Goal: Task Accomplishment & Management: Manage account settings

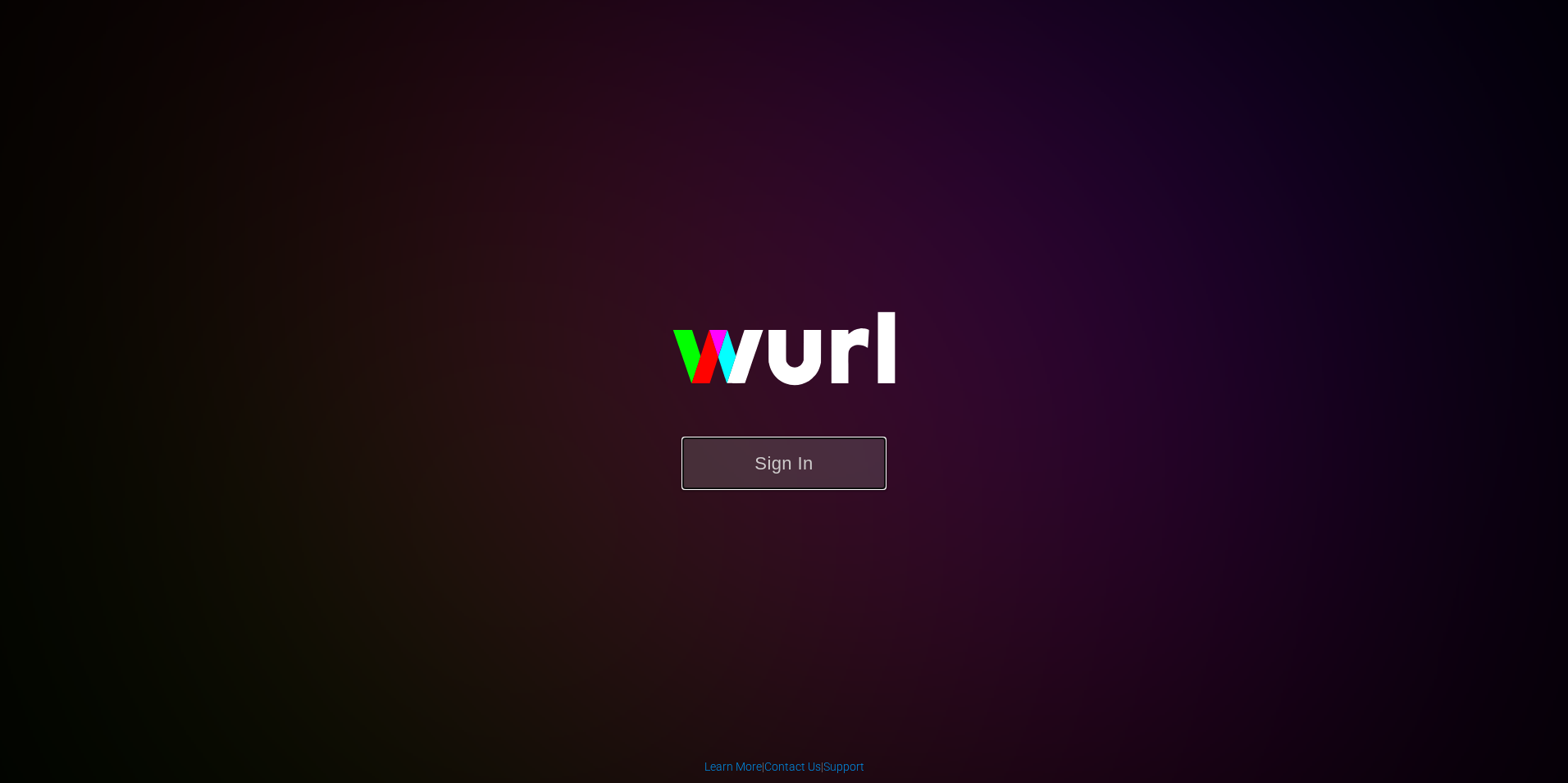
click at [783, 442] on button "Sign In" at bounding box center [784, 463] width 205 height 53
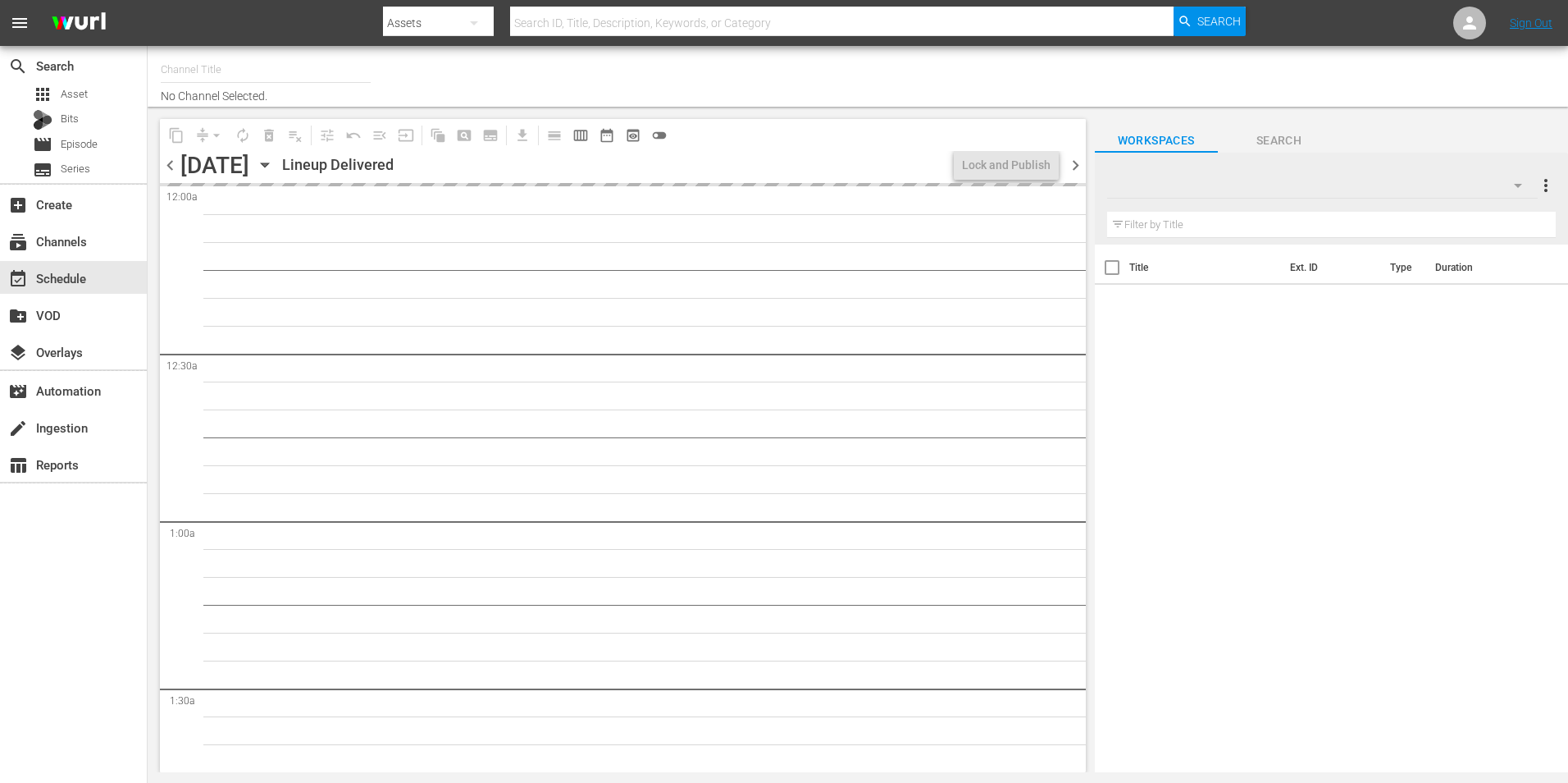
type input "Roku Cinevault Westerns (697)"
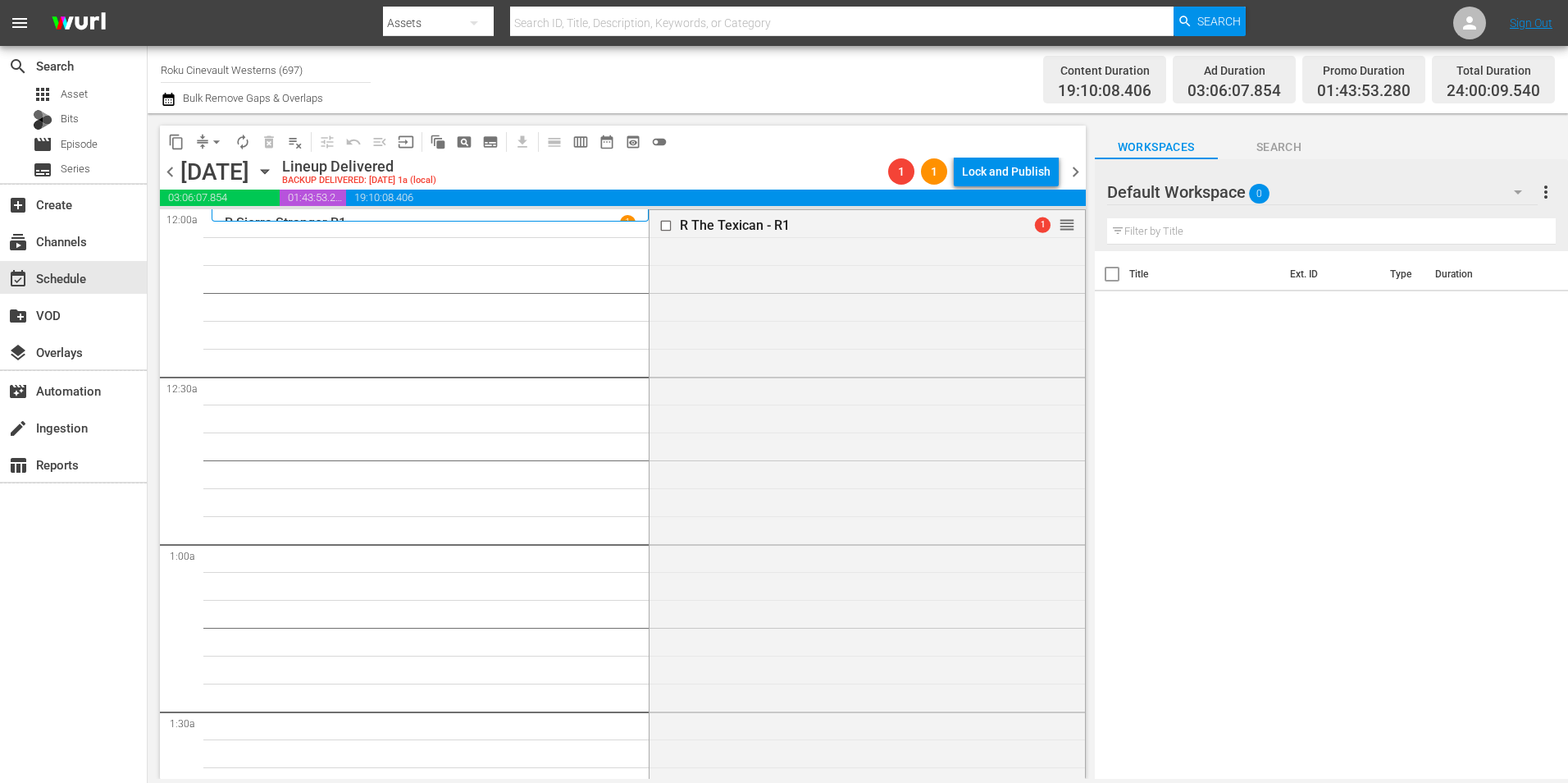
click at [1075, 170] on span "chevron_right" at bounding box center [1076, 171] width 20 height 20
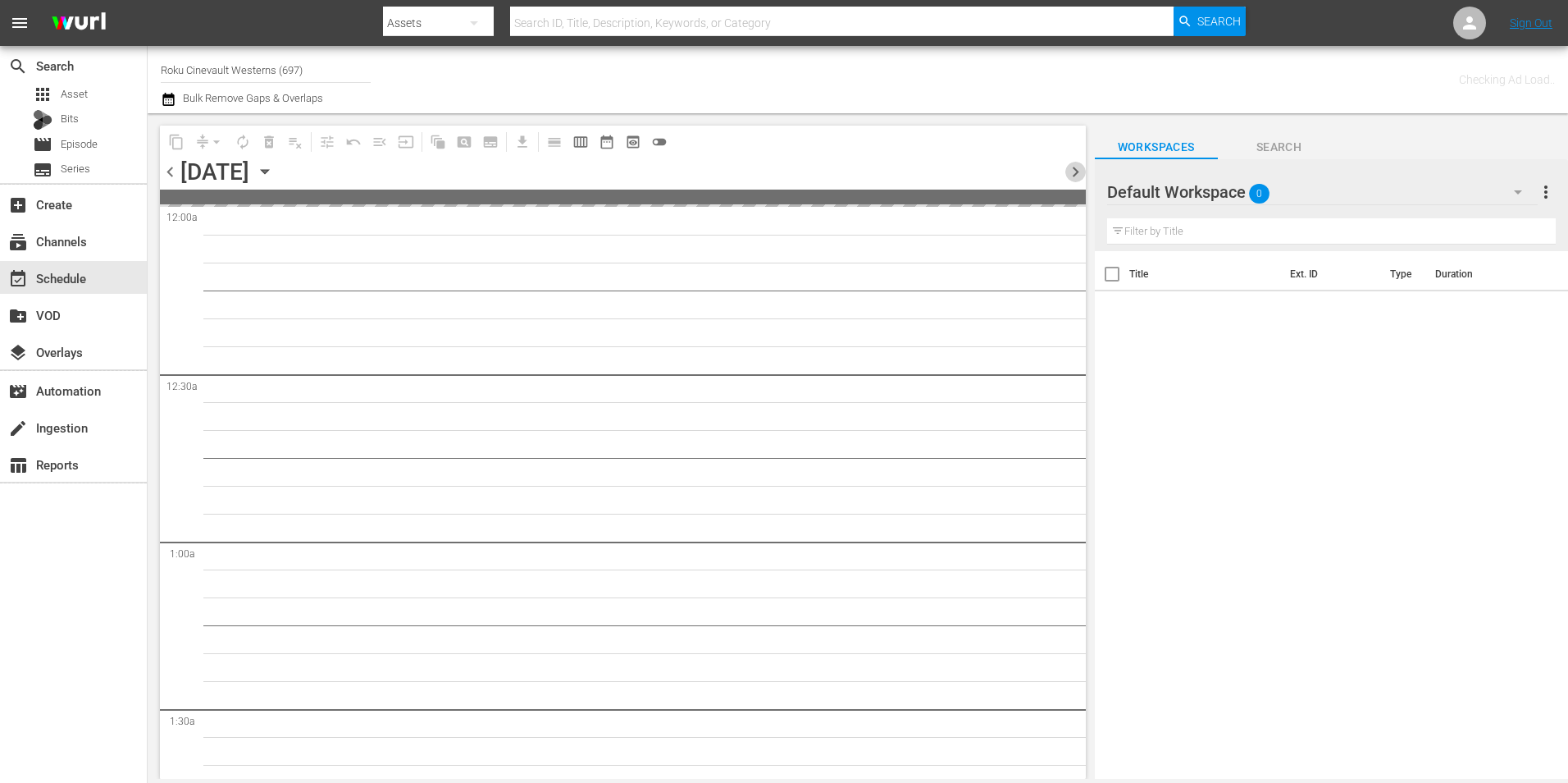
click at [1075, 170] on span "chevron_right" at bounding box center [1076, 171] width 20 height 20
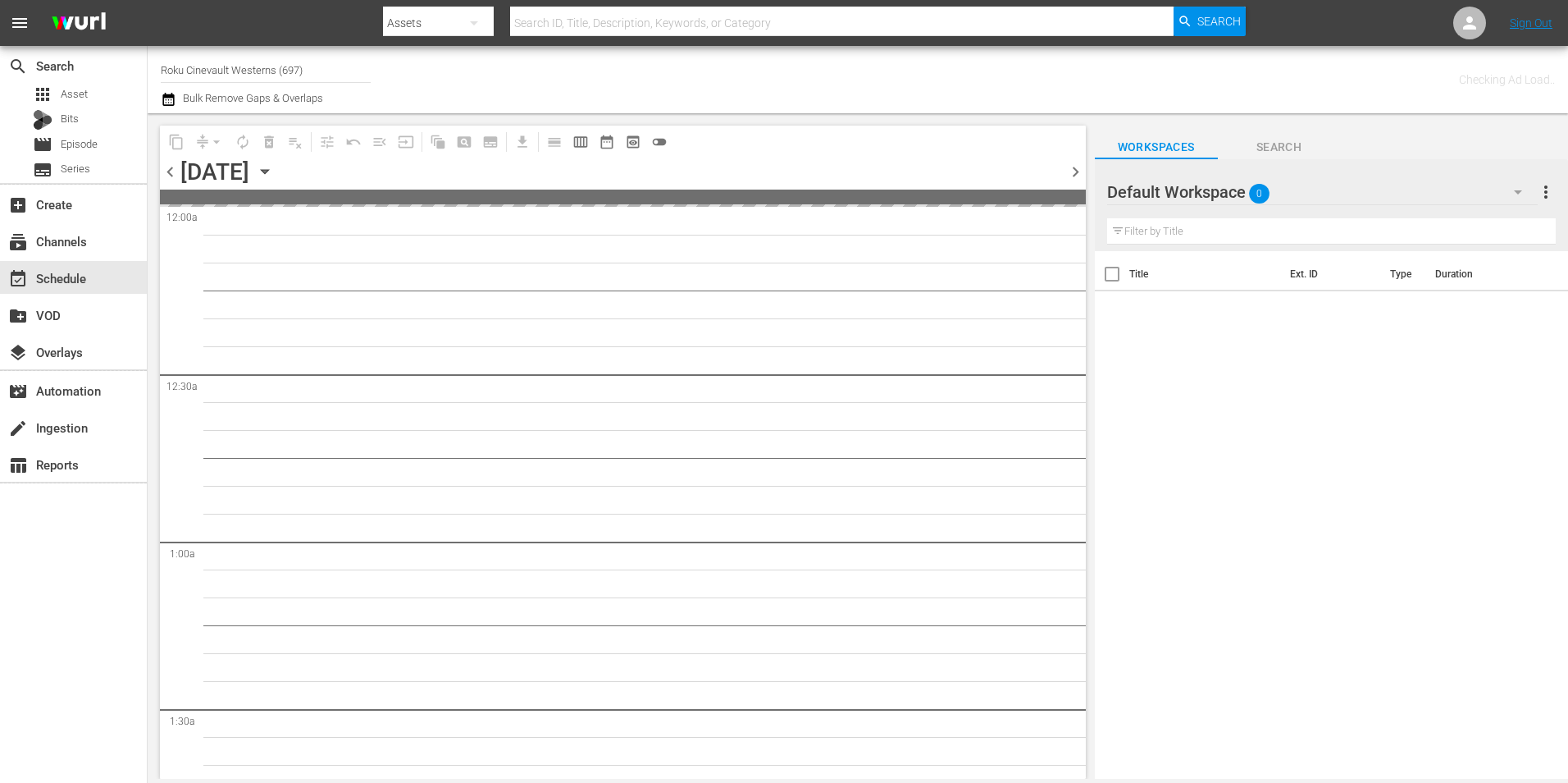
click at [1075, 170] on span "chevron_right" at bounding box center [1076, 171] width 20 height 20
click at [274, 169] on icon "button" at bounding box center [264, 171] width 18 height 18
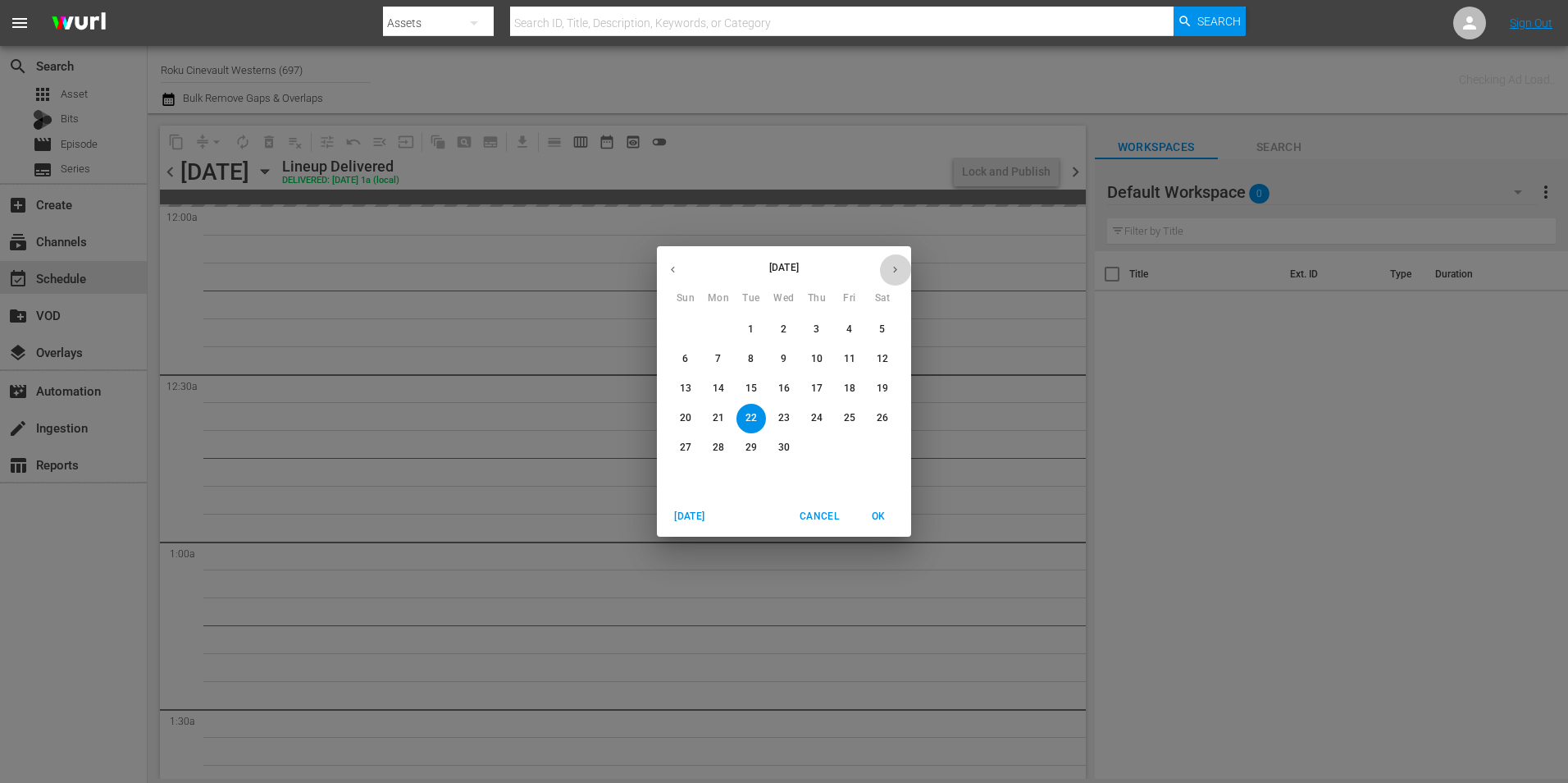
click at [894, 269] on icon "button" at bounding box center [895, 270] width 12 height 12
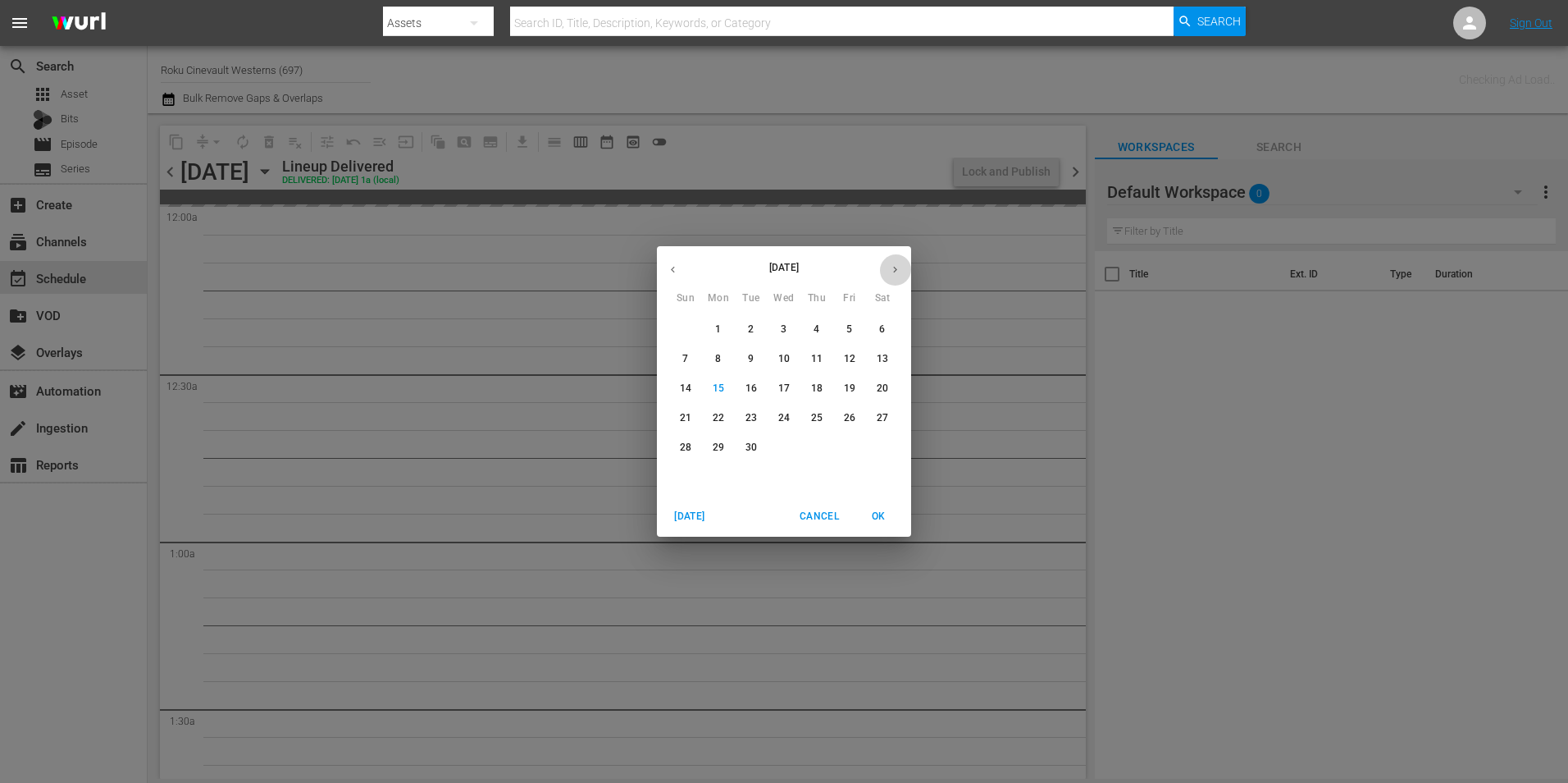
click at [894, 269] on icon "button" at bounding box center [895, 270] width 12 height 12
click at [683, 263] on button "button" at bounding box center [673, 270] width 32 height 32
click at [715, 423] on p "22" at bounding box center [718, 418] width 12 height 14
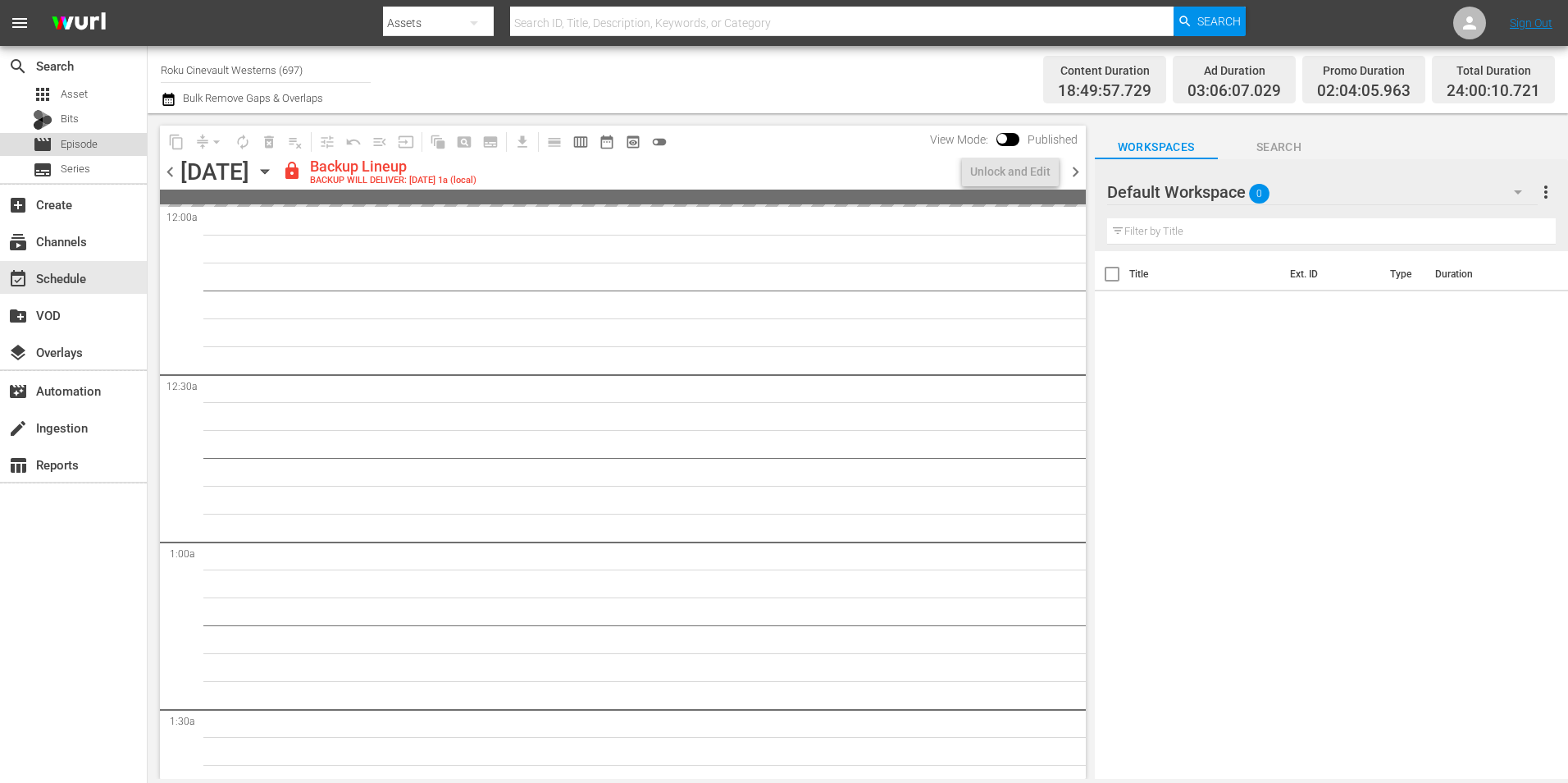
click at [80, 147] on span "Episode" at bounding box center [79, 144] width 37 height 16
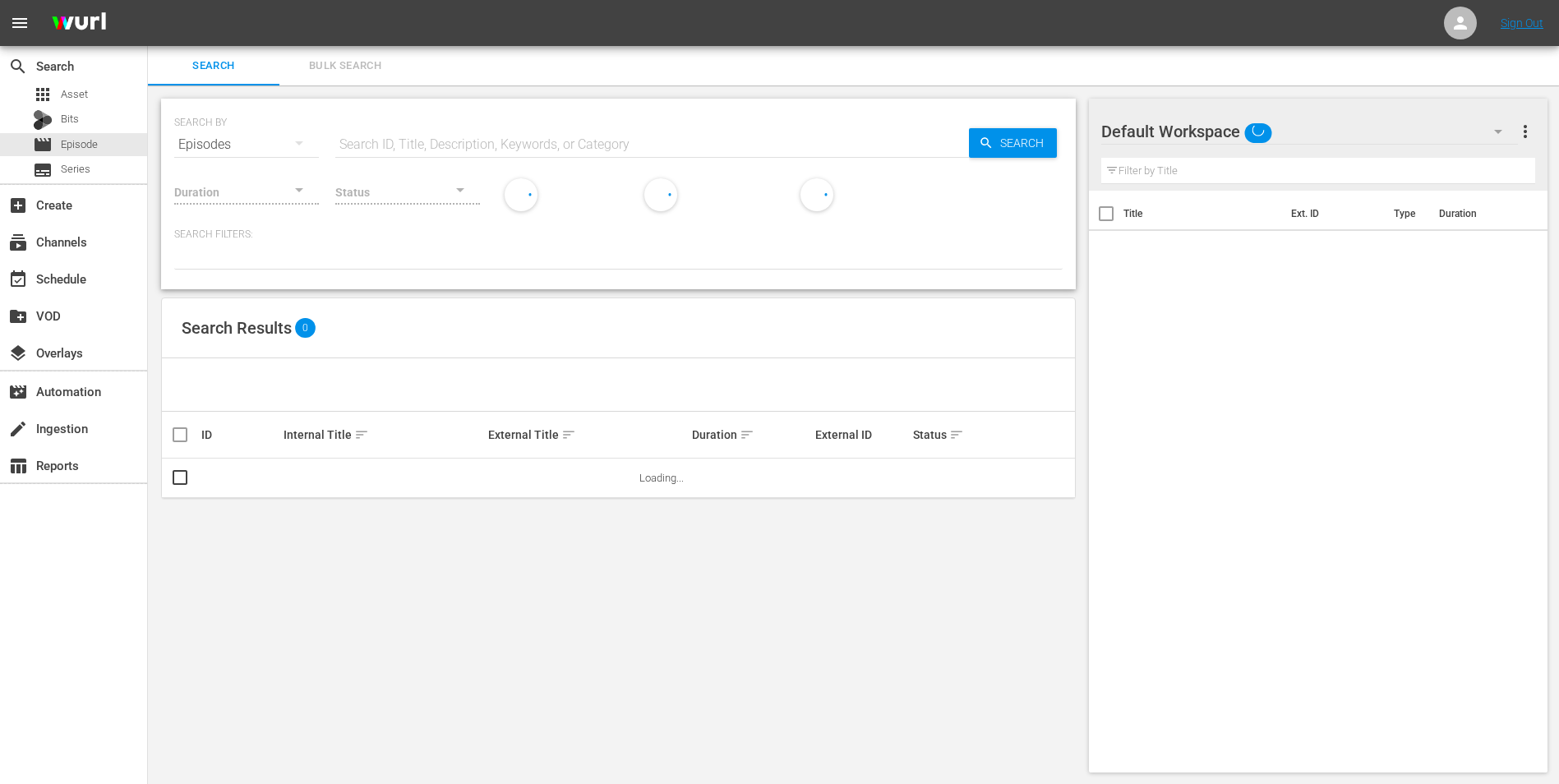
click at [1278, 140] on div "Default Workspace" at bounding box center [1311, 132] width 418 height 46
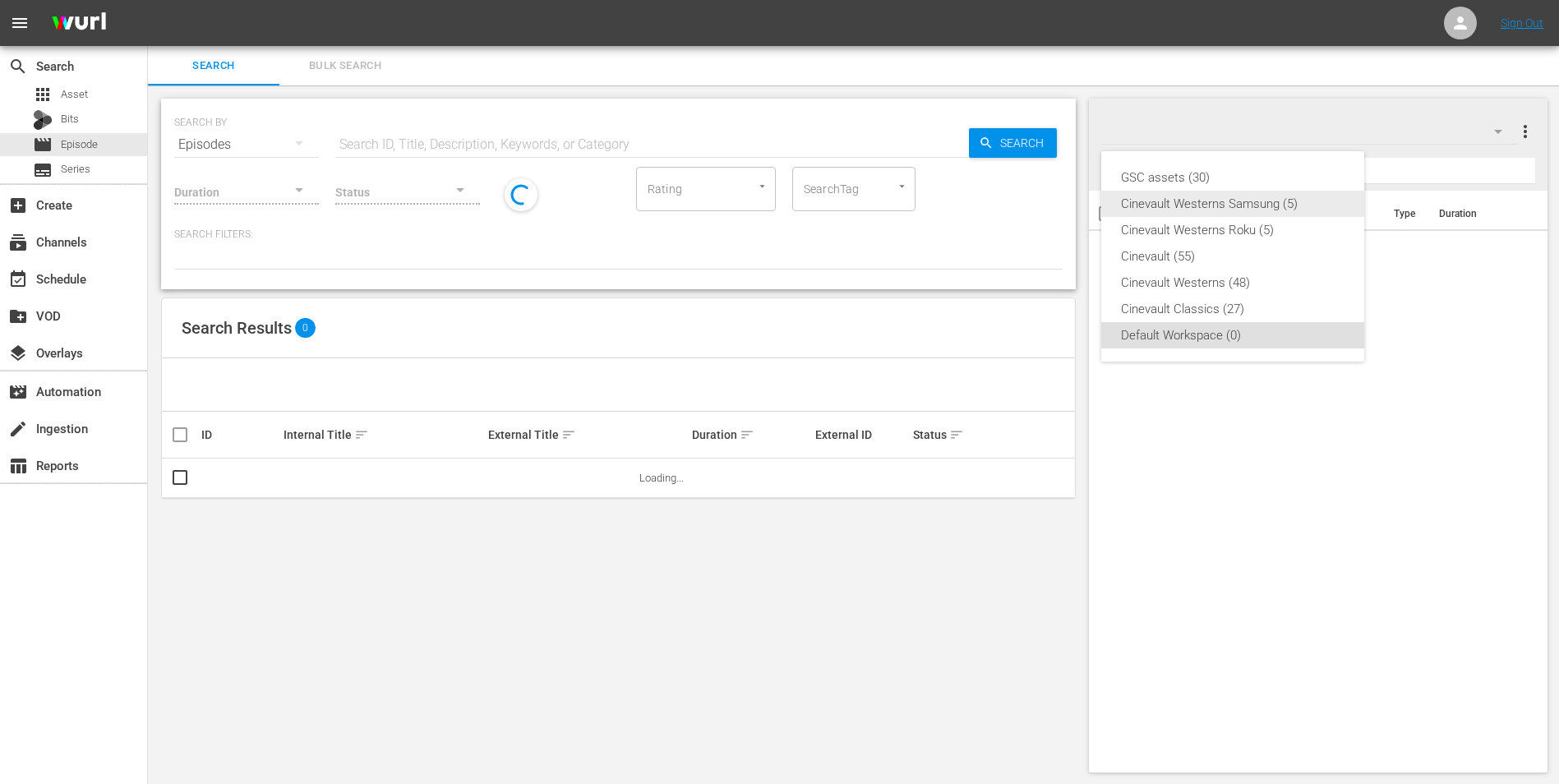
click at [1257, 203] on div "Cinevault Westerns Samsung (5)" at bounding box center [1233, 204] width 223 height 27
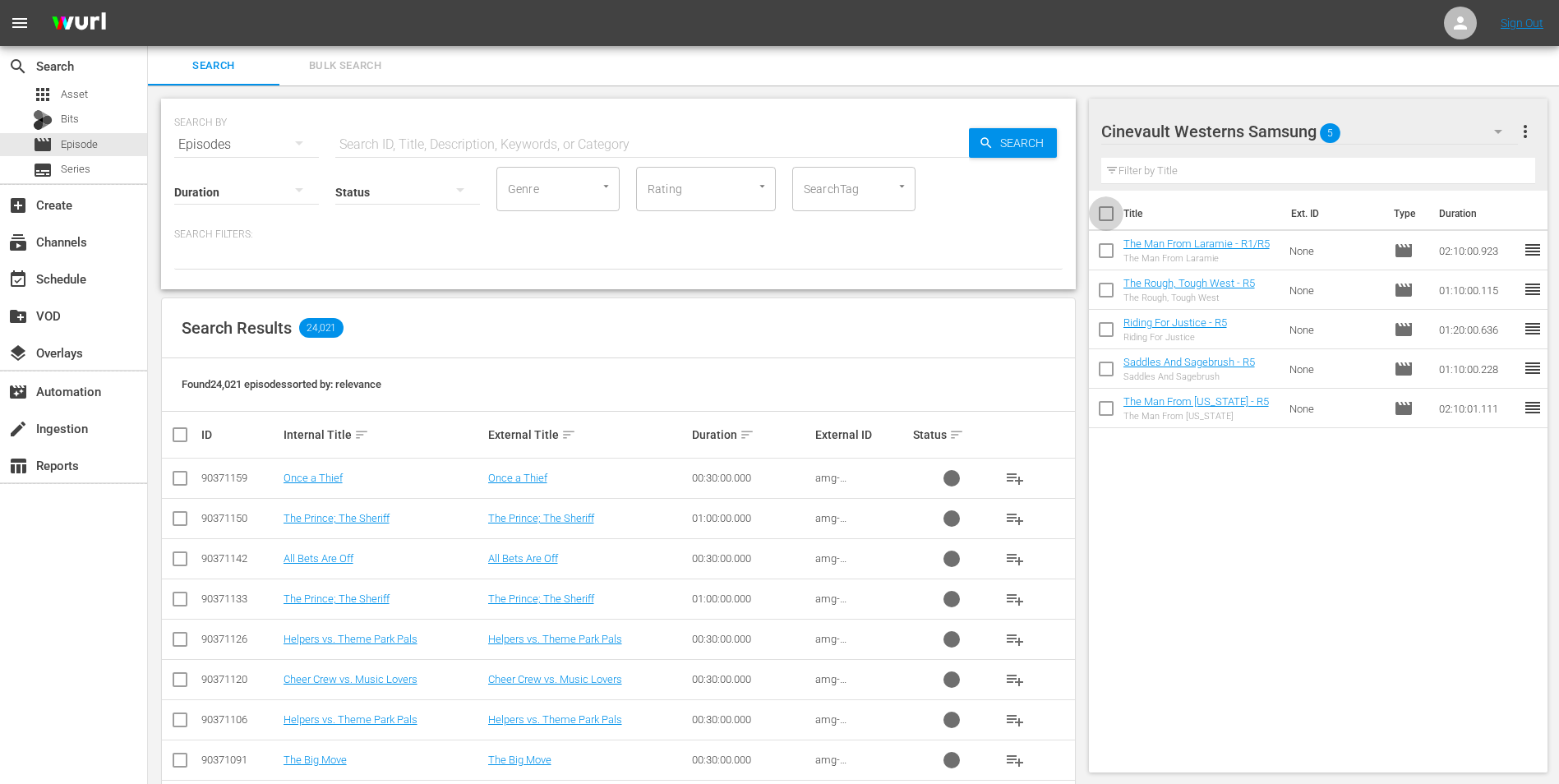
click at [1113, 209] on input "checkbox" at bounding box center [1106, 217] width 35 height 35
checkbox input "true"
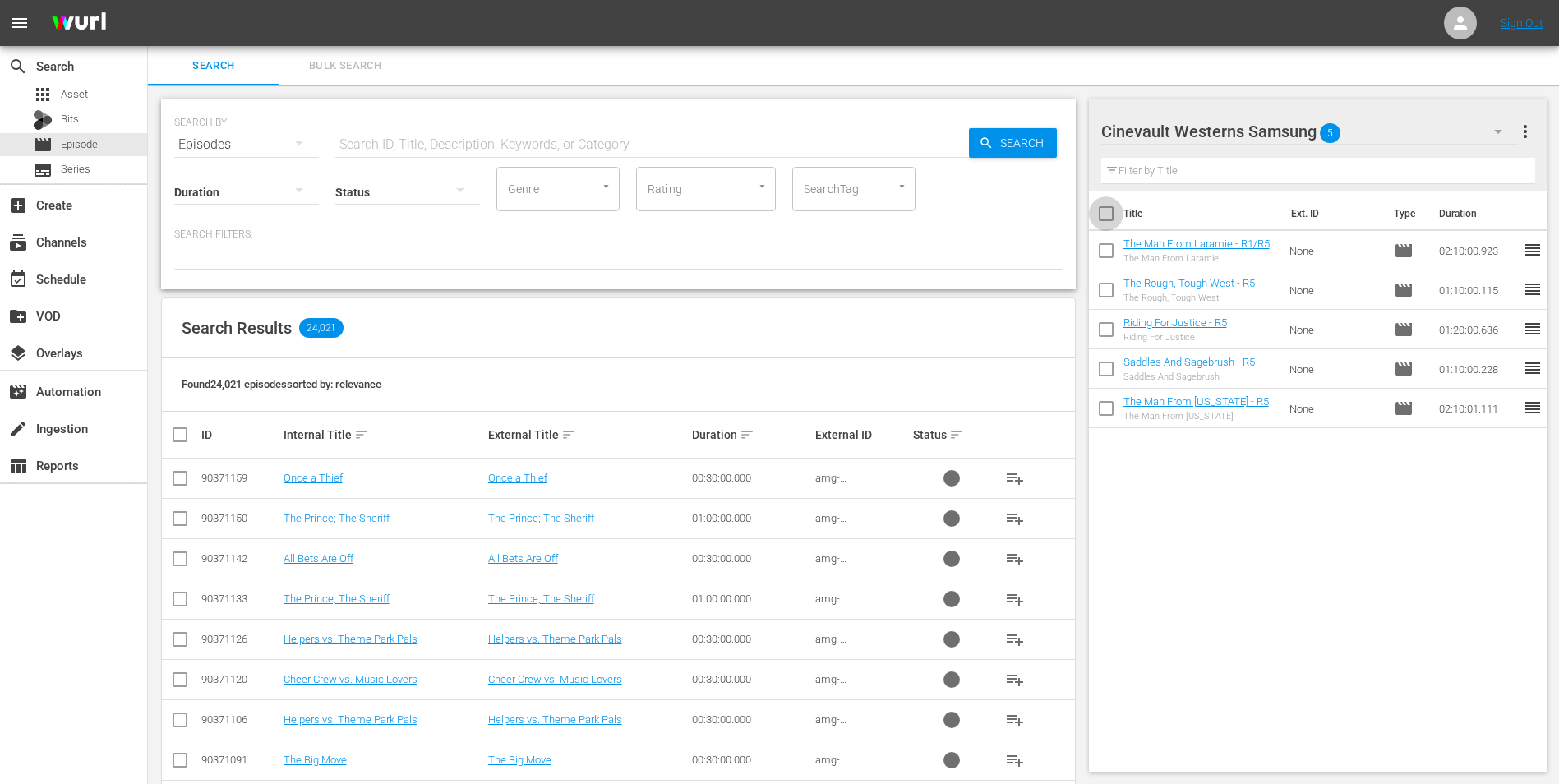
checkbox input "true"
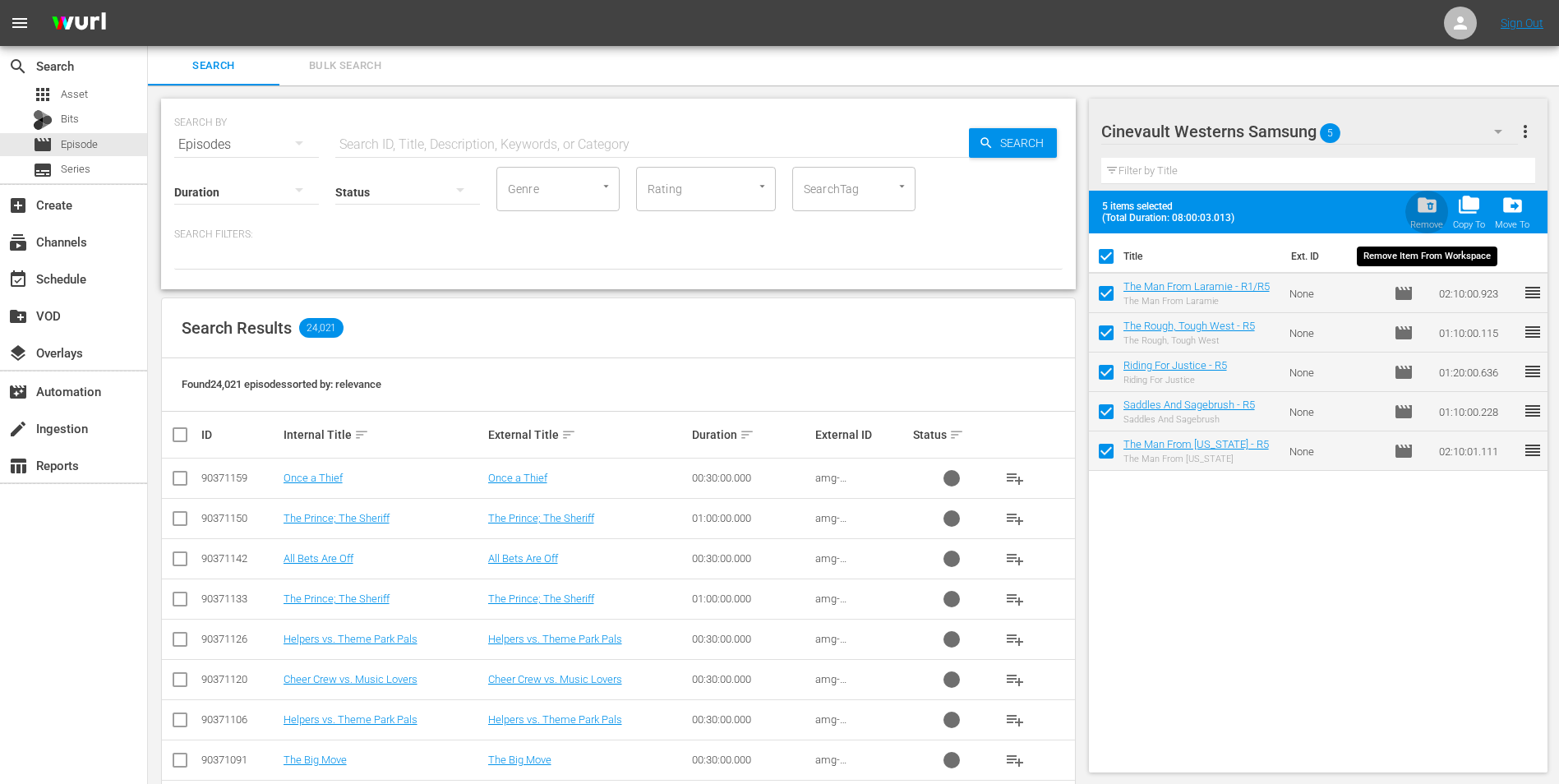
click at [1426, 208] on span "folder_delete" at bounding box center [1427, 204] width 22 height 22
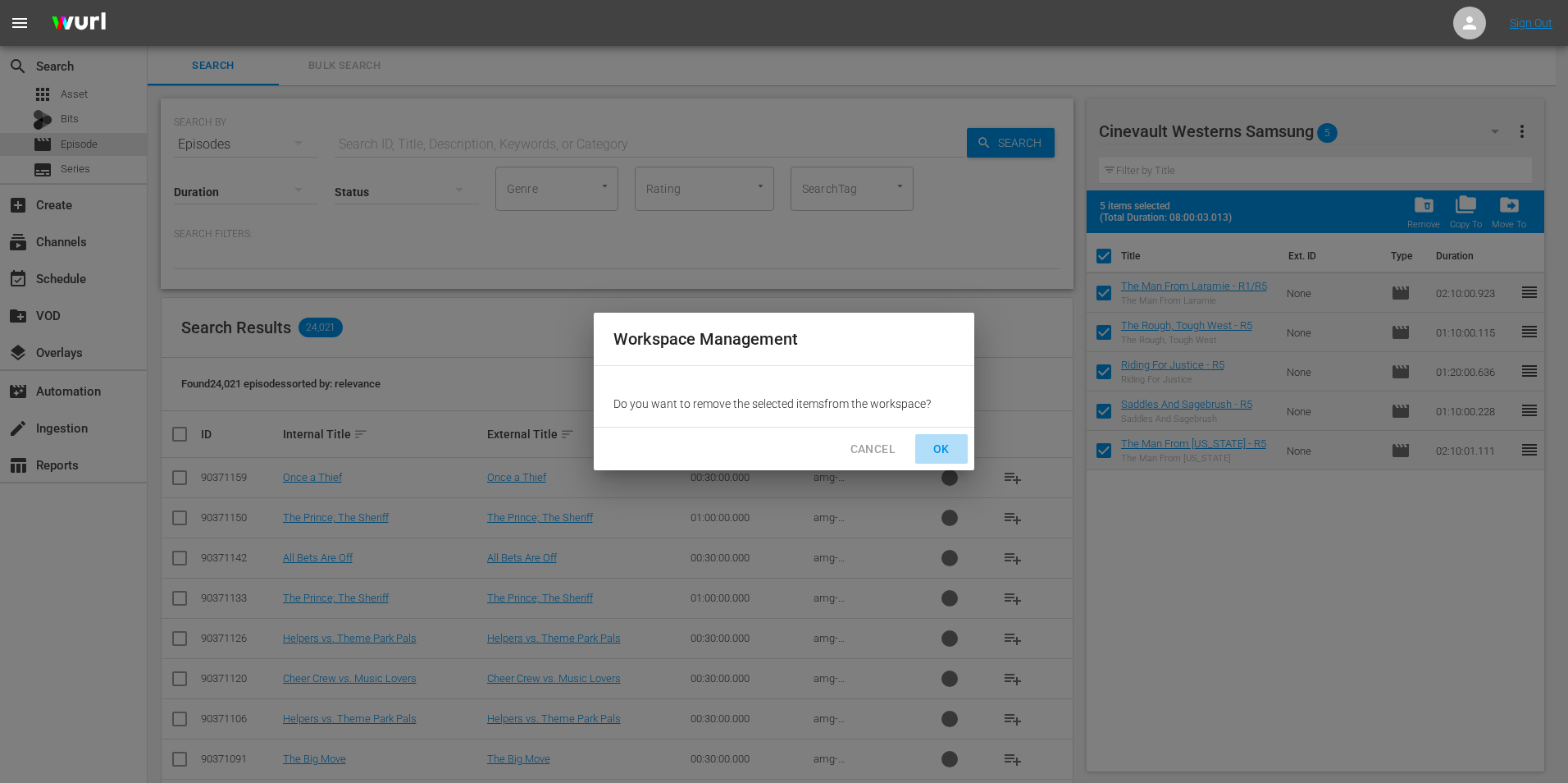
click at [950, 460] on button "OK" at bounding box center [942, 449] width 52 height 30
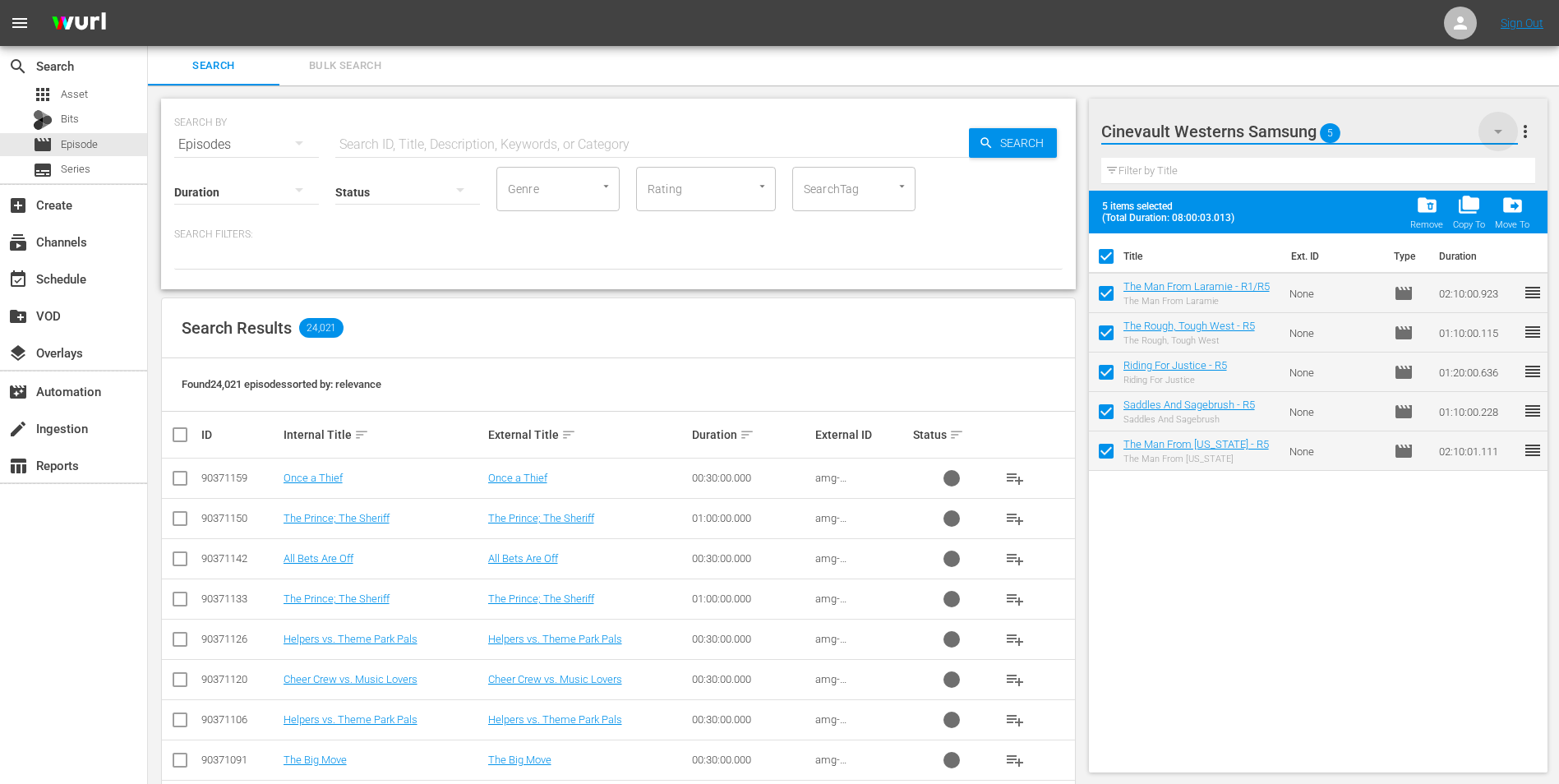
click at [1496, 128] on icon "button" at bounding box center [1499, 132] width 20 height 20
checkbox input "false"
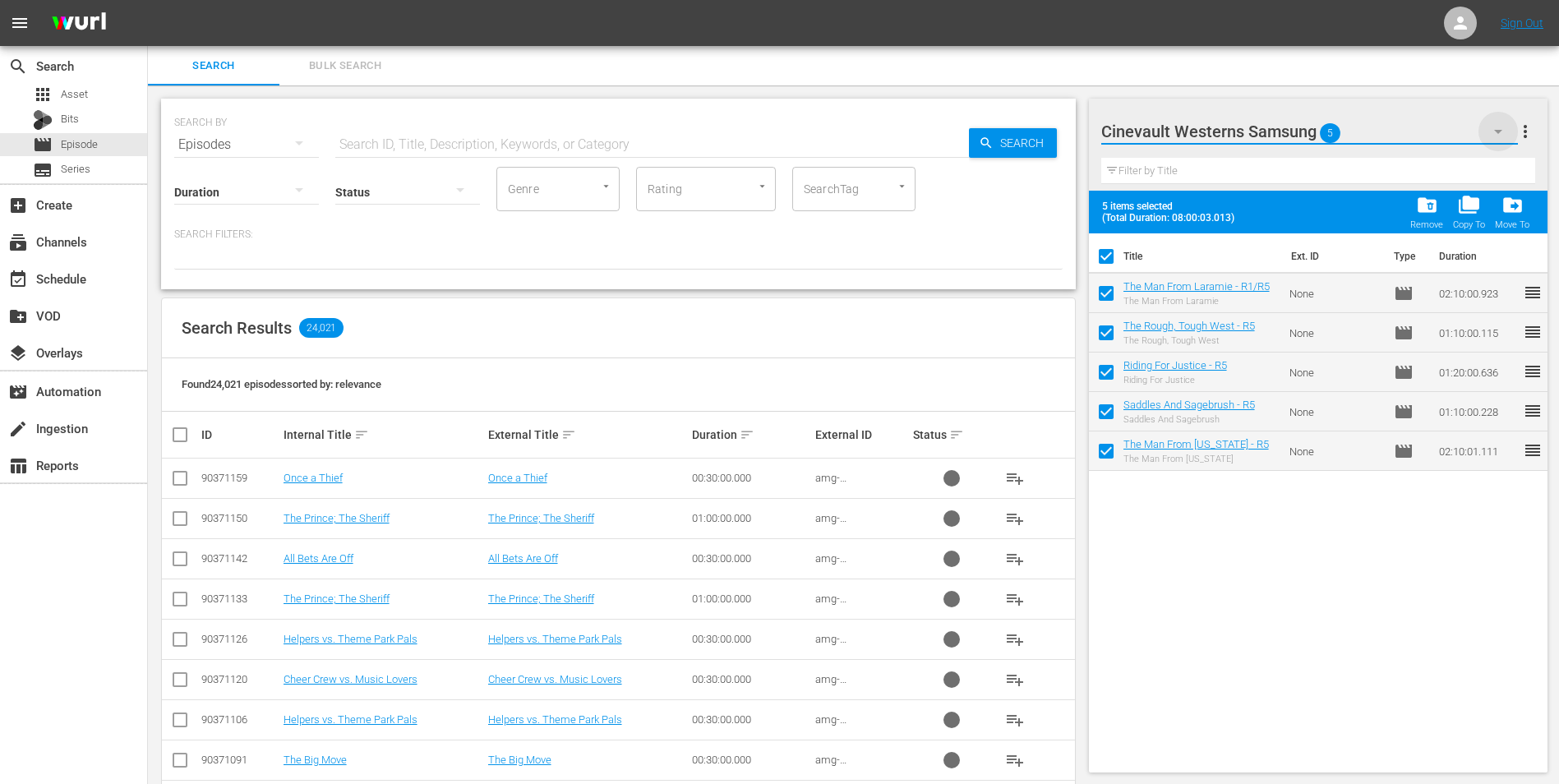
checkbox input "false"
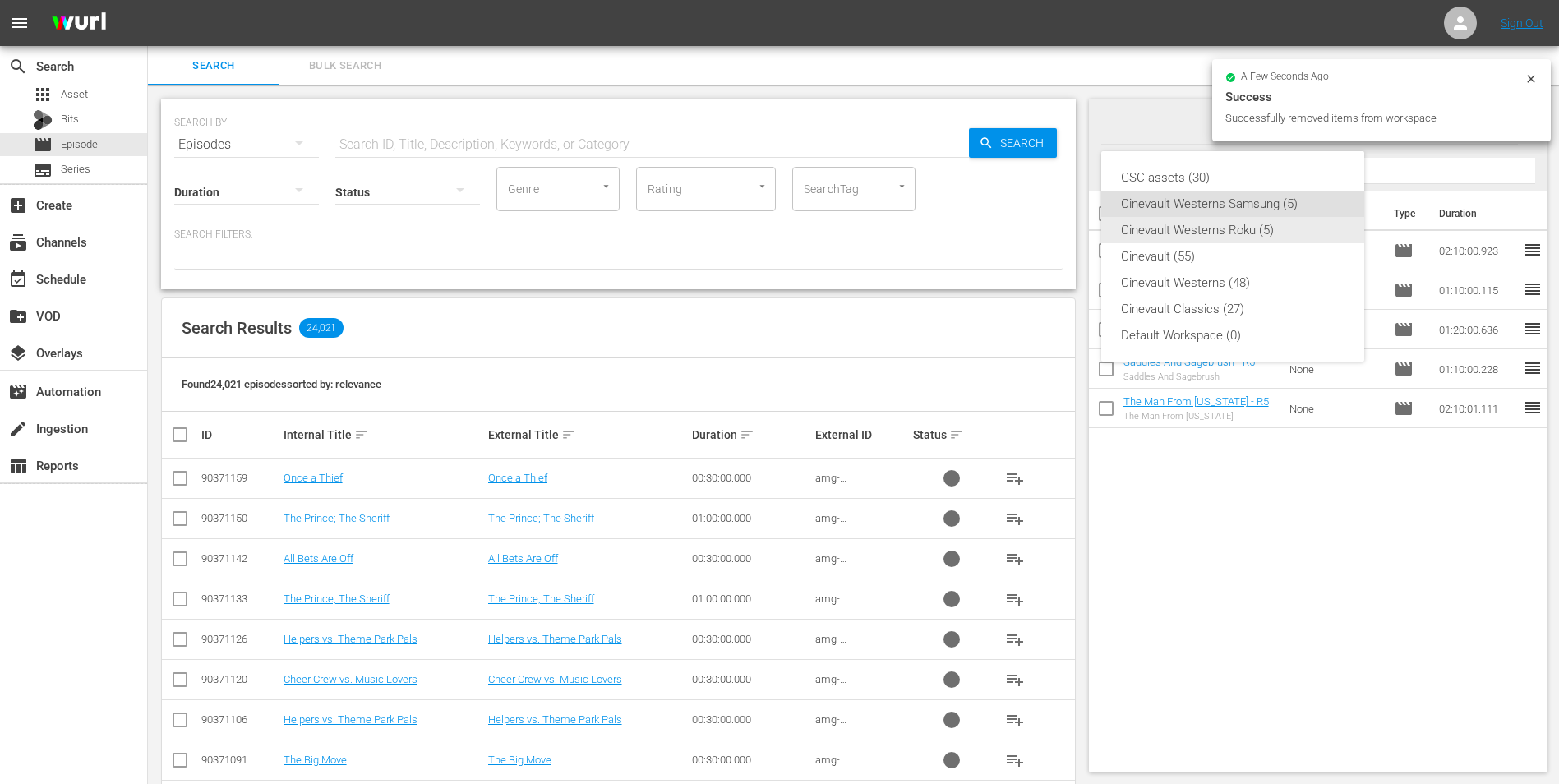
click at [1274, 229] on div "Cinevault Westerns Roku (5)" at bounding box center [1233, 230] width 223 height 27
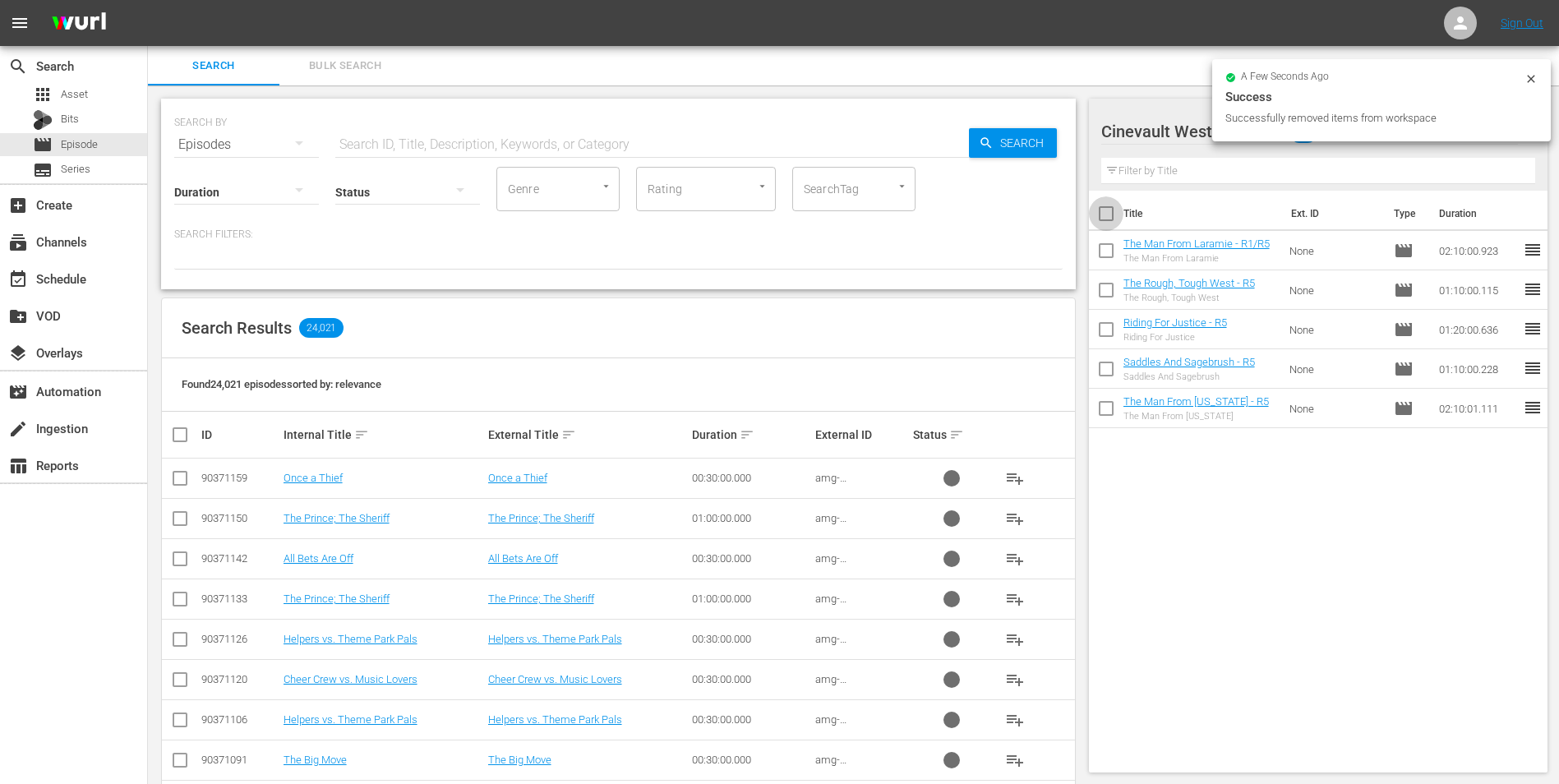
click at [1100, 209] on input "checkbox" at bounding box center [1106, 217] width 35 height 35
checkbox input "true"
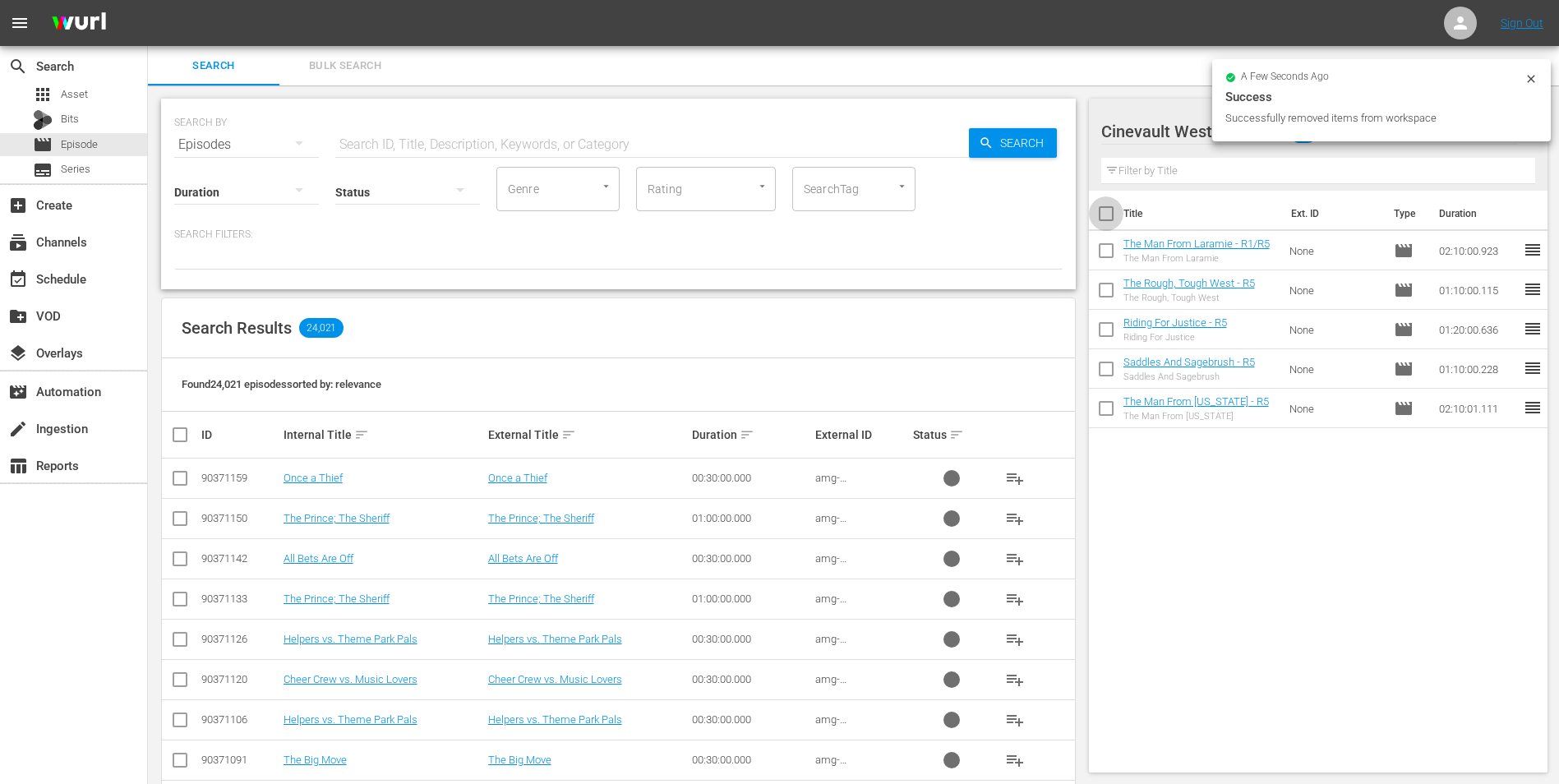
checkbox input "true"
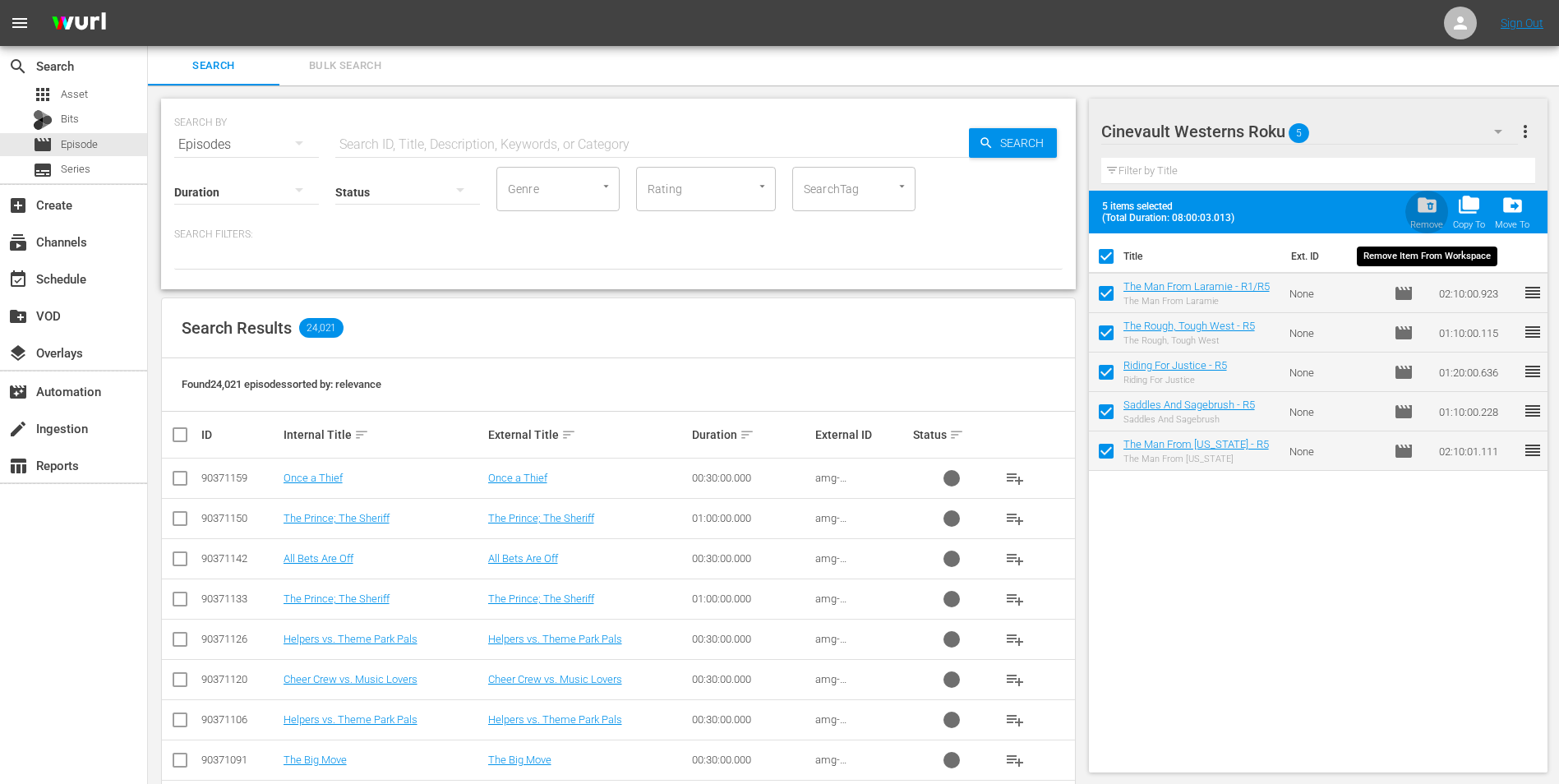
click at [1427, 228] on div "Remove" at bounding box center [1426, 225] width 33 height 11
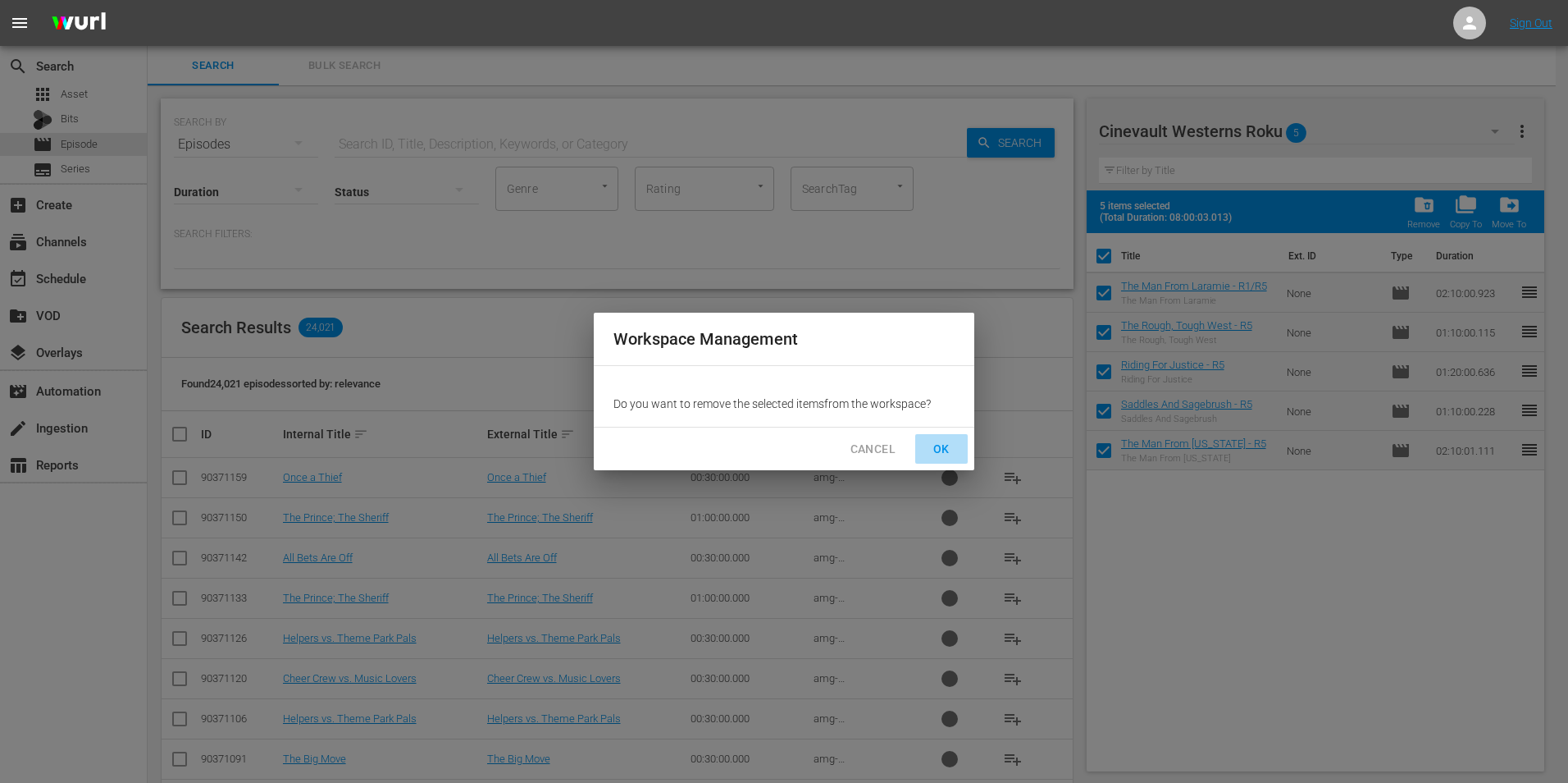
click at [949, 450] on span "OK" at bounding box center [942, 449] width 27 height 20
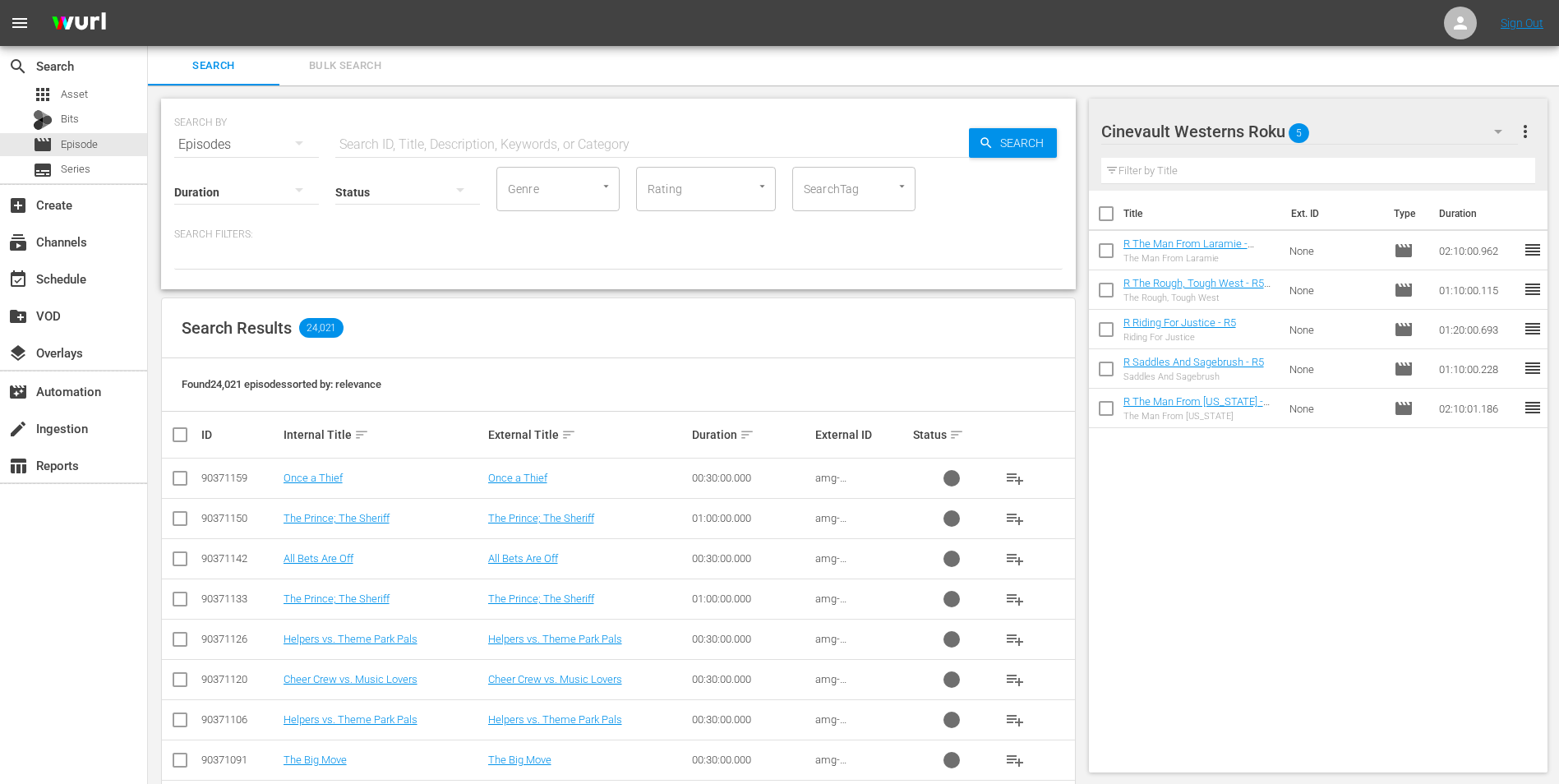
click at [1102, 211] on input "checkbox" at bounding box center [1106, 217] width 35 height 35
checkbox input "true"
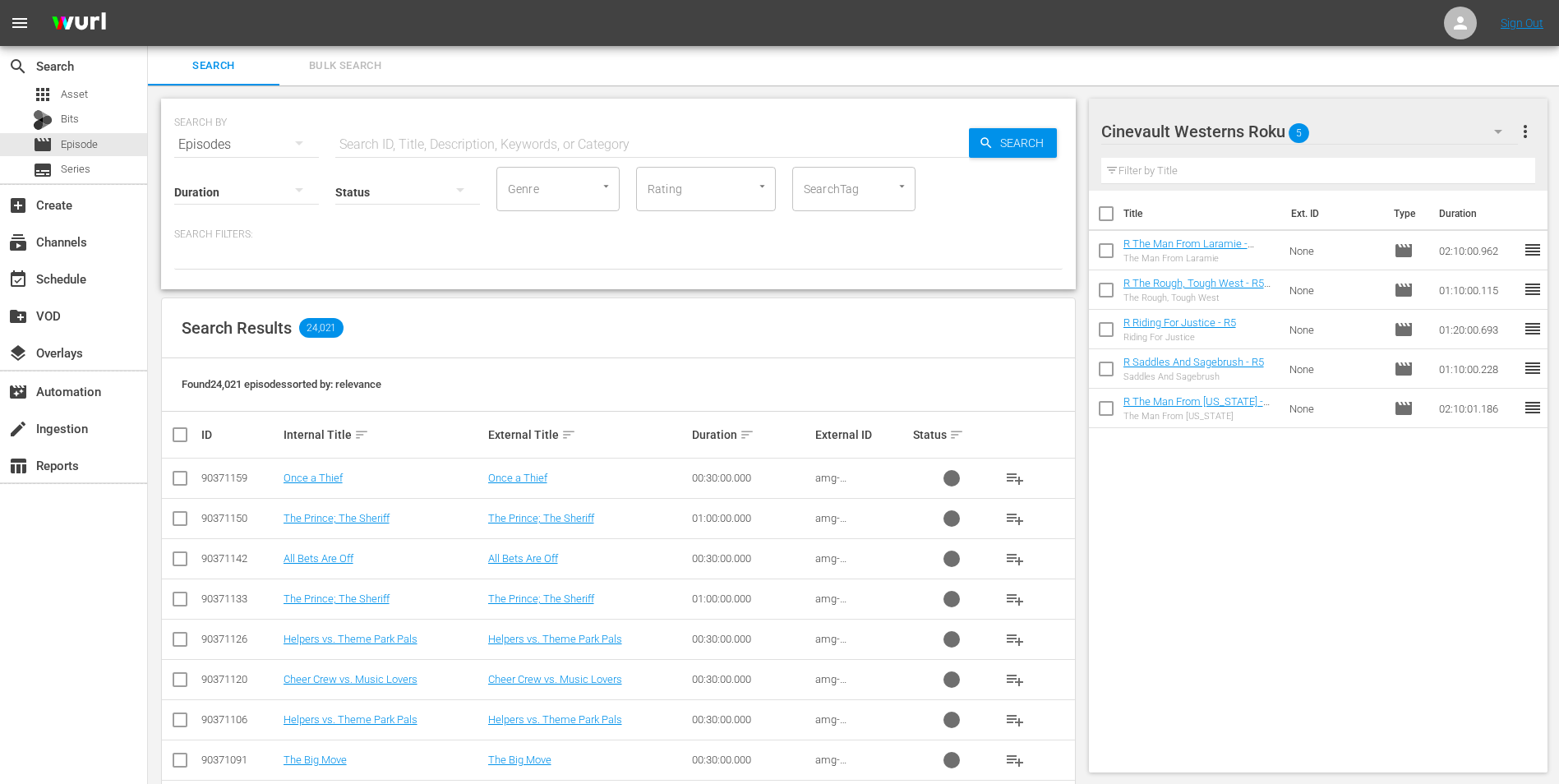
checkbox input "true"
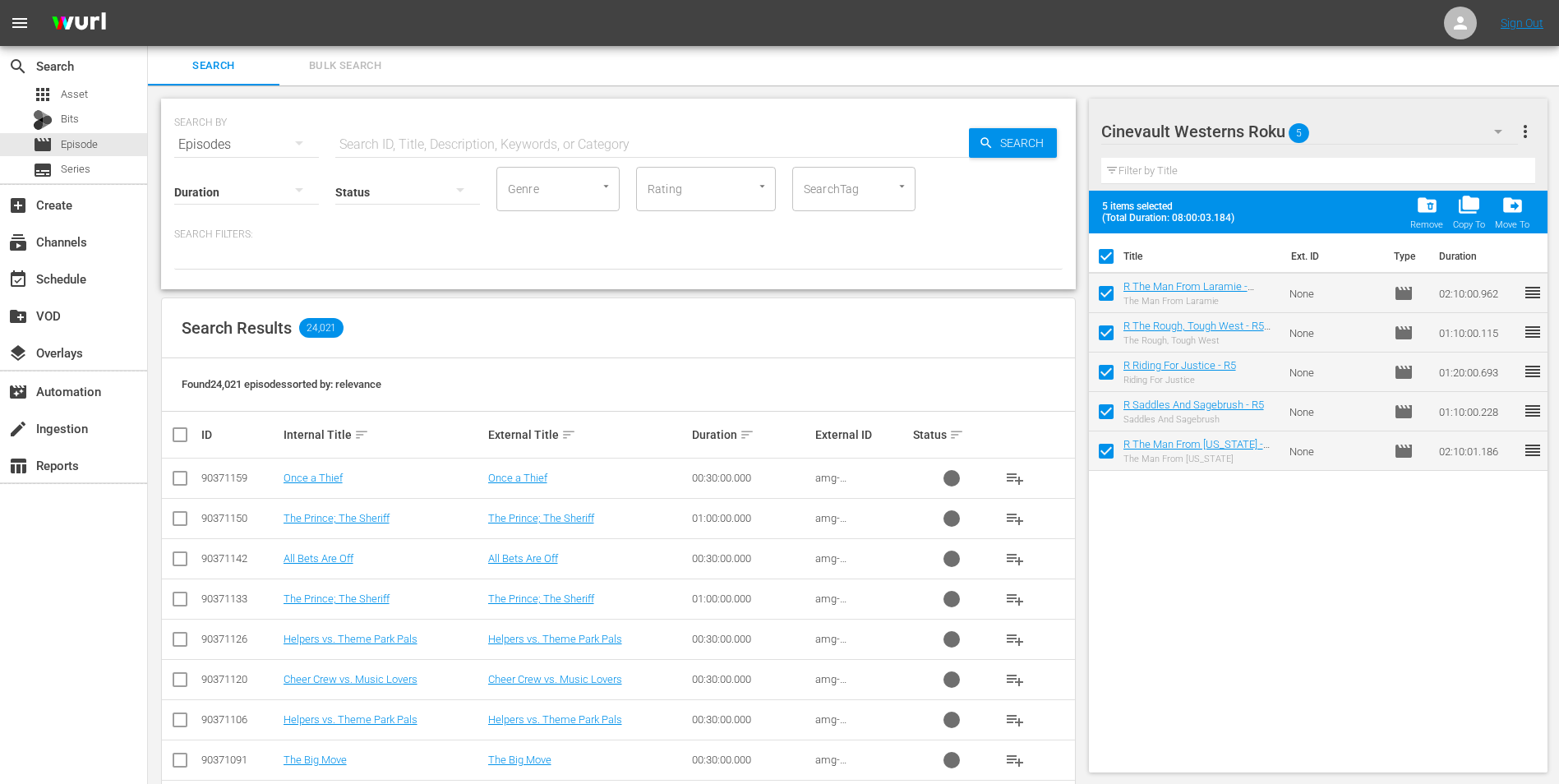
click at [1443, 205] on div "folder_delete Remove" at bounding box center [1426, 212] width 33 height 36
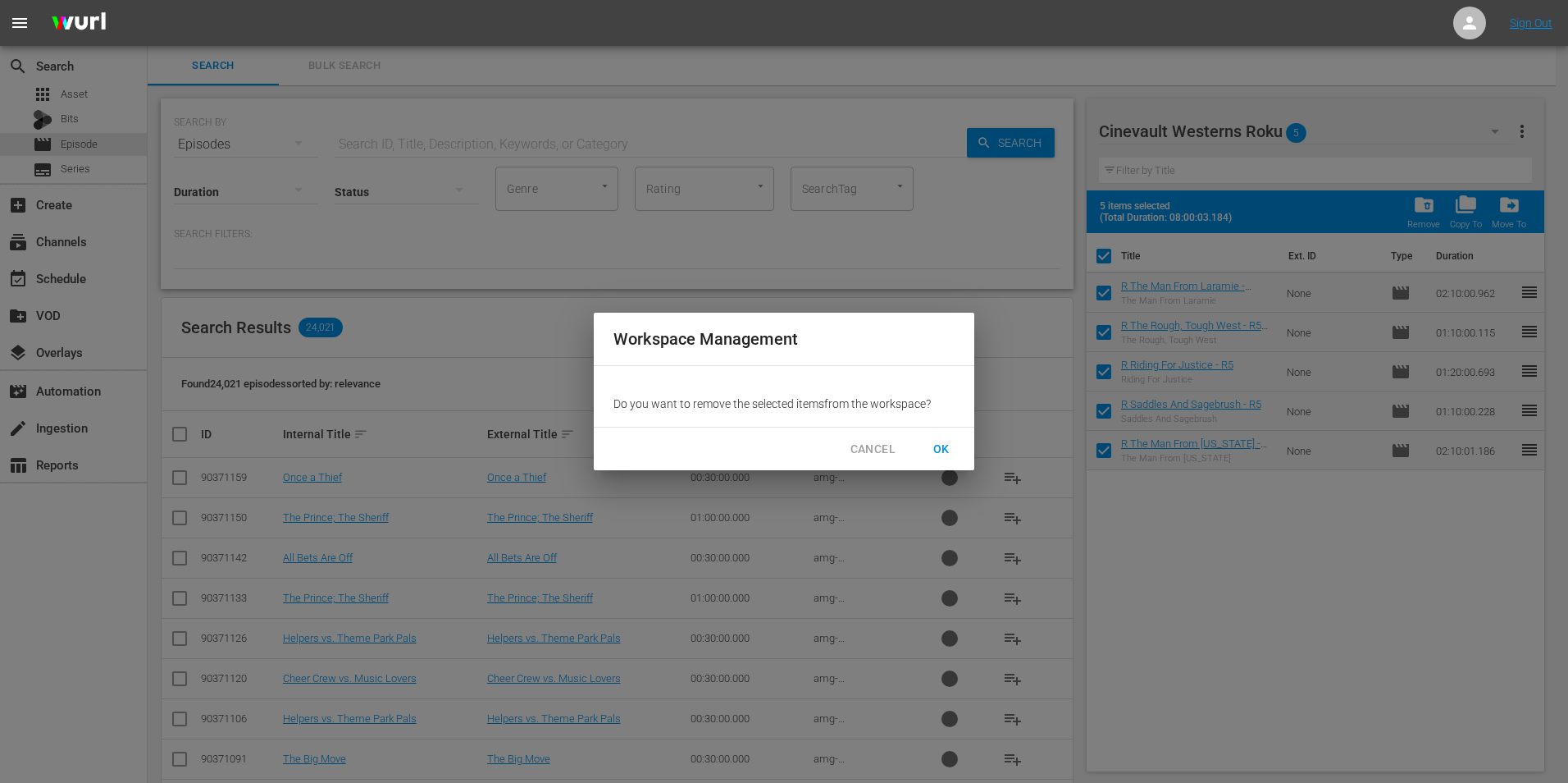
click at [947, 445] on span "OK" at bounding box center [942, 449] width 27 height 20
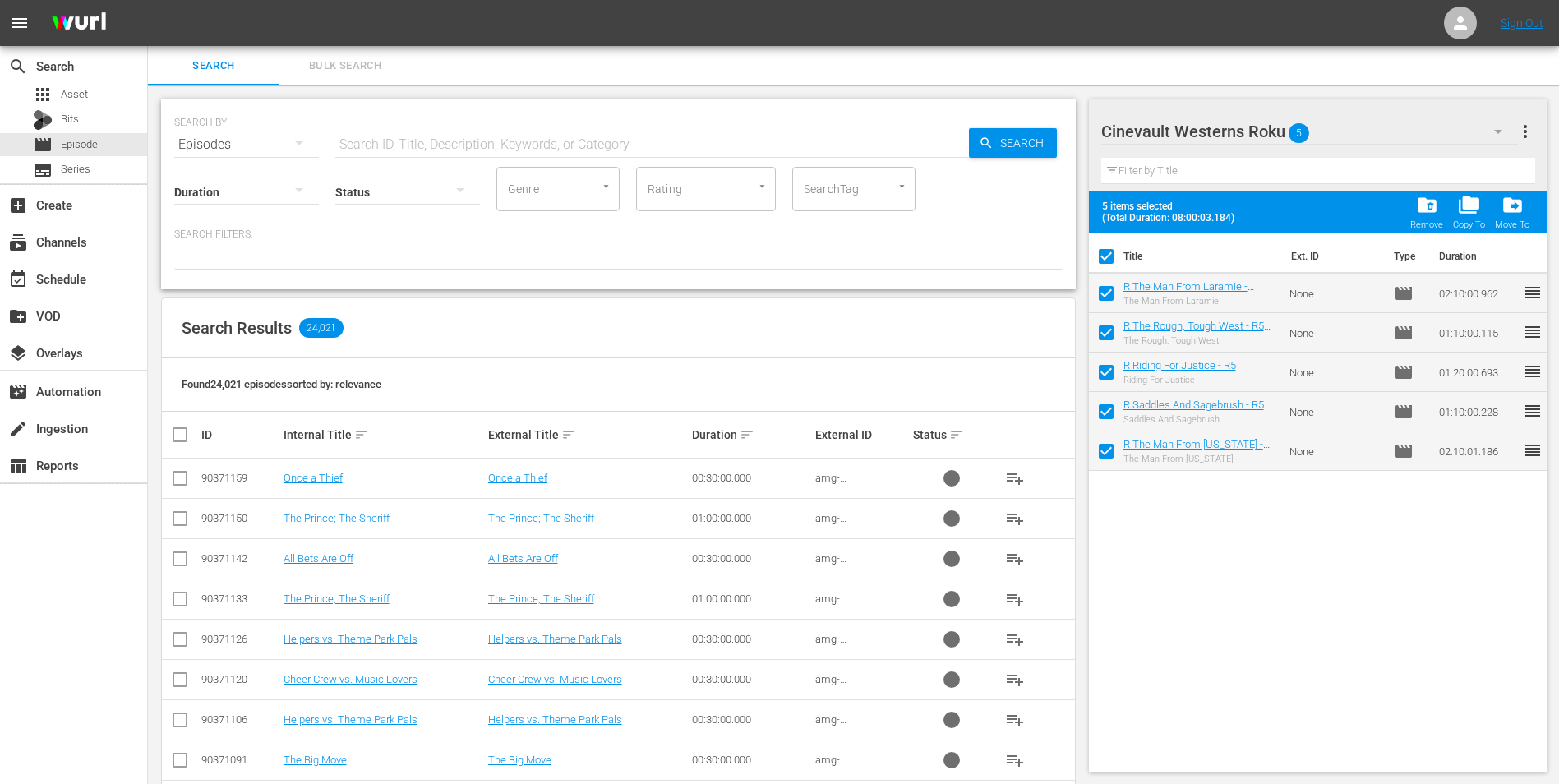
checkbox input "false"
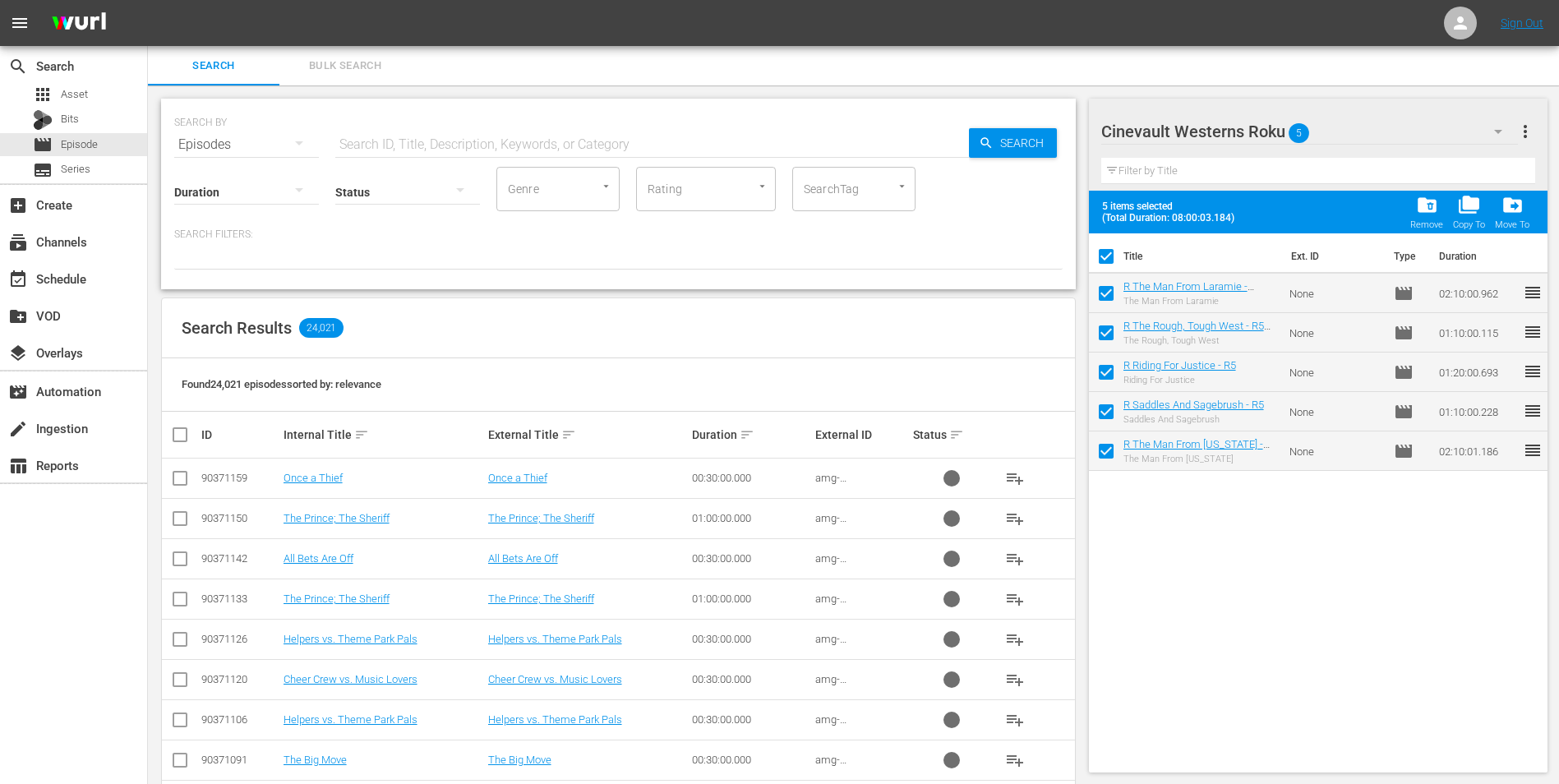
checkbox input "false"
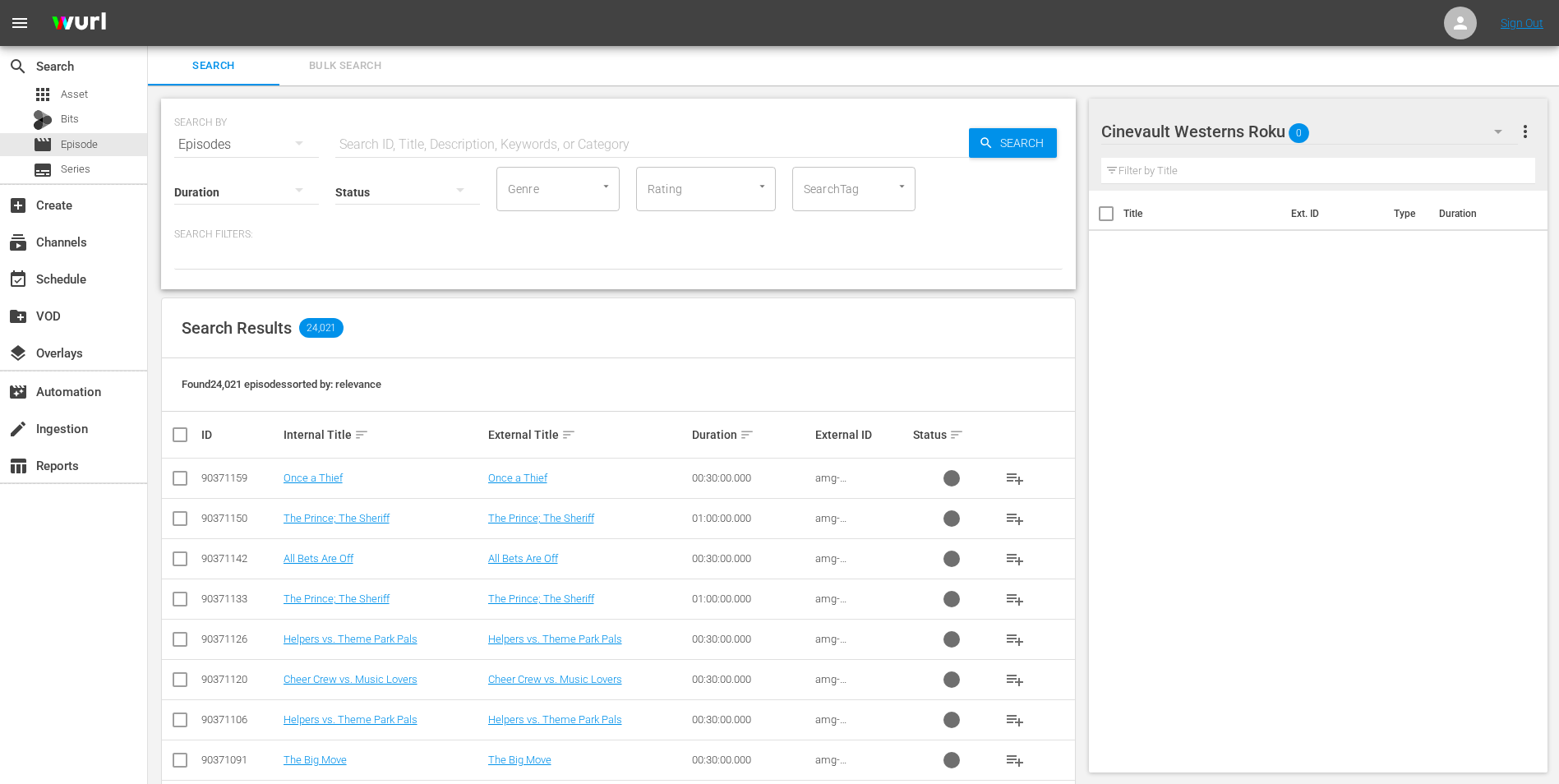
click at [1346, 132] on div "Cinevault Westerns Roku 0" at bounding box center [1311, 132] width 418 height 46
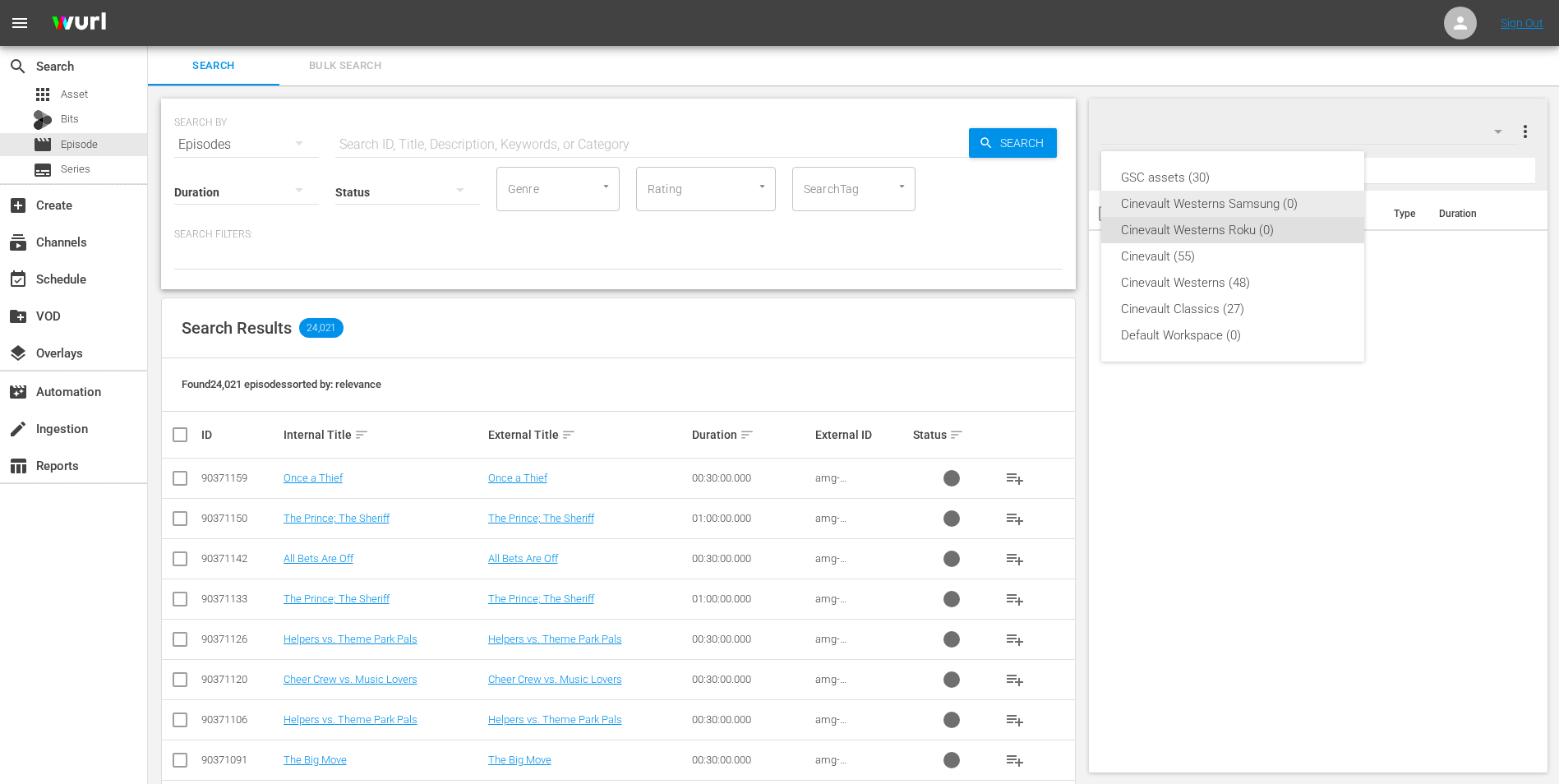
click at [1298, 201] on div "Cinevault Westerns Samsung (0)" at bounding box center [1233, 204] width 223 height 27
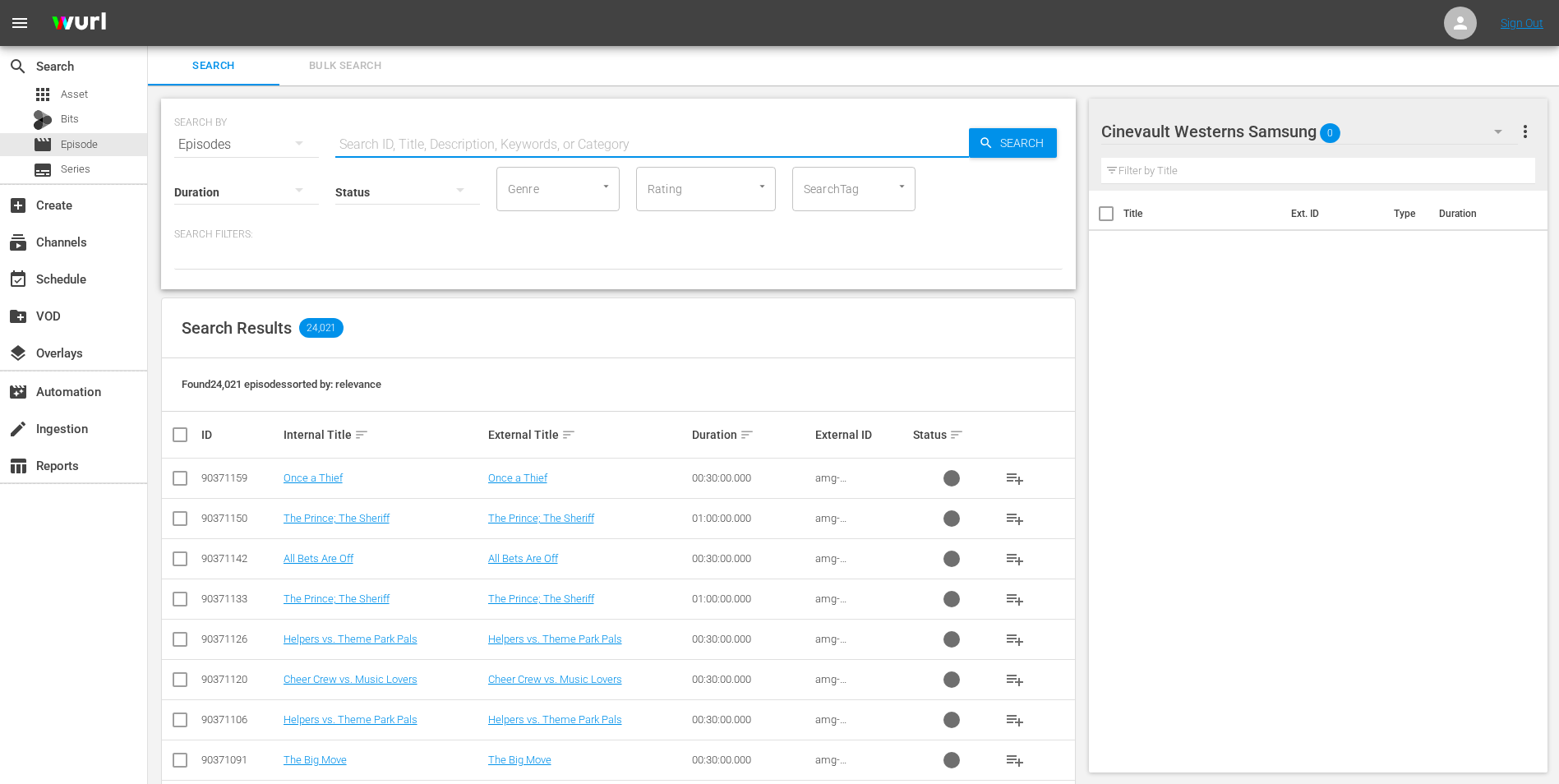
click at [561, 136] on input "text" at bounding box center [652, 144] width 634 height 39
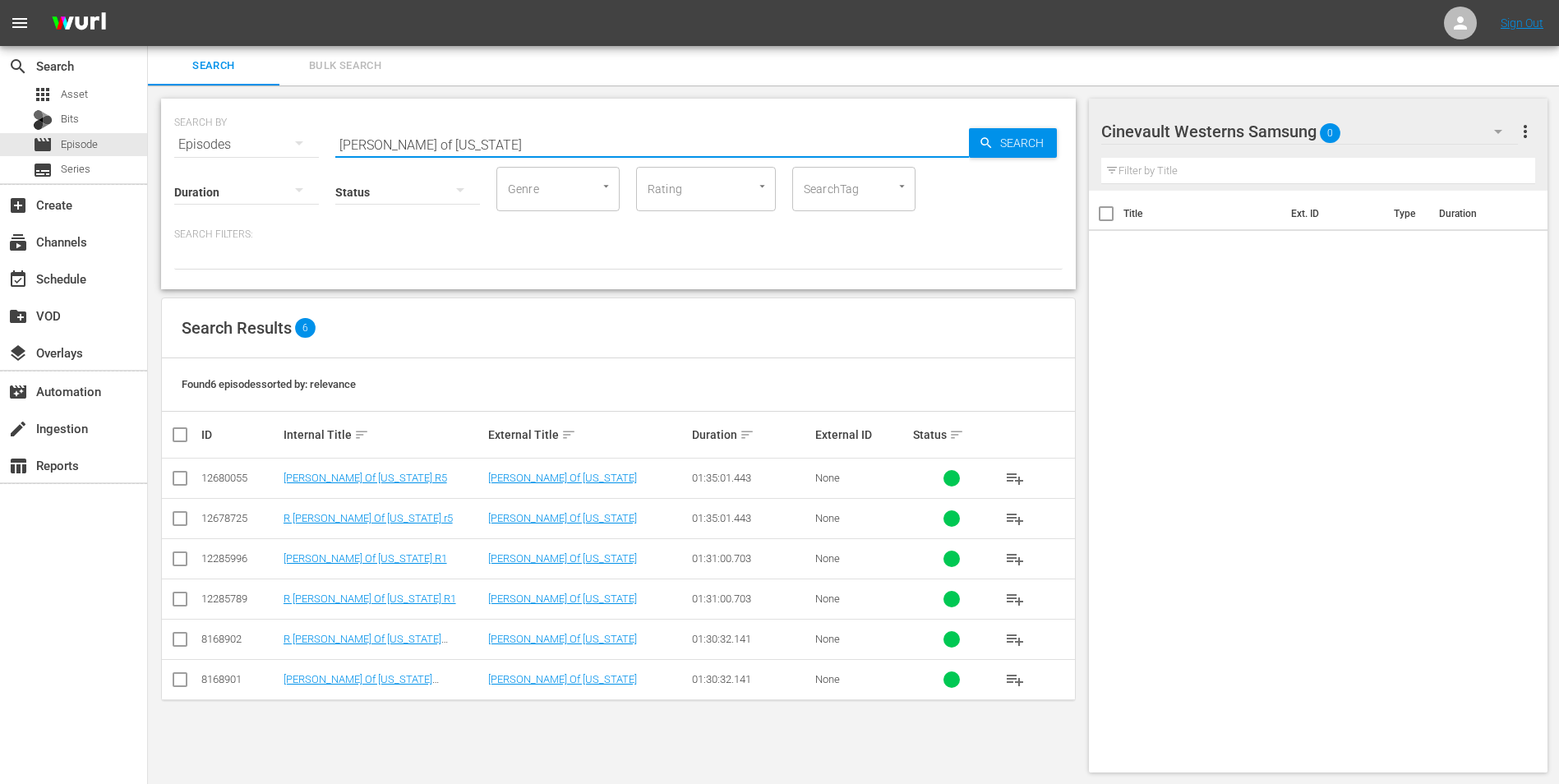
type input "[PERSON_NAME] of [US_STATE]"
drag, startPoint x: 177, startPoint y: 559, endPoint x: 186, endPoint y: 559, distance: 9.0
click at [177, 559] on input "checkbox" at bounding box center [180, 562] width 20 height 20
checkbox input "true"
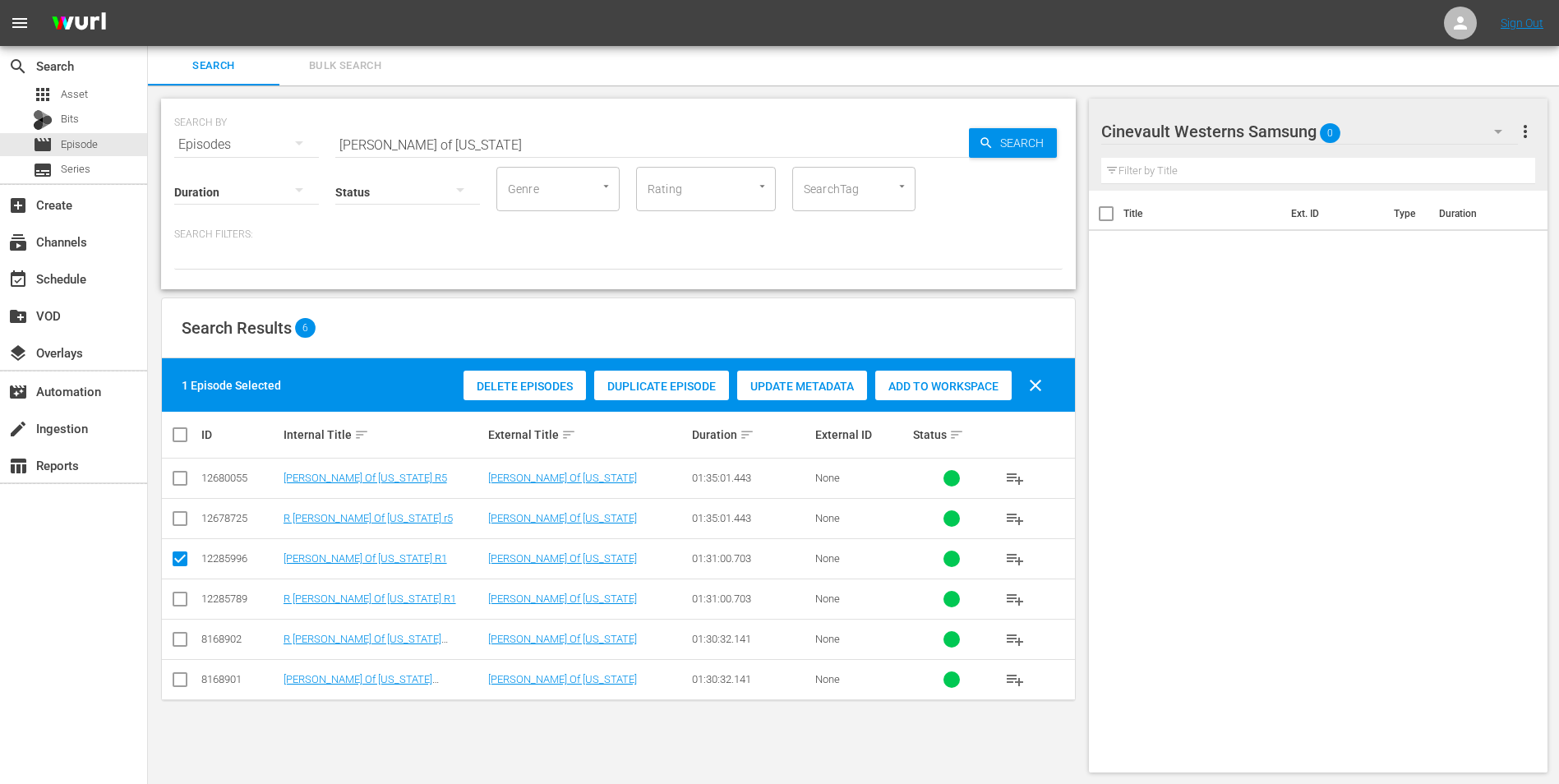
click at [932, 396] on div "Add to Workspace" at bounding box center [943, 386] width 136 height 31
click at [1532, 81] on div "Search Bulk Search" at bounding box center [853, 66] width 1411 height 39
click at [1434, 144] on div "Cinevault Westerns Samsung 1" at bounding box center [1311, 132] width 418 height 39
click at [1407, 131] on div "Cinevault Westerns Samsung 1" at bounding box center [1311, 132] width 418 height 46
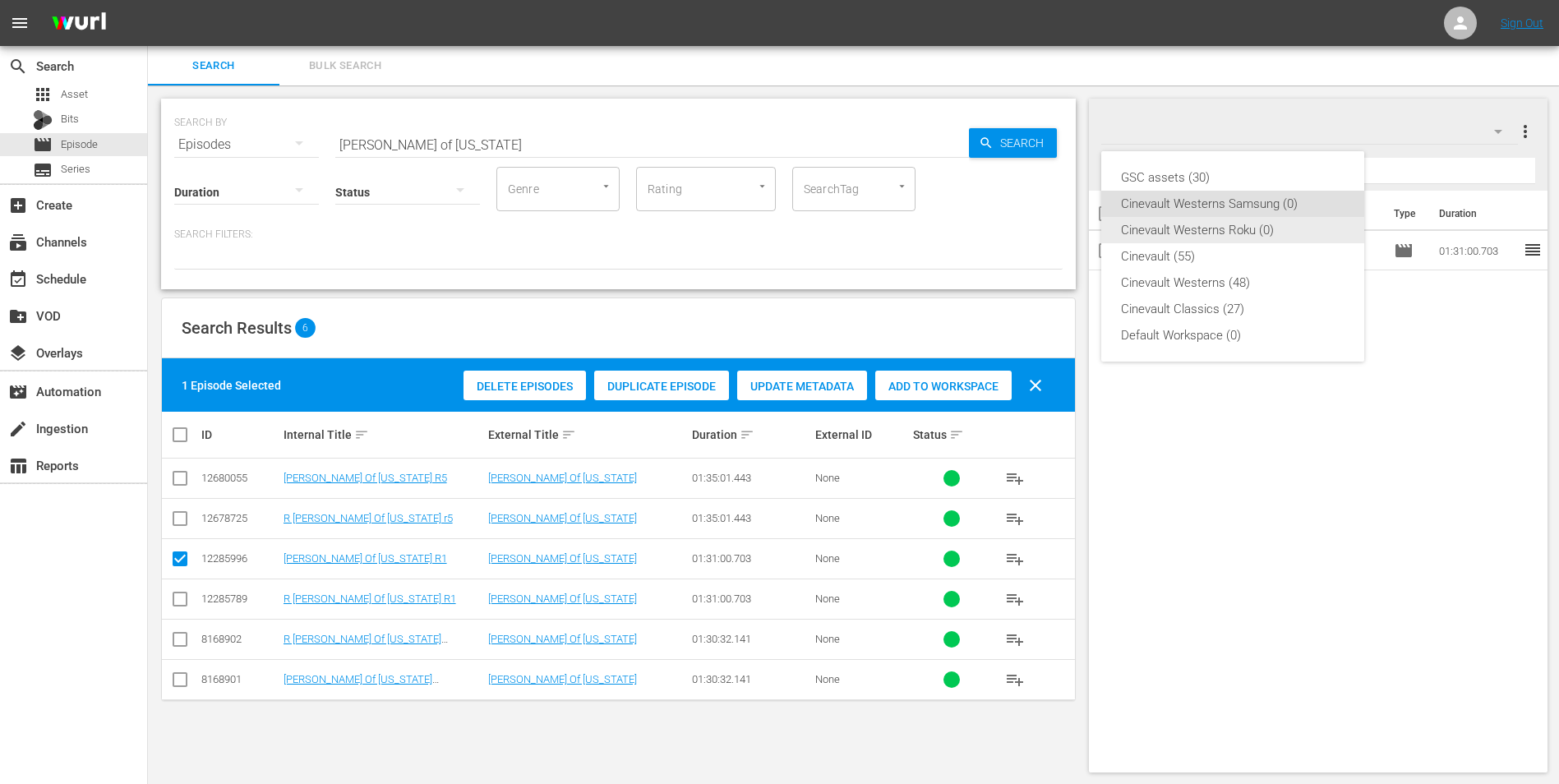
click at [1281, 226] on div "Cinevault Westerns Roku (0)" at bounding box center [1233, 230] width 223 height 27
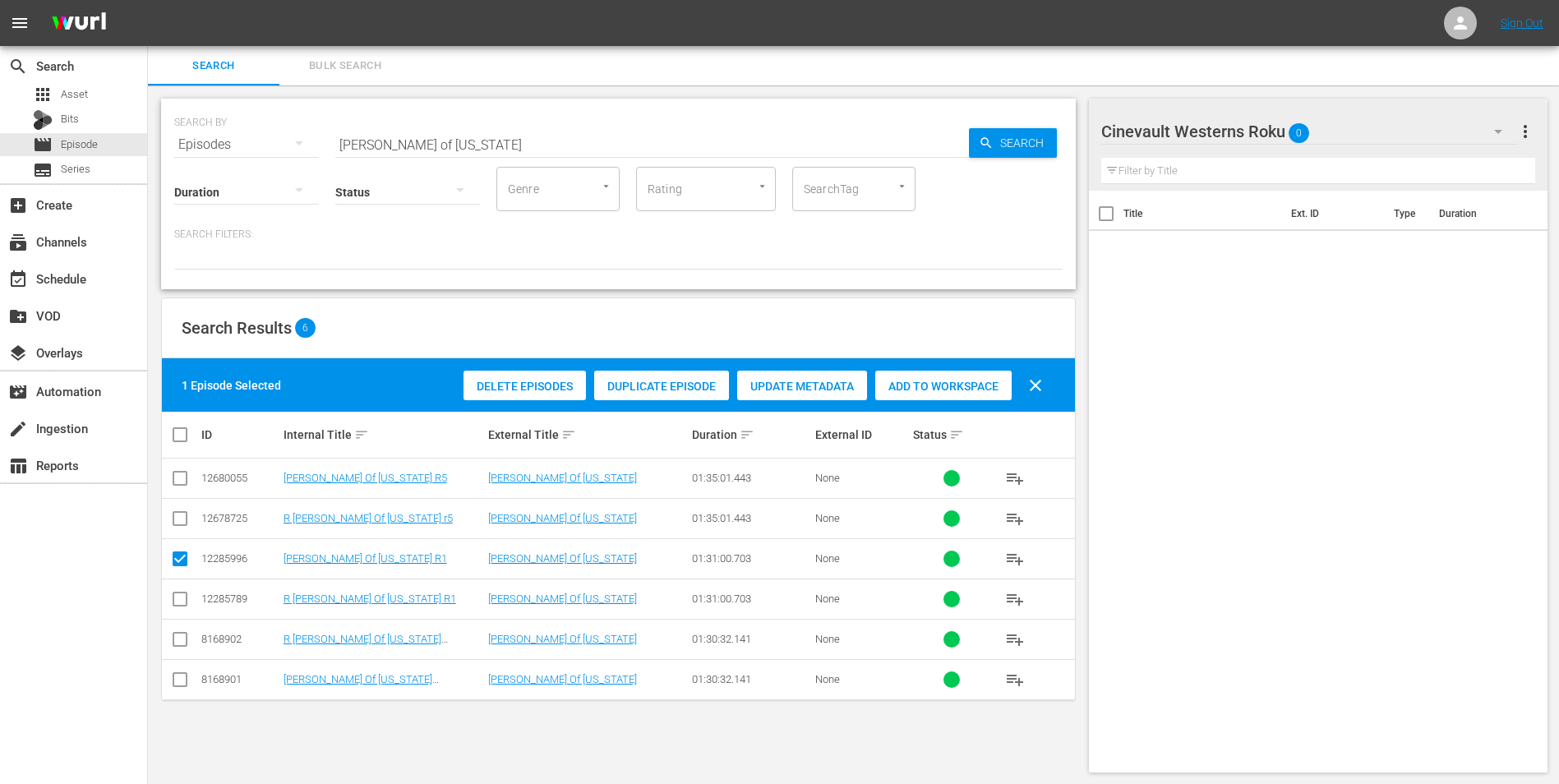
click at [169, 612] on td at bounding box center [181, 598] width 37 height 40
click at [181, 603] on input "checkbox" at bounding box center [180, 602] width 20 height 20
checkbox input "true"
click at [182, 564] on input "checkbox" at bounding box center [180, 562] width 20 height 20
checkbox input "false"
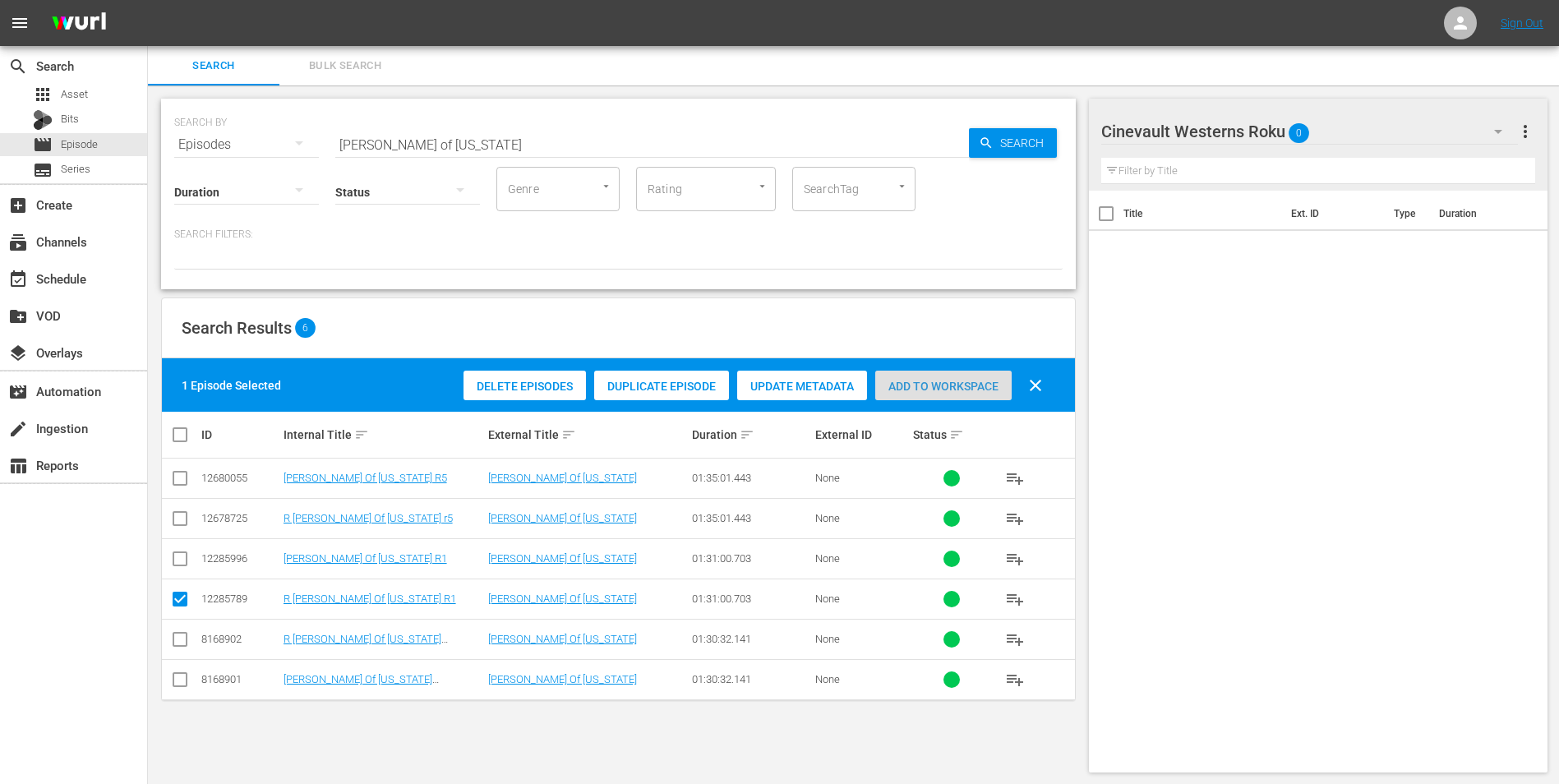
click at [972, 396] on div "Add to Workspace" at bounding box center [943, 386] width 136 height 31
click at [1348, 128] on div "Cinevault Westerns Roku 1" at bounding box center [1311, 132] width 418 height 46
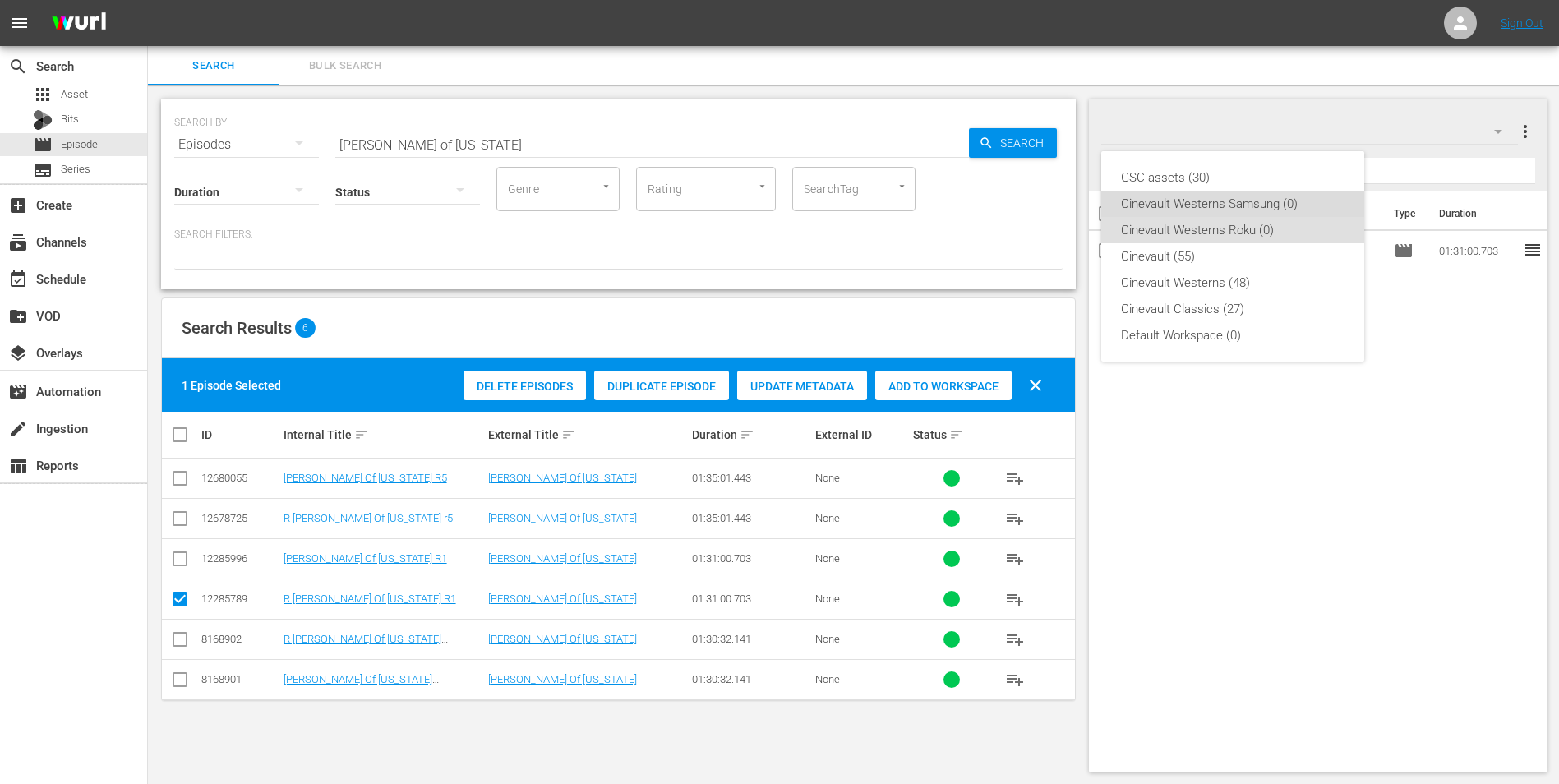
click at [1244, 196] on div "Cinevault Westerns Samsung (0)" at bounding box center [1233, 204] width 223 height 27
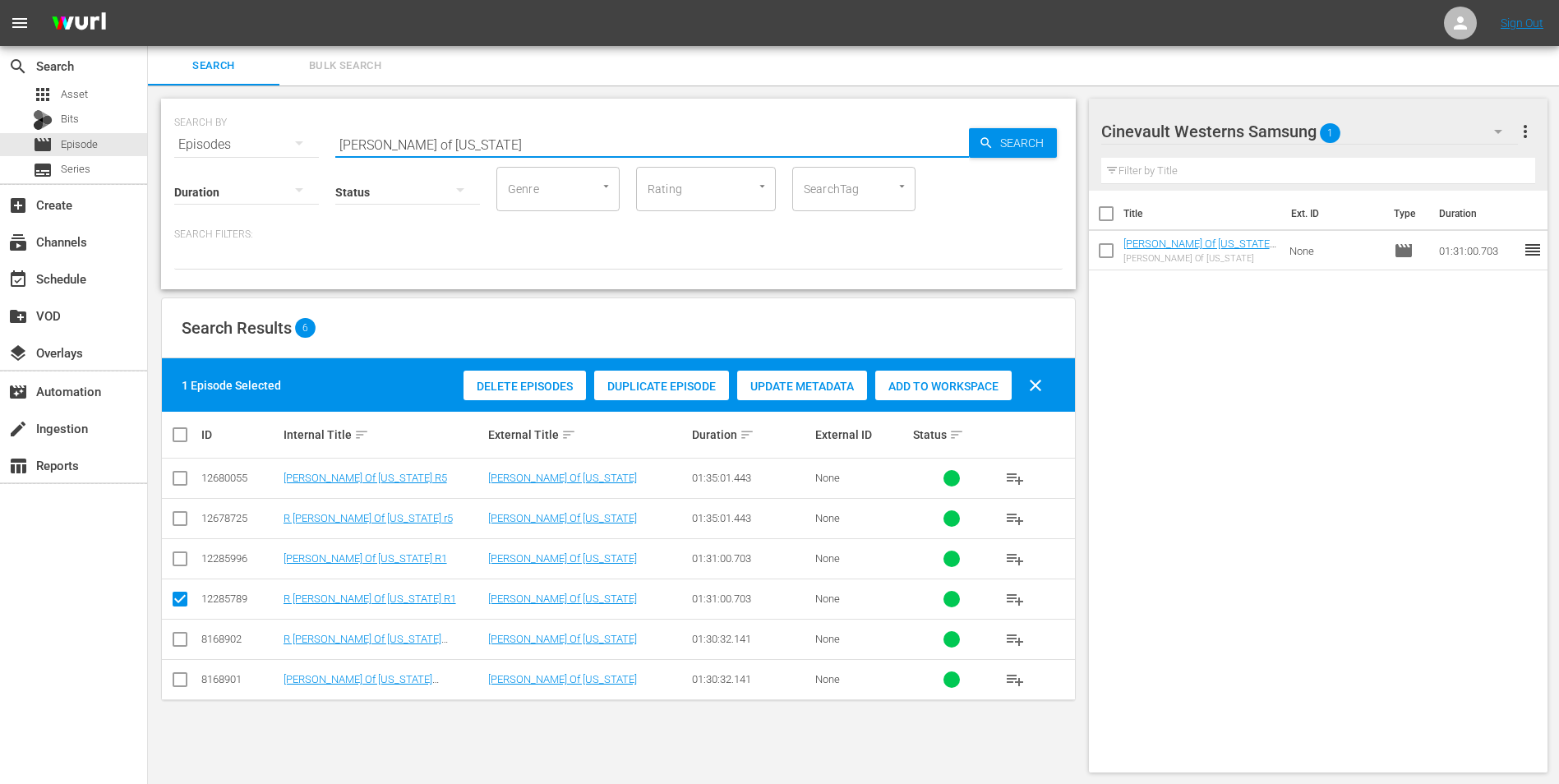
click at [775, 145] on input "[PERSON_NAME] of [US_STATE]" at bounding box center [652, 144] width 634 height 39
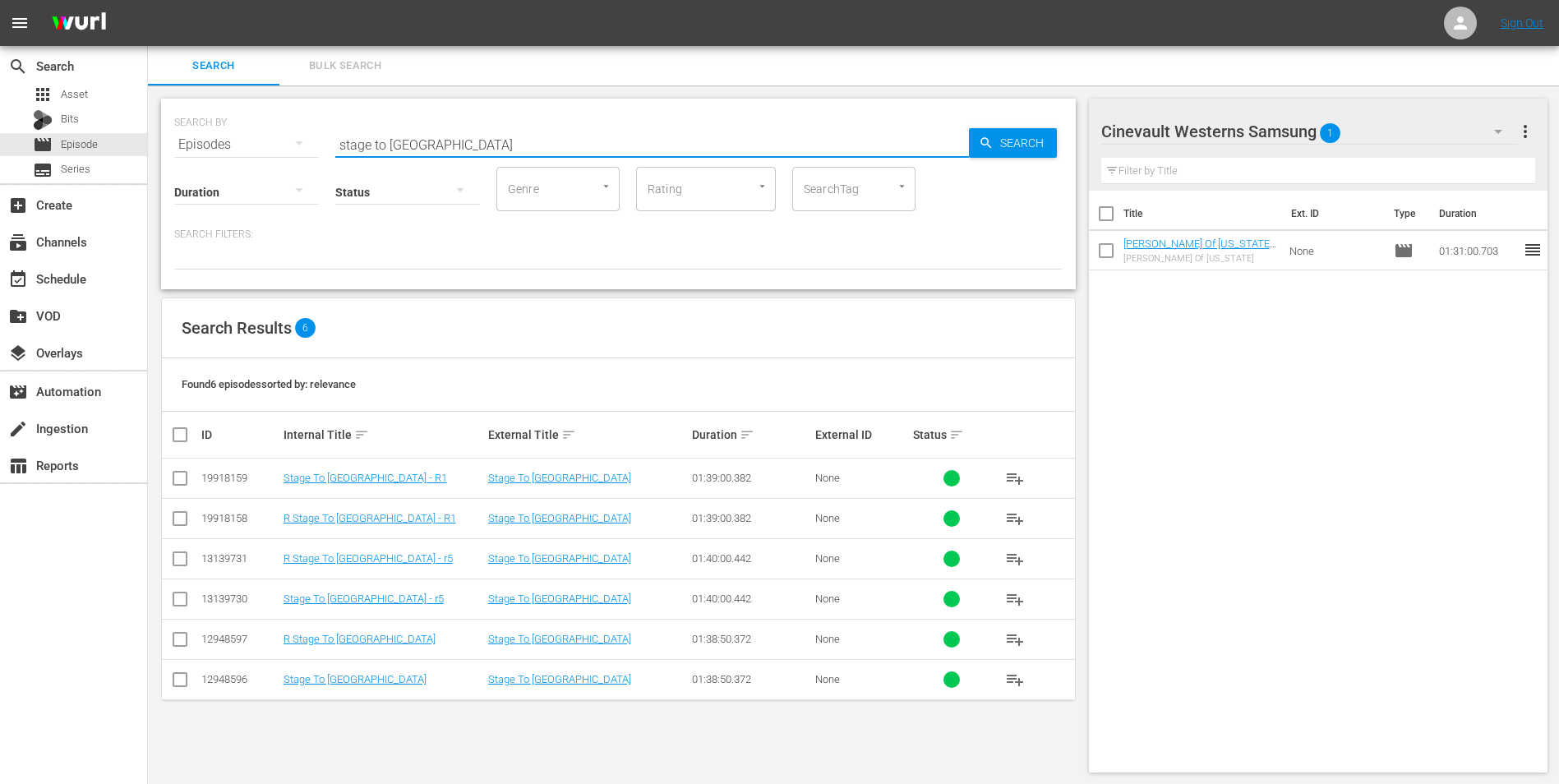
type input "stage to [GEOGRAPHIC_DATA]"
click at [182, 609] on input "checkbox" at bounding box center [180, 602] width 20 height 20
checkbox input "true"
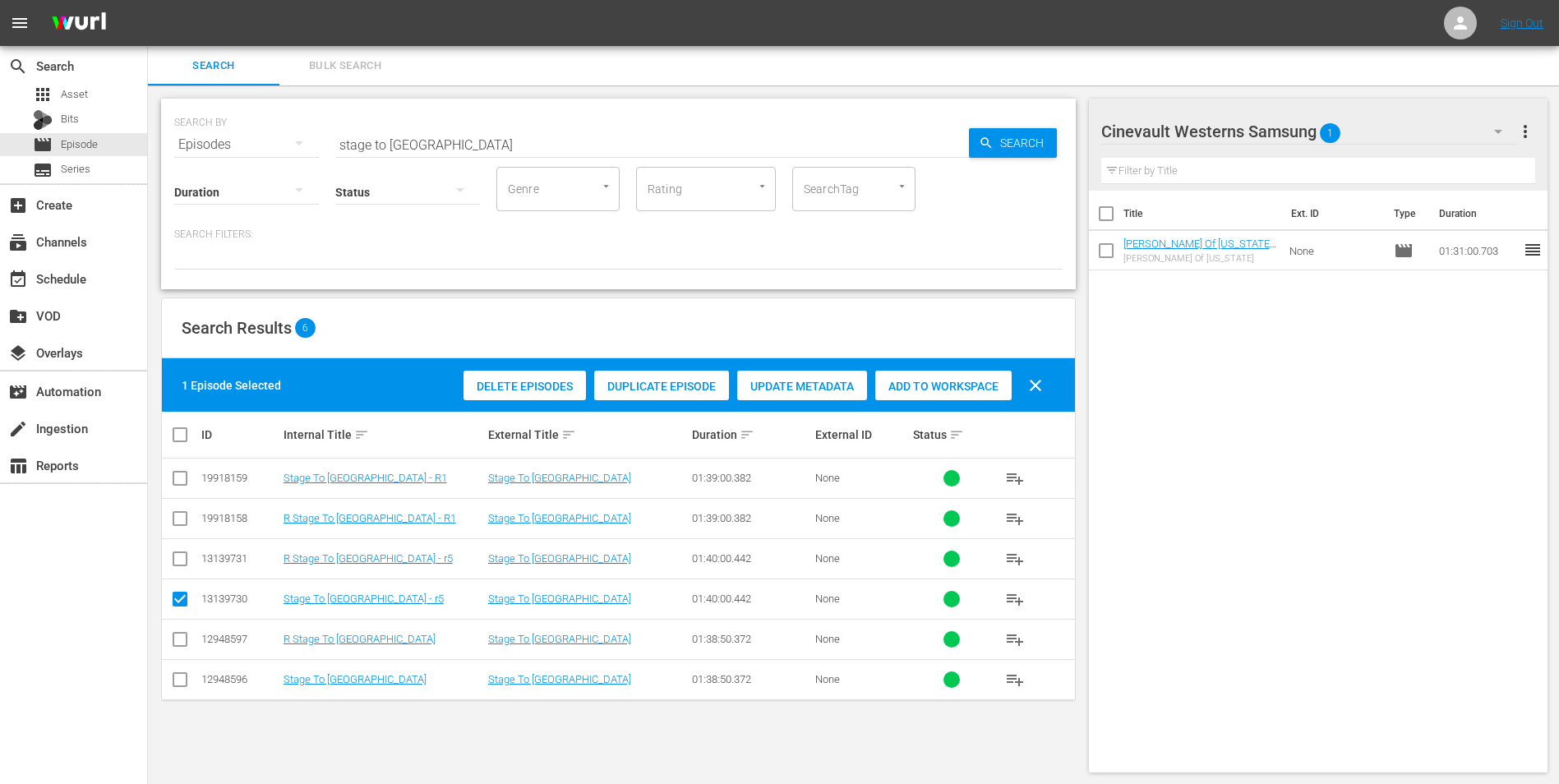
click at [951, 389] on span "Add to Workspace" at bounding box center [943, 386] width 136 height 13
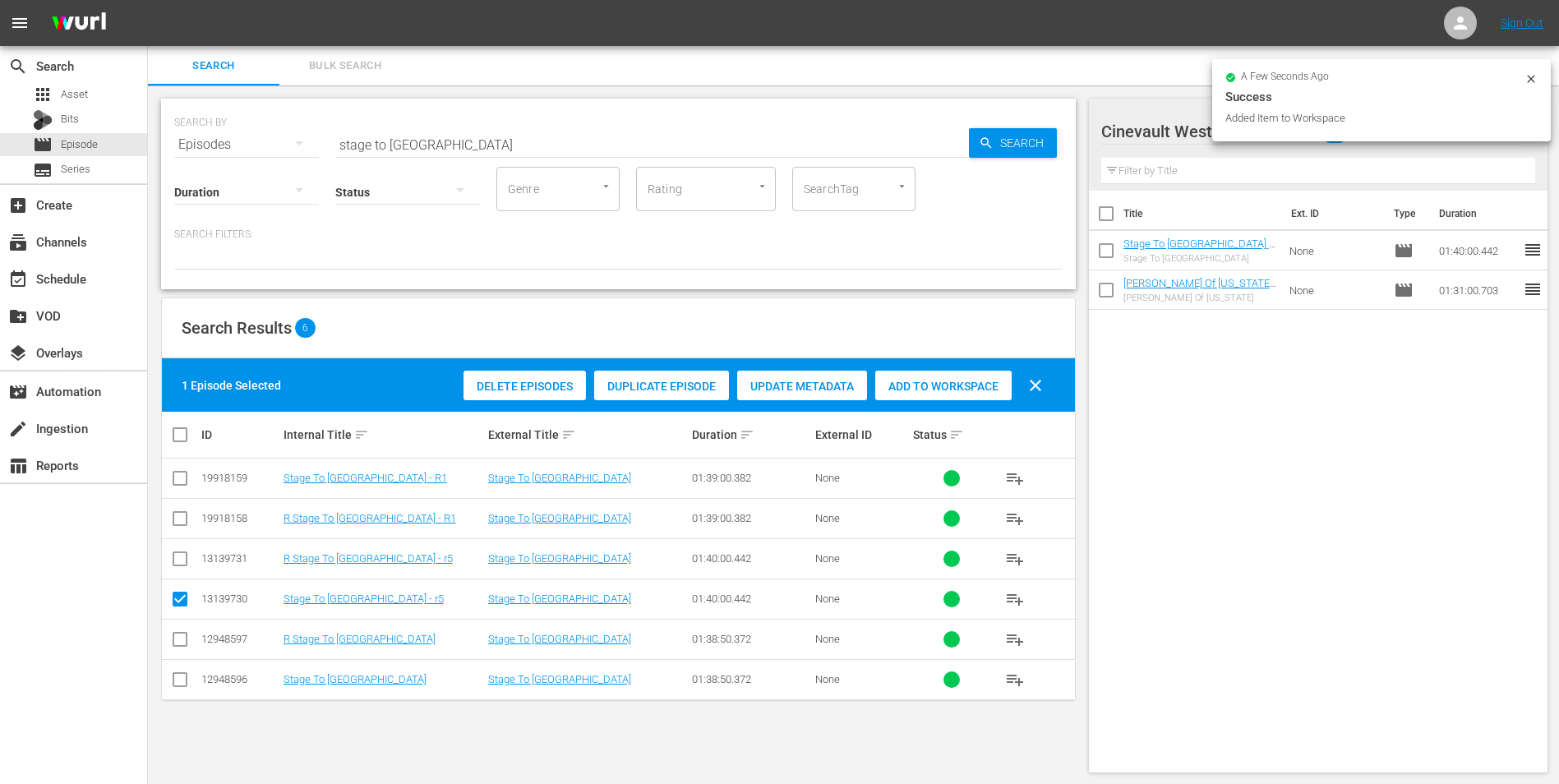
click at [1531, 77] on icon at bounding box center [1531, 78] width 13 height 13
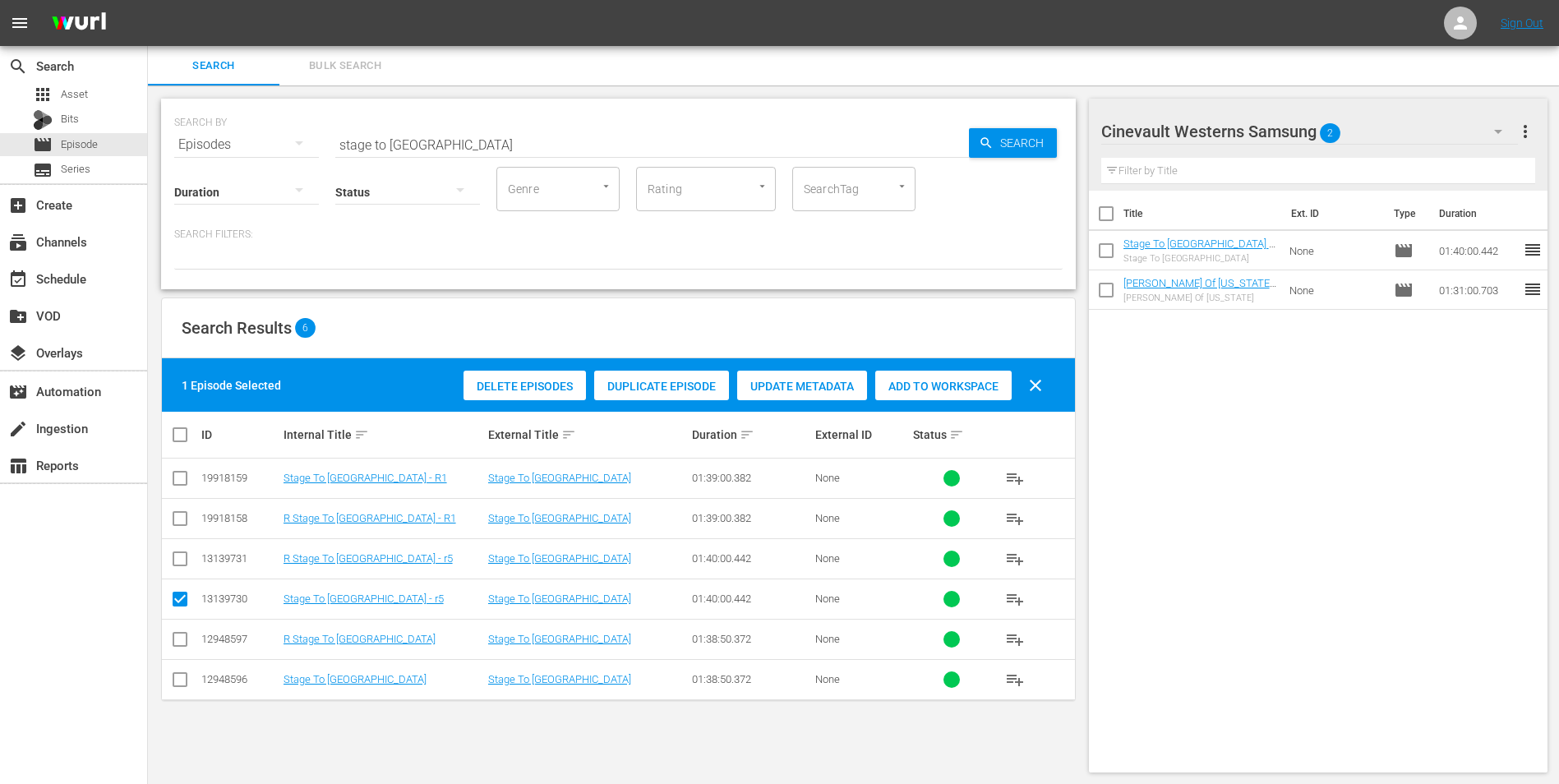
click at [1405, 137] on div "Cinevault Westerns Samsung 2" at bounding box center [1311, 132] width 418 height 46
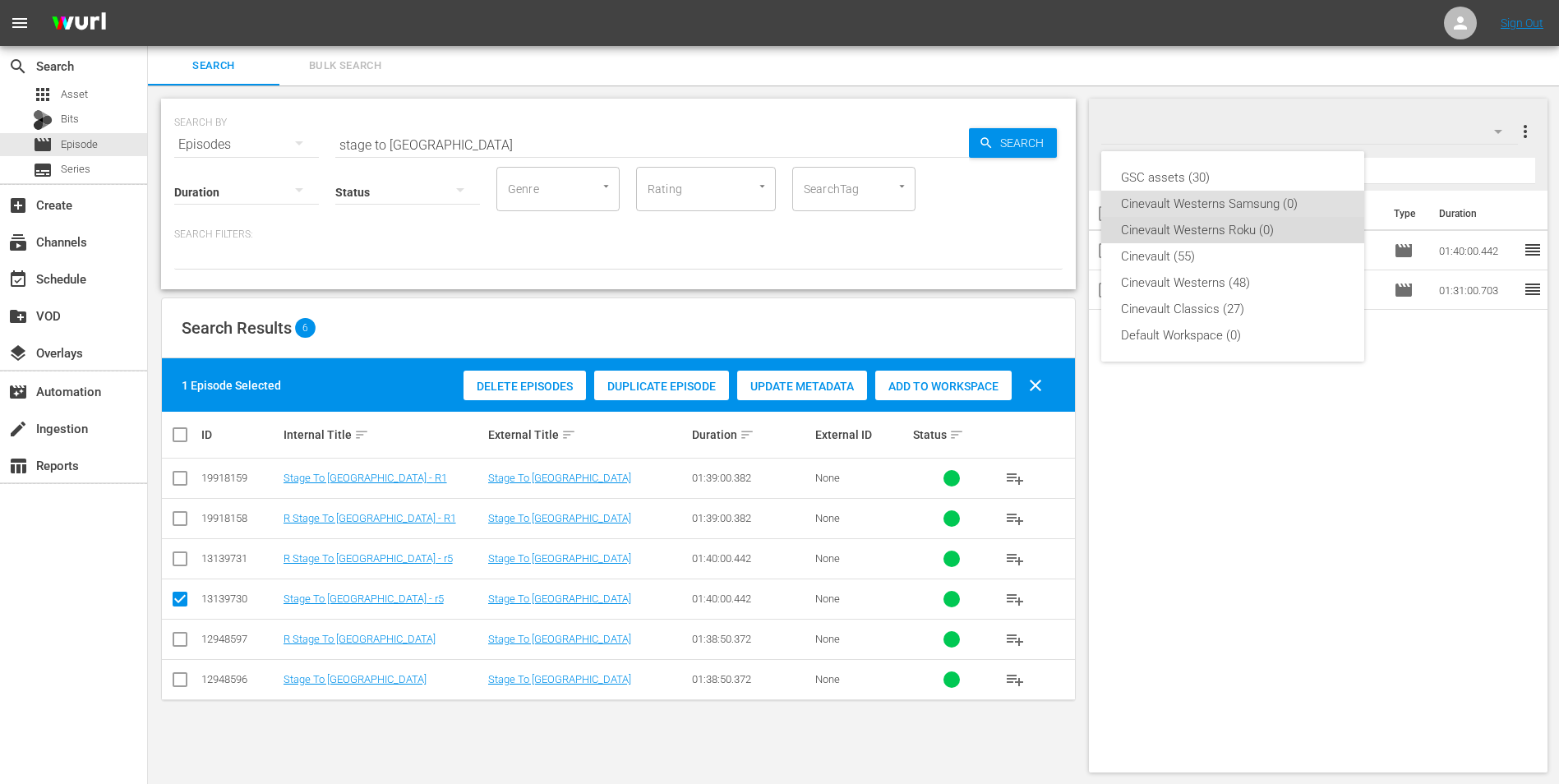
click at [1285, 222] on div "Cinevault Westerns Roku (0)" at bounding box center [1233, 230] width 223 height 27
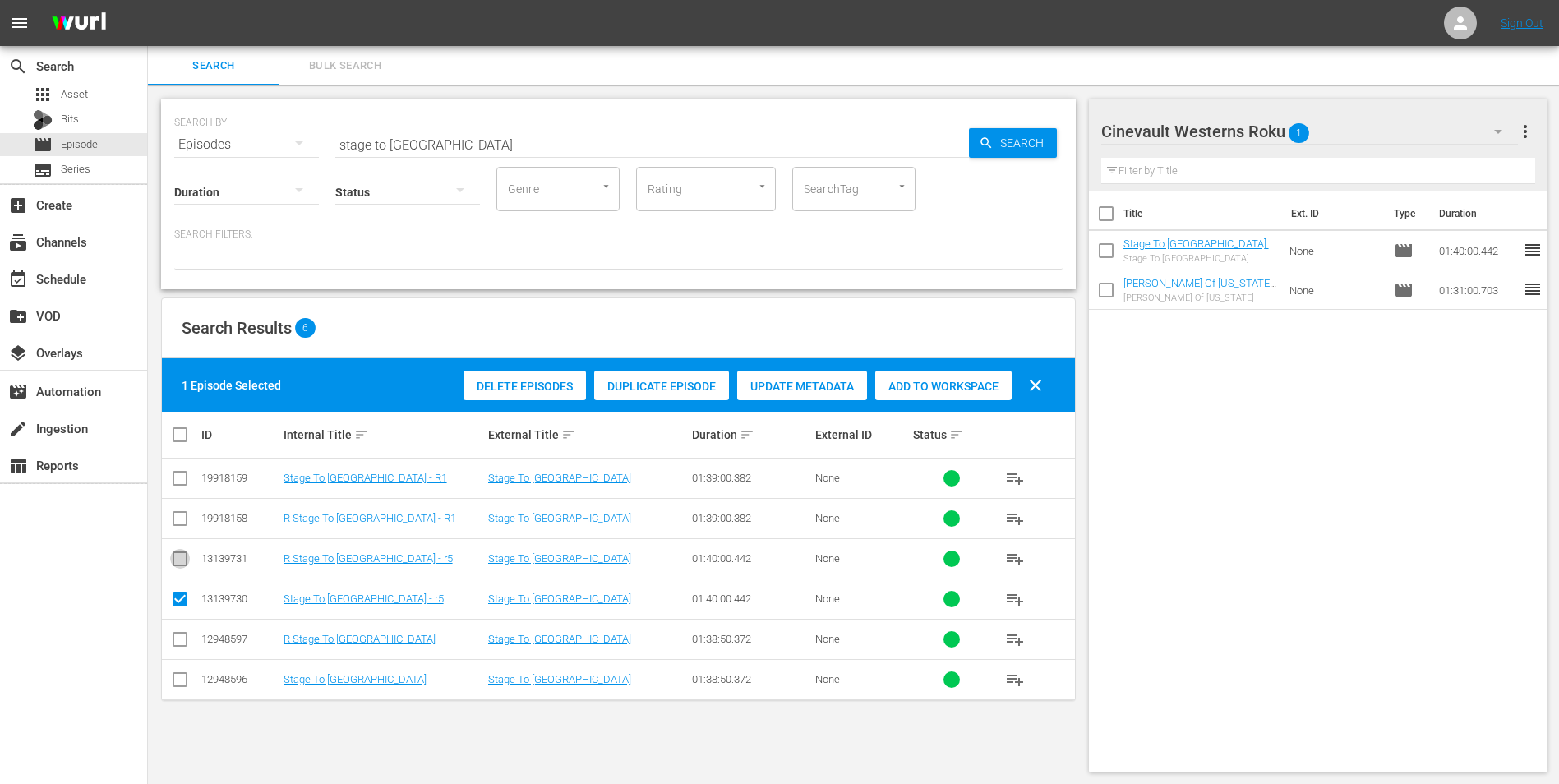
drag, startPoint x: 173, startPoint y: 555, endPoint x: 174, endPoint y: 595, distance: 40.0
click at [173, 558] on input "checkbox" at bounding box center [180, 562] width 20 height 20
checkbox input "true"
click at [177, 595] on input "checkbox" at bounding box center [180, 602] width 20 height 20
checkbox input "false"
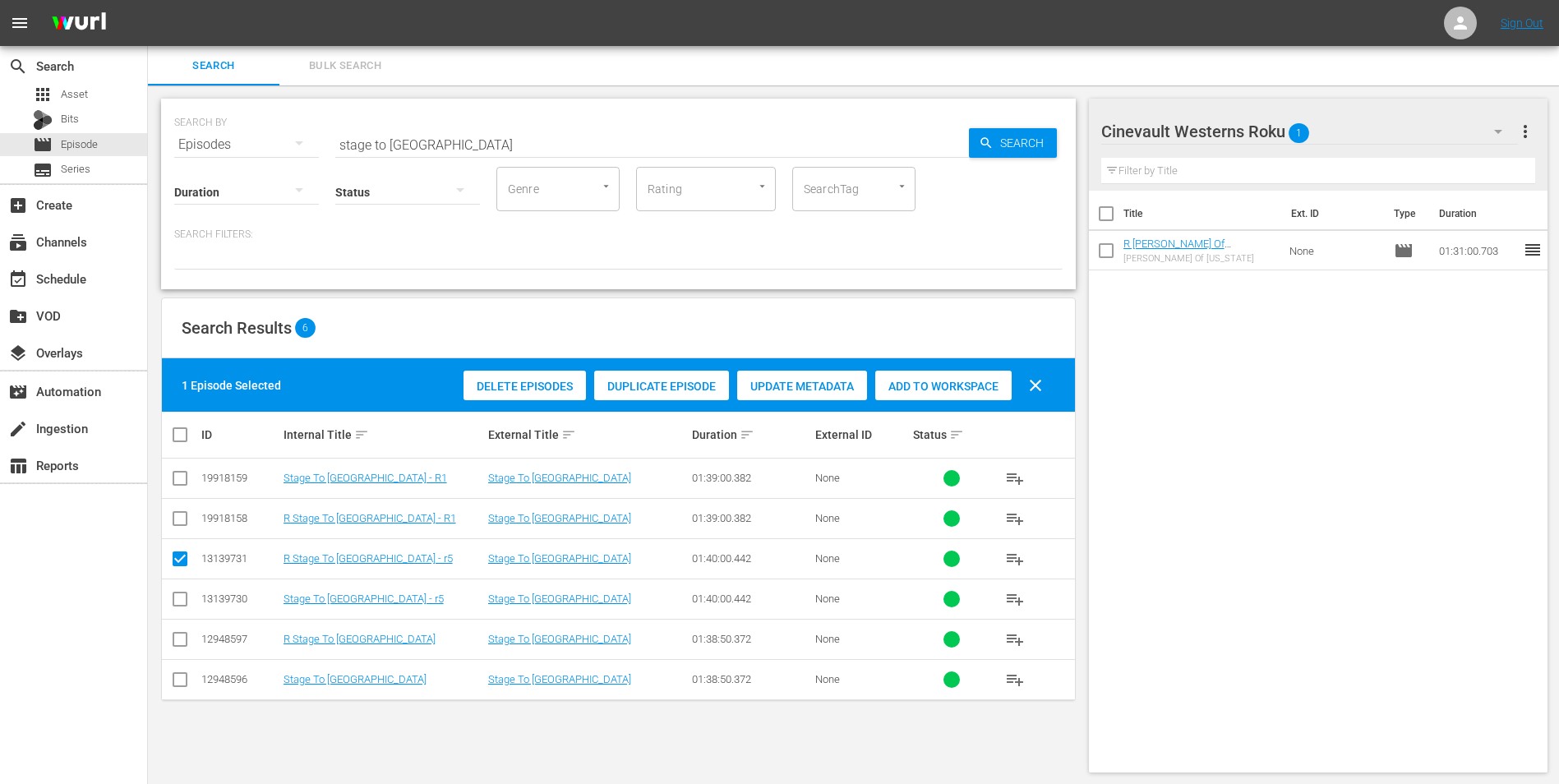
click at [934, 388] on span "Add to Workspace" at bounding box center [943, 386] width 136 height 13
click at [534, 151] on input "stage to [GEOGRAPHIC_DATA]" at bounding box center [652, 144] width 634 height 39
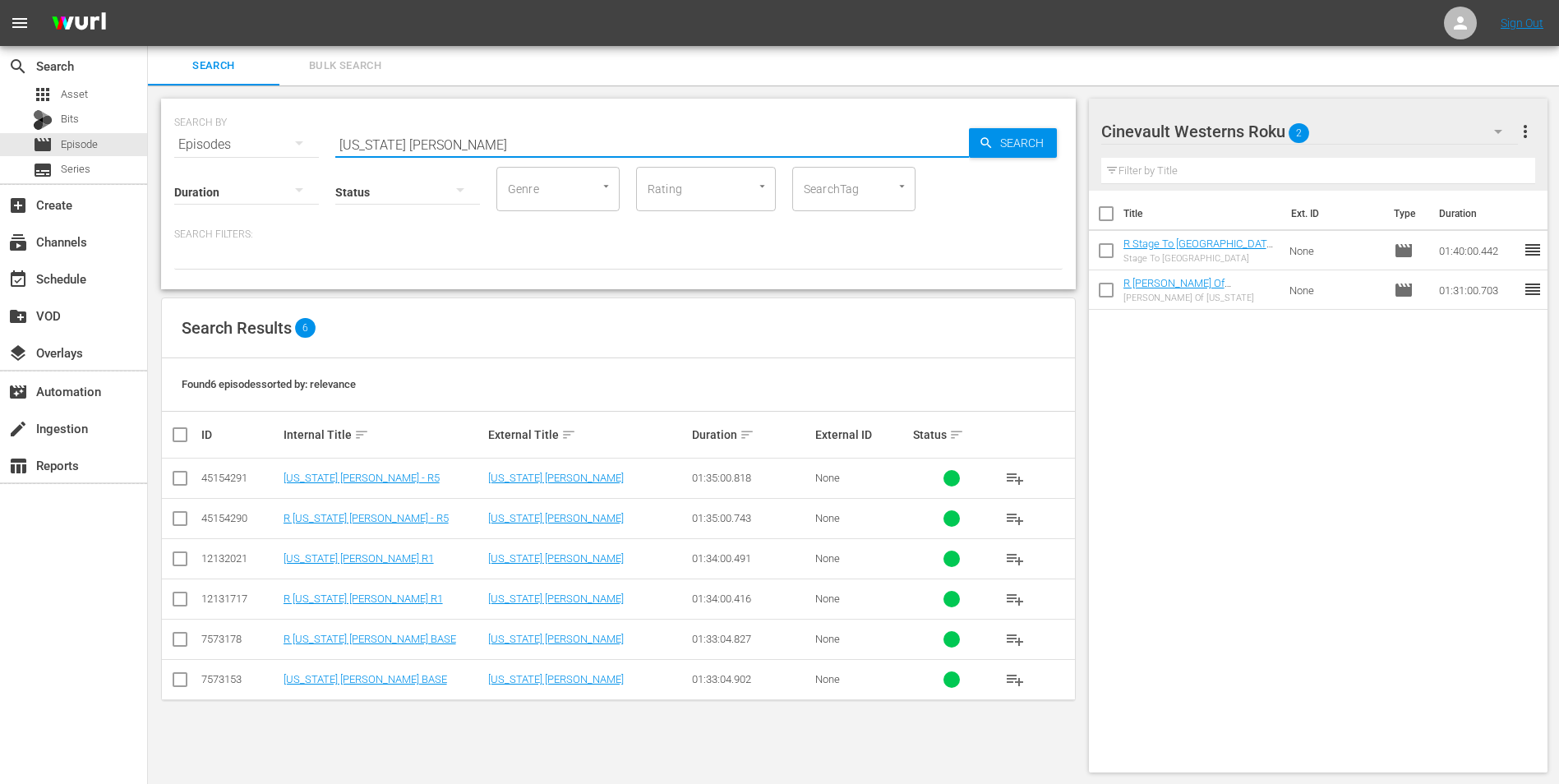
type input "[US_STATE] [PERSON_NAME]"
click at [187, 521] on input "checkbox" at bounding box center [180, 522] width 20 height 20
checkbox input "true"
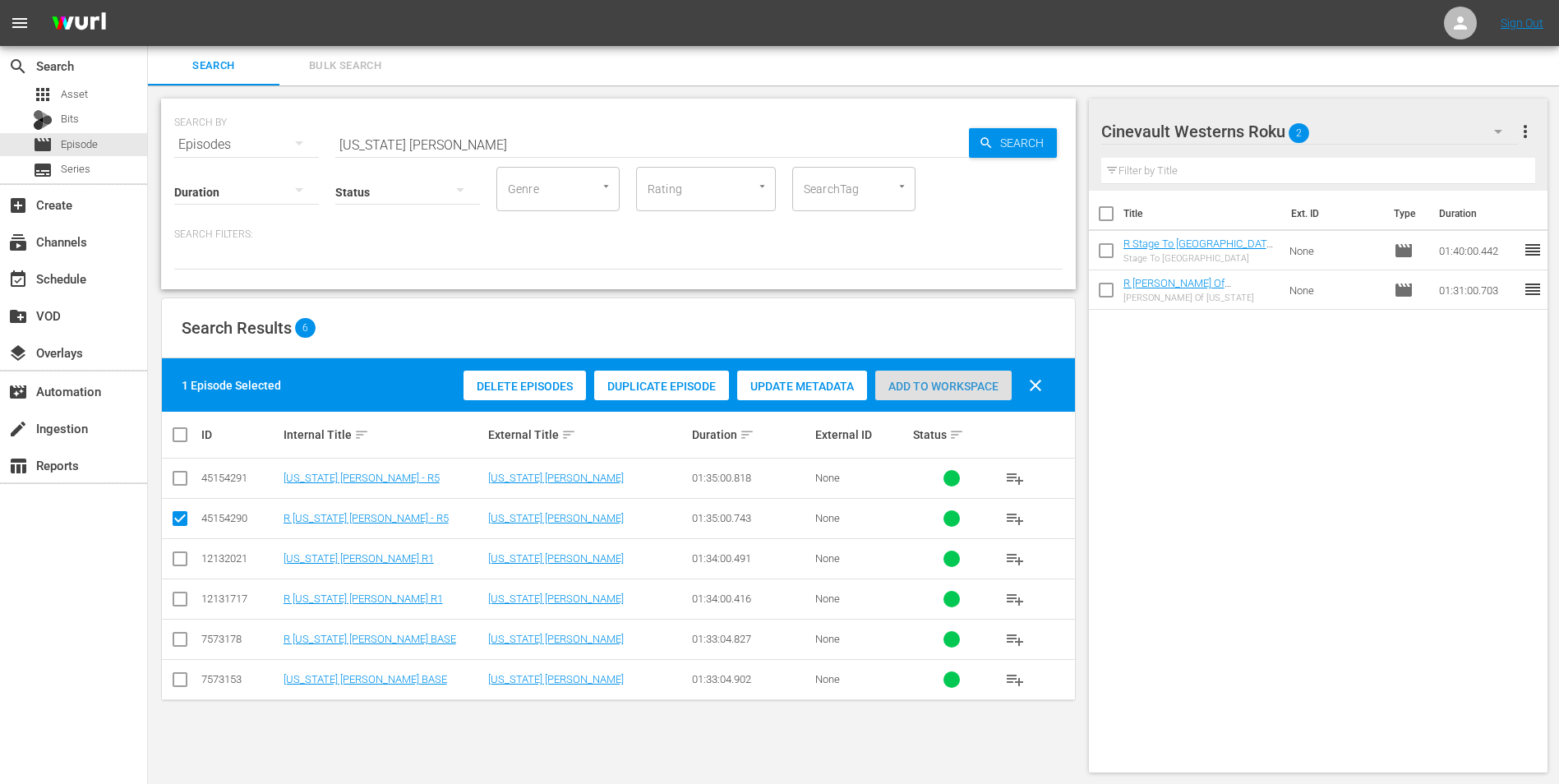
click at [948, 383] on span "Add to Workspace" at bounding box center [943, 386] width 136 height 13
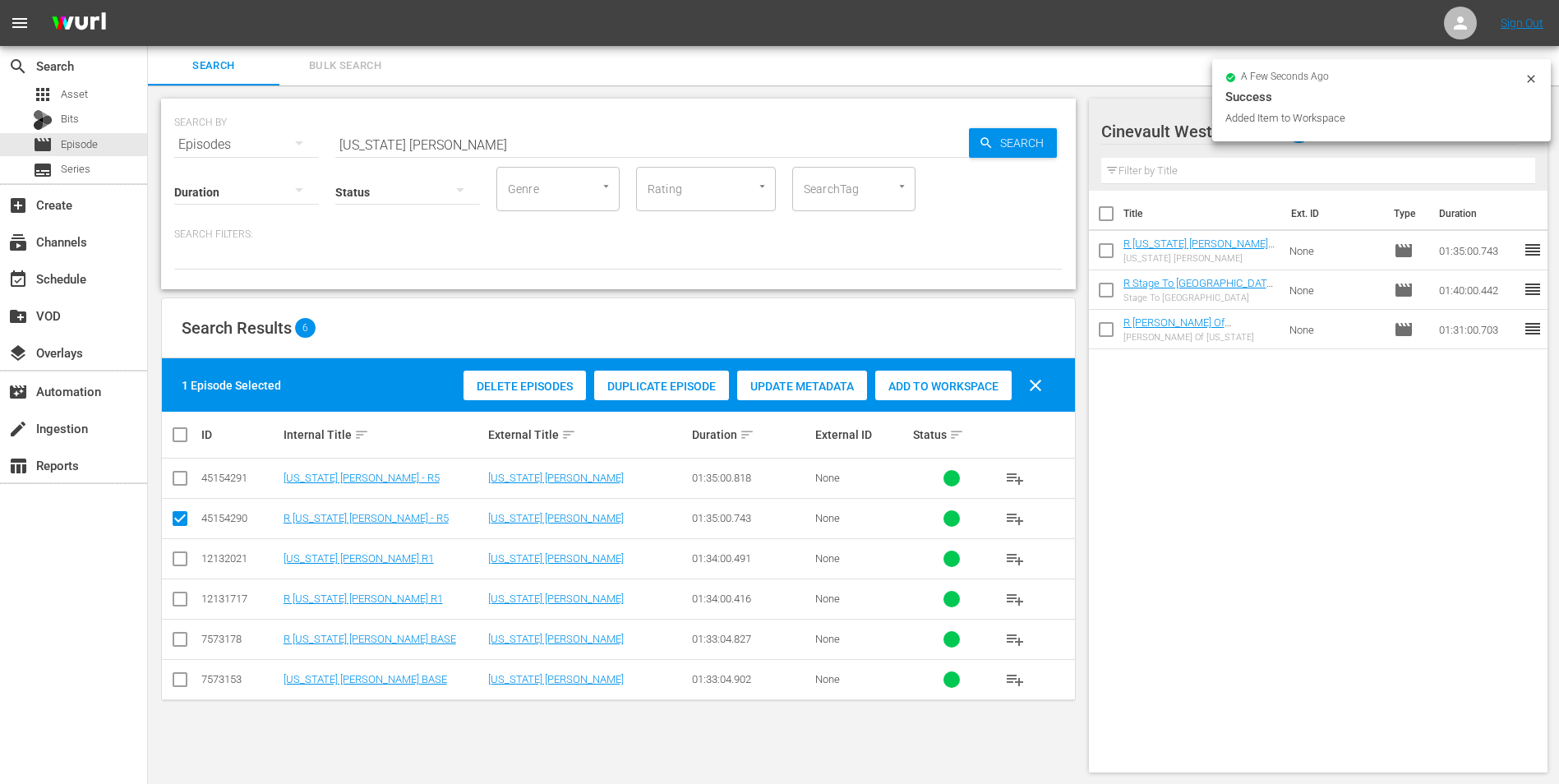
click at [1535, 80] on icon at bounding box center [1531, 78] width 13 height 13
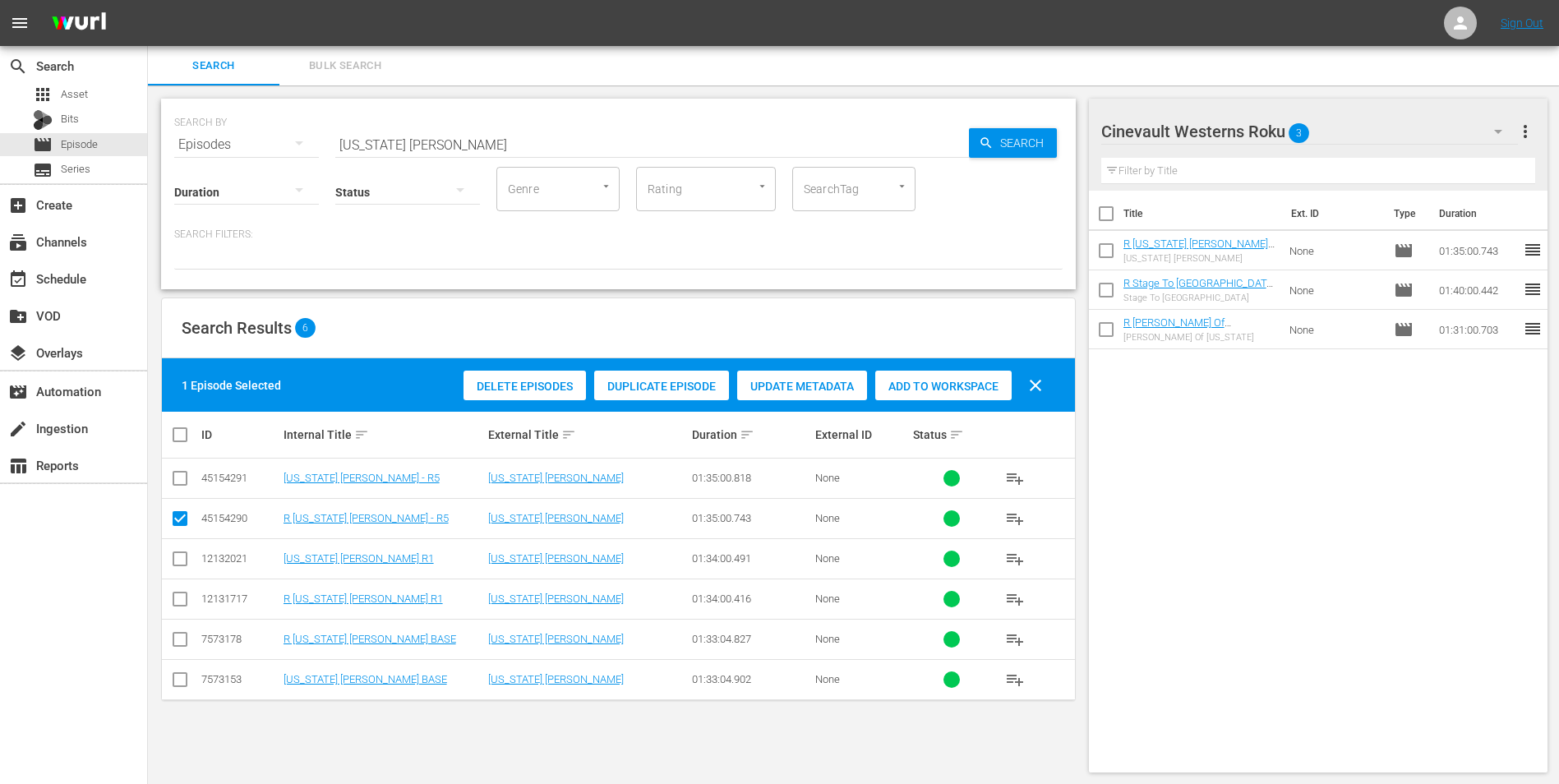
click at [1431, 135] on div "Cinevault Westerns Roku 3" at bounding box center [1311, 132] width 418 height 46
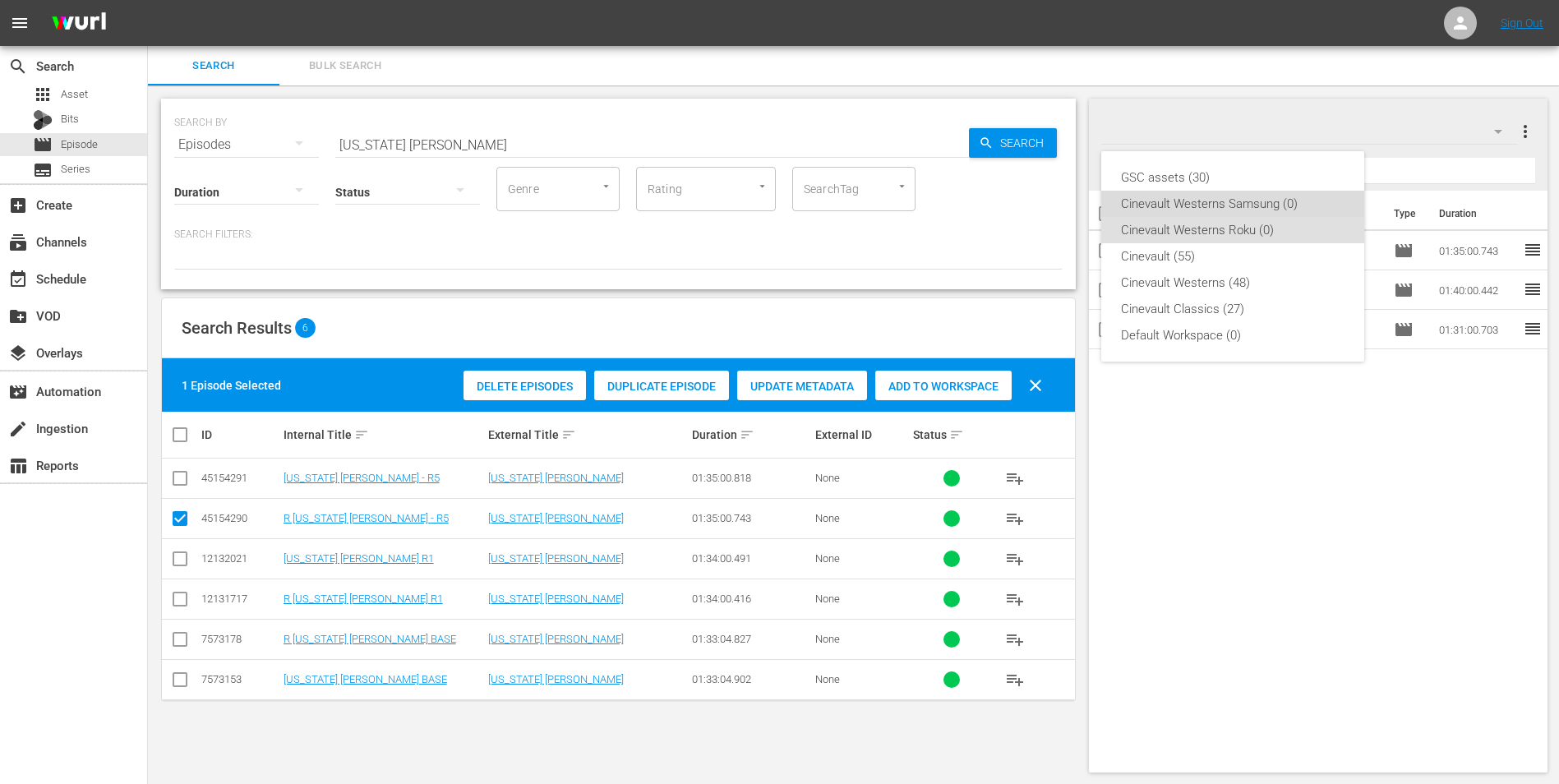
click at [1295, 205] on div "Cinevault Westerns Samsung (0)" at bounding box center [1233, 204] width 223 height 27
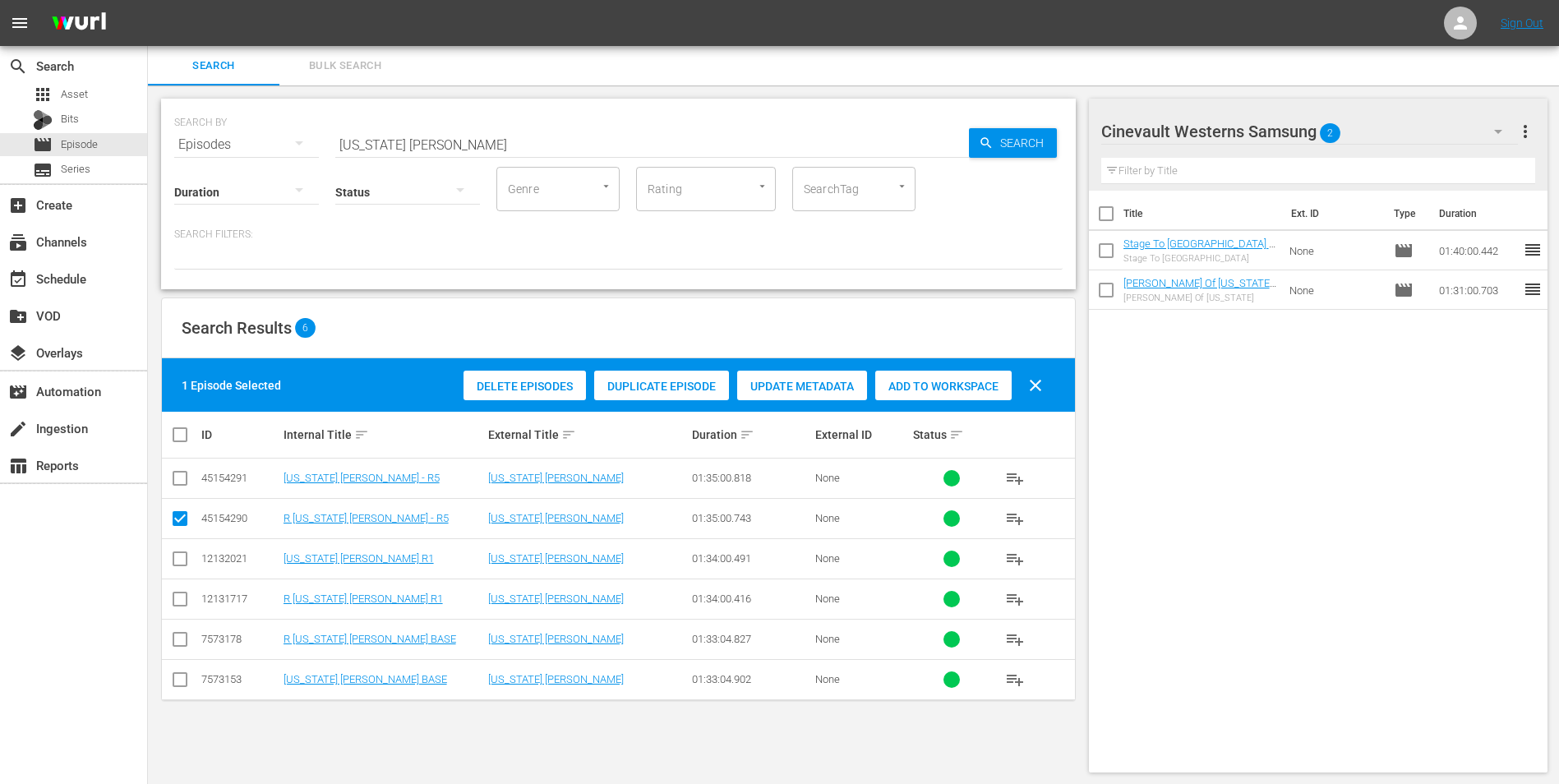
click at [179, 483] on input "checkbox" at bounding box center [180, 482] width 20 height 20
checkbox input "true"
click at [187, 522] on input "checkbox" at bounding box center [180, 522] width 20 height 20
checkbox input "false"
click at [974, 391] on span "Add to Workspace" at bounding box center [943, 386] width 136 height 13
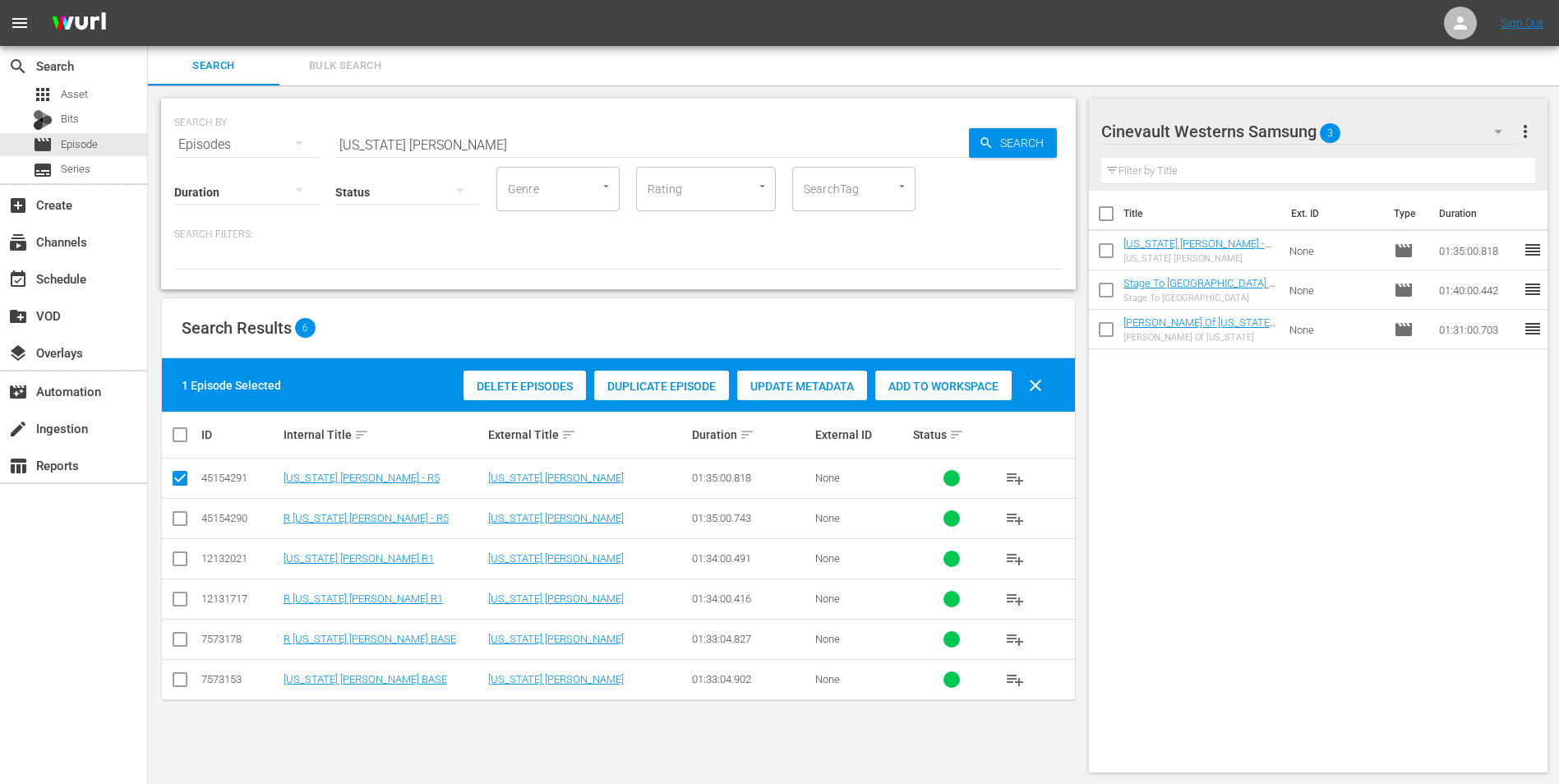
click at [738, 123] on div "SEARCH BY Search By Episodes Search ID, Title, Description, Keywords, or Catego…" at bounding box center [618, 134] width 888 height 60
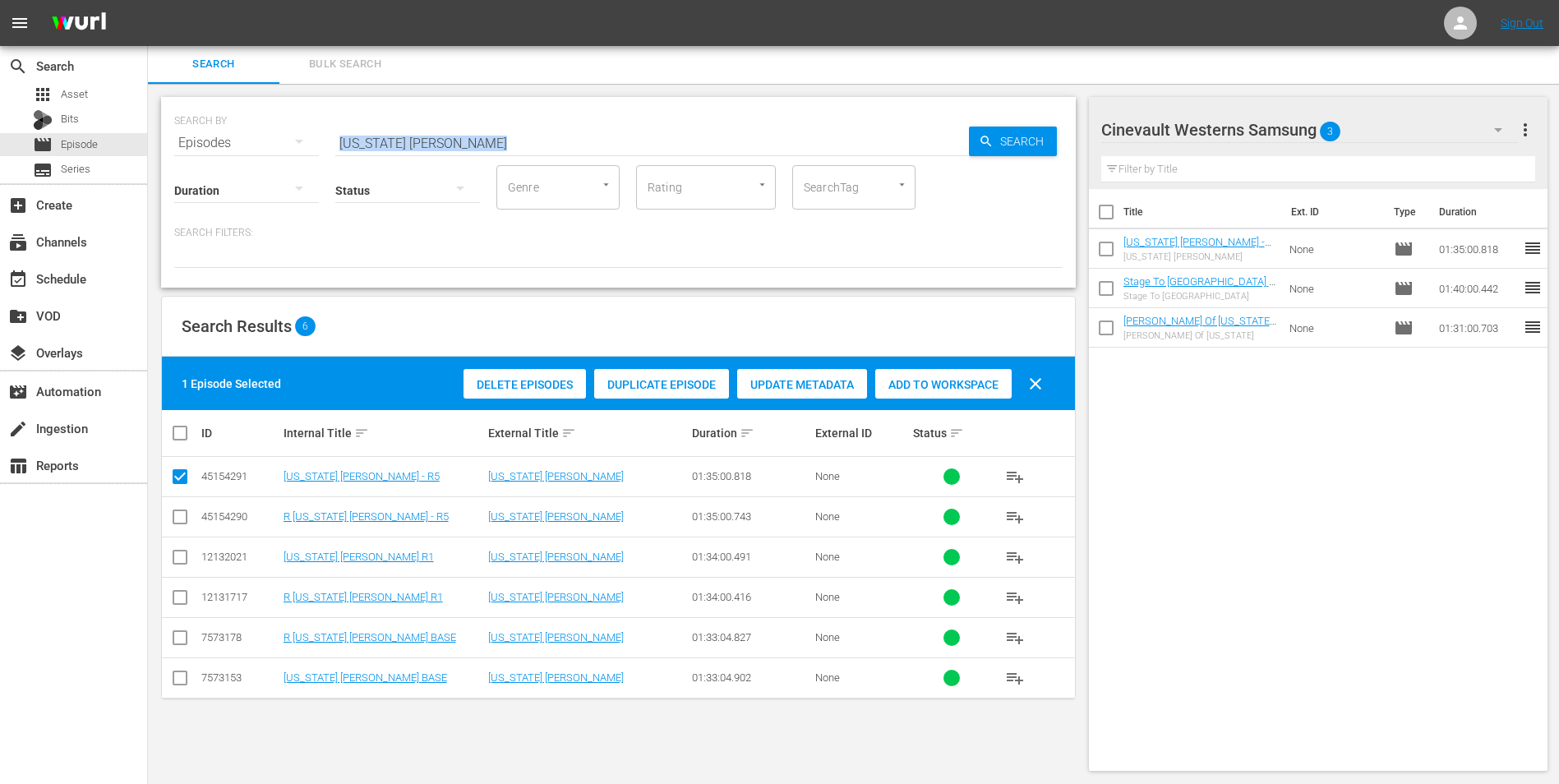
click at [538, 140] on input "[US_STATE] [PERSON_NAME]" at bounding box center [652, 143] width 634 height 39
click at [644, 151] on input "[US_STATE] [PERSON_NAME]" at bounding box center [652, 143] width 634 height 39
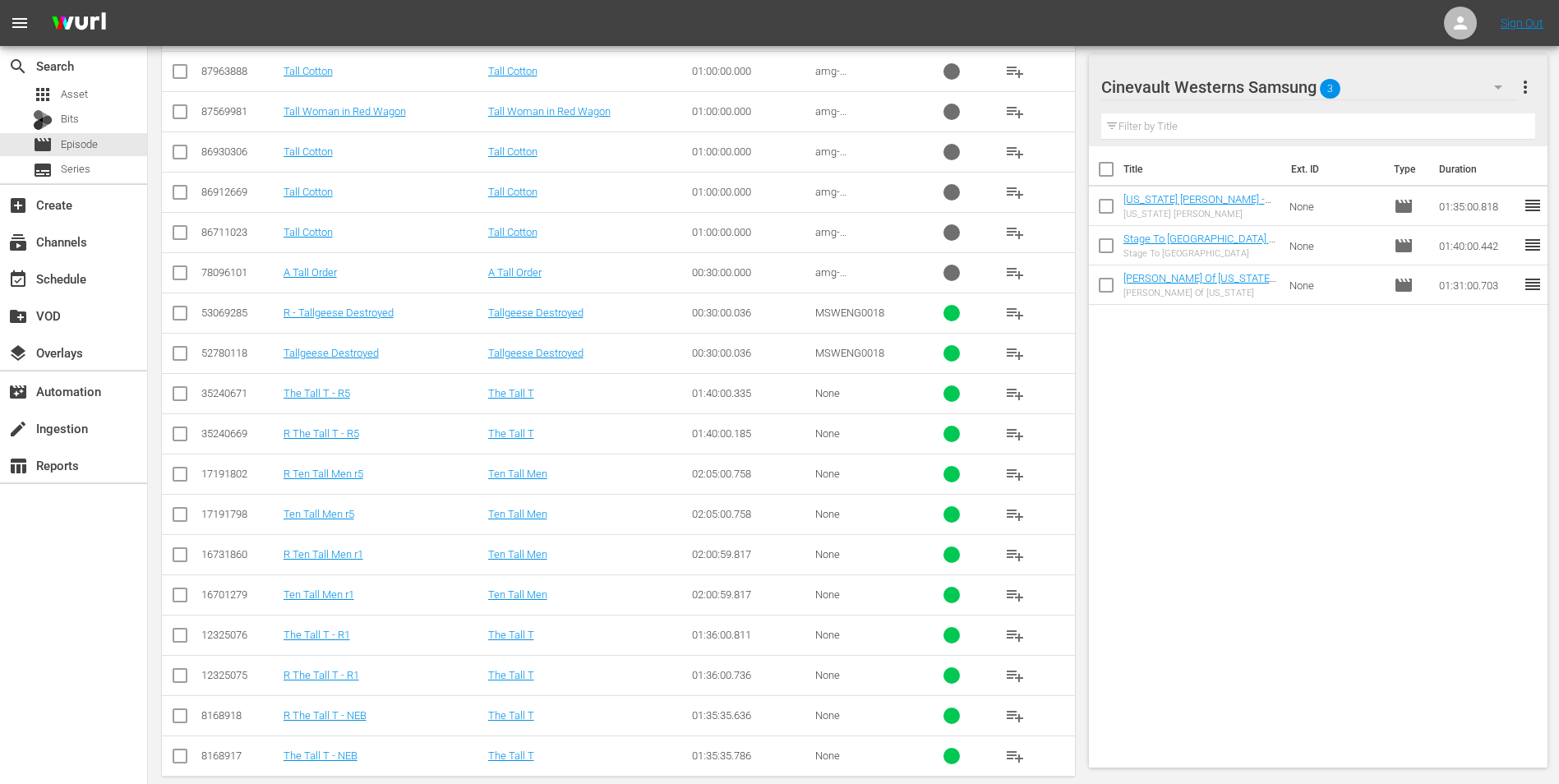
scroll to position [494, 0]
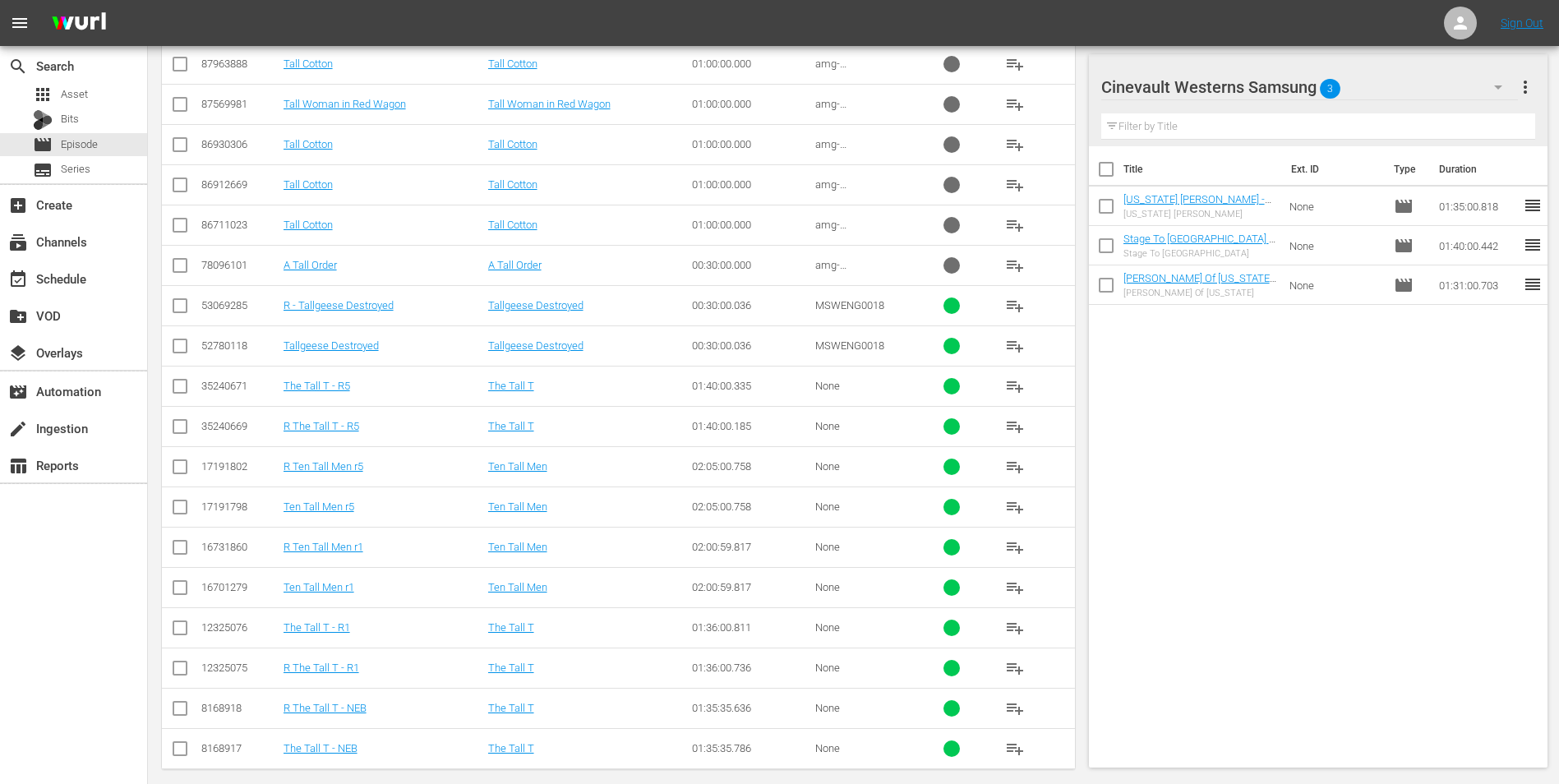
type input "the tall t"
click at [183, 635] on input "checkbox" at bounding box center [180, 631] width 20 height 20
checkbox input "true"
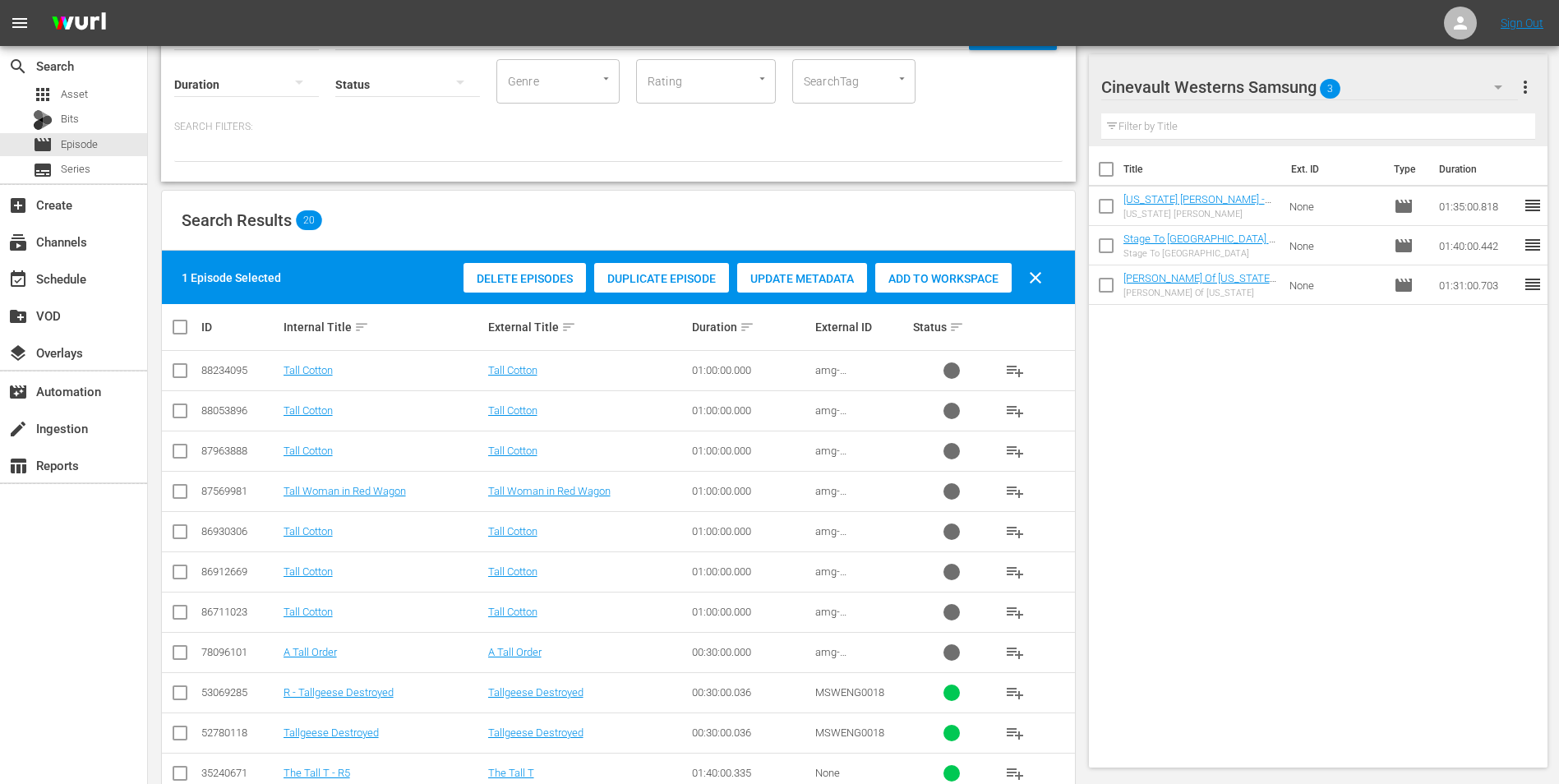
scroll to position [84, 0]
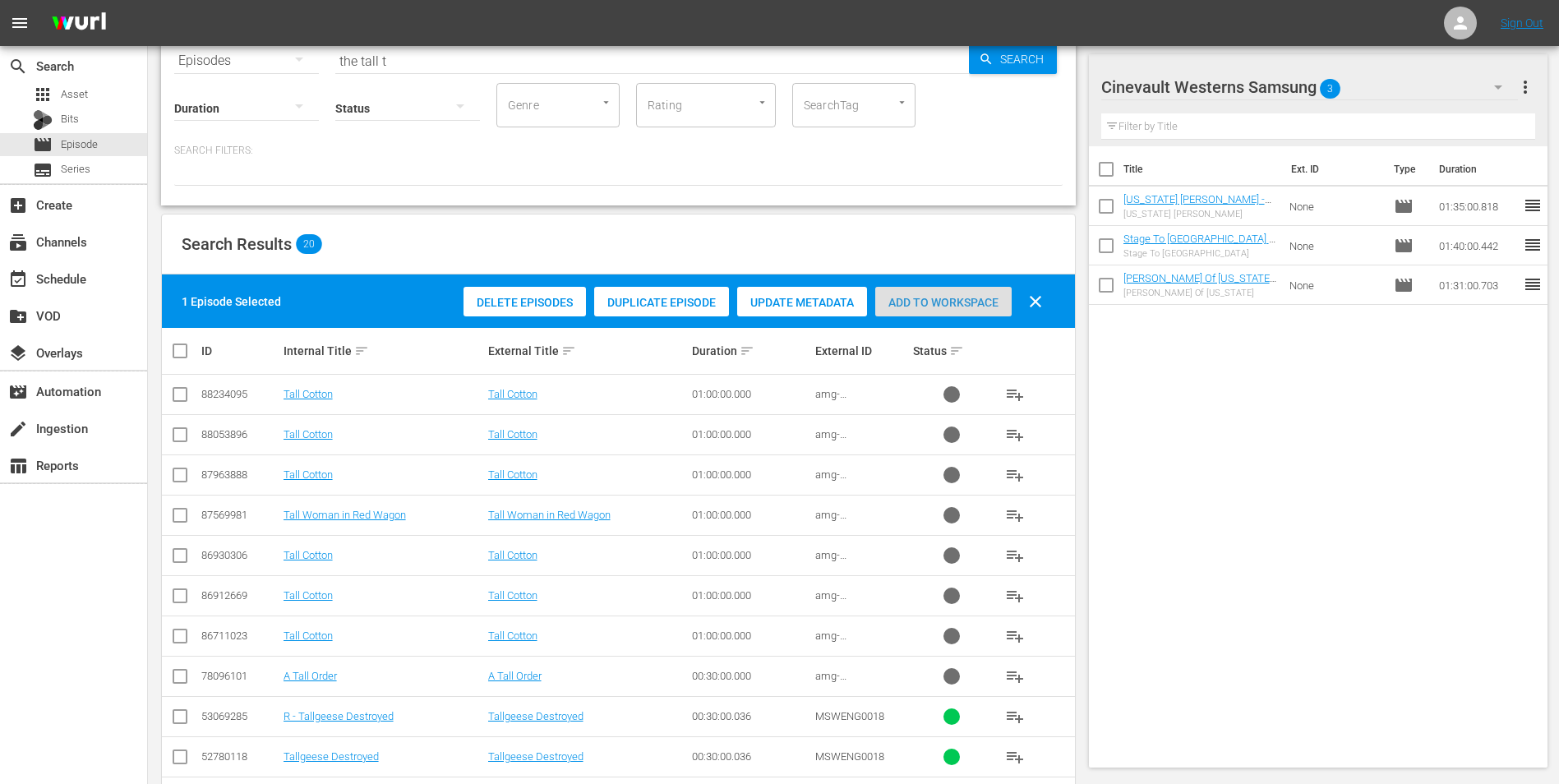
click at [994, 305] on span "Add to Workspace" at bounding box center [943, 302] width 136 height 13
click at [1373, 92] on div "Cinevault Westerns Samsung" at bounding box center [1311, 87] width 418 height 46
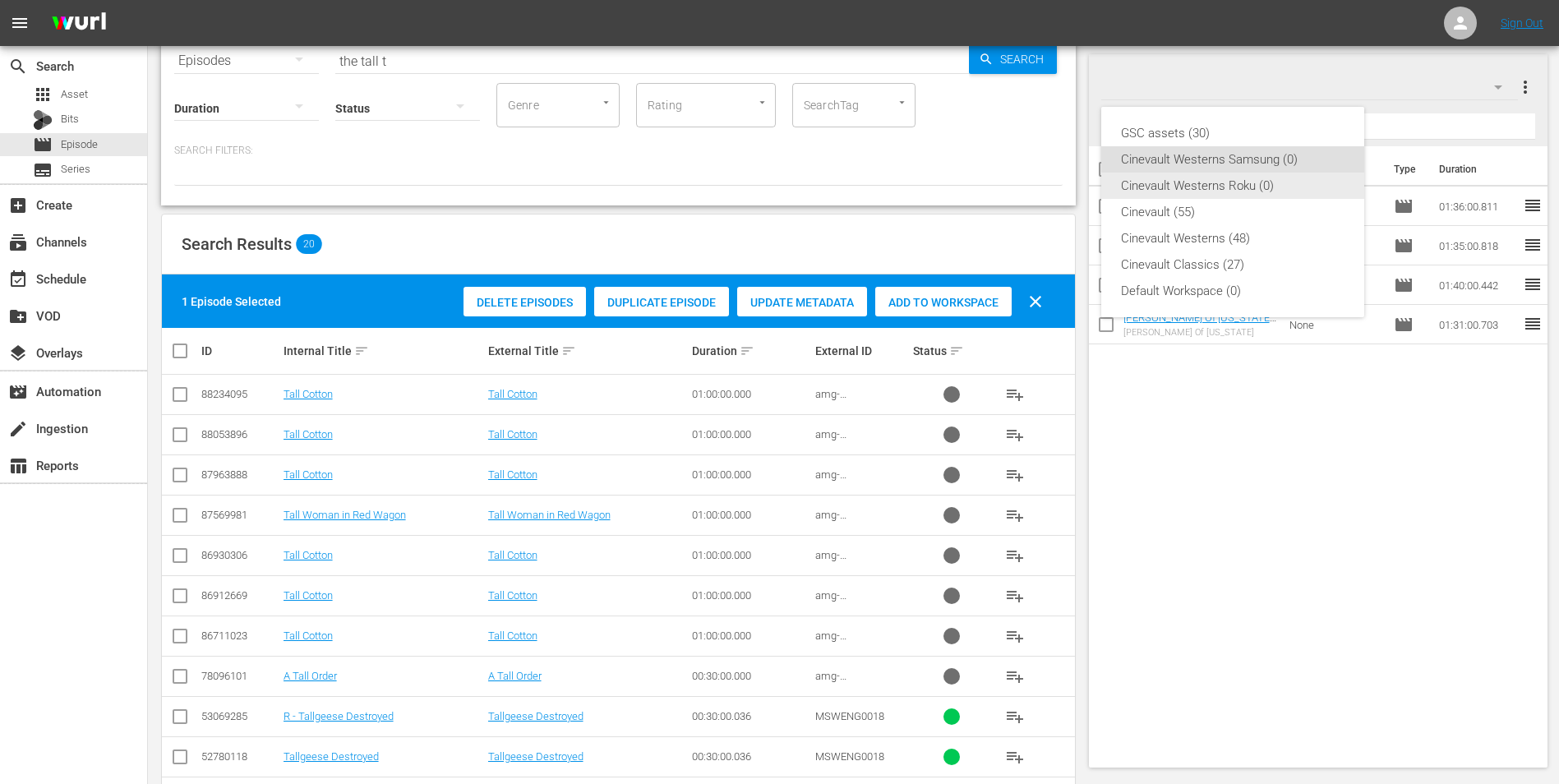
click at [1270, 180] on div "Cinevault Westerns Roku (0)" at bounding box center [1233, 186] width 223 height 27
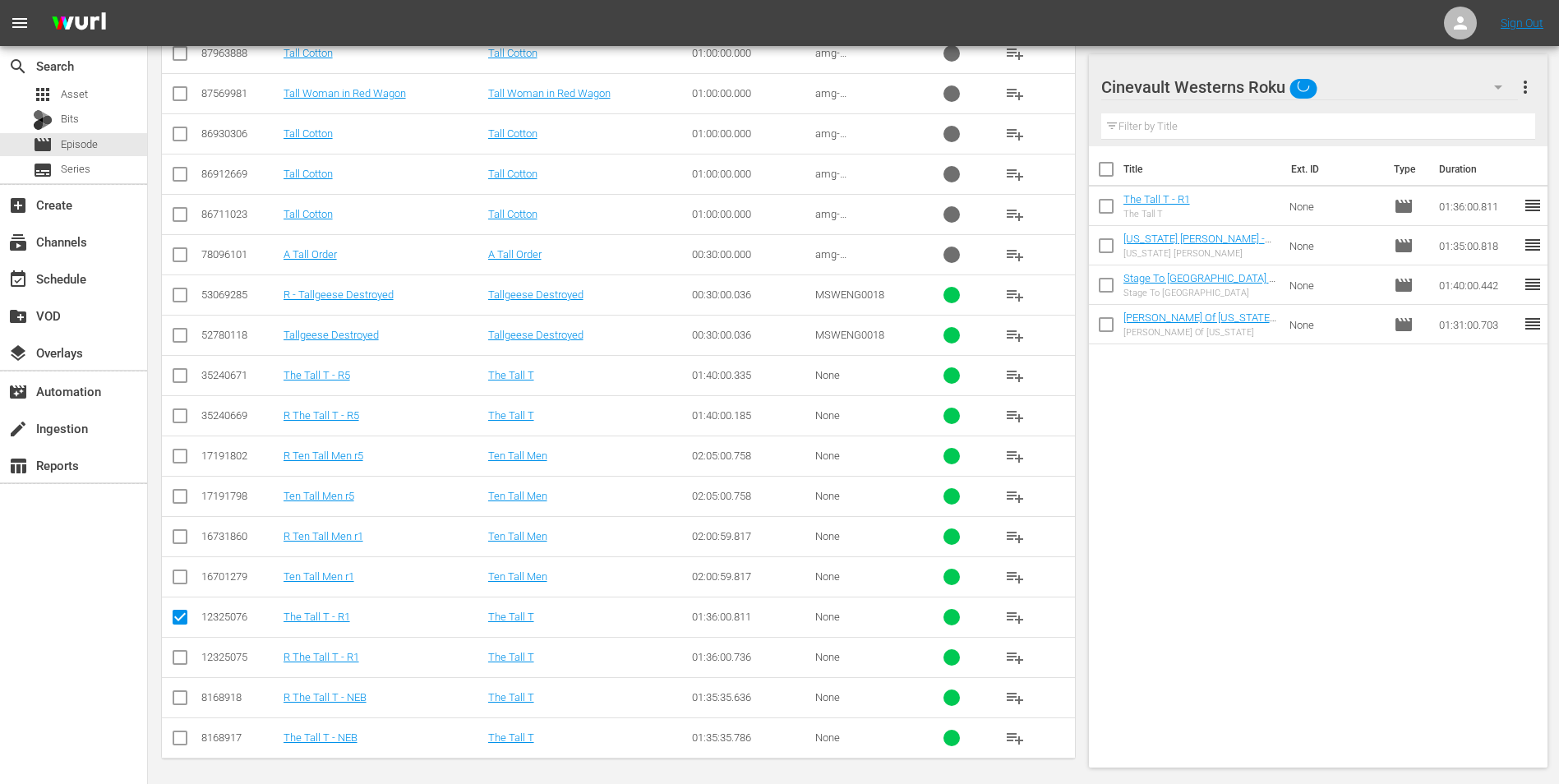
scroll to position [510, 0]
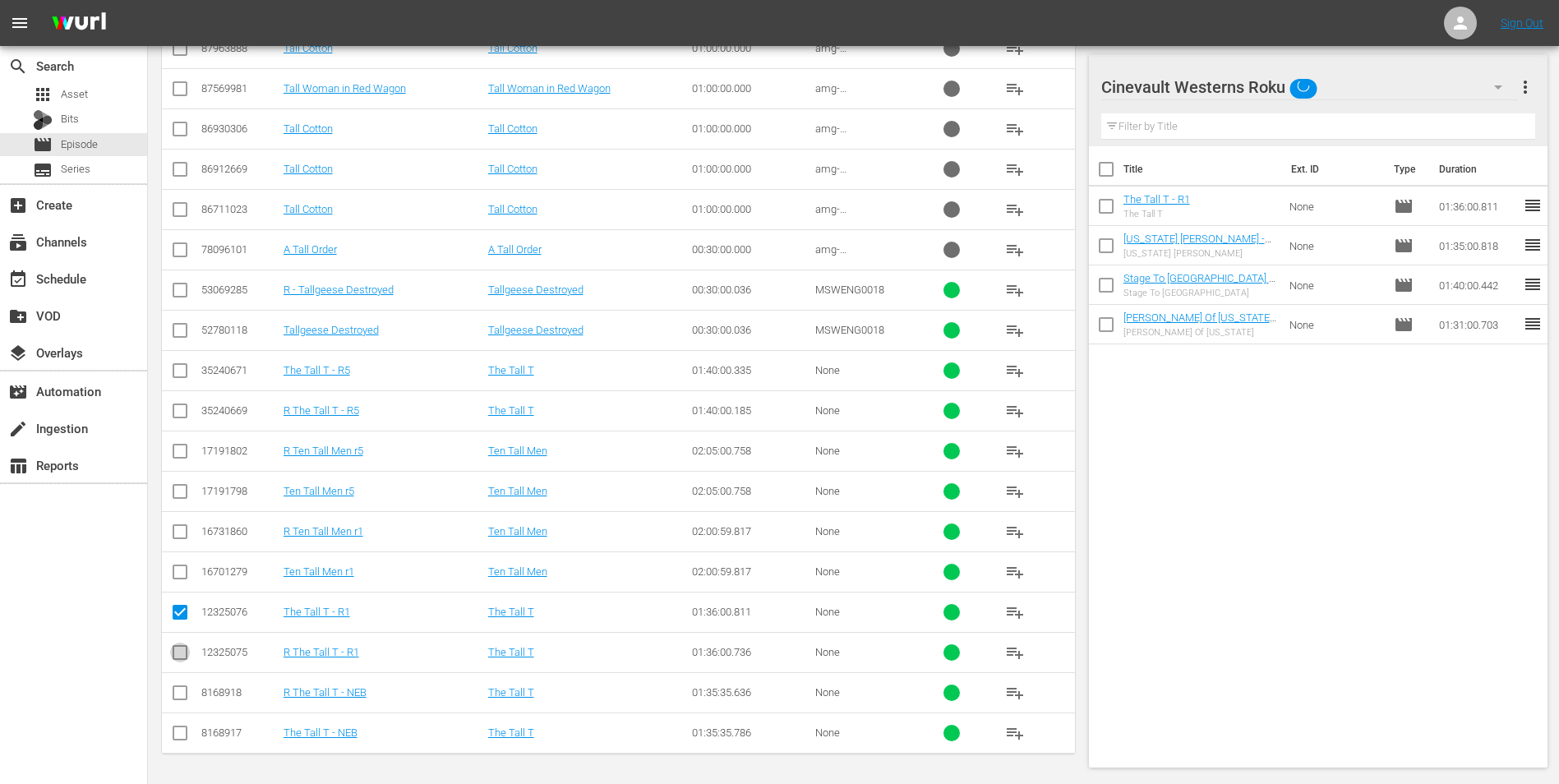
click at [189, 657] on input "checkbox" at bounding box center [180, 656] width 20 height 20
checkbox input "true"
click at [182, 621] on input "checkbox" at bounding box center [180, 615] width 20 height 20
checkbox input "false"
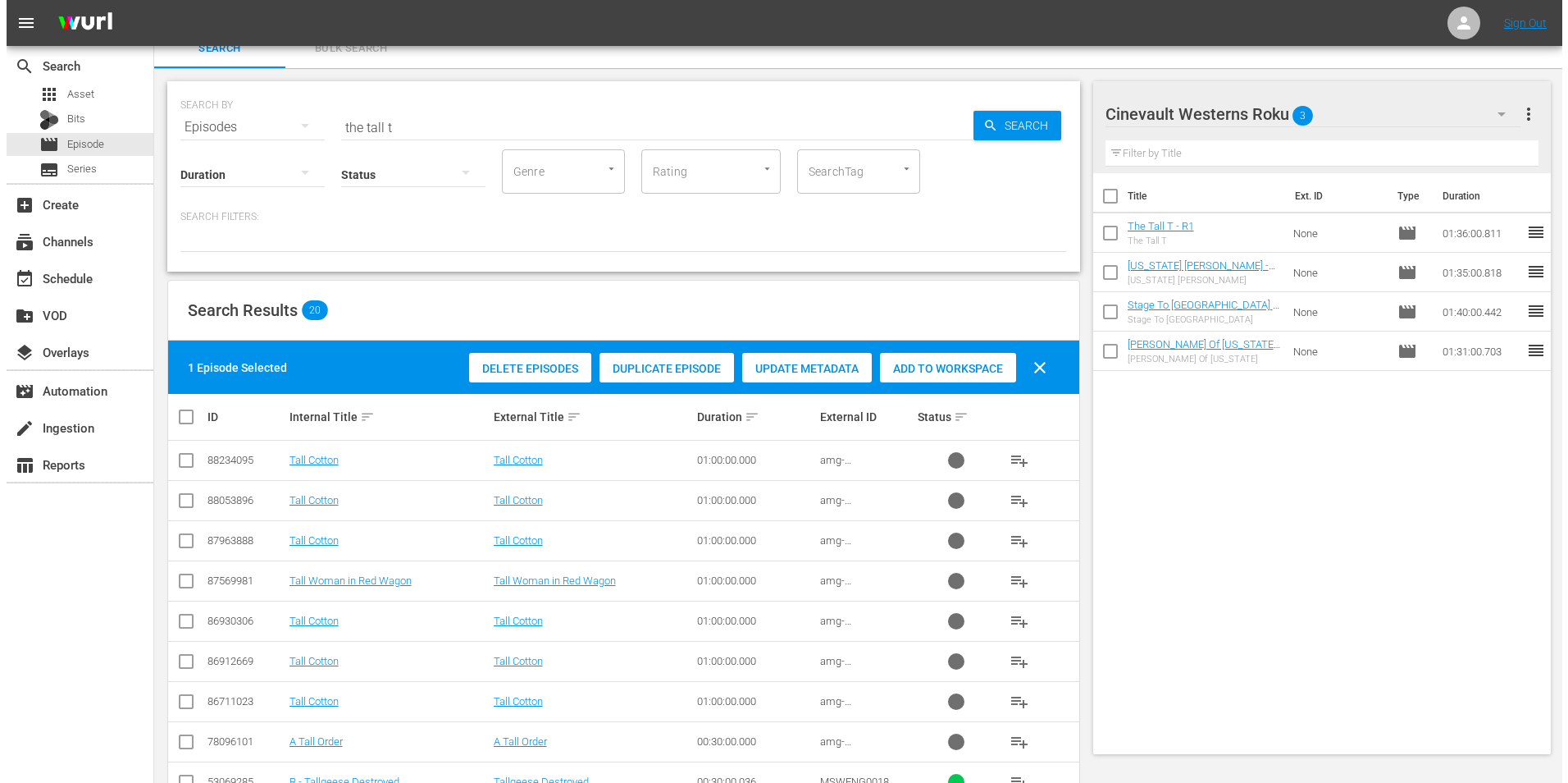
scroll to position [0, 0]
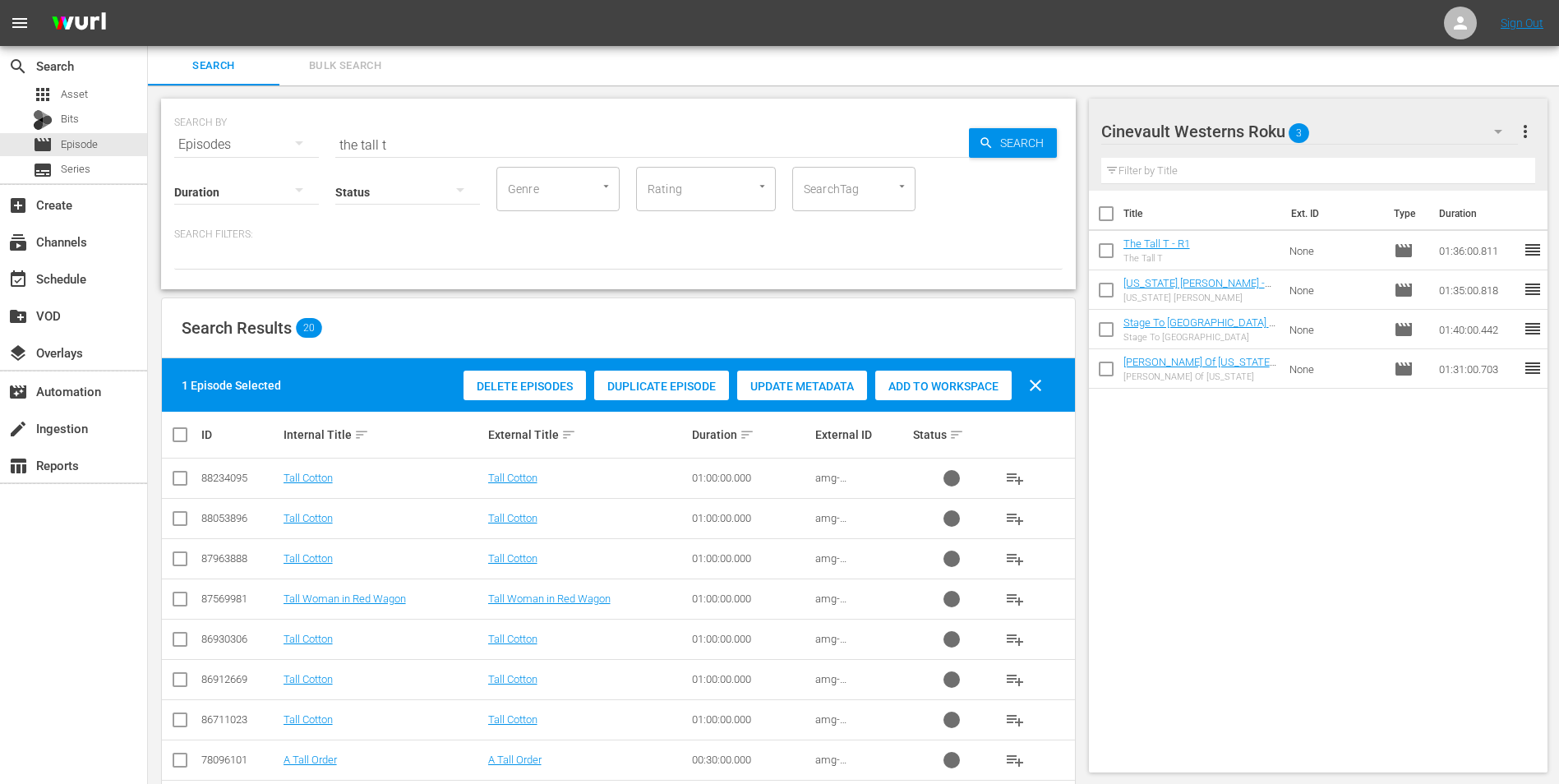
click at [983, 388] on span "Add to Workspace" at bounding box center [943, 386] width 136 height 13
click at [718, 136] on input "the tall t" at bounding box center [652, 144] width 634 height 39
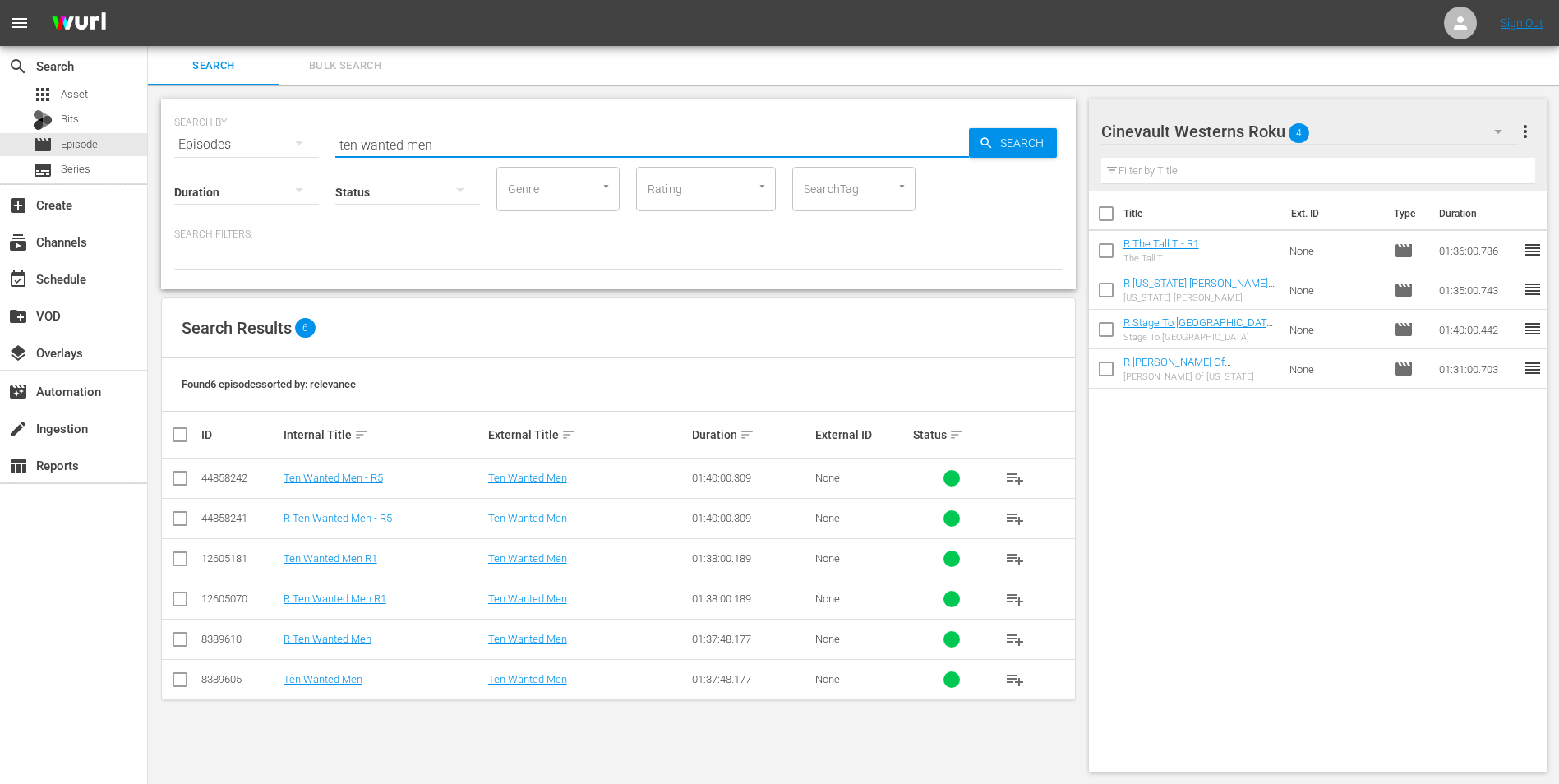
type input "ten wanted men"
click at [184, 520] on input "checkbox" at bounding box center [180, 522] width 20 height 20
checkbox input "true"
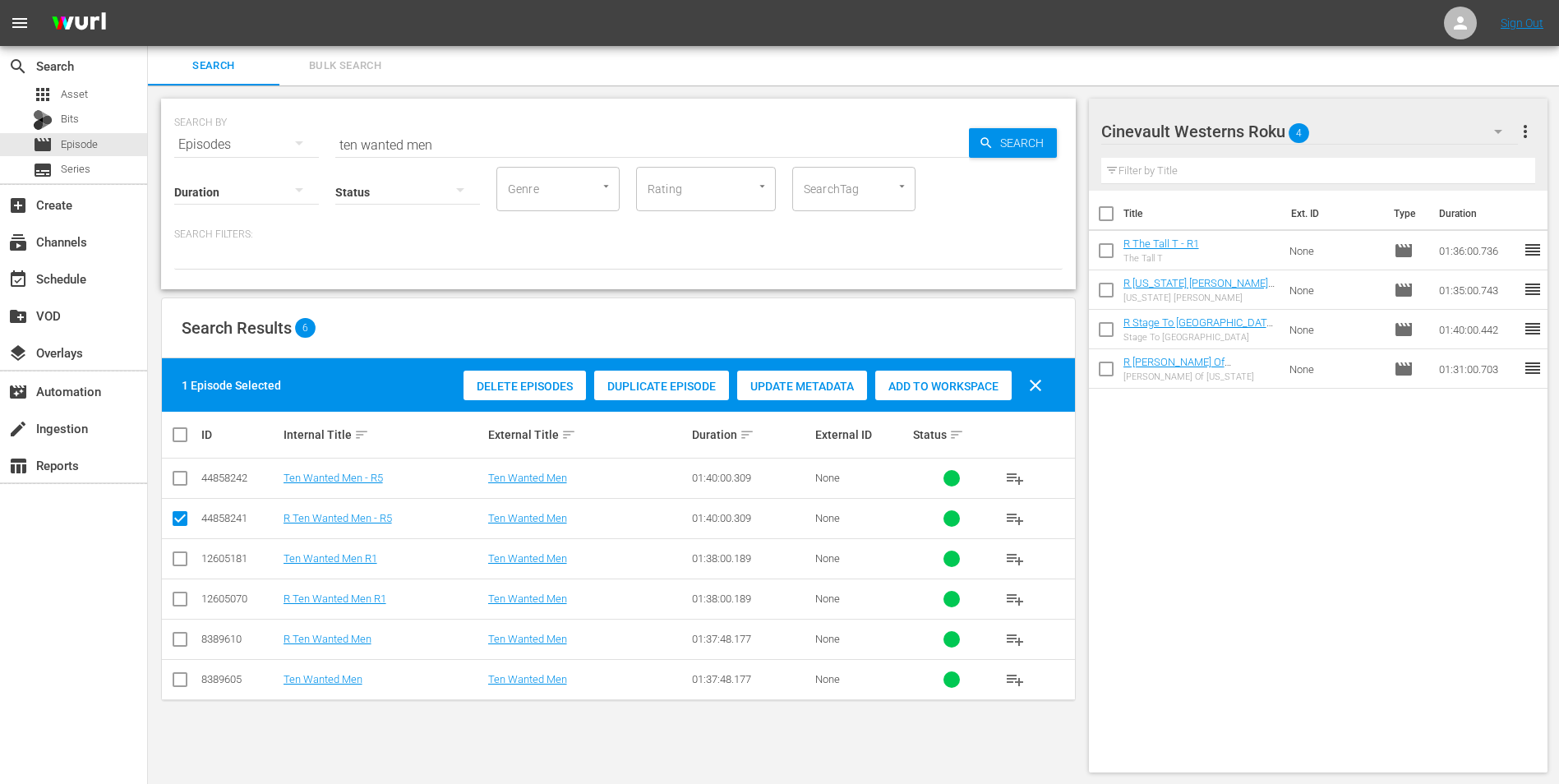
click at [978, 378] on div "Add to Workspace" at bounding box center [943, 386] width 136 height 31
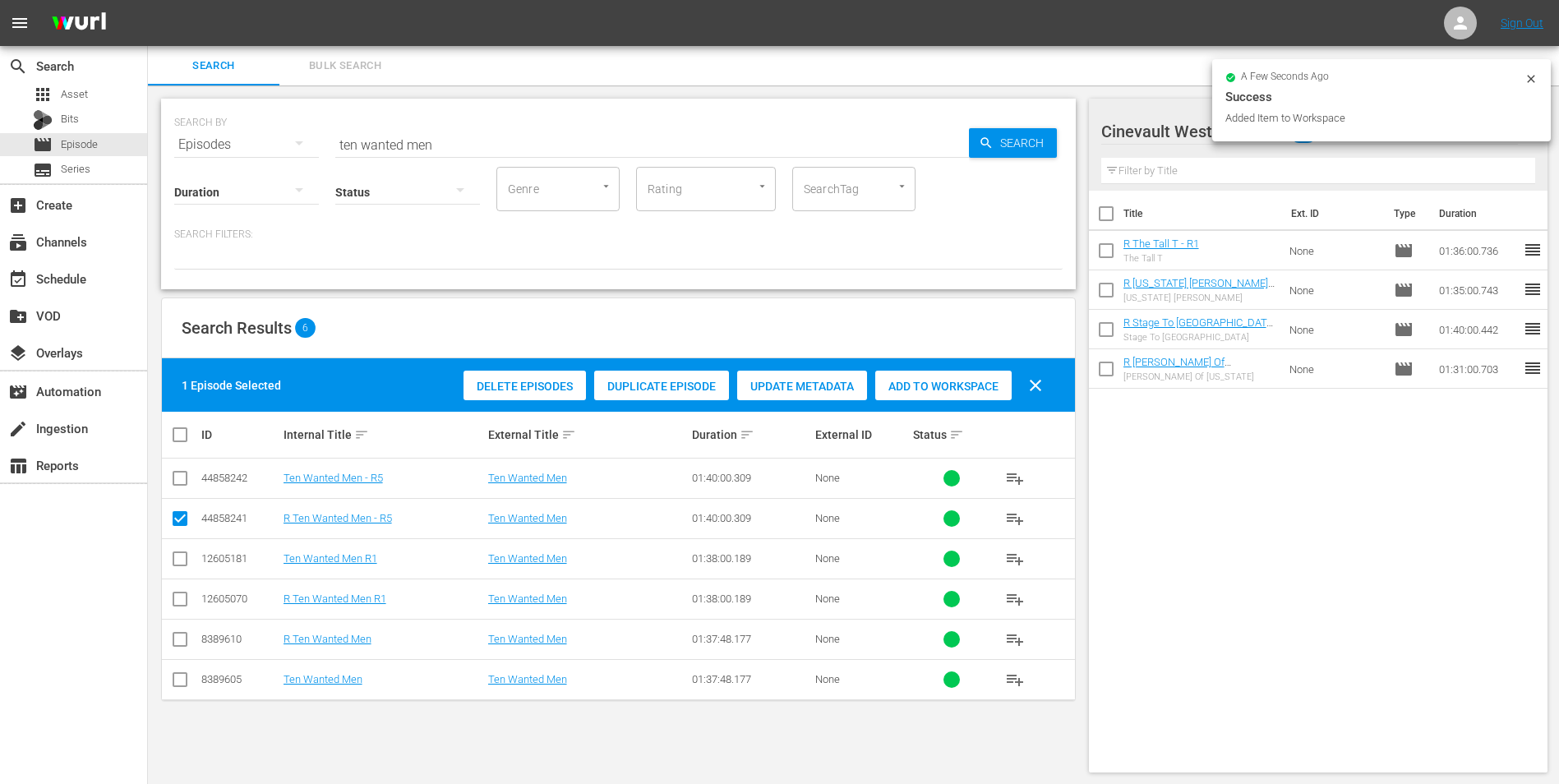
click at [1527, 78] on icon at bounding box center [1531, 78] width 13 height 13
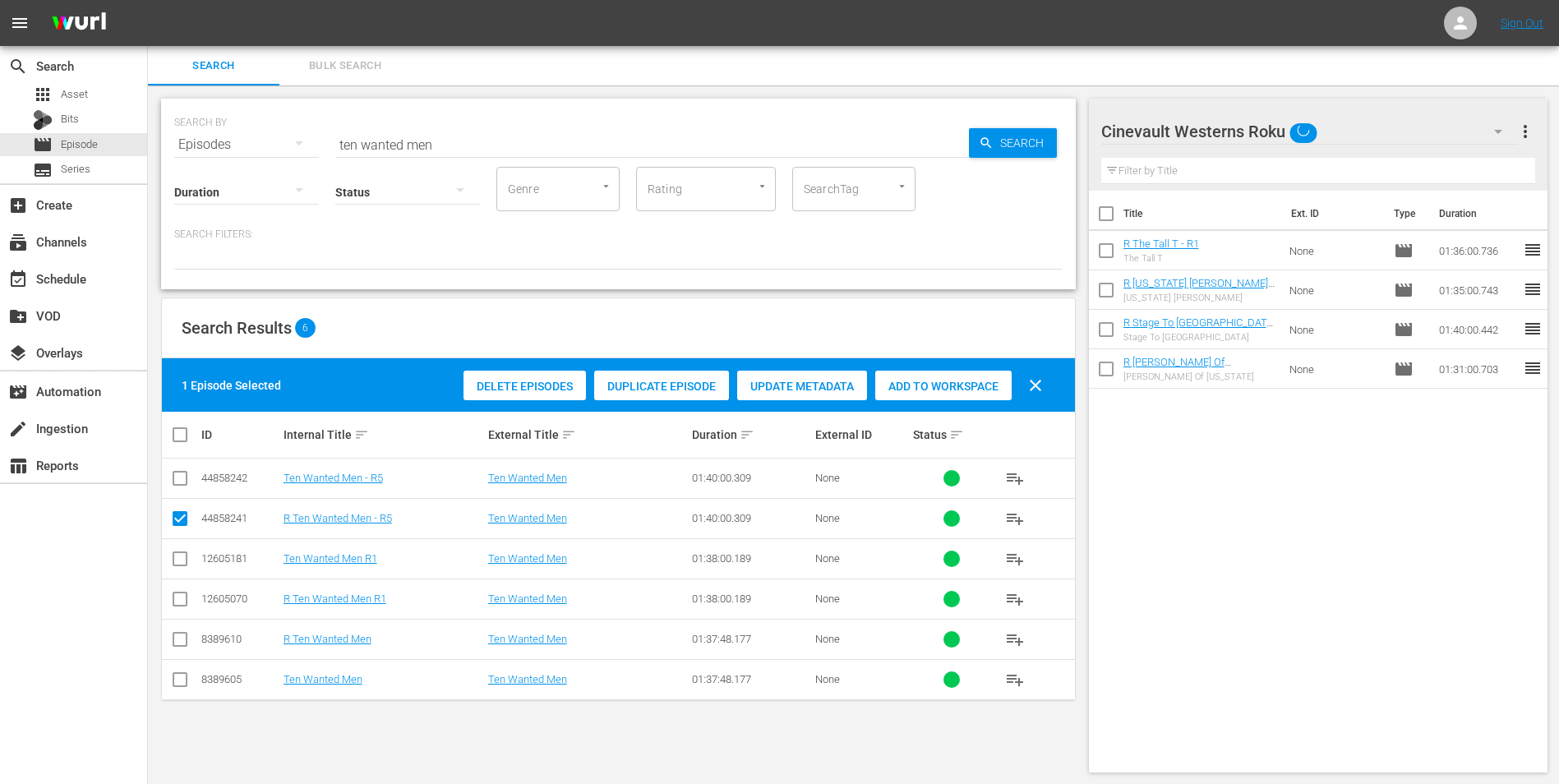
click at [1418, 138] on div "Cinevault Westerns Roku" at bounding box center [1311, 132] width 418 height 46
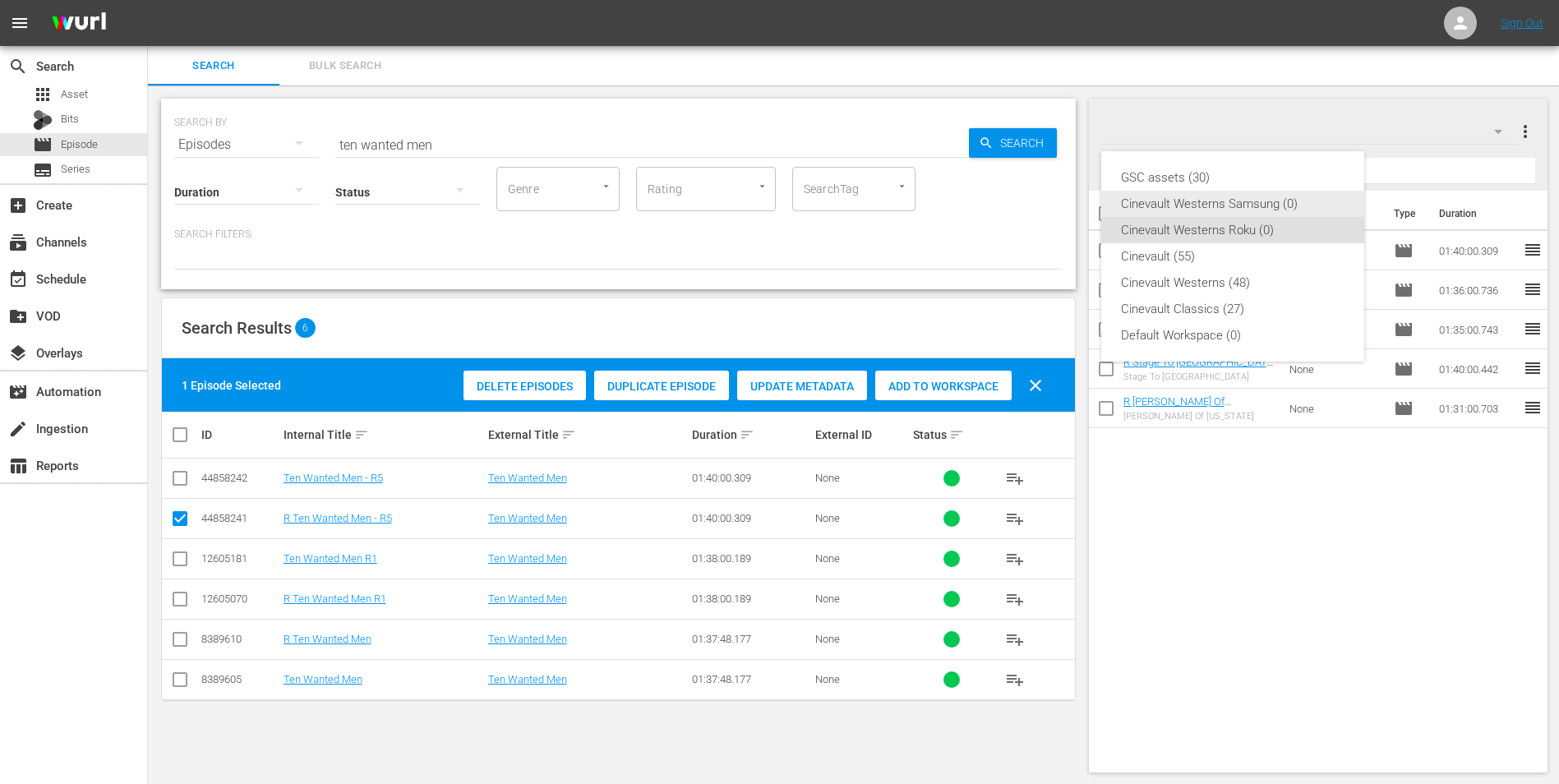
click at [1288, 201] on div "Cinevault Westerns Samsung (0)" at bounding box center [1233, 204] width 223 height 27
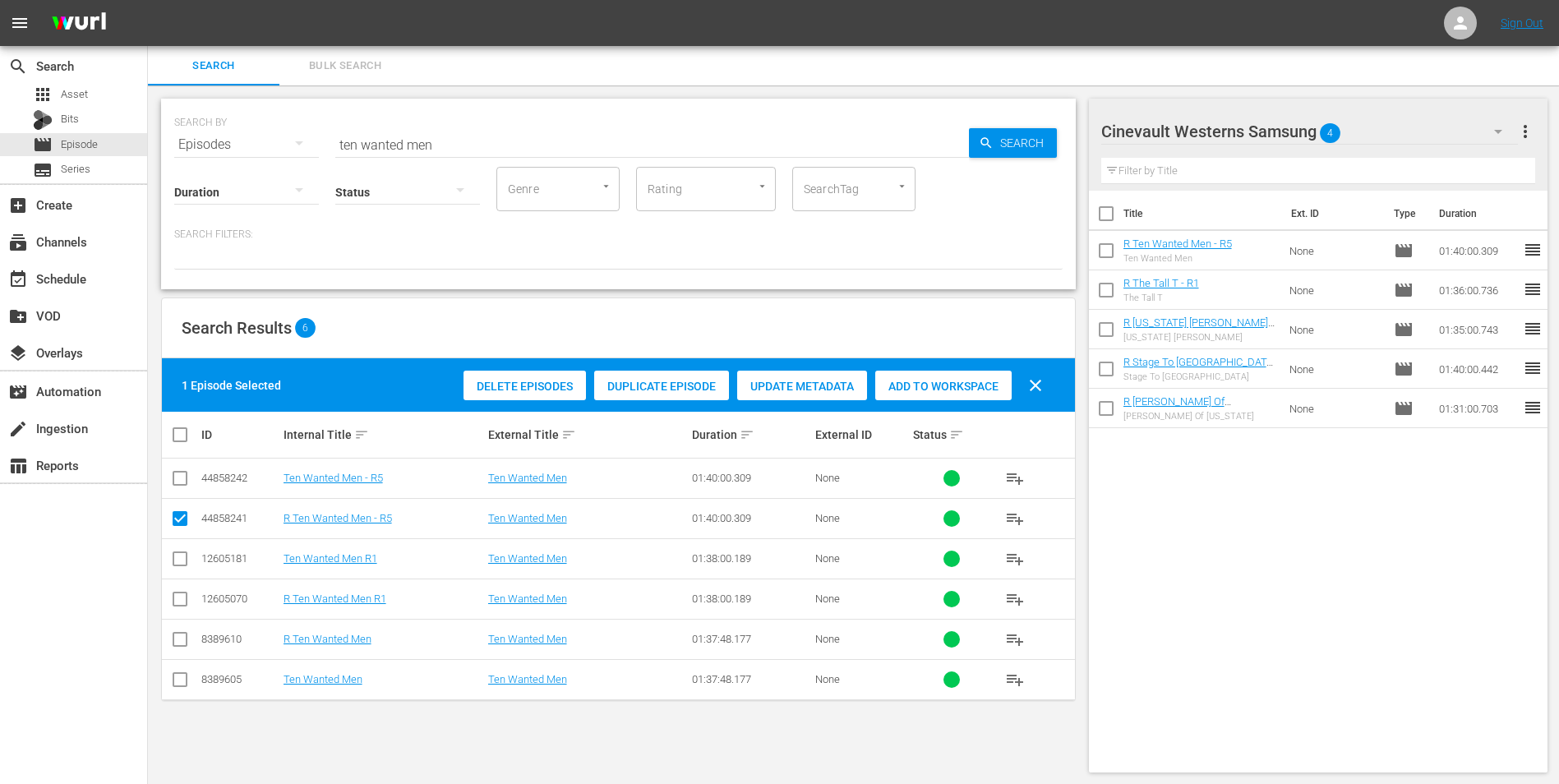
click at [184, 483] on input "checkbox" at bounding box center [180, 482] width 20 height 20
checkbox input "true"
click at [179, 517] on input "checkbox" at bounding box center [180, 522] width 20 height 20
checkbox input "false"
click at [959, 397] on div "Add to Workspace" at bounding box center [943, 386] width 136 height 31
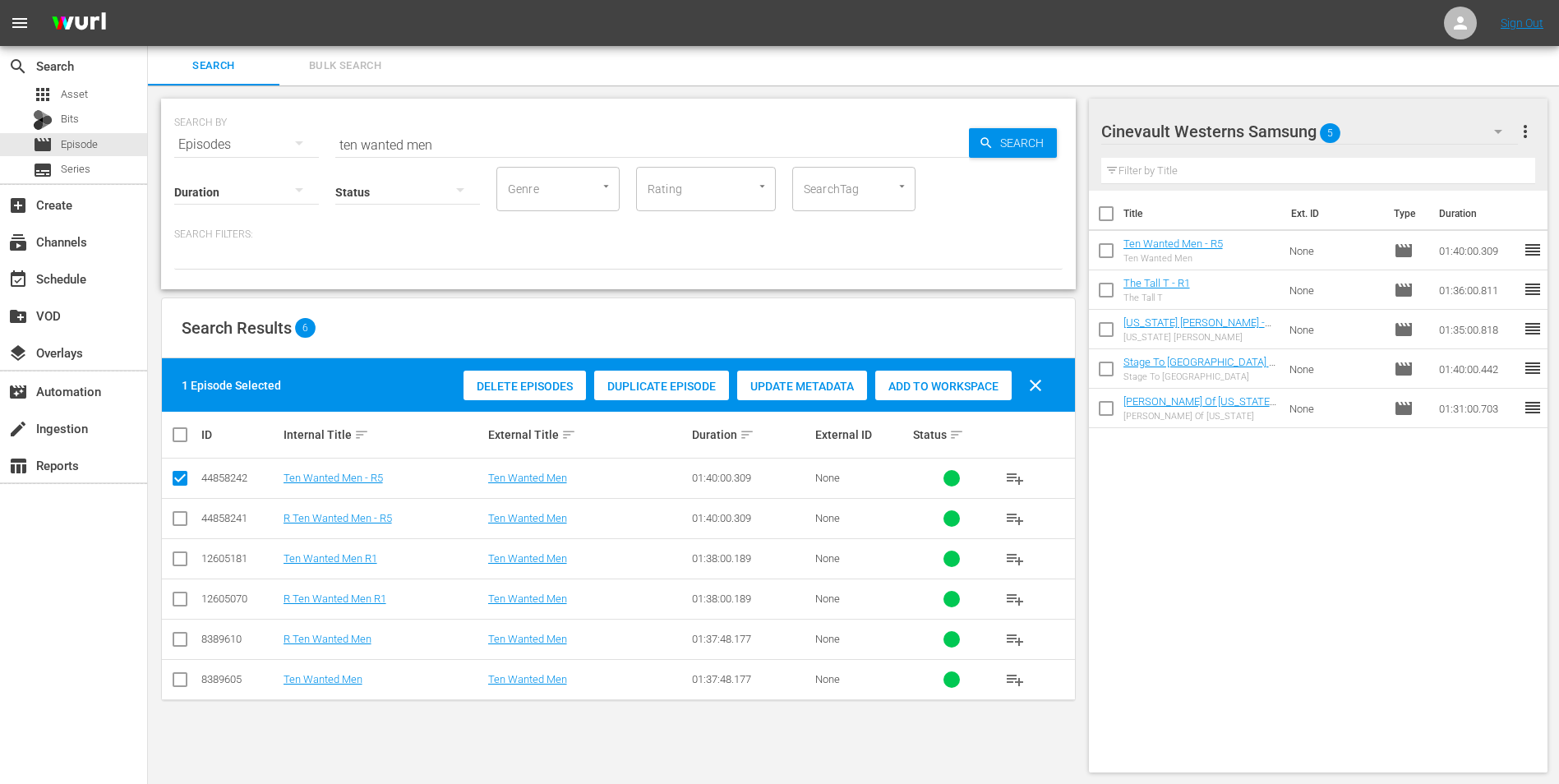
click at [875, 371] on button "Add to Workspace" at bounding box center [943, 385] width 136 height 29
click at [47, 268] on div "event_available Schedule" at bounding box center [73, 277] width 147 height 33
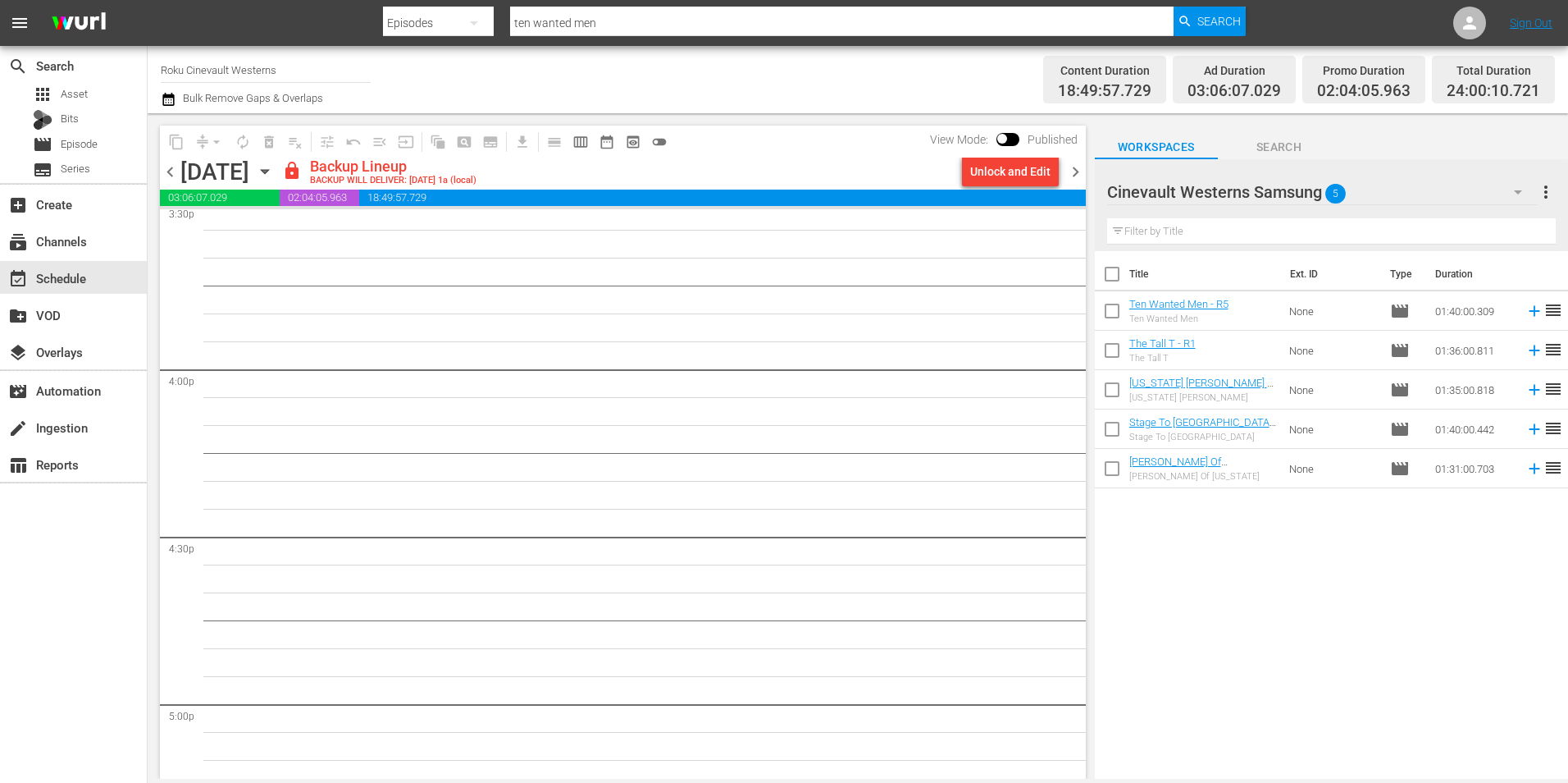
scroll to position [5169, 0]
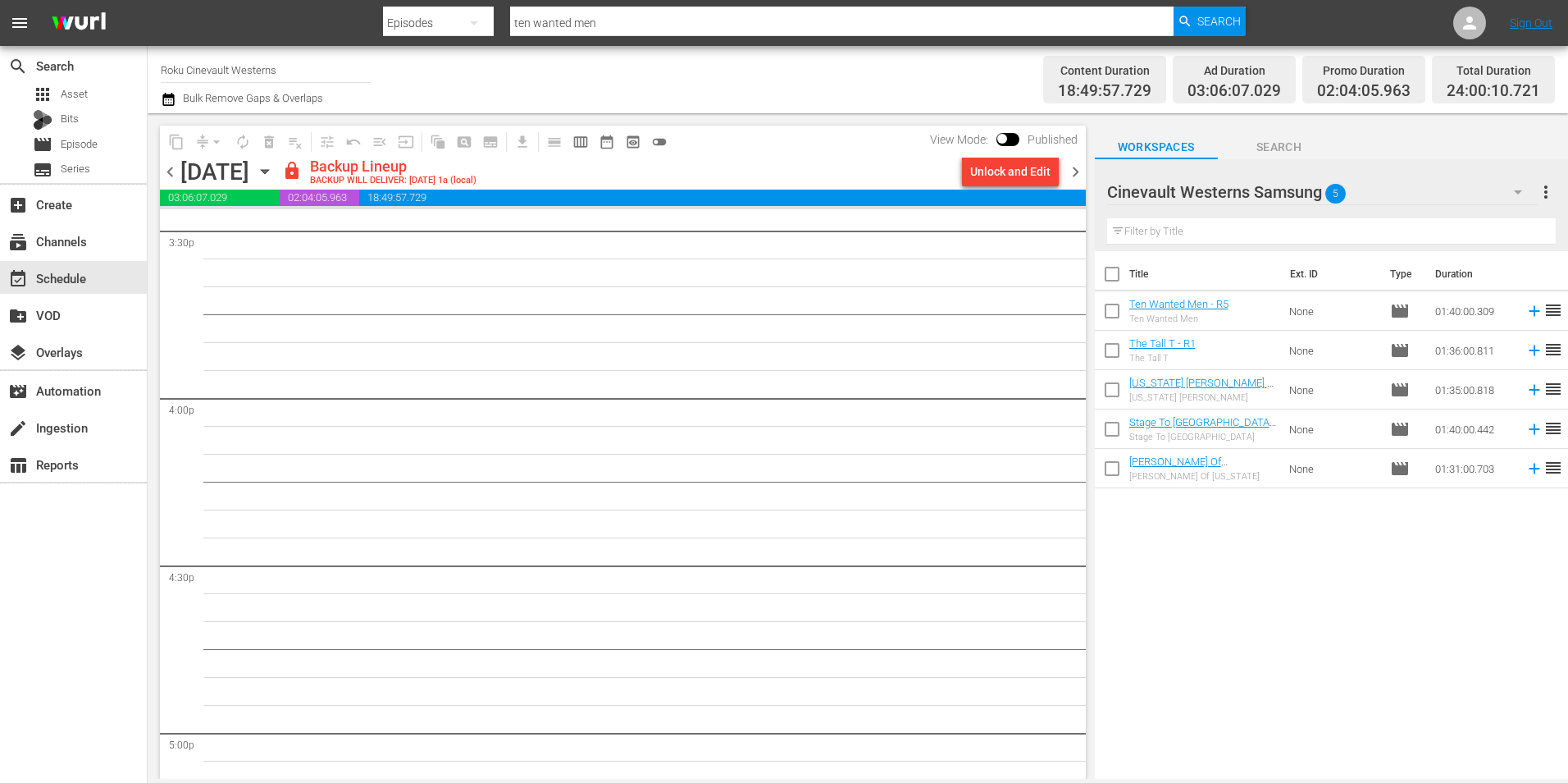
click at [1397, 179] on div "Cinevault Westerns Samsung 5" at bounding box center [1322, 192] width 430 height 46
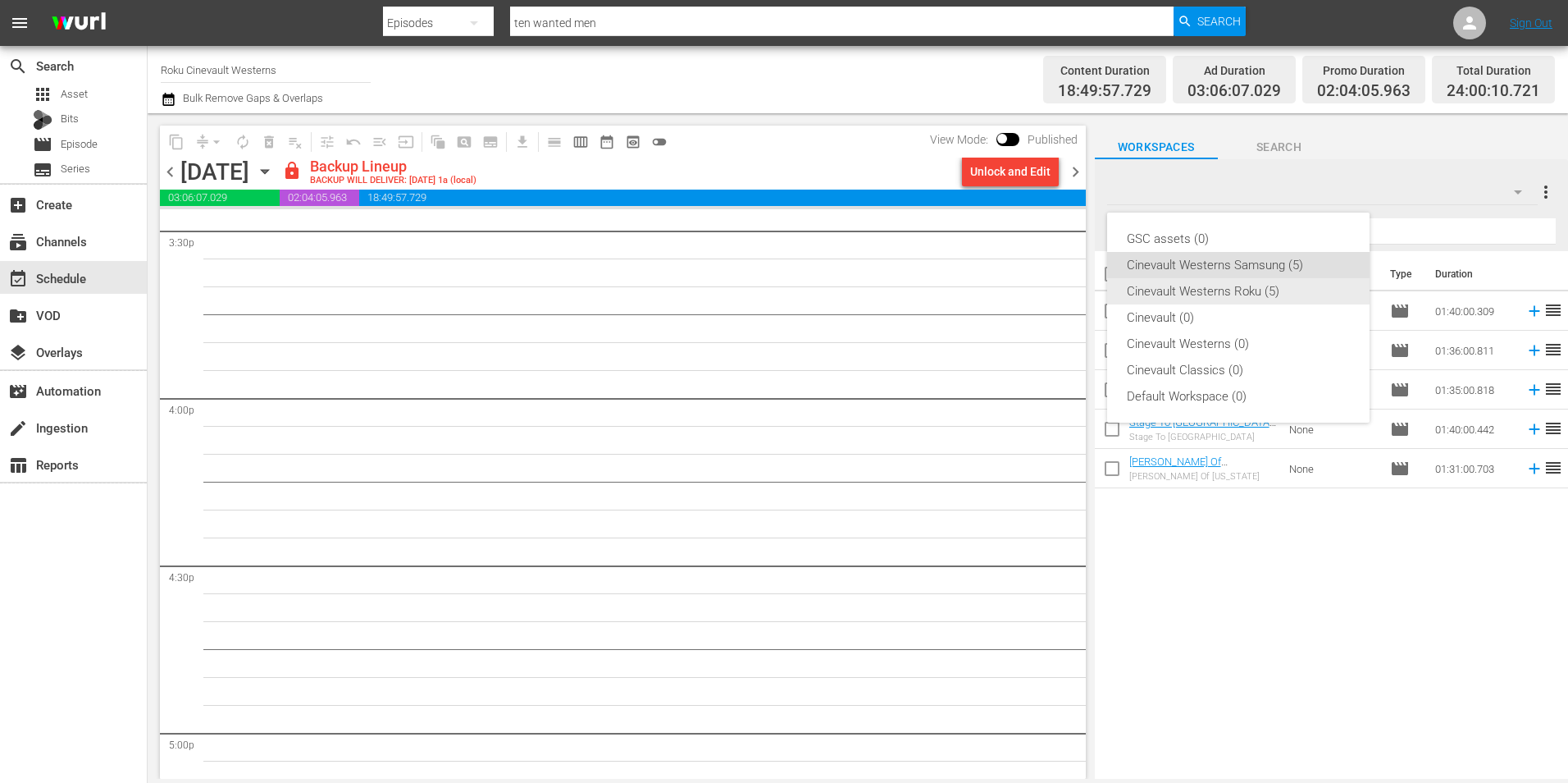
click at [1264, 278] on div "Cinevault Westerns Roku (5)" at bounding box center [1238, 291] width 223 height 27
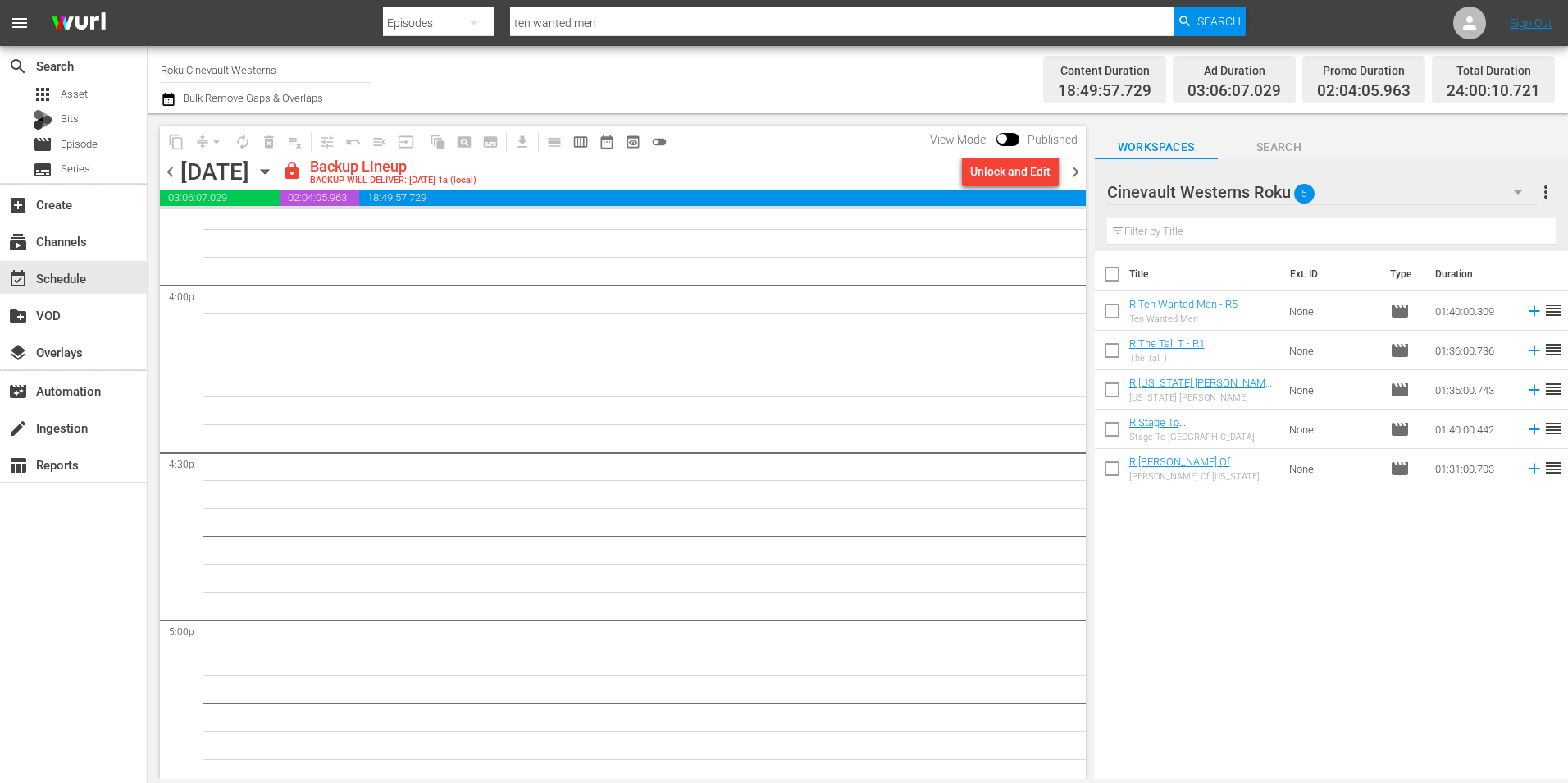
scroll to position [5086, 0]
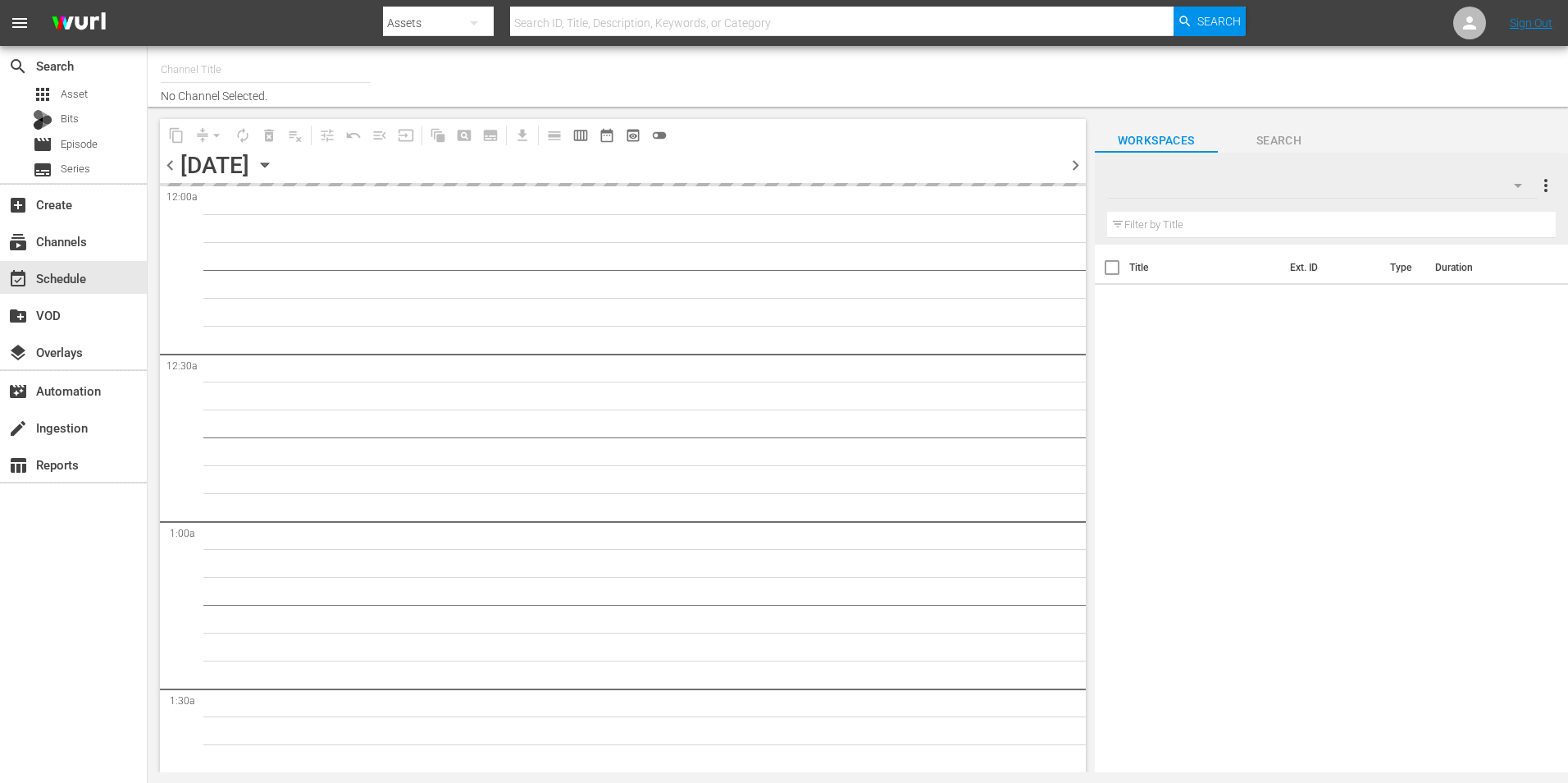
type input "Roku Cinevault Westerns (697)"
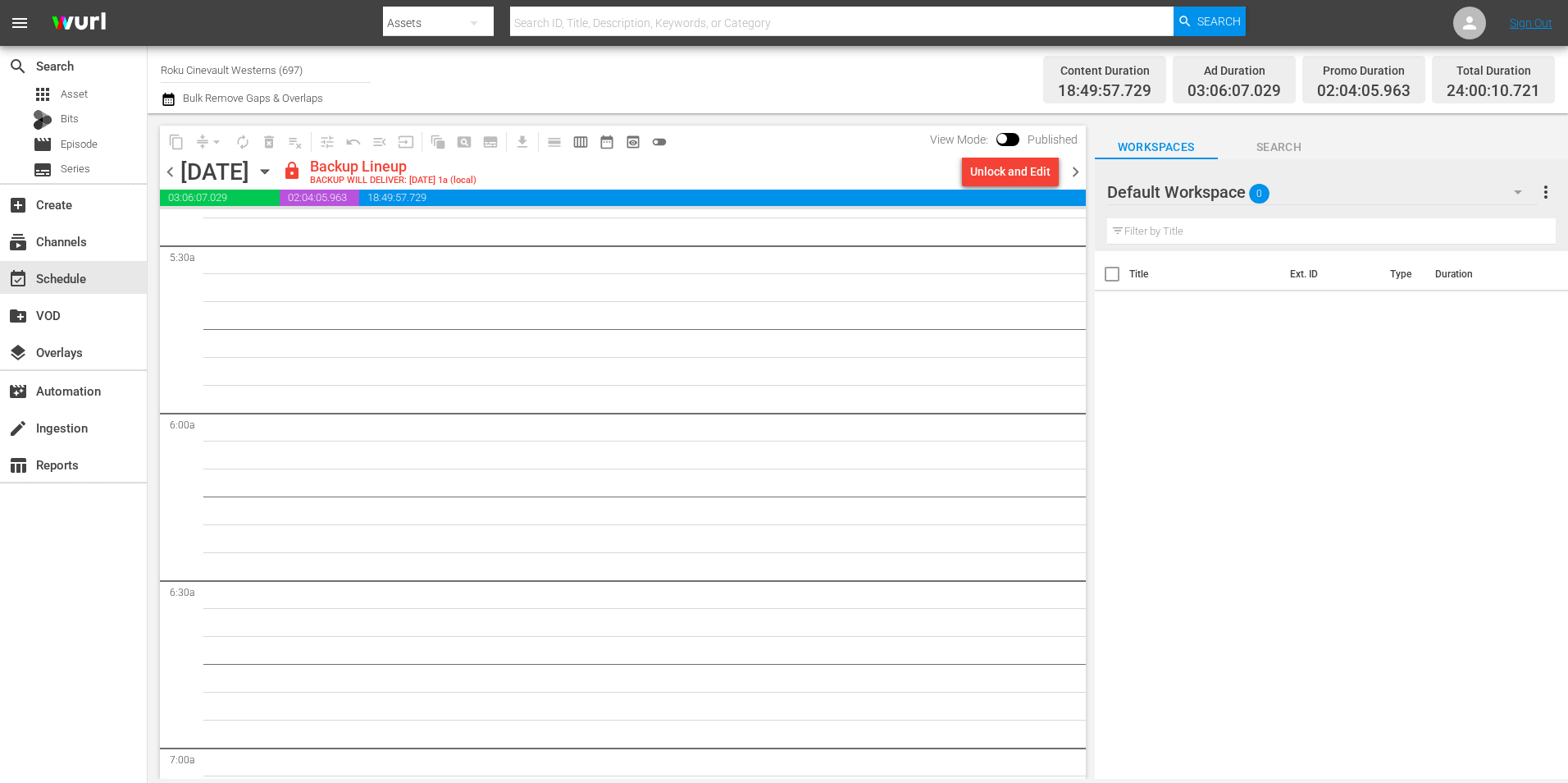
scroll to position [2462, 0]
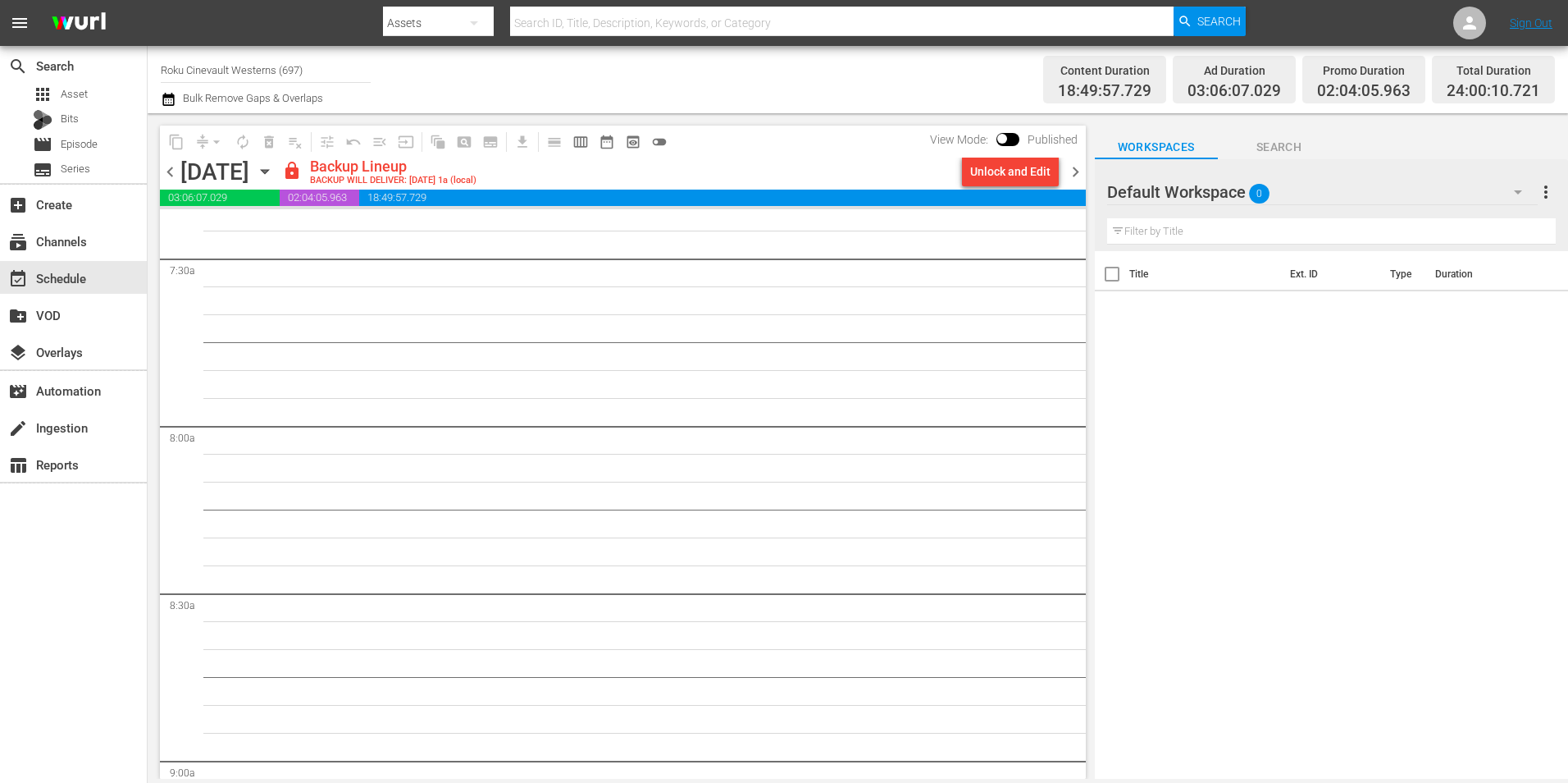
click at [1336, 177] on div "Default Workspace 0" at bounding box center [1322, 192] width 430 height 46
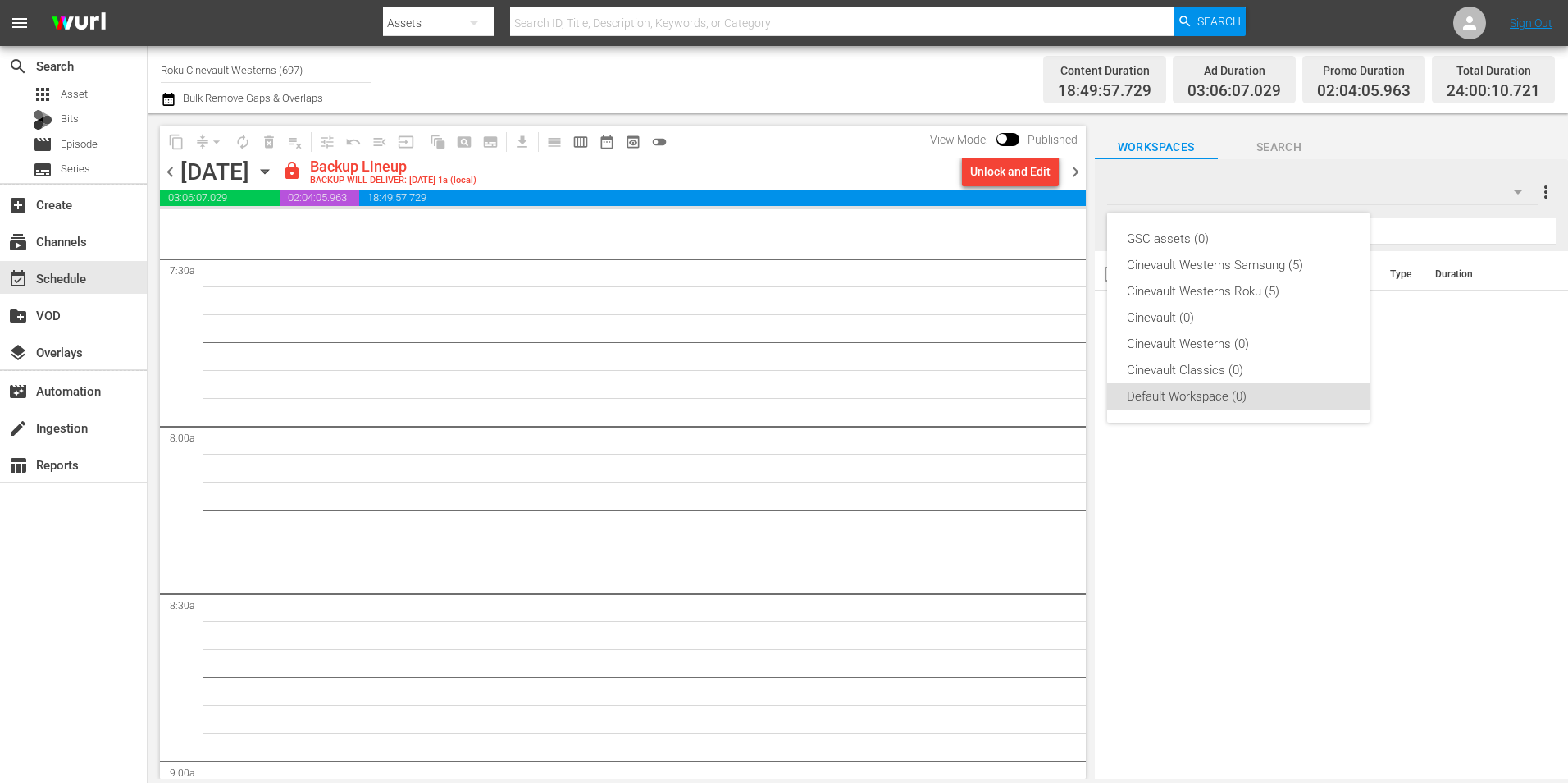
click at [977, 175] on div "GSC assets (0) Cinevault Westerns Samsung (5) Cinevault Westerns Roku (5) Cinev…" at bounding box center [784, 392] width 1568 height 783
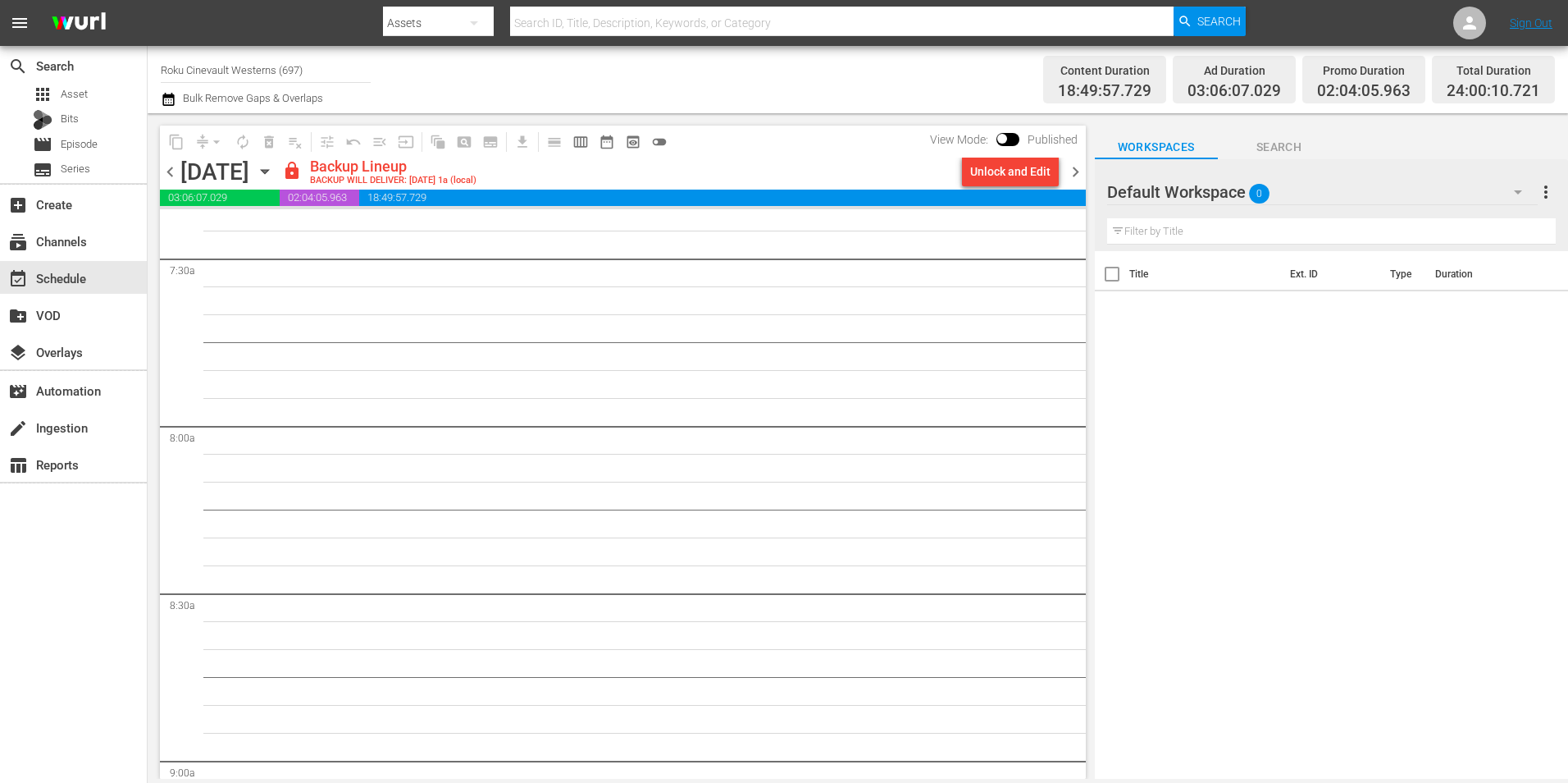
click at [991, 176] on div "Unlock and Edit" at bounding box center [1010, 171] width 81 height 29
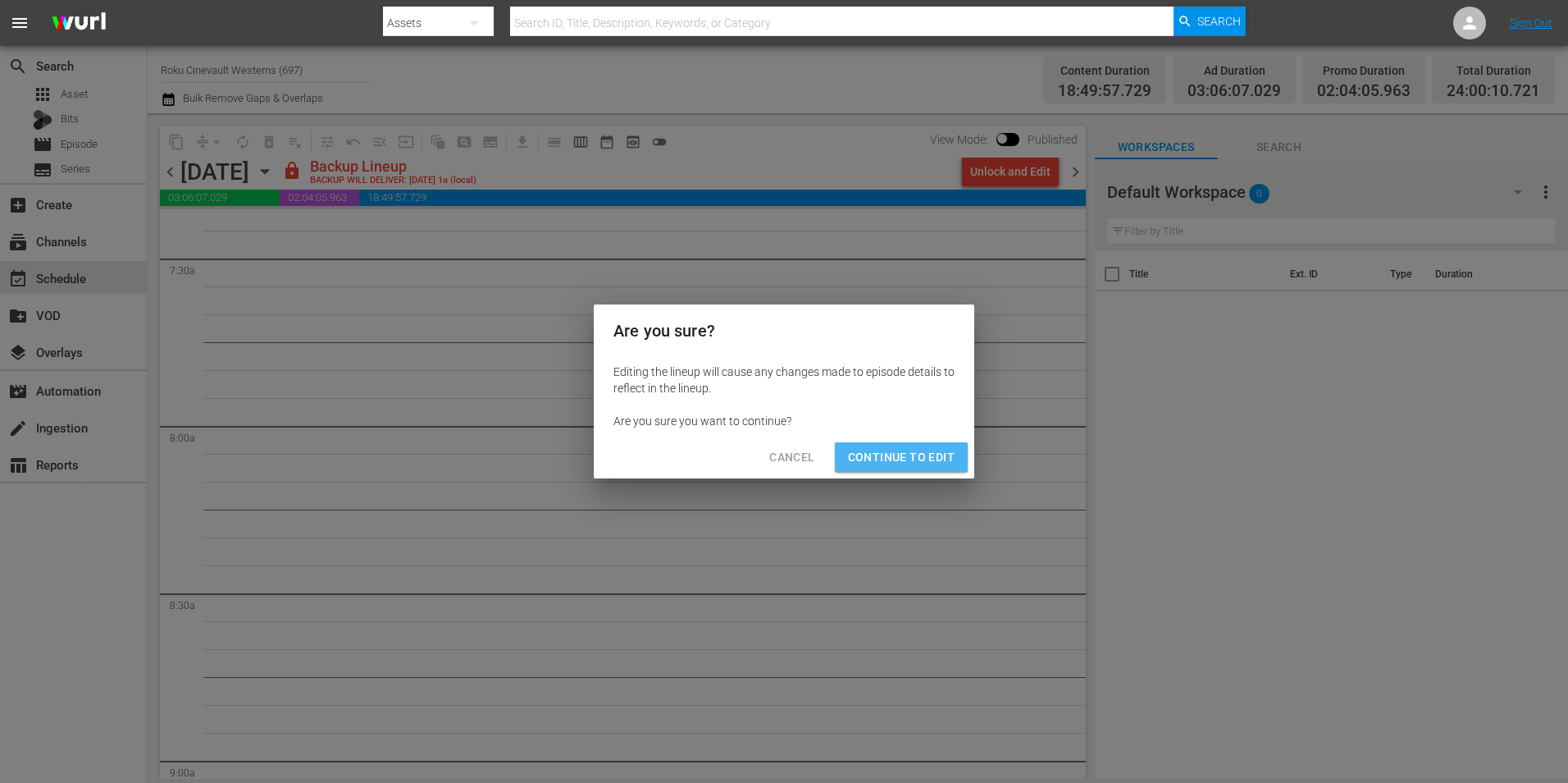
click at [891, 450] on span "Continue to Edit" at bounding box center [902, 457] width 106 height 20
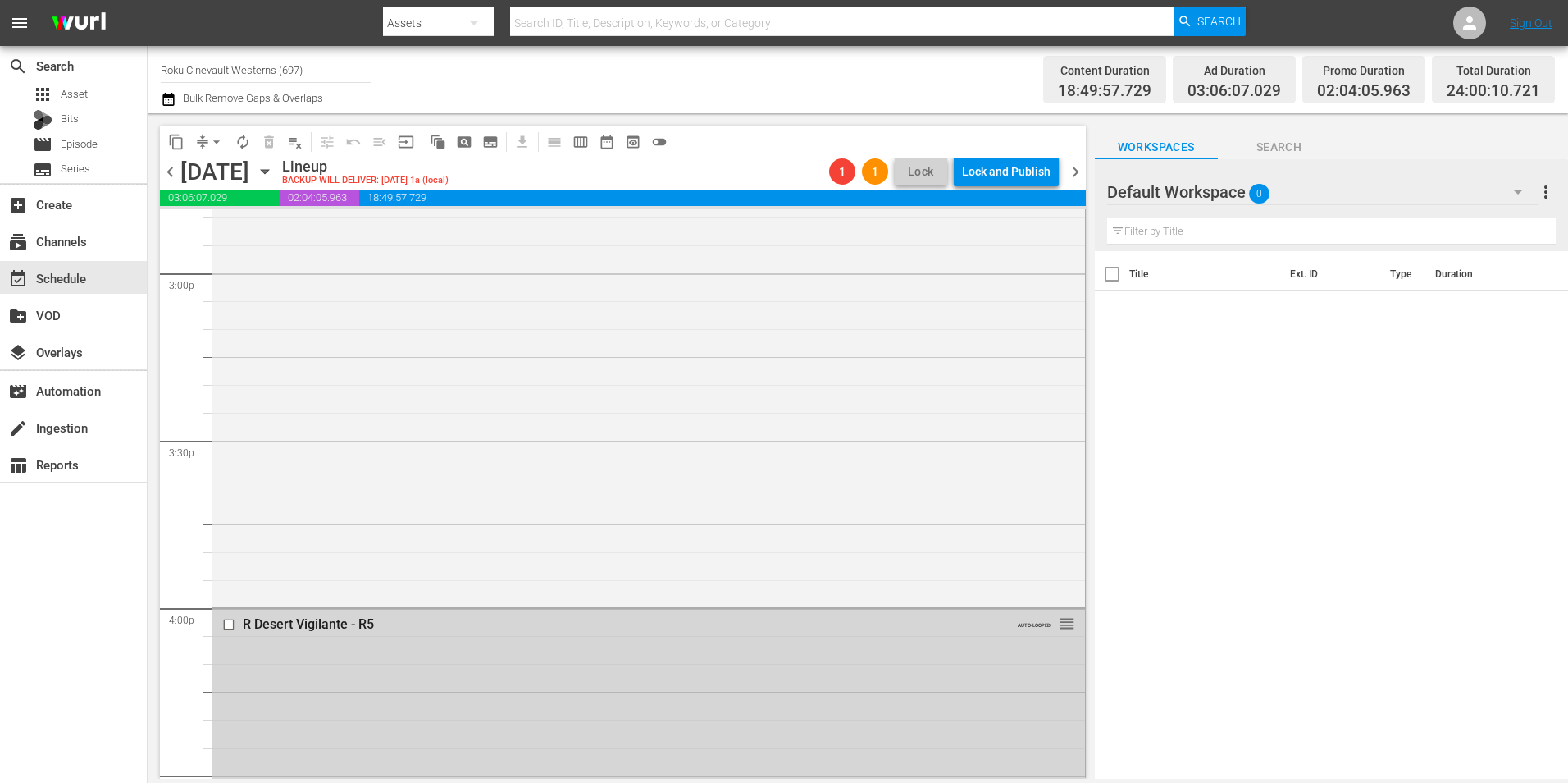
scroll to position [5005, 0]
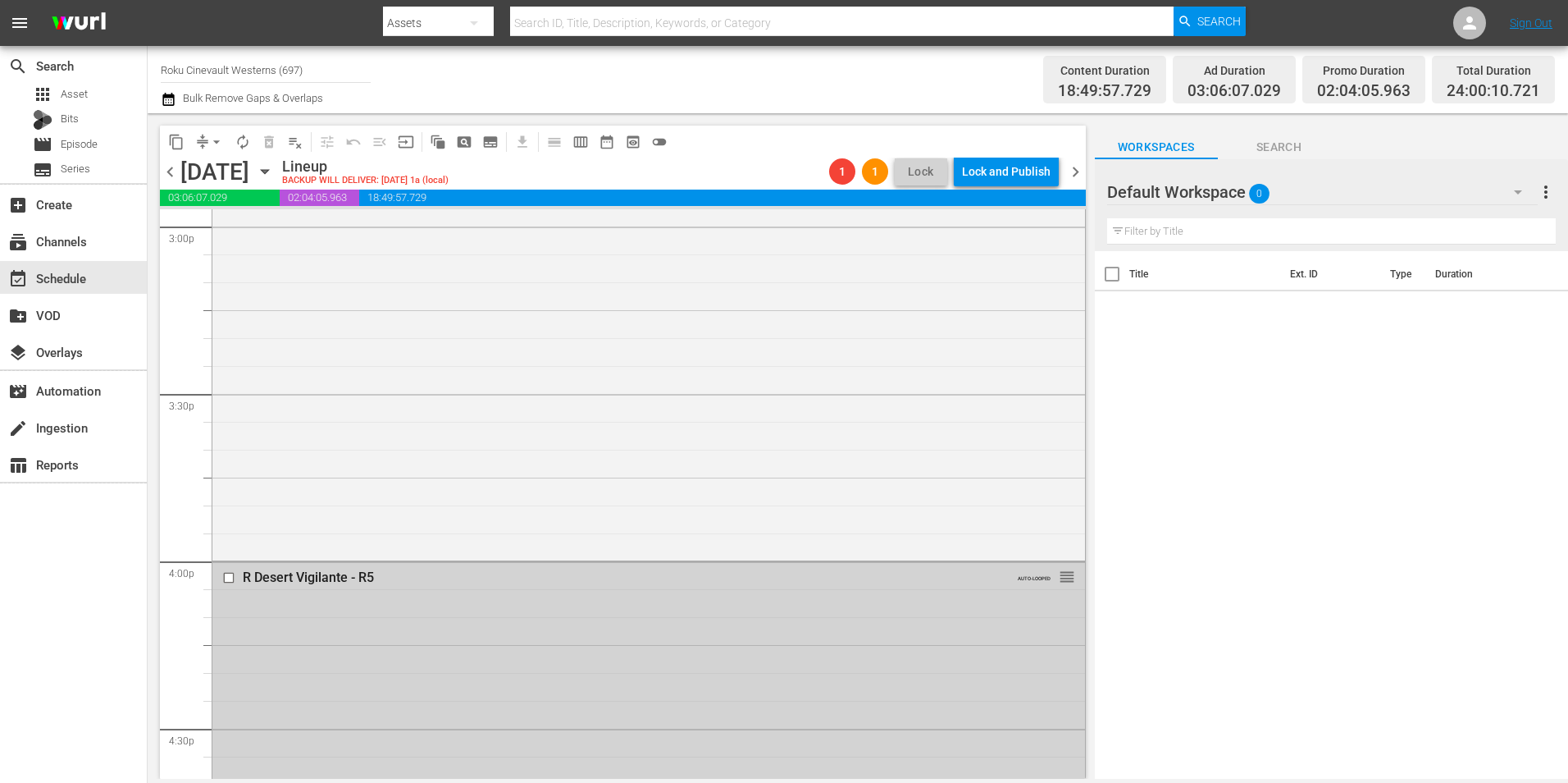
click at [225, 579] on input "checkbox" at bounding box center [230, 578] width 17 height 14
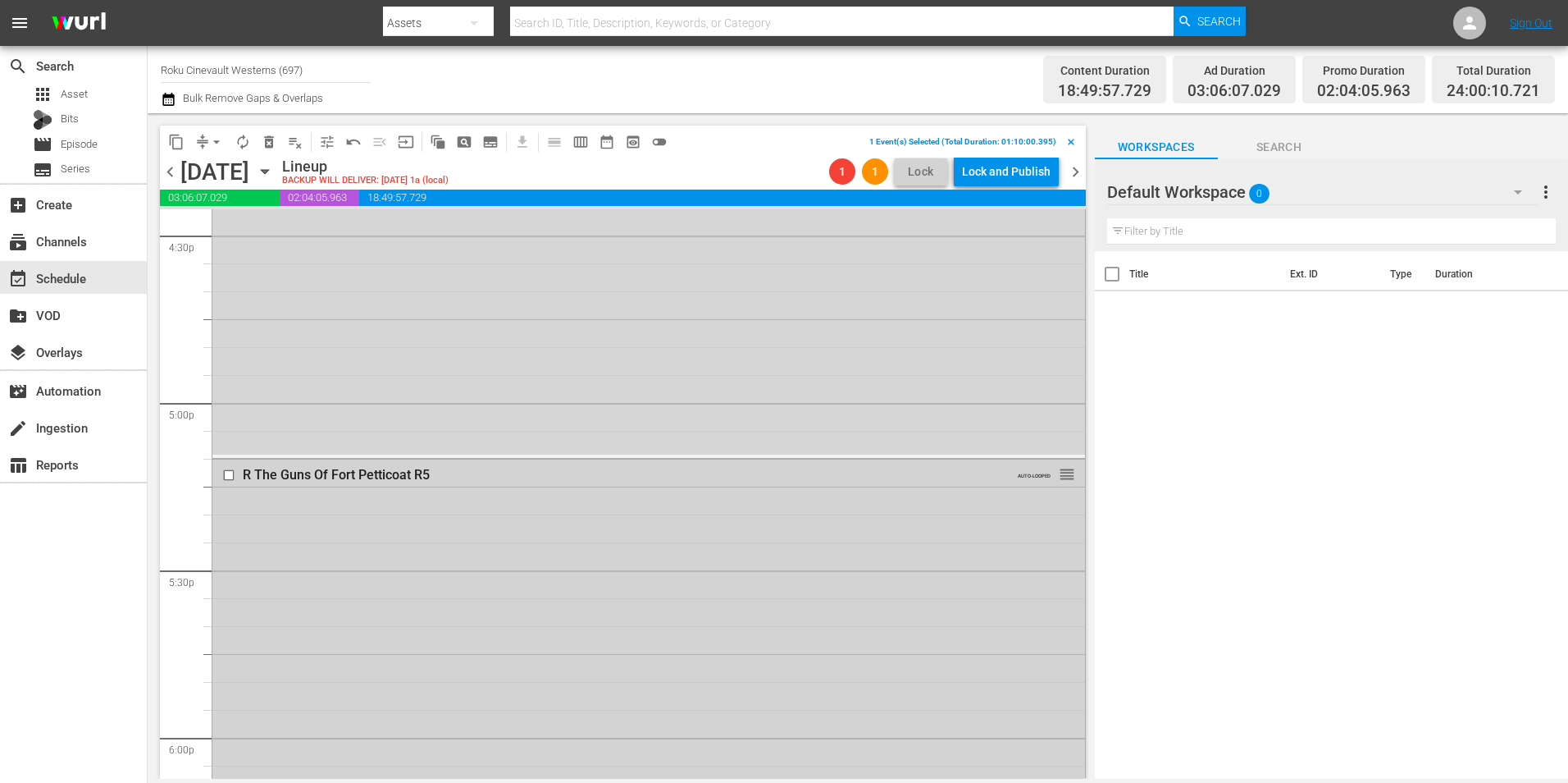
scroll to position [5661, 0]
click at [231, 311] on input "checkbox" at bounding box center [230, 312] width 17 height 14
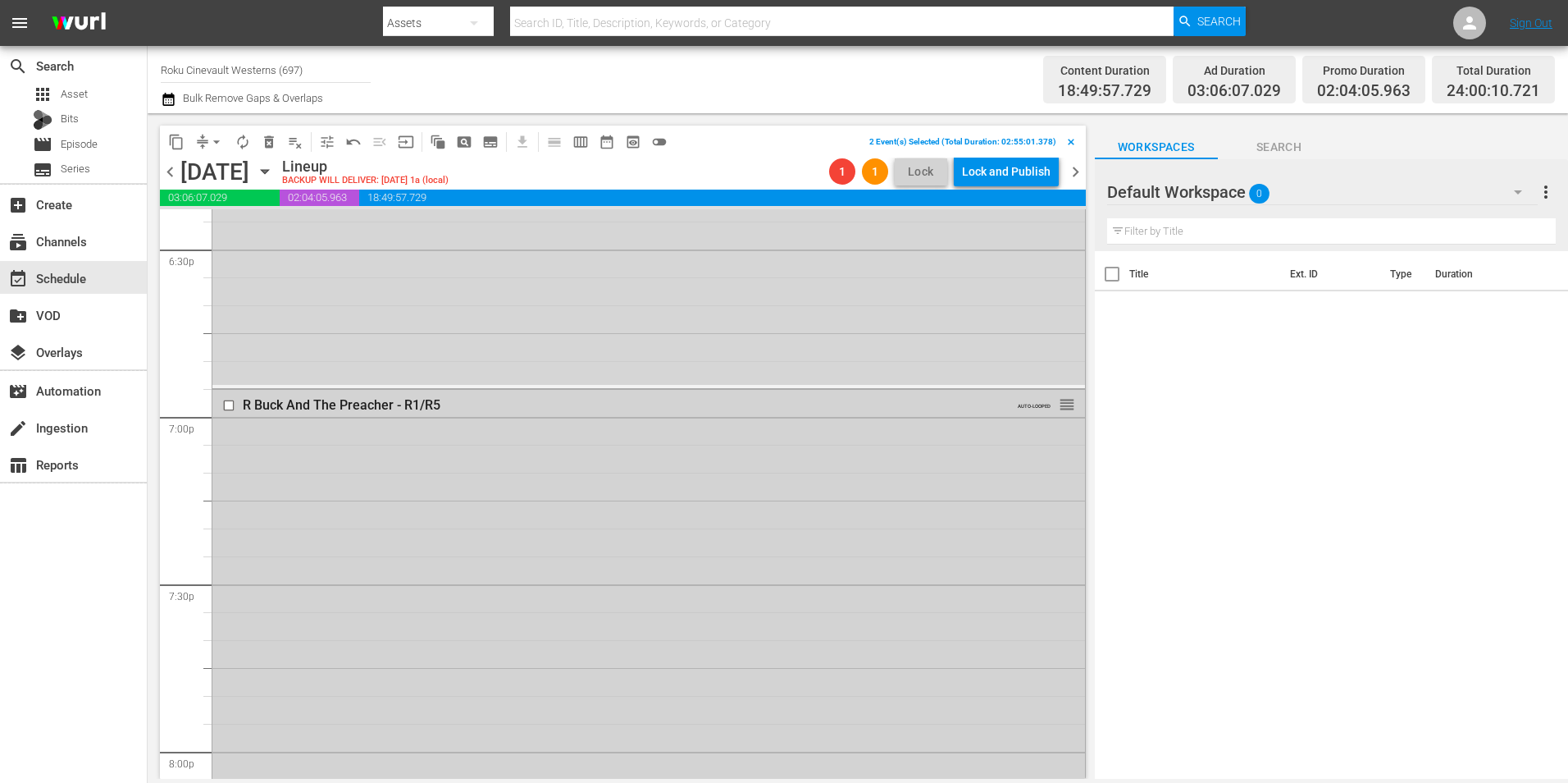
click at [226, 401] on input "checkbox" at bounding box center [230, 405] width 17 height 14
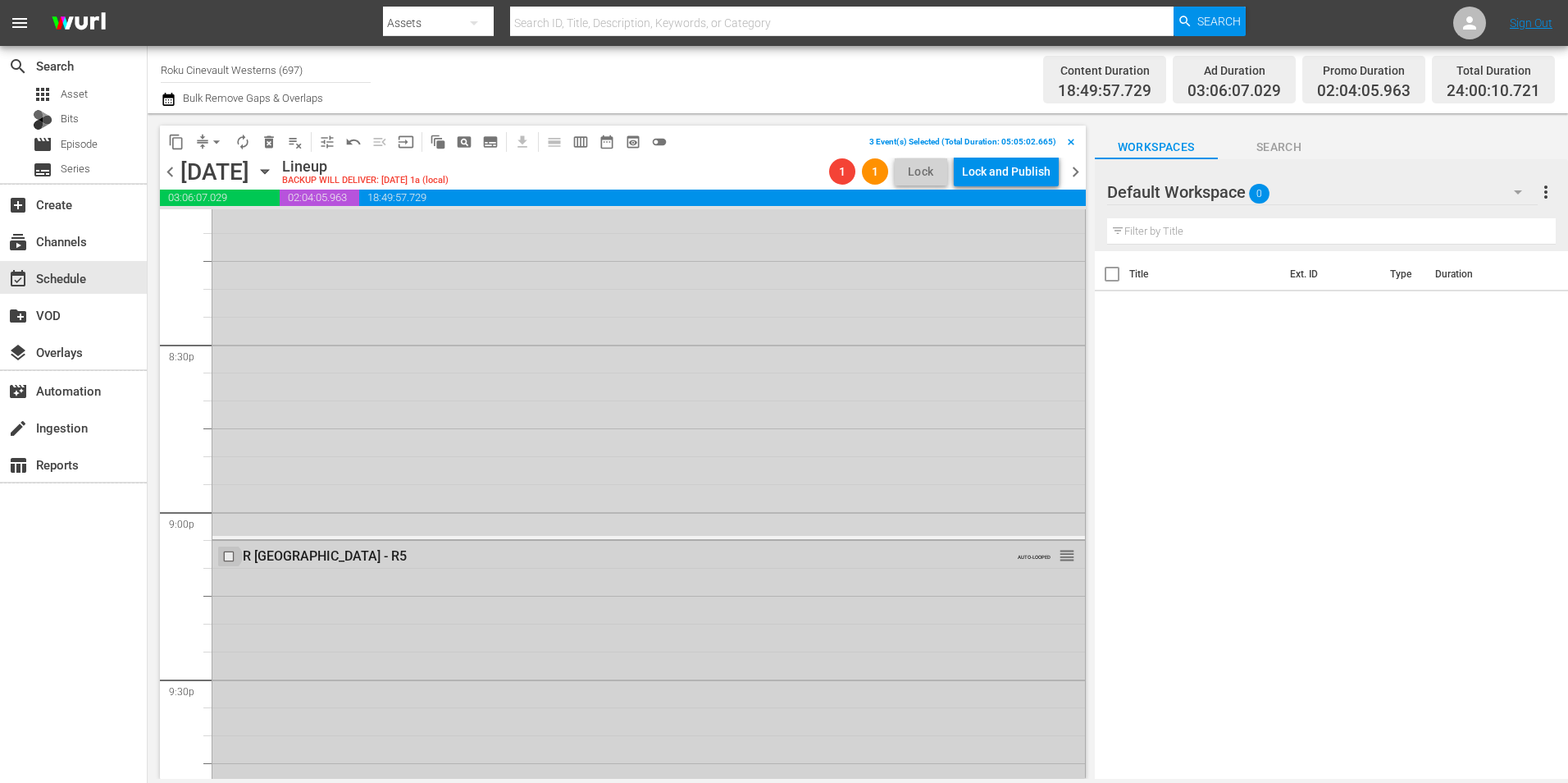
click at [225, 552] on input "checkbox" at bounding box center [230, 556] width 17 height 14
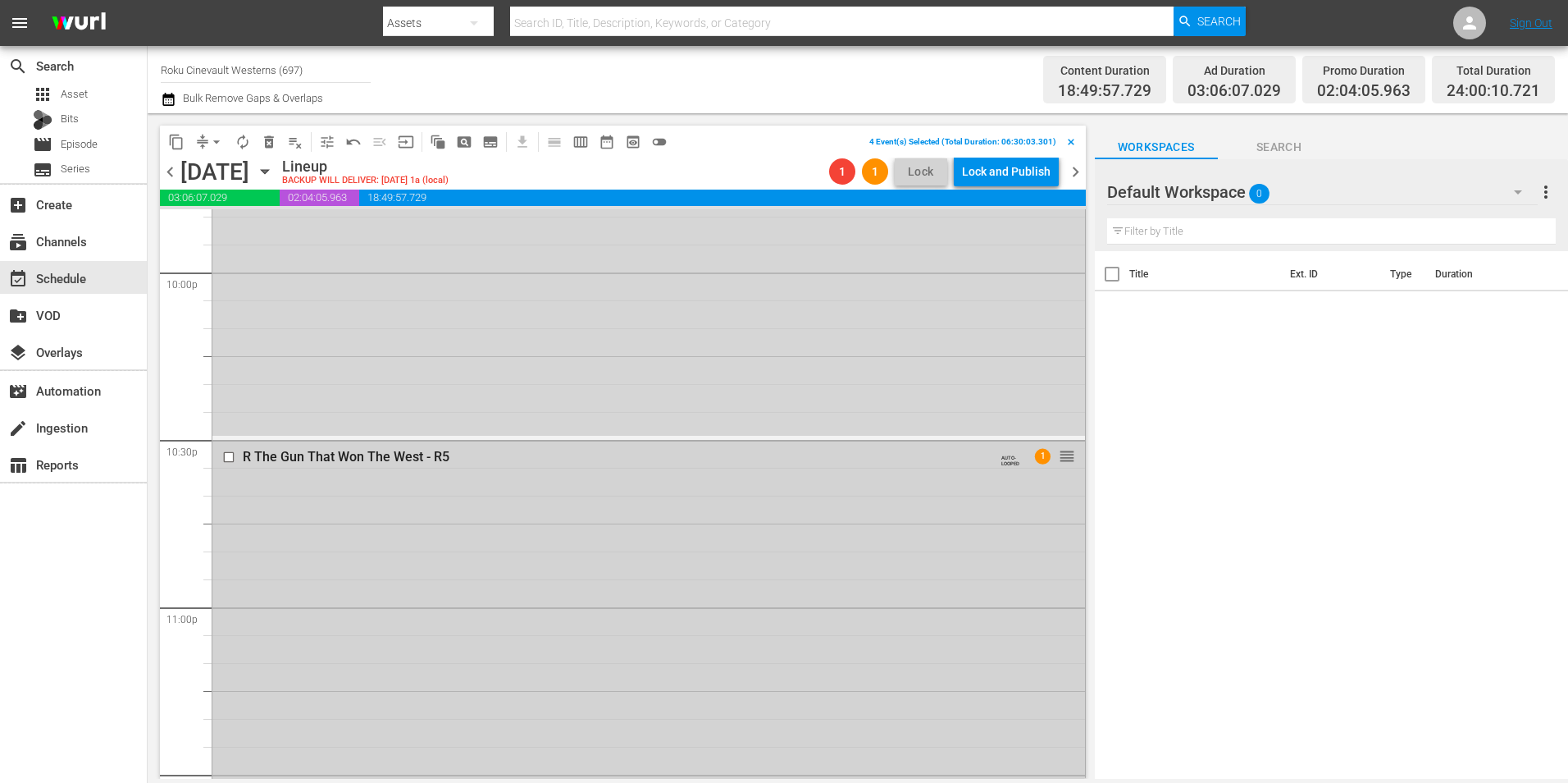
click at [226, 461] on input "checkbox" at bounding box center [230, 457] width 17 height 14
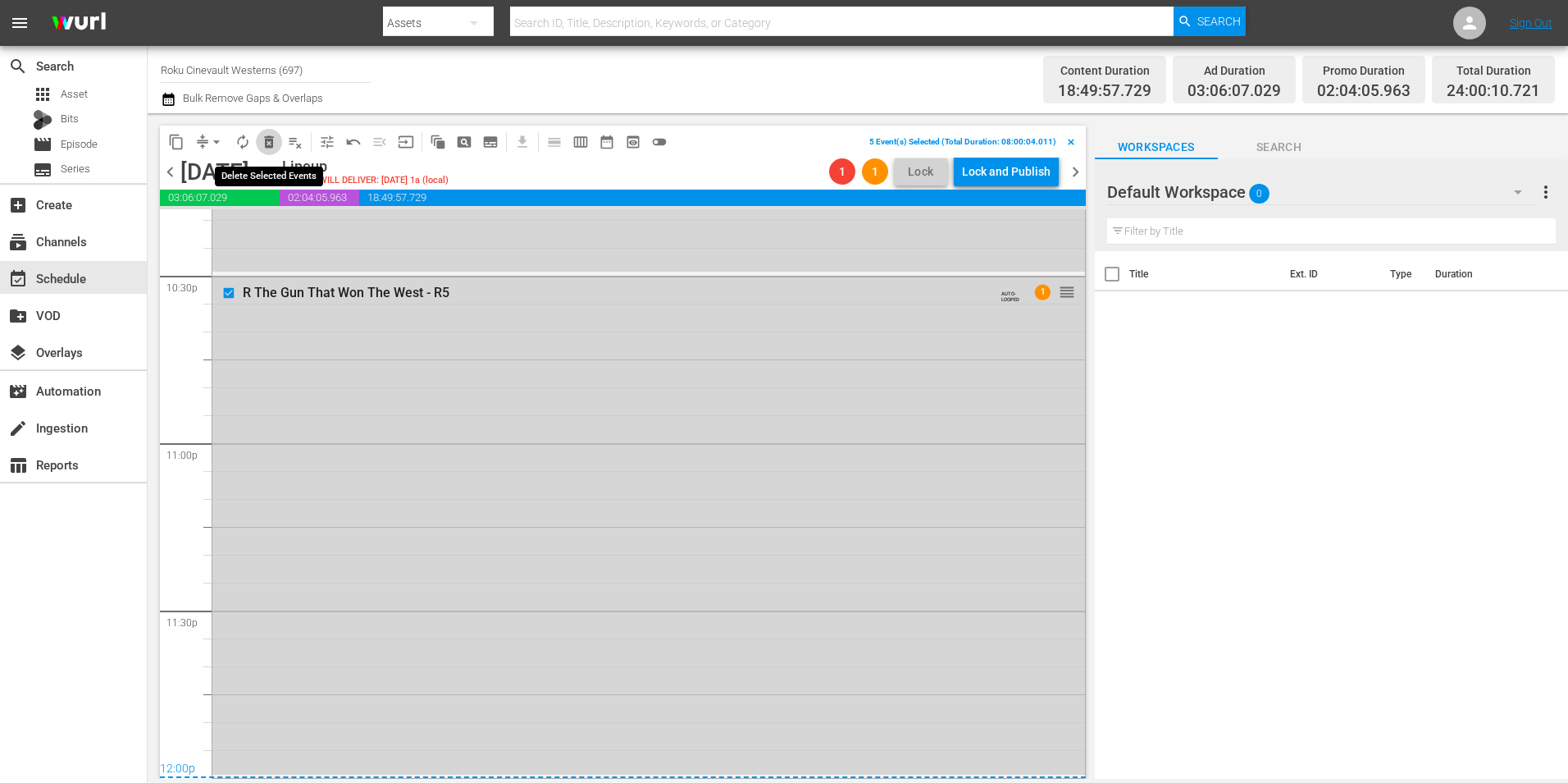
click at [273, 144] on span "delete_forever_outlined" at bounding box center [269, 142] width 16 height 16
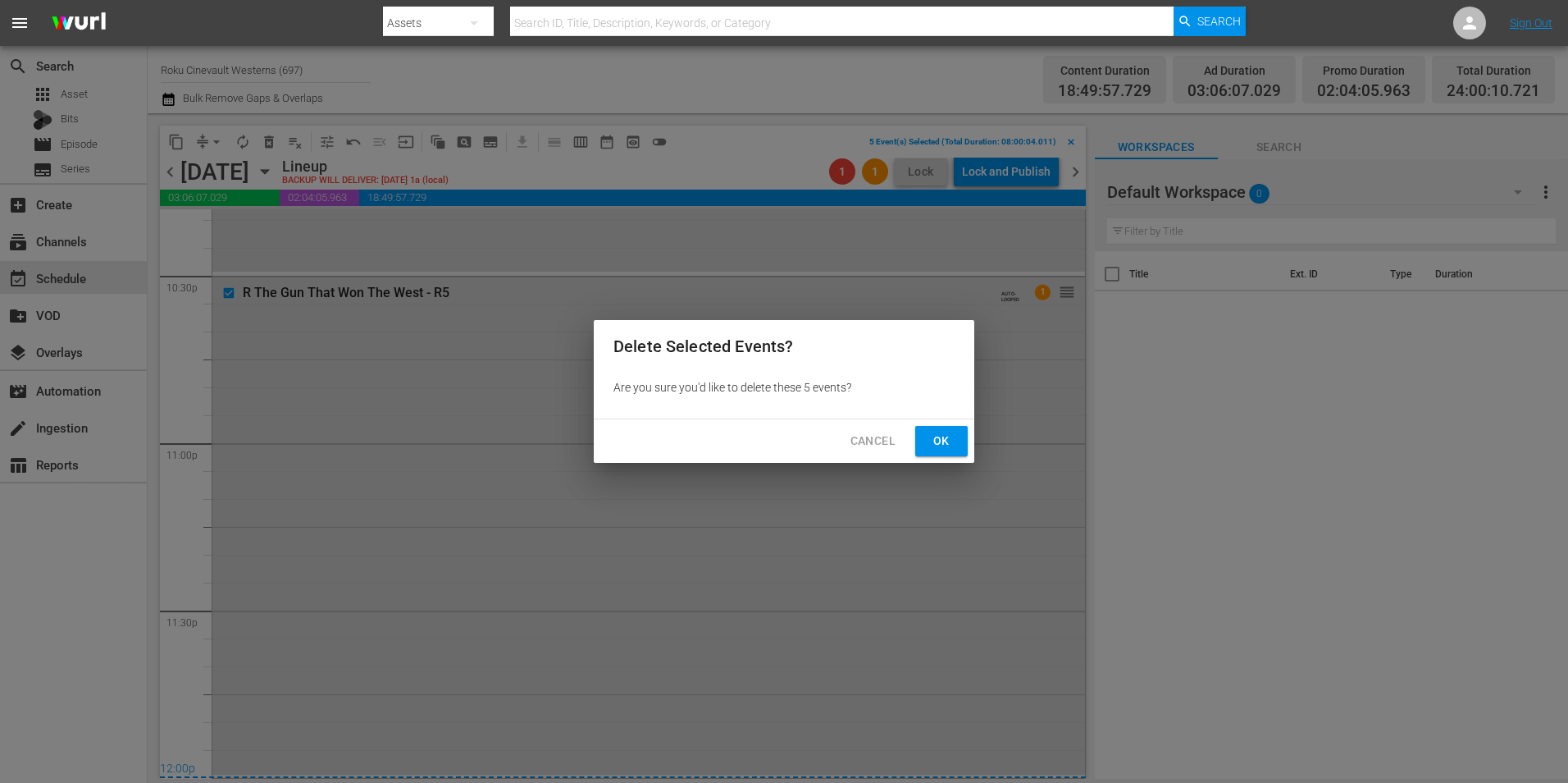
click at [927, 425] on div "Cancel Ok" at bounding box center [784, 440] width 381 height 44
click at [951, 437] on span "Ok" at bounding box center [942, 440] width 27 height 20
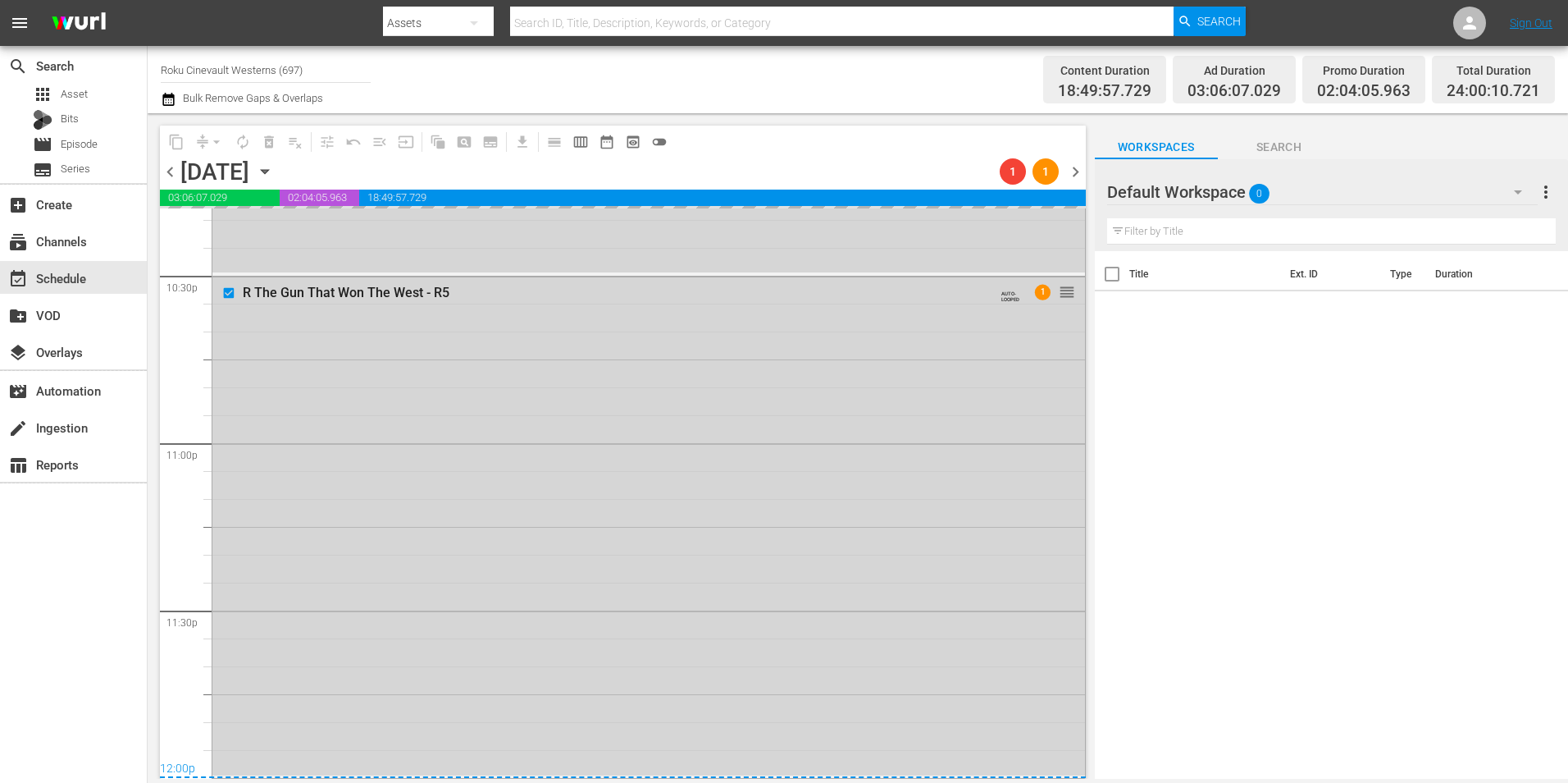
scroll to position [7466, 0]
click at [1336, 190] on div "Default Workspace 0" at bounding box center [1322, 192] width 430 height 46
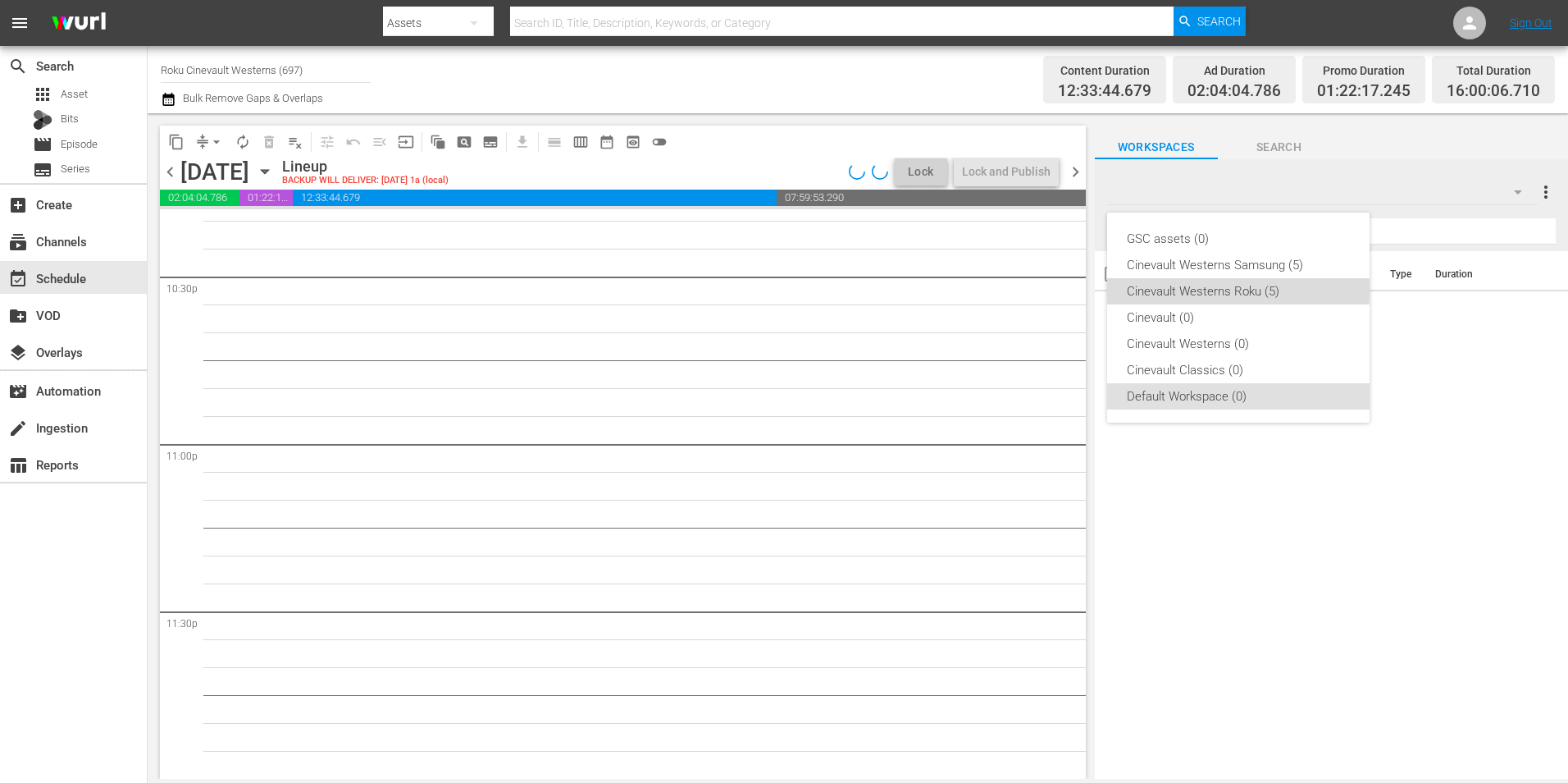
click at [1227, 289] on div "Cinevault Westerns Roku (5)" at bounding box center [1238, 291] width 223 height 27
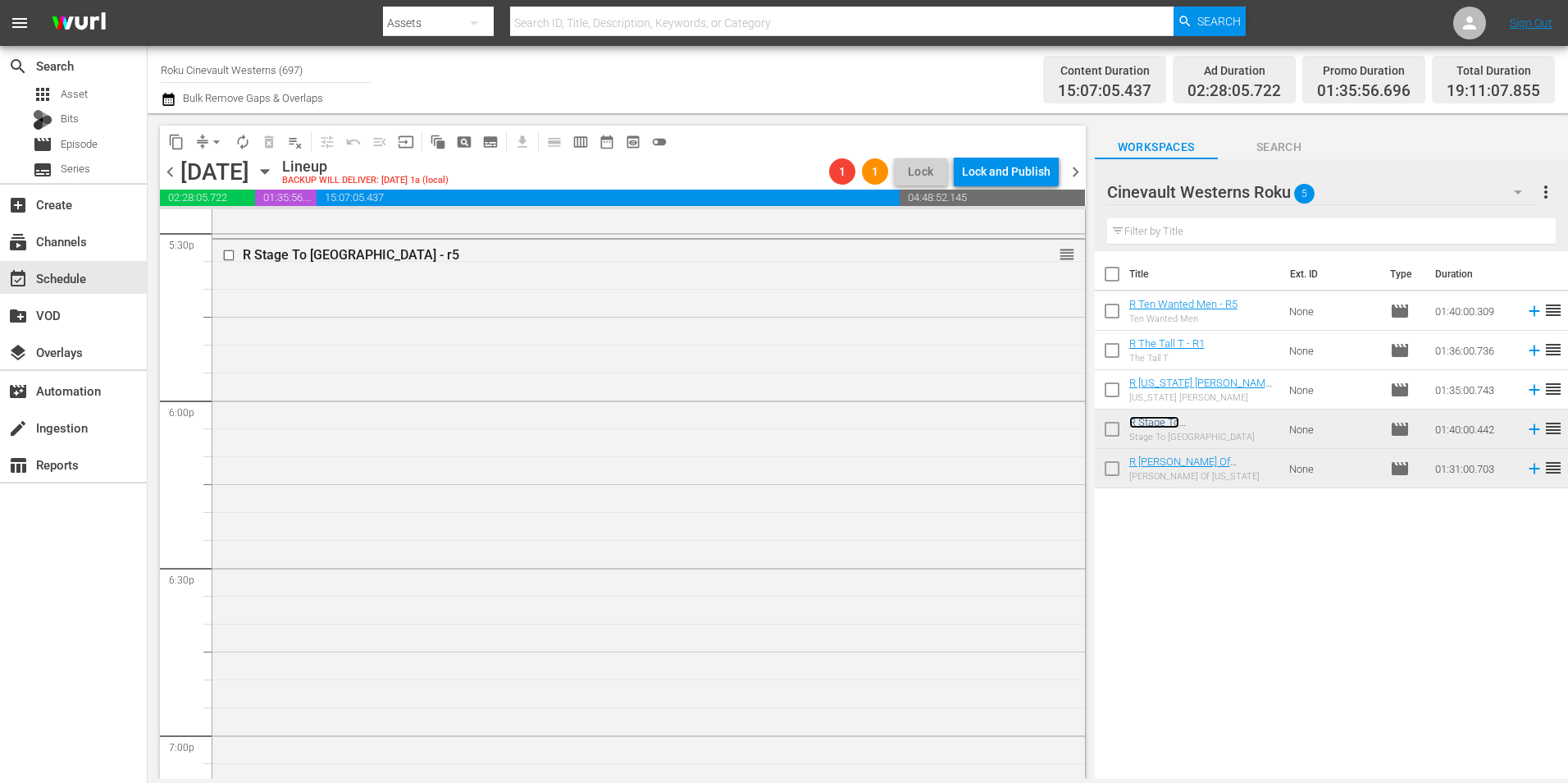
scroll to position [5743, 0]
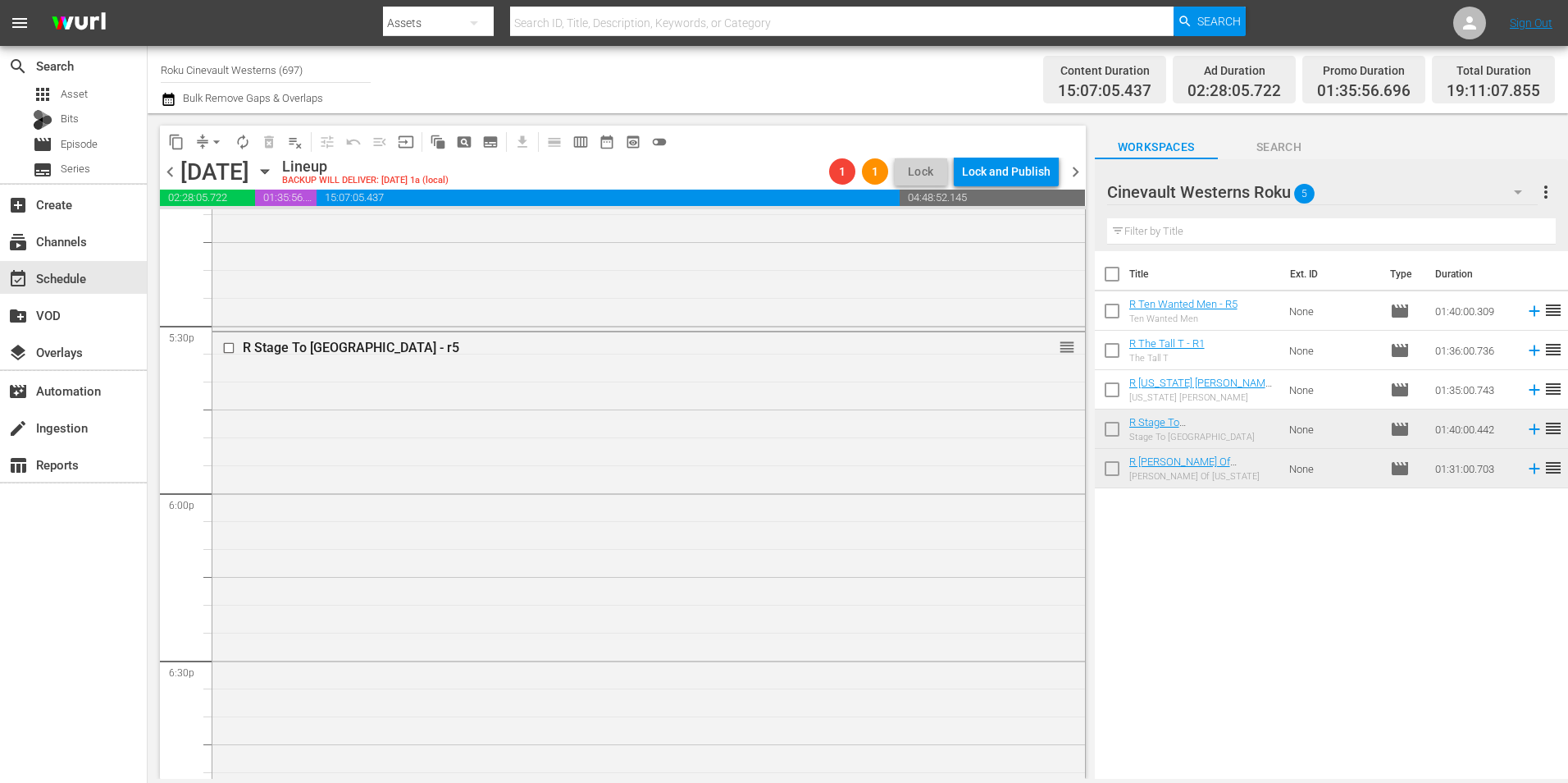
click at [1113, 327] on input "checkbox" at bounding box center [1112, 314] width 35 height 35
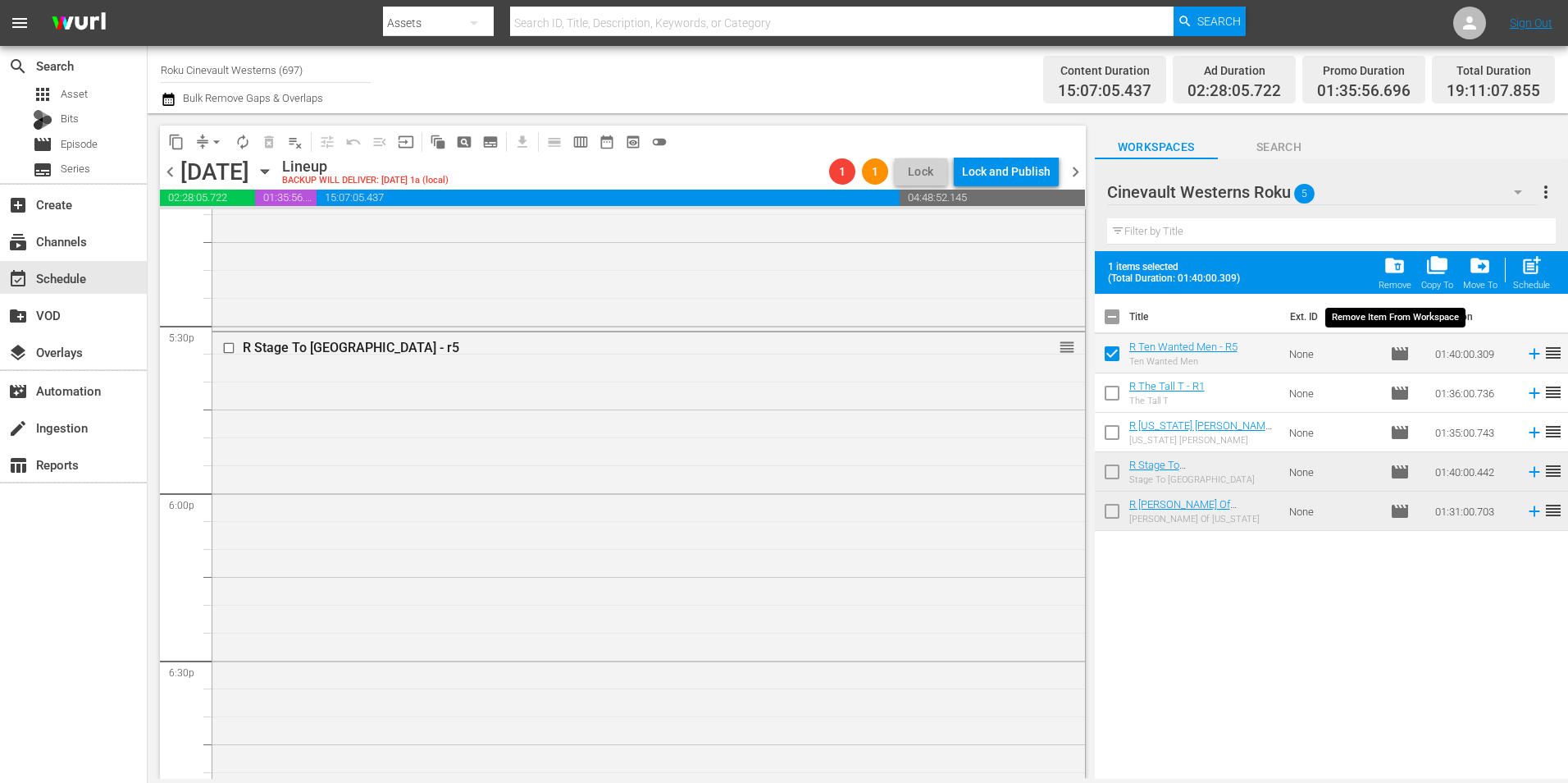
click at [1406, 267] on span "folder_delete" at bounding box center [1394, 265] width 22 height 22
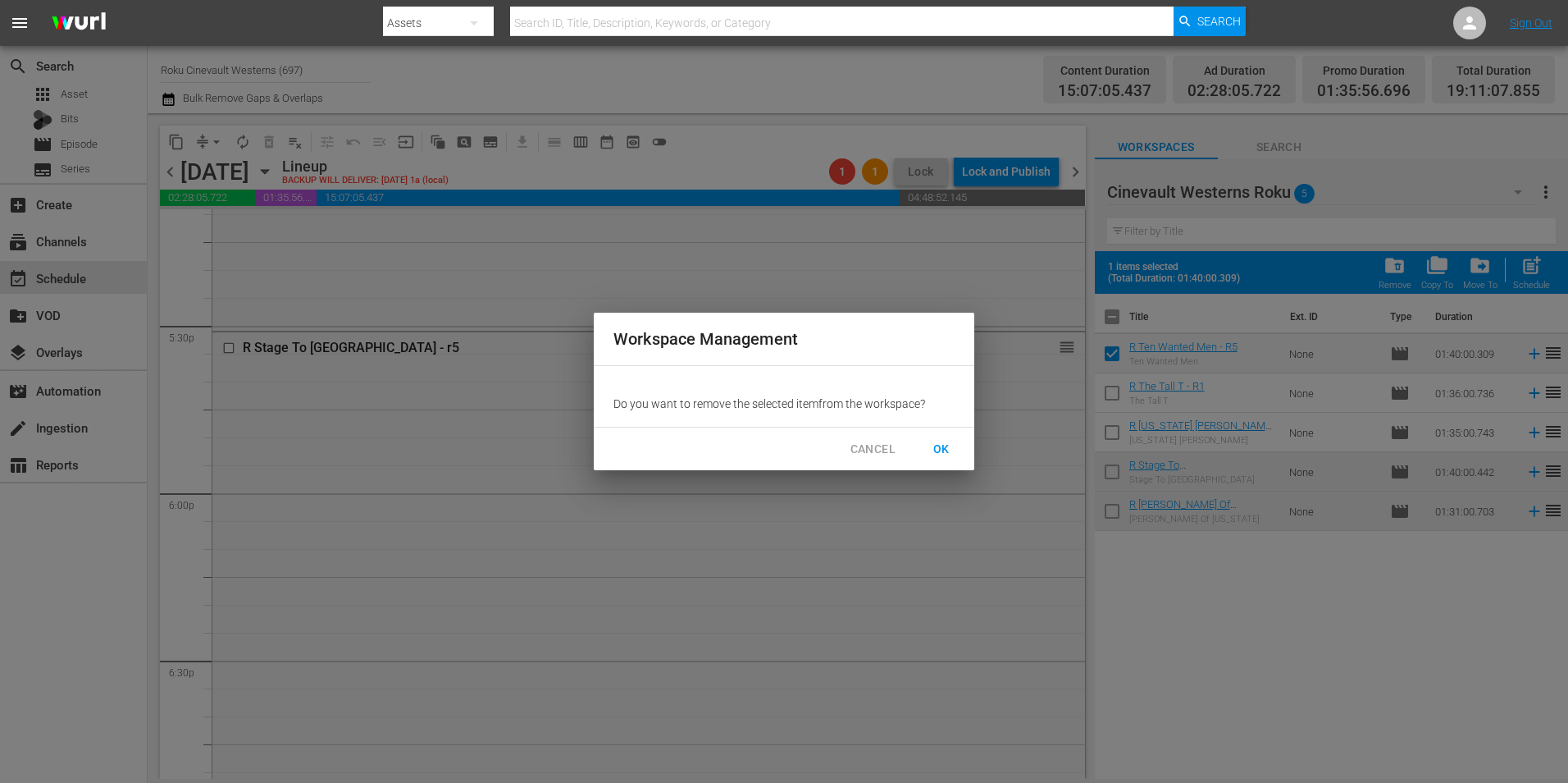
click at [944, 446] on span "OK" at bounding box center [942, 449] width 27 height 20
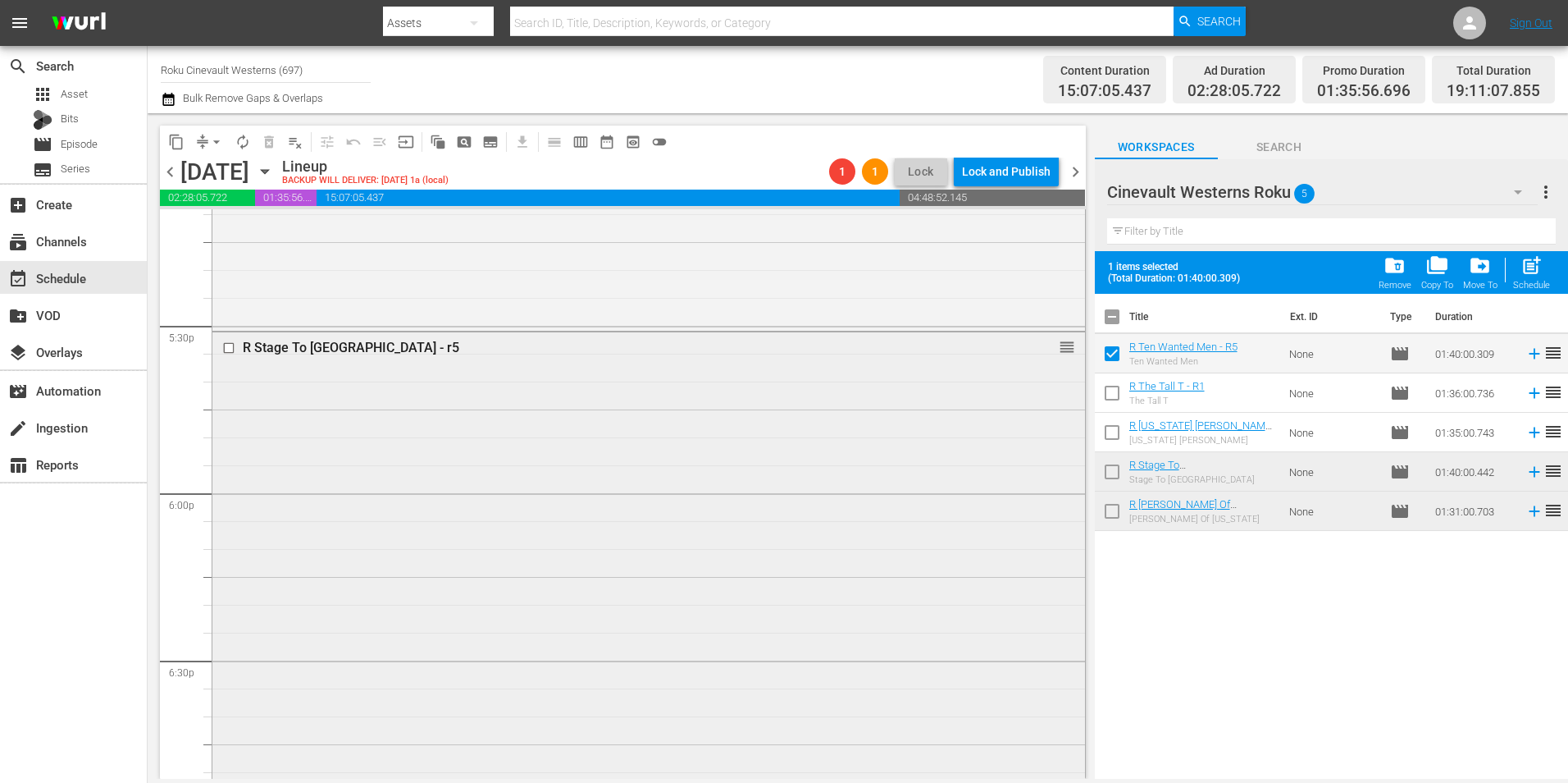
checkbox input "false"
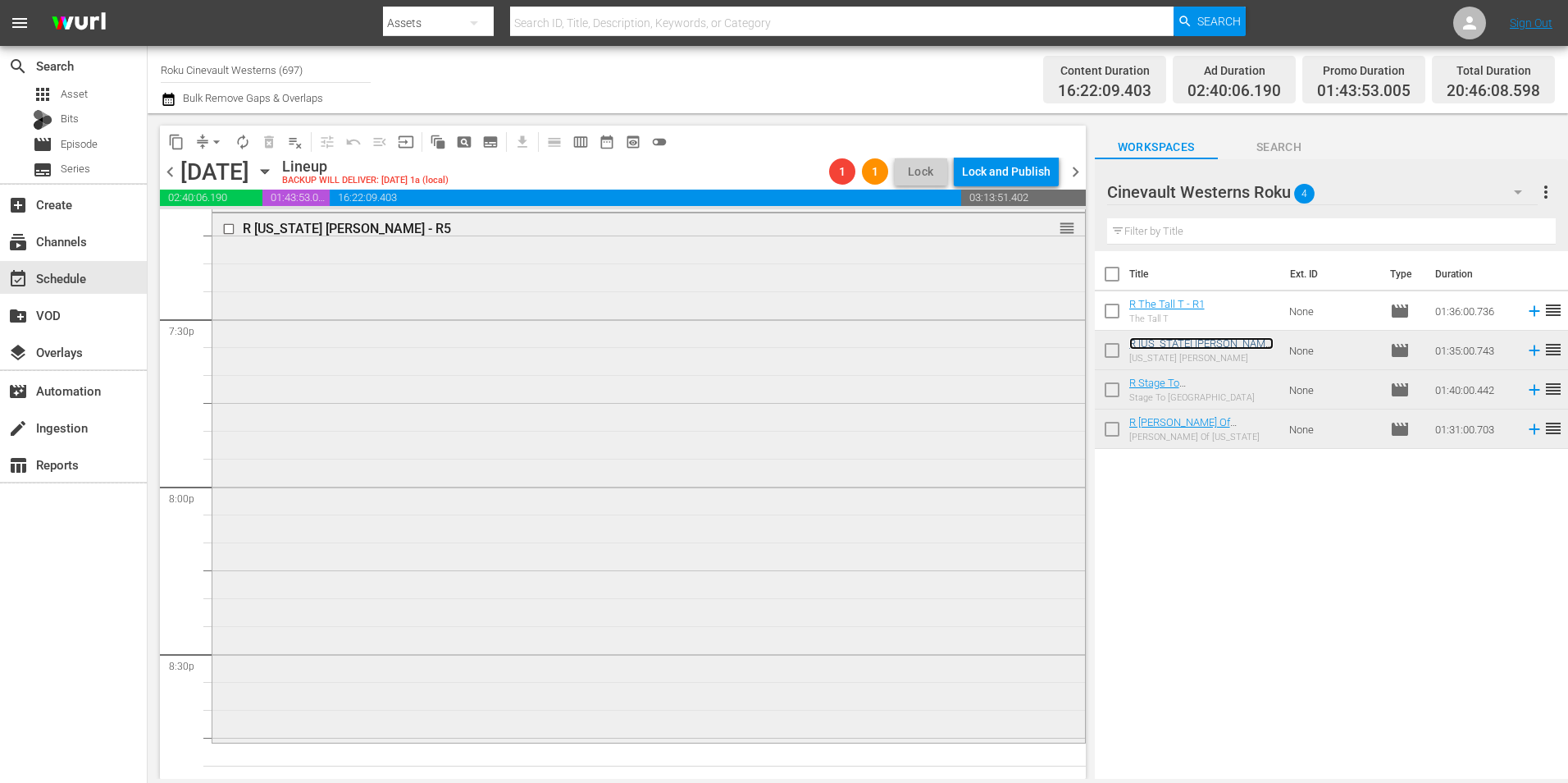
scroll to position [6727, 0]
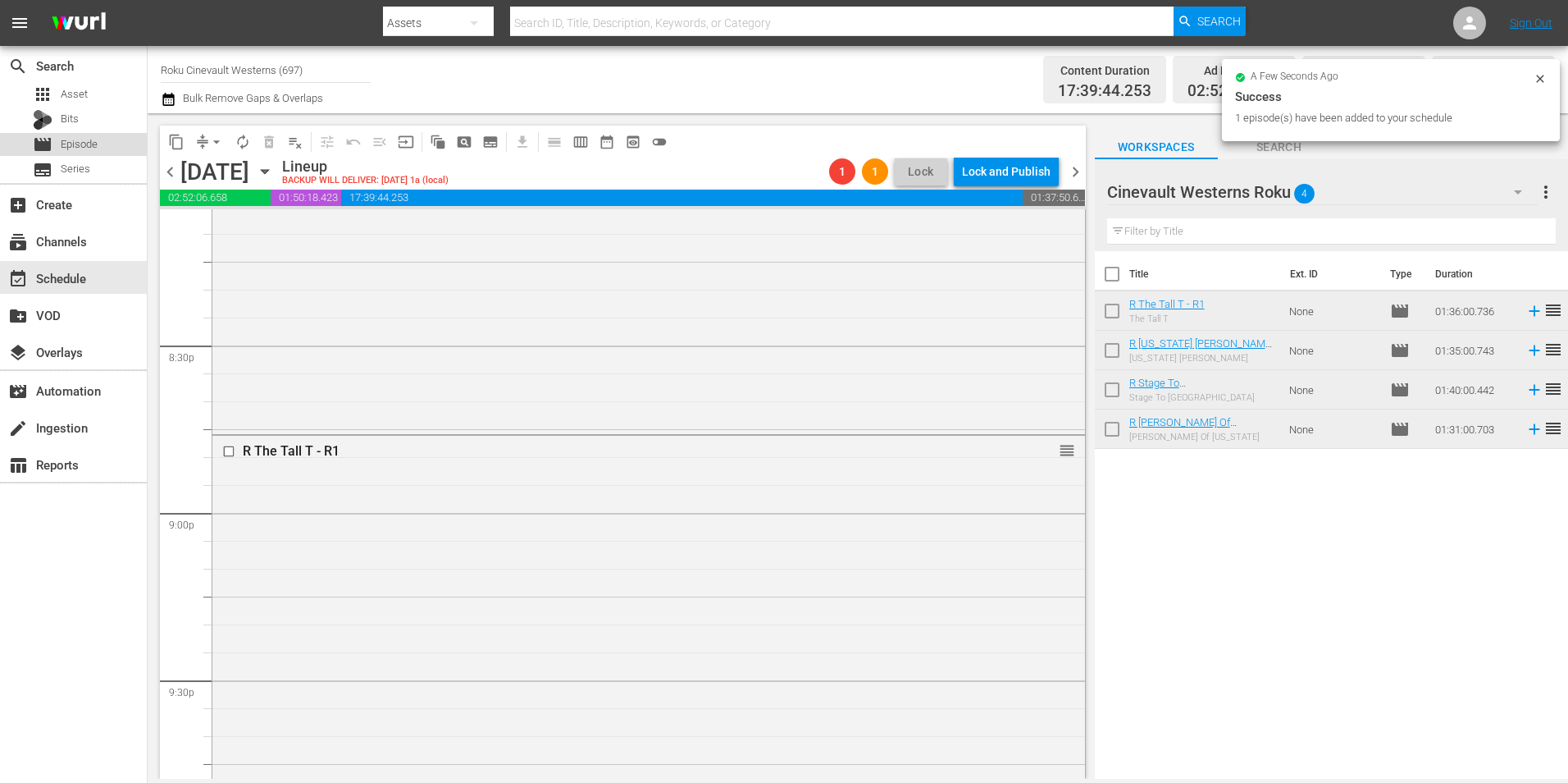
click at [66, 136] on span "Episode" at bounding box center [79, 144] width 37 height 16
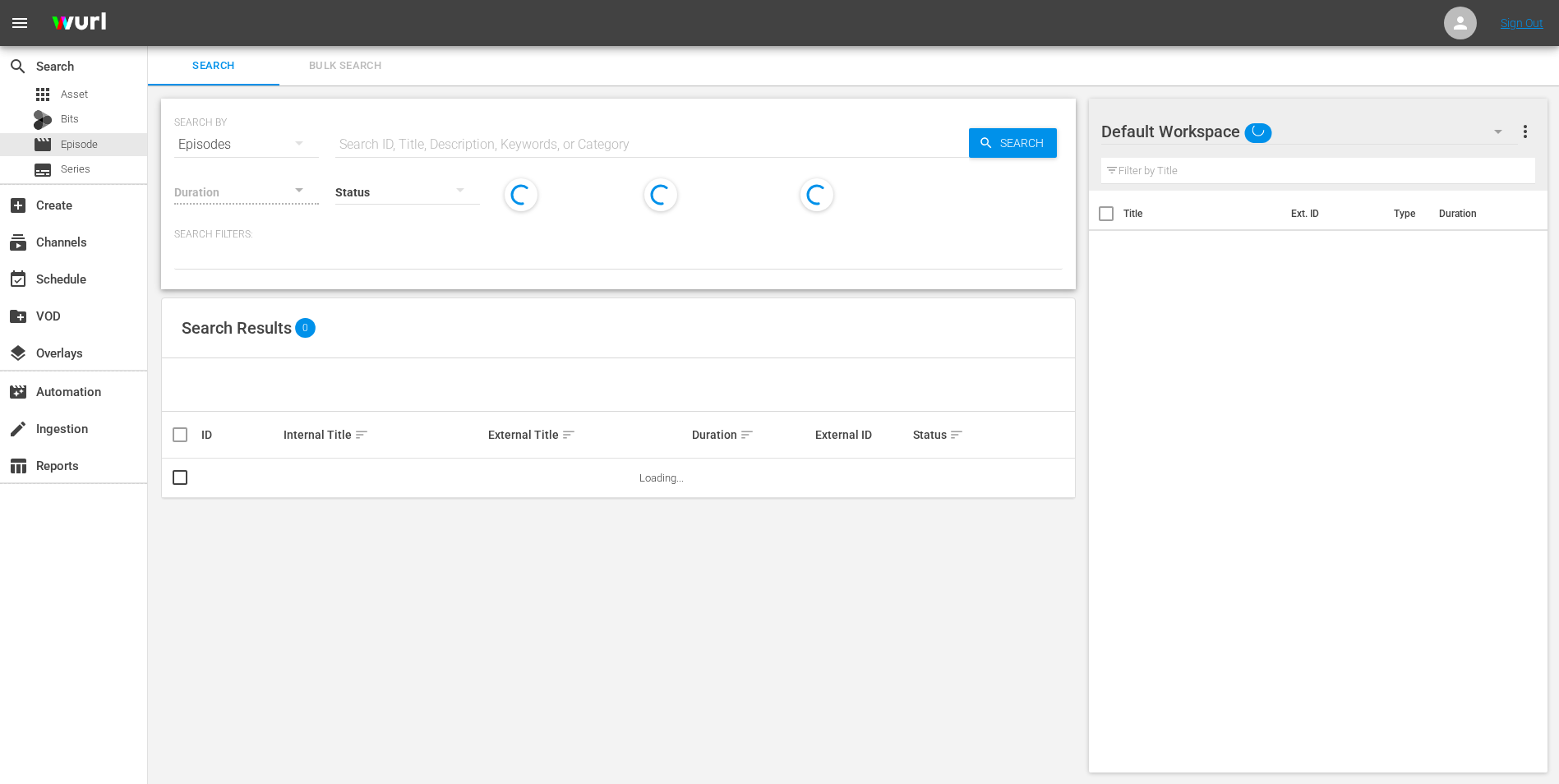
click at [514, 141] on input "text" at bounding box center [652, 144] width 634 height 39
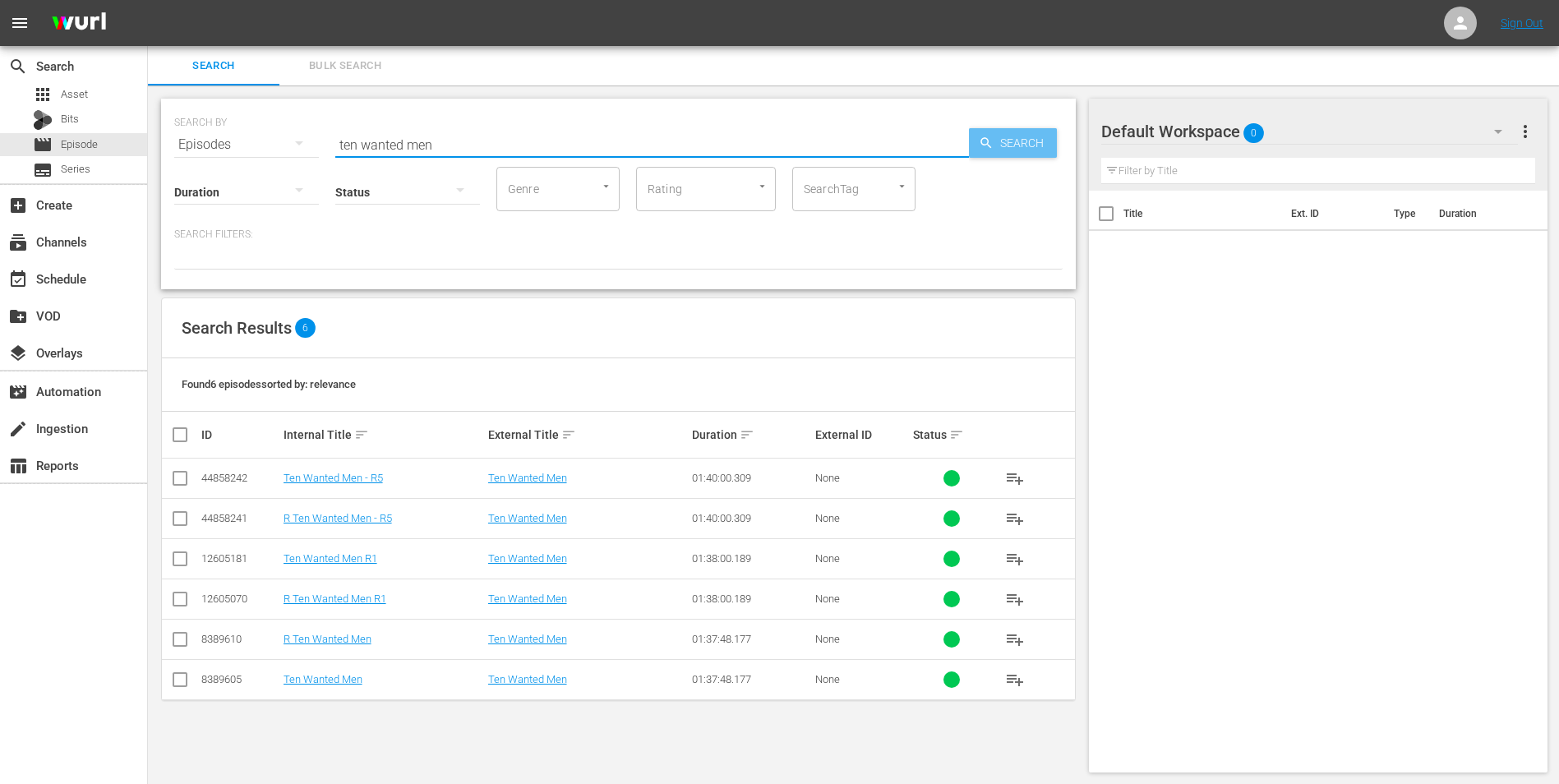
type input "ten wanted men"
click at [987, 136] on icon "button" at bounding box center [986, 143] width 15 height 15
click at [185, 560] on input "checkbox" at bounding box center [180, 562] width 20 height 20
checkbox input "true"
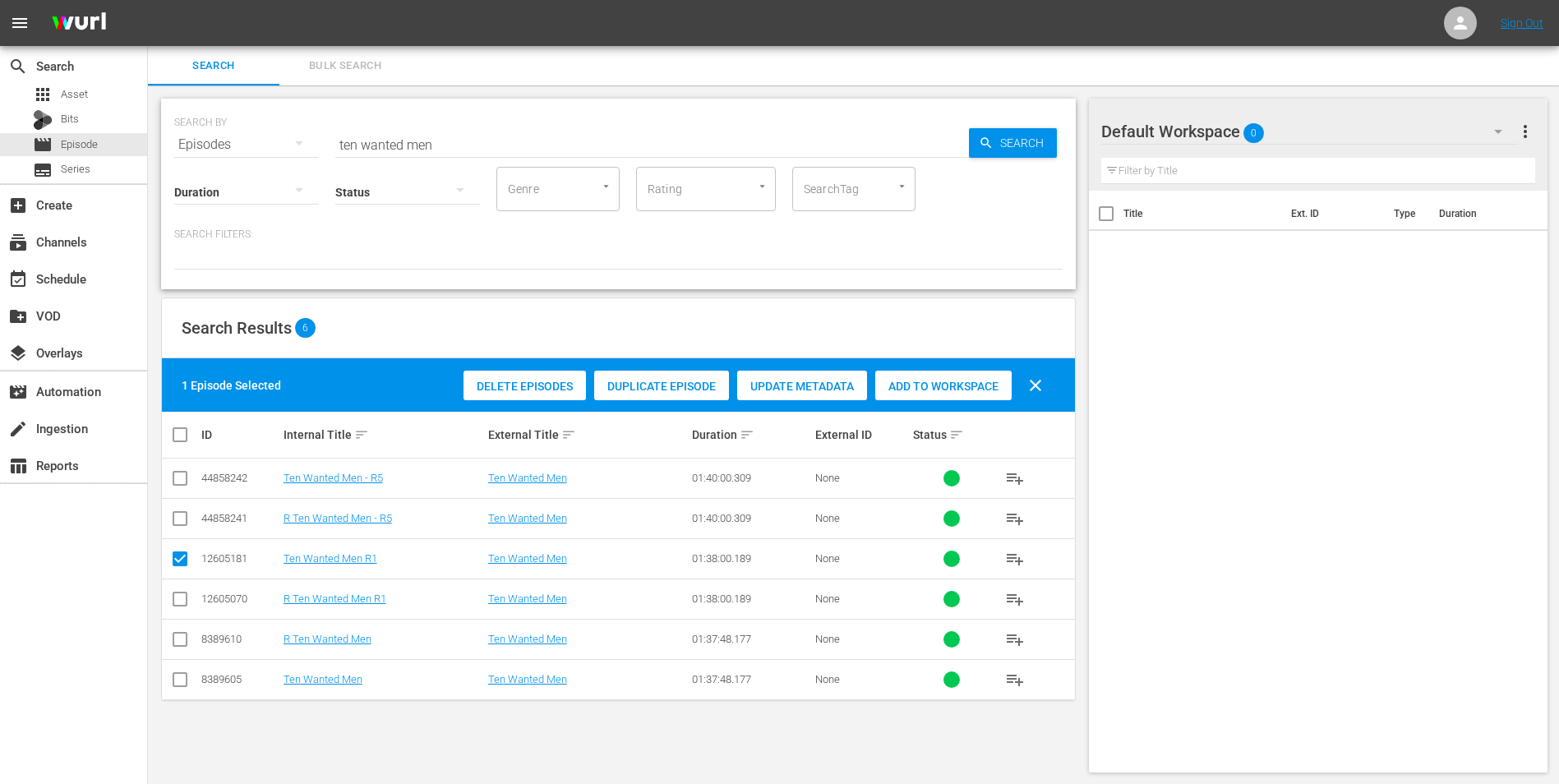
click at [178, 595] on input "checkbox" at bounding box center [180, 602] width 20 height 20
checkbox input "true"
click at [950, 382] on span "Add to Workspace" at bounding box center [943, 386] width 136 height 13
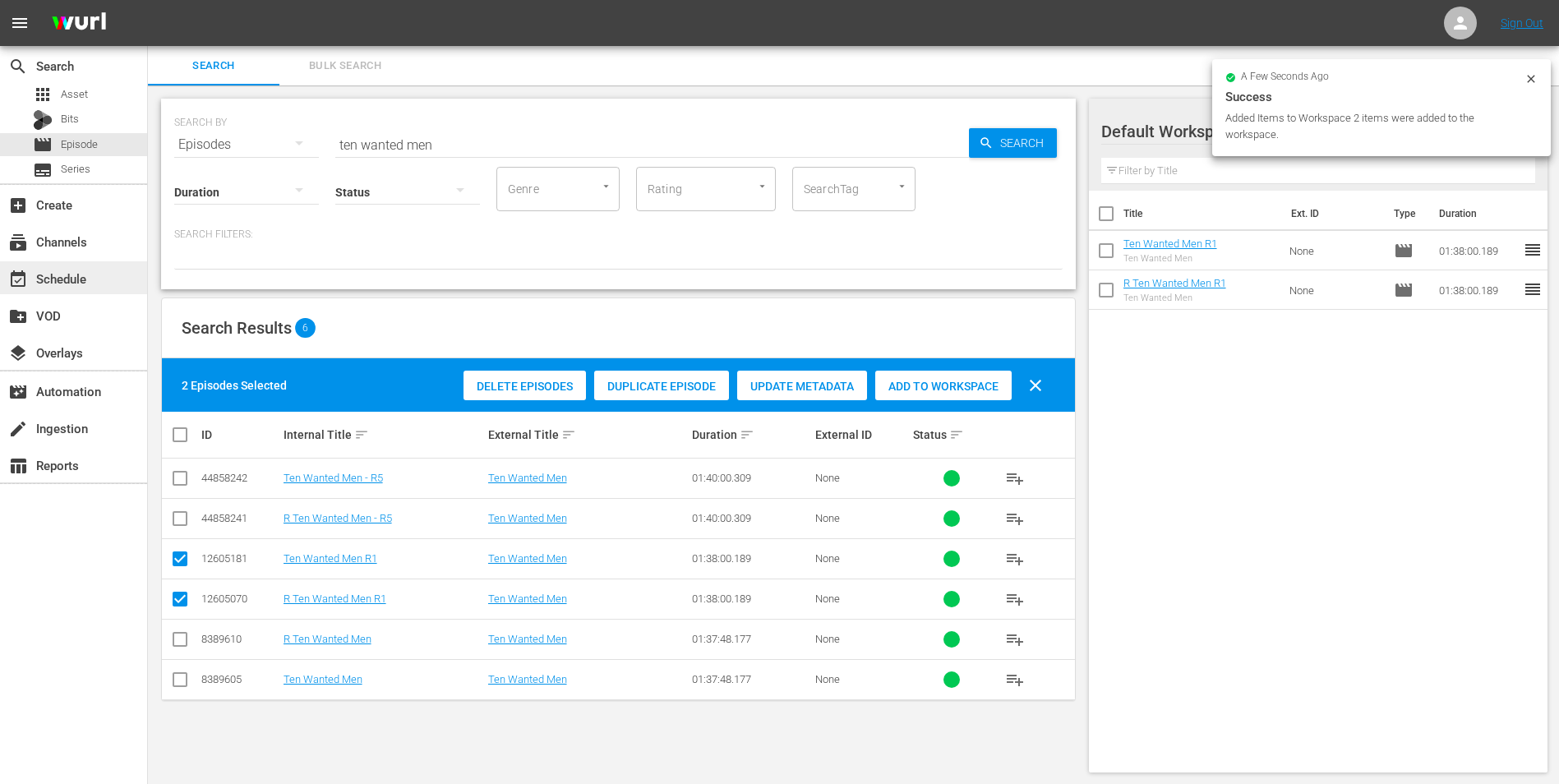
click at [117, 277] on div "event_available Schedule" at bounding box center [73, 277] width 147 height 33
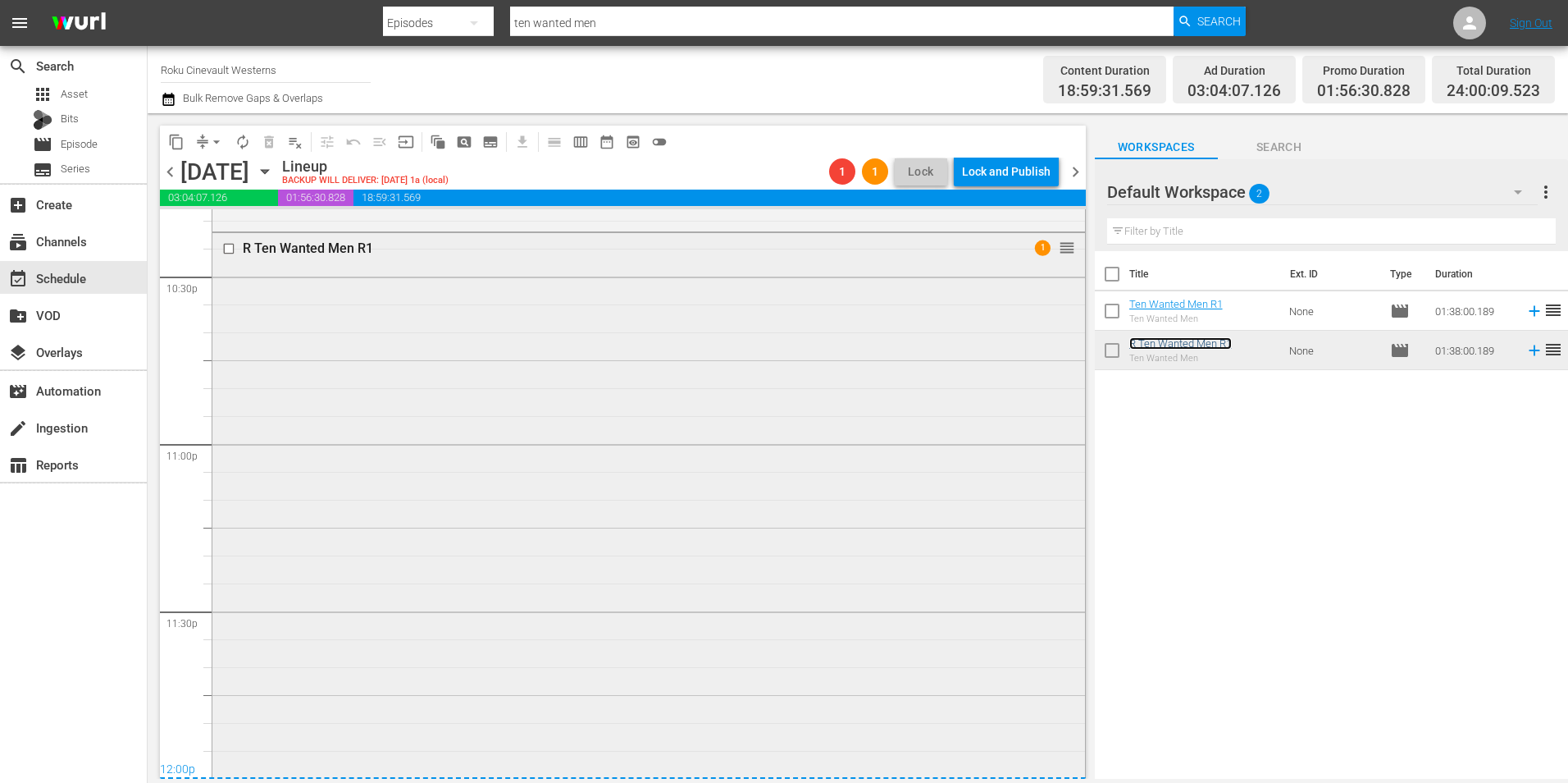
scroll to position [7467, 0]
click at [218, 143] on span "arrow_drop_down" at bounding box center [217, 142] width 16 height 16
click at [234, 170] on li "Align to Midnight" at bounding box center [217, 175] width 172 height 28
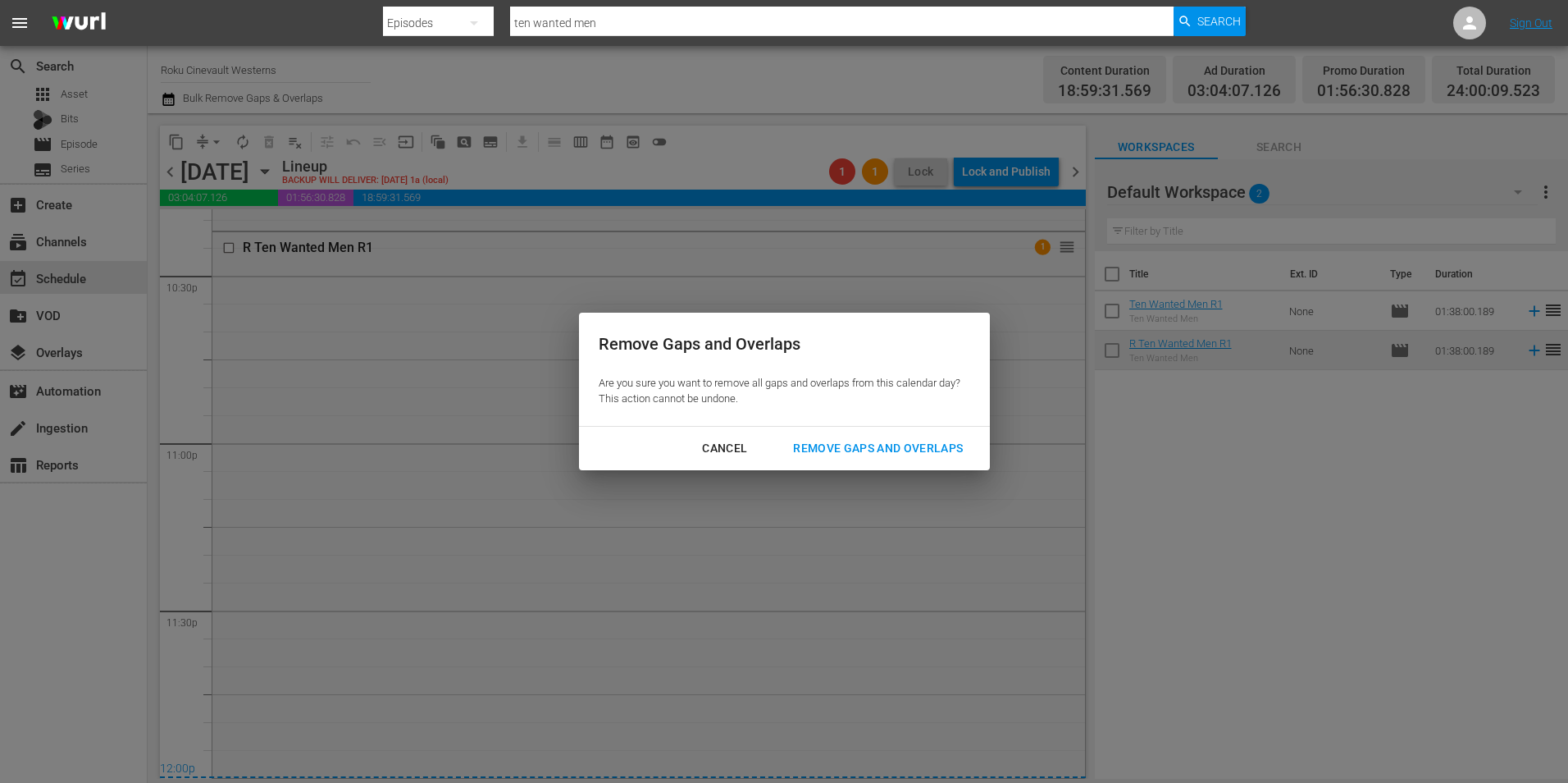
click at [866, 453] on div "Remove Gaps and Overlaps" at bounding box center [878, 448] width 196 height 20
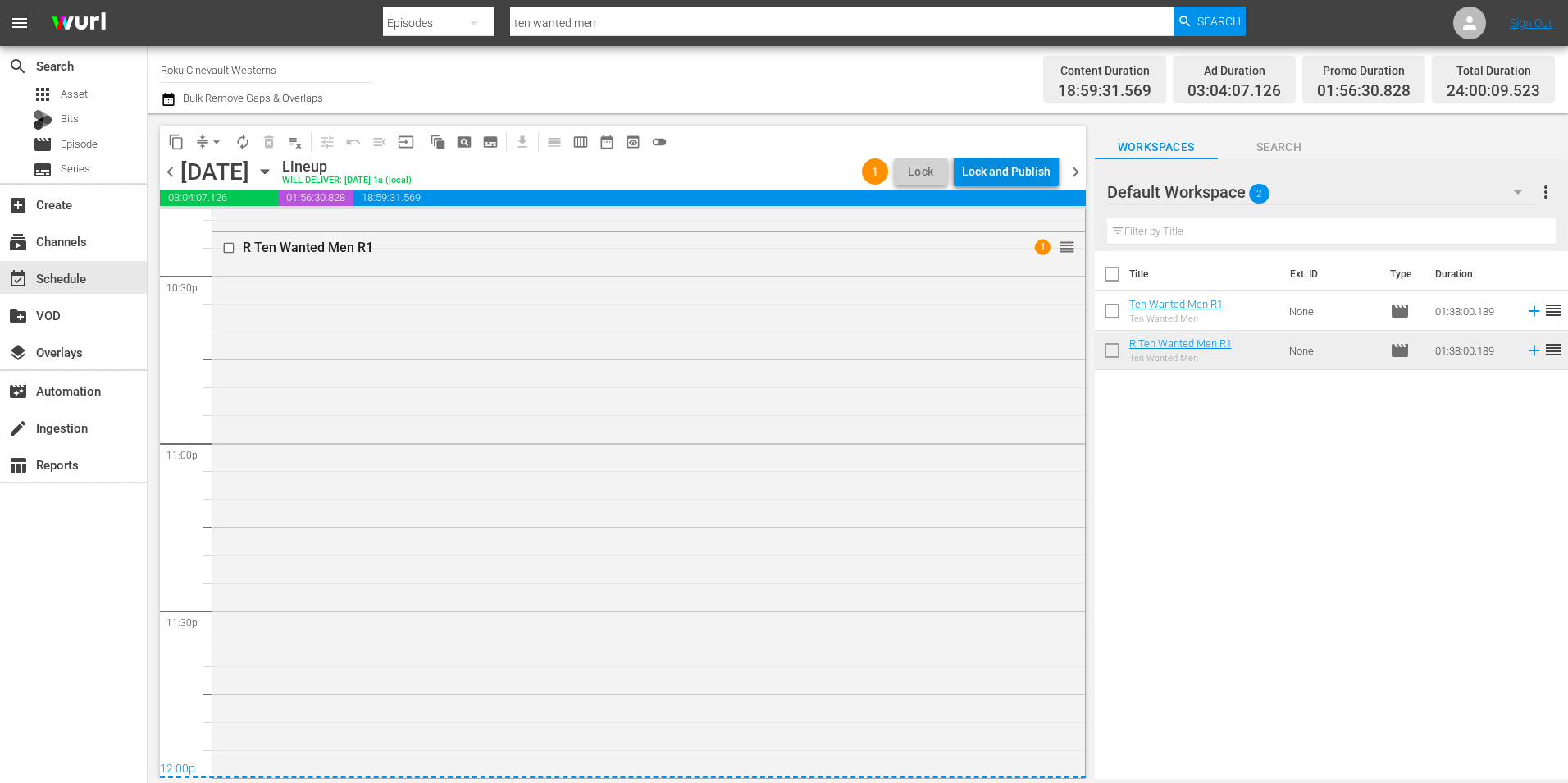
click at [1005, 164] on div "Lock and Publish" at bounding box center [1006, 171] width 89 height 29
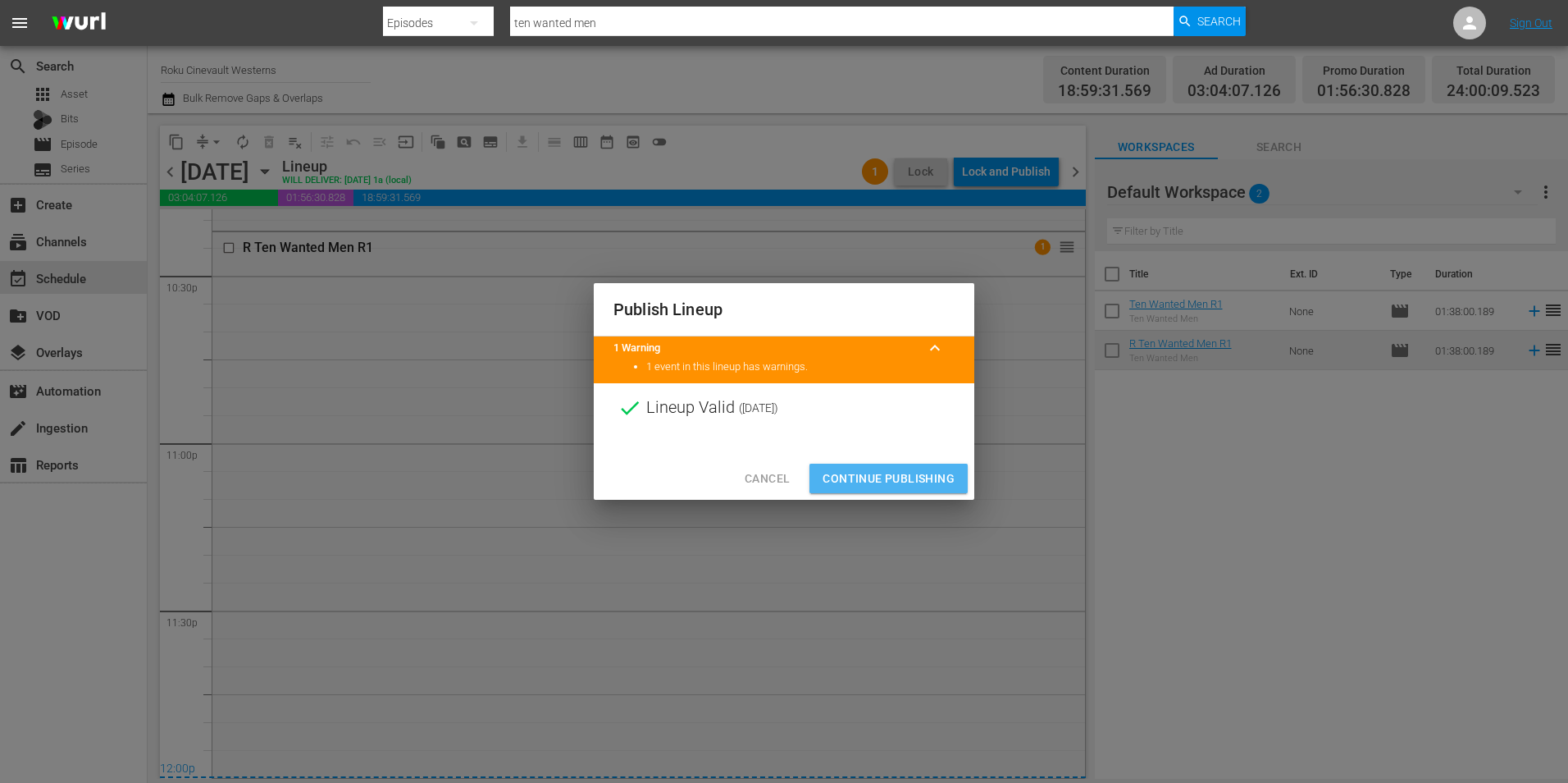
click at [930, 470] on span "Continue Publishing" at bounding box center [888, 478] width 132 height 20
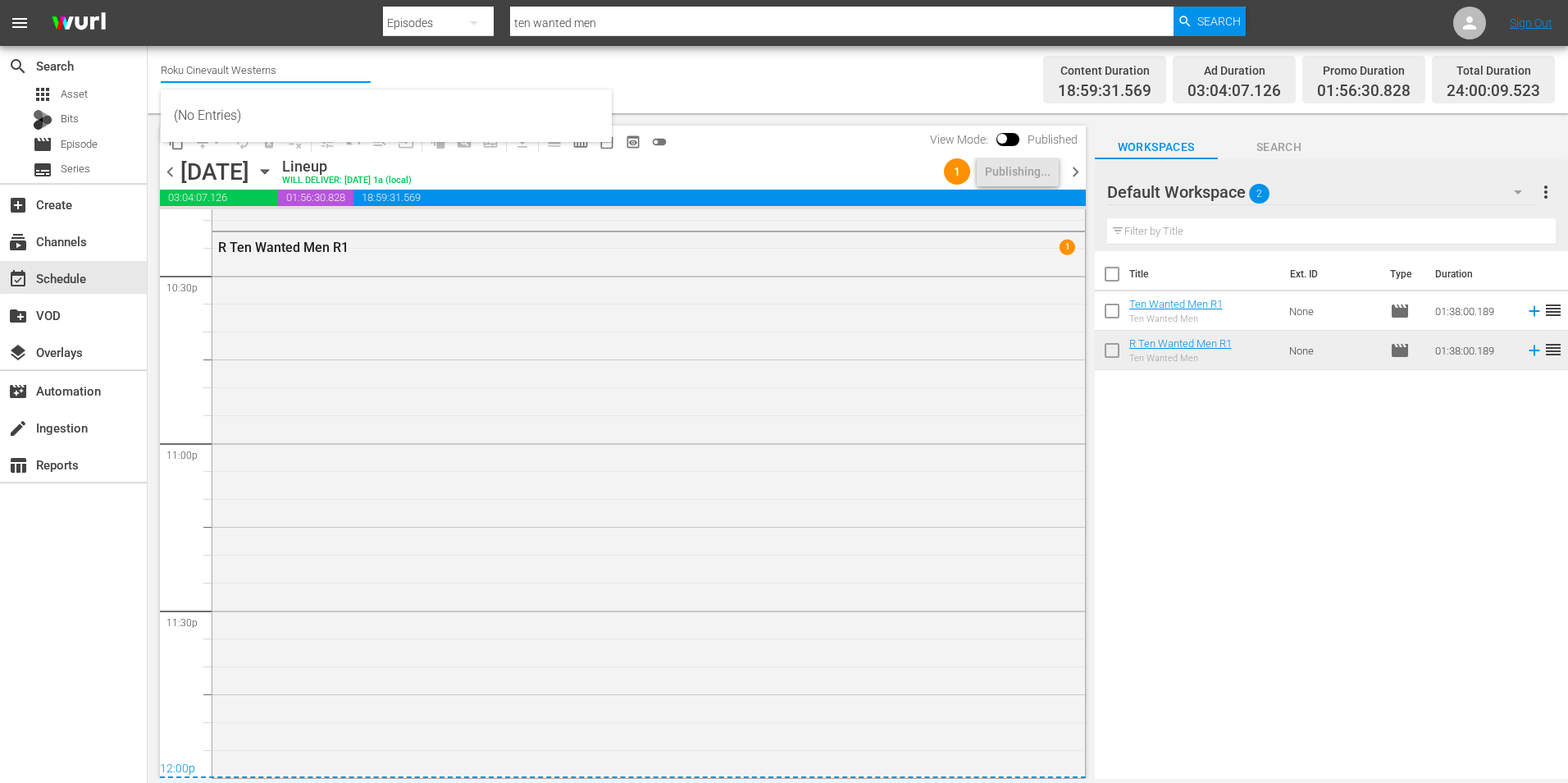
click at [238, 69] on input "Roku Cinevault Westerns" at bounding box center [265, 69] width 210 height 39
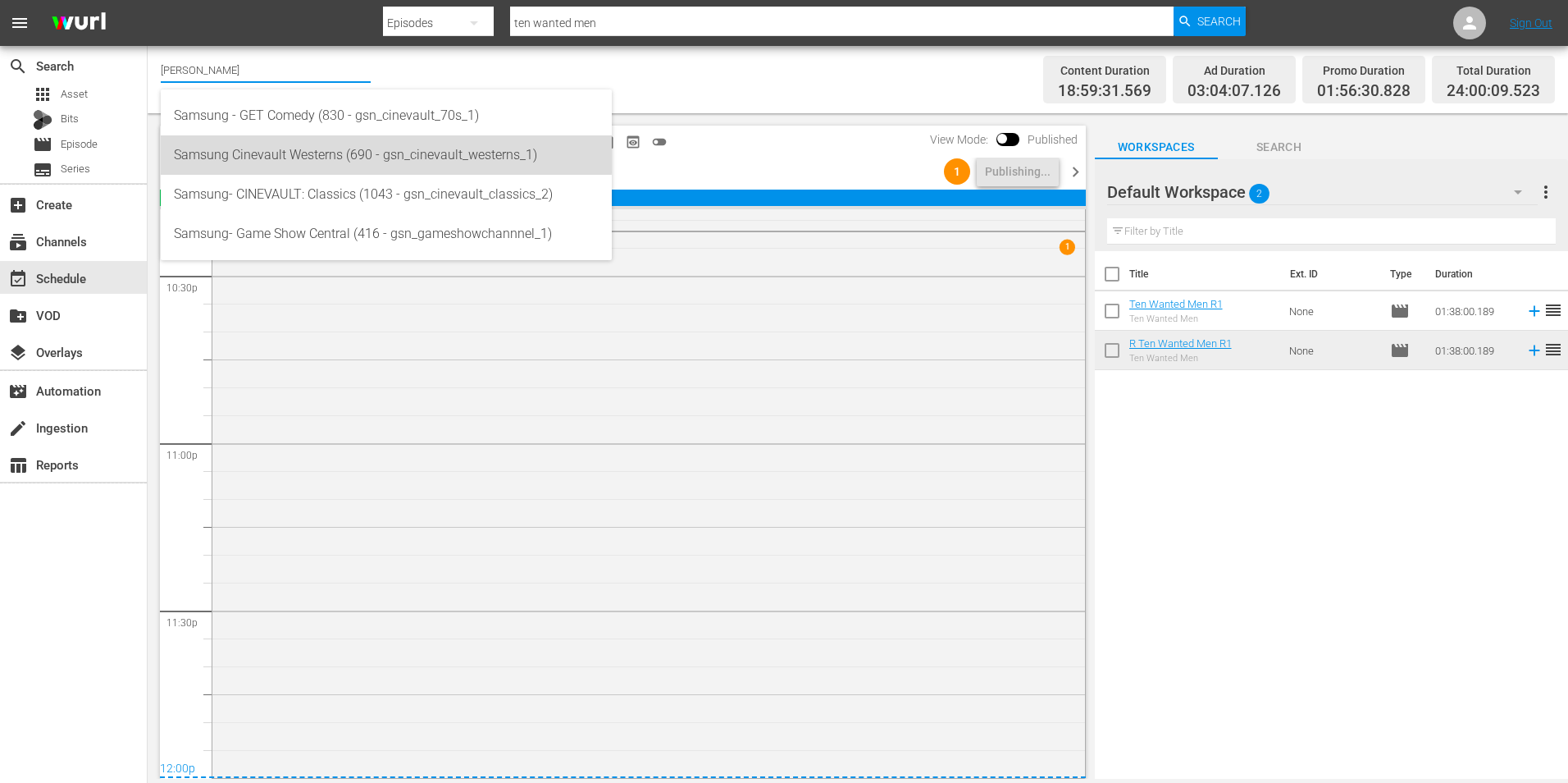
click at [266, 147] on div "Samsung Cinevault Westerns (690 - gsn_cinevault_westerns_1)" at bounding box center [386, 155] width 425 height 39
type input "Samsung Cinevault Westerns (690 - gsn_cinevault_westerns_1)"
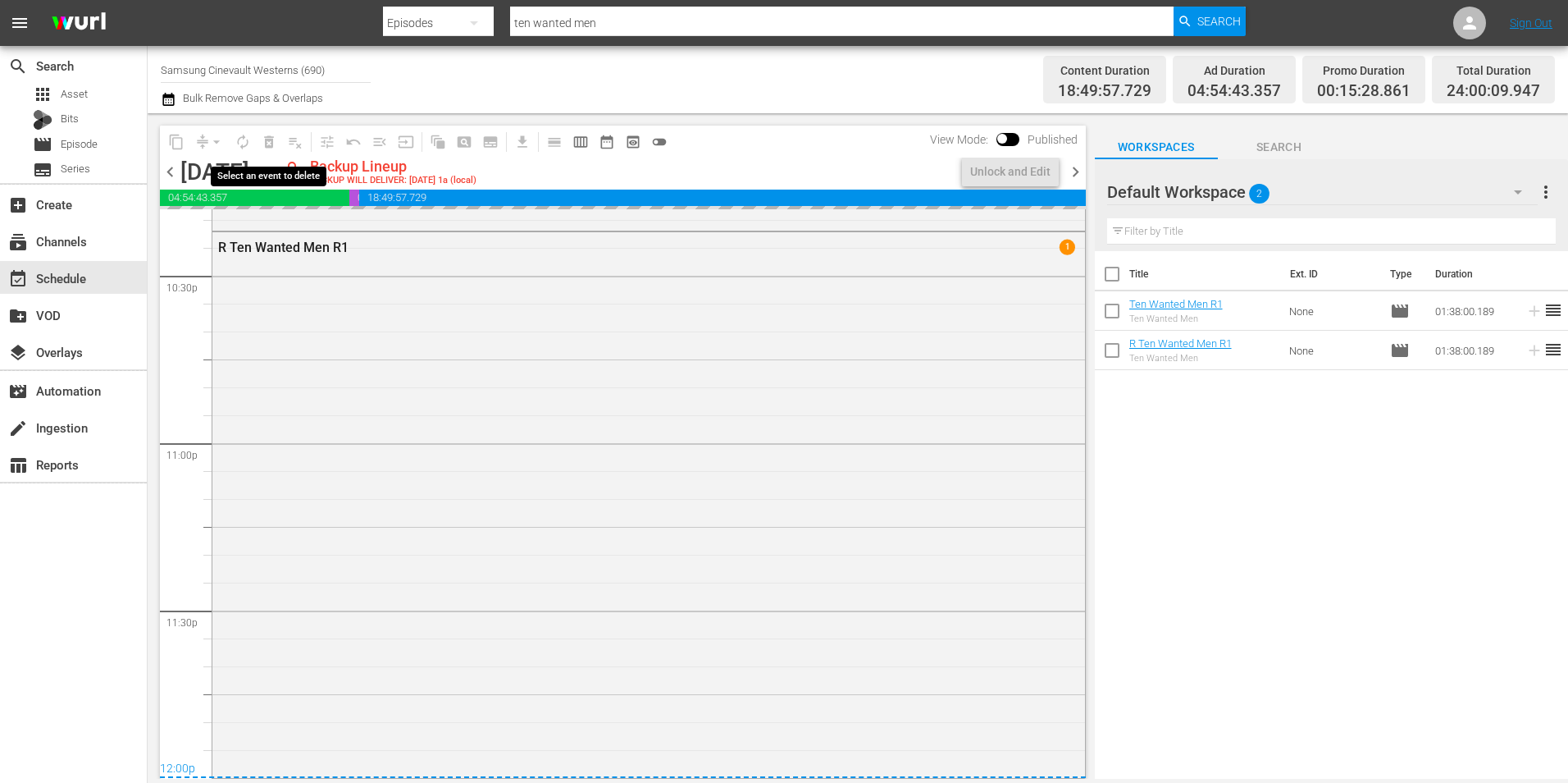
scroll to position [7466, 0]
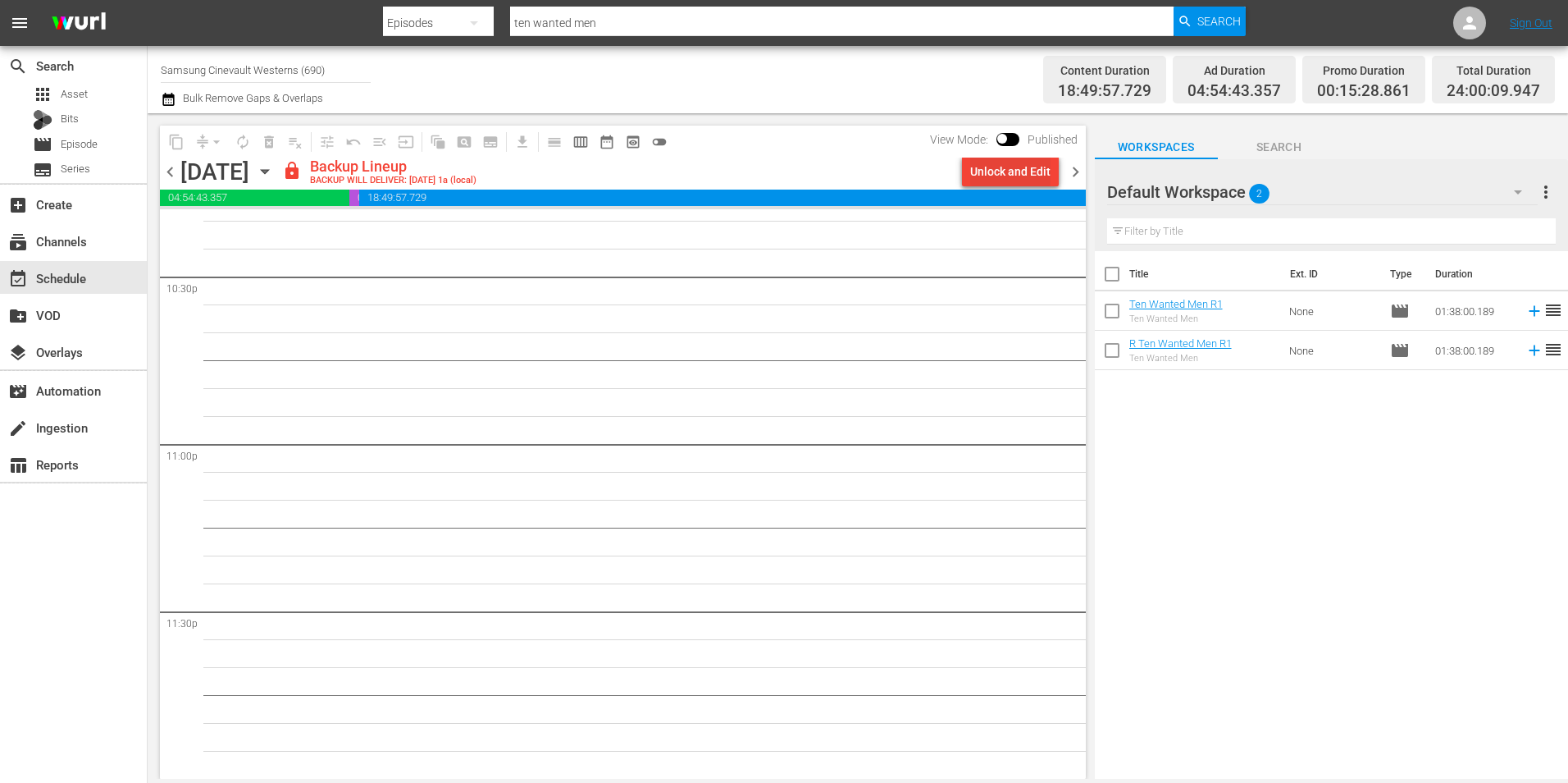
click at [989, 167] on div "Unlock and Edit" at bounding box center [1010, 171] width 81 height 29
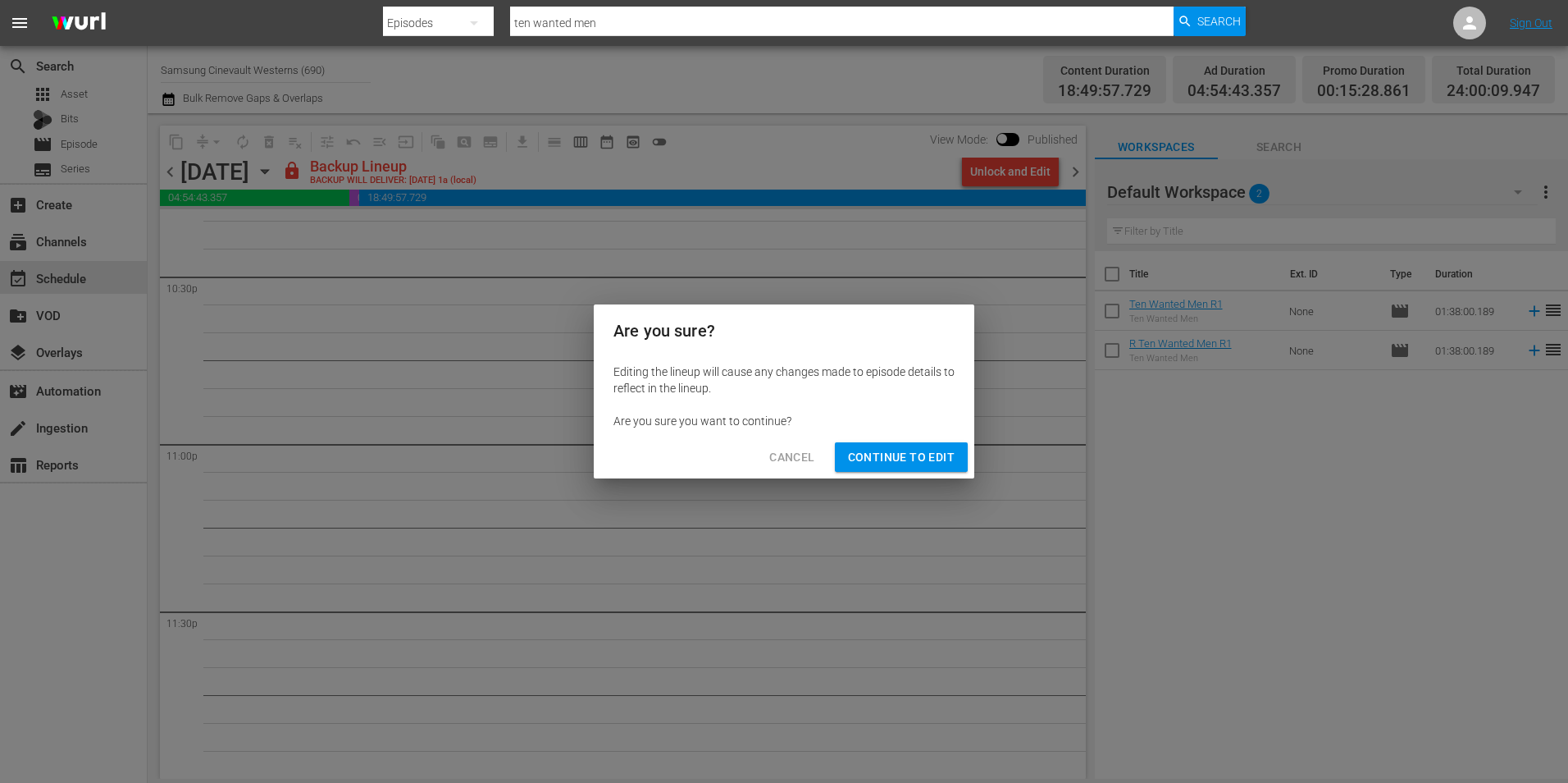
click at [900, 463] on span "Continue to Edit" at bounding box center [902, 457] width 106 height 20
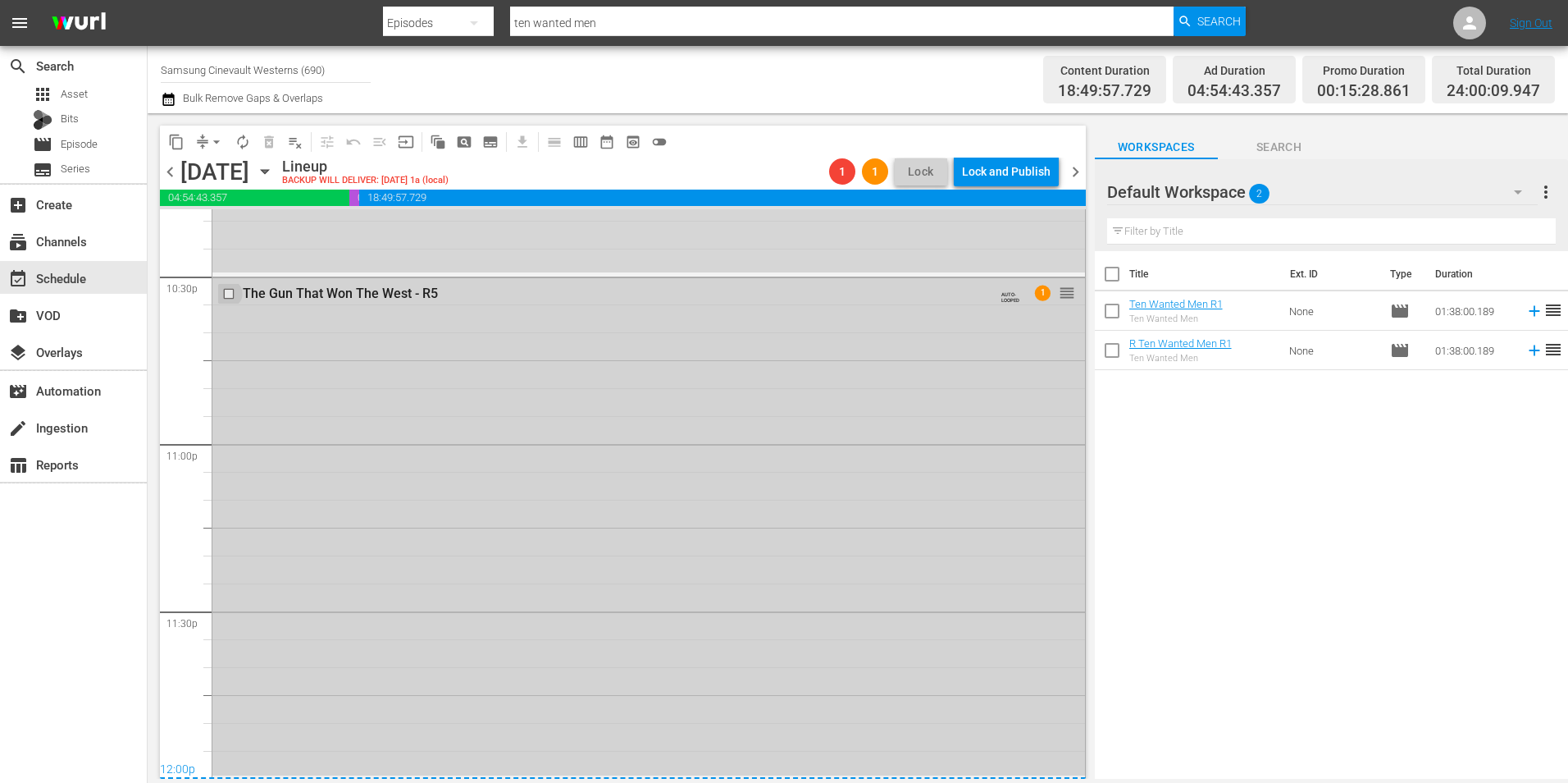
click at [227, 290] on input "checkbox" at bounding box center [230, 294] width 17 height 14
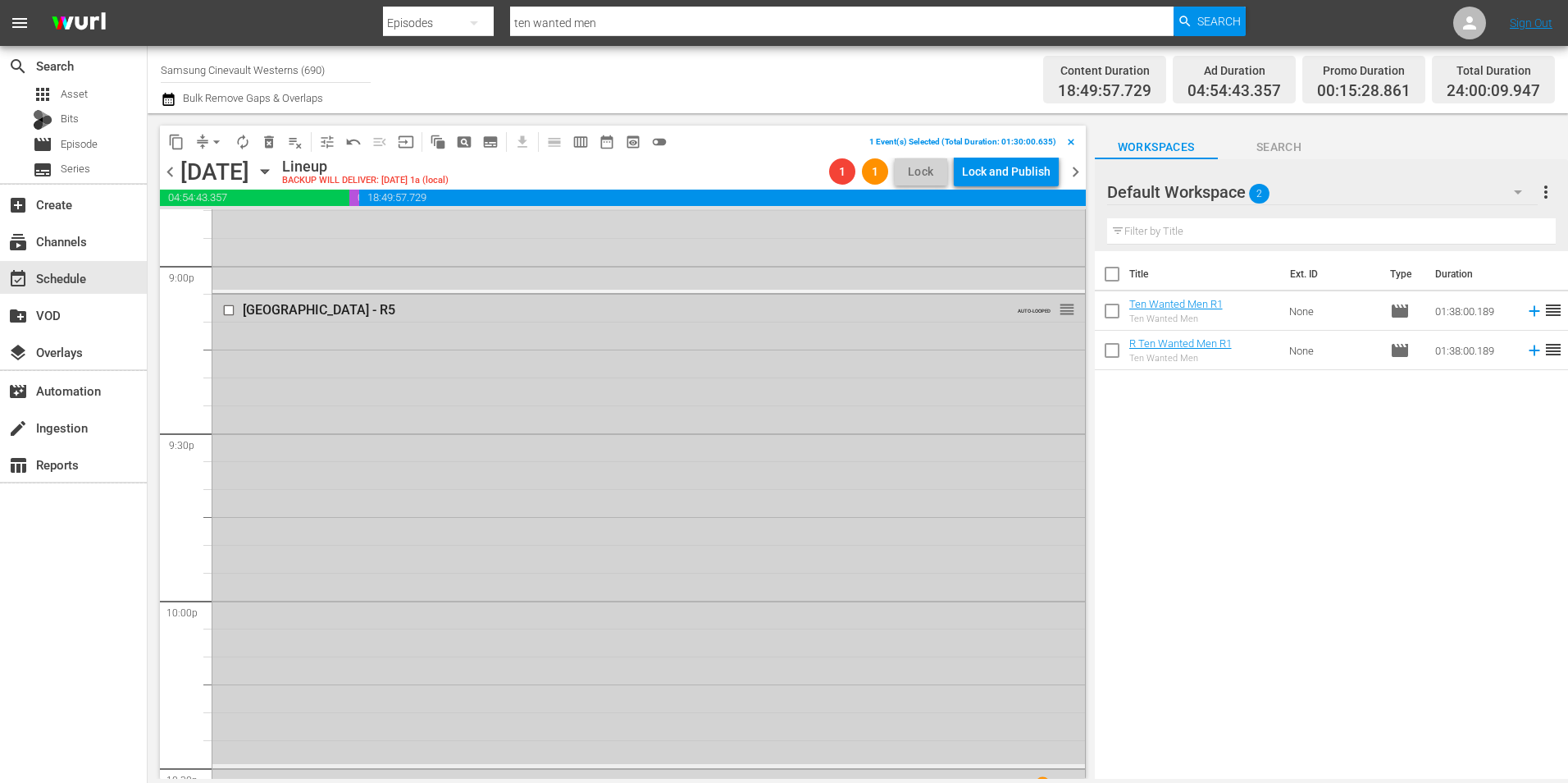
click at [228, 306] on input "checkbox" at bounding box center [230, 310] width 17 height 14
click at [232, 327] on input "checkbox" at bounding box center [230, 323] width 17 height 14
click at [227, 311] on input "checkbox" at bounding box center [230, 312] width 17 height 14
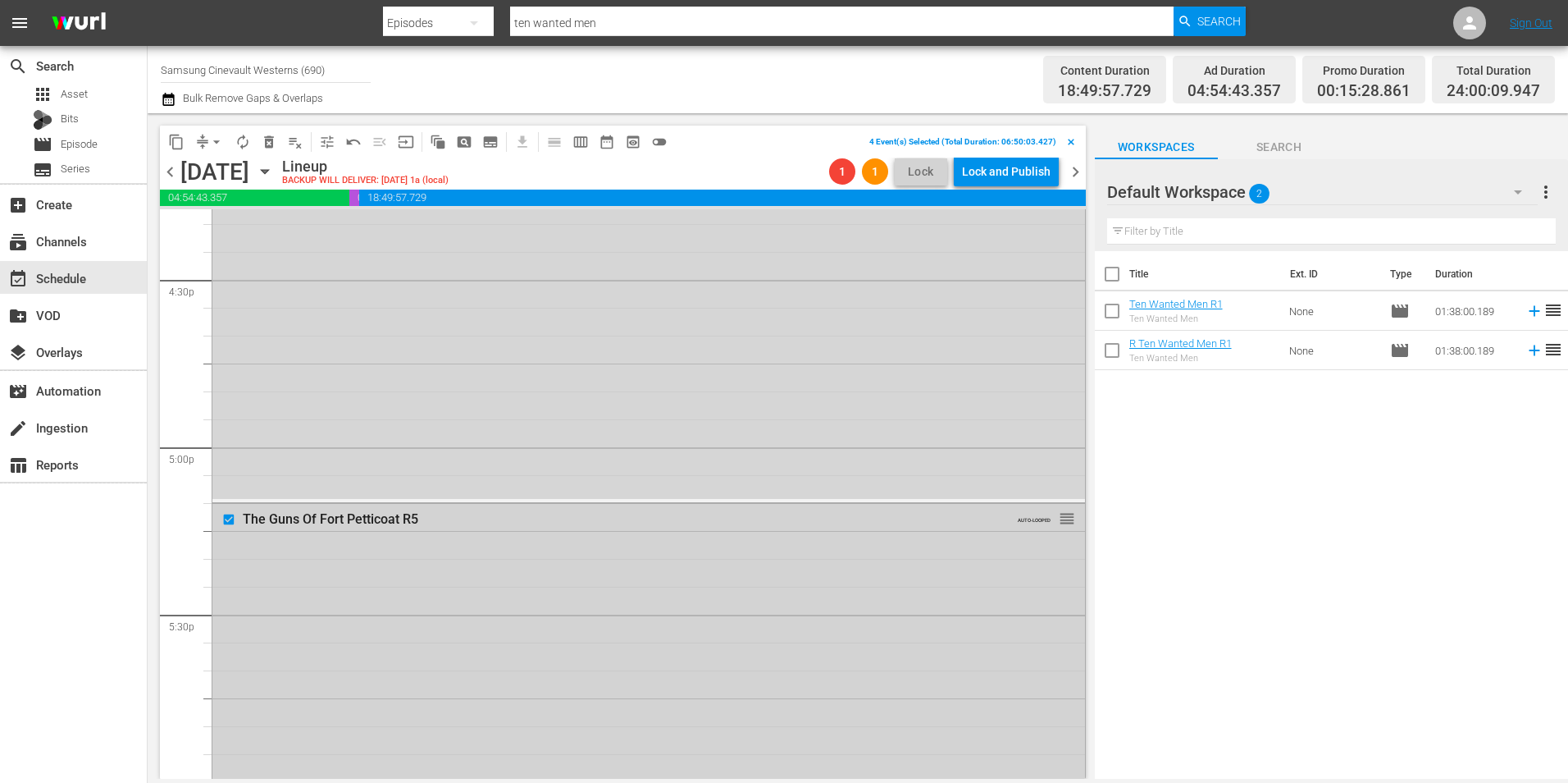
scroll to position [5169, 0]
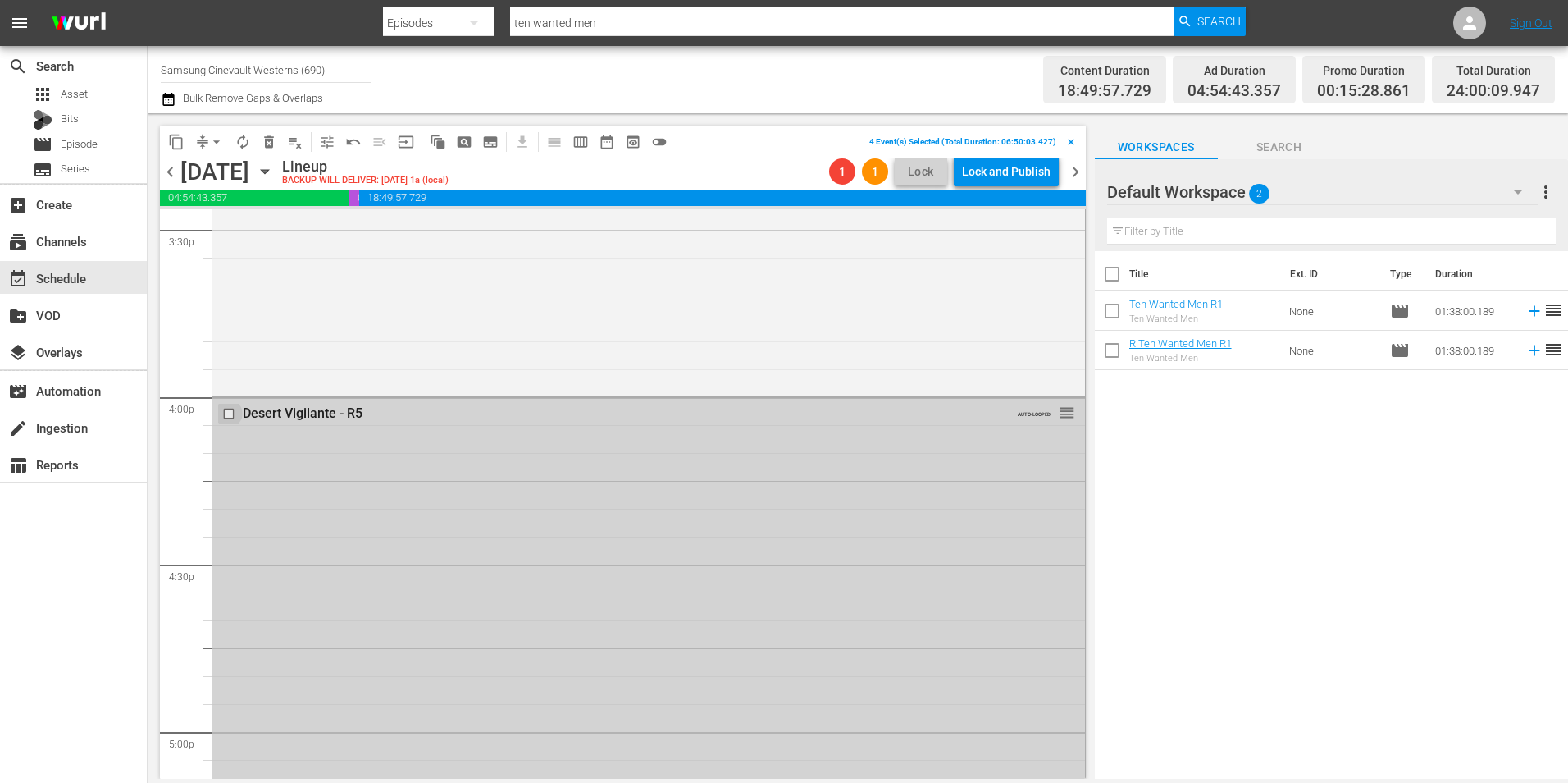
click at [229, 409] on input "checkbox" at bounding box center [230, 414] width 17 height 14
click at [260, 147] on button "delete_forever_outlined" at bounding box center [269, 142] width 27 height 27
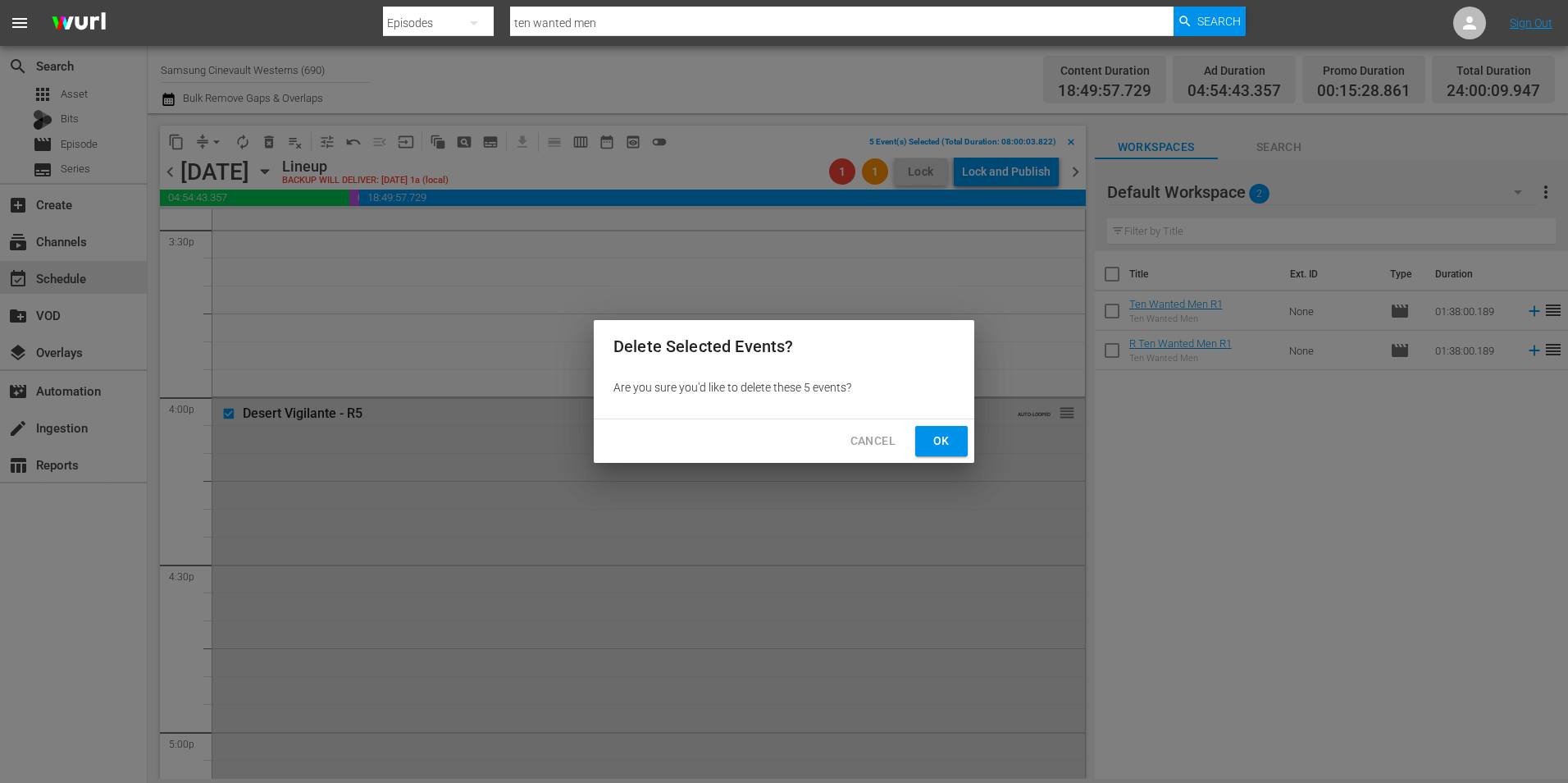
click at [927, 417] on div "Delete Selected Events? Are you sure you'd like to delete these 5 events? Cance…" at bounding box center [784, 391] width 381 height 143
click at [948, 438] on span "Ok" at bounding box center [942, 440] width 27 height 20
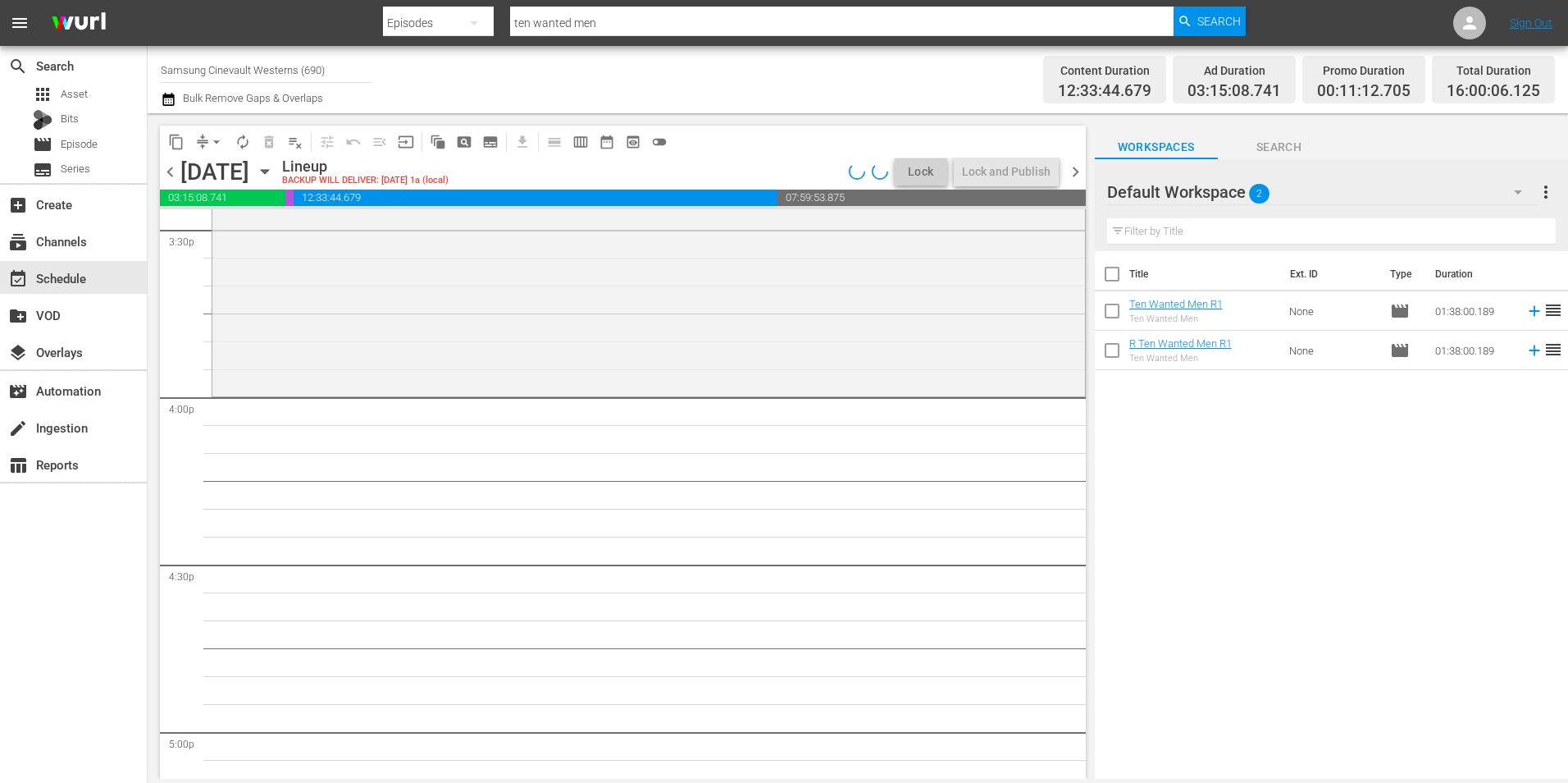
click at [1347, 179] on div "Default Workspace 2" at bounding box center [1322, 192] width 430 height 46
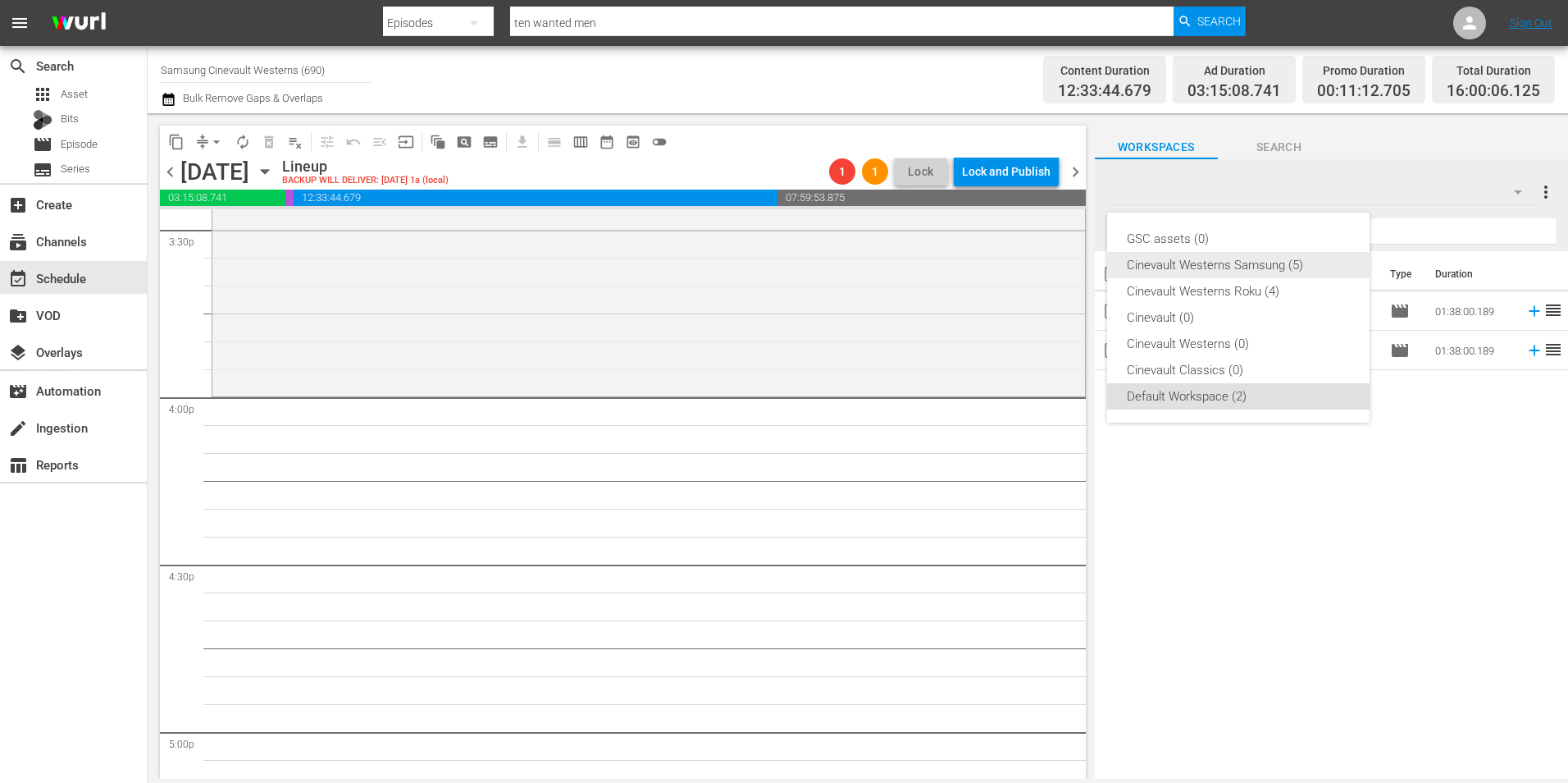
click at [1249, 260] on div "Cinevault Westerns Samsung (5)" at bounding box center [1238, 265] width 223 height 27
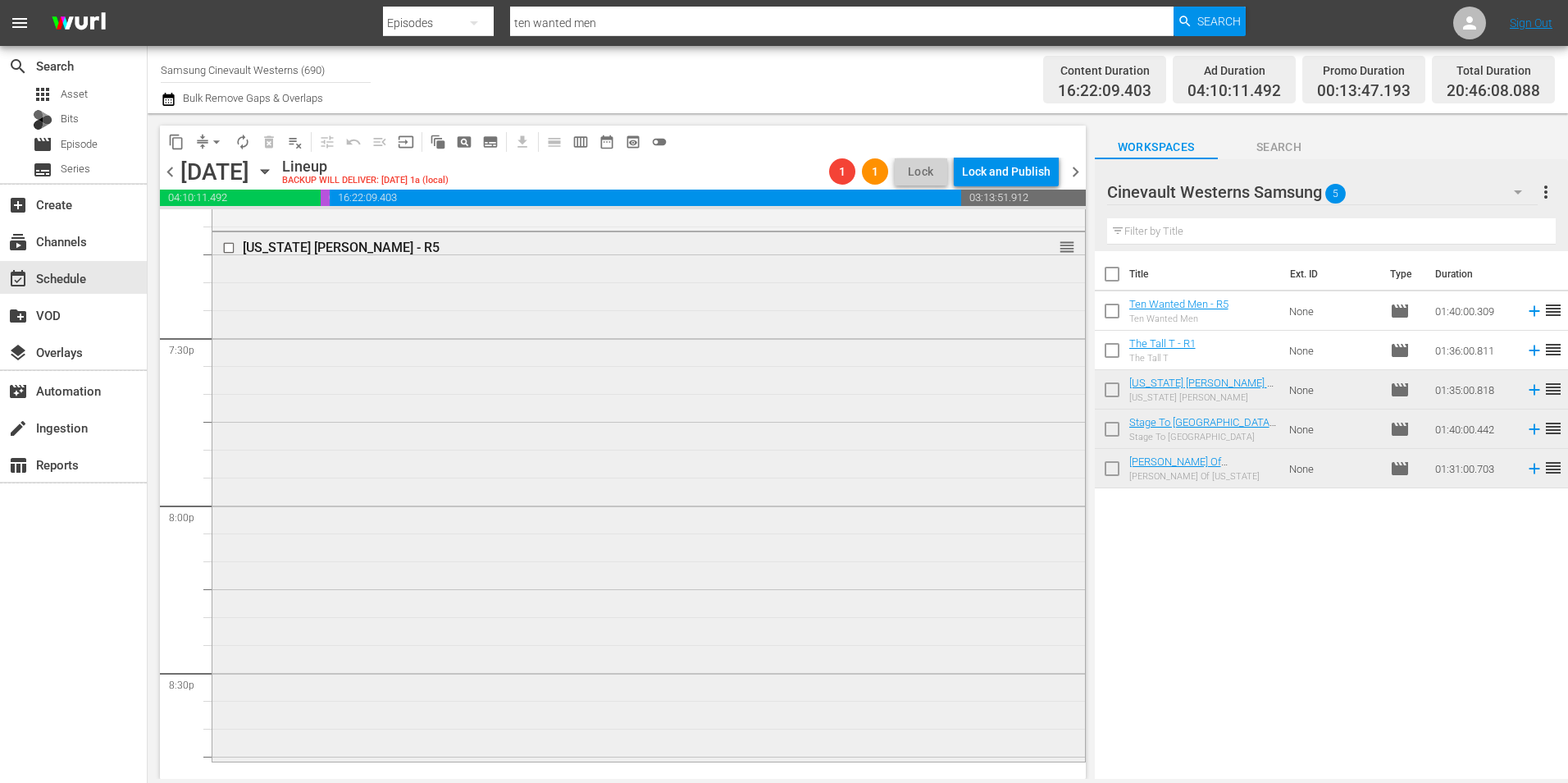
scroll to position [6646, 0]
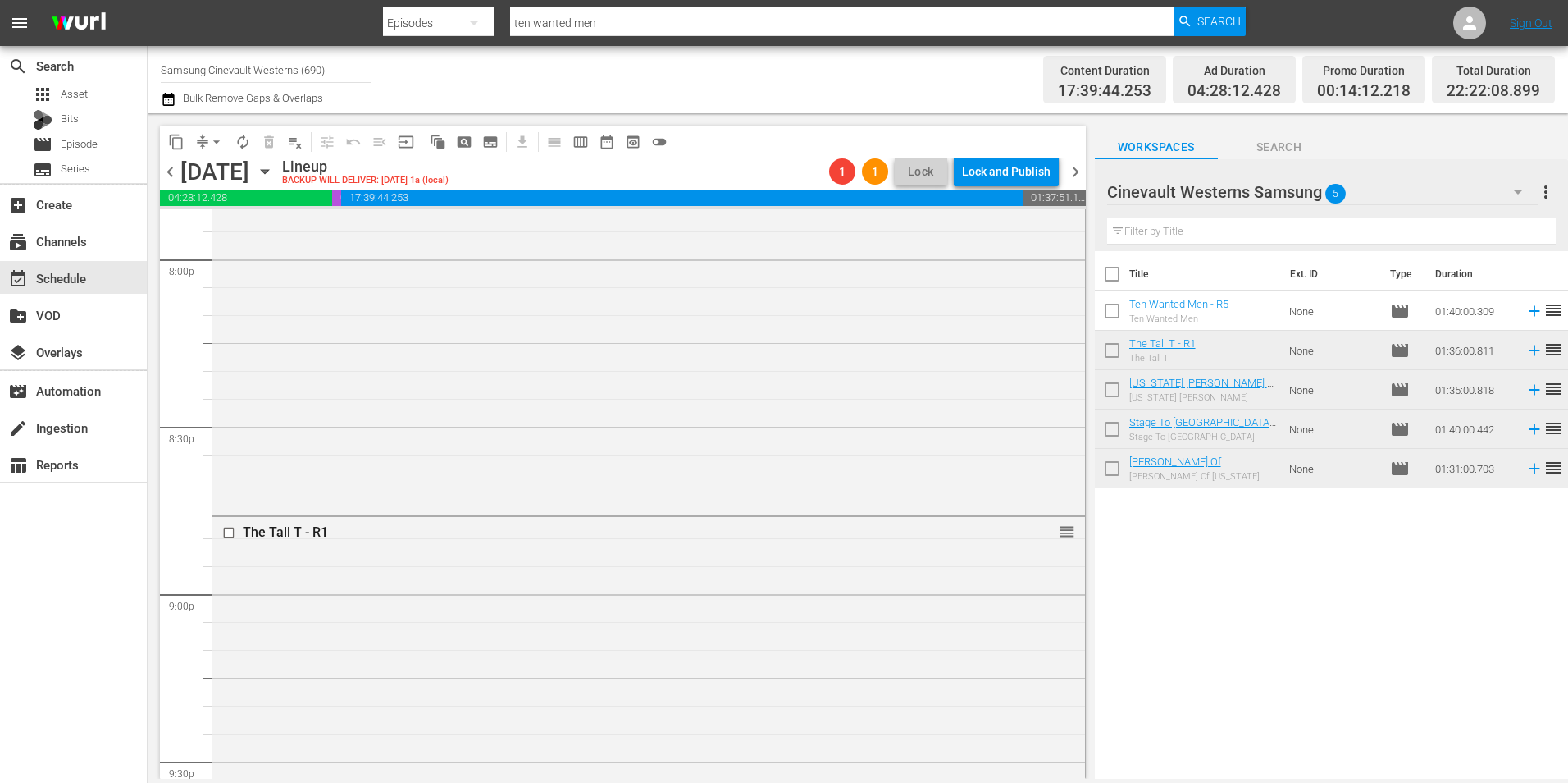
click at [1418, 182] on div "Cinevault Westerns Samsung 5" at bounding box center [1322, 192] width 430 height 46
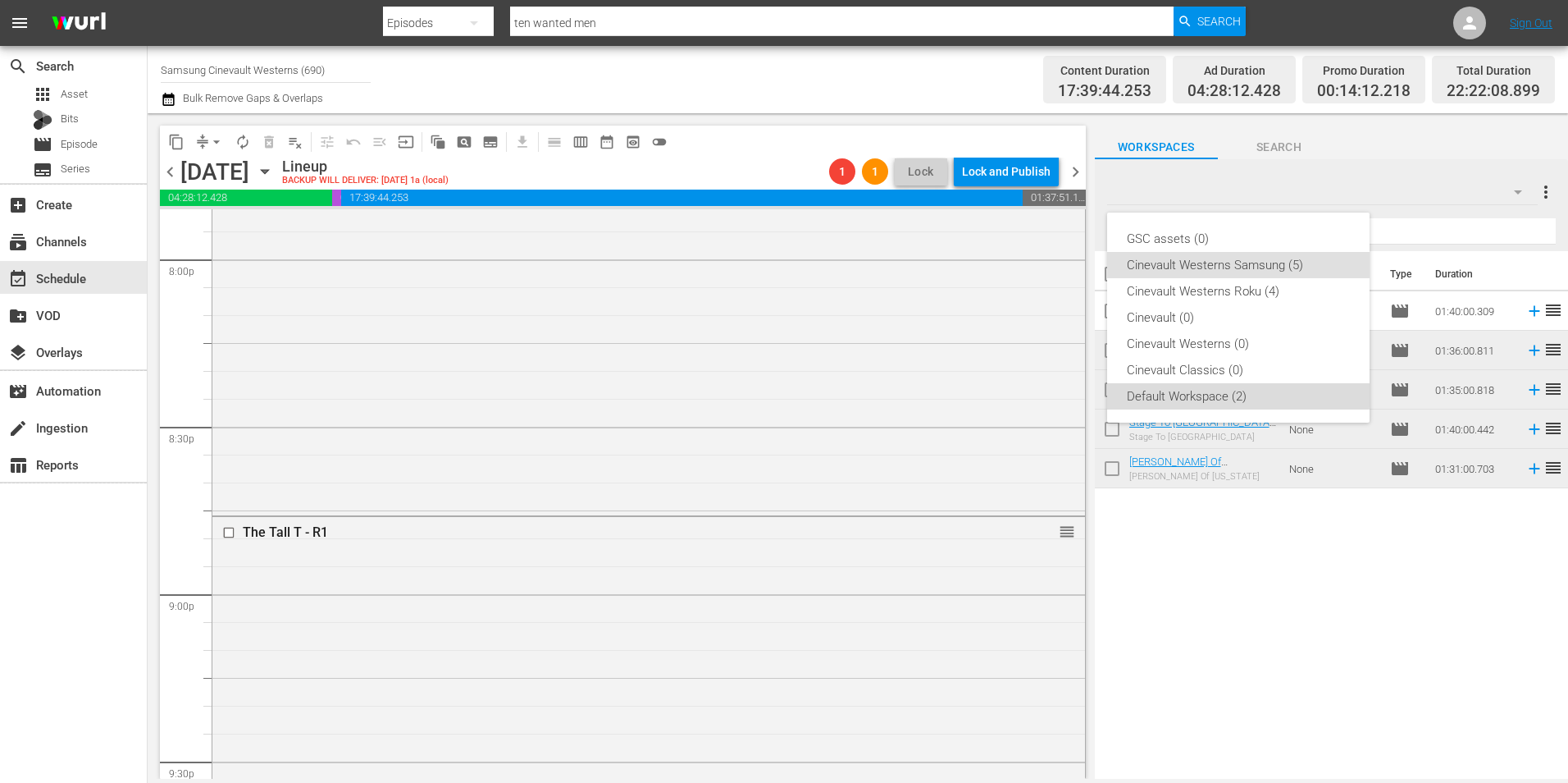
click at [1228, 391] on div "Default Workspace (2)" at bounding box center [1238, 397] width 223 height 27
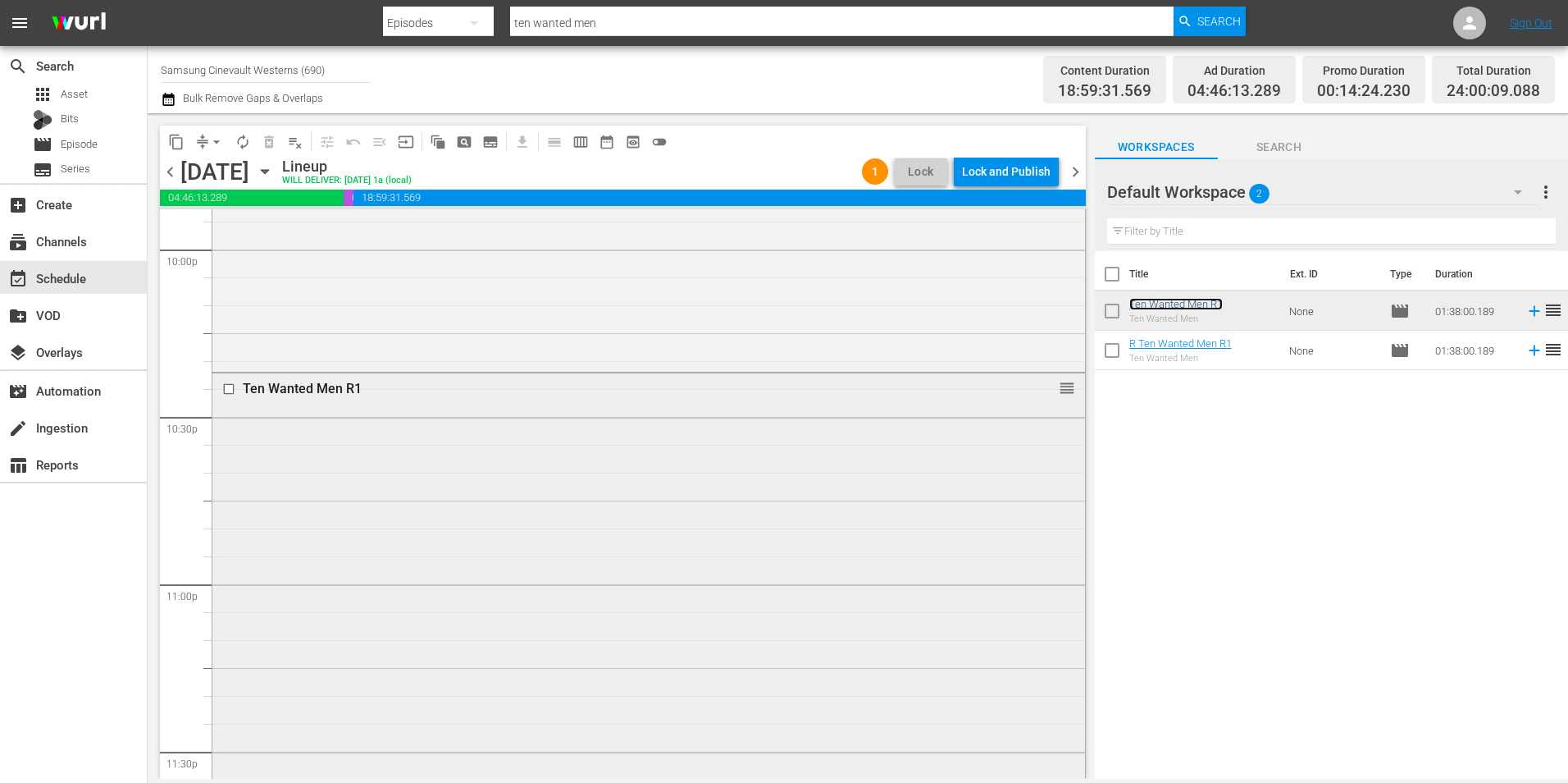
scroll to position [7467, 0]
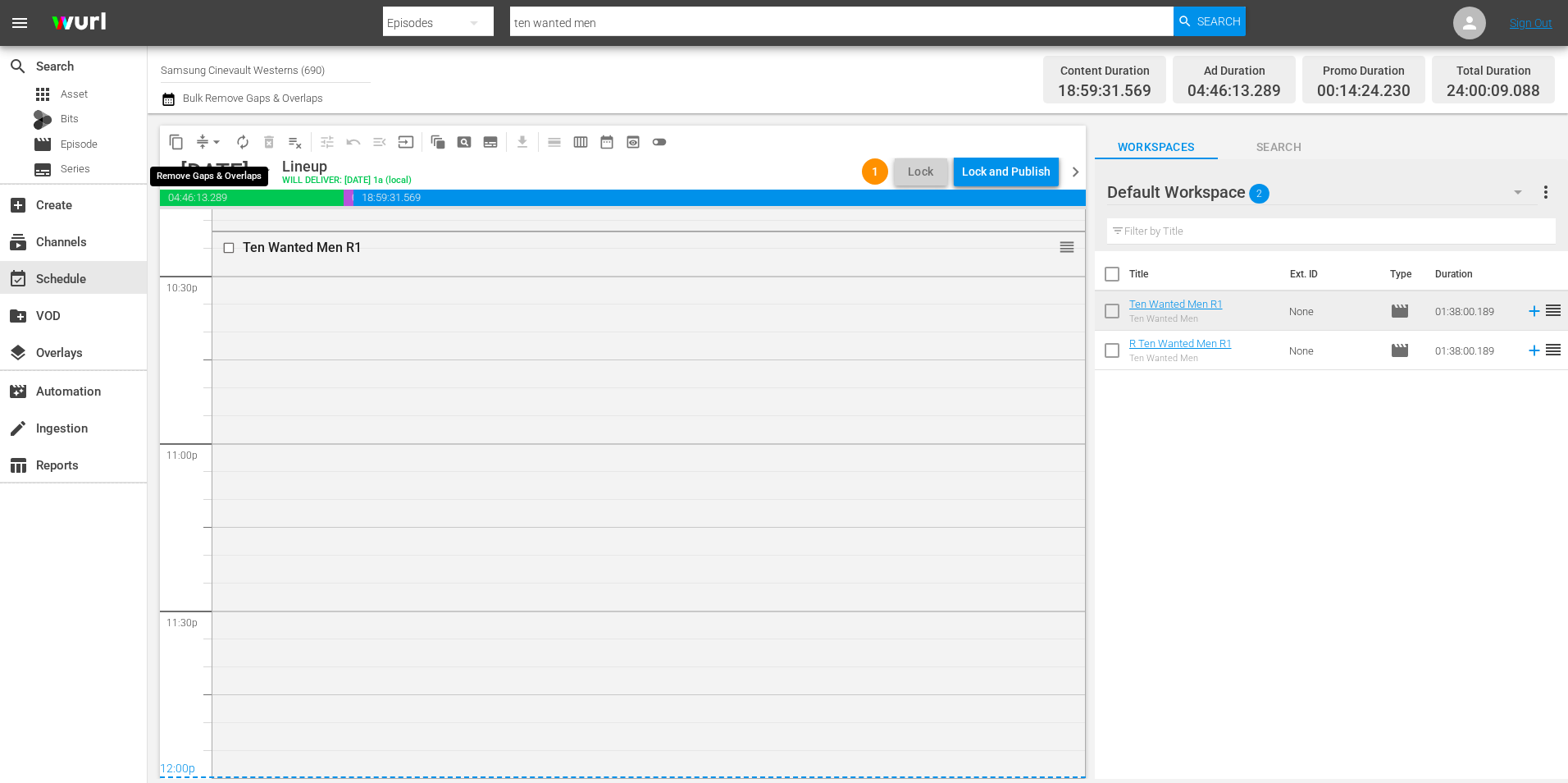
click at [216, 143] on span "arrow_drop_down" at bounding box center [217, 142] width 16 height 16
click at [228, 170] on li "Align to Midnight" at bounding box center [217, 175] width 172 height 28
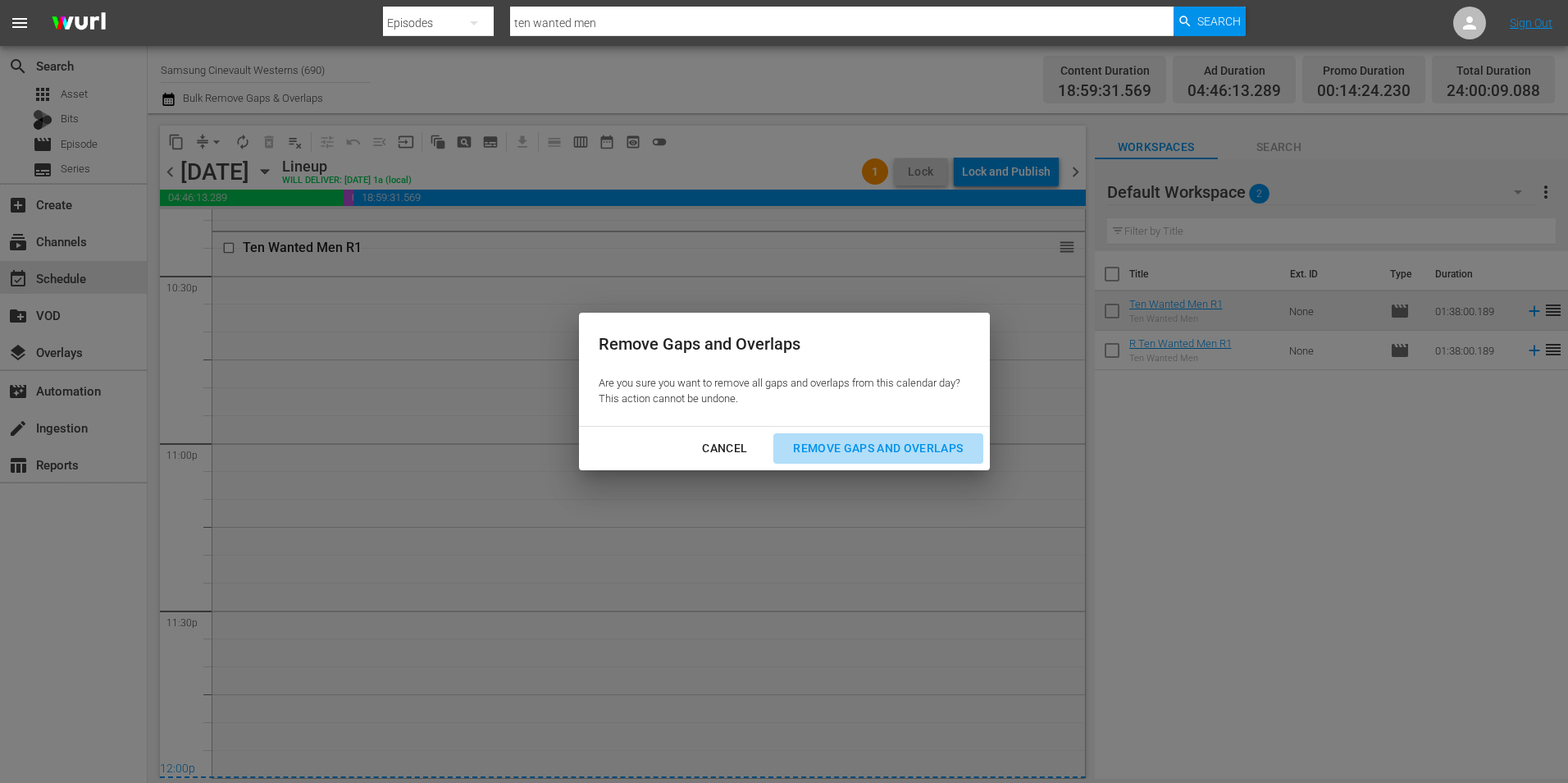
click at [864, 441] on div "Remove Gaps and Overlaps" at bounding box center [878, 448] width 196 height 20
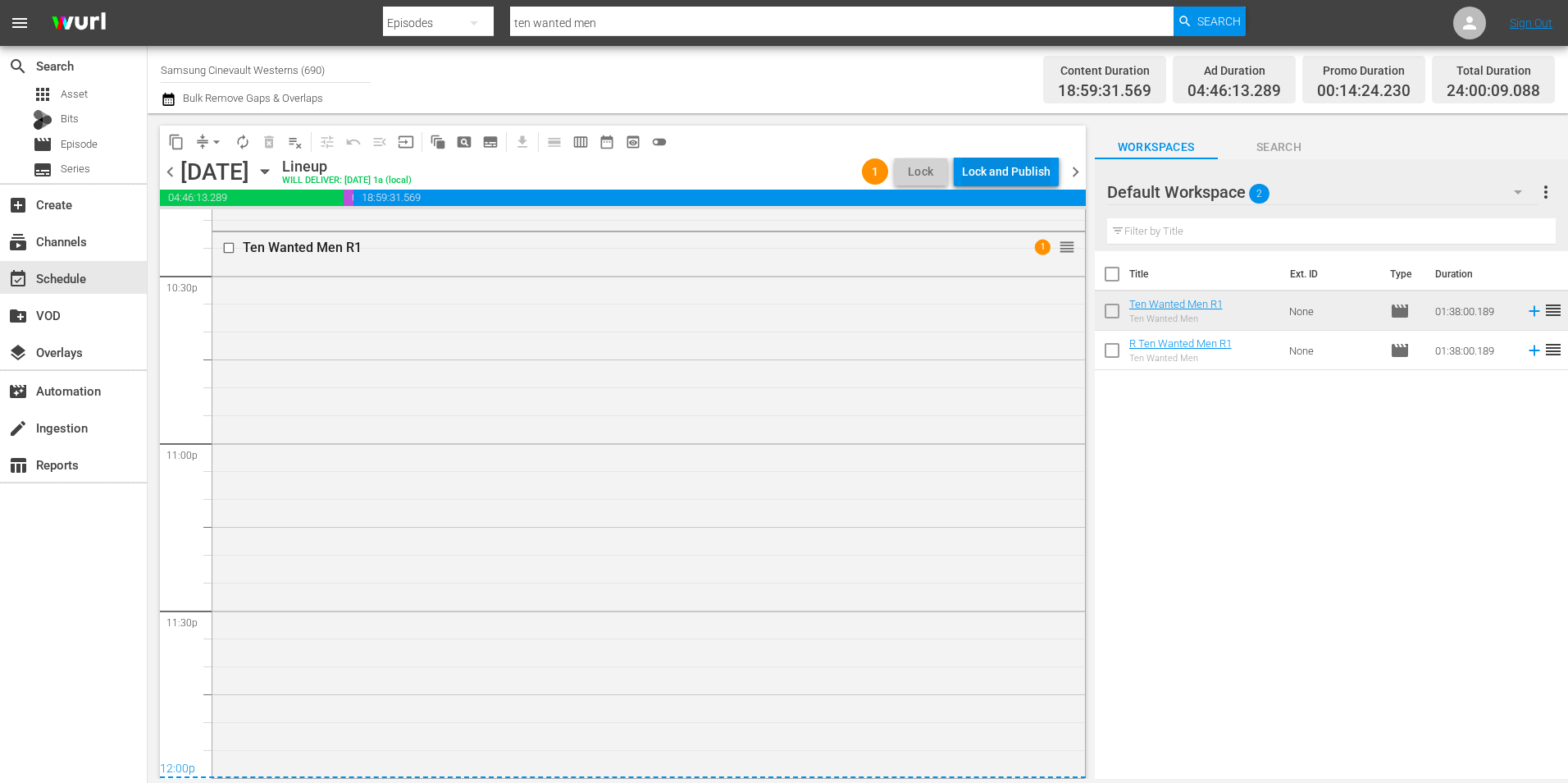
click at [1002, 165] on div "Lock and Publish" at bounding box center [1006, 171] width 89 height 29
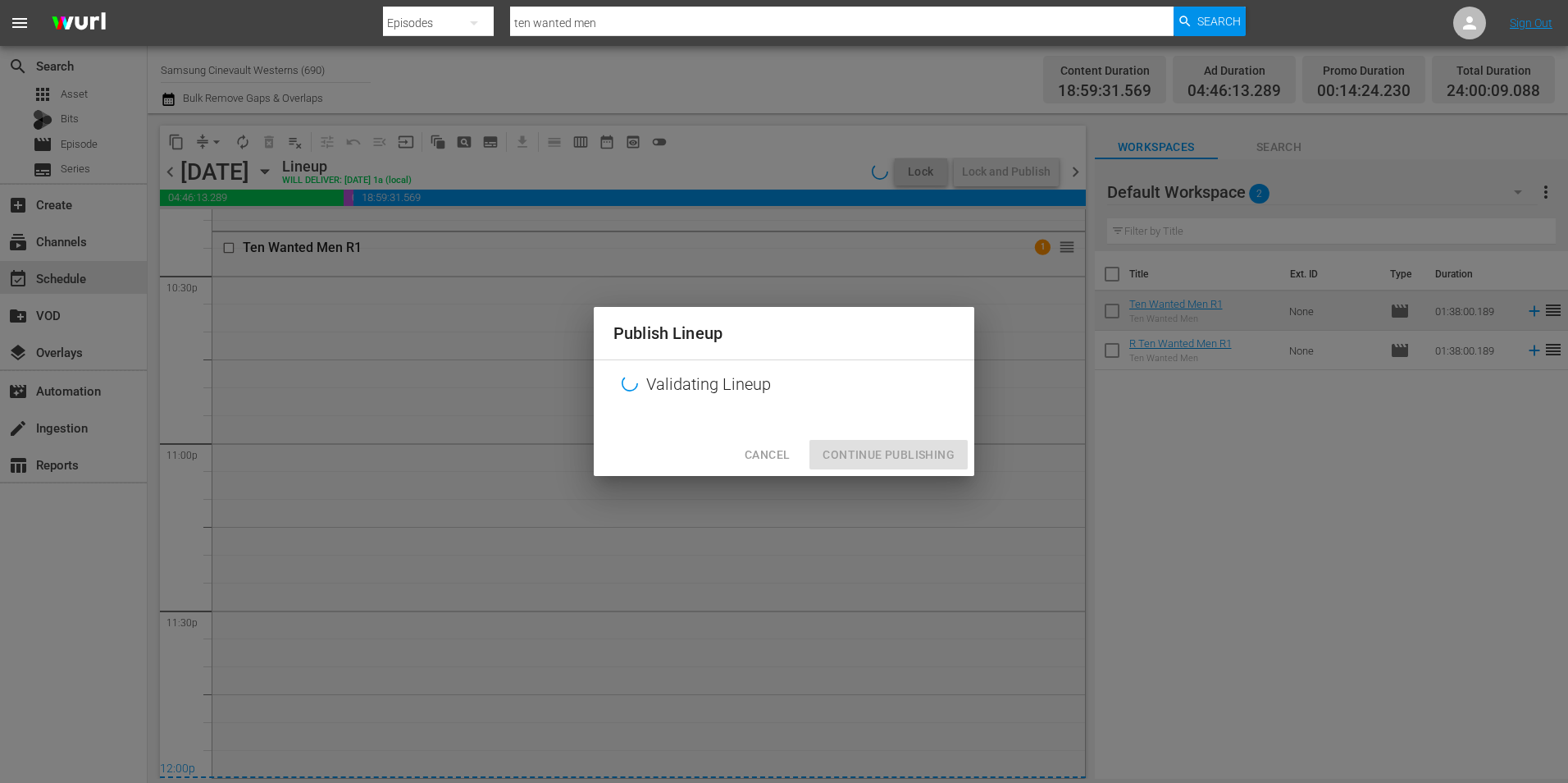
click at [930, 457] on div "Cancel Continue Publishing" at bounding box center [784, 455] width 381 height 44
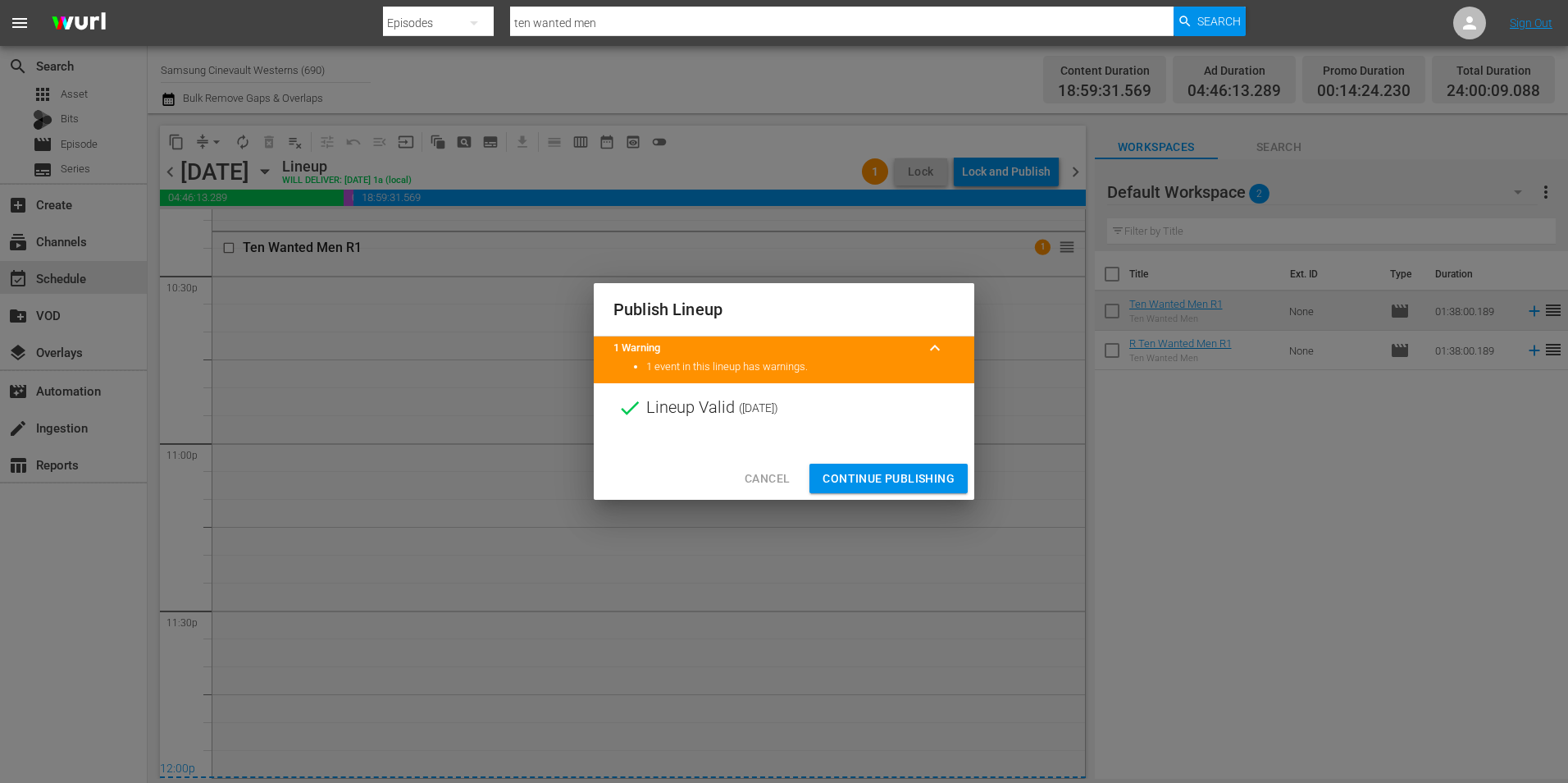
click at [912, 483] on span "Continue Publishing" at bounding box center [888, 478] width 132 height 20
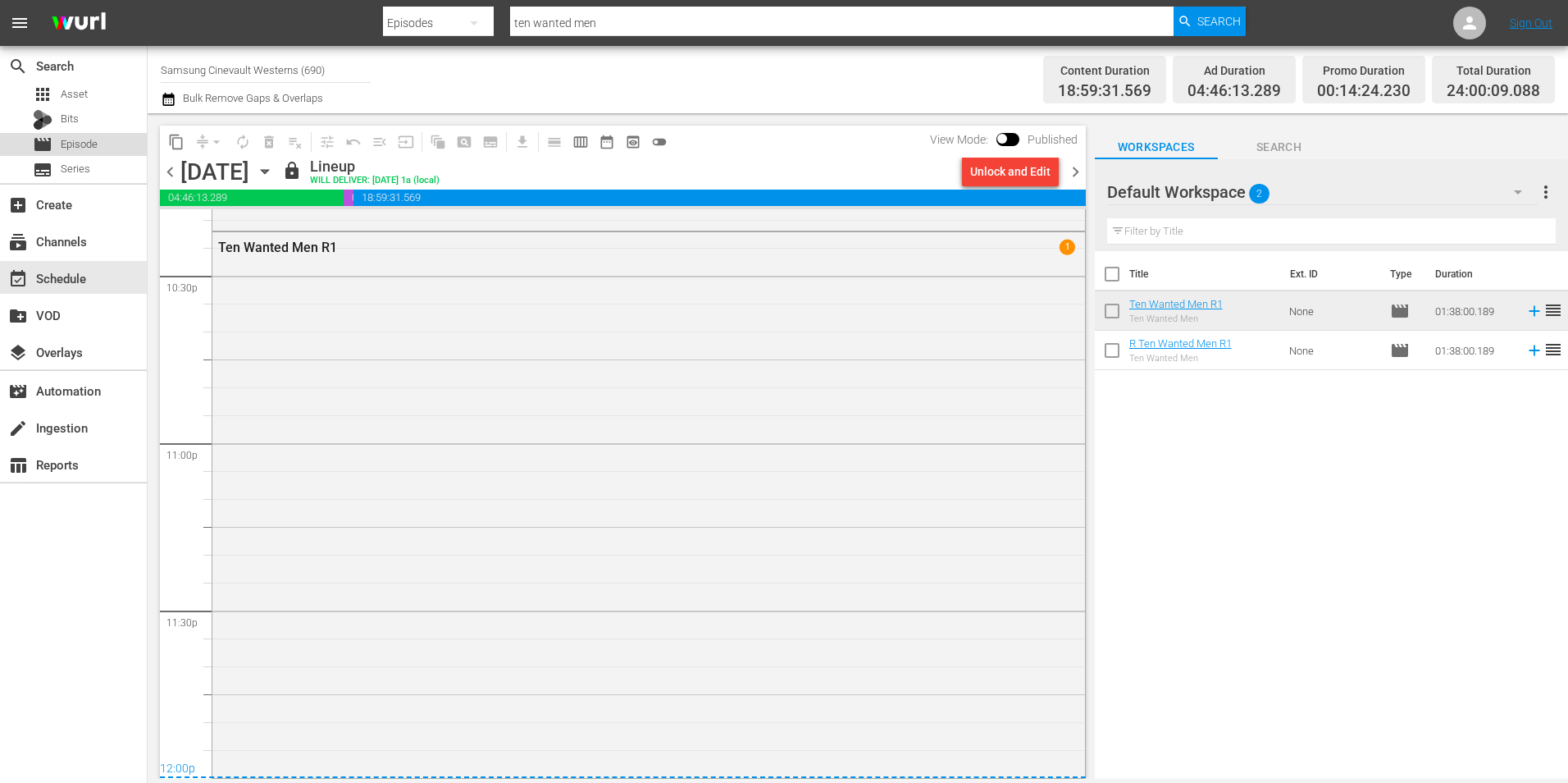
click at [69, 142] on span "Episode" at bounding box center [79, 144] width 37 height 16
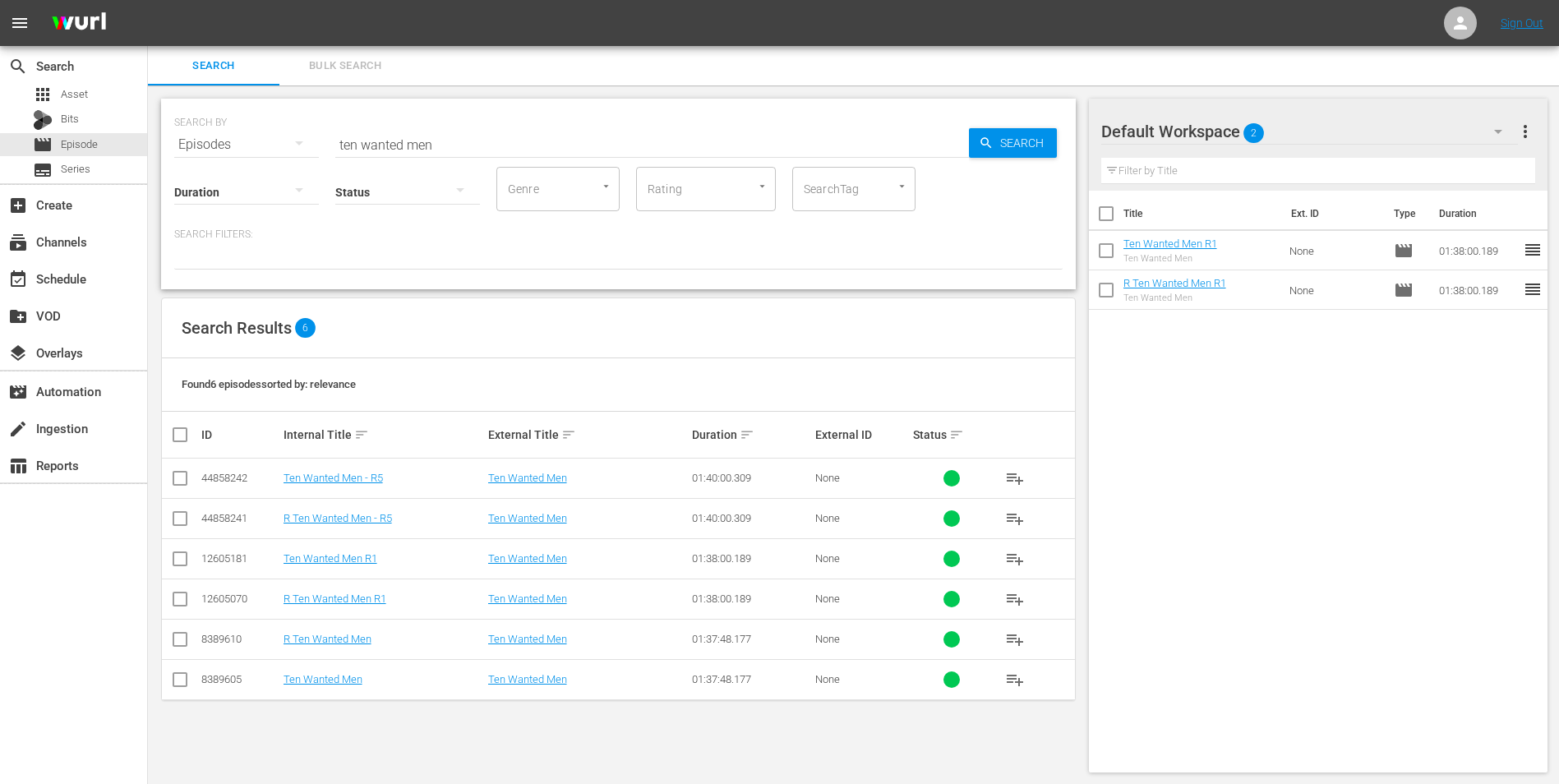
click at [1110, 224] on input "checkbox" at bounding box center [1106, 217] width 35 height 35
checkbox input "true"
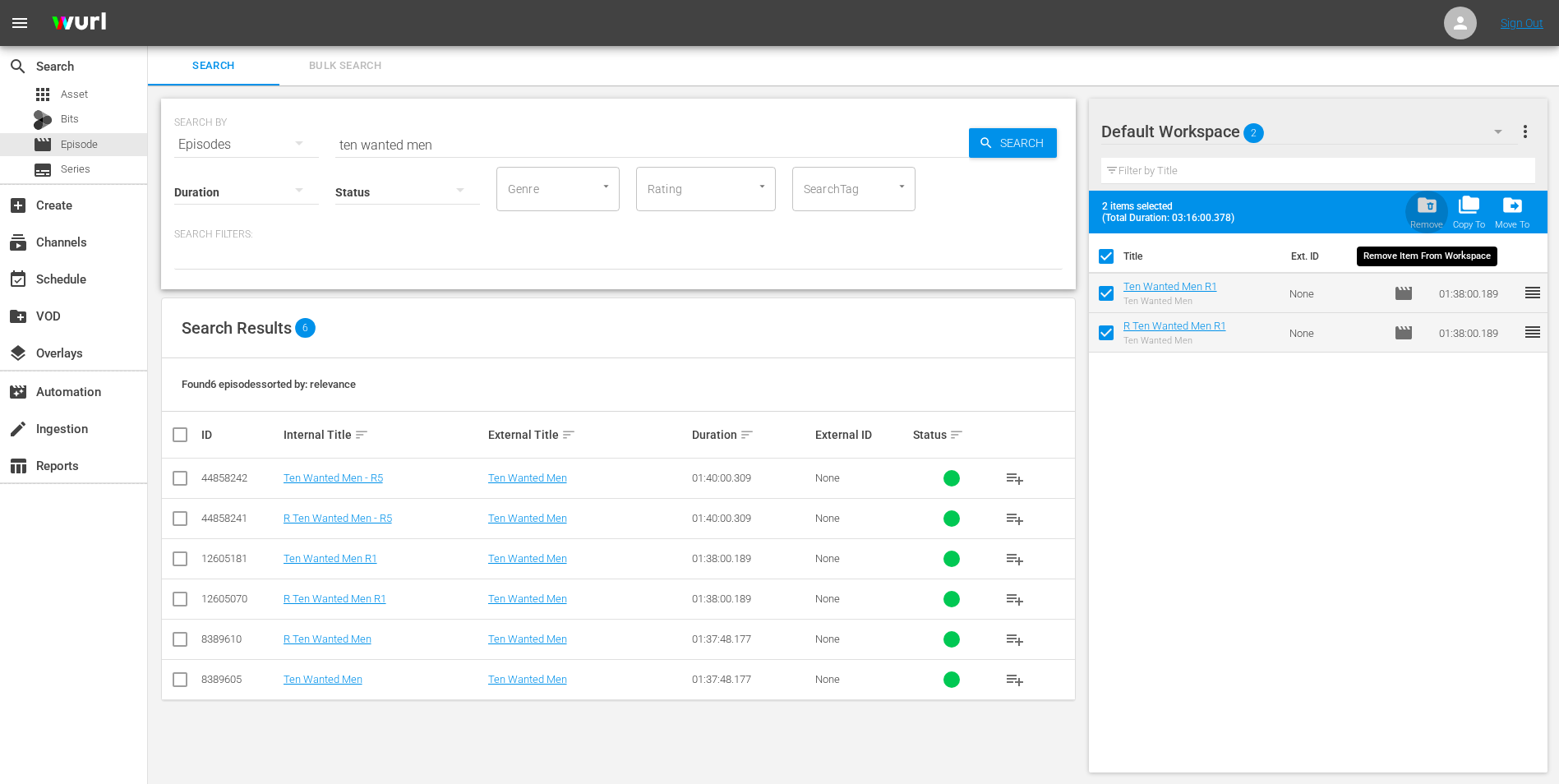
click at [1443, 215] on div "folder_delete Remove" at bounding box center [1426, 212] width 33 height 36
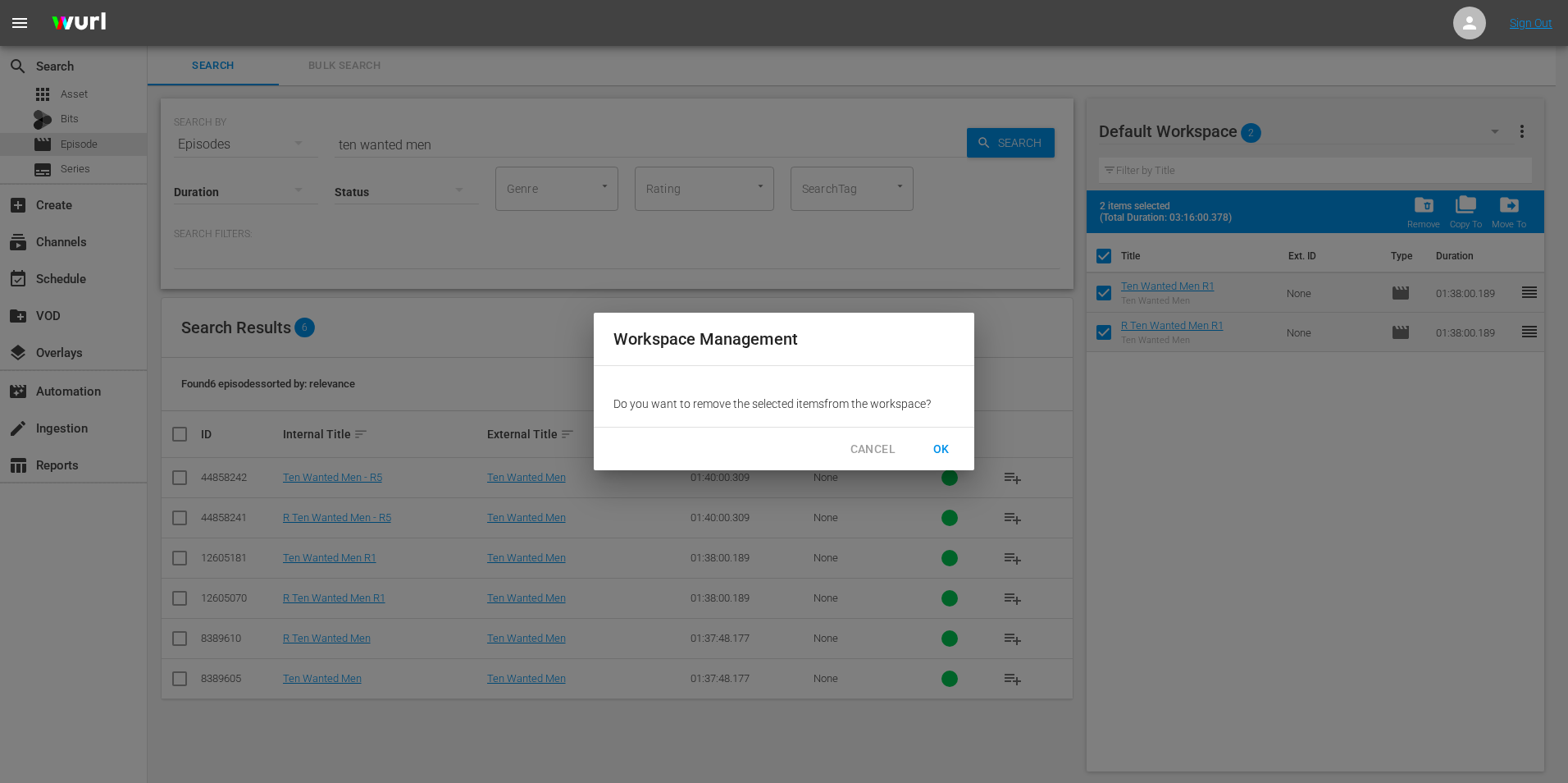
click at [949, 447] on span "OK" at bounding box center [942, 449] width 27 height 20
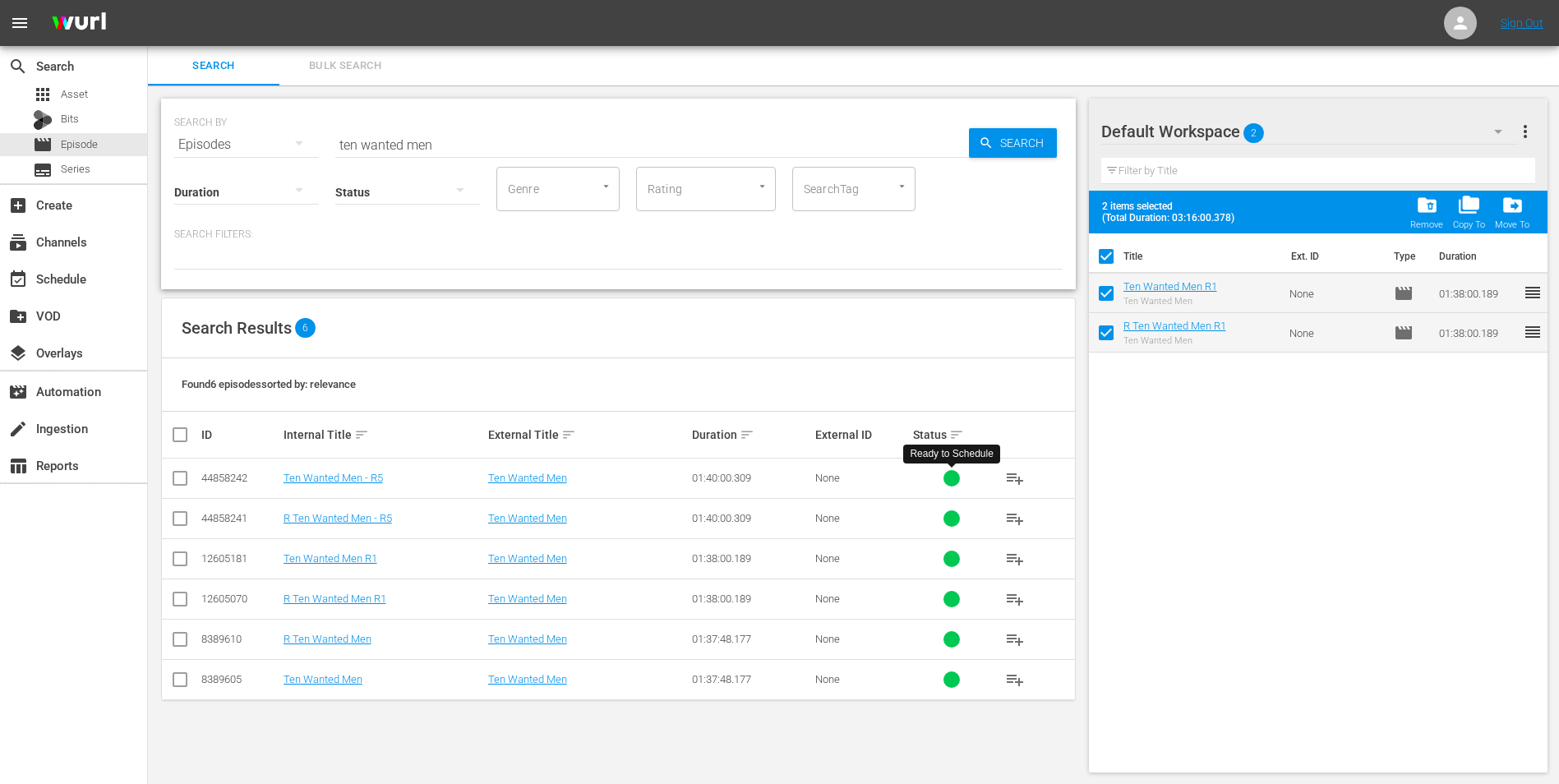
checkbox input "false"
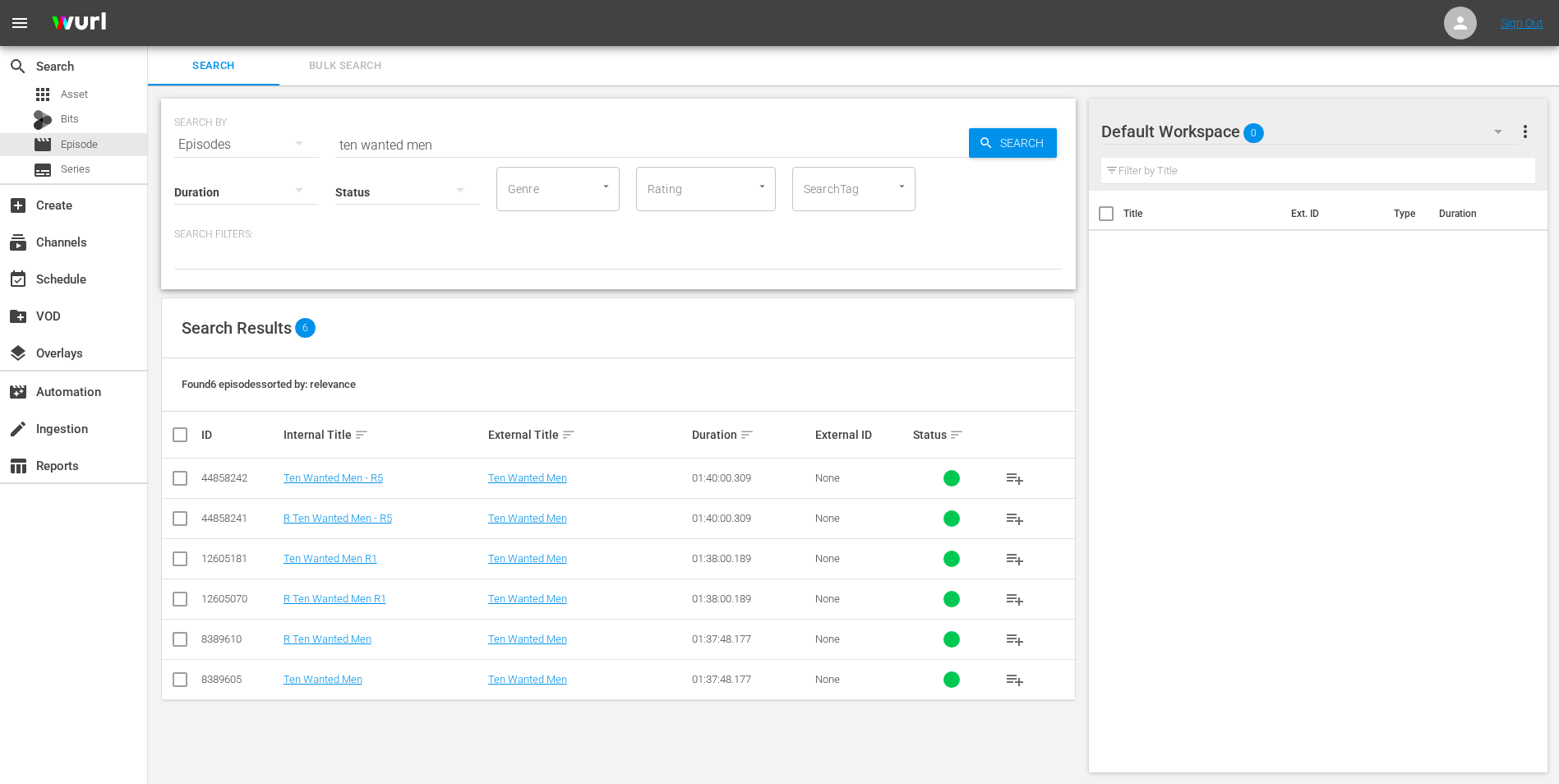
click at [1148, 345] on div "Title Ext. ID Type Duration" at bounding box center [1319, 477] width 460 height 575
click at [626, 149] on input "ten wanted men" at bounding box center [652, 144] width 634 height 39
click at [1238, 133] on div "Default Workspace 0" at bounding box center [1311, 132] width 418 height 46
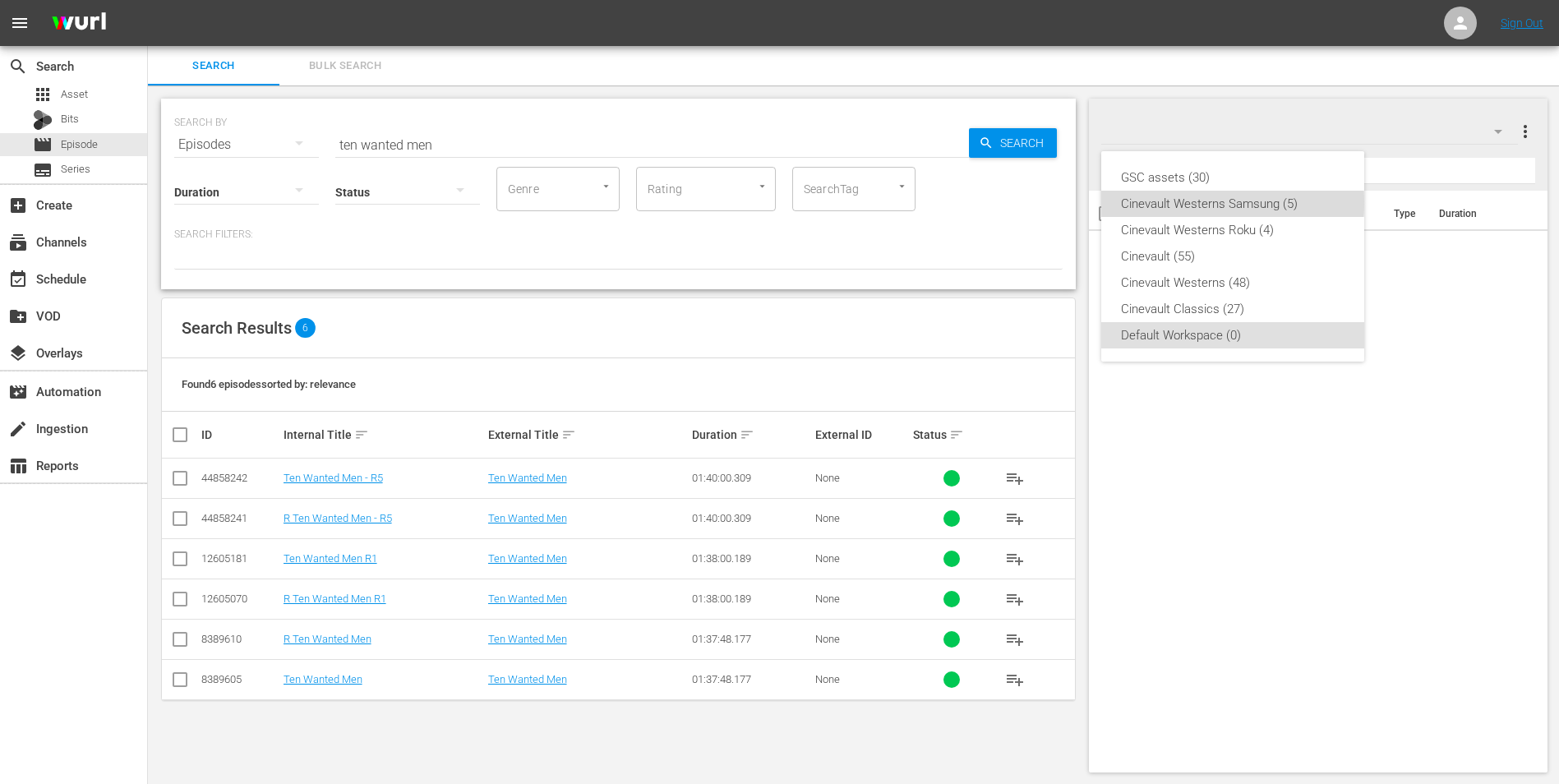
click at [1219, 203] on div "Cinevault Westerns Samsung (5)" at bounding box center [1233, 204] width 223 height 27
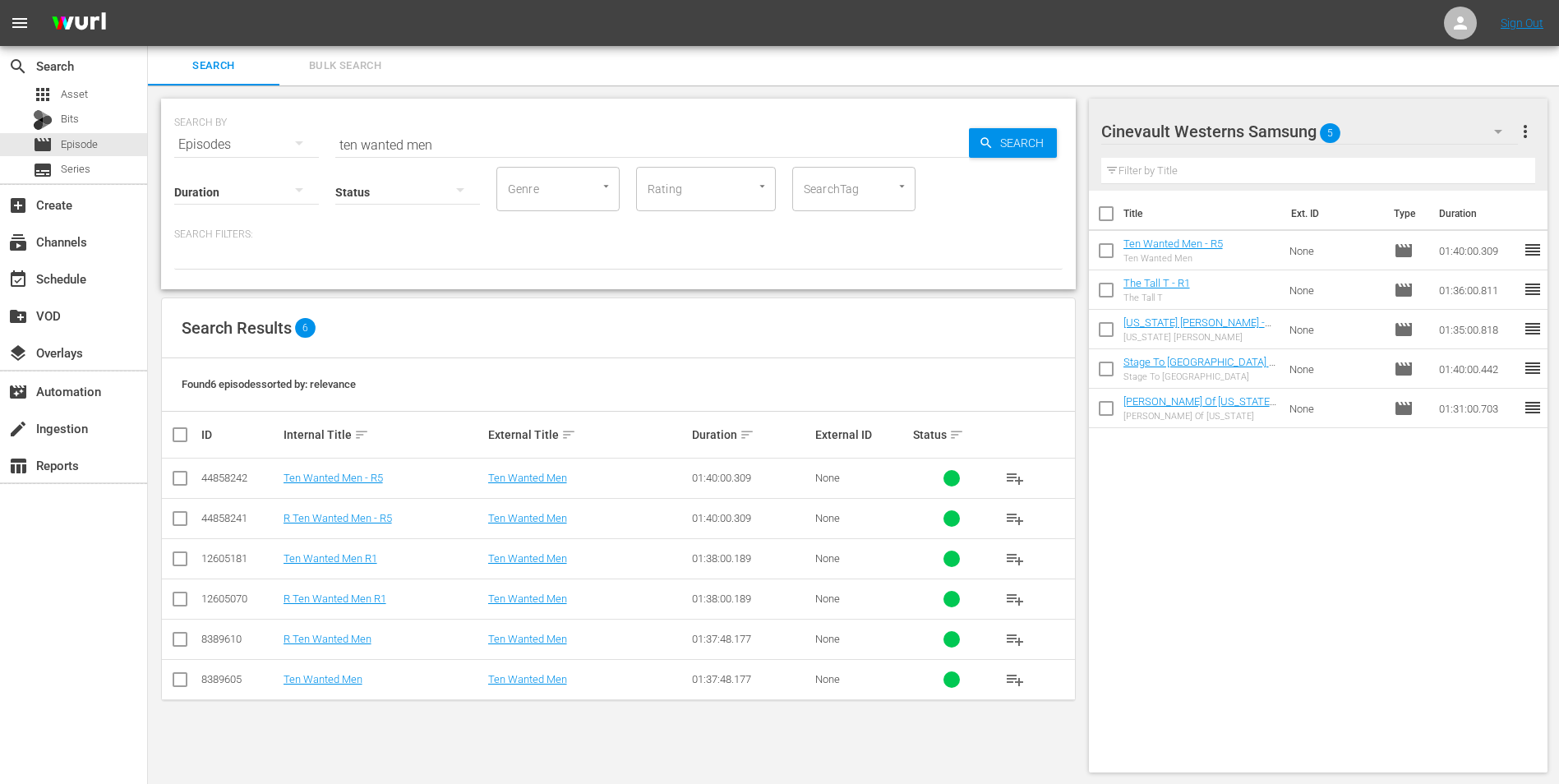
click at [1113, 221] on input "checkbox" at bounding box center [1106, 217] width 35 height 35
checkbox input "true"
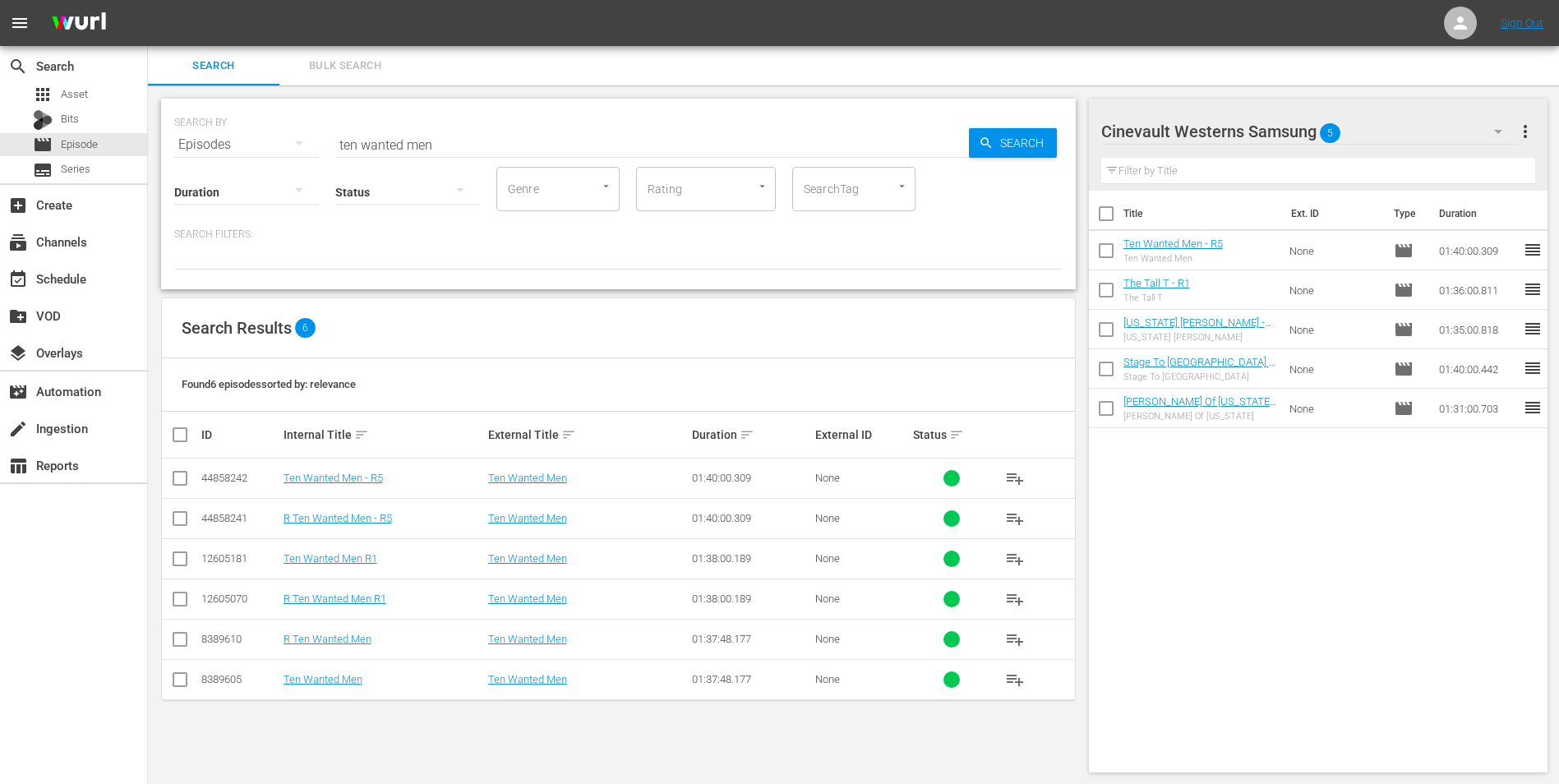
checkbox input "true"
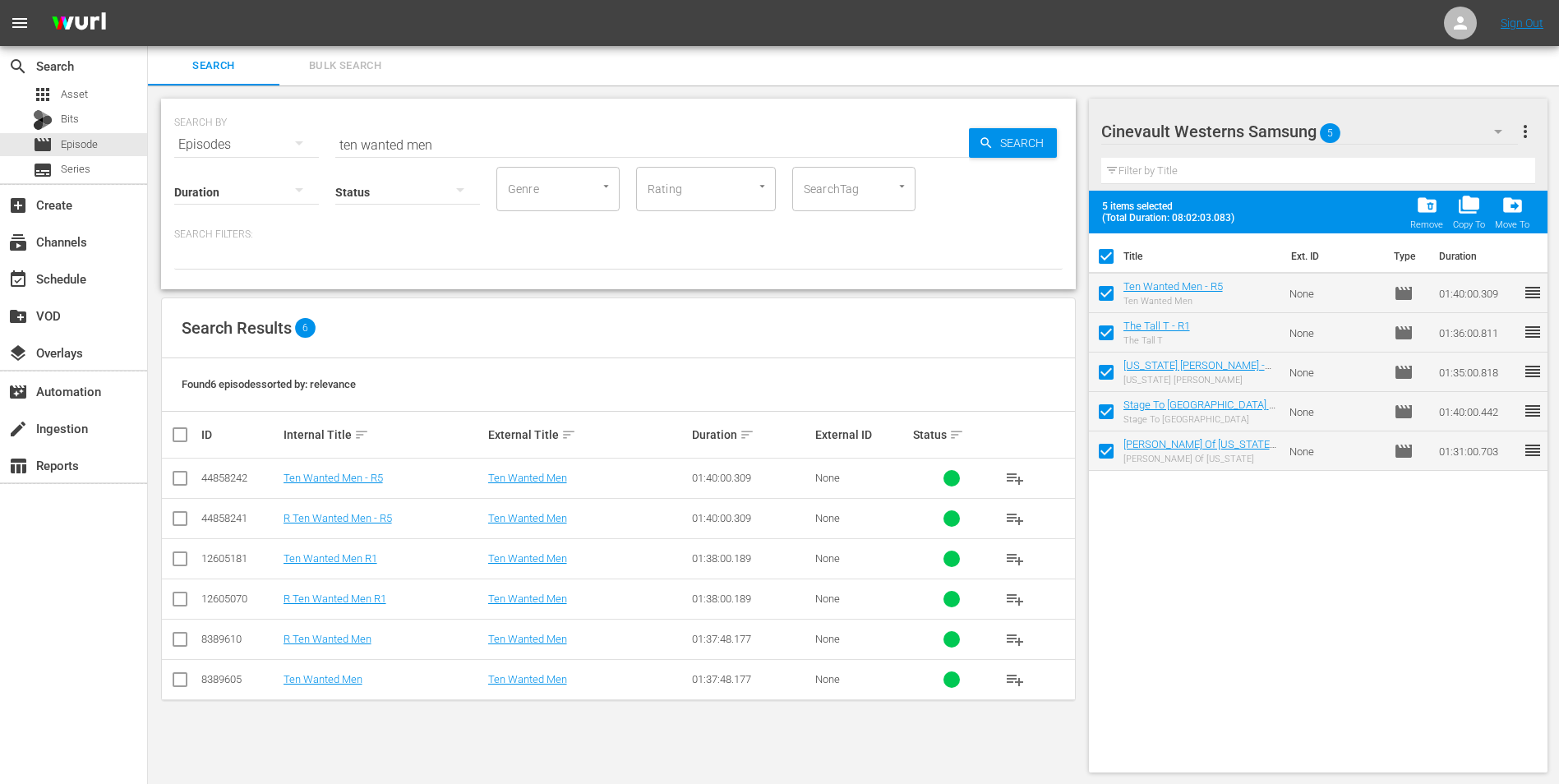
click at [1426, 216] on div "folder_delete Remove" at bounding box center [1426, 212] width 33 height 36
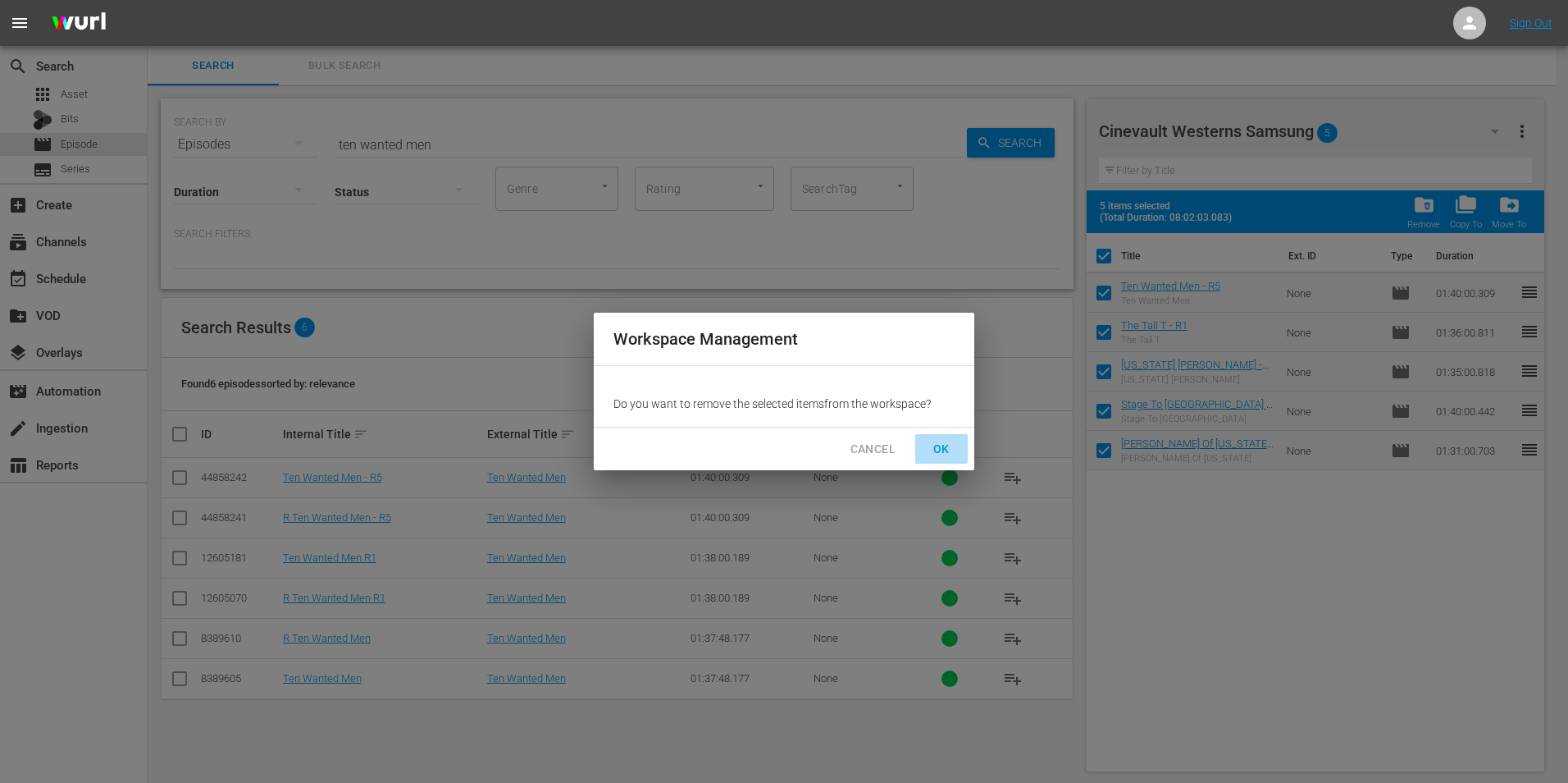
click at [942, 454] on span "OK" at bounding box center [942, 449] width 27 height 20
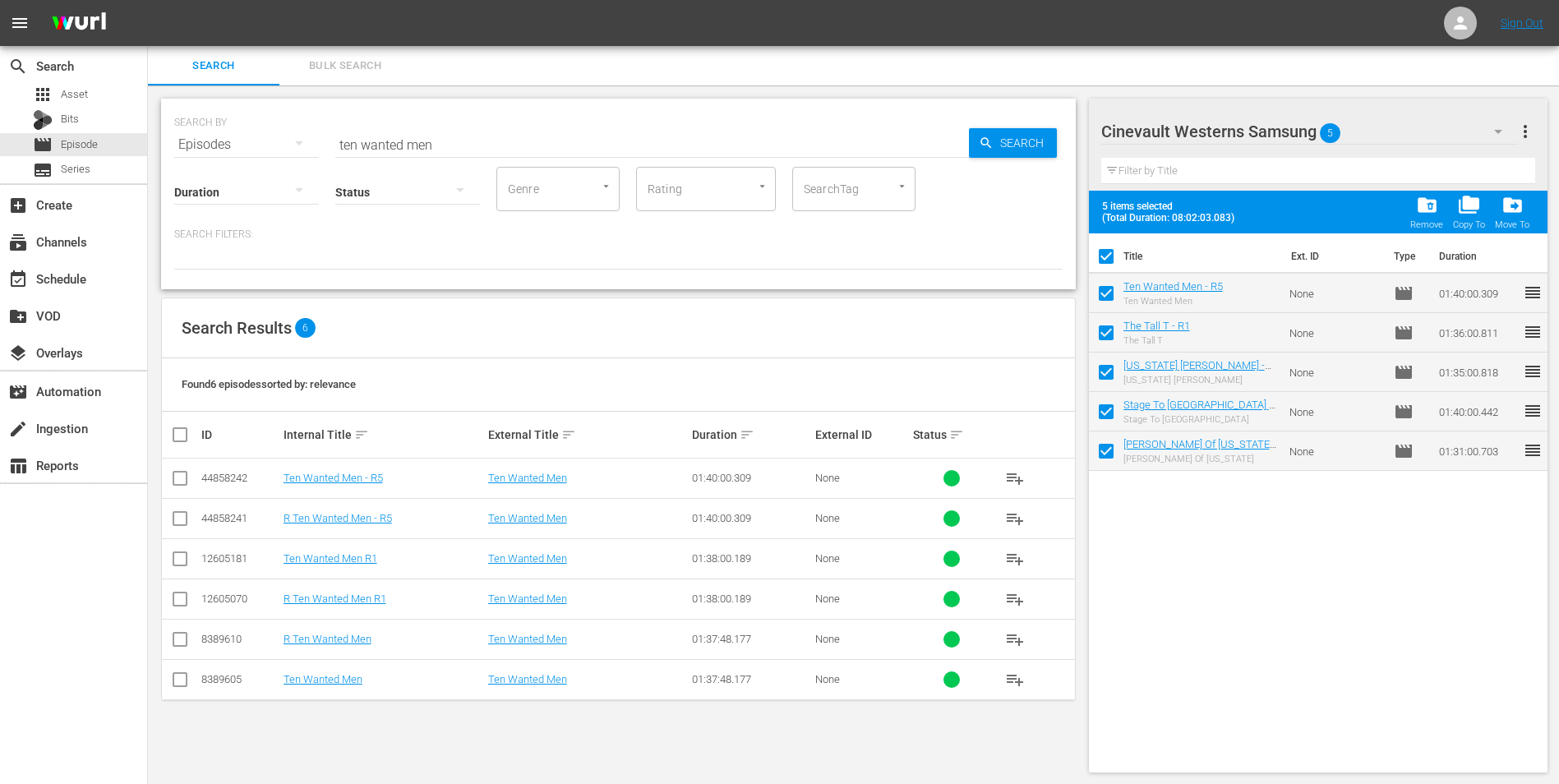
checkbox input "false"
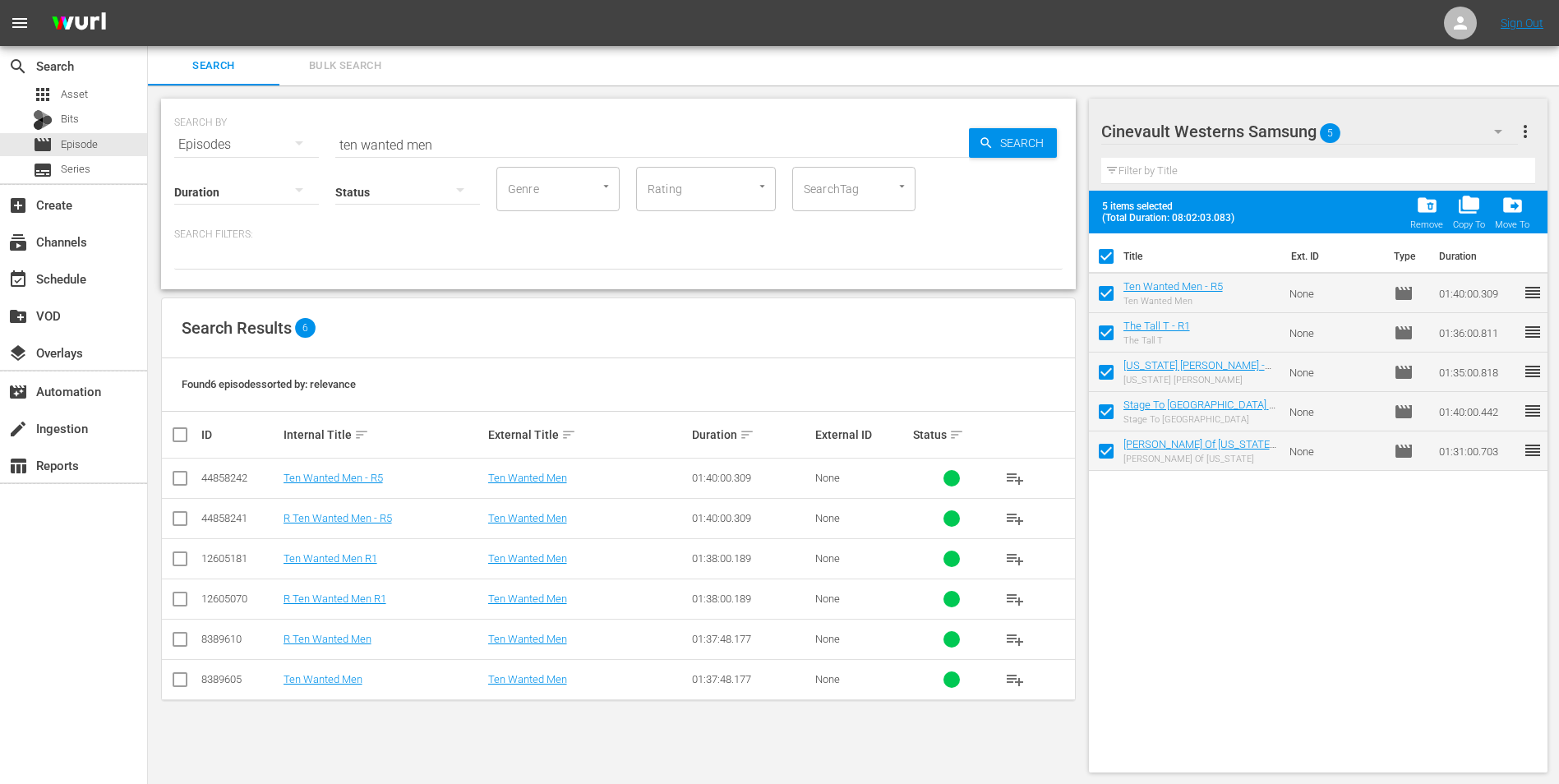
checkbox input "false"
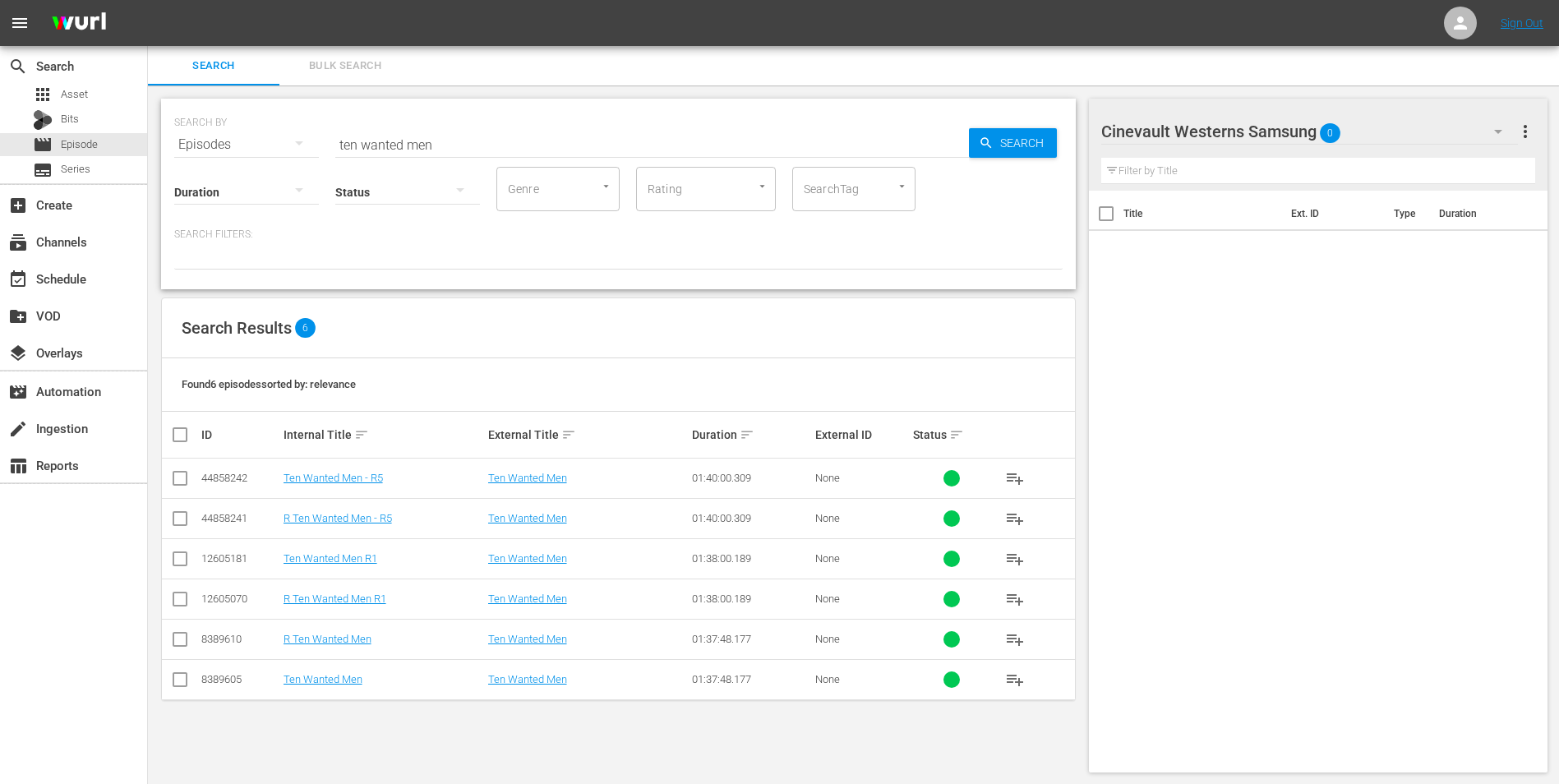
click at [1247, 324] on div "Title Ext. ID Type Duration" at bounding box center [1319, 477] width 460 height 575
click at [518, 141] on input "ten wanted men" at bounding box center [652, 144] width 634 height 39
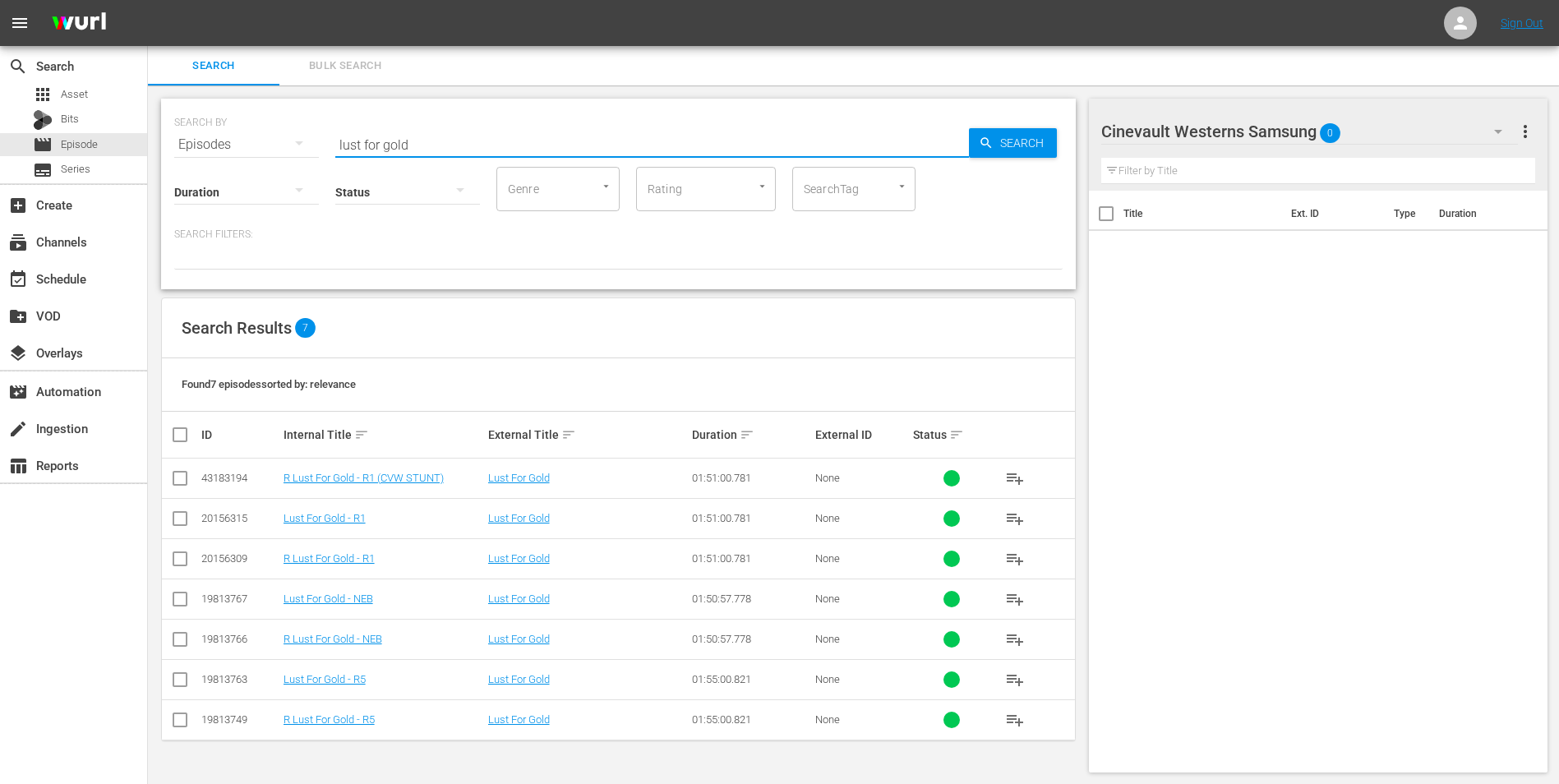
type input "lust for gold"
click at [1475, 134] on div "Cinevault Westerns Samsung 0" at bounding box center [1311, 132] width 418 height 46
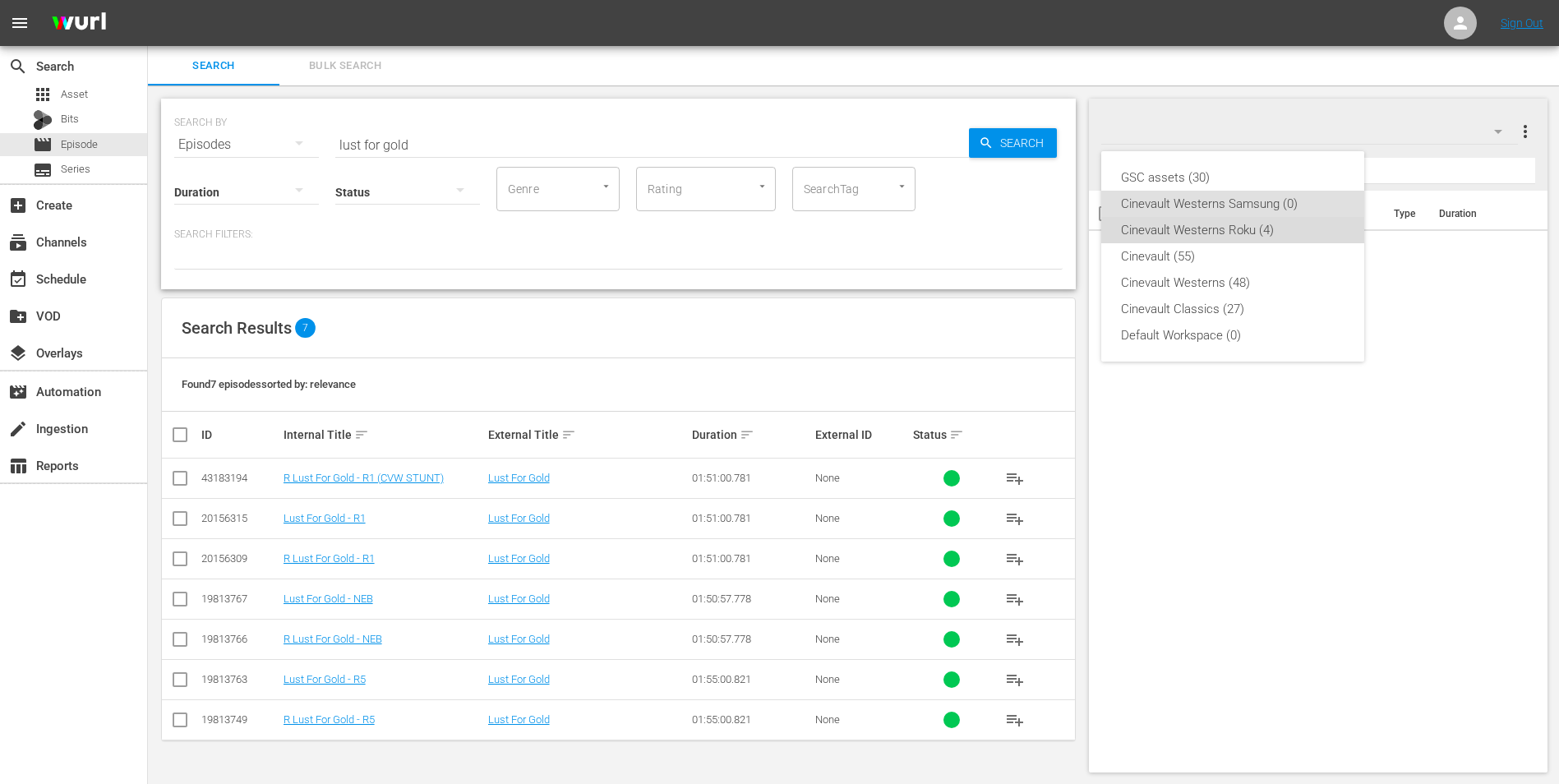
click at [1160, 223] on div "Cinevault Westerns Roku (4)" at bounding box center [1233, 230] width 223 height 27
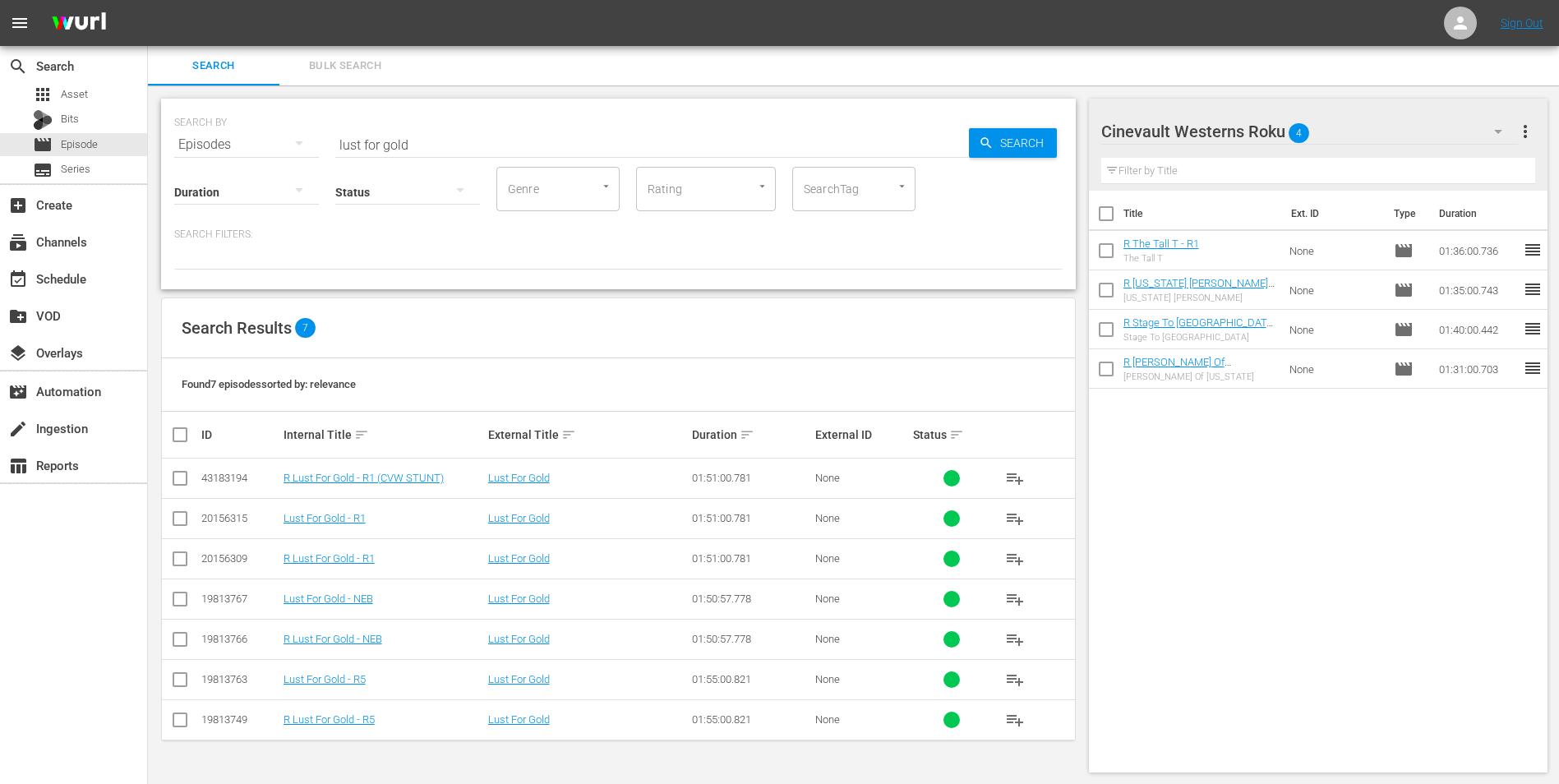
click at [1113, 220] on input "checkbox" at bounding box center [1106, 217] width 35 height 35
checkbox input "true"
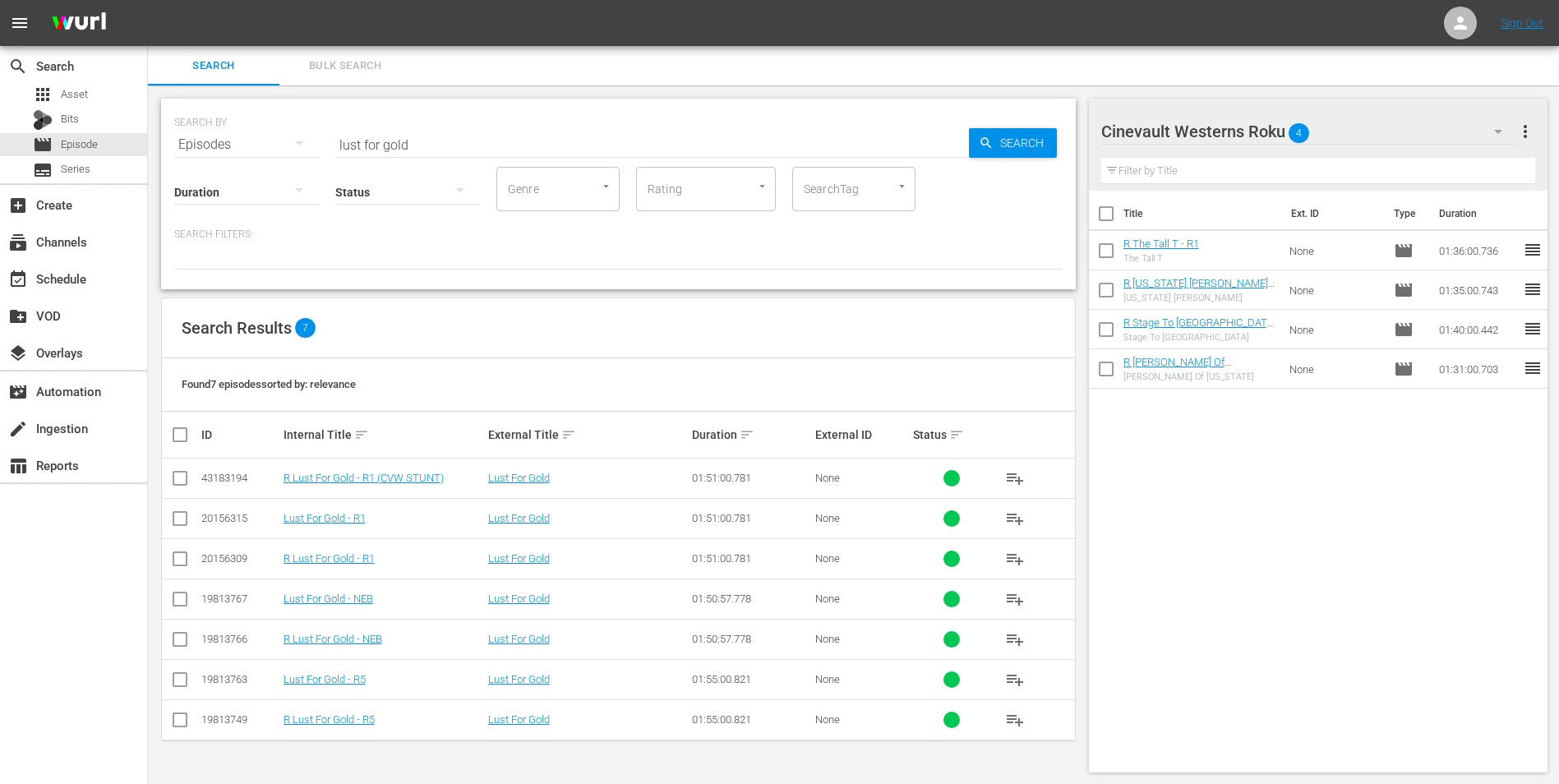
checkbox input "true"
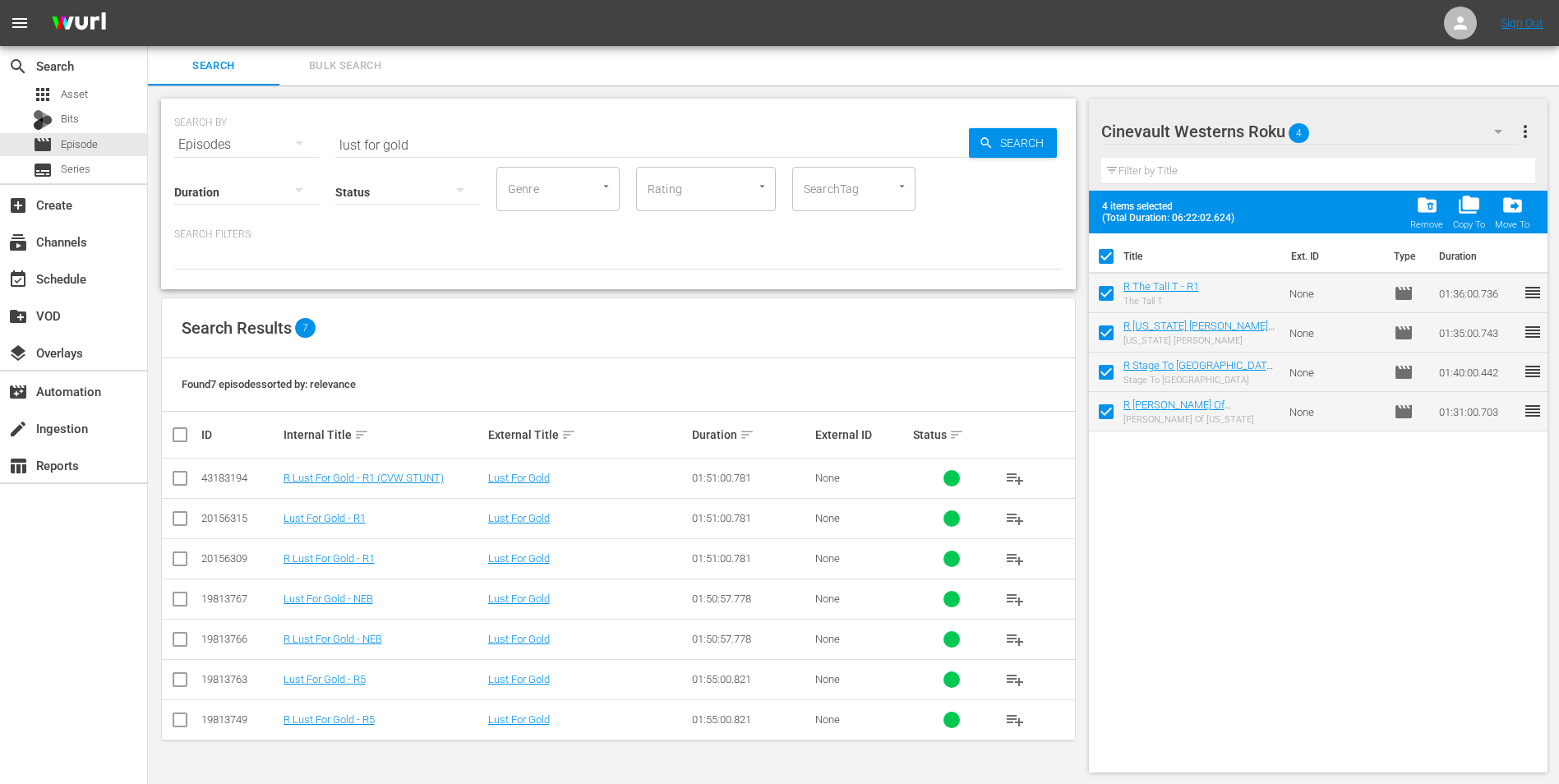
click at [1444, 204] on button "folder_delete Remove" at bounding box center [1427, 212] width 43 height 46
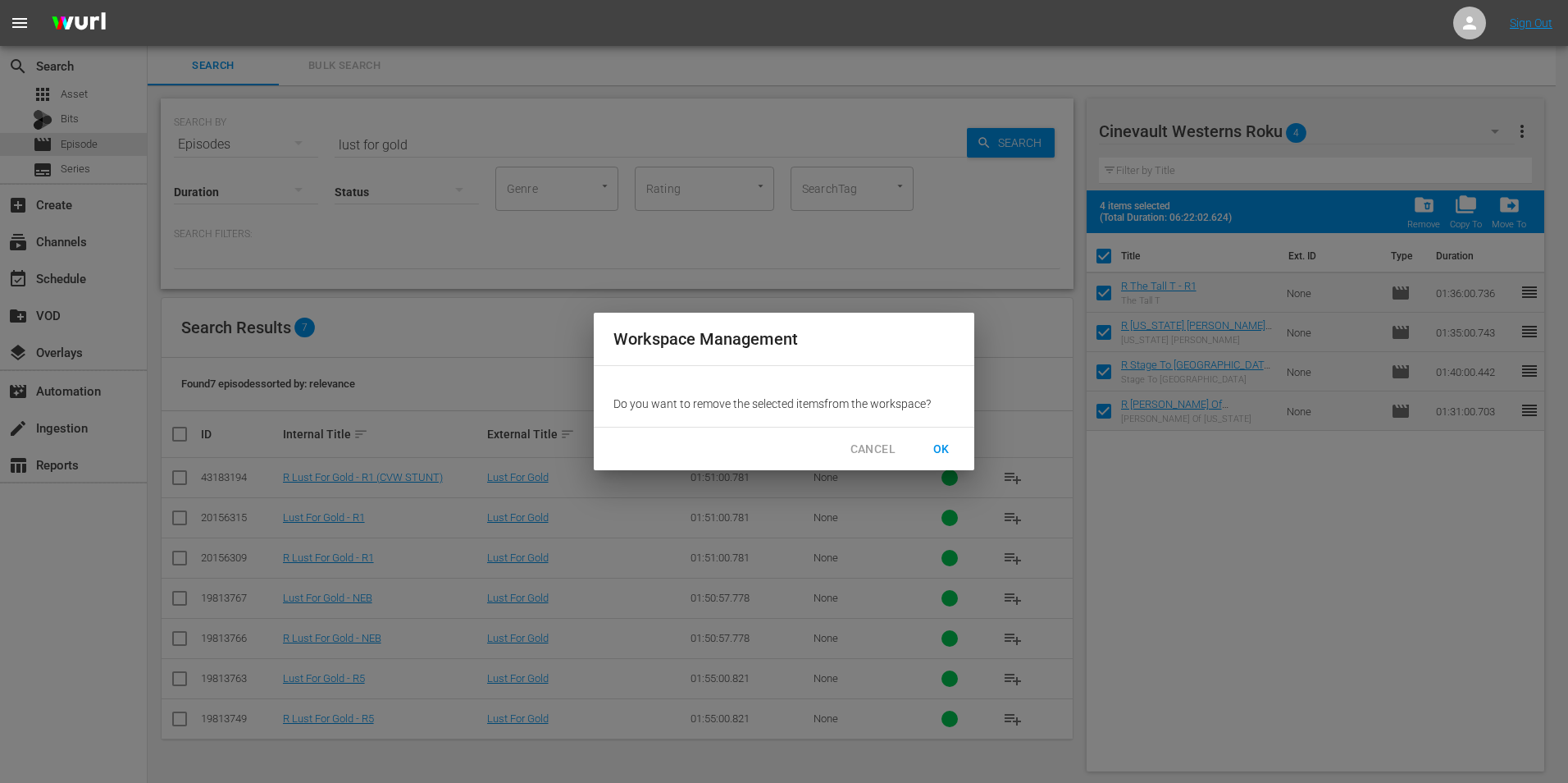
click at [954, 444] on span "OK" at bounding box center [942, 449] width 27 height 20
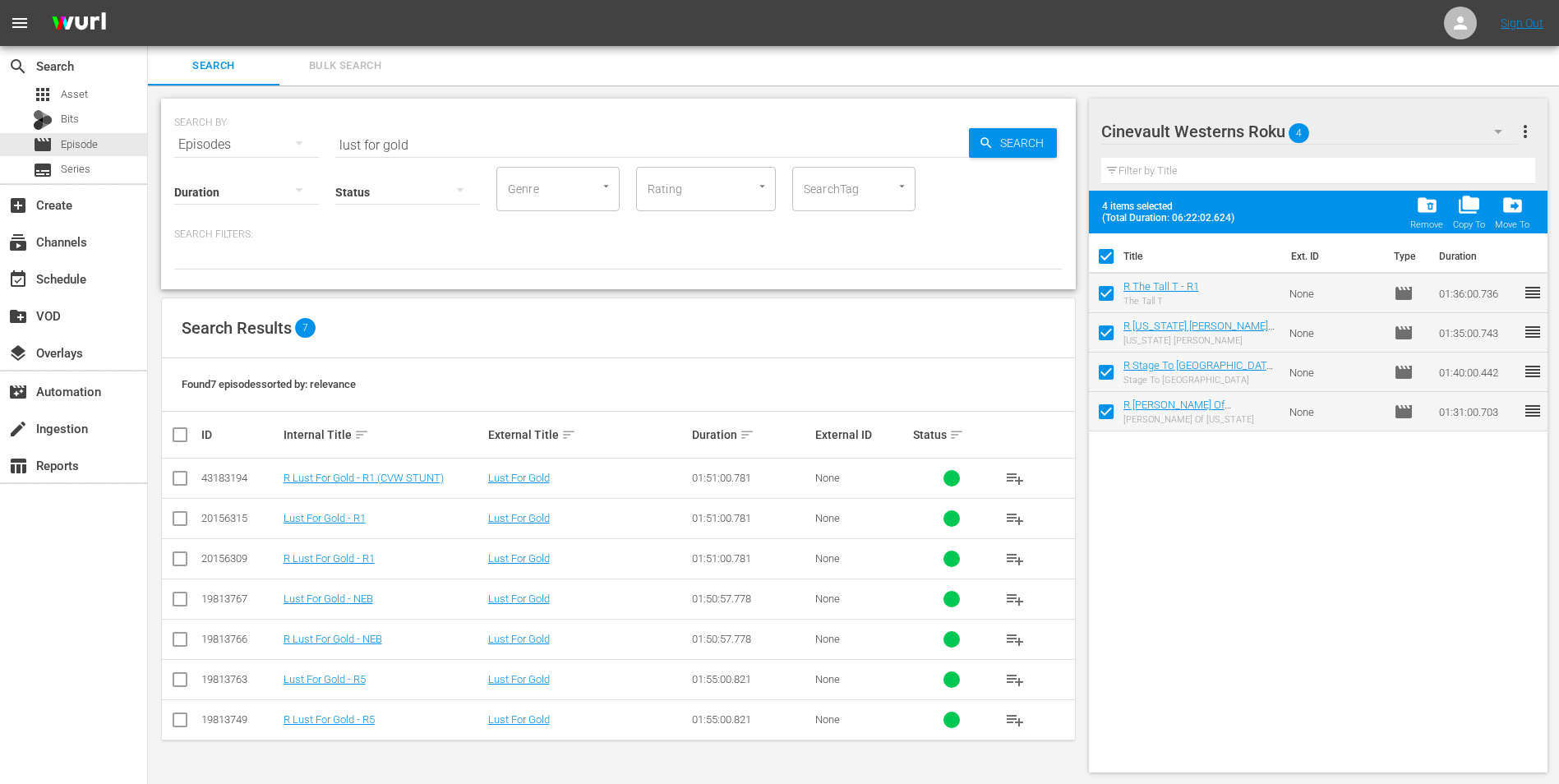
checkbox input "false"
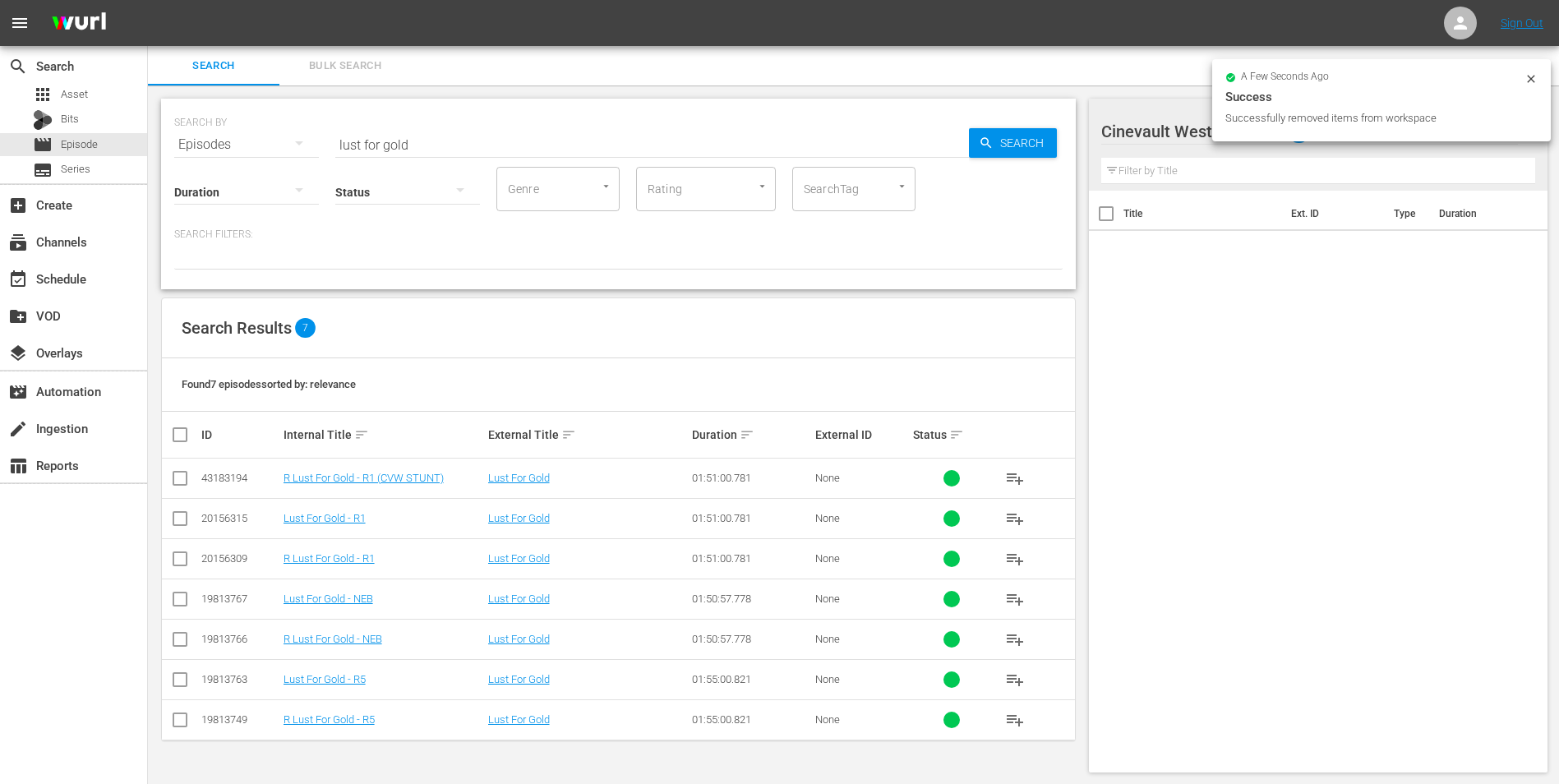
click at [1534, 73] on icon at bounding box center [1531, 78] width 13 height 13
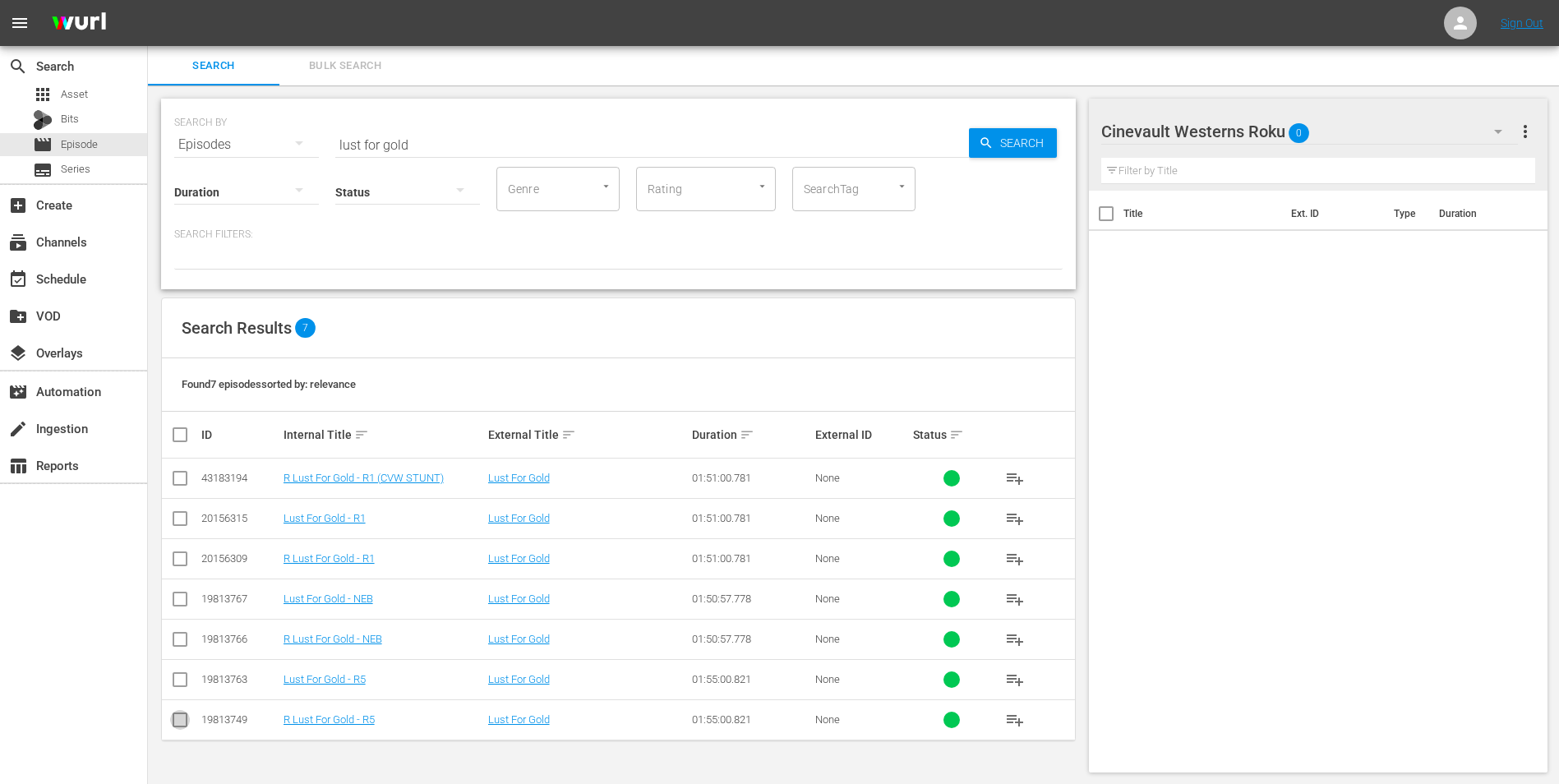
click at [172, 721] on input "checkbox" at bounding box center [180, 723] width 20 height 20
checkbox input "true"
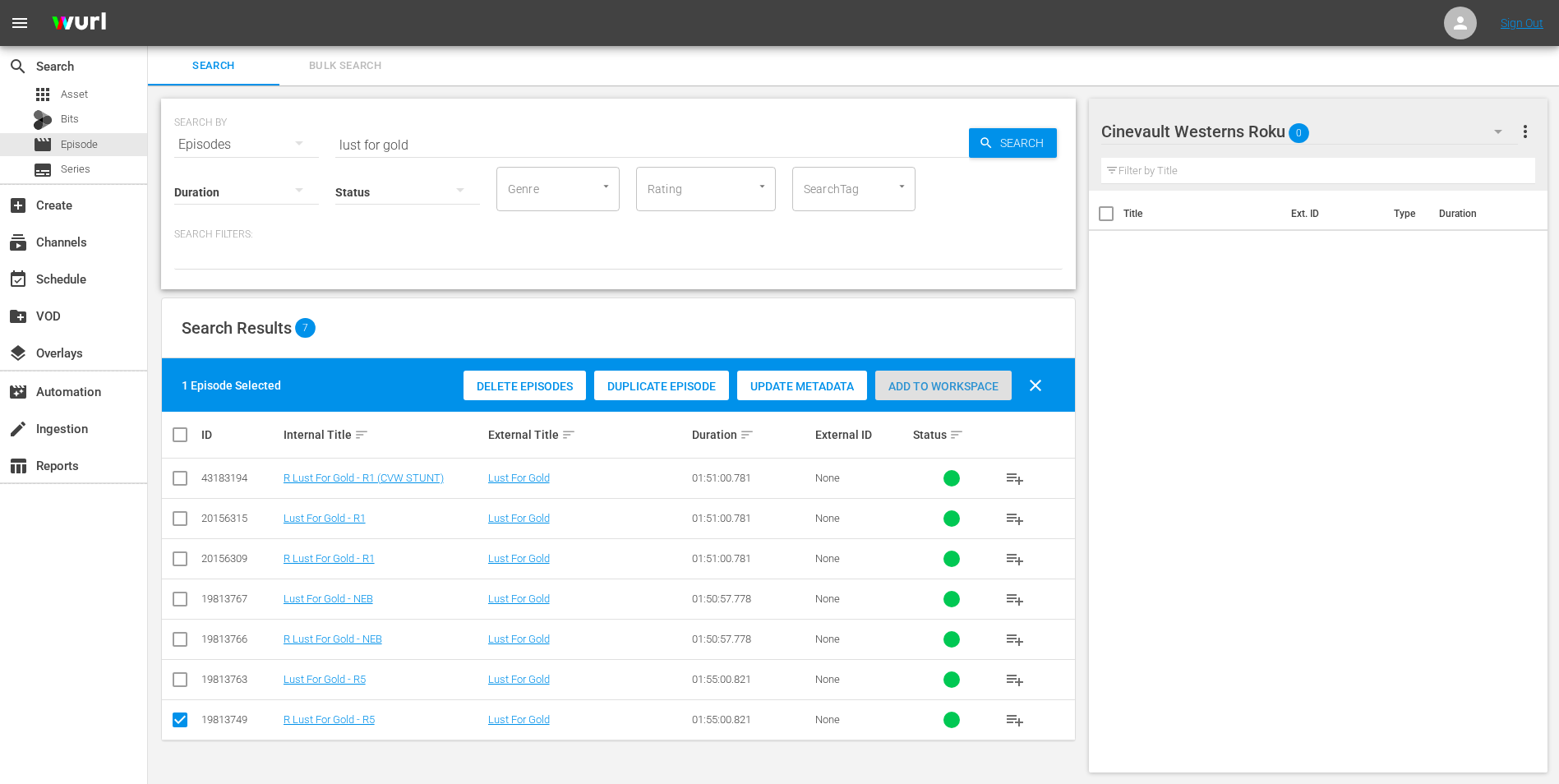
click at [907, 380] on span "Add to Workspace" at bounding box center [943, 386] width 136 height 13
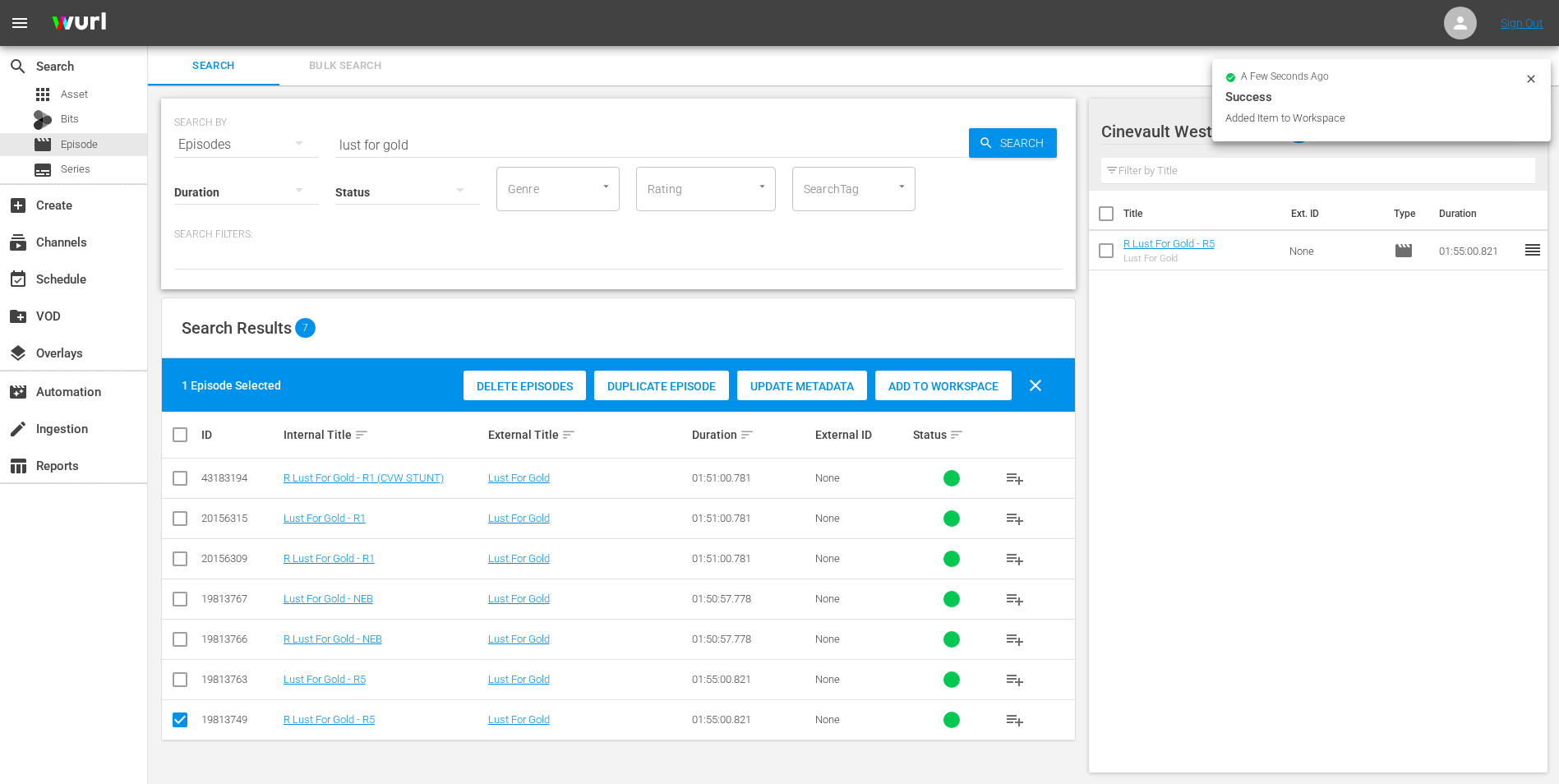
click at [1525, 75] on icon at bounding box center [1531, 78] width 13 height 13
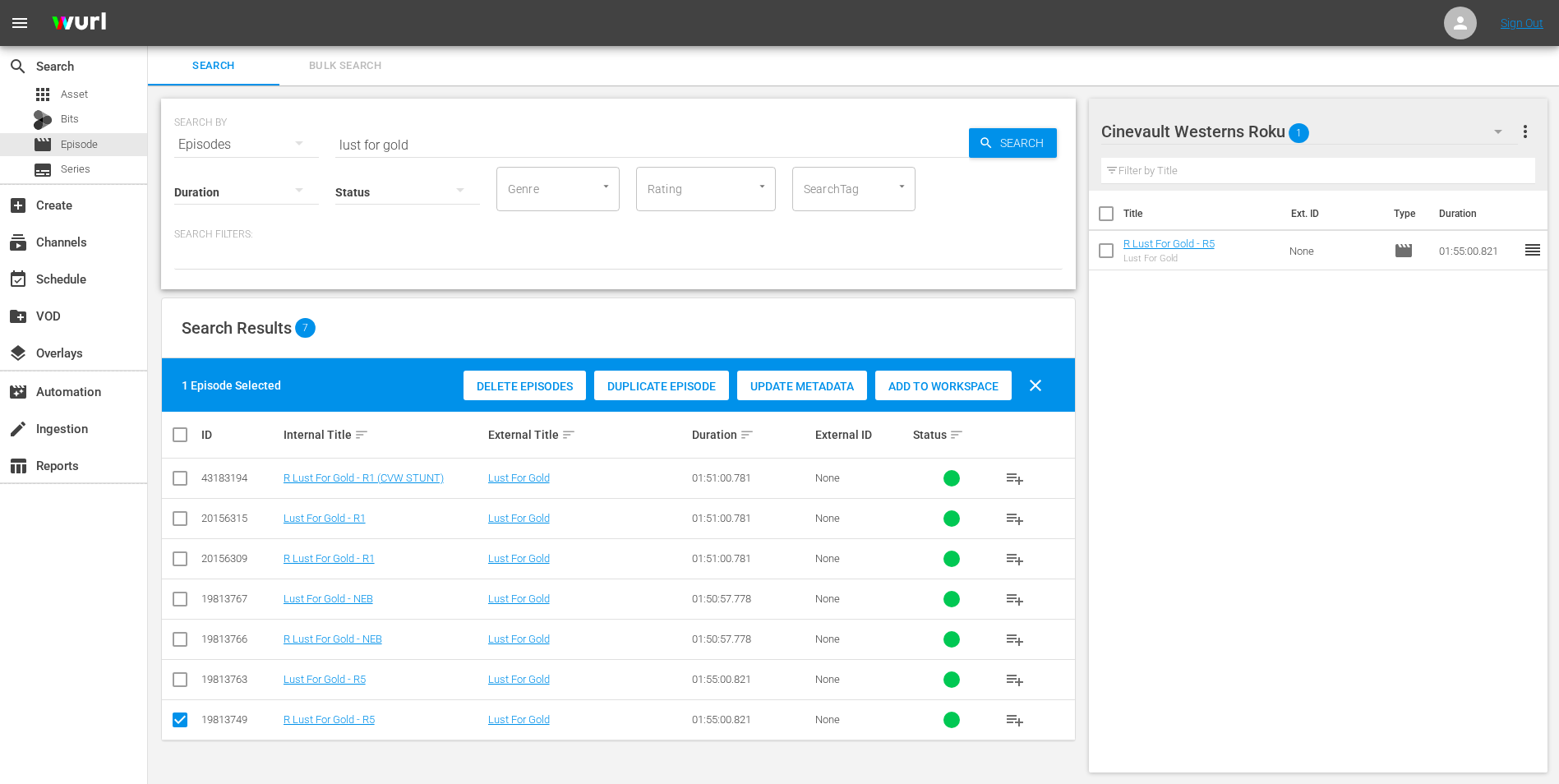
click at [1370, 126] on div "Cinevault Westerns Roku 1" at bounding box center [1311, 132] width 418 height 46
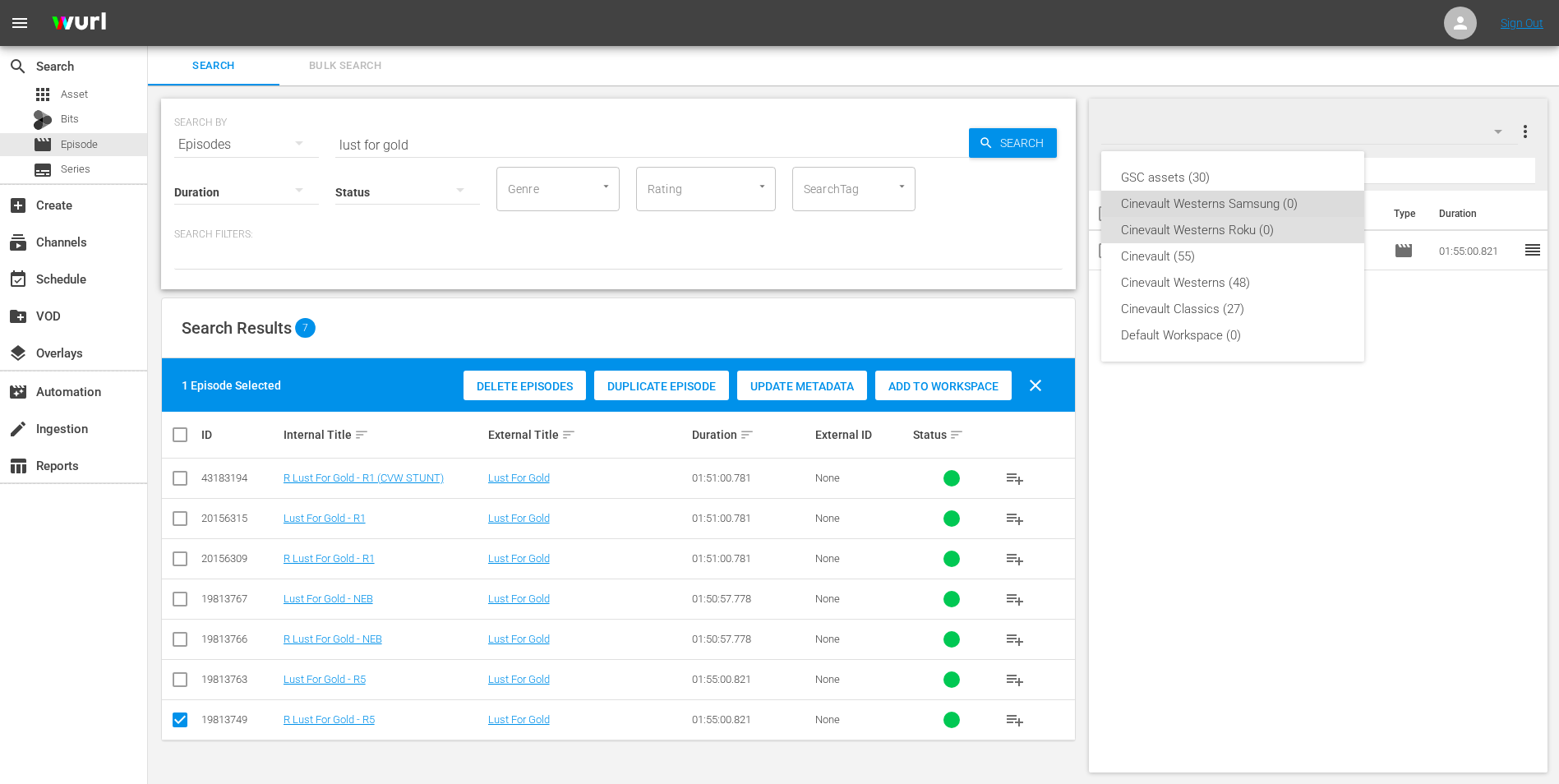
click at [1260, 191] on div "Cinevault Westerns Samsung (0)" at bounding box center [1233, 204] width 223 height 27
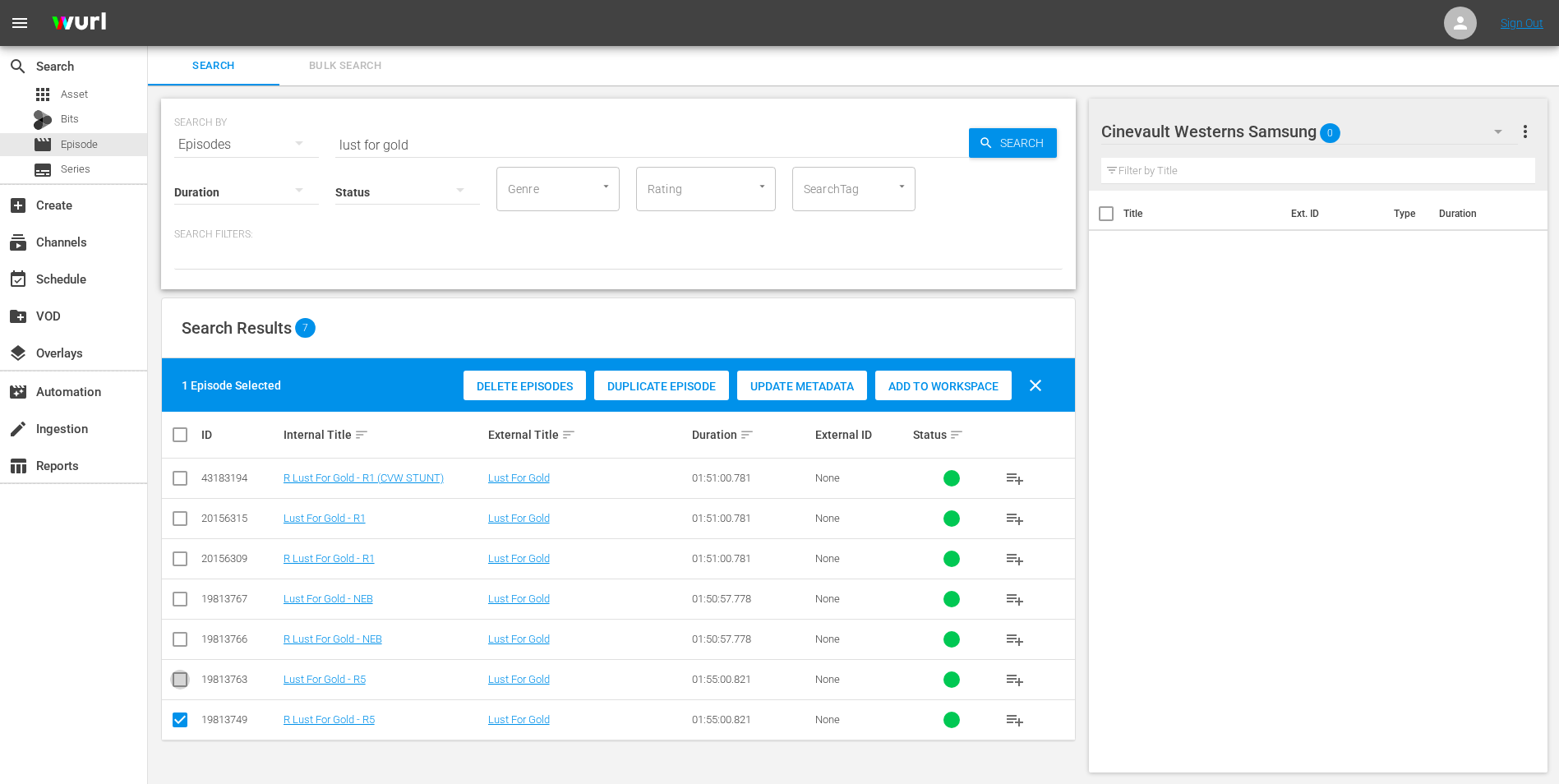
click at [188, 690] on input "checkbox" at bounding box center [180, 683] width 20 height 20
checkbox input "true"
click at [187, 707] on td at bounding box center [181, 719] width 37 height 40
click at [184, 725] on input "checkbox" at bounding box center [180, 723] width 20 height 20
checkbox input "false"
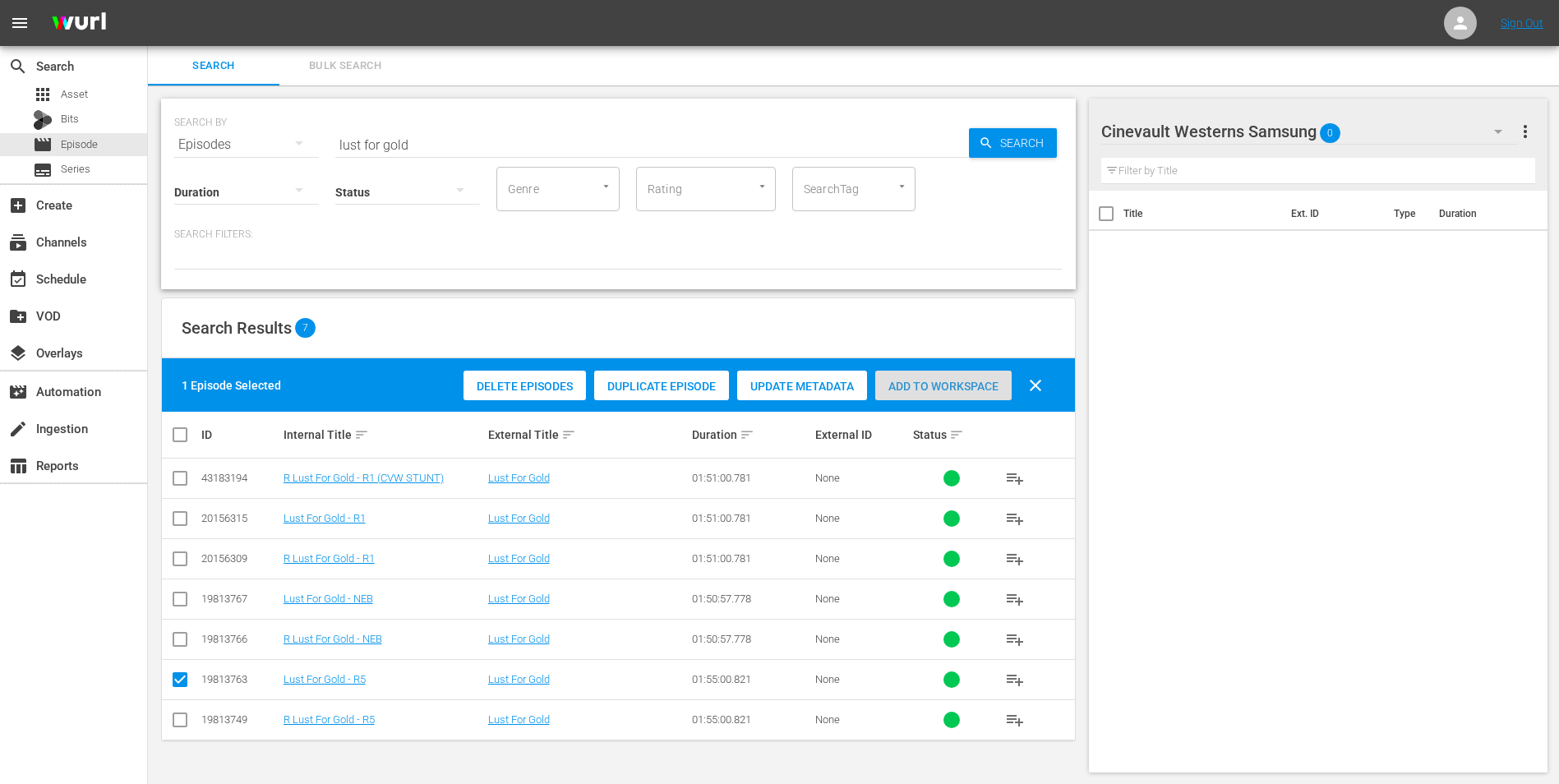
click at [939, 392] on span "Add to Workspace" at bounding box center [943, 386] width 136 height 13
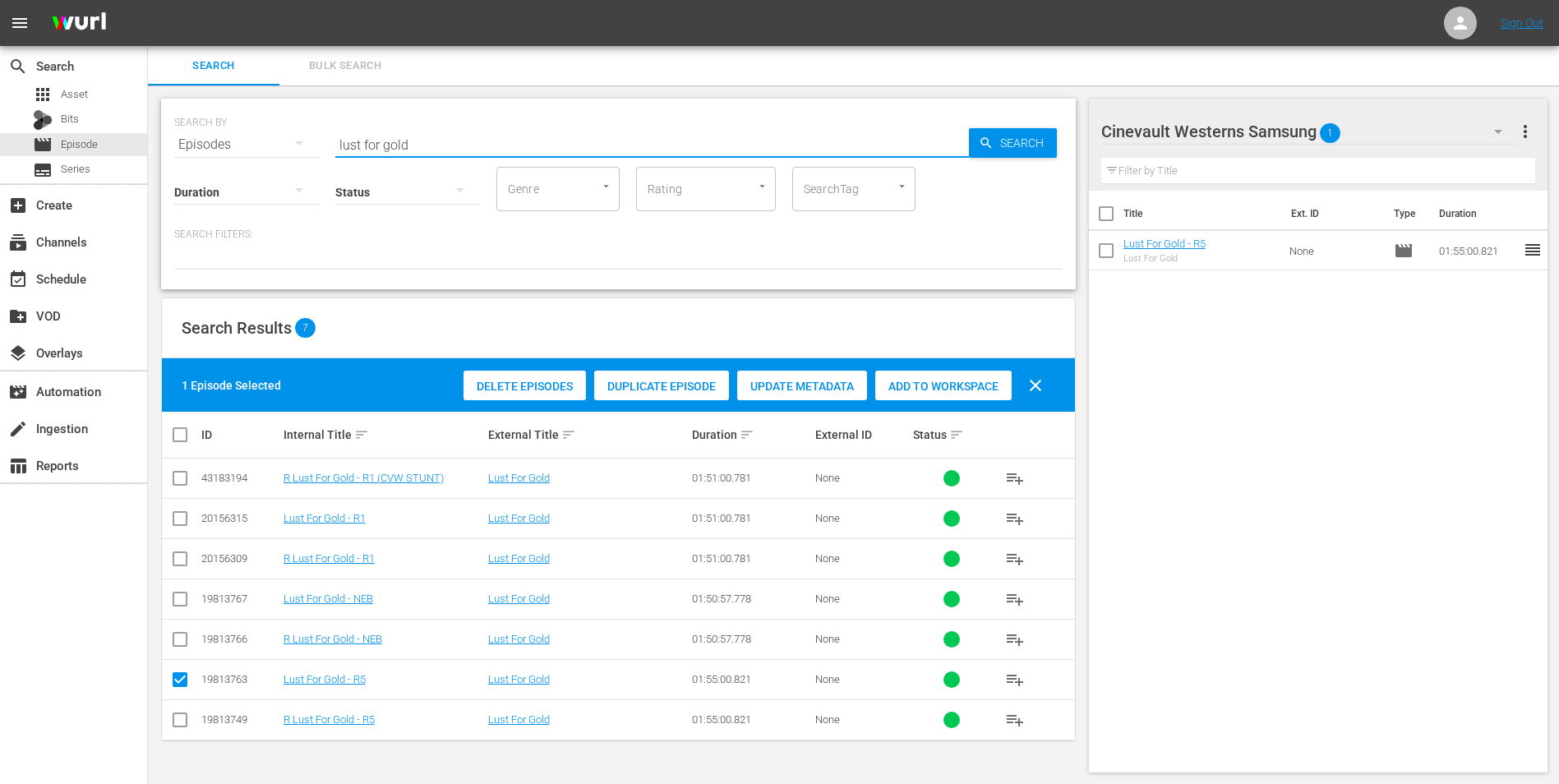
click at [544, 154] on input "lust for gold" at bounding box center [652, 144] width 634 height 39
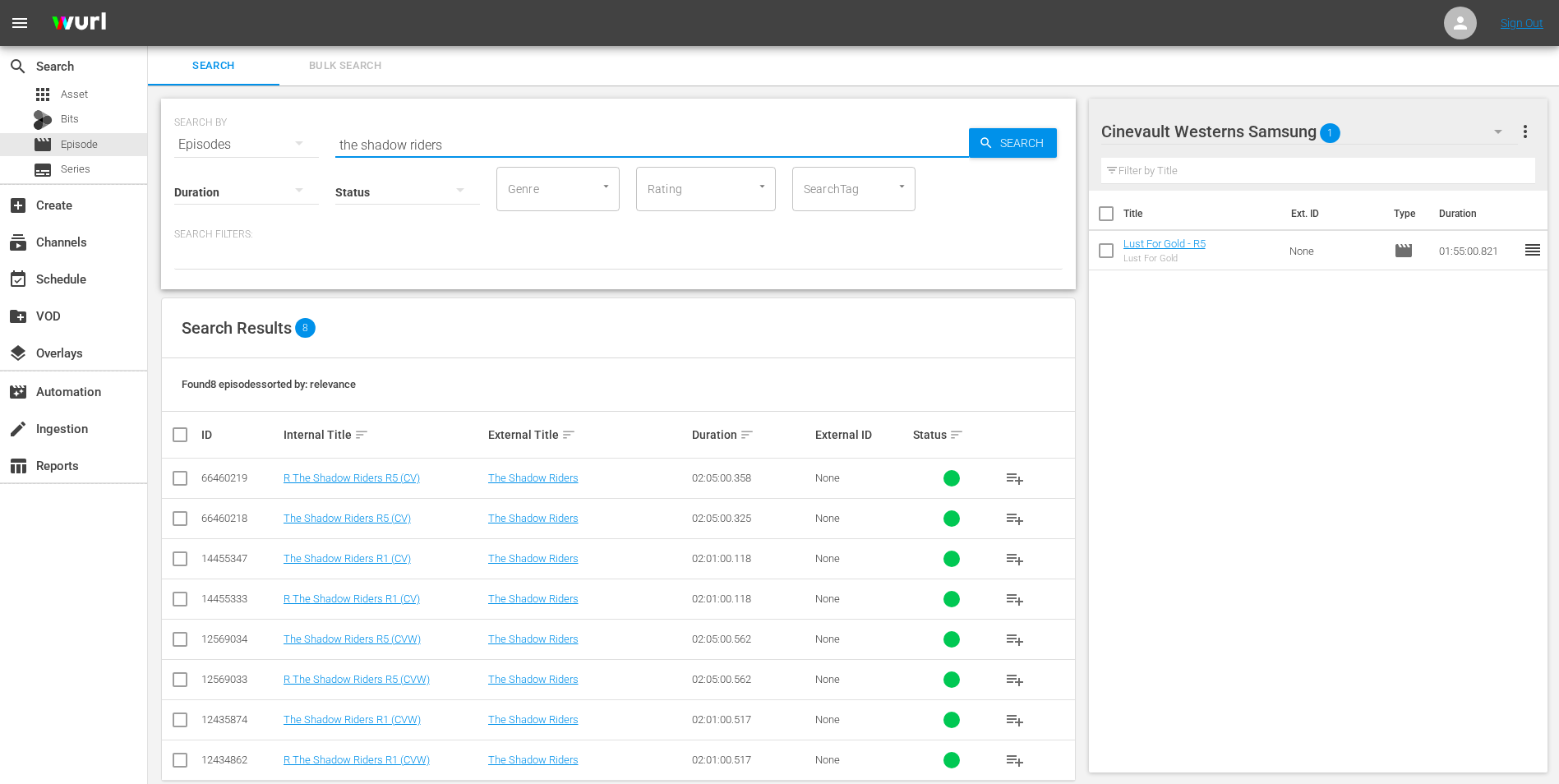
scroll to position [28, 0]
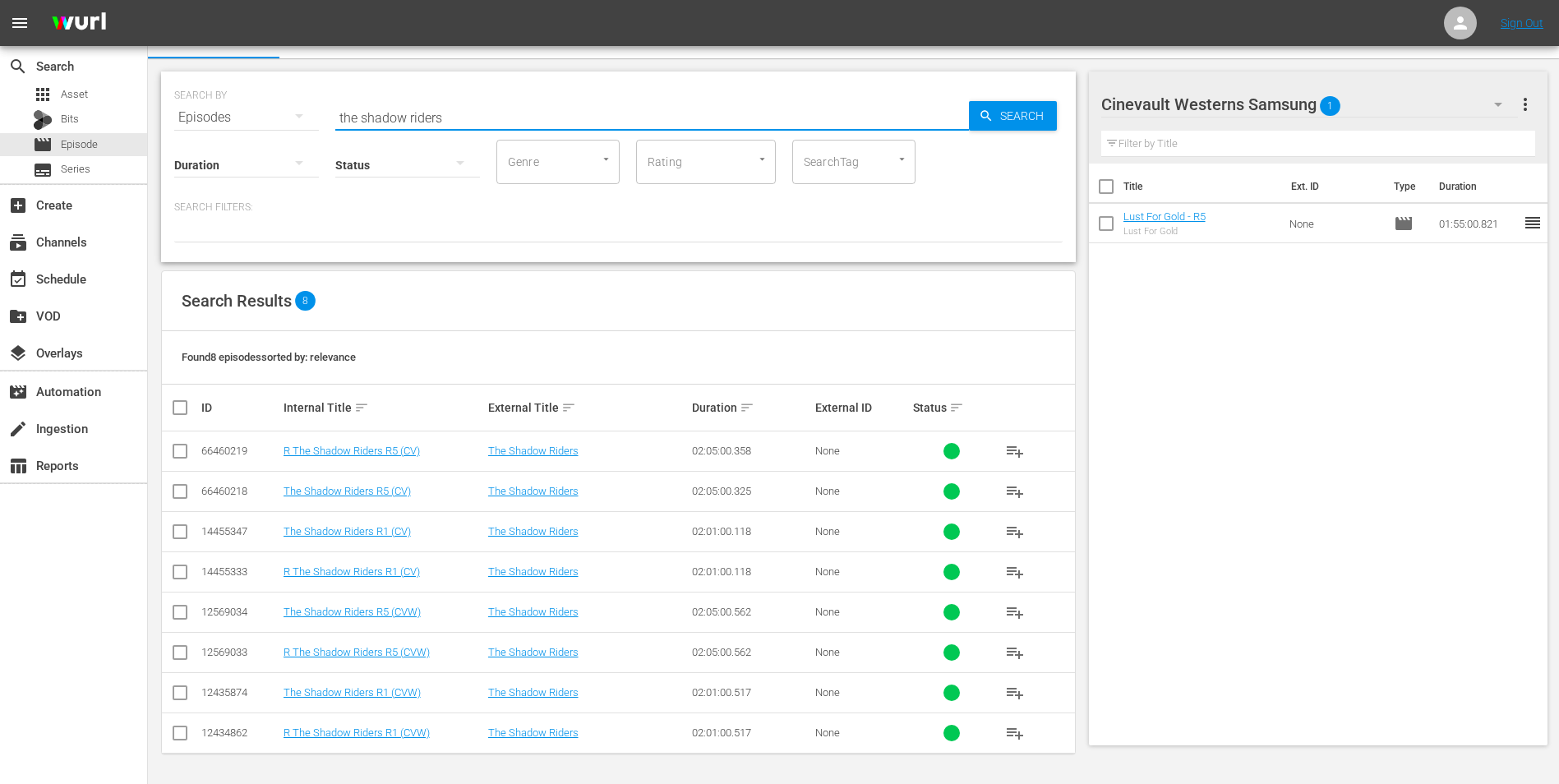
type input "the shadow riders"
click at [181, 612] on input "checkbox" at bounding box center [180, 615] width 20 height 20
checkbox input "true"
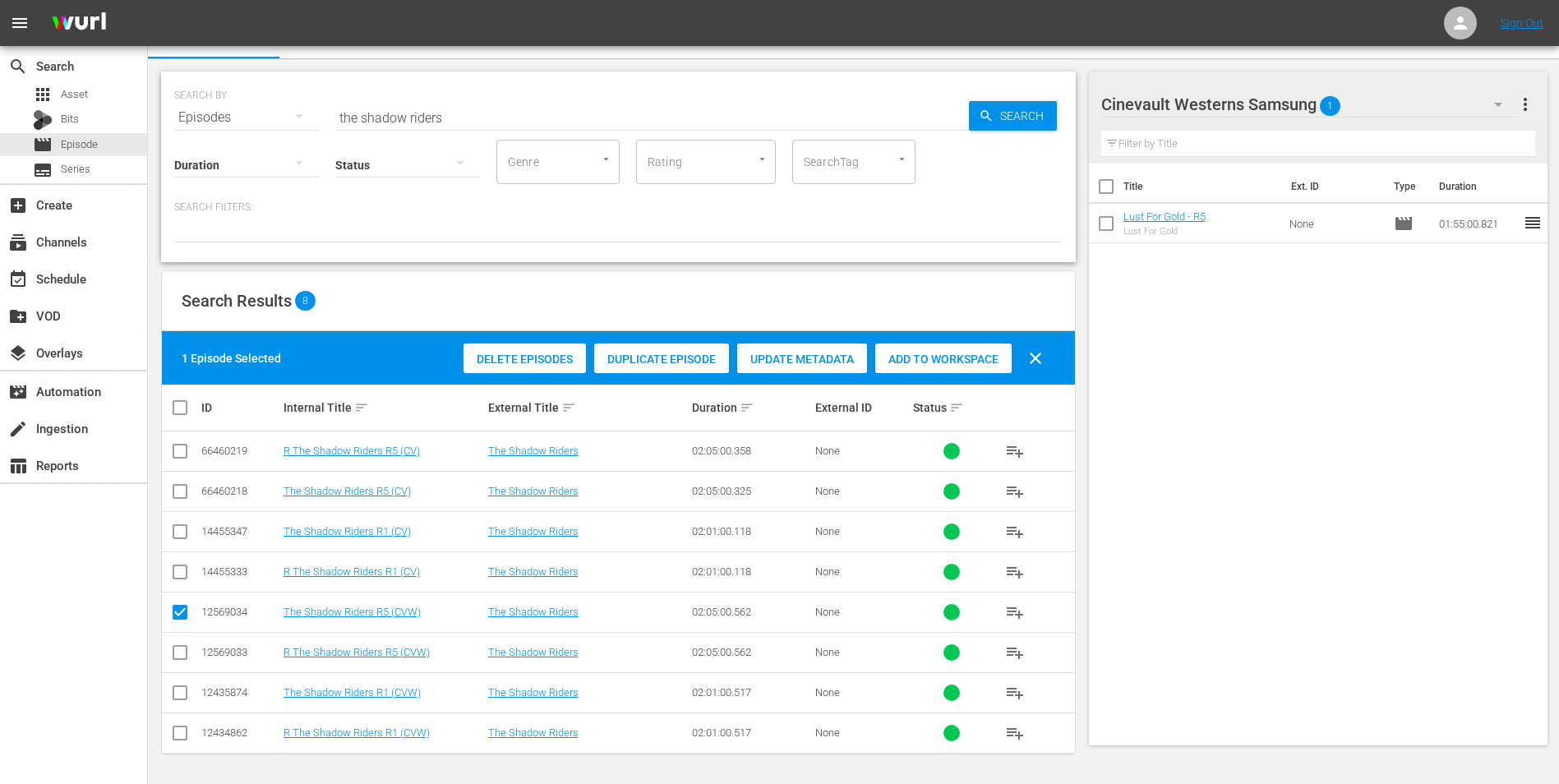
click at [896, 356] on span "Add to Workspace" at bounding box center [943, 359] width 136 height 13
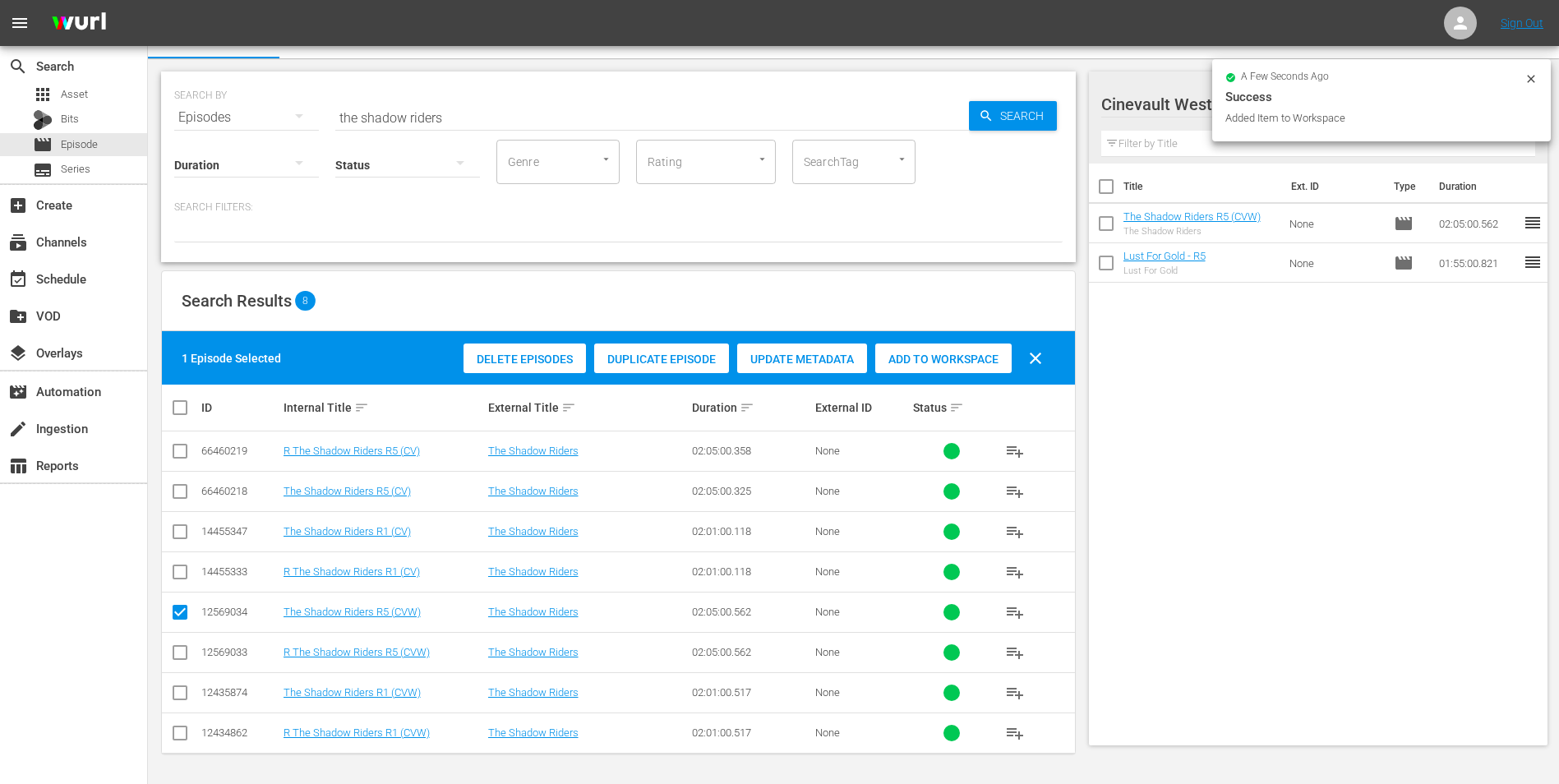
click at [1530, 75] on icon at bounding box center [1531, 78] width 13 height 13
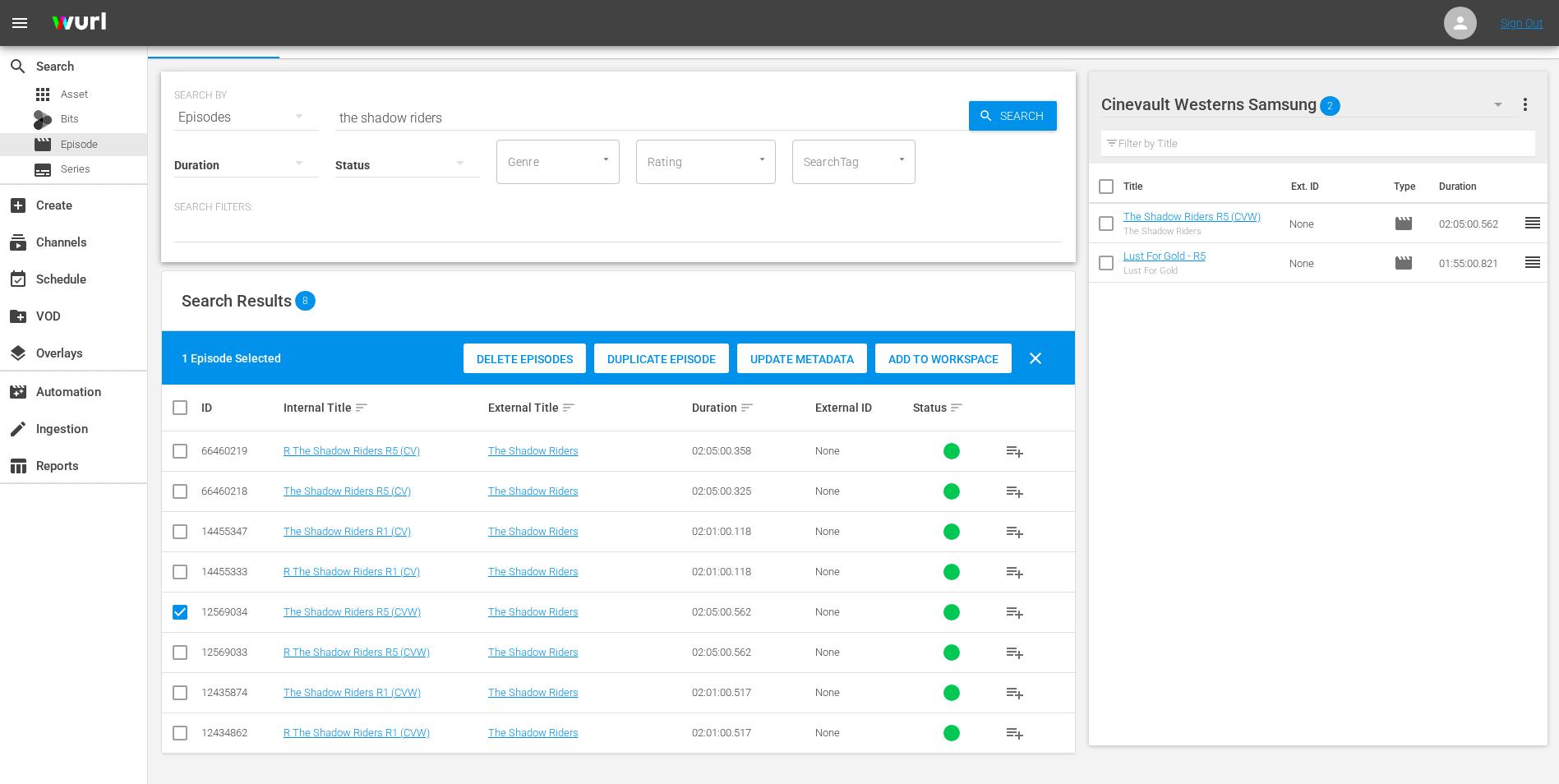
click at [1401, 106] on div "Cinevault Westerns Samsung 2" at bounding box center [1311, 105] width 418 height 46
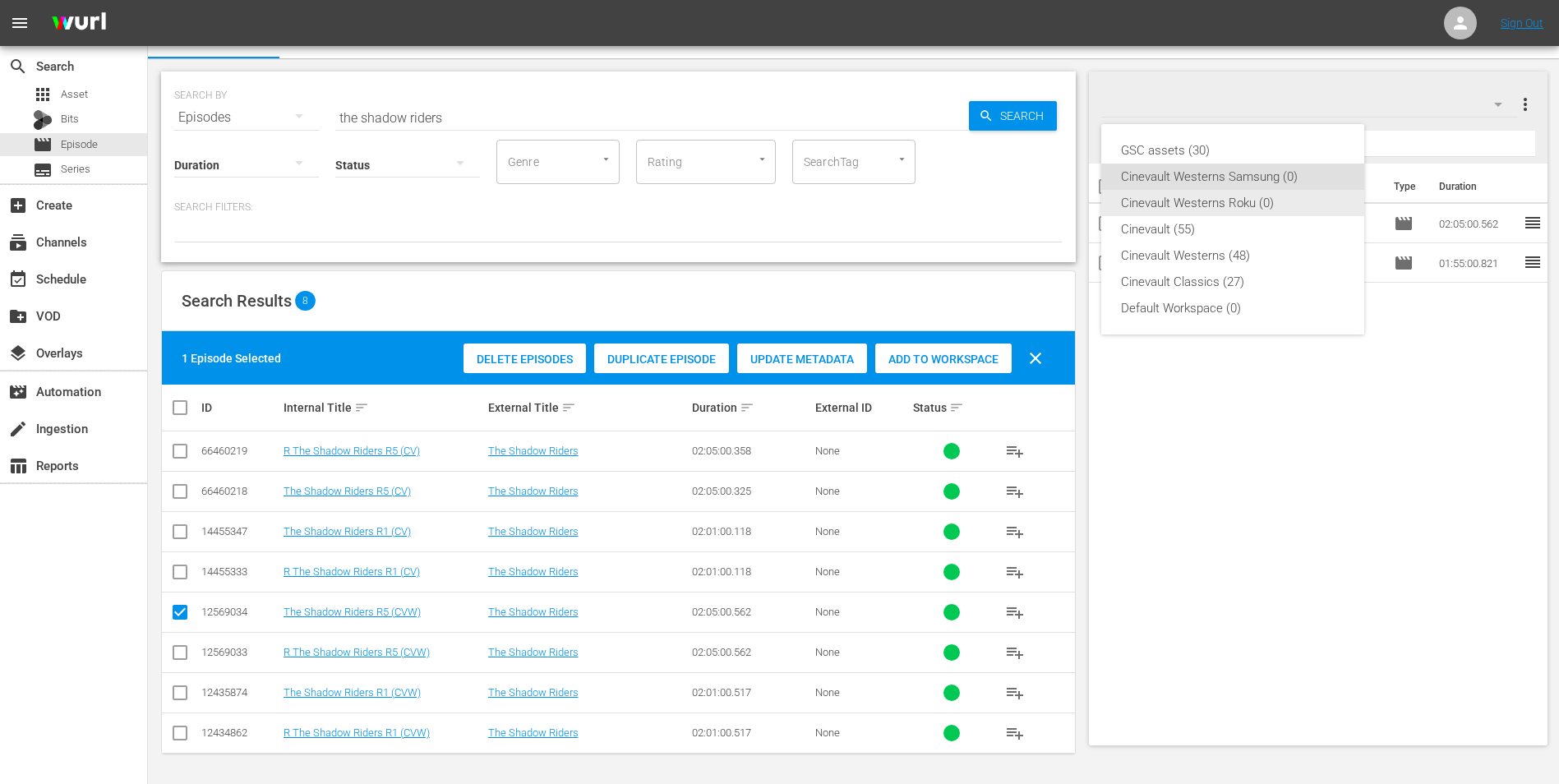
click at [1266, 204] on div "Cinevault Westerns Roku (0)" at bounding box center [1233, 204] width 223 height 27
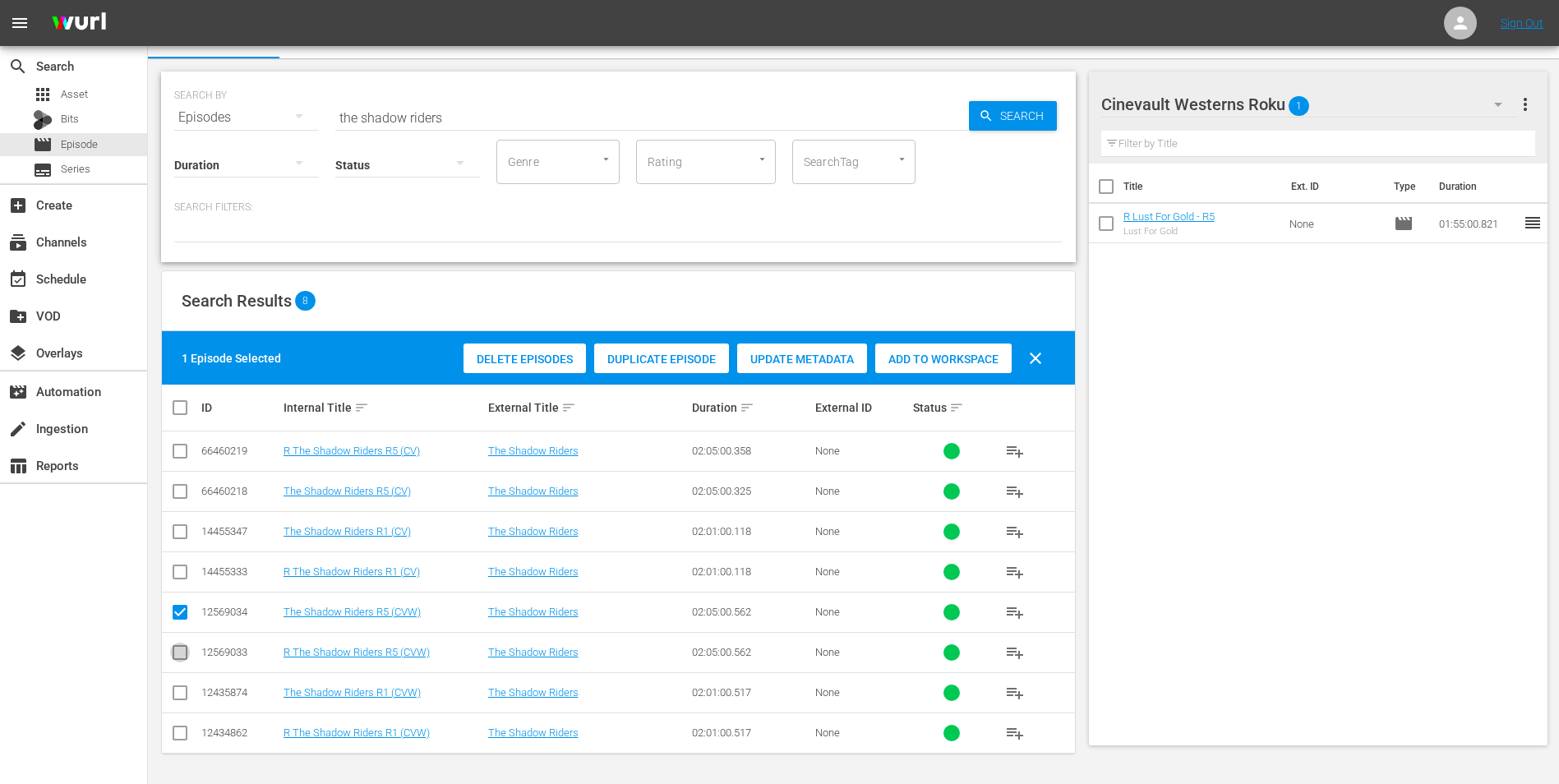
click at [175, 658] on input "checkbox" at bounding box center [180, 656] width 20 height 20
checkbox input "true"
click at [180, 610] on input "checkbox" at bounding box center [180, 615] width 20 height 20
checkbox input "false"
click at [992, 369] on div "Add to Workspace" at bounding box center [943, 358] width 136 height 31
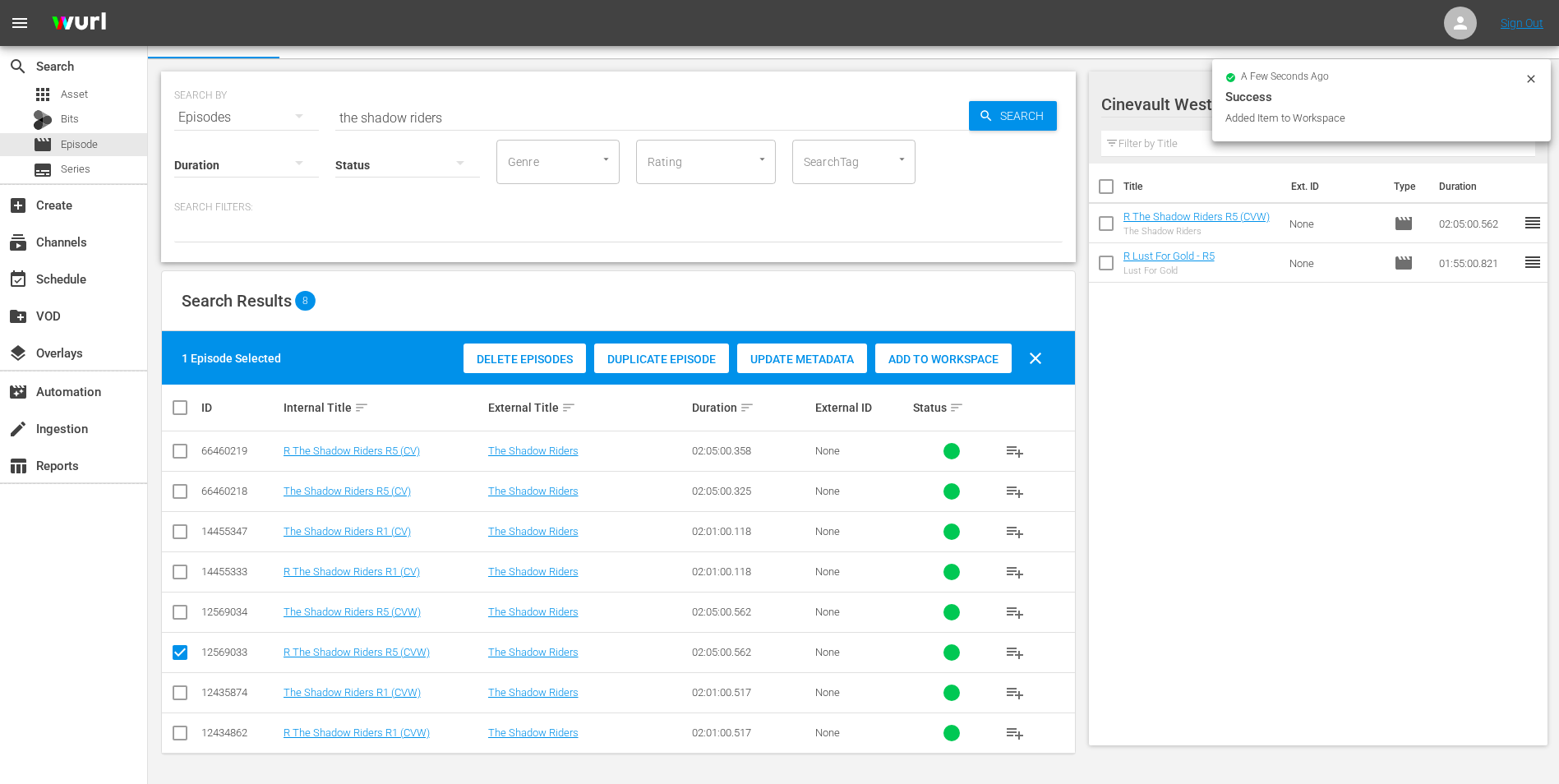
click at [591, 103] on input "the shadow riders" at bounding box center [652, 117] width 634 height 39
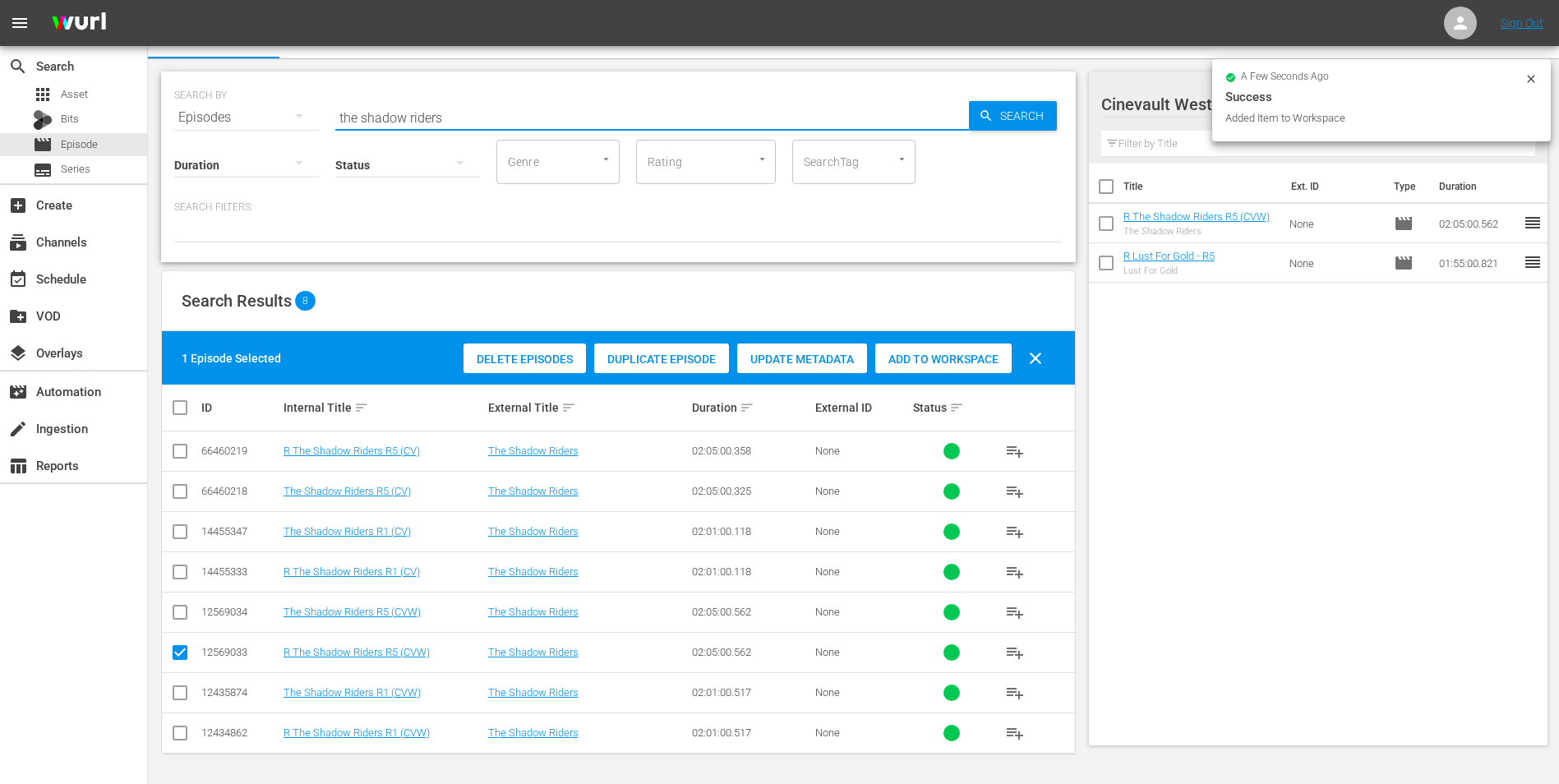
click at [591, 103] on input "the shadow riders" at bounding box center [652, 117] width 634 height 39
click at [592, 103] on input "the shadow riders" at bounding box center [652, 117] width 634 height 39
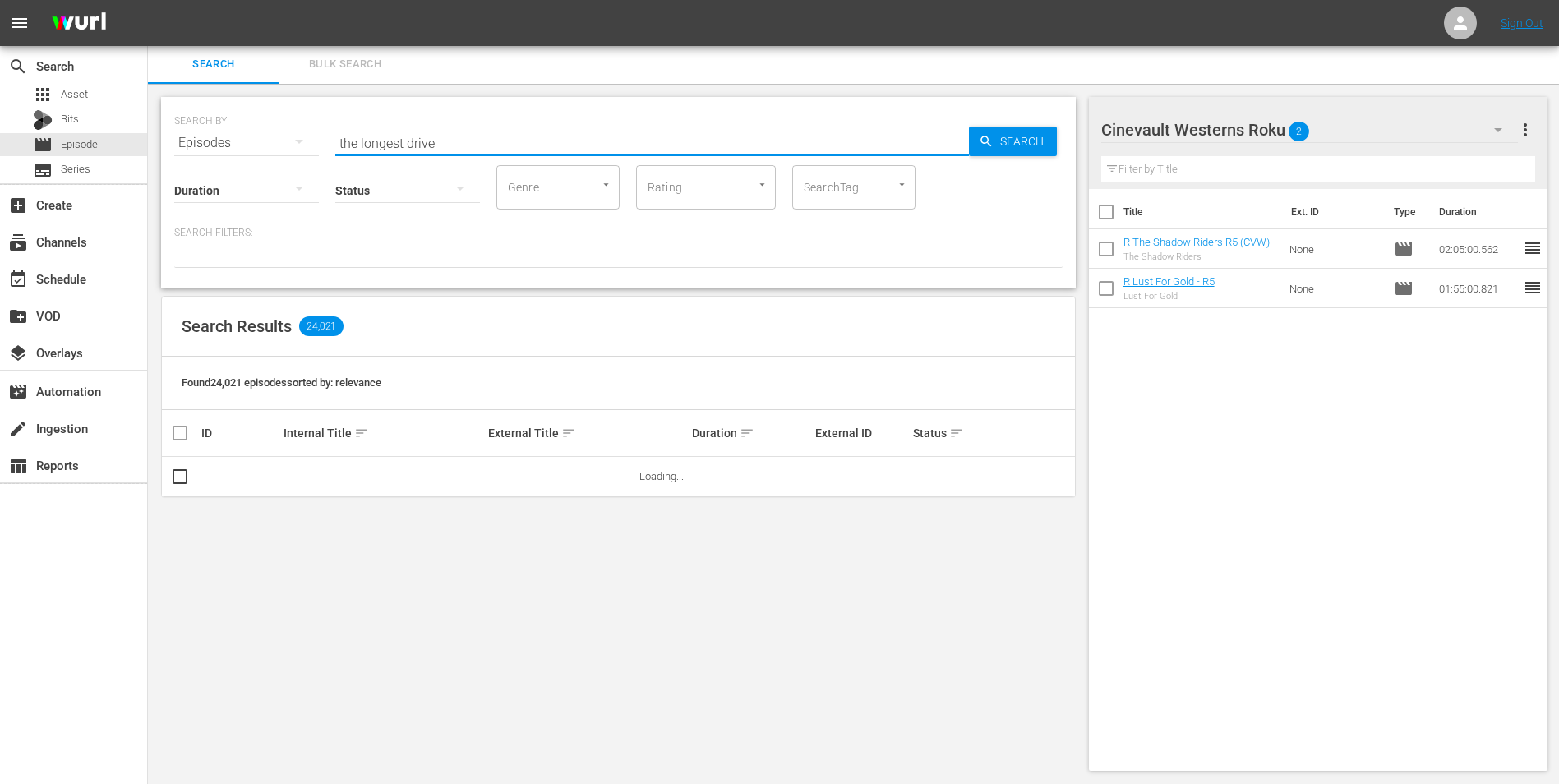
scroll to position [2, 0]
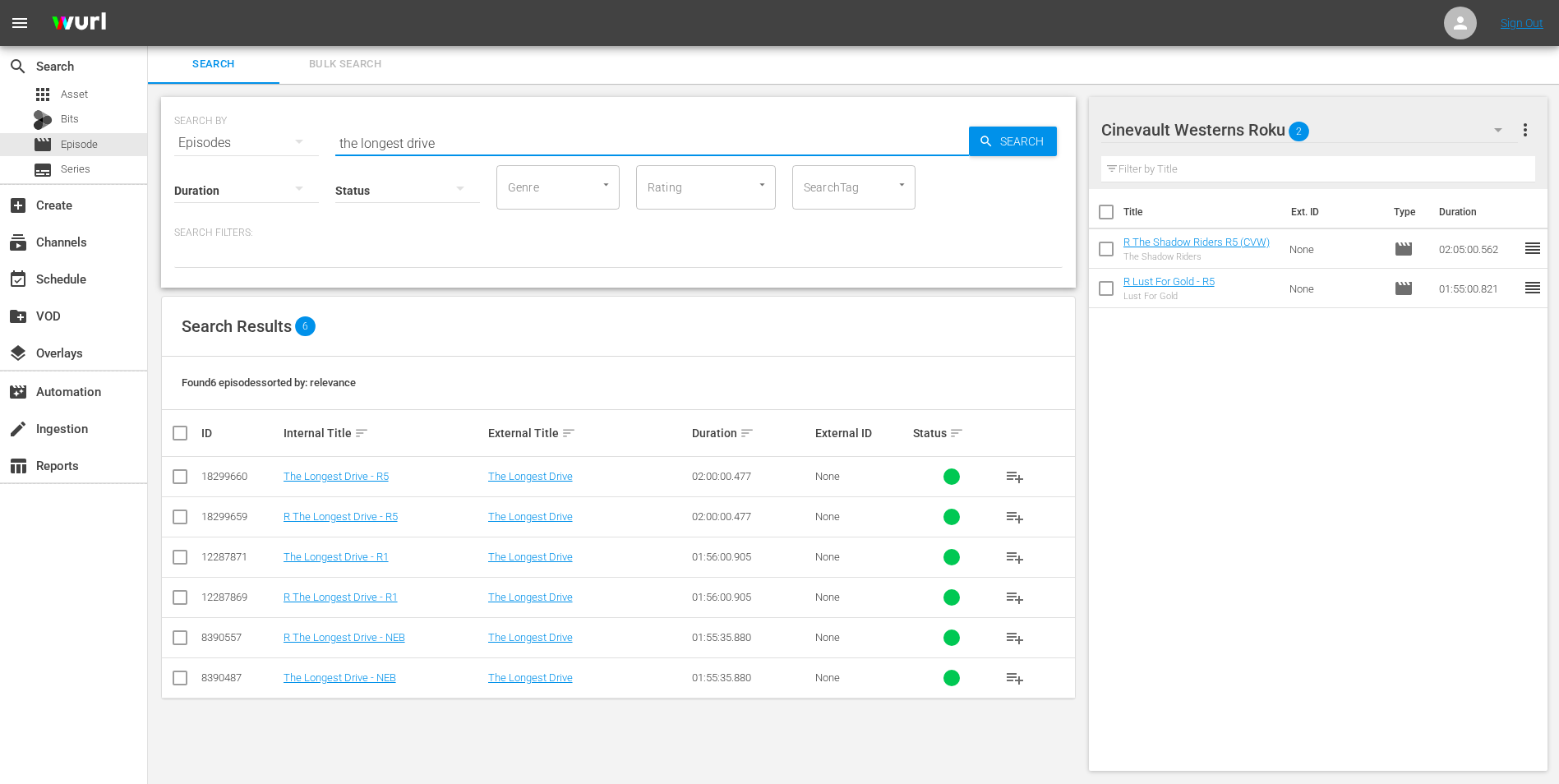
type input "the longest drive"
click at [177, 516] on input "checkbox" at bounding box center [180, 520] width 20 height 20
checkbox input "true"
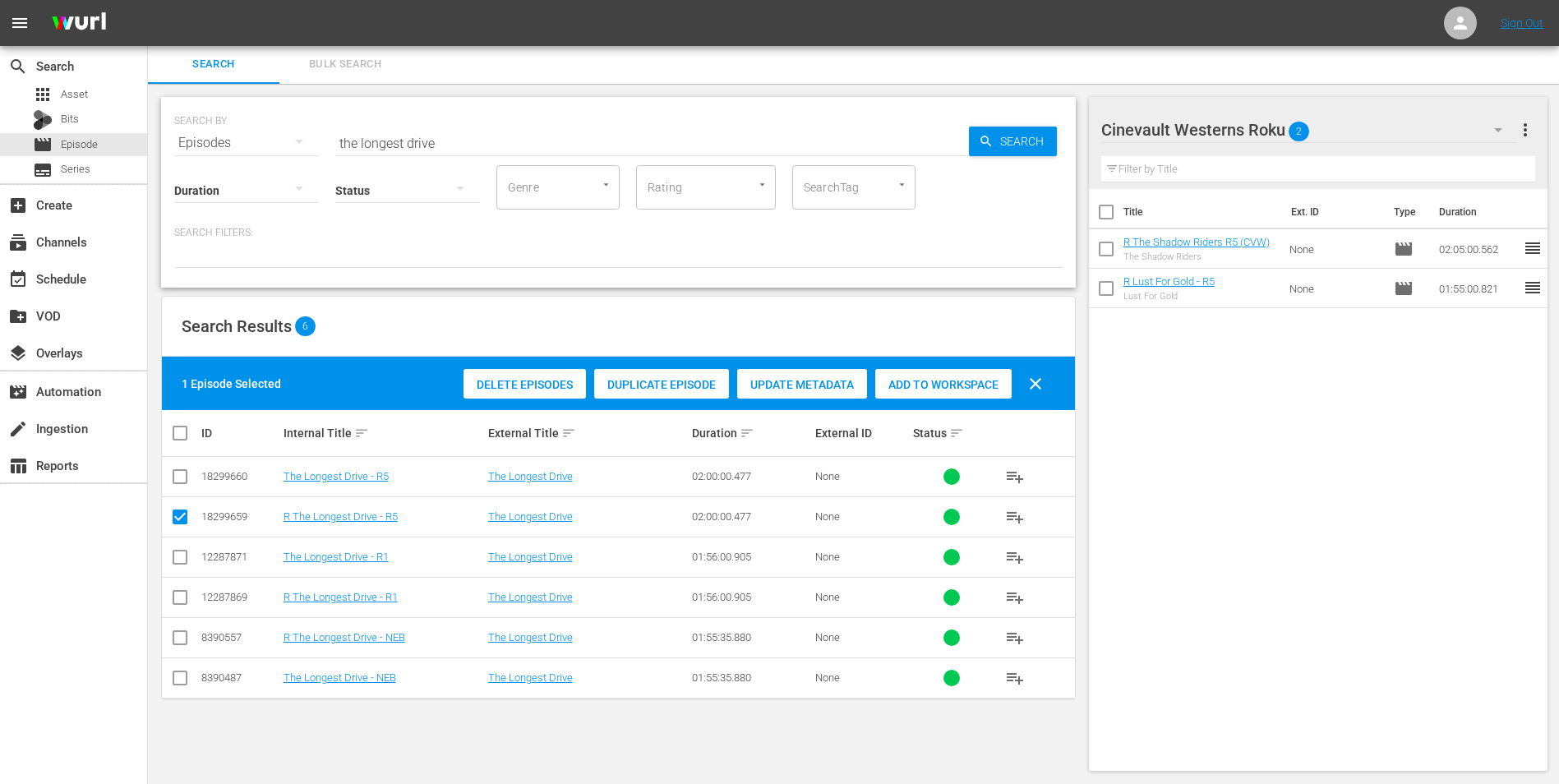
click at [918, 404] on div "1 Episode Selected Delete Episodes Duplicate Episode Update Metadata Add to Wor…" at bounding box center [618, 383] width 913 height 53
click at [923, 382] on span "Add to Workspace" at bounding box center [943, 384] width 136 height 13
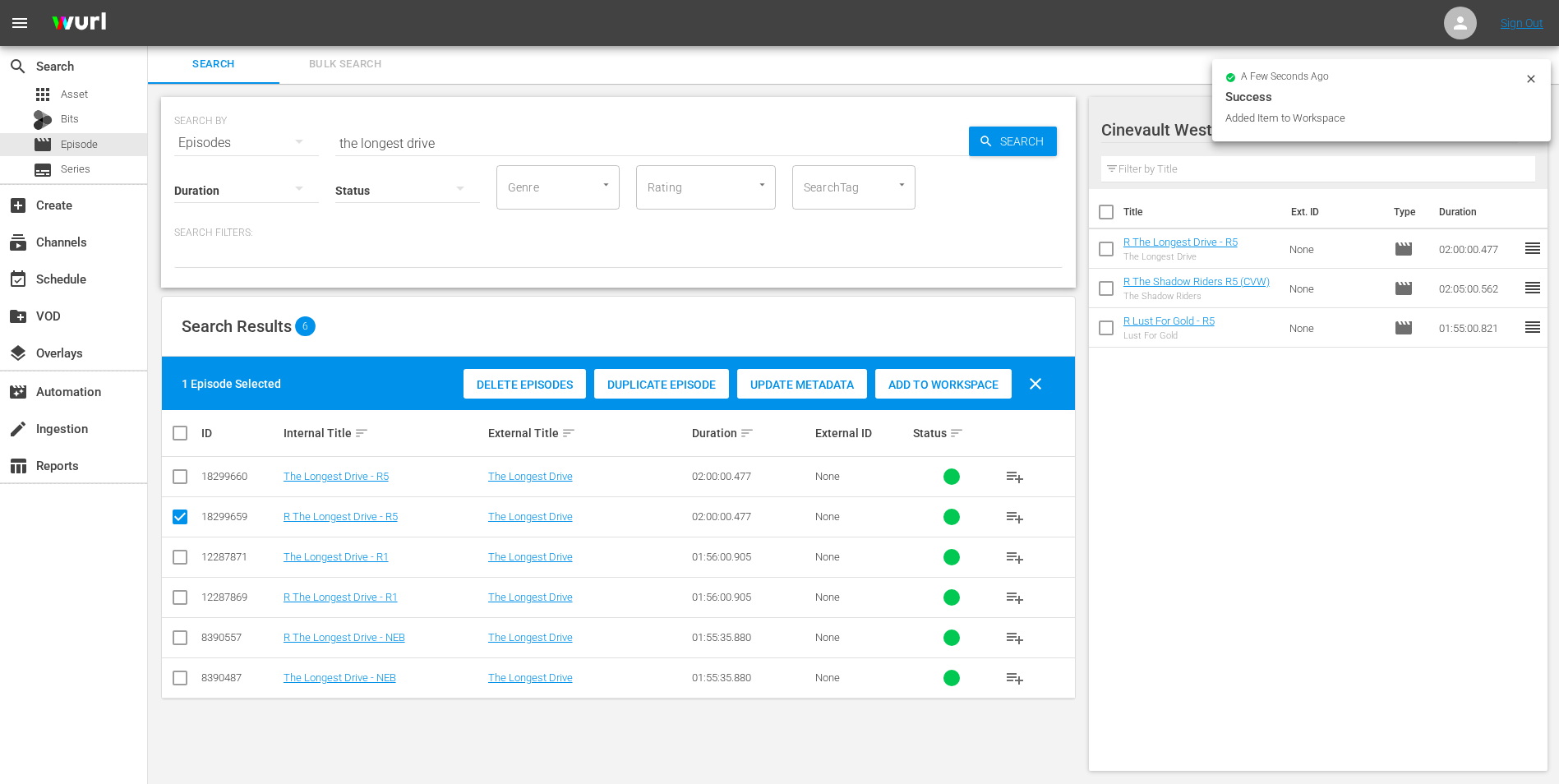
click at [1528, 82] on icon at bounding box center [1531, 78] width 7 height 7
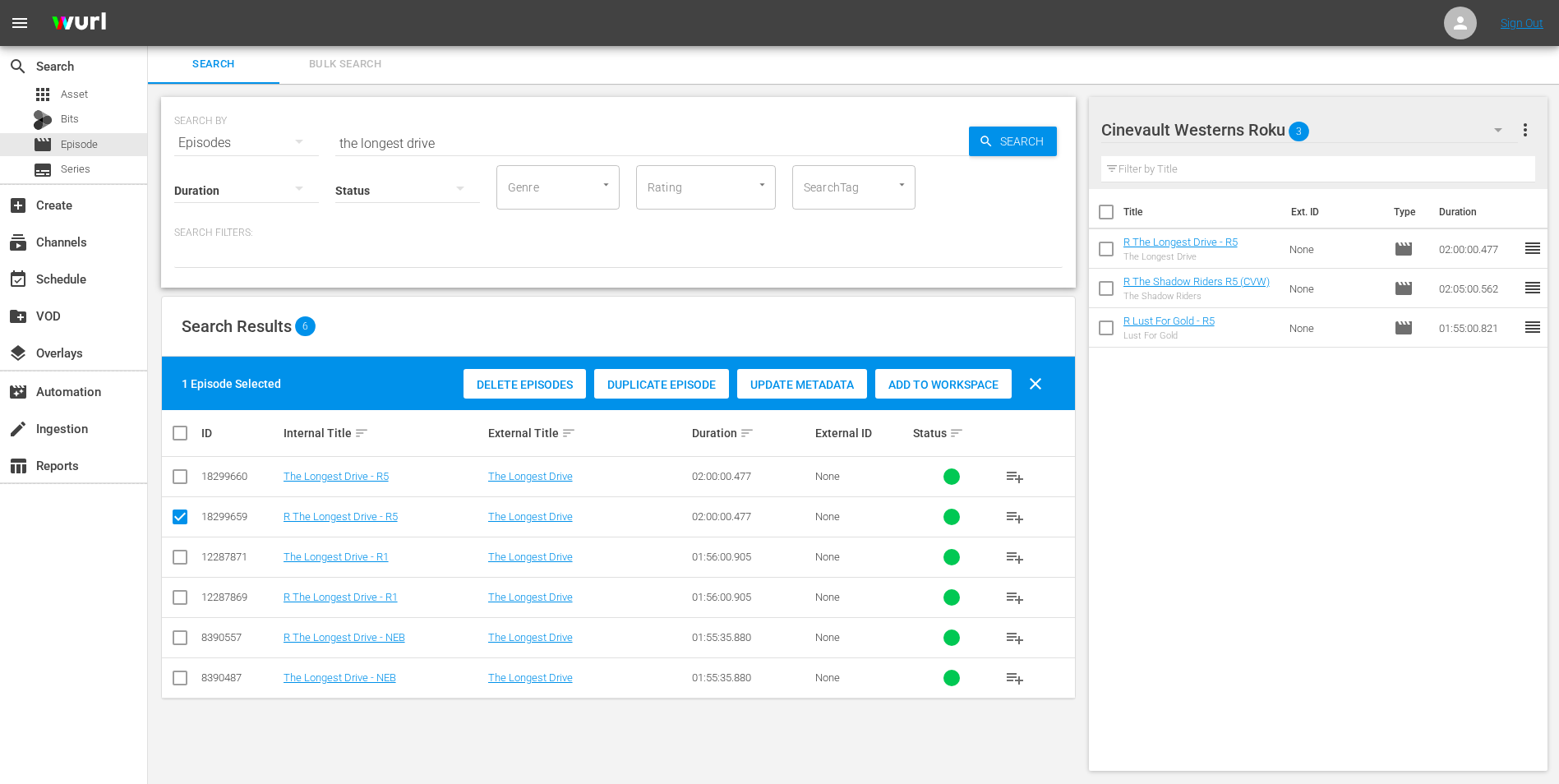
click at [1377, 126] on div "Cinevault Westerns Roku 3" at bounding box center [1311, 130] width 418 height 46
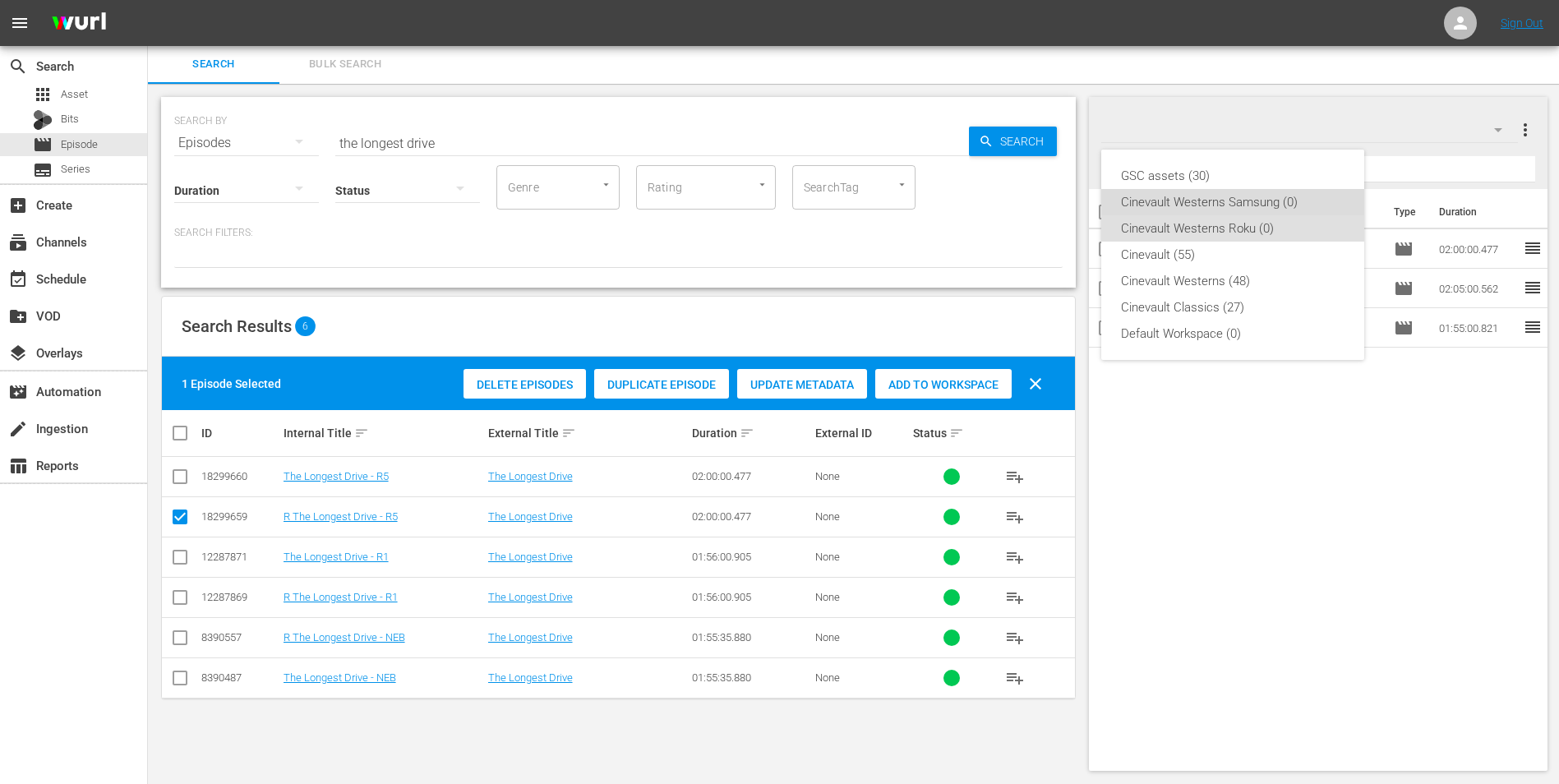
click at [1287, 212] on div "Cinevault Westerns Samsung (0)" at bounding box center [1233, 203] width 223 height 27
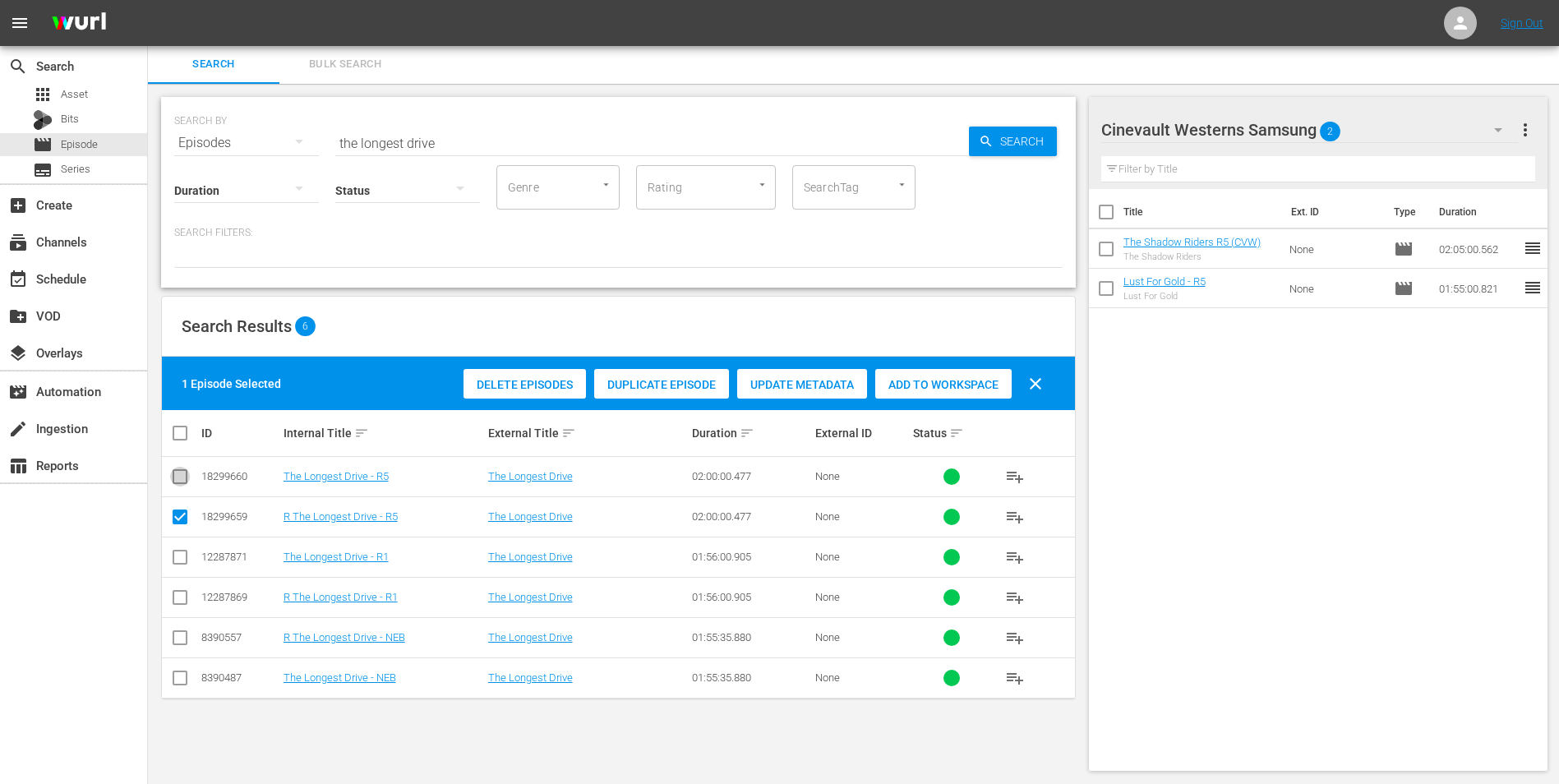
click at [180, 483] on input "checkbox" at bounding box center [180, 480] width 20 height 20
checkbox input "true"
click at [178, 512] on input "checkbox" at bounding box center [180, 520] width 20 height 20
checkbox input "false"
click at [928, 392] on div "Add to Workspace" at bounding box center [943, 384] width 136 height 31
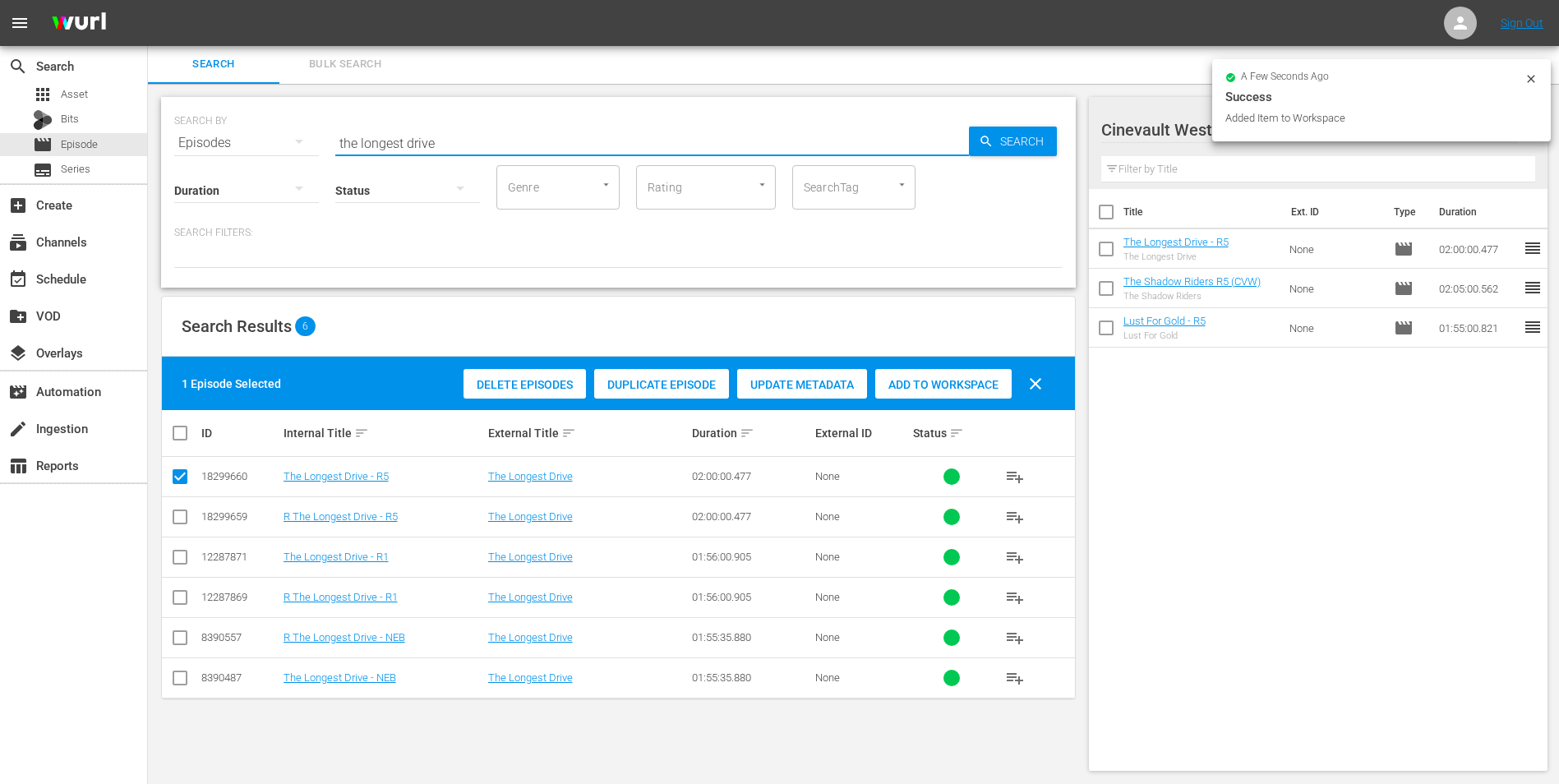
click at [800, 130] on input "the longest drive" at bounding box center [652, 143] width 634 height 39
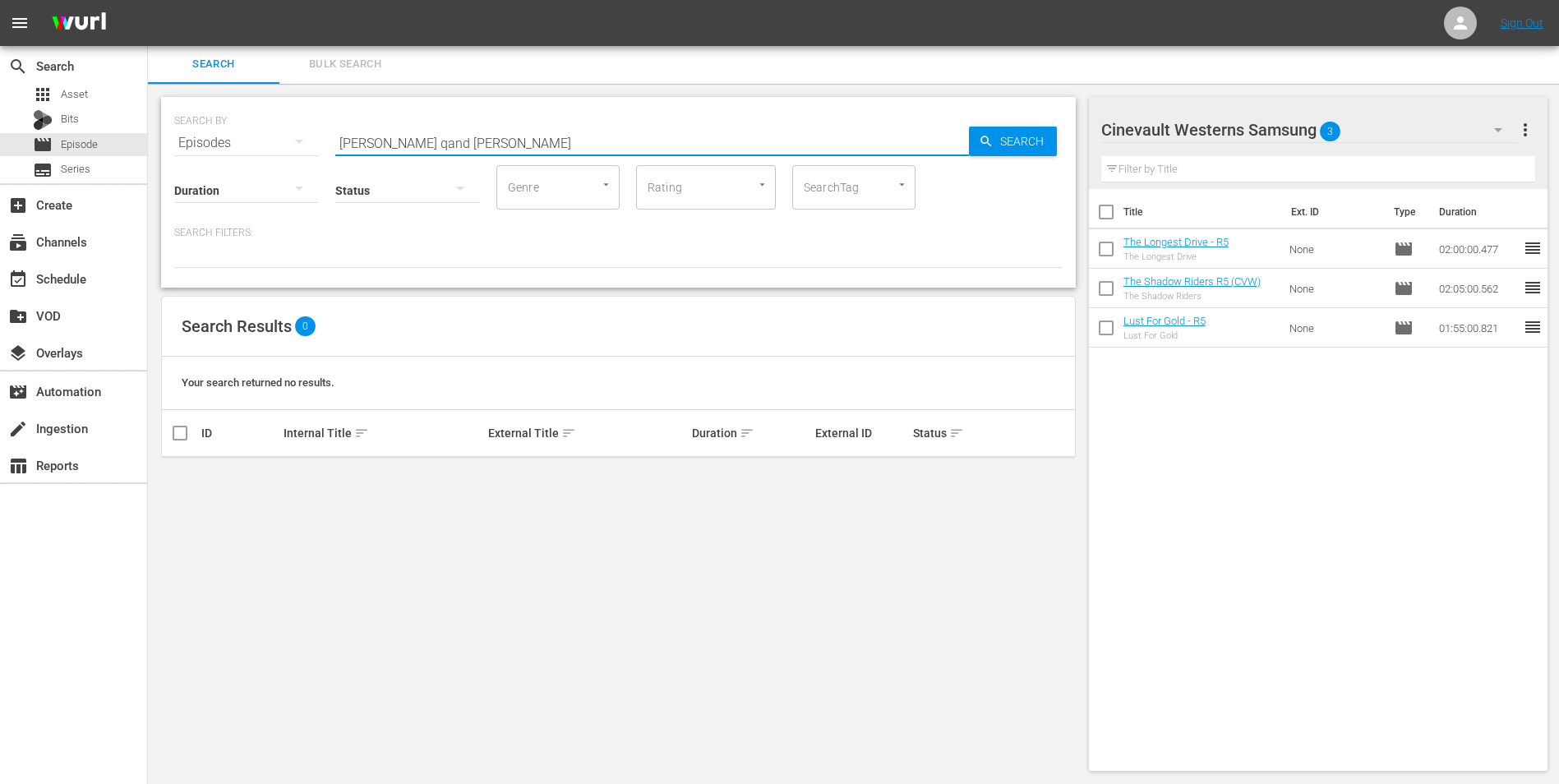
click at [408, 143] on input "[PERSON_NAME] qand [PERSON_NAME]" at bounding box center [652, 143] width 634 height 39
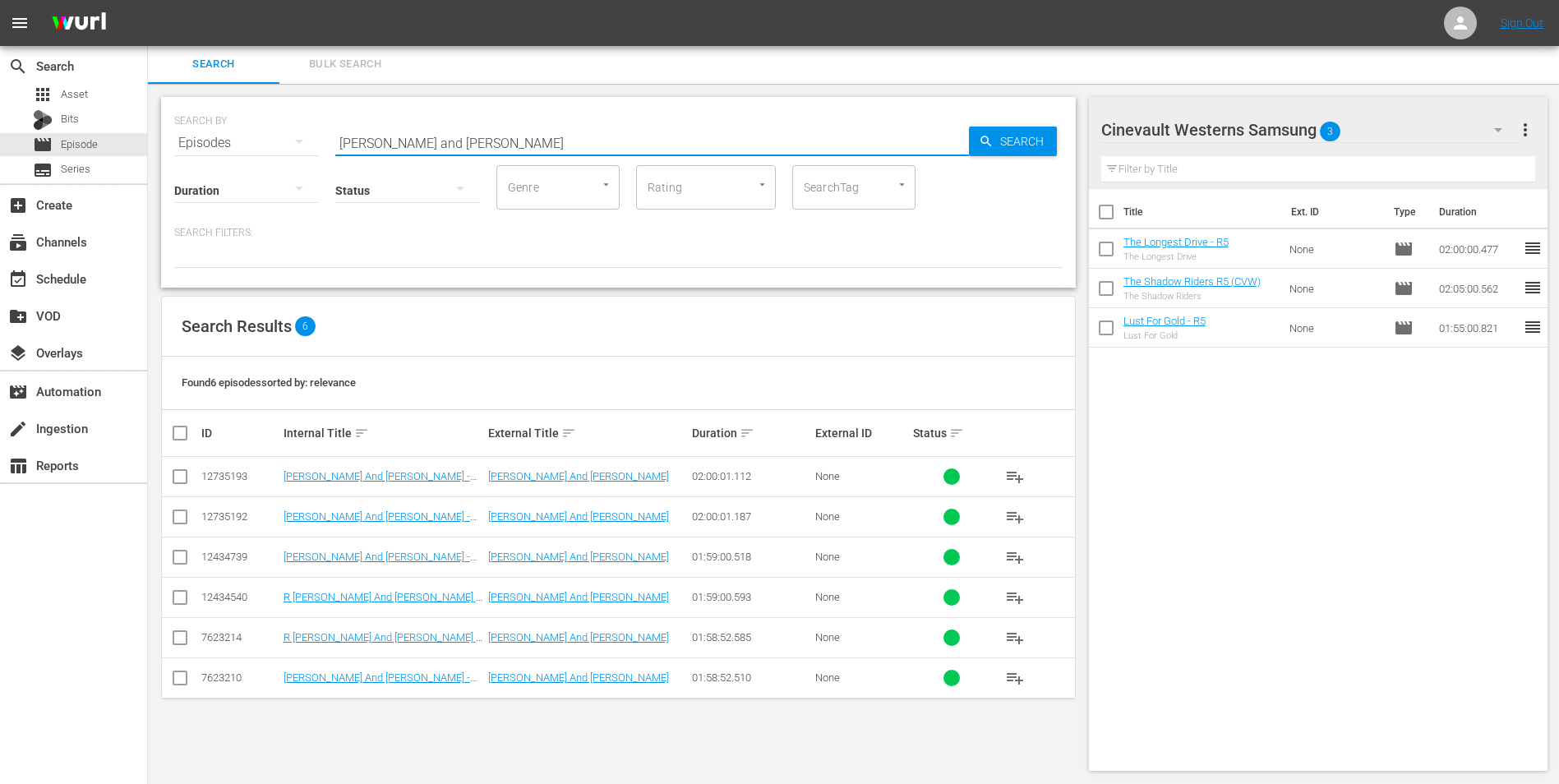
type input "[PERSON_NAME] and [PERSON_NAME]"
click at [187, 477] on input "checkbox" at bounding box center [180, 480] width 20 height 20
checkbox input "true"
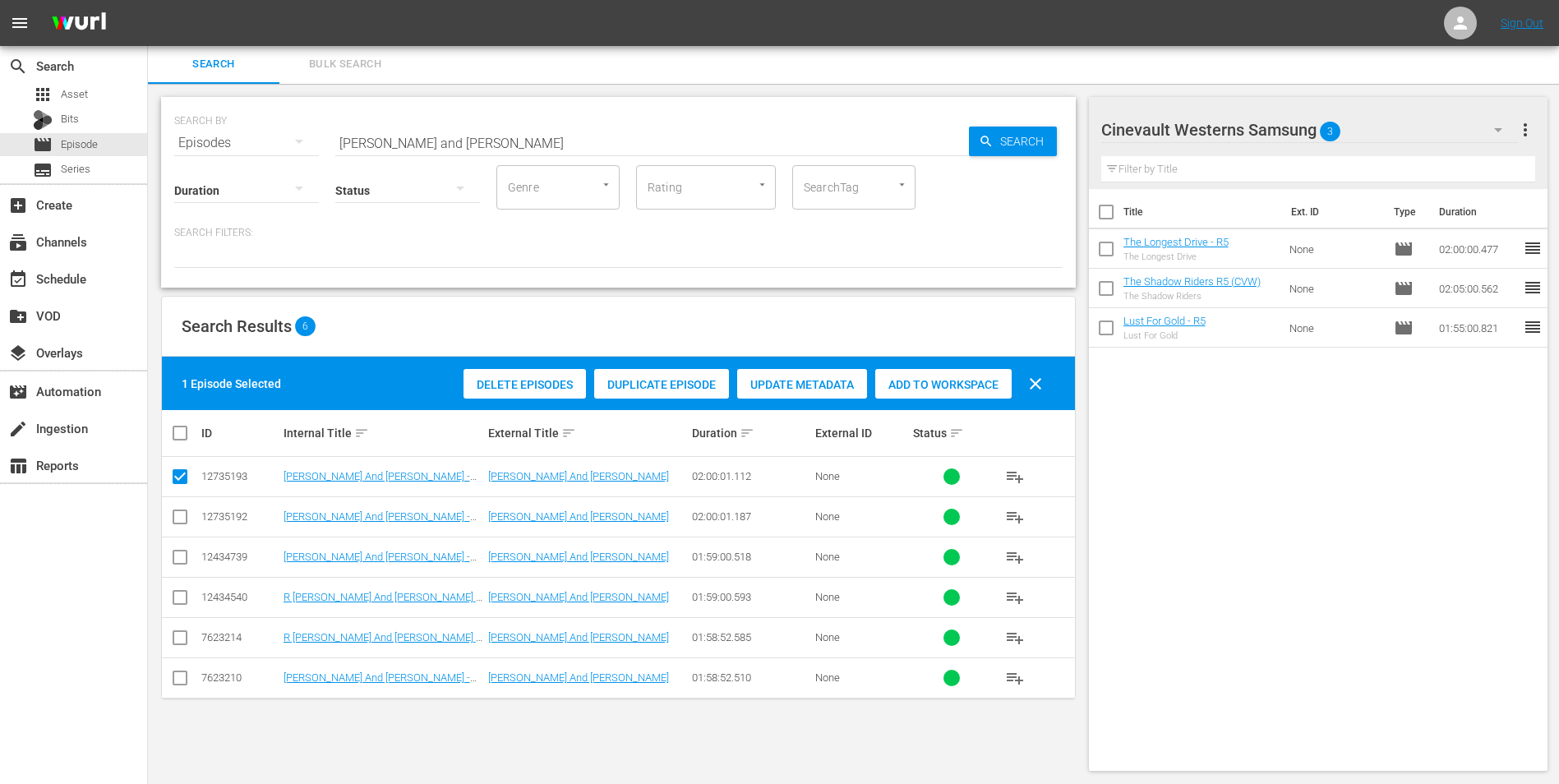
click at [953, 392] on div "Add to Workspace" at bounding box center [943, 384] width 136 height 31
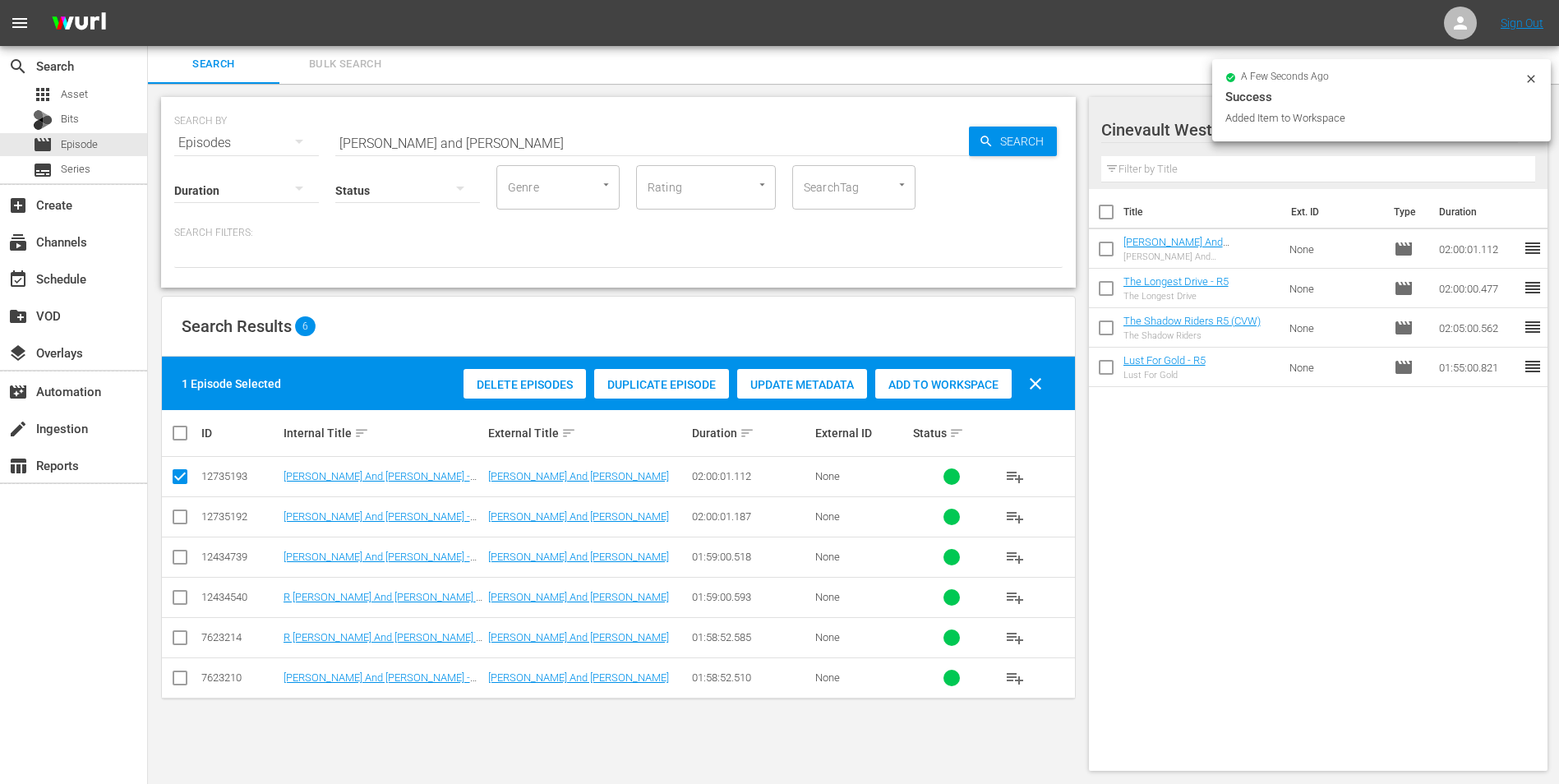
click at [1530, 79] on icon at bounding box center [1531, 78] width 13 height 13
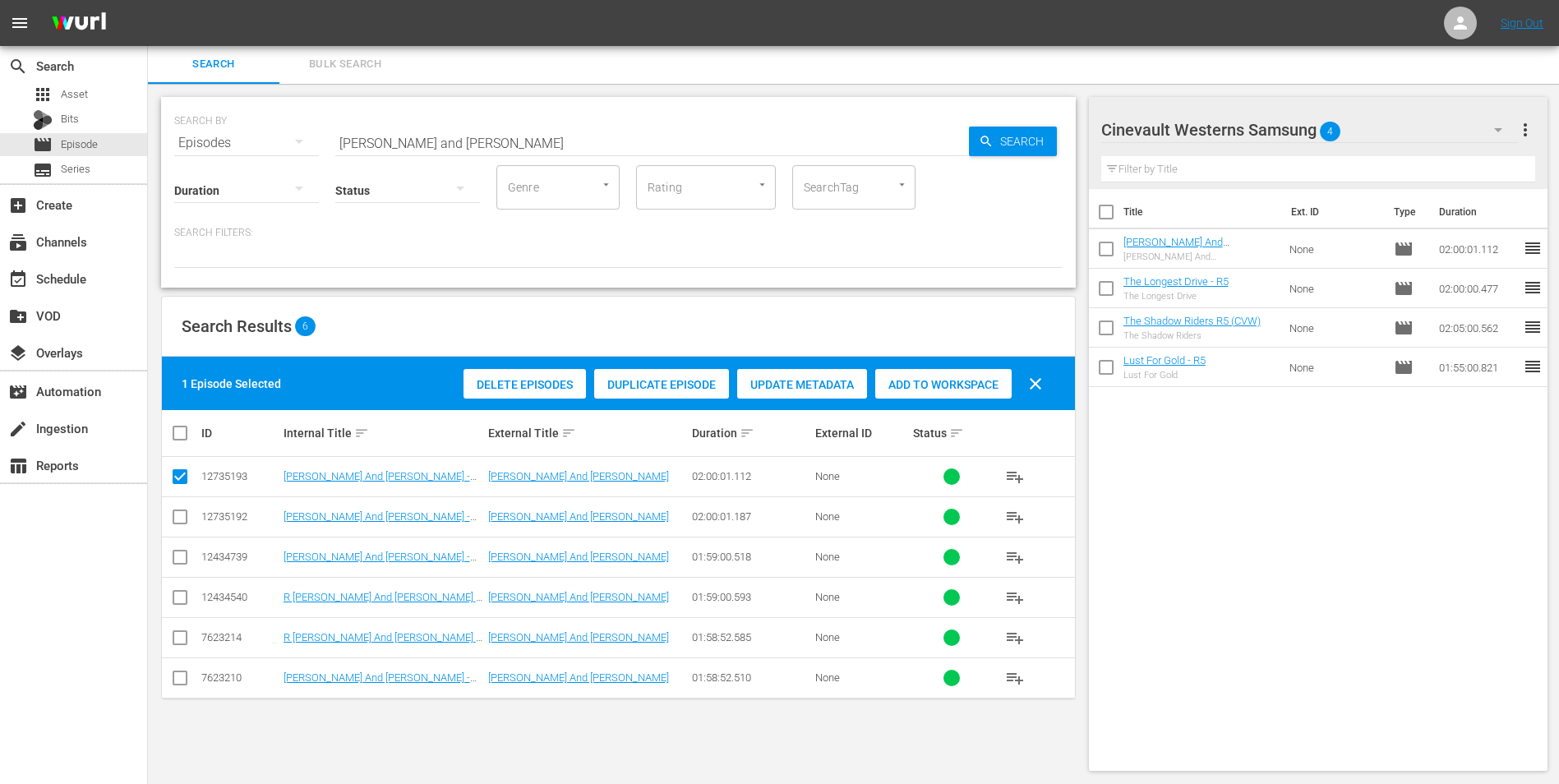
click at [1437, 138] on div "Cinevault Westerns Samsung 4" at bounding box center [1311, 130] width 418 height 46
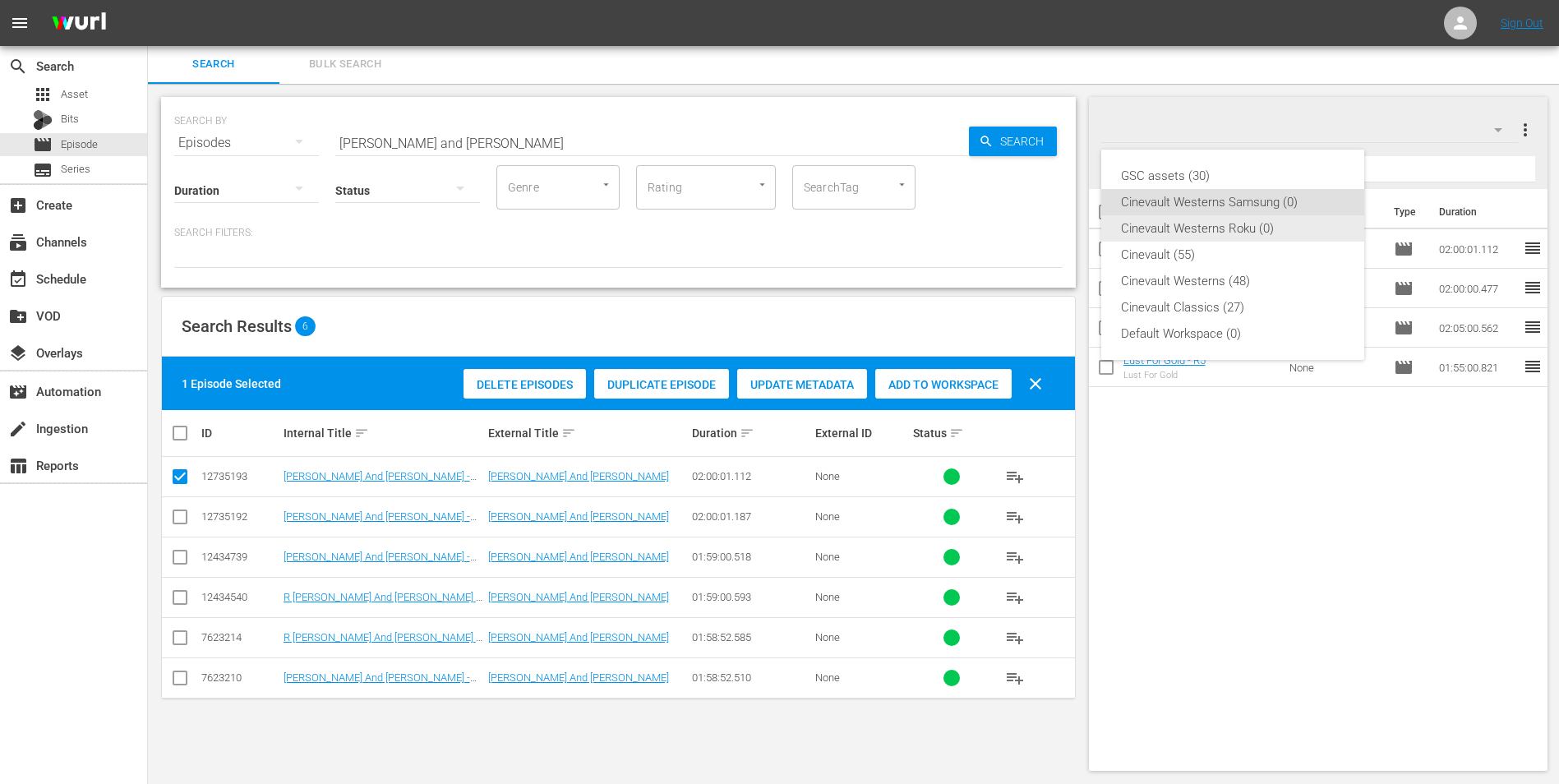
click at [1296, 229] on div "Cinevault Westerns Roku (0)" at bounding box center [1233, 228] width 223 height 27
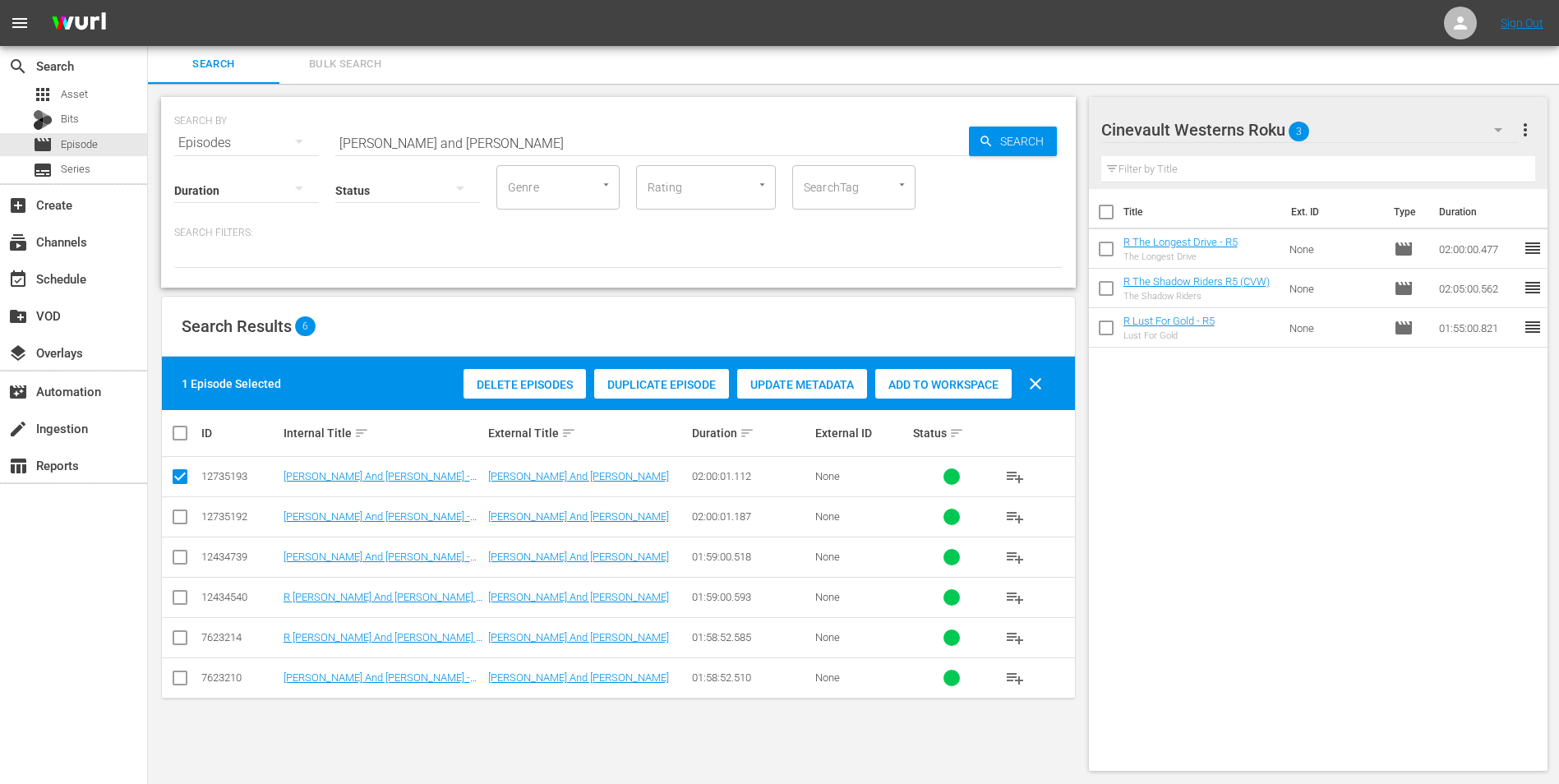
click at [178, 512] on input "checkbox" at bounding box center [180, 520] width 20 height 20
checkbox input "true"
click at [176, 477] on input "checkbox" at bounding box center [180, 480] width 20 height 20
checkbox input "false"
click at [979, 372] on div "Add to Workspace" at bounding box center [943, 384] width 136 height 31
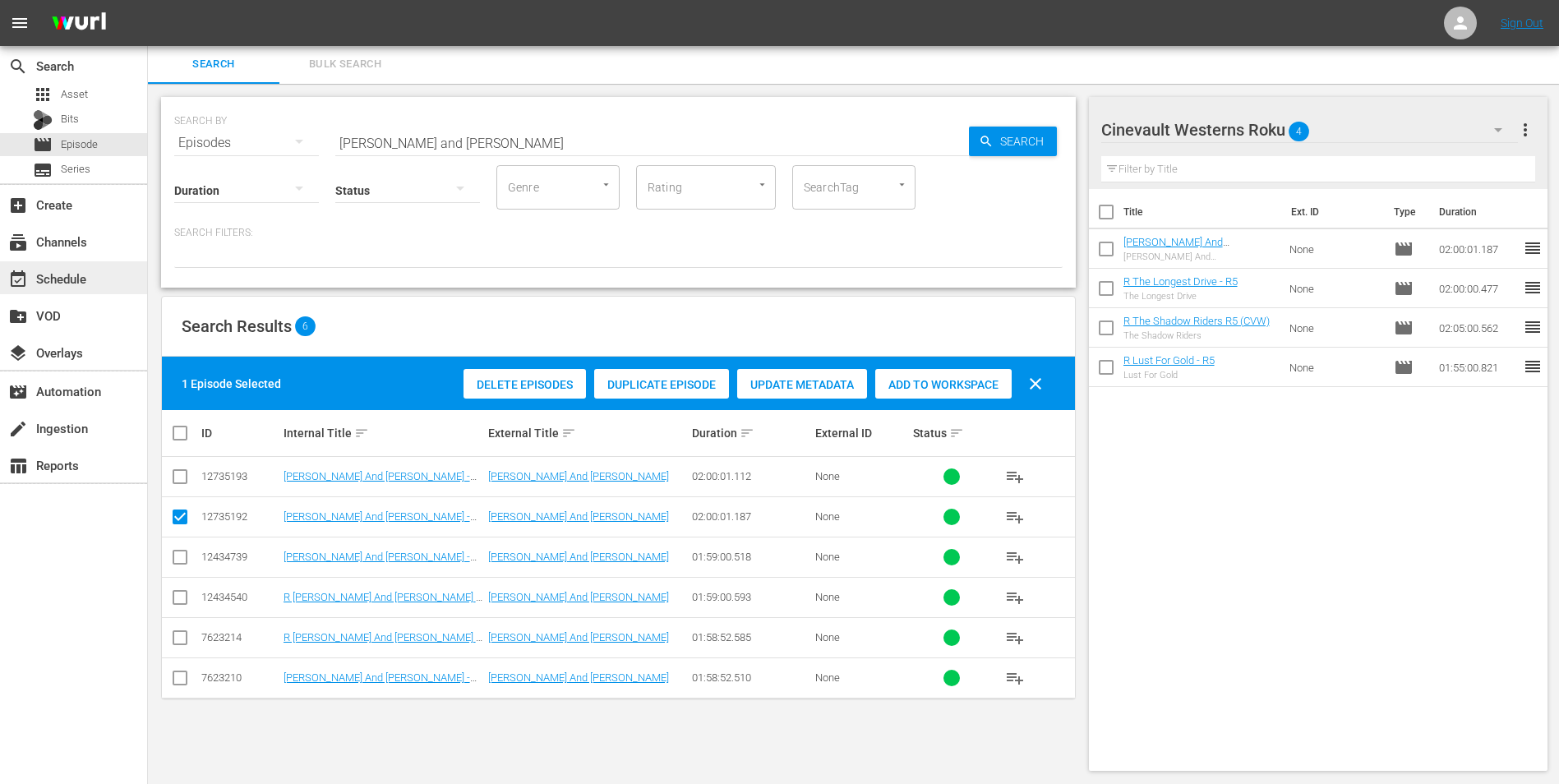
click at [81, 279] on div "event_available Schedule" at bounding box center [46, 276] width 92 height 15
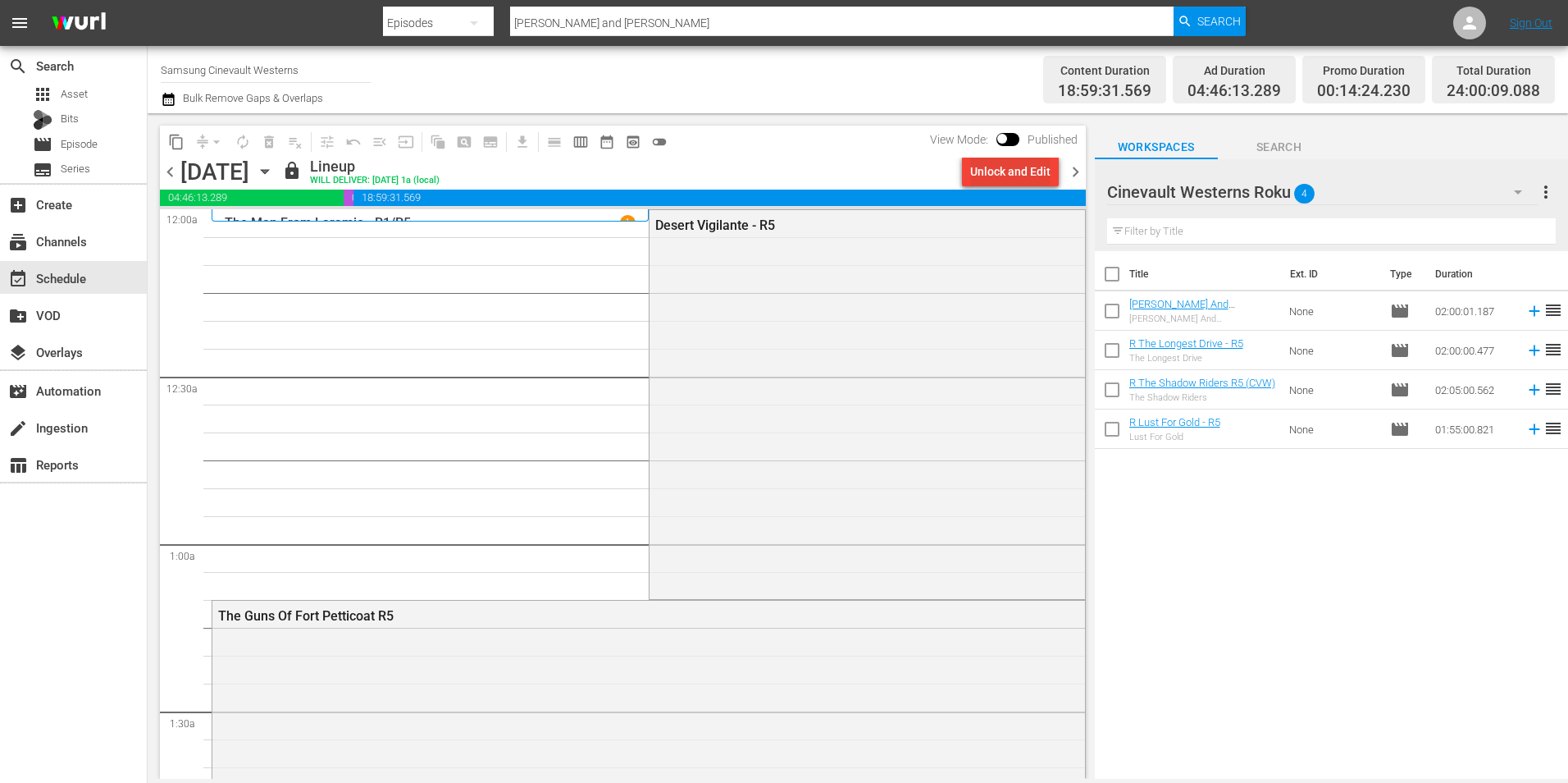
click at [1002, 167] on div "Unlock and Edit" at bounding box center [1010, 171] width 81 height 29
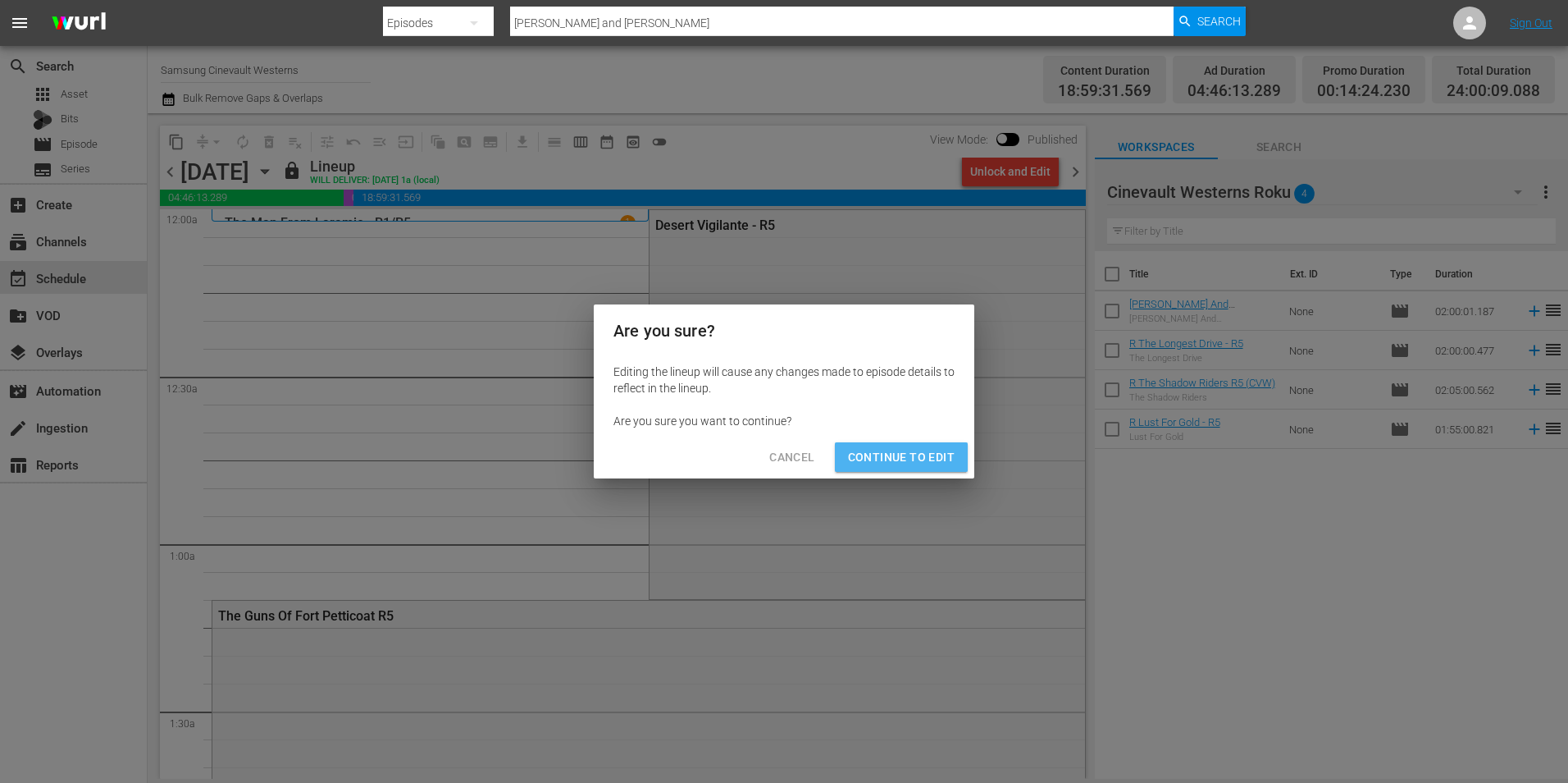
click at [929, 449] on span "Continue to Edit" at bounding box center [902, 457] width 106 height 20
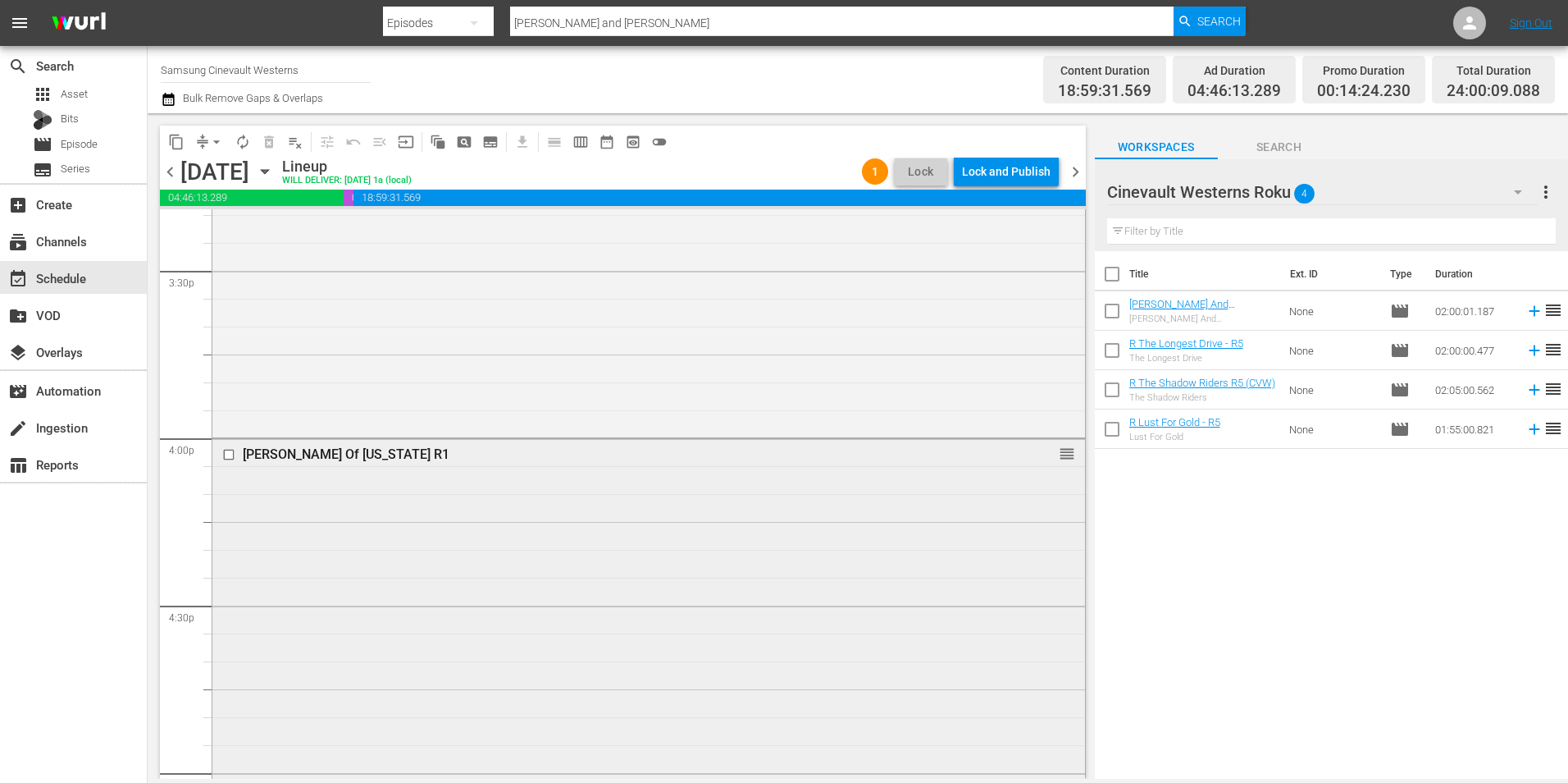
scroll to position [5252, 0]
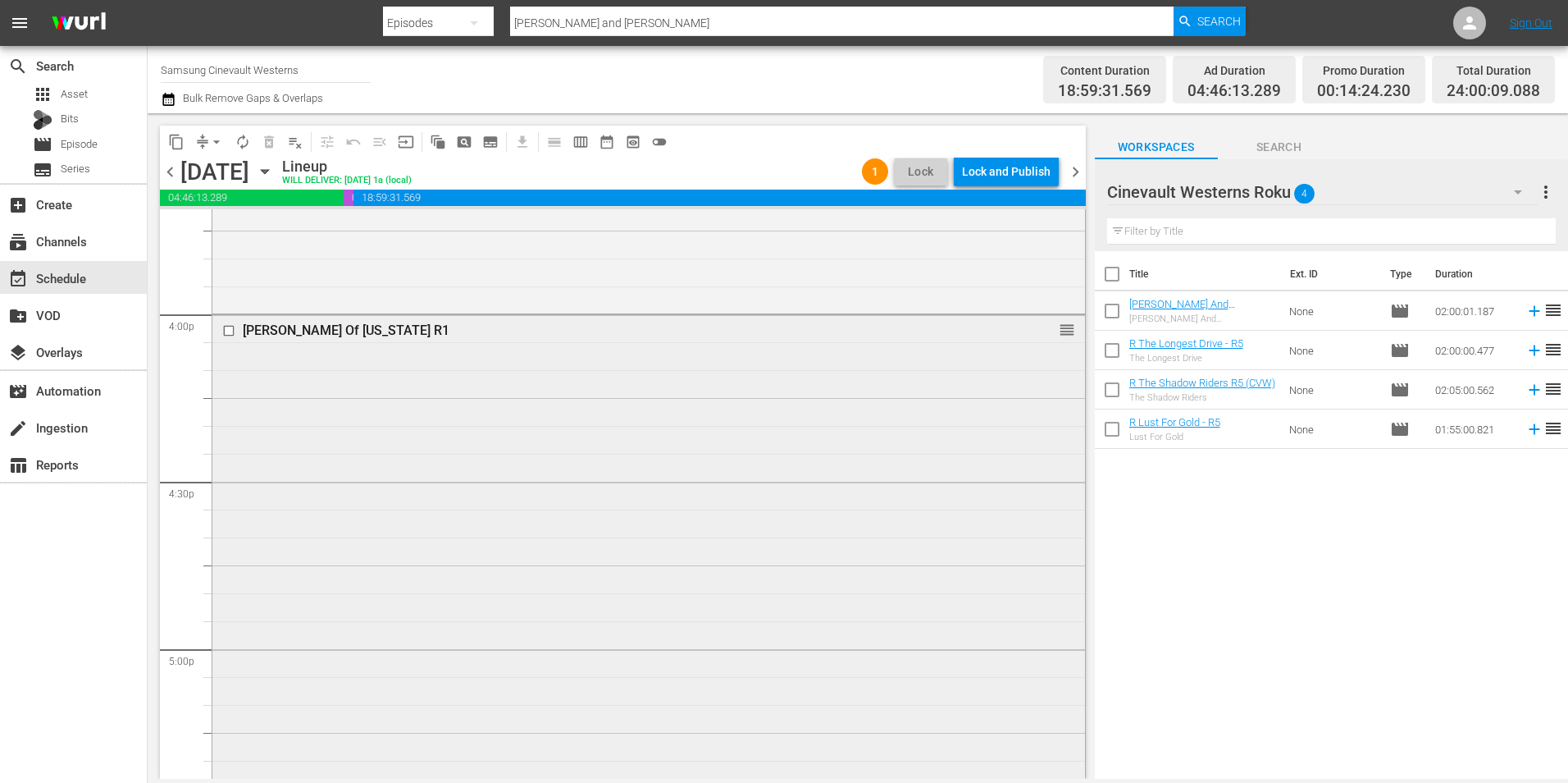
click at [230, 335] on input "checkbox" at bounding box center [230, 331] width 17 height 14
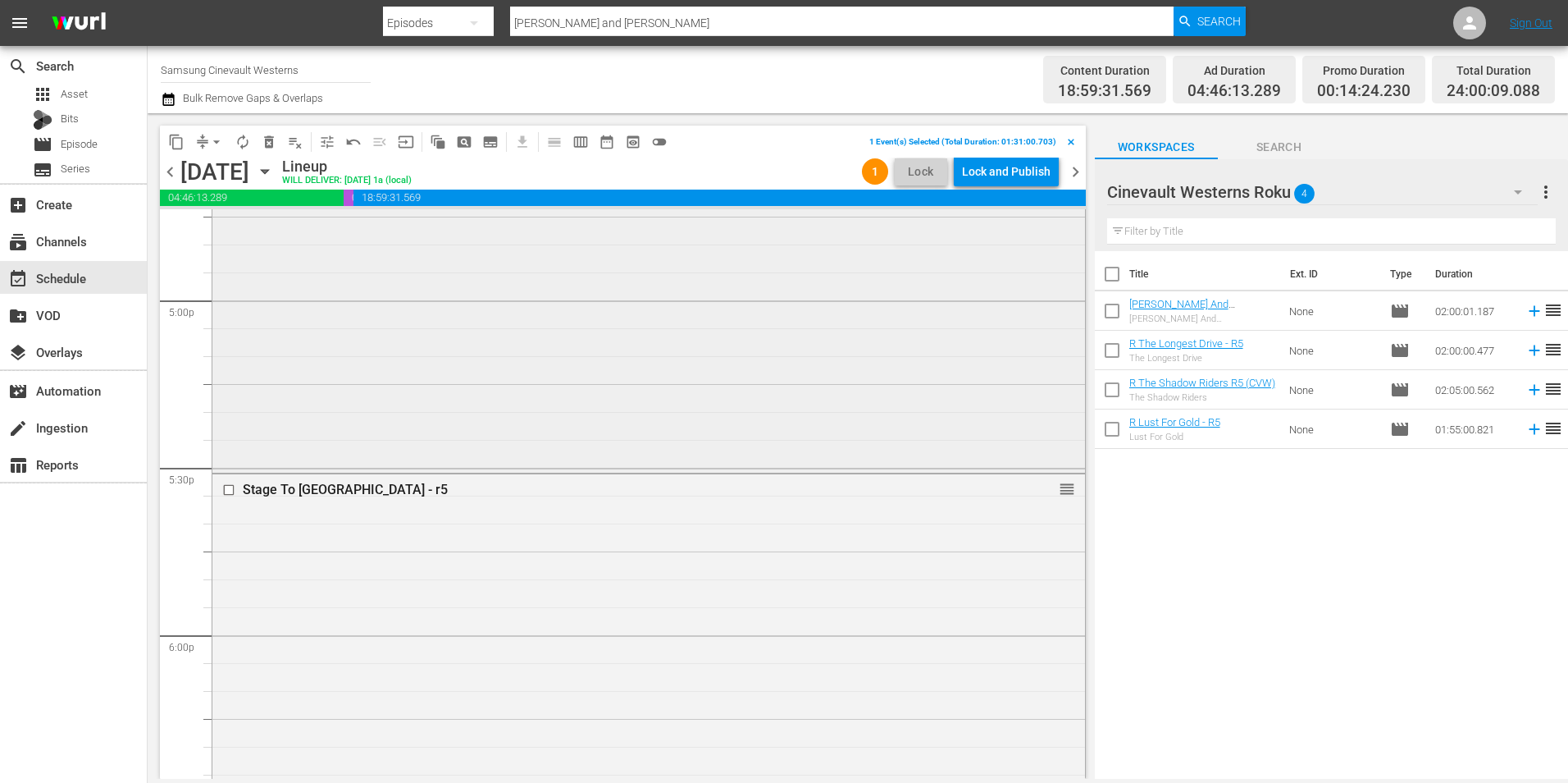
scroll to position [5826, 0]
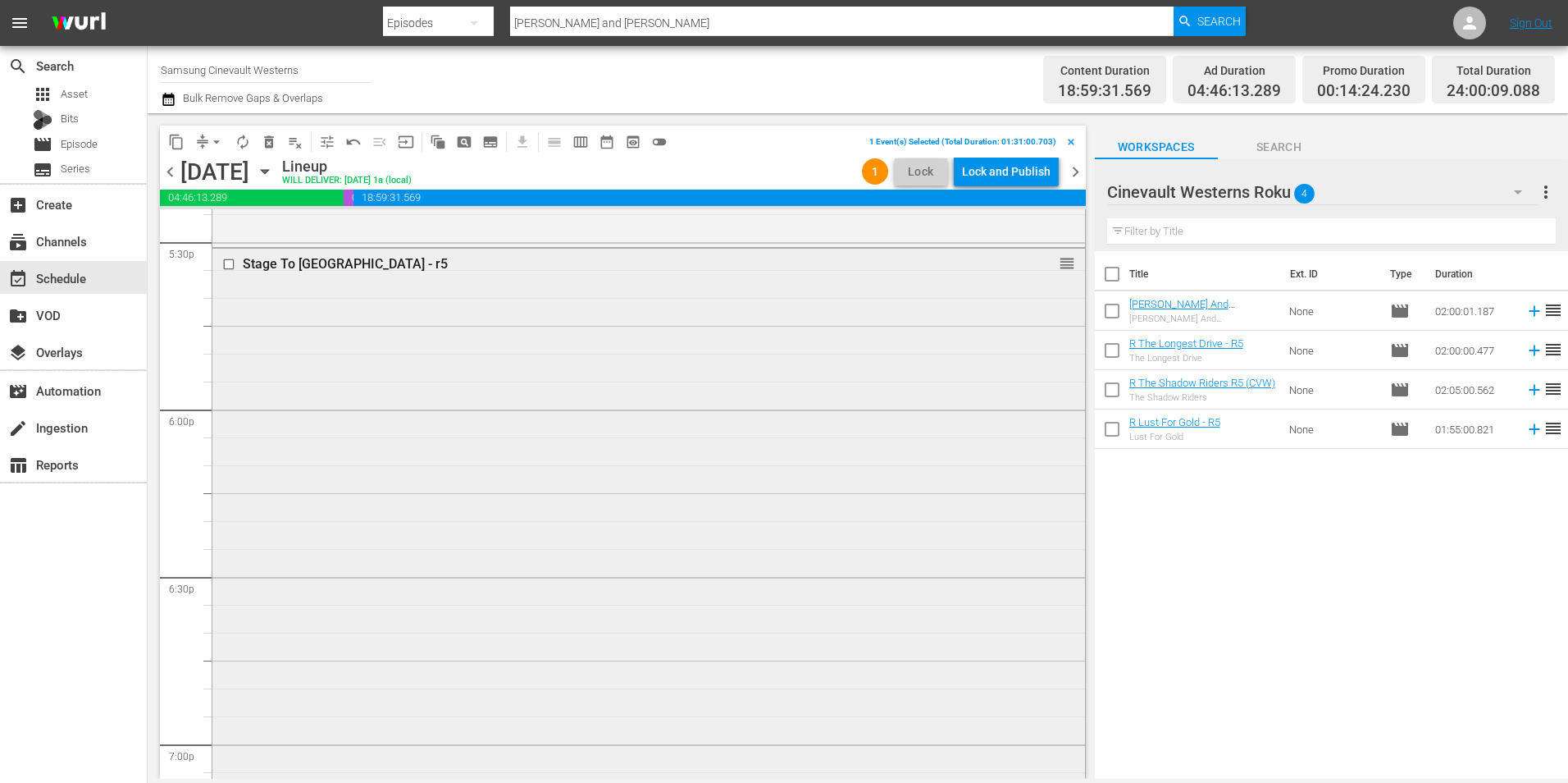
click at [225, 263] on input "checkbox" at bounding box center [230, 264] width 17 height 14
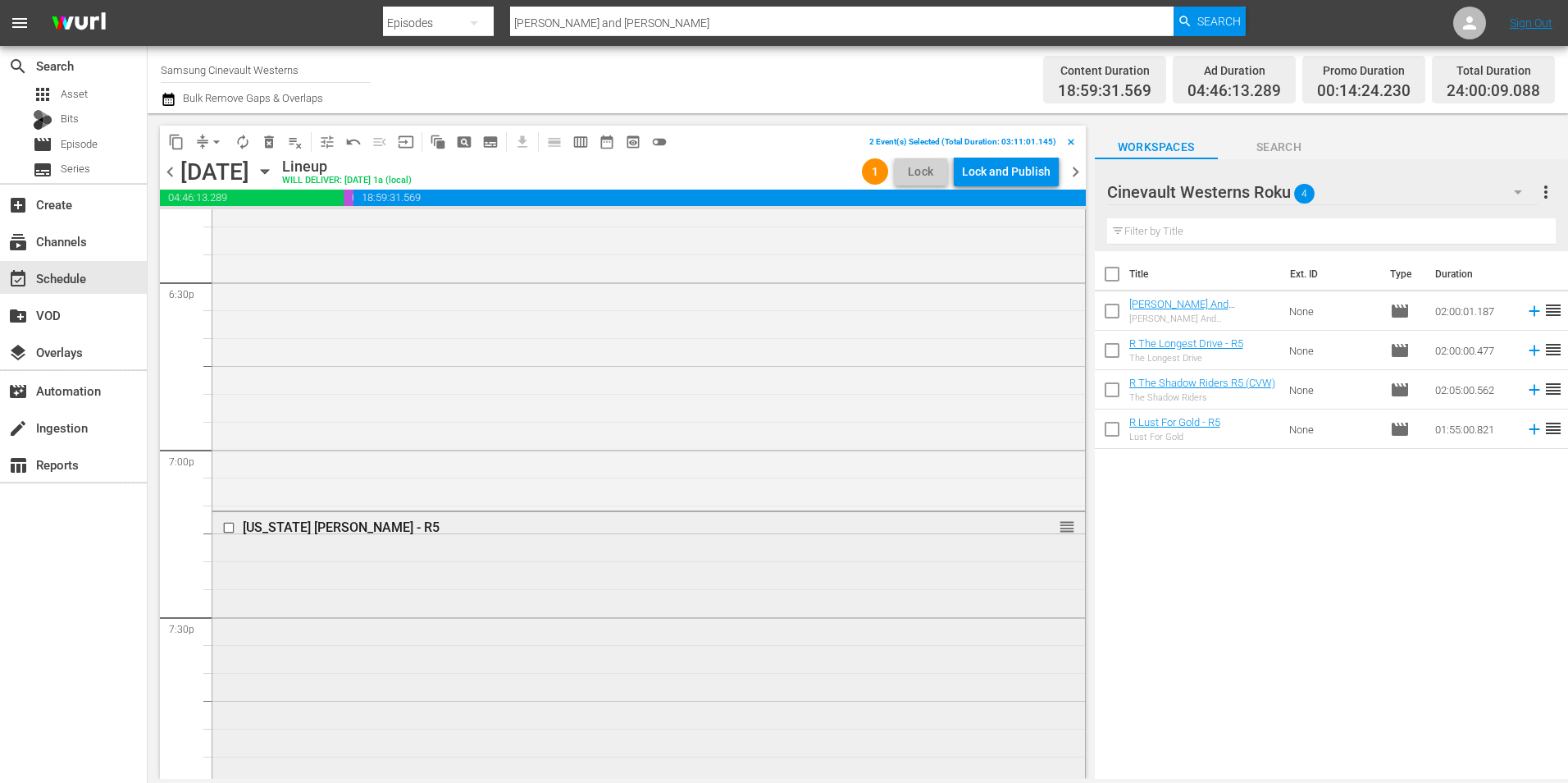
scroll to position [6236, 0]
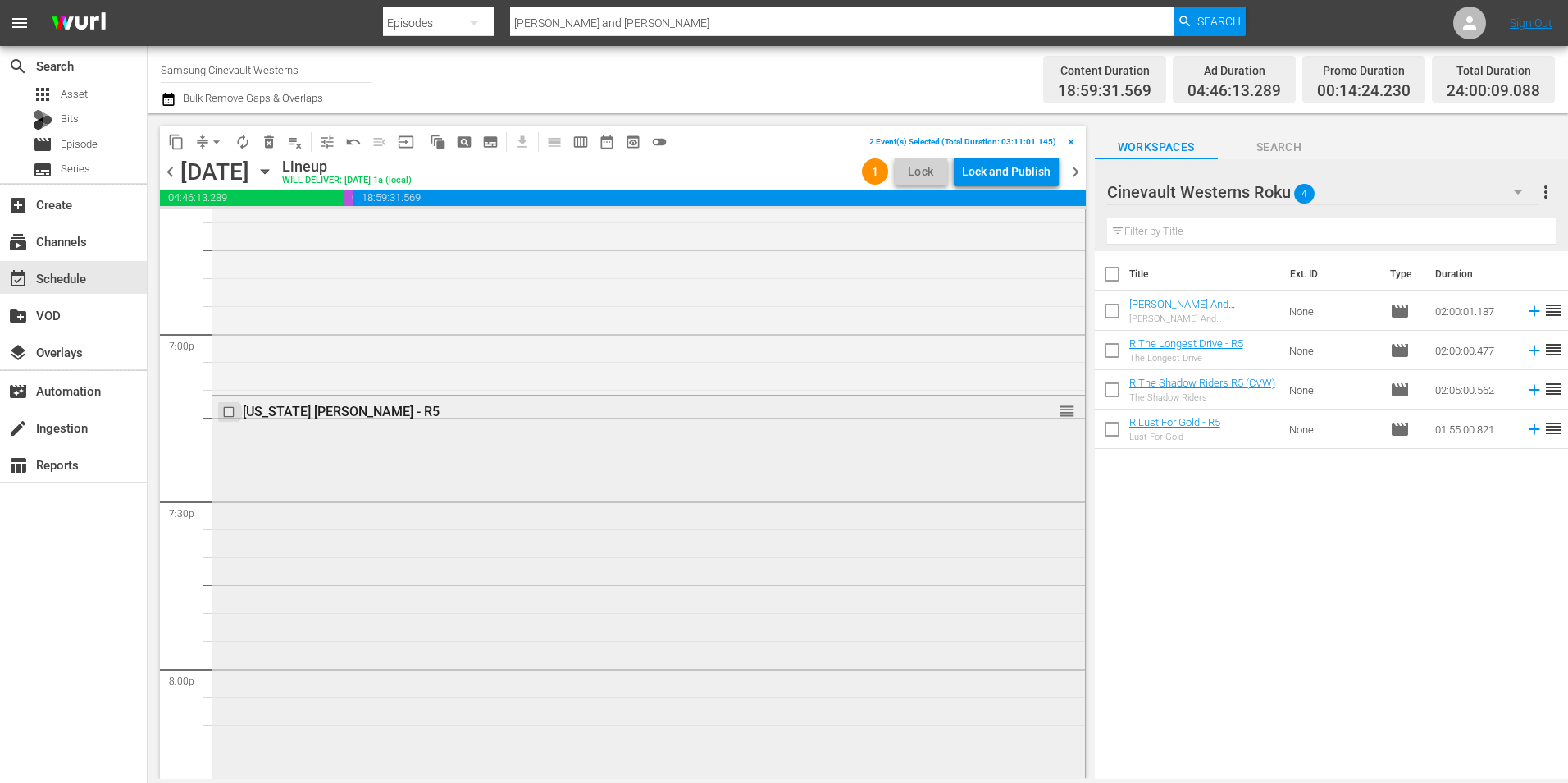
click at [229, 408] on input "checkbox" at bounding box center [230, 413] width 17 height 14
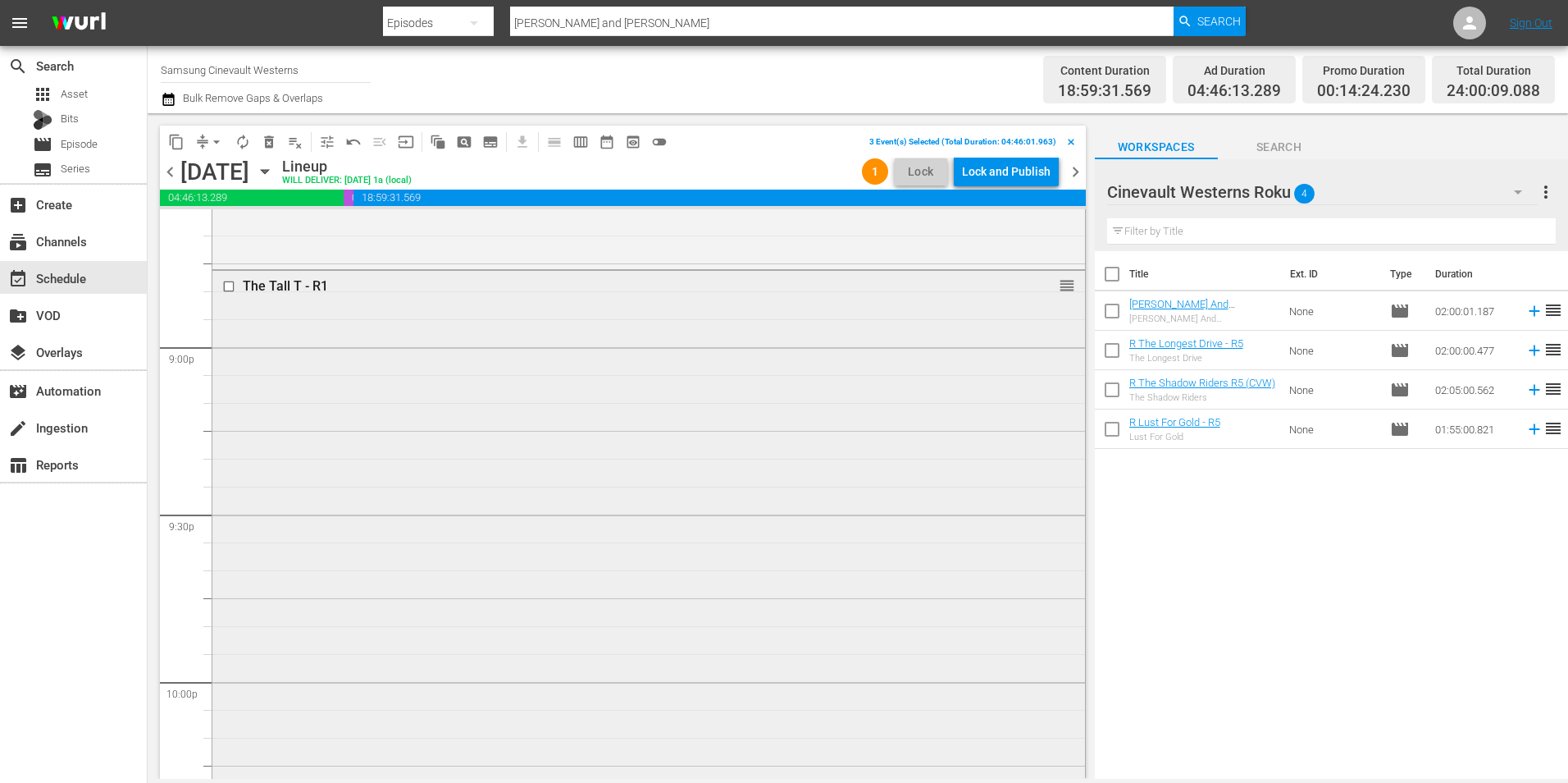
click at [230, 286] on input "checkbox" at bounding box center [230, 286] width 17 height 14
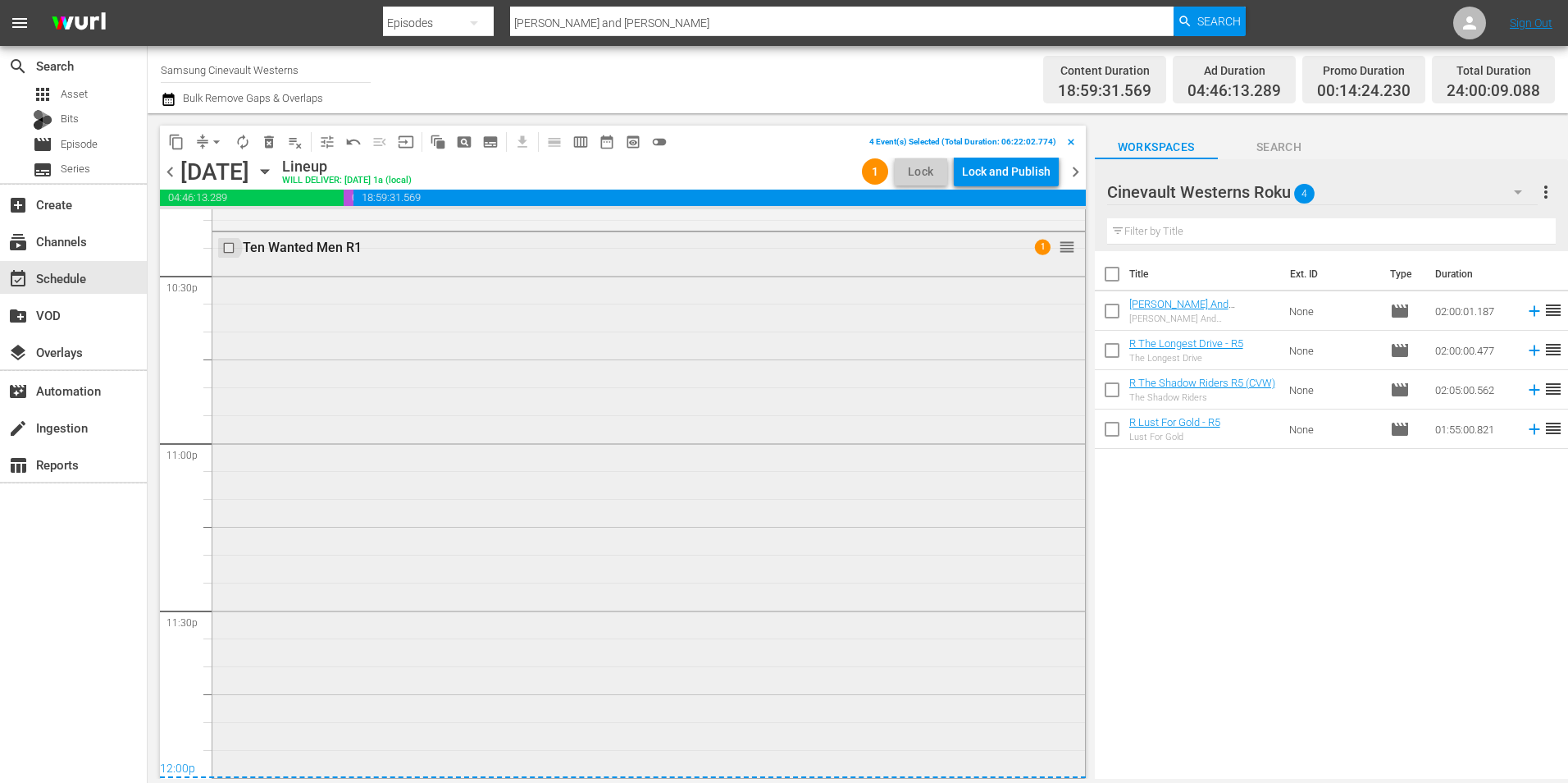
click at [225, 250] on input "checkbox" at bounding box center [230, 248] width 17 height 14
click at [174, 137] on span "content_copy" at bounding box center [176, 142] width 16 height 16
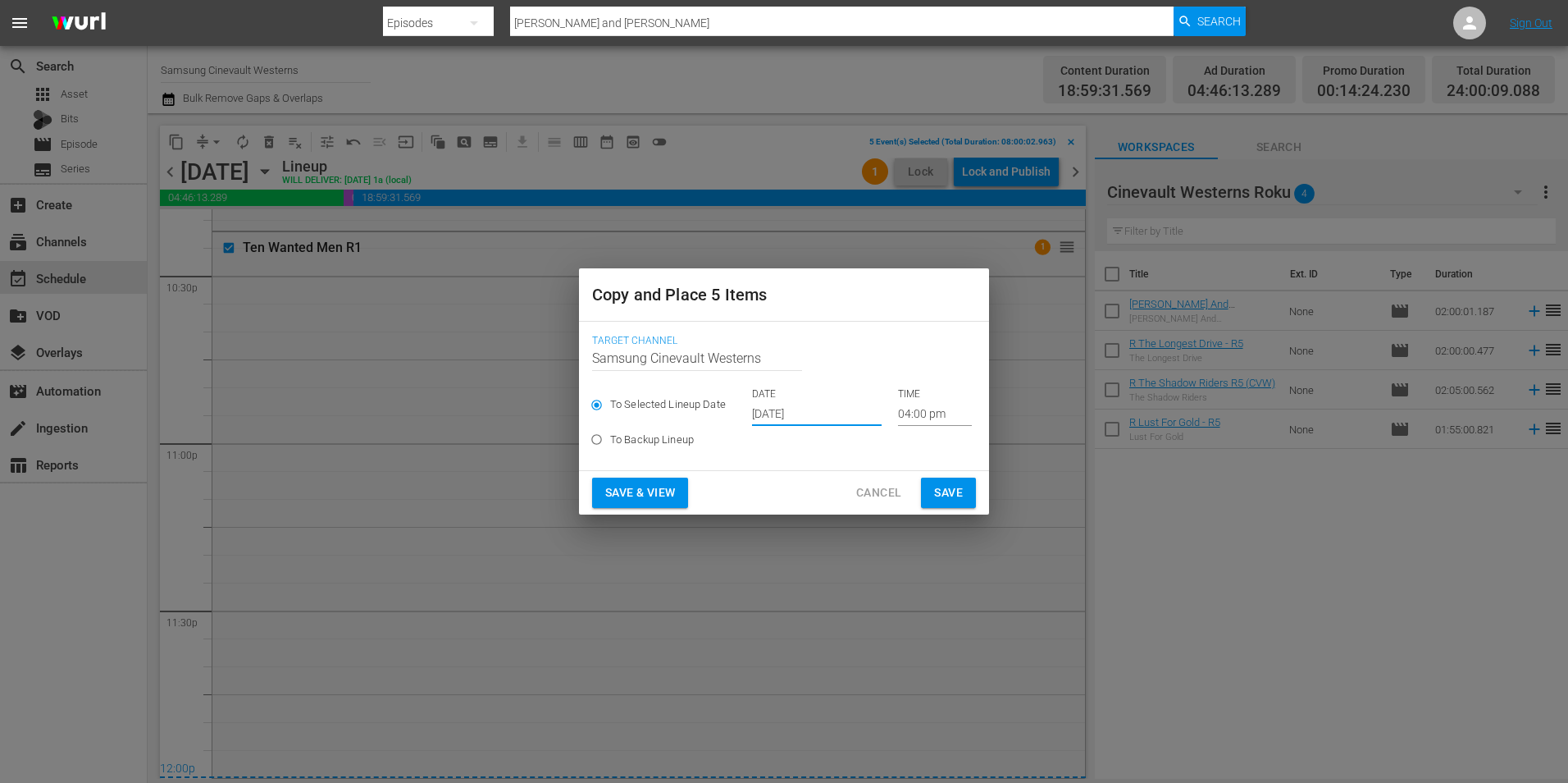
click at [784, 414] on input "[DATE]" at bounding box center [817, 414] width 130 height 25
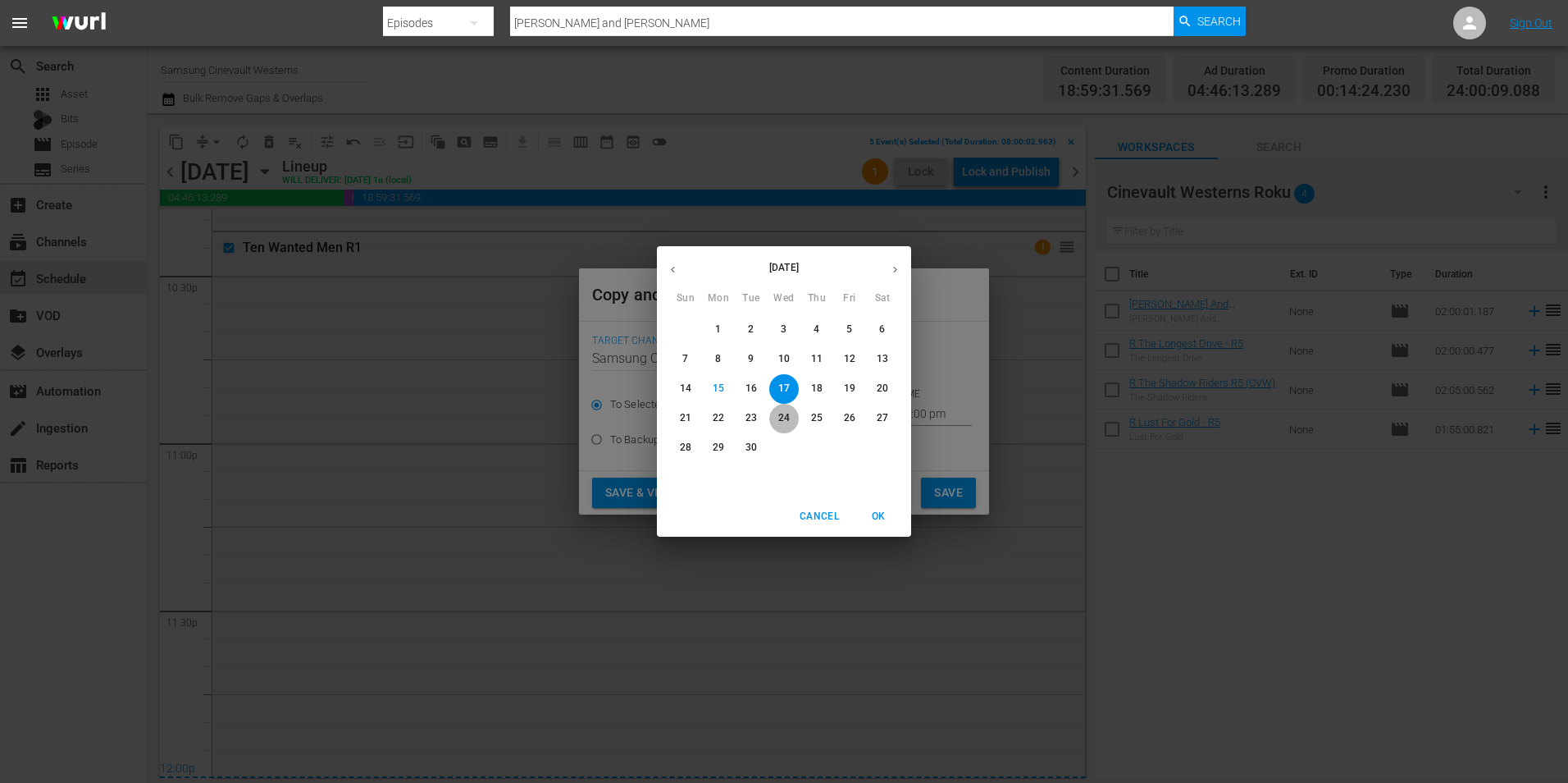
click at [782, 415] on p "24" at bounding box center [784, 418] width 12 height 14
type input "[DATE]"
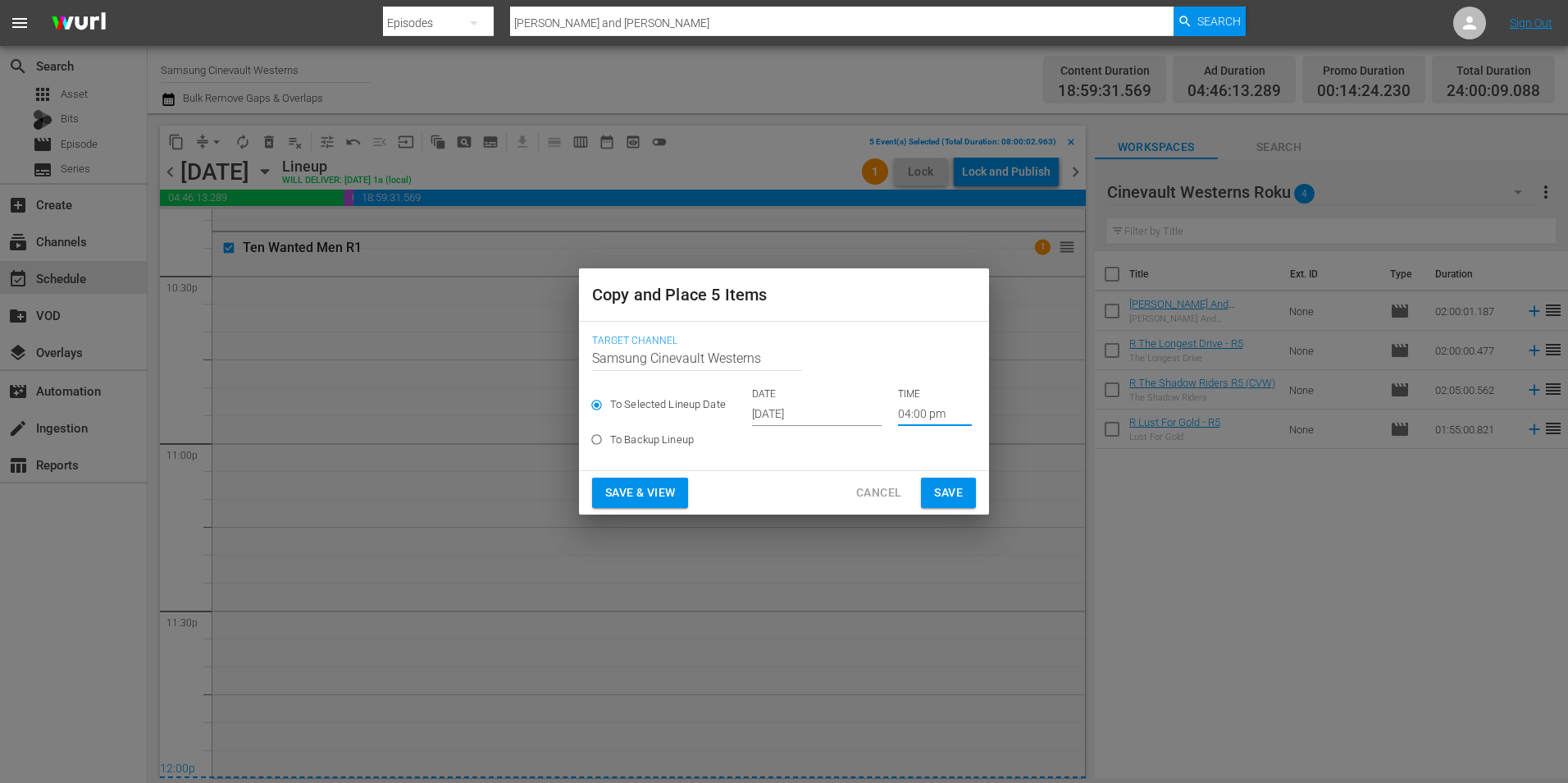
click at [920, 405] on input "04:00 pm" at bounding box center [934, 414] width 74 height 25
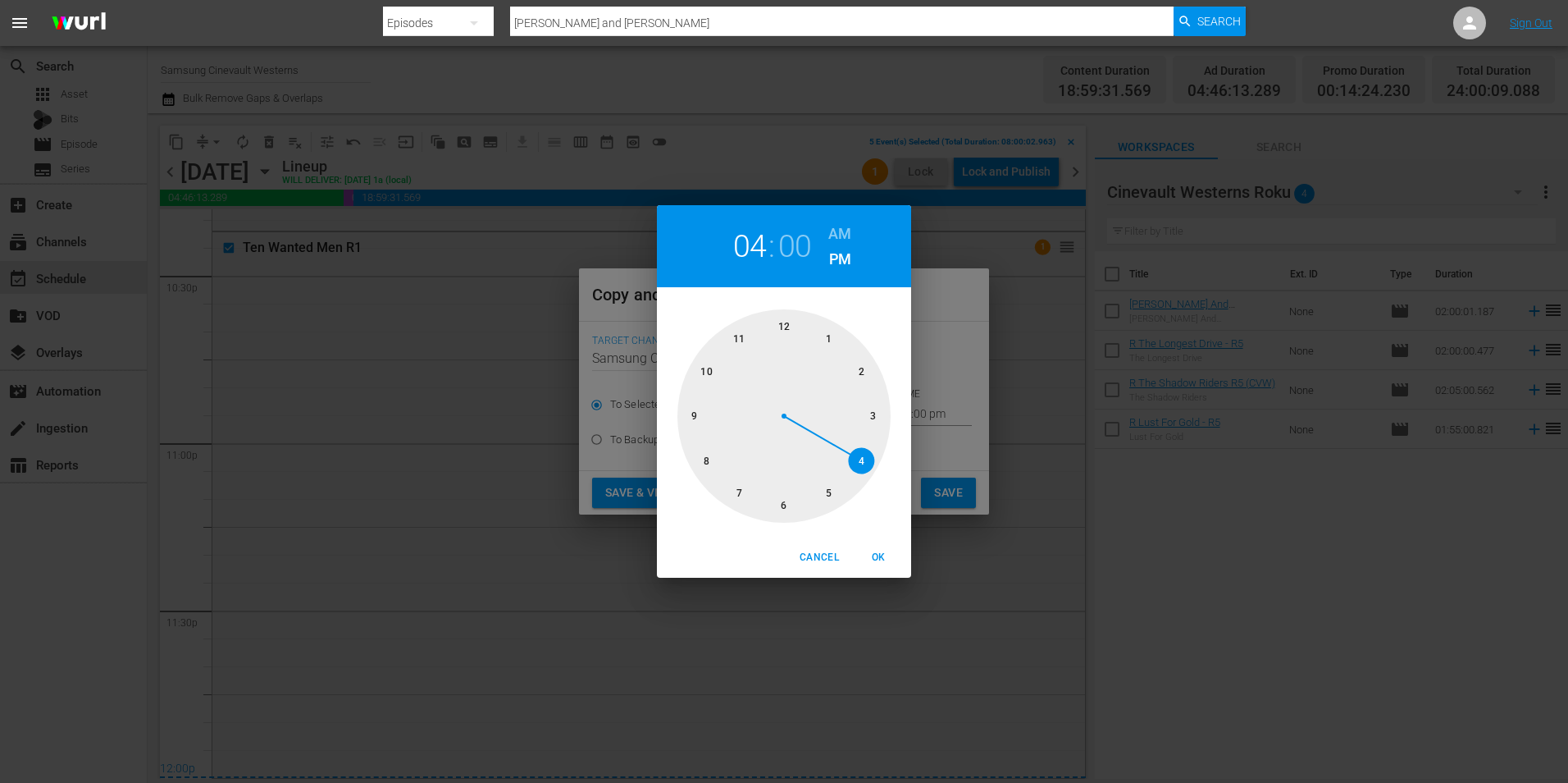
click at [793, 325] on div at bounding box center [784, 415] width 213 height 213
click at [829, 235] on h6 "AM" at bounding box center [840, 234] width 23 height 27
click at [879, 545] on button "OK" at bounding box center [878, 558] width 52 height 28
type input "12:00 am"
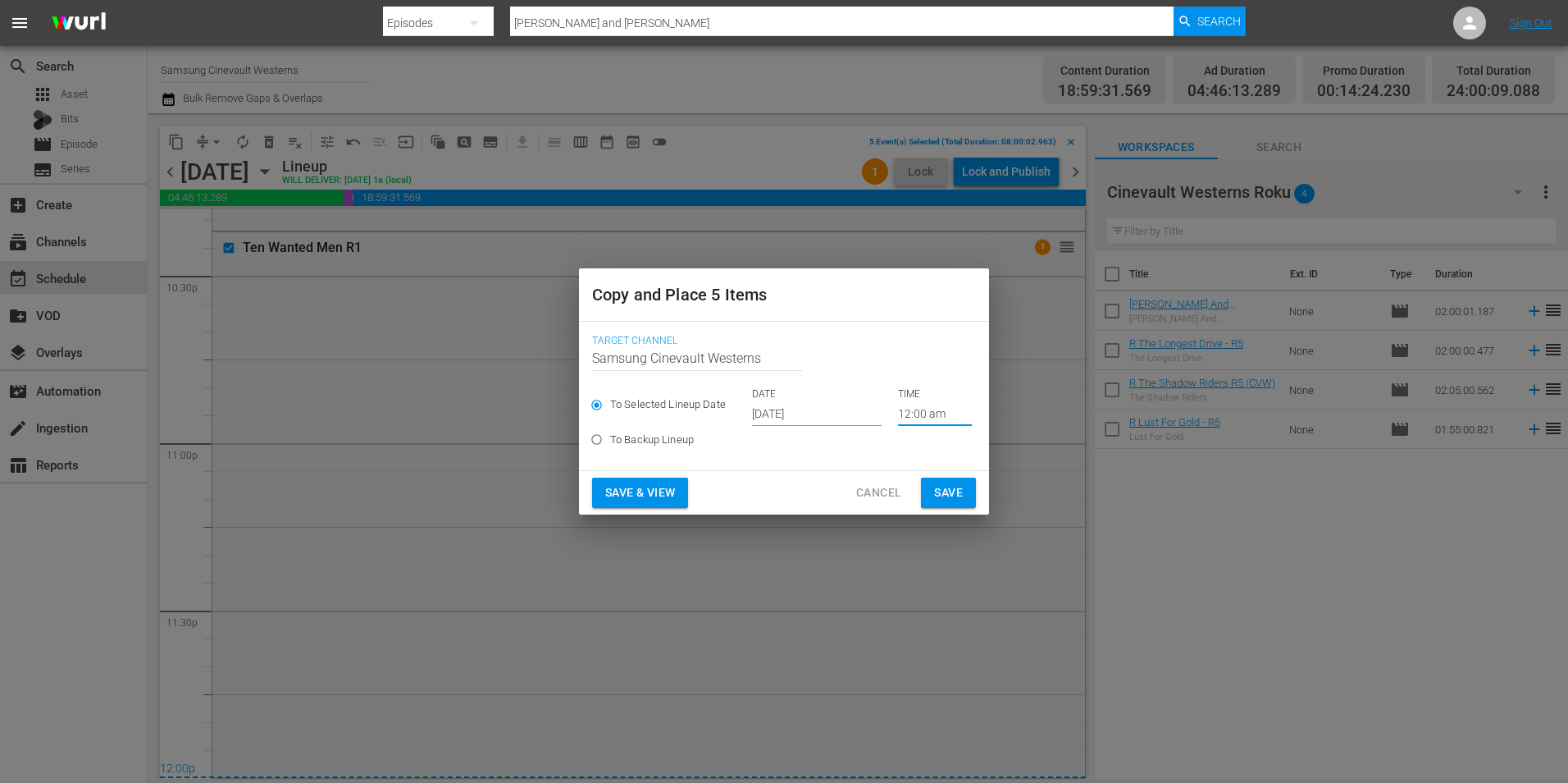
click at [945, 494] on span "Save" at bounding box center [949, 493] width 28 height 20
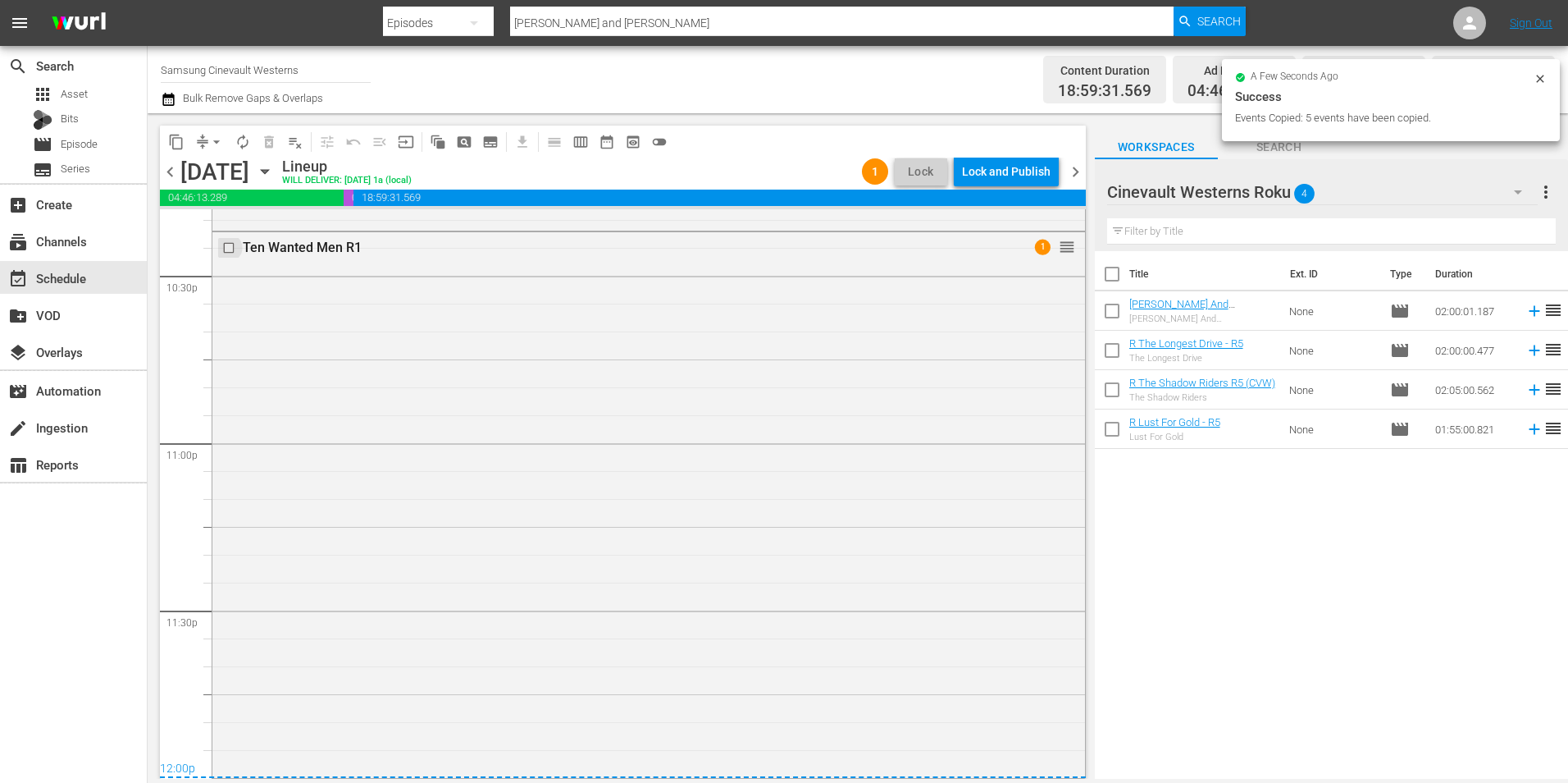
click at [233, 244] on input "checkbox" at bounding box center [230, 248] width 17 height 14
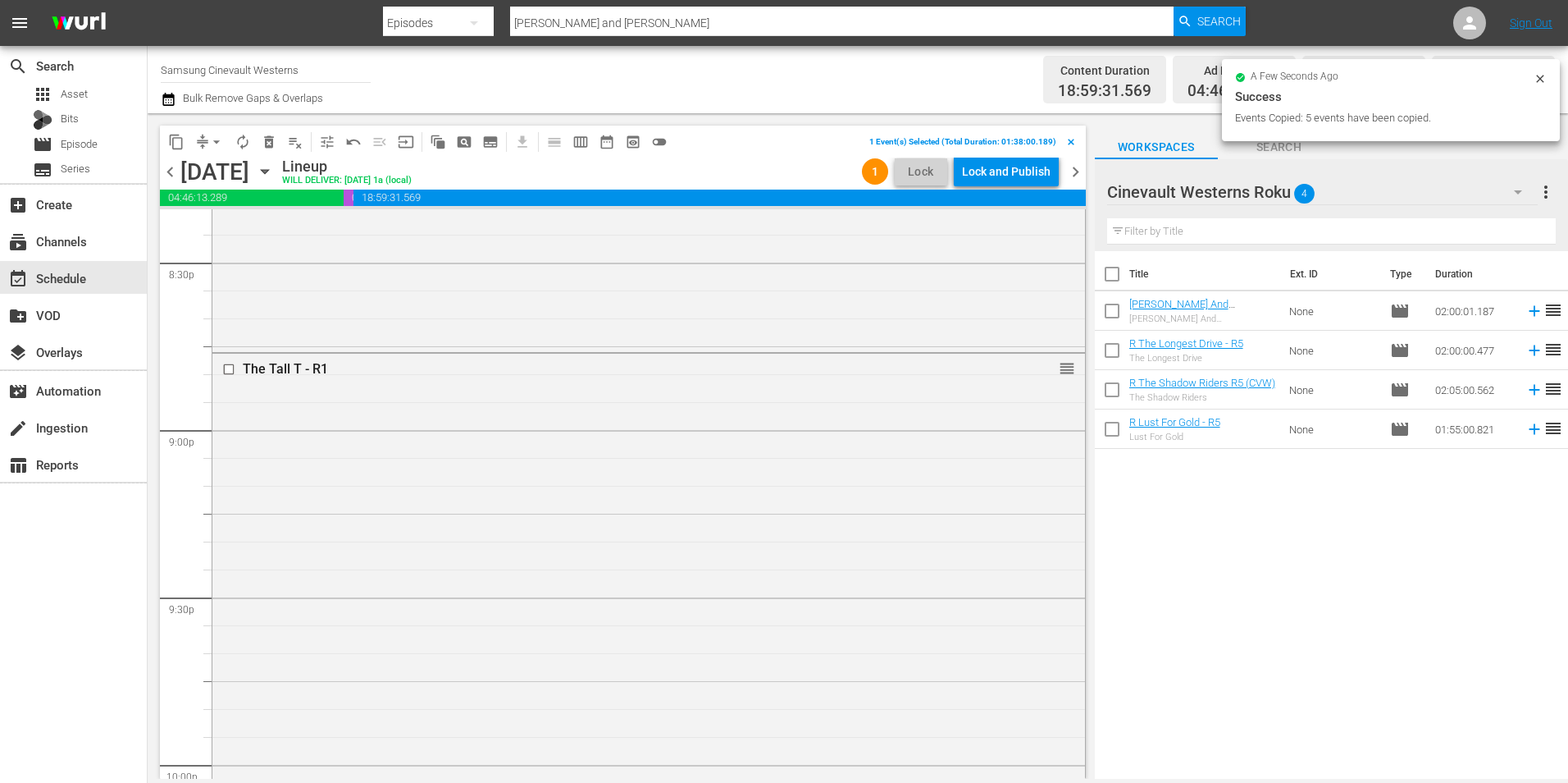
click at [229, 370] on input "checkbox" at bounding box center [230, 369] width 17 height 14
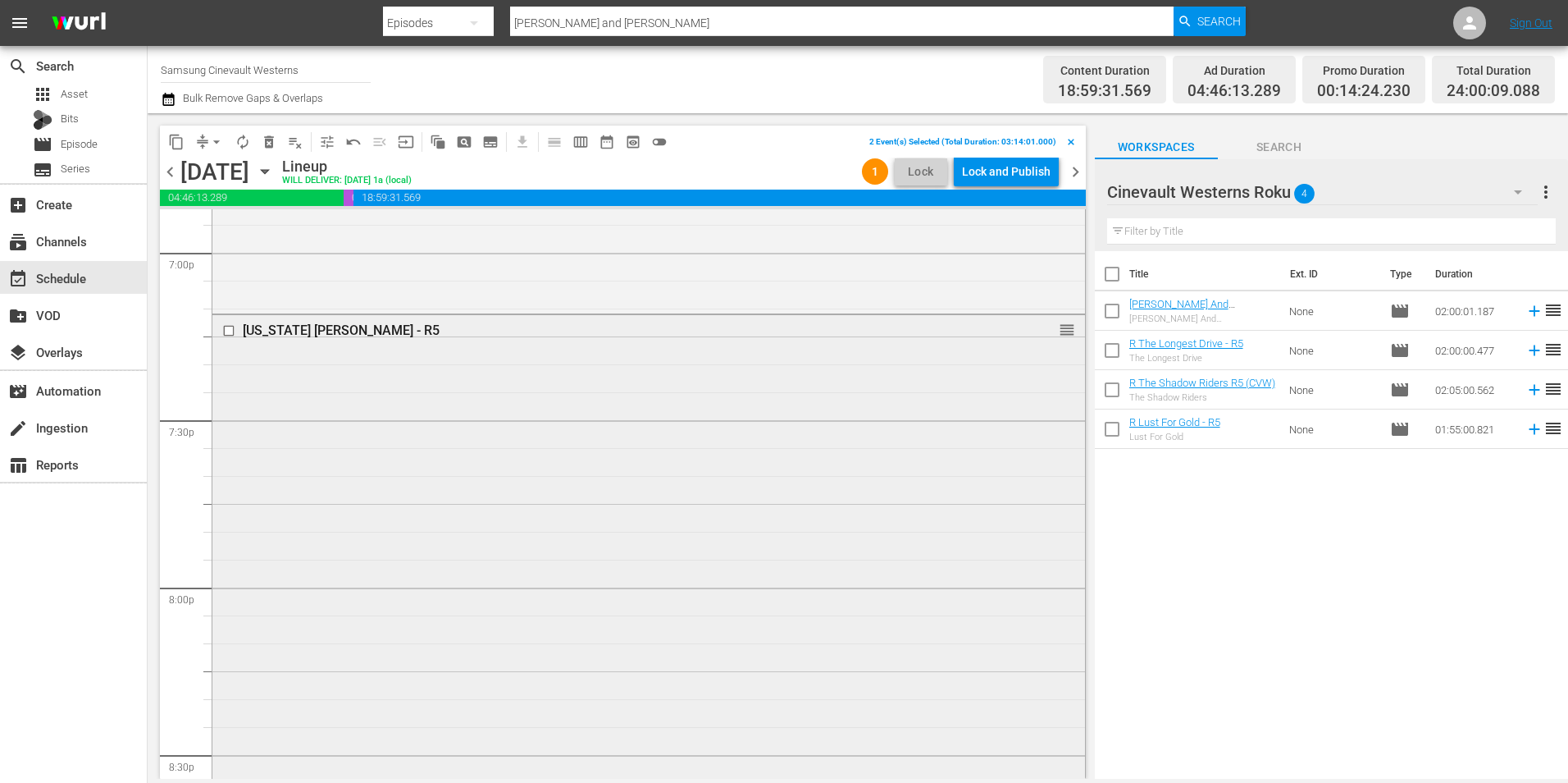
click at [232, 328] on input "checkbox" at bounding box center [230, 331] width 17 height 14
click at [232, 264] on input "checkbox" at bounding box center [230, 265] width 17 height 14
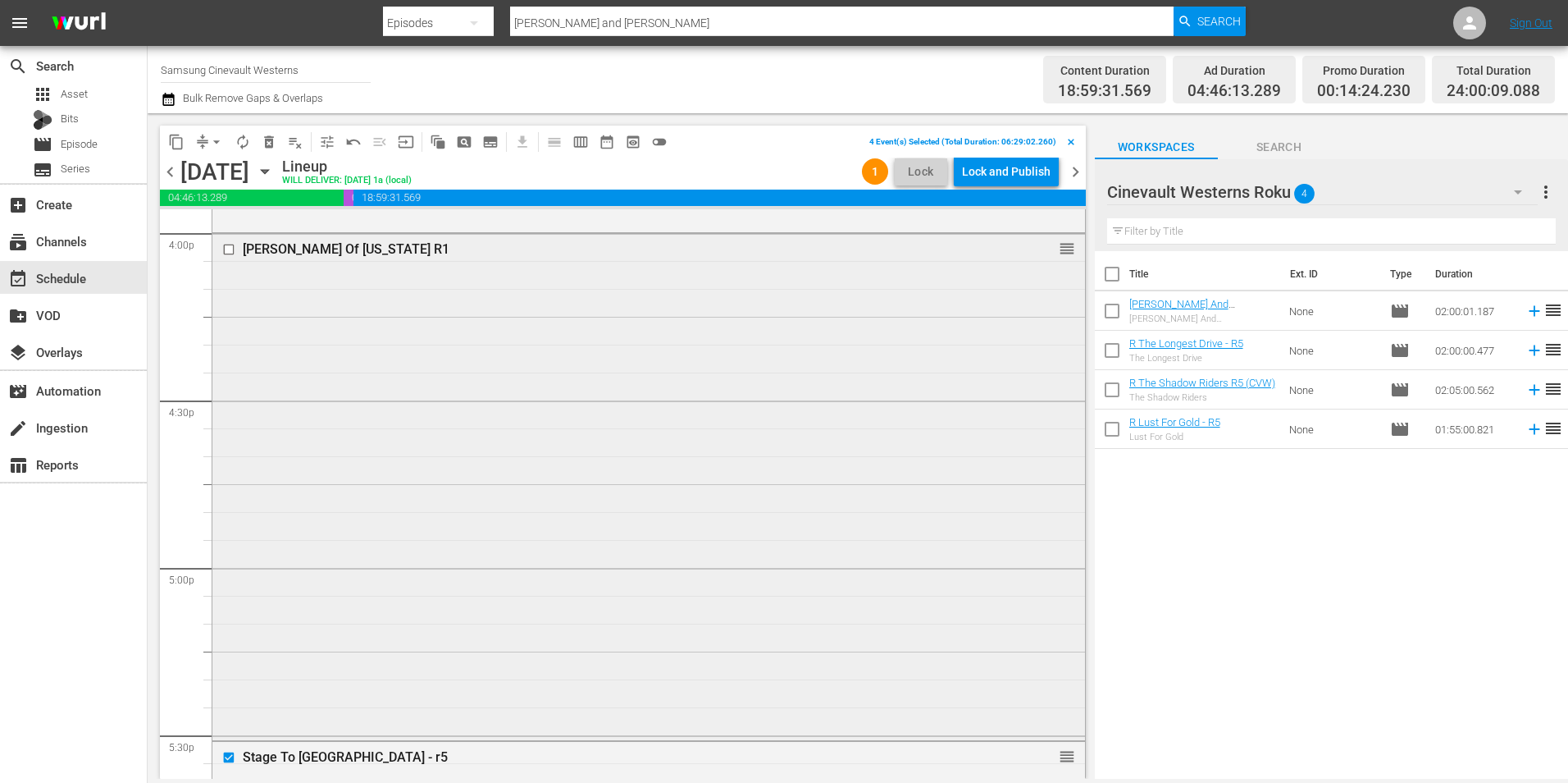
click at [229, 252] on input "checkbox" at bounding box center [230, 250] width 17 height 14
click at [179, 143] on span "content_copy" at bounding box center [176, 142] width 16 height 16
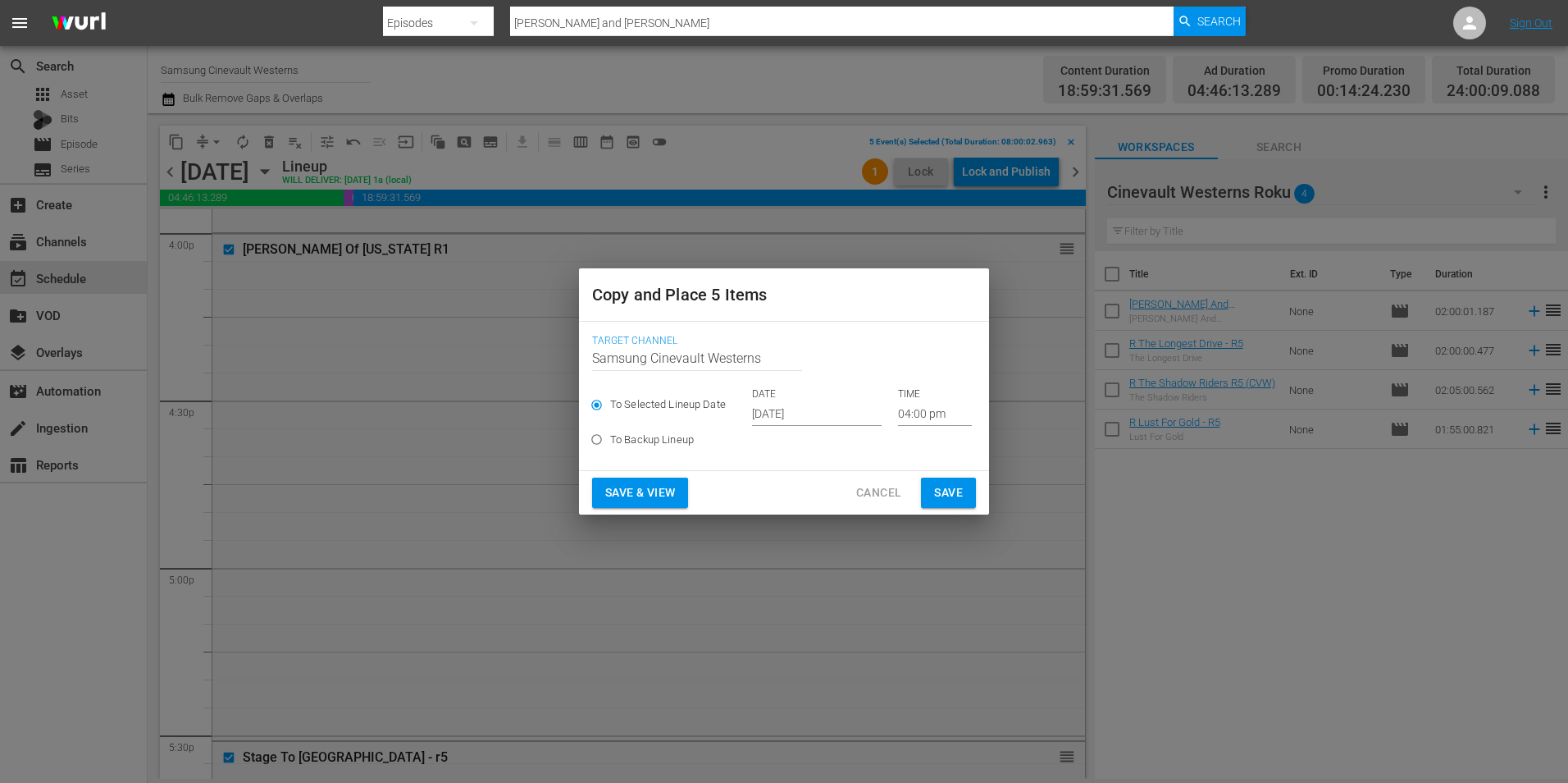
click at [810, 421] on input "[DATE]" at bounding box center [817, 414] width 130 height 25
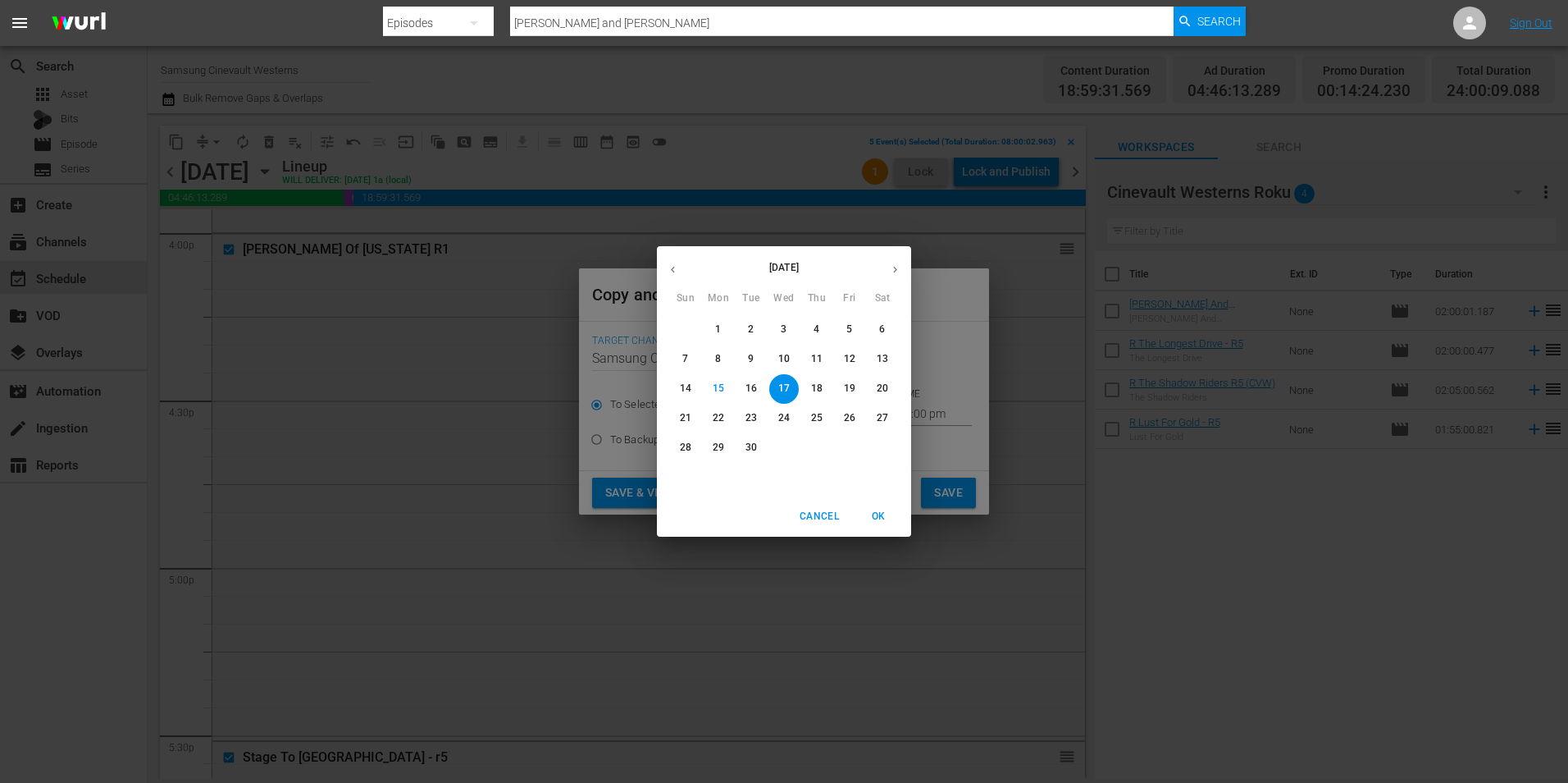
click at [878, 426] on button "27" at bounding box center [882, 418] width 29 height 29
type input "[DATE]"
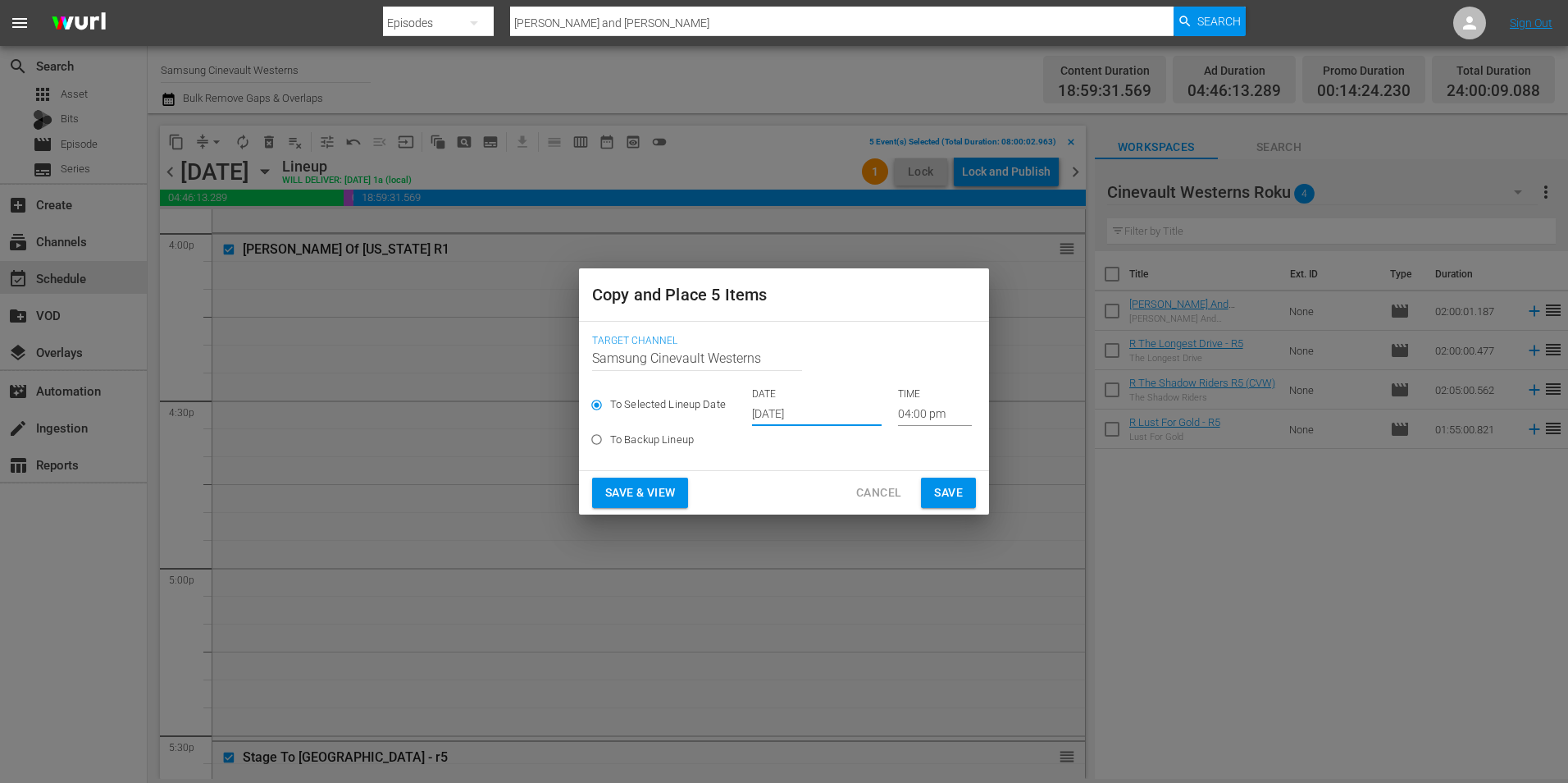
click at [920, 412] on input "04:00 pm" at bounding box center [934, 414] width 74 height 25
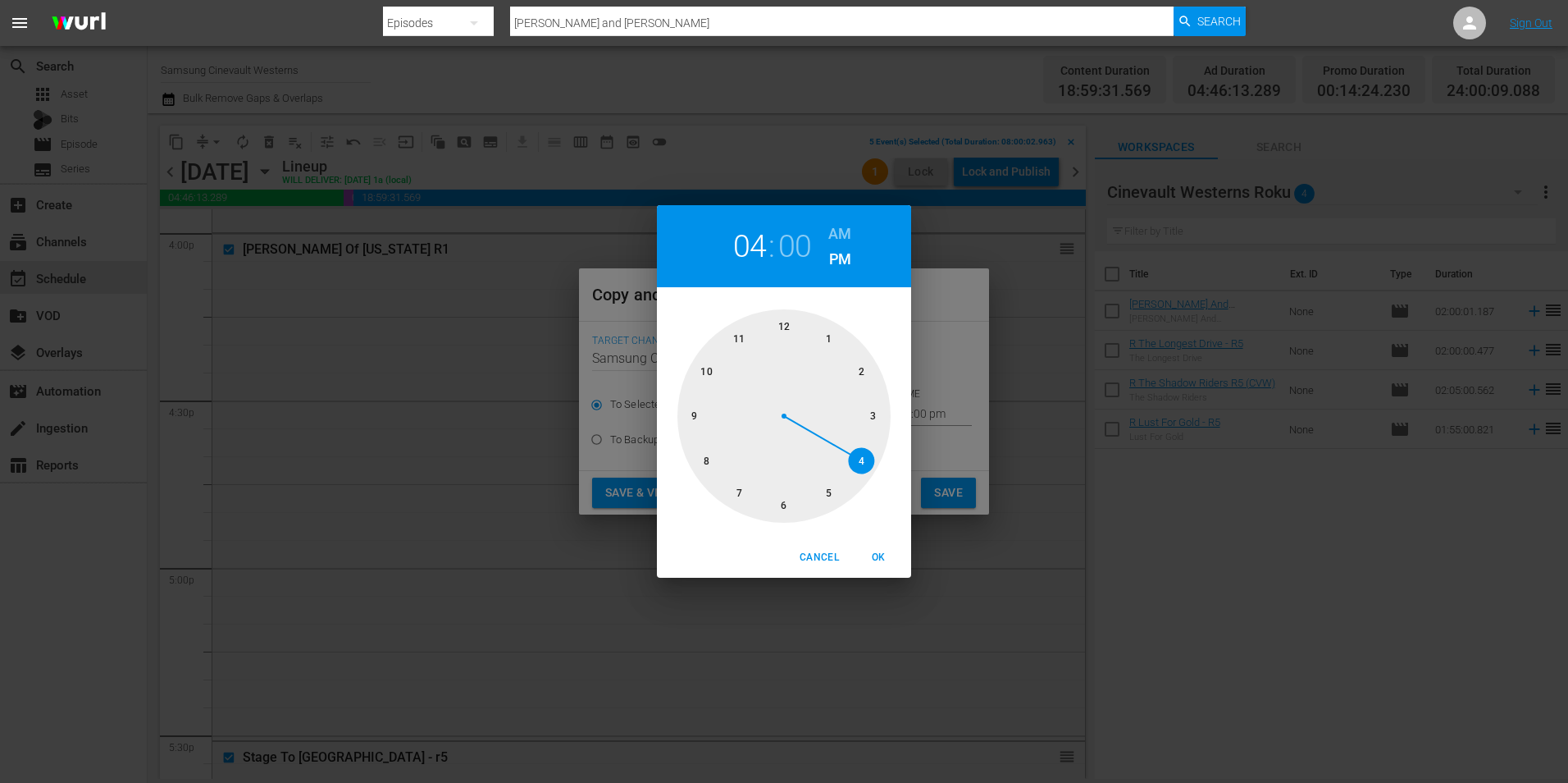
click at [710, 468] on div at bounding box center [784, 415] width 213 height 213
click at [830, 230] on h6 "AM" at bounding box center [840, 234] width 23 height 27
click at [879, 542] on div "Cancel OK" at bounding box center [784, 557] width 255 height 40
click at [881, 551] on span "OK" at bounding box center [879, 557] width 39 height 17
type input "08:00 am"
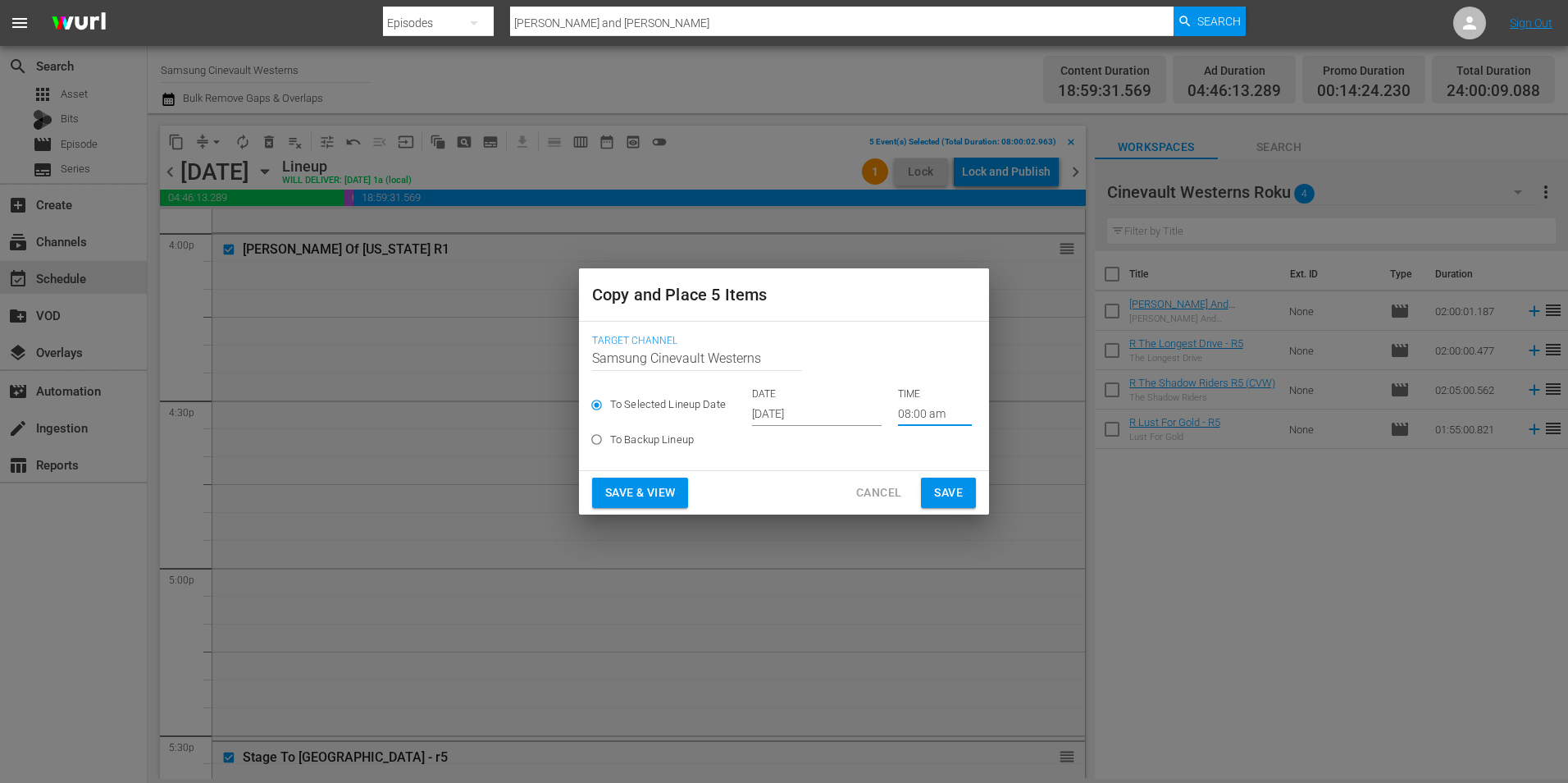
click at [949, 489] on span "Save" at bounding box center [949, 493] width 28 height 20
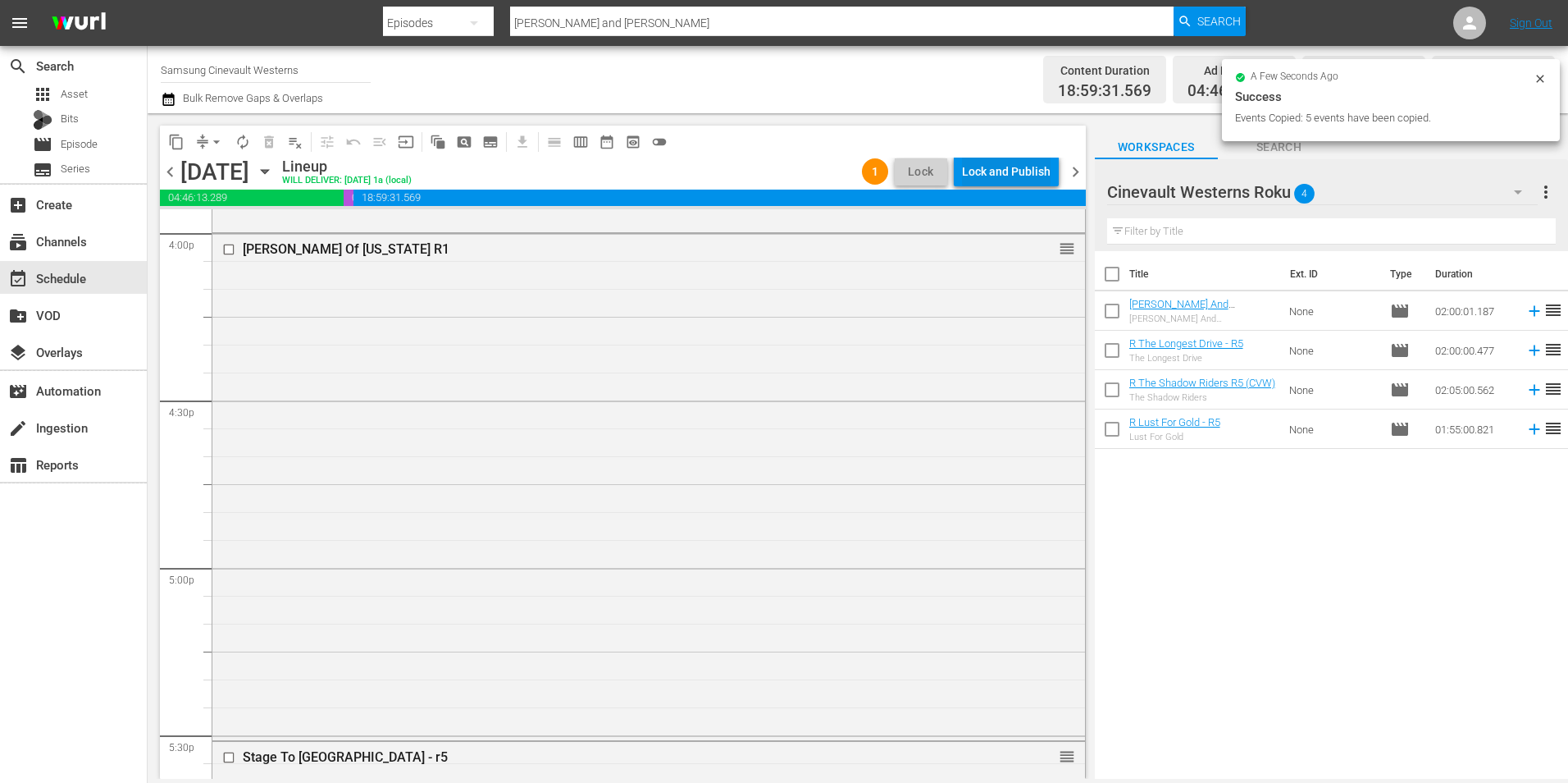
click at [1025, 168] on div "Lock and Publish" at bounding box center [1006, 171] width 89 height 29
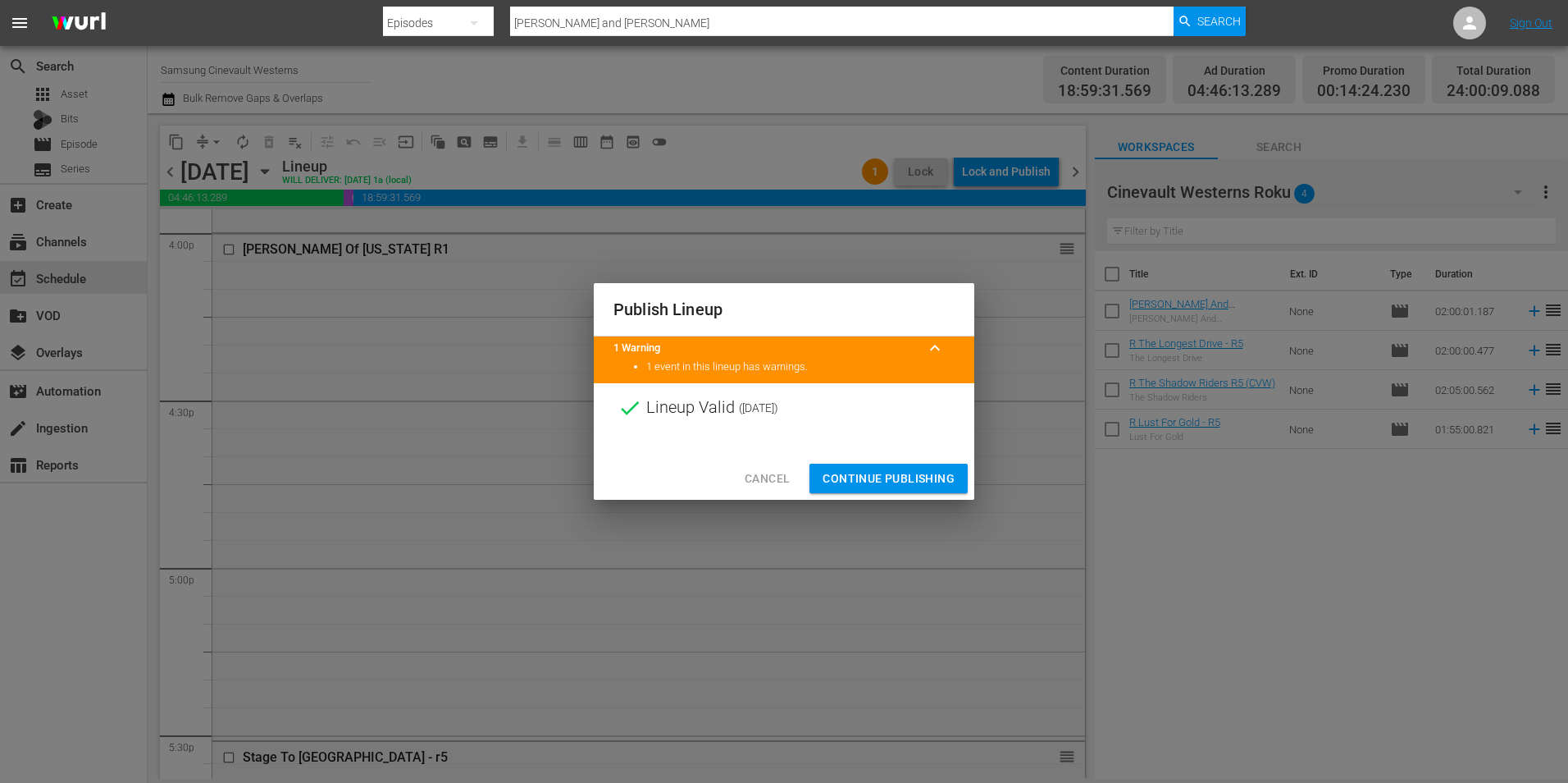
click at [872, 471] on span "Continue Publishing" at bounding box center [888, 478] width 132 height 20
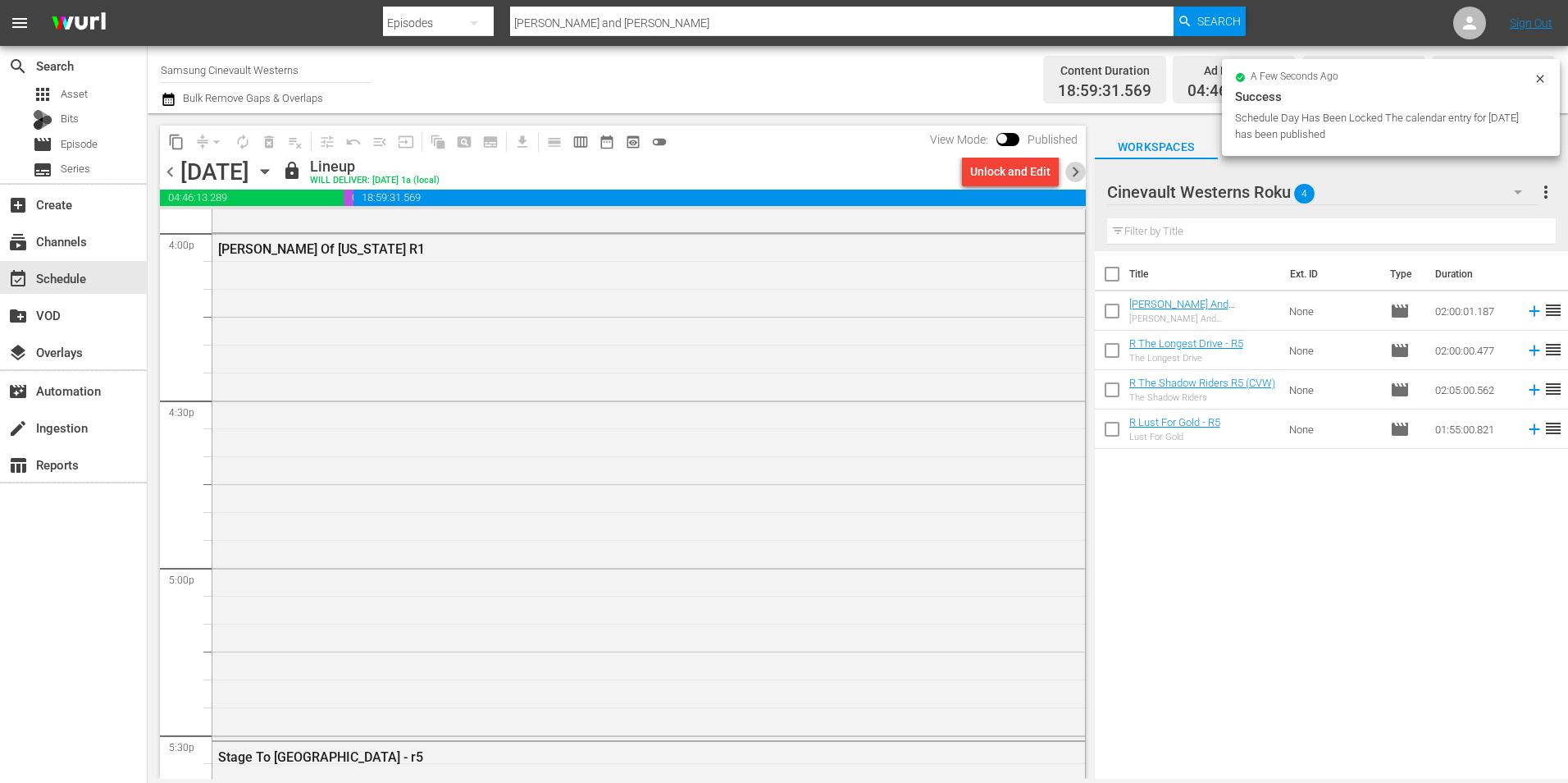
click at [1076, 162] on span "chevron_right" at bounding box center [1076, 171] width 20 height 20
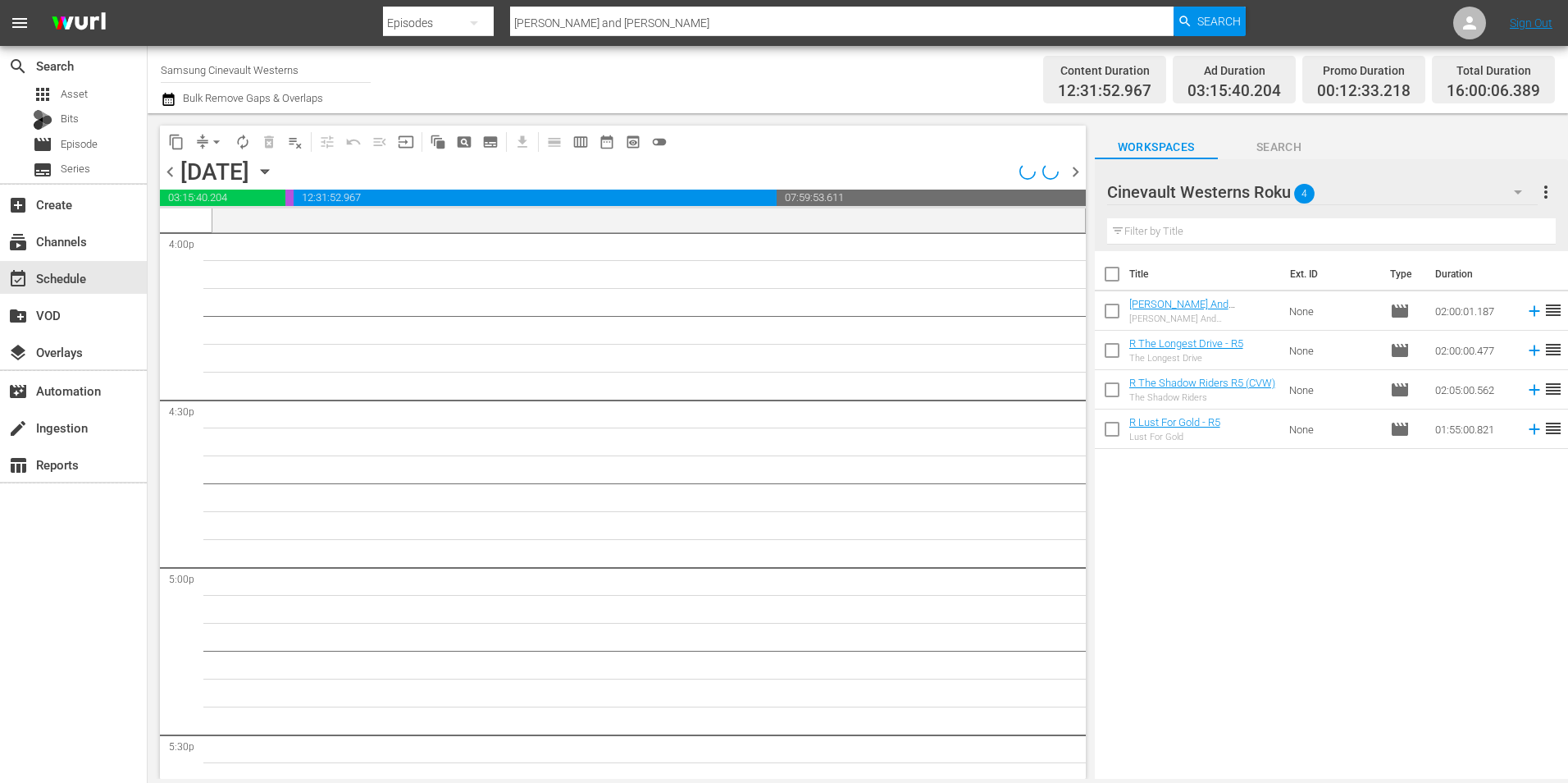
scroll to position [5193, 0]
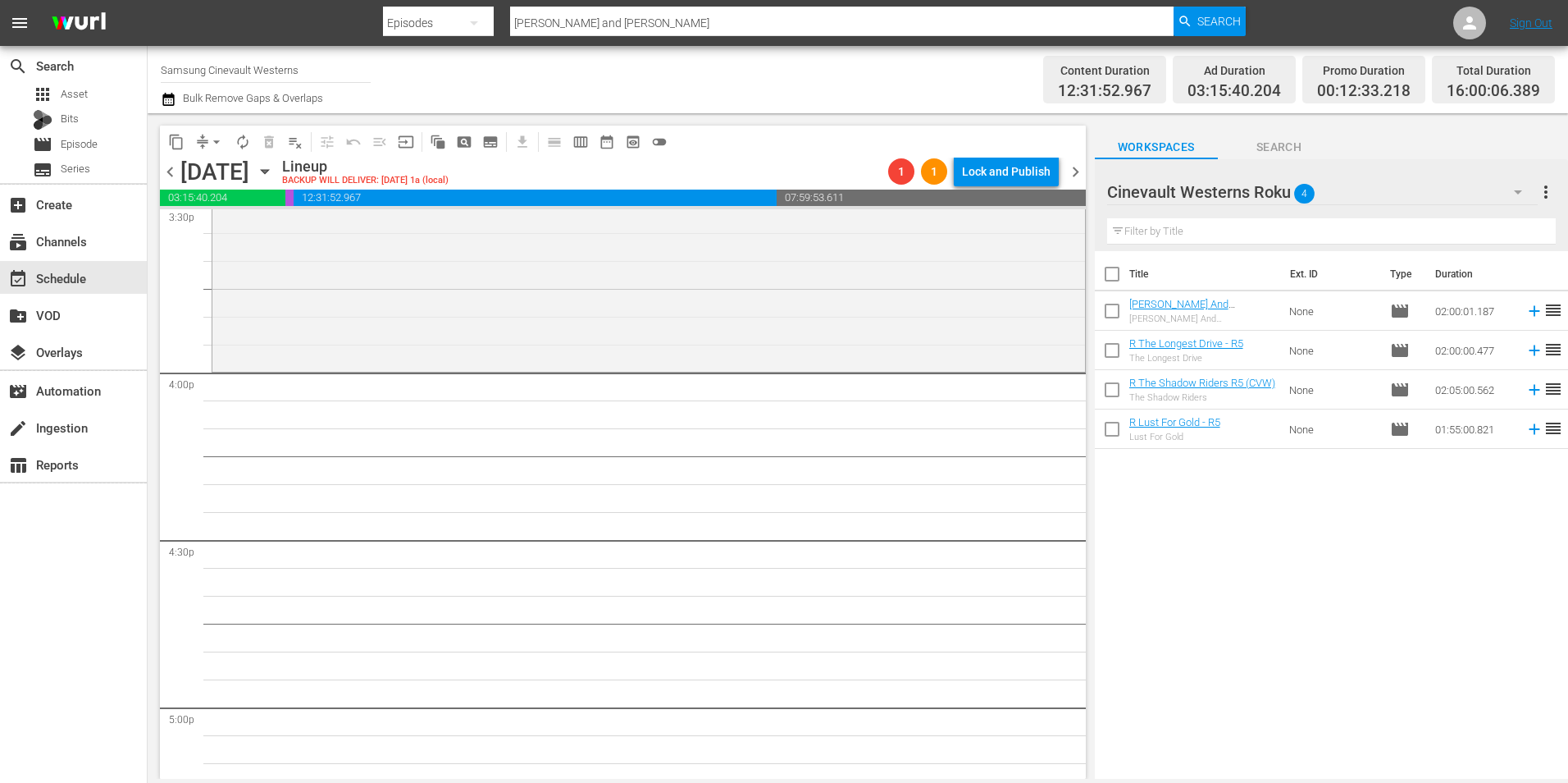
click at [1394, 186] on div "Cinevault Westerns Roku 4" at bounding box center [1322, 192] width 430 height 46
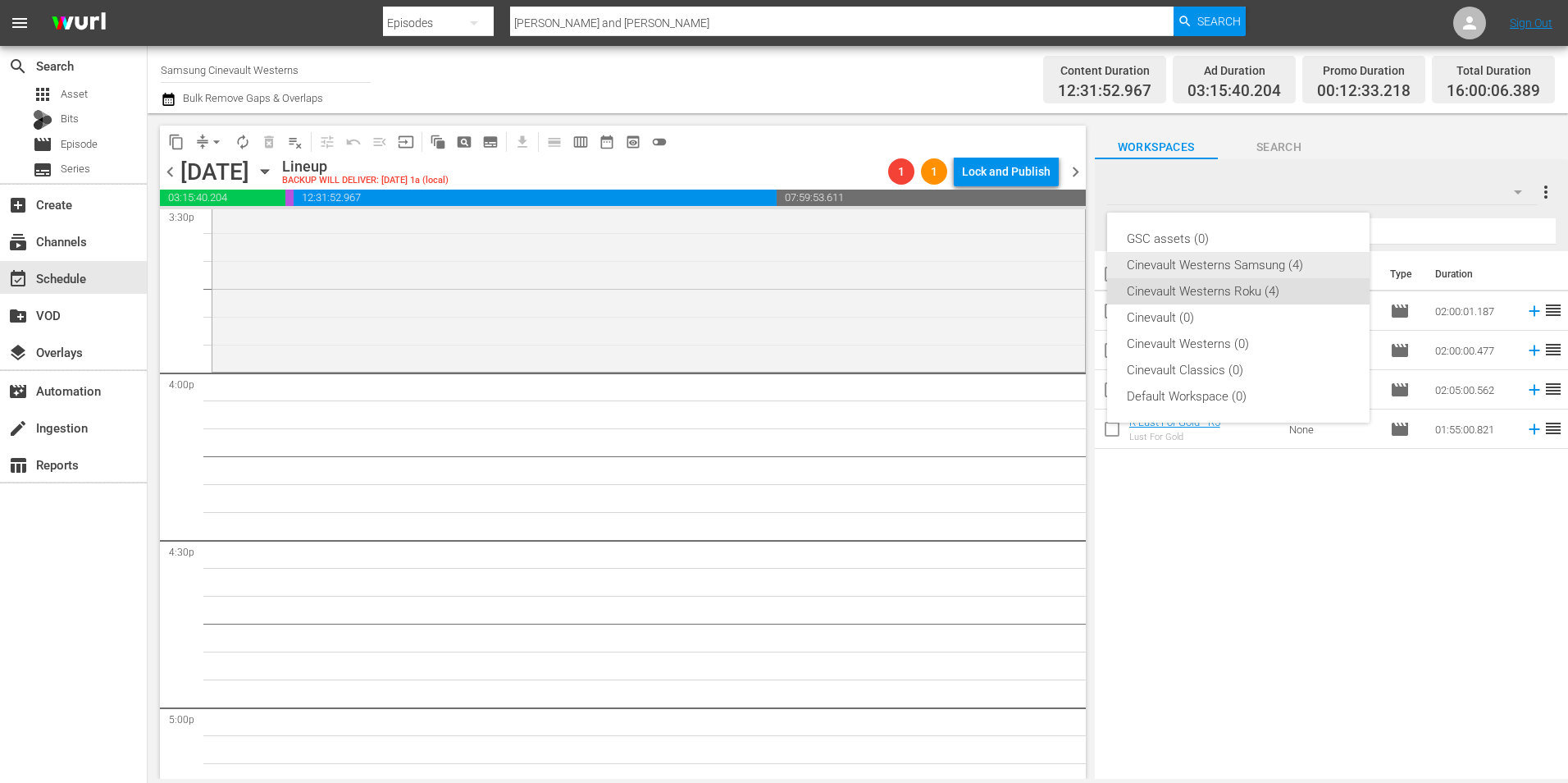
click at [1296, 261] on div "Cinevault Westerns Samsung (4)" at bounding box center [1238, 265] width 223 height 27
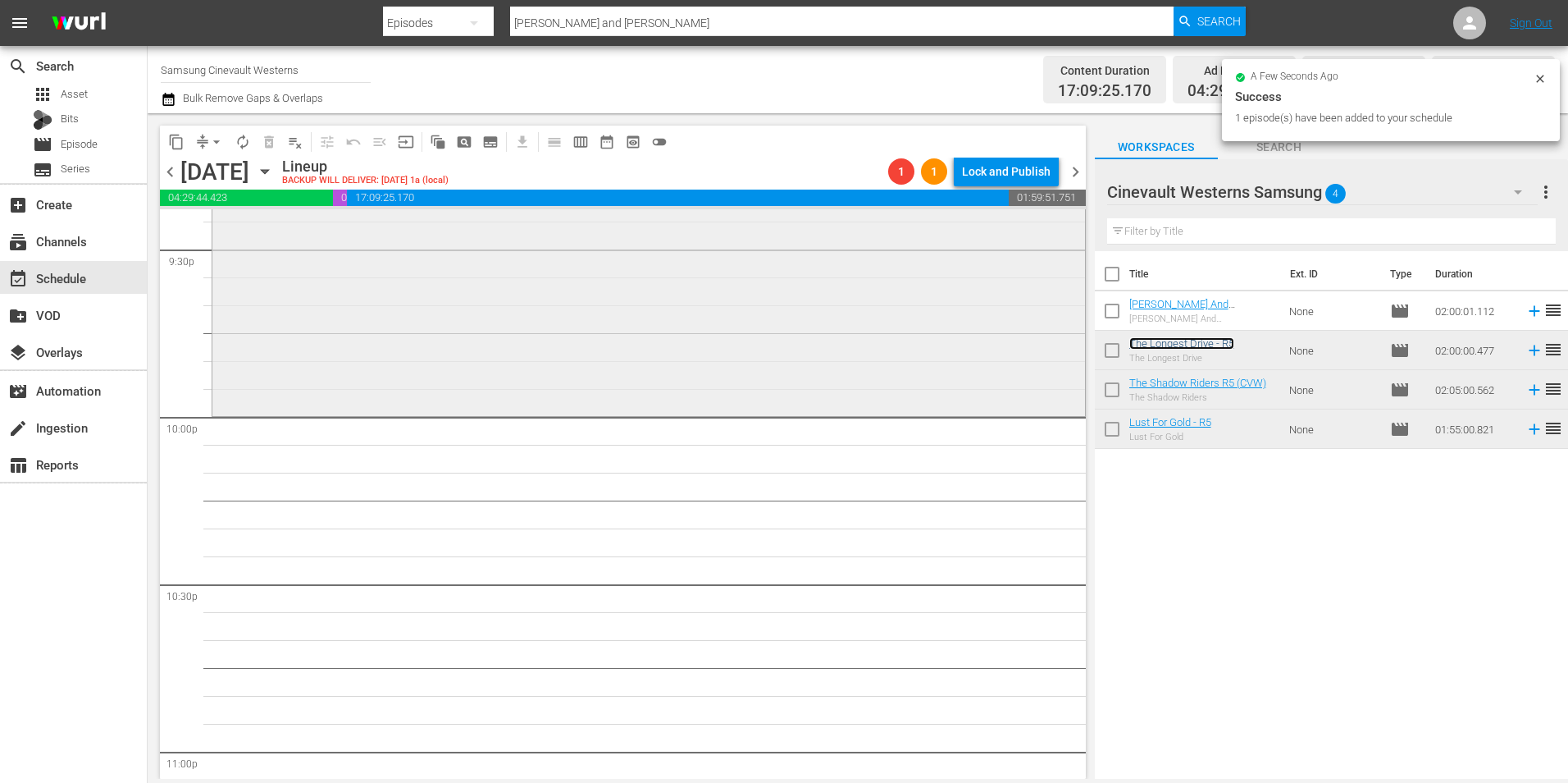
scroll to position [7163, 0]
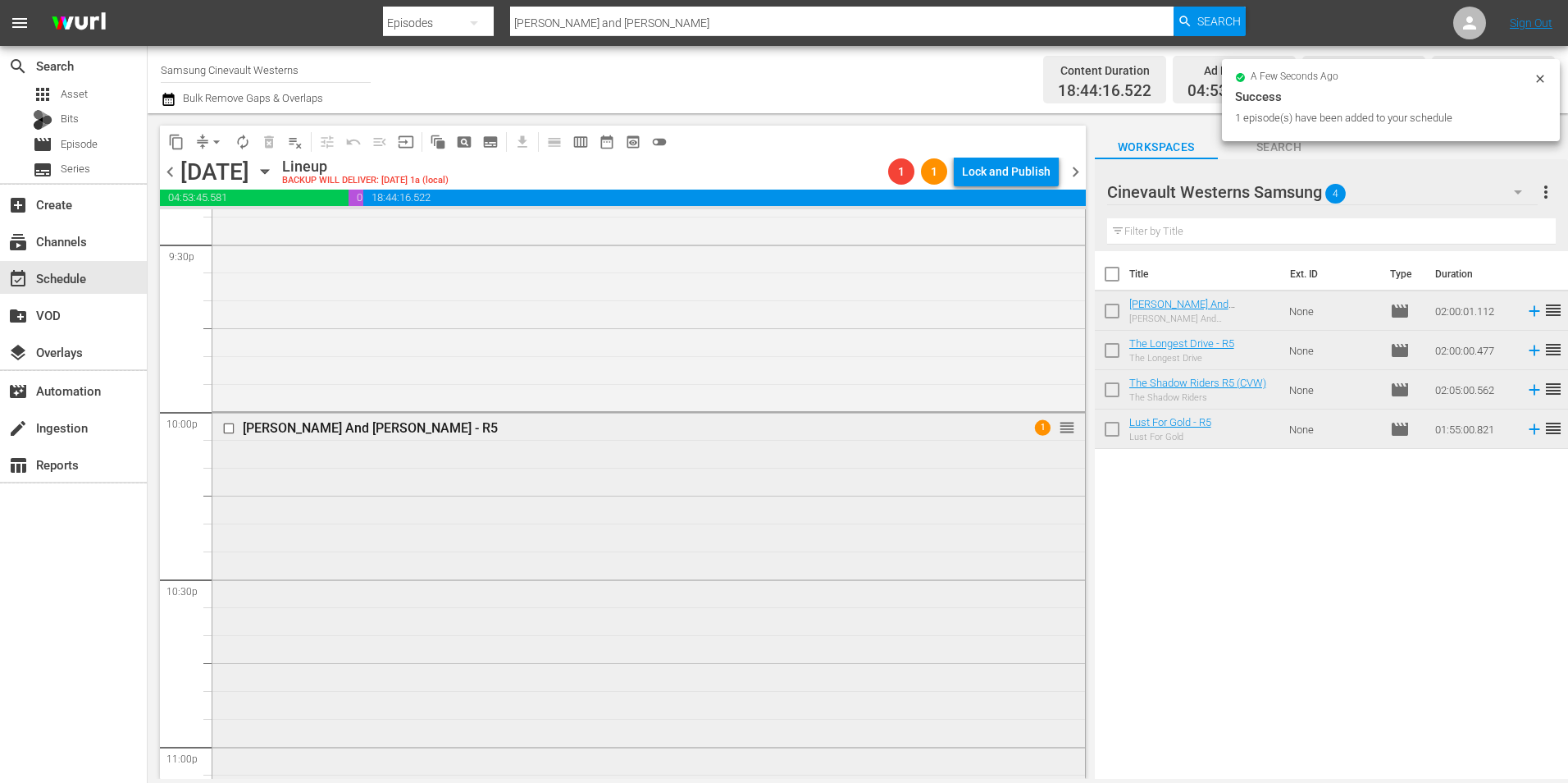
click at [225, 426] on input "checkbox" at bounding box center [230, 429] width 17 height 14
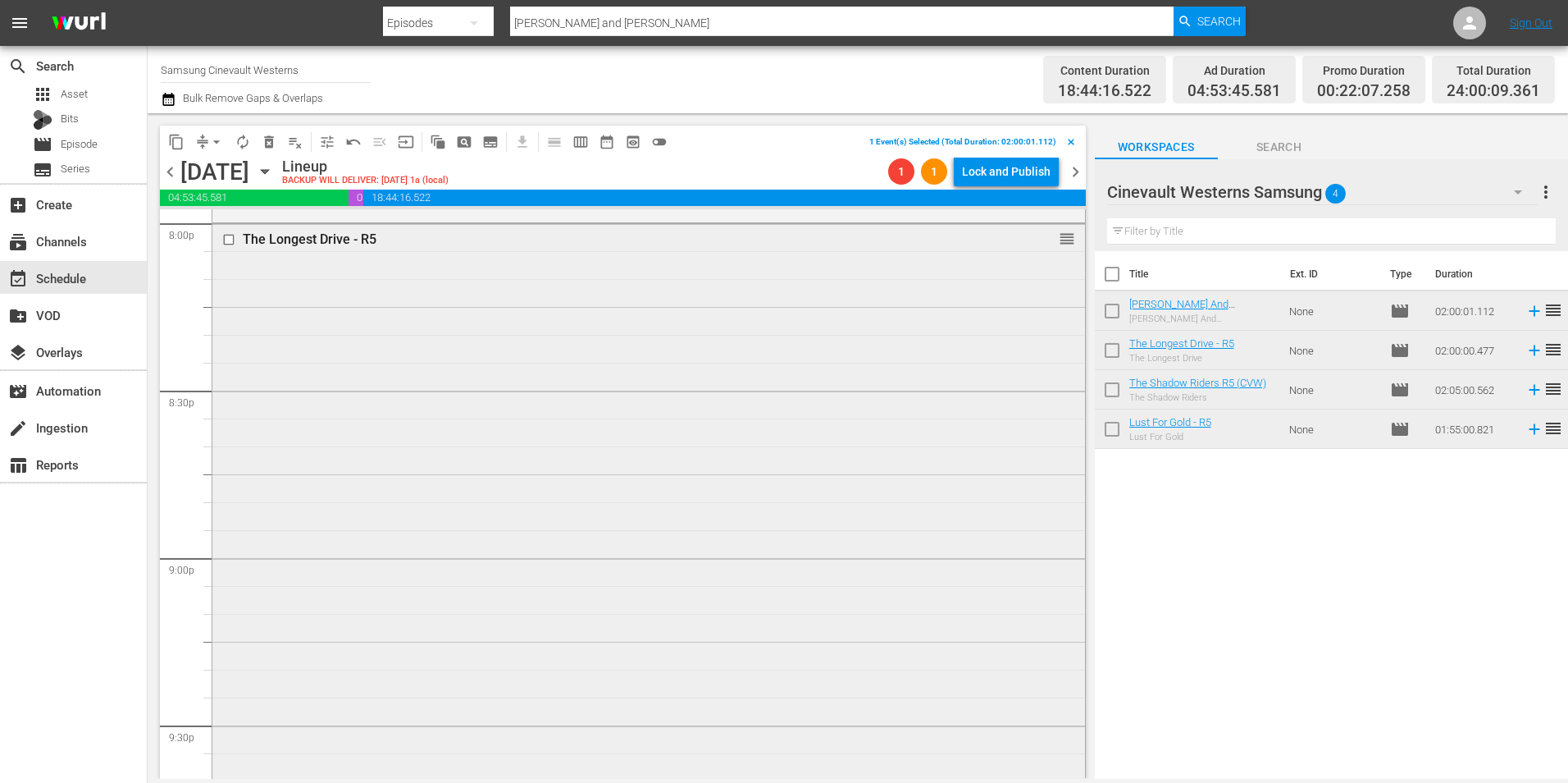
scroll to position [6671, 0]
click at [227, 254] on input "checkbox" at bounding box center [230, 251] width 17 height 14
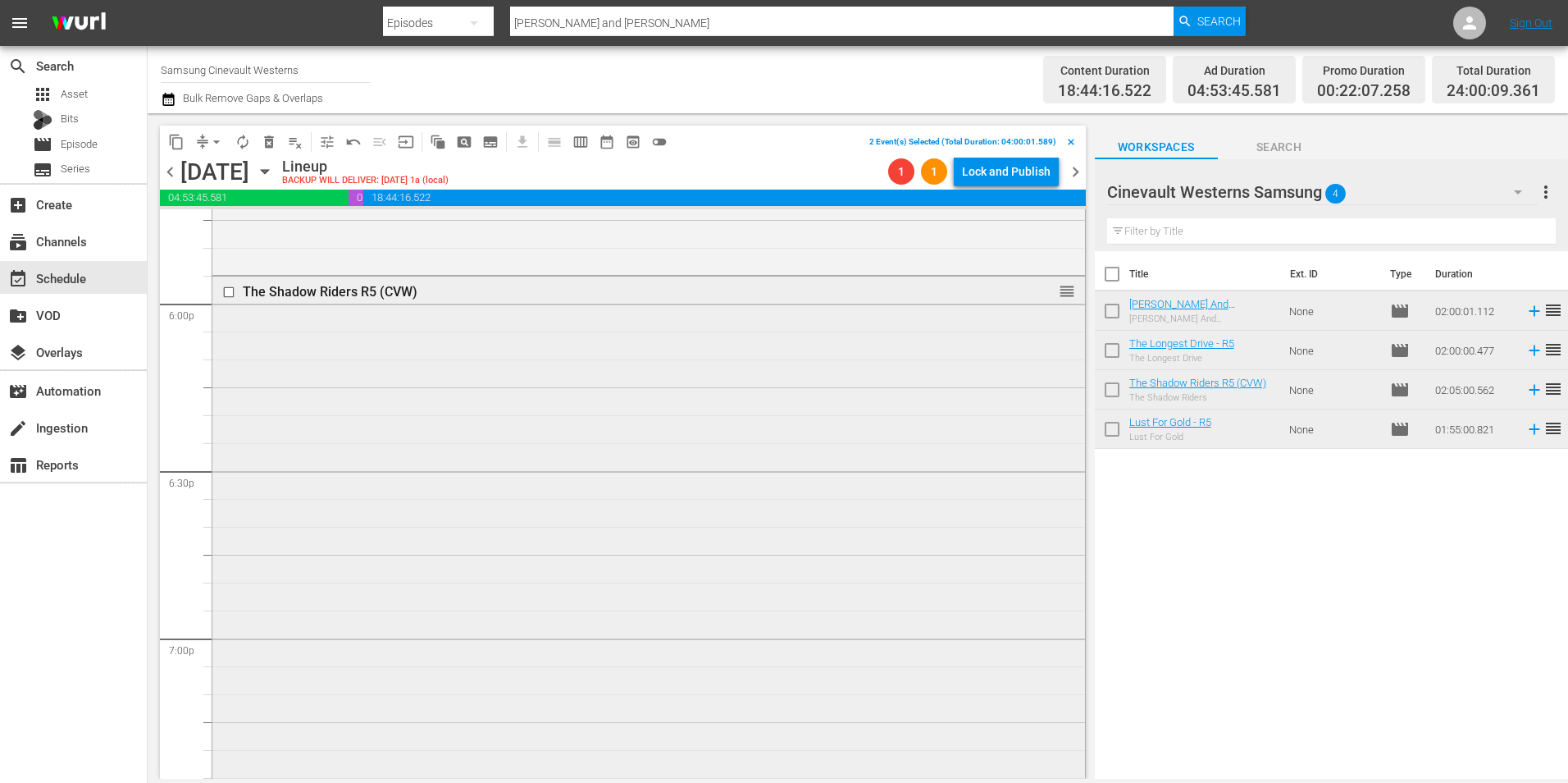
click at [228, 296] on input "checkbox" at bounding box center [230, 293] width 17 height 14
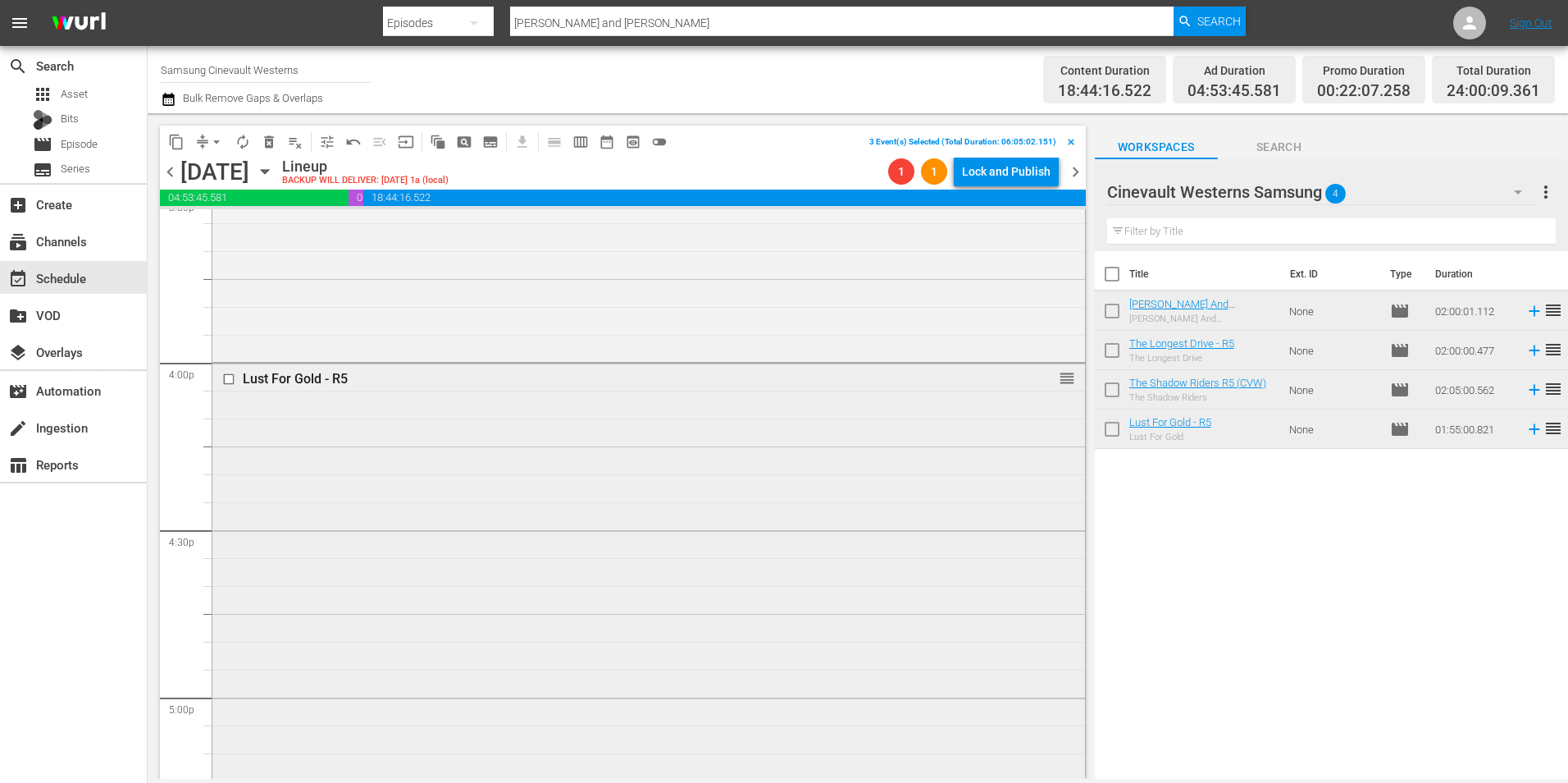
scroll to position [5193, 0]
click at [226, 389] on input "checkbox" at bounding box center [230, 390] width 17 height 14
click at [175, 142] on span "content_copy" at bounding box center [176, 142] width 16 height 16
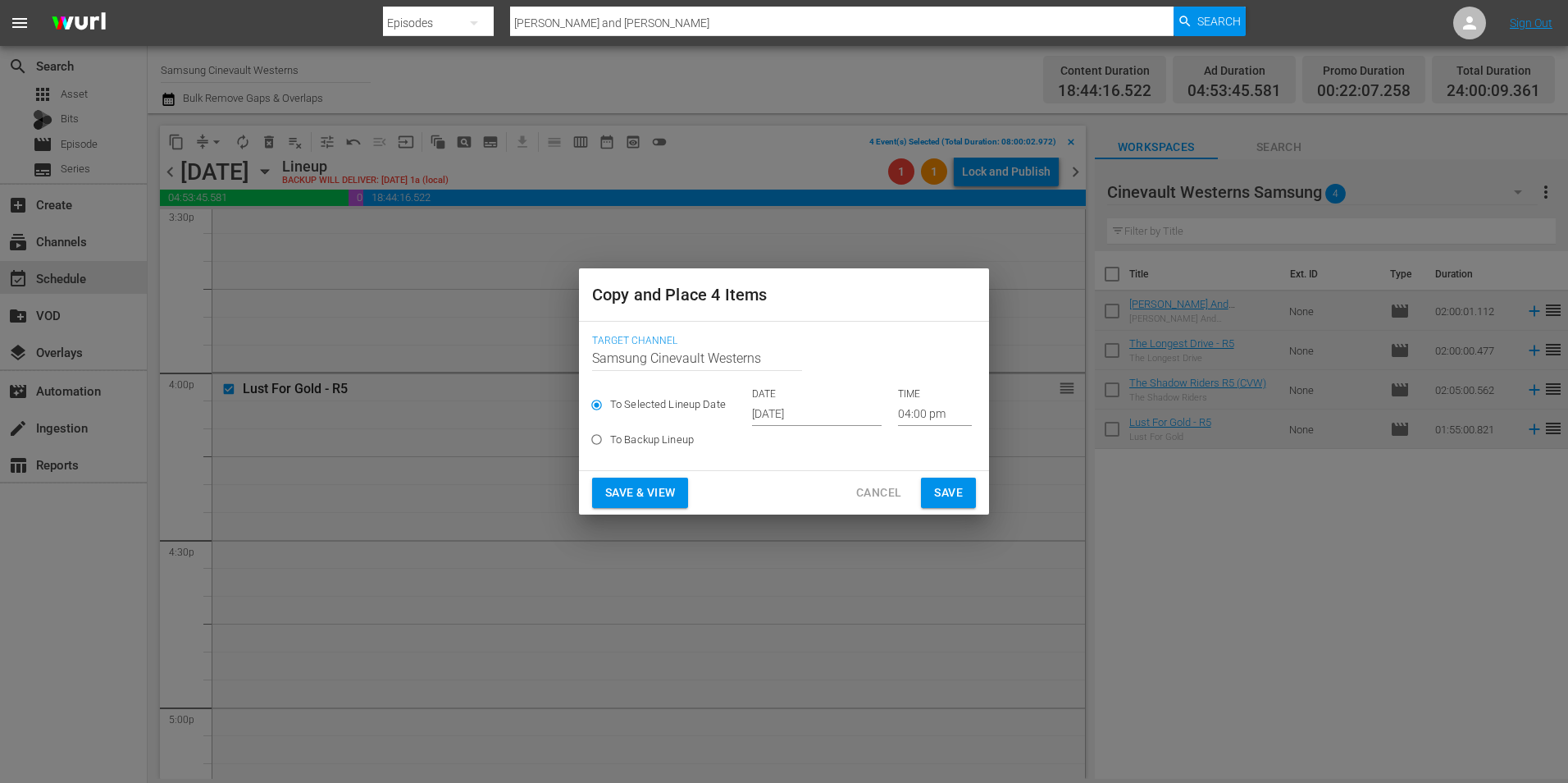
click at [820, 409] on input "[DATE]" at bounding box center [817, 414] width 130 height 25
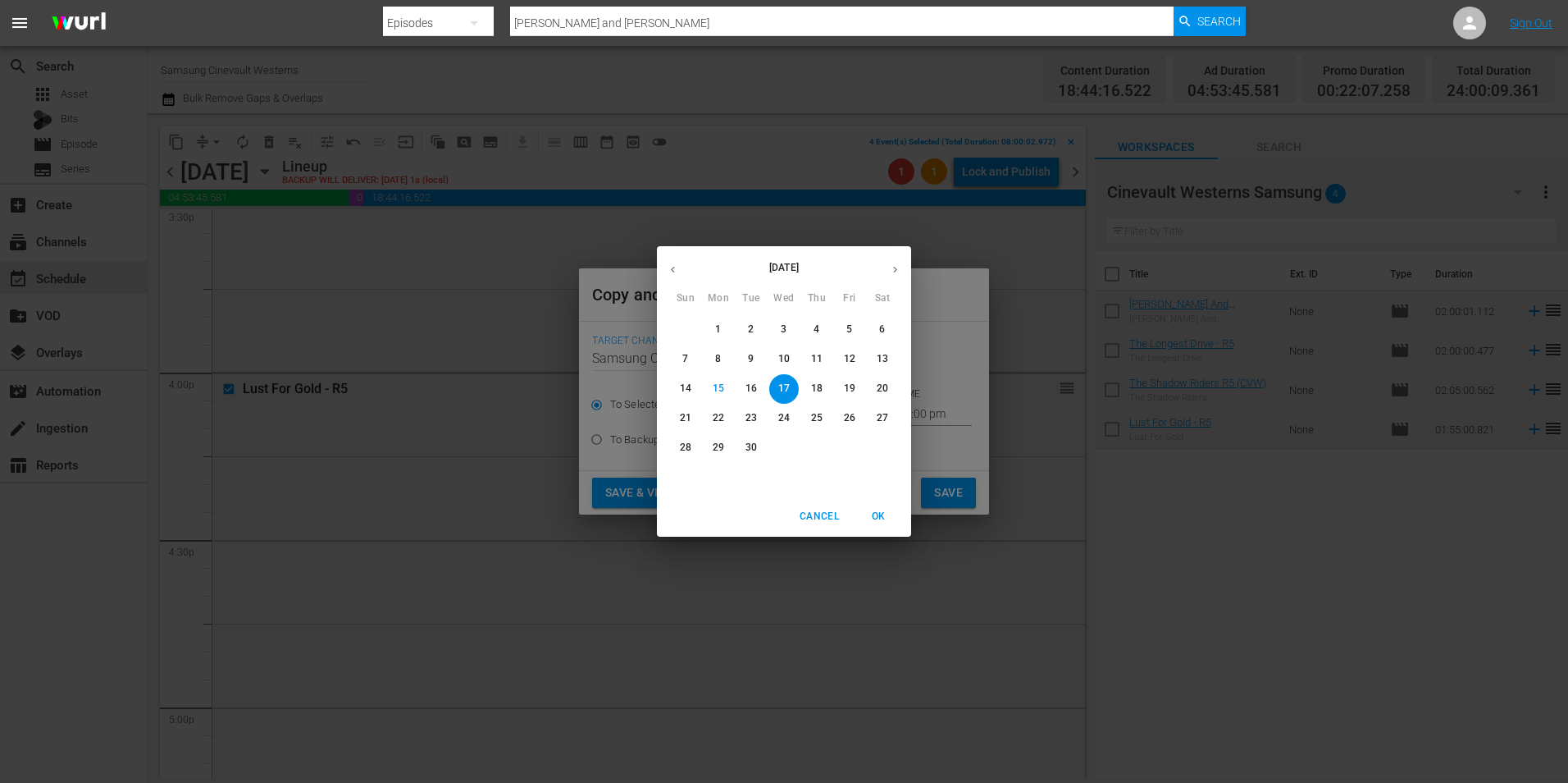
click at [821, 416] on p "25" at bounding box center [816, 418] width 12 height 14
type input "[DATE]"
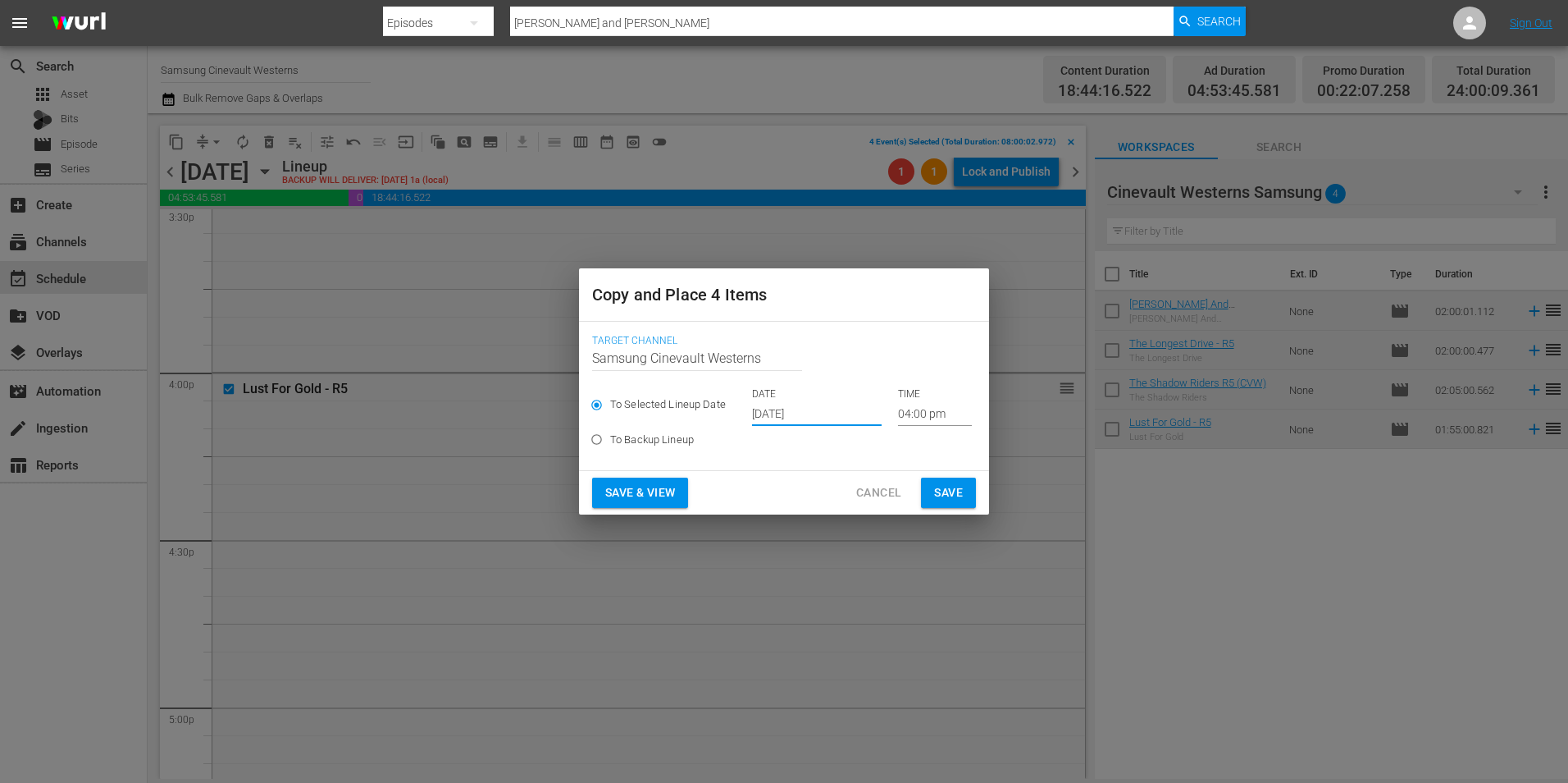
click at [905, 407] on input "04:00 pm" at bounding box center [934, 414] width 74 height 25
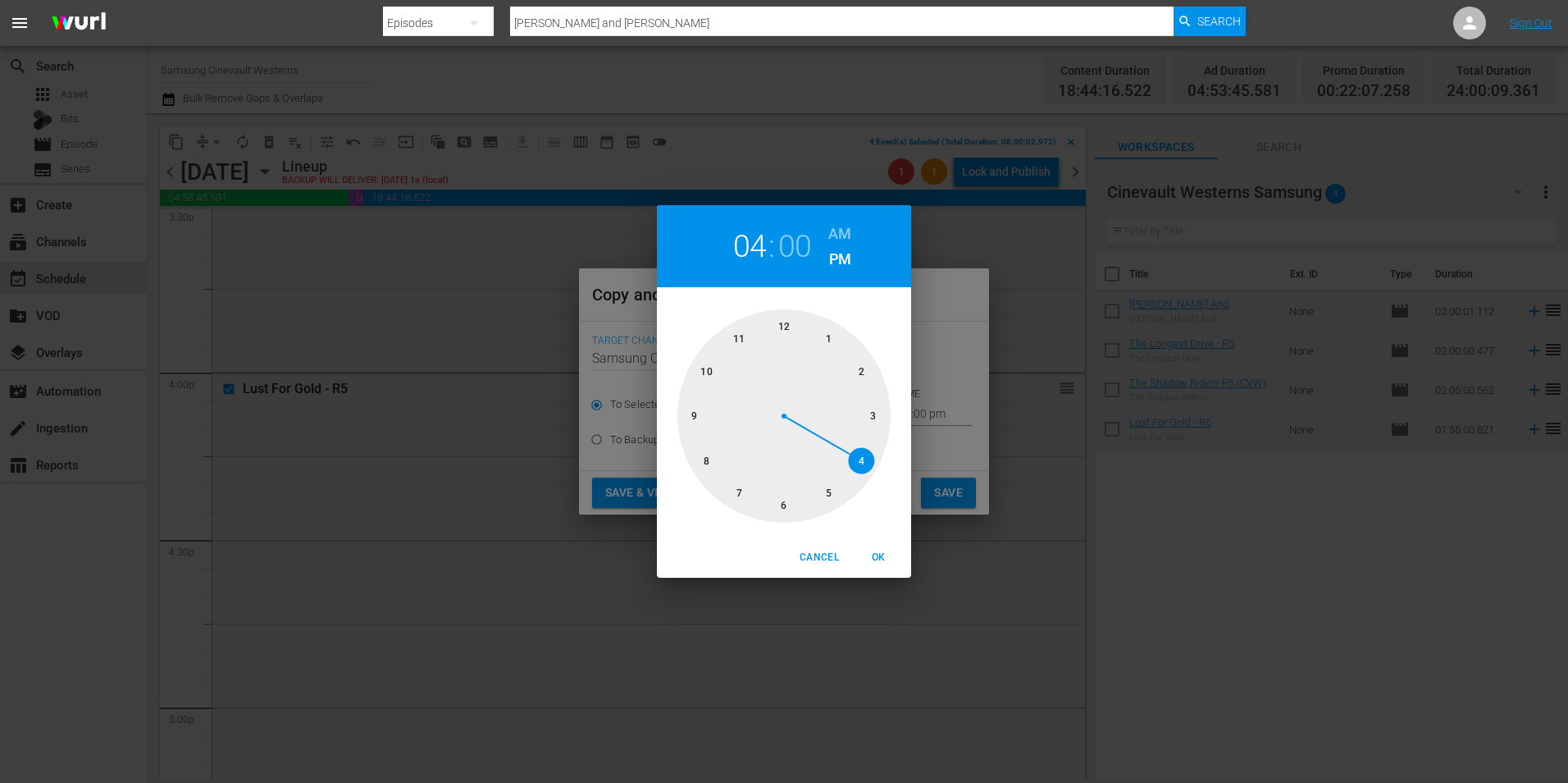
click at [706, 464] on div at bounding box center [784, 415] width 213 height 213
click at [843, 230] on h6 "AM" at bounding box center [840, 234] width 23 height 27
click at [890, 559] on span "OK" at bounding box center [879, 557] width 39 height 17
type input "08:00 am"
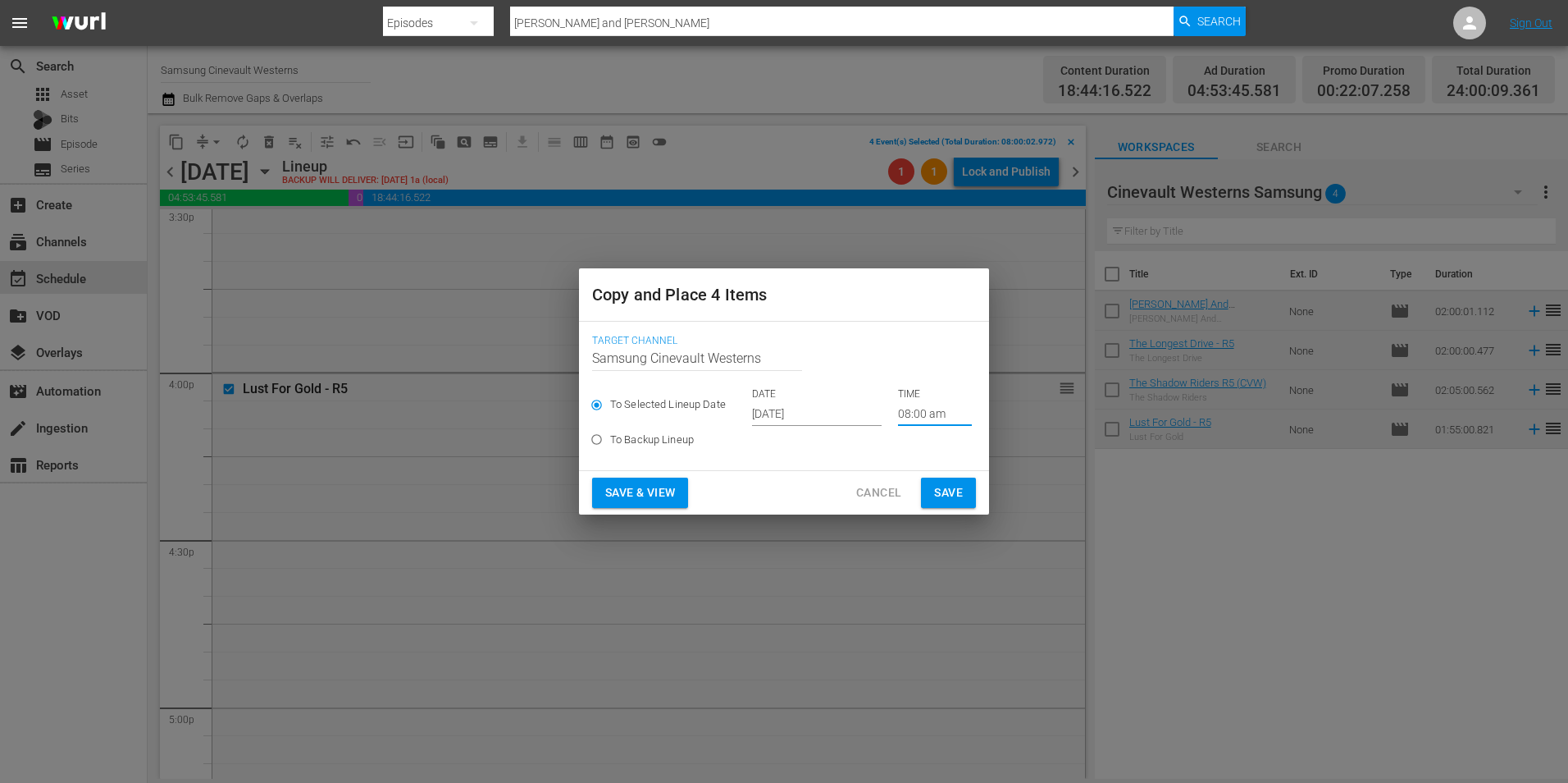
click at [956, 495] on span "Save" at bounding box center [949, 493] width 28 height 20
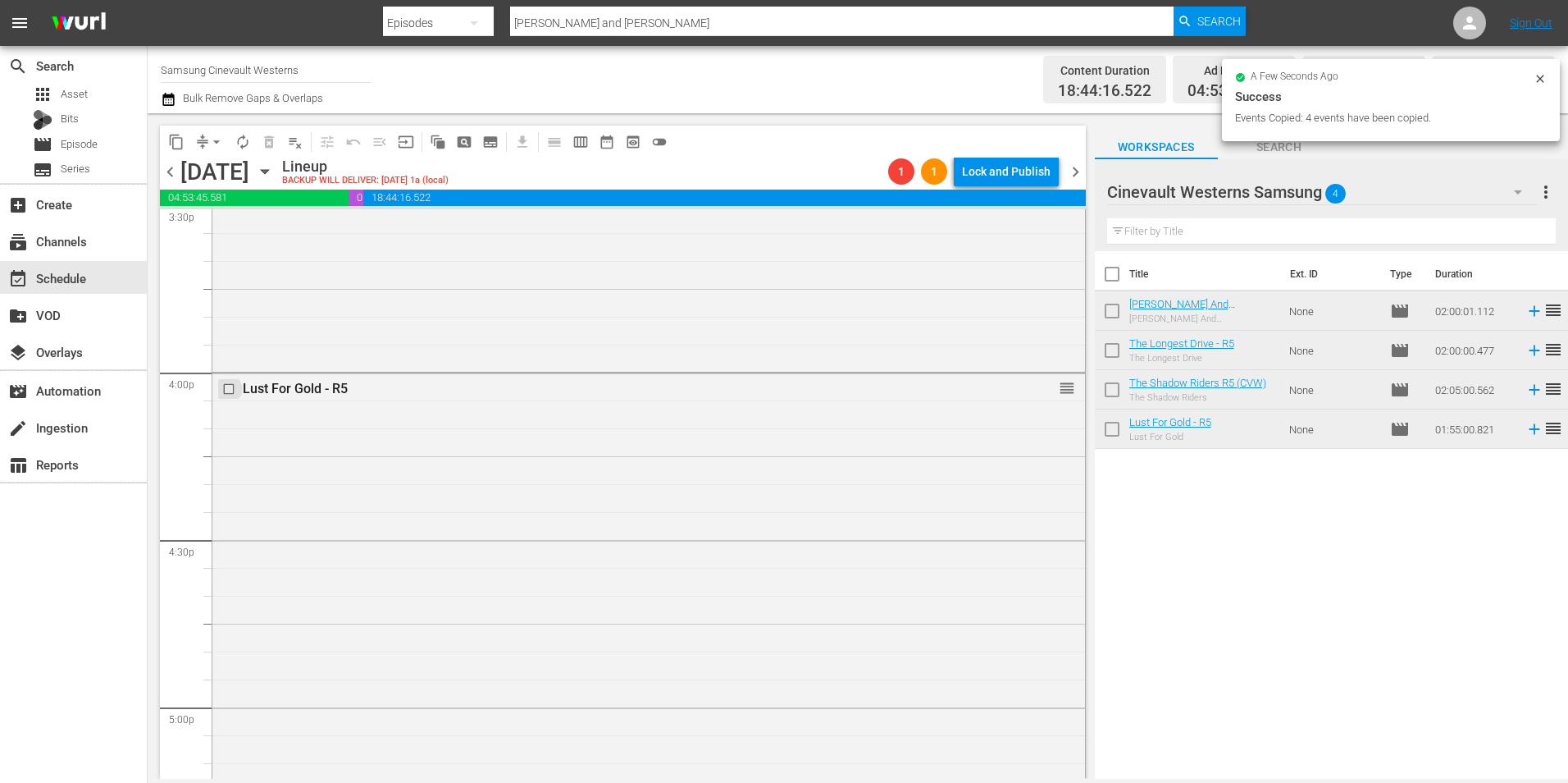
click at [232, 392] on input "checkbox" at bounding box center [230, 390] width 17 height 14
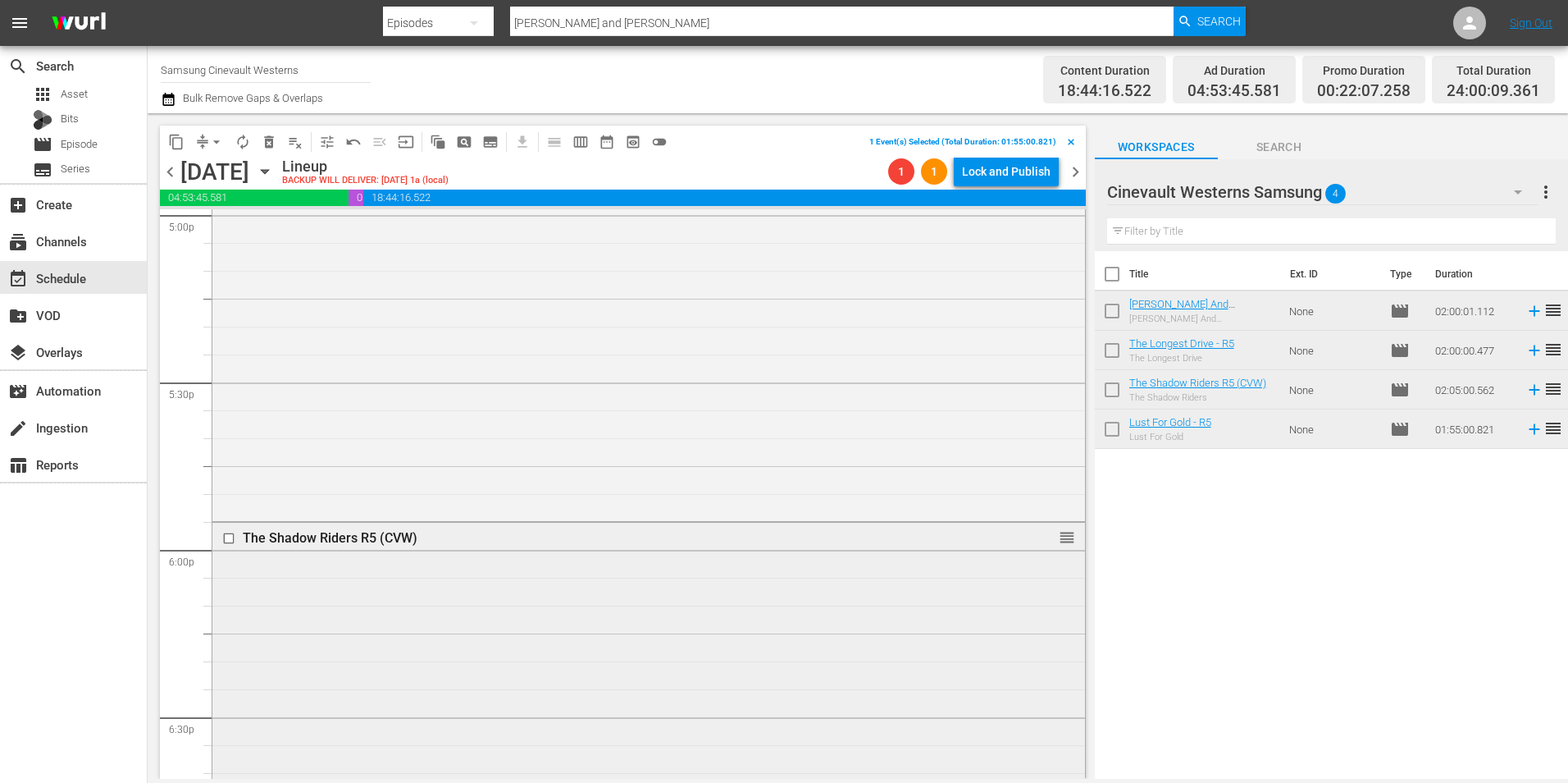
scroll to position [5768, 0]
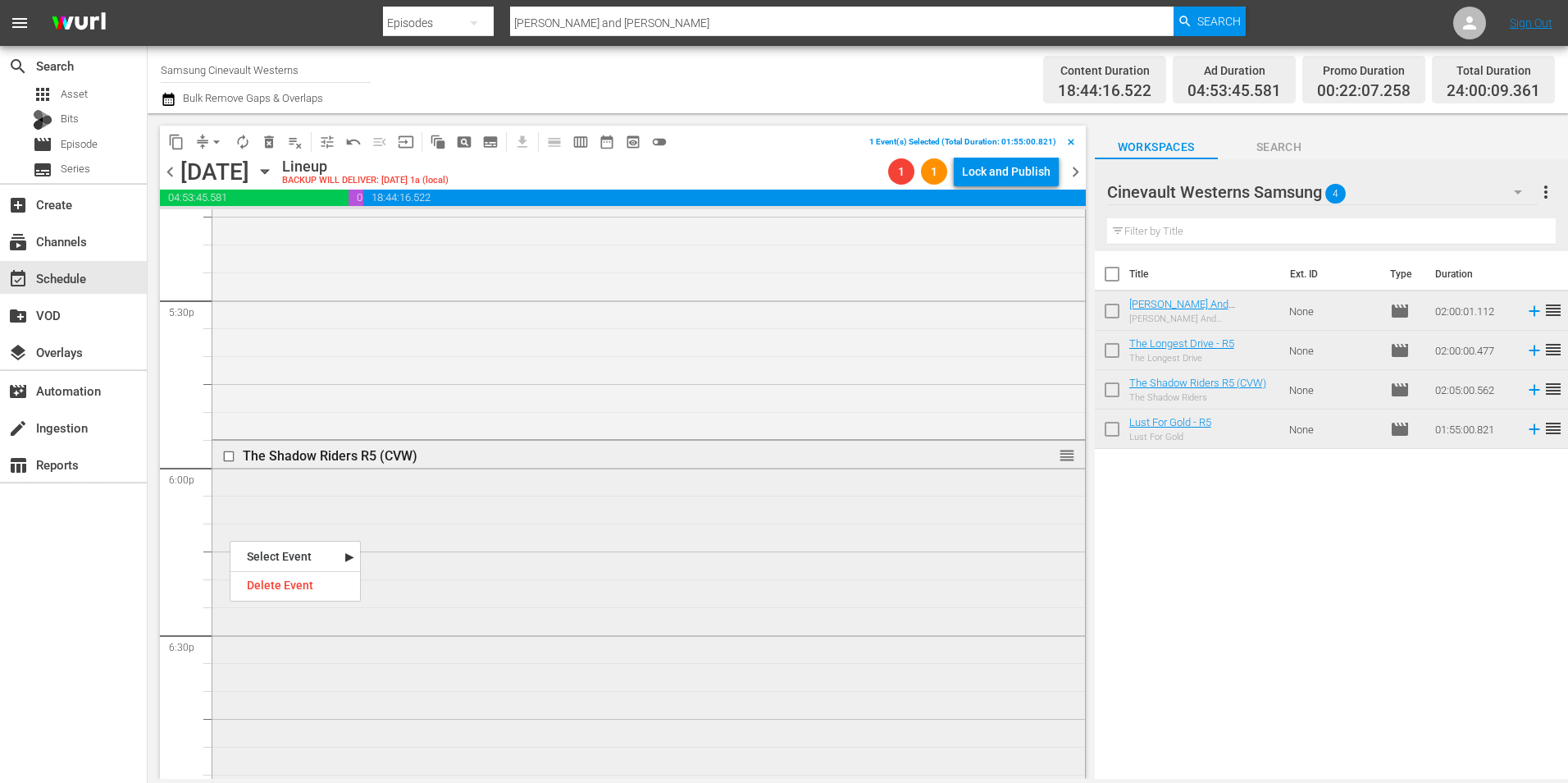
click at [231, 458] on input "checkbox" at bounding box center [230, 457] width 17 height 14
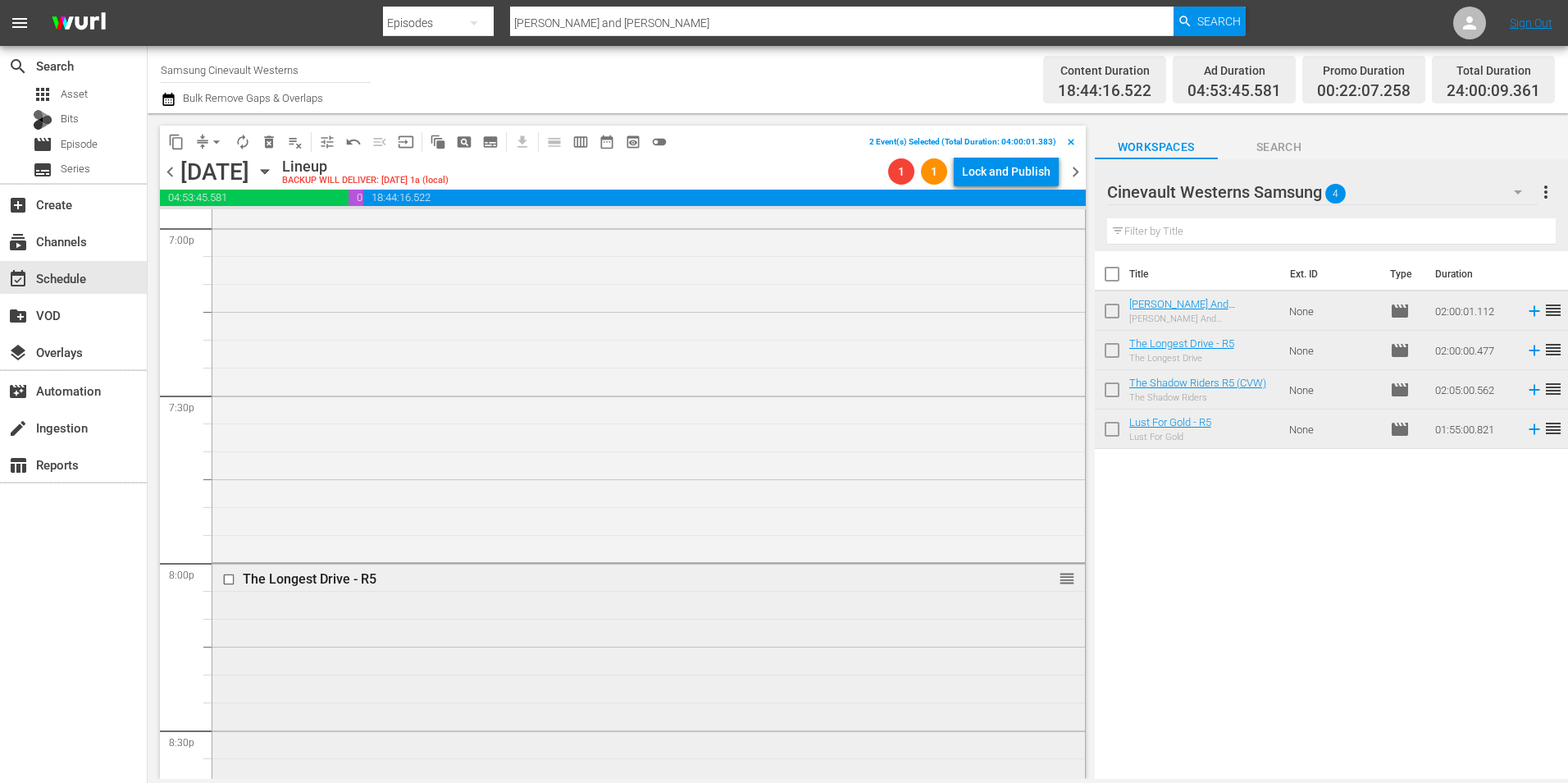
click at [230, 579] on input "checkbox" at bounding box center [230, 580] width 17 height 14
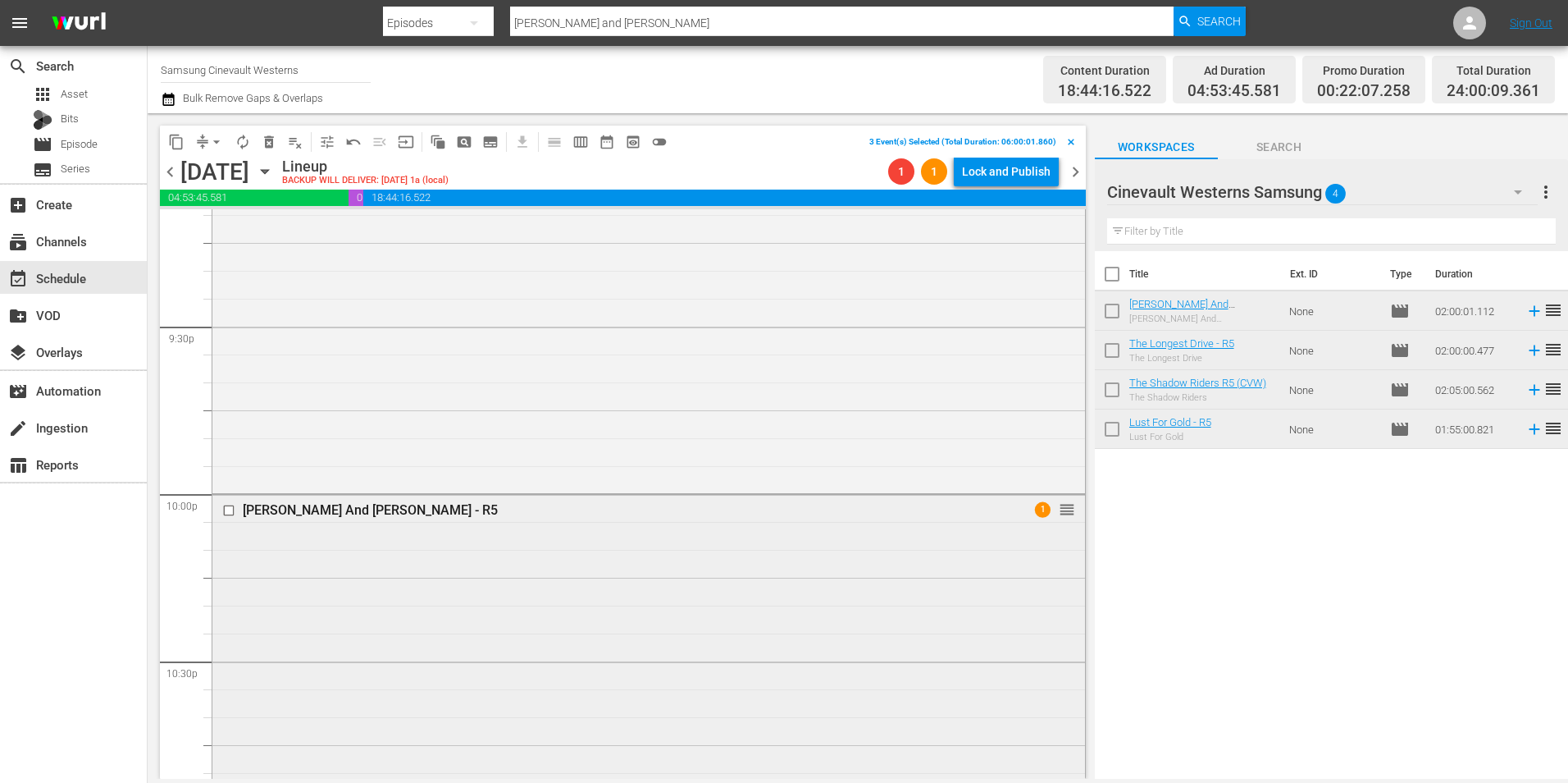
click at [225, 507] on input "checkbox" at bounding box center [230, 511] width 17 height 14
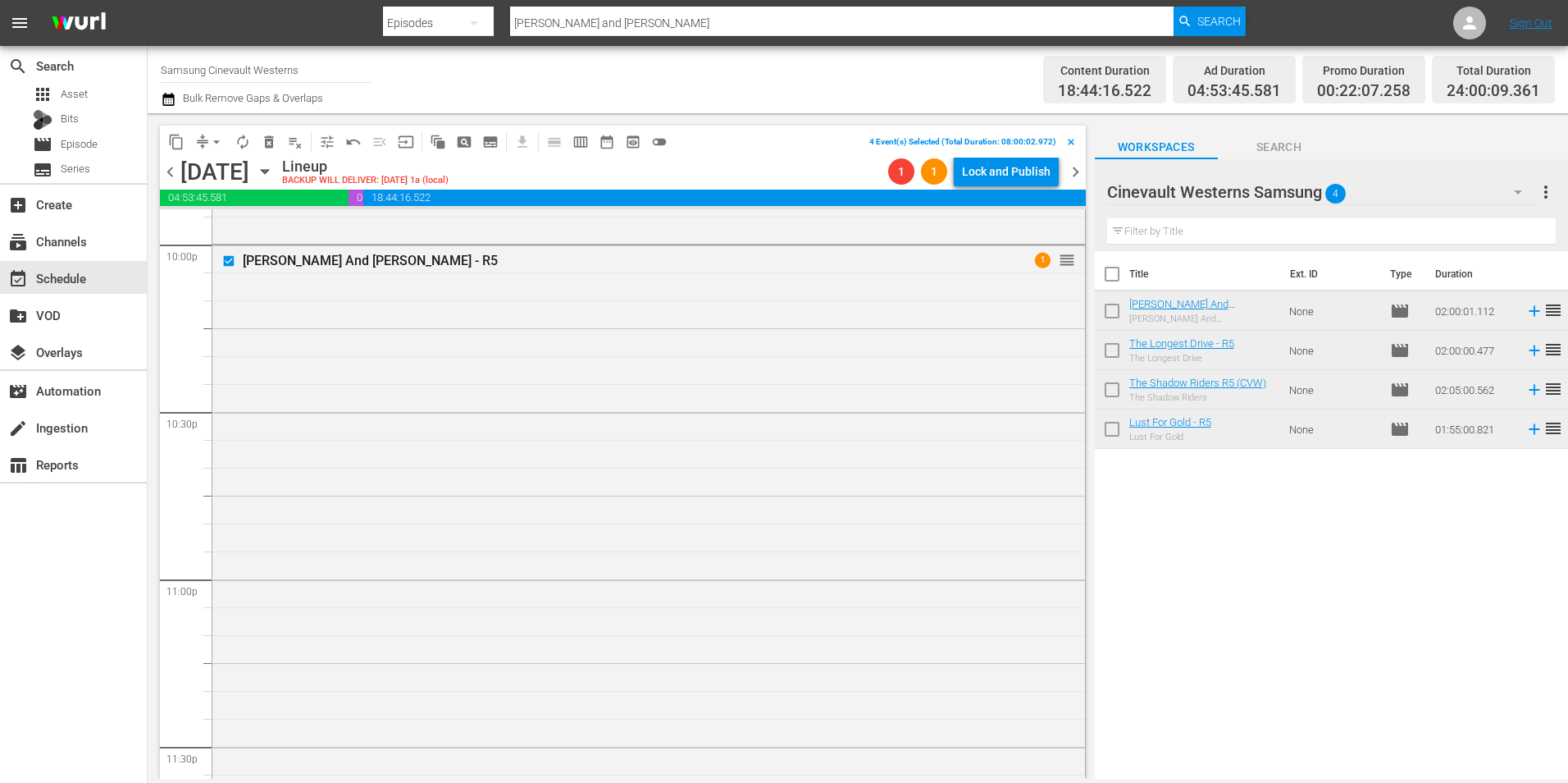
scroll to position [7467, 0]
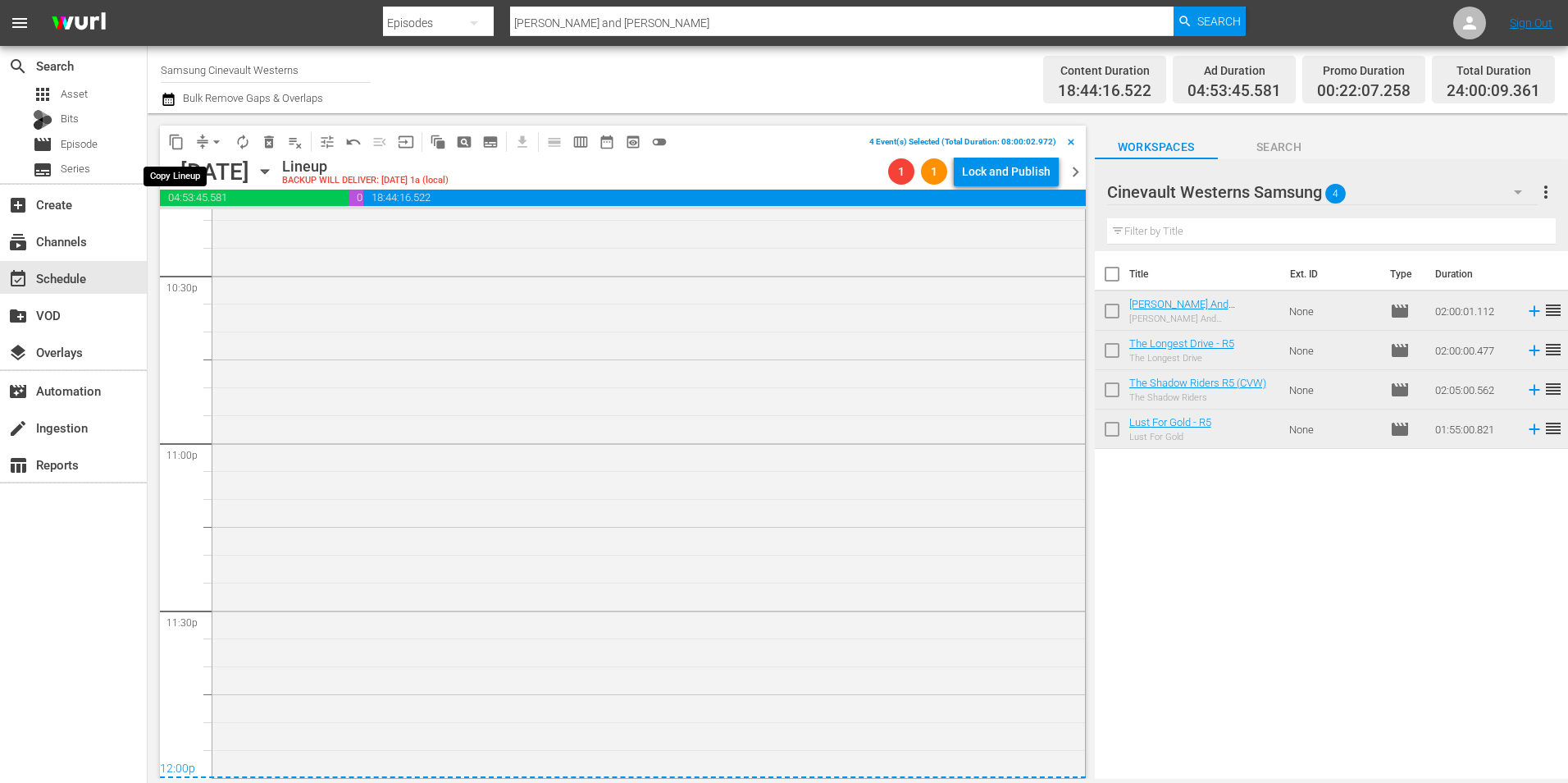
click at [164, 139] on button "content_copy" at bounding box center [177, 142] width 27 height 27
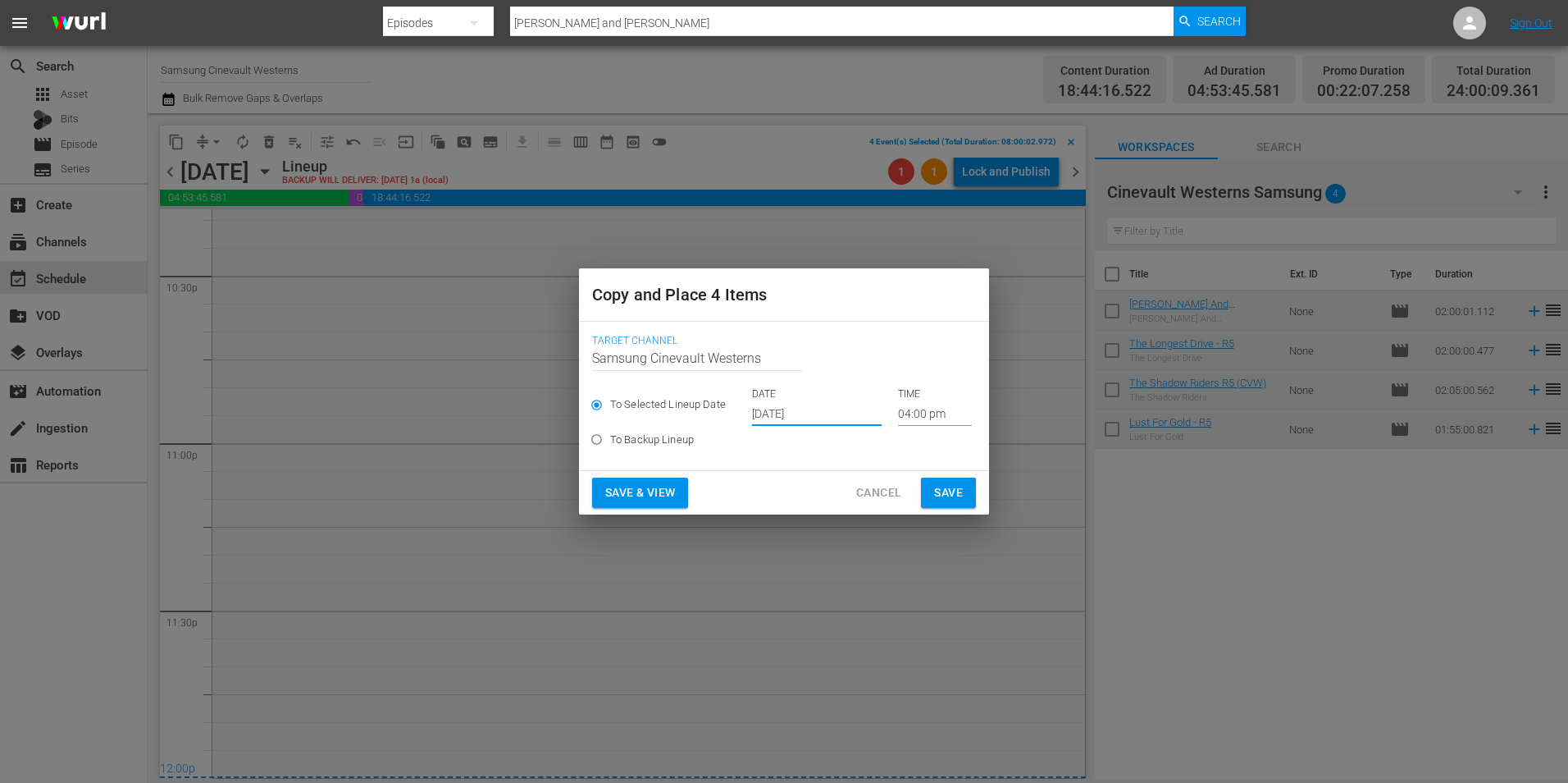
click at [797, 417] on input "[DATE]" at bounding box center [817, 414] width 130 height 25
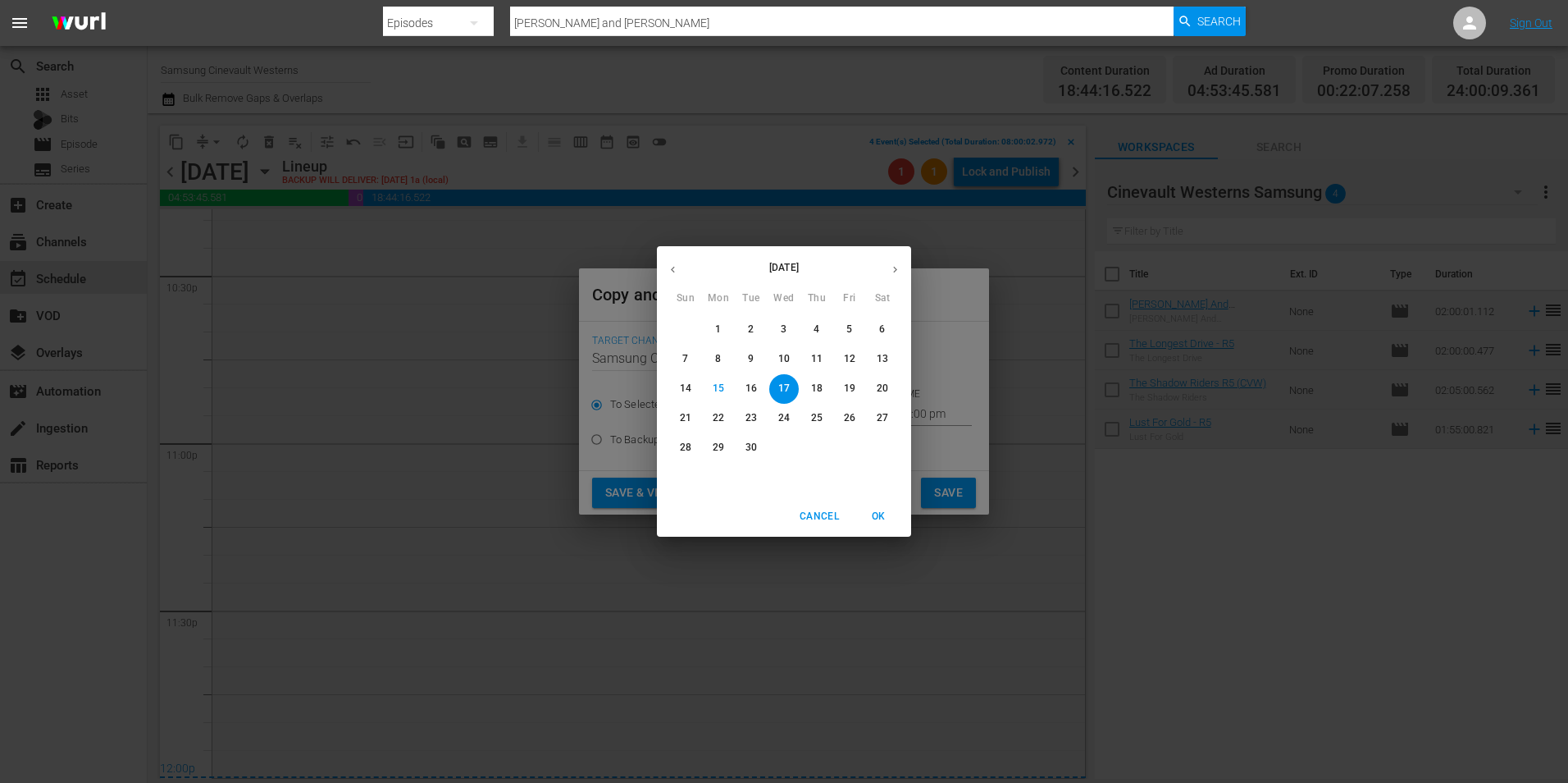
click at [882, 420] on p "27" at bounding box center [882, 418] width 12 height 14
type input "[DATE]"
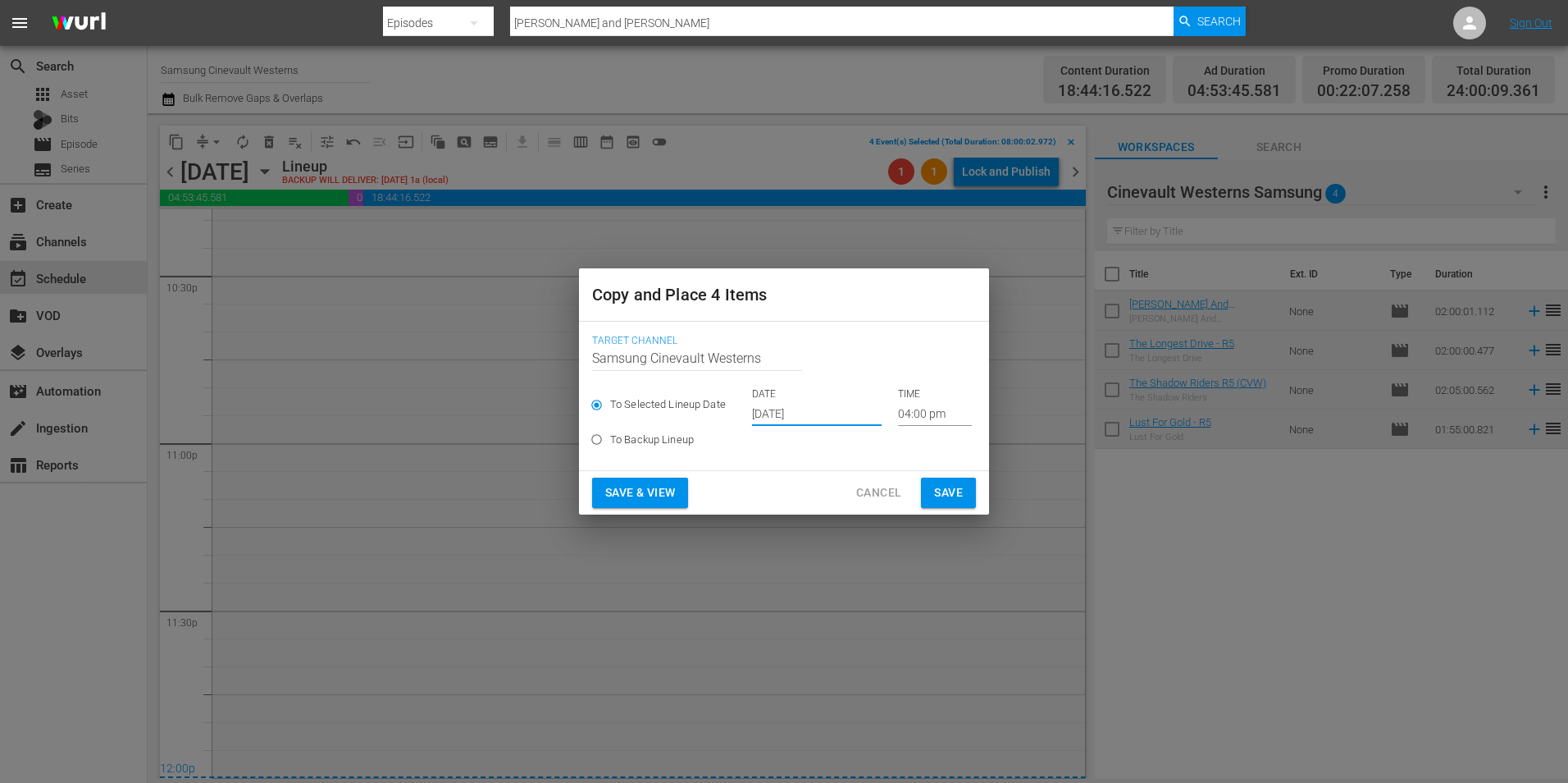
click at [916, 408] on input "04:00 pm" at bounding box center [934, 414] width 74 height 25
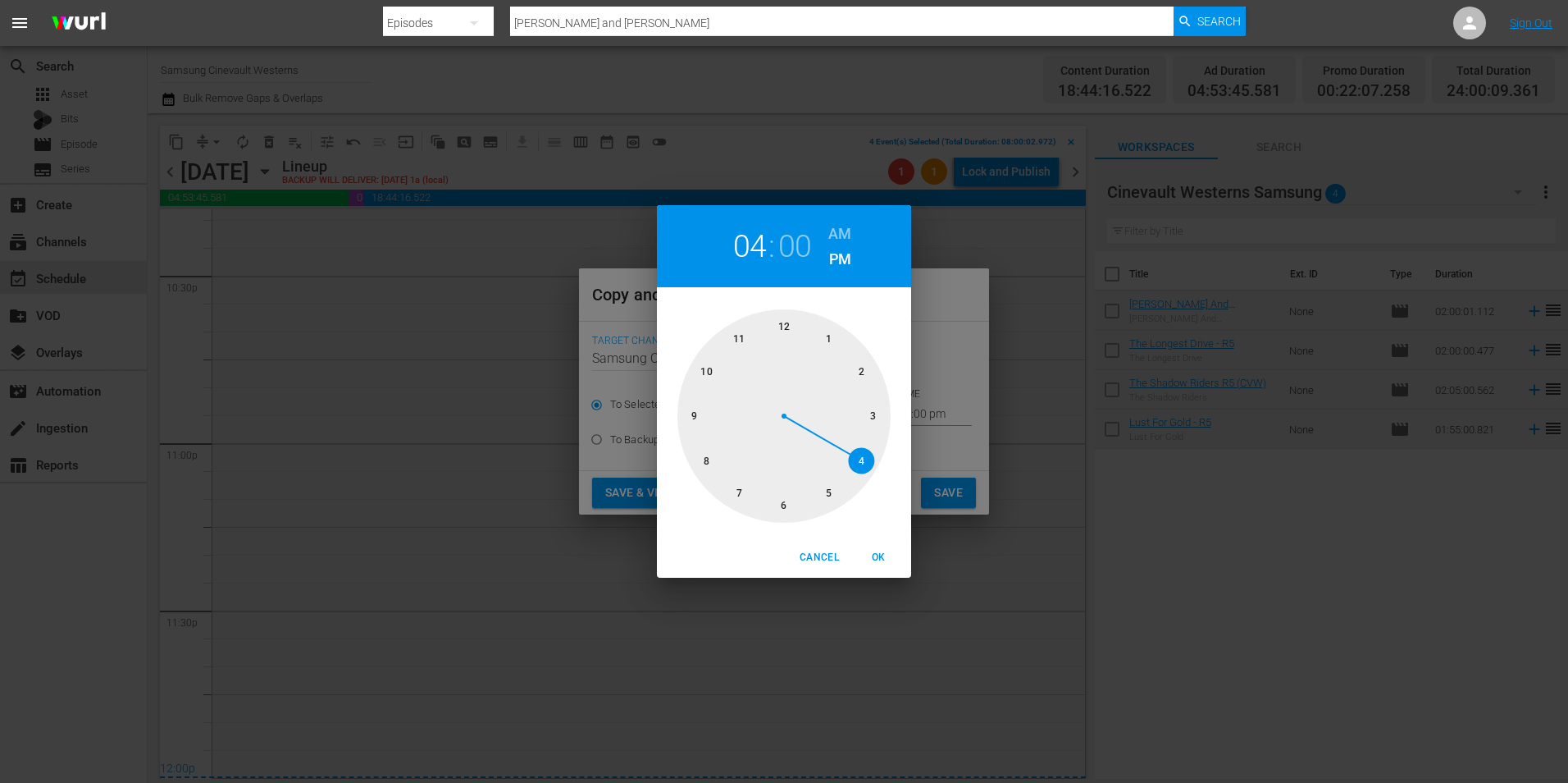
click at [785, 309] on div at bounding box center [784, 415] width 213 height 213
click at [846, 227] on h6 "AM" at bounding box center [840, 234] width 23 height 27
click at [884, 562] on span "OK" at bounding box center [879, 557] width 39 height 17
type input "12:00 am"
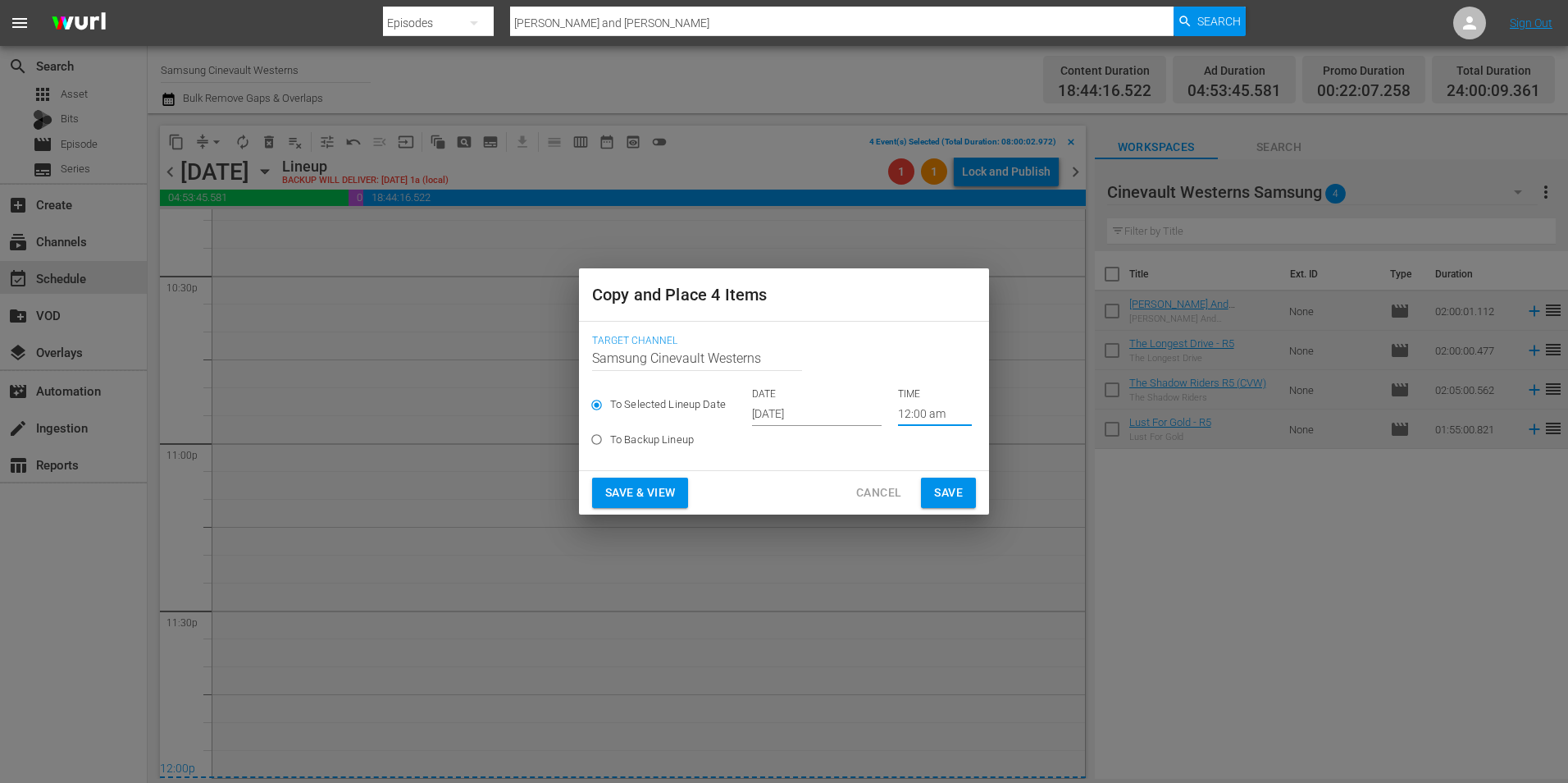
click at [942, 505] on button "Save" at bounding box center [949, 493] width 55 height 30
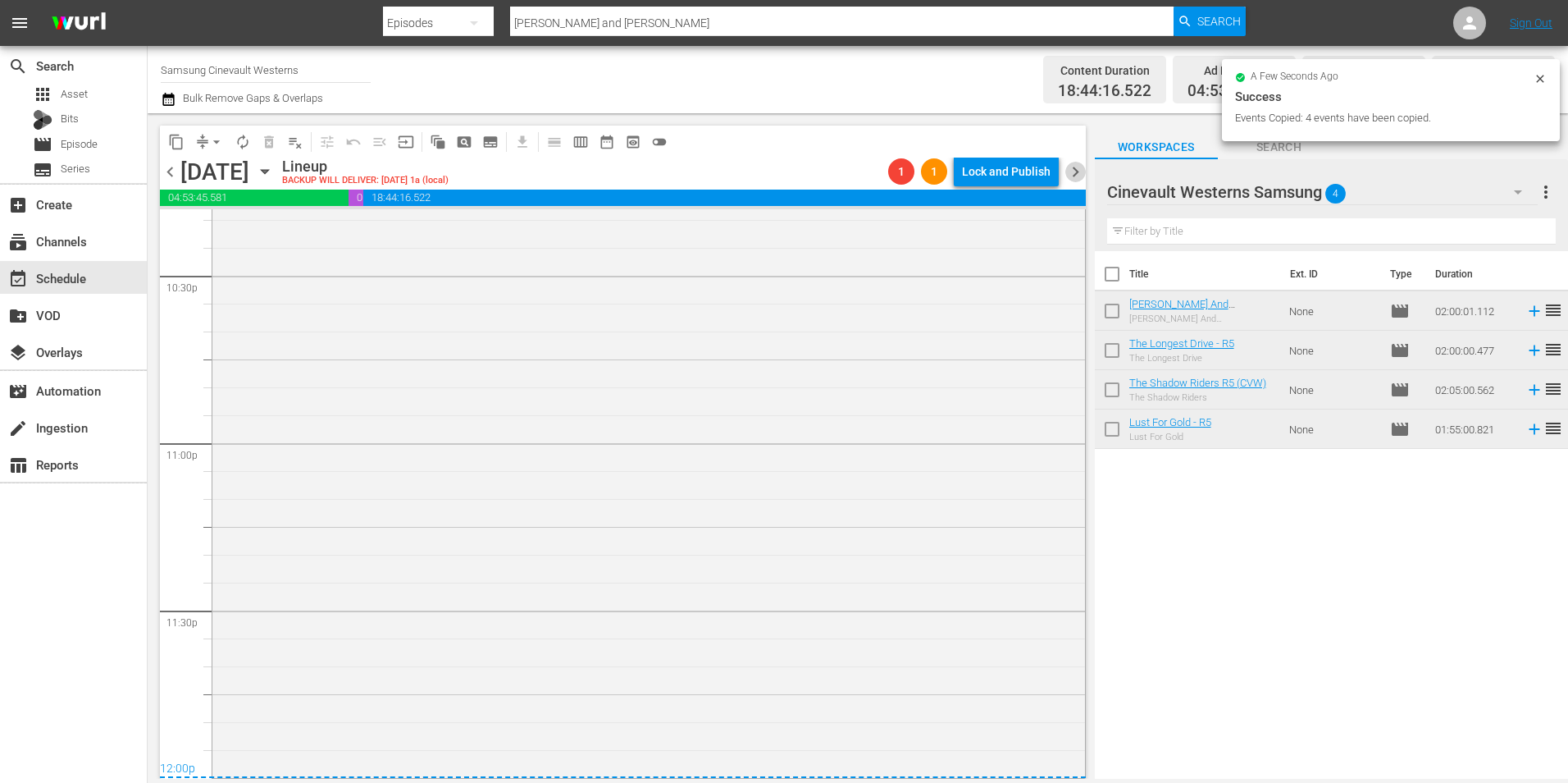
click at [1073, 169] on span "chevron_right" at bounding box center [1076, 171] width 20 height 20
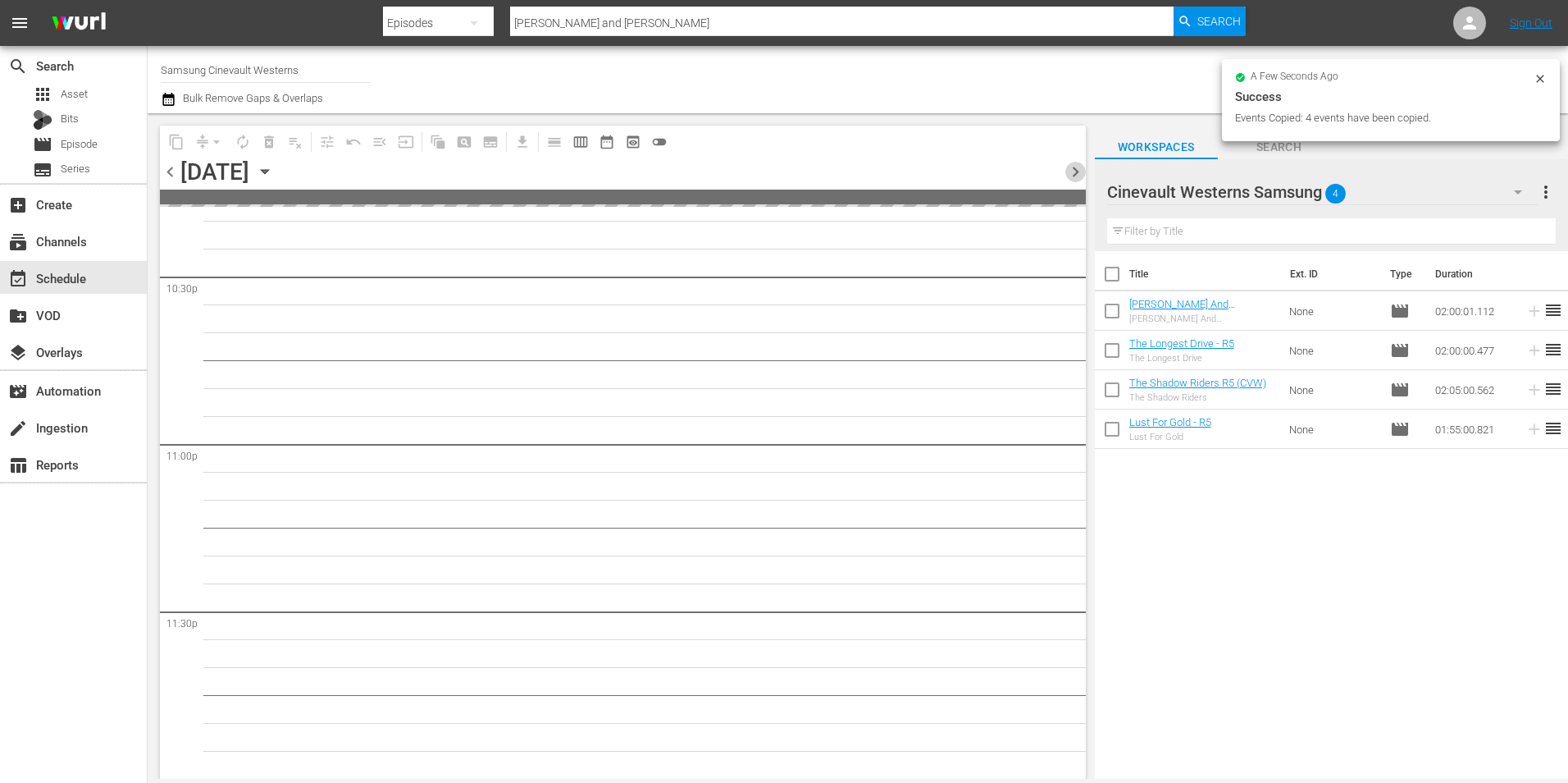
click at [1073, 169] on span "chevron_right" at bounding box center [1076, 171] width 20 height 20
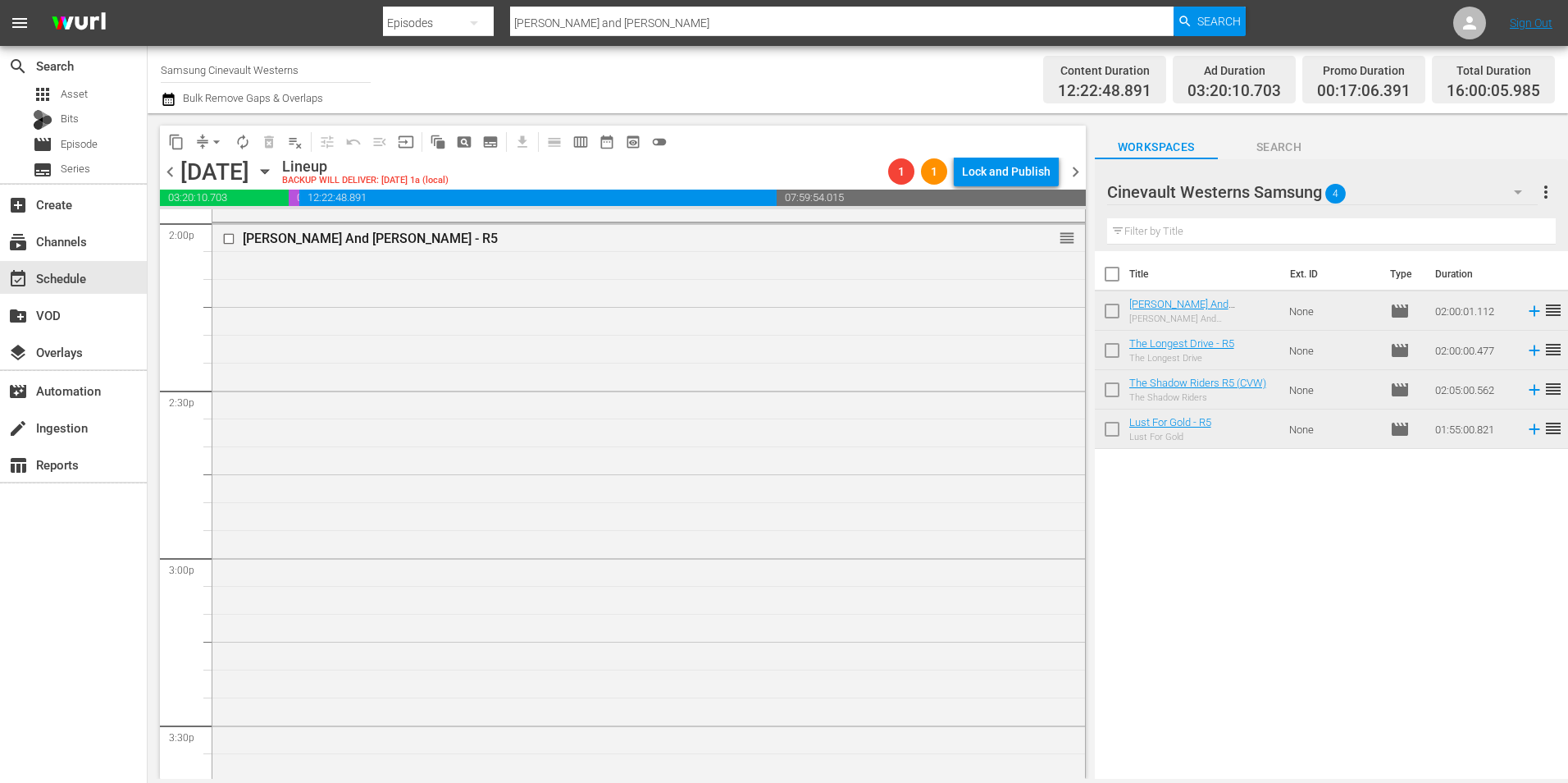
scroll to position [4591, 0]
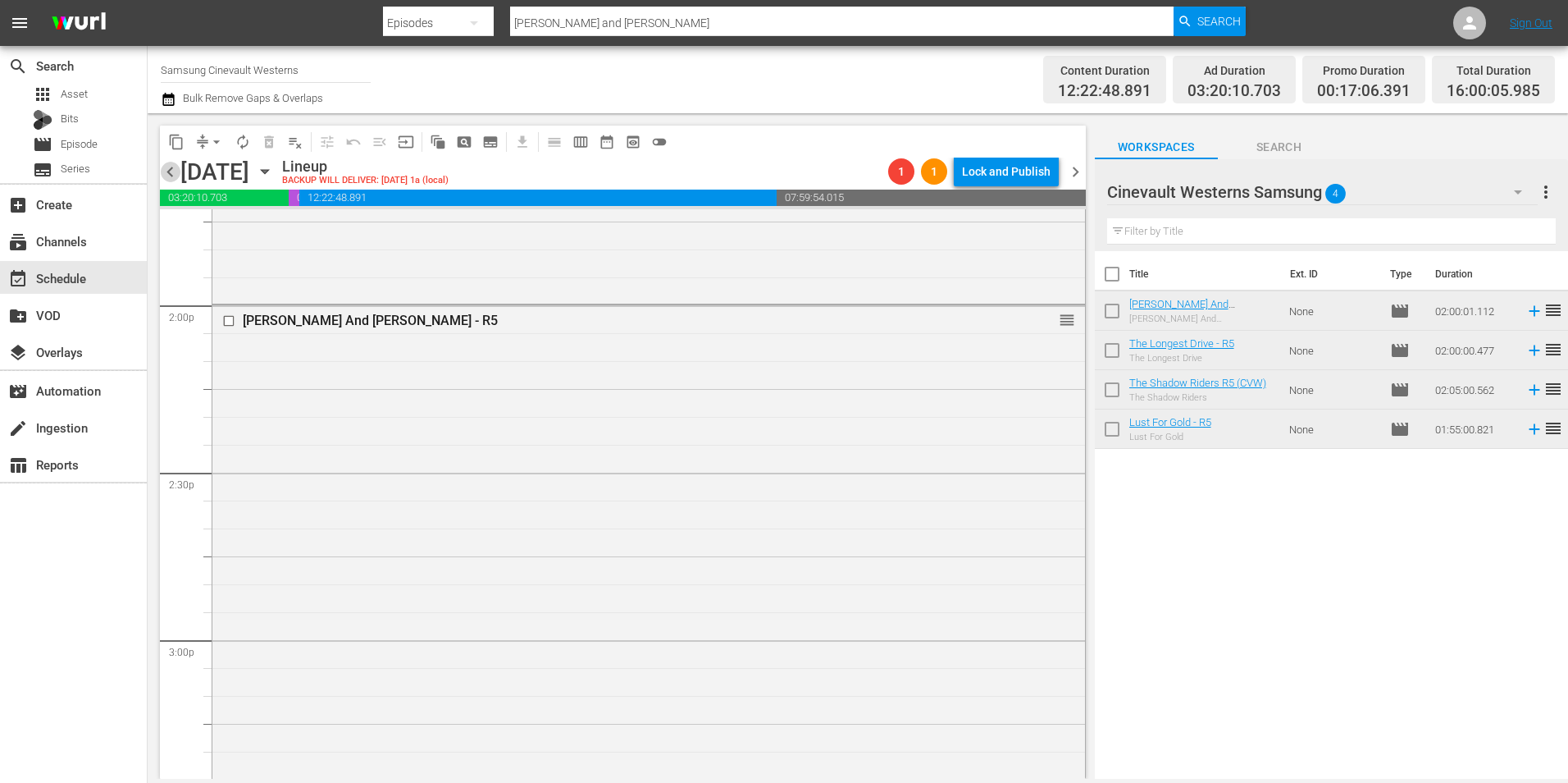
click at [179, 170] on span "chevron_left" at bounding box center [169, 171] width 20 height 20
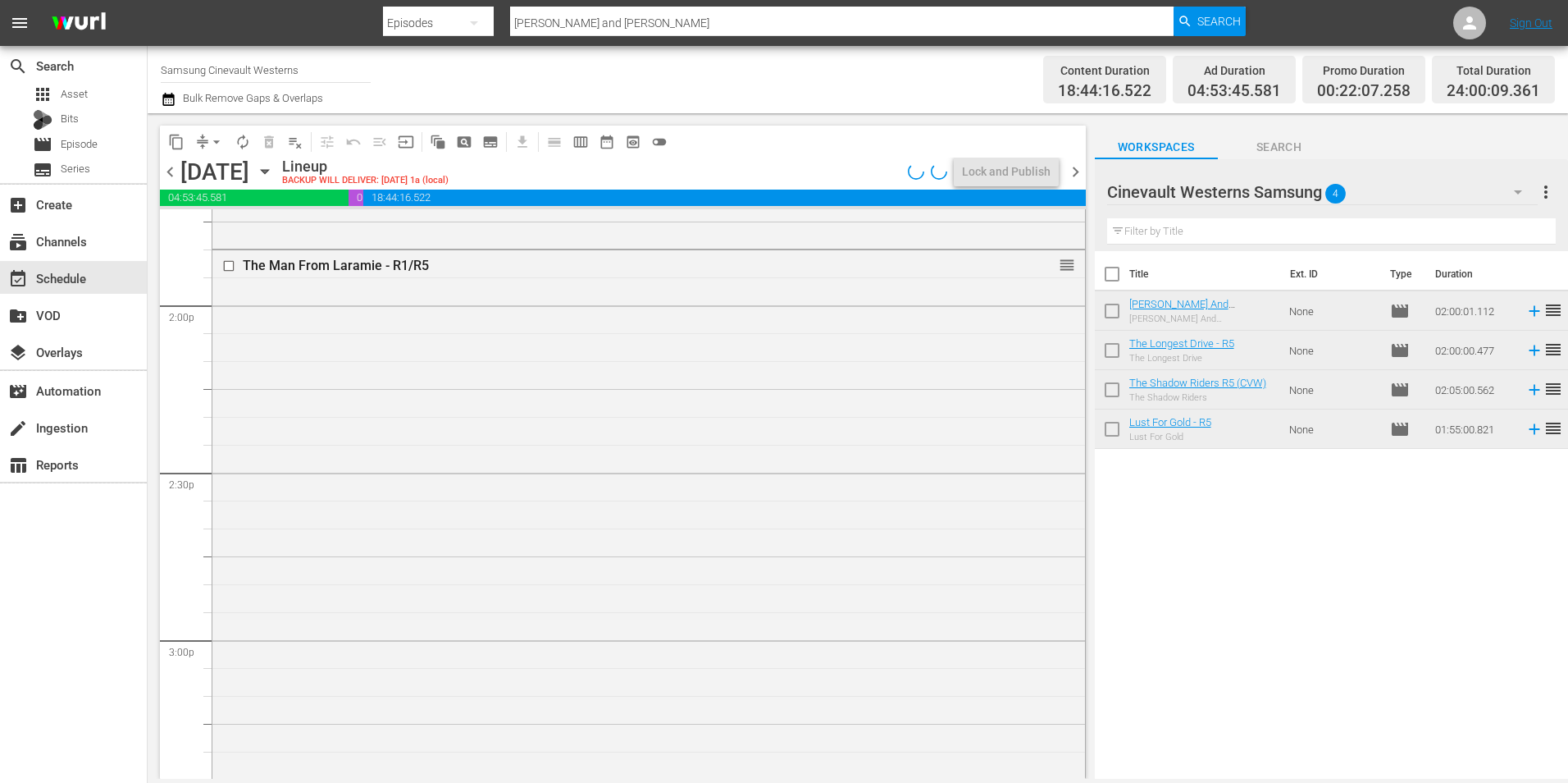
scroll to position [4452, 0]
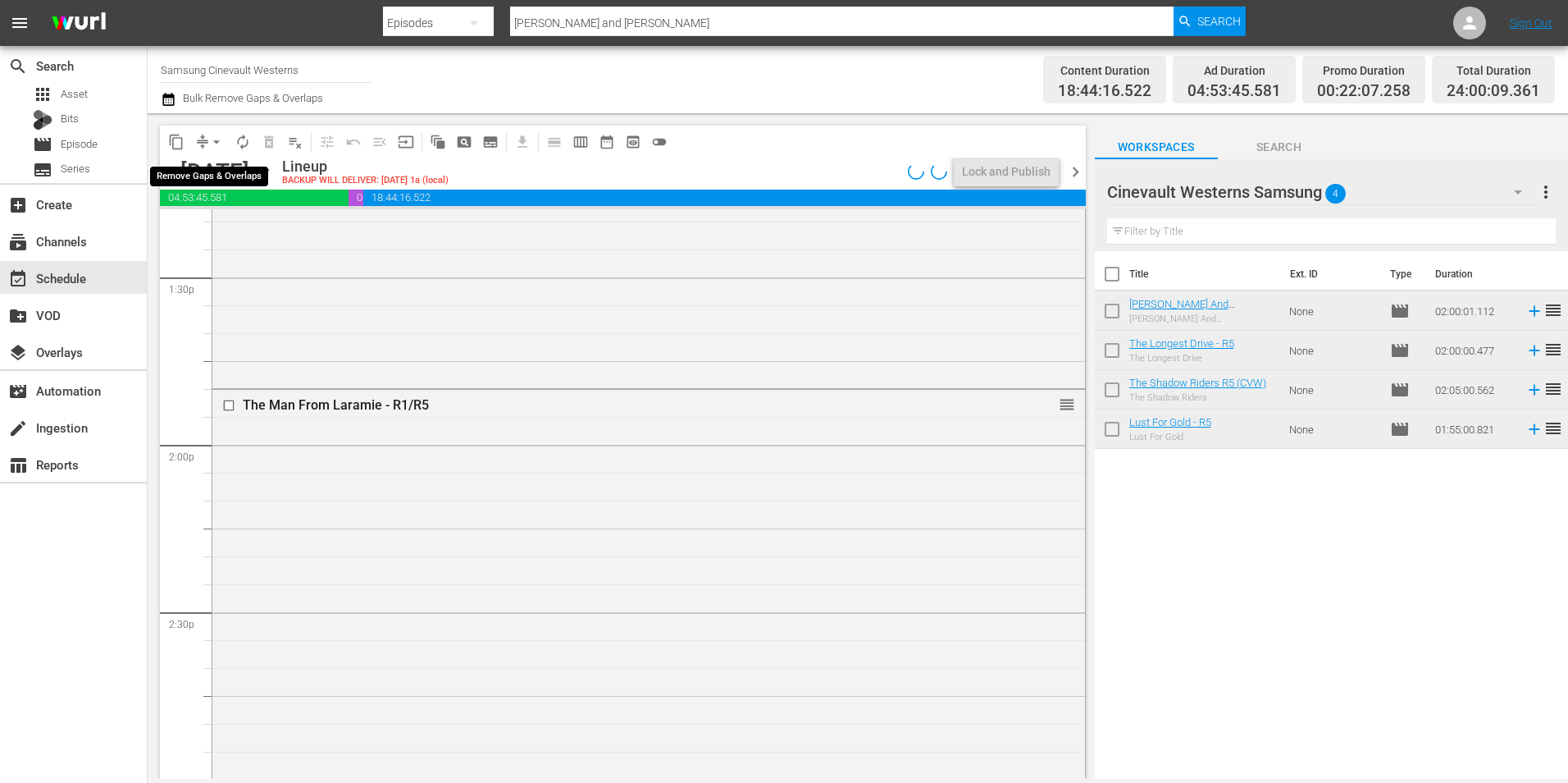
click at [223, 140] on span "arrow_drop_down" at bounding box center [217, 142] width 16 height 16
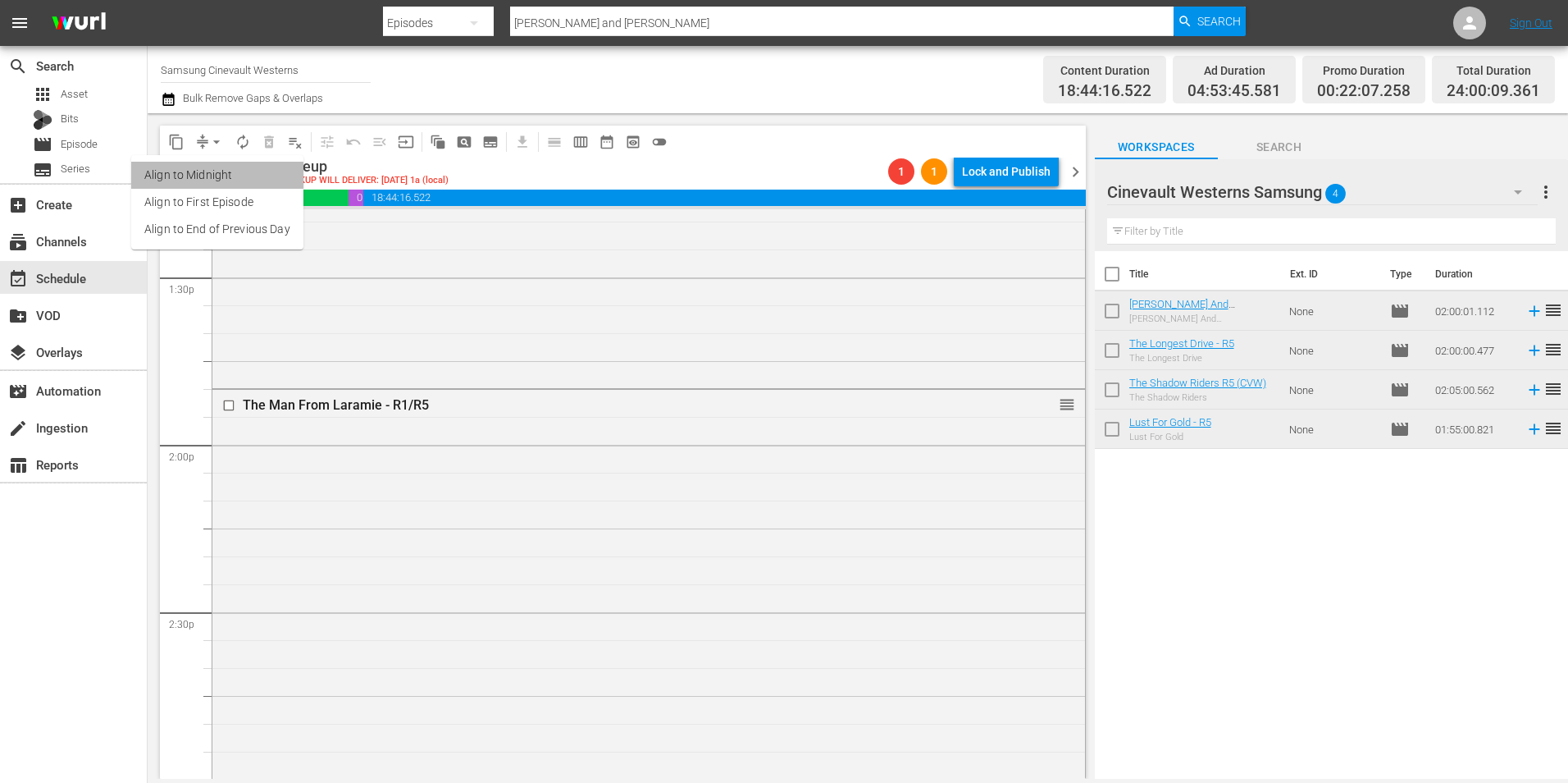
click at [222, 178] on li "Align to Midnight" at bounding box center [217, 175] width 172 height 28
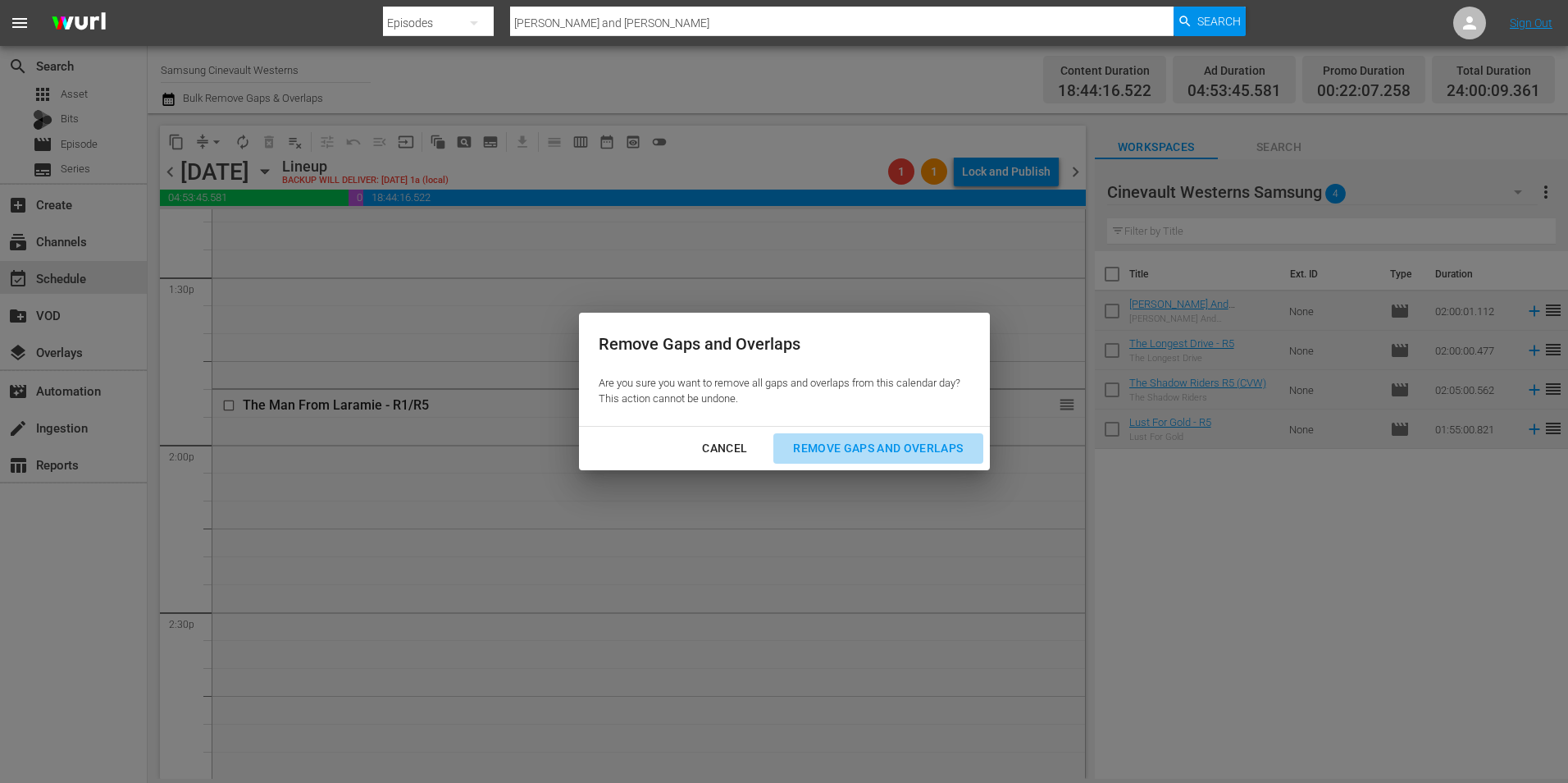
click at [919, 442] on div "Remove Gaps and Overlaps" at bounding box center [878, 448] width 196 height 20
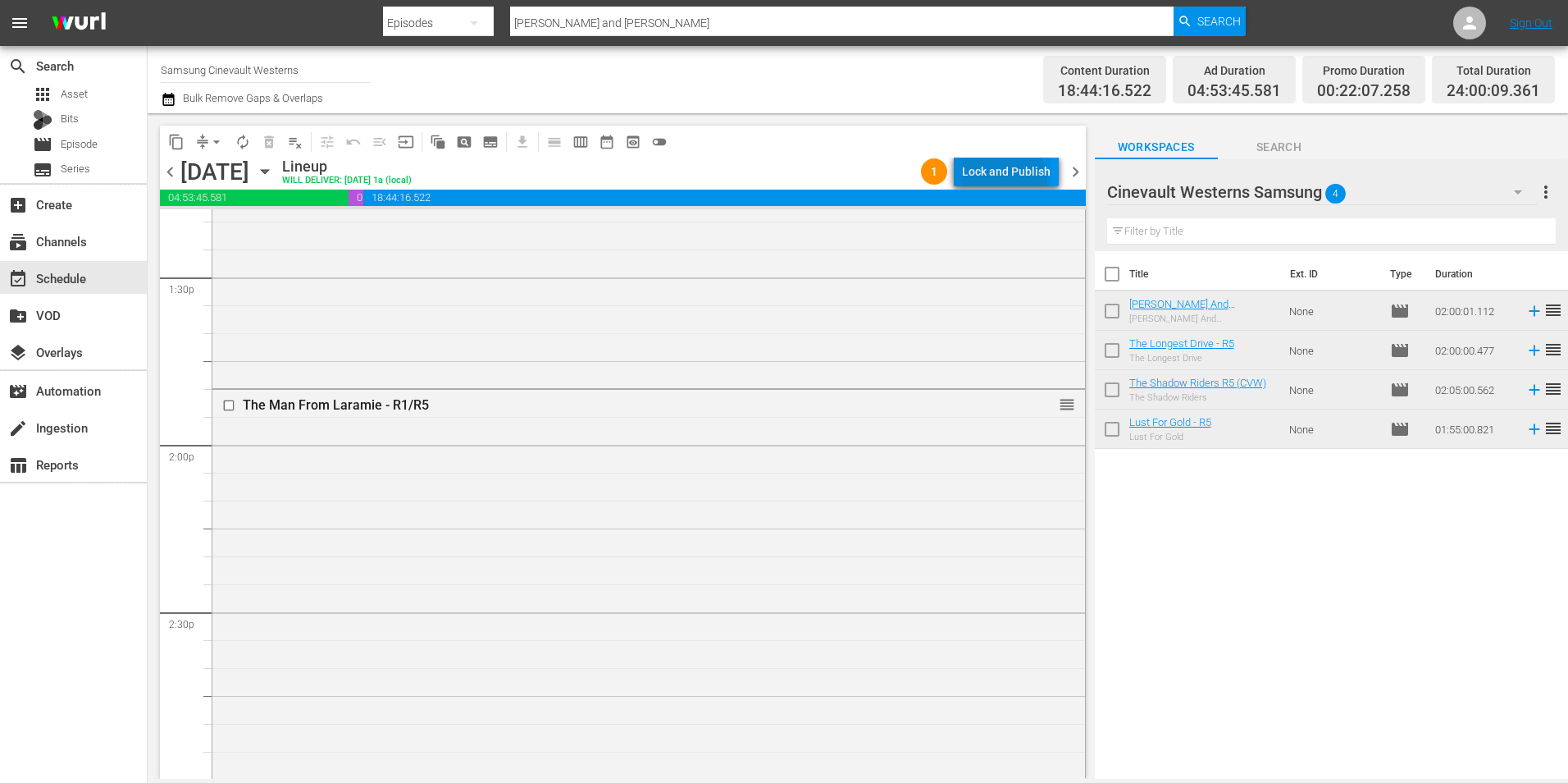
click at [1001, 182] on div "Lock and Publish" at bounding box center [1006, 171] width 89 height 29
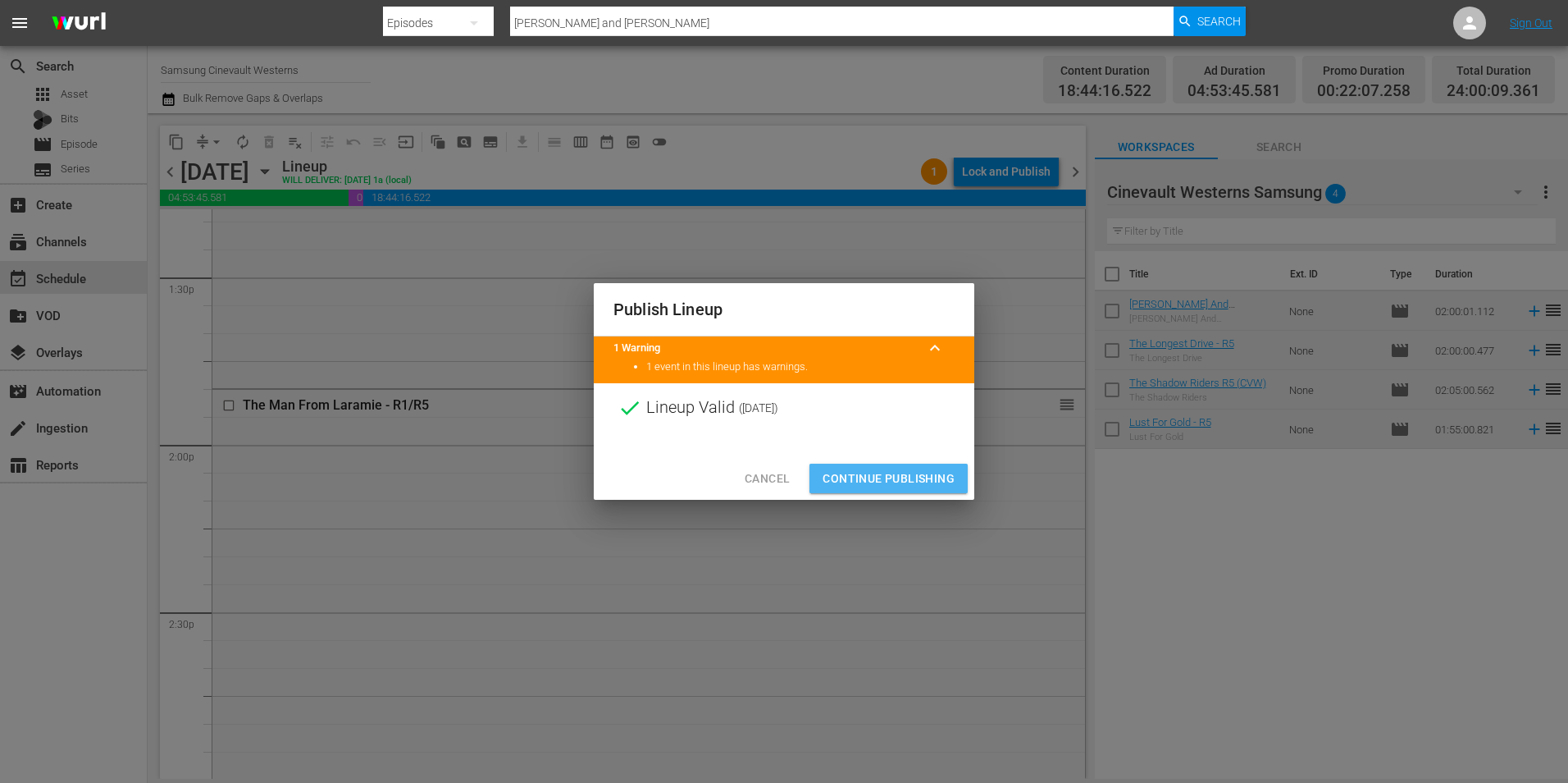
click at [926, 485] on span "Continue Publishing" at bounding box center [888, 478] width 132 height 20
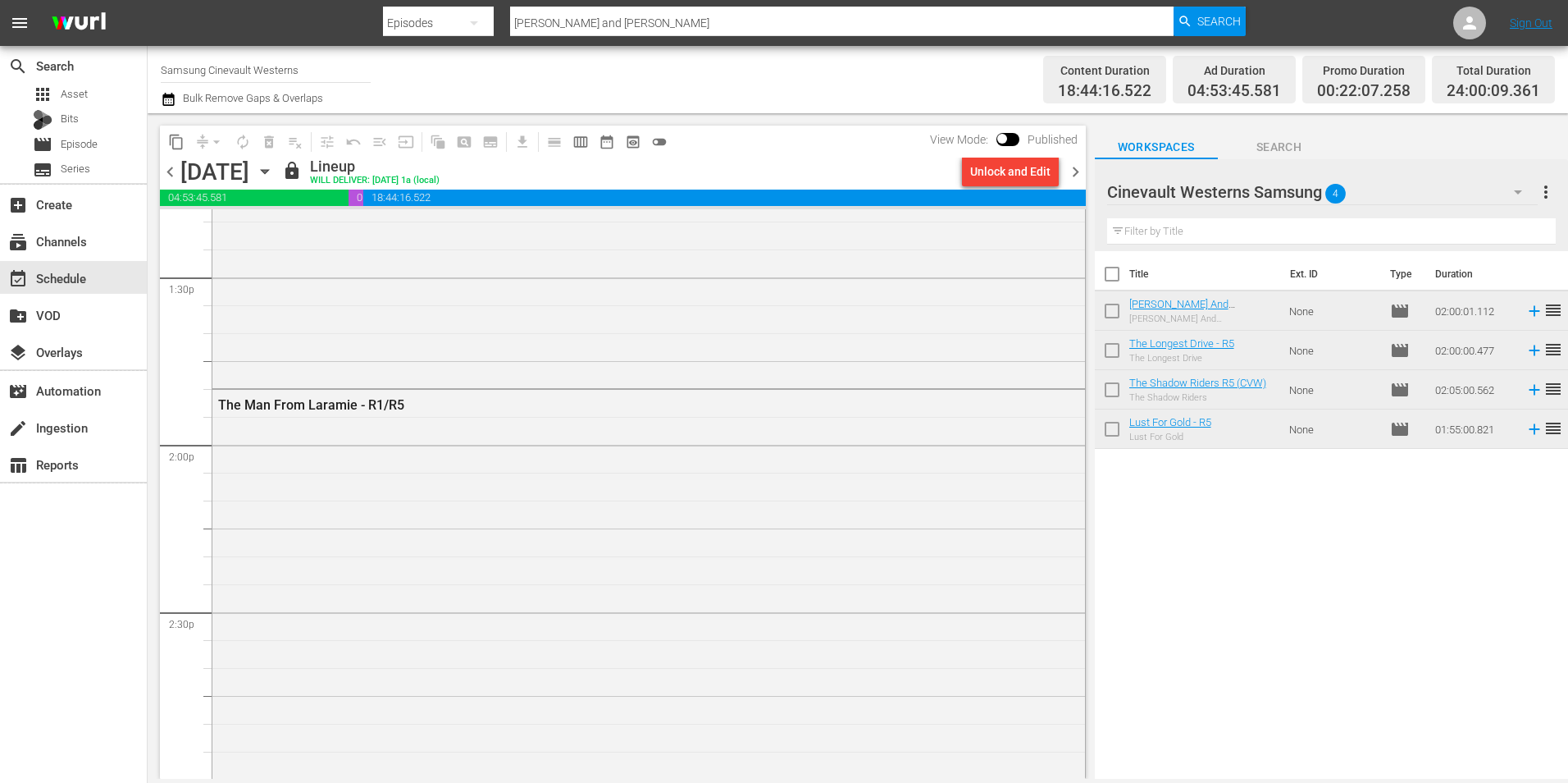
click at [205, 66] on input "Samsung Cinevault Westerns" at bounding box center [265, 69] width 210 height 39
click at [206, 66] on input "Samsung Cinevault Westerns" at bounding box center [265, 69] width 210 height 39
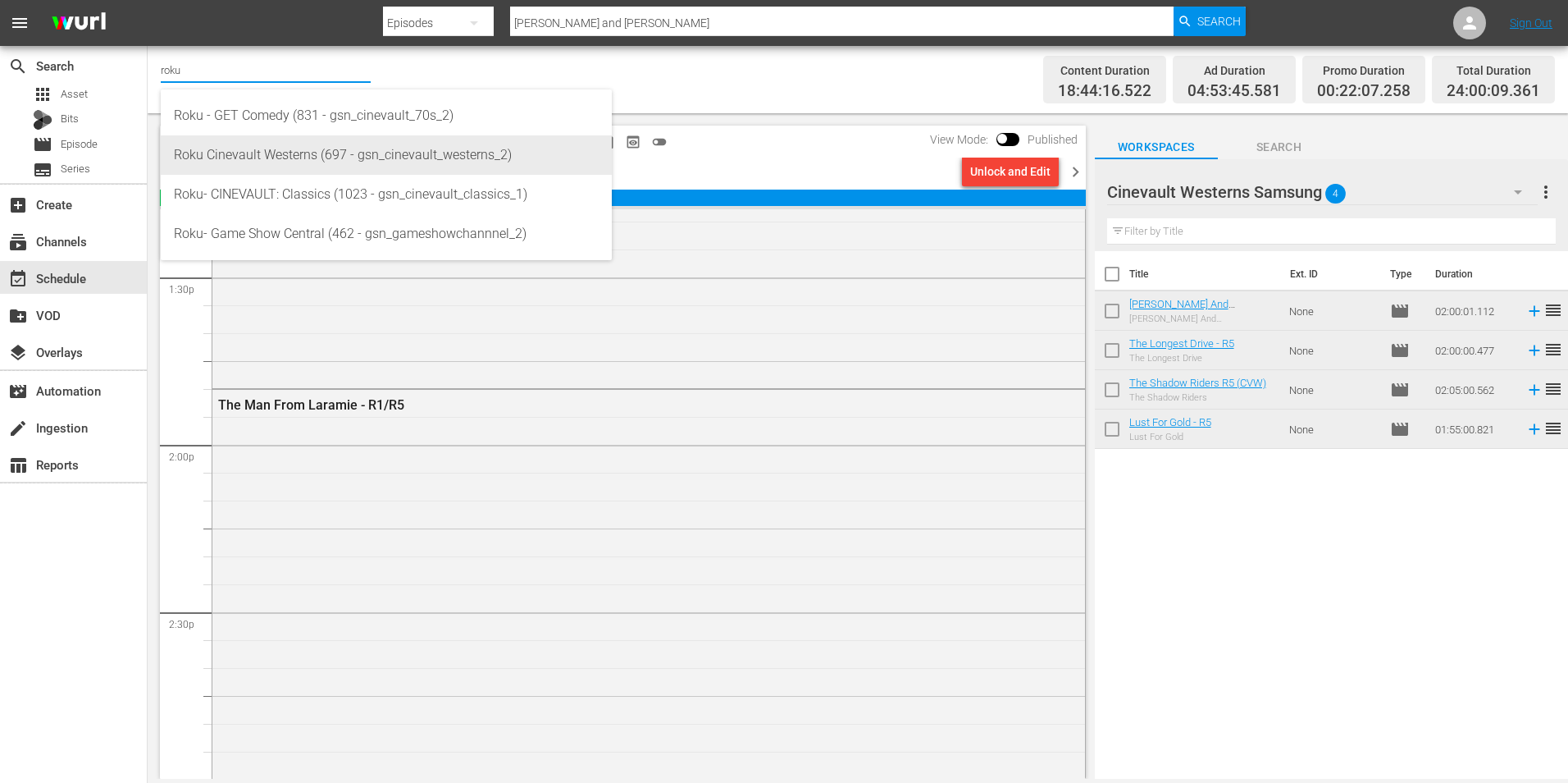
click at [335, 159] on div "Roku Cinevault Westerns (697 - gsn_cinevault_westerns_2)" at bounding box center [386, 155] width 425 height 39
type input "Roku Cinevault Westerns (697 - gsn_cinevault_westerns_2)"
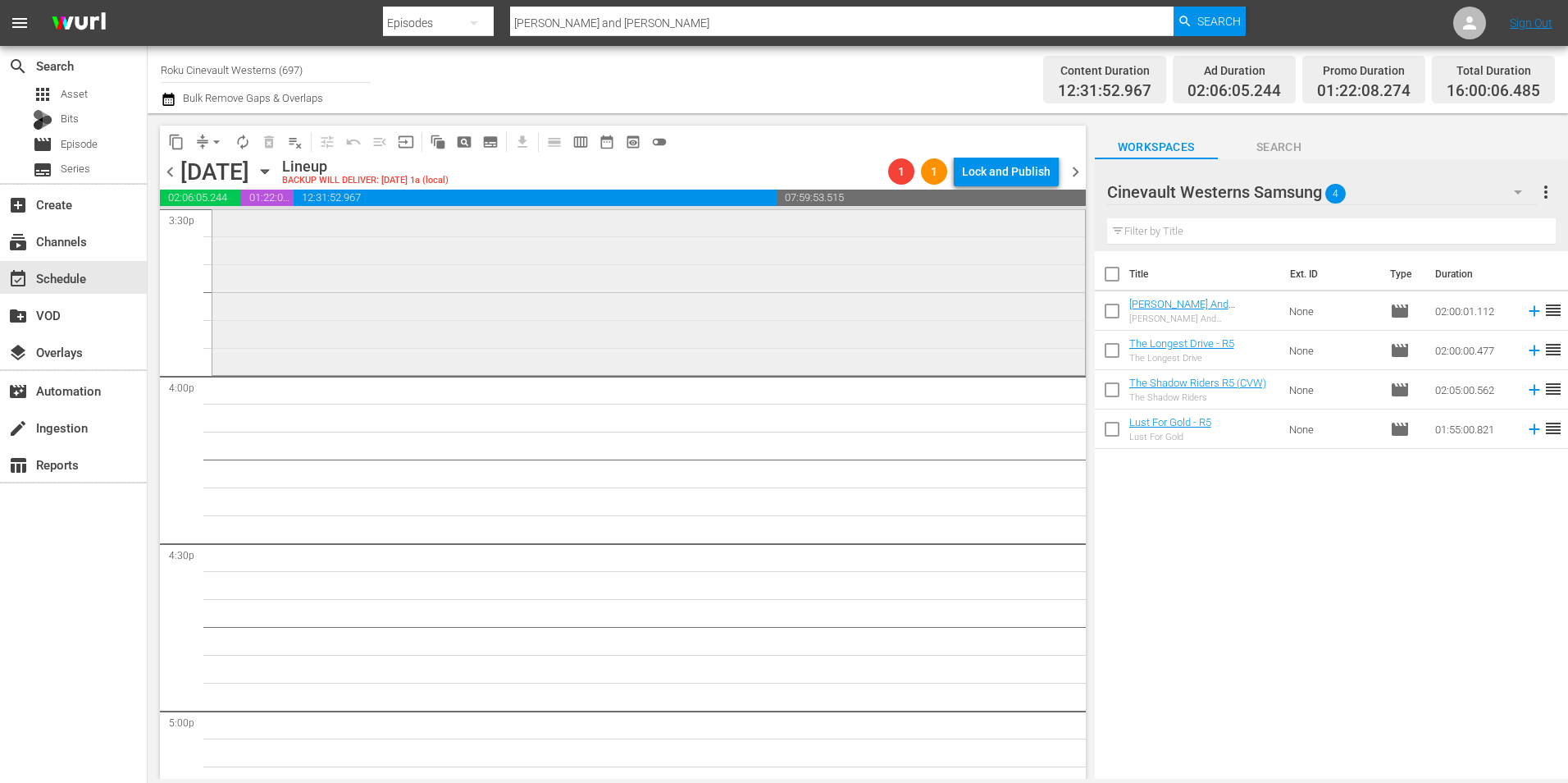
scroll to position [5108, 0]
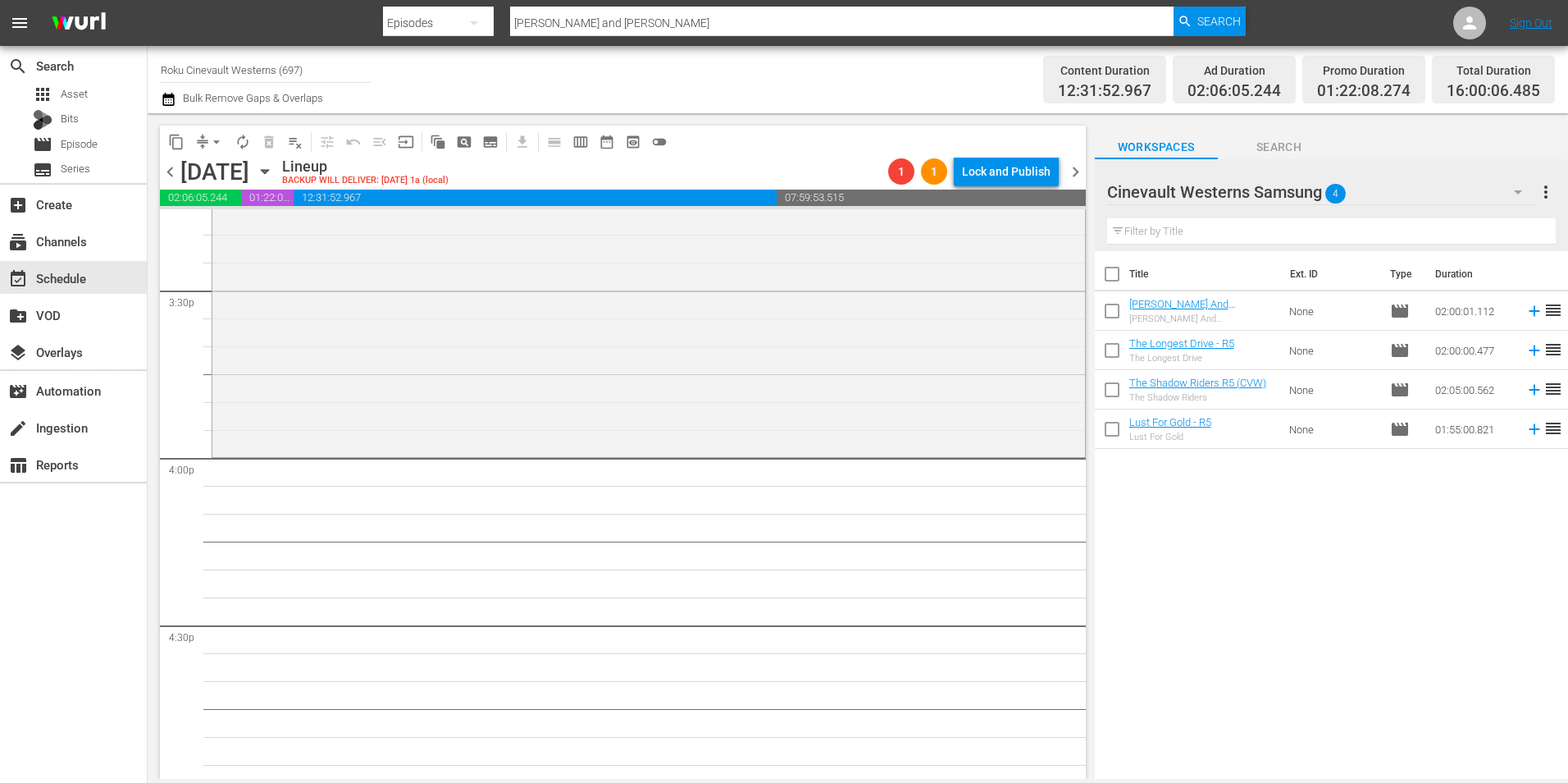
click at [1361, 201] on div "Cinevault Westerns Samsung 4" at bounding box center [1322, 192] width 430 height 46
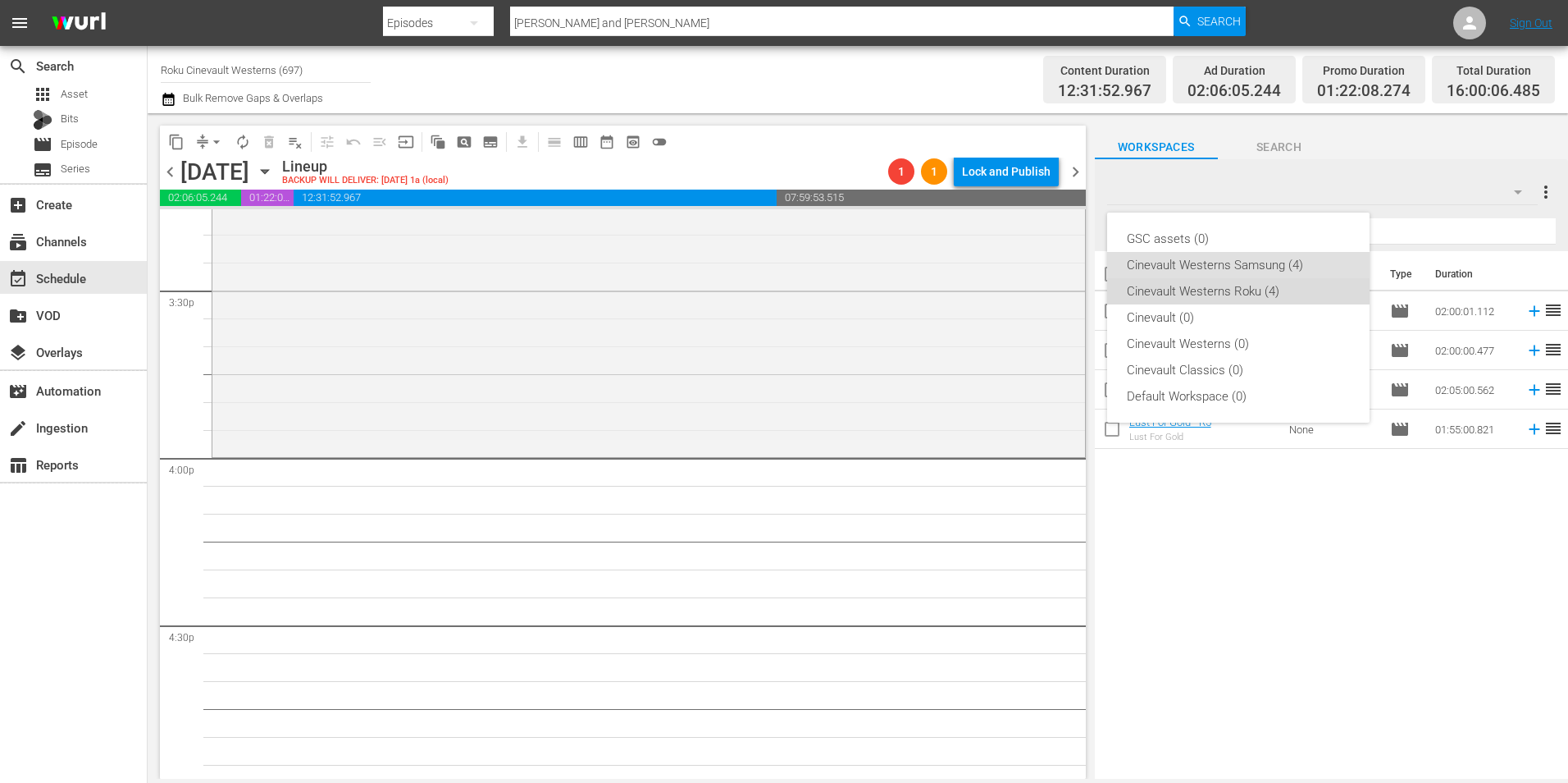
click at [1275, 280] on div "Cinevault Westerns Roku (4)" at bounding box center [1238, 291] width 223 height 27
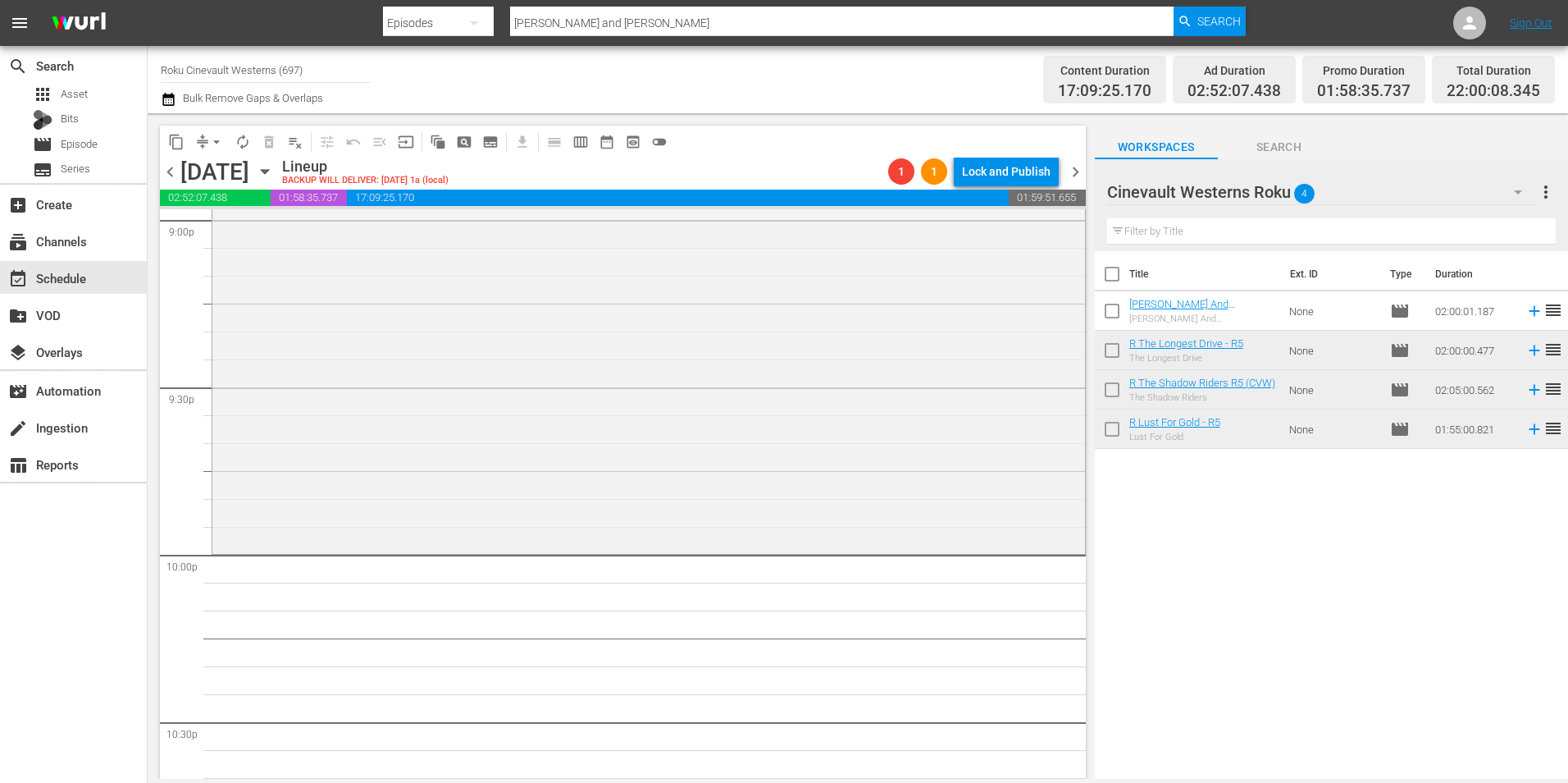
scroll to position [7077, 0]
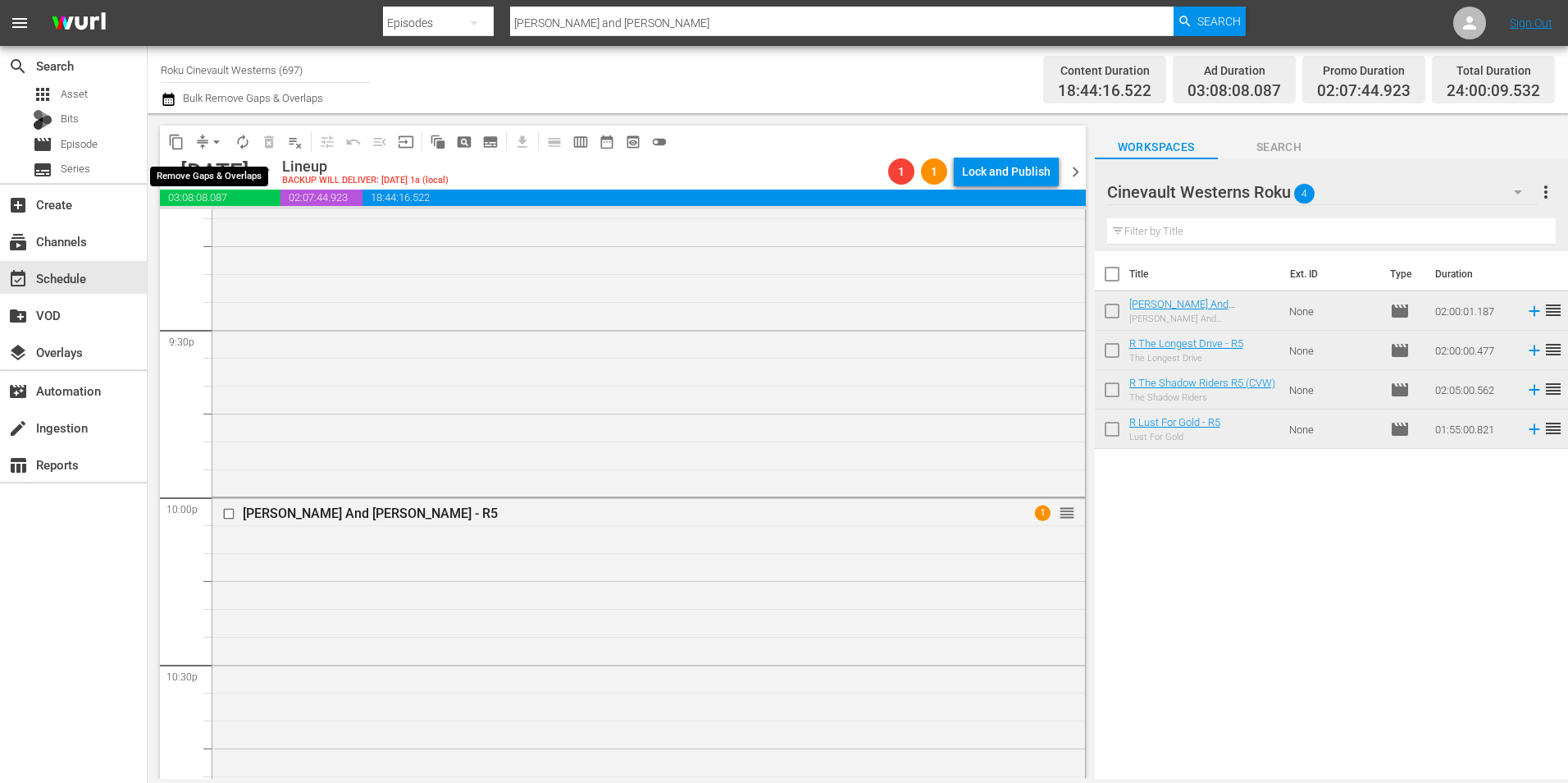
click at [217, 137] on span "arrow_drop_down" at bounding box center [217, 142] width 16 height 16
click at [220, 163] on li "Align to Midnight" at bounding box center [217, 175] width 172 height 28
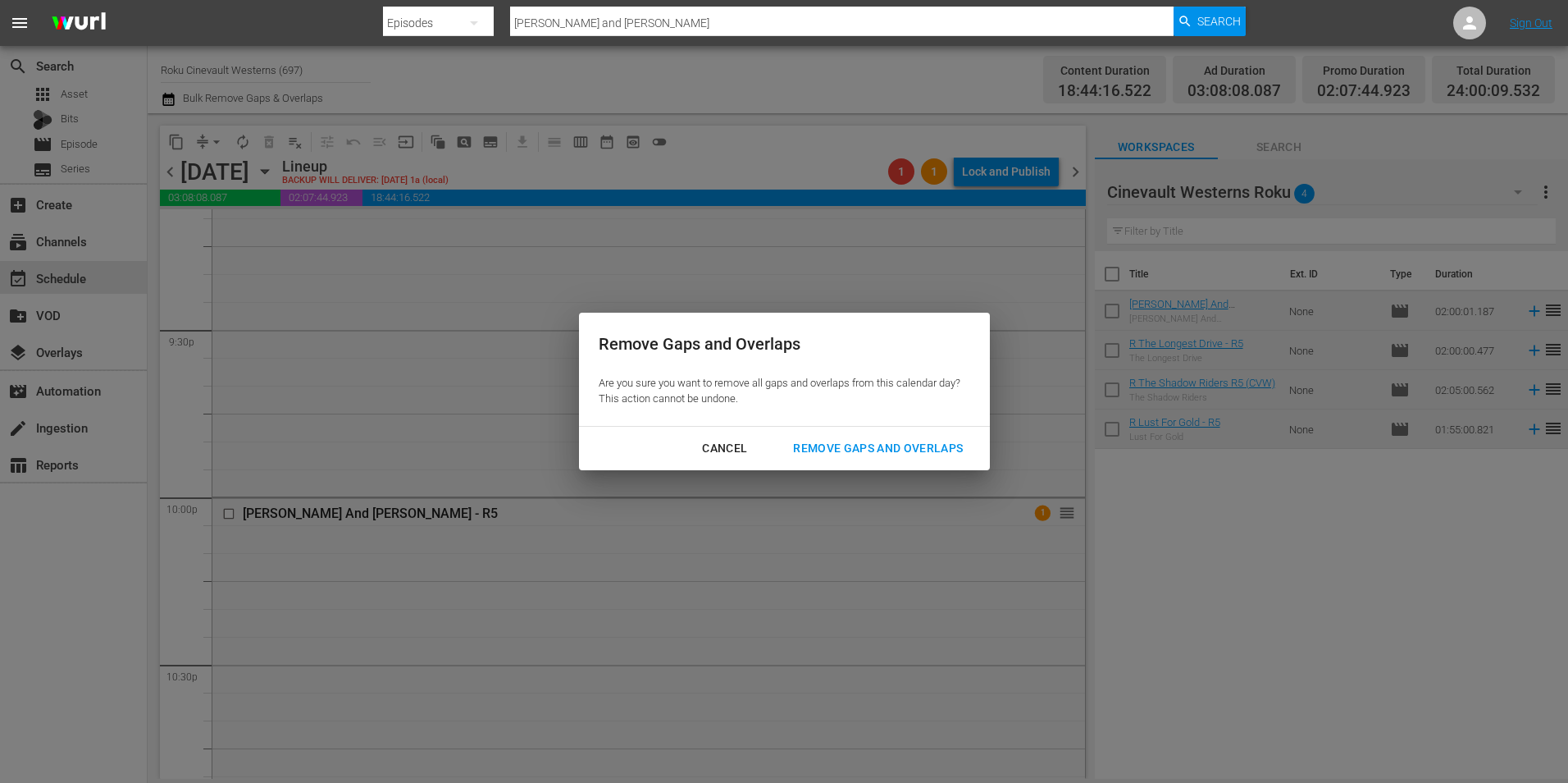
click at [877, 447] on div "Remove Gaps and Overlaps" at bounding box center [878, 448] width 196 height 20
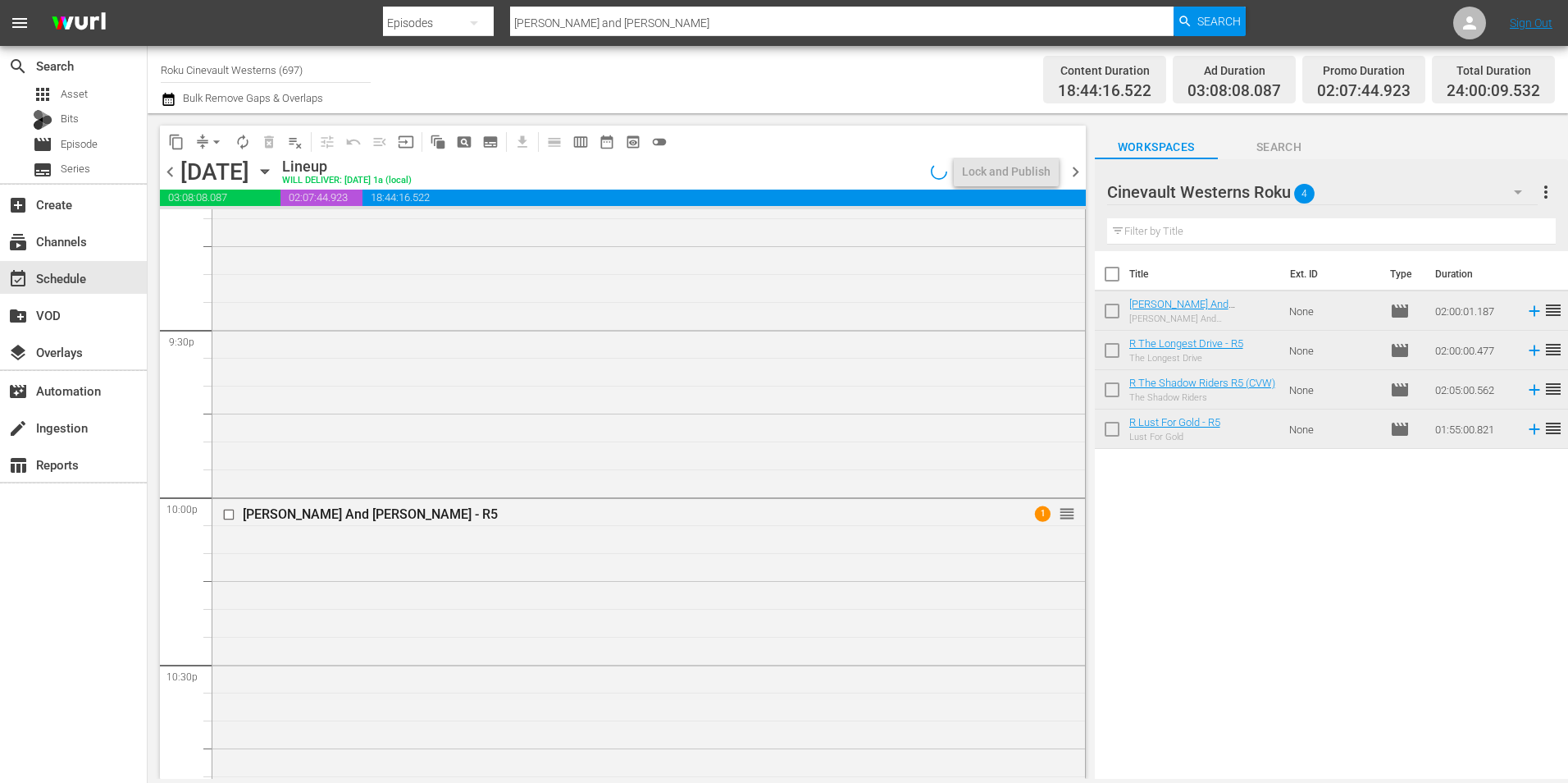
click at [1068, 168] on span "chevron_right" at bounding box center [1076, 171] width 20 height 20
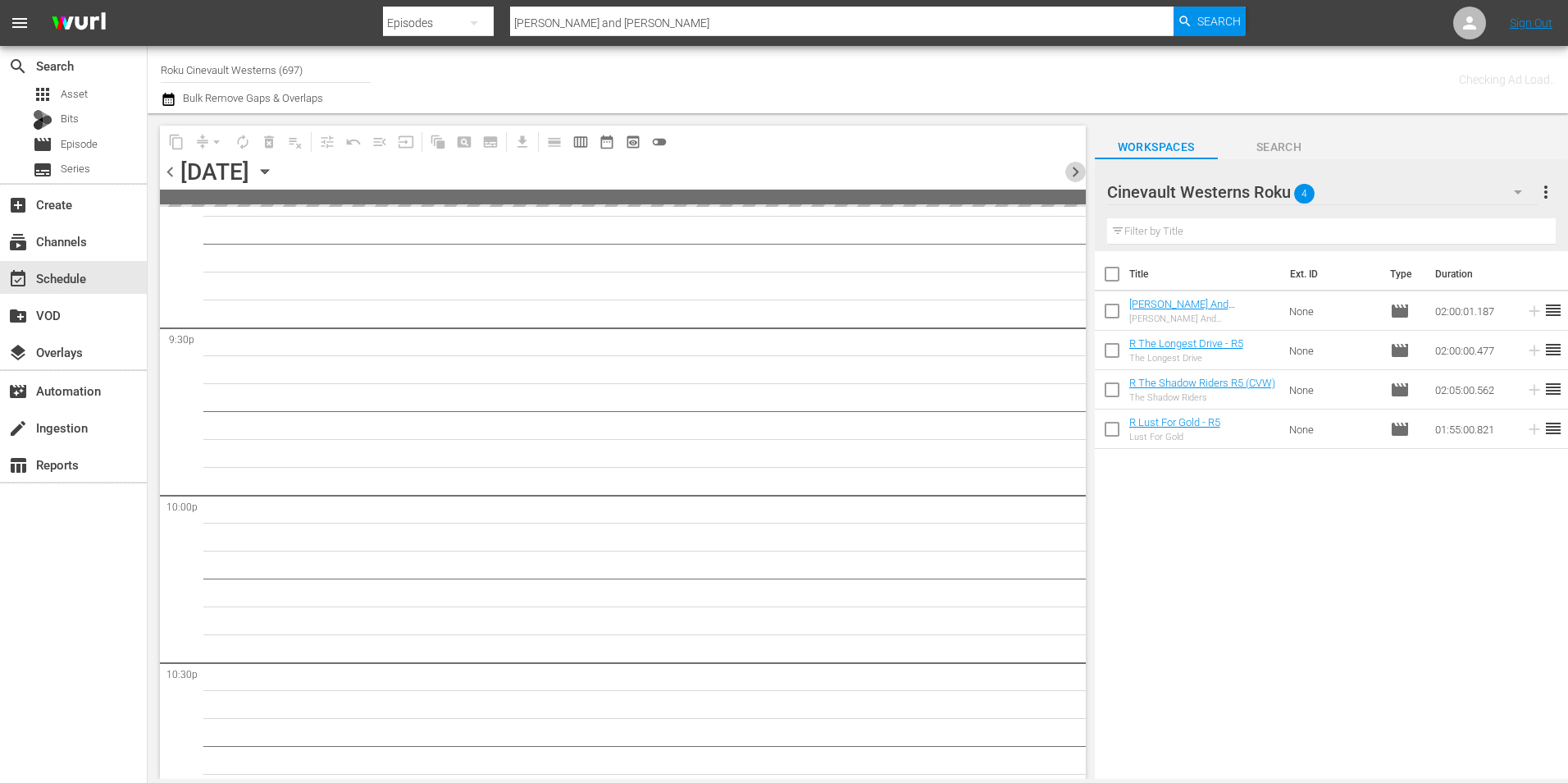
click at [1068, 168] on span "chevron_right" at bounding box center [1076, 171] width 20 height 20
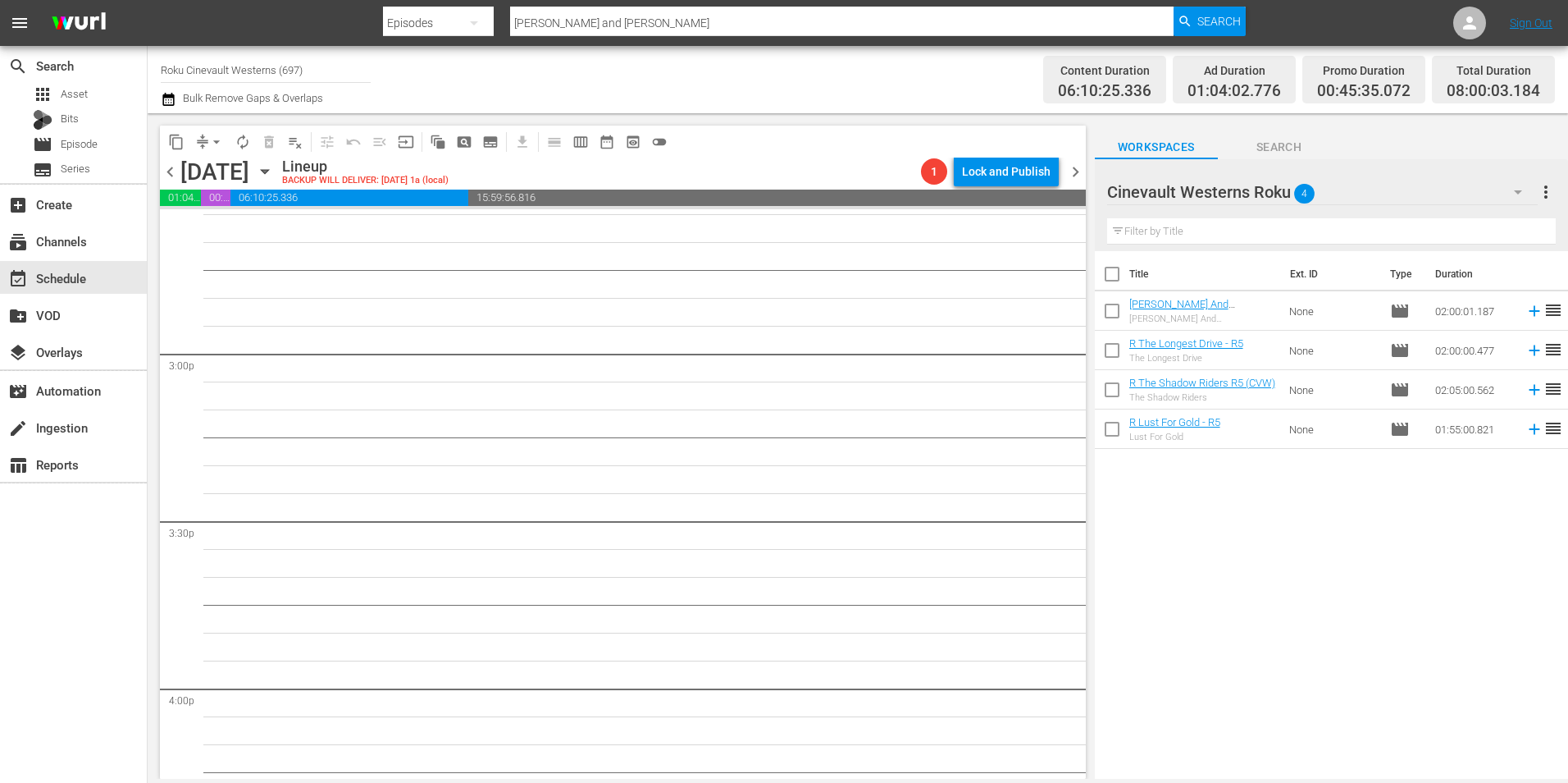
scroll to position [4837, 0]
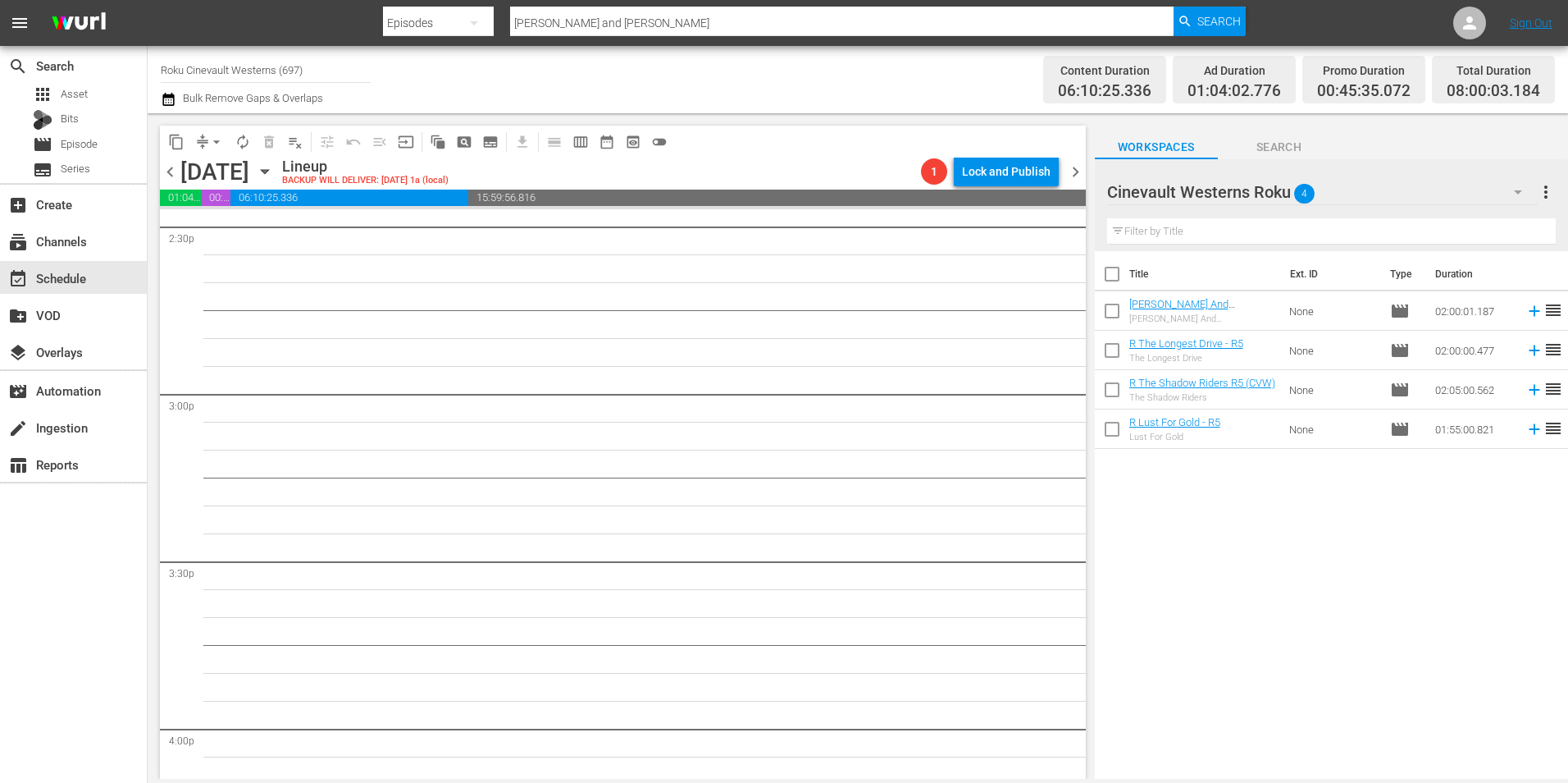
click at [172, 175] on span "chevron_left" at bounding box center [169, 171] width 20 height 20
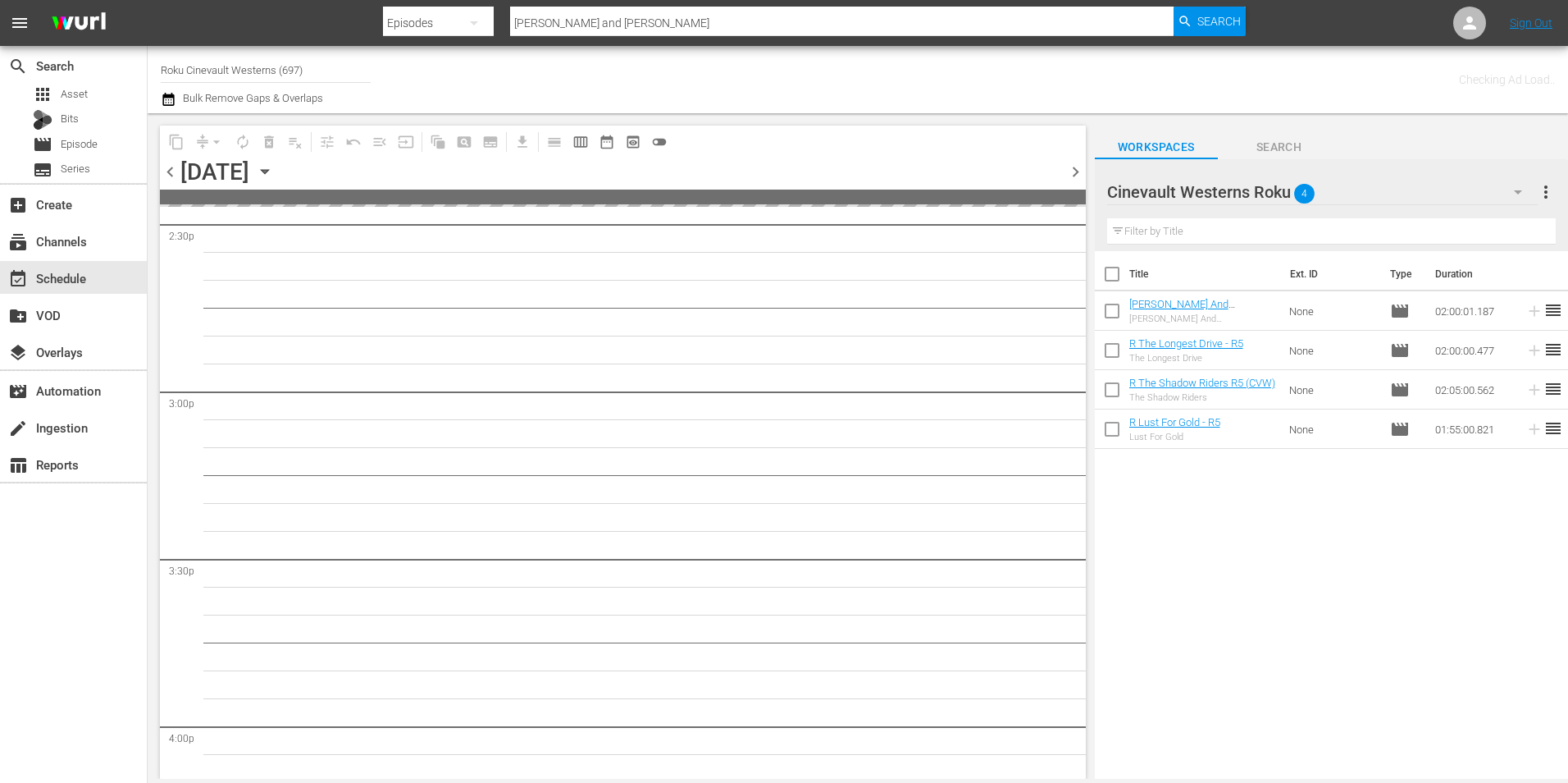
click at [173, 173] on span "chevron_left" at bounding box center [169, 171] width 20 height 20
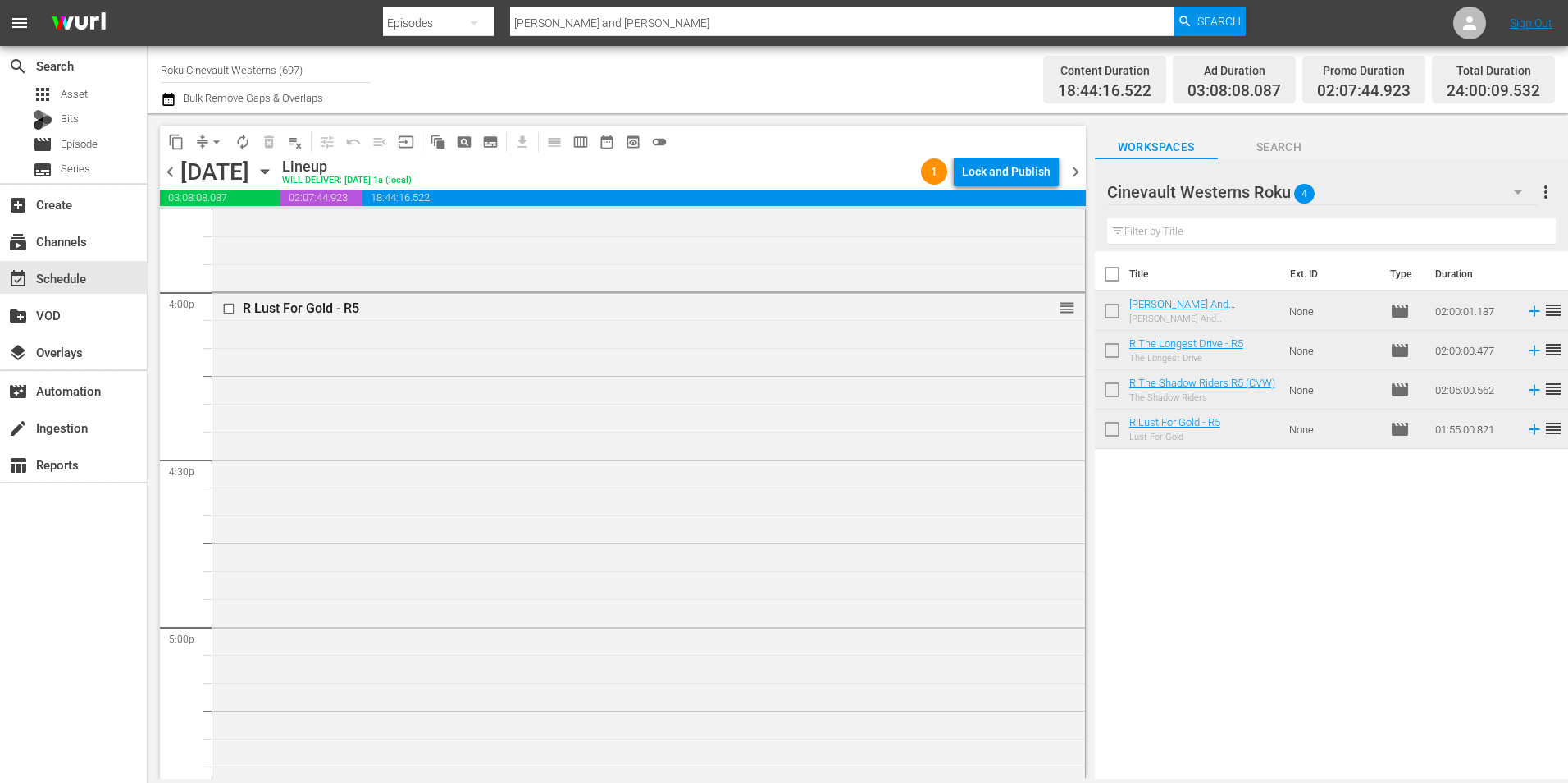
scroll to position [5272, 0]
click at [228, 308] on input "checkbox" at bounding box center [230, 311] width 17 height 14
click at [230, 296] on input "checkbox" at bounding box center [230, 296] width 17 height 14
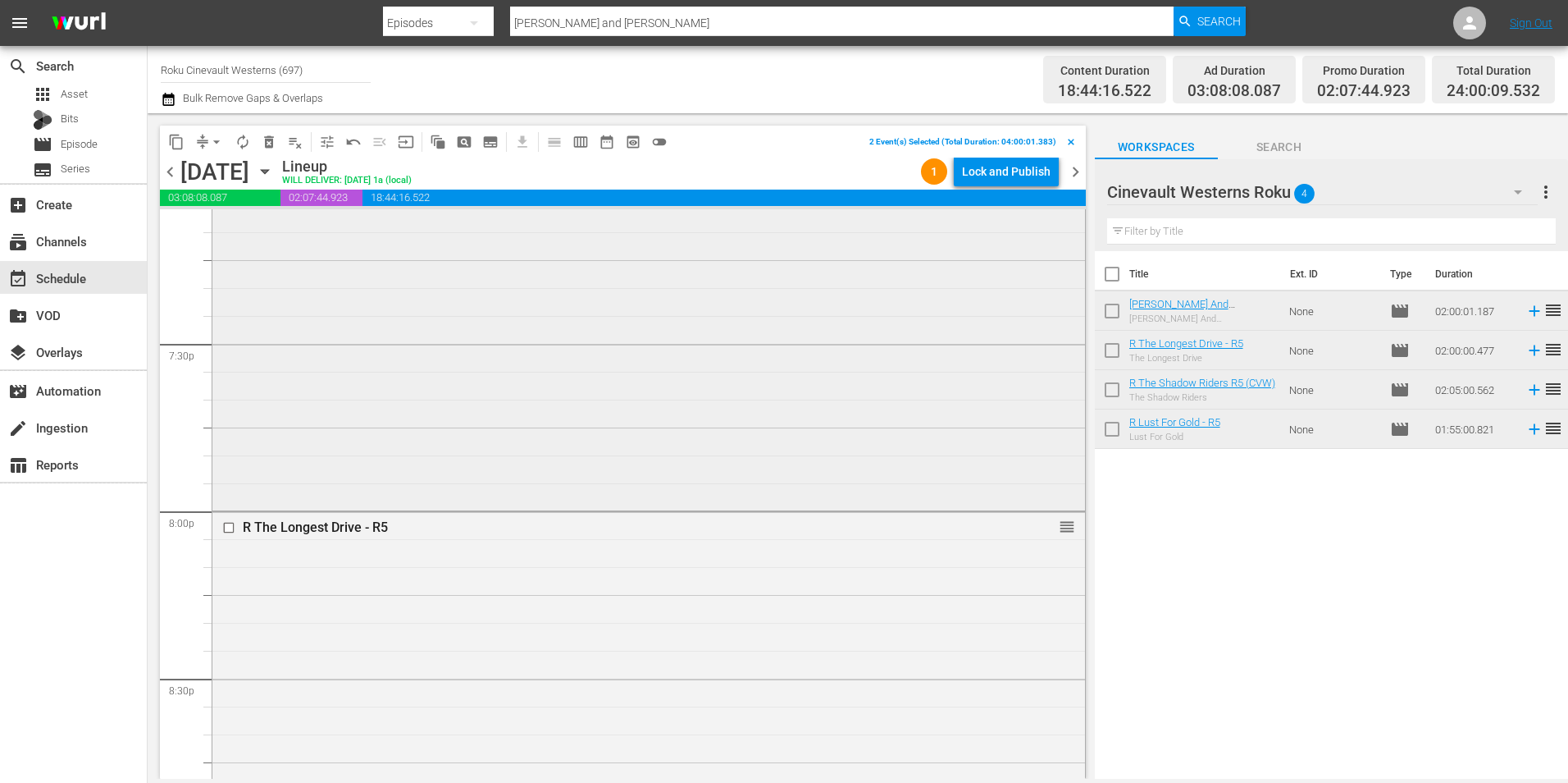
scroll to position [6421, 0]
click at [231, 496] on input "checkbox" at bounding box center [230, 501] width 17 height 14
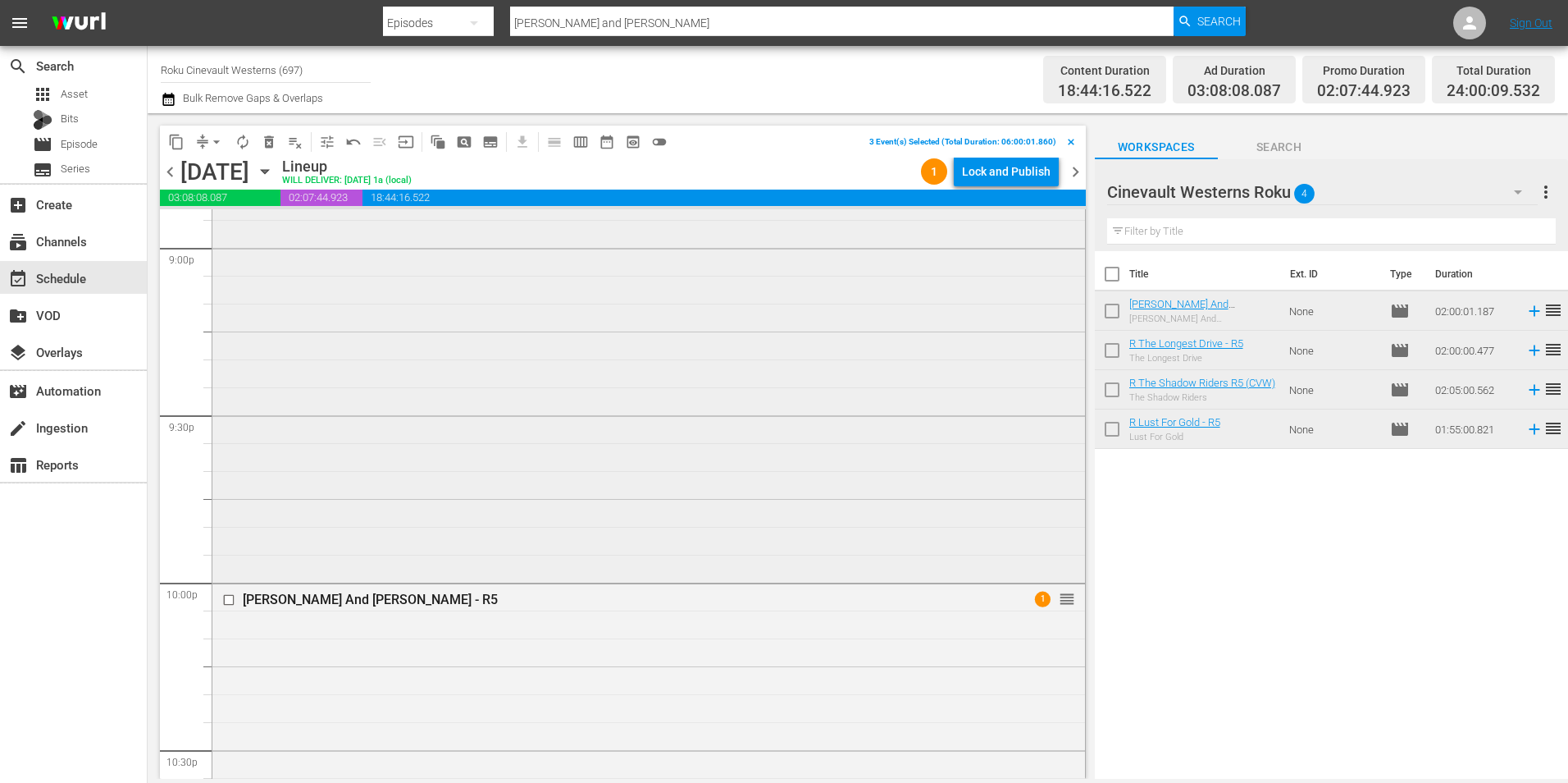
scroll to position [6996, 0]
click at [228, 593] on input "checkbox" at bounding box center [230, 597] width 17 height 14
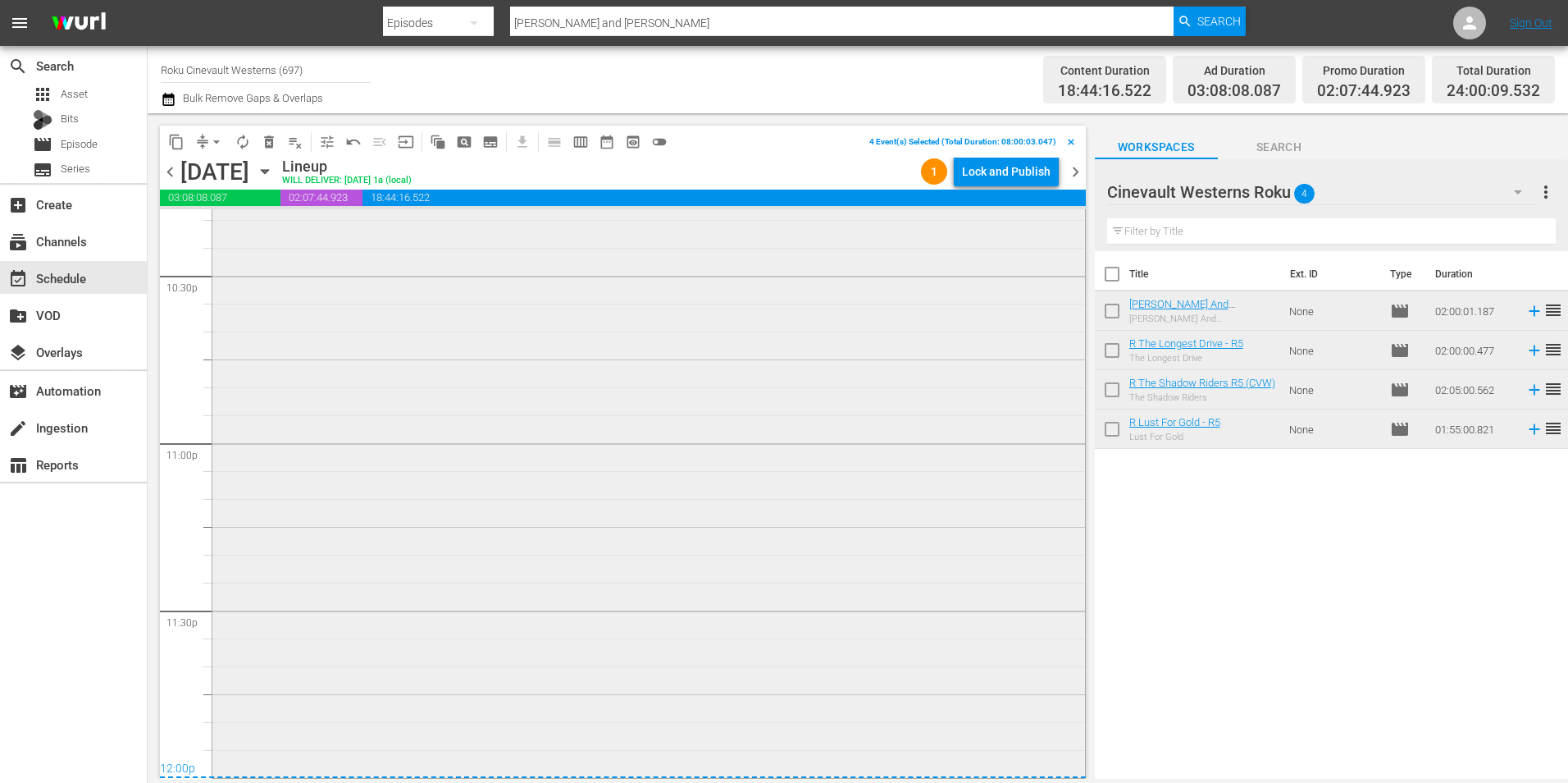
scroll to position [7220, 0]
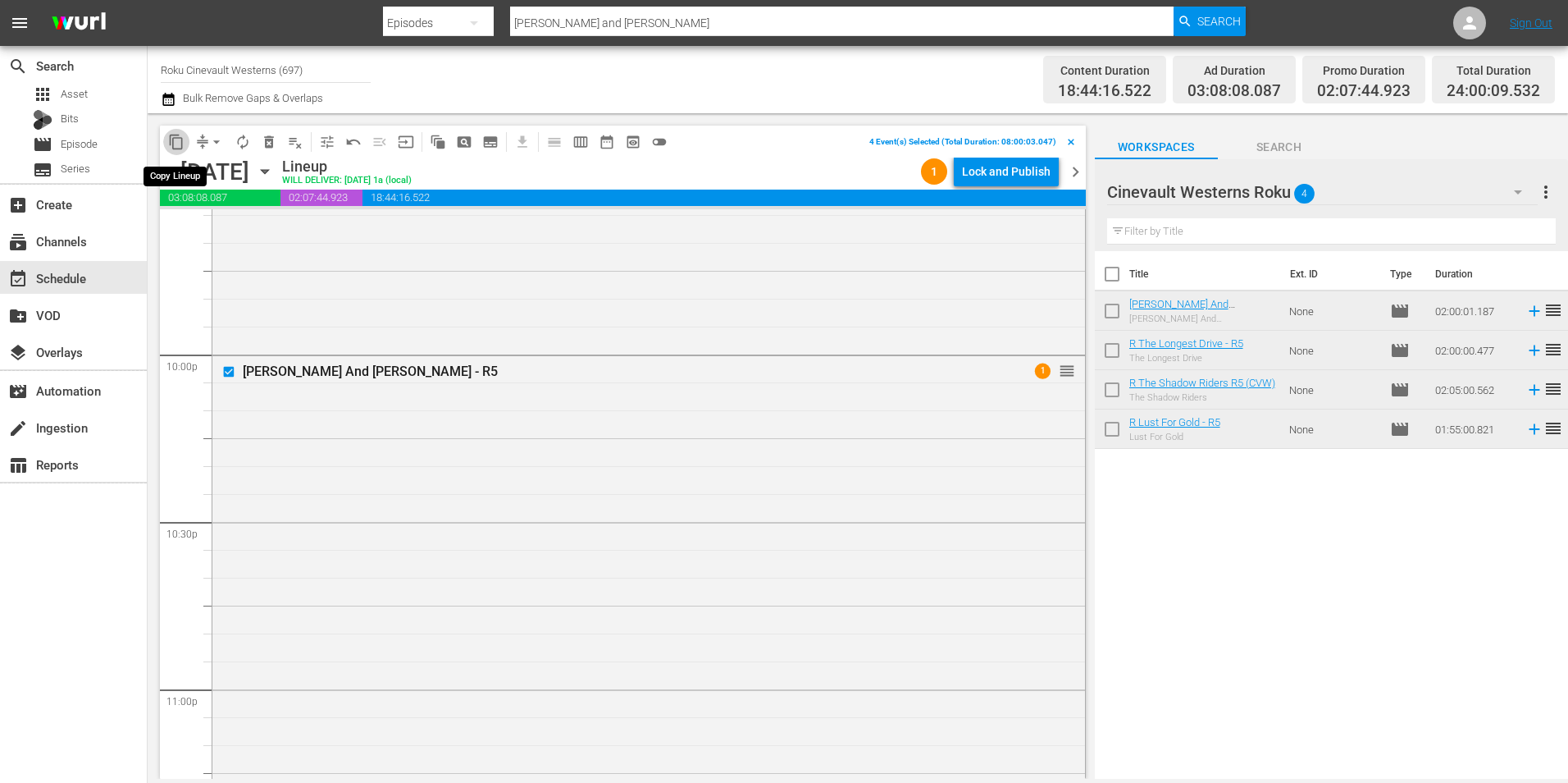
click at [179, 148] on span "content_copy" at bounding box center [176, 142] width 16 height 16
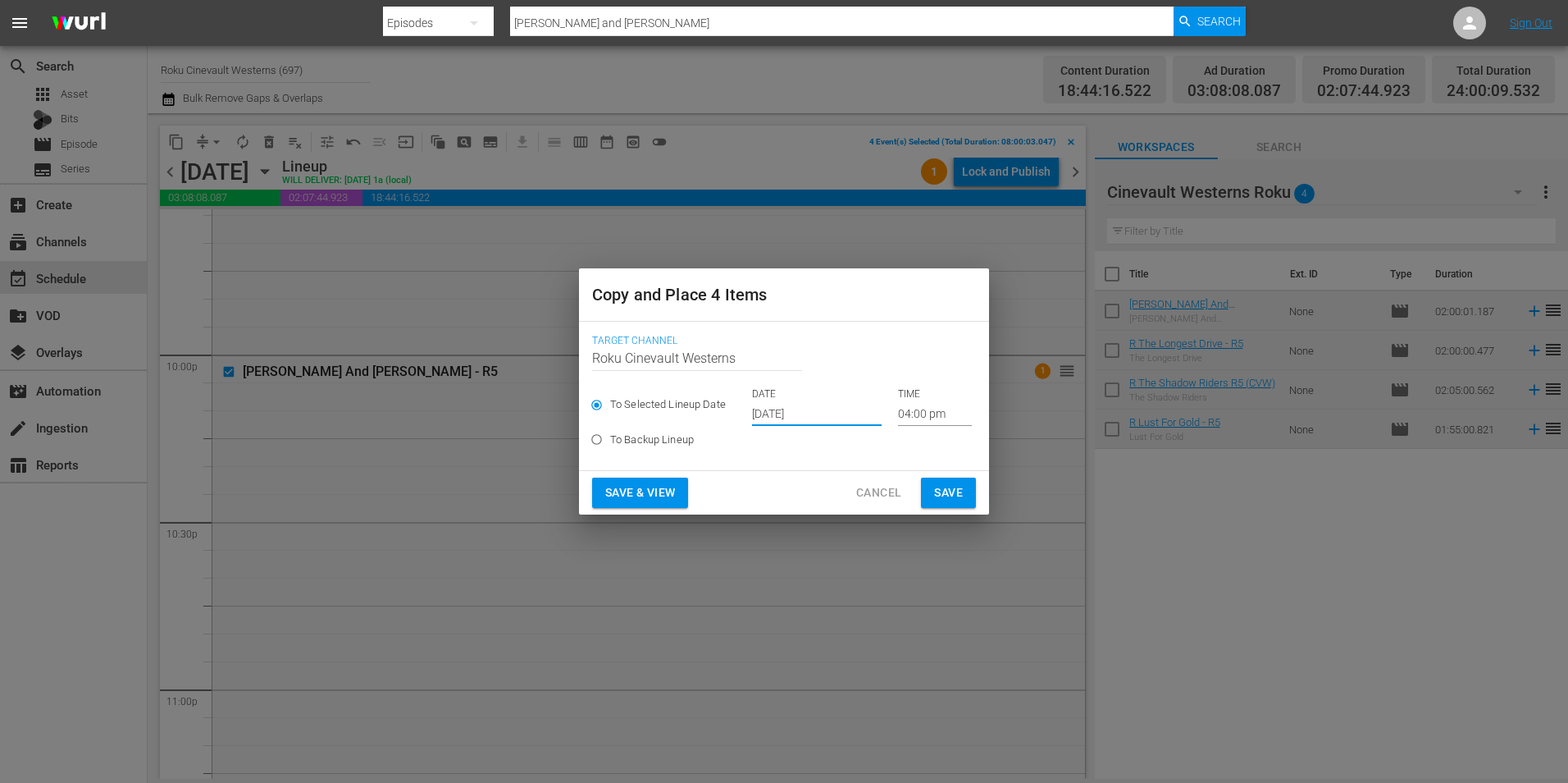
click at [786, 411] on input "[DATE]" at bounding box center [817, 414] width 130 height 25
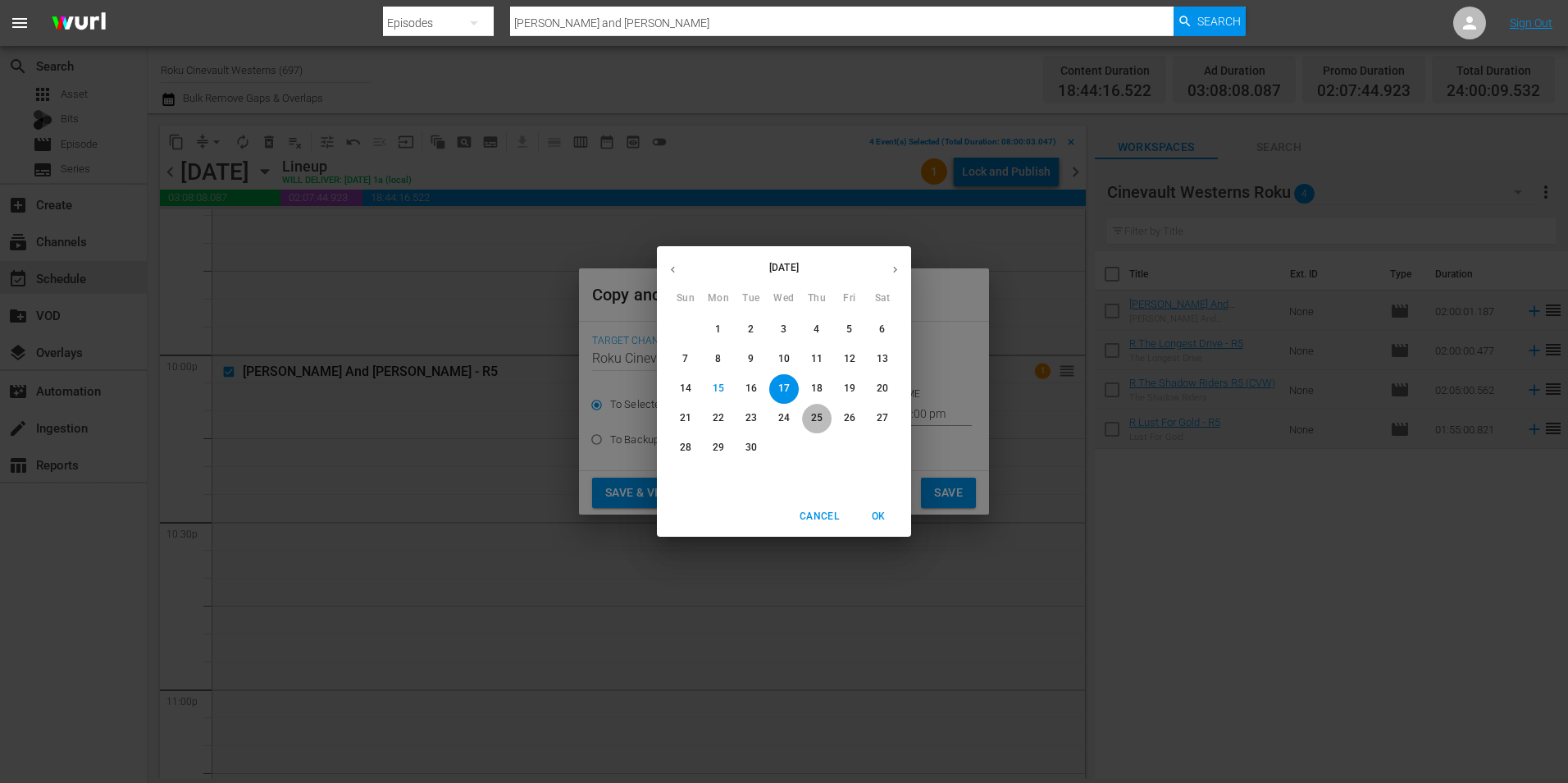
click at [819, 408] on button "25" at bounding box center [816, 418] width 29 height 29
type input "[DATE]"
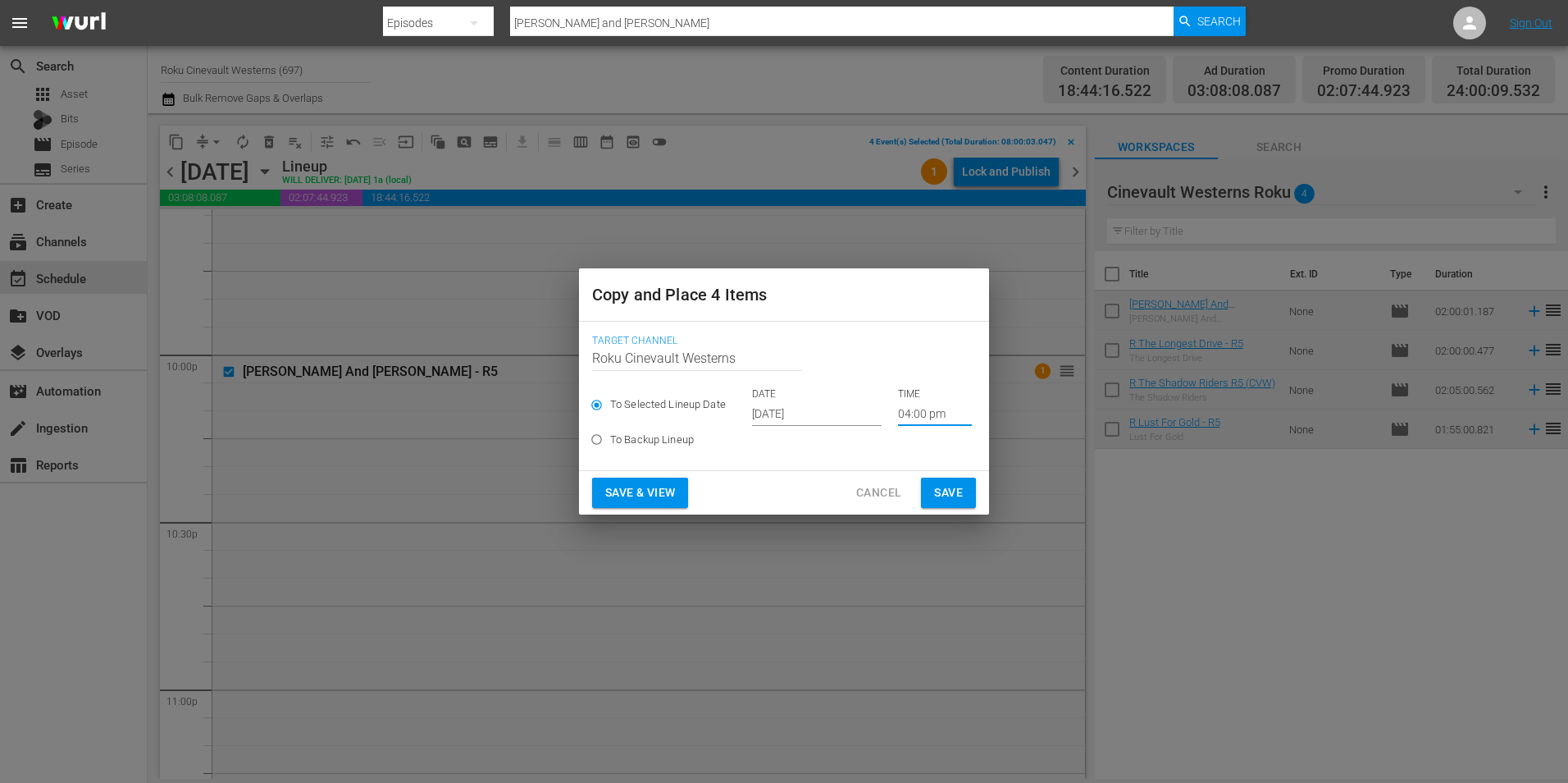
click at [919, 405] on input "04:00 pm" at bounding box center [934, 414] width 74 height 25
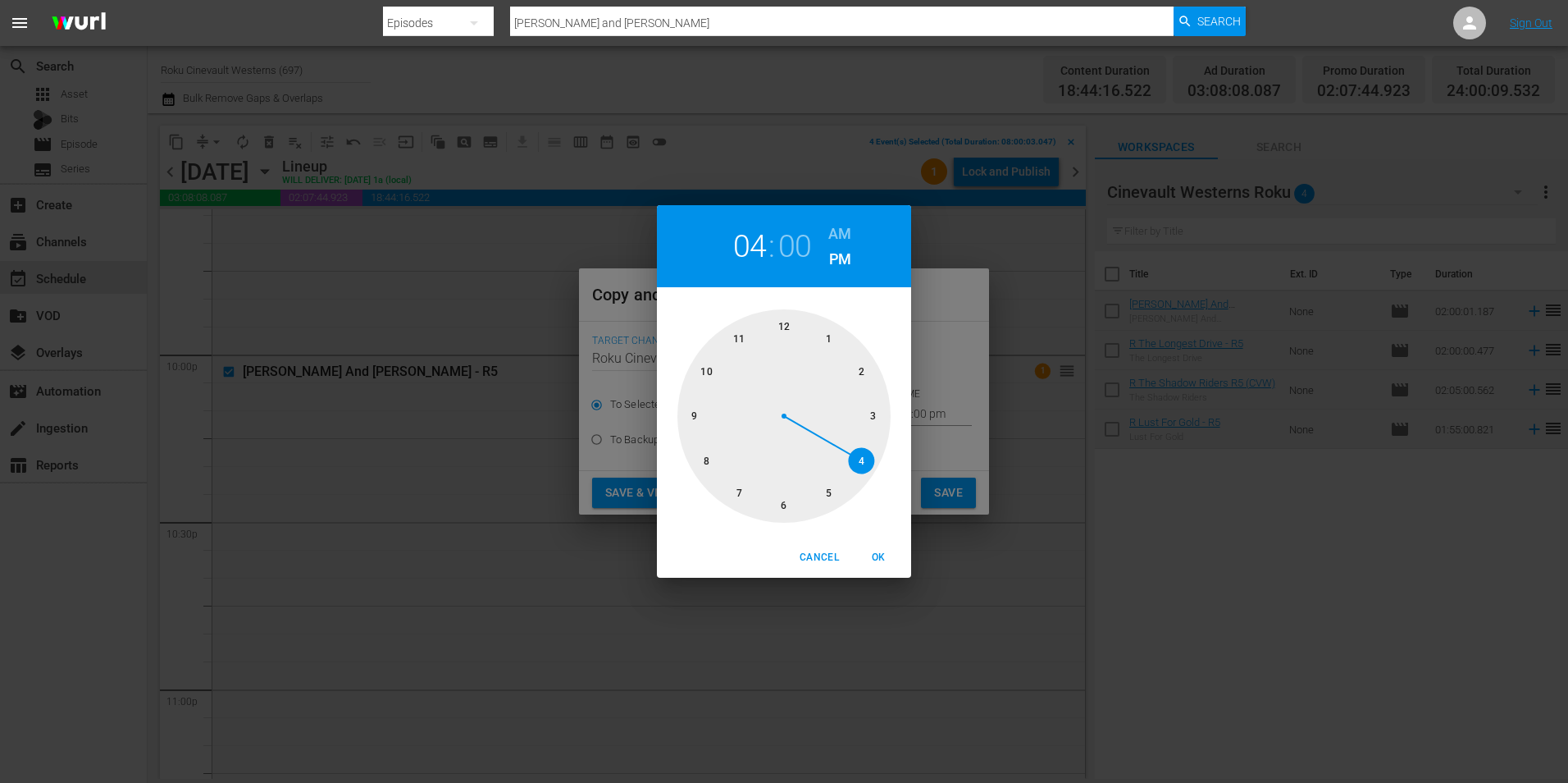
click at [703, 459] on div at bounding box center [784, 415] width 213 height 213
click at [844, 231] on h6 "AM" at bounding box center [840, 234] width 23 height 27
click at [881, 554] on span "OK" at bounding box center [879, 557] width 39 height 17
type input "08:00 am"
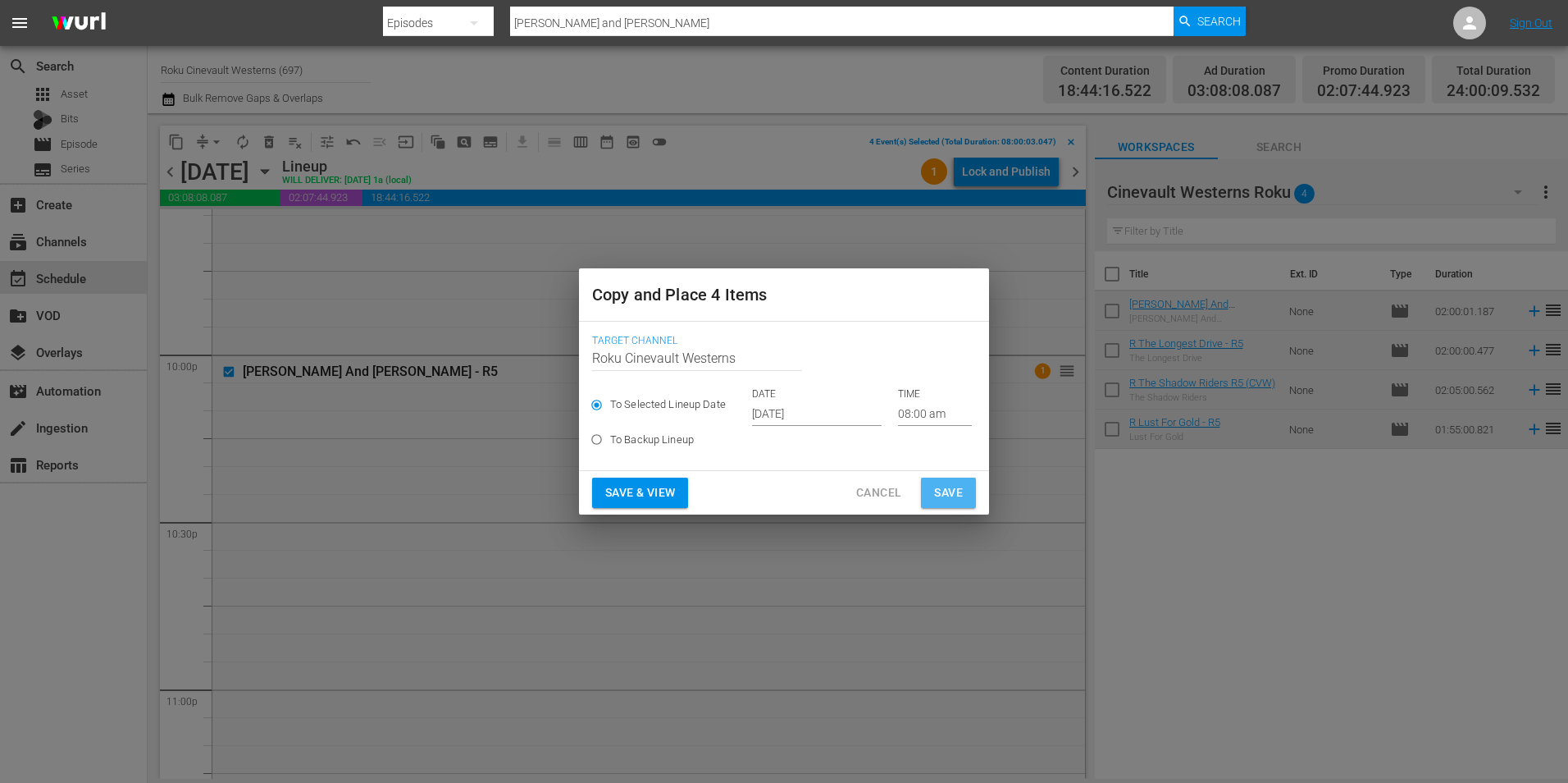
click at [957, 493] on span "Save" at bounding box center [949, 493] width 28 height 20
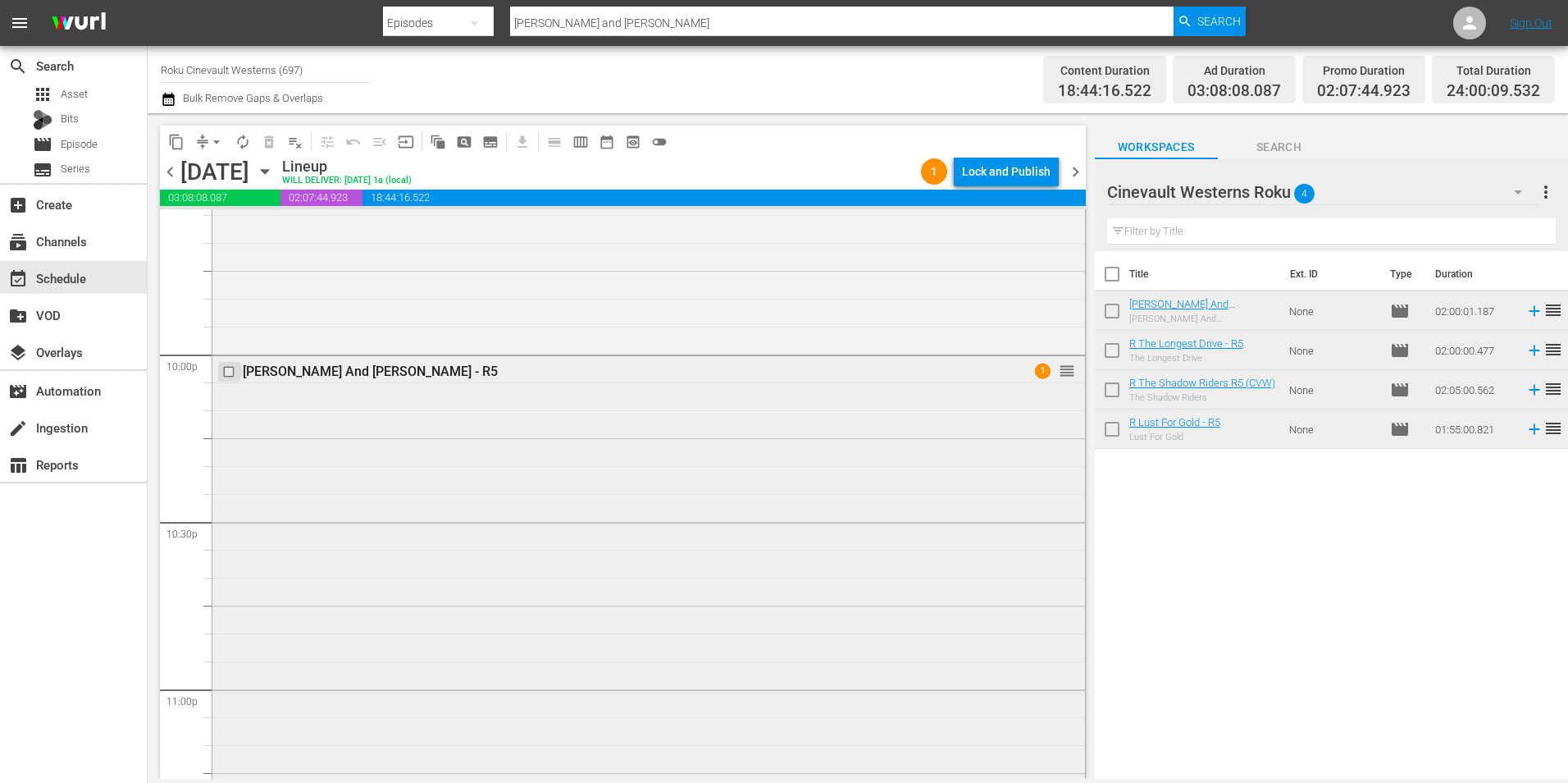
click at [236, 370] on input "checkbox" at bounding box center [230, 372] width 17 height 14
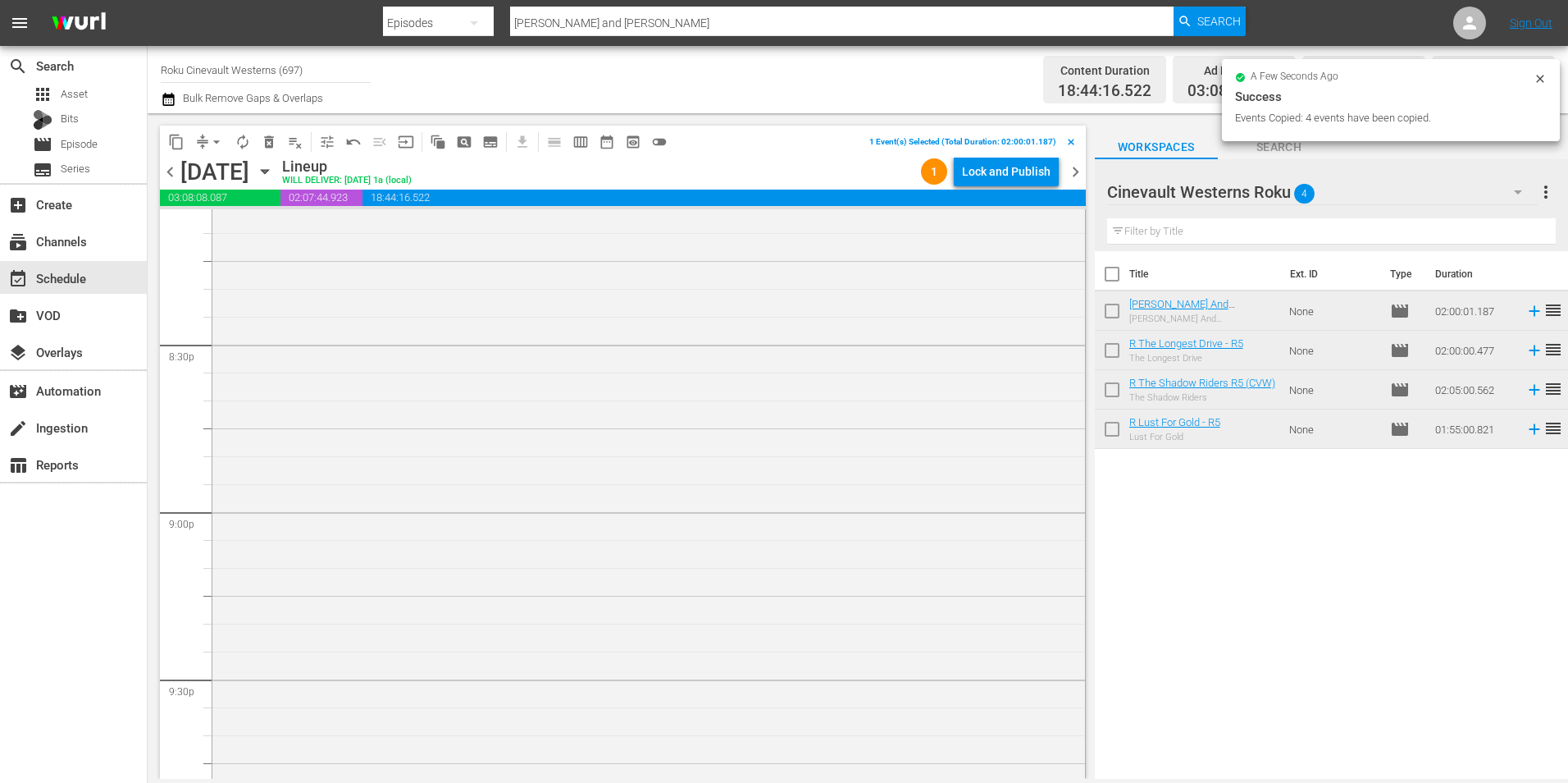
scroll to position [6482, 0]
click at [229, 442] on input "checkbox" at bounding box center [230, 440] width 17 height 14
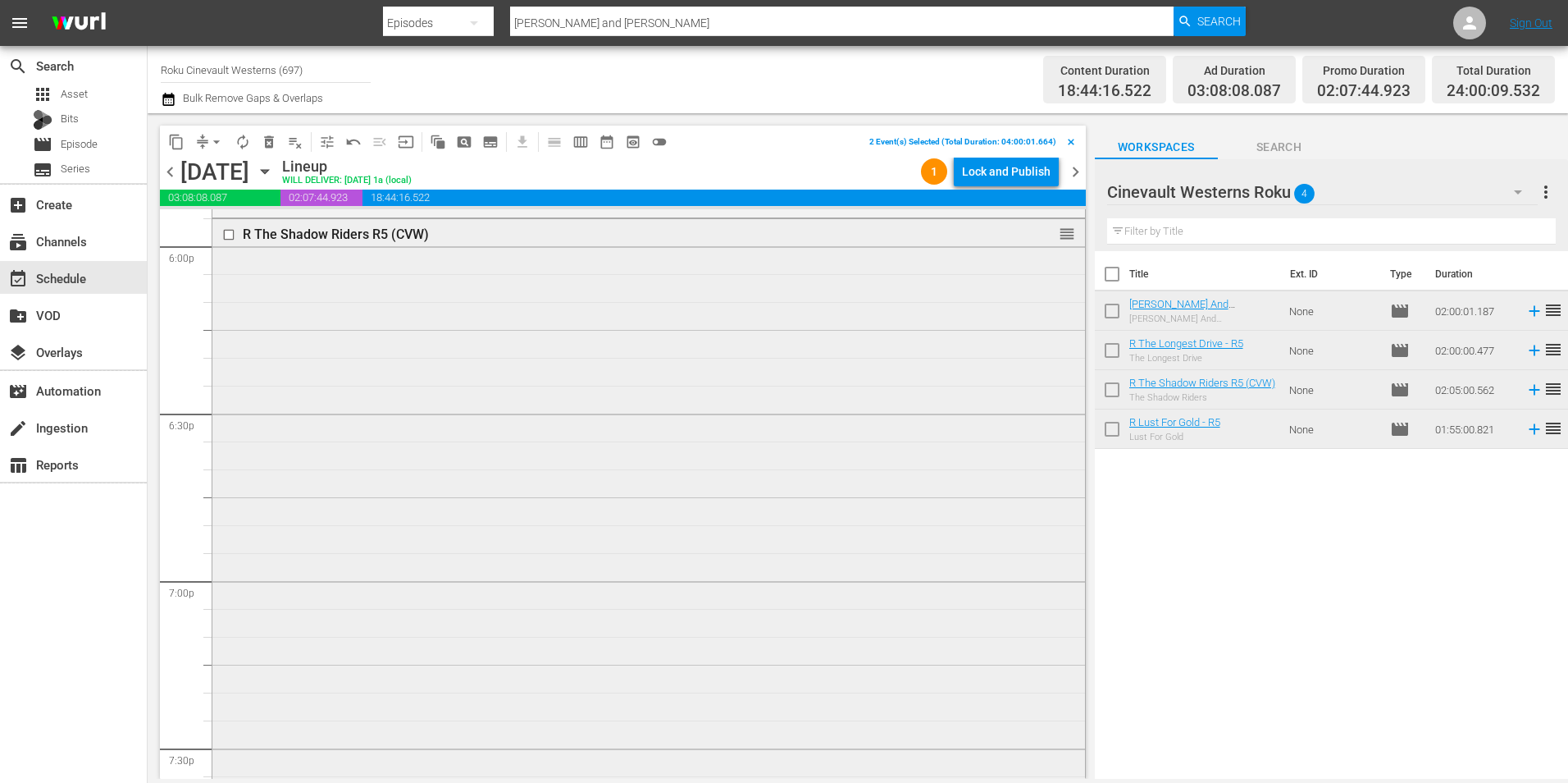
click at [229, 238] on input "checkbox" at bounding box center [230, 235] width 17 height 14
click at [230, 250] on input "checkbox" at bounding box center [230, 250] width 17 height 14
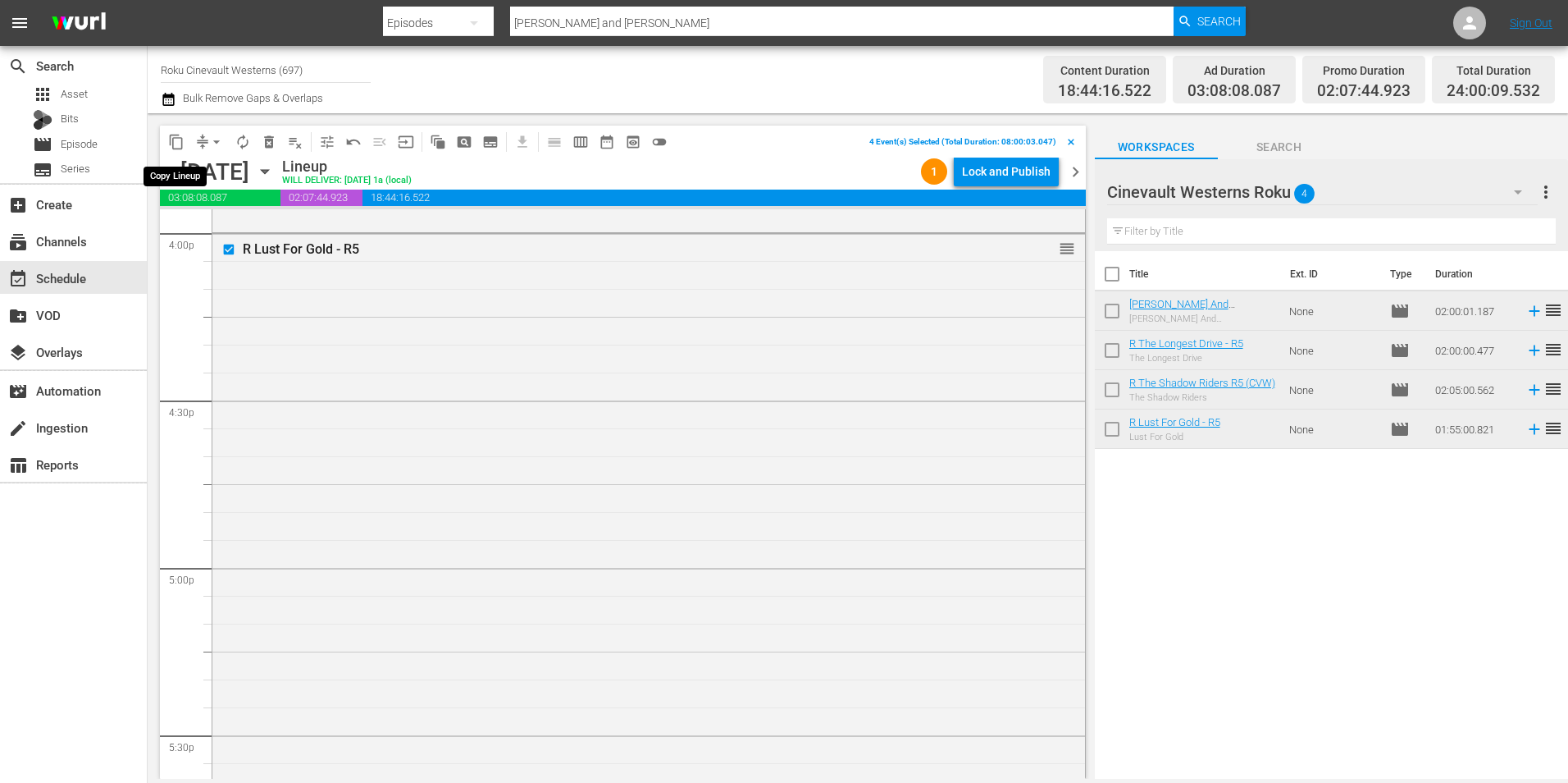
click at [177, 139] on span "content_copy" at bounding box center [176, 142] width 16 height 16
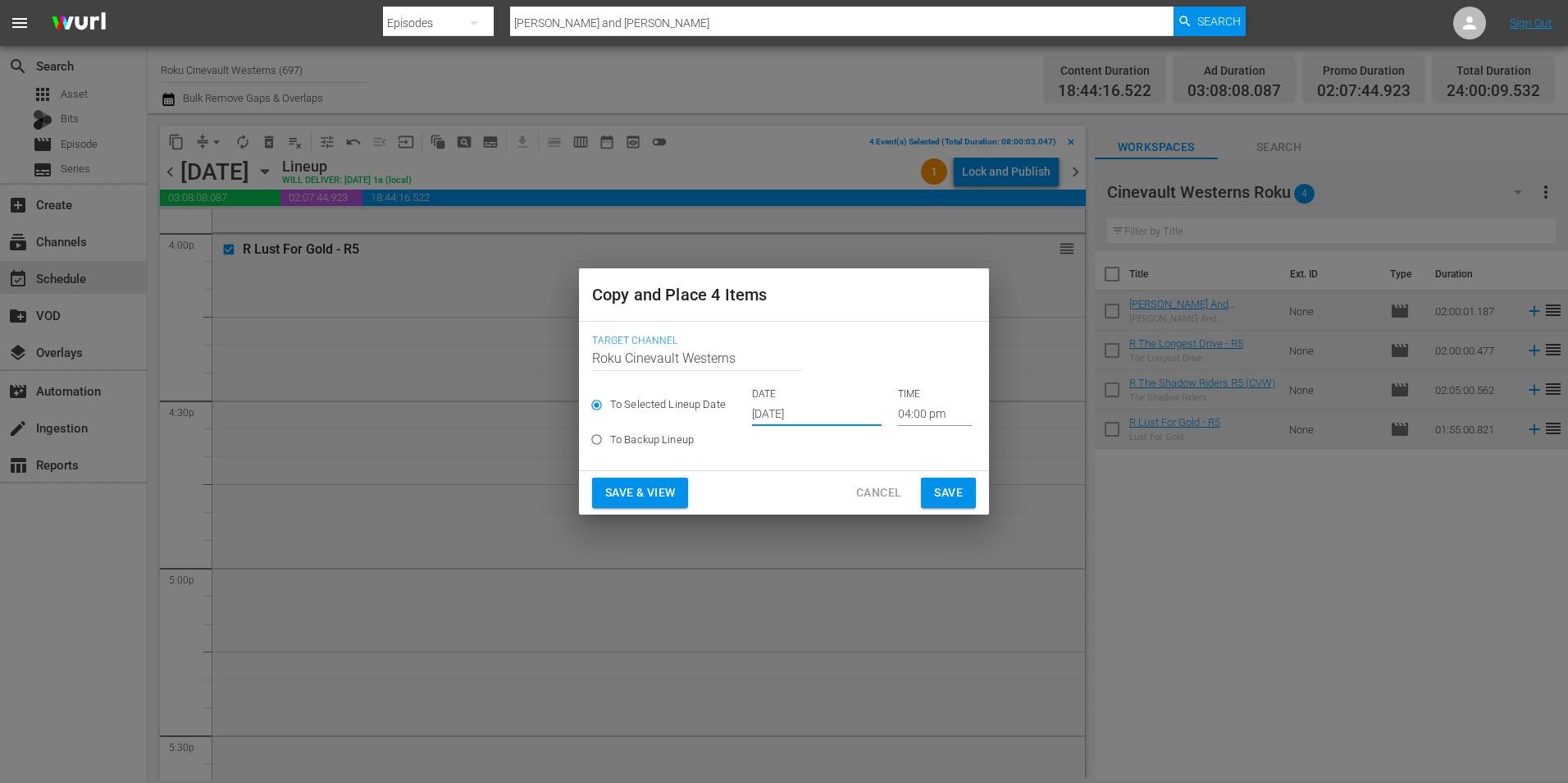
click at [798, 415] on input "[DATE]" at bounding box center [817, 414] width 130 height 25
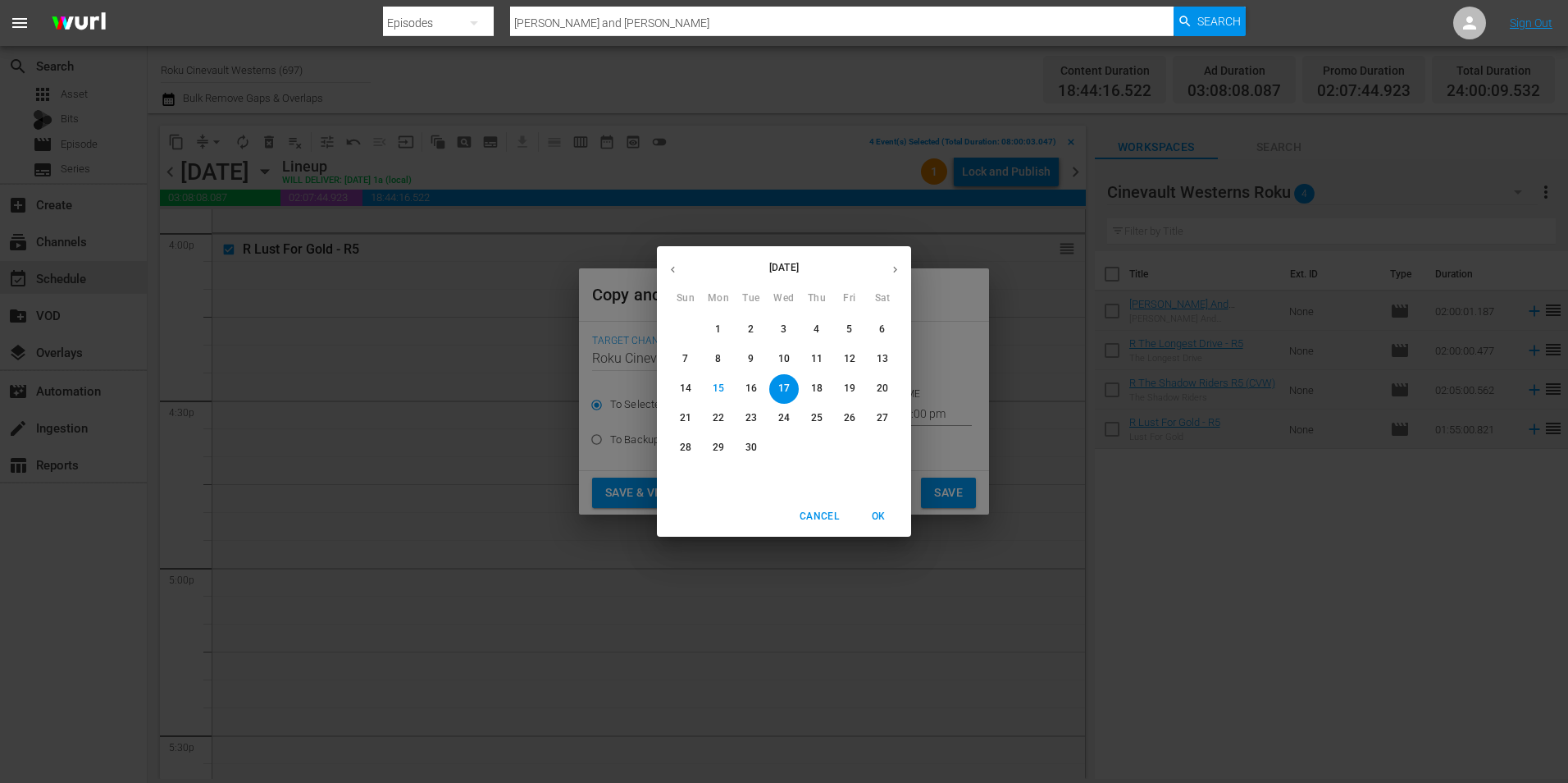
click at [877, 415] on p "27" at bounding box center [882, 418] width 12 height 14
type input "[DATE]"
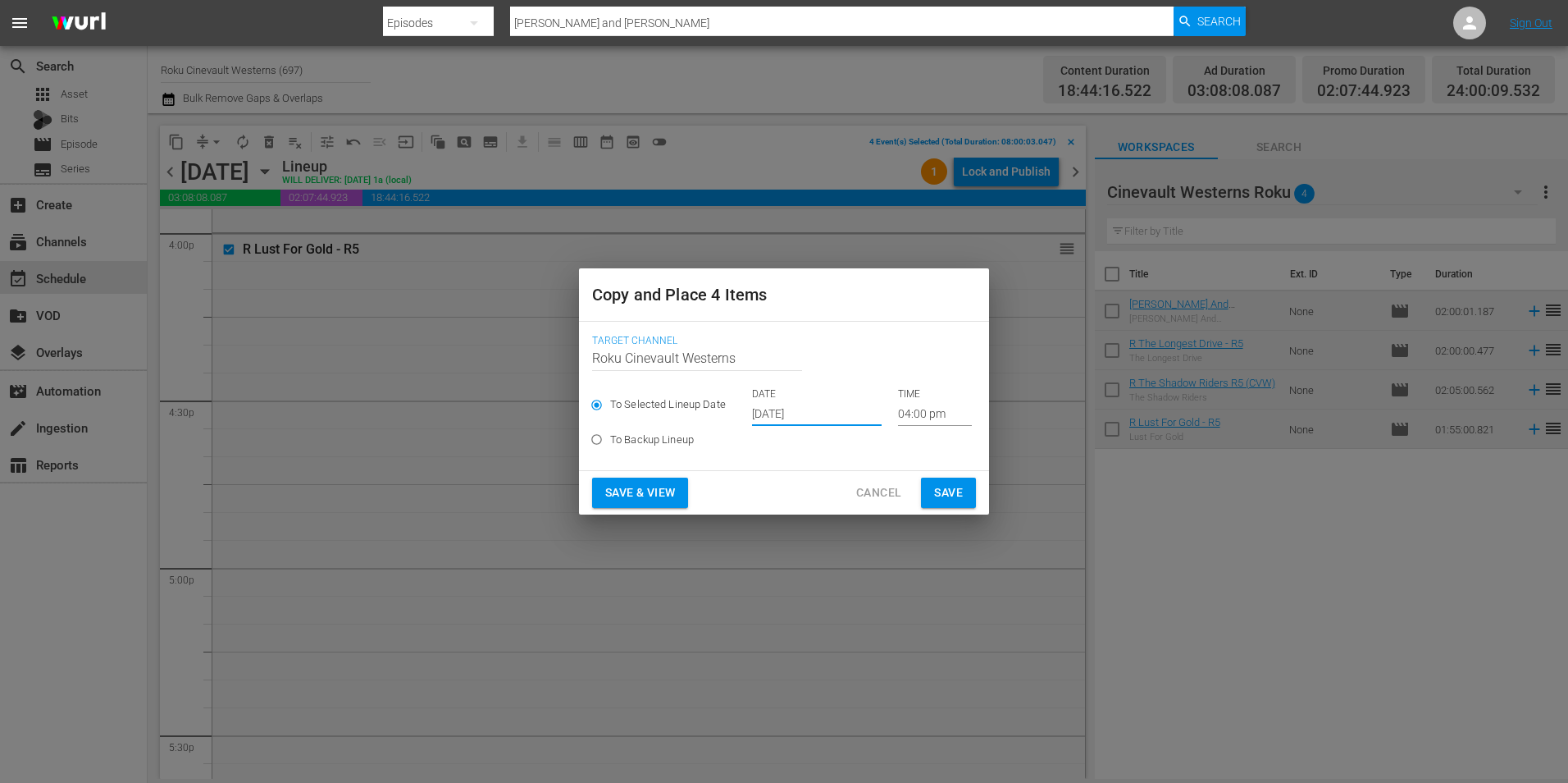
click at [905, 413] on input "04:00 pm" at bounding box center [934, 414] width 74 height 25
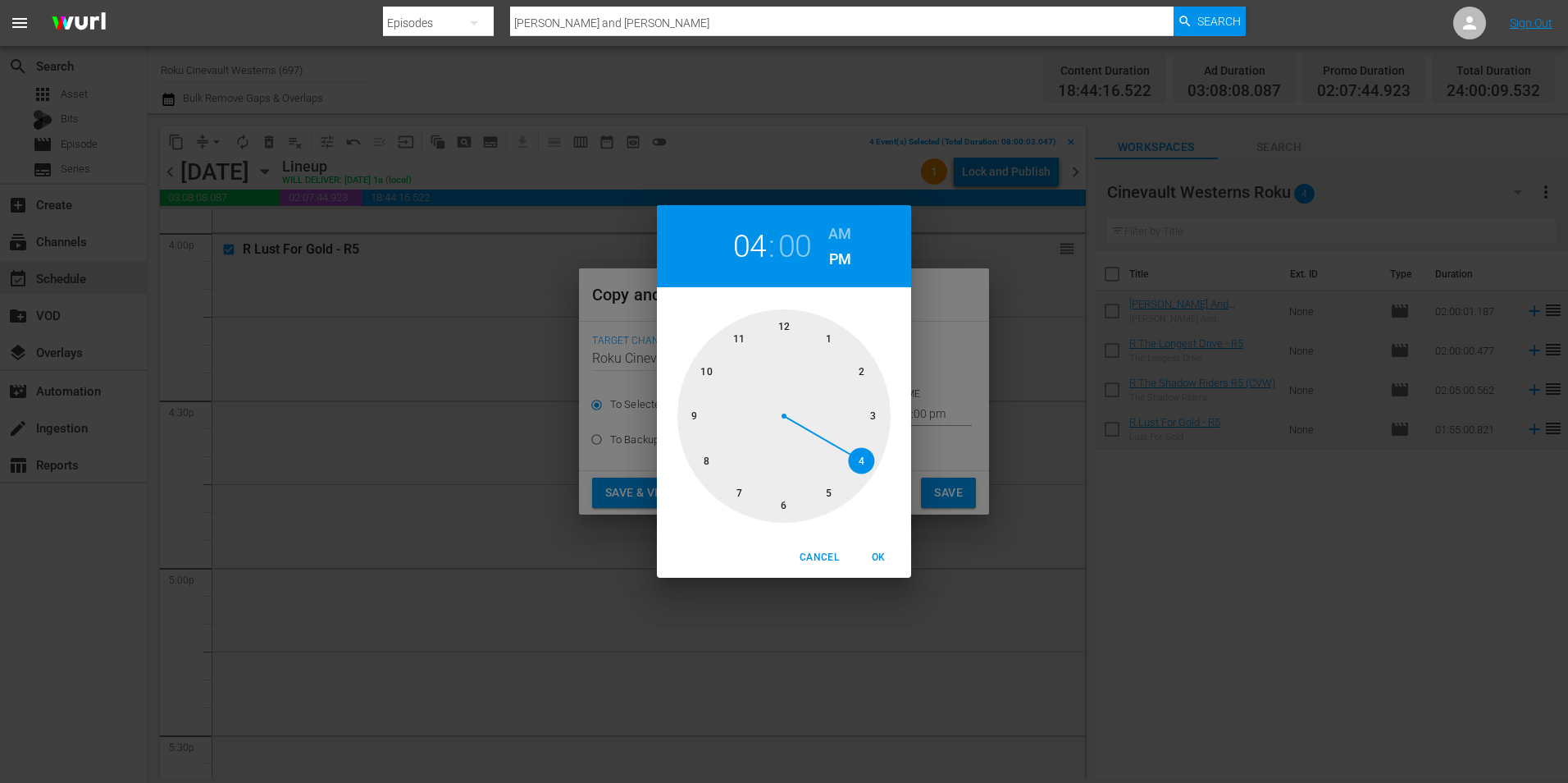
click at [787, 327] on div at bounding box center [784, 415] width 213 height 213
click at [837, 237] on h6 "AM" at bounding box center [840, 234] width 23 height 27
click at [879, 557] on span "OK" at bounding box center [879, 557] width 39 height 17
type input "12:00 am"
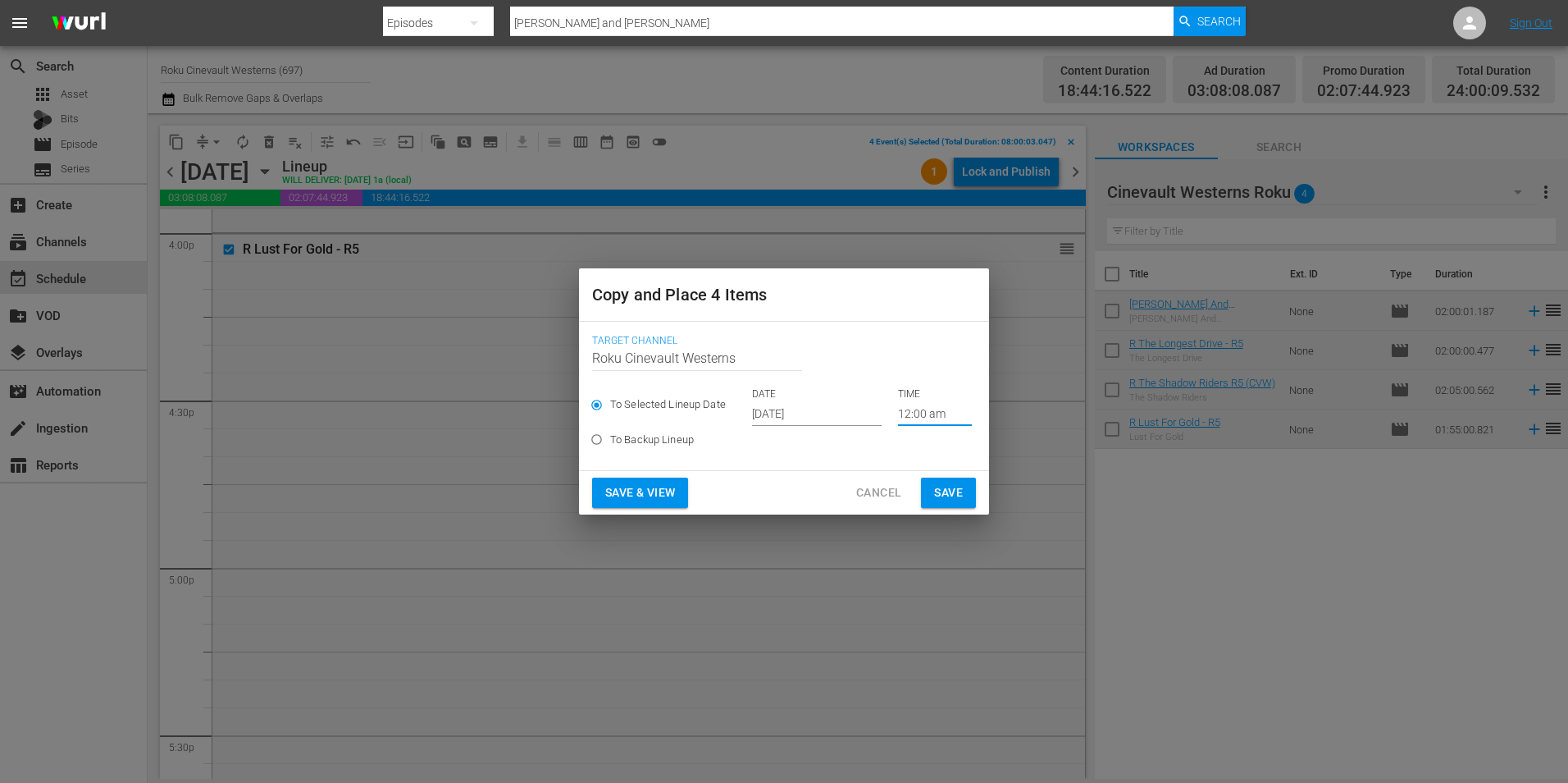
click at [942, 486] on span "Save" at bounding box center [949, 493] width 28 height 20
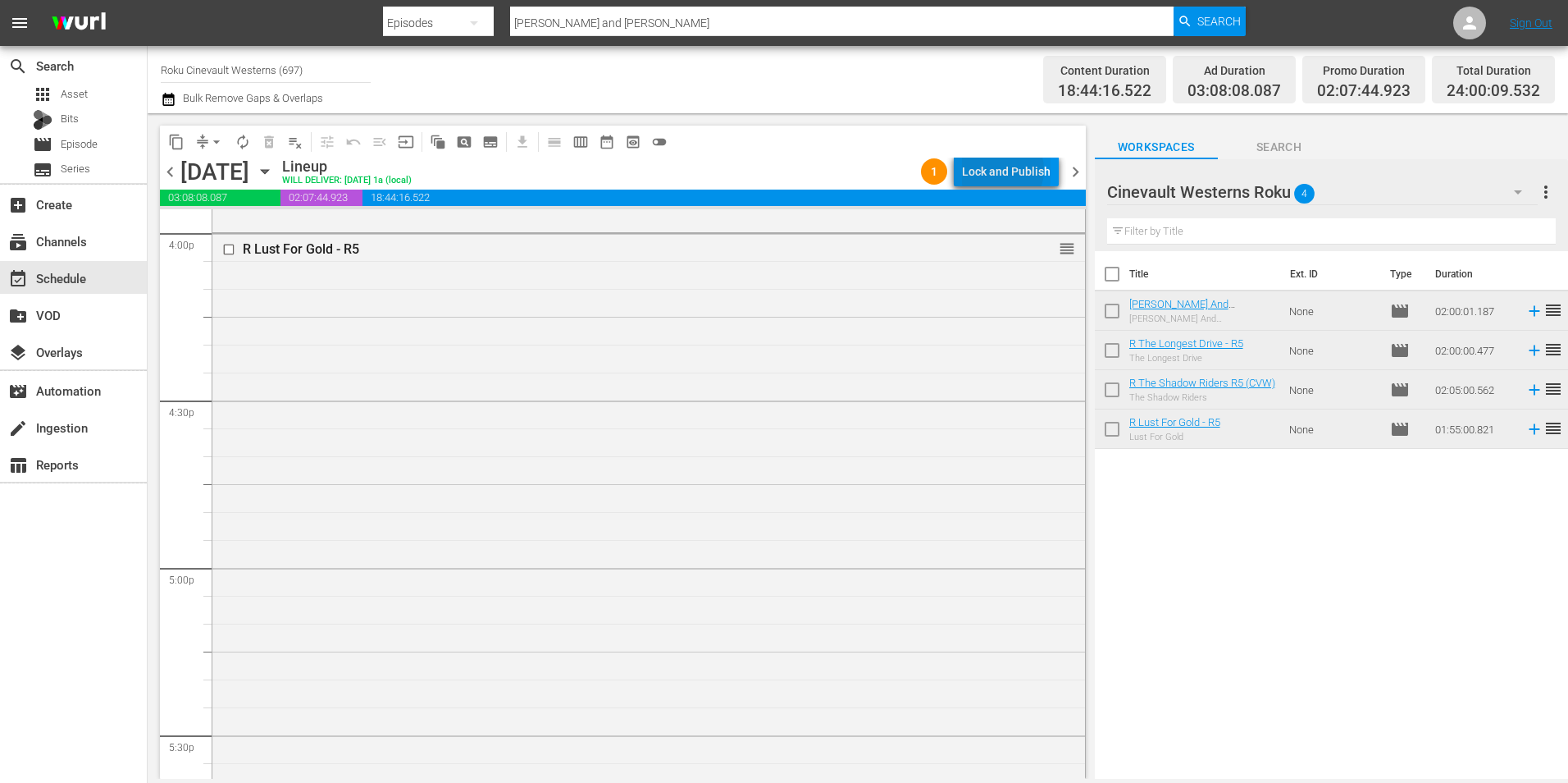
click at [1004, 170] on div "Lock and Publish" at bounding box center [1006, 171] width 89 height 29
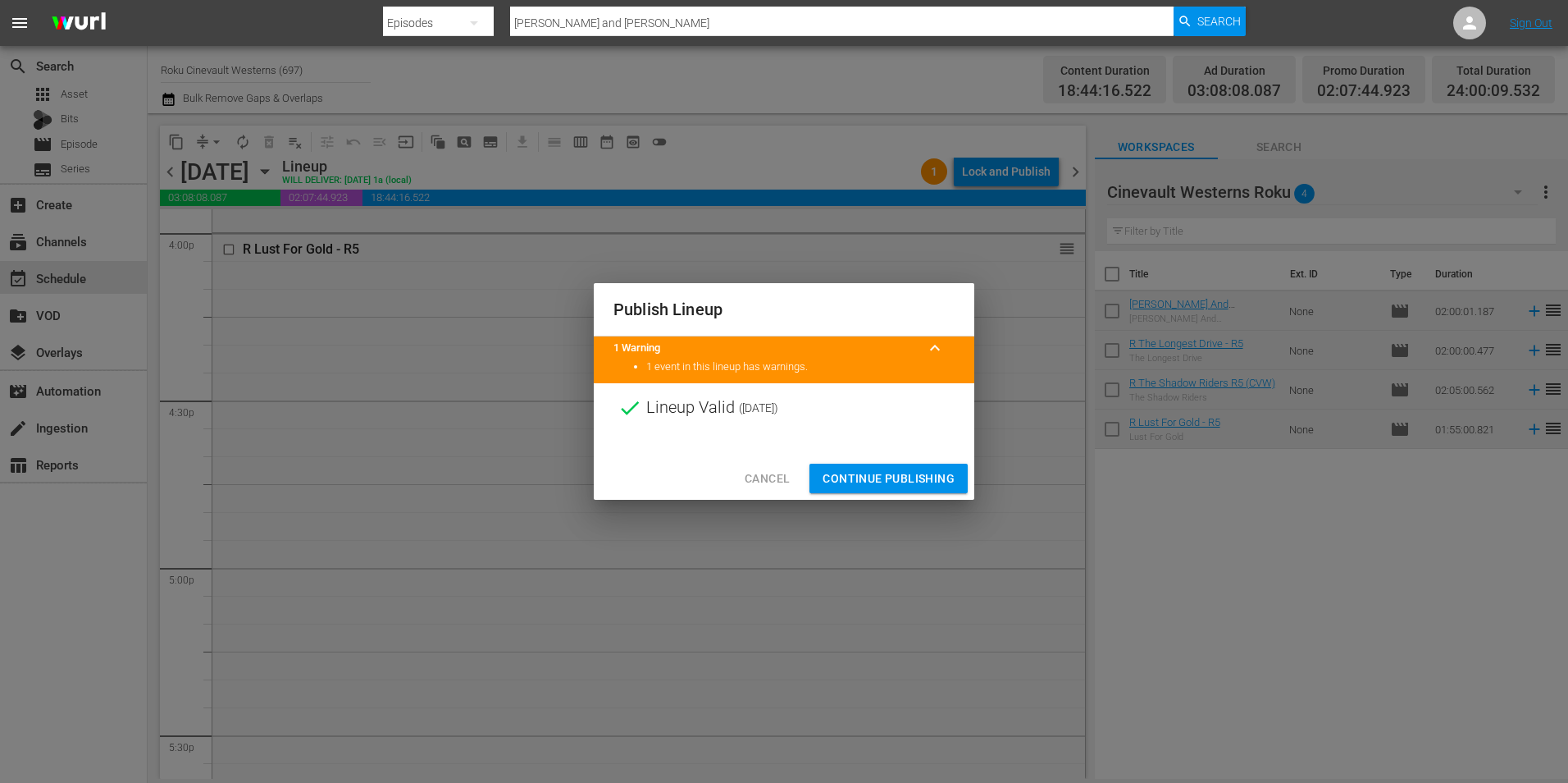
click at [893, 476] on span "Continue Publishing" at bounding box center [888, 478] width 132 height 20
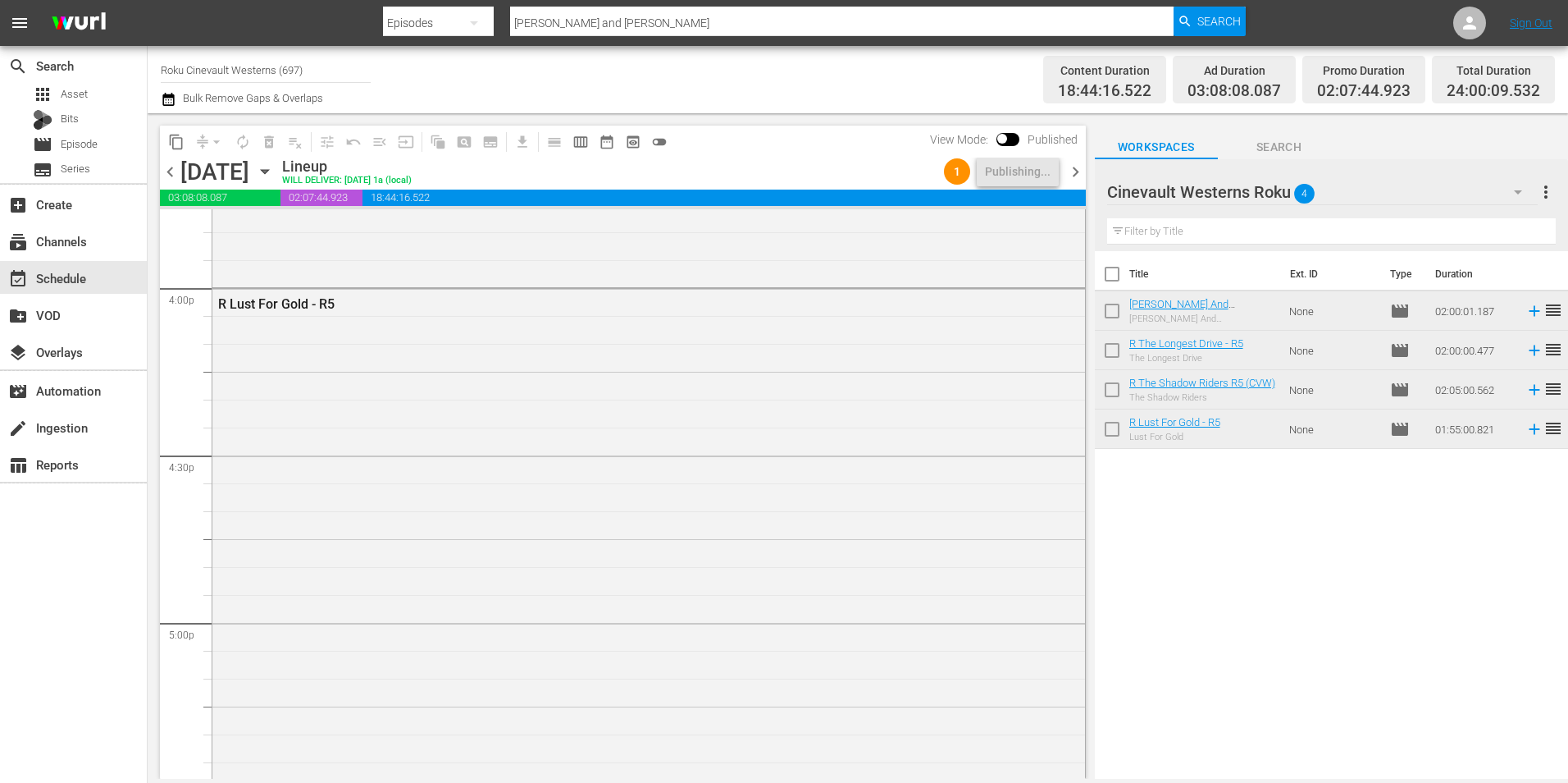
scroll to position [5251, 0]
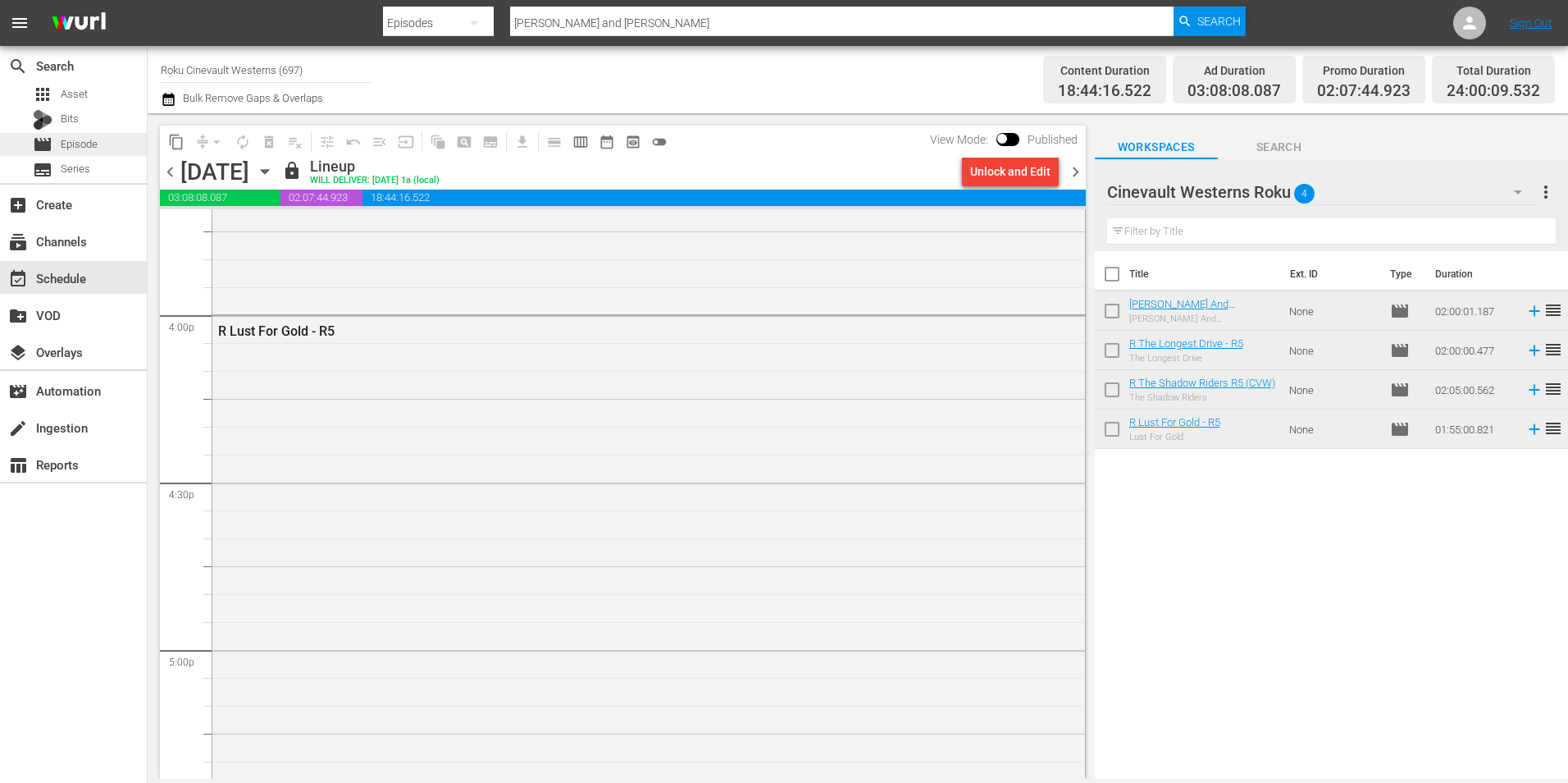
click at [97, 141] on span "Episode" at bounding box center [79, 144] width 37 height 16
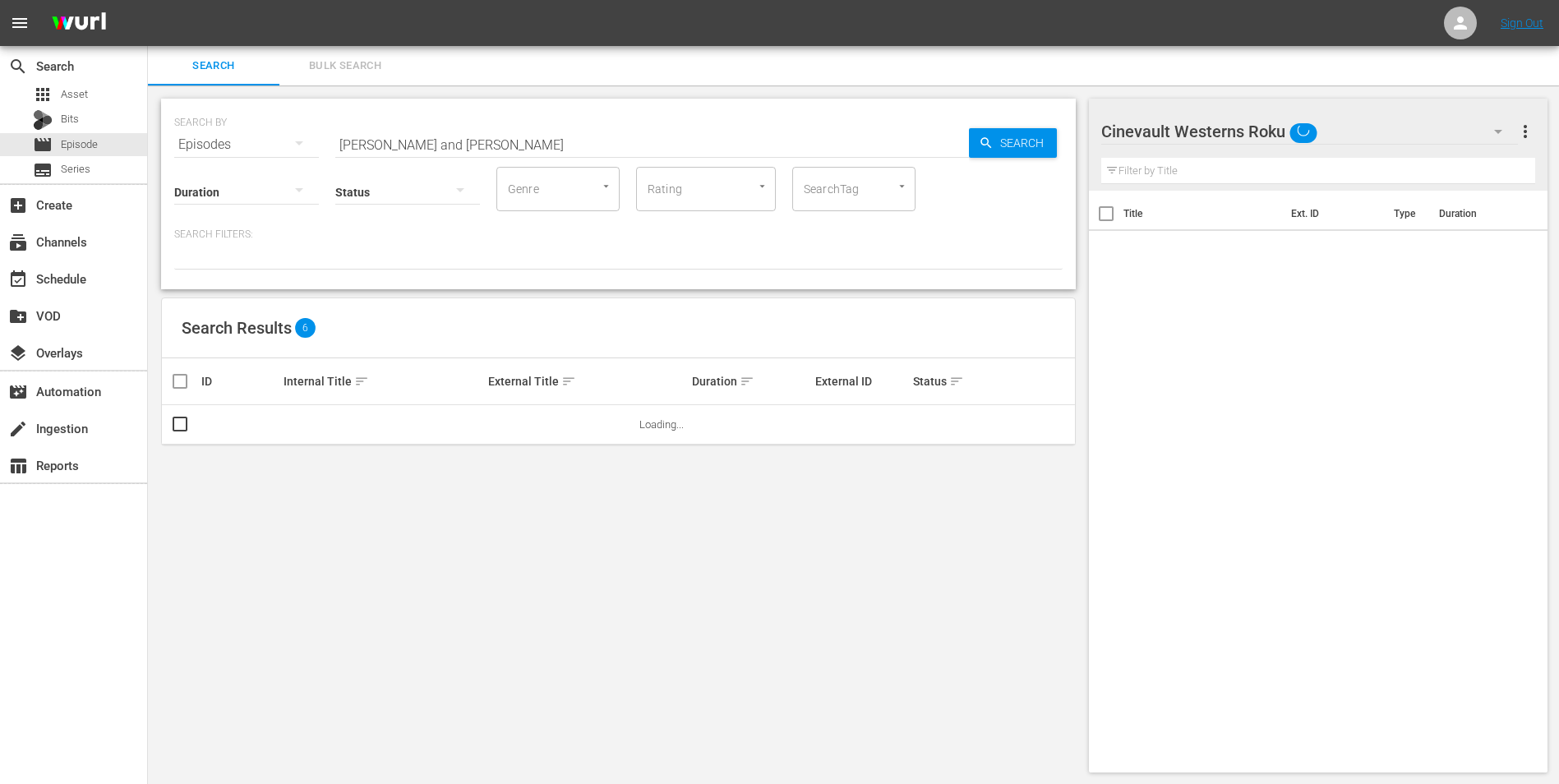
click at [534, 150] on input "[PERSON_NAME] and [PERSON_NAME]" at bounding box center [652, 144] width 634 height 39
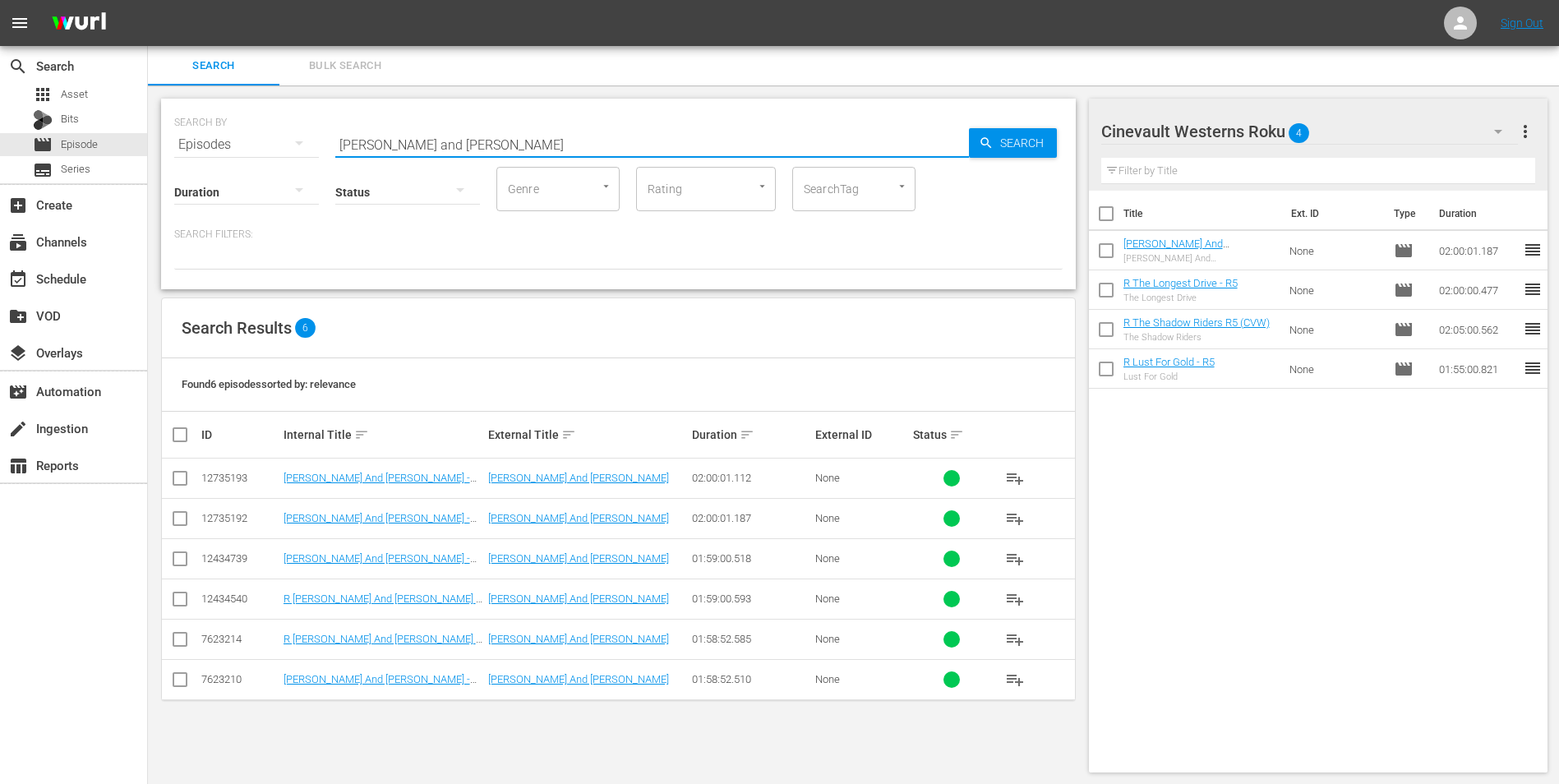
click at [575, 133] on input "[PERSON_NAME] and [PERSON_NAME]" at bounding box center [652, 144] width 634 height 39
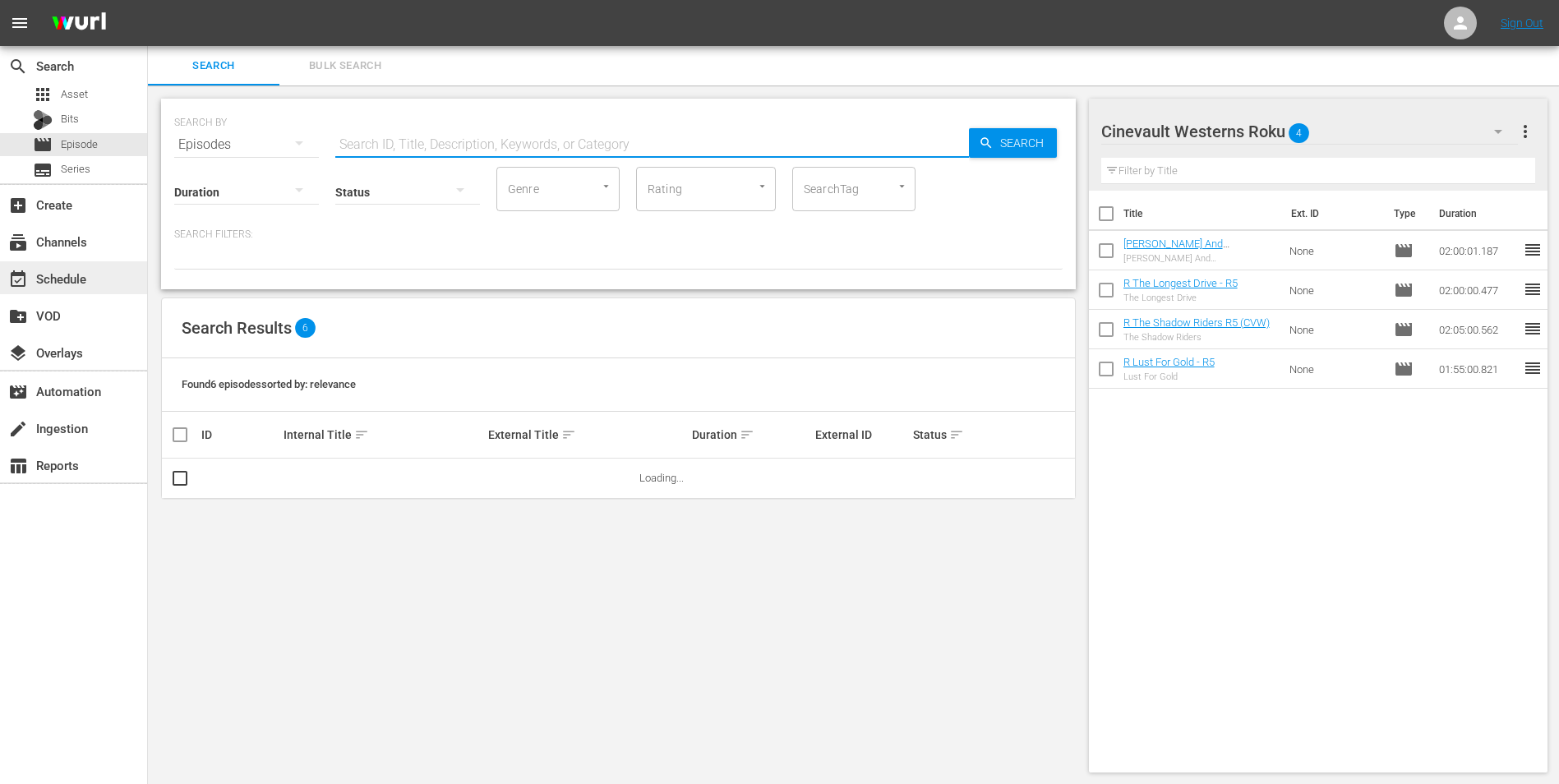
click at [83, 268] on div "event_available Schedule" at bounding box center [46, 276] width 92 height 15
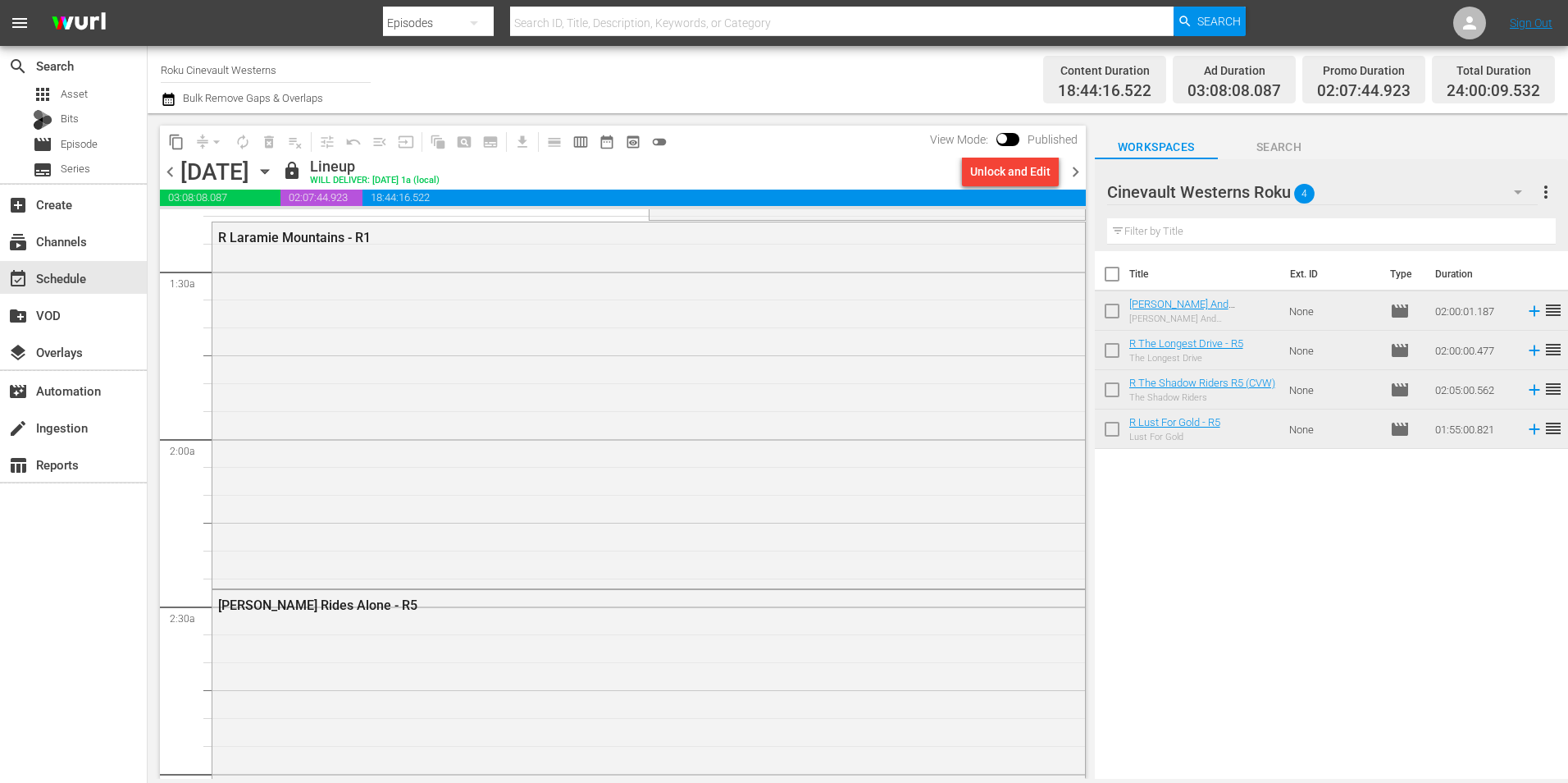
scroll to position [656, 0]
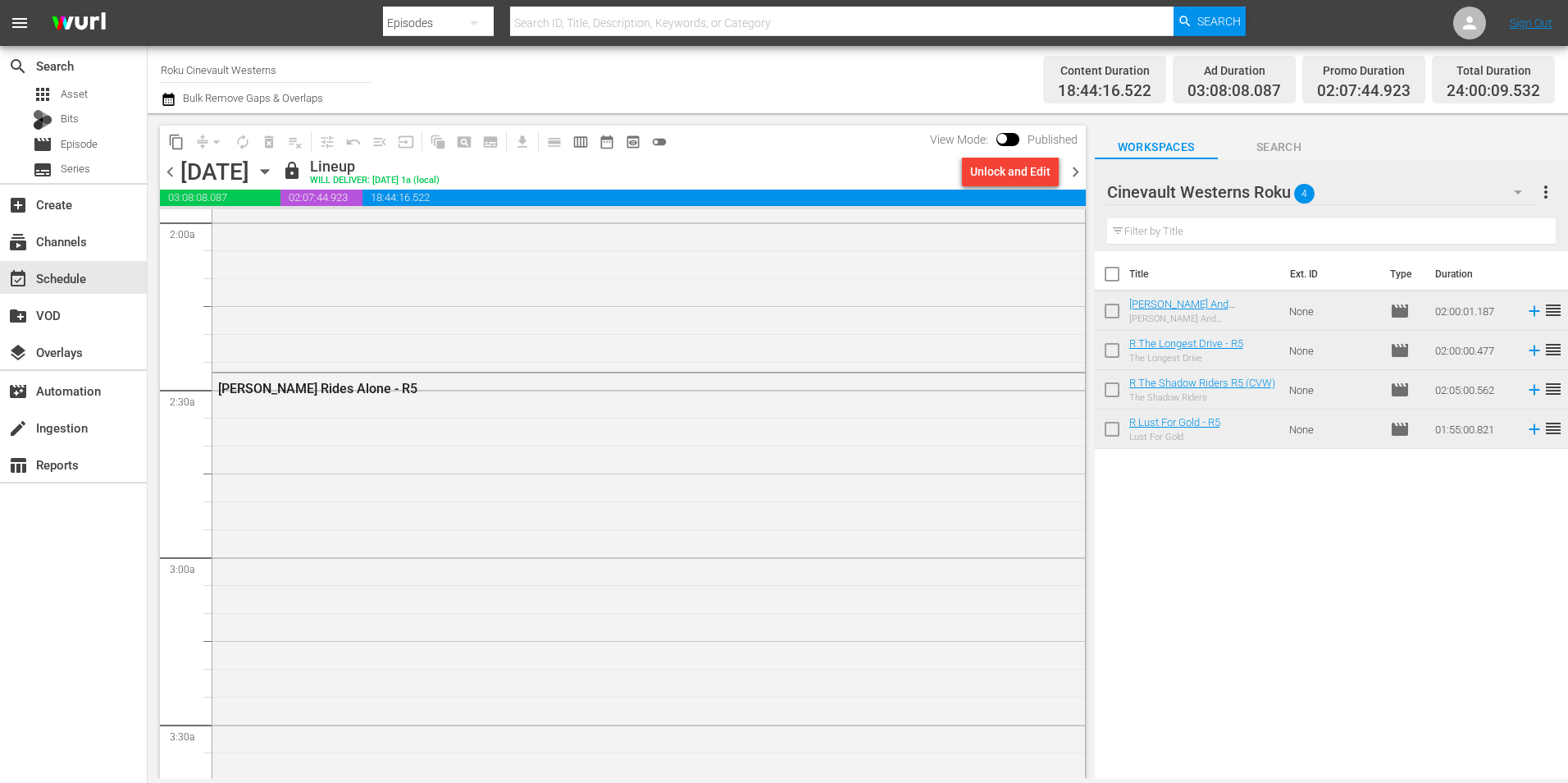
click at [238, 66] on input "Roku Cinevault Westerns" at bounding box center [265, 69] width 210 height 39
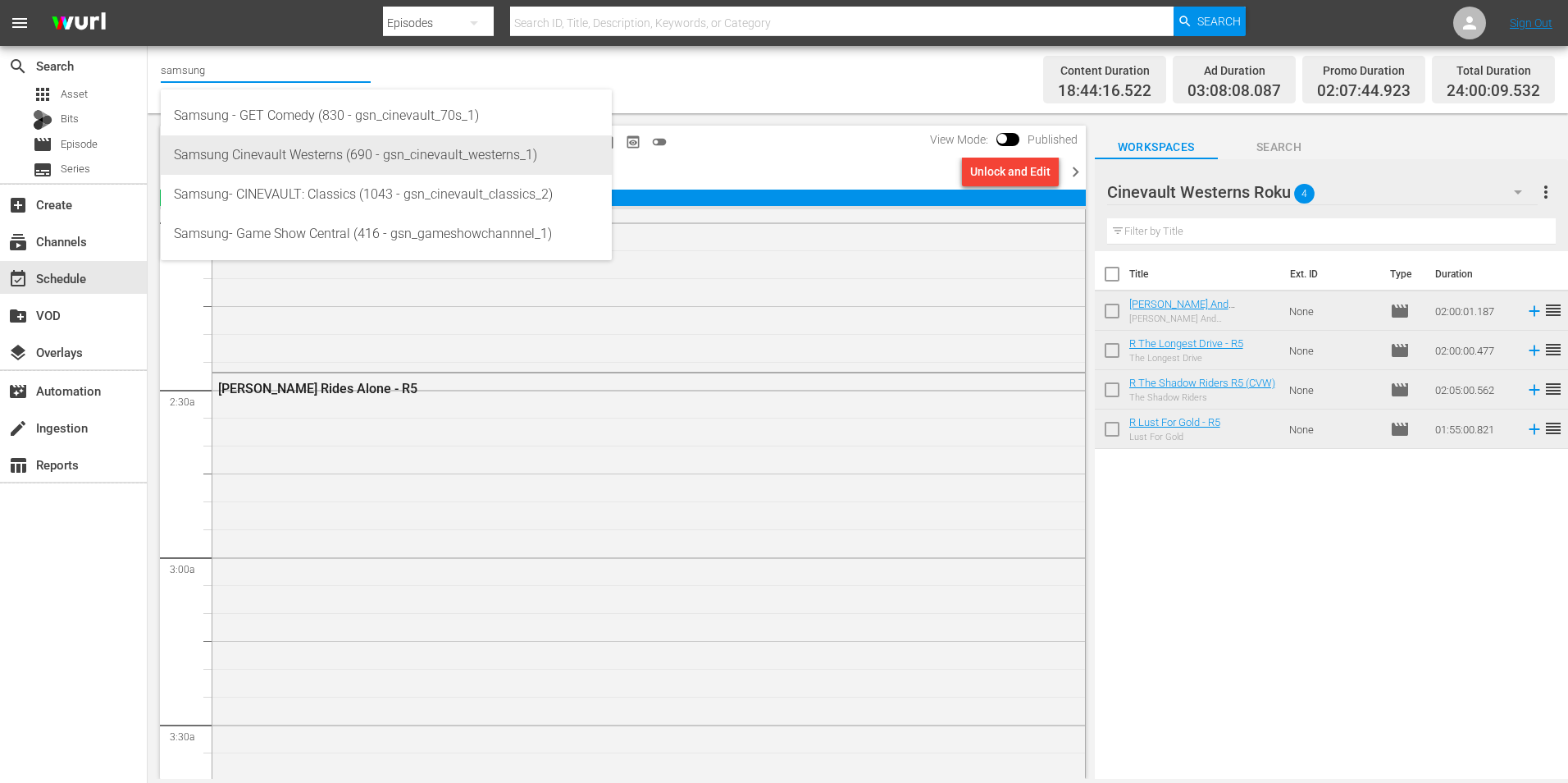
click at [244, 146] on div "Samsung Cinevault Westerns (690 - gsn_cinevault_westerns_1)" at bounding box center [386, 155] width 425 height 39
type input "Samsung Cinevault Westerns (690 - gsn_cinevault_westerns_1)"
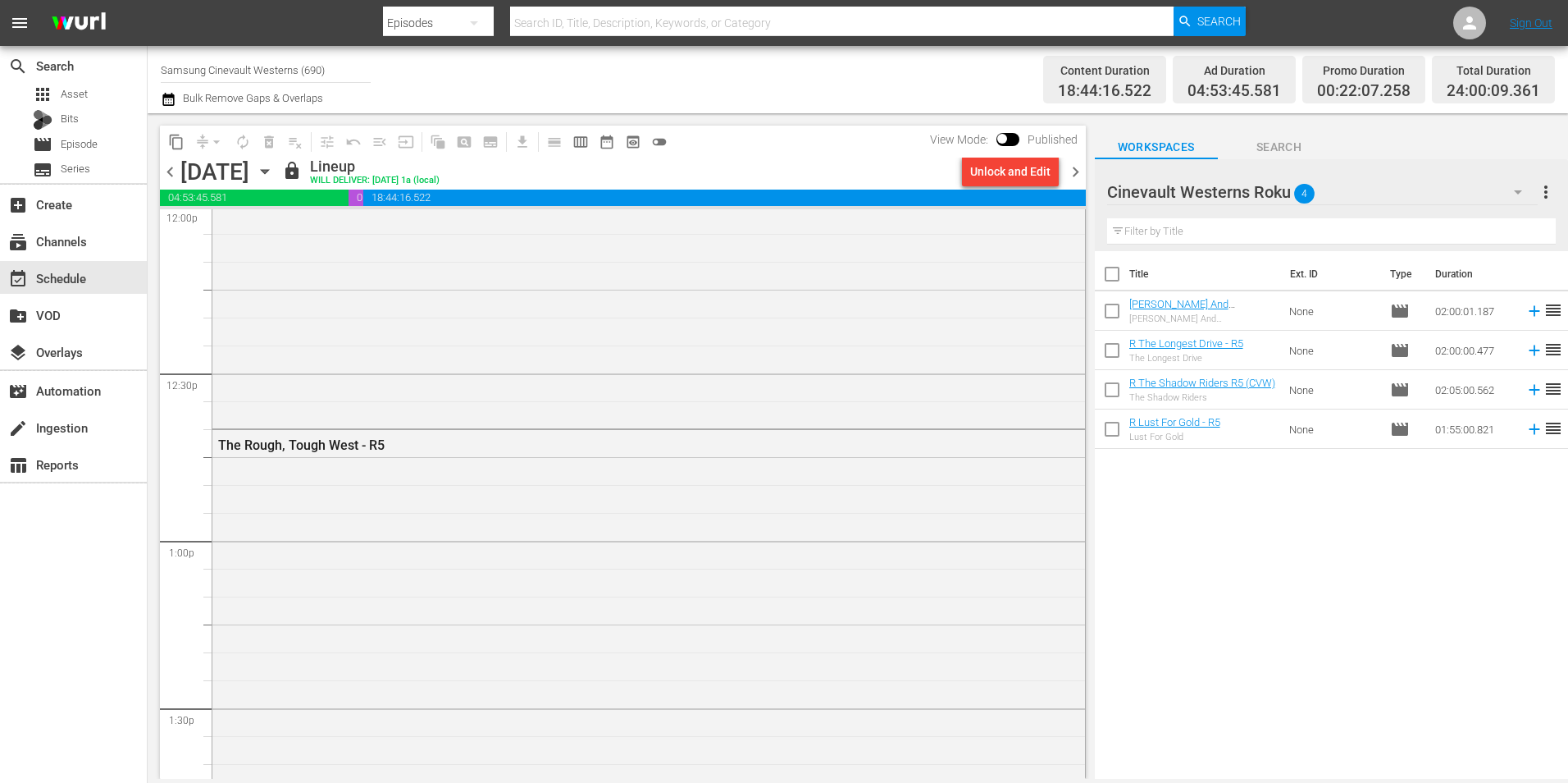
scroll to position [4759, 0]
click at [312, 60] on input "Samsung Cinevault Westerns (690)" at bounding box center [265, 69] width 210 height 39
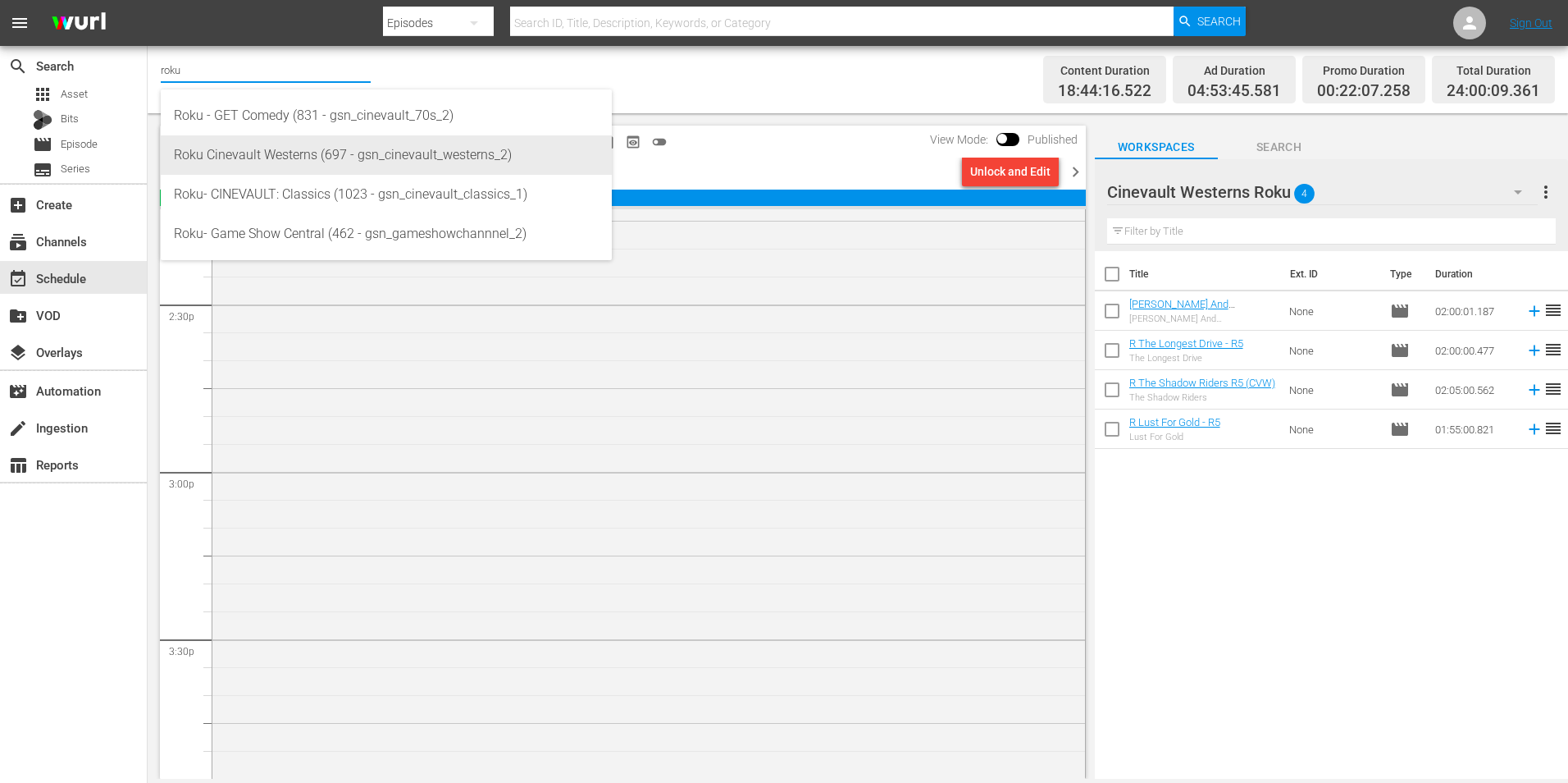
click at [434, 160] on div "Roku Cinevault Westerns (697 - gsn_cinevault_westerns_2)" at bounding box center [386, 155] width 425 height 39
type input "Roku Cinevault Westerns (697 - gsn_cinevault_westerns_2)"
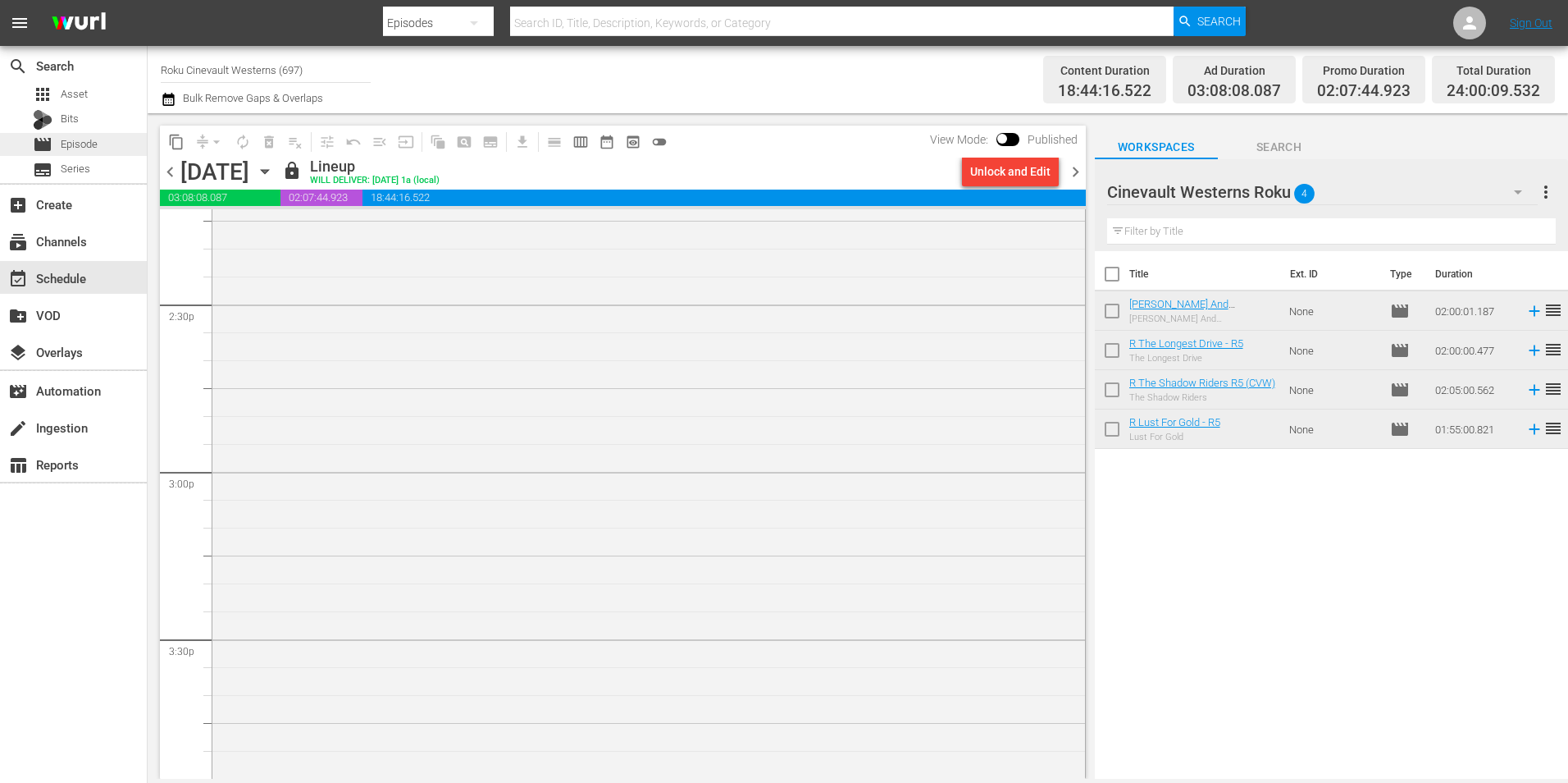
click at [62, 138] on span "Episode" at bounding box center [79, 144] width 37 height 16
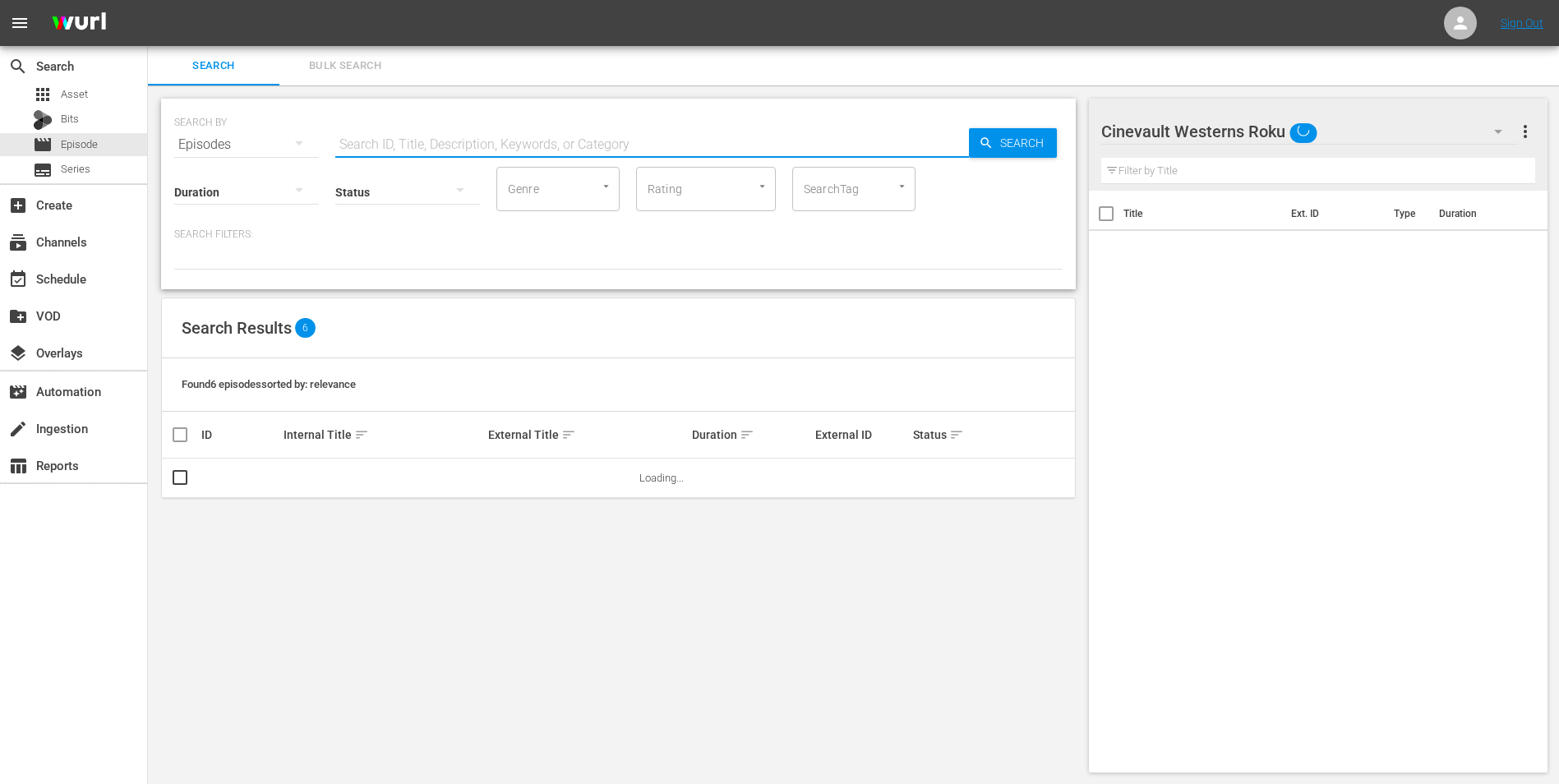
click at [486, 150] on input "text" at bounding box center [652, 144] width 634 height 39
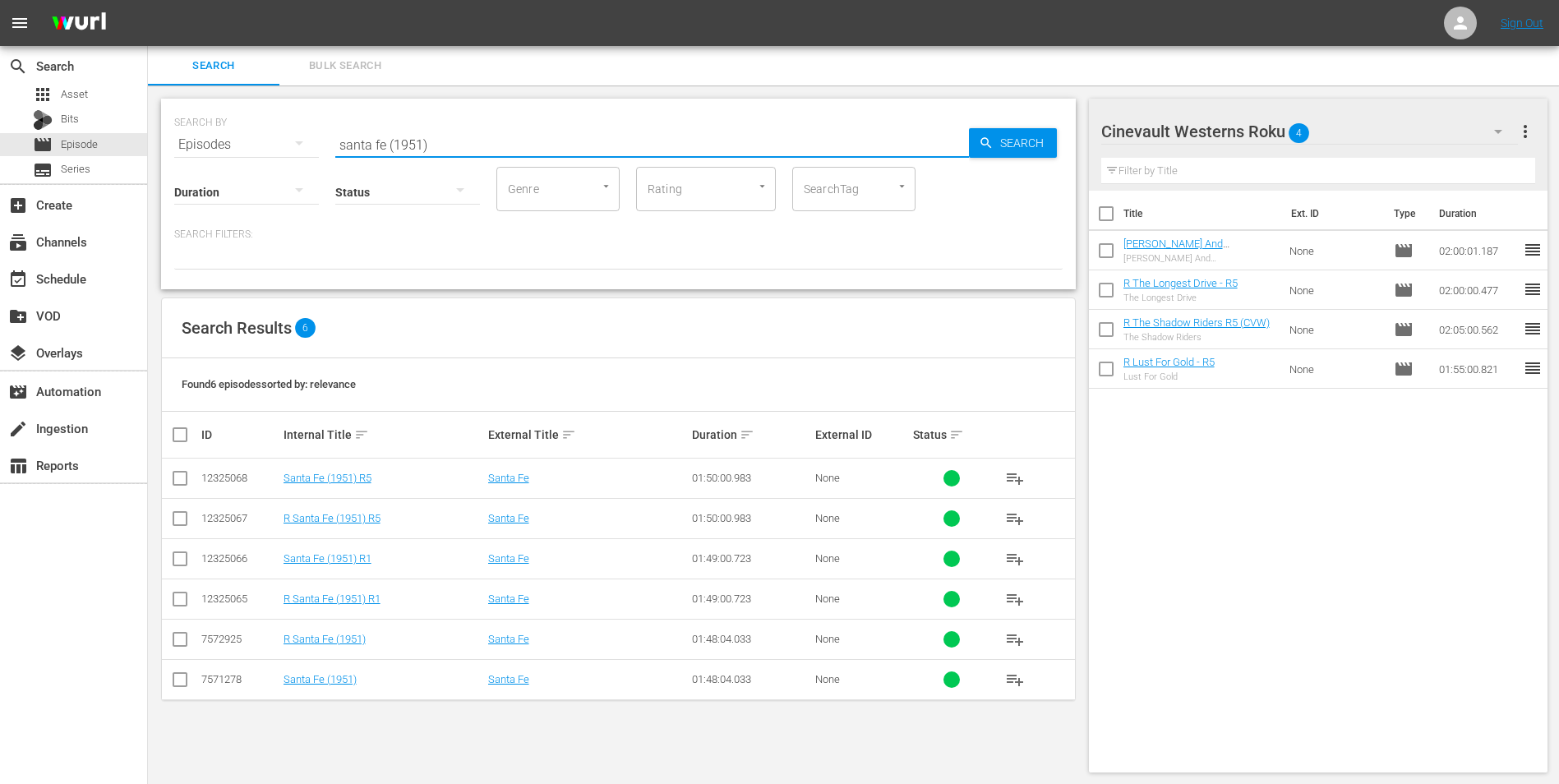
type input "santa fe (1951)"
click at [1107, 204] on input "checkbox" at bounding box center [1106, 217] width 35 height 35
checkbox input "true"
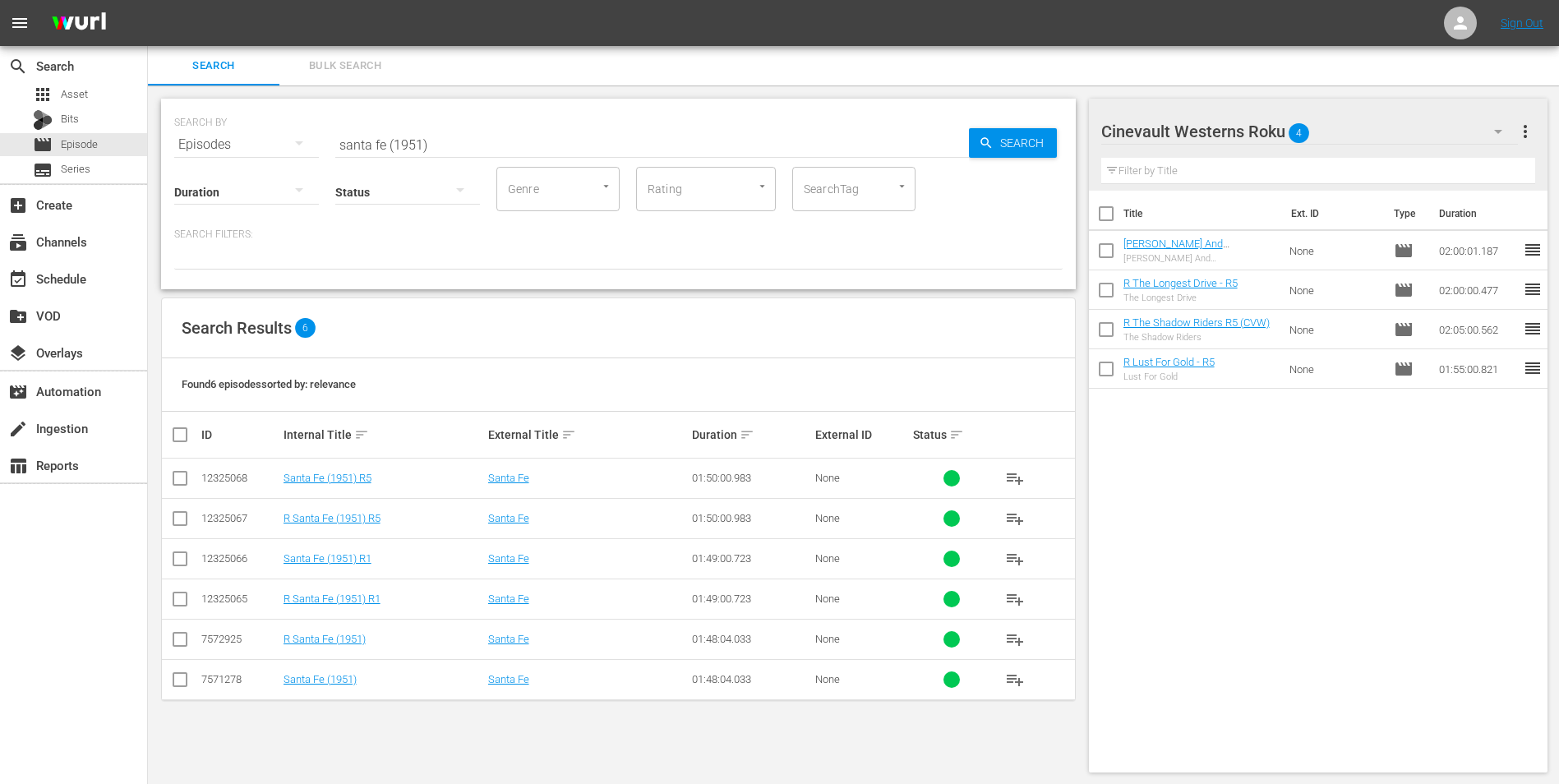
checkbox input "true"
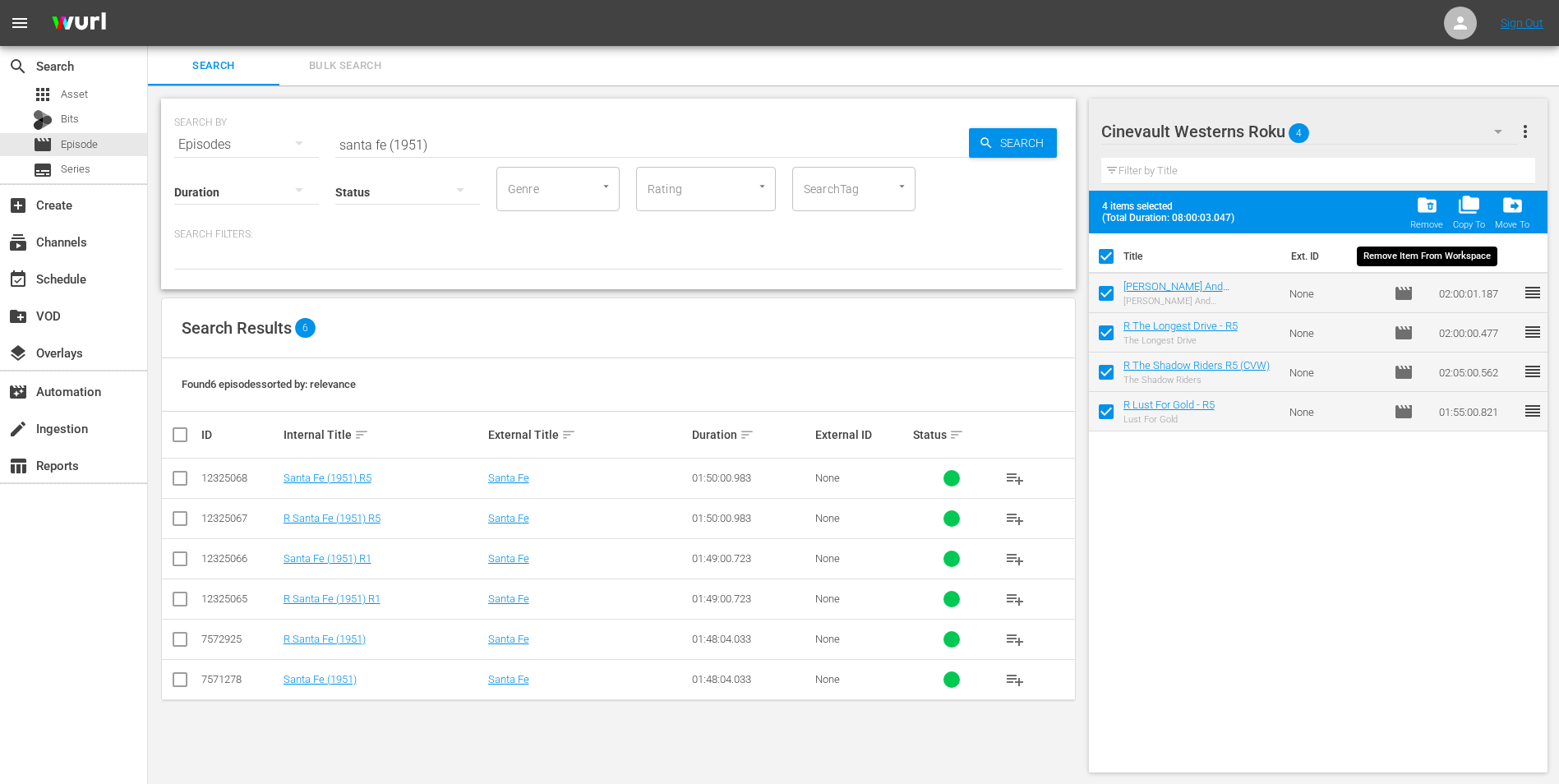
click at [1433, 211] on span "folder_delete" at bounding box center [1427, 204] width 22 height 22
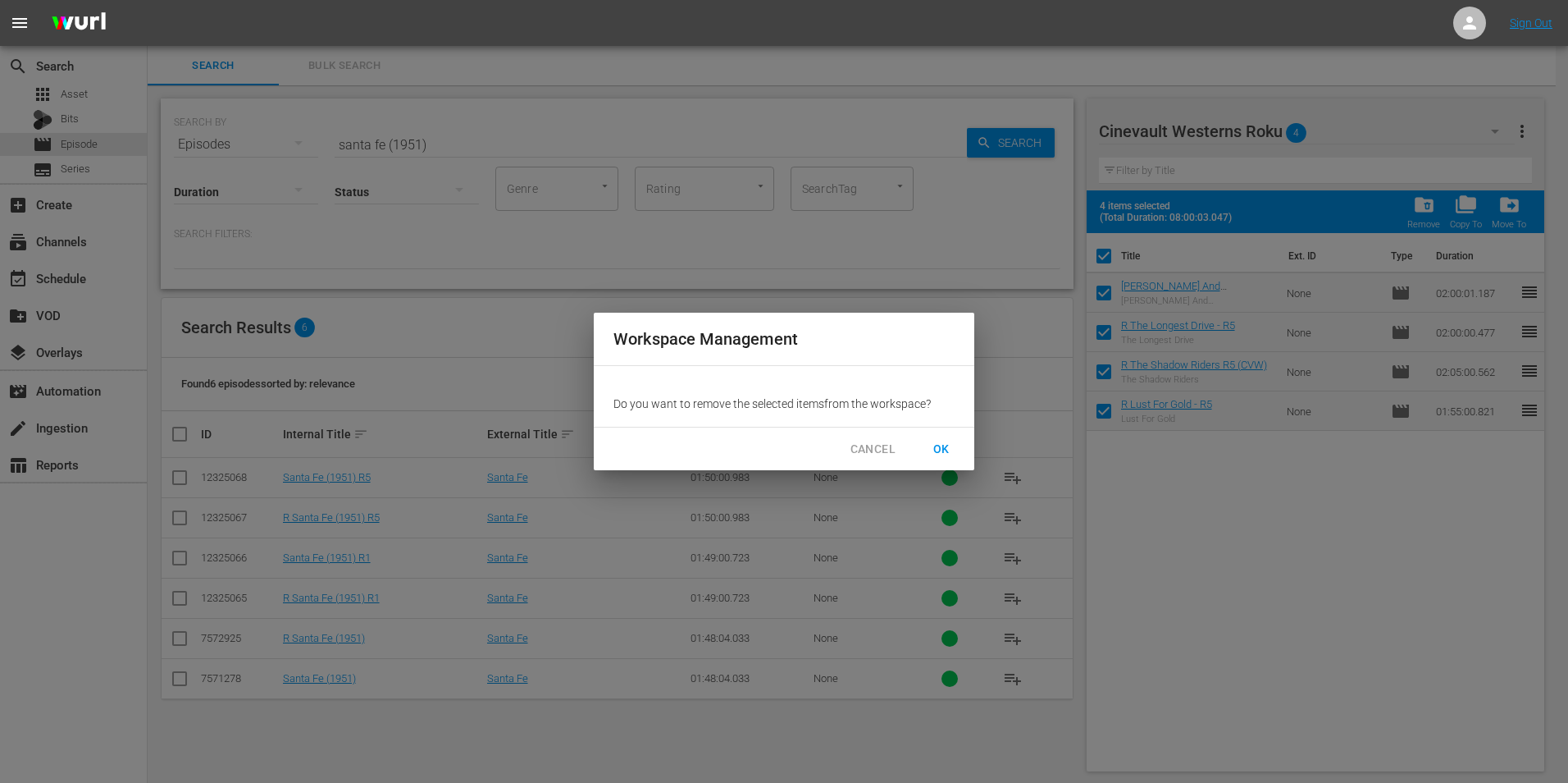
click at [938, 450] on span "OK" at bounding box center [942, 449] width 27 height 20
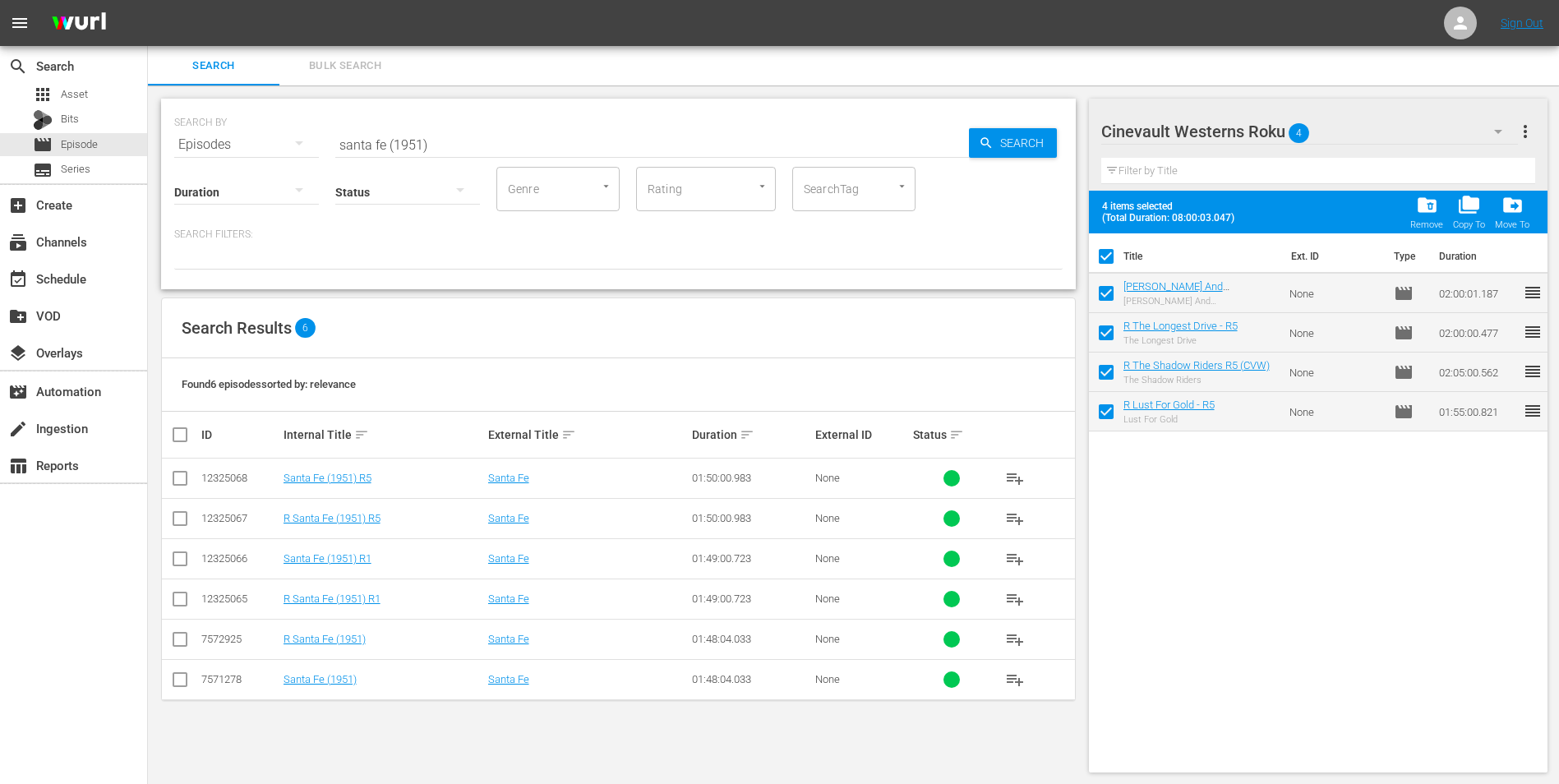
checkbox input "false"
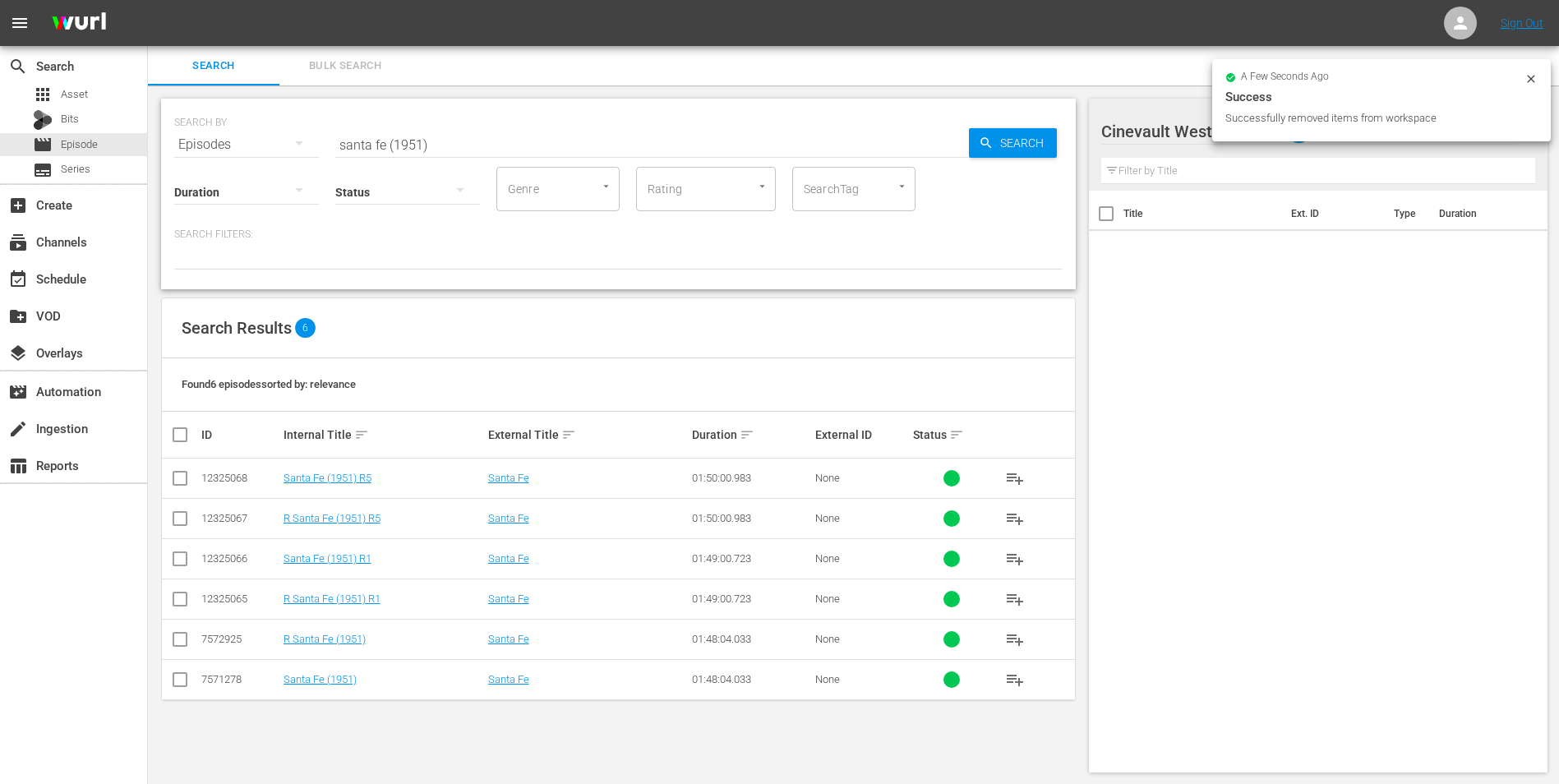
click at [1536, 75] on icon at bounding box center [1531, 78] width 13 height 13
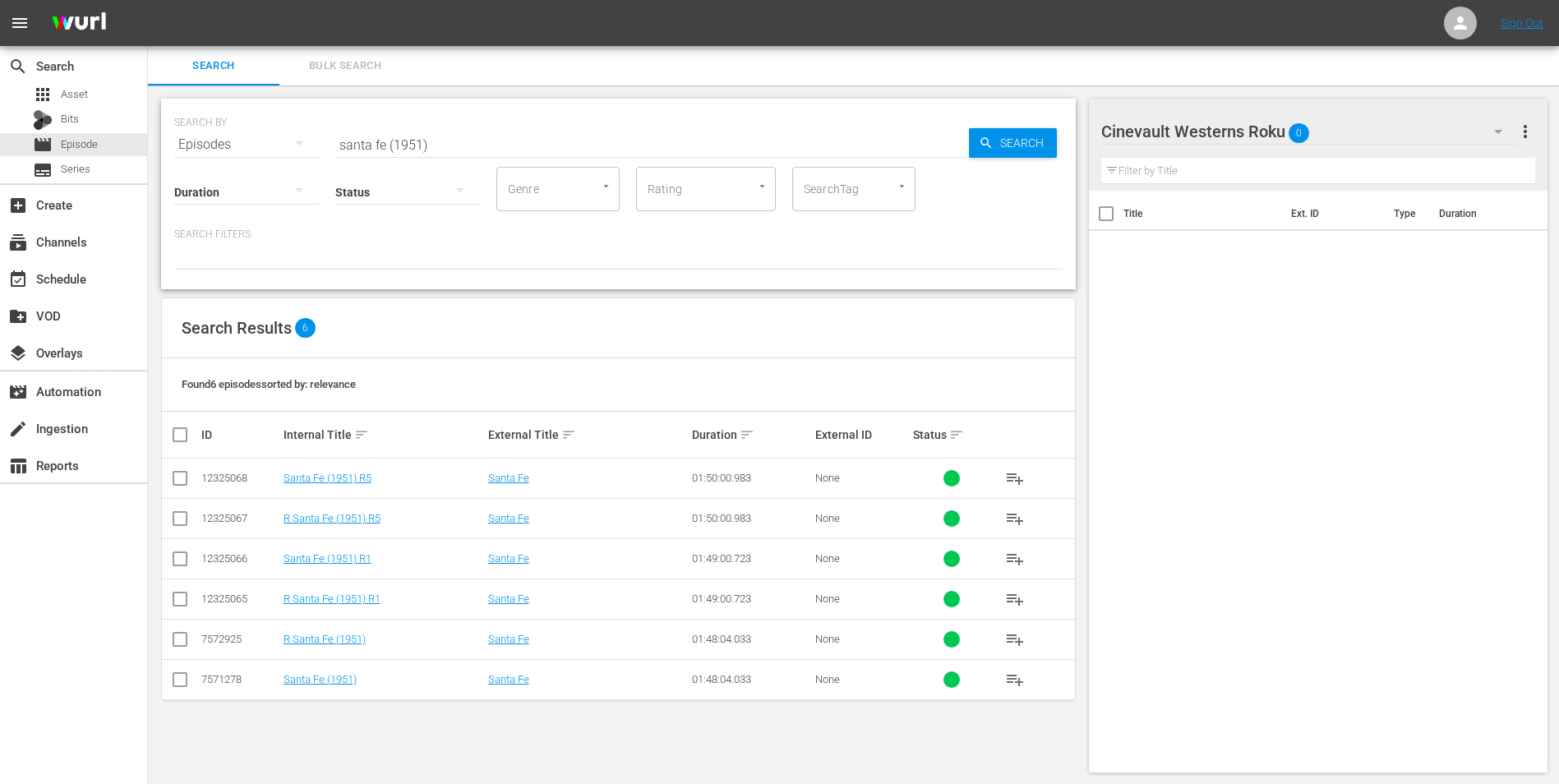
click at [1399, 147] on div "Cinevault Westerns Roku 0" at bounding box center [1311, 132] width 418 height 46
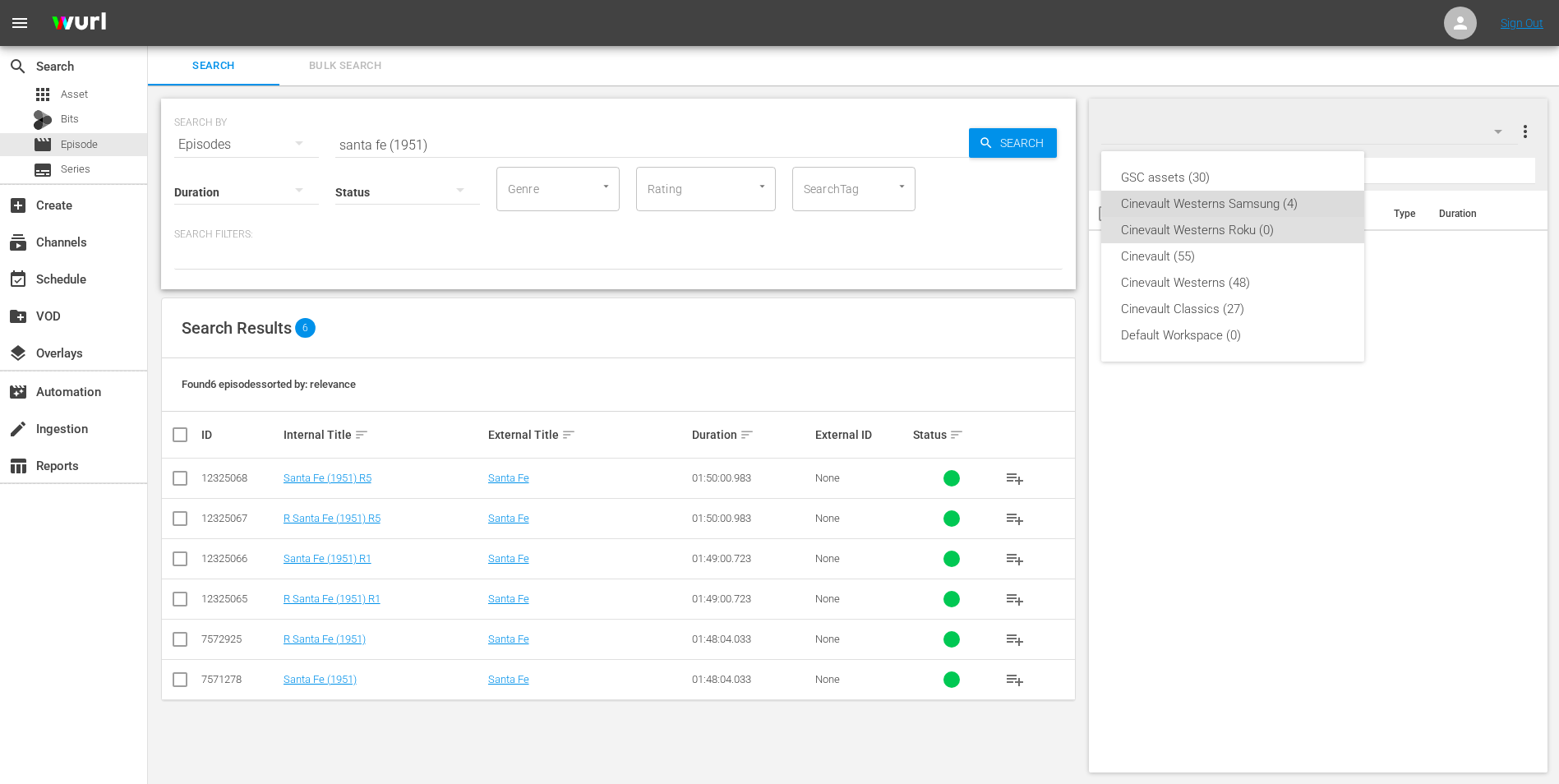
click at [1264, 211] on div "Cinevault Westerns Samsung (4)" at bounding box center [1233, 204] width 223 height 27
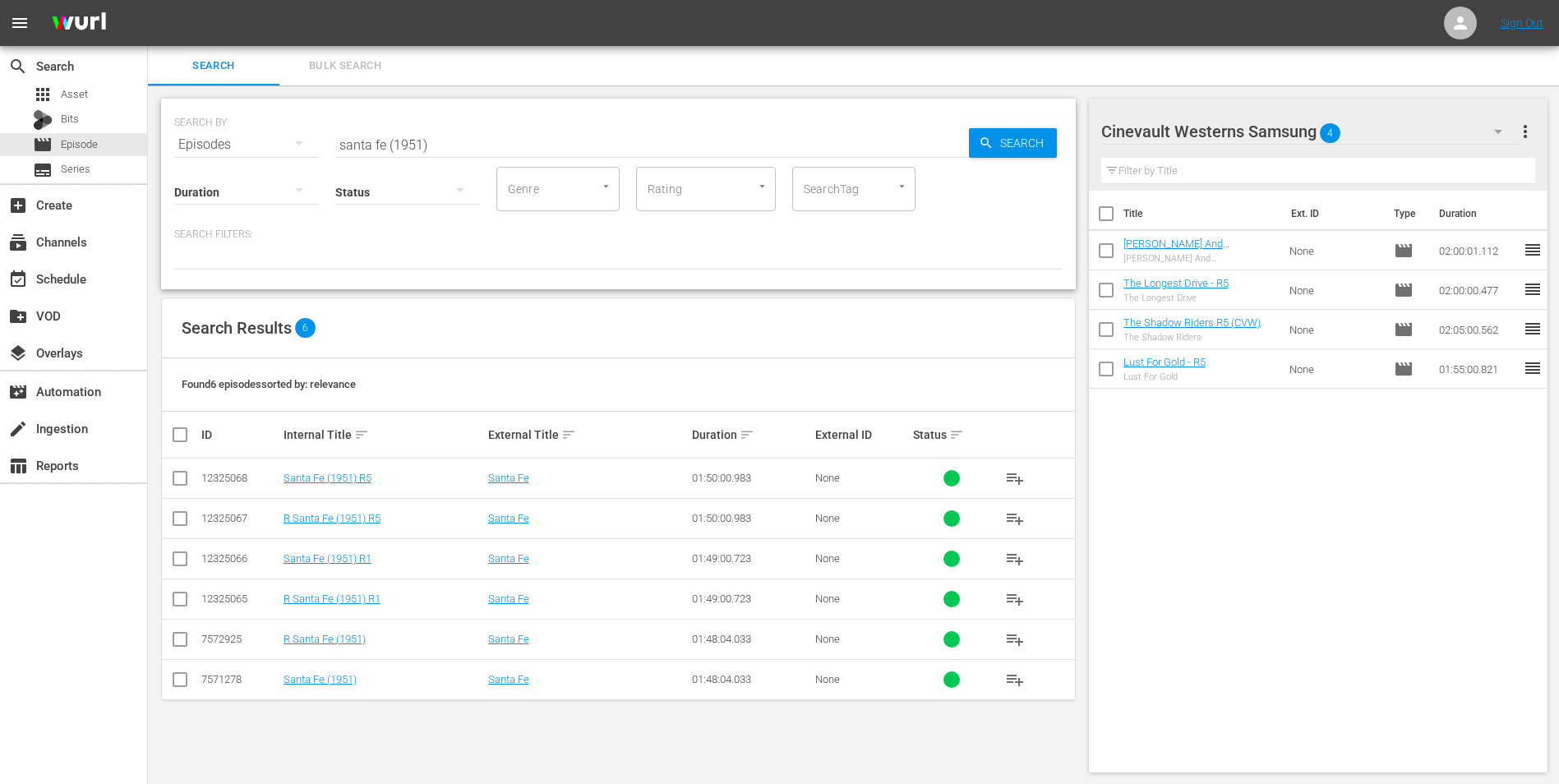
click at [1113, 209] on input "checkbox" at bounding box center [1106, 217] width 35 height 35
checkbox input "true"
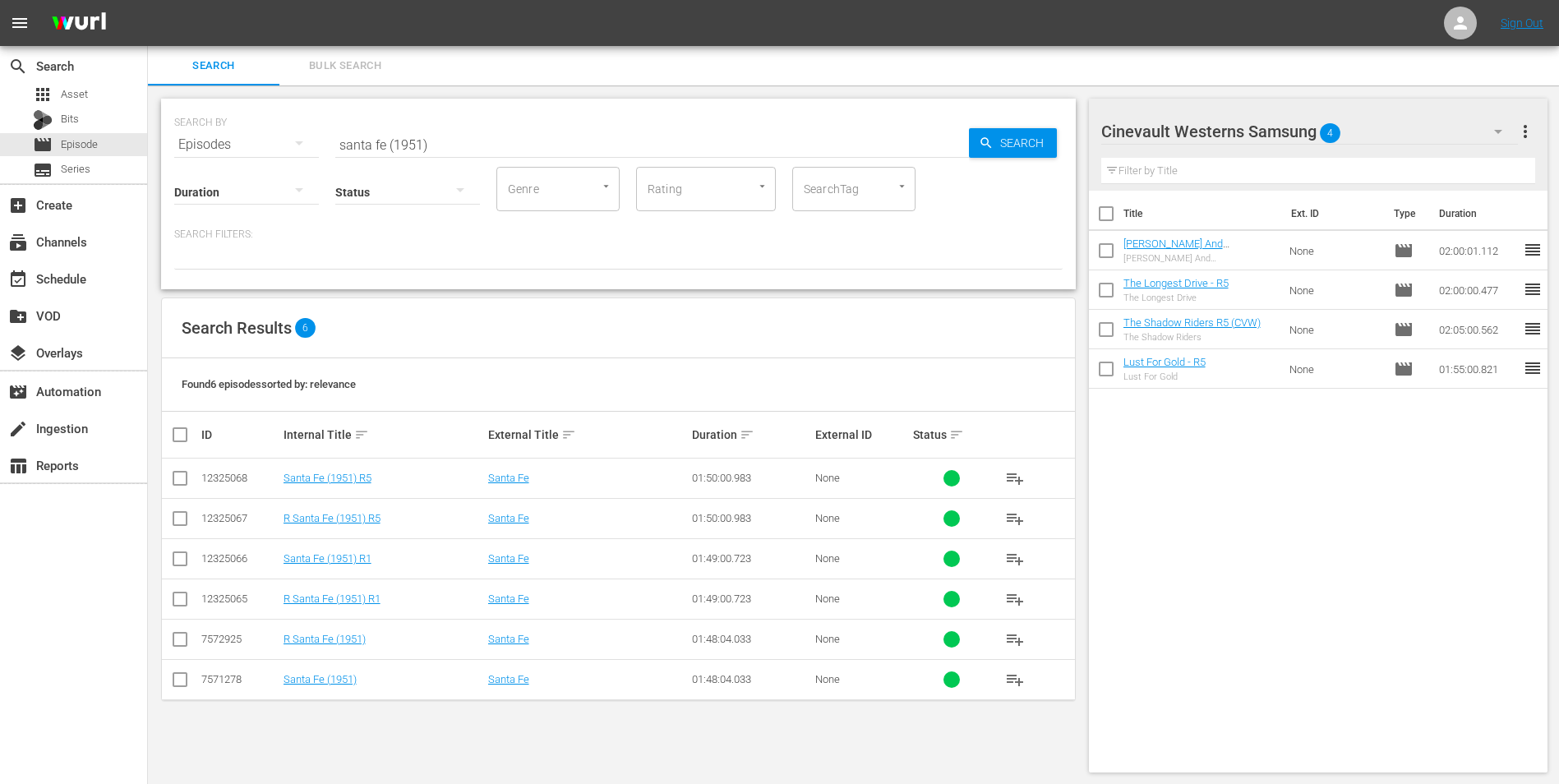
checkbox input "true"
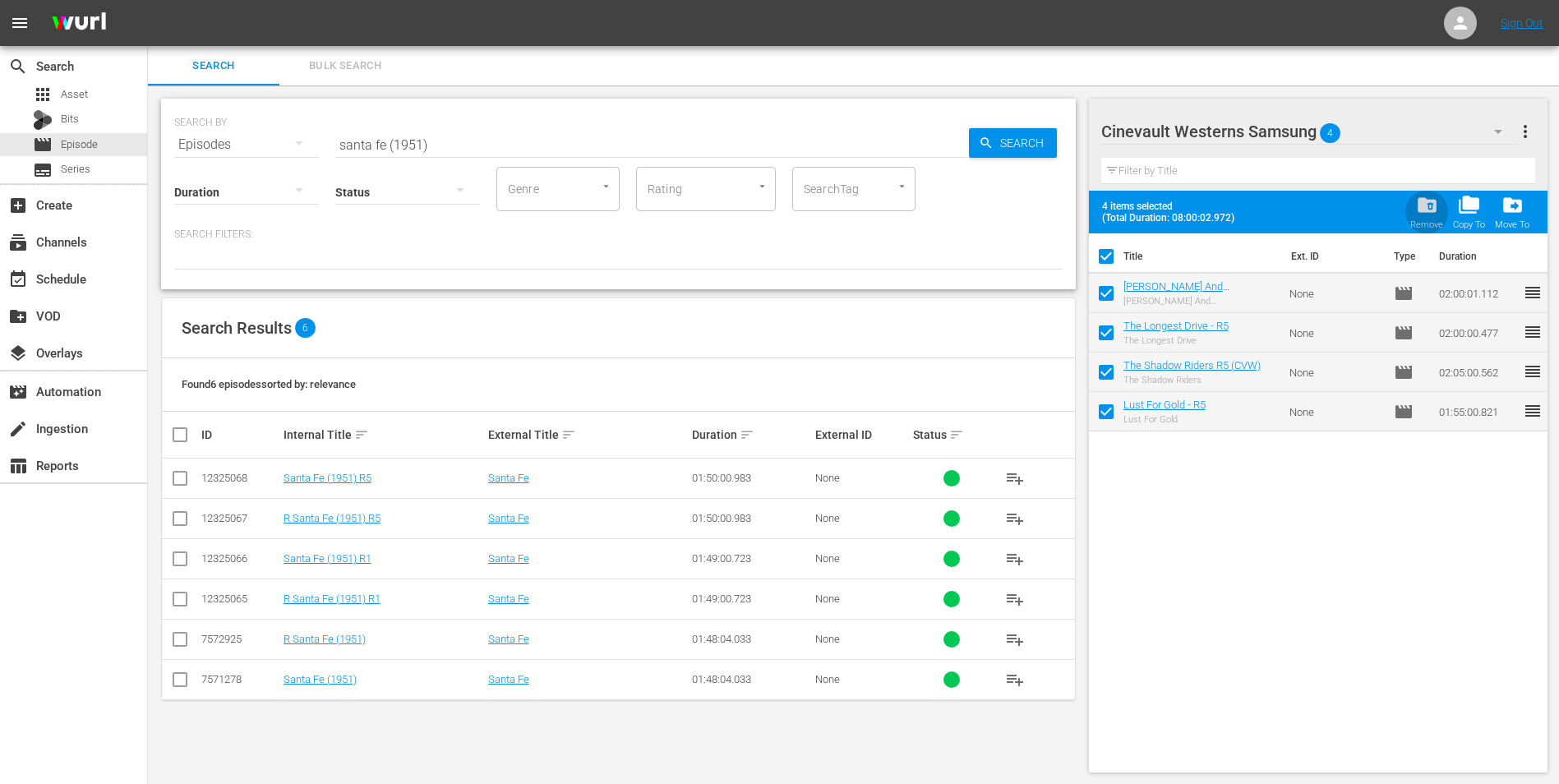
click at [1442, 201] on div "folder_delete Remove" at bounding box center [1426, 212] width 33 height 36
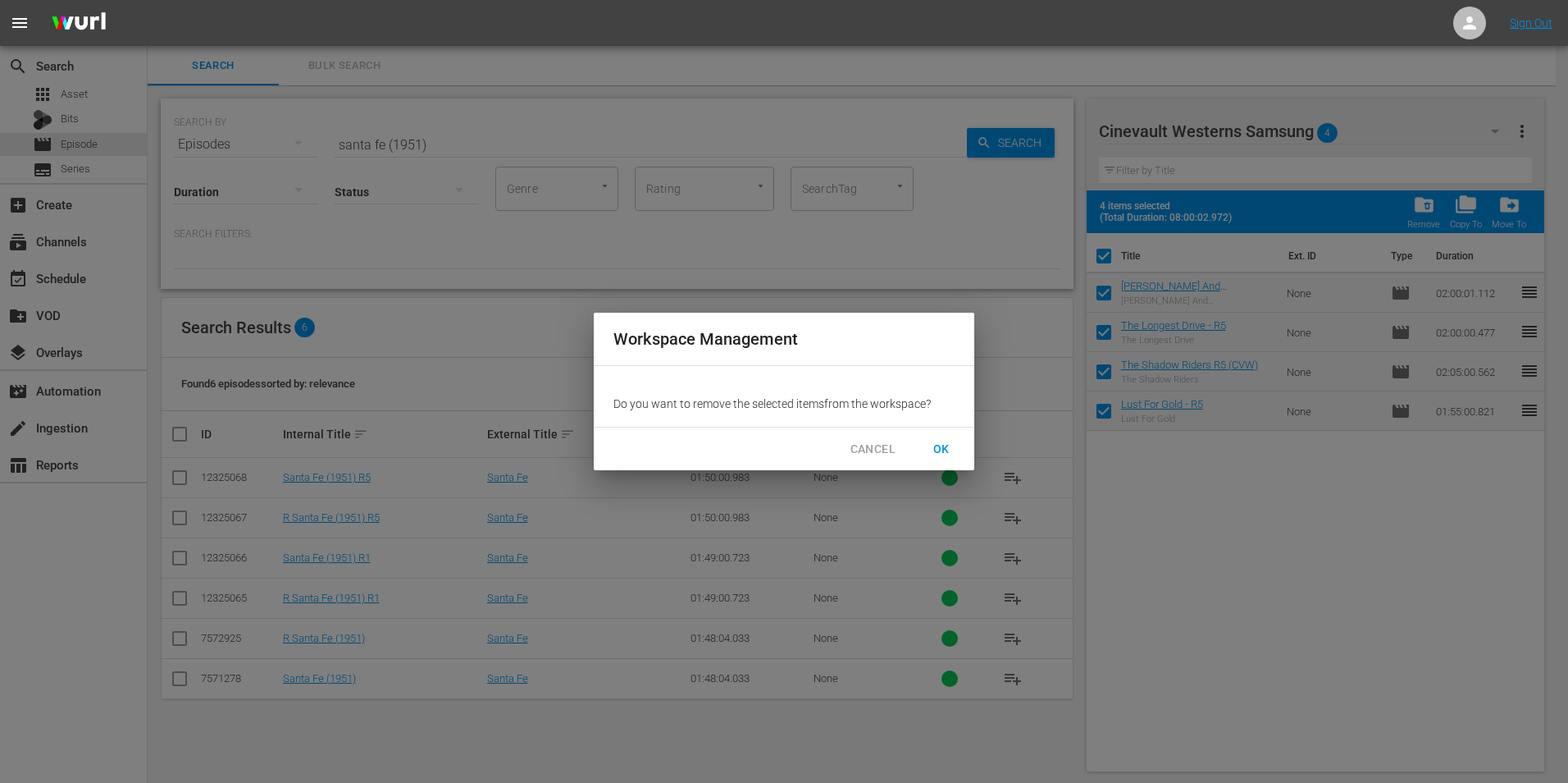
click at [959, 463] on button "OK" at bounding box center [942, 449] width 52 height 30
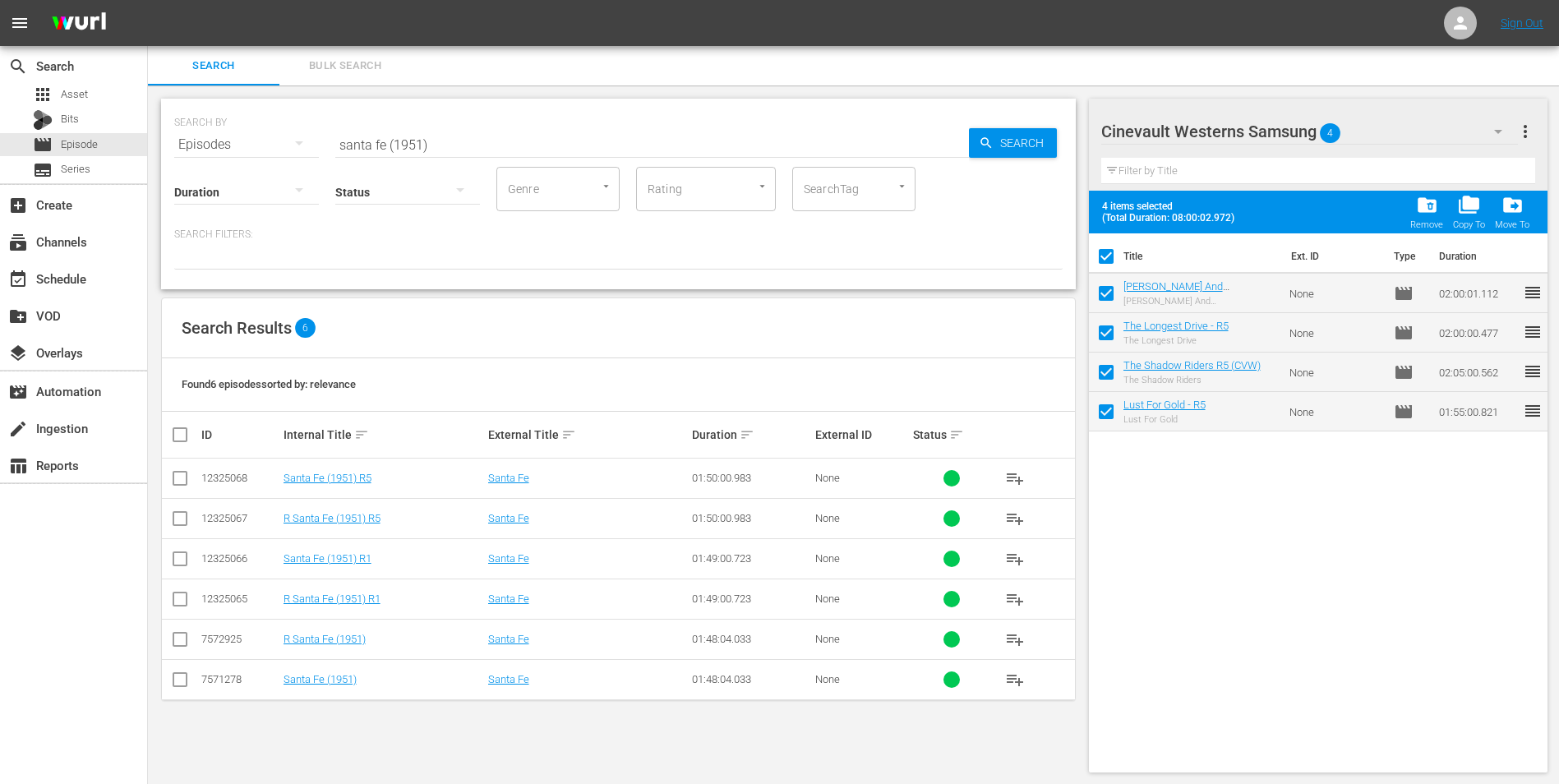
checkbox input "false"
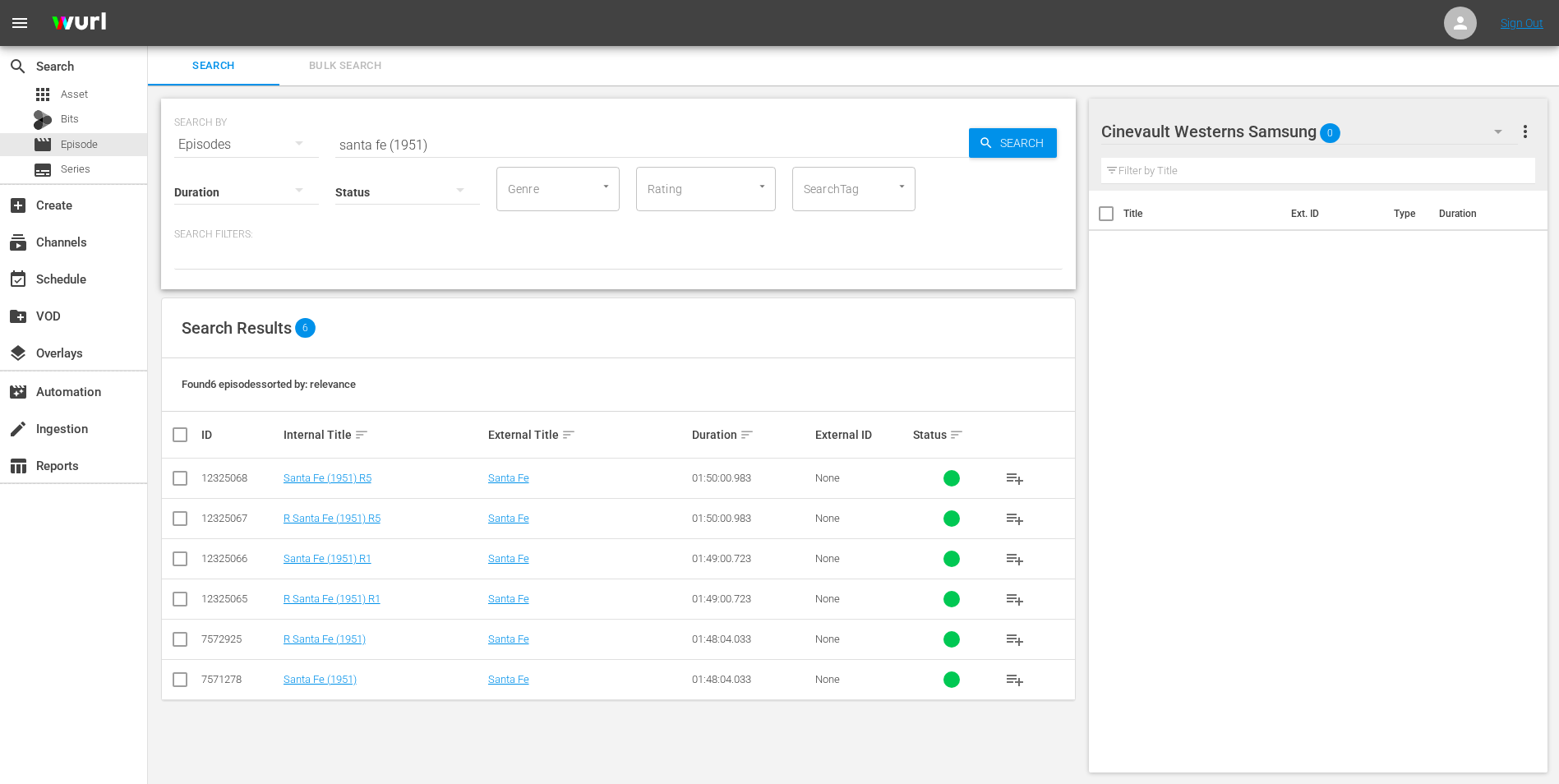
click at [179, 563] on input "checkbox" at bounding box center [180, 562] width 20 height 20
checkbox input "true"
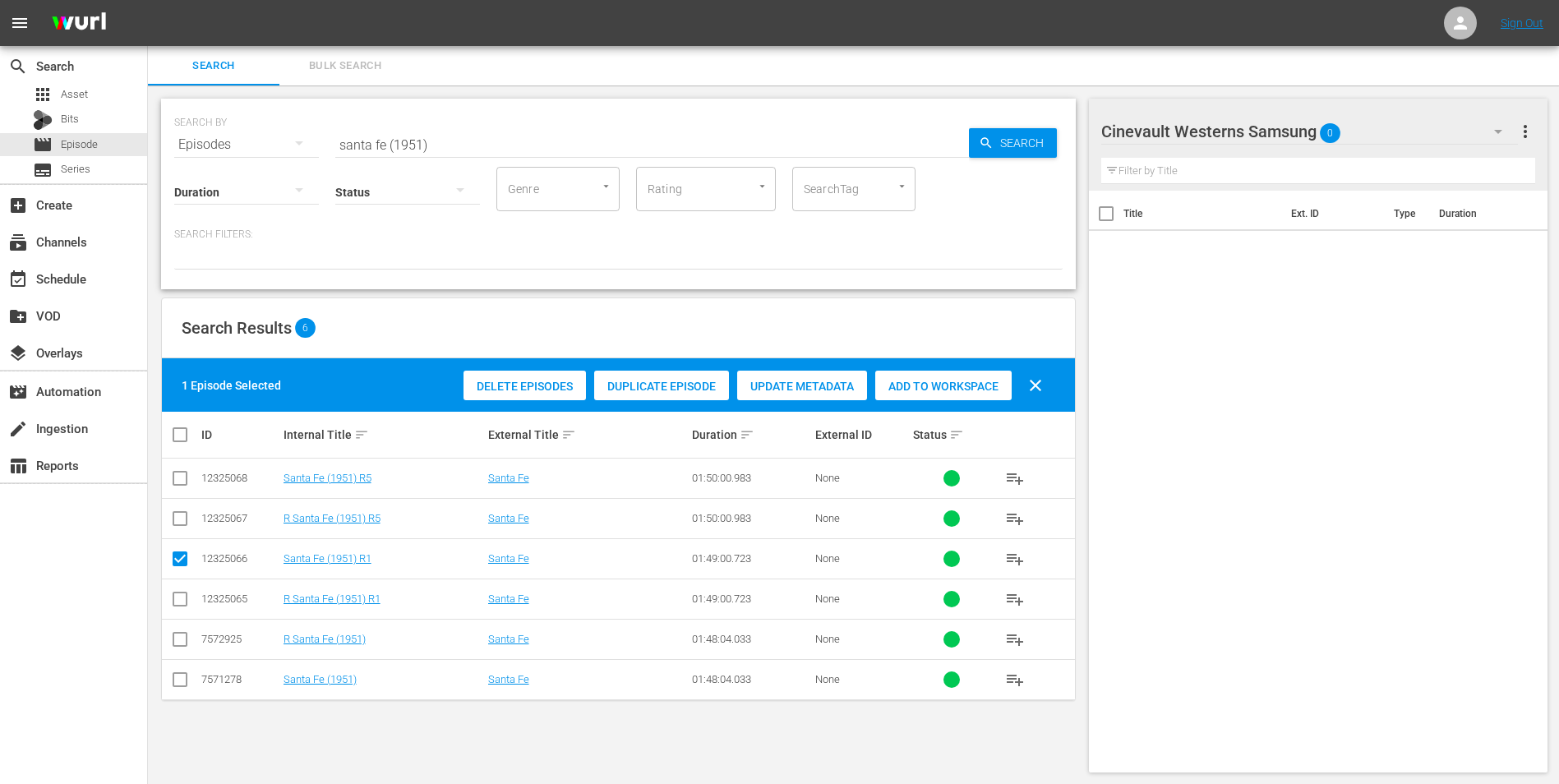
click at [937, 396] on div "Add to Workspace" at bounding box center [943, 386] width 136 height 31
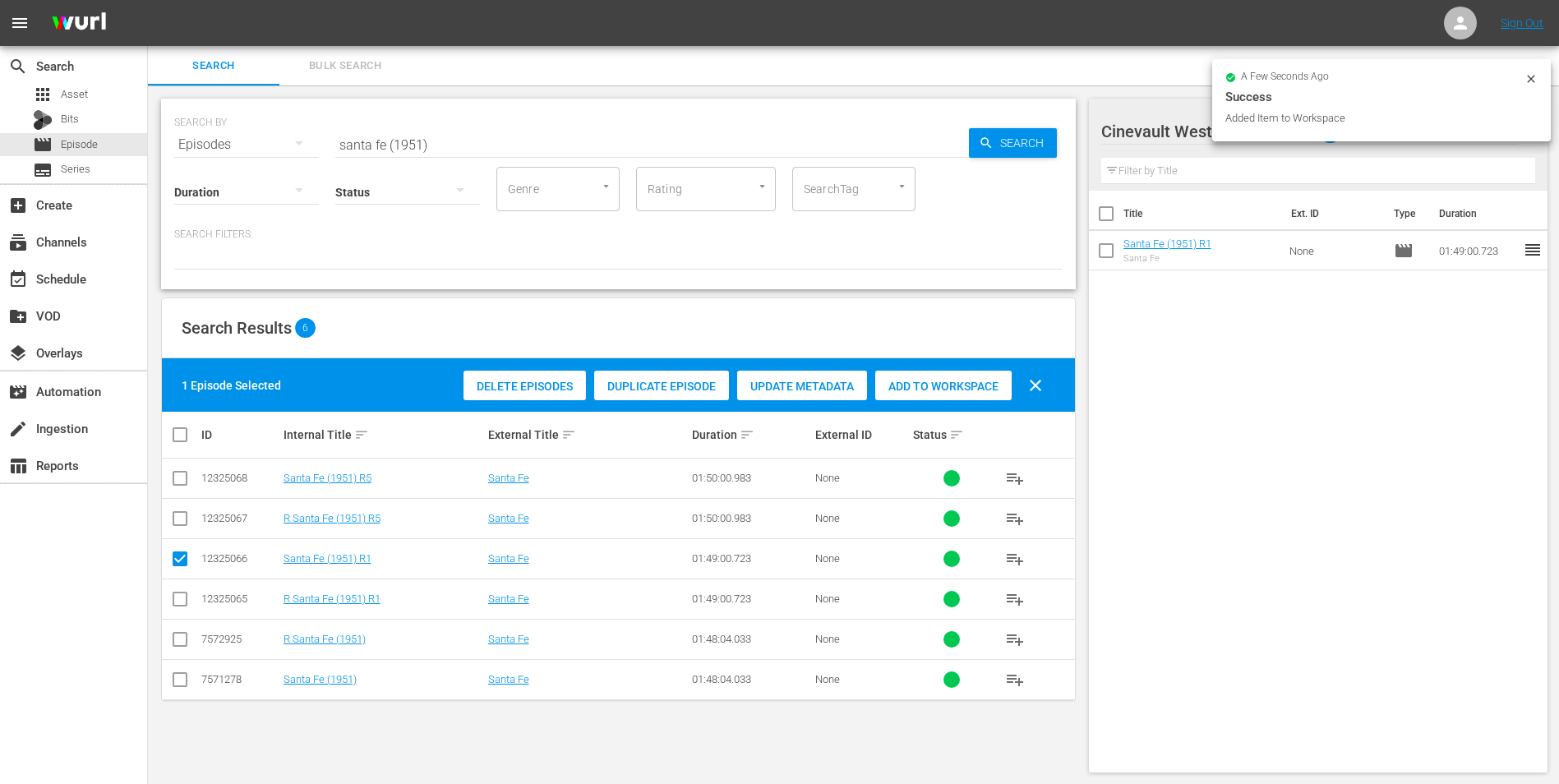
click at [1535, 78] on icon at bounding box center [1531, 78] width 13 height 13
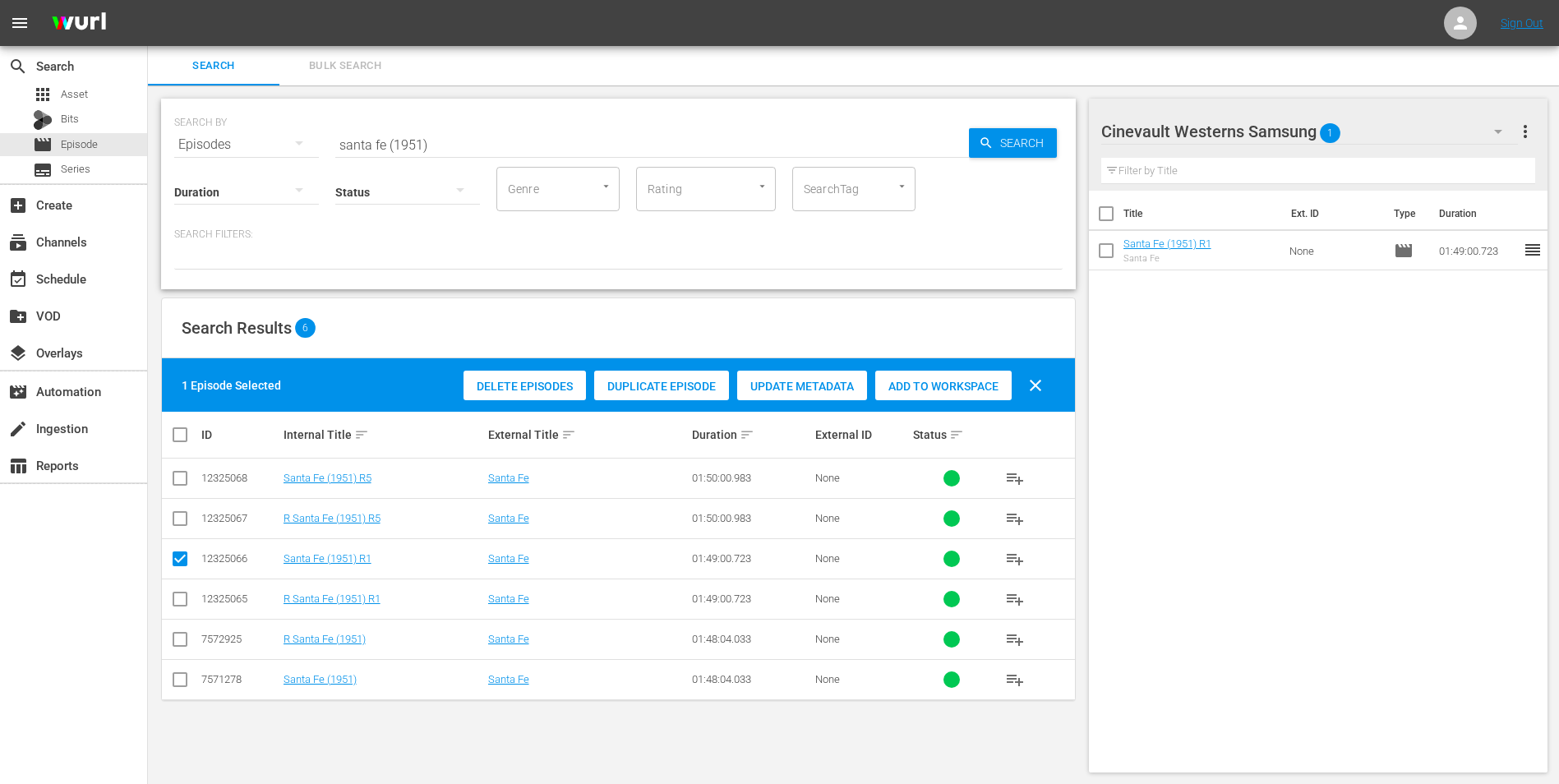
click at [1386, 126] on div "Cinevault Westerns Samsung 1" at bounding box center [1311, 132] width 418 height 46
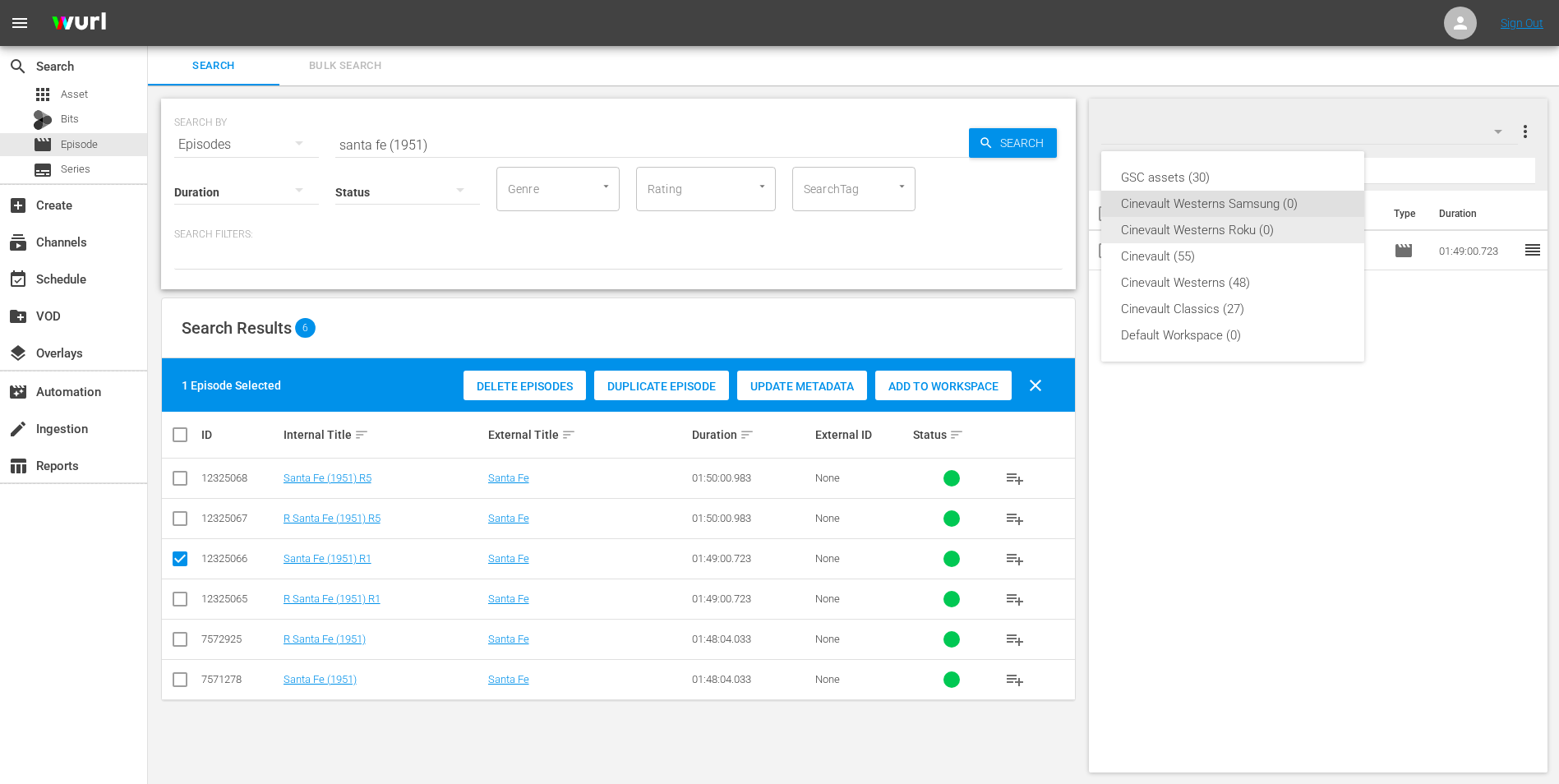
click at [1250, 232] on div "Cinevault Westerns Roku (0)" at bounding box center [1233, 230] width 223 height 27
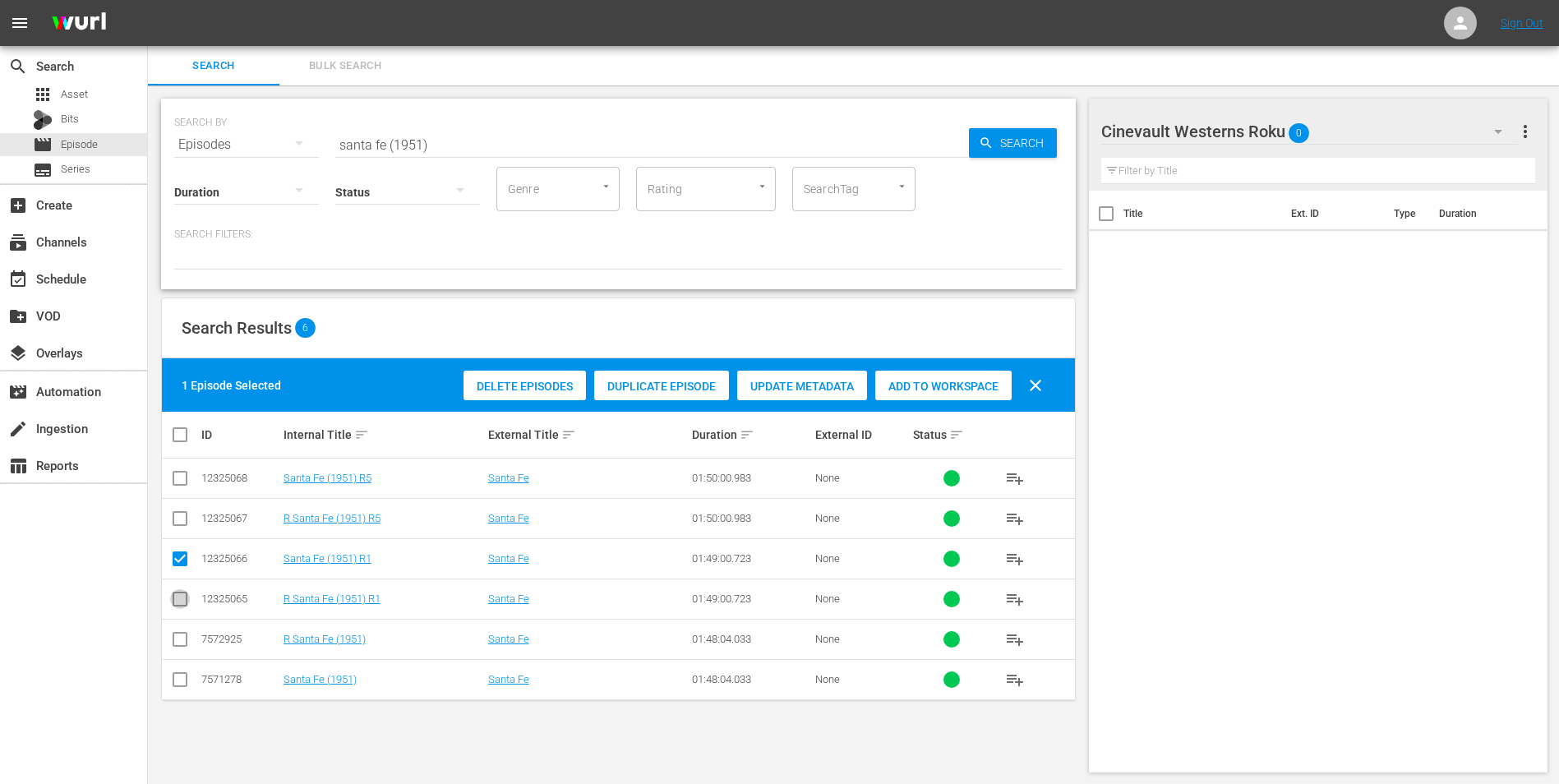
click at [188, 601] on input "checkbox" at bounding box center [180, 602] width 20 height 20
checkbox input "true"
drag, startPoint x: 193, startPoint y: 556, endPoint x: 183, endPoint y: 556, distance: 10.0
click at [184, 556] on td at bounding box center [181, 557] width 37 height 40
click at [183, 556] on input "checkbox" at bounding box center [180, 562] width 20 height 20
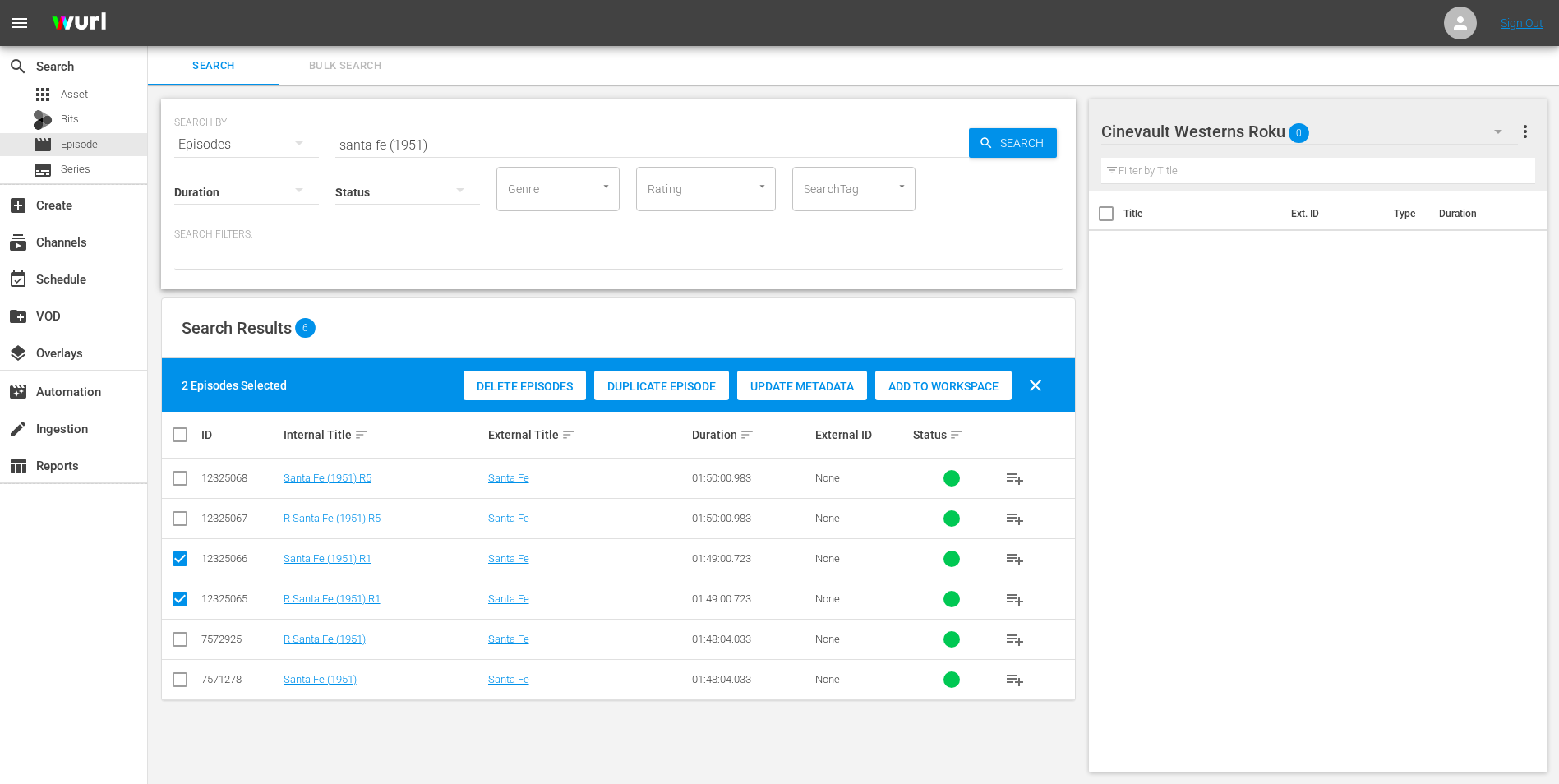
checkbox input "false"
drag, startPoint x: 939, startPoint y: 385, endPoint x: 924, endPoint y: 394, distance: 17.5
click at [936, 386] on span "Add to Workspace" at bounding box center [943, 386] width 136 height 13
click at [1352, 124] on div "Cinevault Westerns Roku 1" at bounding box center [1311, 132] width 418 height 46
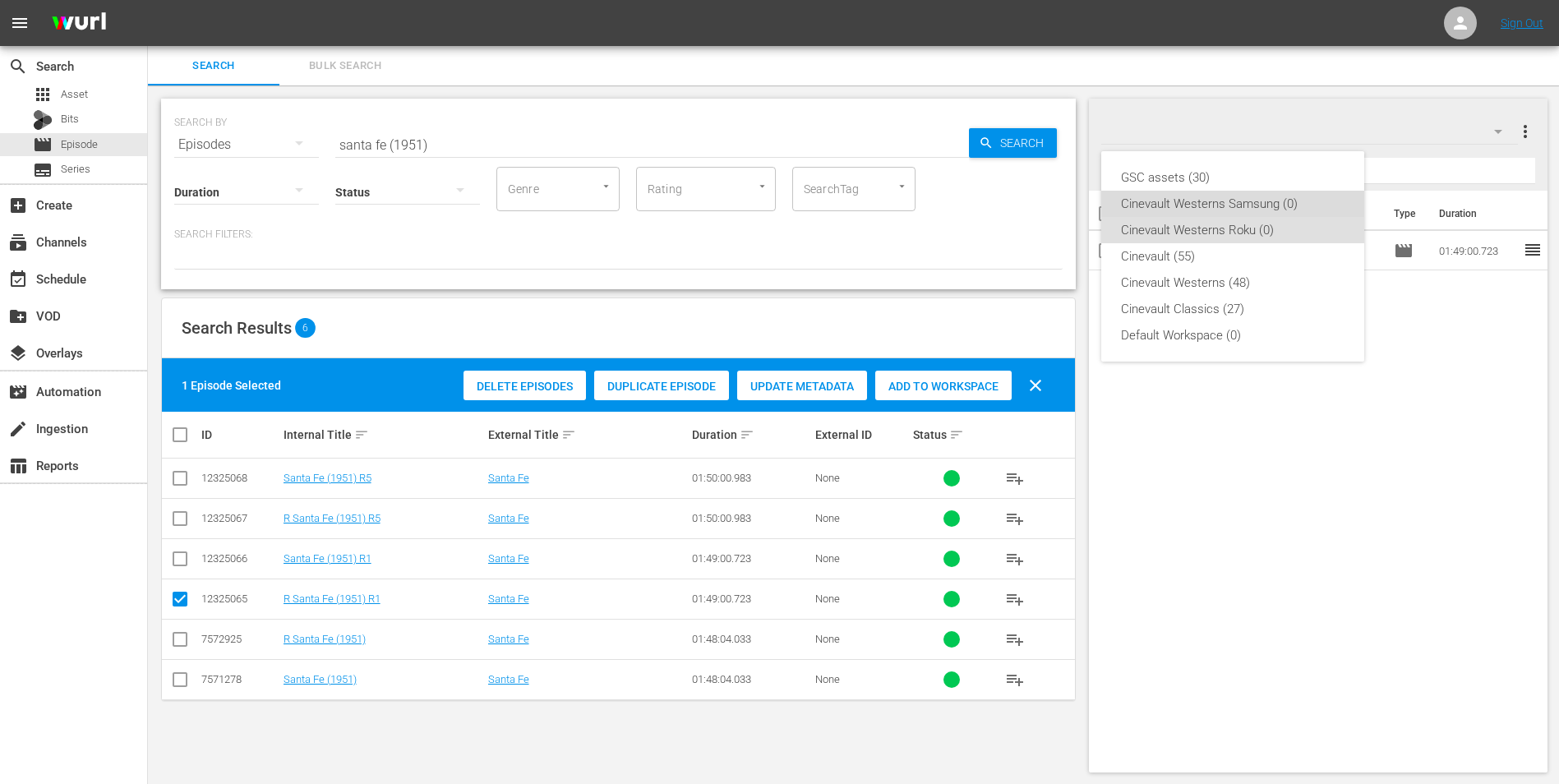
click at [1237, 205] on div "Cinevault Westerns Samsung (0)" at bounding box center [1233, 204] width 223 height 27
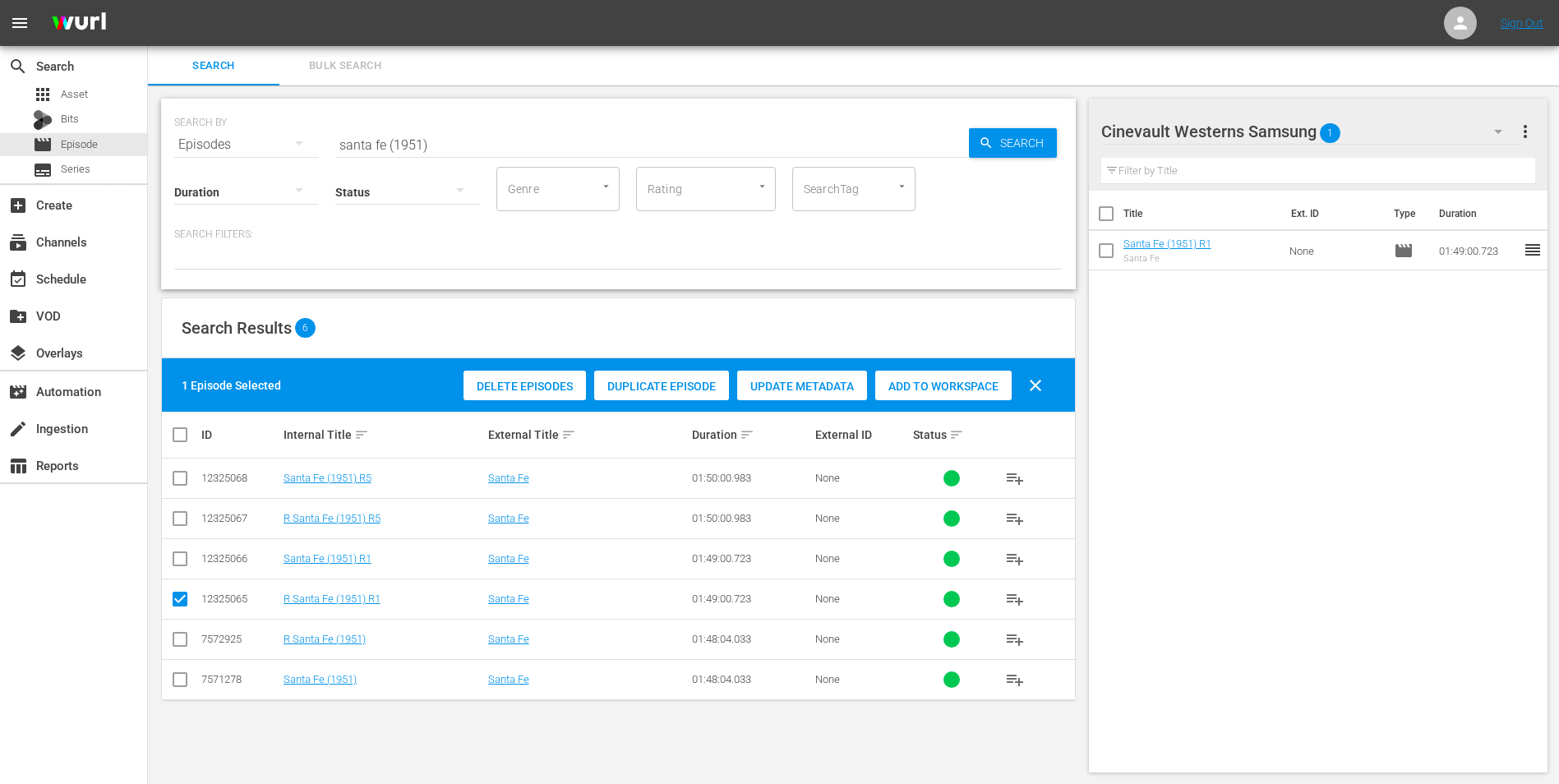
click at [486, 147] on input "santa fe (1951)" at bounding box center [652, 144] width 634 height 39
click at [491, 145] on input "santa fe (1951)" at bounding box center [652, 144] width 634 height 39
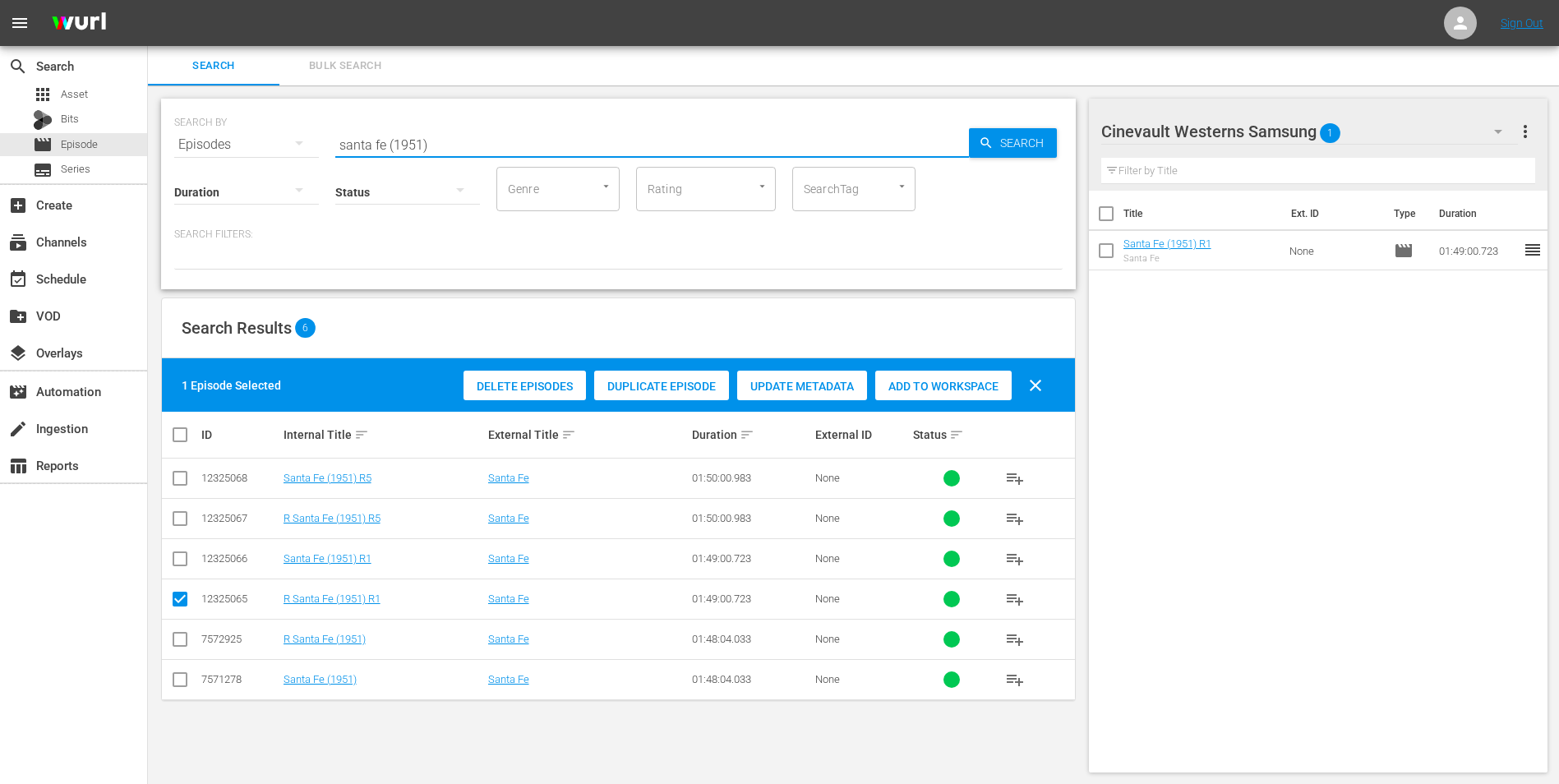
click at [491, 145] on input "santa fe (1951)" at bounding box center [652, 144] width 634 height 39
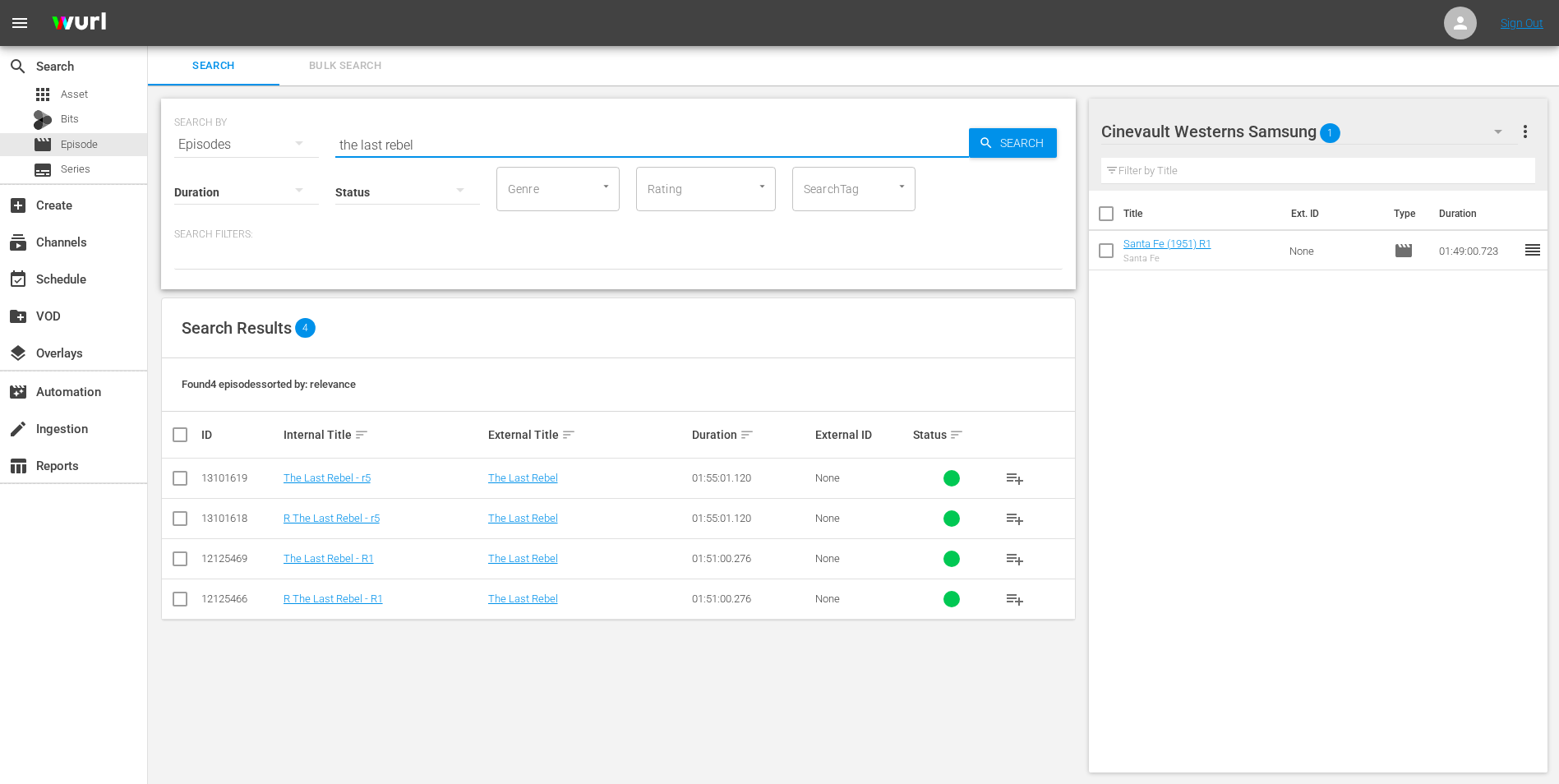
type input "the last rebel"
click at [180, 554] on input "checkbox" at bounding box center [180, 562] width 20 height 20
checkbox input "true"
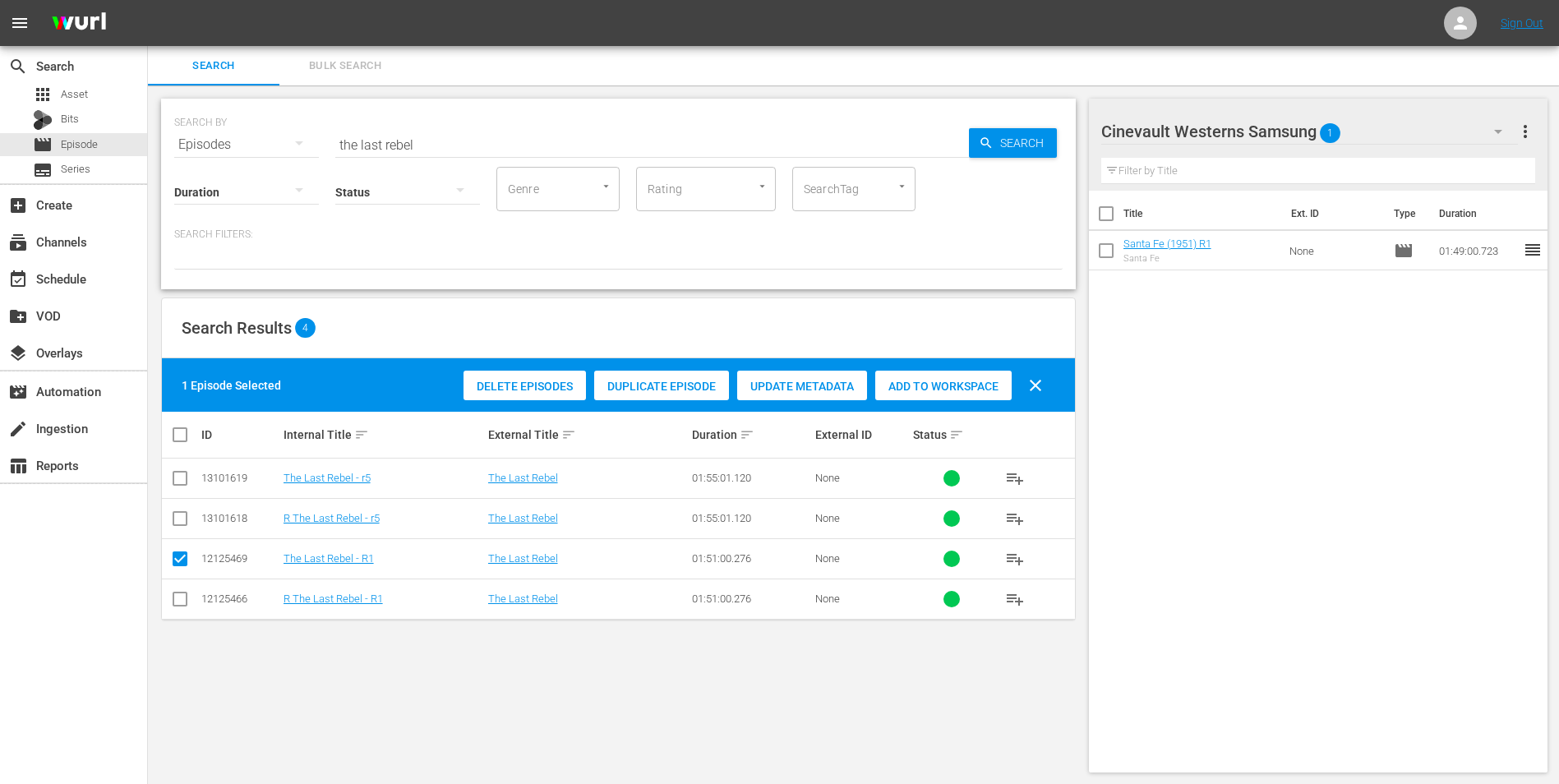
click at [932, 381] on span "Add to Workspace" at bounding box center [943, 386] width 136 height 13
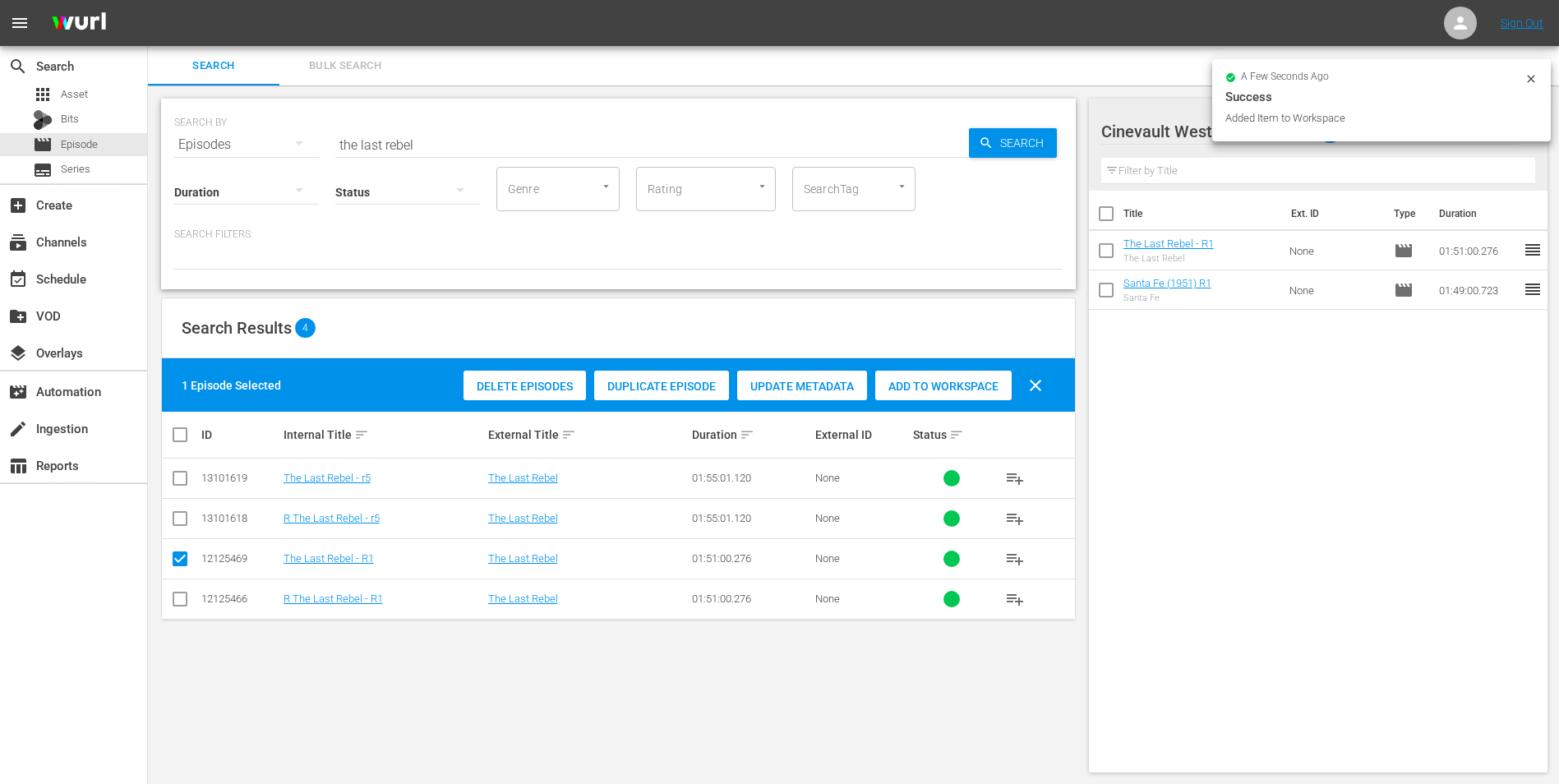
click at [1525, 92] on div "Success" at bounding box center [1381, 97] width 312 height 20
drag, startPoint x: 1528, startPoint y: 73, endPoint x: 1524, endPoint y: 82, distance: 9.8
click at [1528, 75] on icon at bounding box center [1531, 78] width 13 height 13
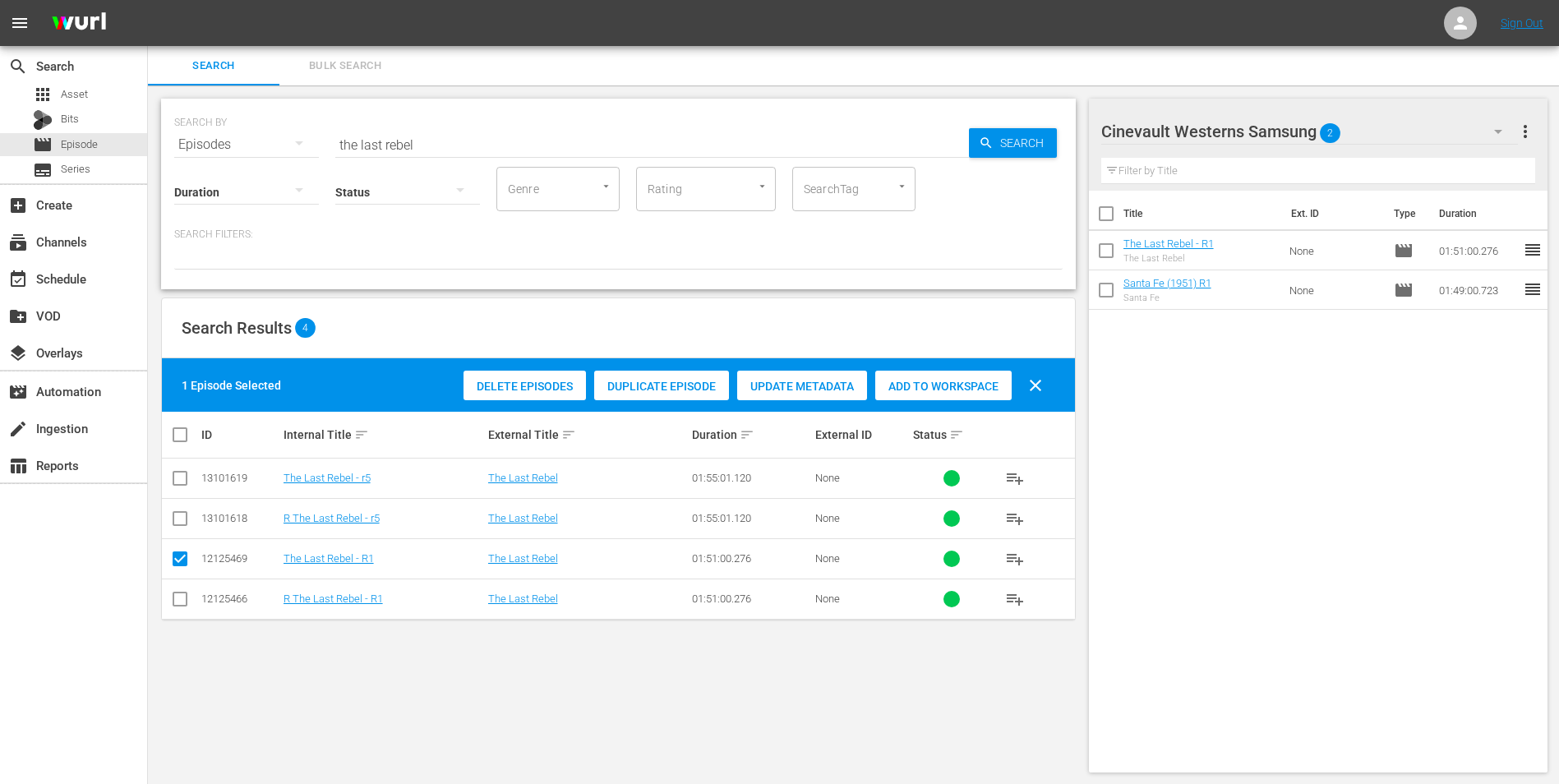
click at [1451, 122] on div "Cinevault Westerns Samsung 2" at bounding box center [1311, 132] width 418 height 46
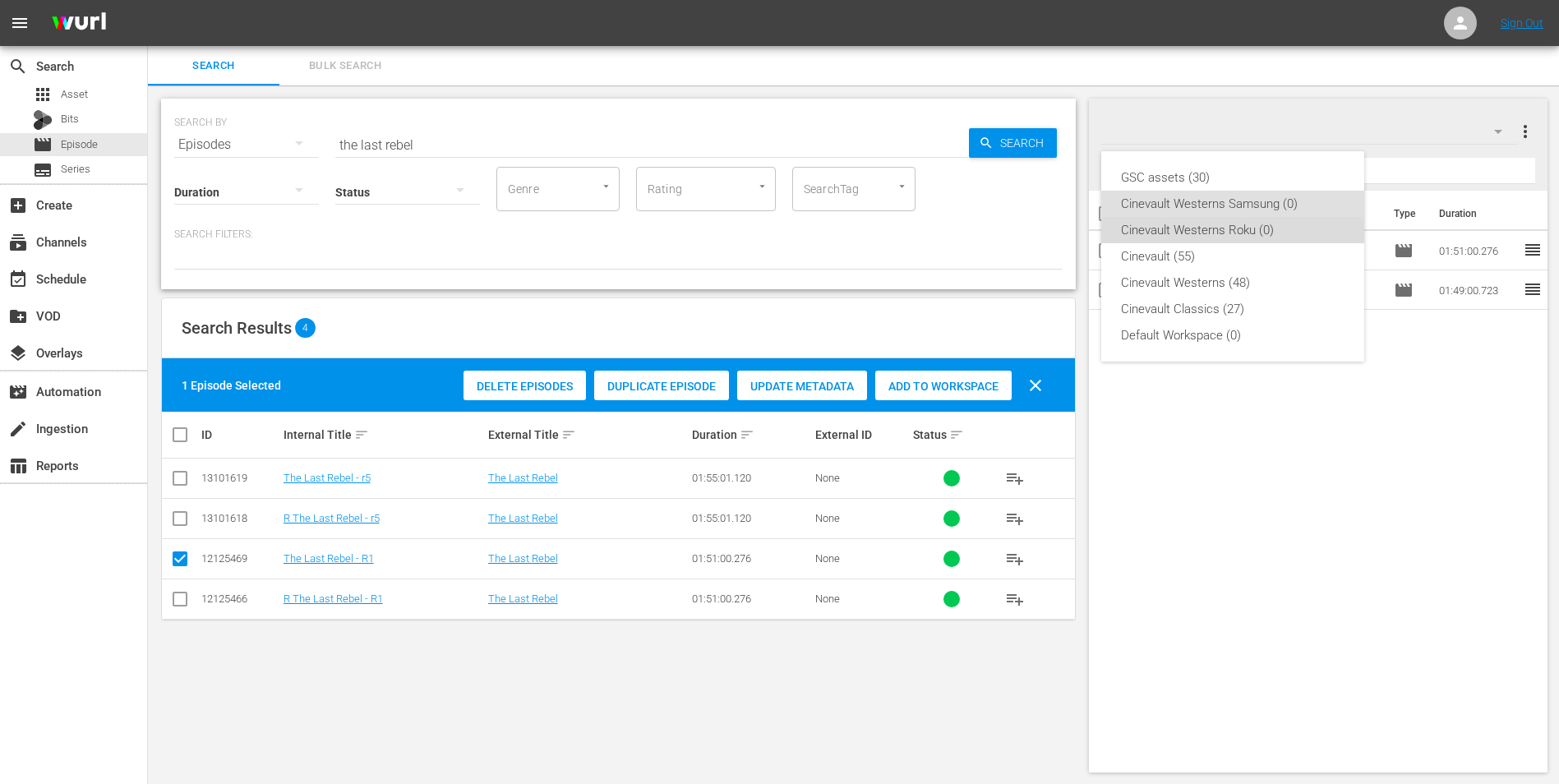
click at [1260, 234] on div "Cinevault Westerns Roku (0)" at bounding box center [1233, 230] width 223 height 27
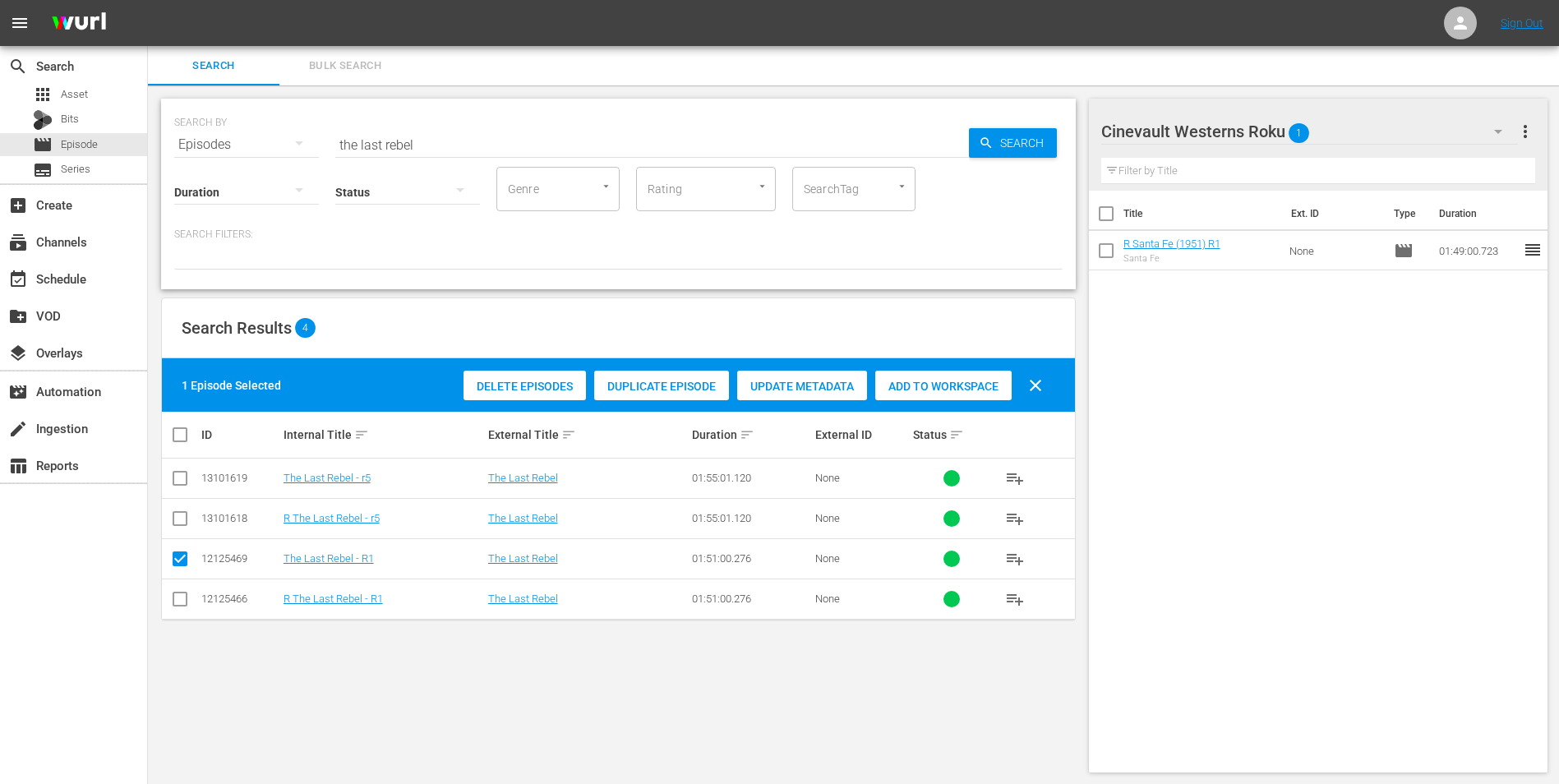
click at [171, 595] on input "checkbox" at bounding box center [180, 602] width 20 height 20
checkbox input "true"
click at [187, 555] on input "checkbox" at bounding box center [180, 562] width 20 height 20
checkbox input "false"
click at [938, 374] on div "Add to Workspace" at bounding box center [943, 386] width 136 height 31
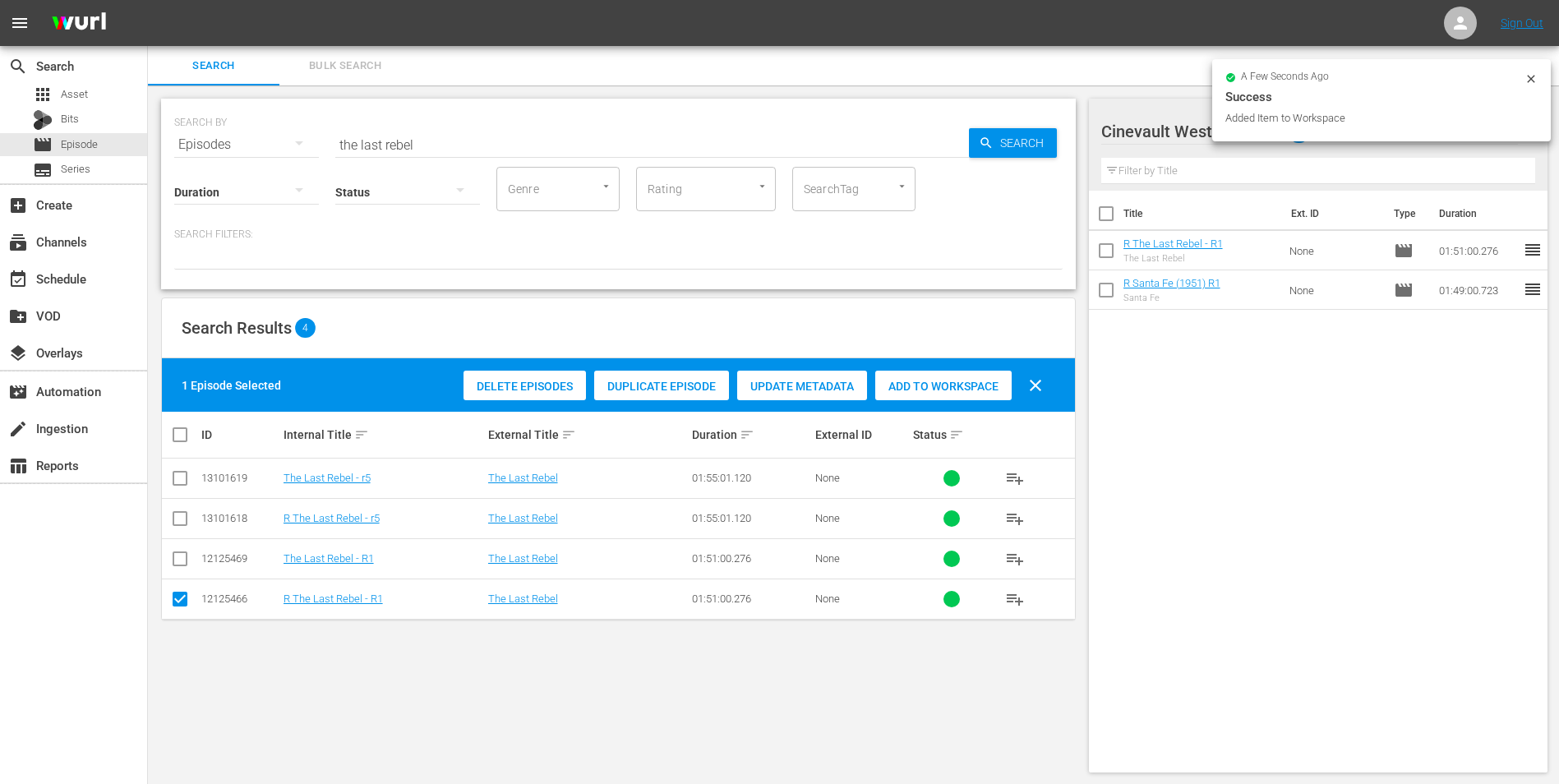
click at [620, 132] on input "the last rebel" at bounding box center [652, 144] width 634 height 39
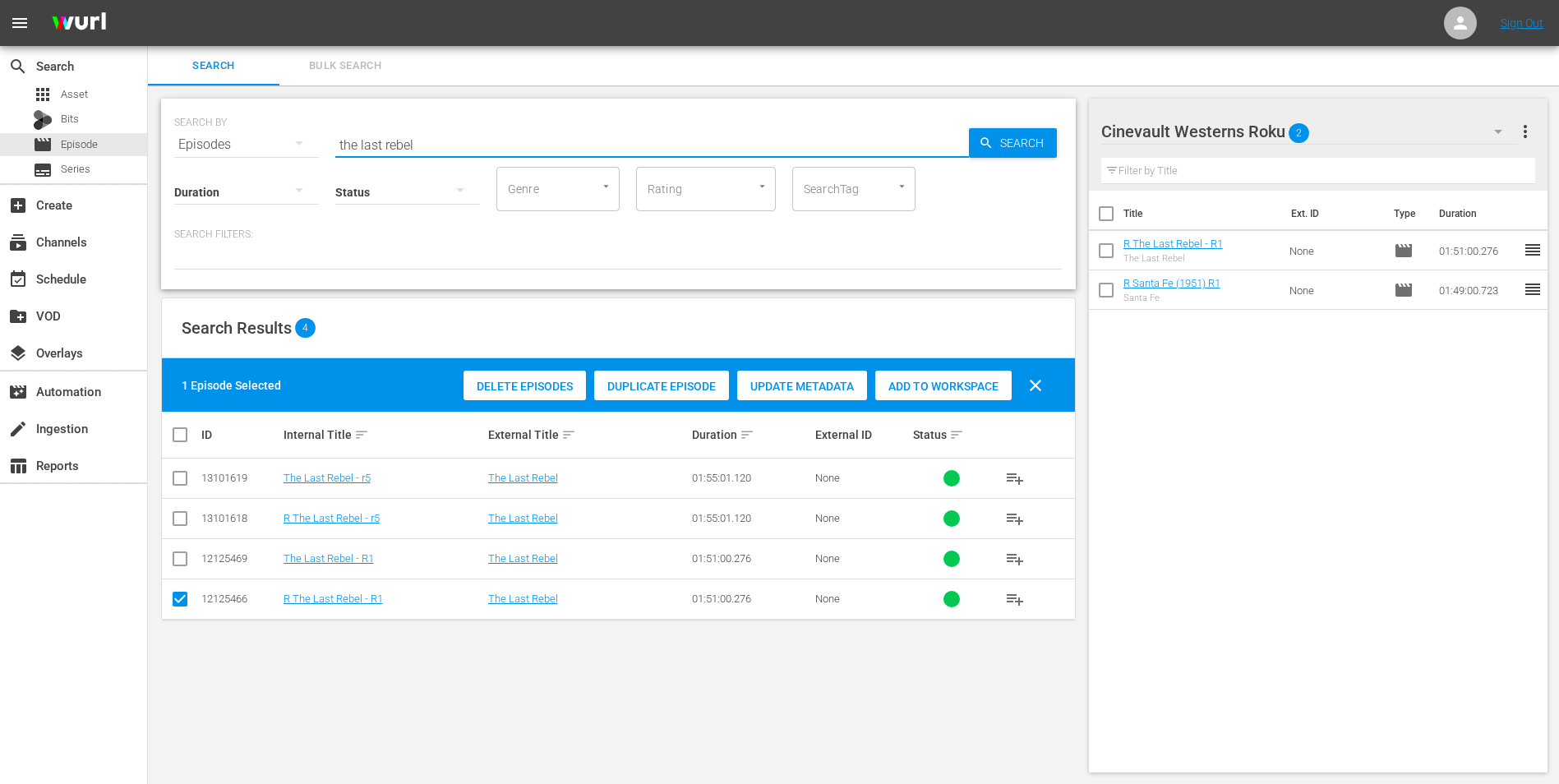
click at [620, 132] on input "the last rebel" at bounding box center [652, 144] width 634 height 39
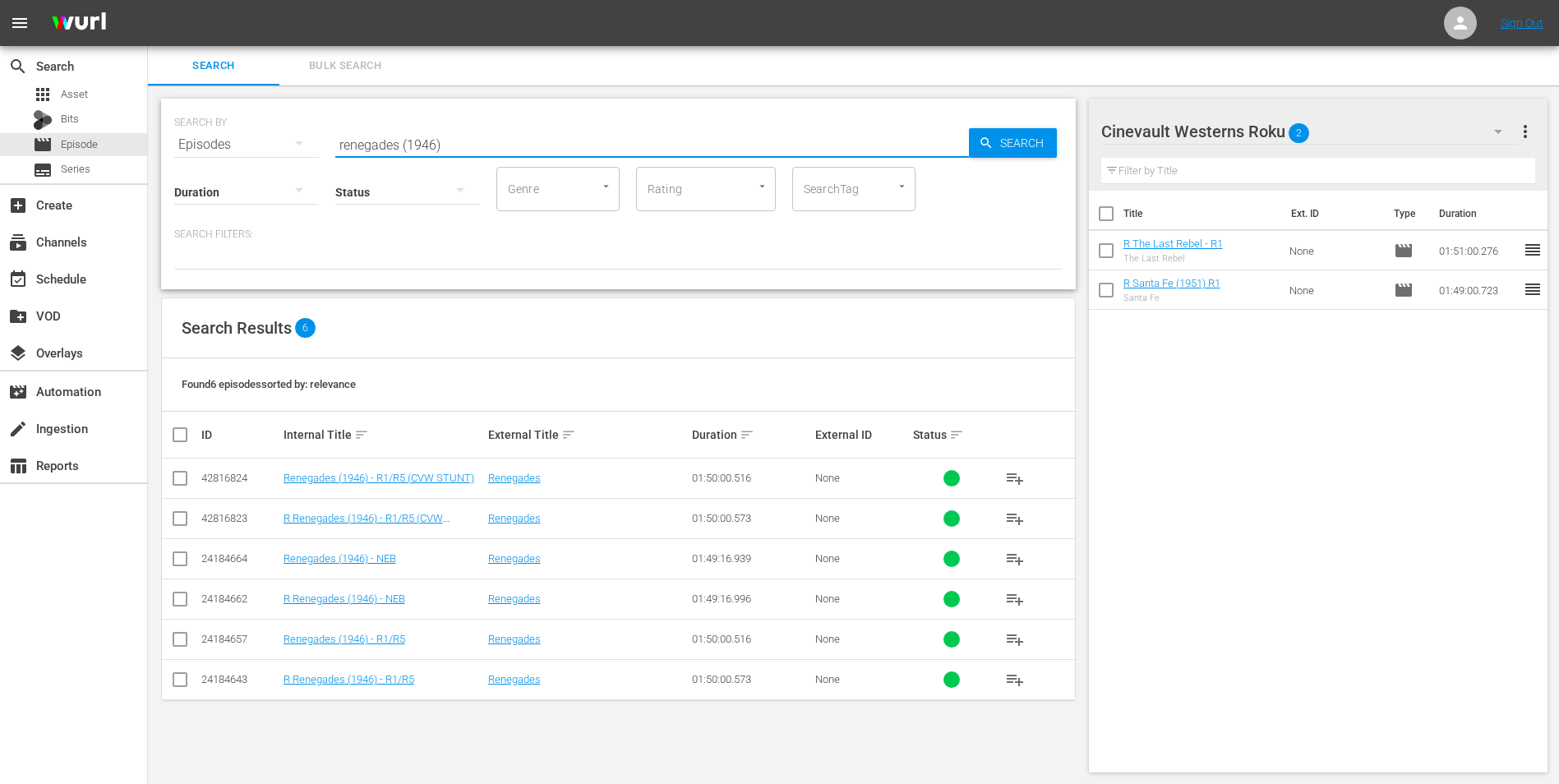
type input "renegades (1946)"
click at [182, 679] on input "checkbox" at bounding box center [180, 683] width 20 height 20
checkbox input "true"
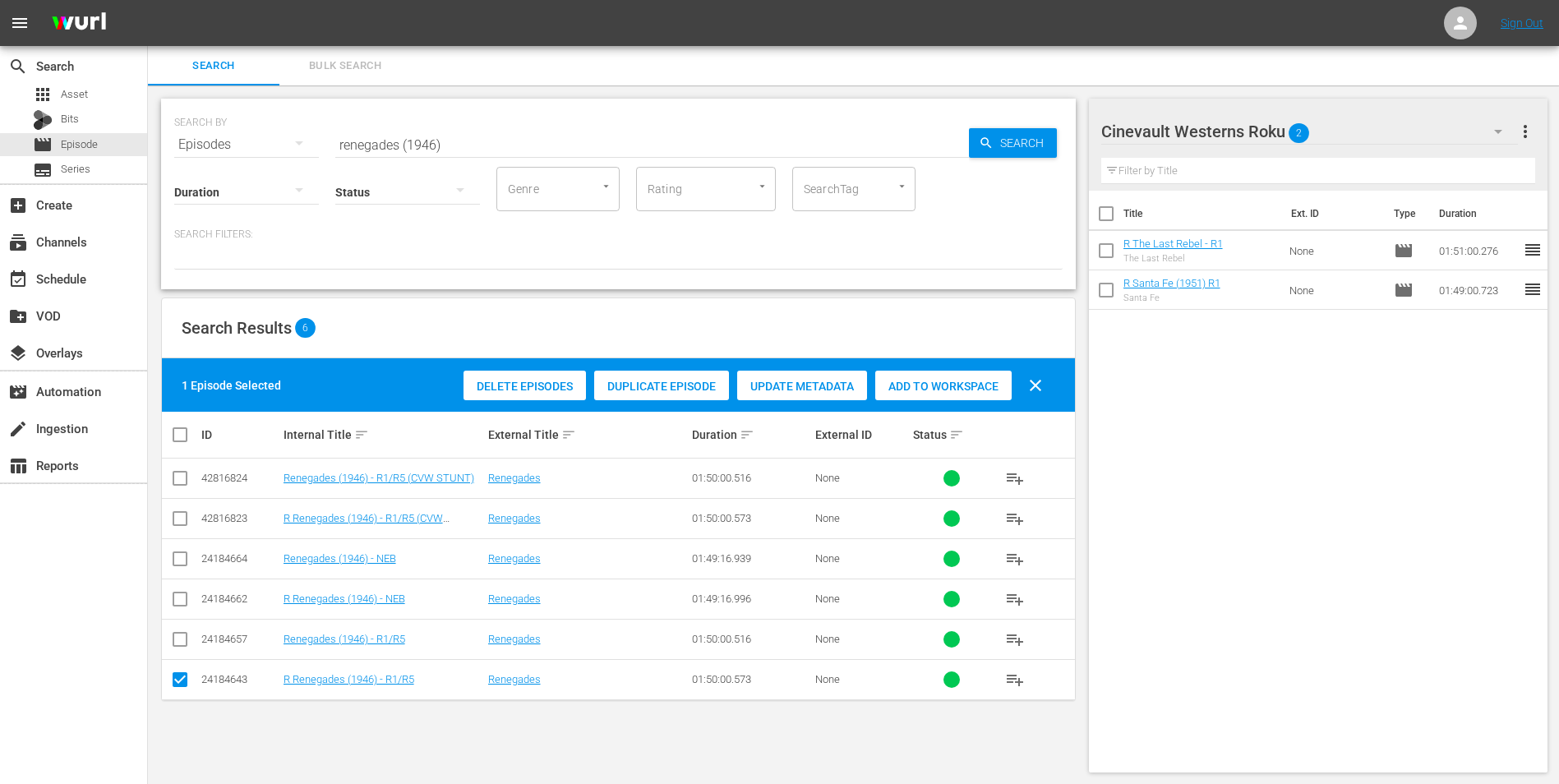
click at [898, 383] on span "Add to Workspace" at bounding box center [943, 386] width 136 height 13
click at [1379, 136] on div "Cinevault Westerns Roku 3" at bounding box center [1311, 132] width 418 height 46
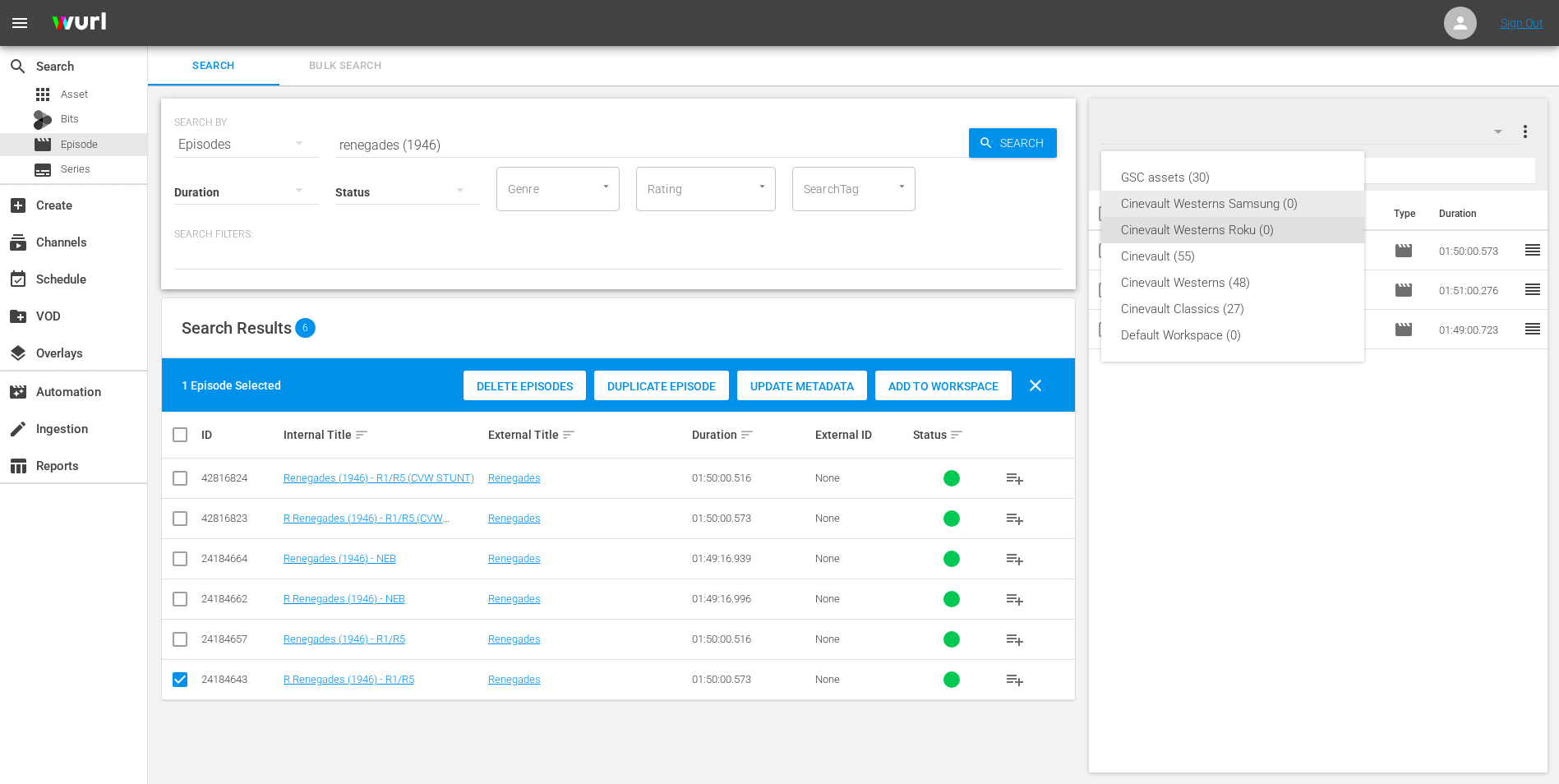
click at [1268, 203] on div "Cinevault Westerns Samsung (0)" at bounding box center [1233, 204] width 223 height 27
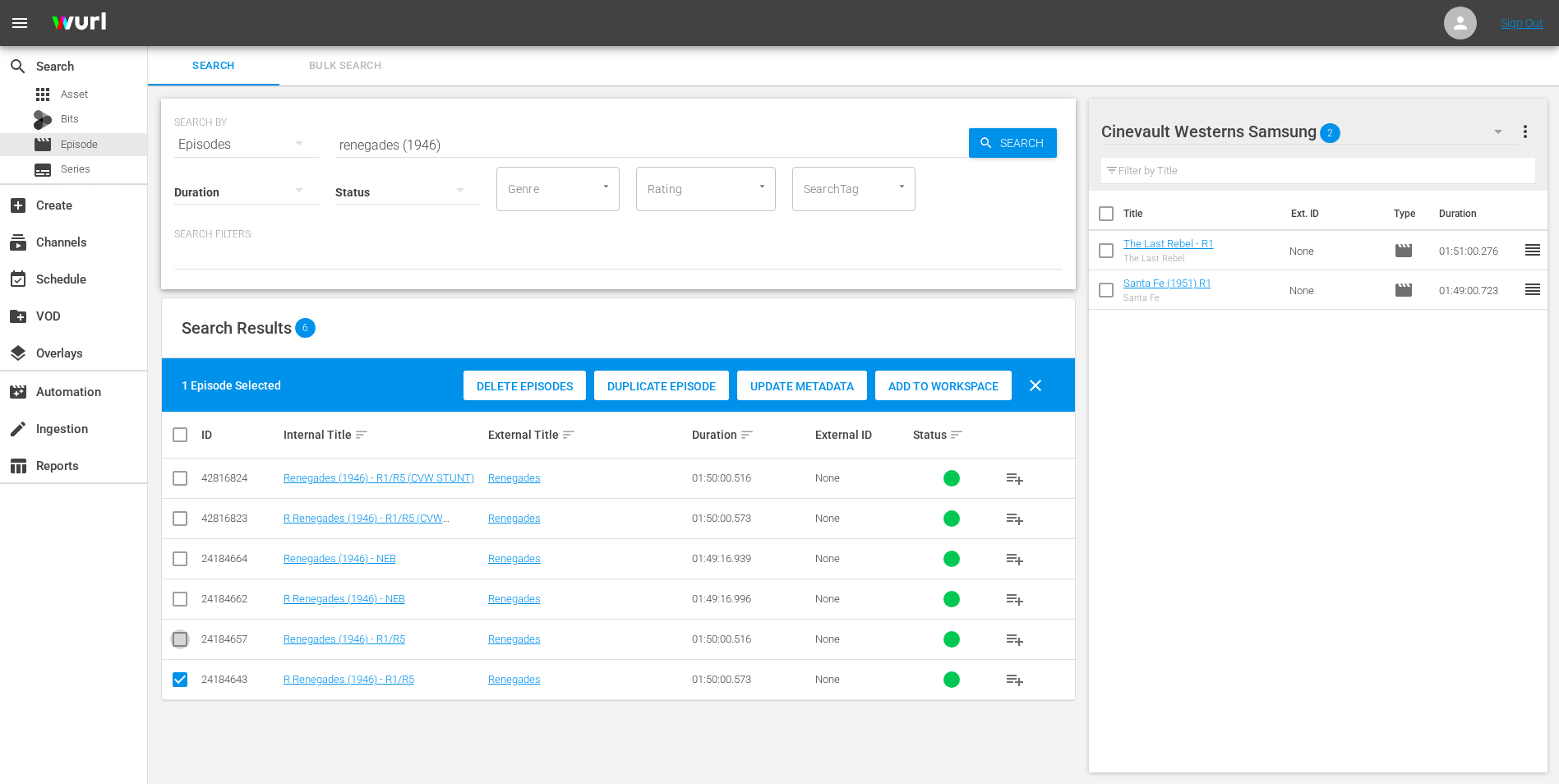
click at [179, 641] on input "checkbox" at bounding box center [180, 643] width 20 height 20
checkbox input "true"
click at [184, 679] on input "checkbox" at bounding box center [180, 683] width 20 height 20
checkbox input "false"
click at [969, 386] on span "Add to Workspace" at bounding box center [943, 386] width 136 height 13
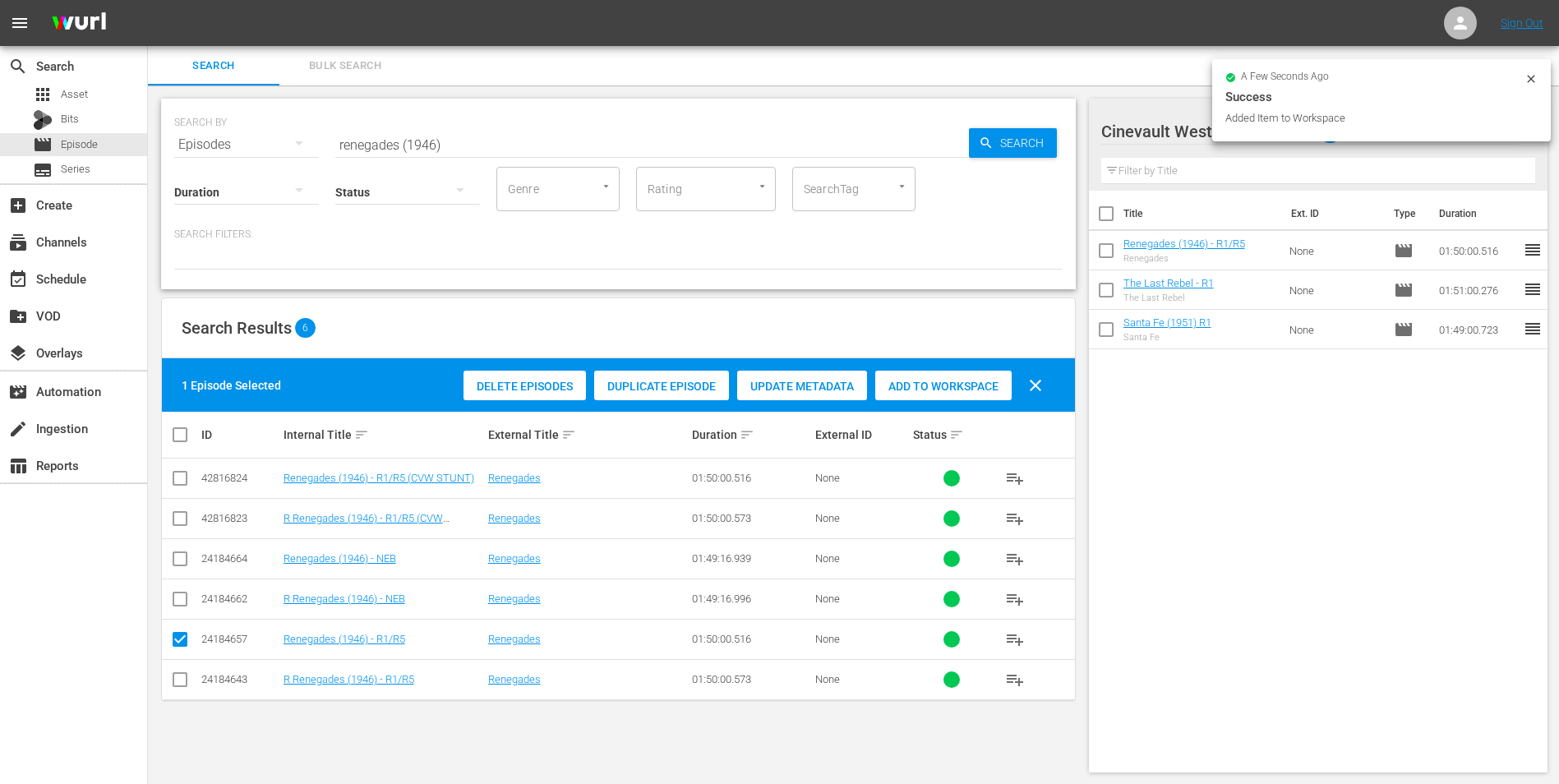
click at [620, 132] on input "renegades (1946)" at bounding box center [652, 144] width 634 height 39
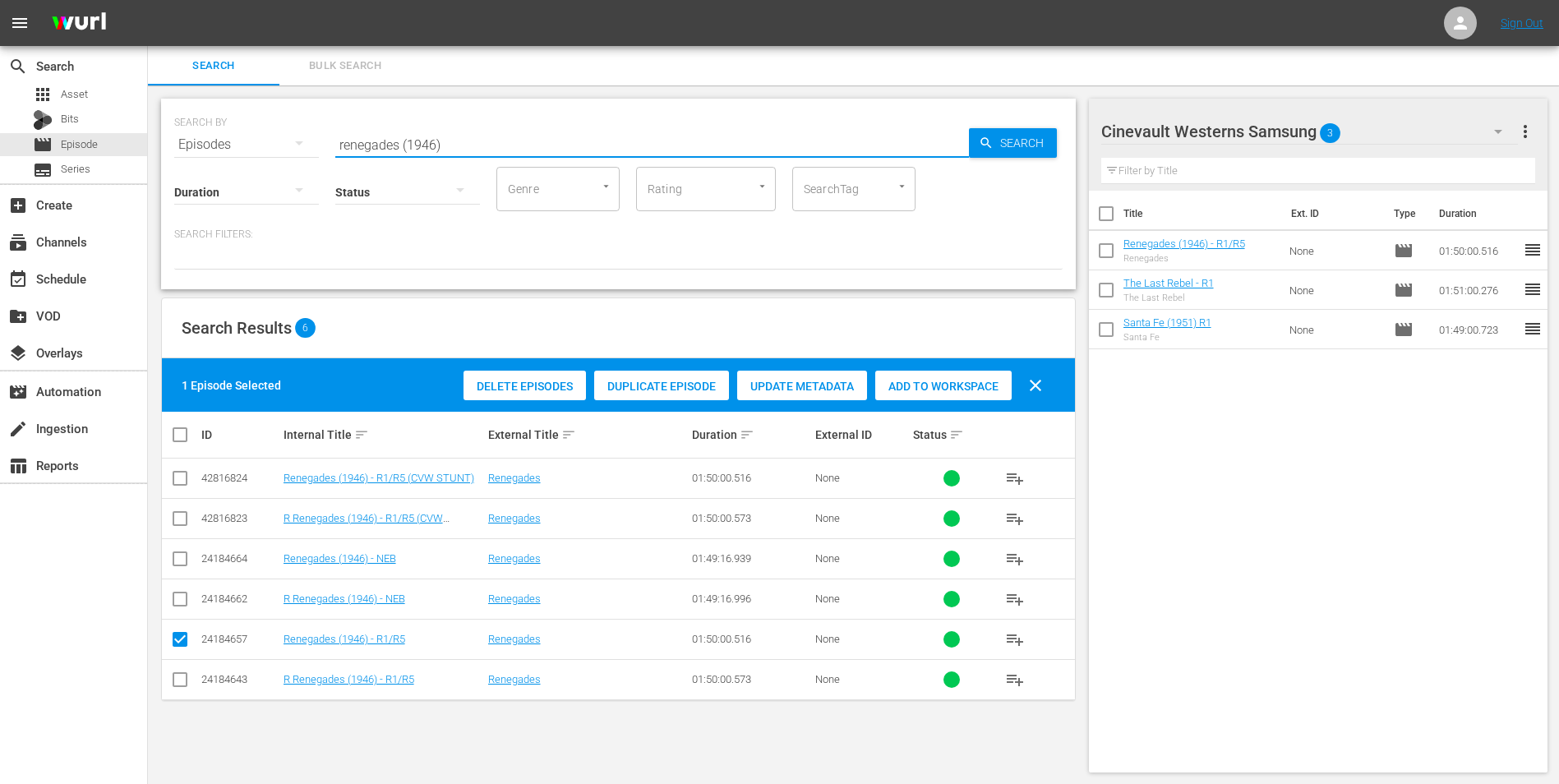
click at [616, 132] on input "renegades (1946)" at bounding box center [652, 144] width 634 height 39
type input "r"
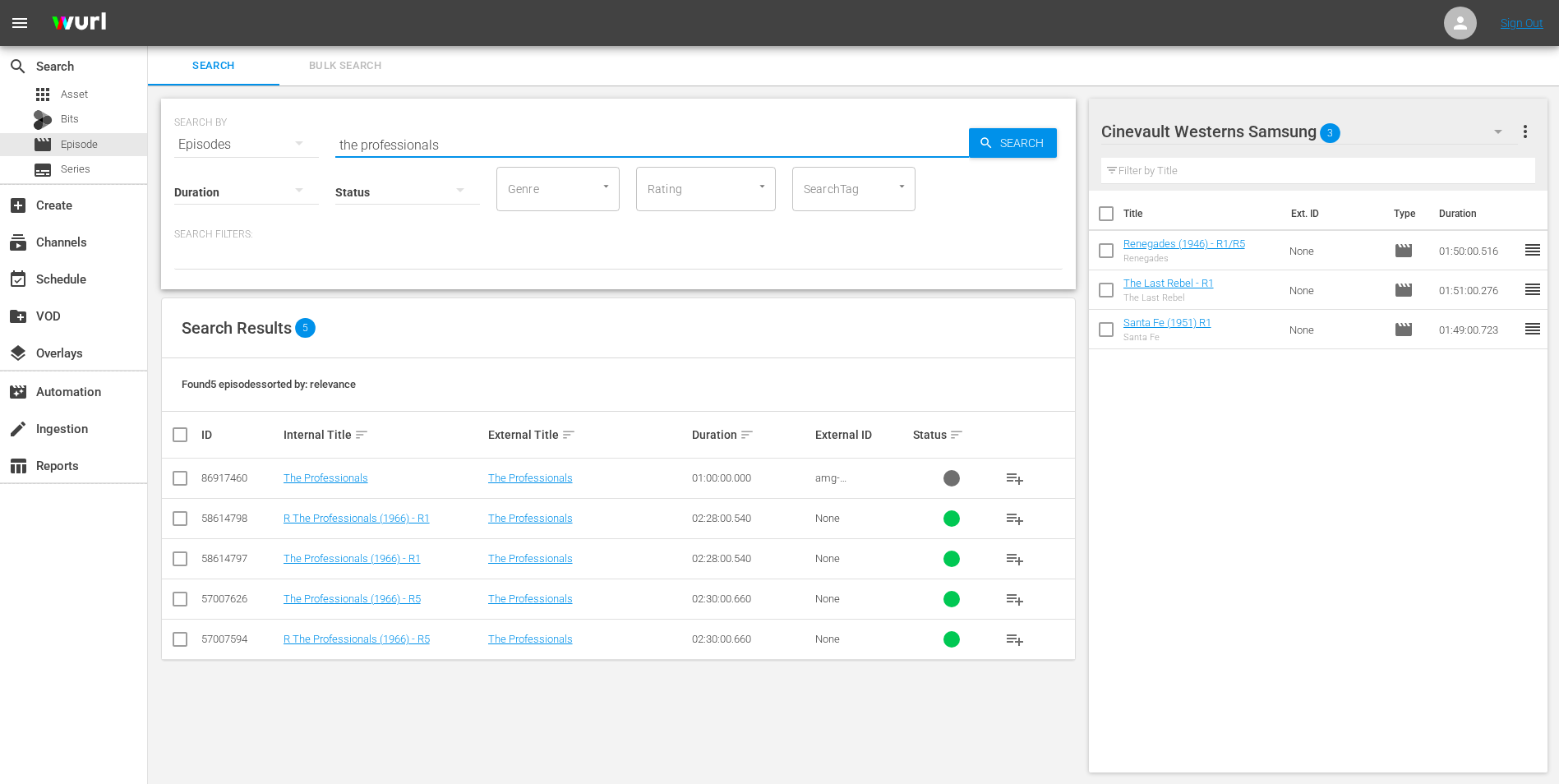
type input "the professionals"
click at [175, 600] on input "checkbox" at bounding box center [180, 602] width 20 height 20
checkbox input "true"
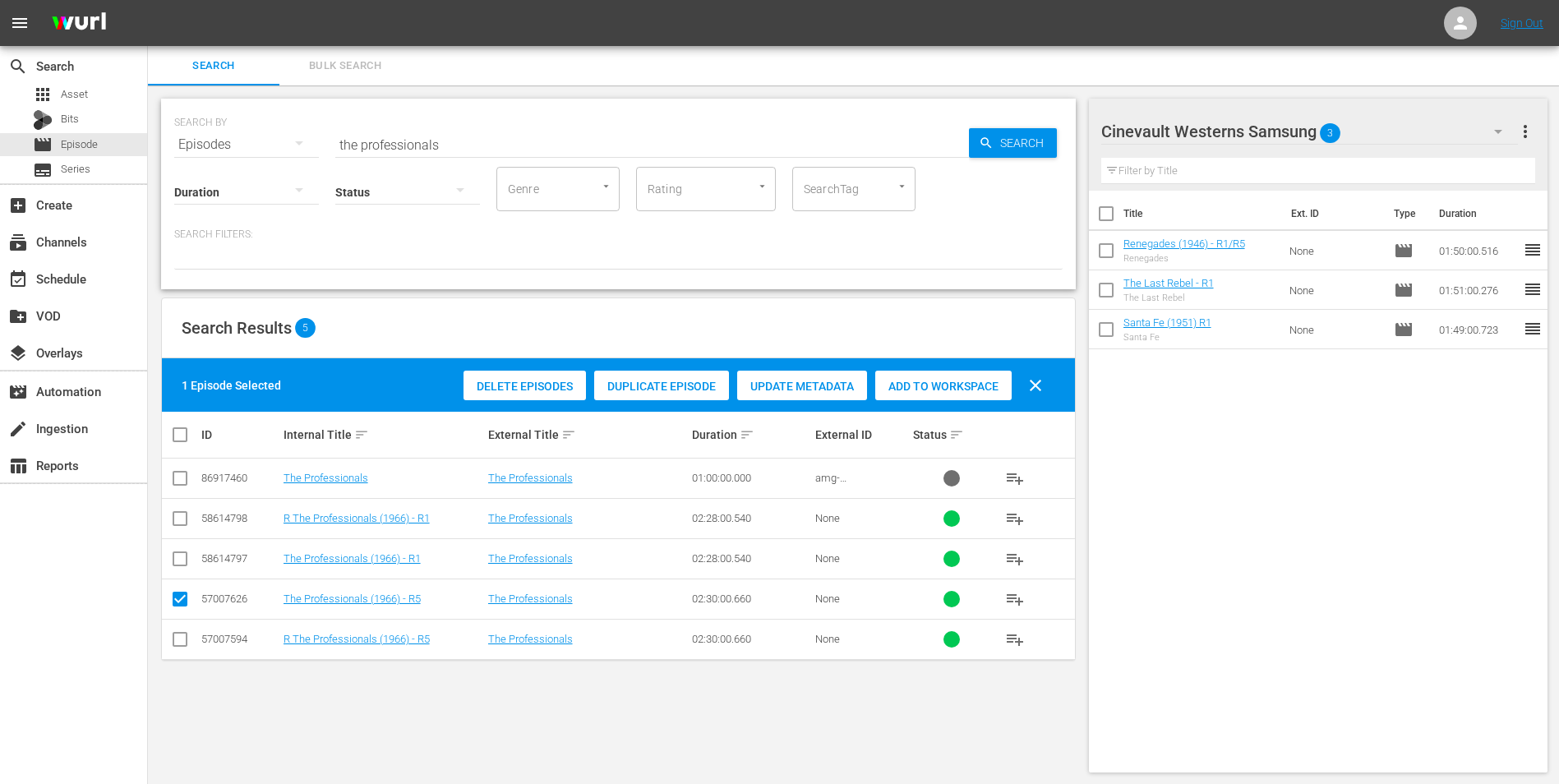
click at [948, 374] on div "Add to Workspace" at bounding box center [943, 386] width 136 height 31
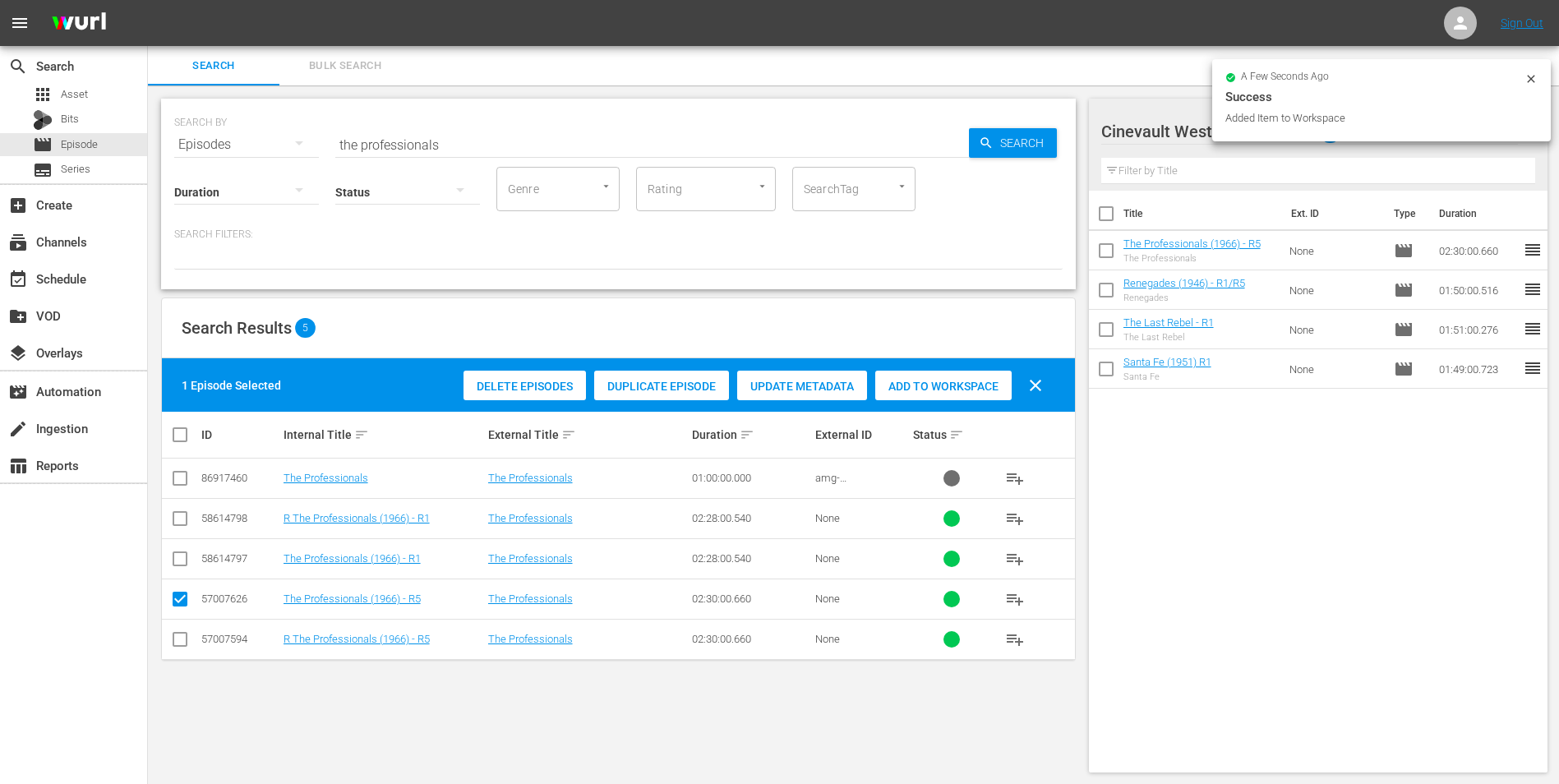
click at [1530, 78] on icon at bounding box center [1531, 78] width 13 height 13
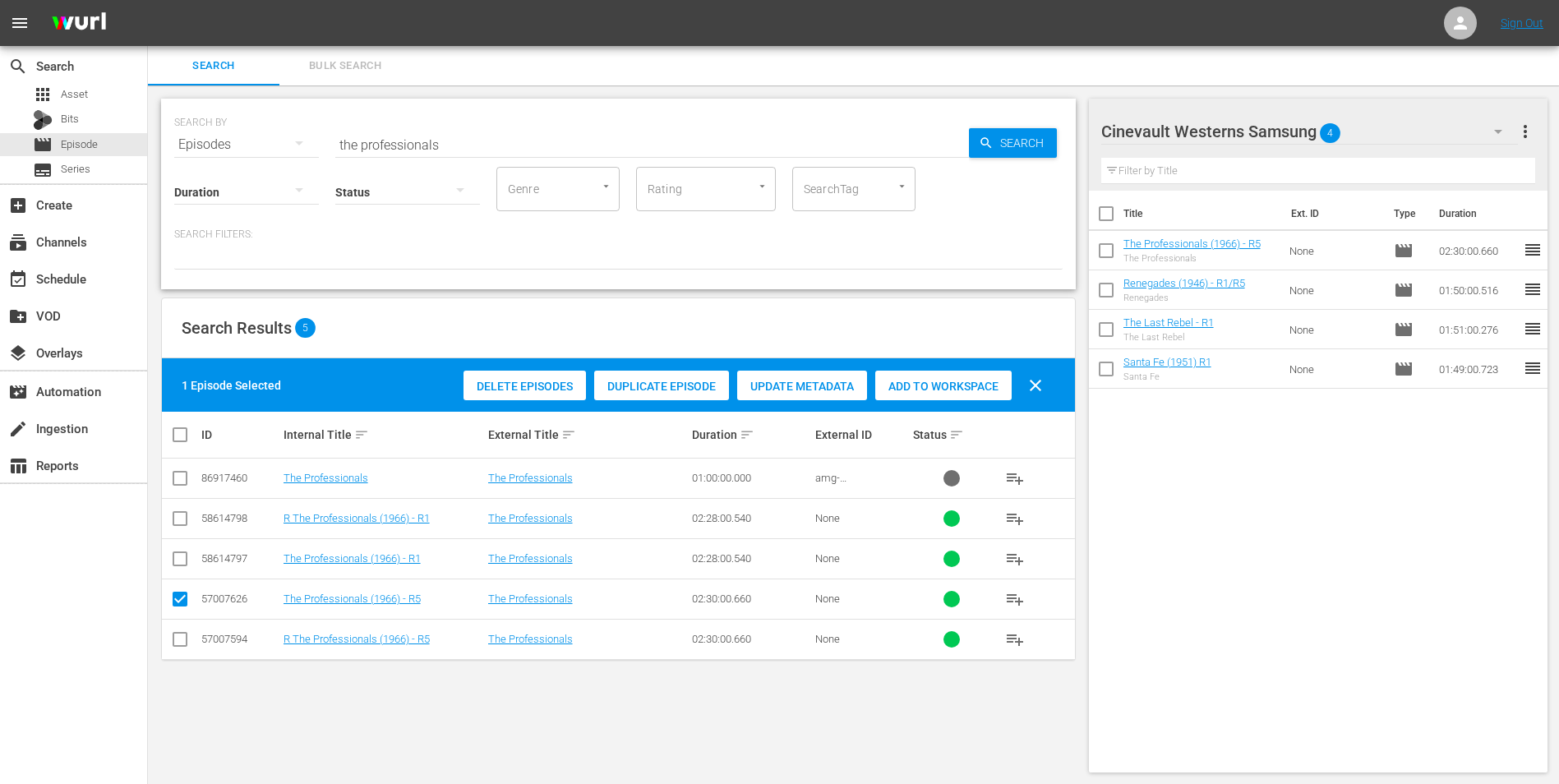
click at [1418, 125] on div "Cinevault Westerns Samsung 4" at bounding box center [1311, 132] width 418 height 46
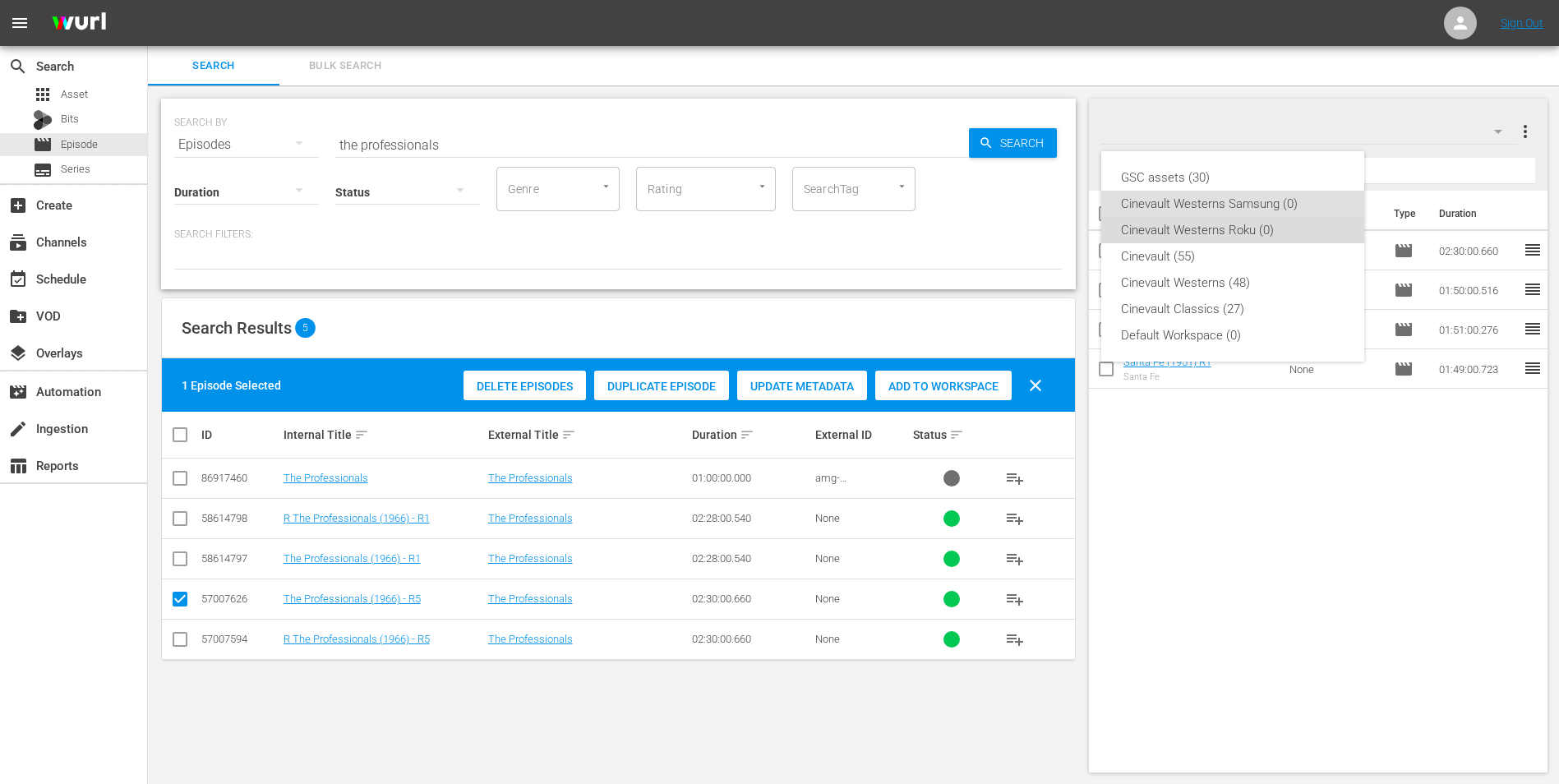
click at [1270, 228] on div "Cinevault Westerns Roku (0)" at bounding box center [1233, 230] width 223 height 27
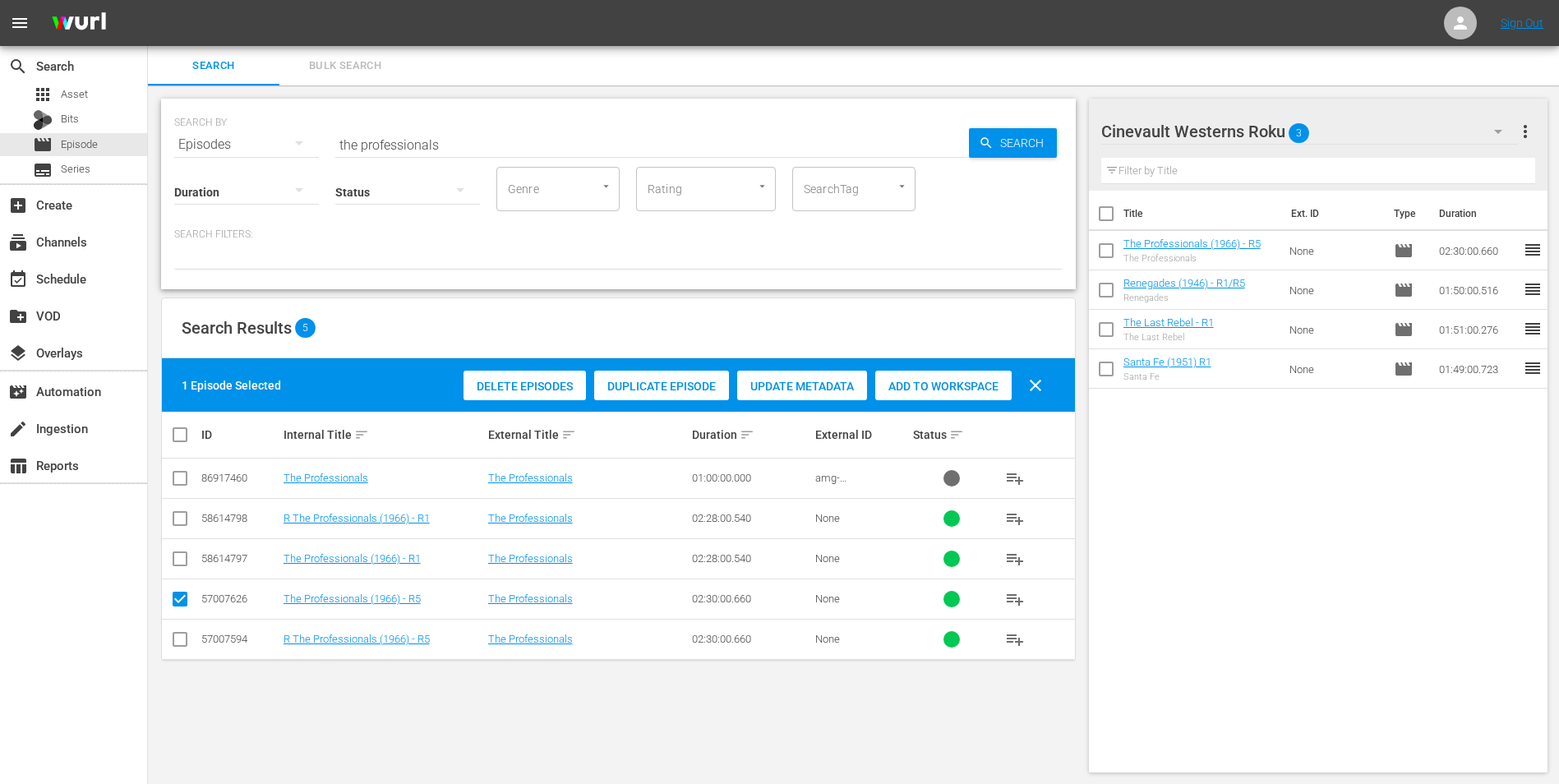
click at [175, 634] on input "checkbox" at bounding box center [180, 643] width 20 height 20
checkbox input "true"
click at [180, 600] on input "checkbox" at bounding box center [180, 602] width 20 height 20
checkbox input "false"
click at [944, 374] on div "Add to Workspace" at bounding box center [943, 386] width 136 height 31
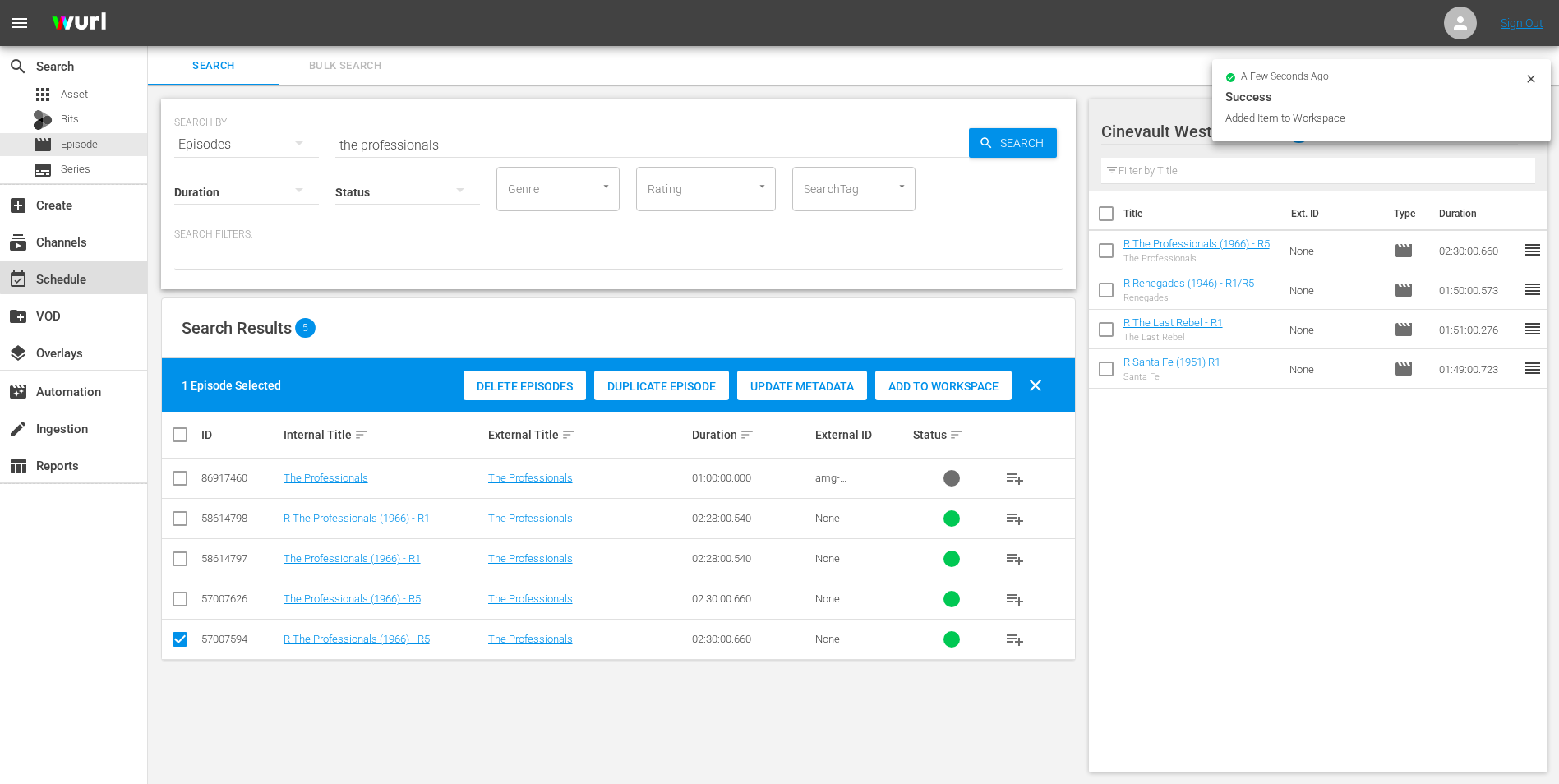
click at [92, 265] on div "event_available Schedule" at bounding box center [73, 277] width 147 height 33
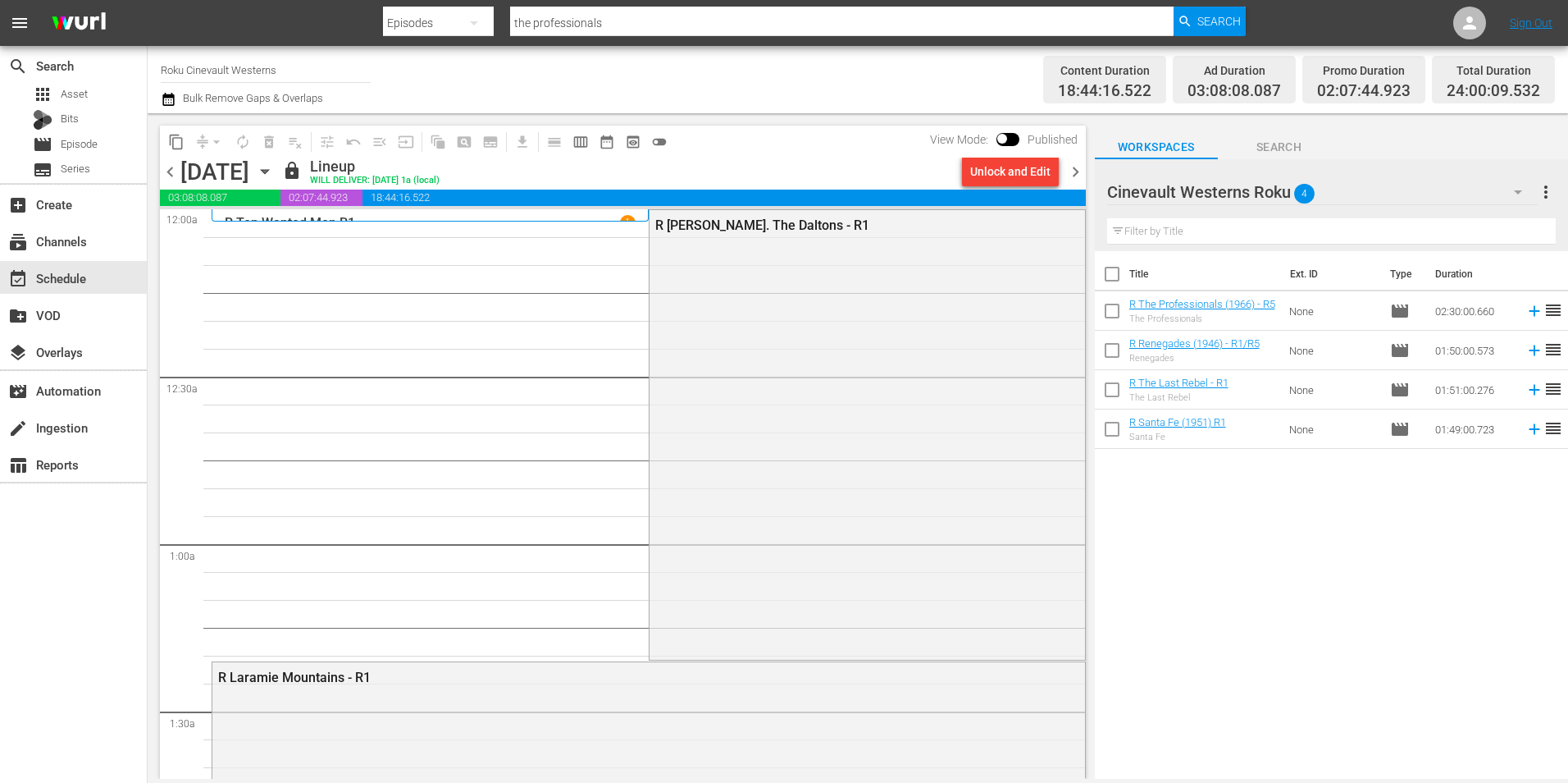
click at [1073, 175] on span "chevron_right" at bounding box center [1076, 171] width 20 height 20
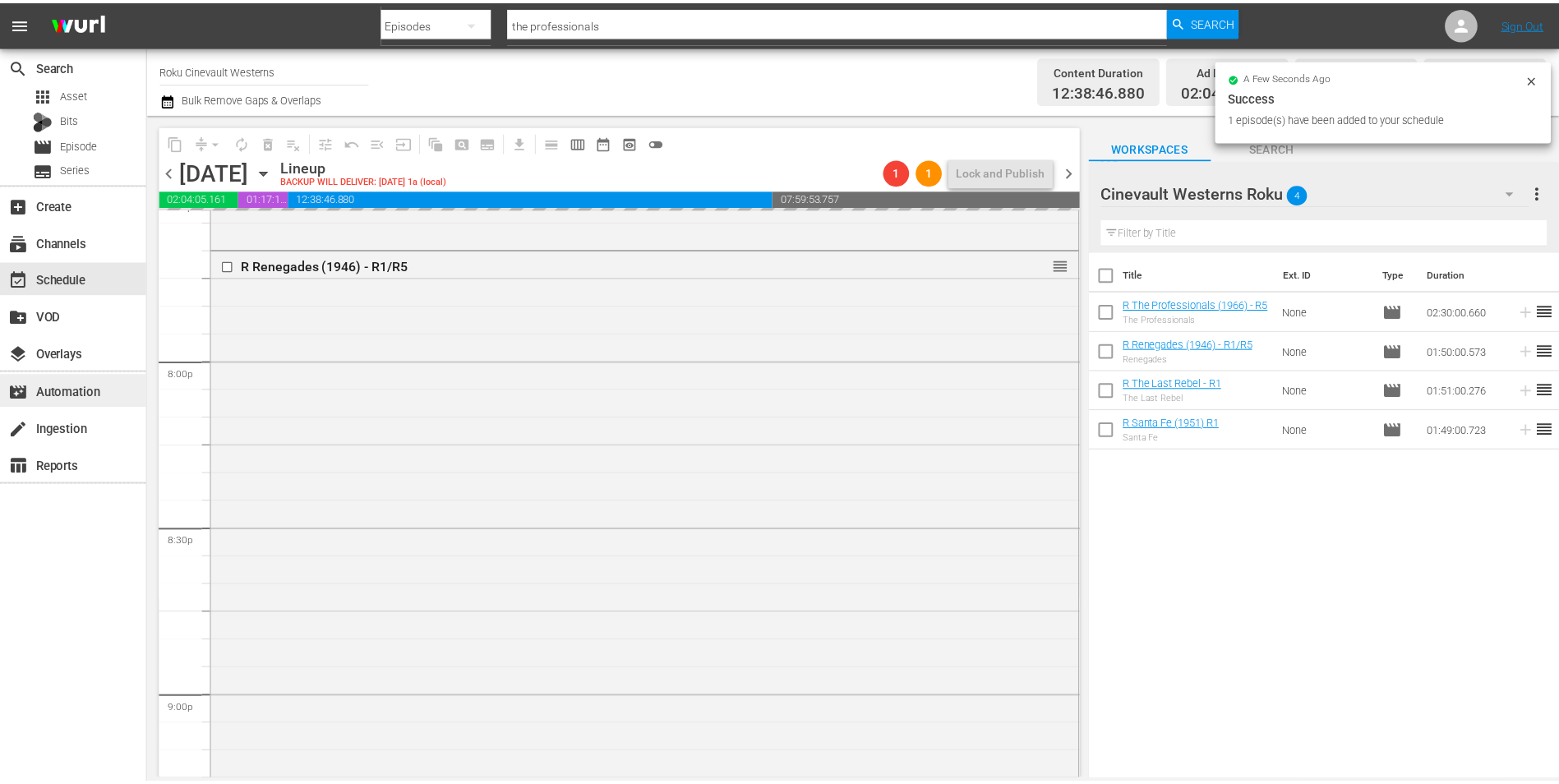
scroll to position [6491, 0]
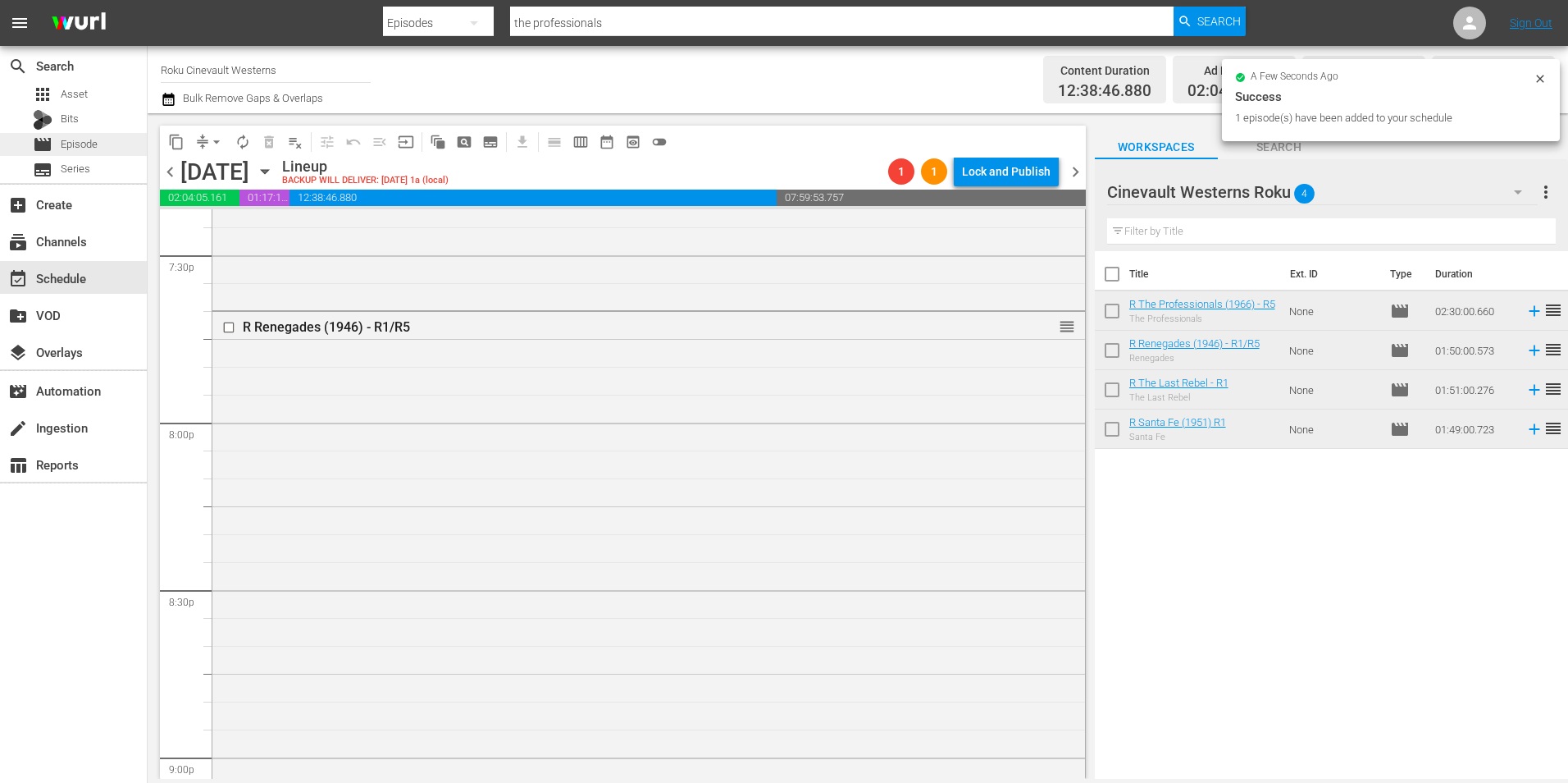
click at [85, 140] on span "Episode" at bounding box center [79, 144] width 37 height 16
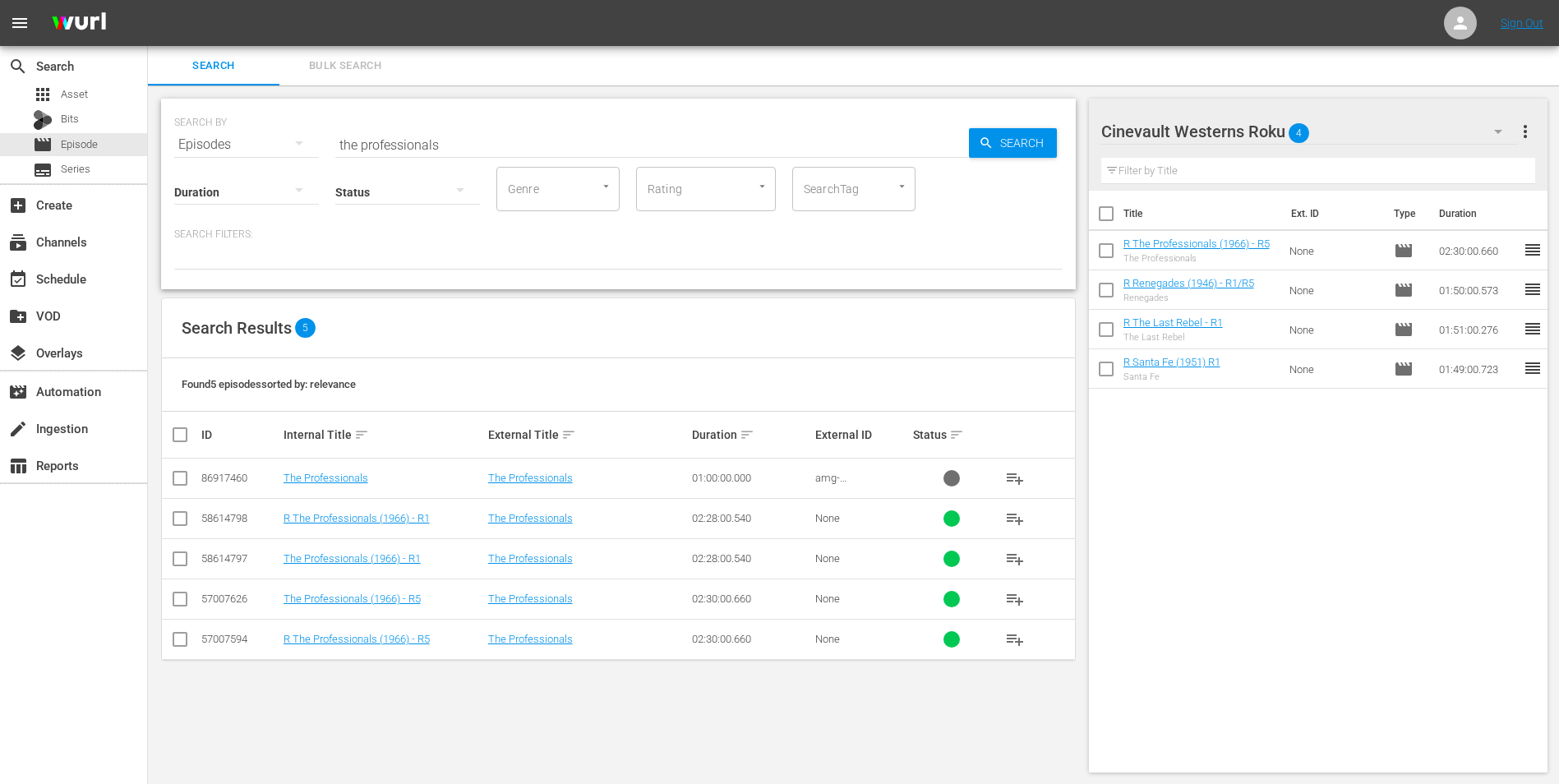
click at [1355, 171] on input "text" at bounding box center [1319, 171] width 435 height 27
click at [602, 139] on input "the professionals" at bounding box center [652, 144] width 634 height 39
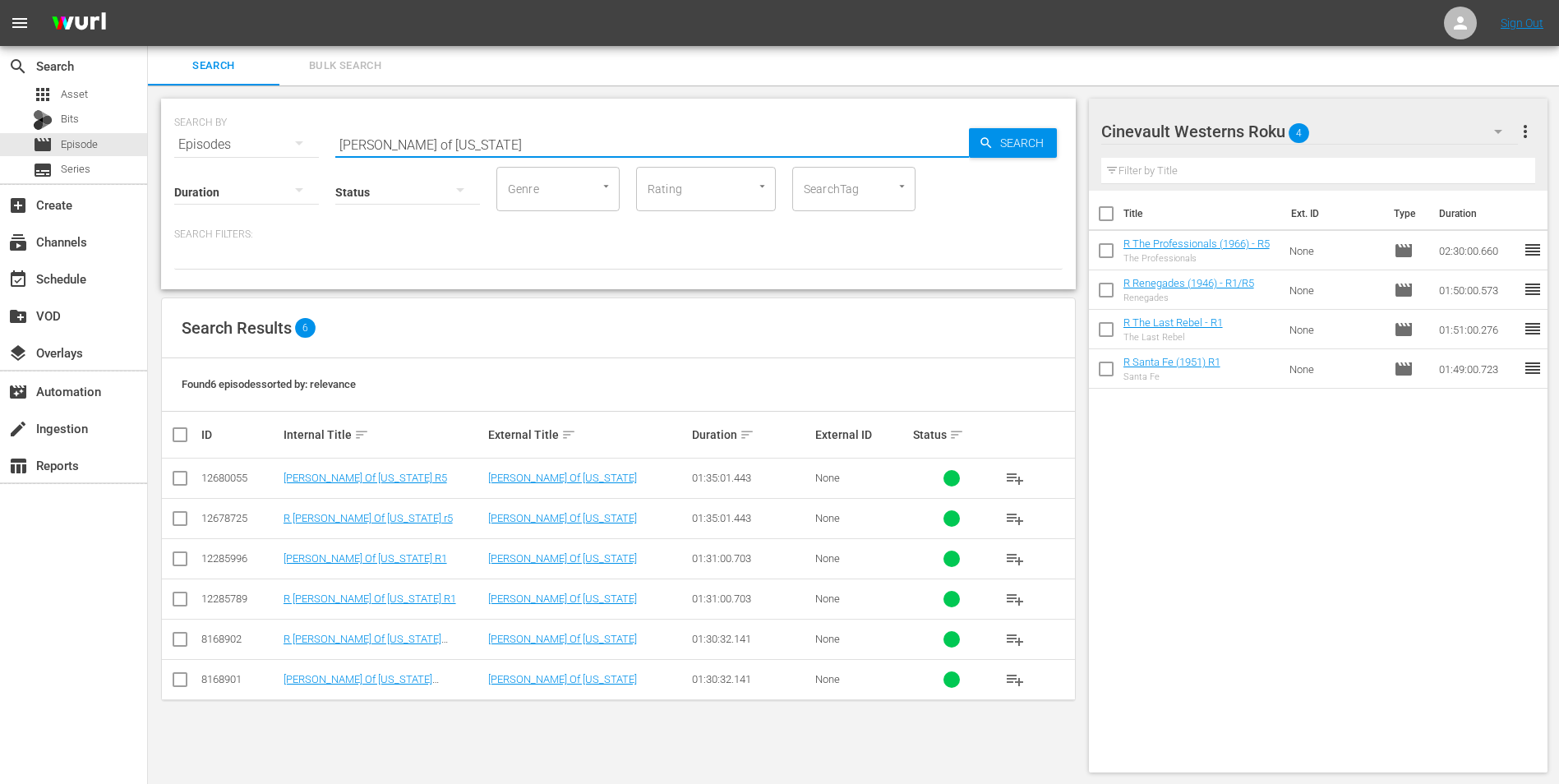
type input "[PERSON_NAME] of [US_STATE]"
click at [189, 593] on input "checkbox" at bounding box center [180, 602] width 20 height 20
checkbox input "true"
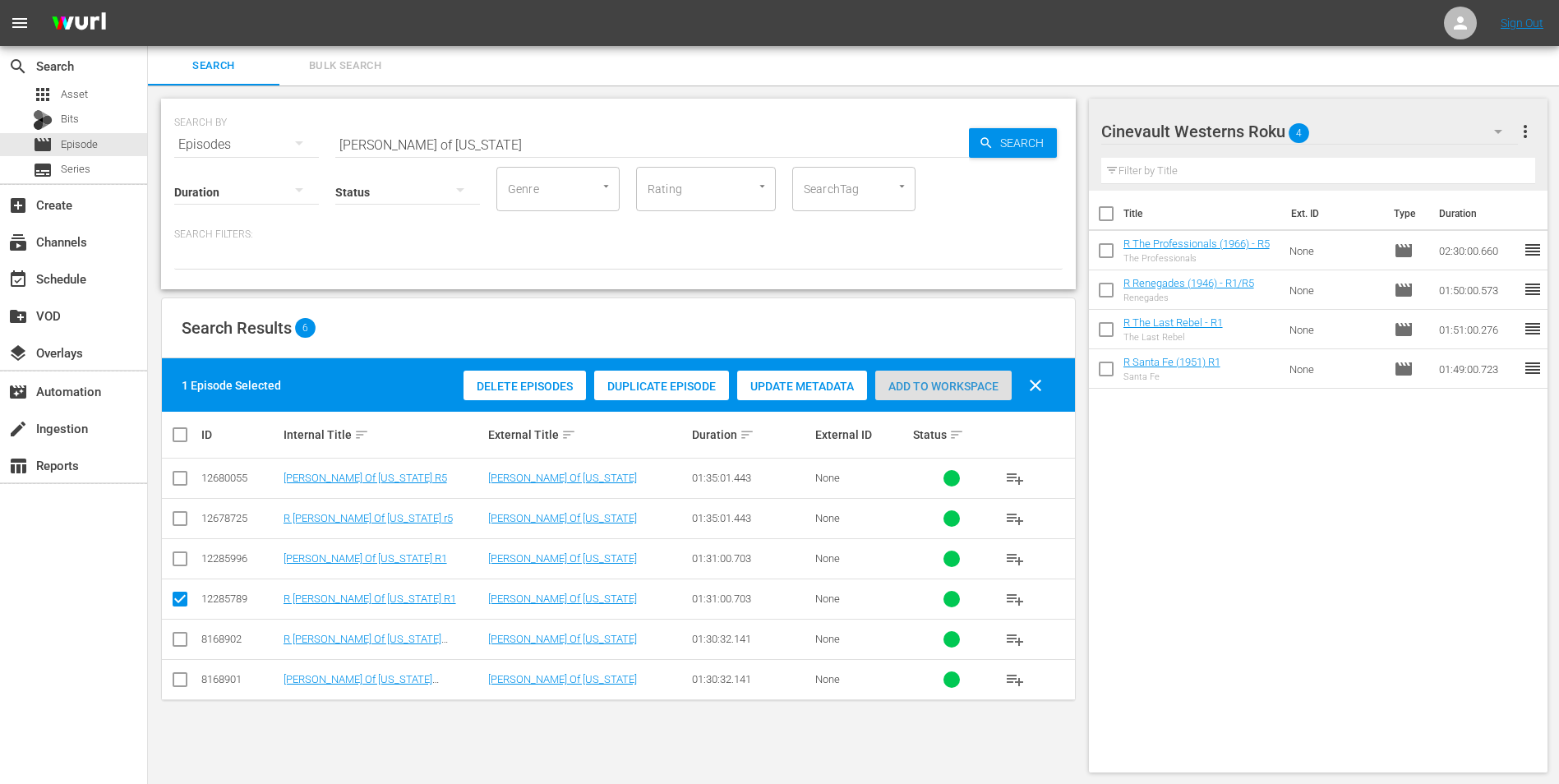
click at [912, 371] on div "Add to Workspace" at bounding box center [943, 386] width 136 height 31
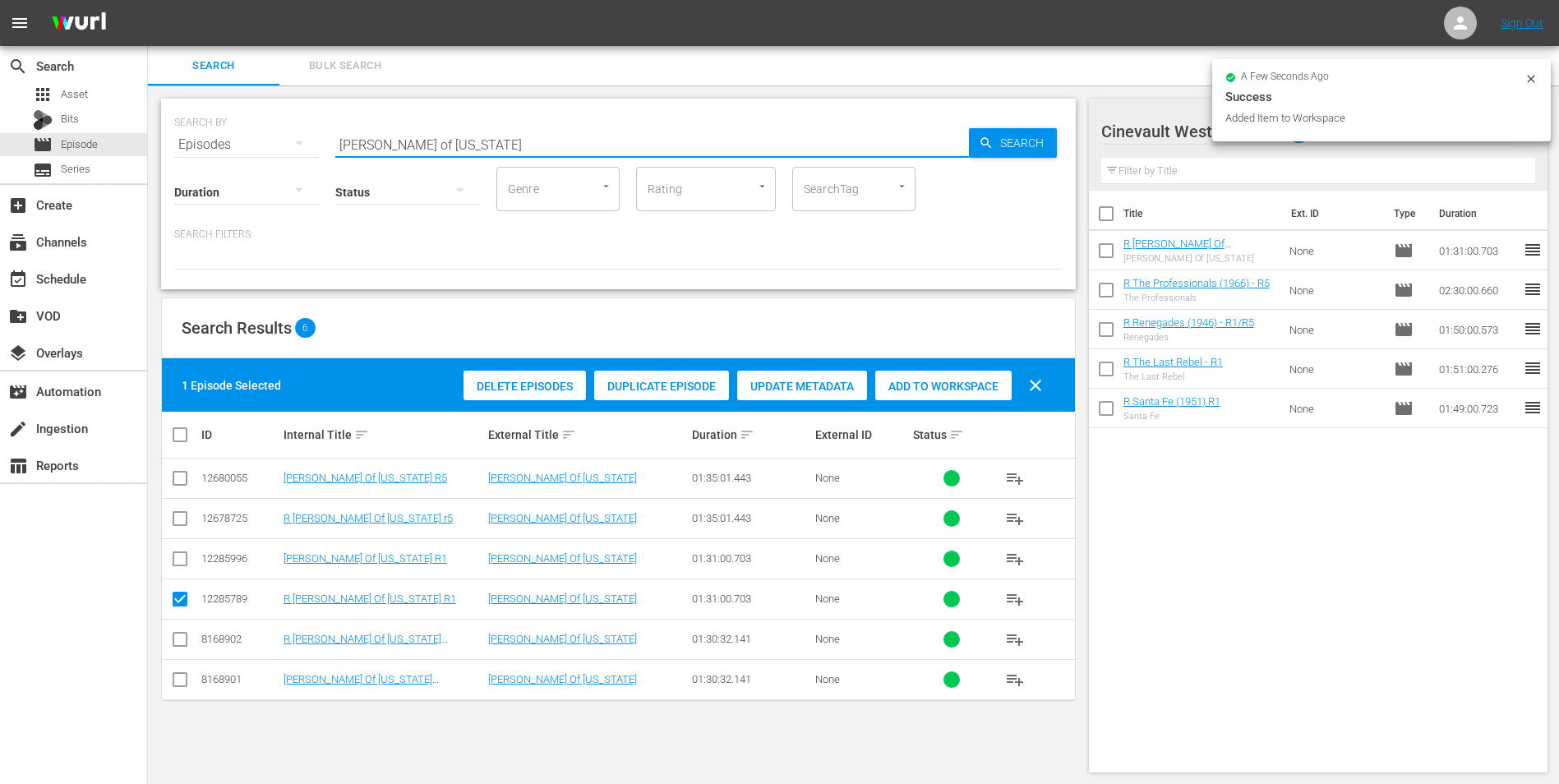
click at [582, 143] on input "[PERSON_NAME] of [US_STATE]" at bounding box center [652, 144] width 634 height 39
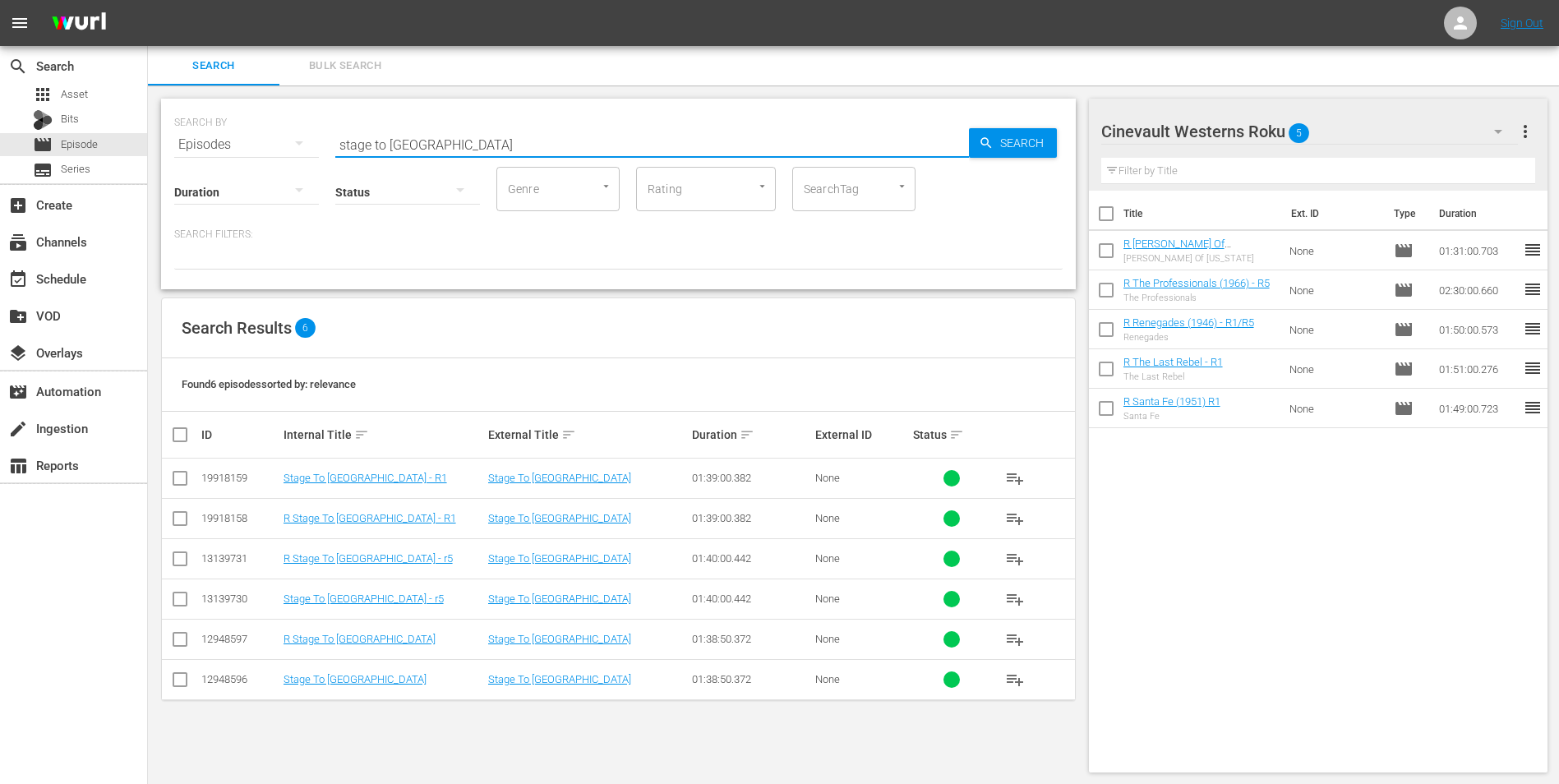
type input "stage to [GEOGRAPHIC_DATA]"
click at [174, 562] on input "checkbox" at bounding box center [180, 562] width 20 height 20
checkbox input "true"
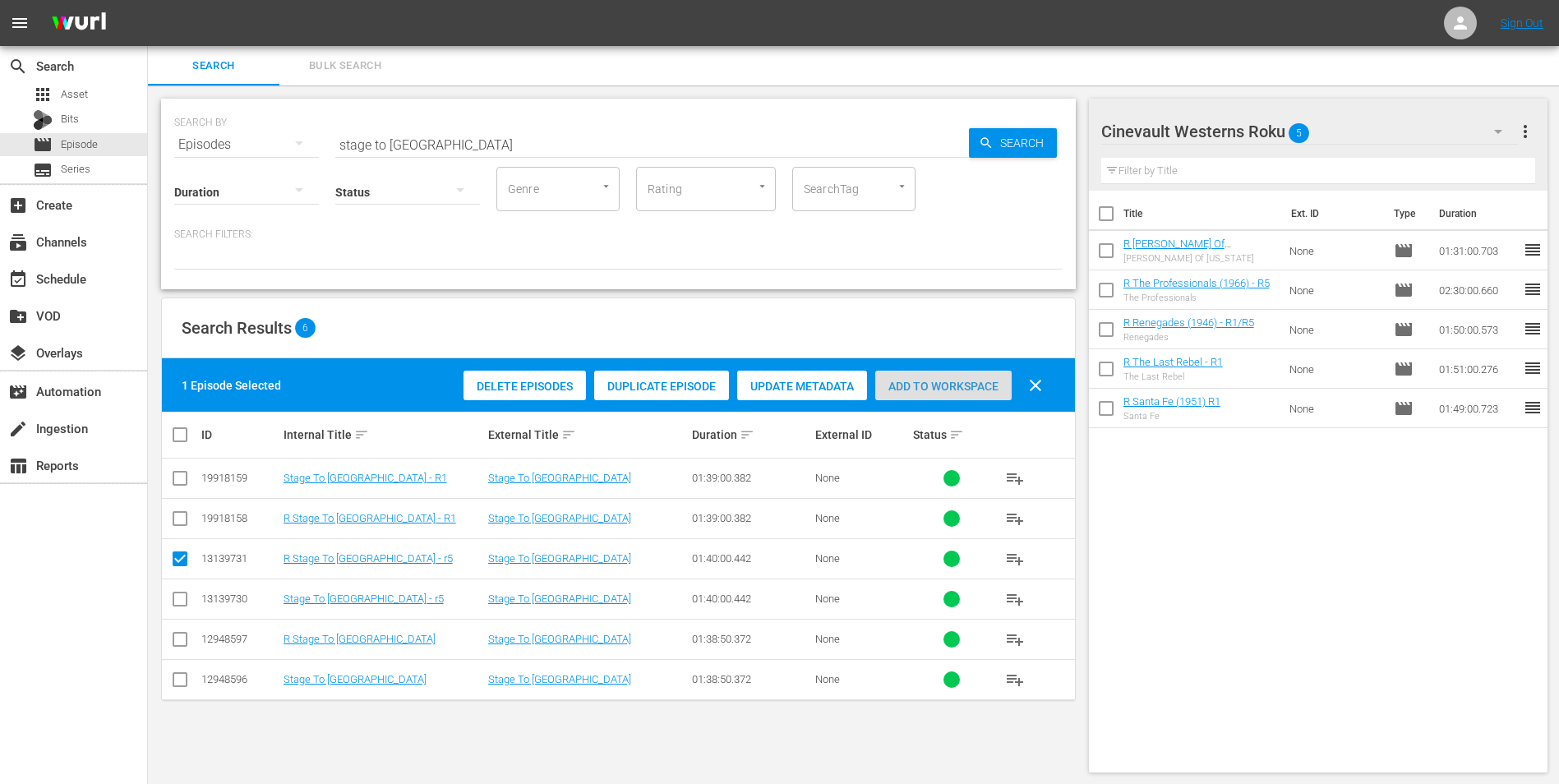
click at [920, 382] on span "Add to Workspace" at bounding box center [943, 386] width 136 height 13
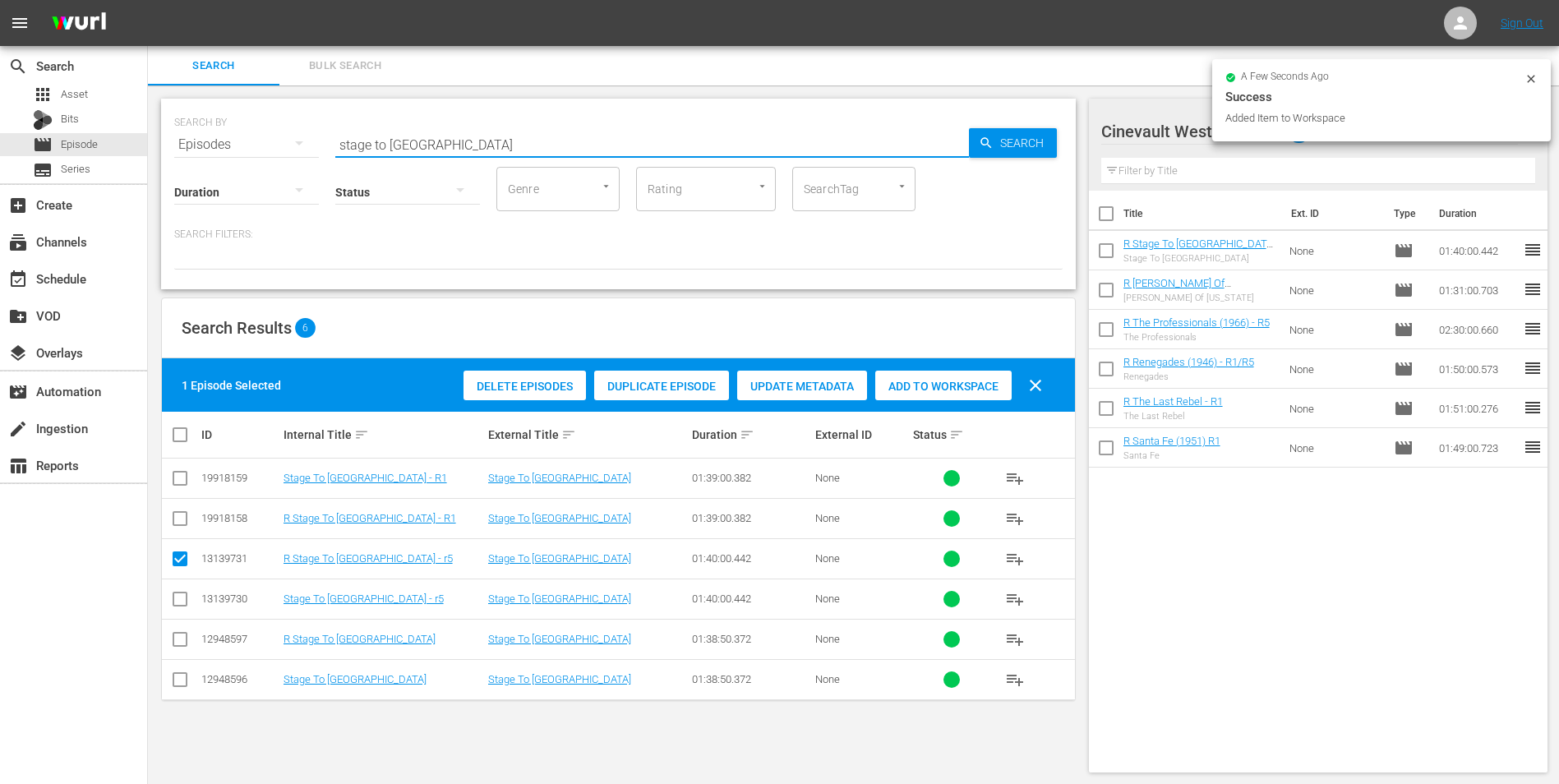
click at [580, 147] on input "stage to [GEOGRAPHIC_DATA]" at bounding box center [652, 144] width 634 height 39
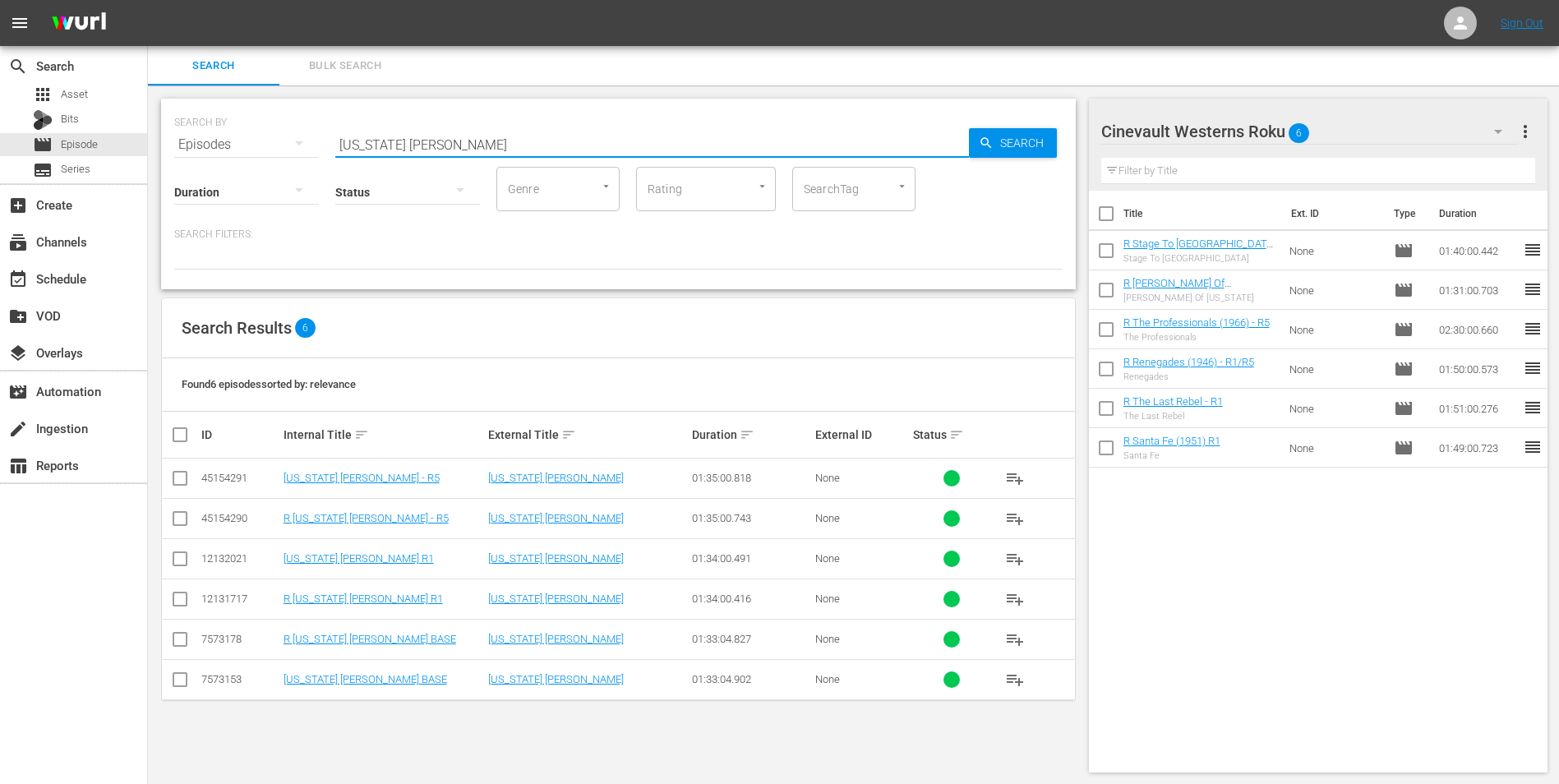
type input "[US_STATE] [PERSON_NAME]"
click at [181, 520] on input "checkbox" at bounding box center [180, 522] width 20 height 20
checkbox input "true"
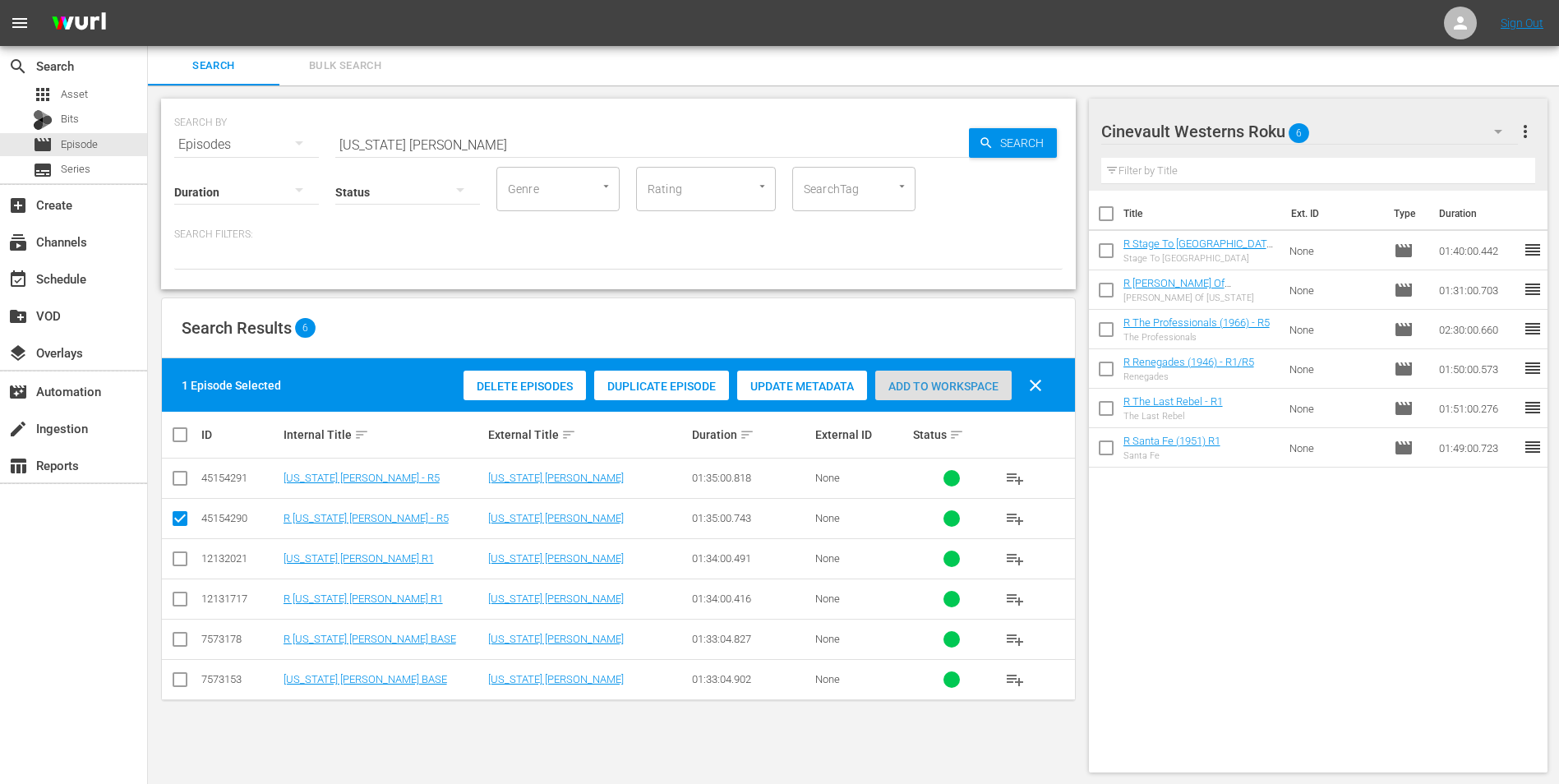
click at [954, 391] on span "Add to Workspace" at bounding box center [943, 386] width 136 height 13
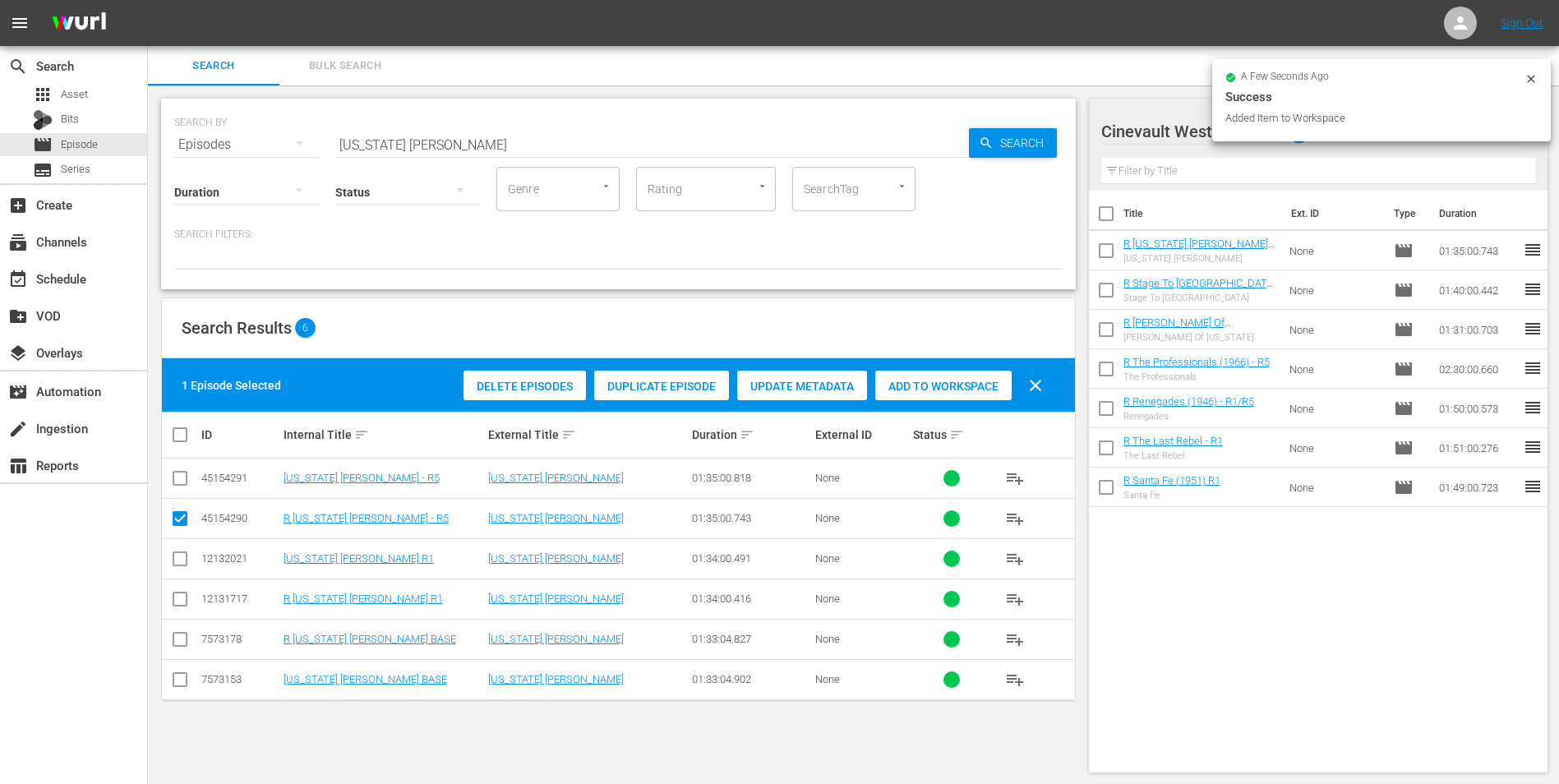
click at [537, 136] on input "[US_STATE] [PERSON_NAME]" at bounding box center [652, 144] width 634 height 39
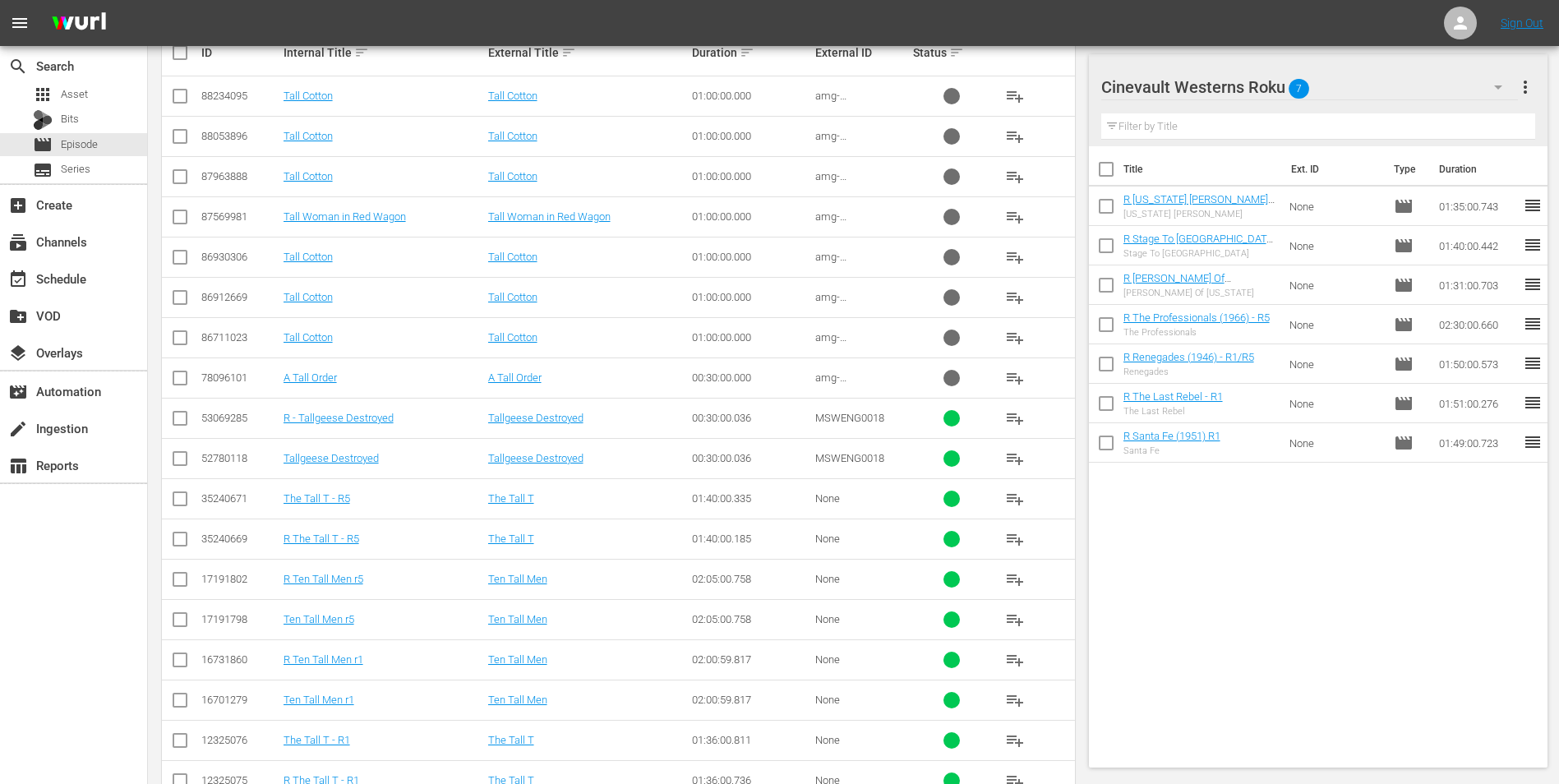
scroll to position [411, 0]
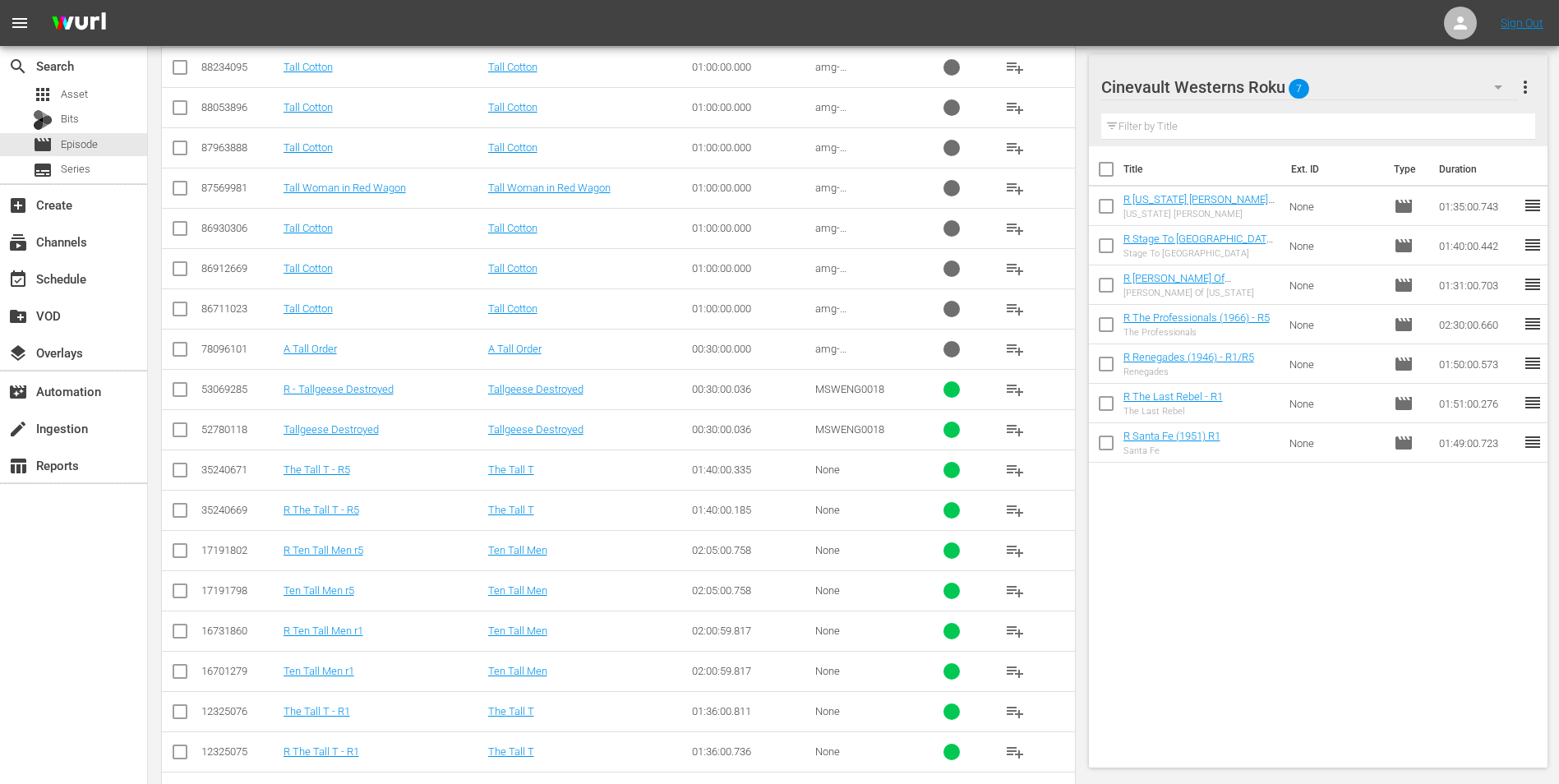
type input "the tall t"
click at [173, 745] on input "checkbox" at bounding box center [180, 755] width 20 height 20
checkbox input "true"
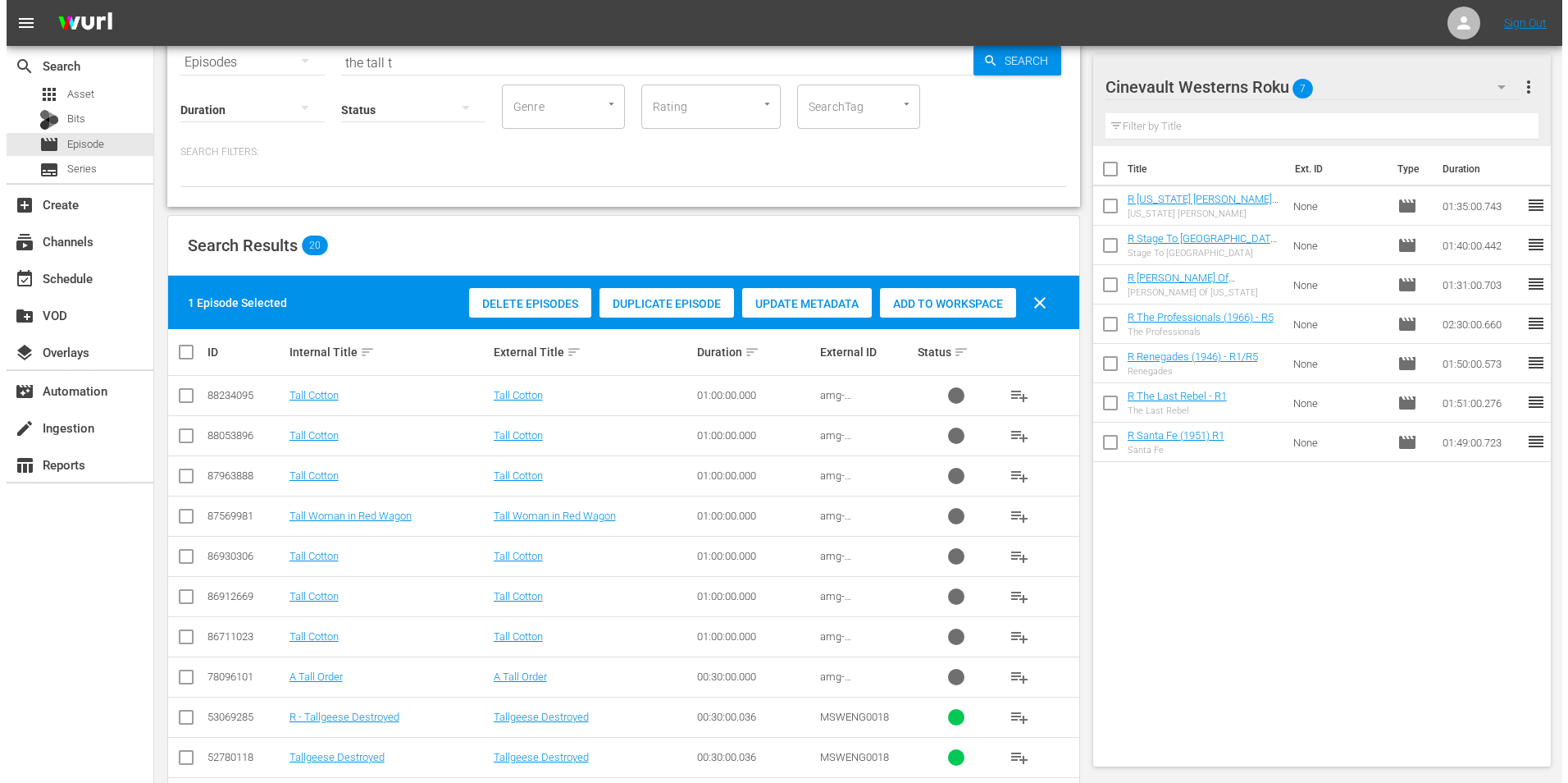
scroll to position [0, 0]
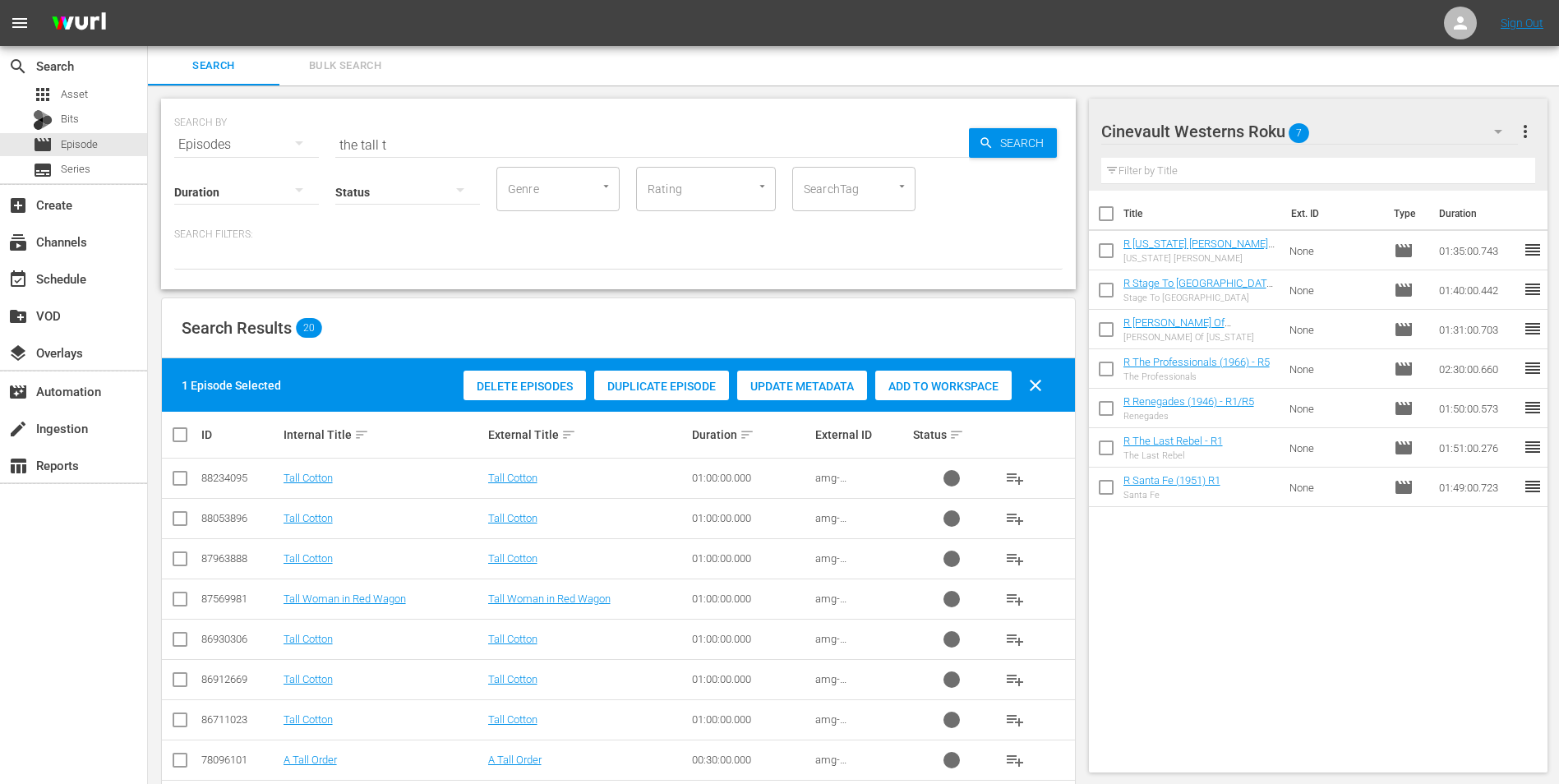
click at [948, 375] on div "Add to Workspace" at bounding box center [943, 386] width 136 height 31
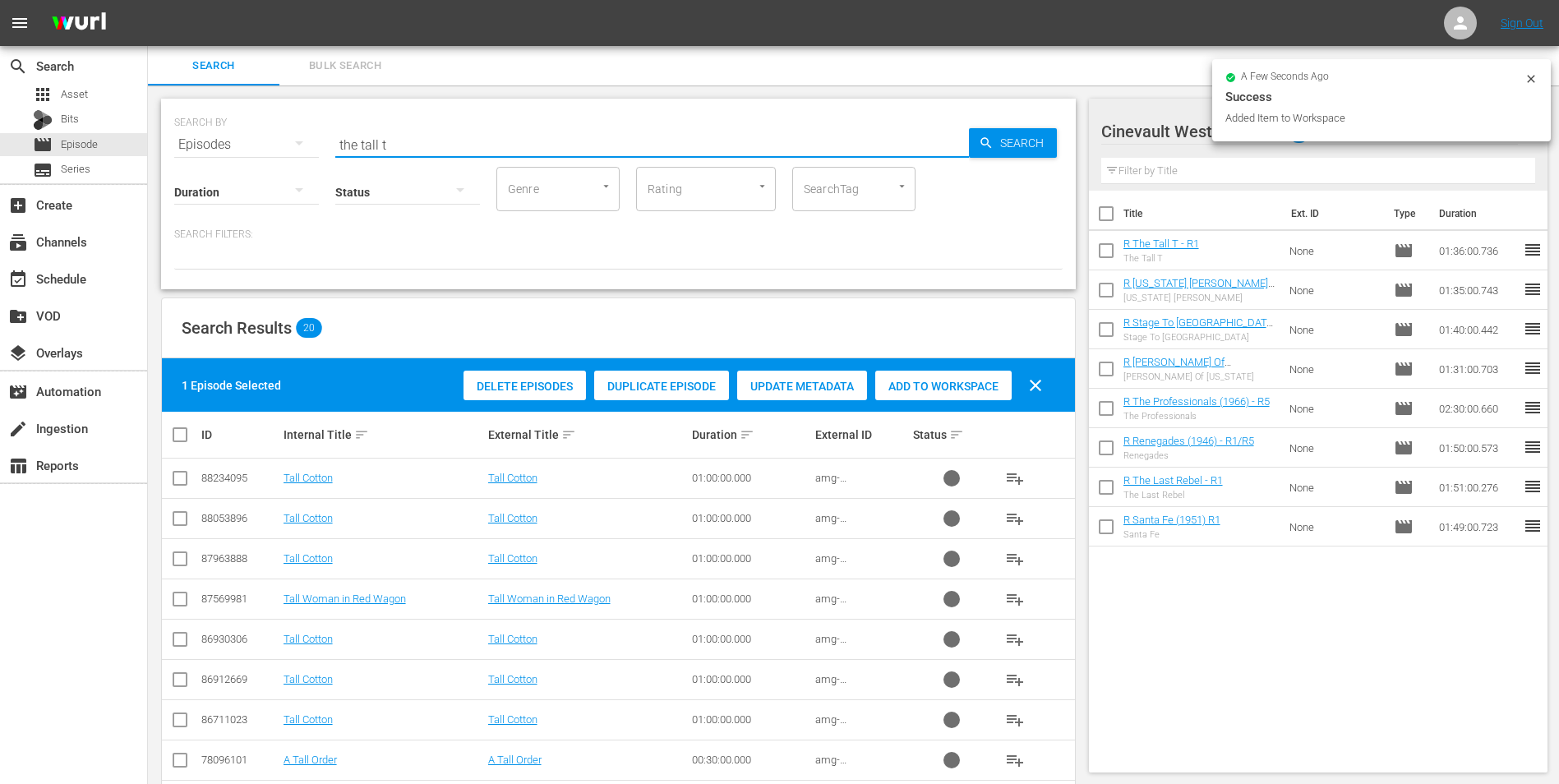
click at [686, 132] on input "the tall t" at bounding box center [652, 144] width 634 height 39
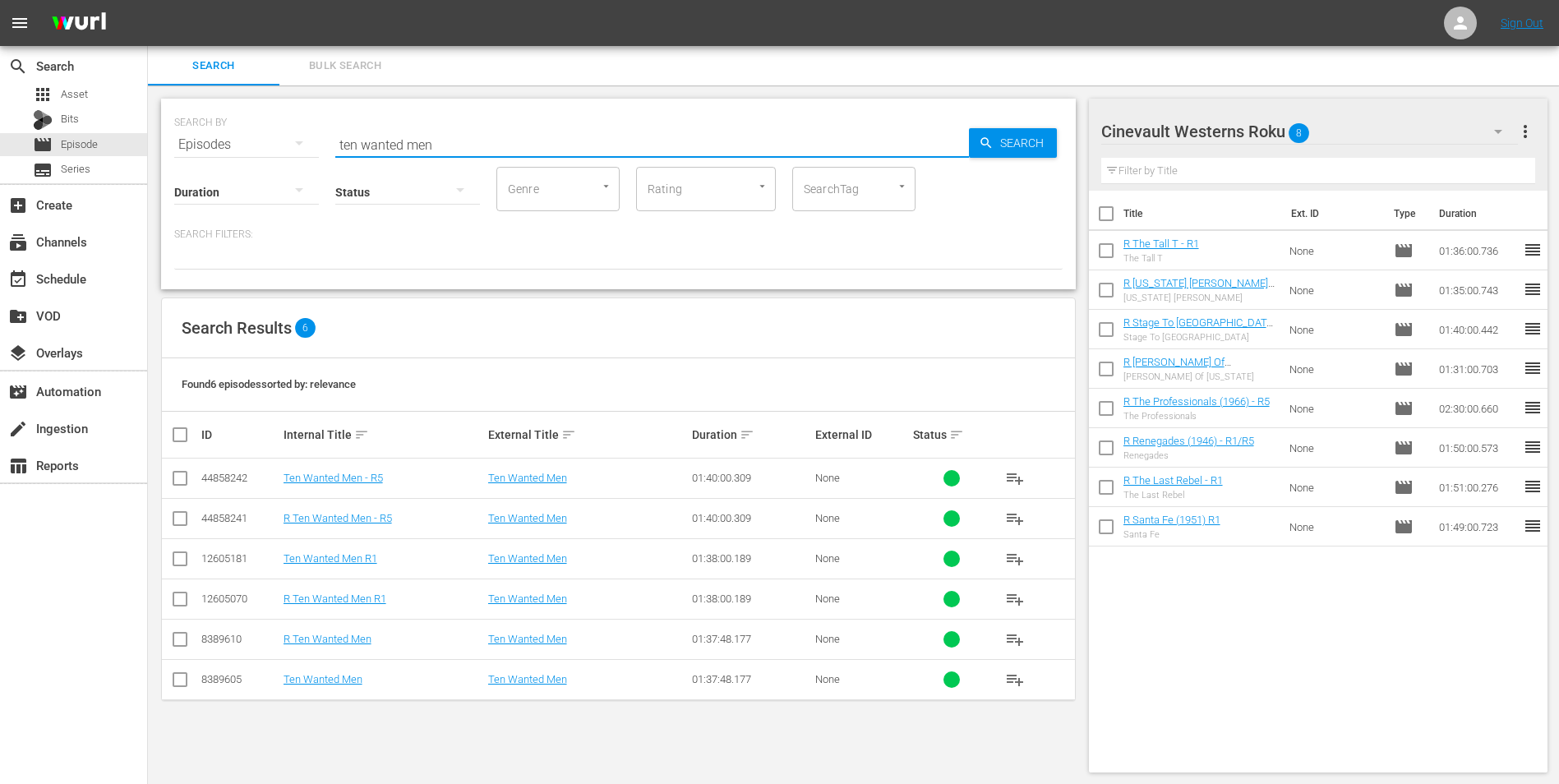
type input "ten wanted men"
click at [182, 599] on input "checkbox" at bounding box center [180, 602] width 20 height 20
checkbox input "true"
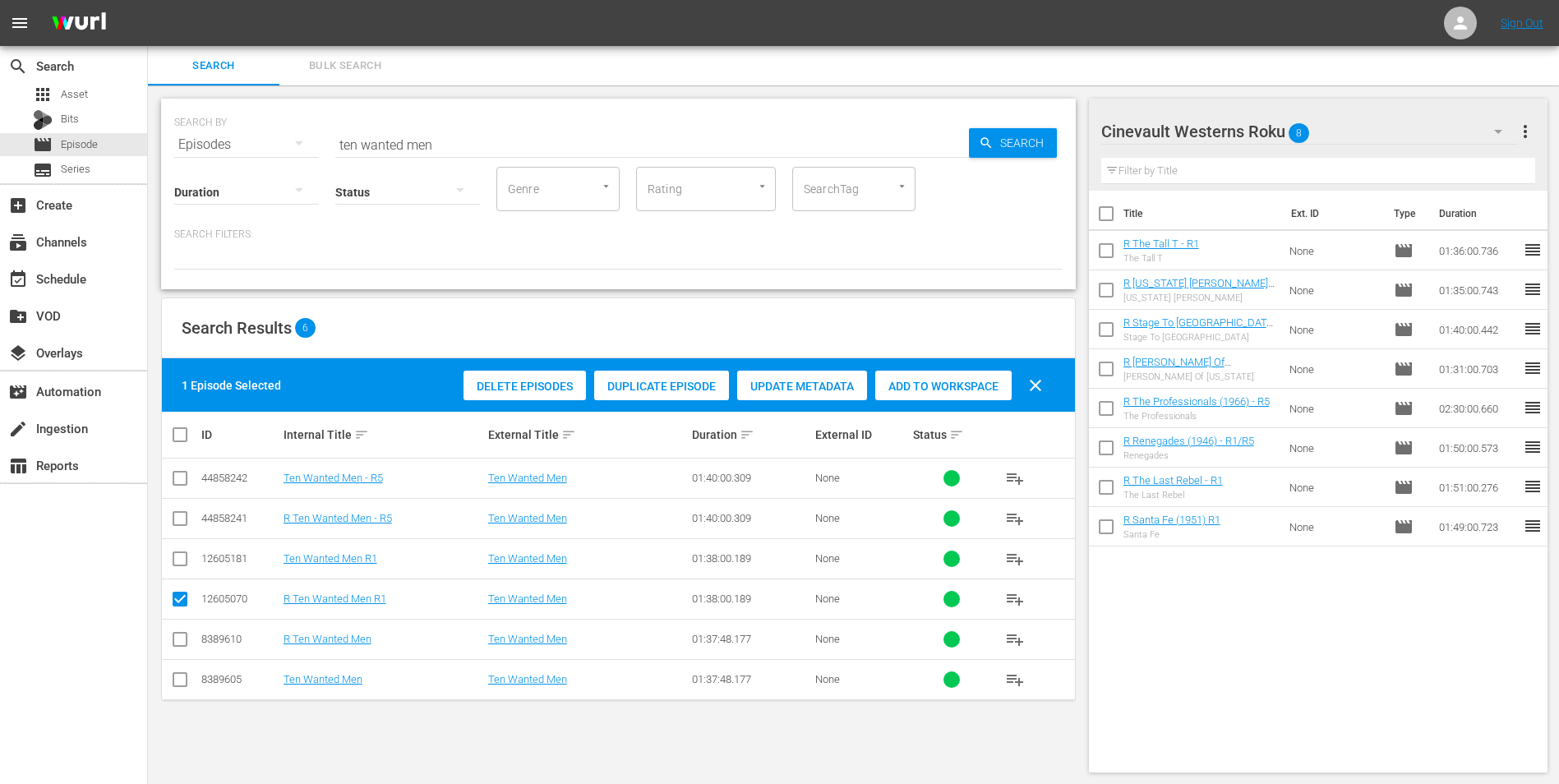
click at [929, 400] on div "Delete Episodes Duplicate Episode Update Metadata Add to Workspace clear" at bounding box center [758, 385] width 596 height 39
click at [929, 396] on div "Add to Workspace" at bounding box center [943, 386] width 136 height 31
click at [68, 275] on div "event_available Schedule" at bounding box center [46, 276] width 92 height 15
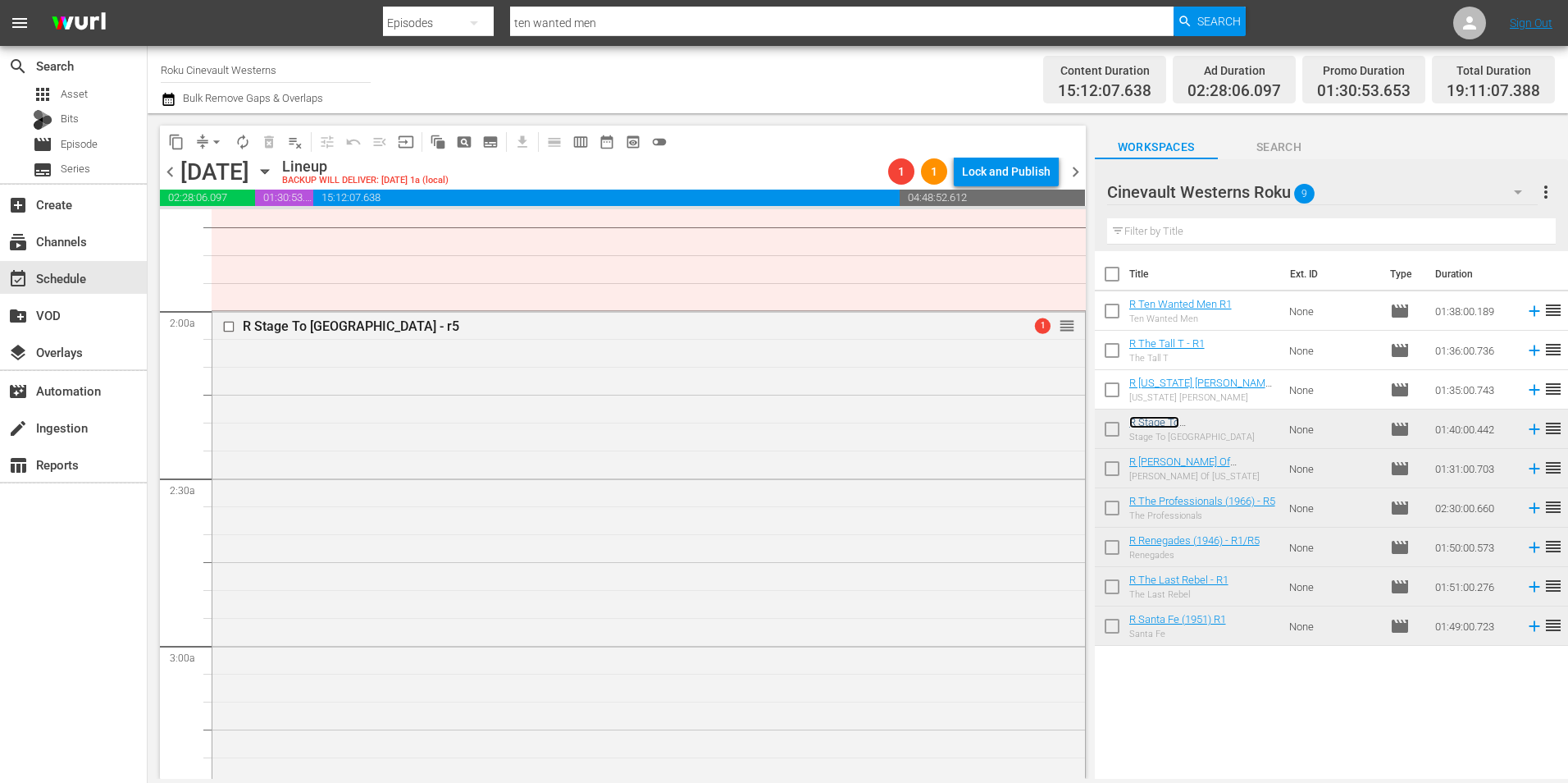
scroll to position [574, 0]
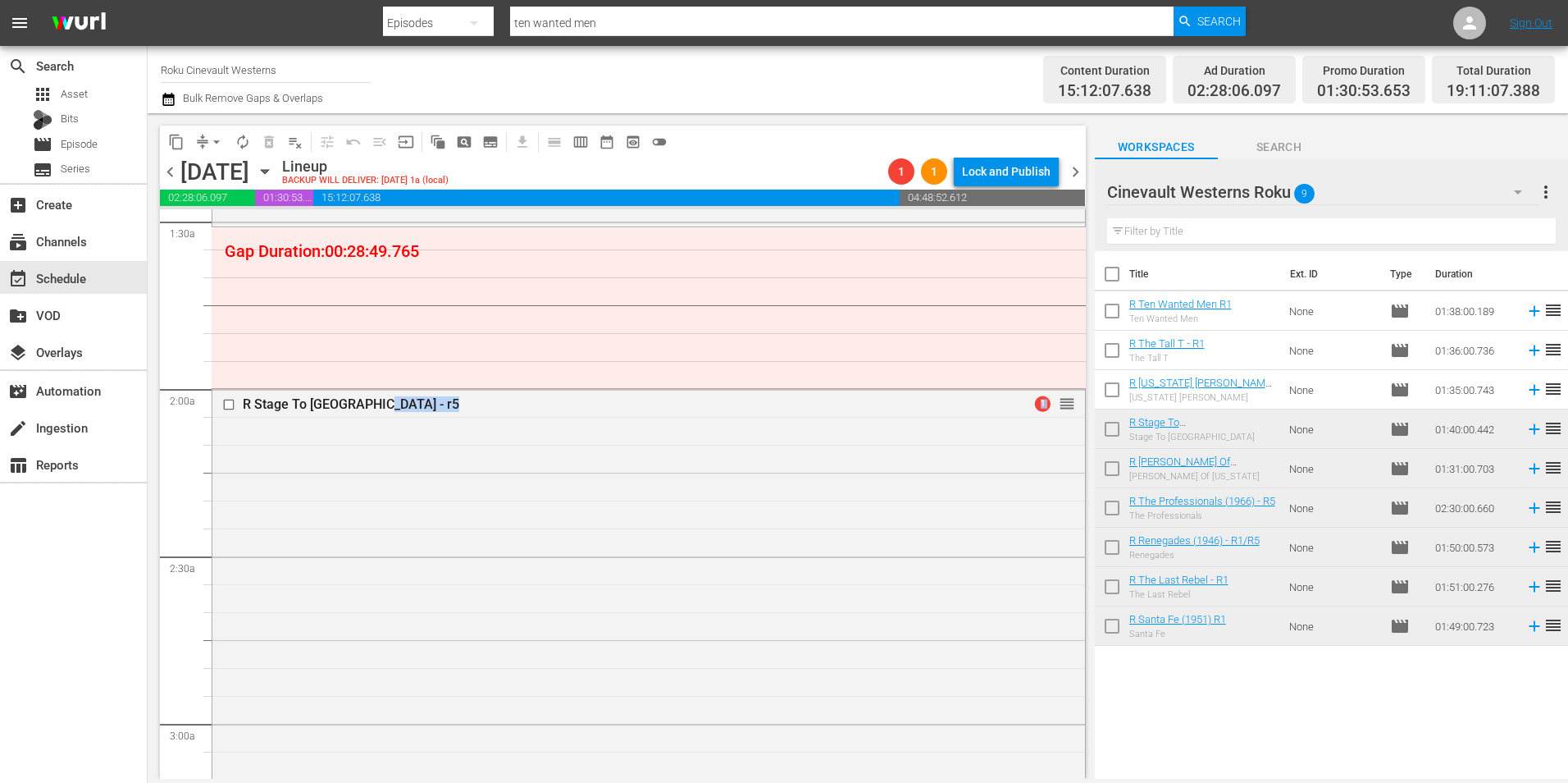
drag, startPoint x: 454, startPoint y: 309, endPoint x: 437, endPoint y: 209, distance: 101.4
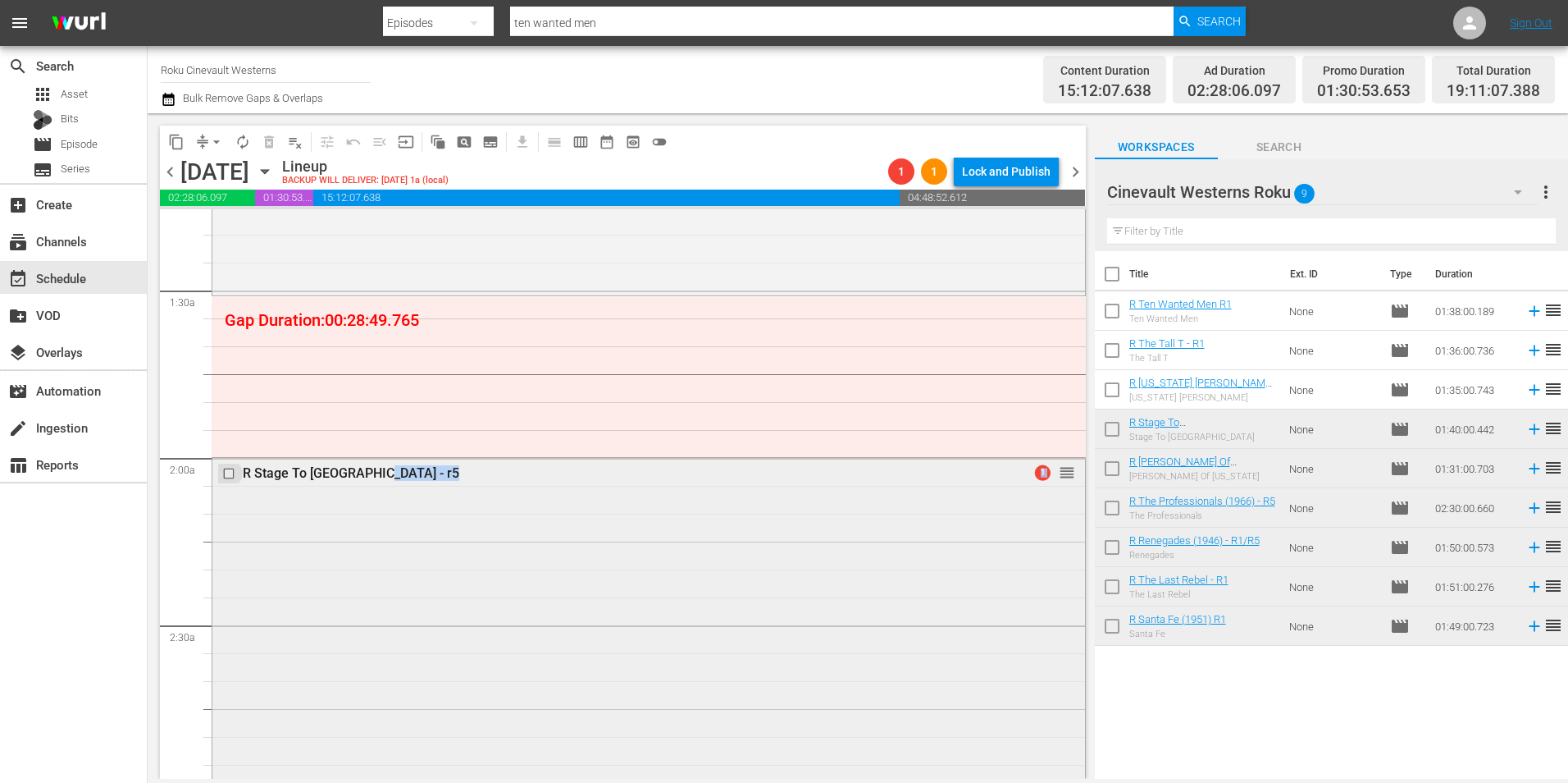
click at [223, 475] on input "checkbox" at bounding box center [230, 474] width 17 height 14
click at [266, 141] on span "delete_forever_outlined" at bounding box center [269, 142] width 16 height 16
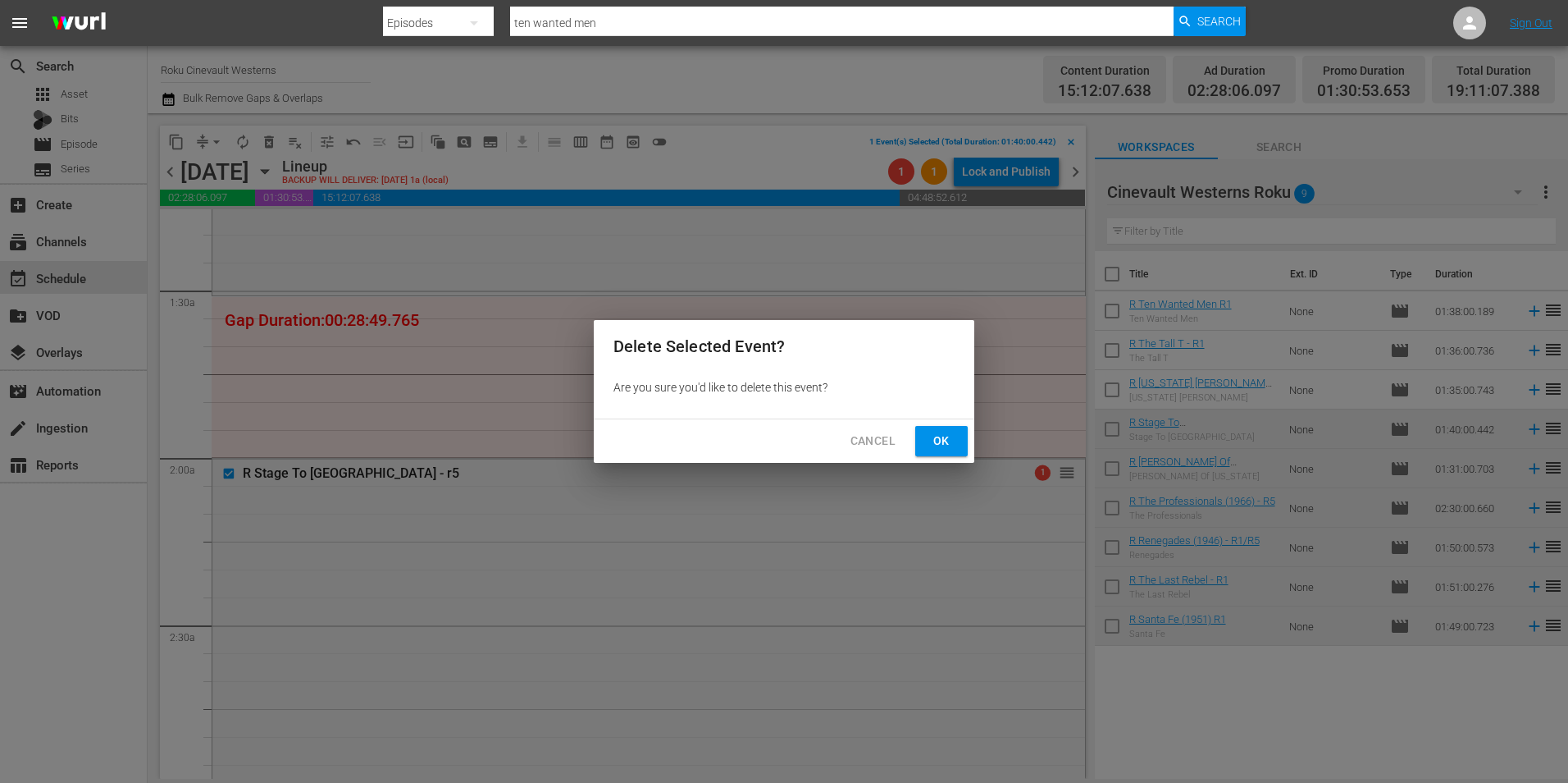
click at [939, 435] on span "Ok" at bounding box center [942, 440] width 27 height 20
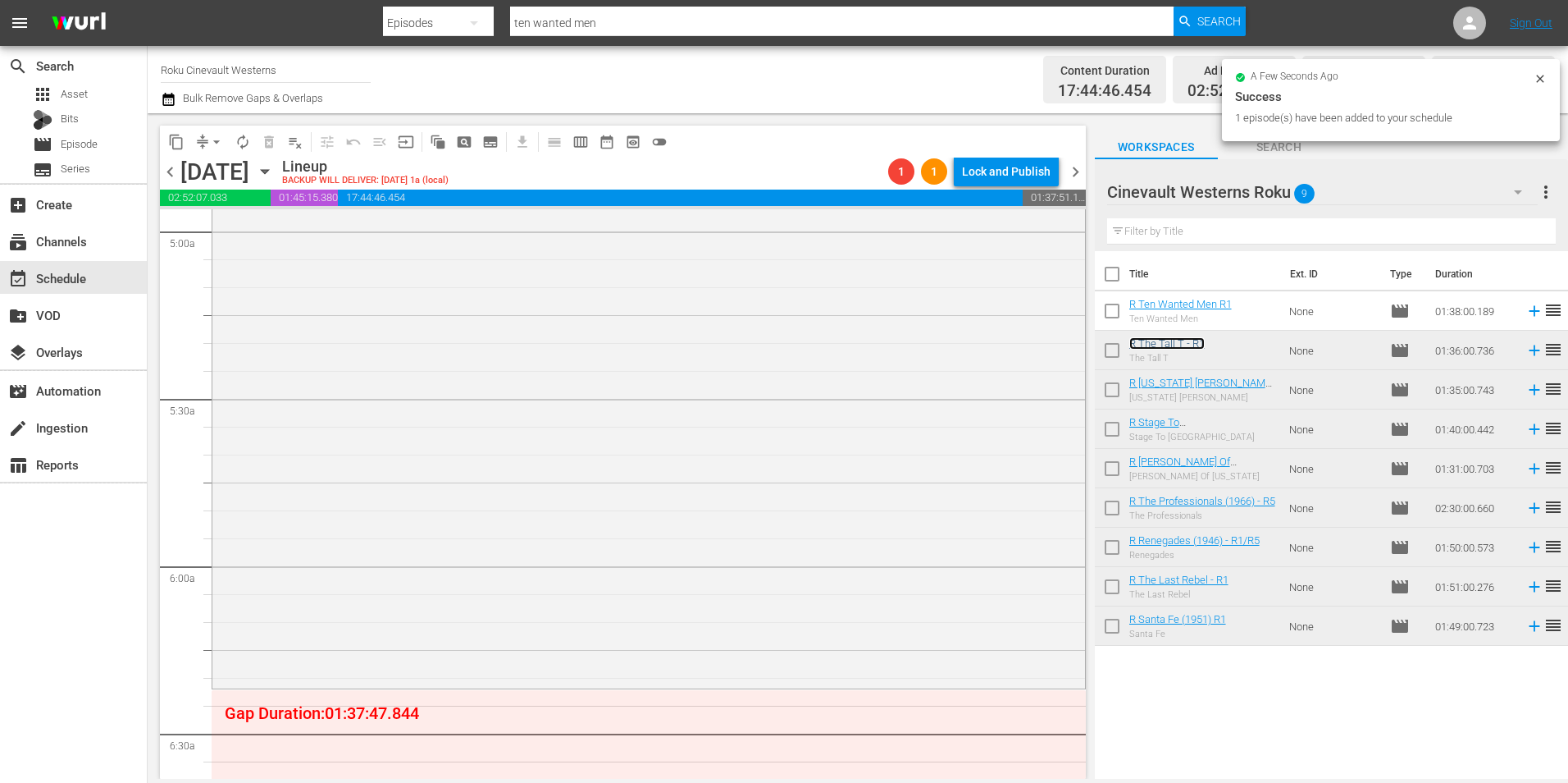
scroll to position [1980, 0]
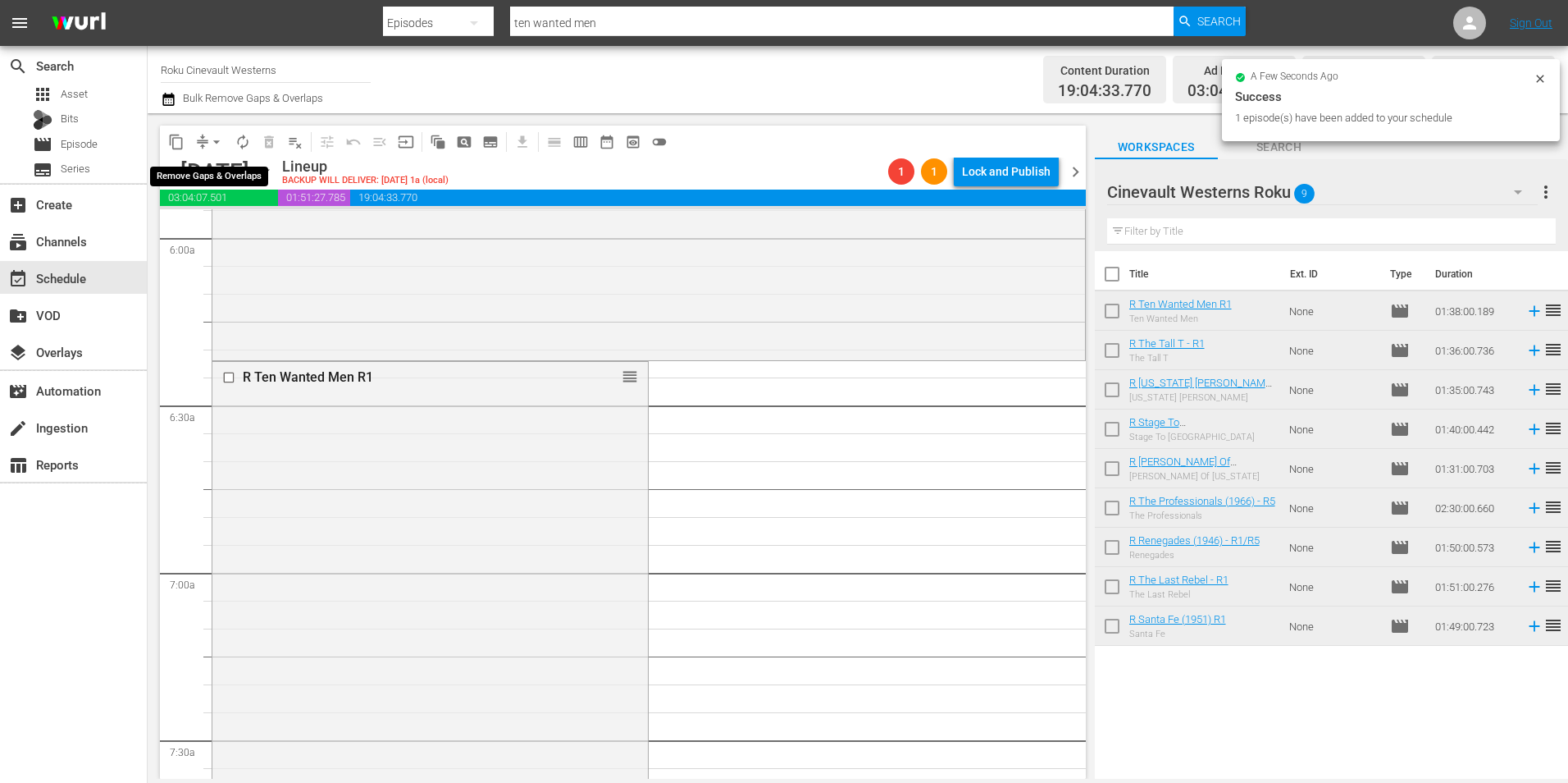
click at [211, 139] on span "arrow_drop_down" at bounding box center [217, 142] width 16 height 16
click at [238, 175] on li "Align to Midnight" at bounding box center [217, 175] width 172 height 28
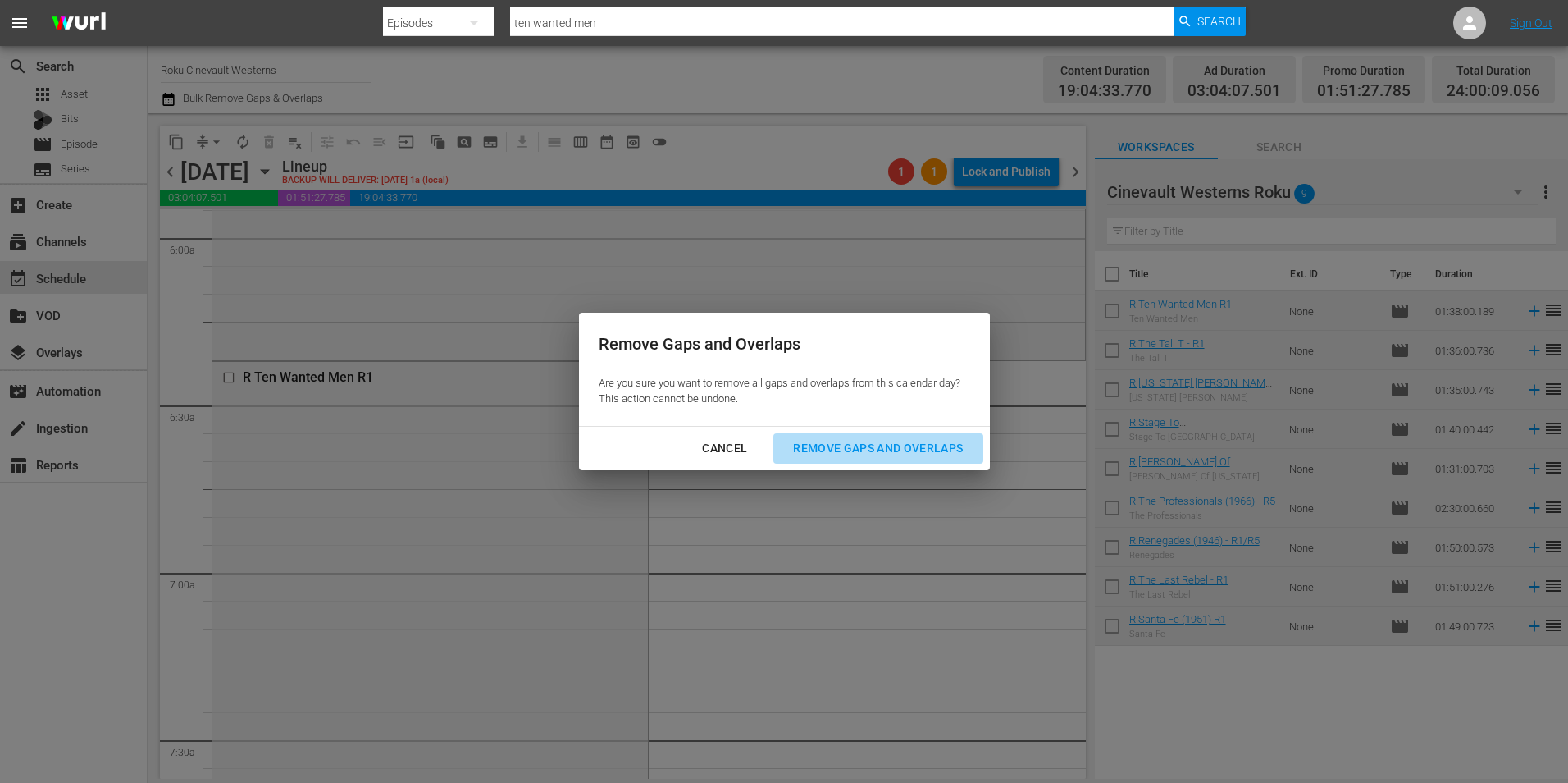
click at [872, 444] on div "Remove Gaps and Overlaps" at bounding box center [878, 448] width 196 height 20
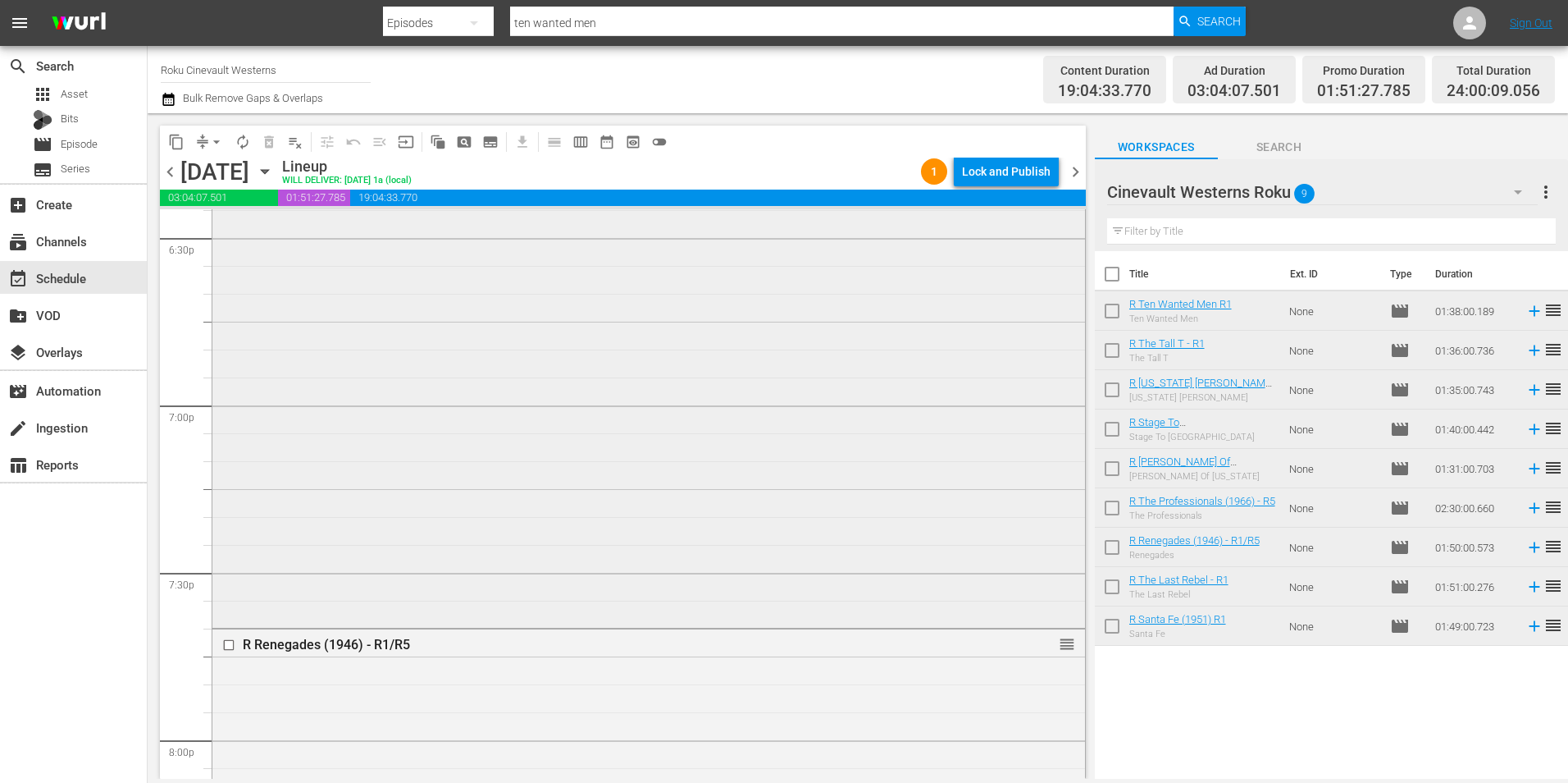
scroll to position [6329, 0]
click at [1079, 176] on span "chevron_right" at bounding box center [1076, 171] width 20 height 20
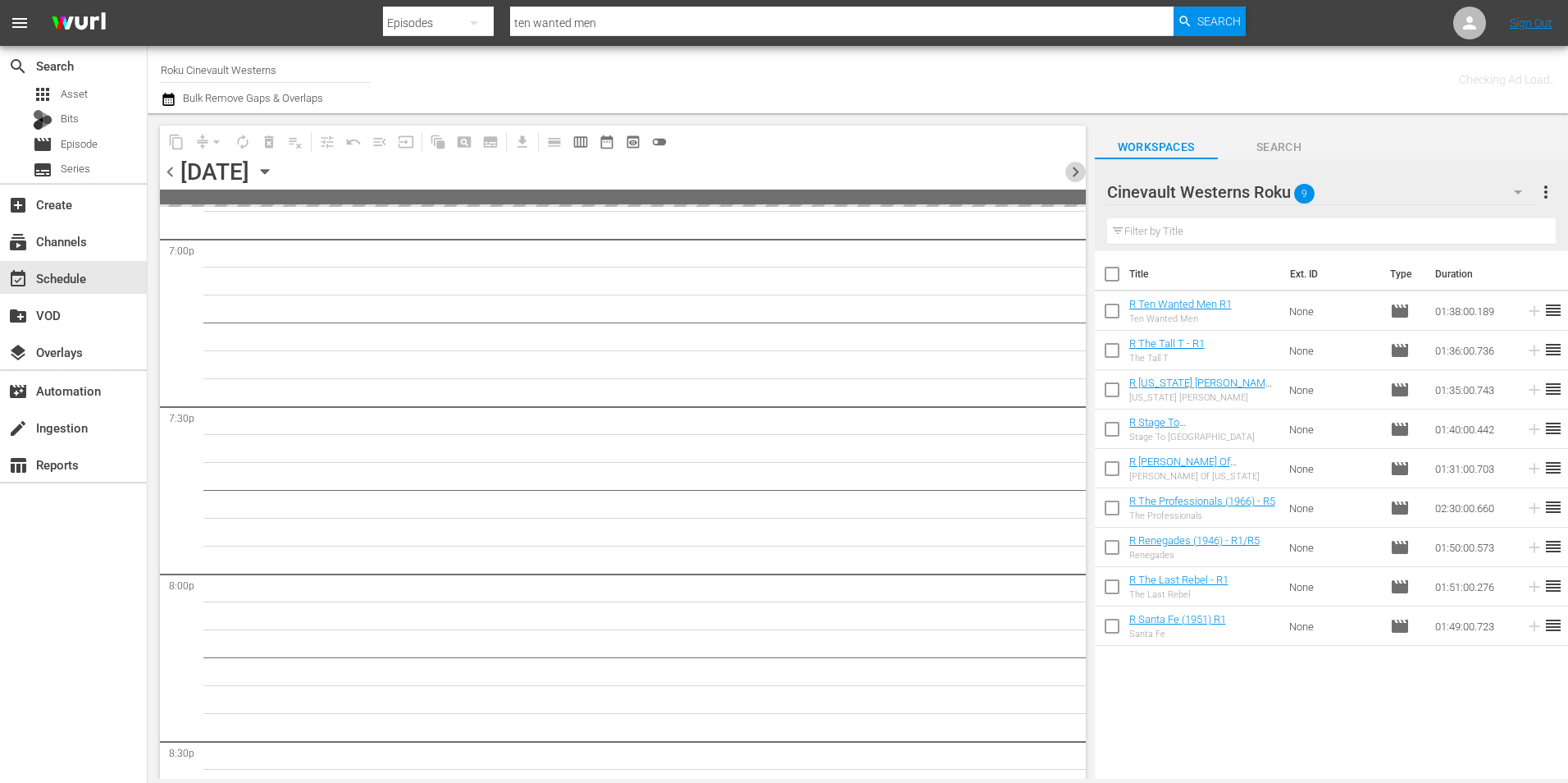
click at [1079, 176] on span "chevron_right" at bounding box center [1076, 171] width 20 height 20
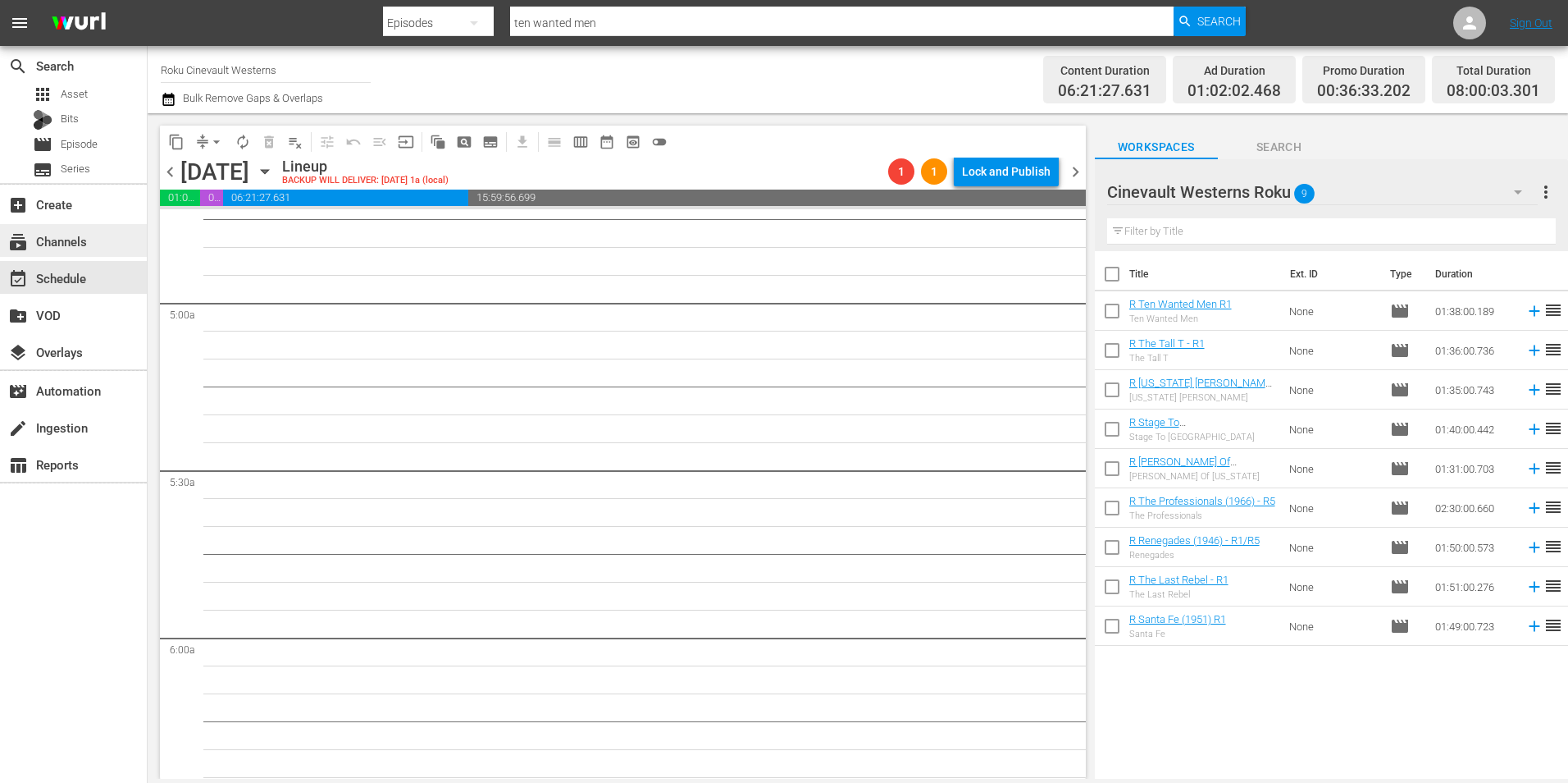
scroll to position [1846, 0]
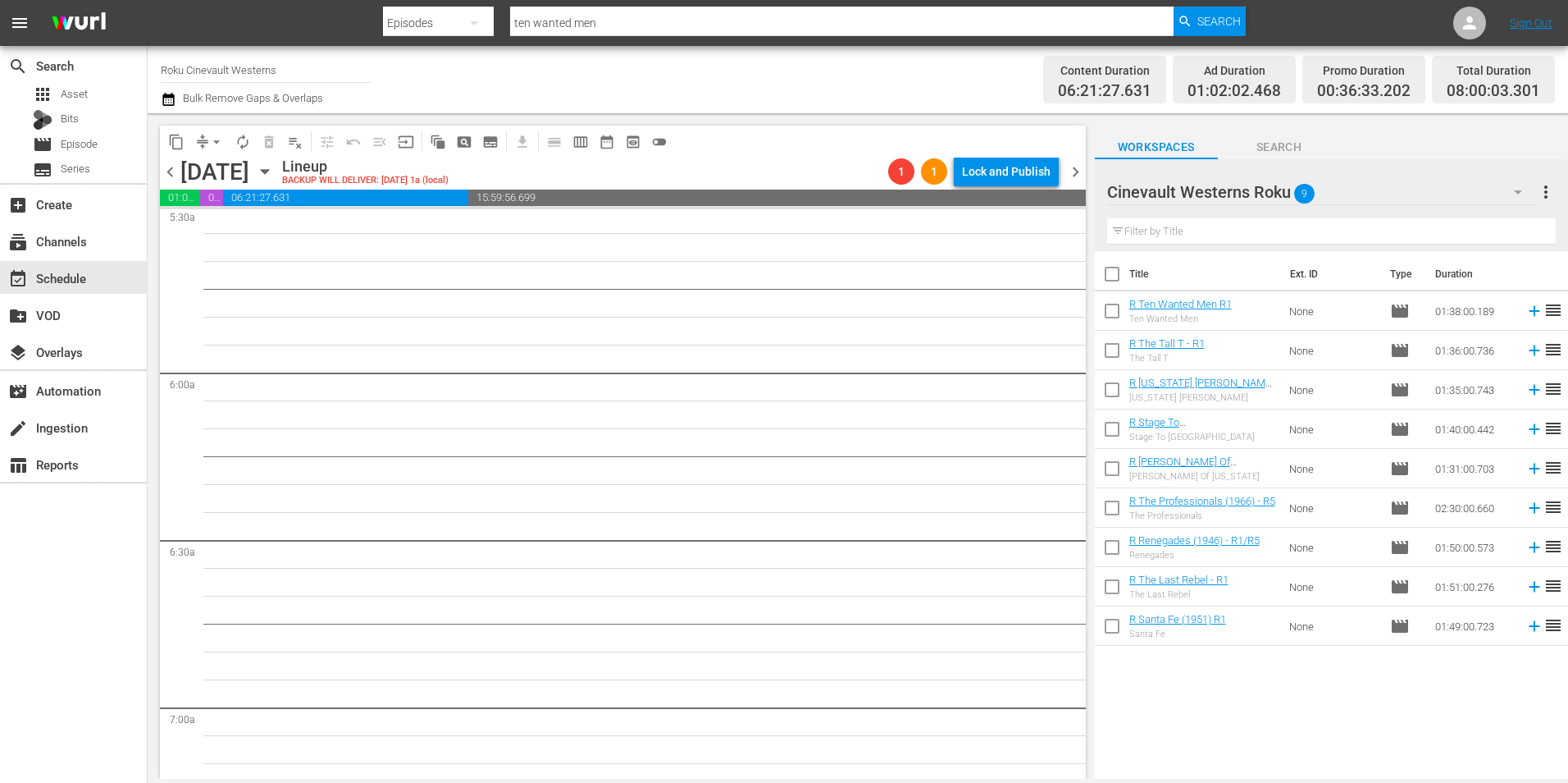
click at [160, 175] on span "chevron_left" at bounding box center [169, 171] width 20 height 20
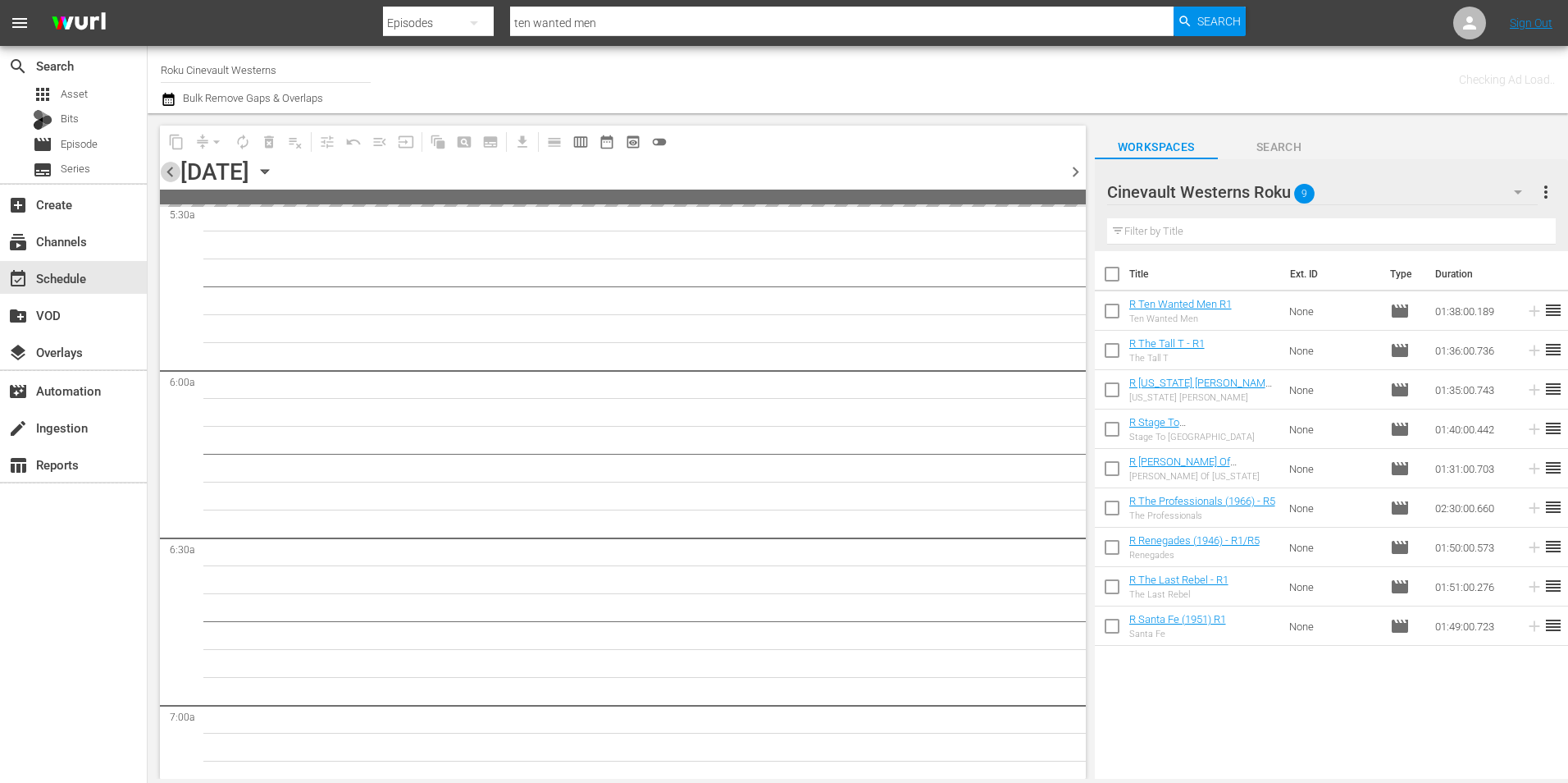
click at [160, 175] on span "chevron_left" at bounding box center [169, 171] width 20 height 20
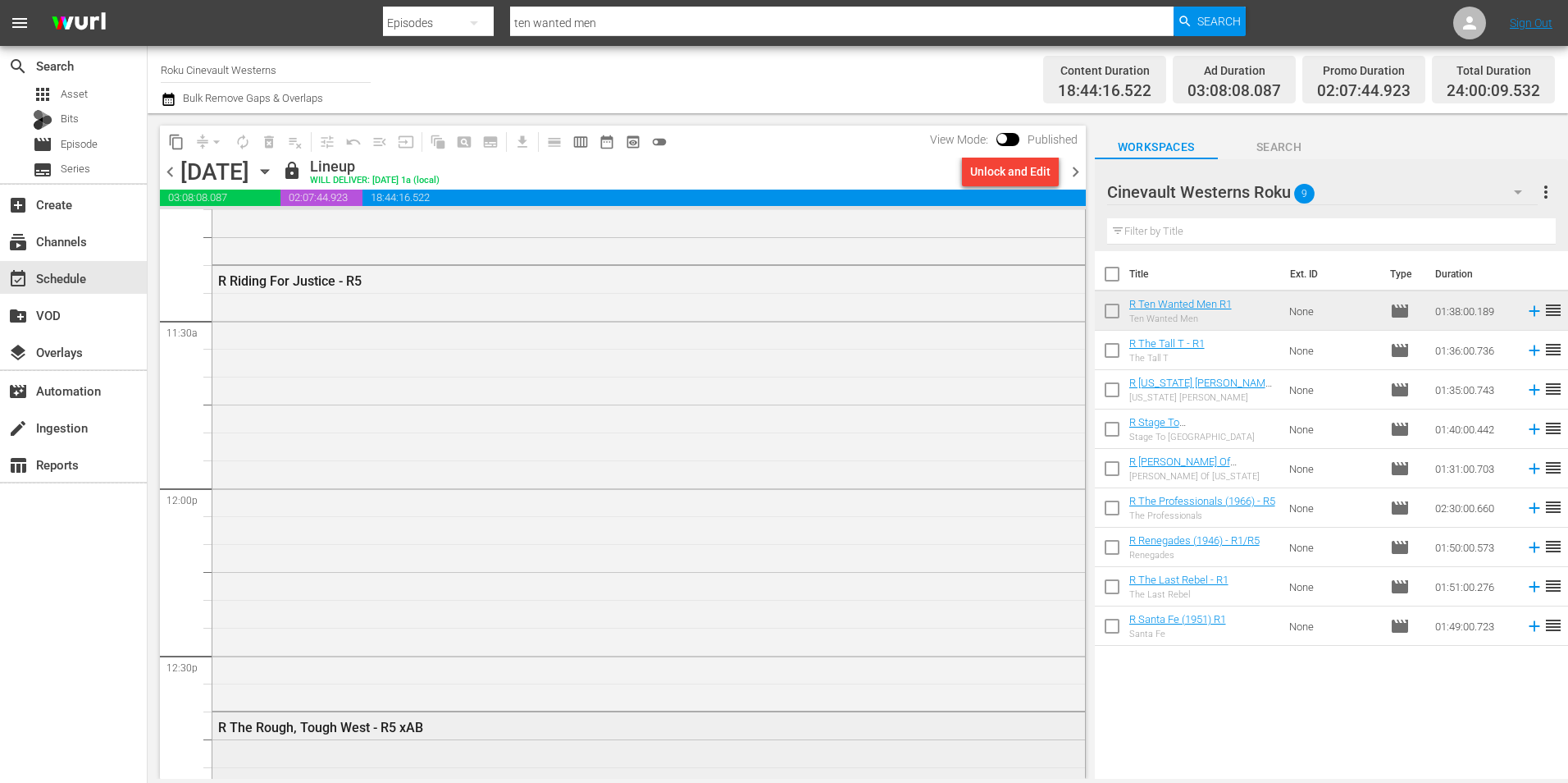
scroll to position [4031, 0]
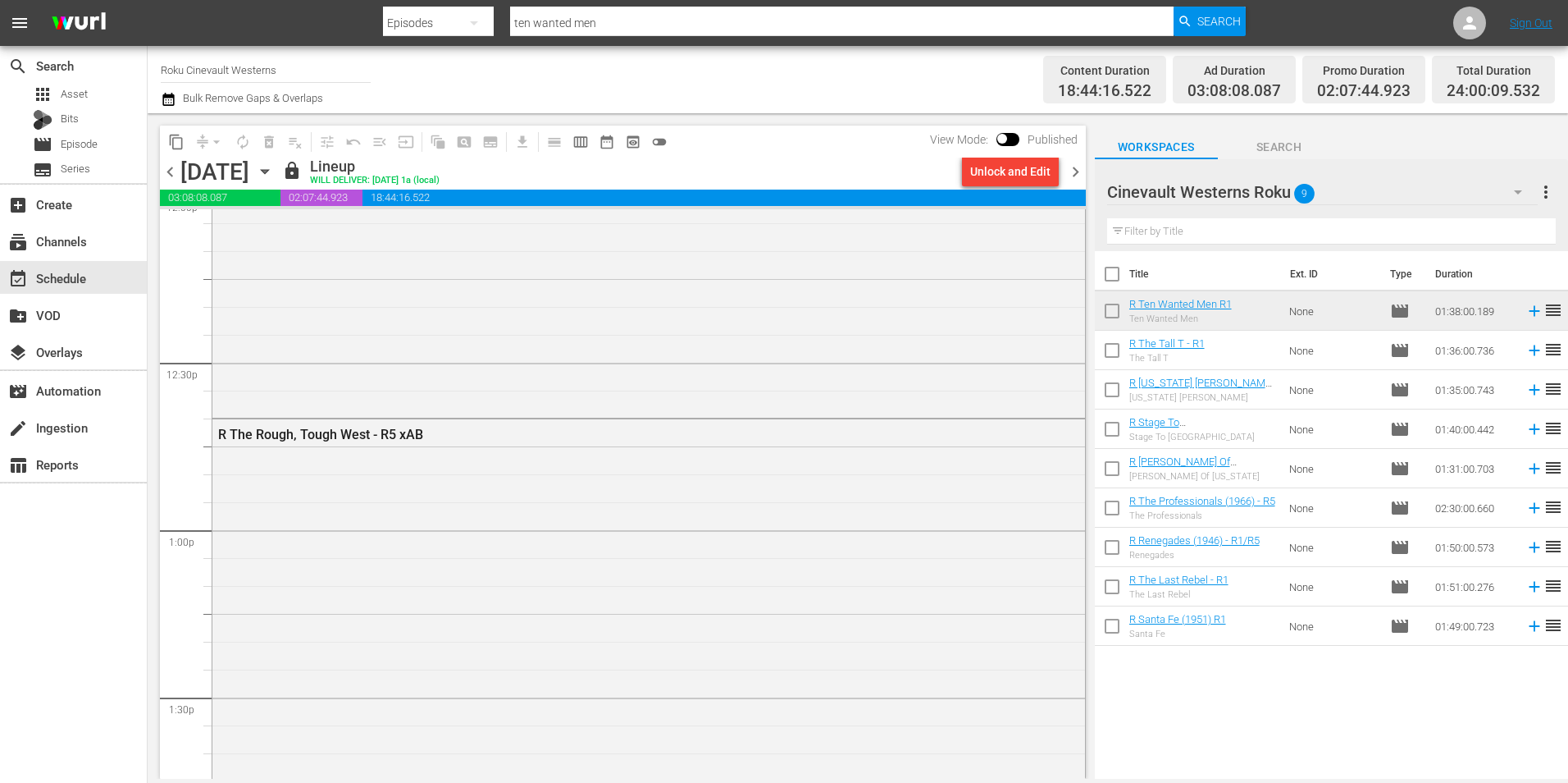
click at [1076, 167] on span "chevron_right" at bounding box center [1076, 171] width 20 height 20
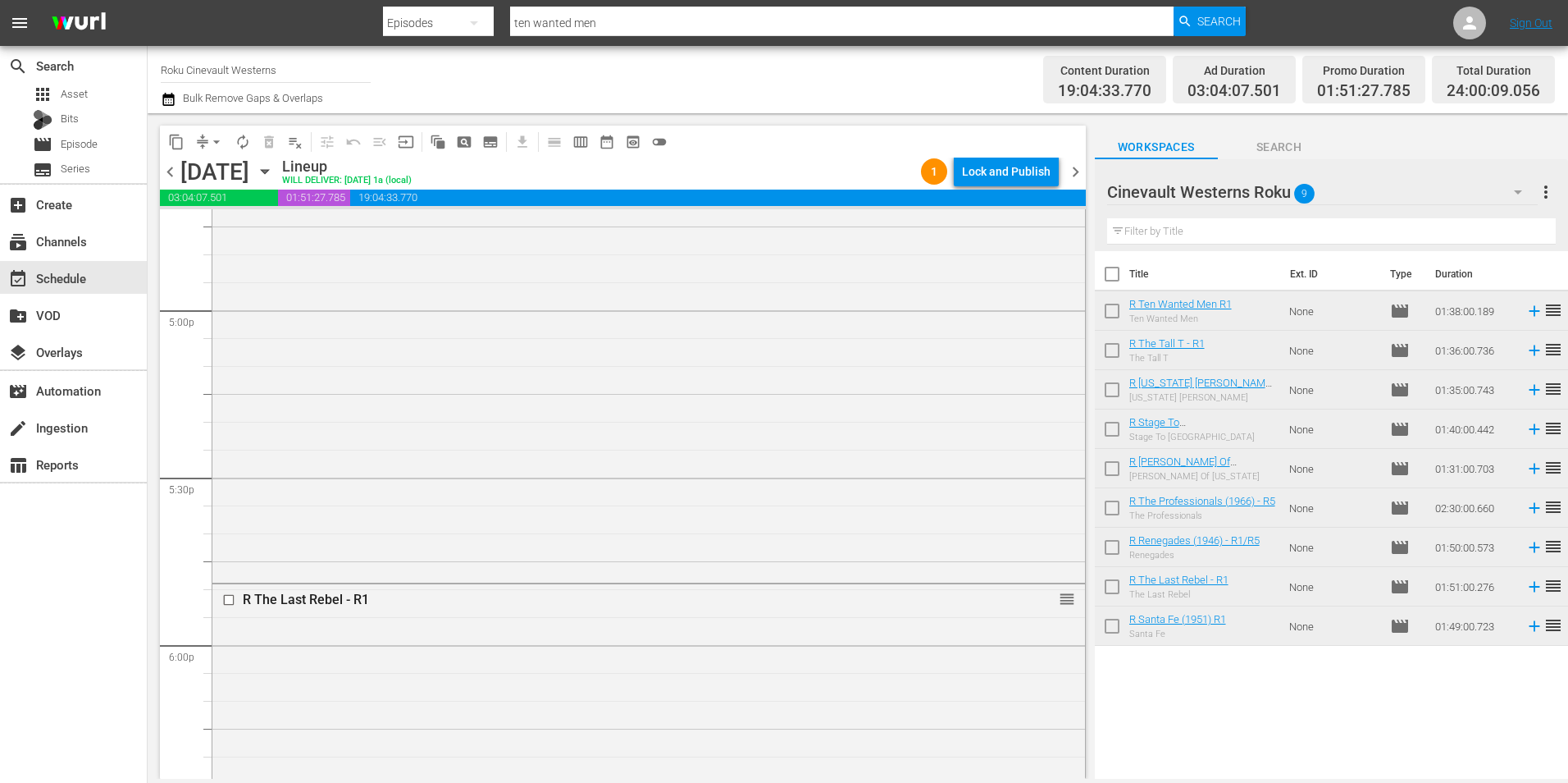
scroll to position [5180, 0]
click at [227, 402] on input "checkbox" at bounding box center [230, 403] width 17 height 14
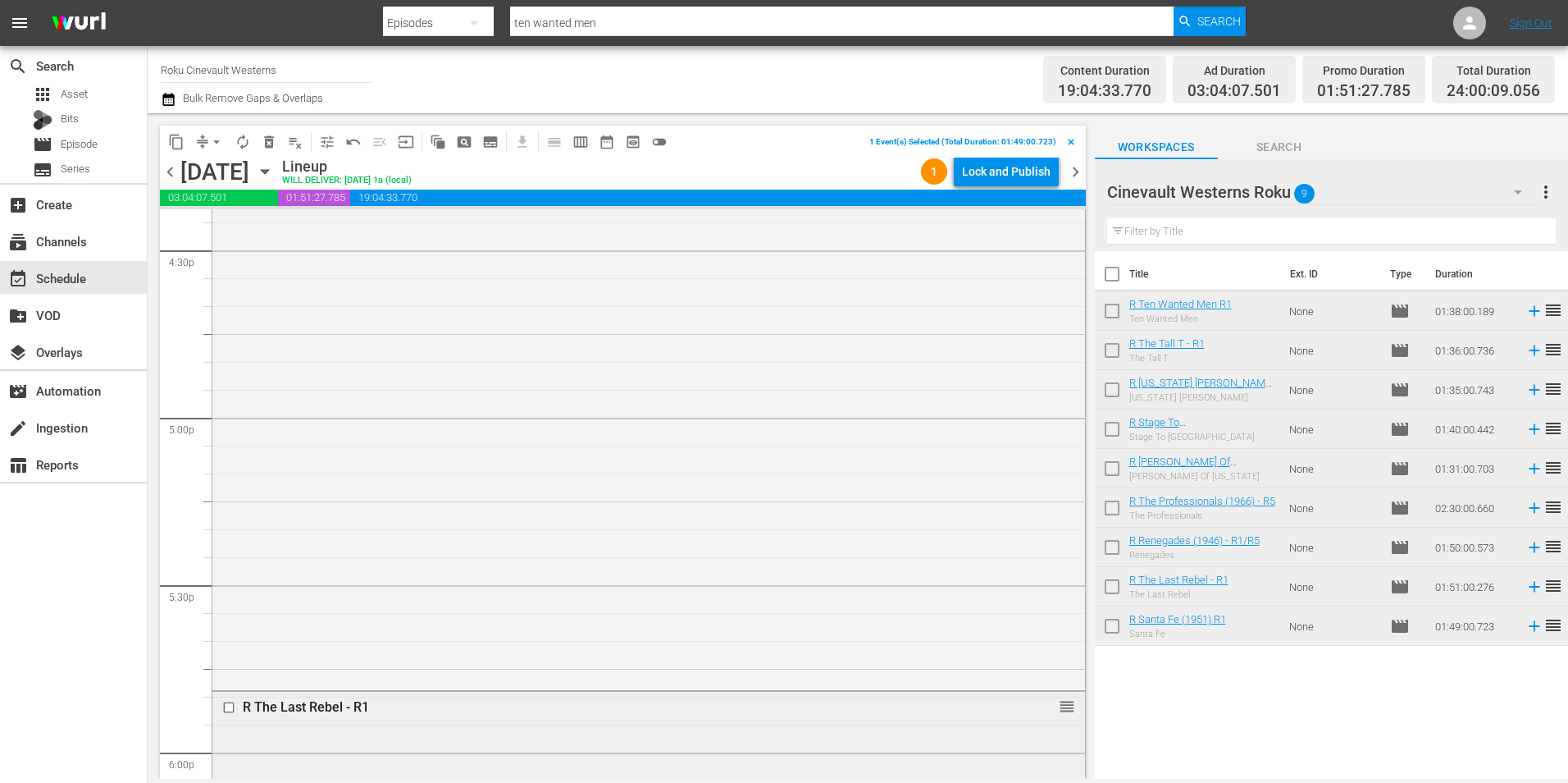
scroll to position [5673, 0]
click at [230, 519] on input "checkbox" at bounding box center [230, 518] width 17 height 14
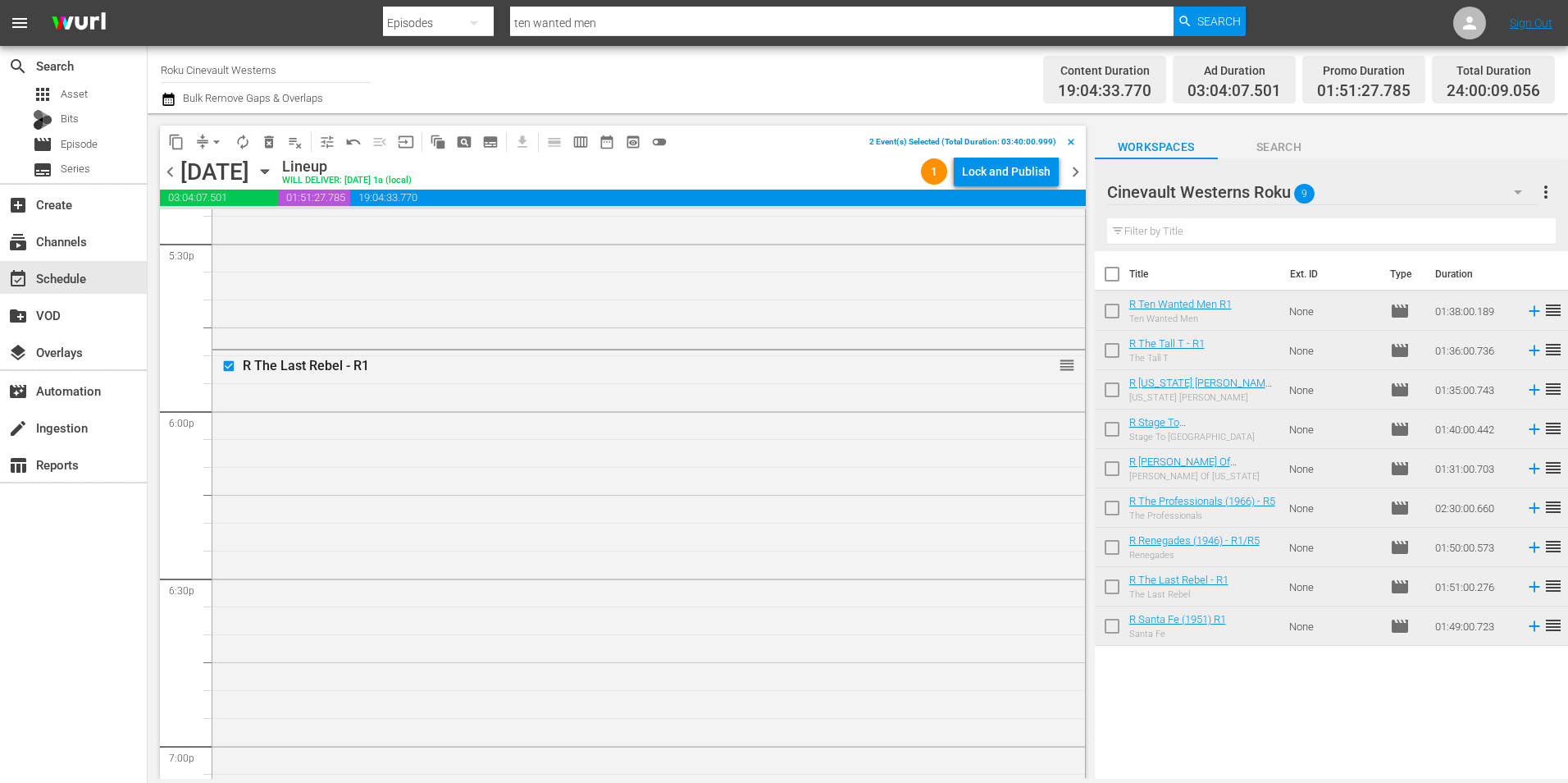
scroll to position [6329, 0]
click at [225, 476] on input "checkbox" at bounding box center [230, 481] width 17 height 14
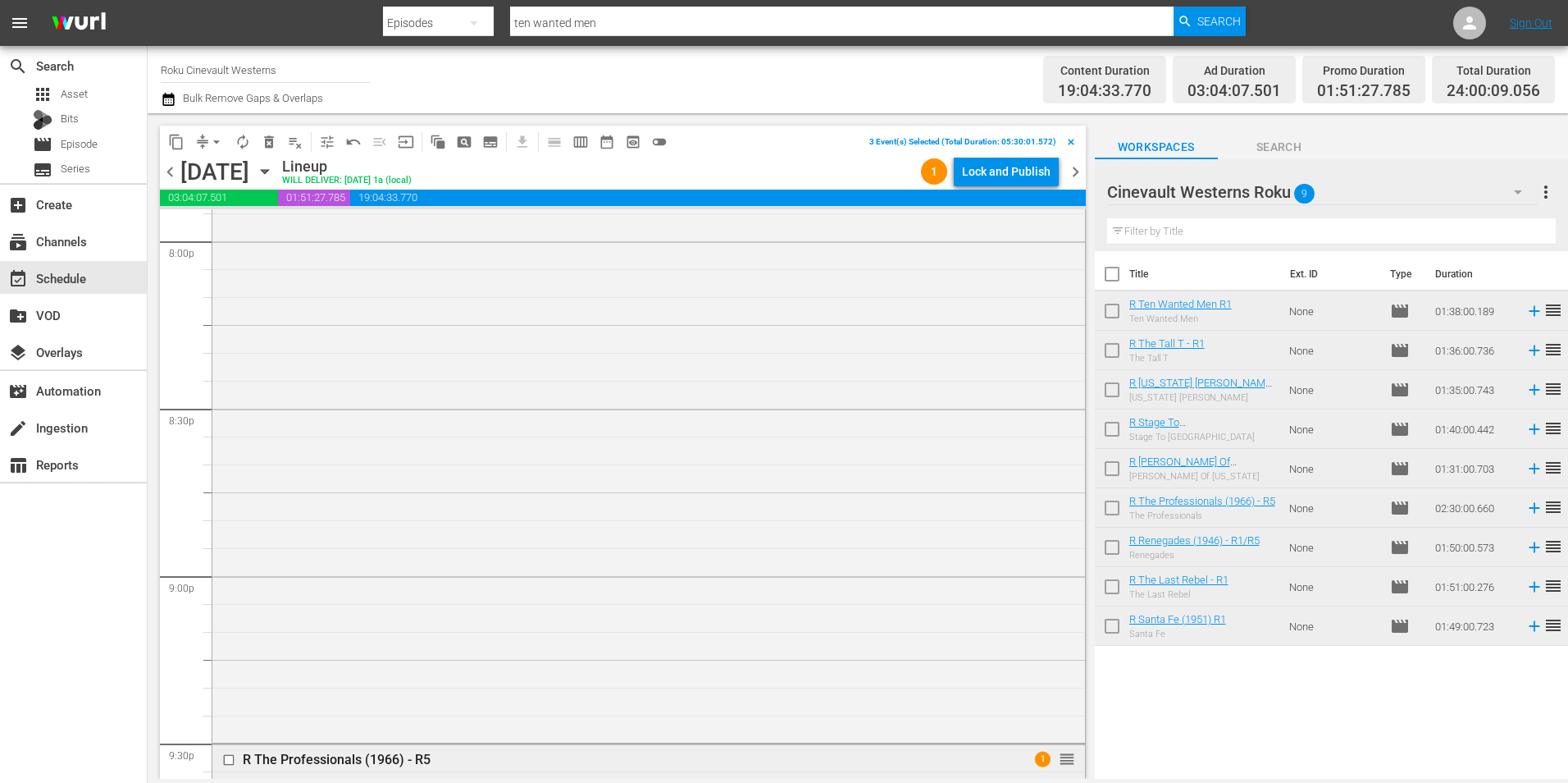
scroll to position [6986, 0]
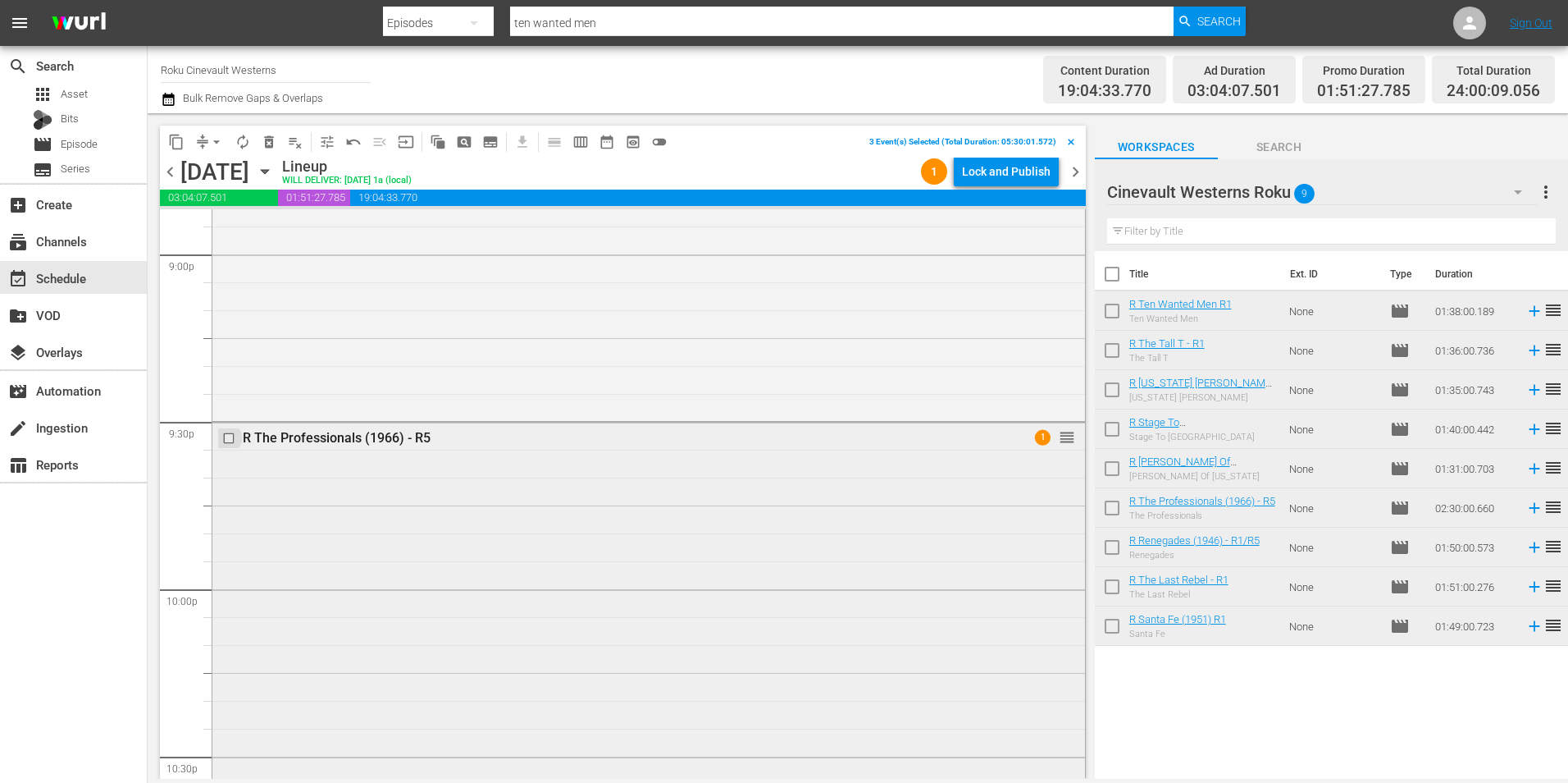
click at [230, 439] on input "checkbox" at bounding box center [230, 439] width 17 height 14
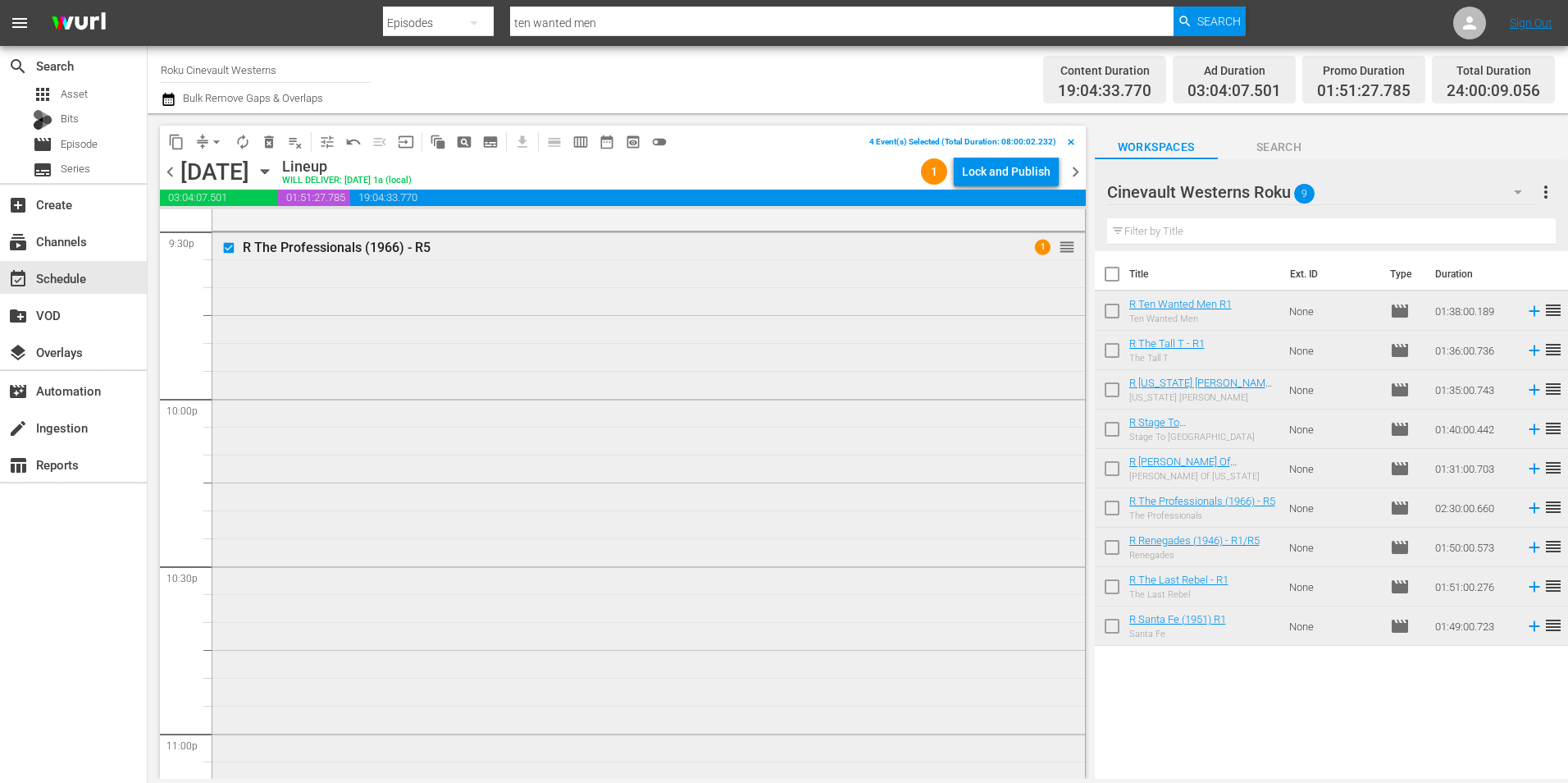
scroll to position [7467, 0]
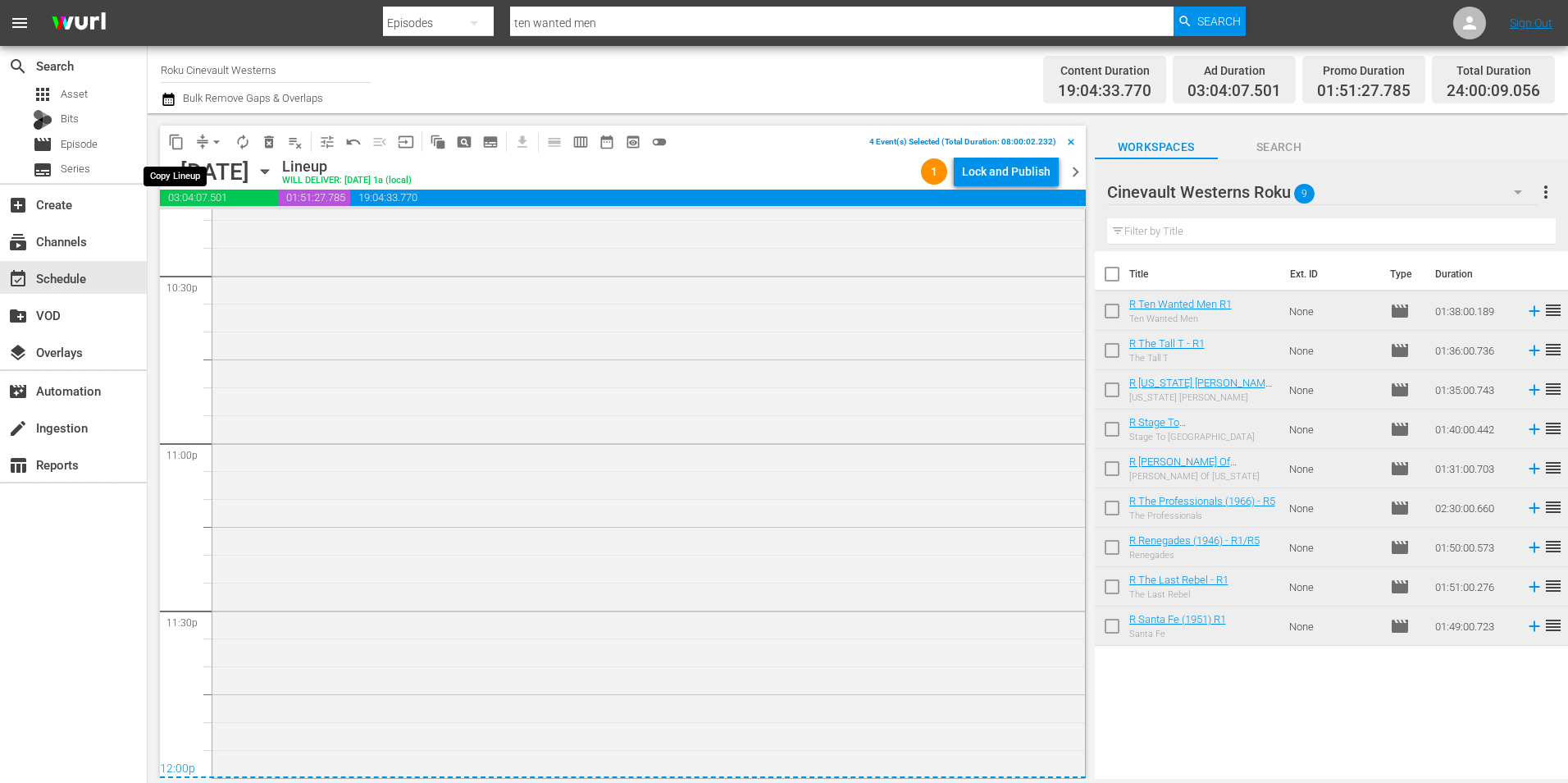
click at [180, 136] on span "content_copy" at bounding box center [176, 142] width 16 height 16
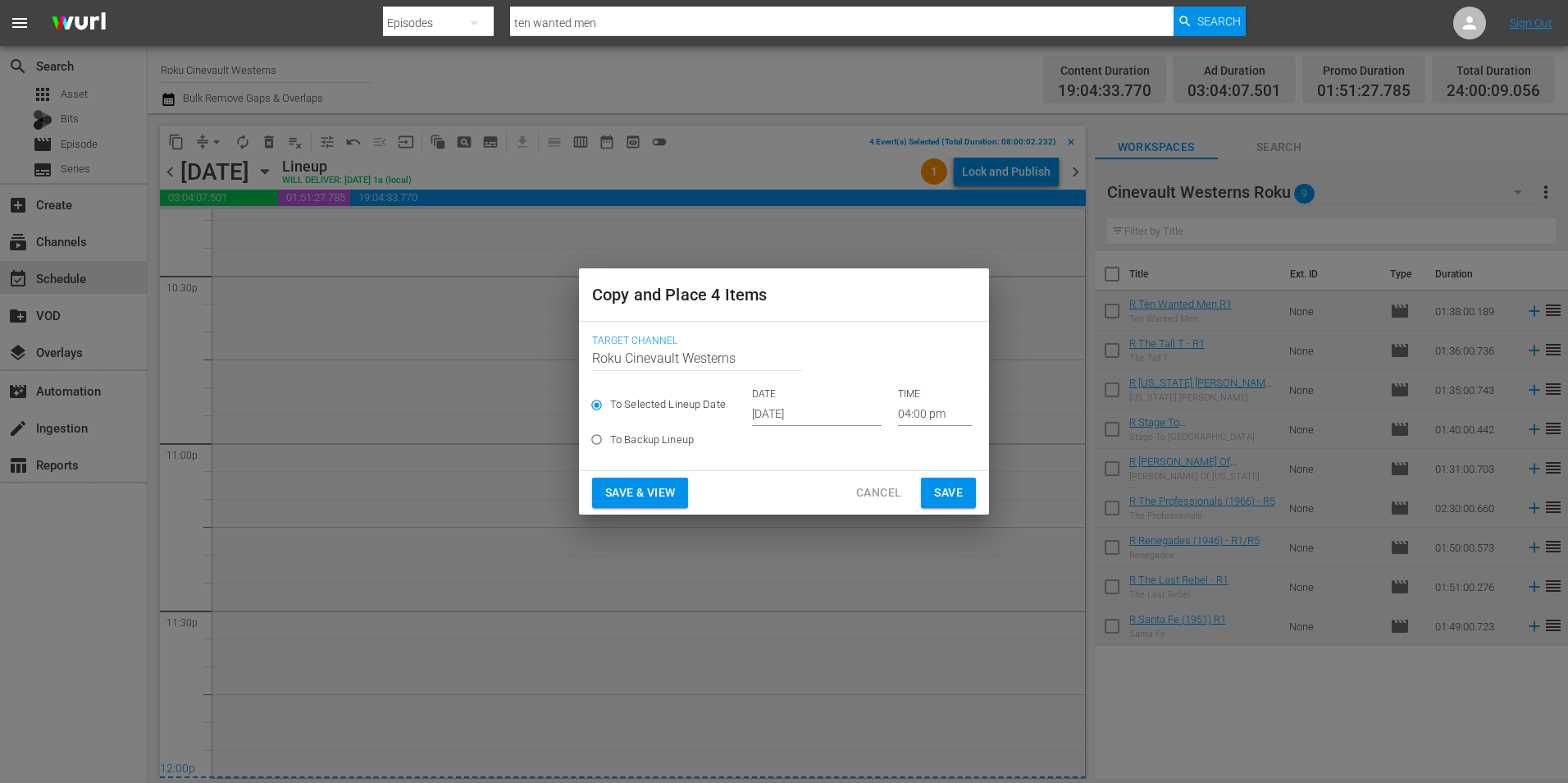
click at [822, 415] on input "[DATE]" at bounding box center [817, 414] width 130 height 25
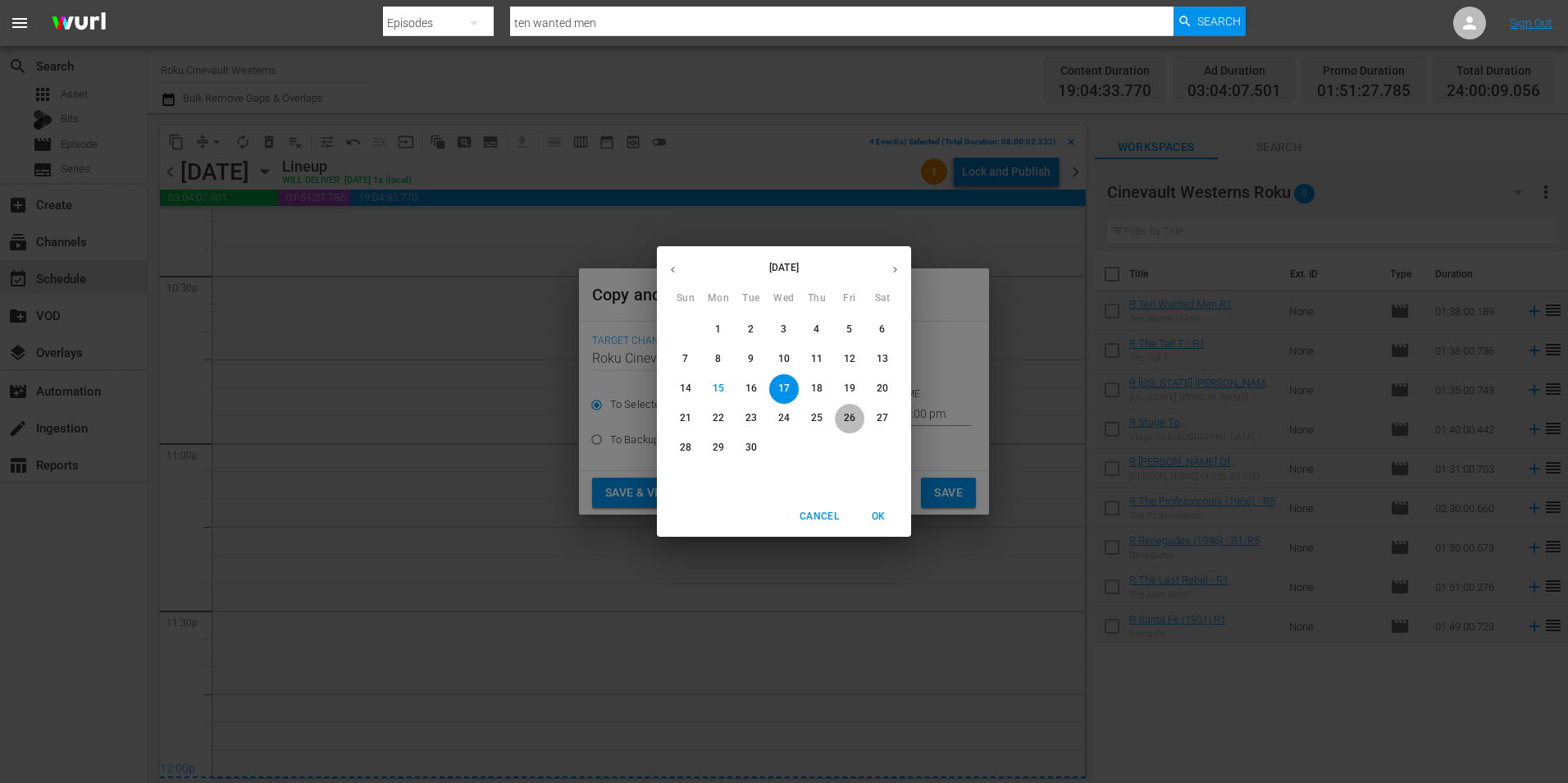
click at [852, 421] on p "26" at bounding box center [849, 418] width 12 height 14
type input "[DATE]"
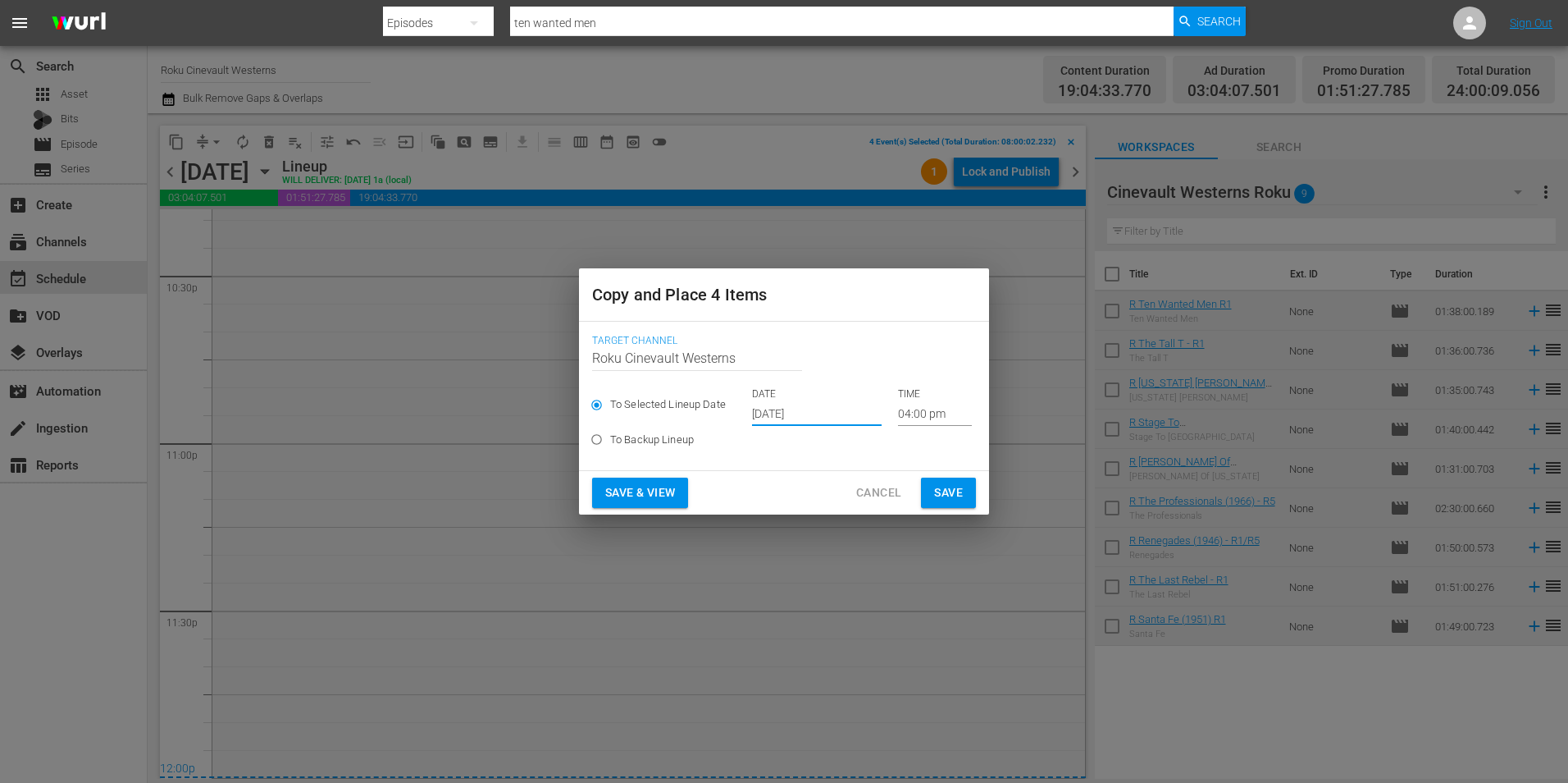
click at [949, 421] on input "04:00 pm" at bounding box center [934, 414] width 74 height 25
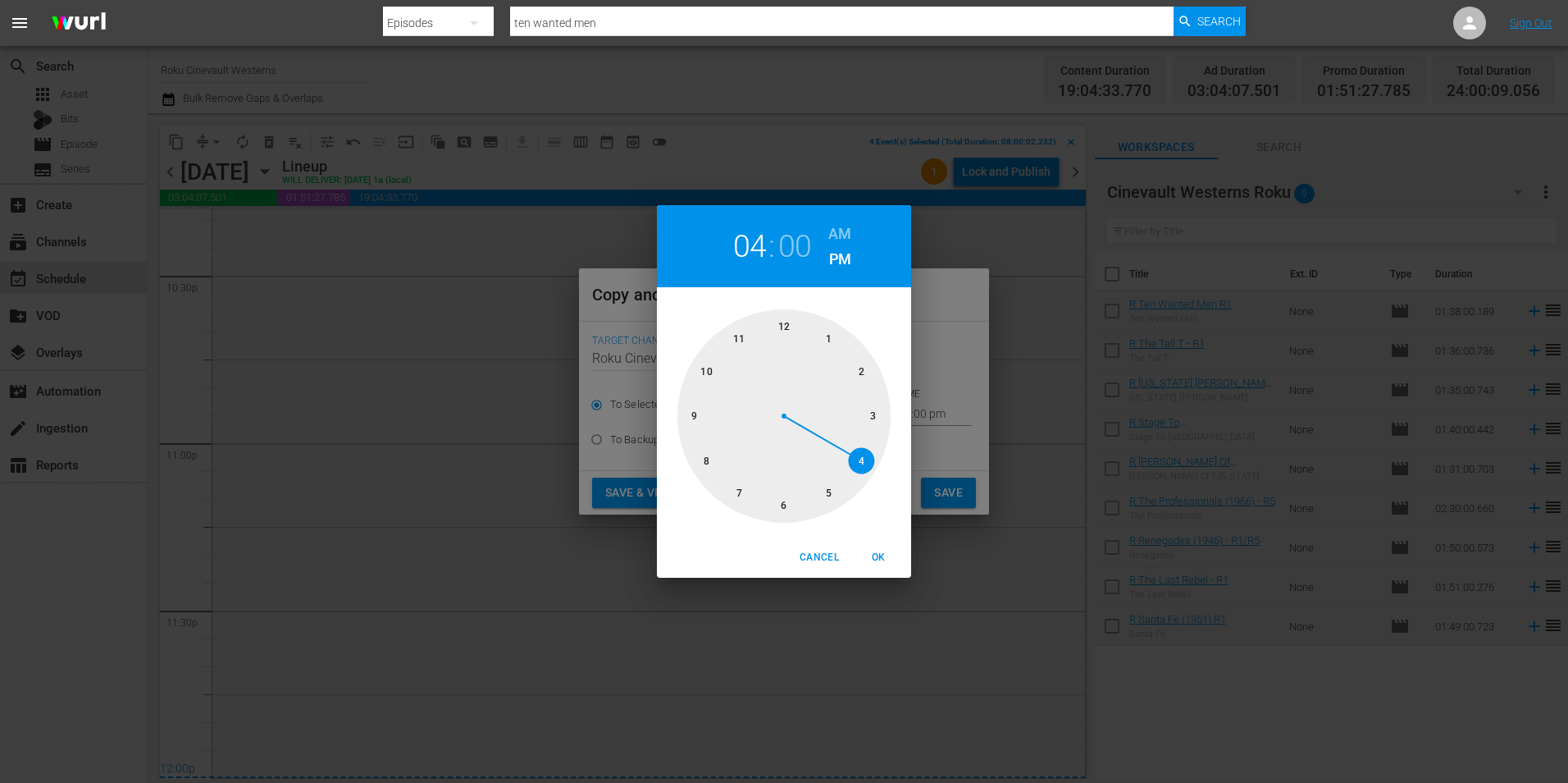
click at [782, 312] on div at bounding box center [784, 415] width 213 height 213
click at [845, 225] on h6 "AM" at bounding box center [840, 234] width 23 height 27
click at [878, 550] on span "OK" at bounding box center [879, 557] width 39 height 17
type input "12:00 am"
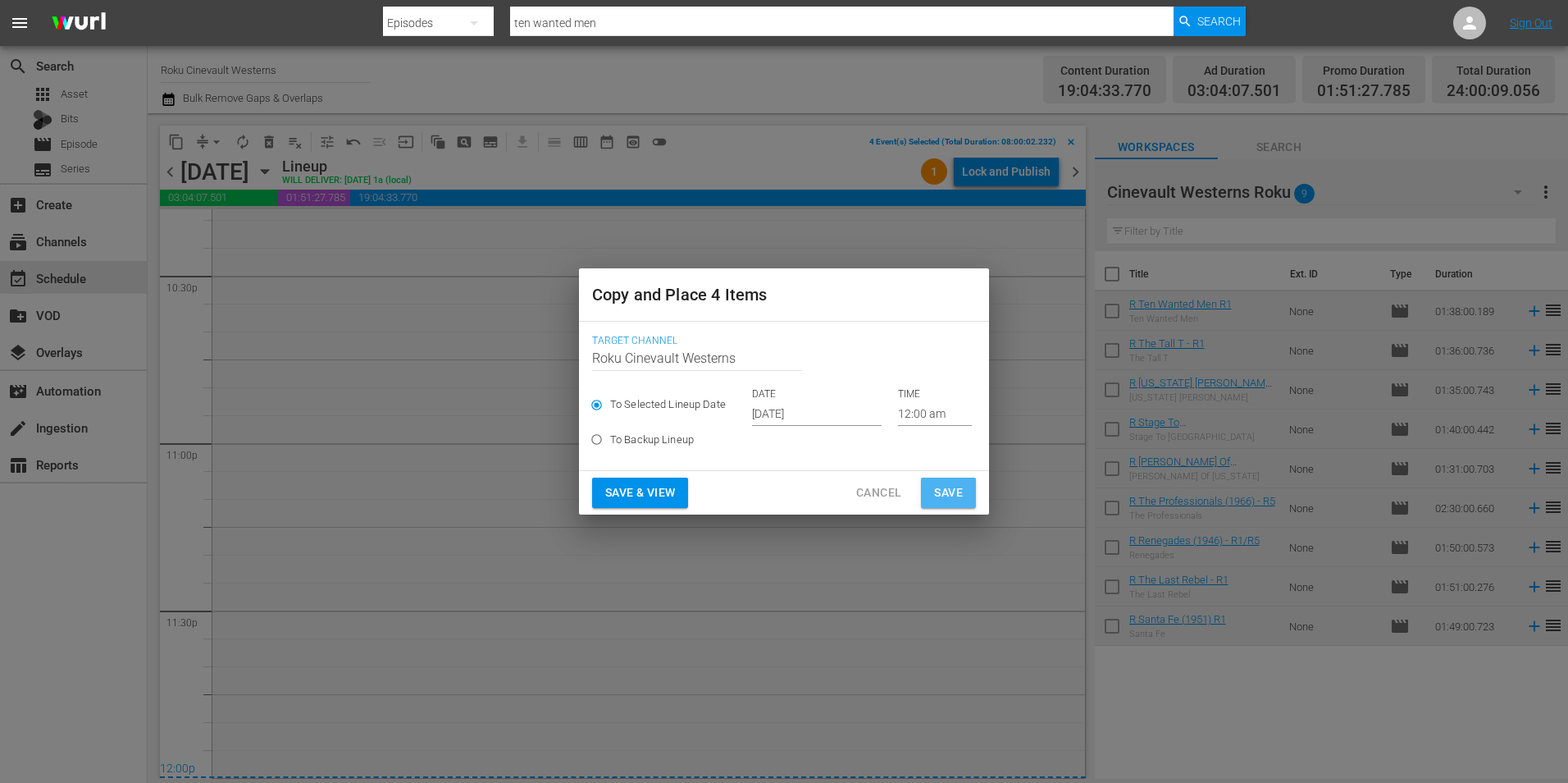
click at [948, 485] on span "Save" at bounding box center [949, 493] width 28 height 20
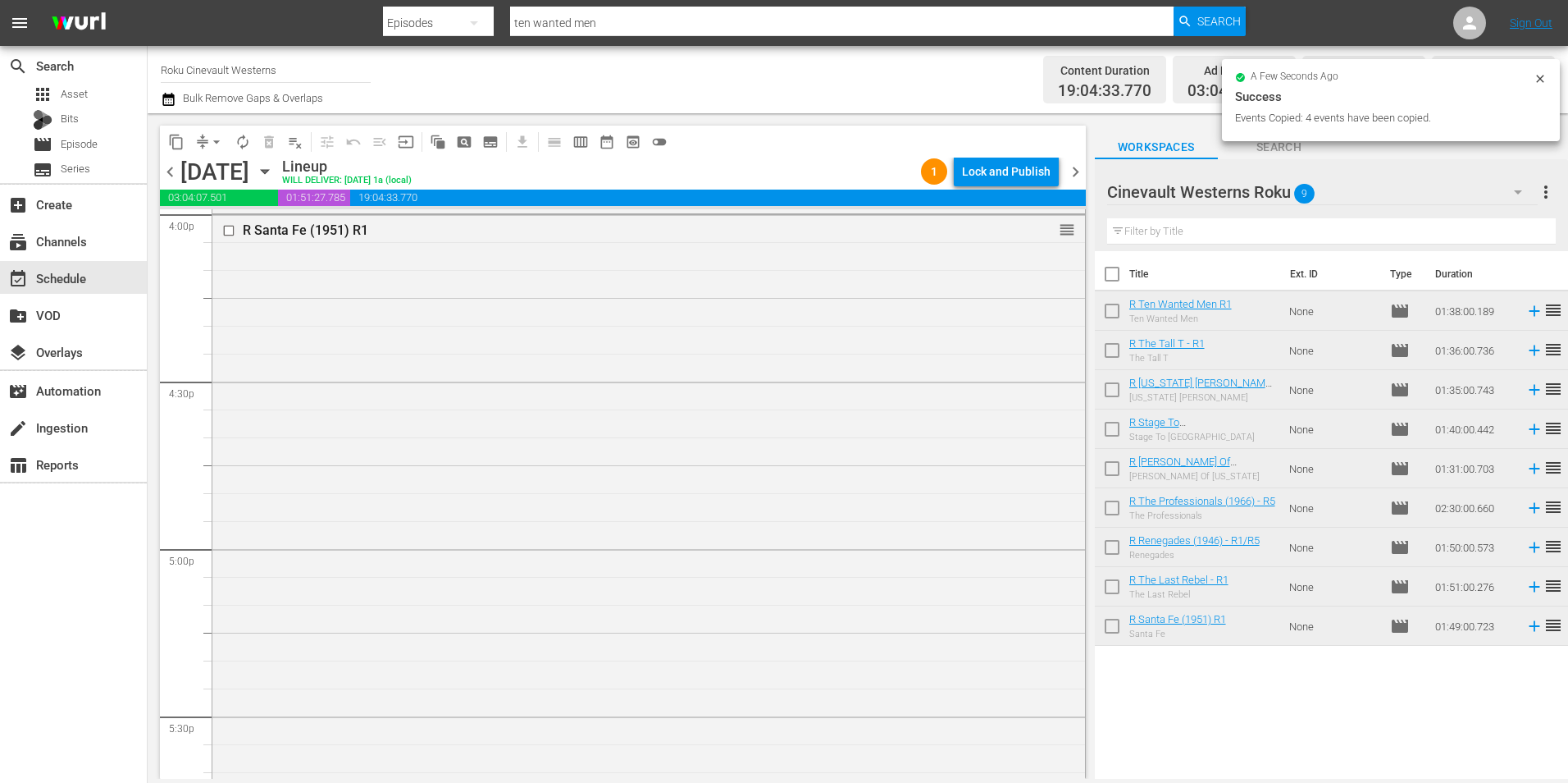
scroll to position [5251, 0]
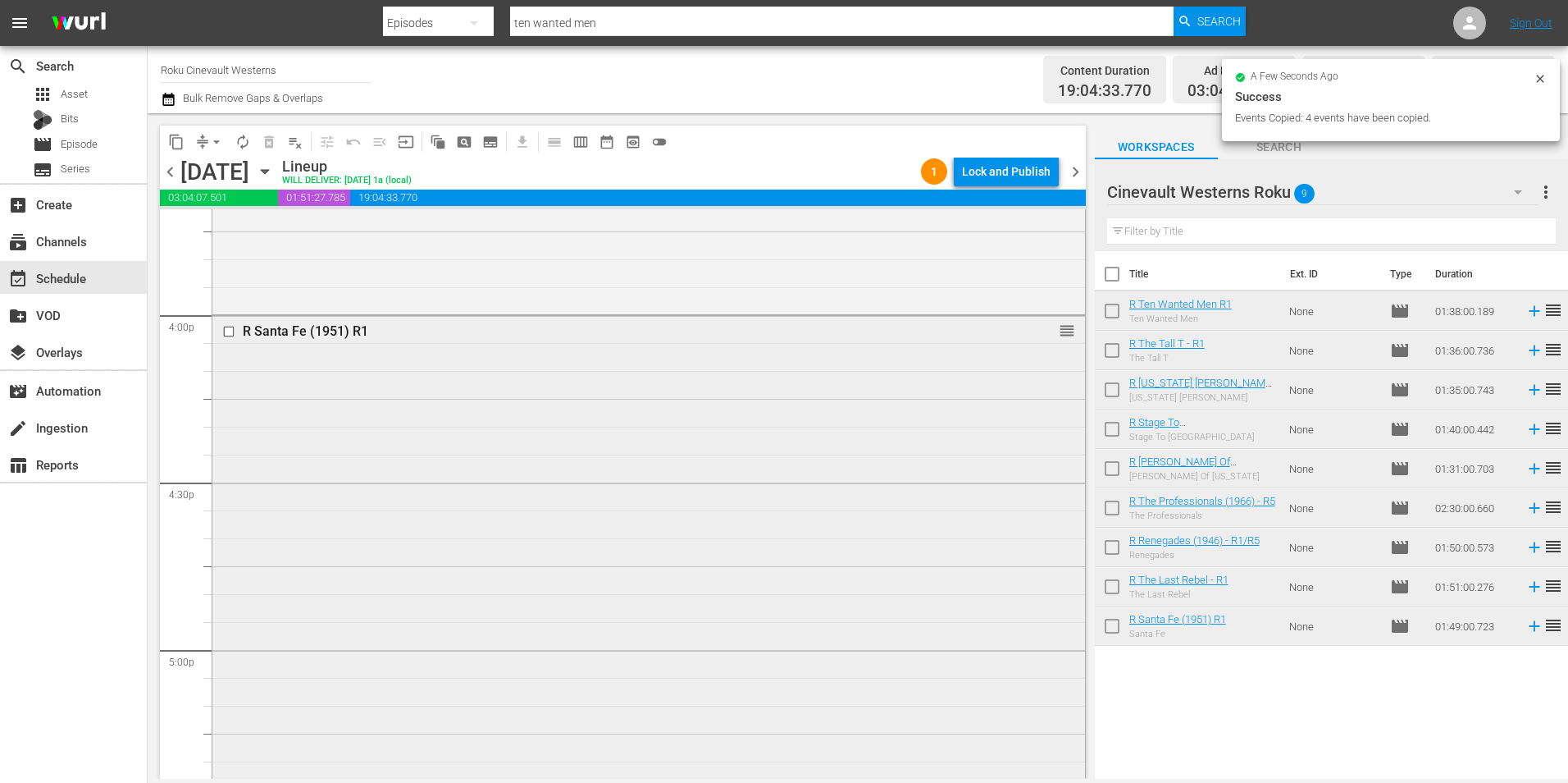
click at [232, 330] on input "checkbox" at bounding box center [230, 332] width 17 height 14
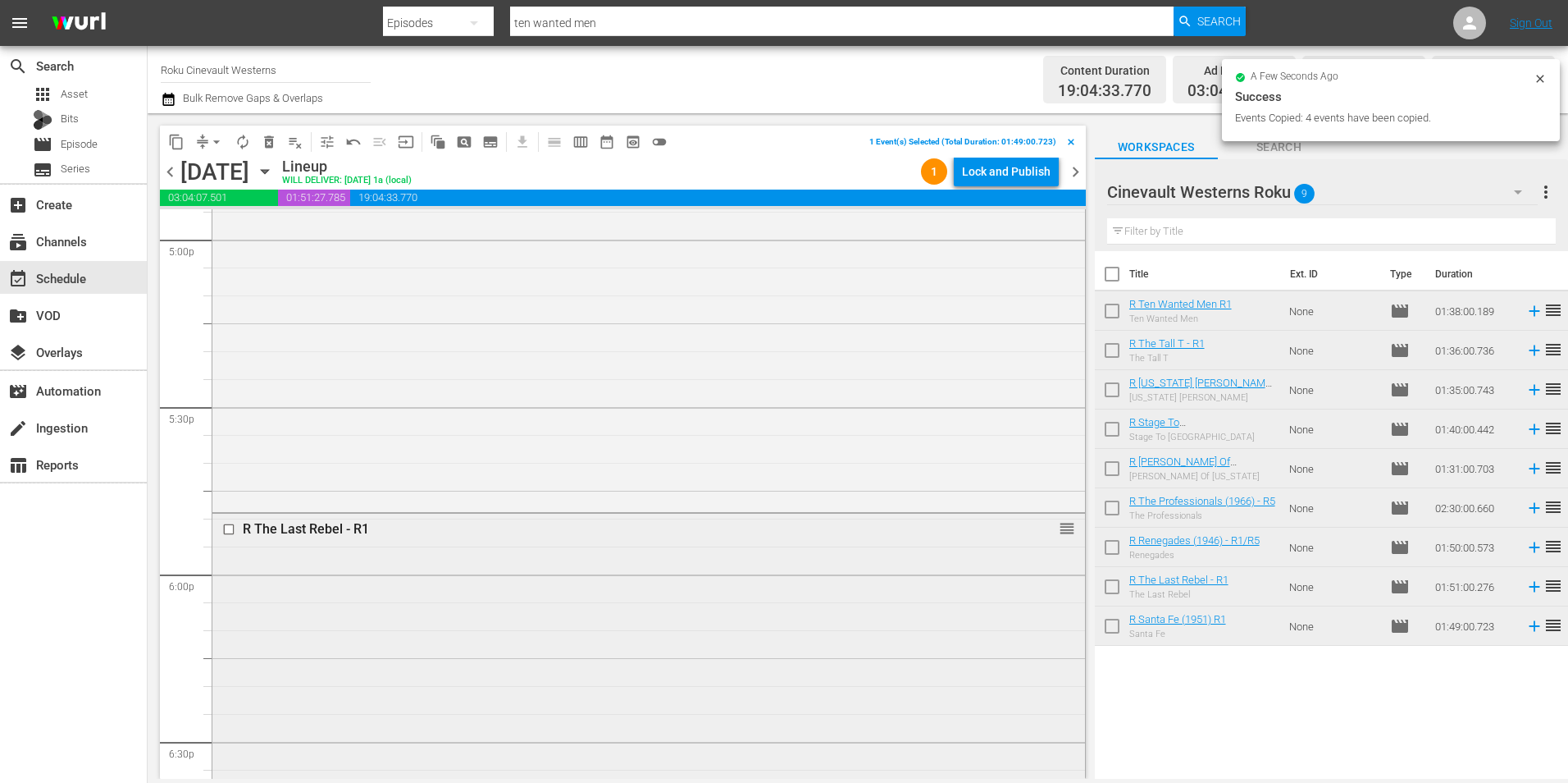
click at [227, 527] on input "checkbox" at bounding box center [230, 530] width 17 height 14
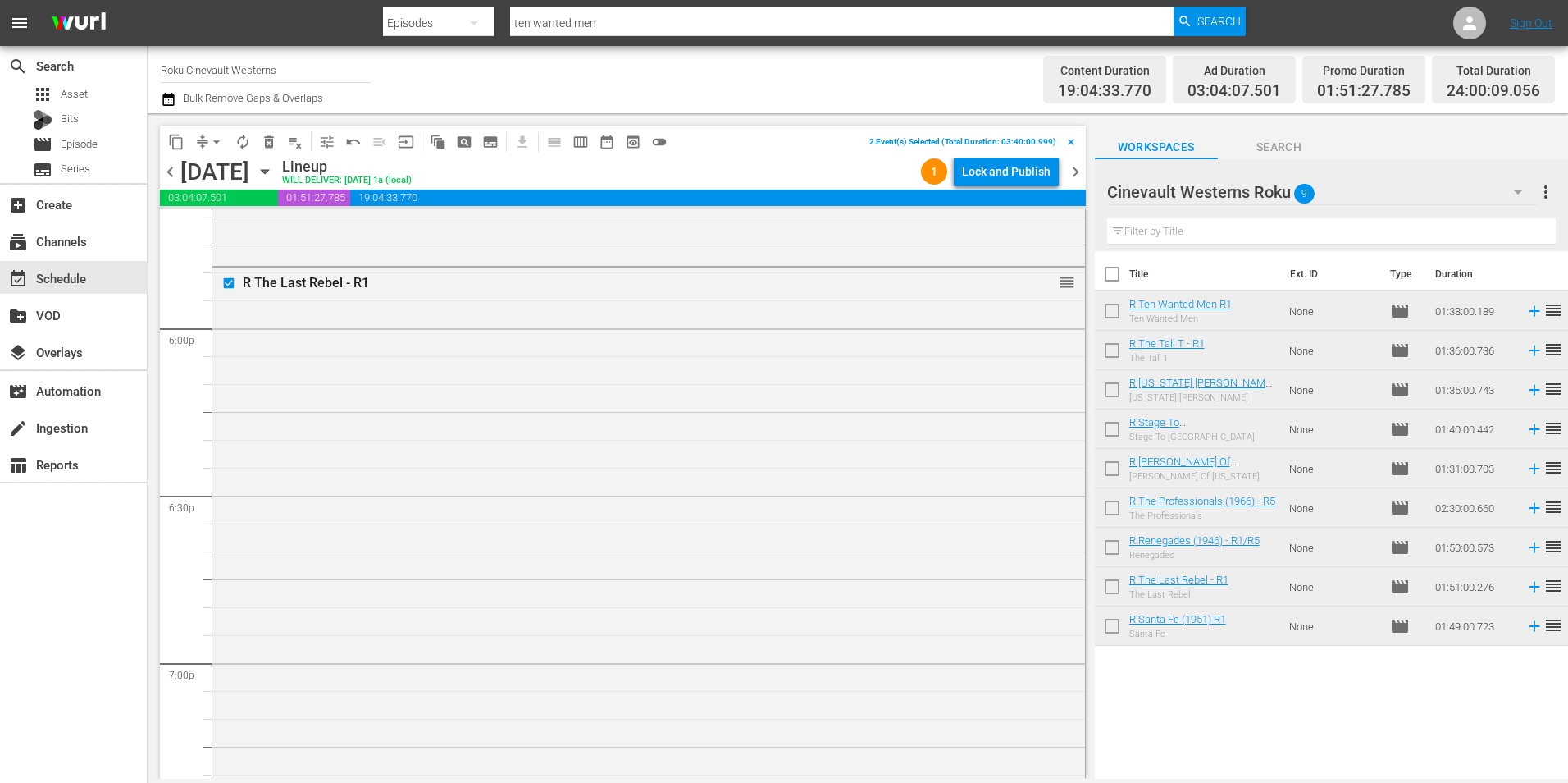
scroll to position [6236, 0]
click at [228, 575] on input "checkbox" at bounding box center [230, 575] width 17 height 14
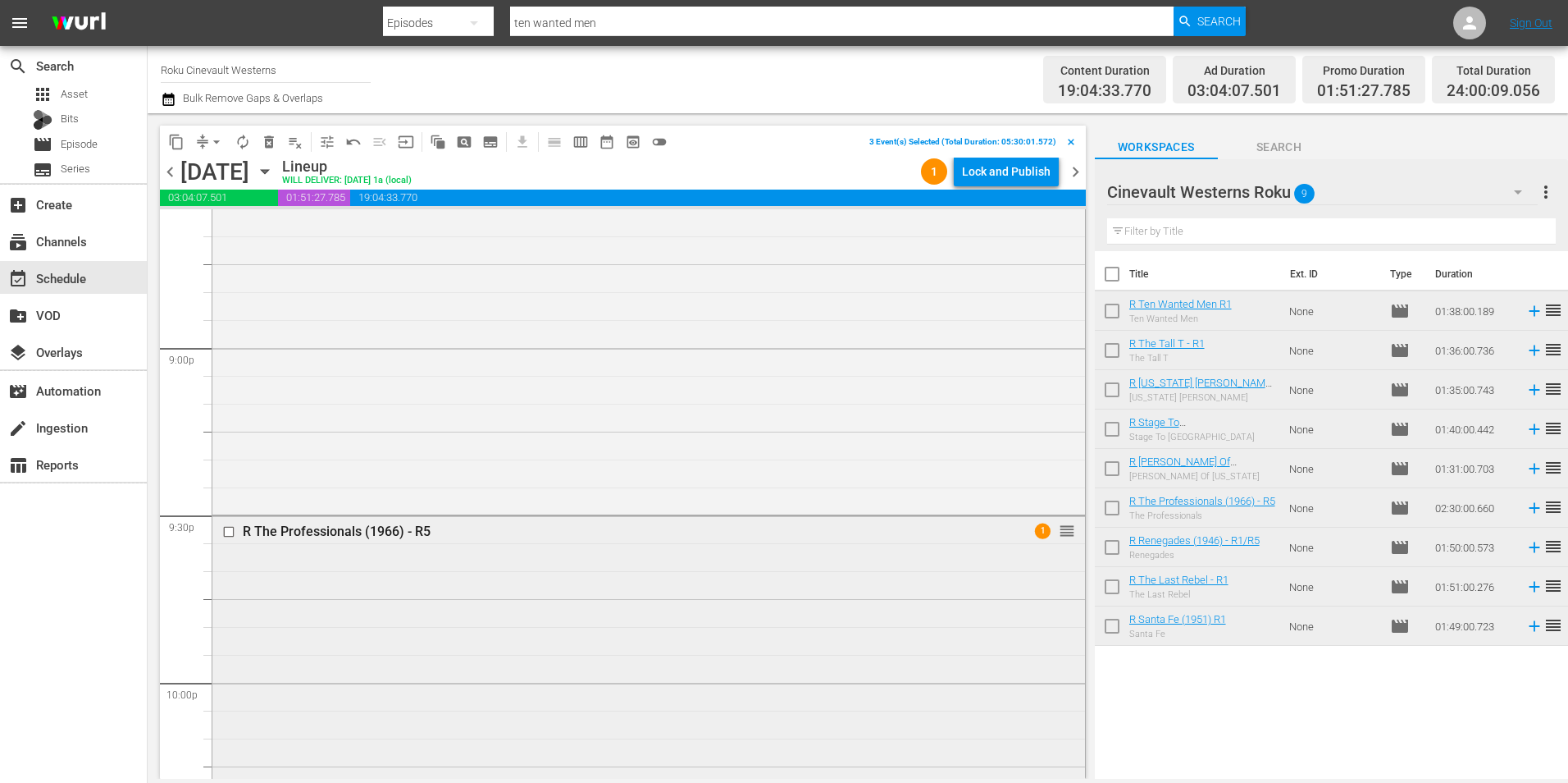
click at [232, 533] on input "checkbox" at bounding box center [230, 533] width 17 height 14
click at [177, 151] on button "content_copy" at bounding box center [177, 142] width 27 height 27
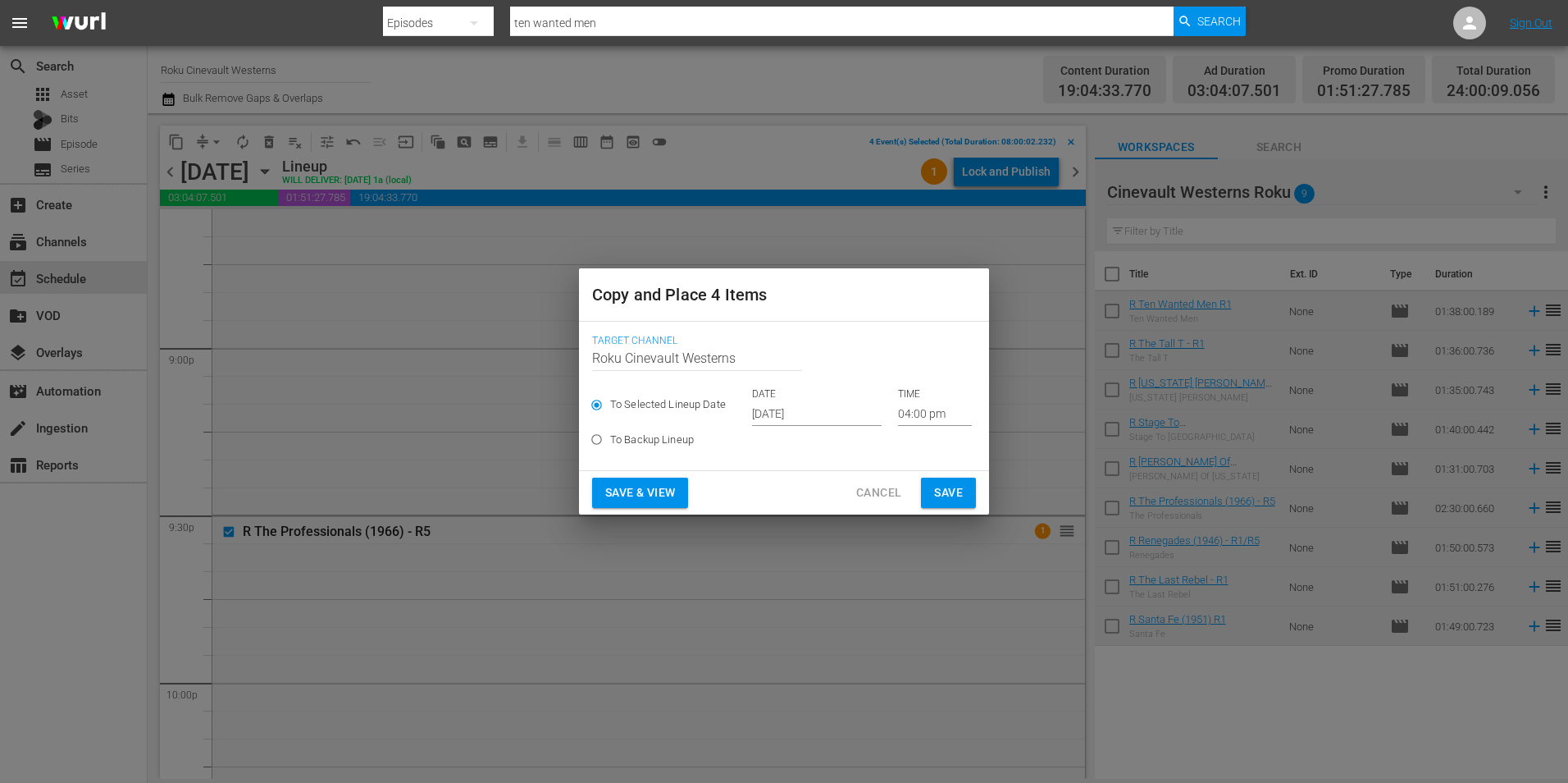
click at [819, 417] on input "[DATE]" at bounding box center [817, 414] width 130 height 25
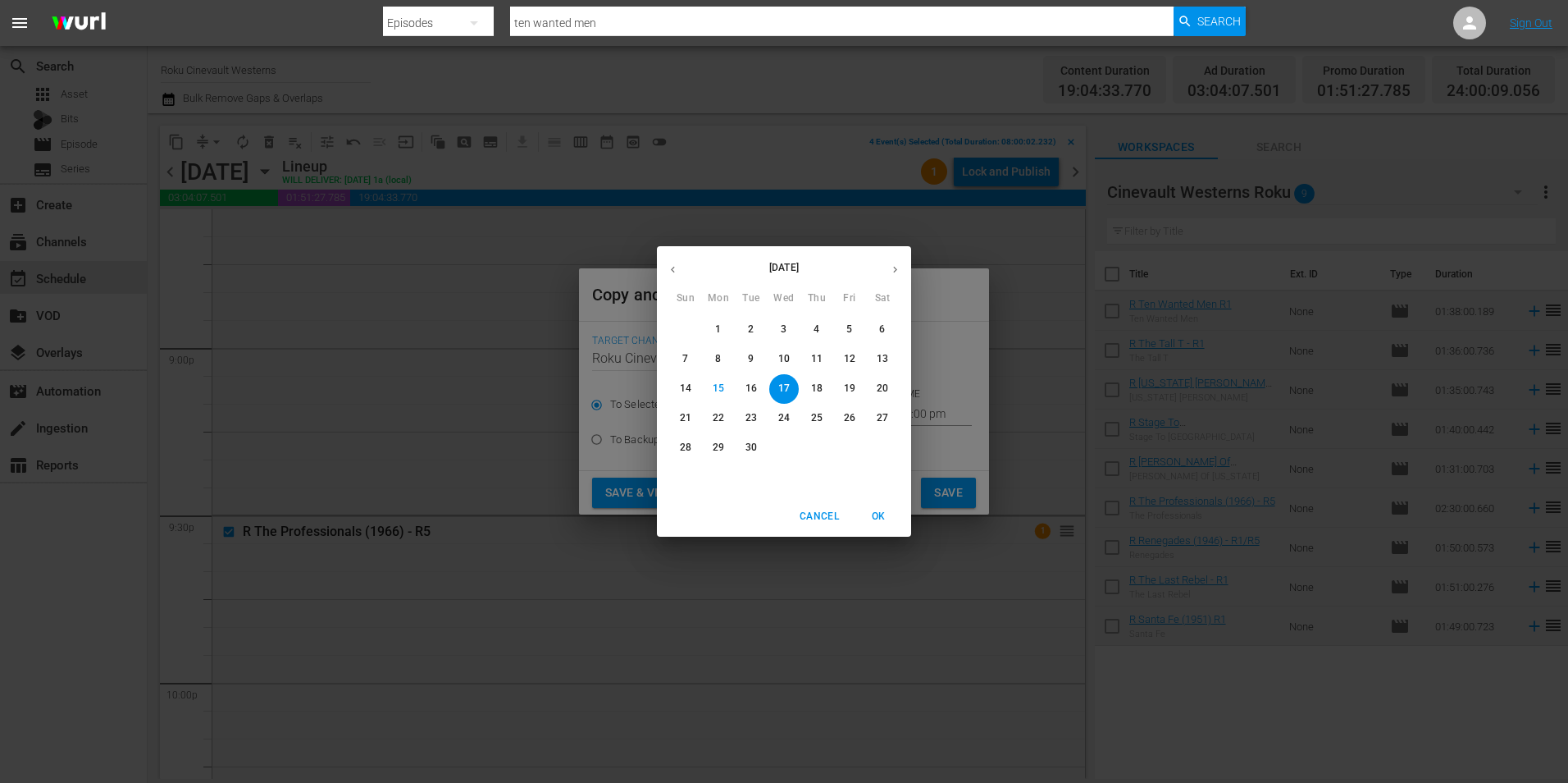
click at [690, 447] on p "28" at bounding box center [685, 447] width 12 height 14
type input "[DATE]"
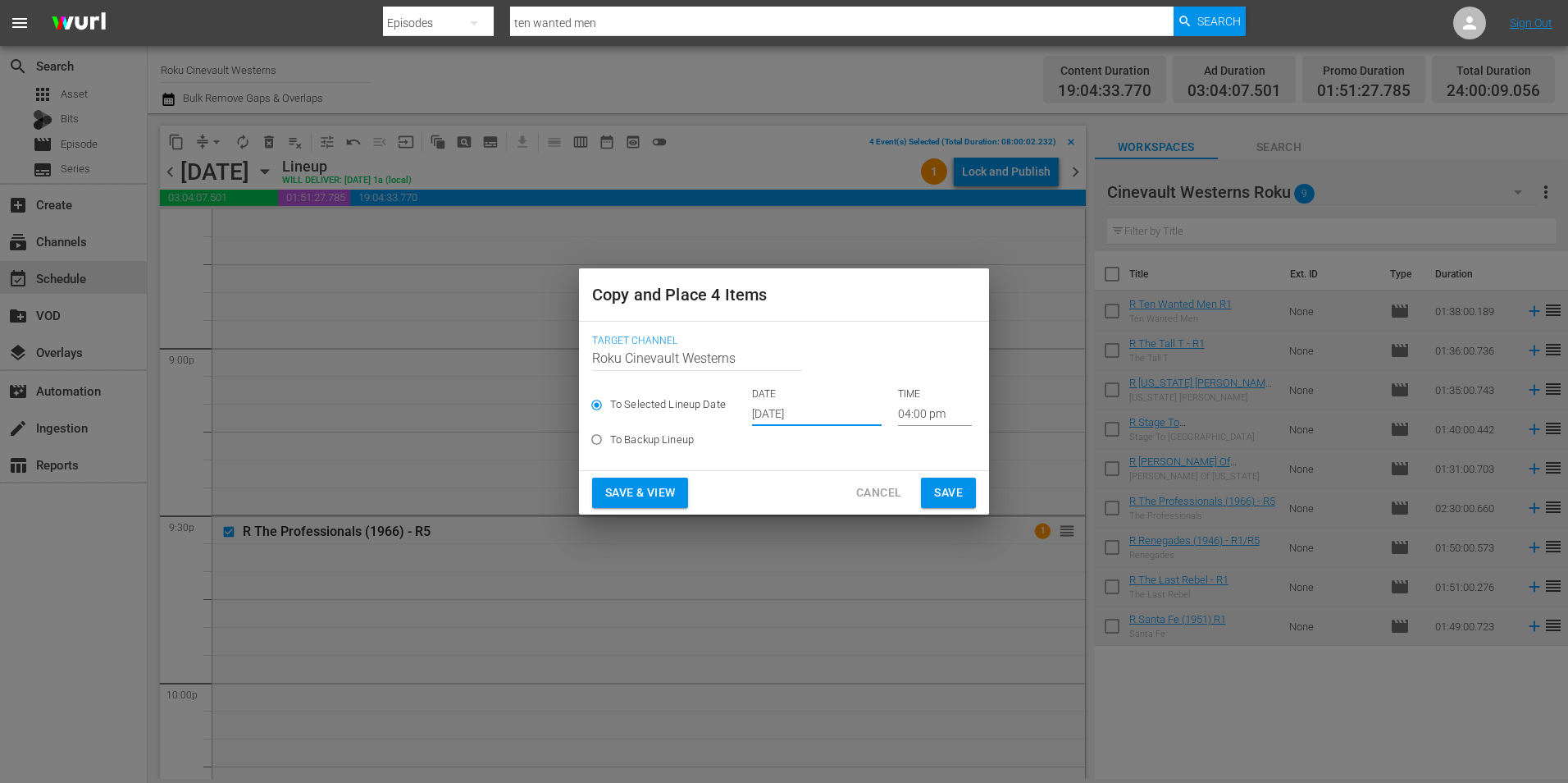
click at [915, 411] on input "04:00 pm" at bounding box center [934, 414] width 74 height 25
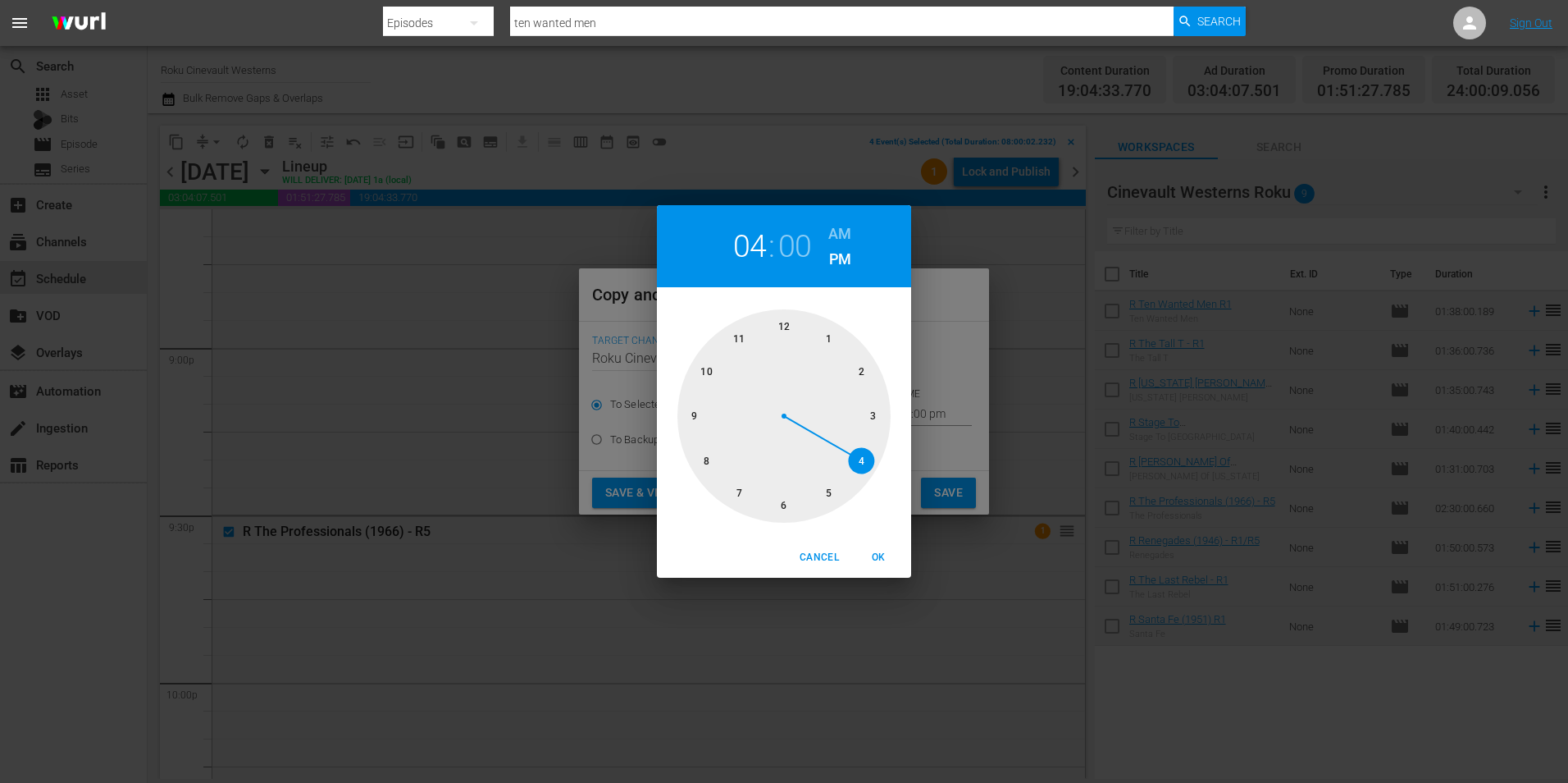
click at [690, 473] on div at bounding box center [784, 415] width 213 height 213
click at [836, 231] on h6 "AM" at bounding box center [840, 234] width 23 height 27
click at [881, 553] on span "OK" at bounding box center [879, 557] width 39 height 17
type input "08:00 am"
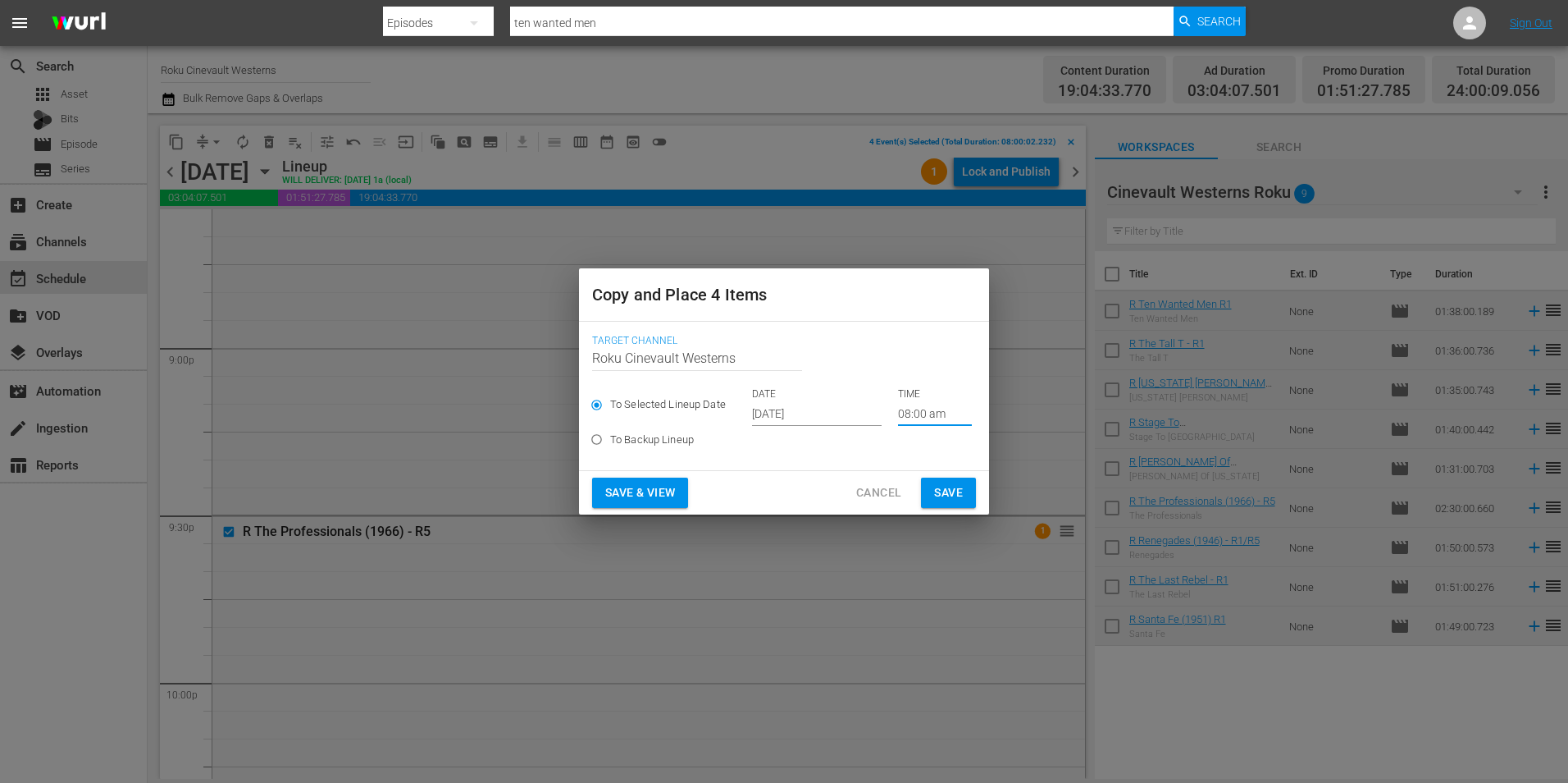
click at [960, 499] on span "Save" at bounding box center [949, 493] width 28 height 20
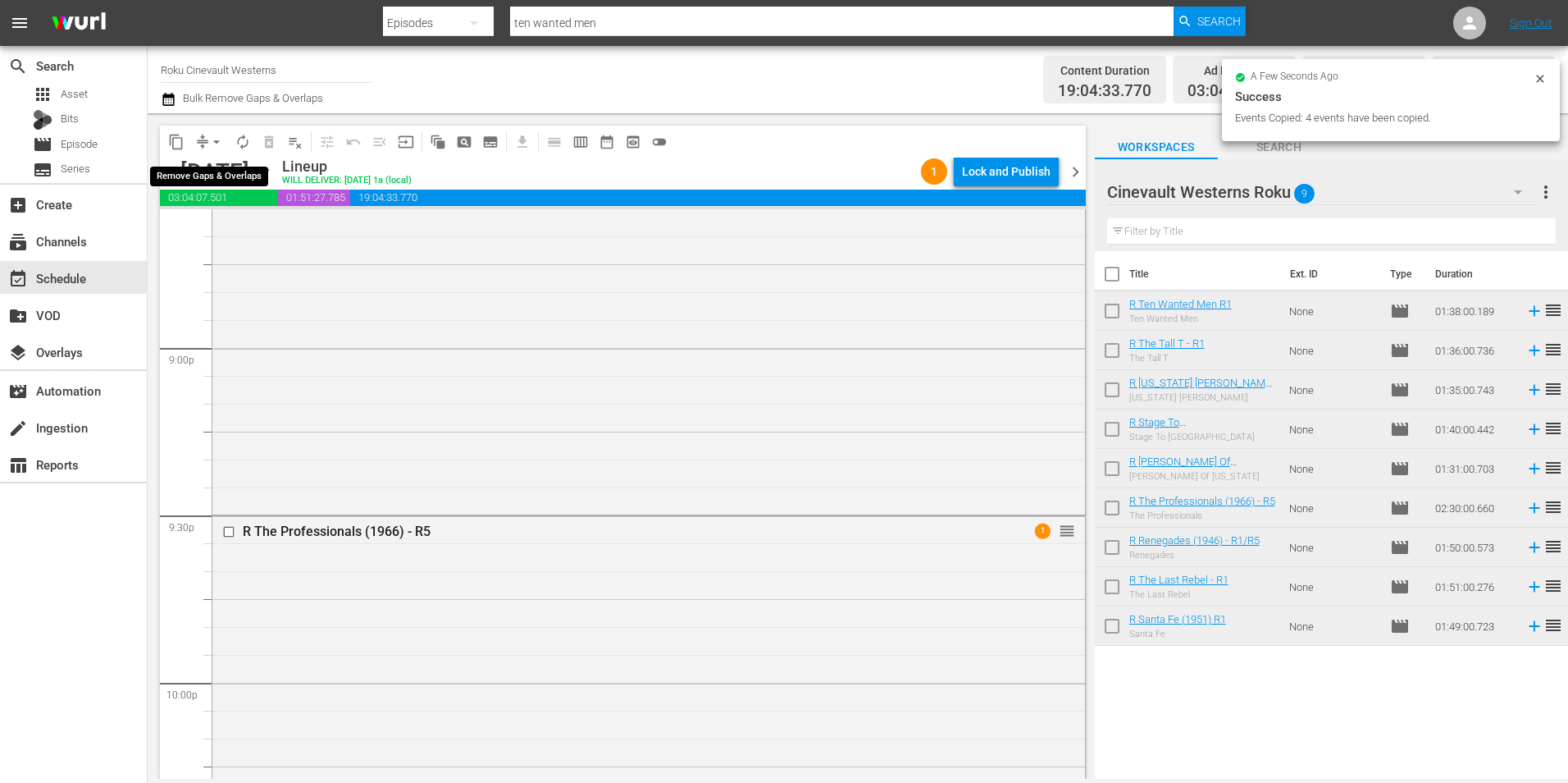
click at [209, 146] on button "arrow_drop_down" at bounding box center [217, 142] width 27 height 27
click at [243, 171] on li "Align to Midnight" at bounding box center [217, 175] width 172 height 28
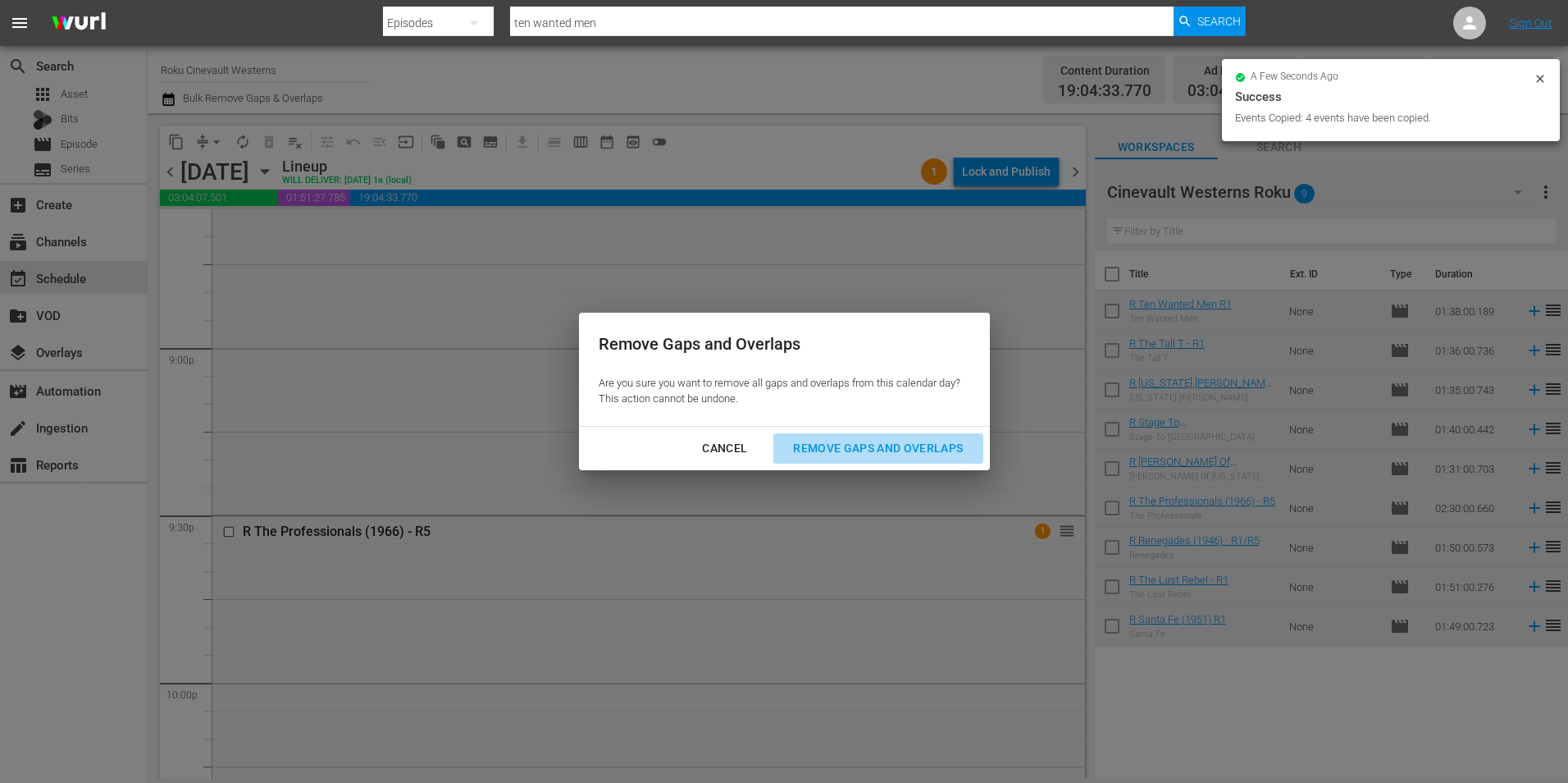
click at [850, 444] on div "Remove Gaps and Overlaps" at bounding box center [878, 448] width 196 height 20
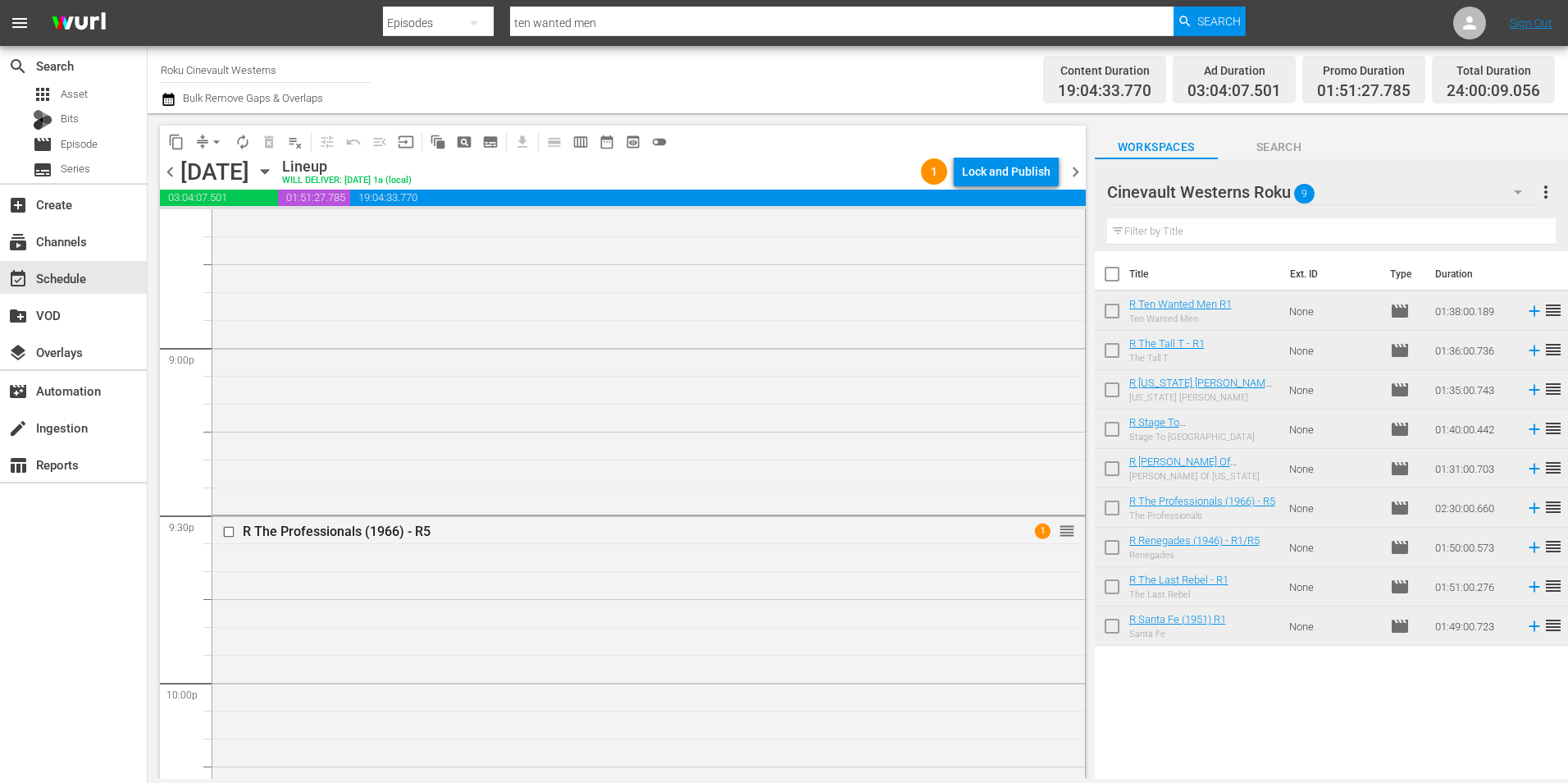
click at [1020, 172] on div "Lock and Publish" at bounding box center [1006, 171] width 89 height 29
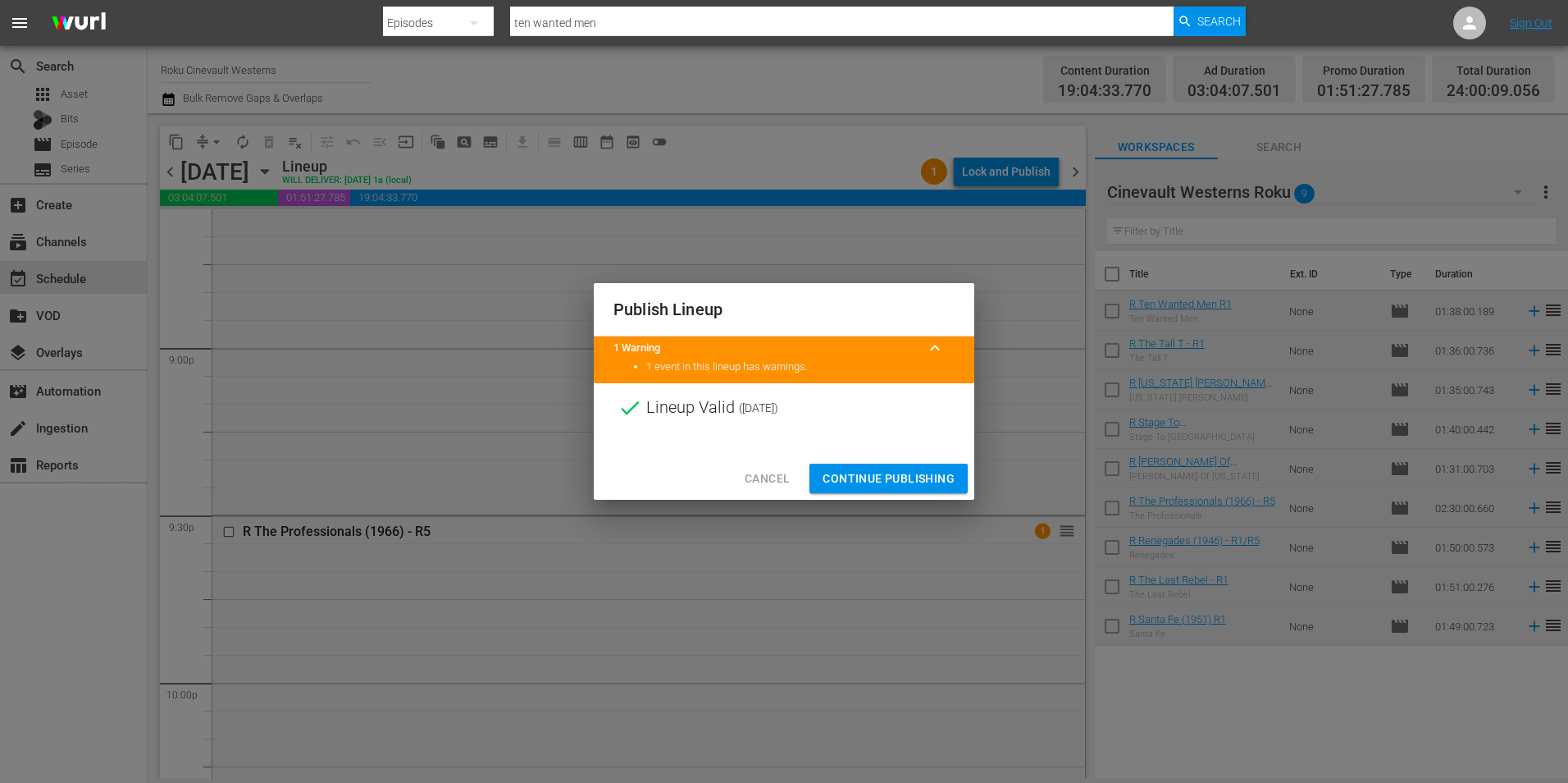
click at [910, 469] on span "Continue Publishing" at bounding box center [888, 478] width 132 height 20
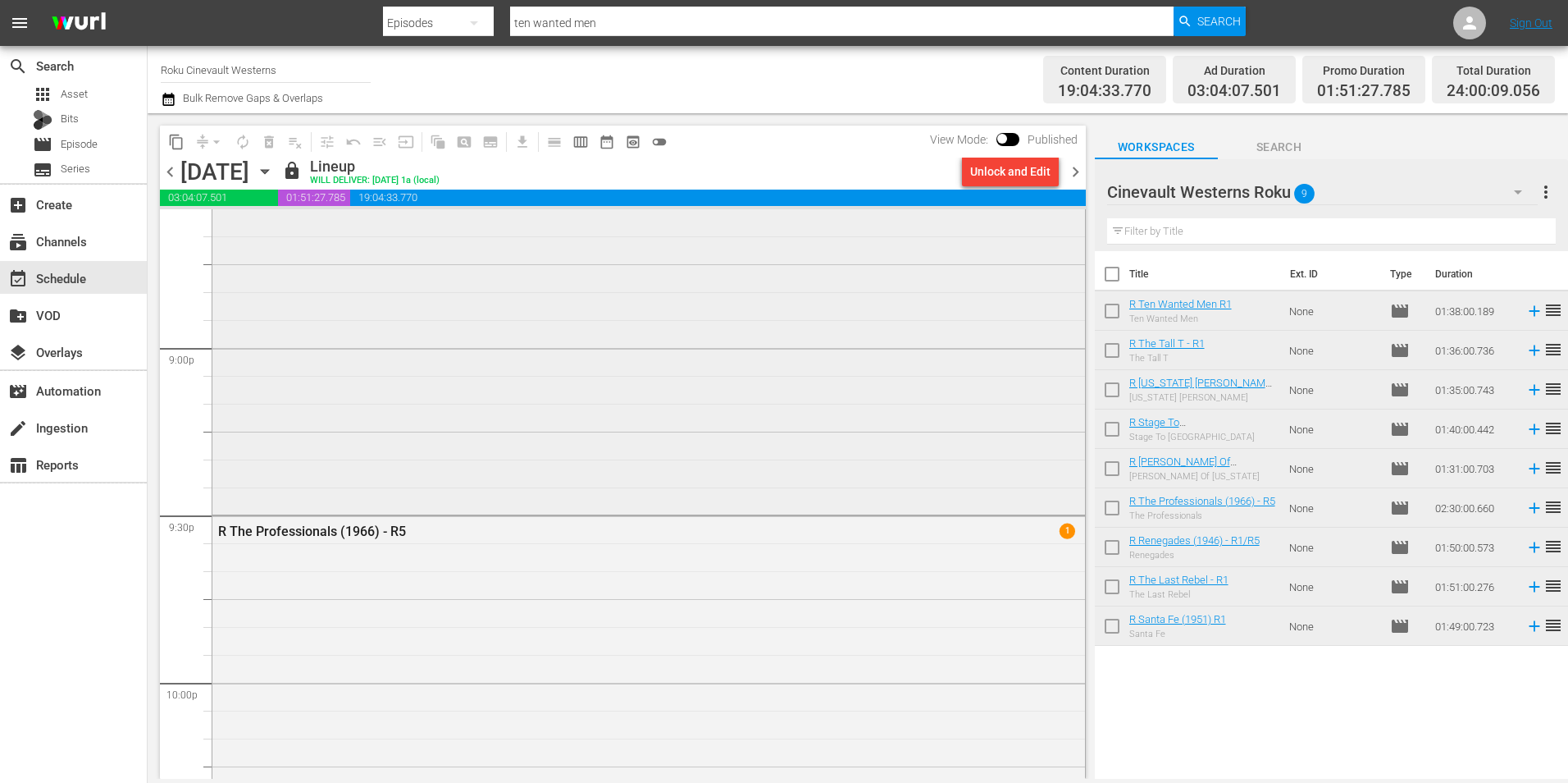
scroll to position [7138, 0]
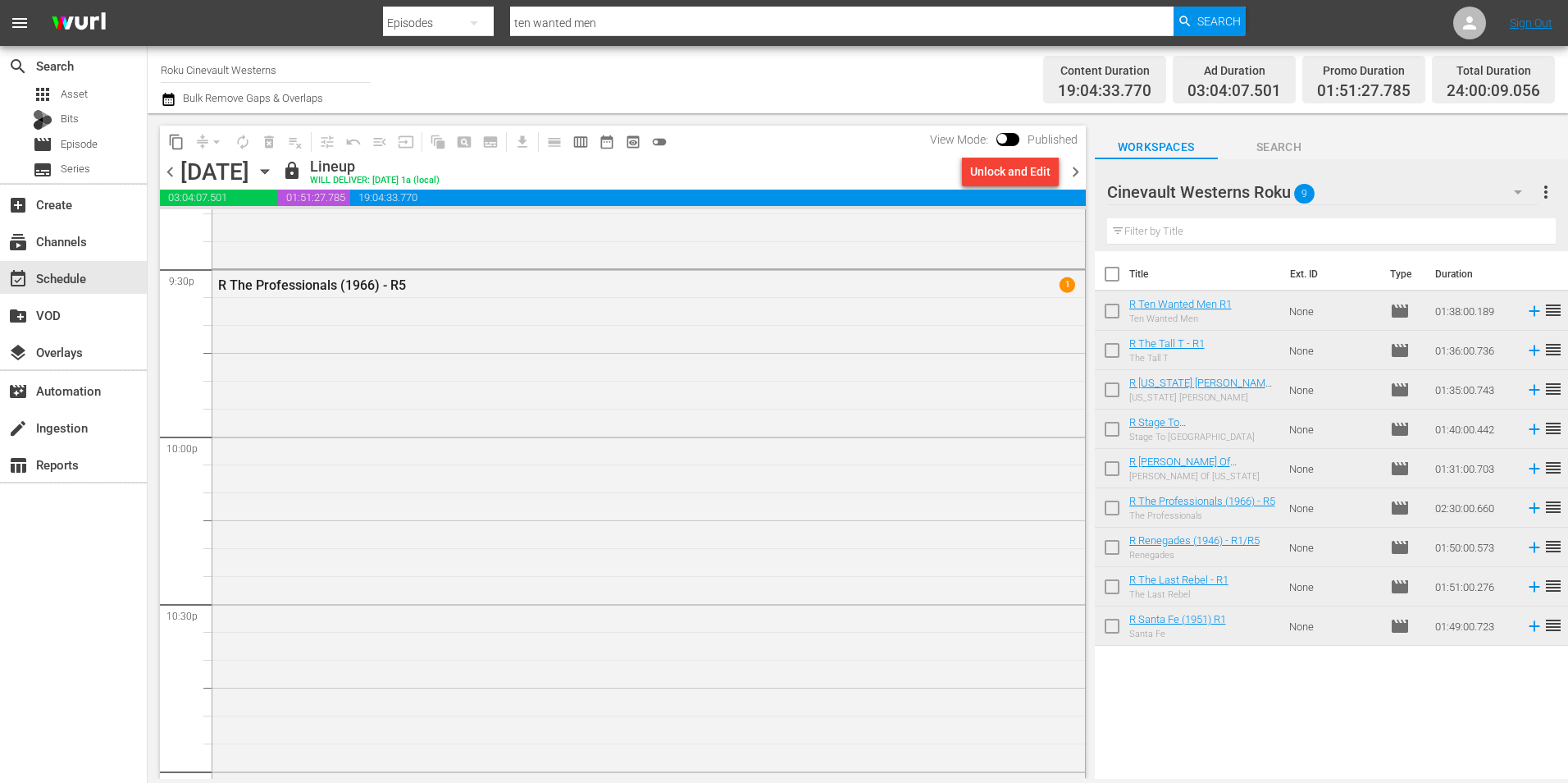
click at [267, 59] on input "Roku Cinevault Westerns" at bounding box center [265, 69] width 210 height 39
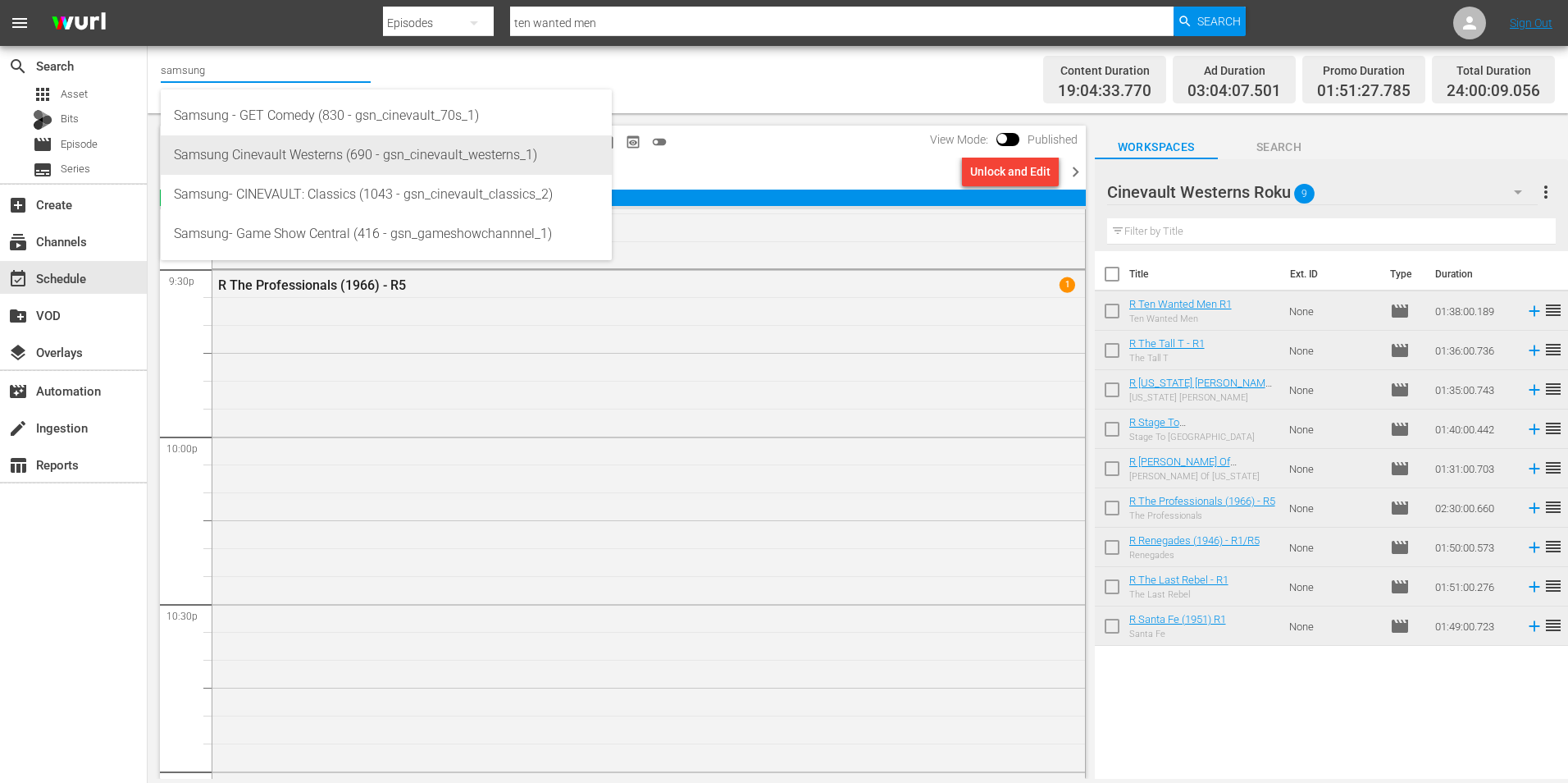
click at [356, 157] on div "Samsung Cinevault Westerns (690 - gsn_cinevault_westerns_1)" at bounding box center [386, 155] width 425 height 39
type input "Samsung Cinevault Westerns (690 - gsn_cinevault_westerns_1)"
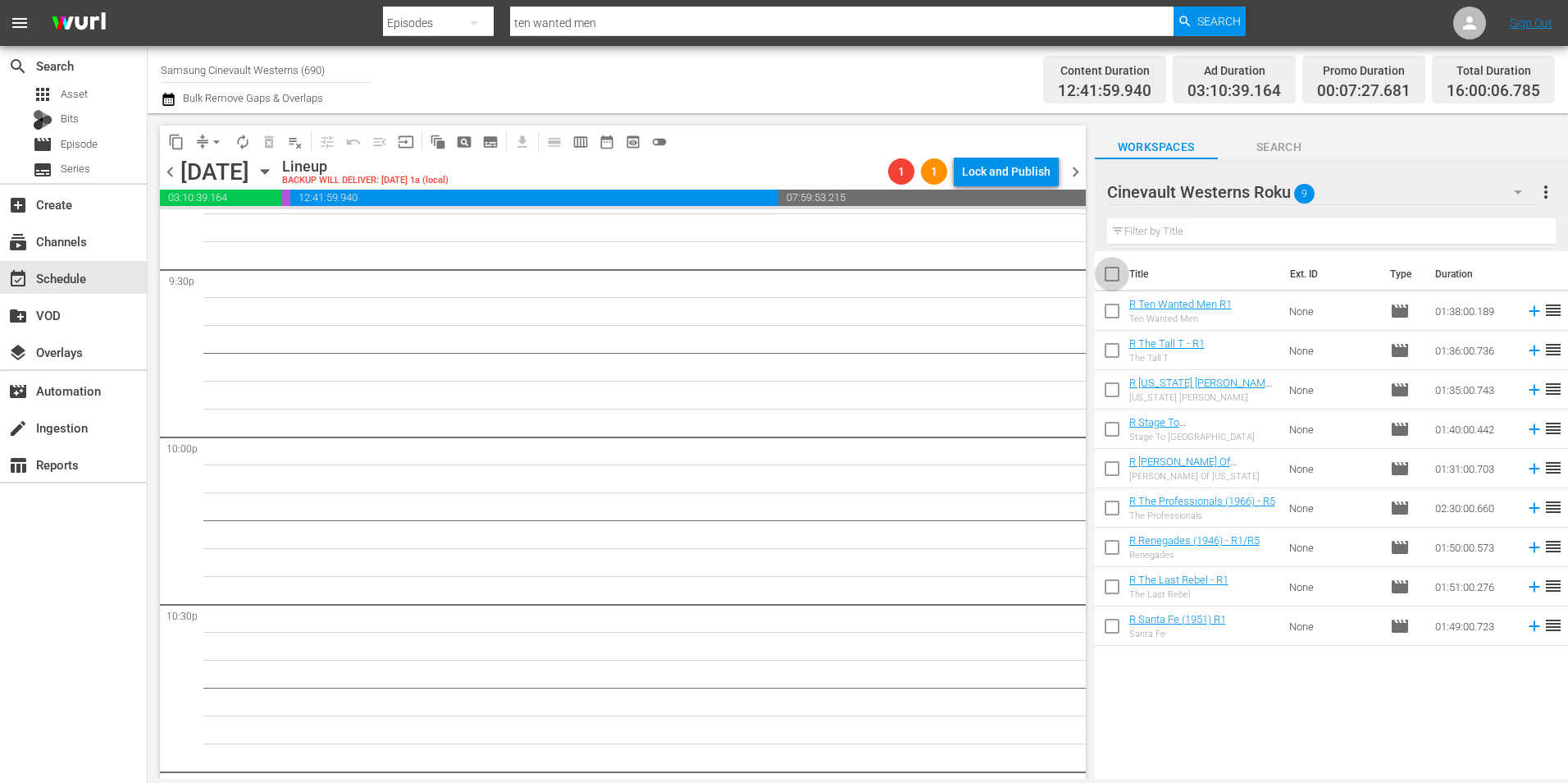
click at [1108, 265] on input "checkbox" at bounding box center [1112, 277] width 35 height 35
checkbox input "true"
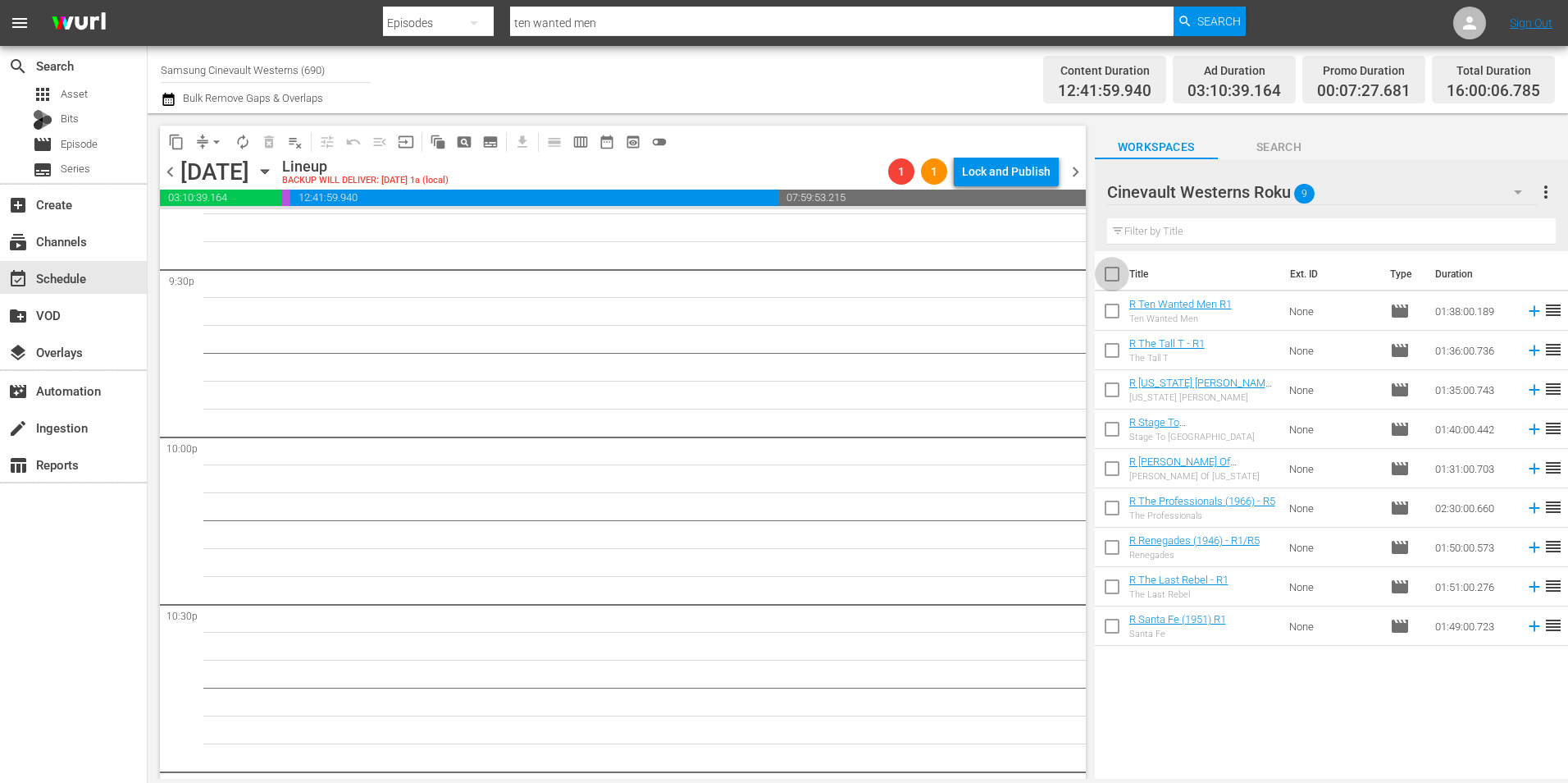
checkbox input "true"
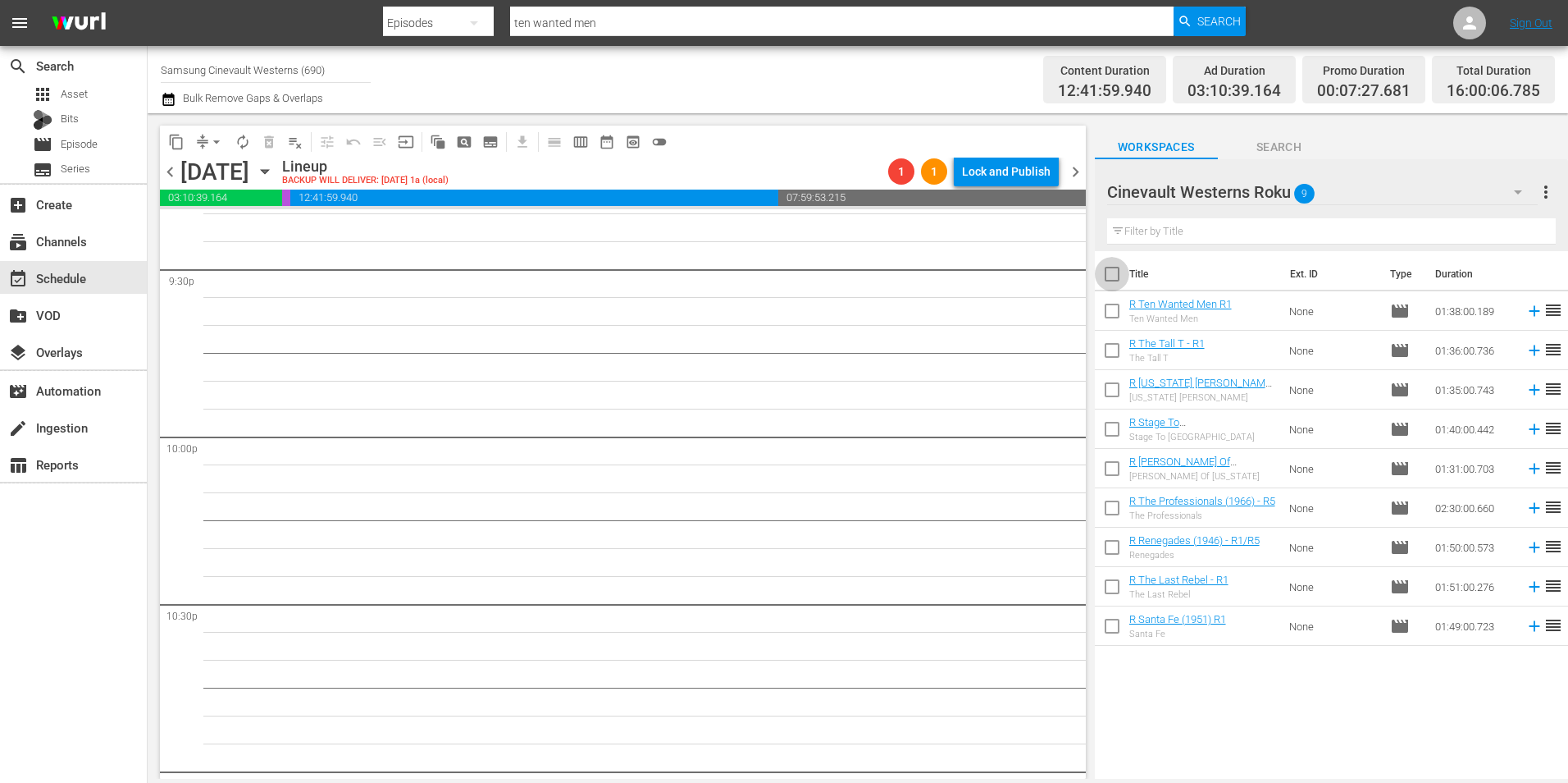
checkbox input "true"
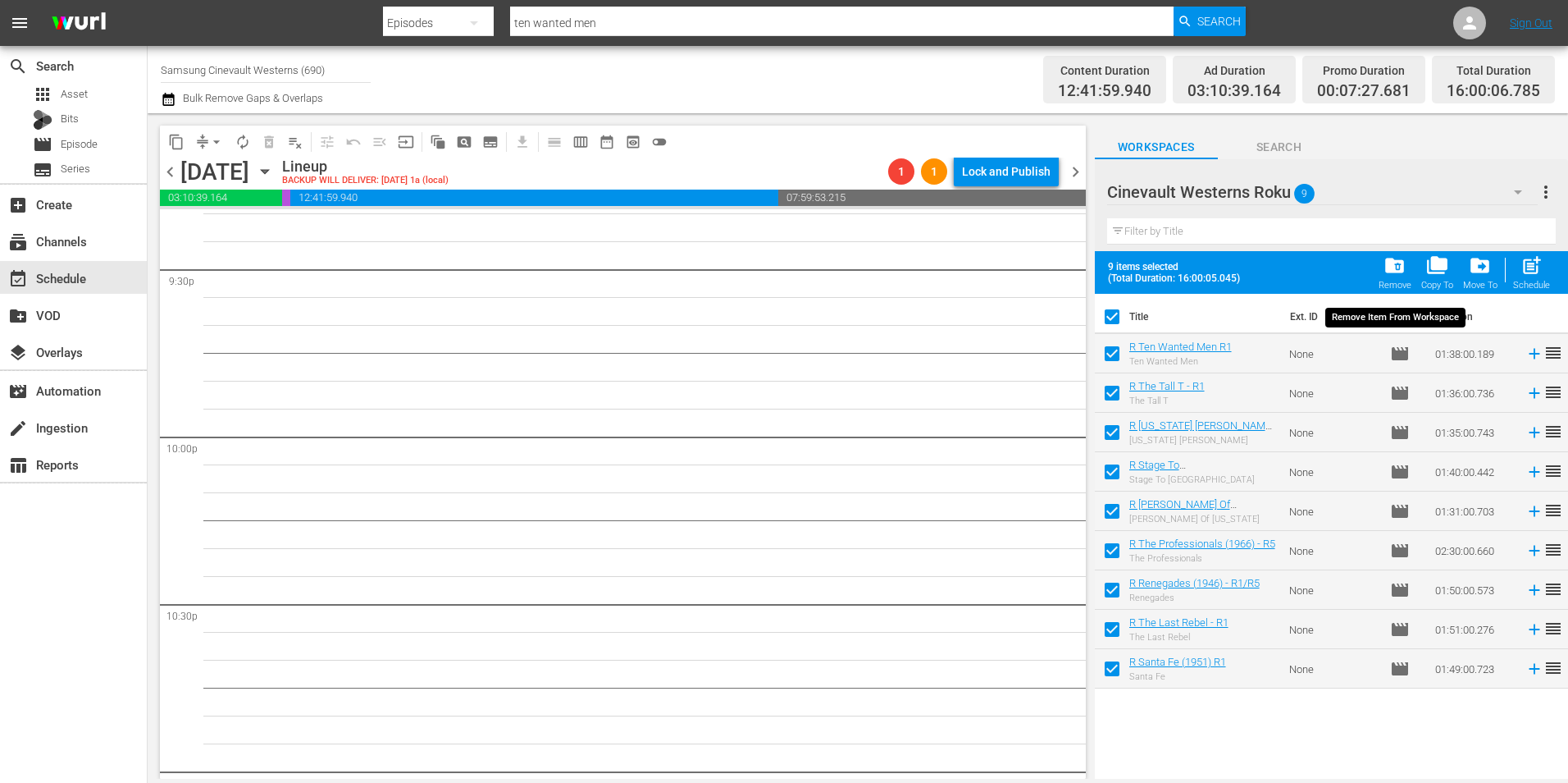
click at [1397, 269] on span "folder_delete" at bounding box center [1394, 265] width 22 height 22
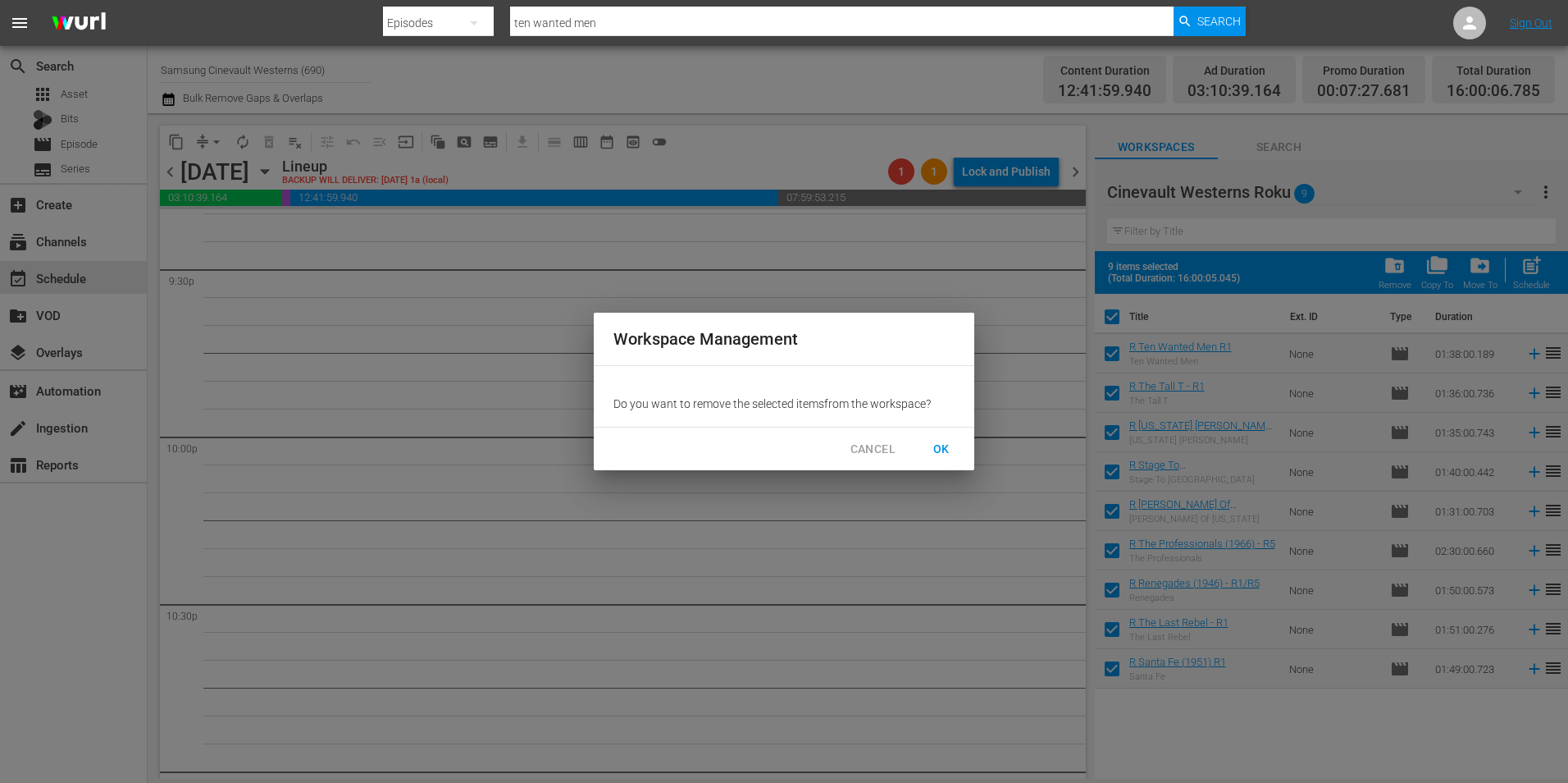
click at [943, 447] on span "OK" at bounding box center [942, 449] width 27 height 20
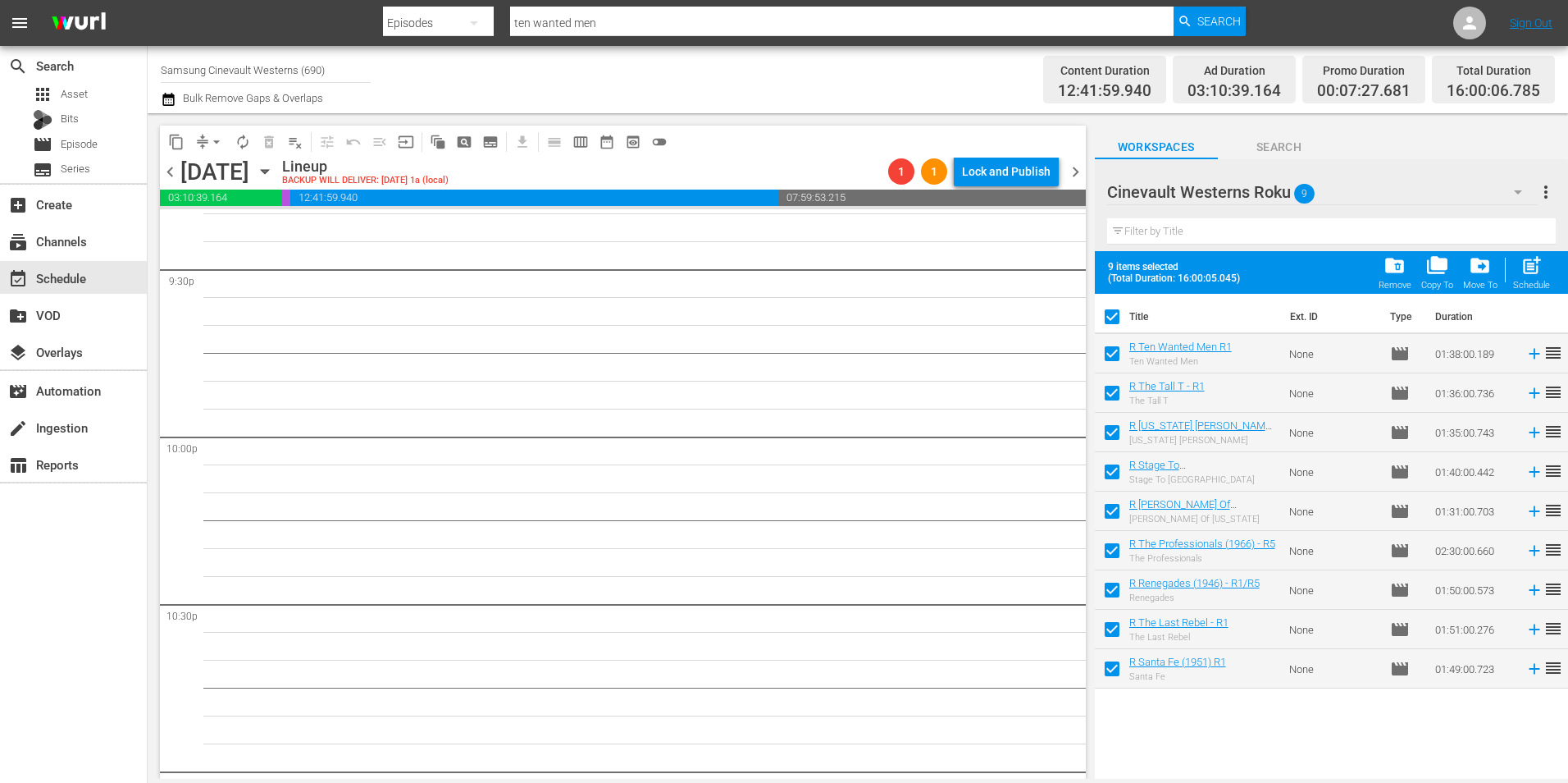
scroll to position [6728, 0]
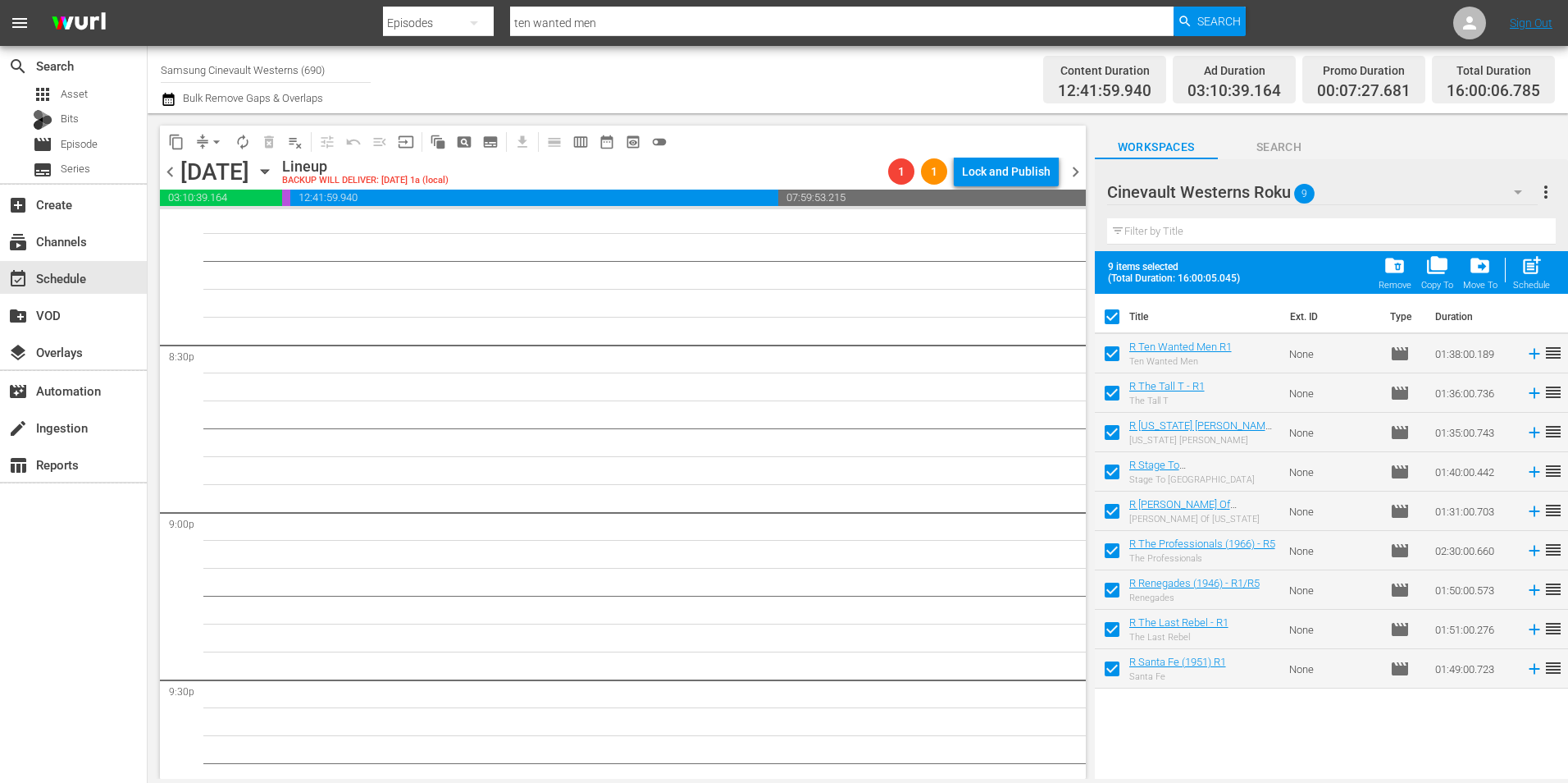
checkbox input "false"
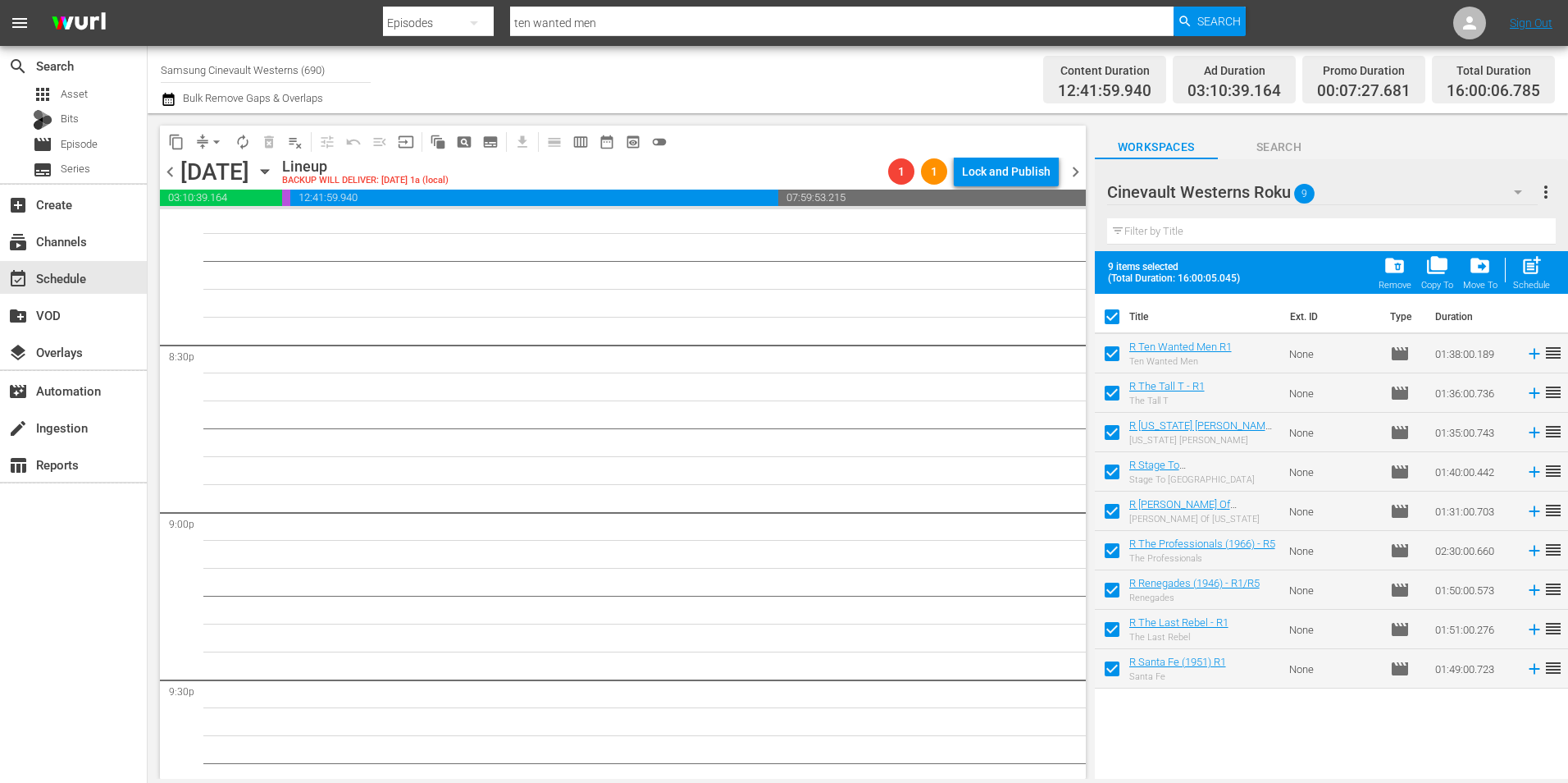
checkbox input "false"
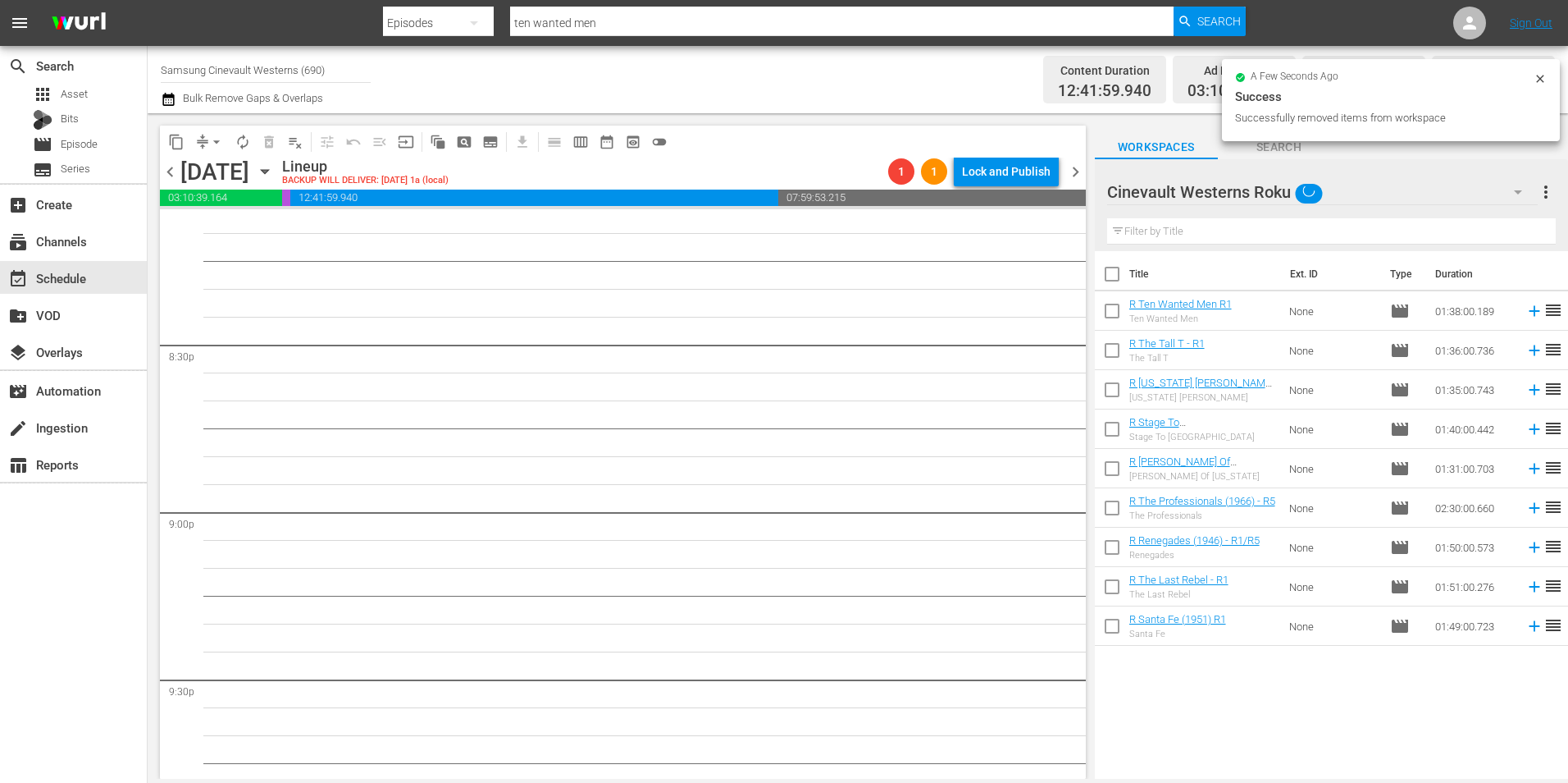
click at [1377, 189] on div "Cinevault Westerns Roku" at bounding box center [1322, 192] width 430 height 46
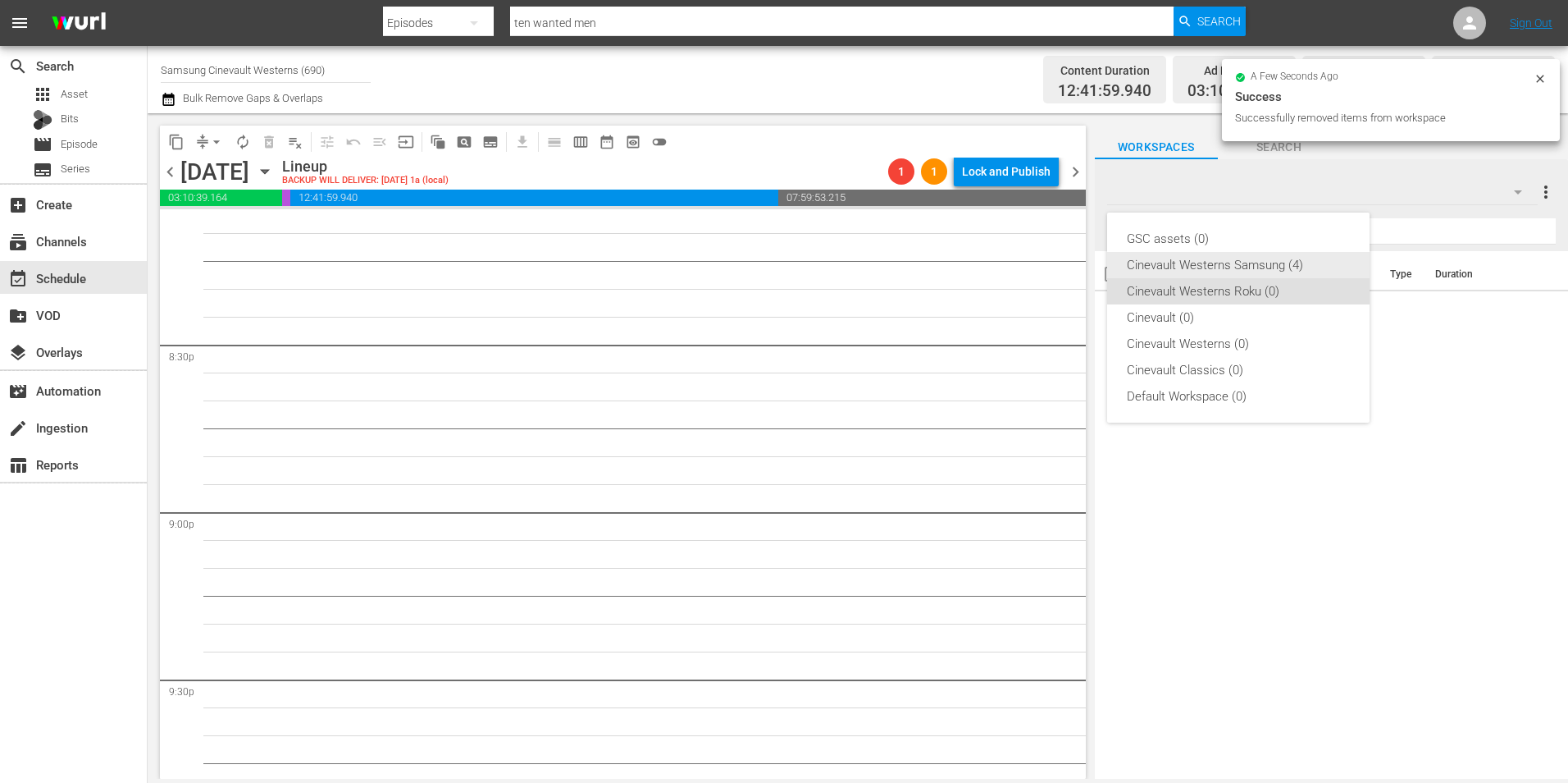
click at [1249, 267] on div "Cinevault Westerns Samsung (4)" at bounding box center [1238, 265] width 223 height 27
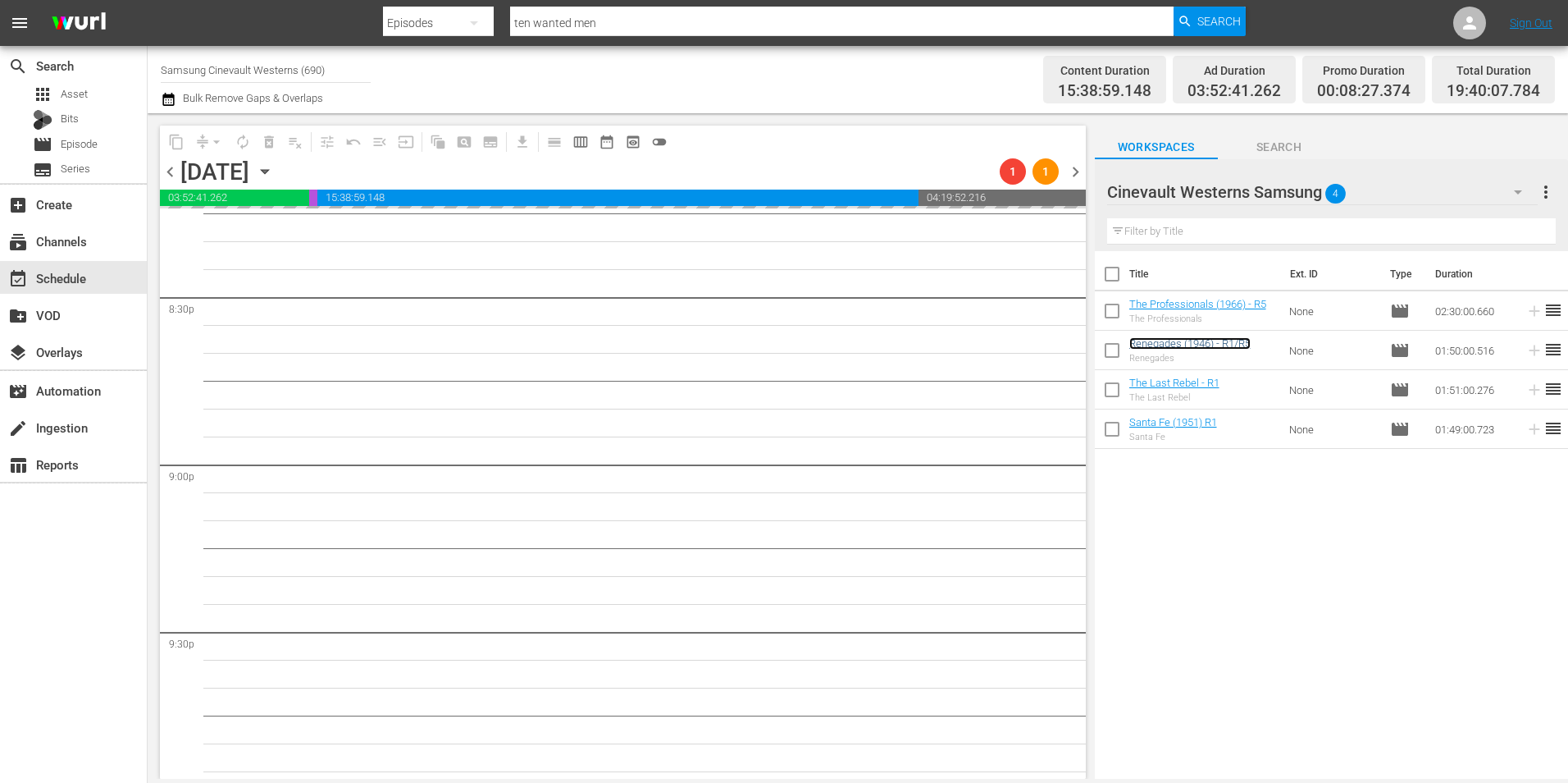
scroll to position [6810, 0]
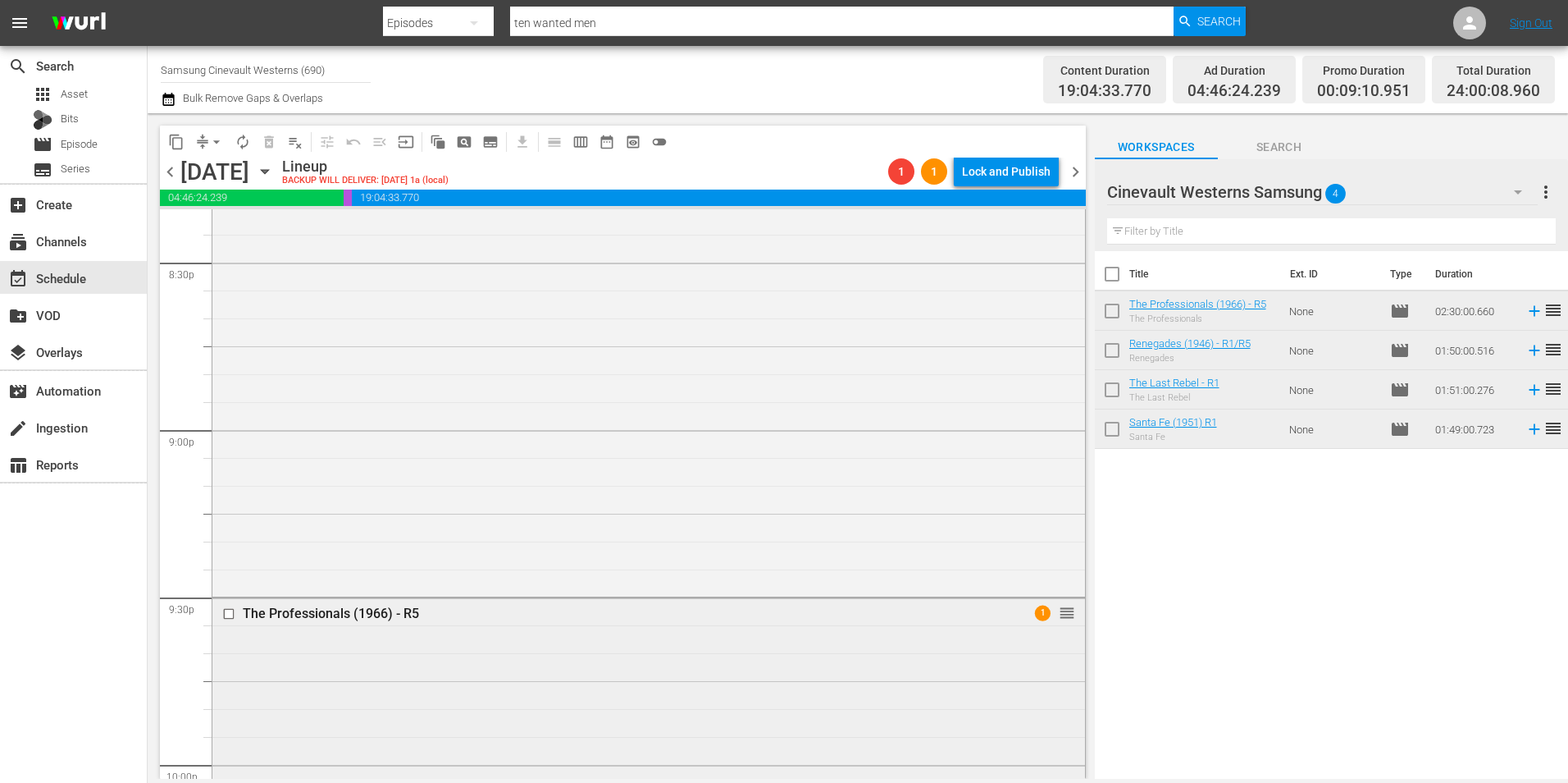
click at [226, 619] on input "checkbox" at bounding box center [230, 614] width 17 height 14
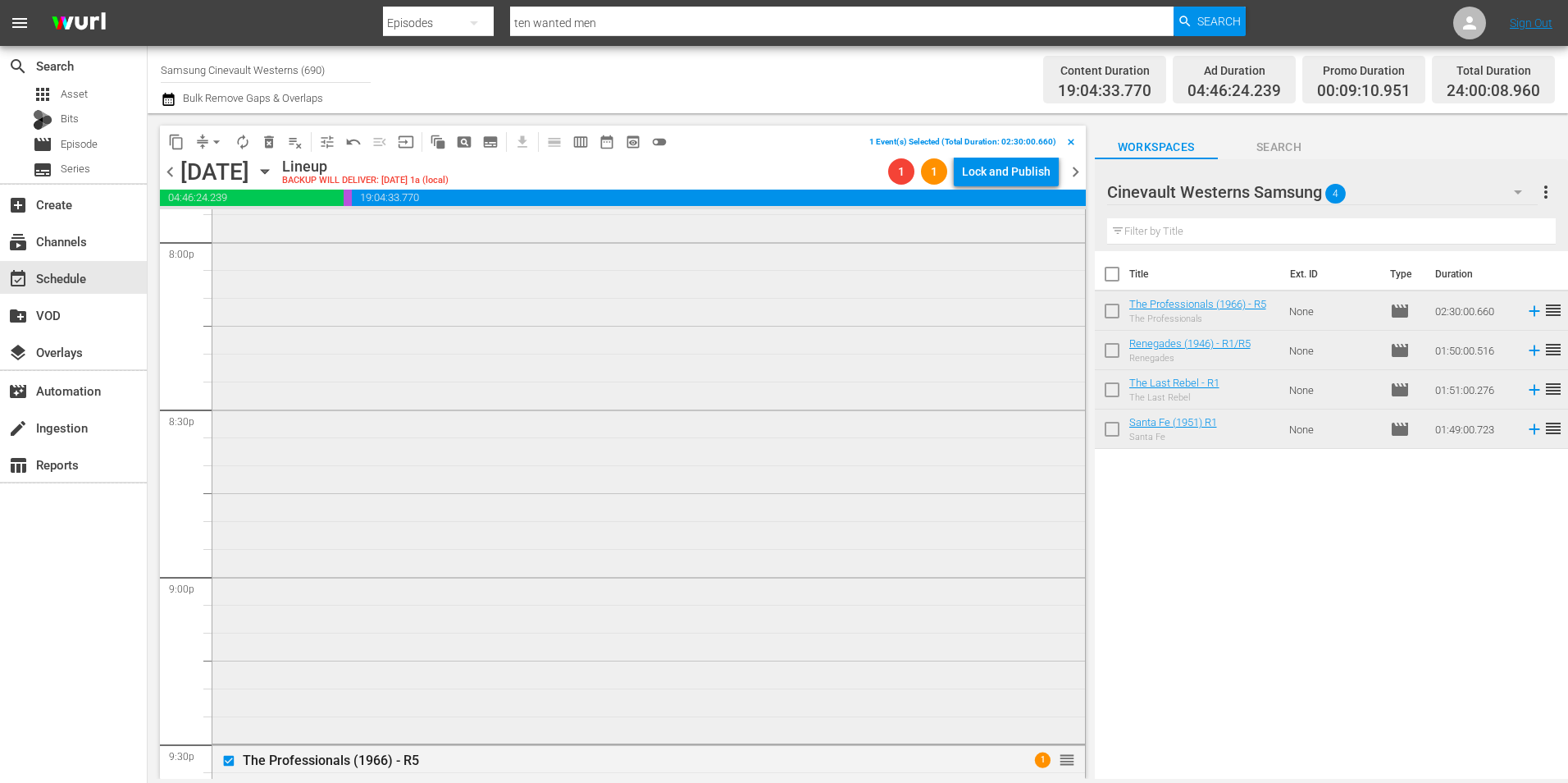
scroll to position [6400, 0]
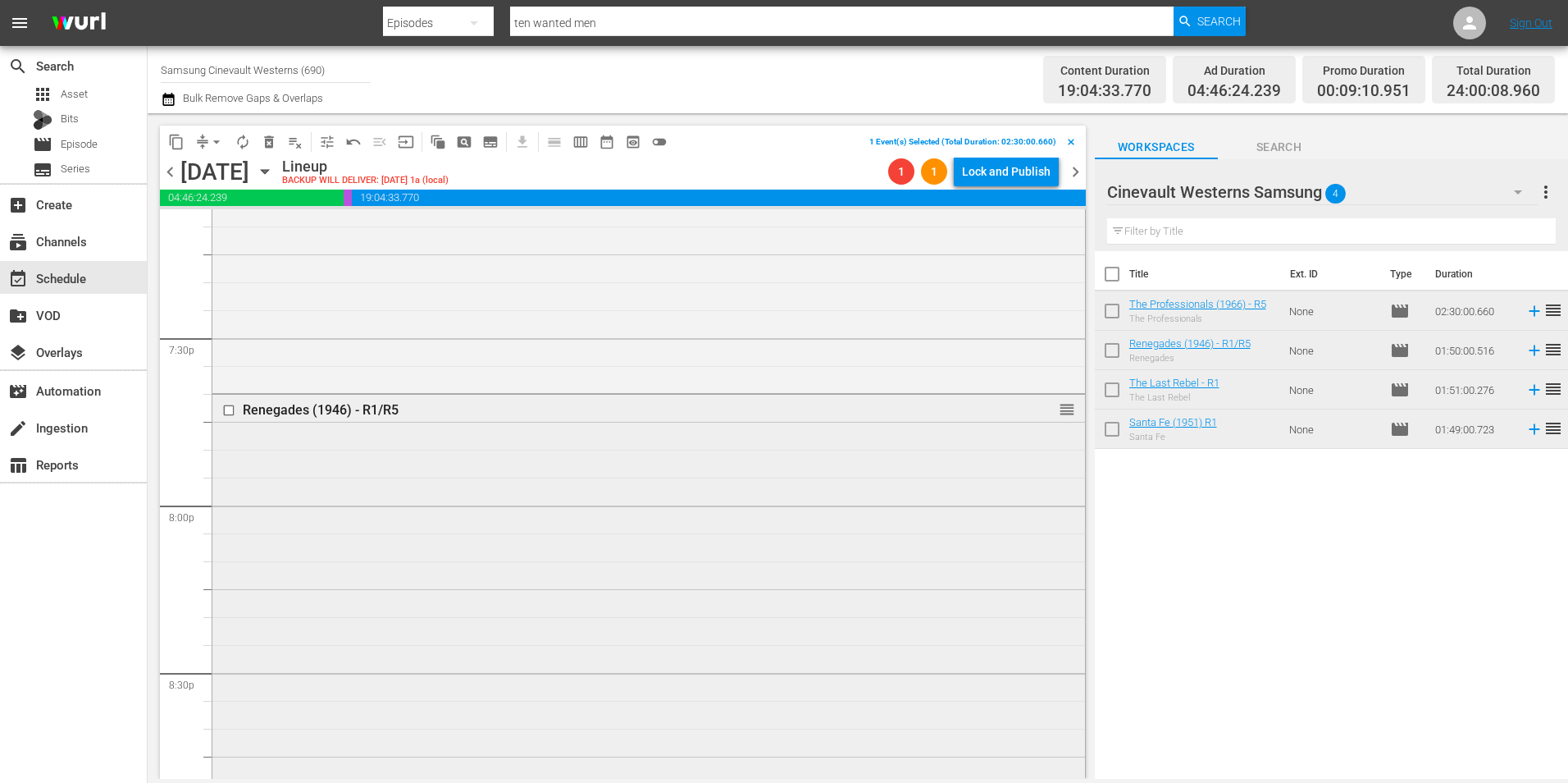
click at [227, 410] on input "checkbox" at bounding box center [230, 411] width 17 height 14
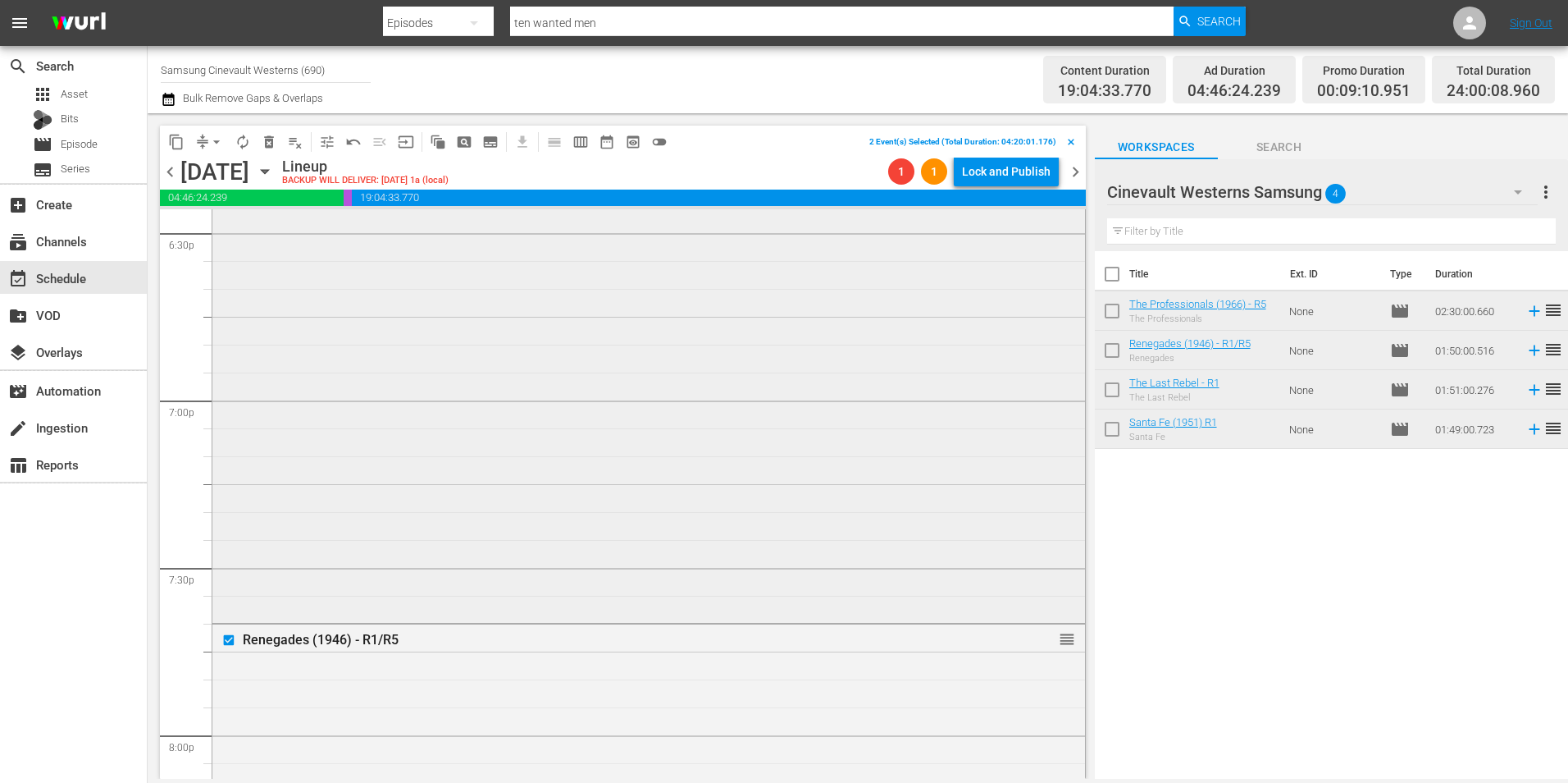
scroll to position [5825, 0]
click at [232, 369] on input "checkbox" at bounding box center [230, 366] width 17 height 14
click at [227, 331] on input "checkbox" at bounding box center [230, 332] width 17 height 14
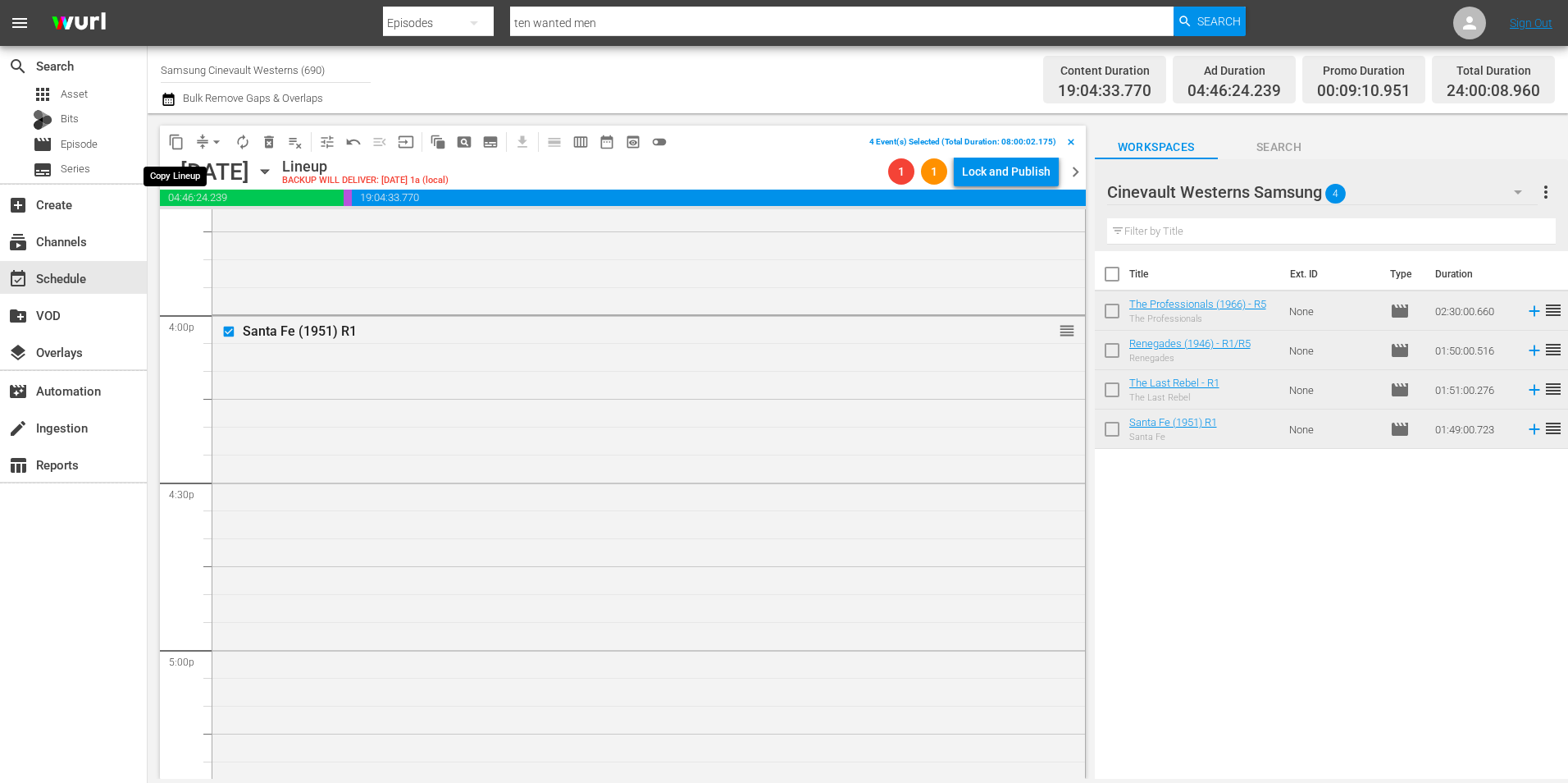
click at [174, 138] on span "content_copy" at bounding box center [176, 142] width 16 height 16
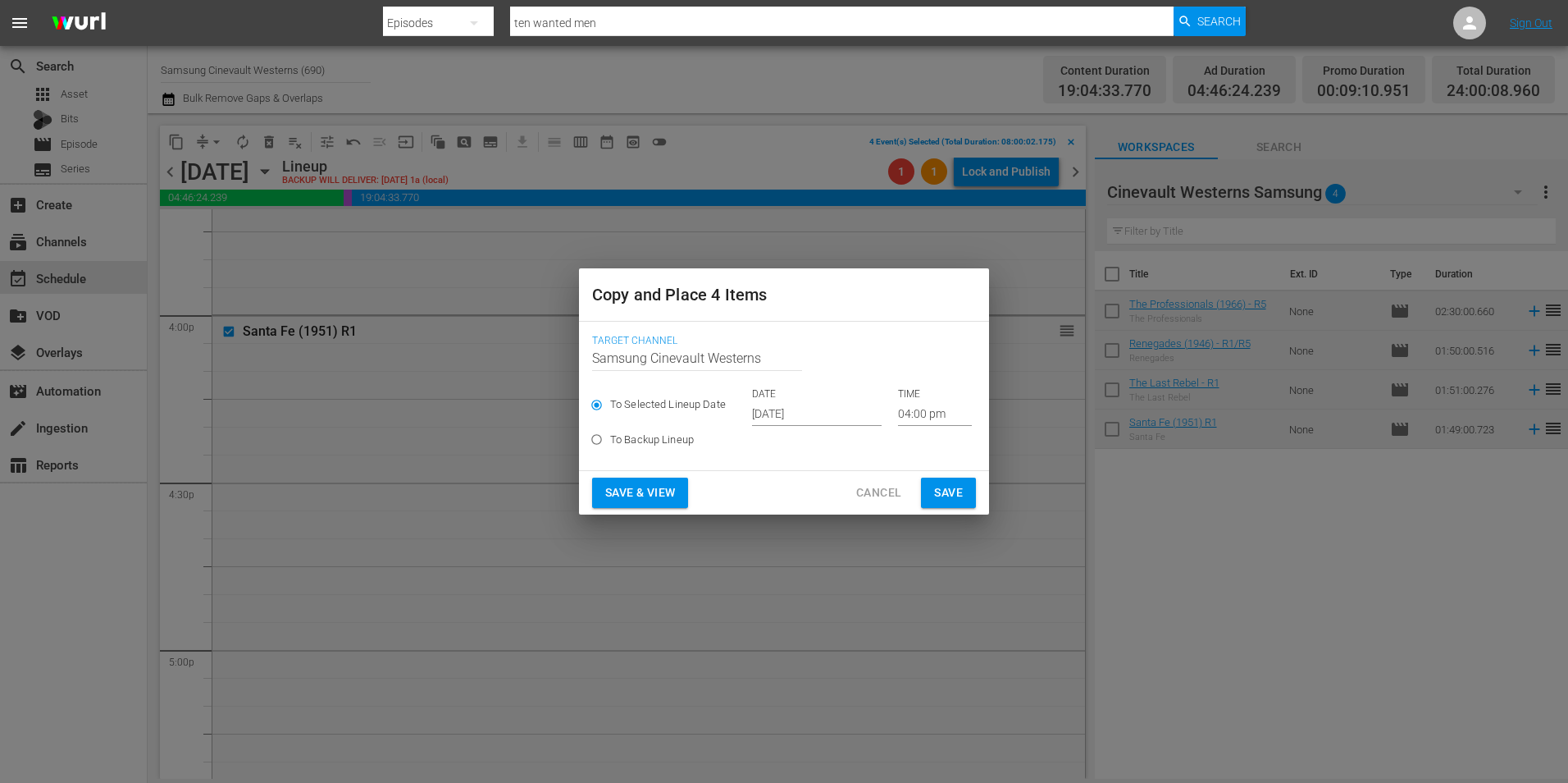
click at [839, 417] on input "[DATE]" at bounding box center [817, 414] width 130 height 25
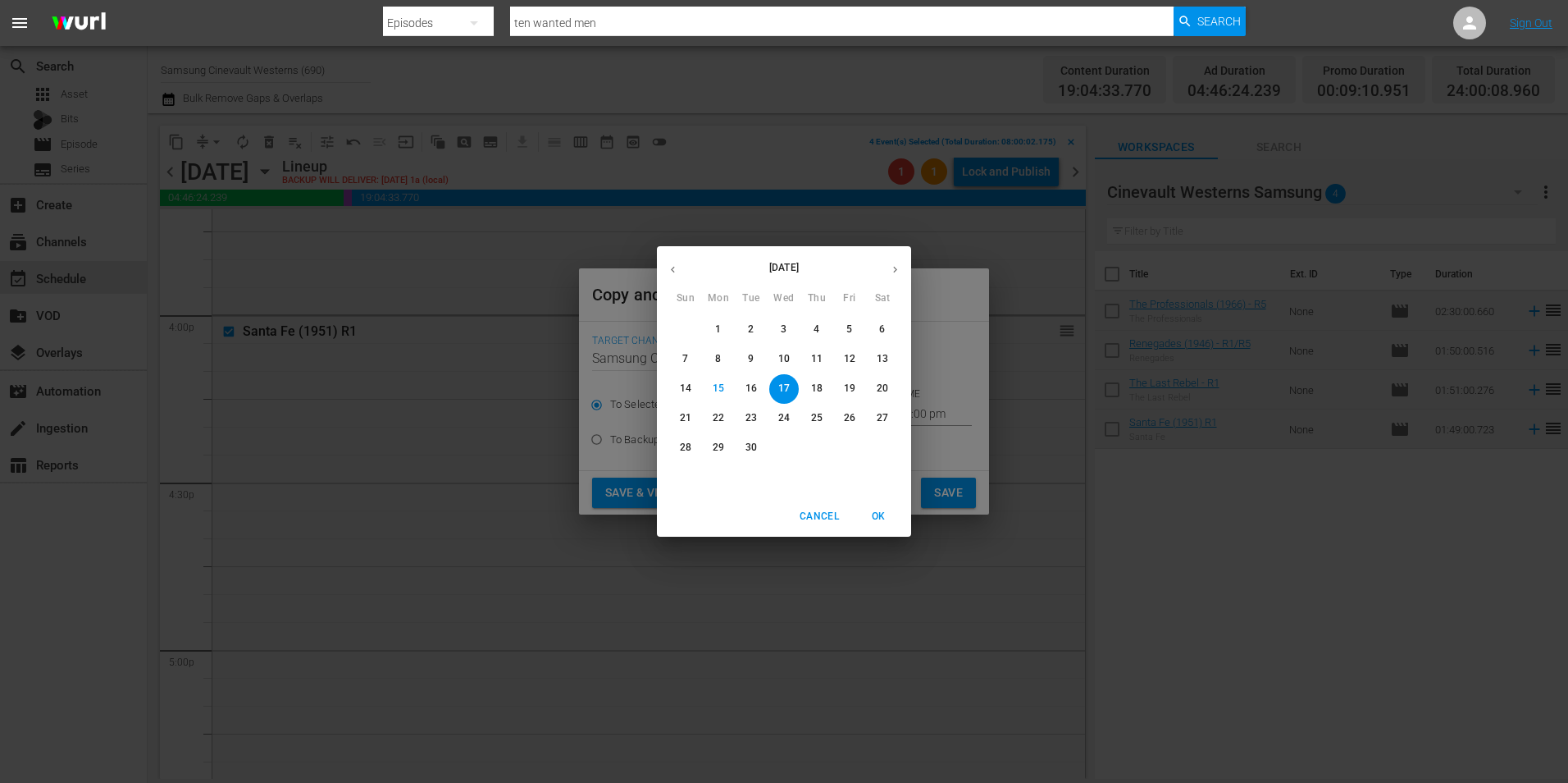
click at [846, 409] on button "26" at bounding box center [849, 418] width 29 height 29
type input "[DATE]"
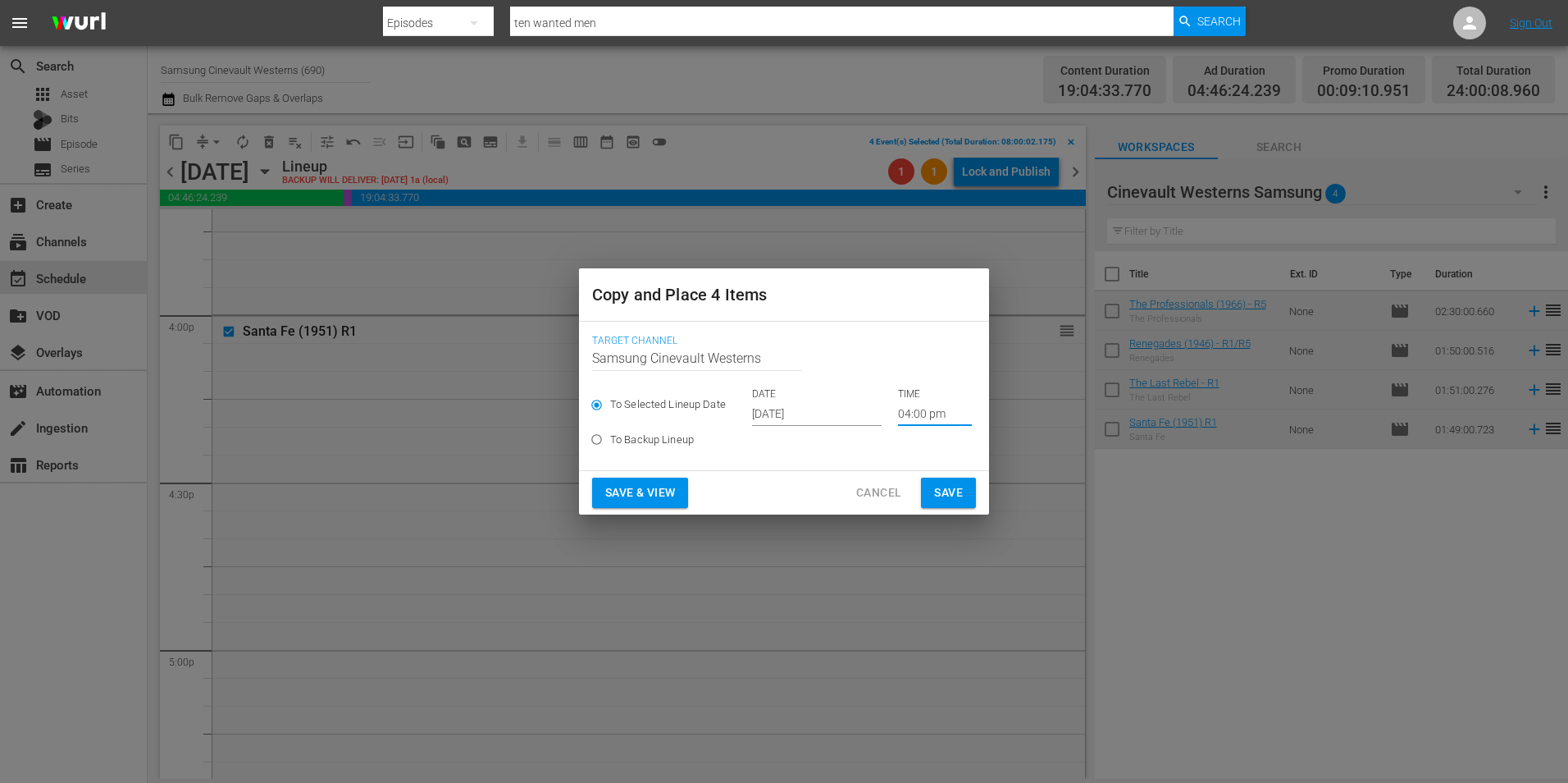
click at [914, 415] on input "04:00 pm" at bounding box center [934, 414] width 74 height 25
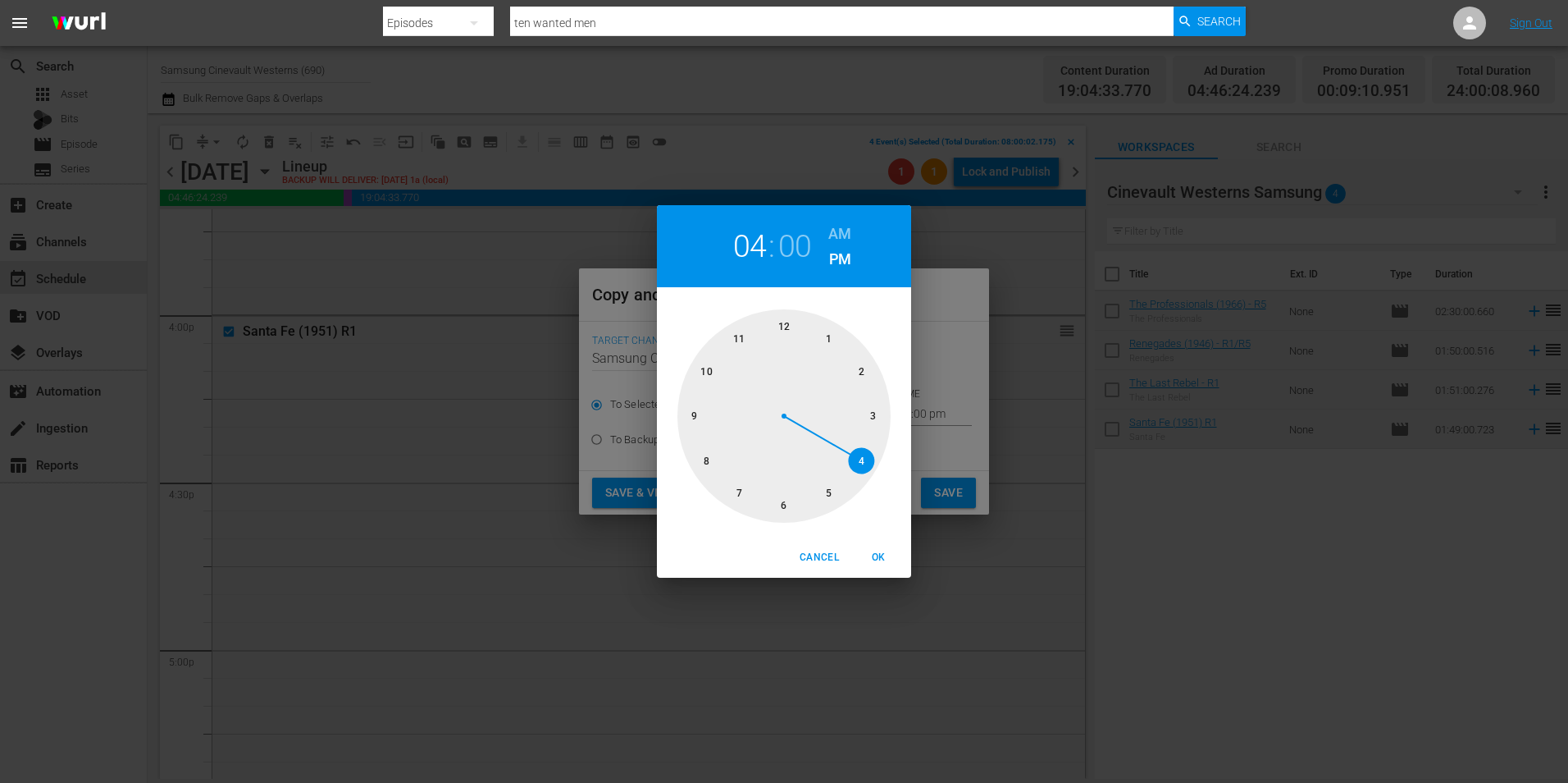
click at [786, 333] on div at bounding box center [784, 415] width 213 height 213
click at [842, 230] on h6 "AM" at bounding box center [840, 234] width 23 height 27
click at [889, 566] on span "OK" at bounding box center [879, 557] width 39 height 17
type input "12:00 am"
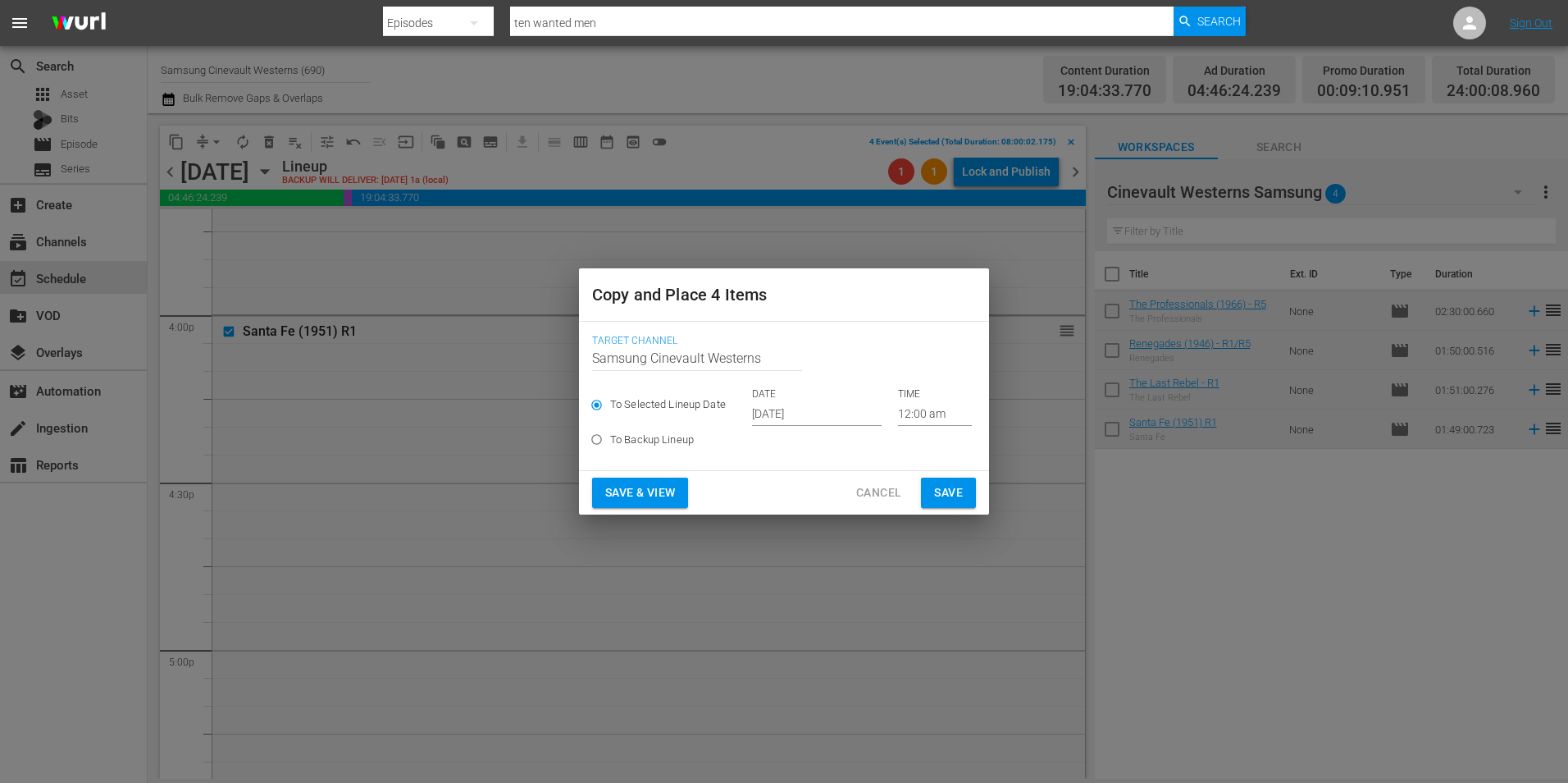
click at [963, 473] on div "Save & View Cancel Save" at bounding box center [784, 493] width 410 height 44
click at [960, 482] on button "Save" at bounding box center [949, 493] width 55 height 30
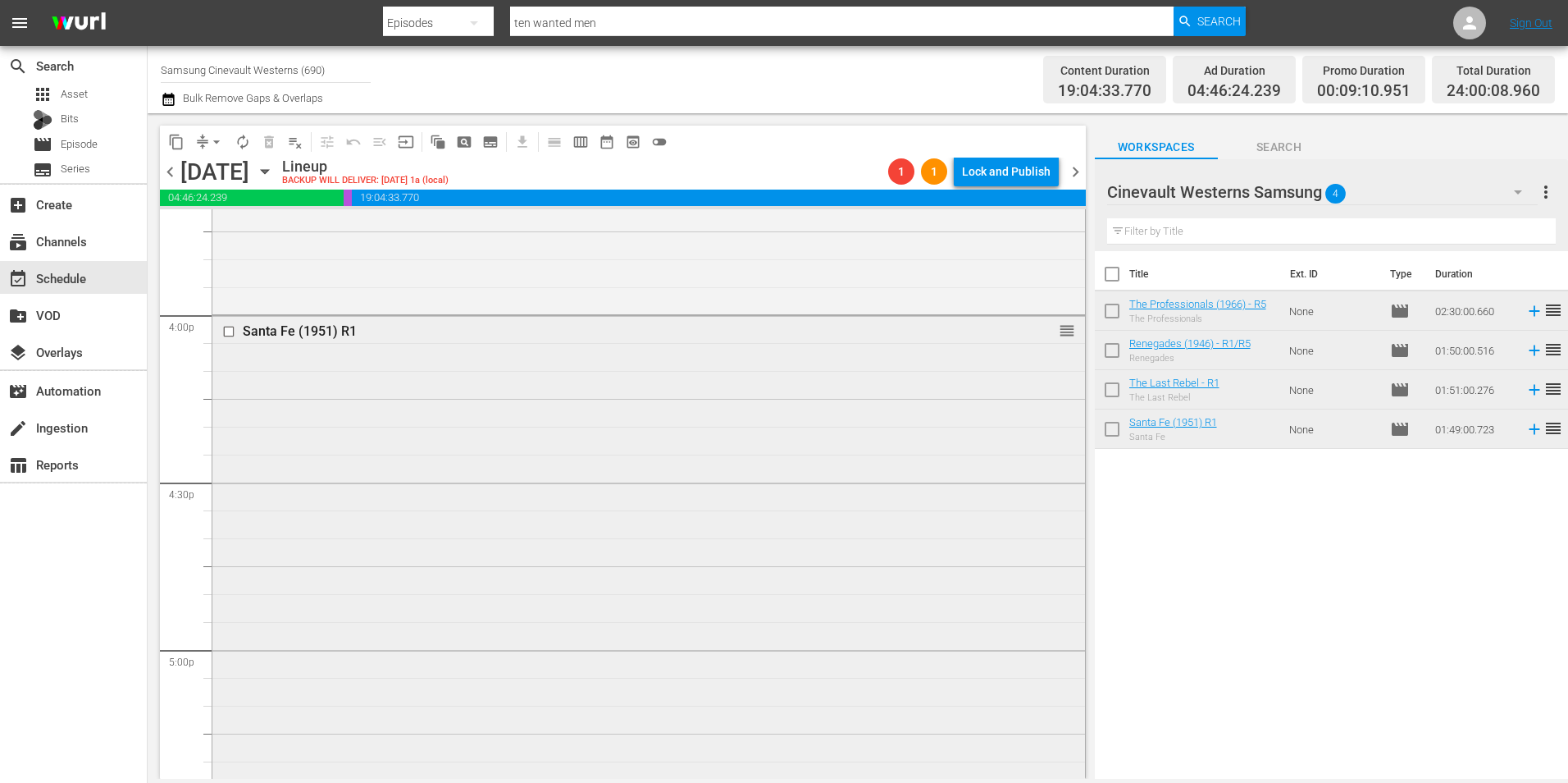
click at [229, 331] on input "checkbox" at bounding box center [230, 332] width 17 height 14
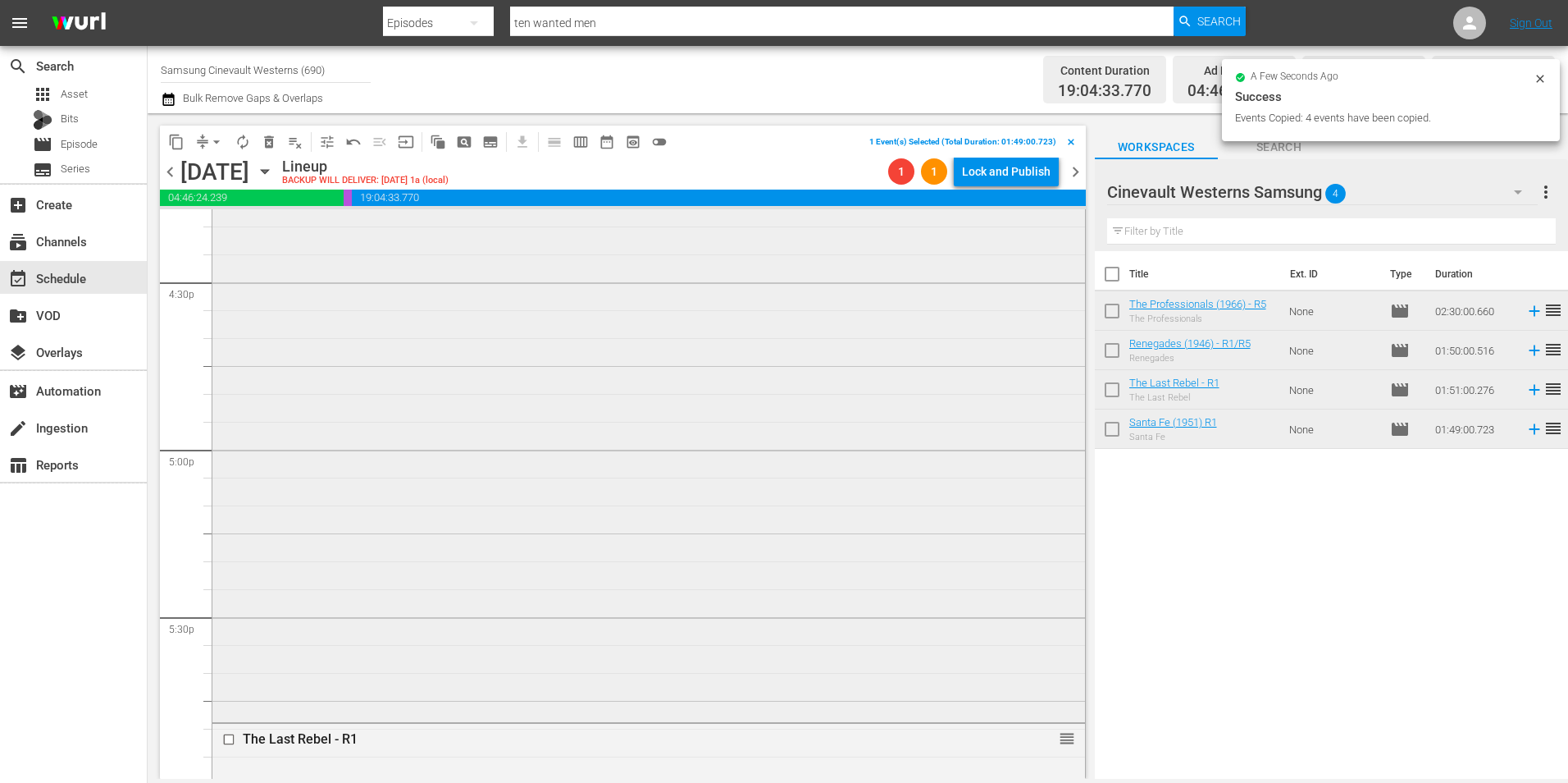
scroll to position [5580, 0]
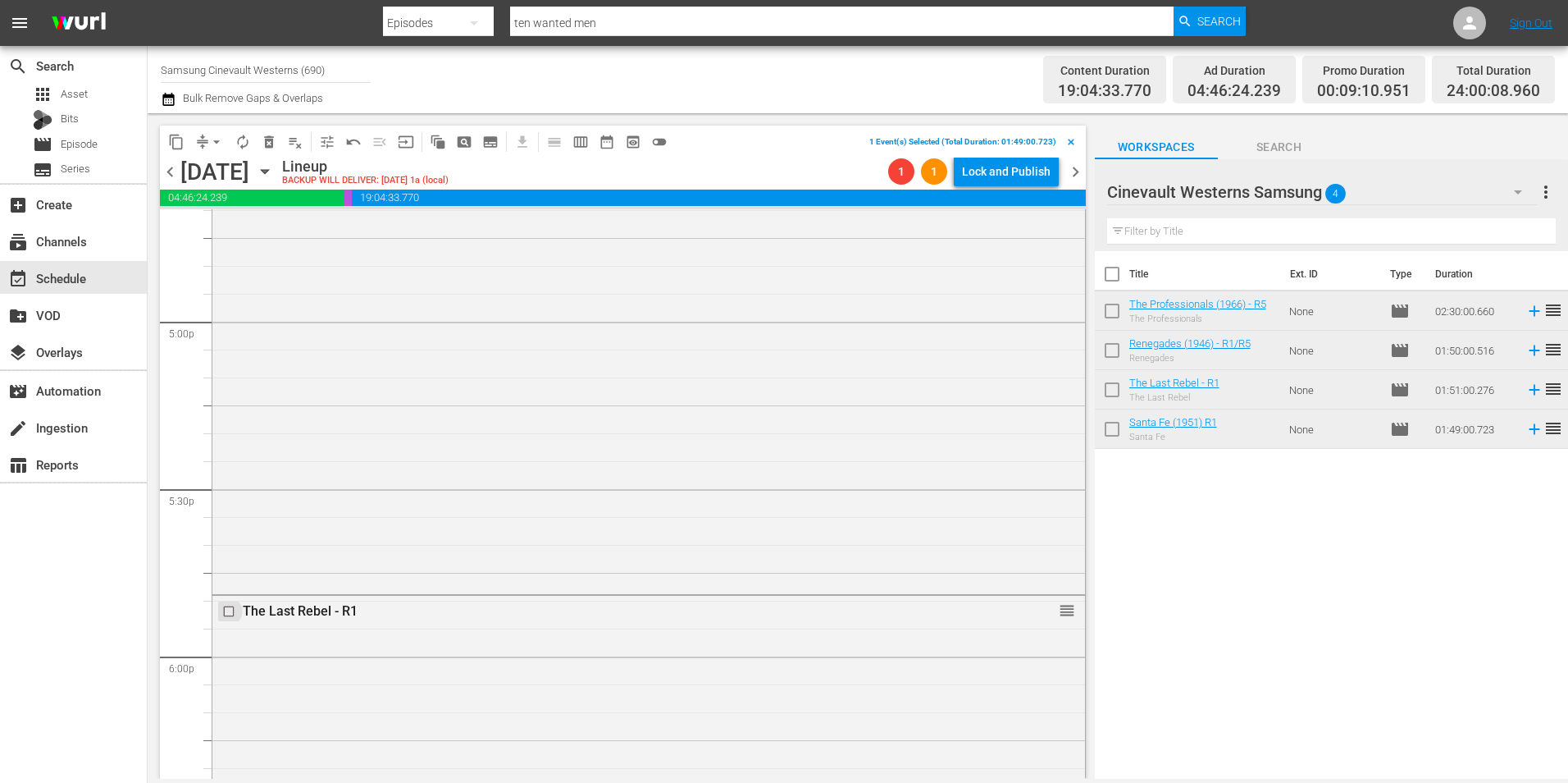
click at [226, 614] on input "checkbox" at bounding box center [230, 612] width 17 height 14
click at [229, 657] on input "checkbox" at bounding box center [230, 657] width 17 height 14
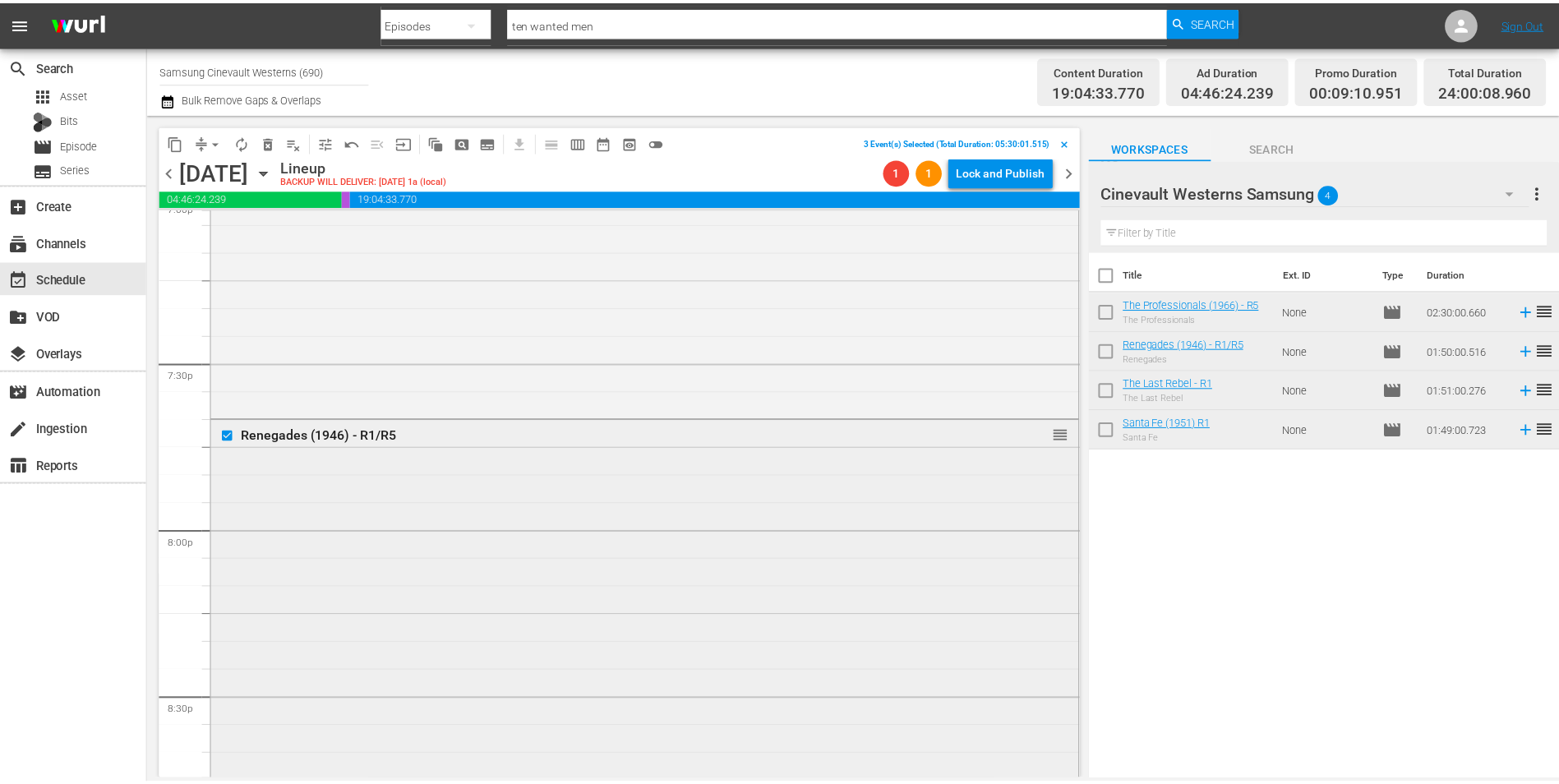
scroll to position [6737, 0]
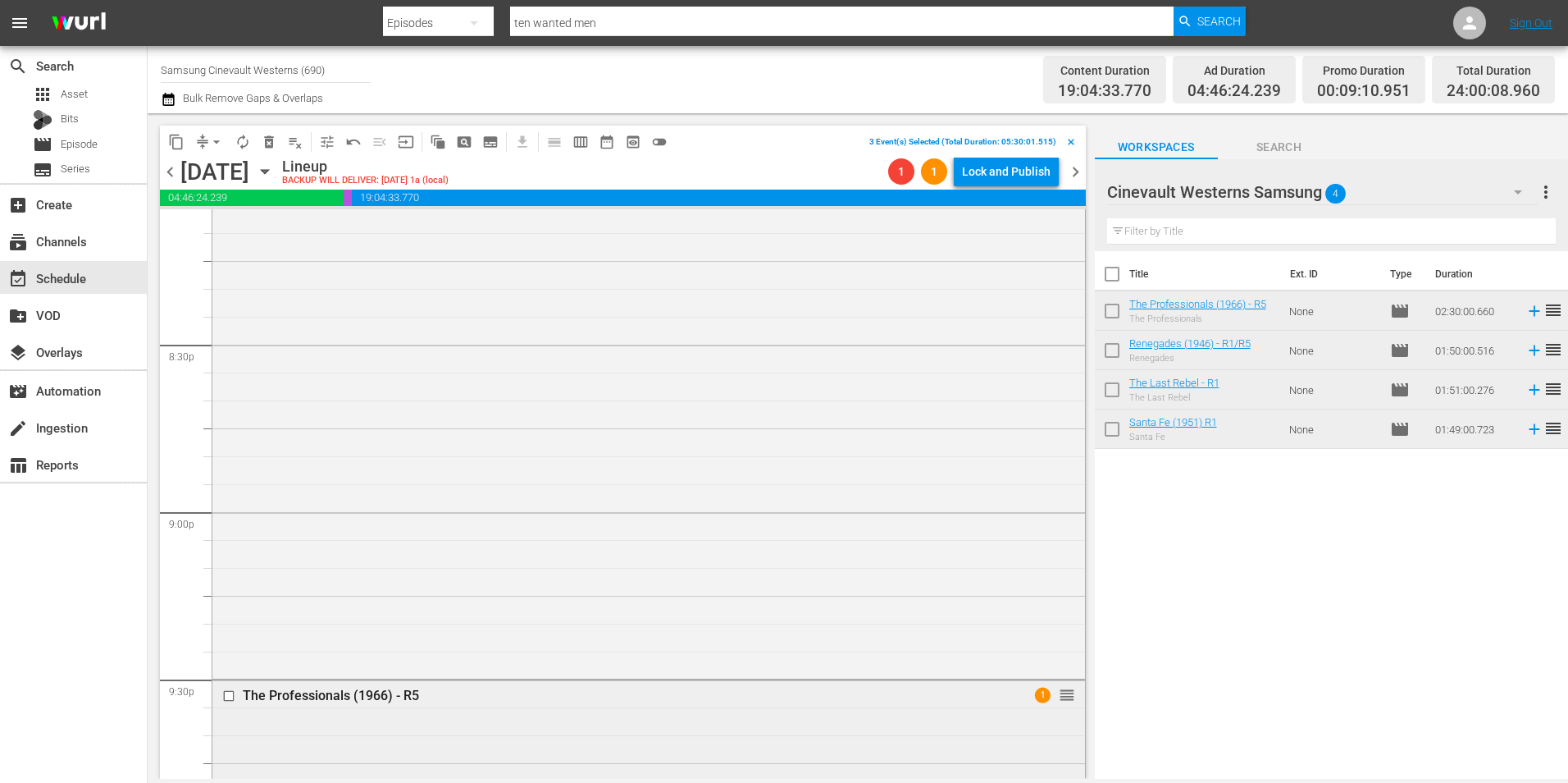
click at [225, 699] on input "checkbox" at bounding box center [230, 696] width 17 height 14
click at [177, 147] on span "content_copy" at bounding box center [176, 142] width 16 height 16
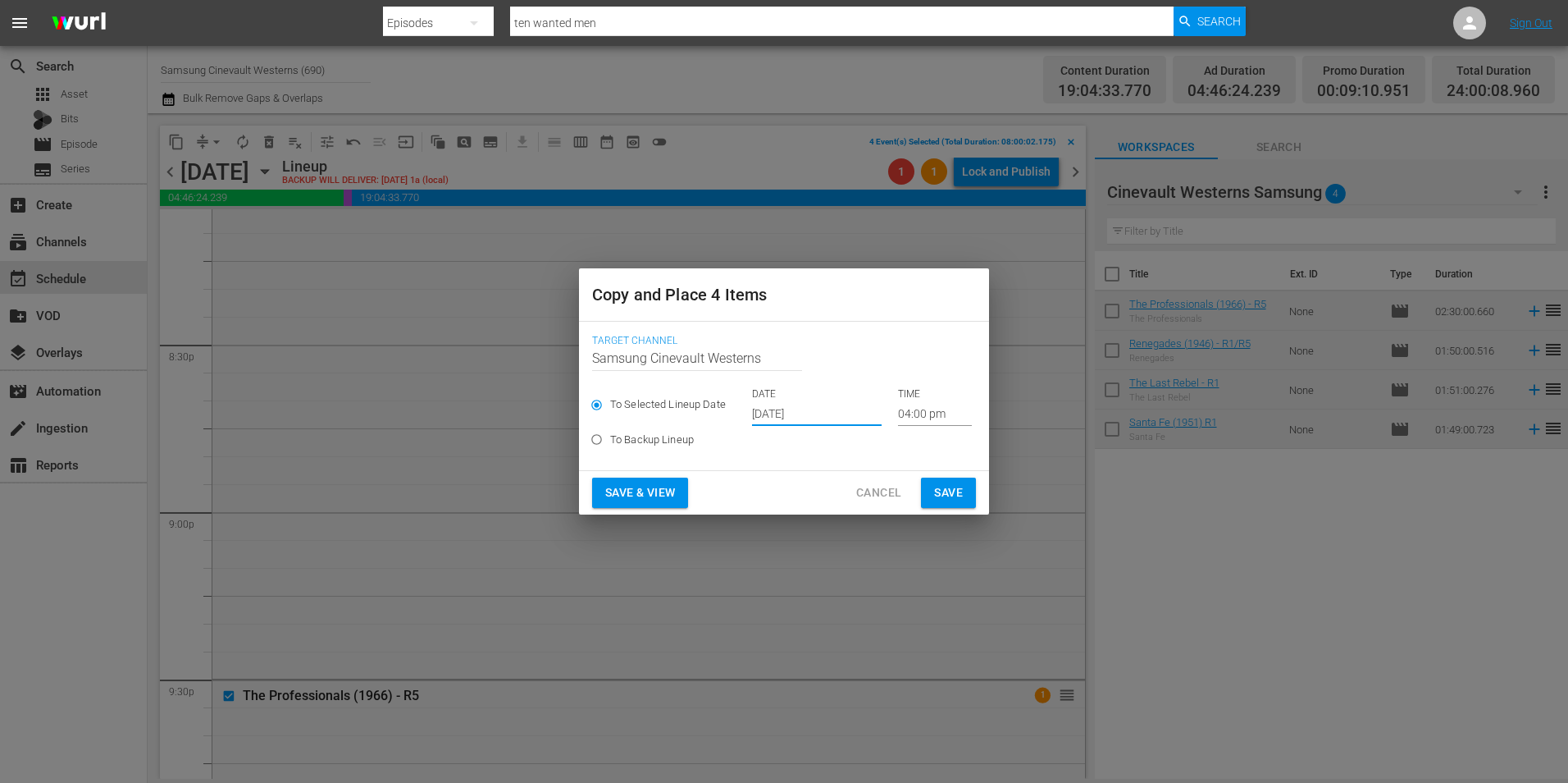
click at [786, 409] on input "[DATE]" at bounding box center [817, 414] width 130 height 25
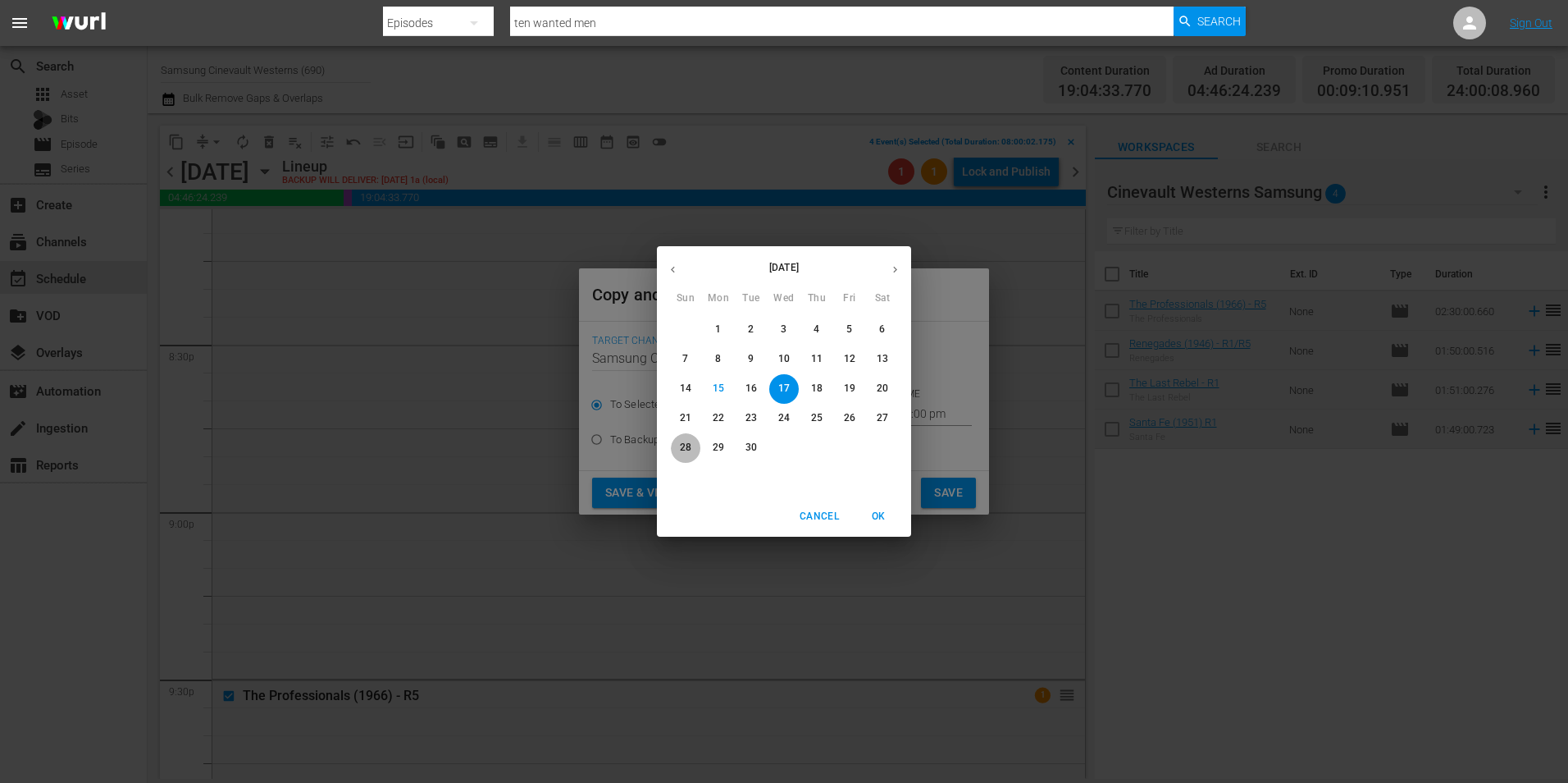
click at [694, 448] on span "28" at bounding box center [685, 447] width 29 height 14
type input "[DATE]"
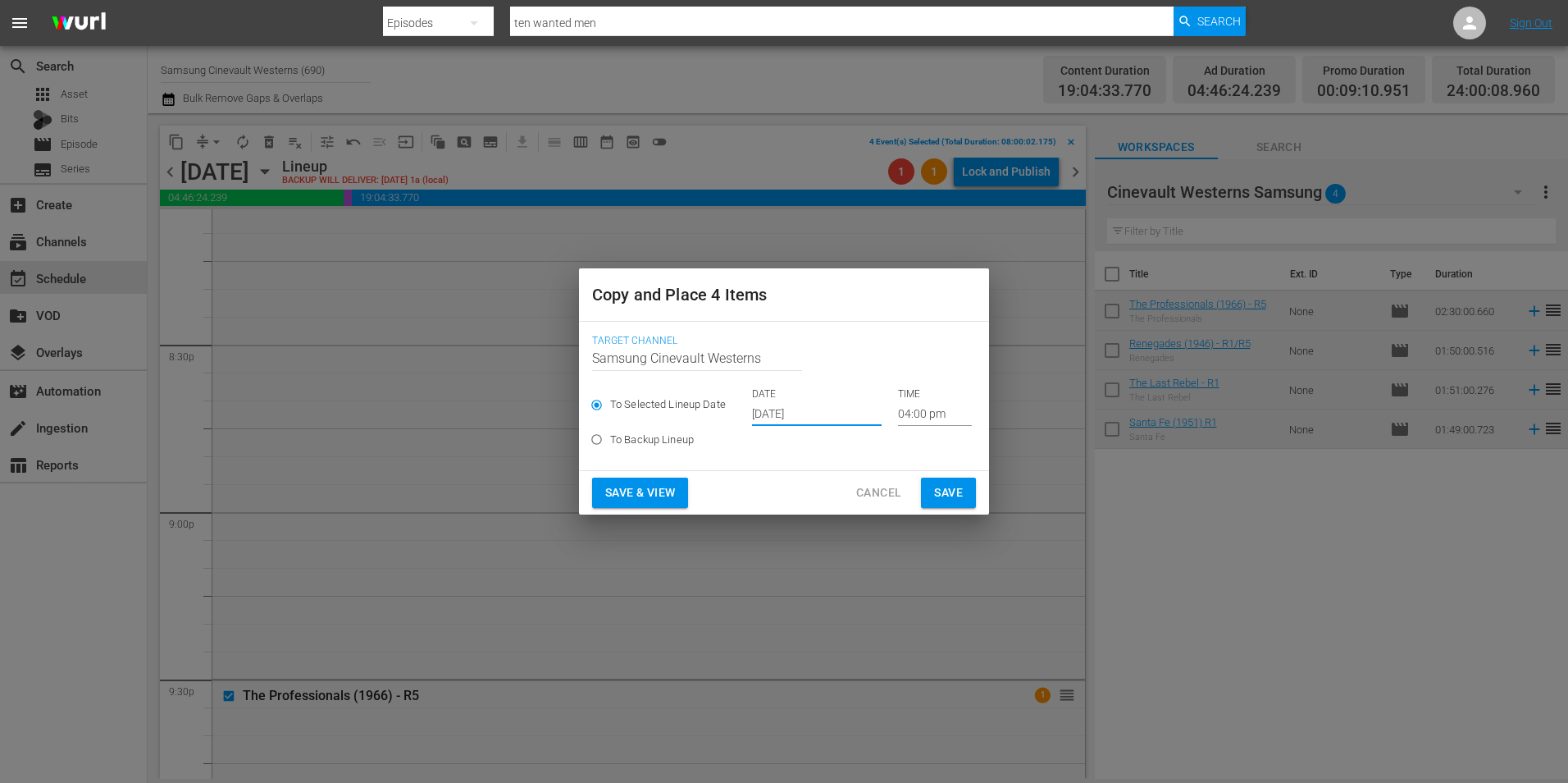
click at [939, 417] on input "04:00 pm" at bounding box center [934, 414] width 74 height 25
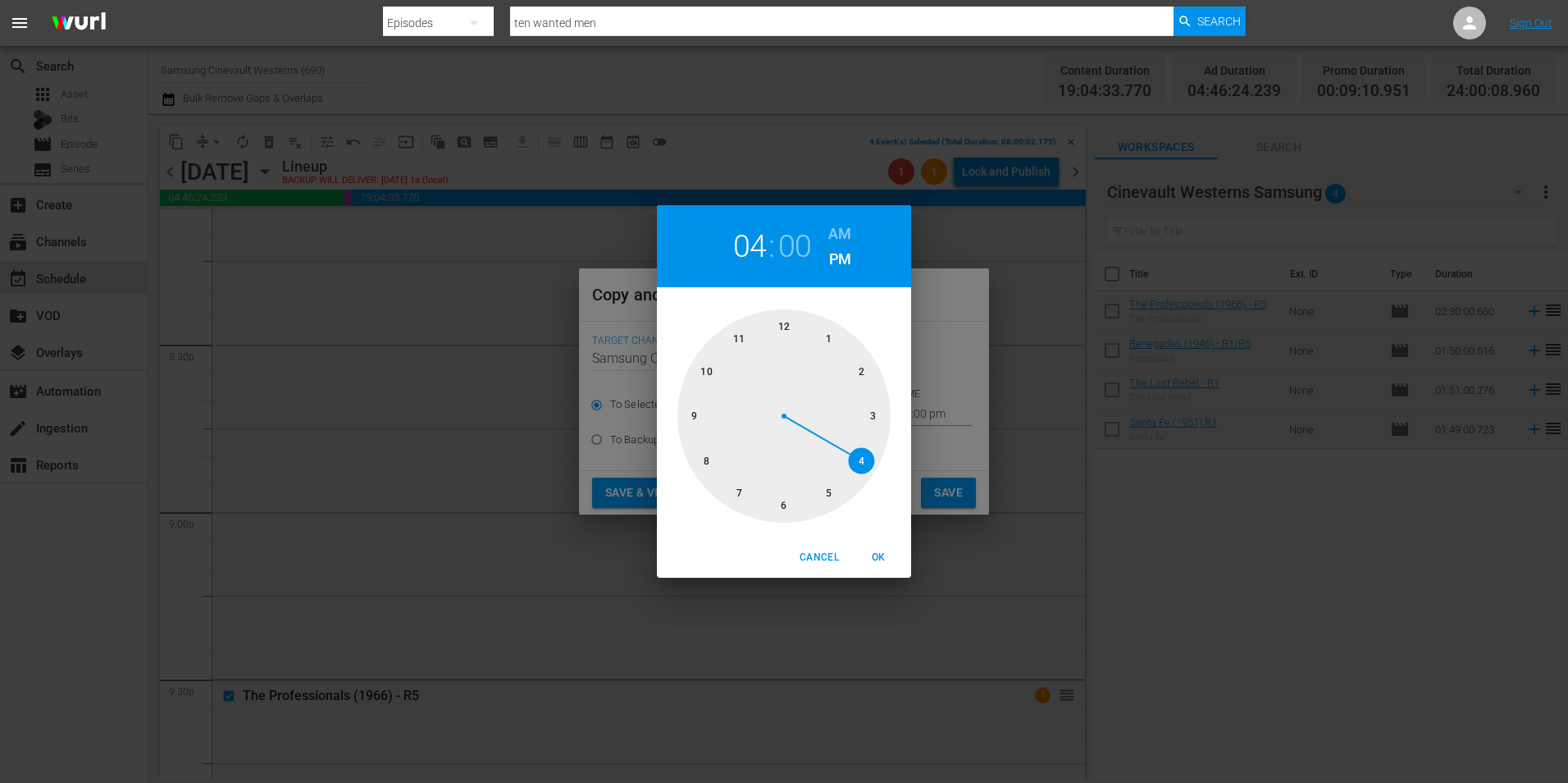
click at [699, 463] on div at bounding box center [784, 415] width 213 height 213
click at [848, 229] on h6 "AM" at bounding box center [840, 234] width 23 height 27
click at [884, 560] on span "OK" at bounding box center [879, 557] width 39 height 17
type input "08:00 am"
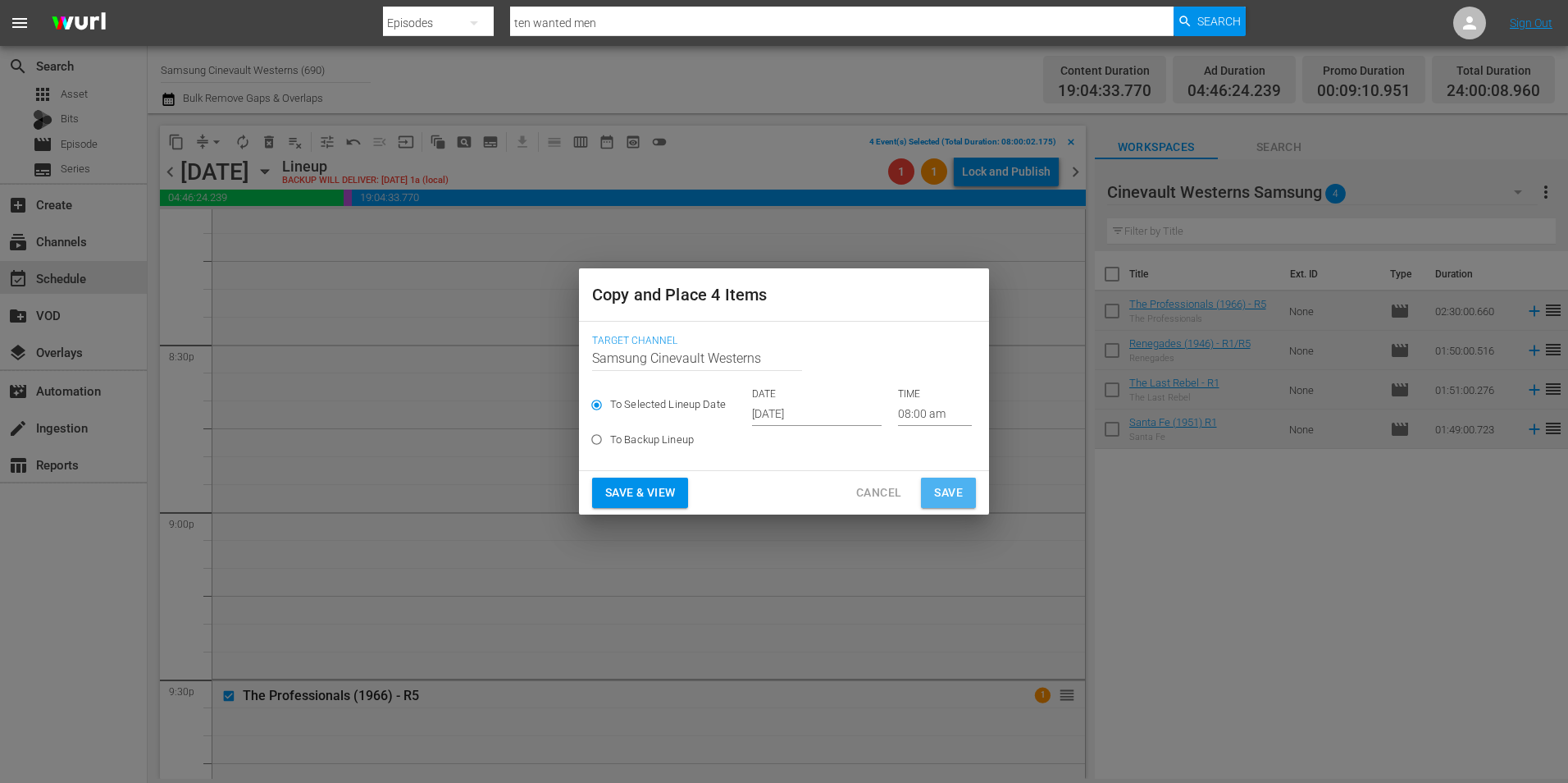
click at [960, 482] on button "Save" at bounding box center [949, 493] width 55 height 30
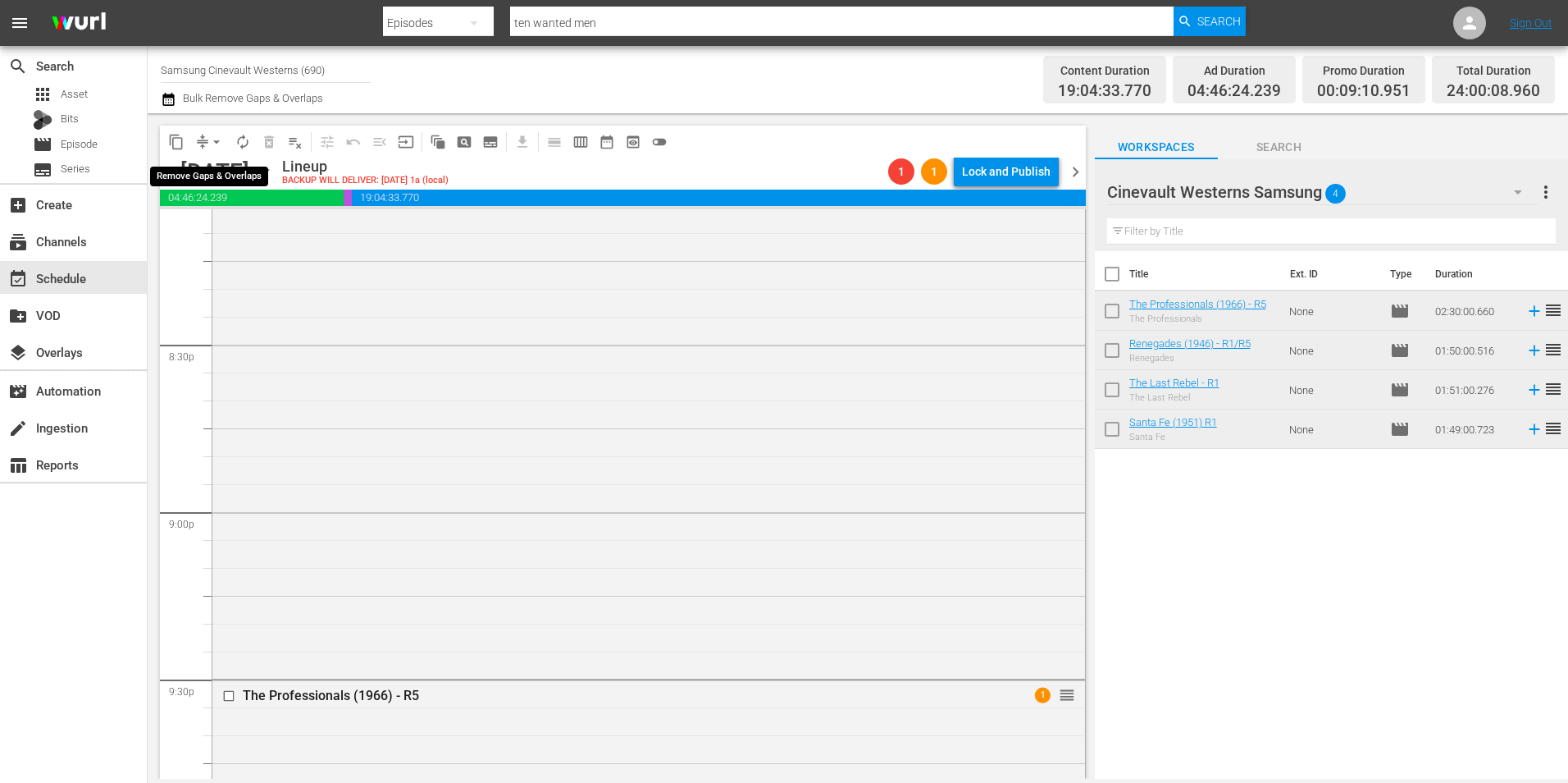
click at [216, 144] on span "arrow_drop_down" at bounding box center [217, 142] width 16 height 16
click at [240, 176] on li "Align to Midnight" at bounding box center [217, 175] width 172 height 28
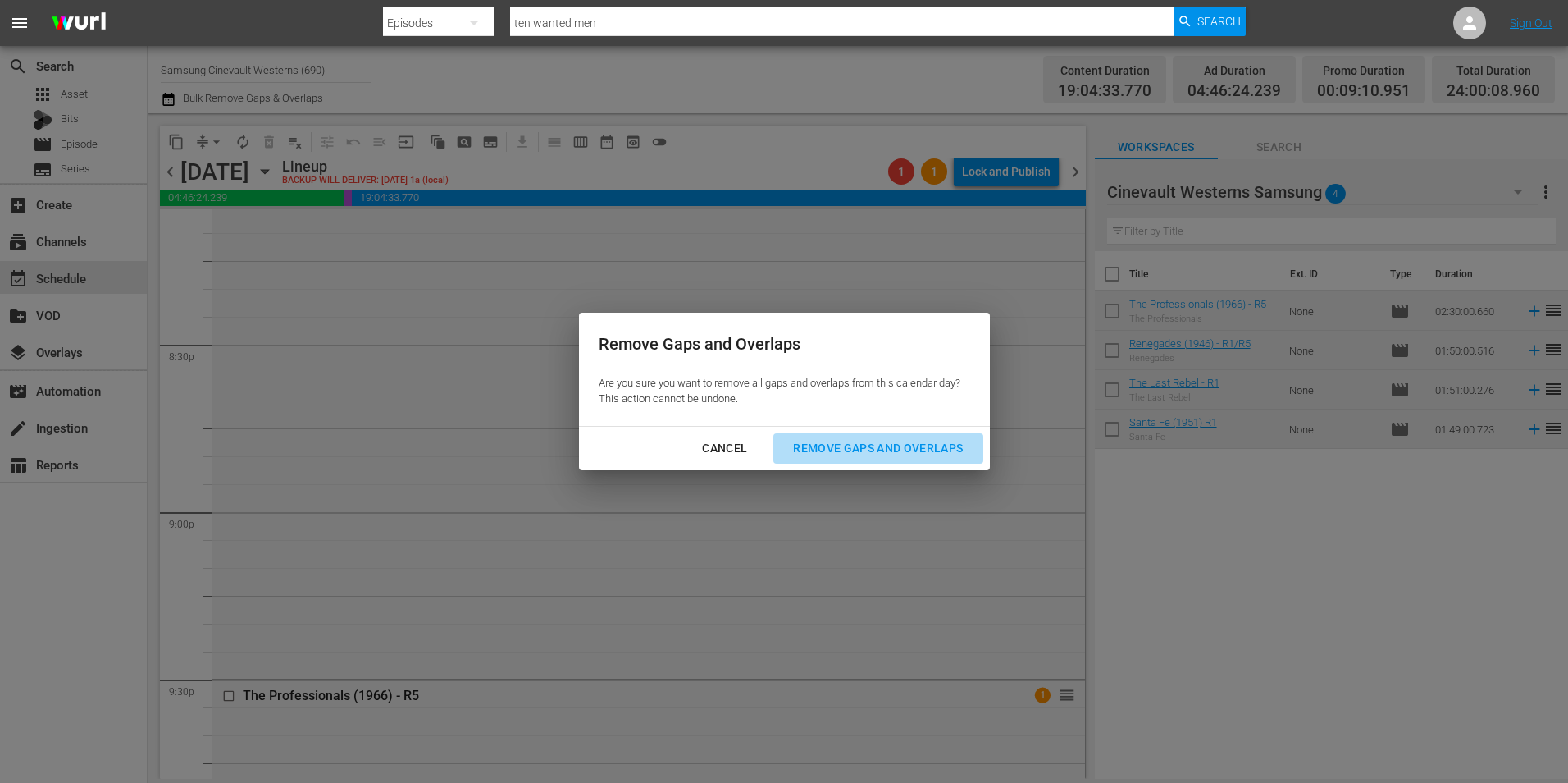
click at [894, 455] on div "Remove Gaps and Overlaps" at bounding box center [878, 448] width 196 height 20
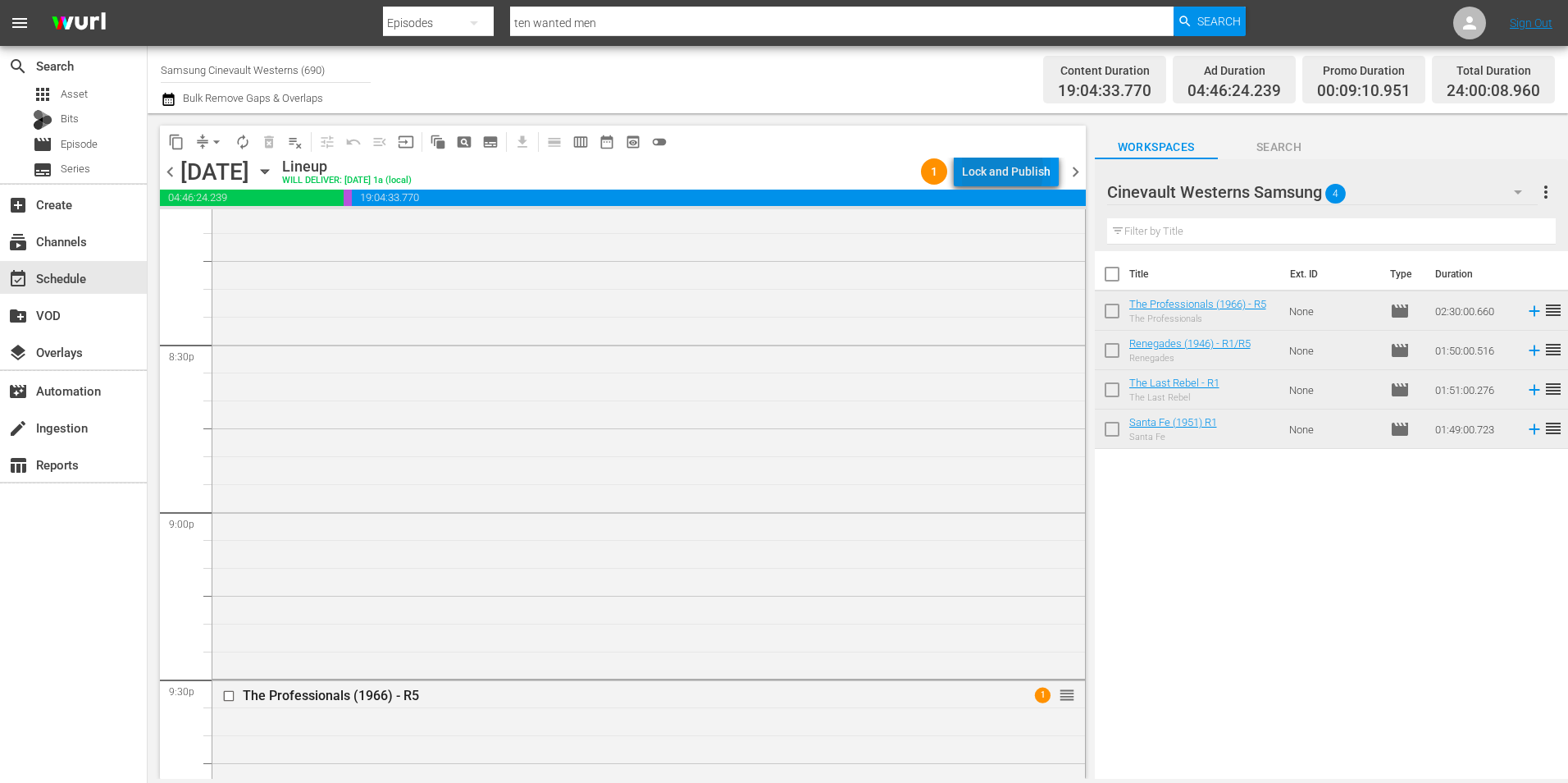
click at [981, 169] on div "Lock and Publish" at bounding box center [1006, 171] width 89 height 29
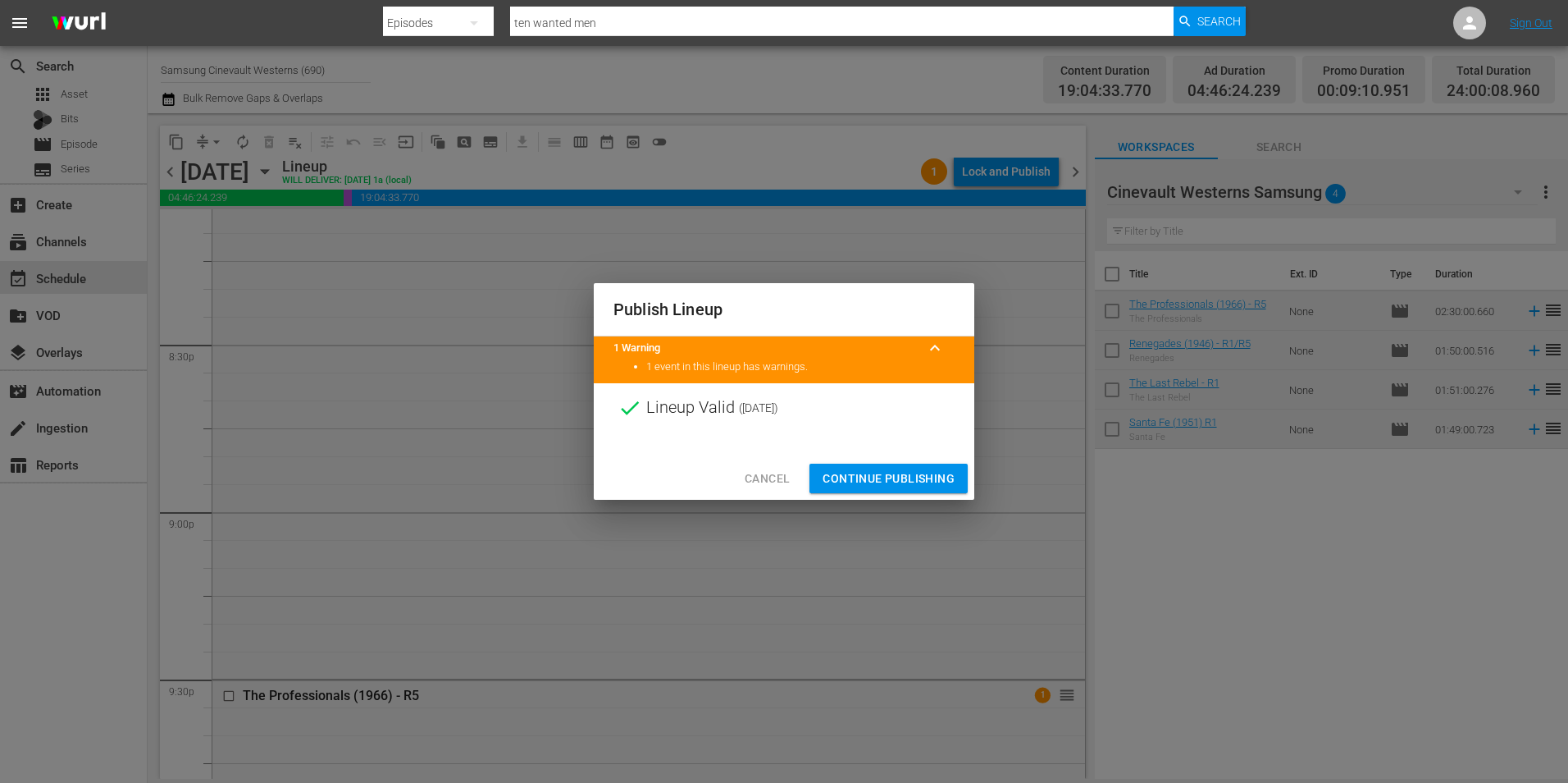
click at [884, 482] on span "Continue Publishing" at bounding box center [888, 478] width 132 height 20
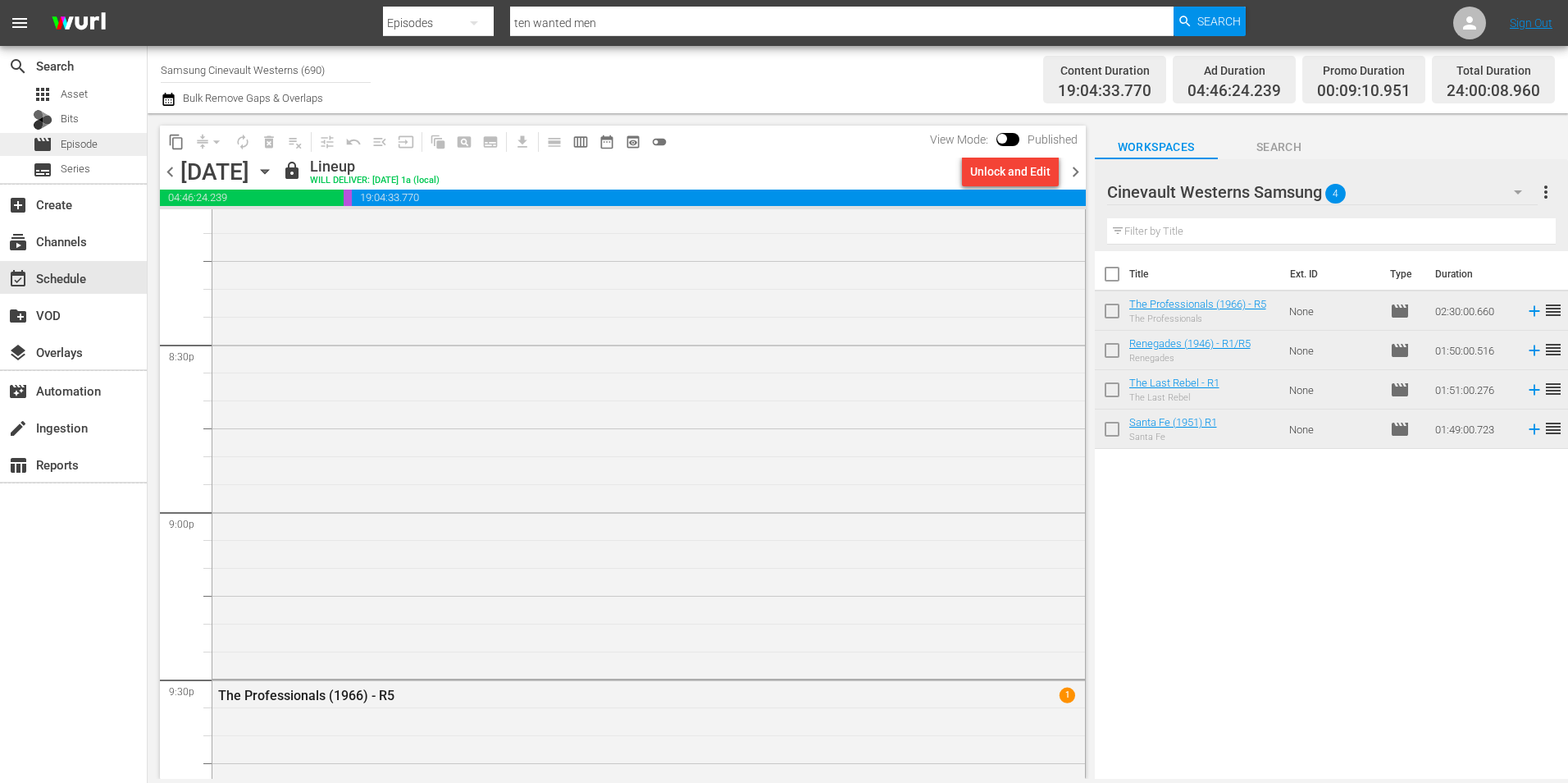
click at [74, 154] on div "movie Episode" at bounding box center [65, 145] width 65 height 23
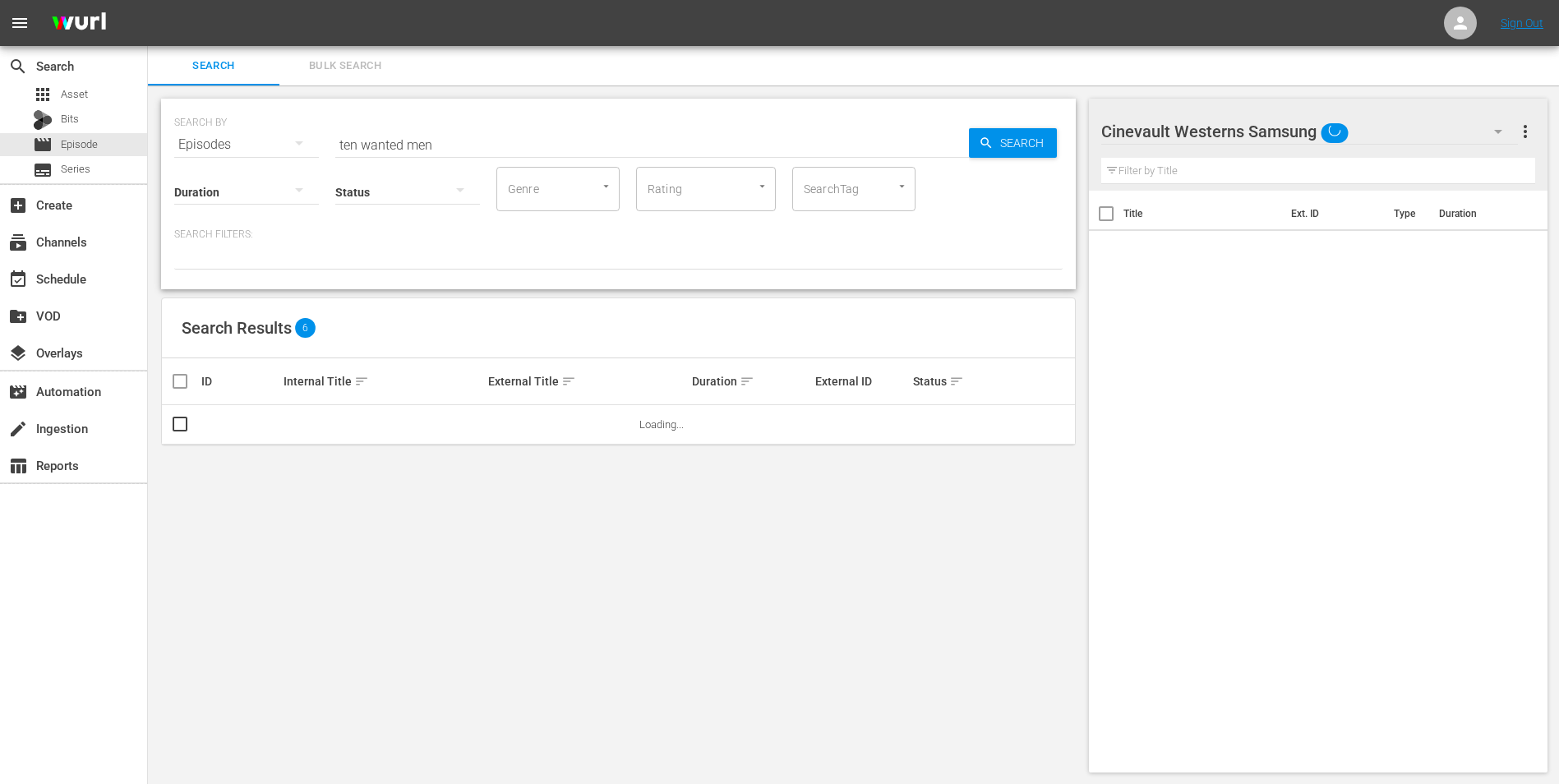
click at [419, 138] on input "ten wanted men" at bounding box center [652, 144] width 634 height 39
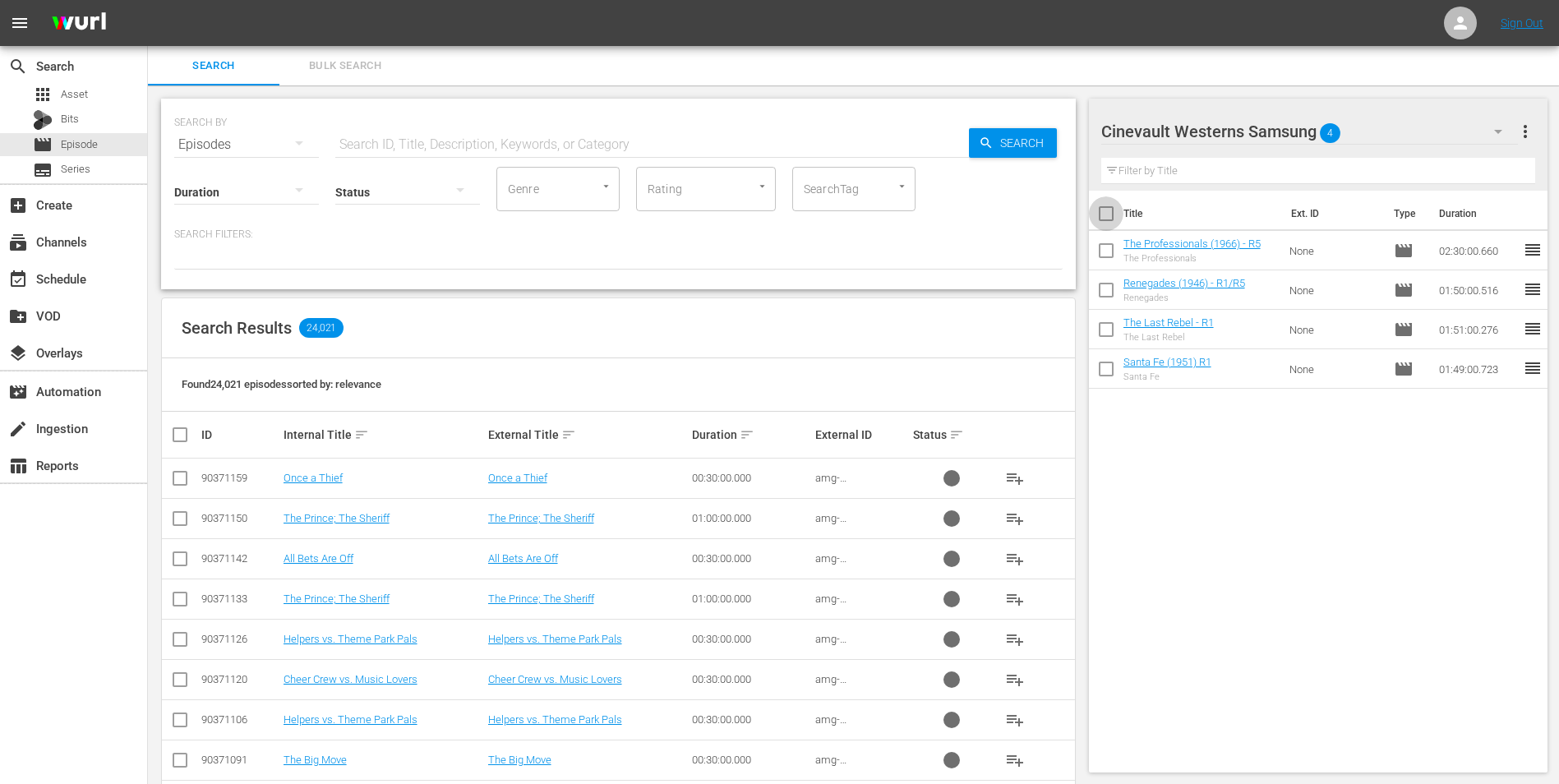
click at [1114, 210] on input "checkbox" at bounding box center [1106, 217] width 35 height 35
checkbox input "true"
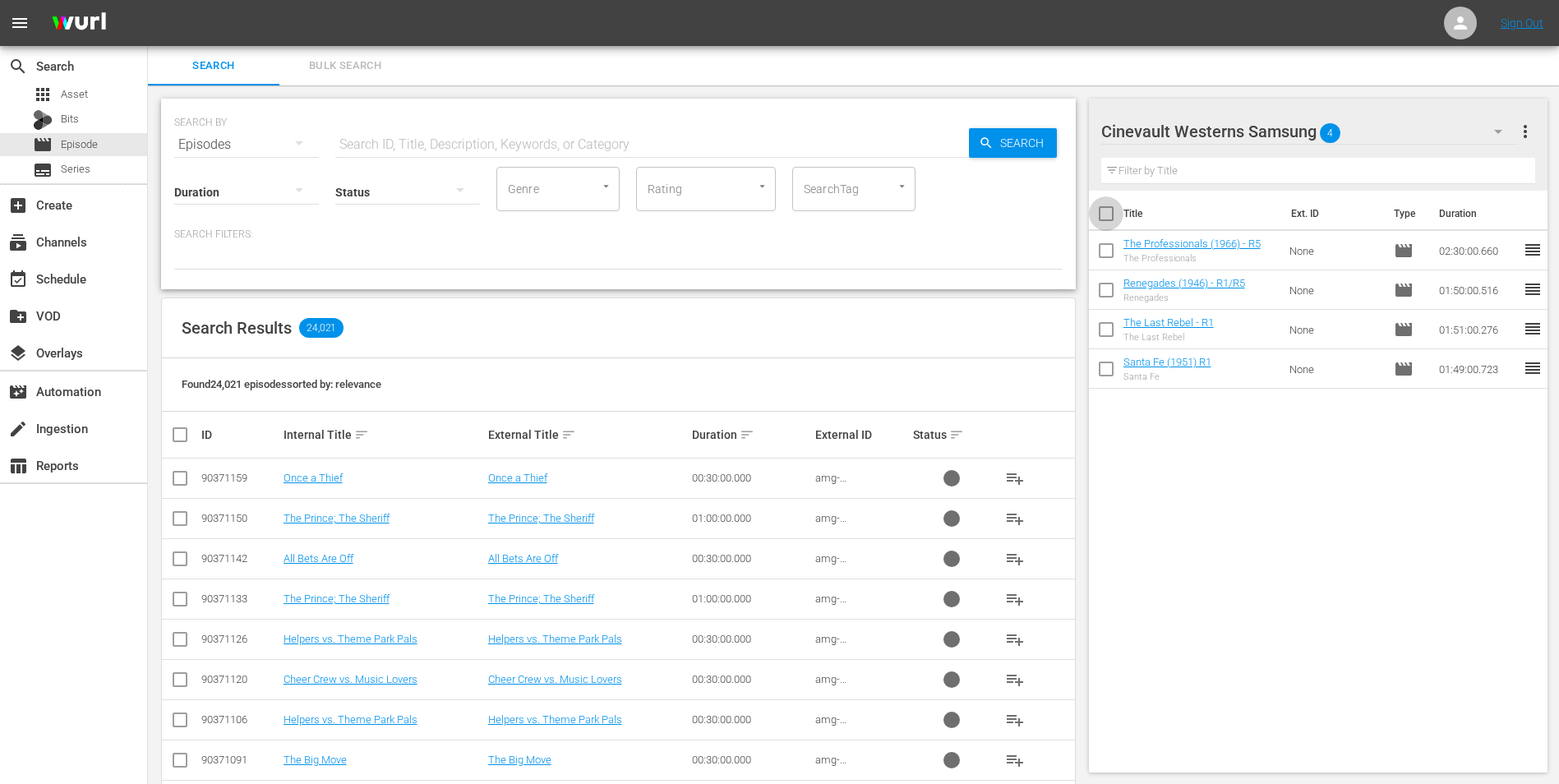
checkbox input "true"
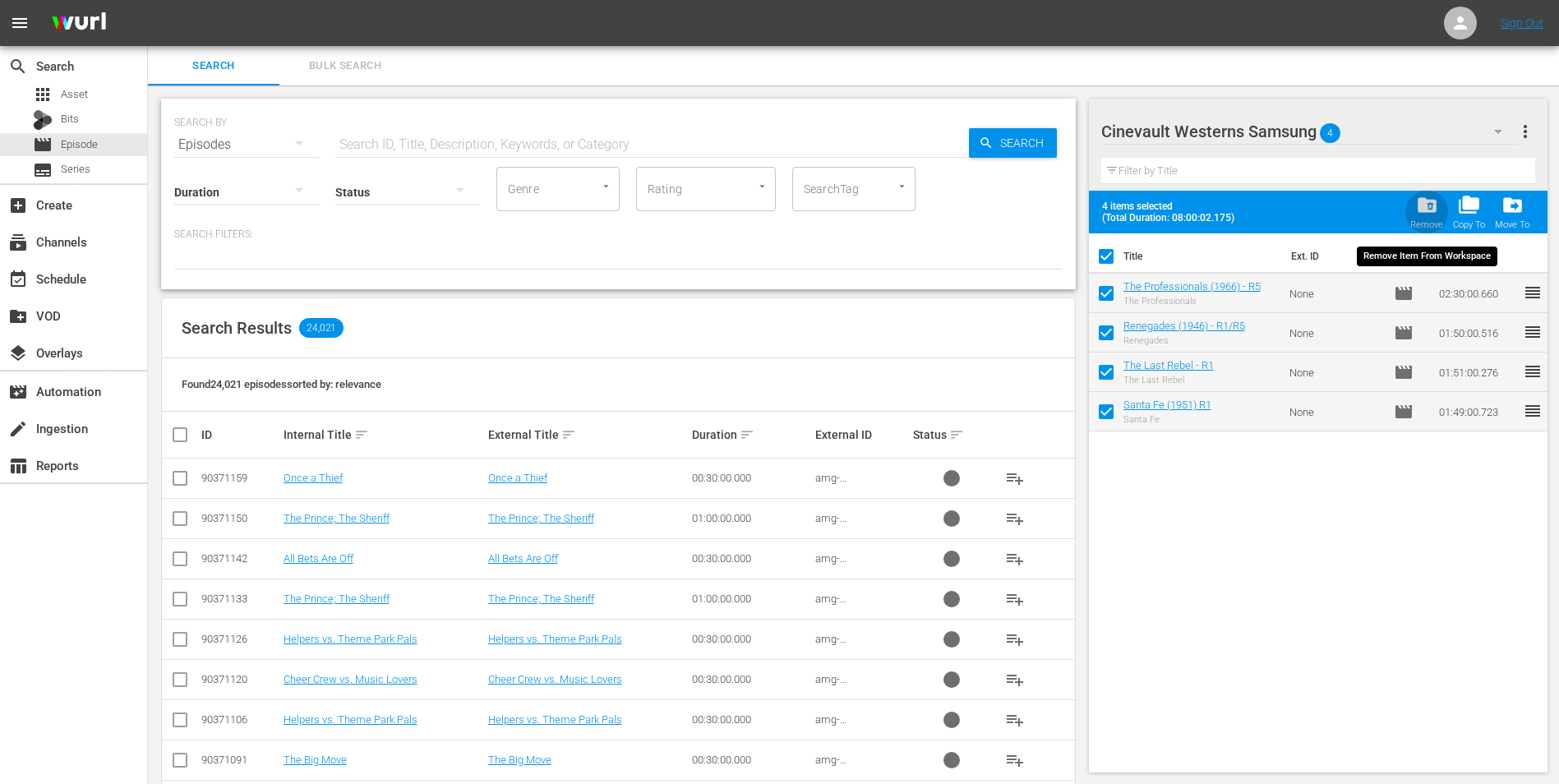
click at [1437, 208] on span "folder_delete" at bounding box center [1427, 204] width 22 height 22
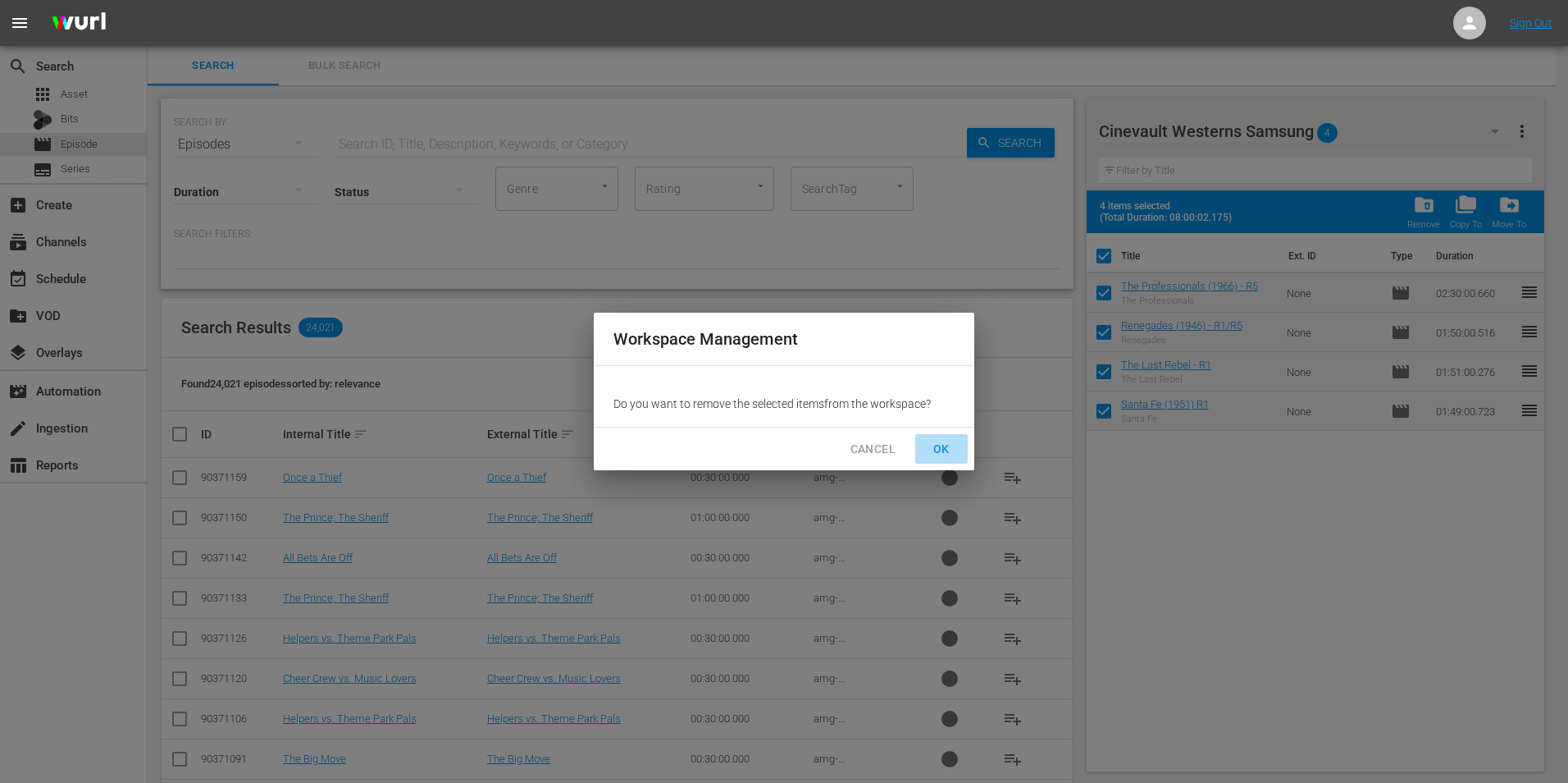
click at [944, 455] on span "OK" at bounding box center [942, 449] width 27 height 20
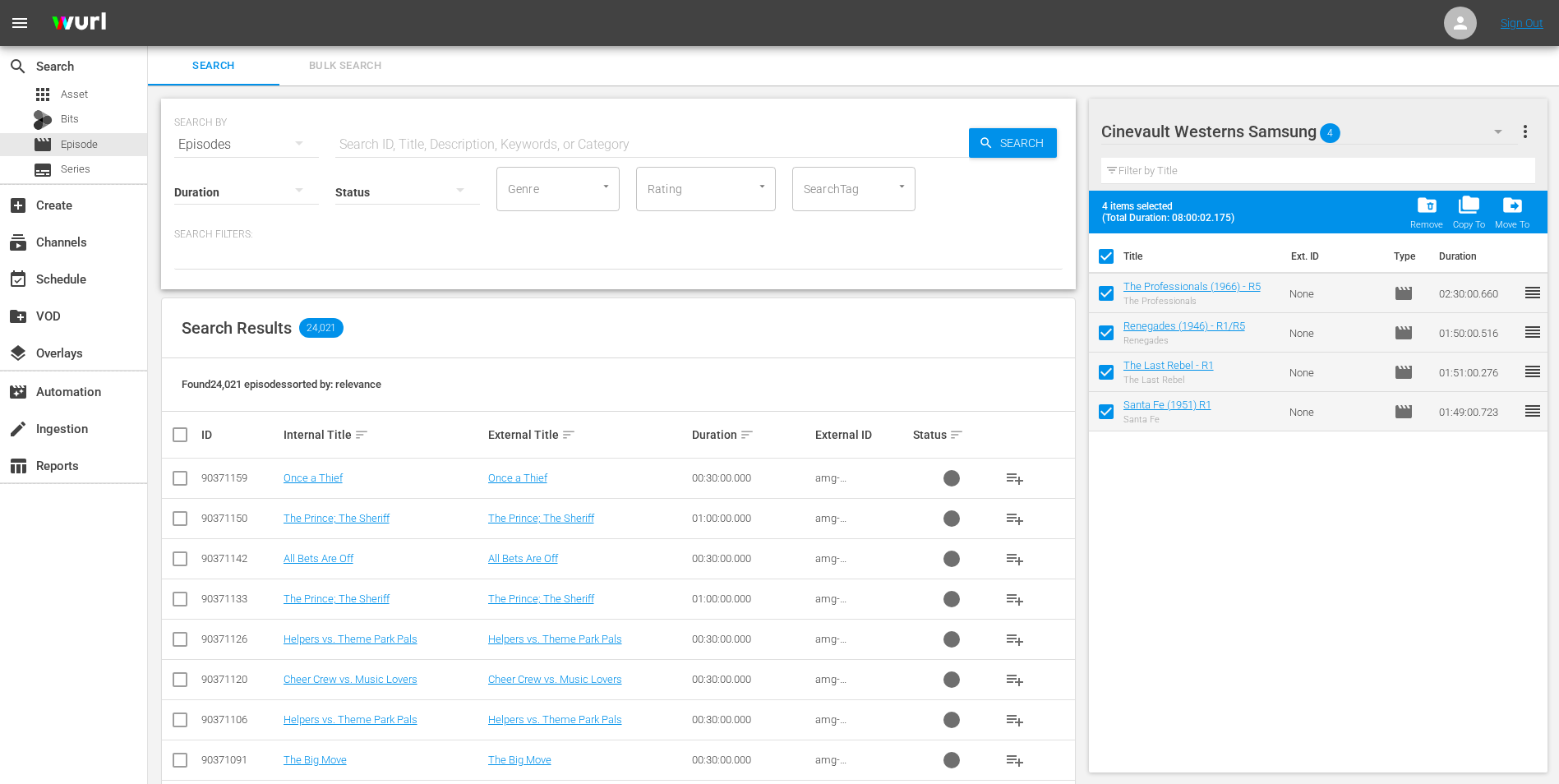
checkbox input "false"
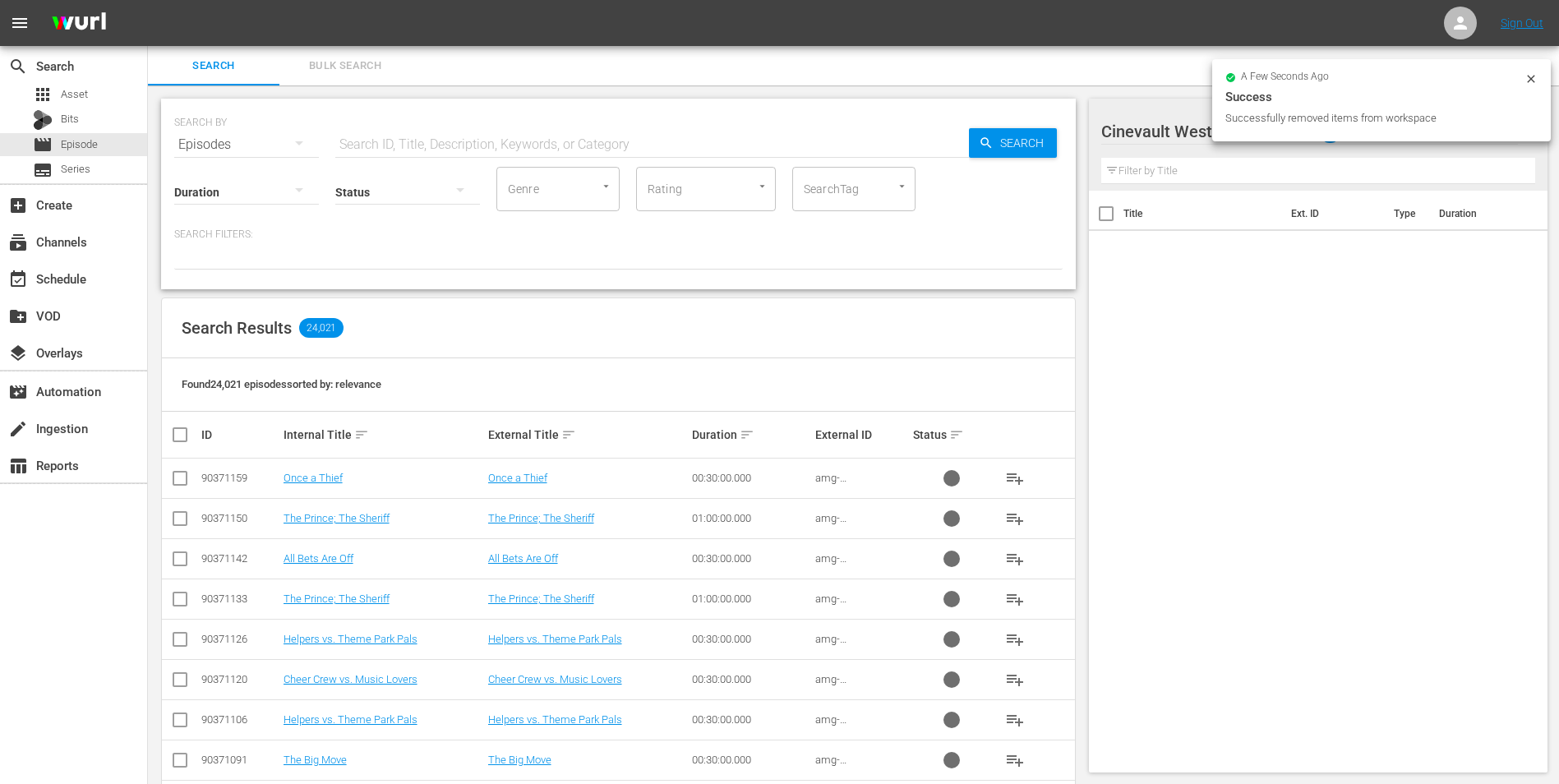
click at [1532, 78] on icon at bounding box center [1531, 78] width 13 height 13
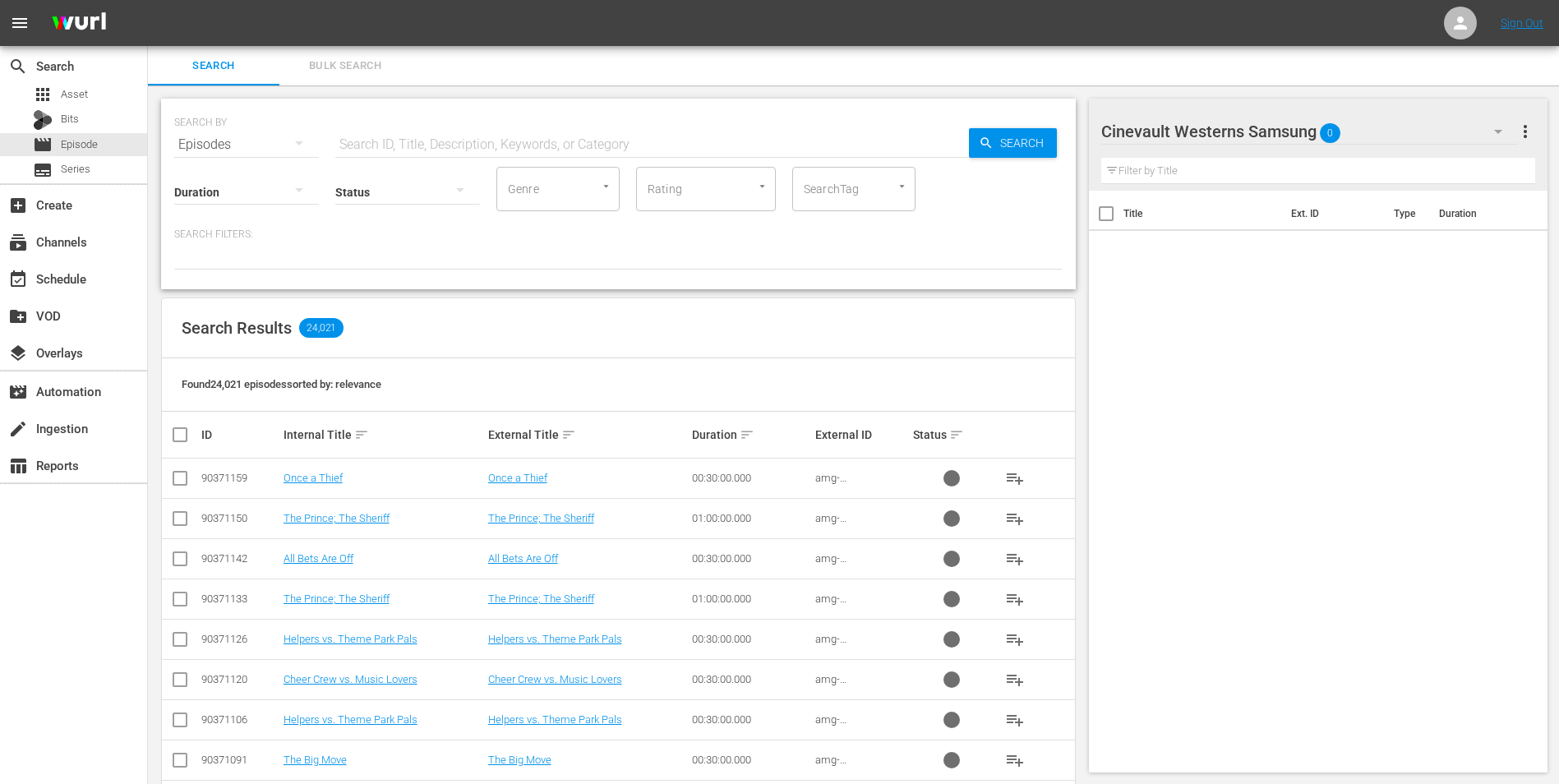
click at [1415, 117] on div "Cinevault Westerns Samsung 0" at bounding box center [1311, 132] width 418 height 46
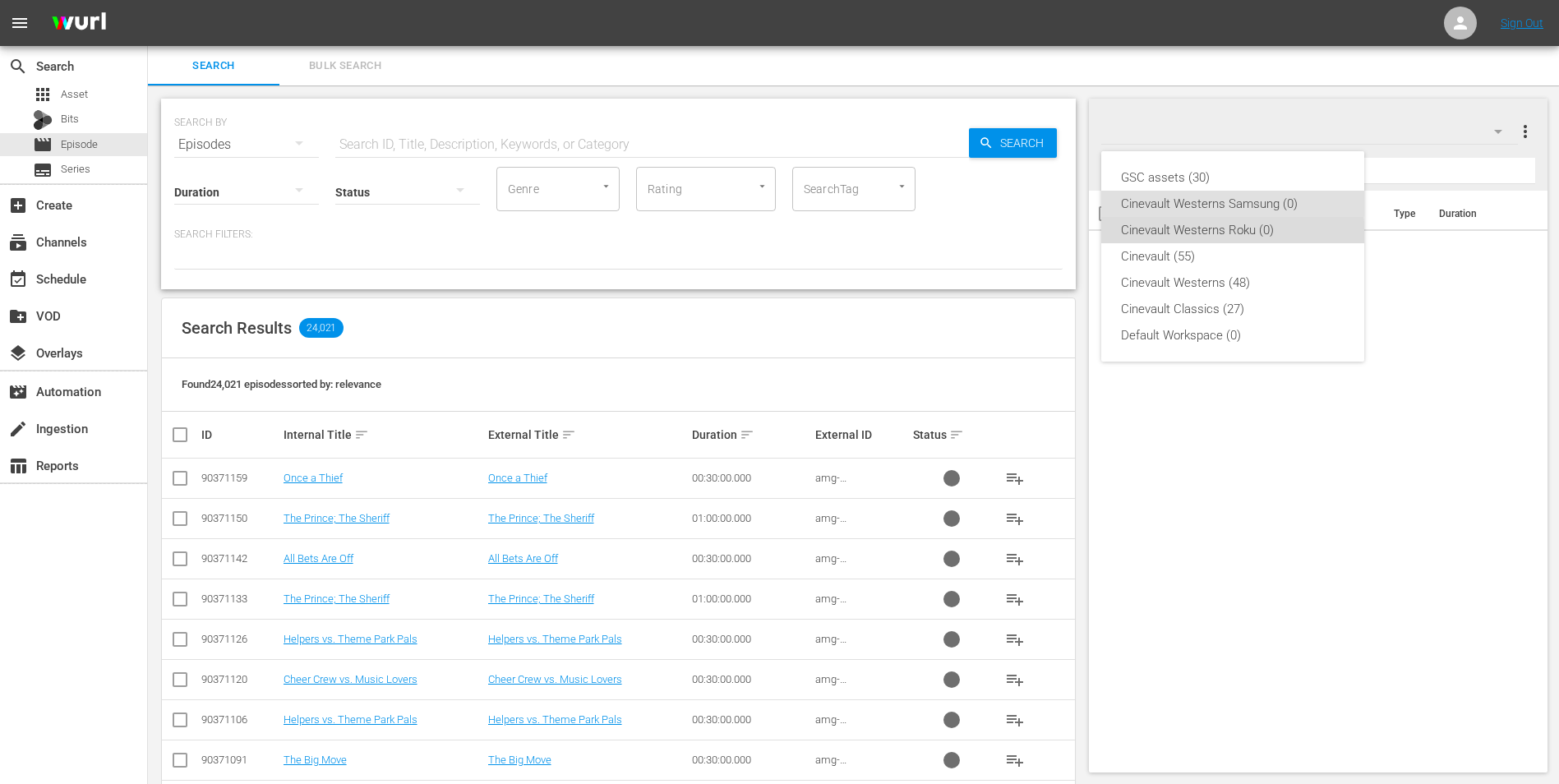
click at [1231, 236] on div "Cinevault Westerns Roku (0)" at bounding box center [1233, 230] width 223 height 27
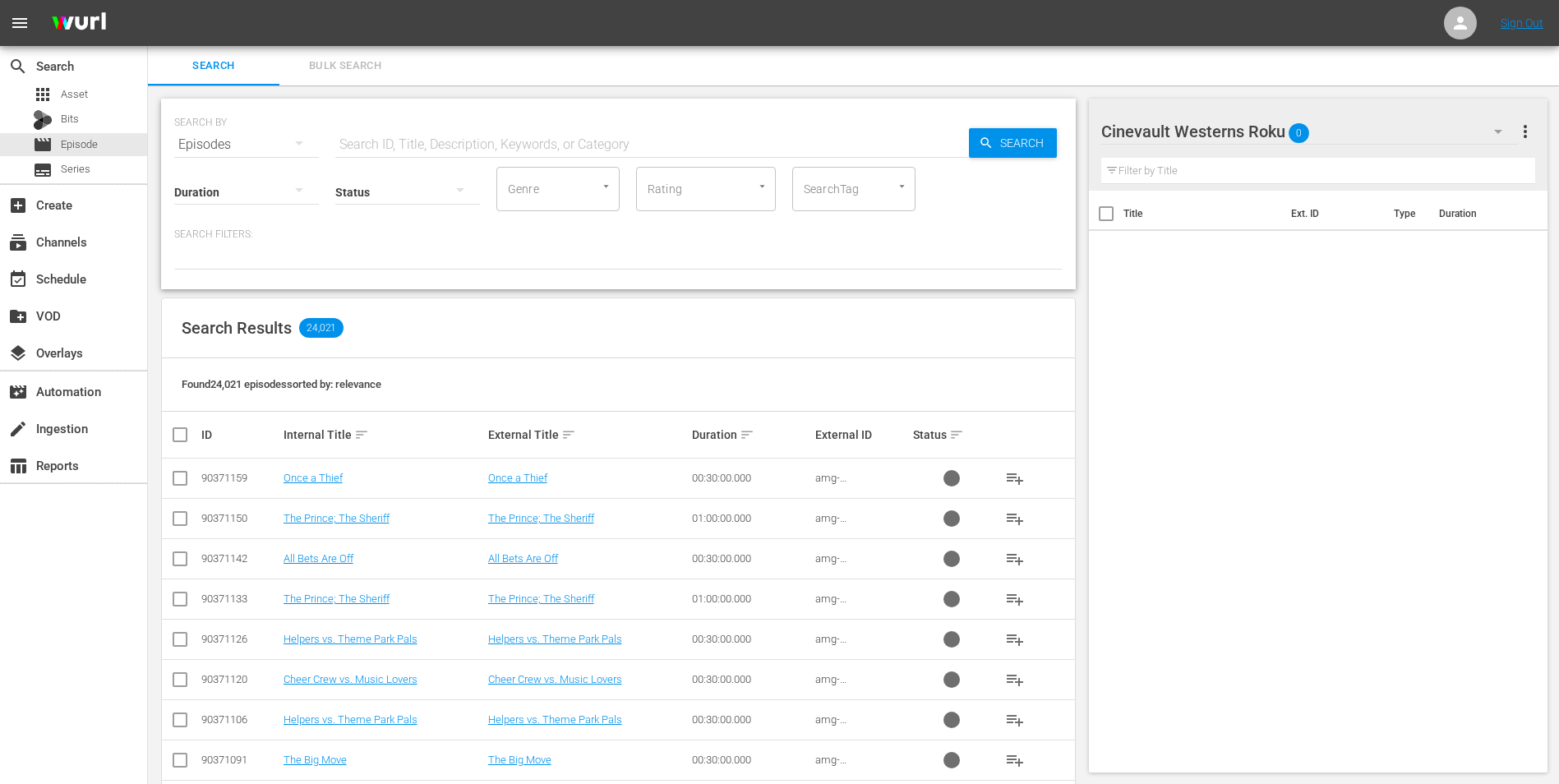
click at [1367, 136] on div "Cinevault Westerns Roku 0" at bounding box center [1311, 132] width 418 height 46
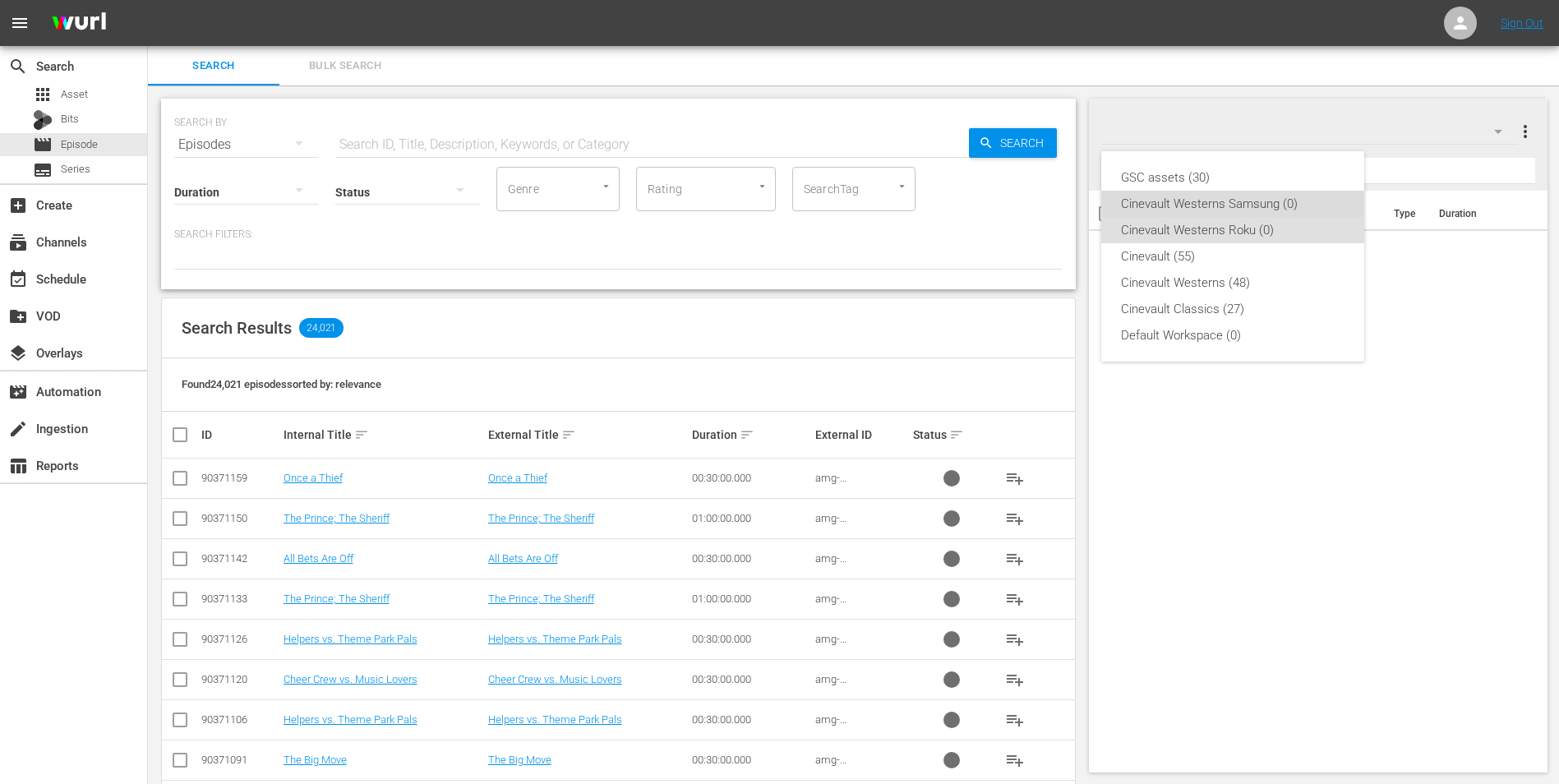
click at [1274, 215] on div "Cinevault Westerns Samsung (0)" at bounding box center [1233, 204] width 223 height 27
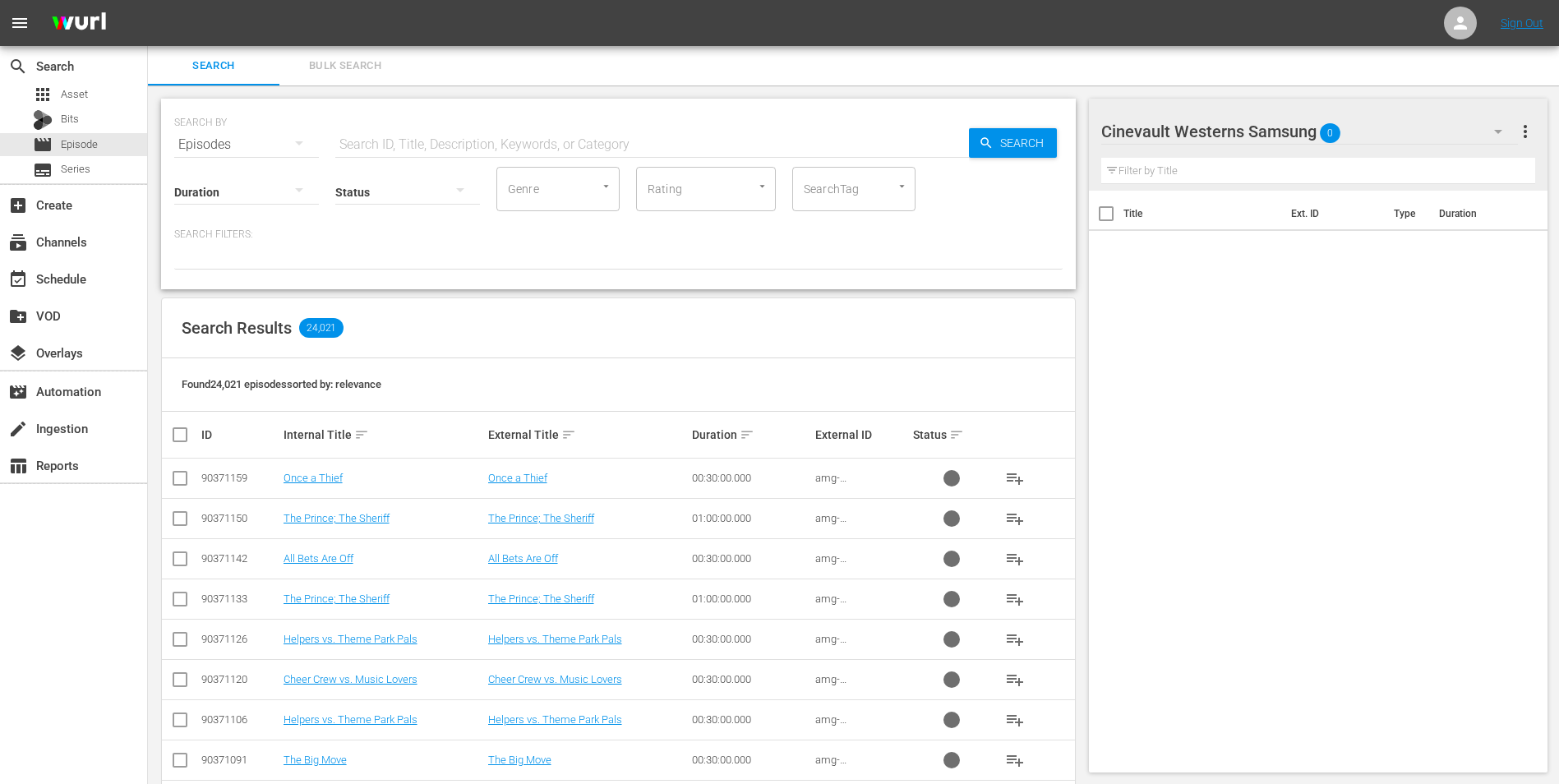
click at [524, 141] on input "text" at bounding box center [652, 144] width 634 height 39
click at [538, 137] on input "text" at bounding box center [652, 144] width 634 height 39
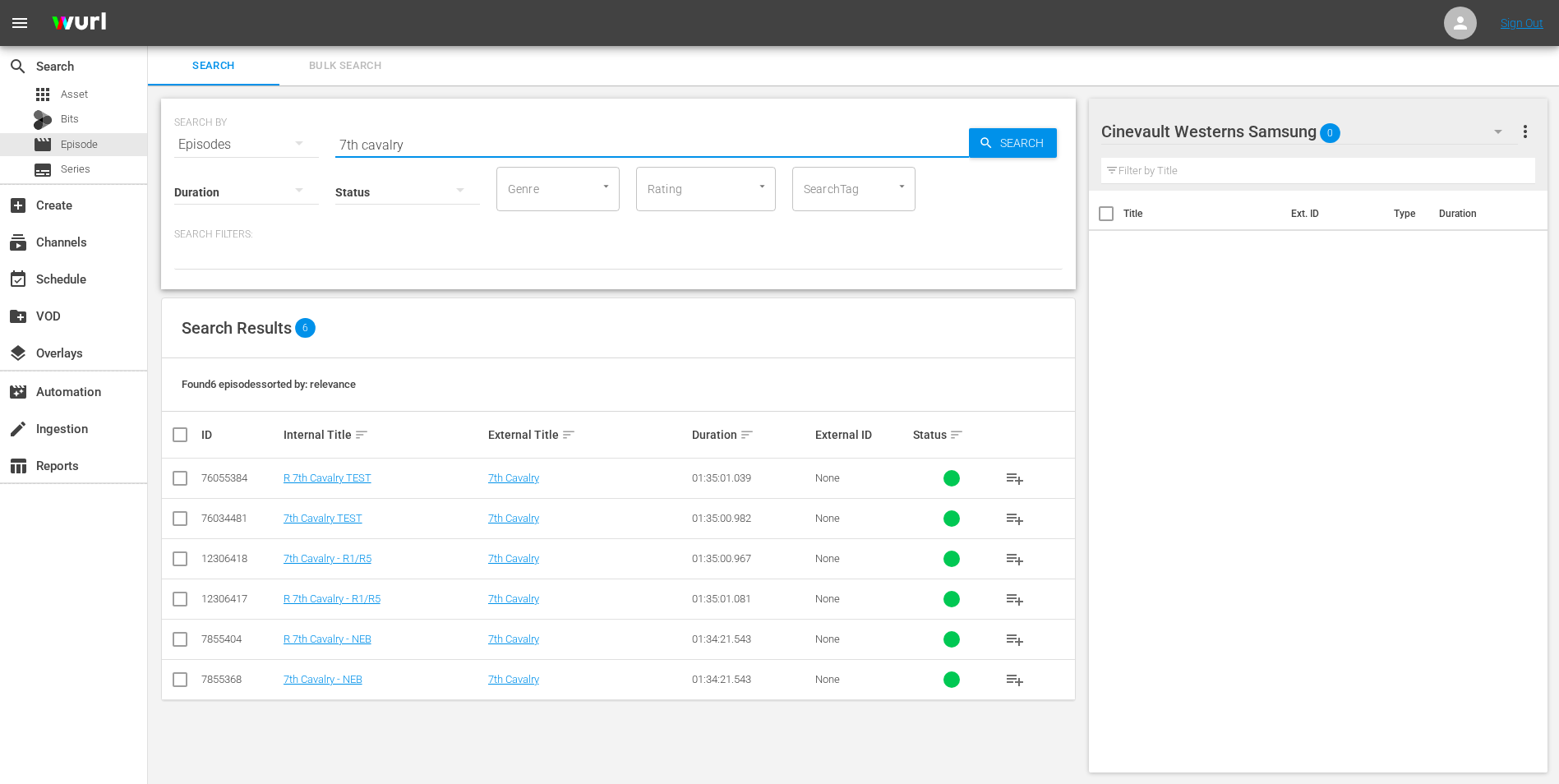
type input "7th cavalry"
click at [189, 570] on input "checkbox" at bounding box center [180, 562] width 20 height 20
checkbox input "true"
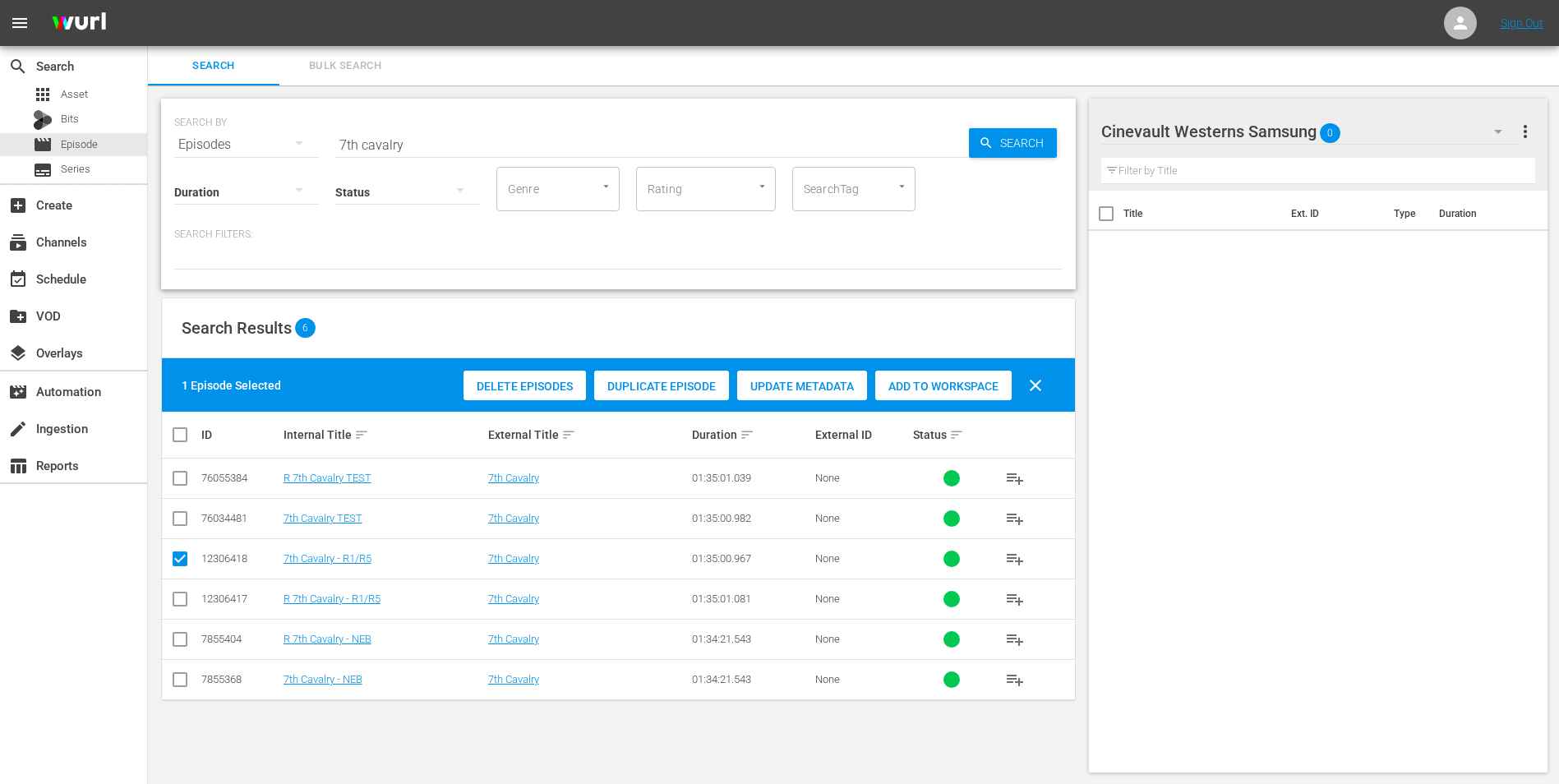
click at [928, 391] on span "Add to Workspace" at bounding box center [943, 386] width 136 height 13
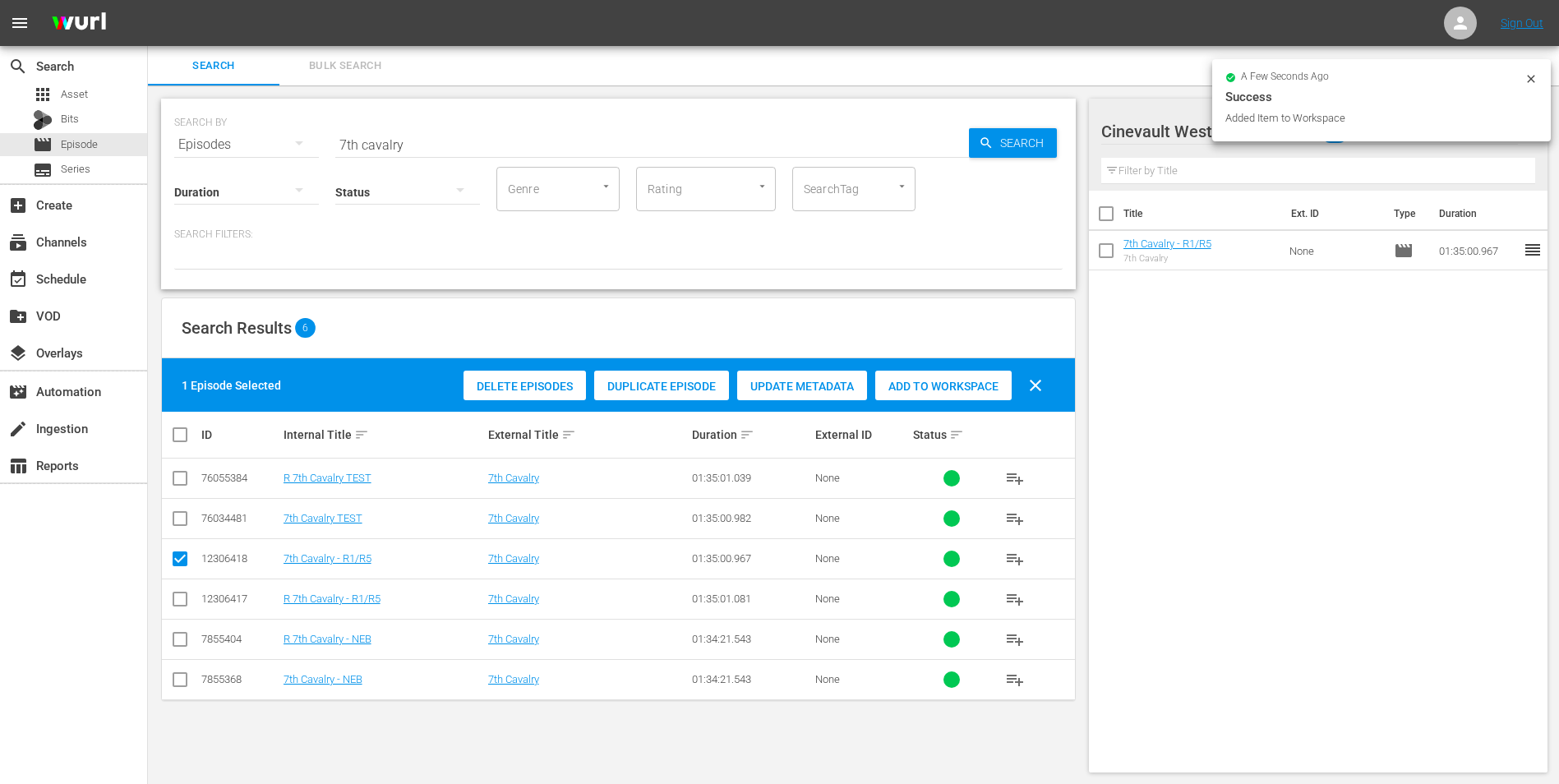
click at [1531, 80] on icon at bounding box center [1531, 78] width 13 height 13
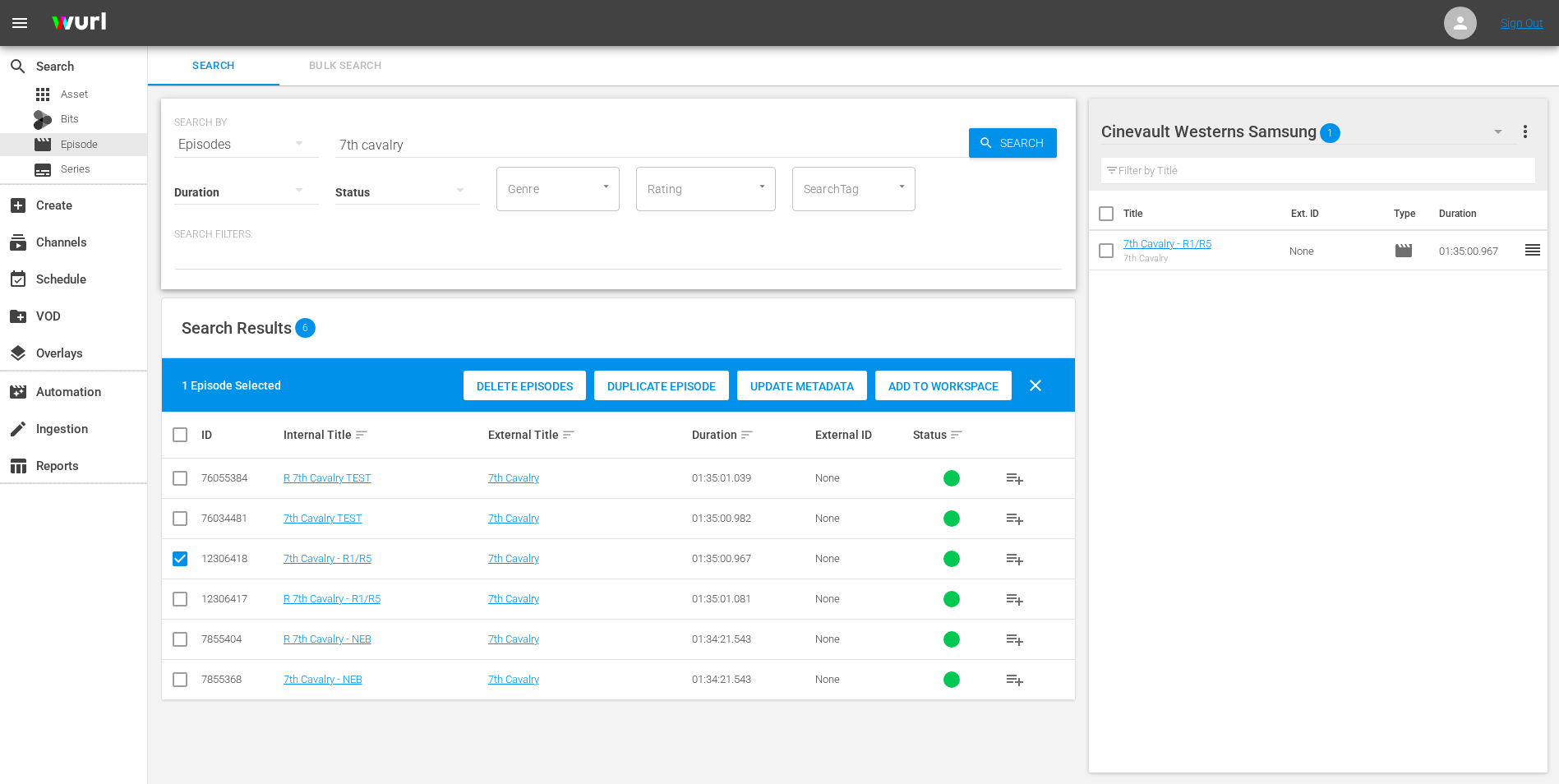
click at [1449, 128] on div "Cinevault Westerns Samsung 1" at bounding box center [1311, 132] width 418 height 46
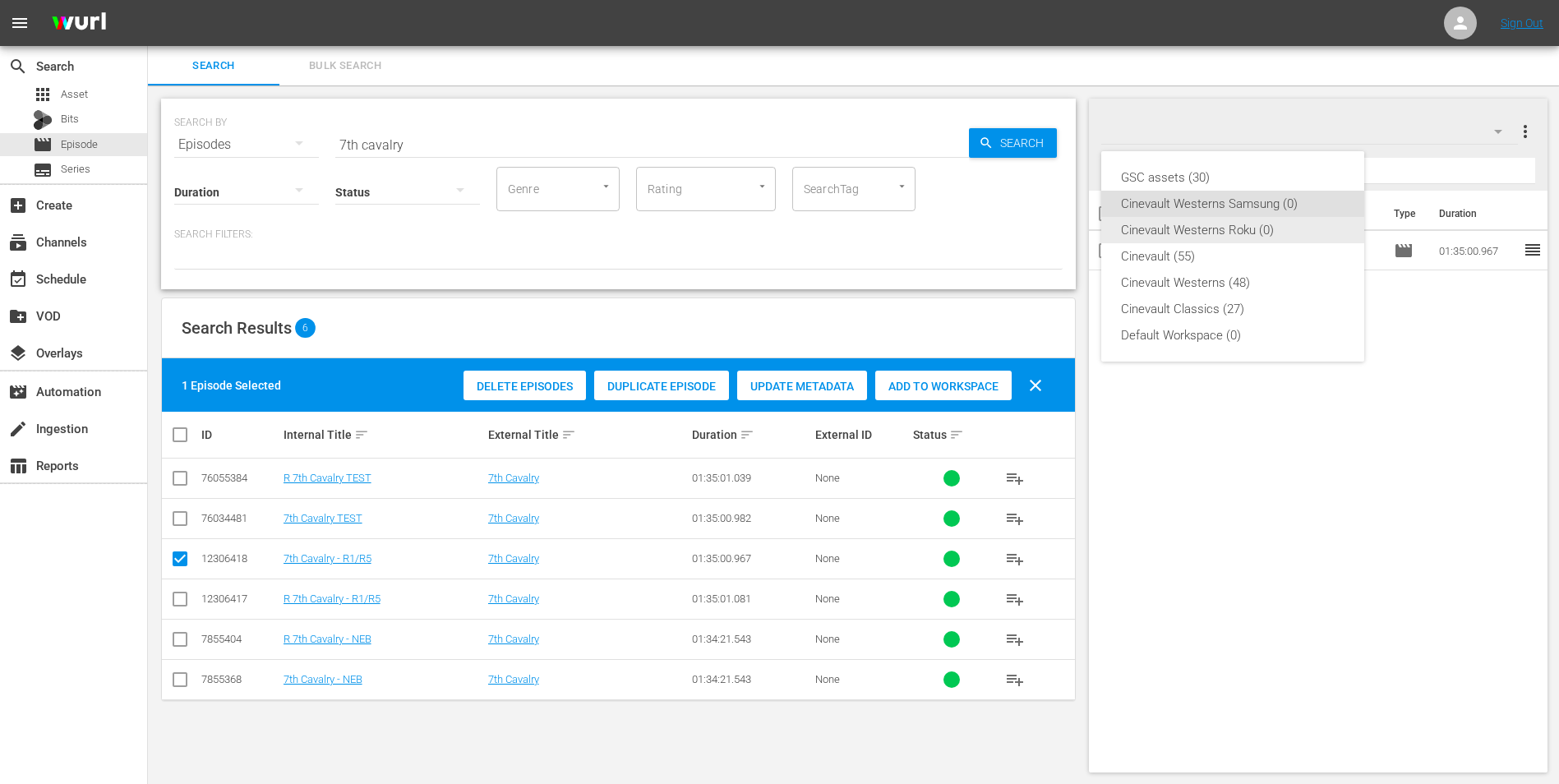
drag, startPoint x: 1314, startPoint y: 217, endPoint x: 1307, endPoint y: 232, distance: 16.6
click at [1314, 219] on div "Cinevault Westerns Roku (0)" at bounding box center [1233, 230] width 223 height 27
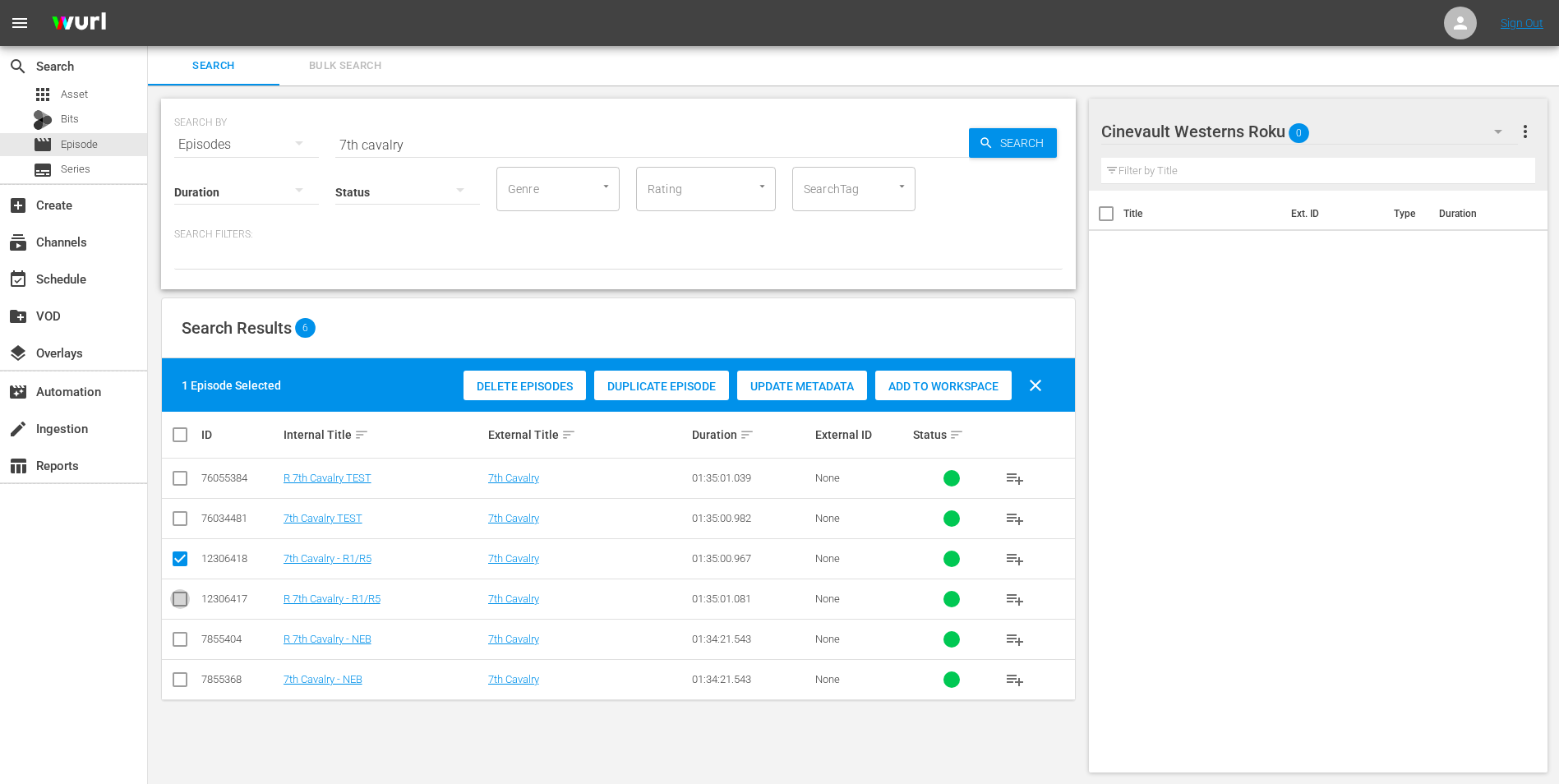
click at [179, 599] on input "checkbox" at bounding box center [180, 602] width 20 height 20
checkbox input "true"
click at [181, 561] on input "checkbox" at bounding box center [180, 562] width 20 height 20
checkbox input "false"
click at [948, 391] on span "Add to Workspace" at bounding box center [943, 386] width 136 height 13
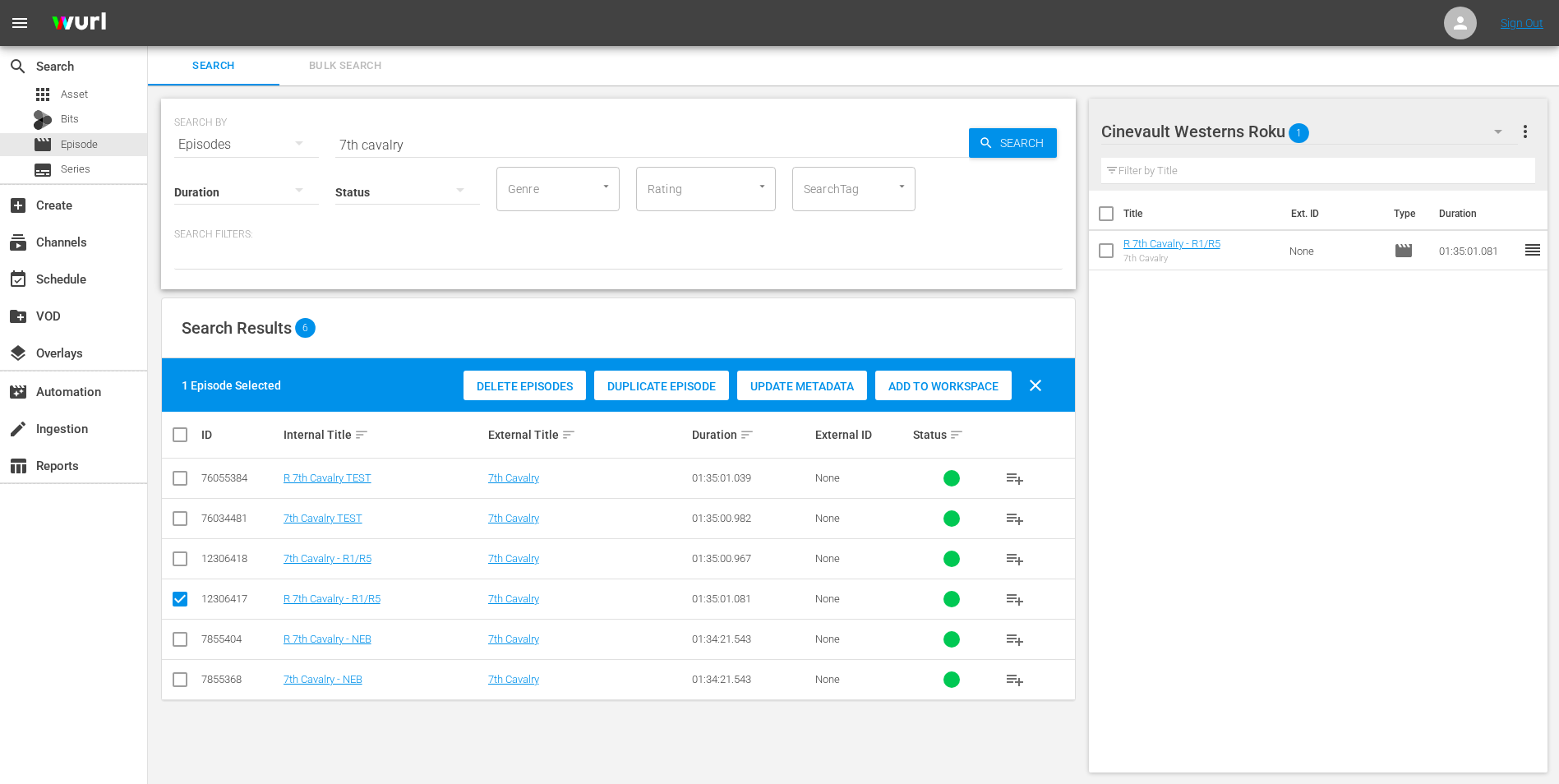
click at [402, 138] on input "7th cavalry" at bounding box center [652, 144] width 634 height 39
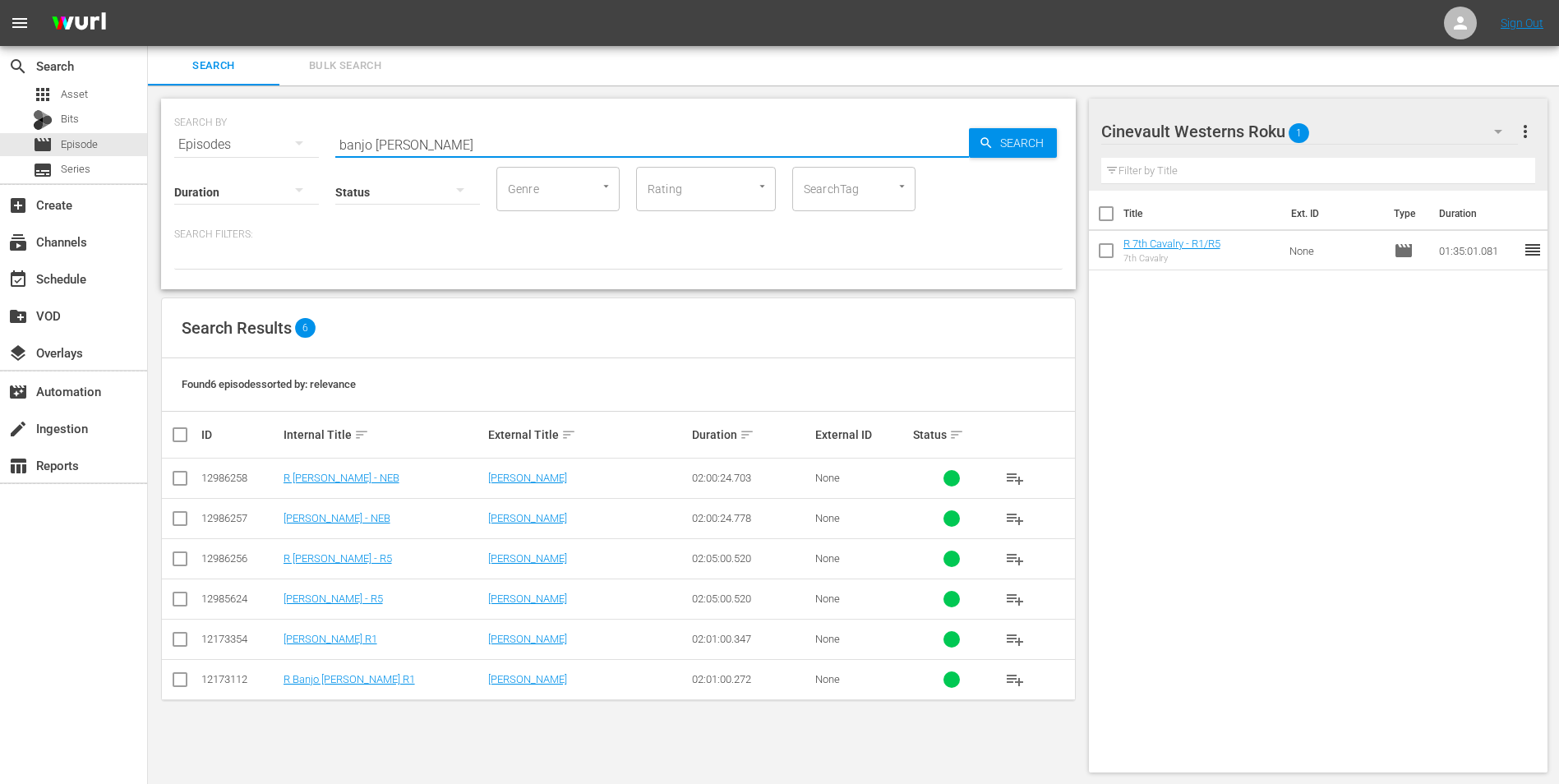
type input "banjo [PERSON_NAME]"
click at [178, 557] on input "checkbox" at bounding box center [180, 562] width 20 height 20
checkbox input "true"
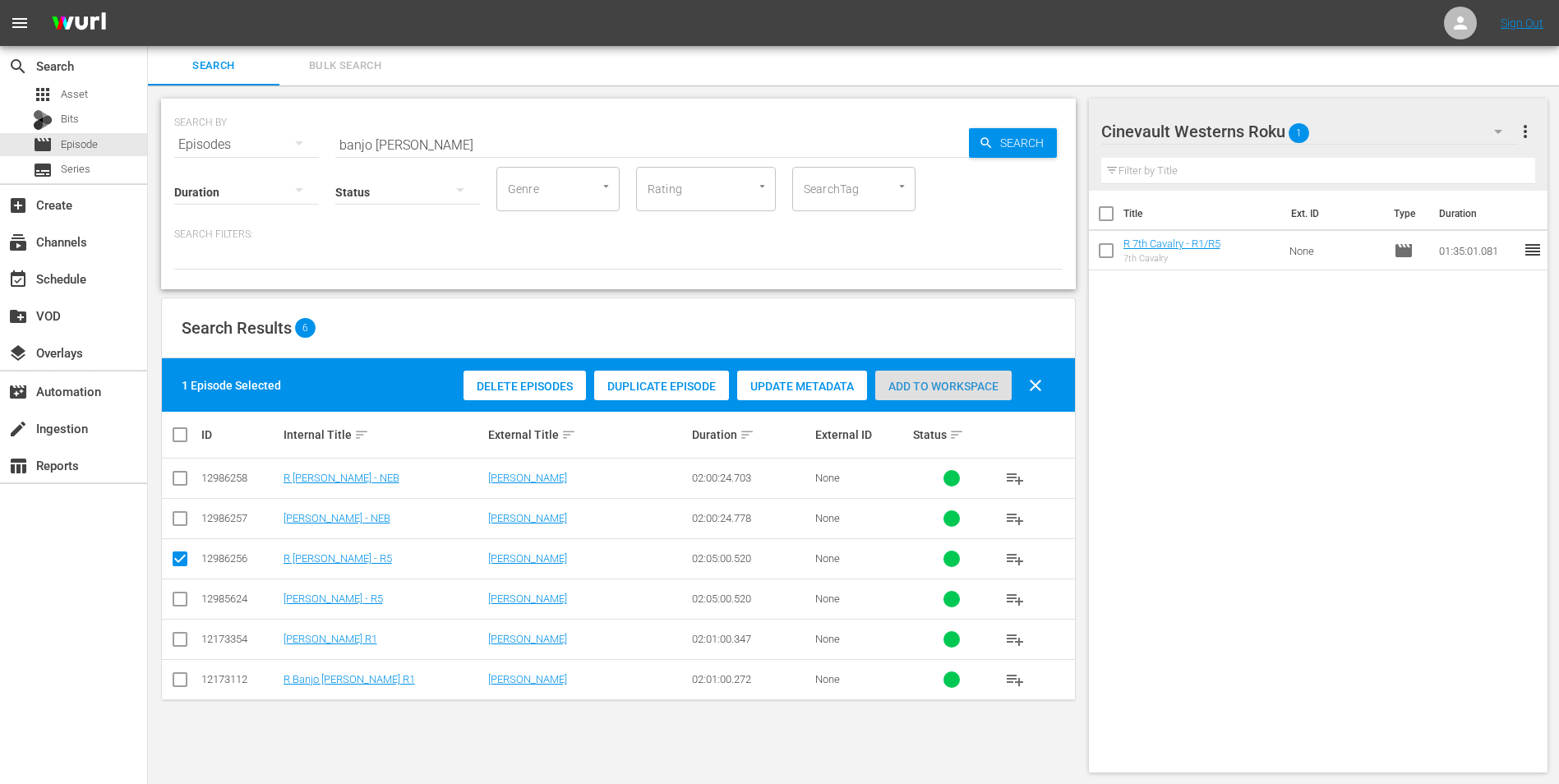
click at [940, 383] on span "Add to Workspace" at bounding box center [943, 386] width 136 height 13
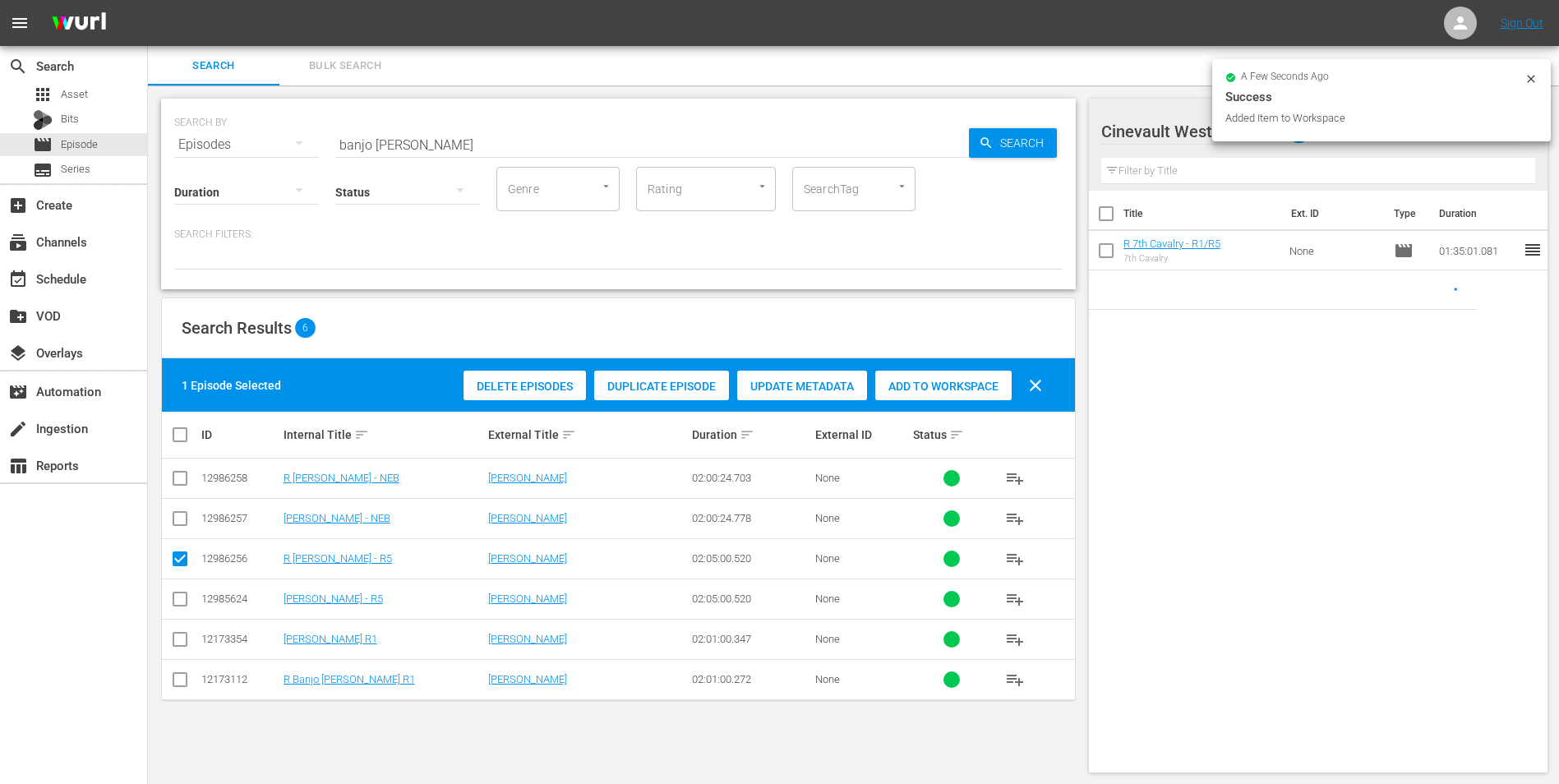
click at [1530, 82] on icon at bounding box center [1531, 78] width 13 height 13
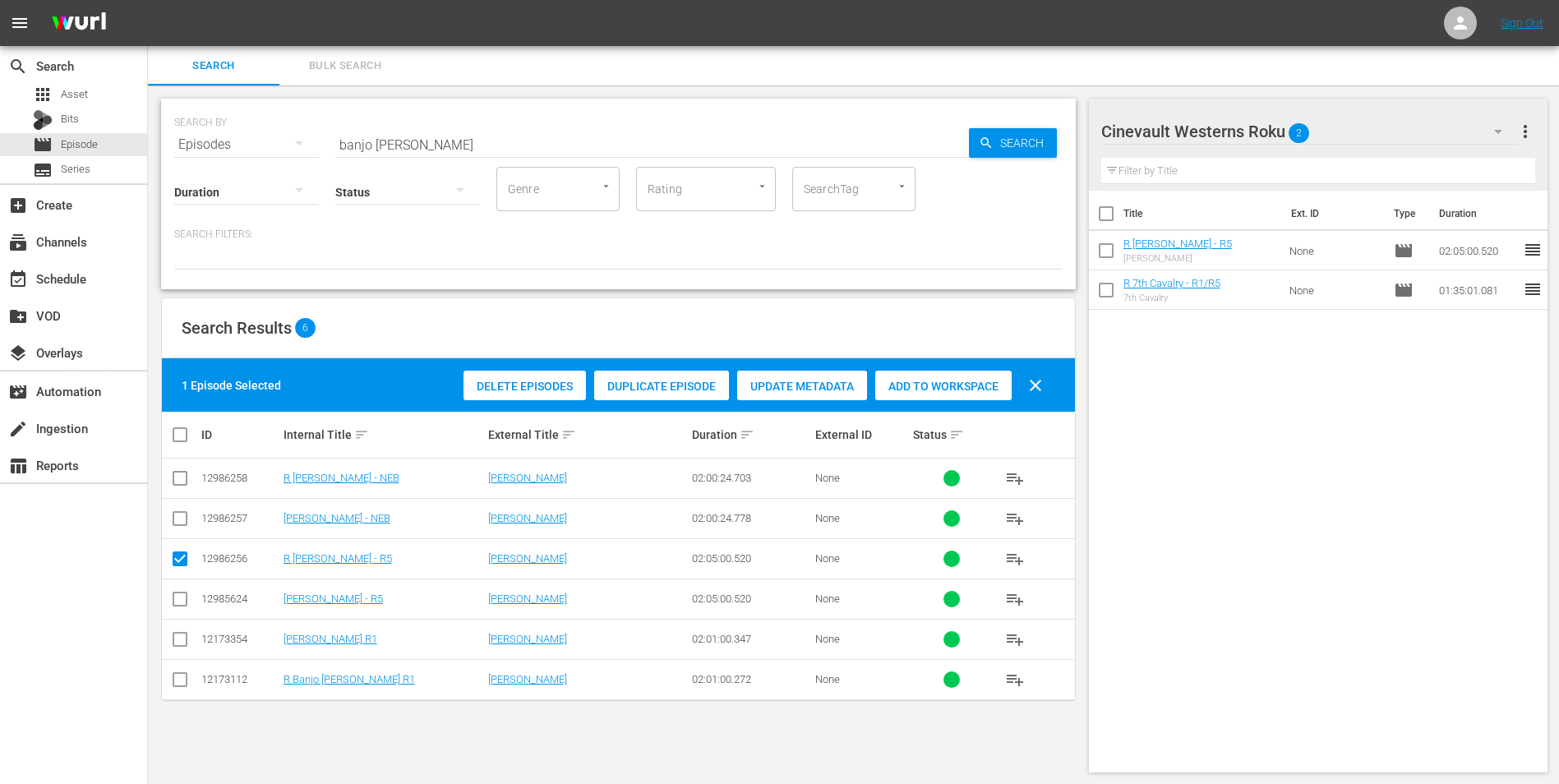
click at [1474, 133] on div "Cinevault Westerns Roku 2" at bounding box center [1311, 132] width 418 height 46
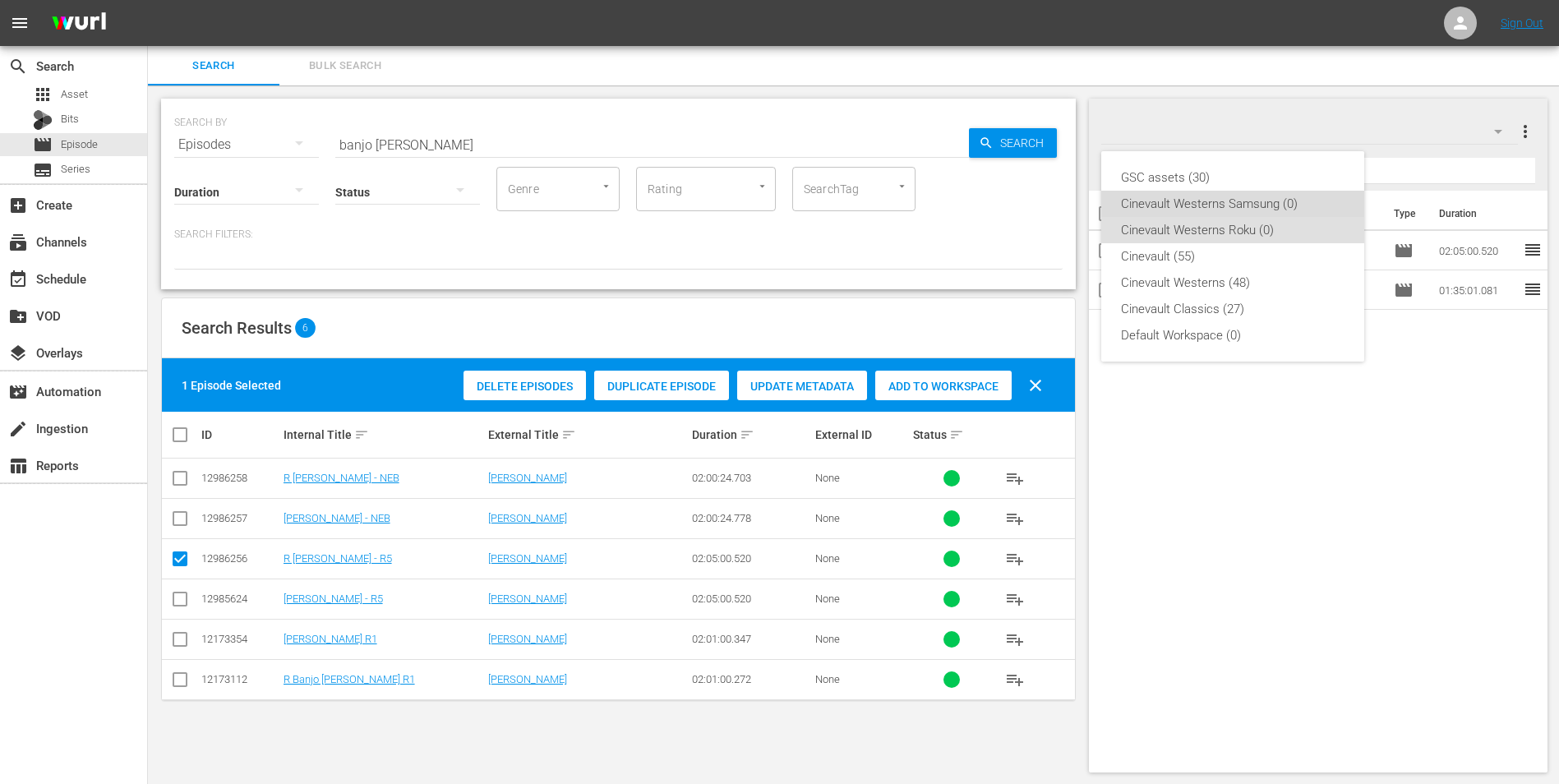
click at [1280, 207] on div "Cinevault Westerns Samsung (0)" at bounding box center [1233, 204] width 223 height 27
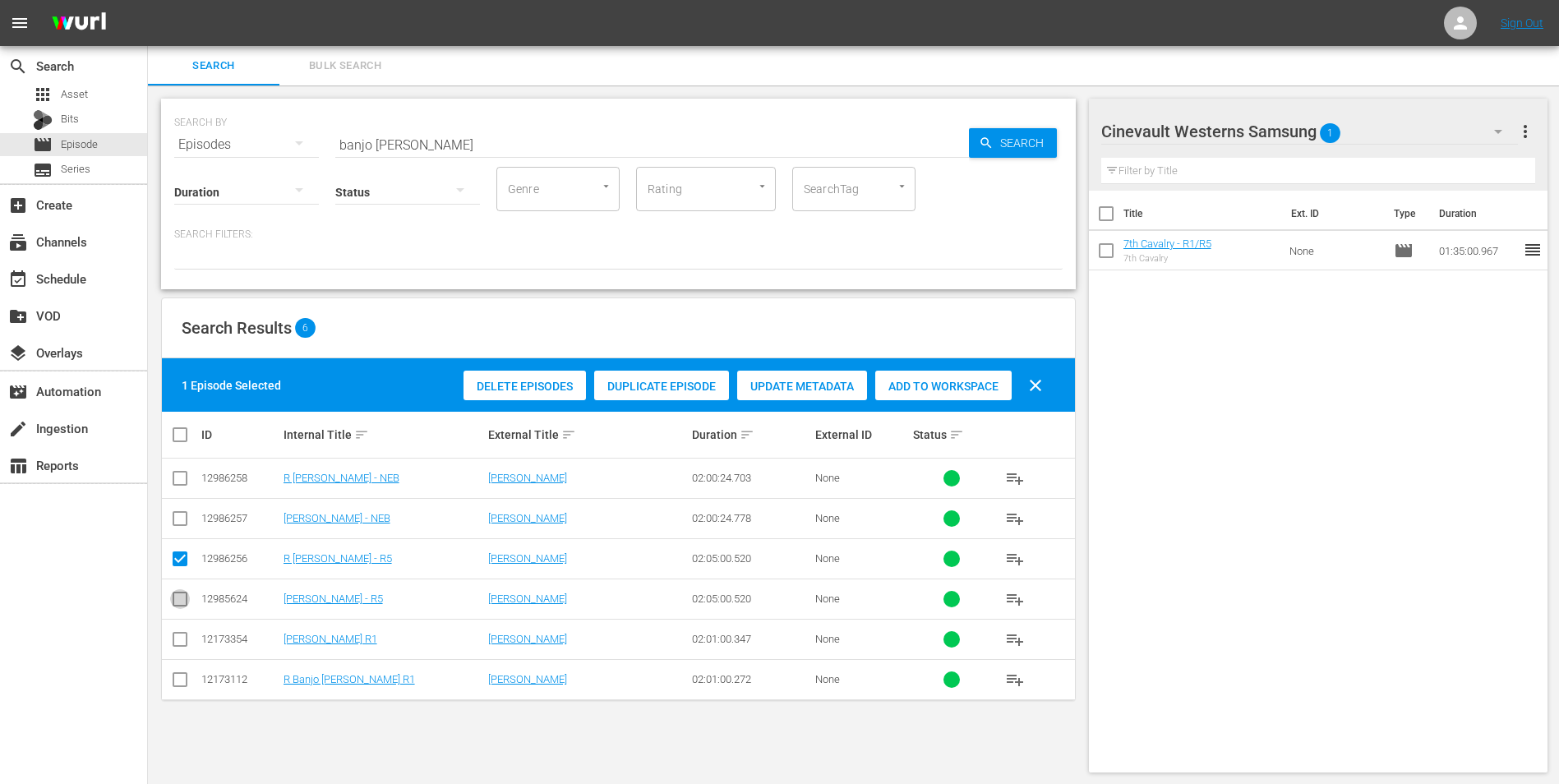
click at [183, 595] on input "checkbox" at bounding box center [180, 602] width 20 height 20
checkbox input "true"
click at [177, 561] on input "checkbox" at bounding box center [180, 562] width 20 height 20
checkbox input "false"
click at [941, 398] on div "Delete Episodes Duplicate Episode Update Metadata Add to Workspace clear" at bounding box center [758, 385] width 596 height 39
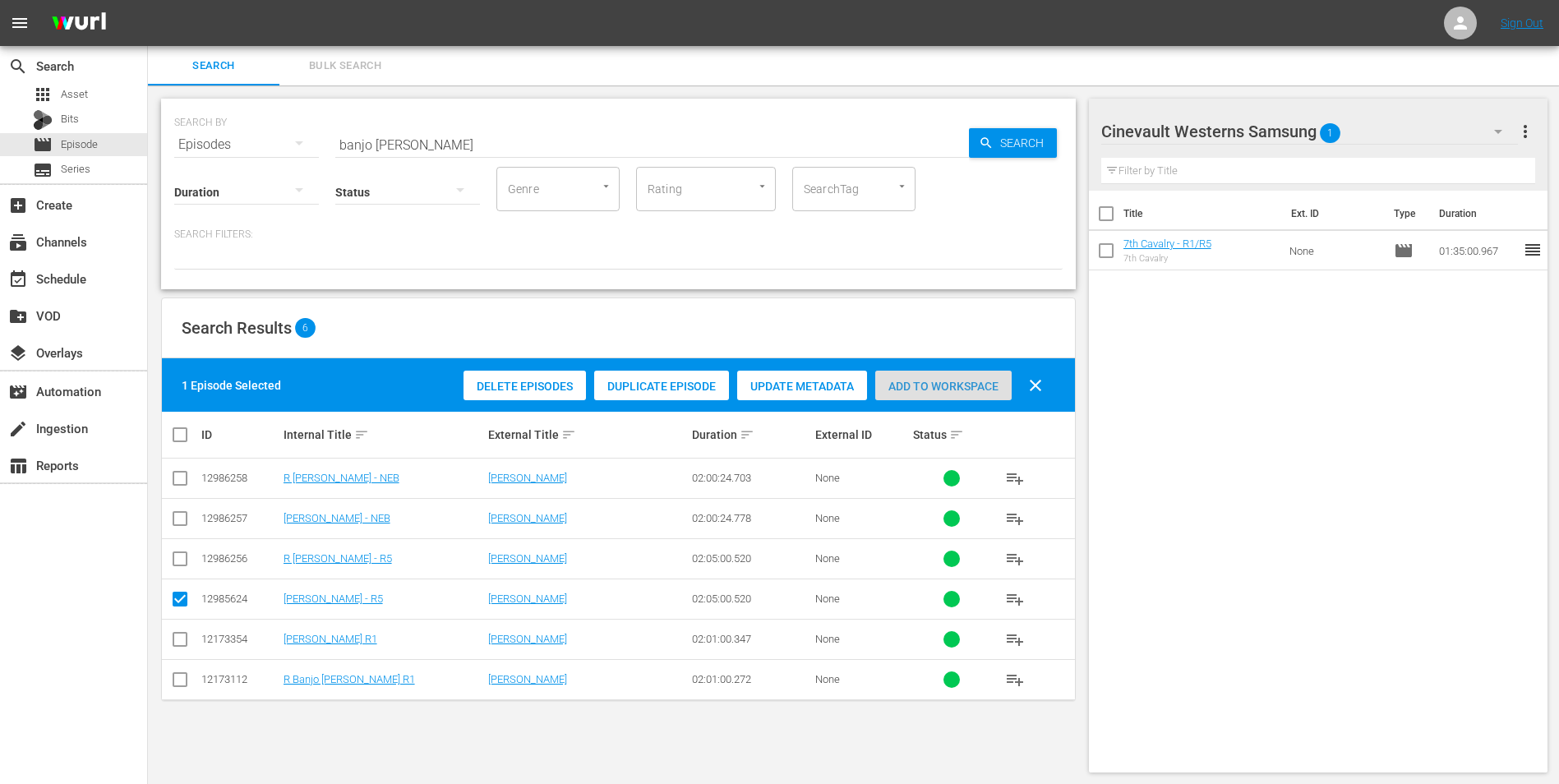
click at [944, 394] on div "Add to Workspace" at bounding box center [943, 386] width 136 height 31
click at [1529, 78] on div "Search Bulk Search" at bounding box center [853, 66] width 1411 height 39
click at [1407, 139] on div "Cinevault Westerns Samsung 2" at bounding box center [1311, 132] width 418 height 46
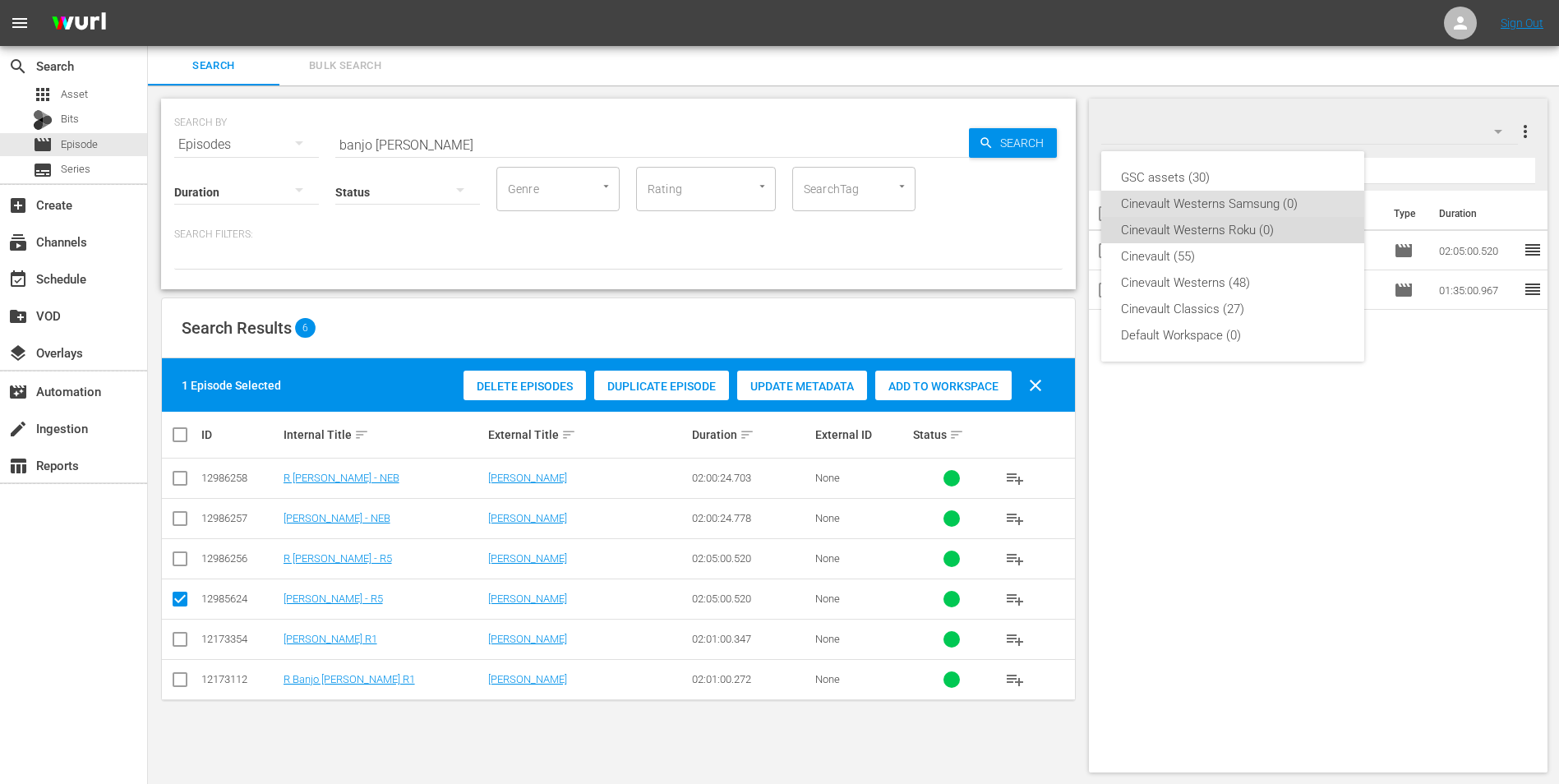
click at [1260, 228] on div "Cinevault Westerns Roku (0)" at bounding box center [1233, 230] width 223 height 27
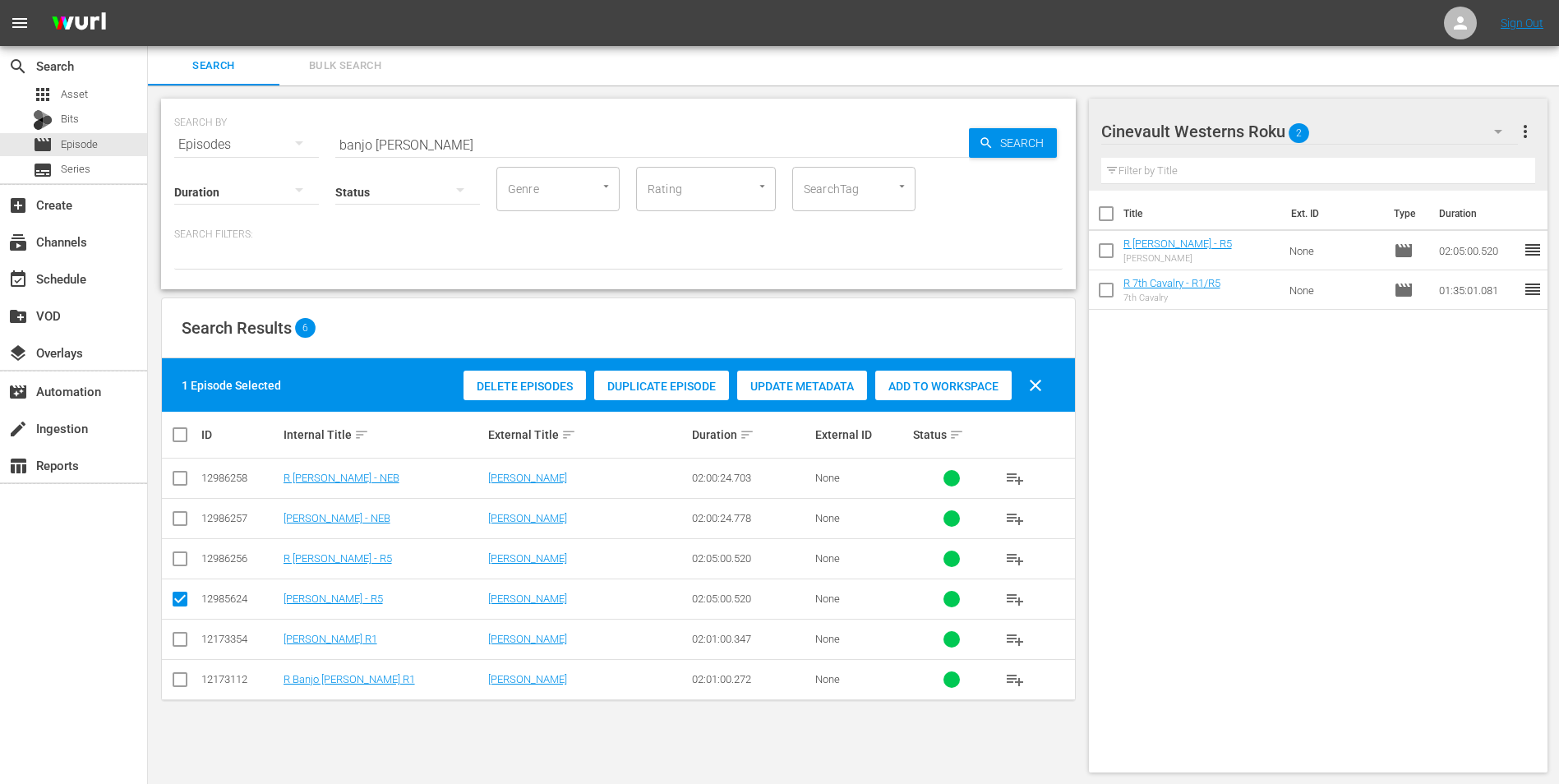
click at [477, 156] on div "Status" at bounding box center [407, 181] width 145 height 60
click at [477, 155] on div "Status" at bounding box center [407, 181] width 145 height 60
click at [444, 140] on input "banjo [PERSON_NAME]" at bounding box center [652, 144] width 634 height 39
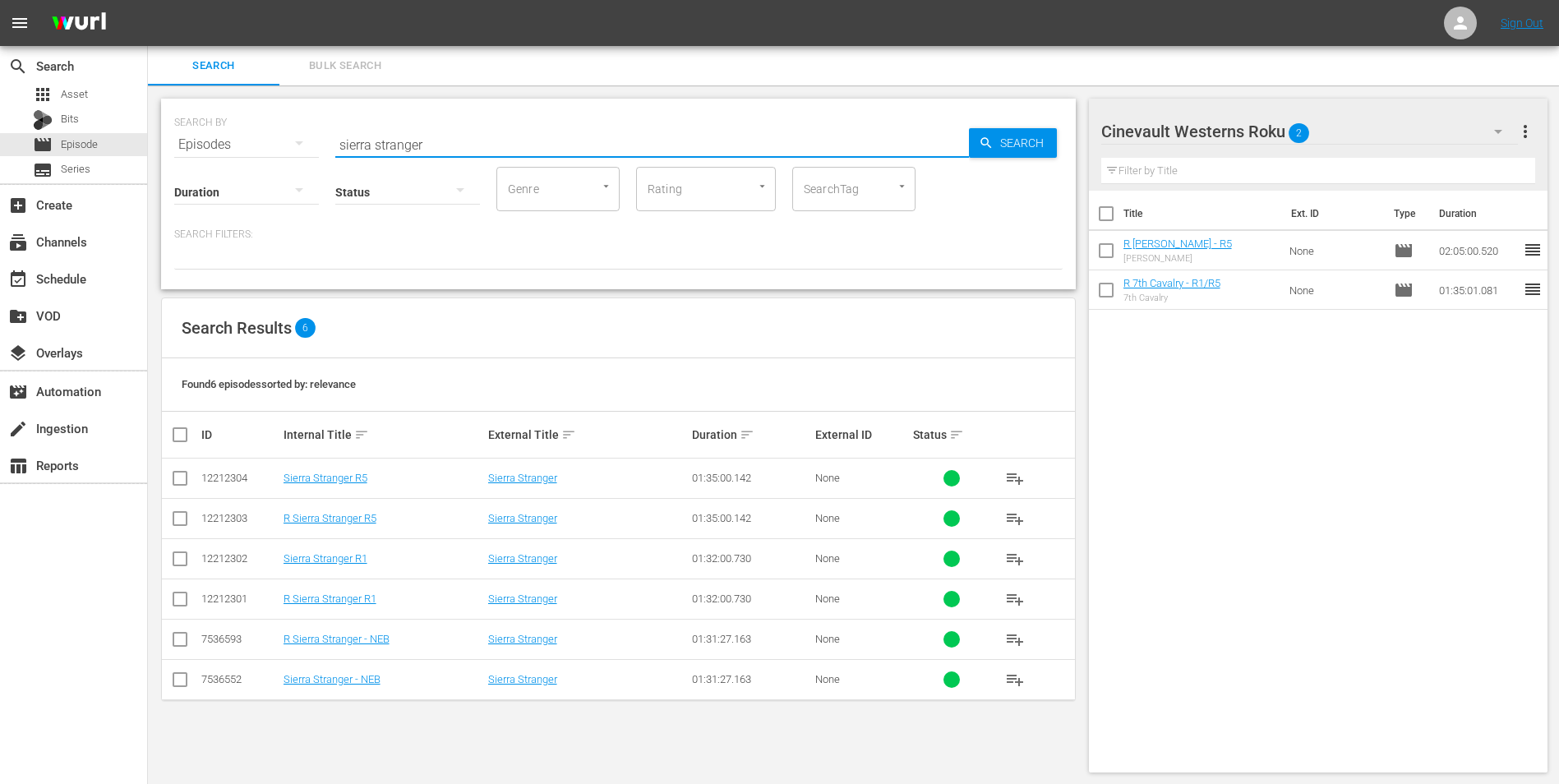
type input "sierra stranger"
click at [177, 523] on input "checkbox" at bounding box center [180, 522] width 20 height 20
checkbox input "true"
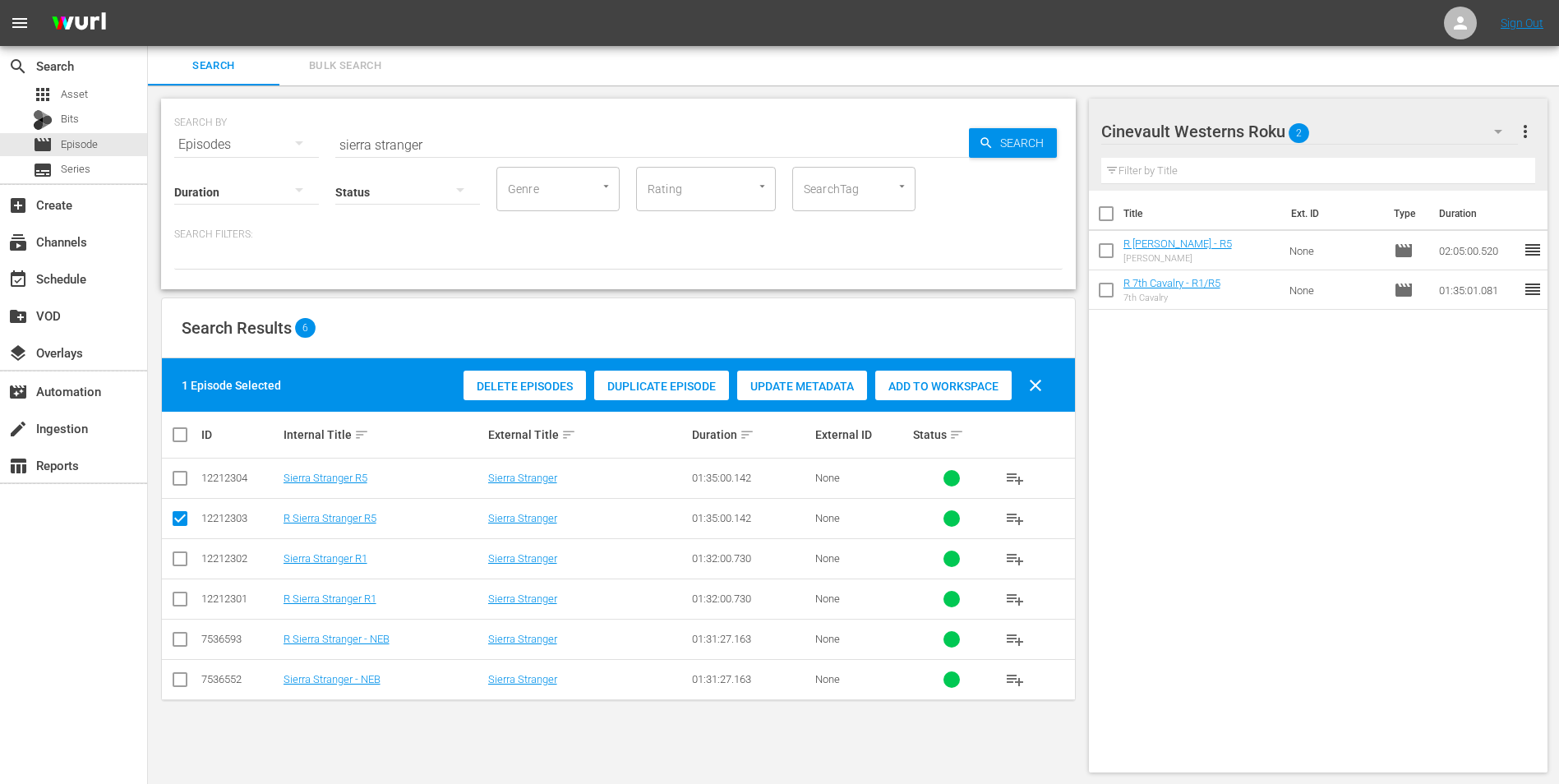
click at [972, 393] on div "Add to Workspace" at bounding box center [943, 386] width 136 height 31
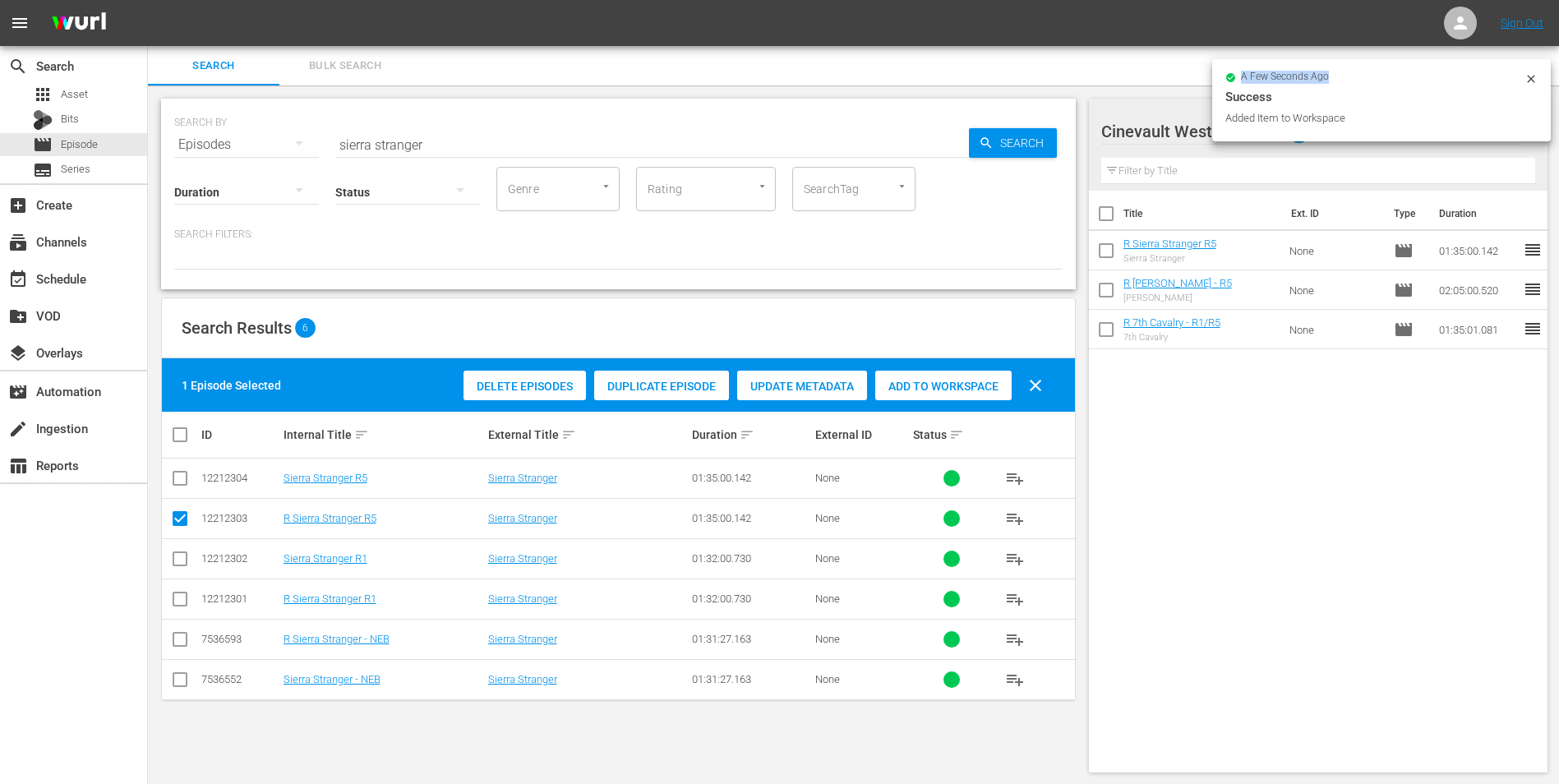
click at [1531, 76] on div "a few seconds ago Success Added Item to Workspace" at bounding box center [1381, 100] width 339 height 82
click at [1531, 76] on icon at bounding box center [1531, 78] width 13 height 13
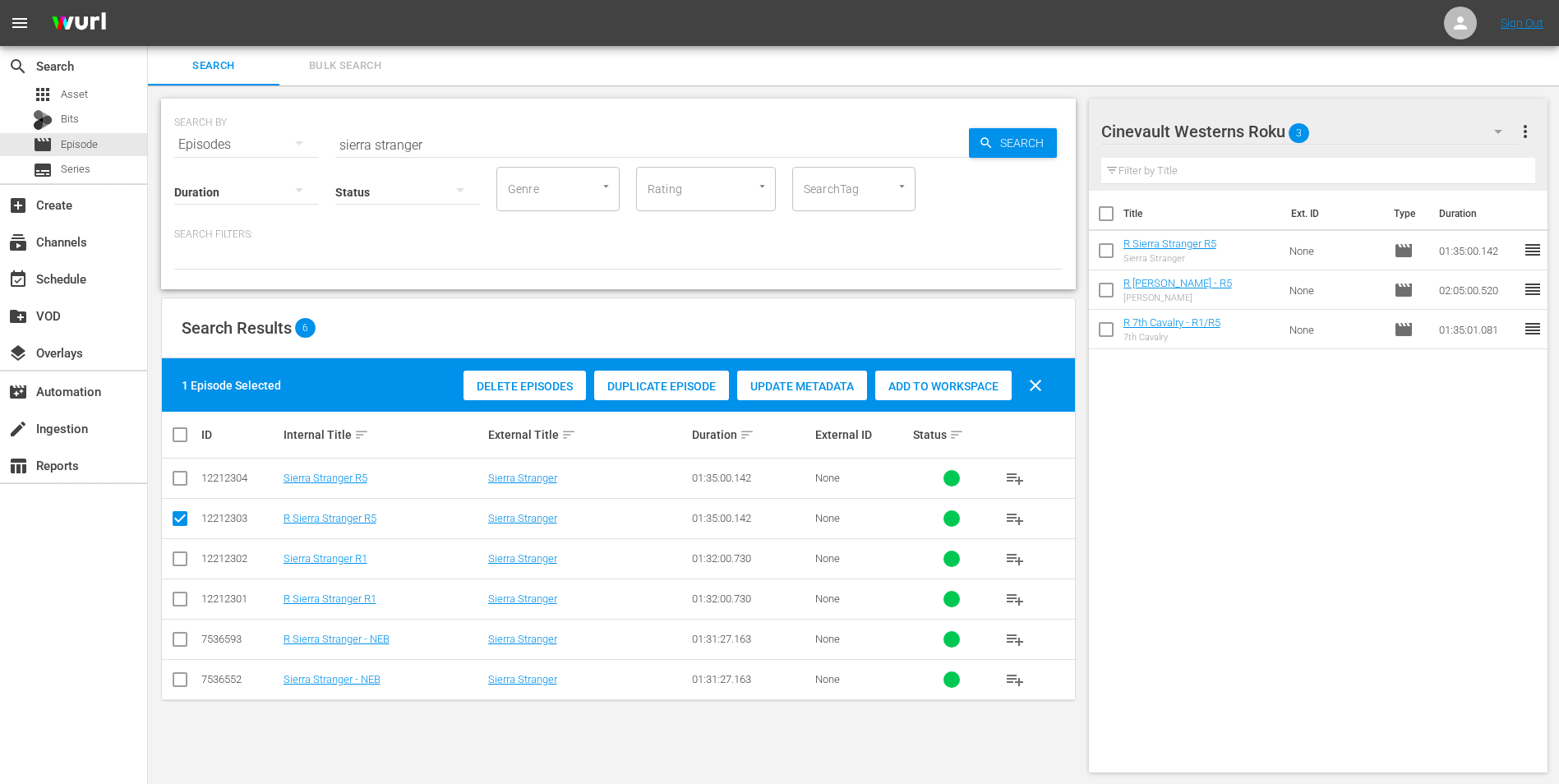
click at [1400, 137] on div "Cinevault Westerns Roku 3" at bounding box center [1311, 132] width 418 height 46
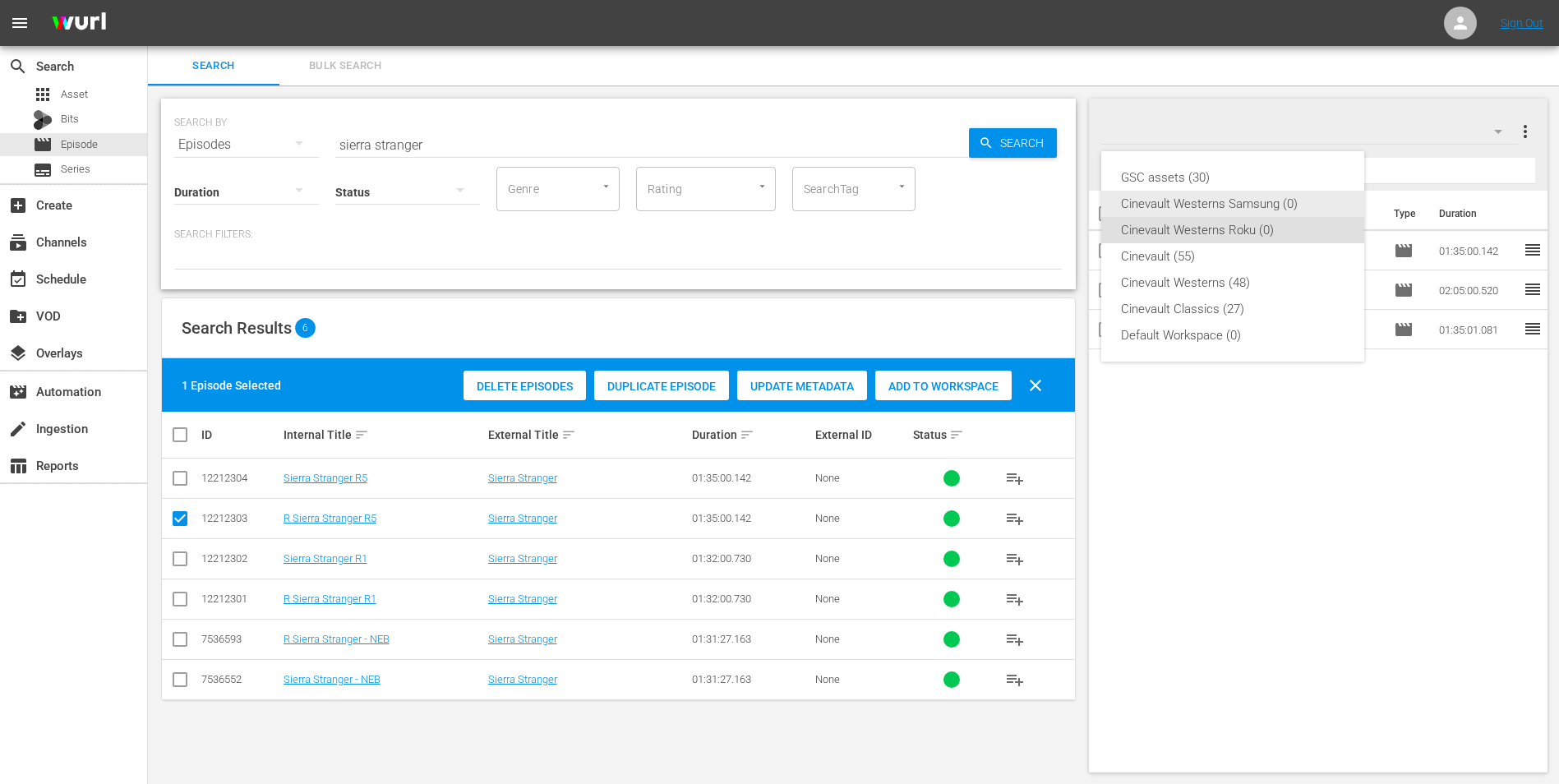
click at [1234, 204] on div "Cinevault Westerns Samsung (0)" at bounding box center [1233, 204] width 223 height 27
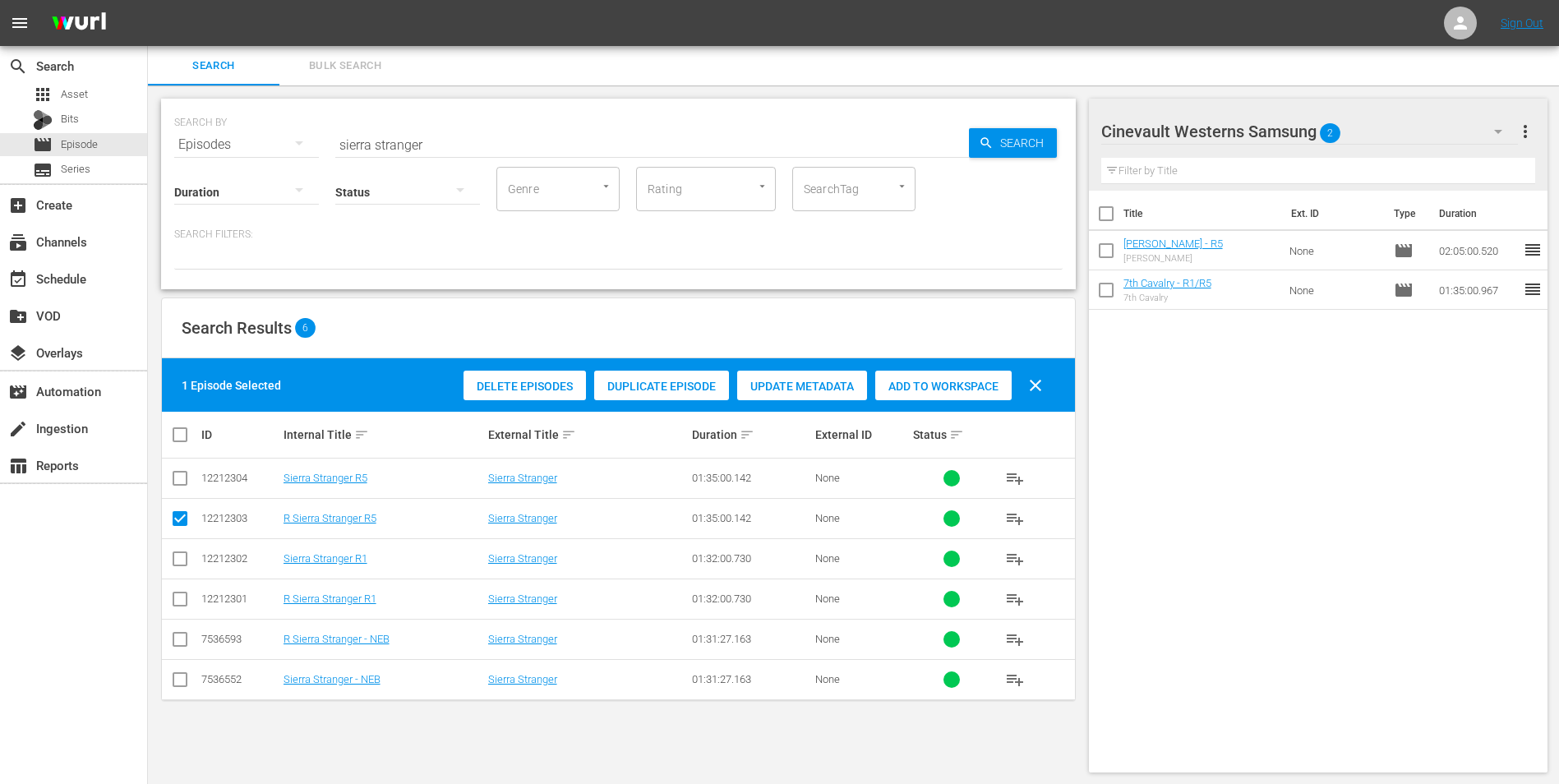
click at [185, 485] on input "checkbox" at bounding box center [180, 482] width 20 height 20
checkbox input "true"
click at [184, 529] on input "checkbox" at bounding box center [180, 522] width 20 height 20
checkbox input "false"
click at [975, 388] on span "Add to Workspace" at bounding box center [943, 386] width 136 height 13
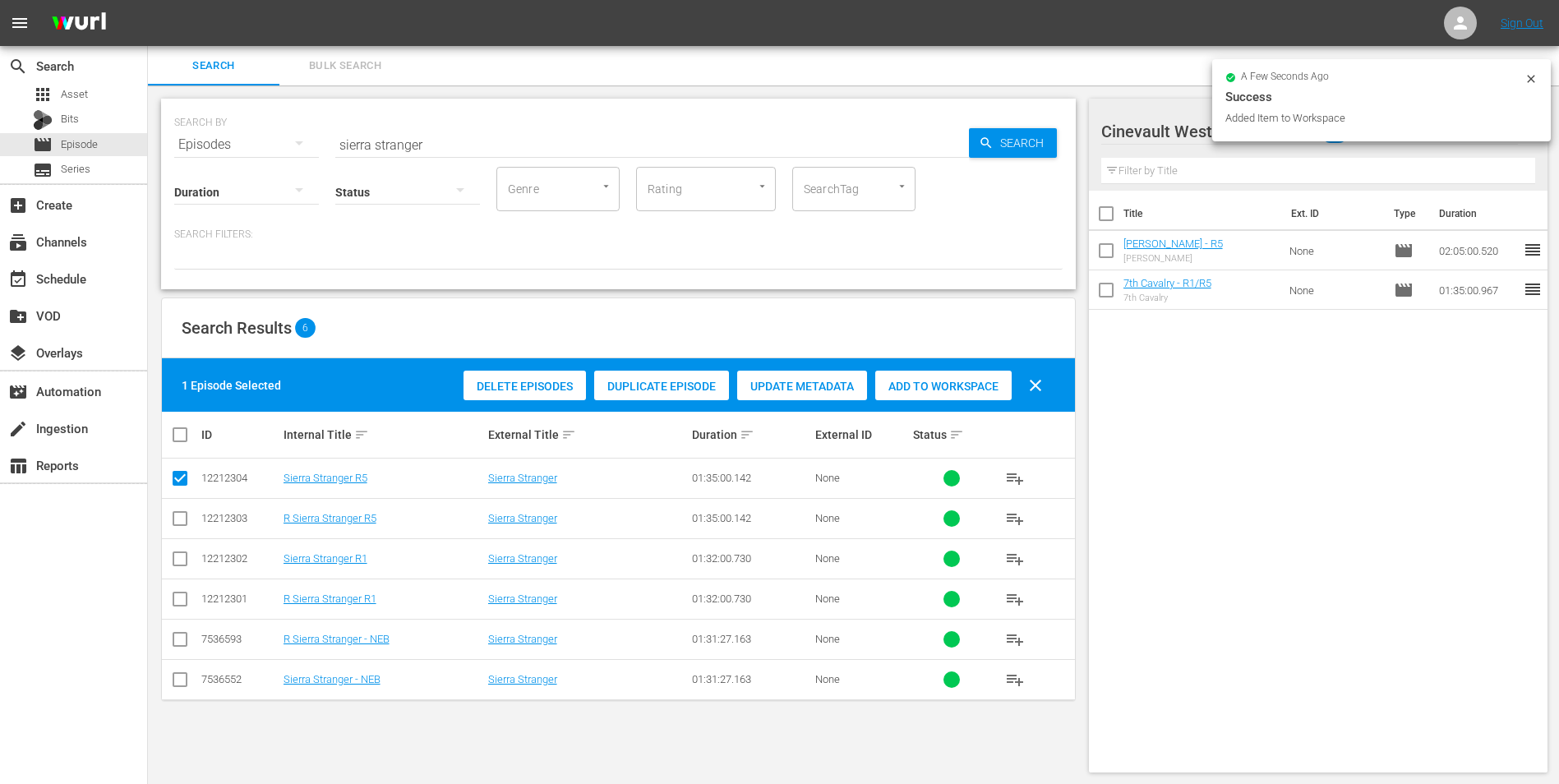
click at [515, 148] on input "sierra stranger" at bounding box center [652, 144] width 634 height 39
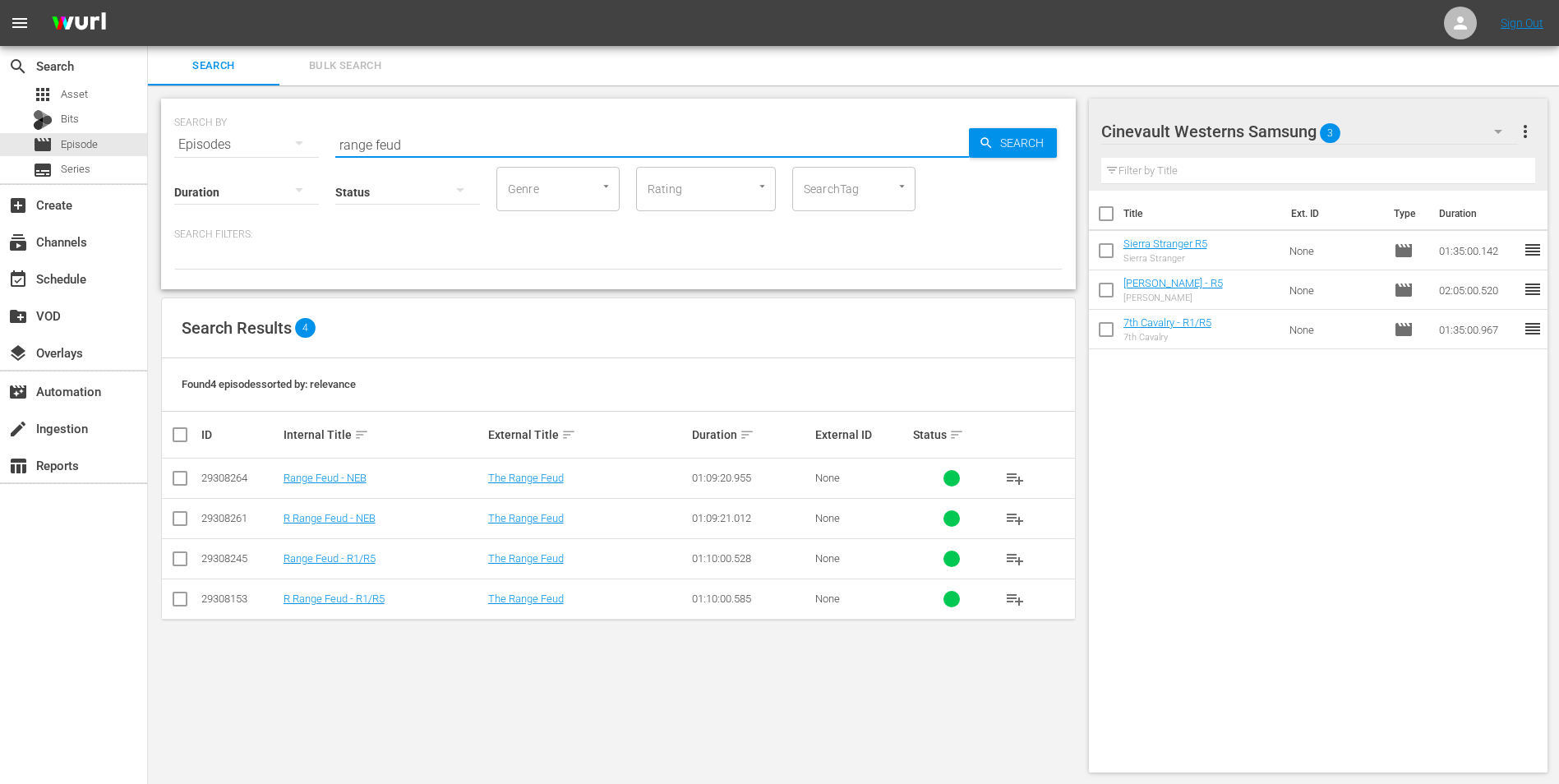
type input "range feud"
drag, startPoint x: 185, startPoint y: 557, endPoint x: 253, endPoint y: 557, distance: 68.0
click at [185, 557] on input "checkbox" at bounding box center [180, 562] width 20 height 20
checkbox input "true"
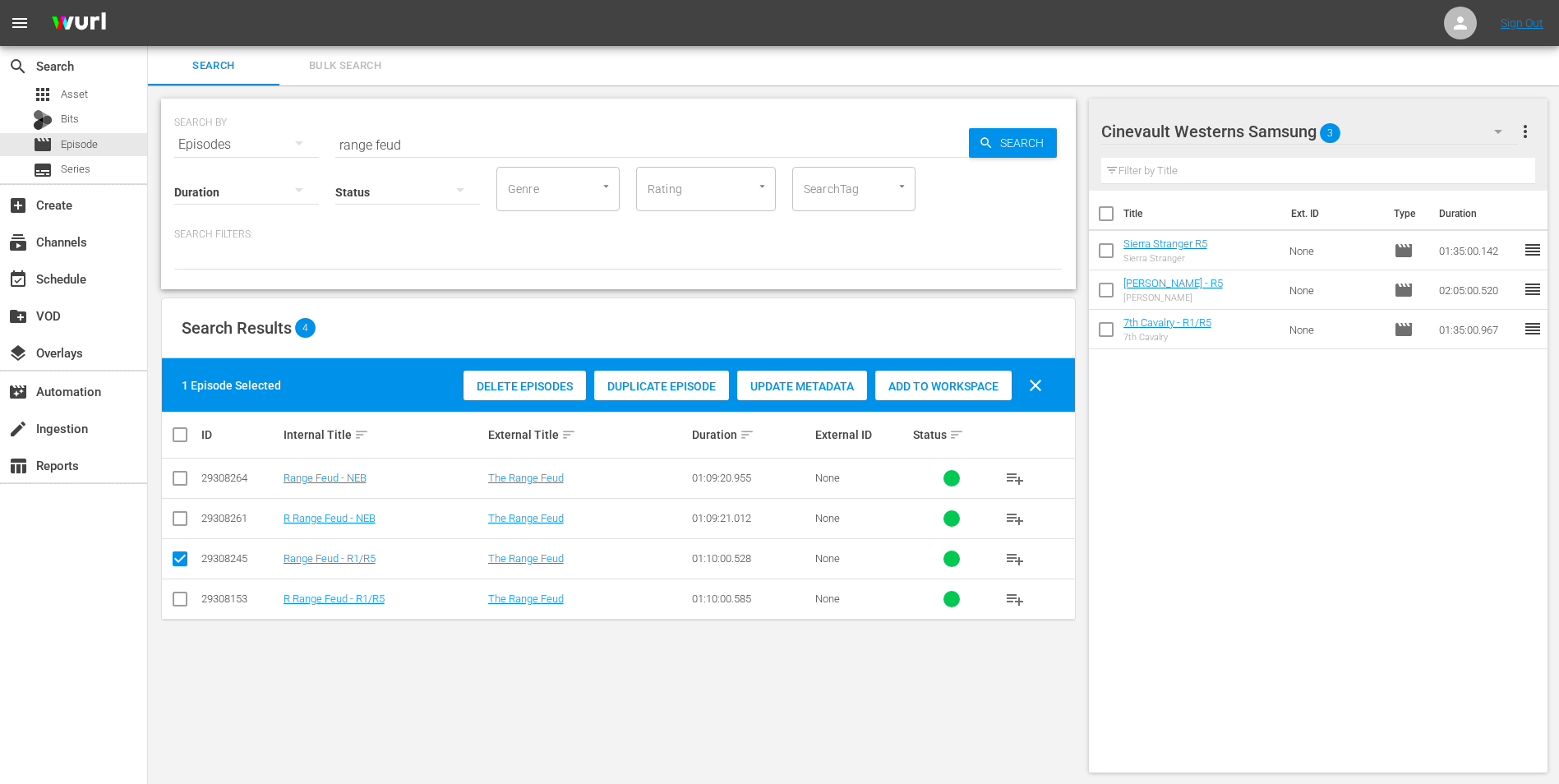
click at [957, 387] on span "Add to Workspace" at bounding box center [943, 386] width 136 height 13
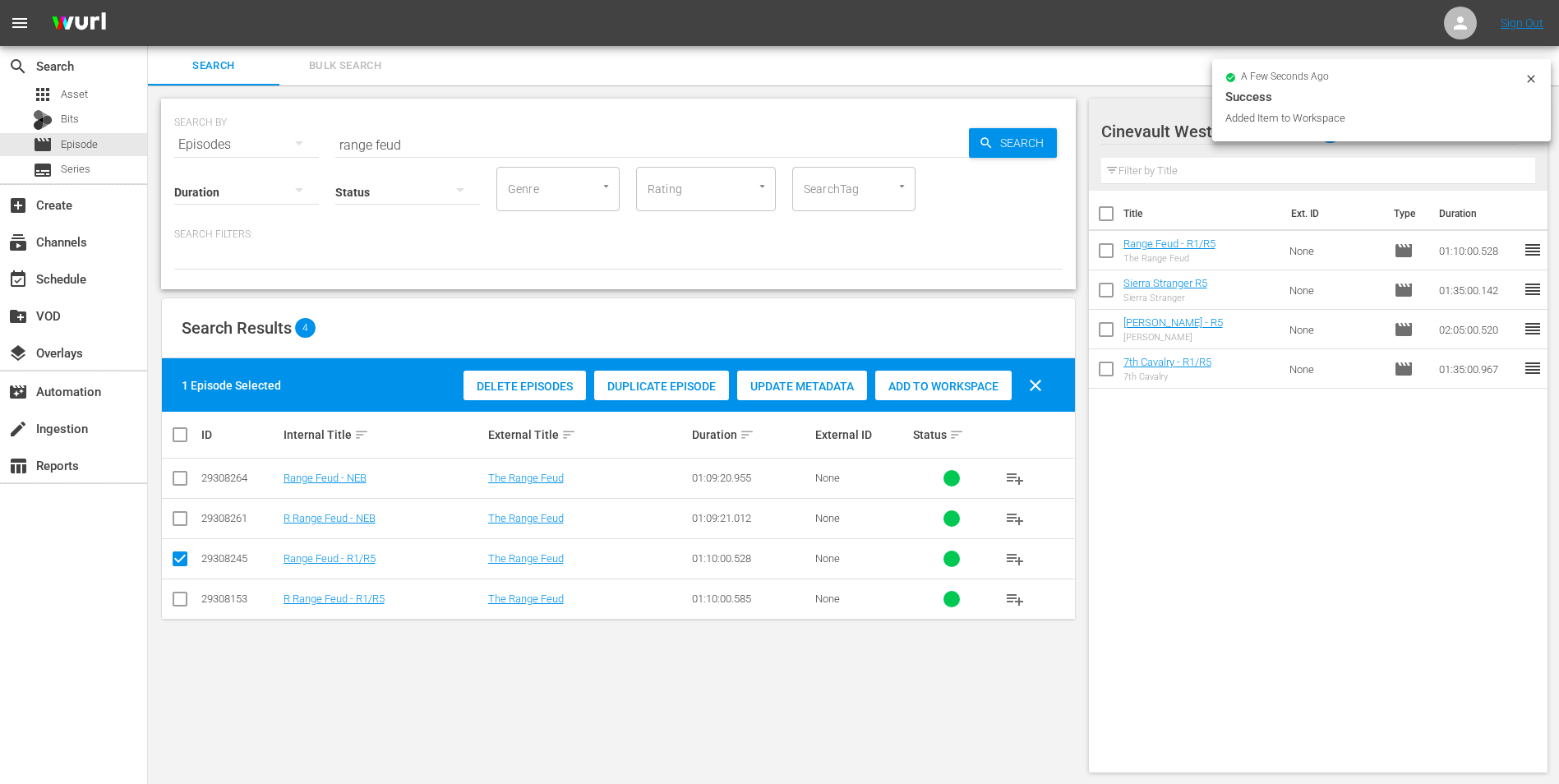
click at [1531, 76] on icon at bounding box center [1531, 78] width 13 height 13
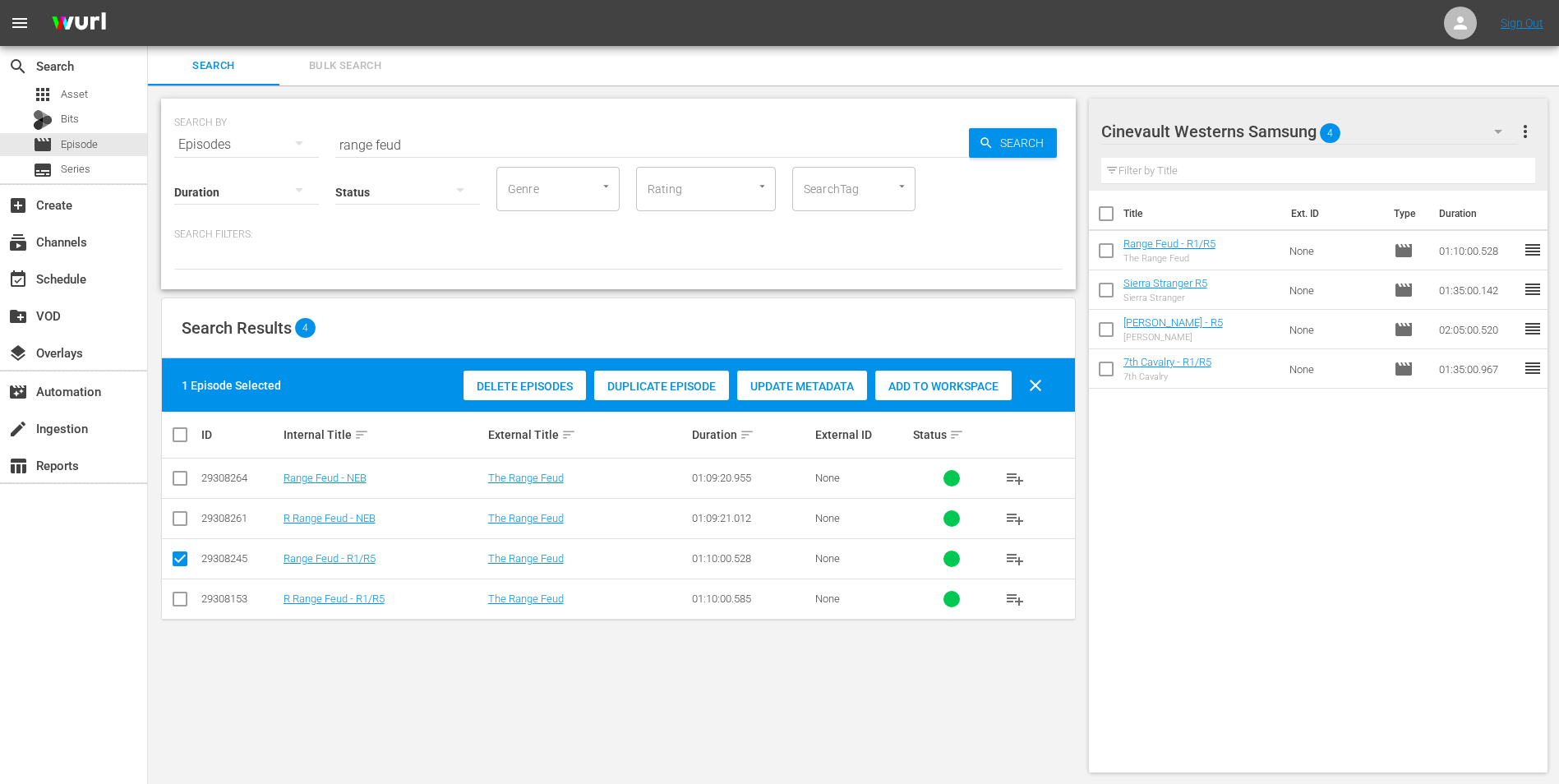
click at [1469, 132] on div "Cinevault Westerns Samsung 4" at bounding box center [1311, 132] width 418 height 46
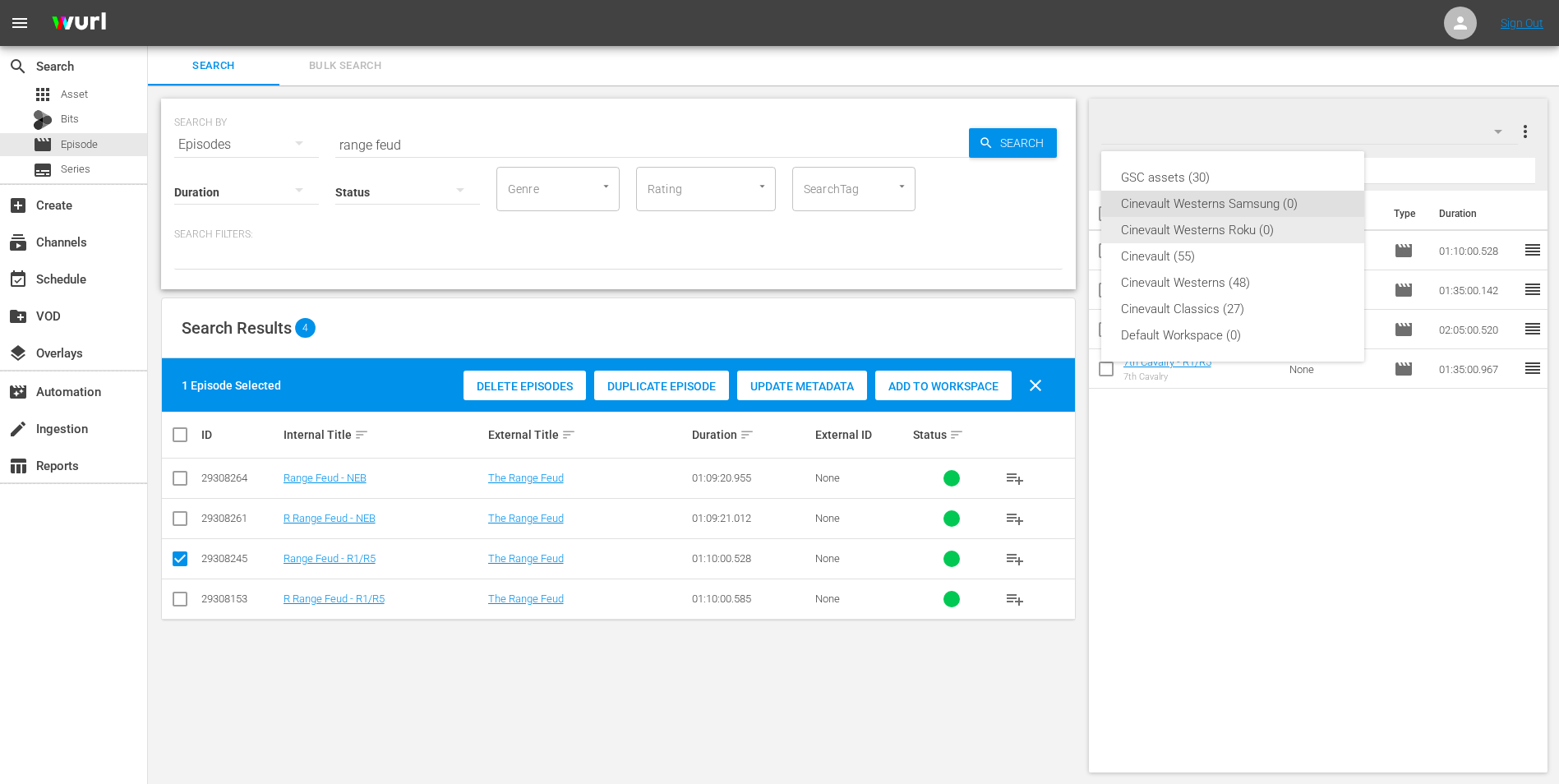
click at [1198, 229] on div "Cinevault Westerns Roku (0)" at bounding box center [1233, 230] width 223 height 27
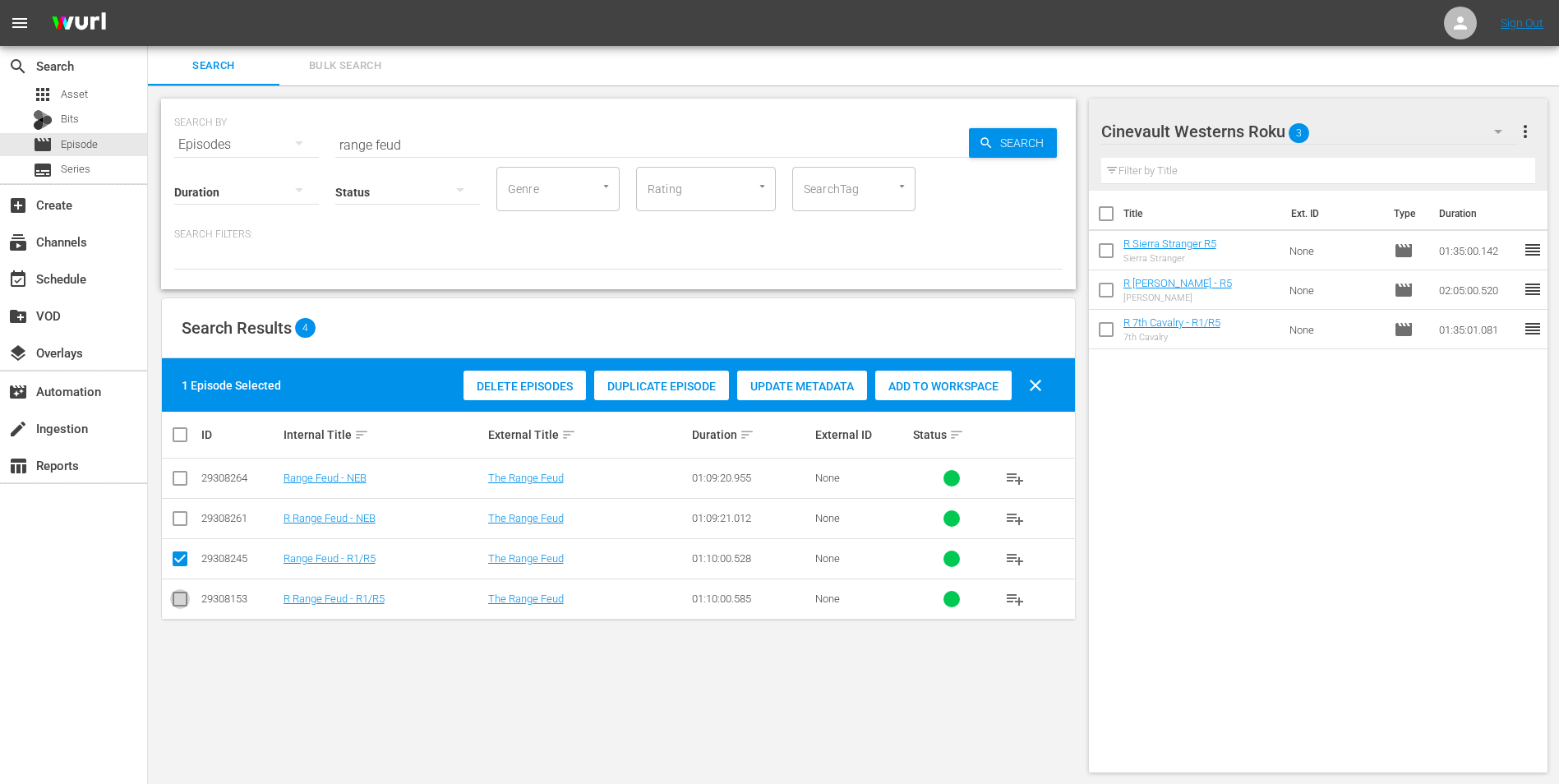
drag, startPoint x: 188, startPoint y: 604, endPoint x: 187, endPoint y: 596, distance: 8.1
click at [188, 605] on input "checkbox" at bounding box center [180, 602] width 20 height 20
checkbox input "true"
drag, startPoint x: 185, startPoint y: 559, endPoint x: 244, endPoint y: 557, distance: 59.0
click at [183, 559] on input "checkbox" at bounding box center [180, 562] width 20 height 20
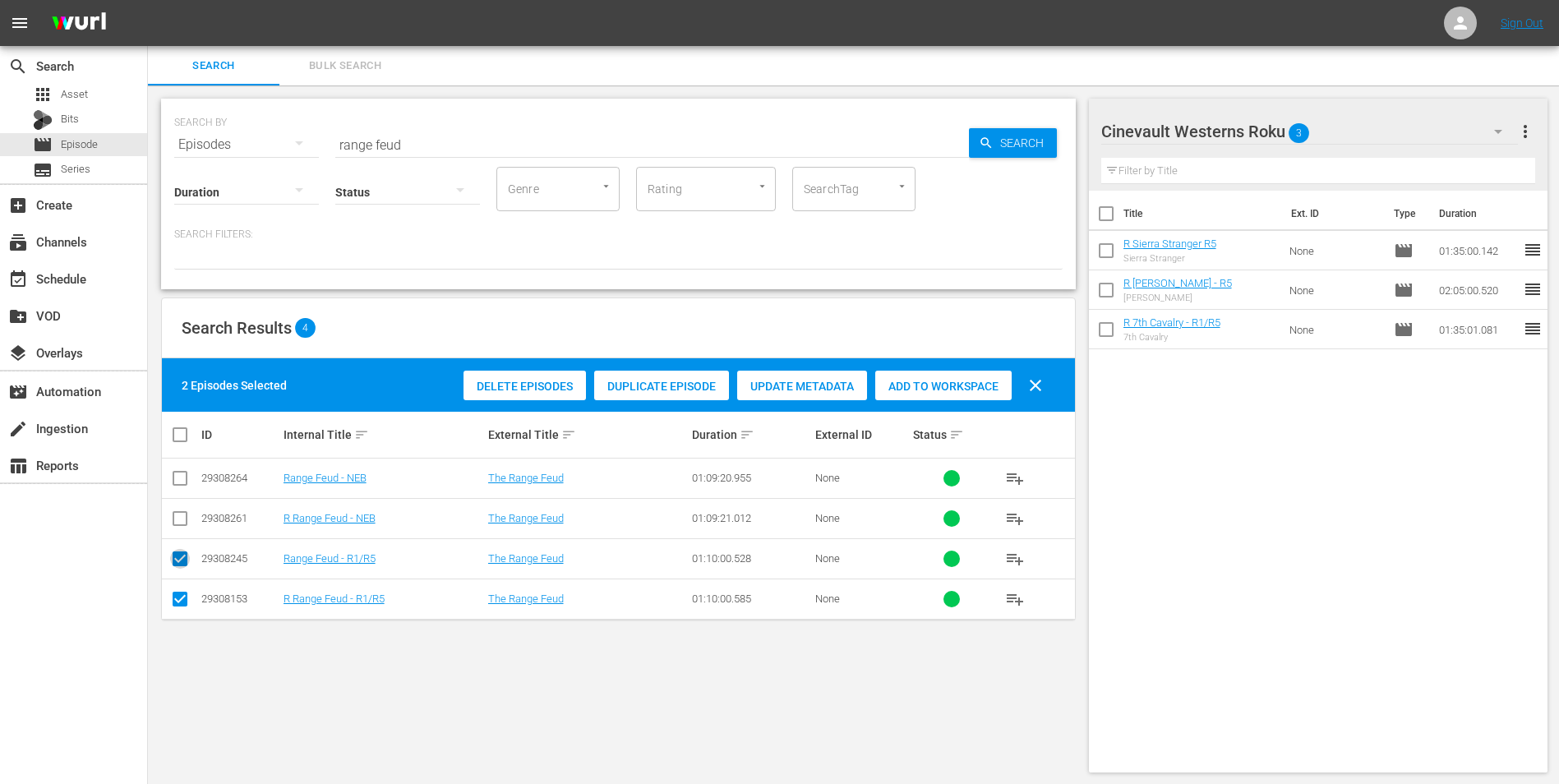
checkbox input "false"
click at [992, 398] on div "Add to Workspace" at bounding box center [943, 386] width 136 height 31
click at [444, 133] on input "range feud" at bounding box center [652, 144] width 634 height 39
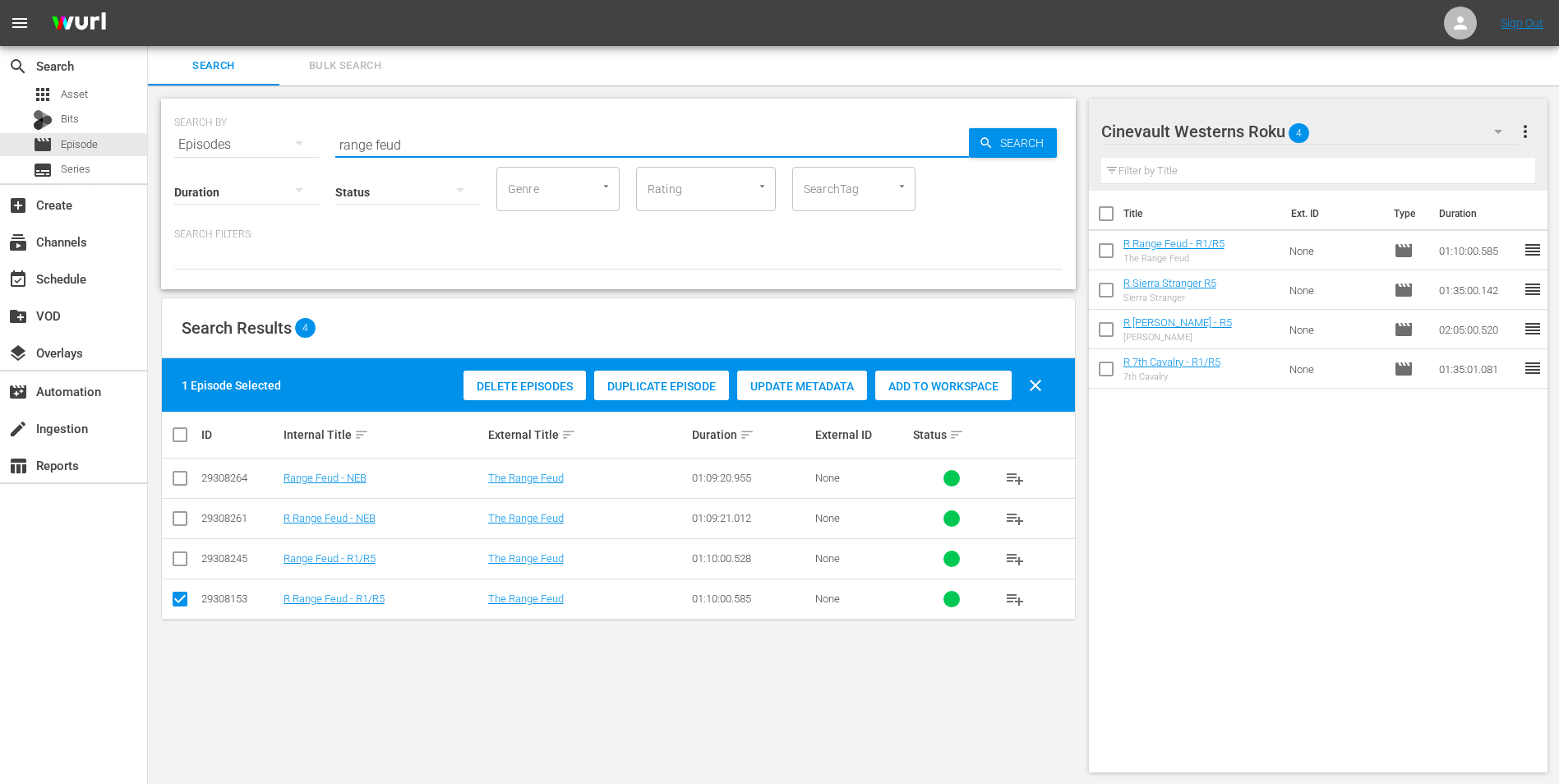
click at [444, 133] on input "range feud" at bounding box center [652, 144] width 634 height 39
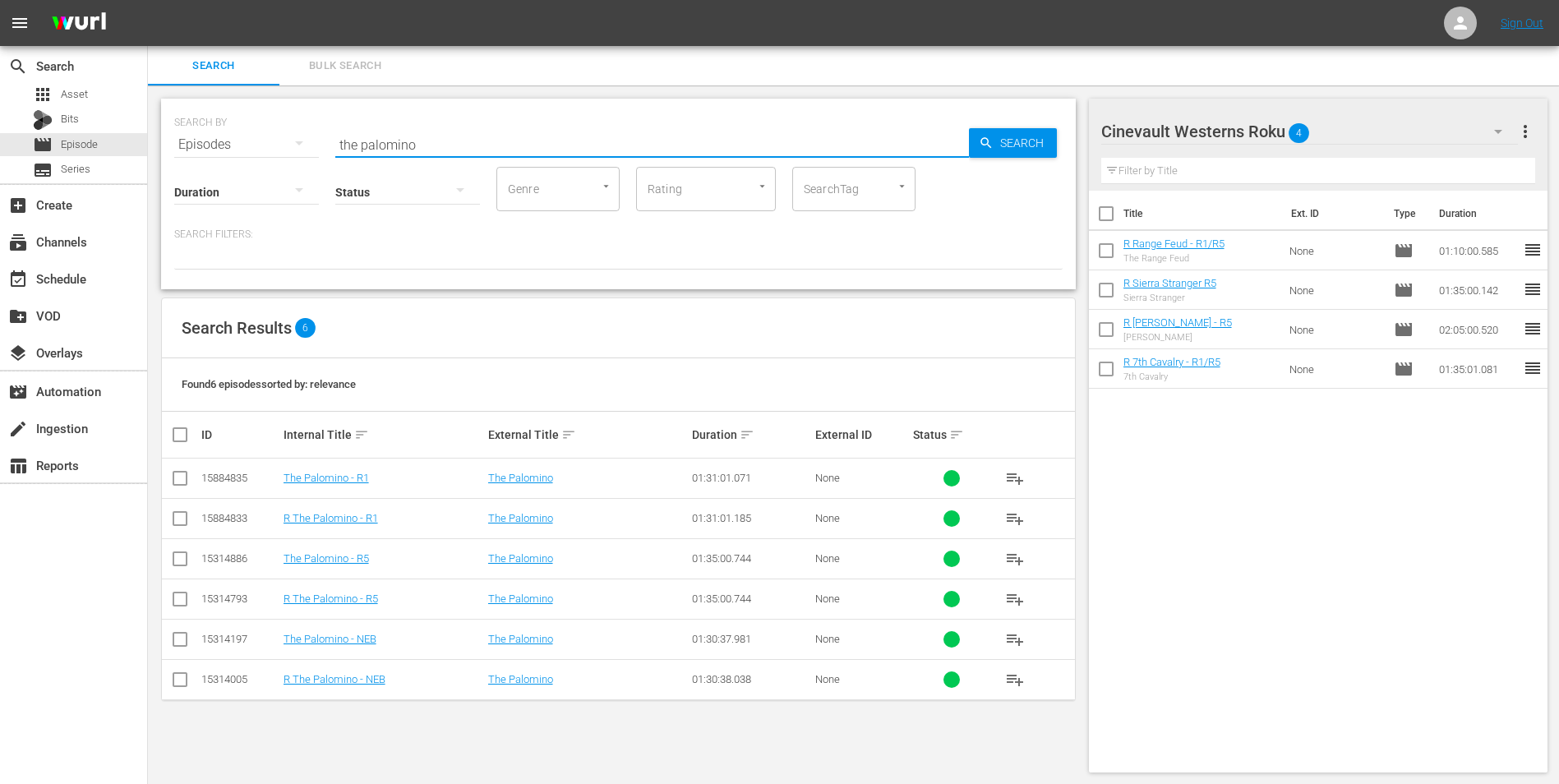
type input "the palomino"
click at [168, 603] on td at bounding box center [181, 598] width 37 height 40
click at [177, 603] on input "checkbox" at bounding box center [180, 602] width 20 height 20
checkbox input "true"
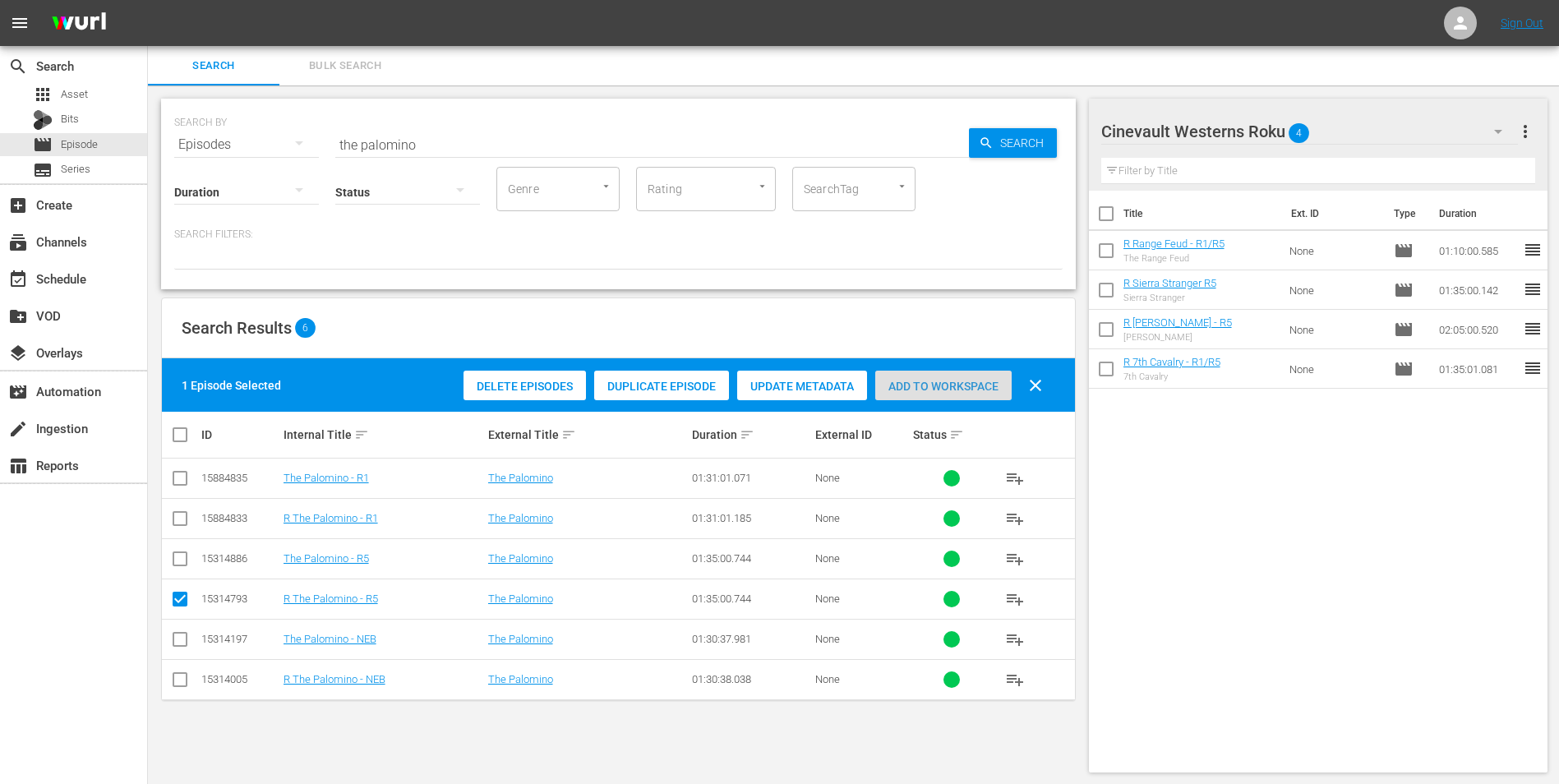
click at [988, 381] on span "Add to Workspace" at bounding box center [943, 386] width 136 height 13
click at [1337, 134] on div "Cinevault Westerns Roku 5" at bounding box center [1311, 132] width 418 height 46
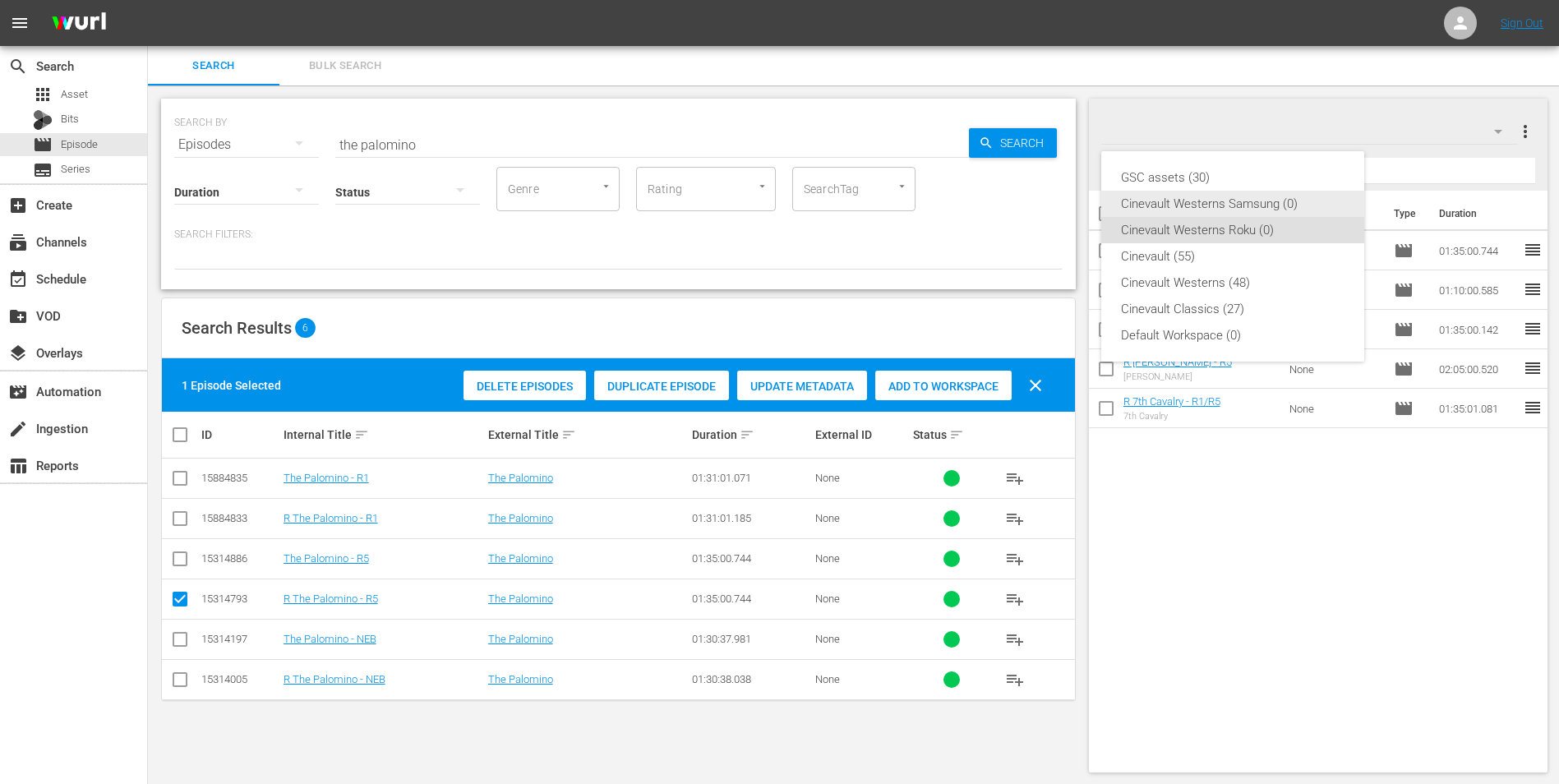
click at [1297, 212] on div "Cinevault Westerns Samsung (0)" at bounding box center [1233, 204] width 223 height 27
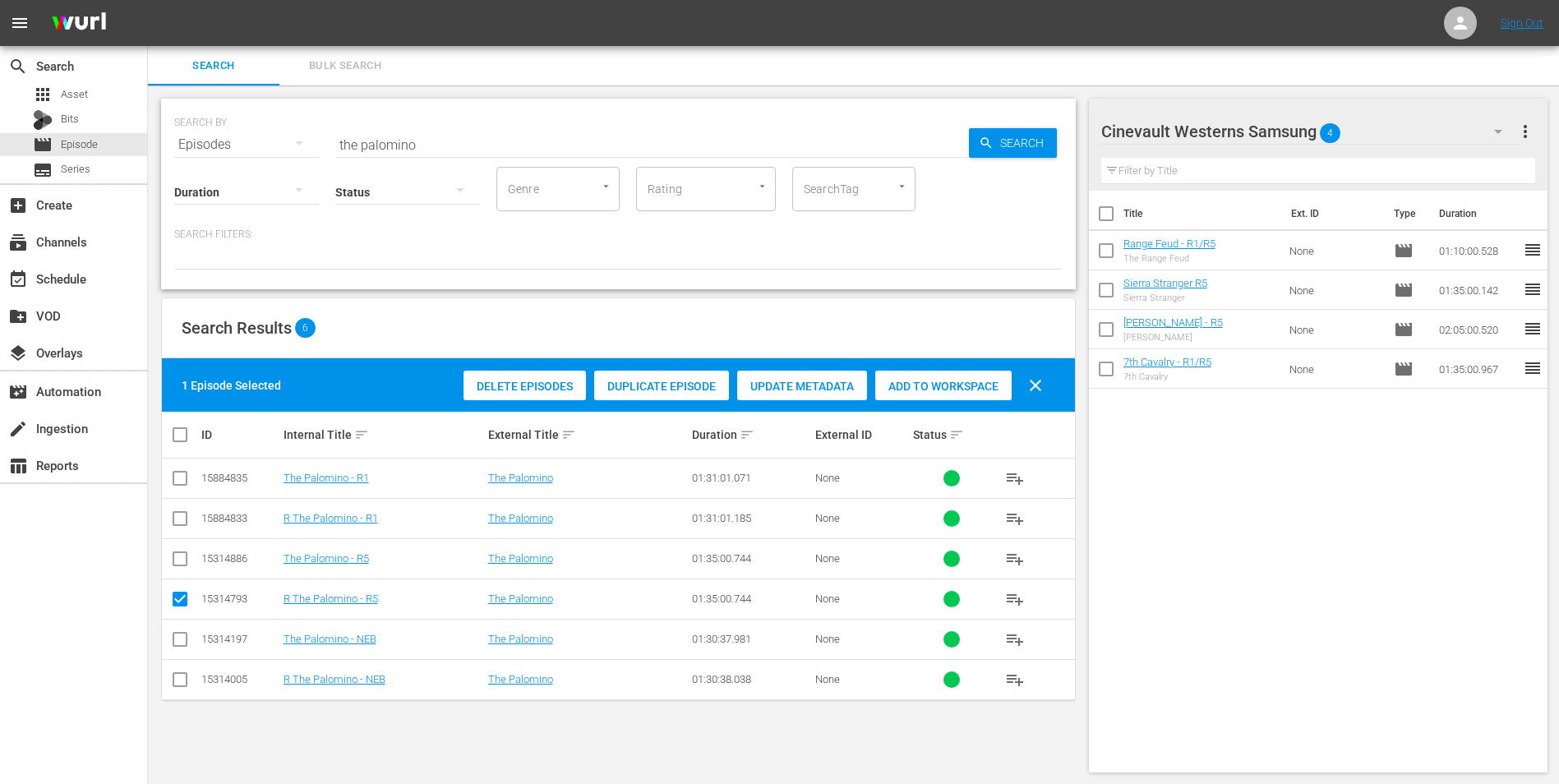
click at [172, 545] on td at bounding box center [181, 557] width 37 height 40
drag, startPoint x: 180, startPoint y: 548, endPoint x: 180, endPoint y: 581, distance: 33.0
click at [180, 553] on span at bounding box center [180, 558] width 20 height 20
click at [176, 559] on input "checkbox" at bounding box center [180, 562] width 20 height 20
checkbox input "true"
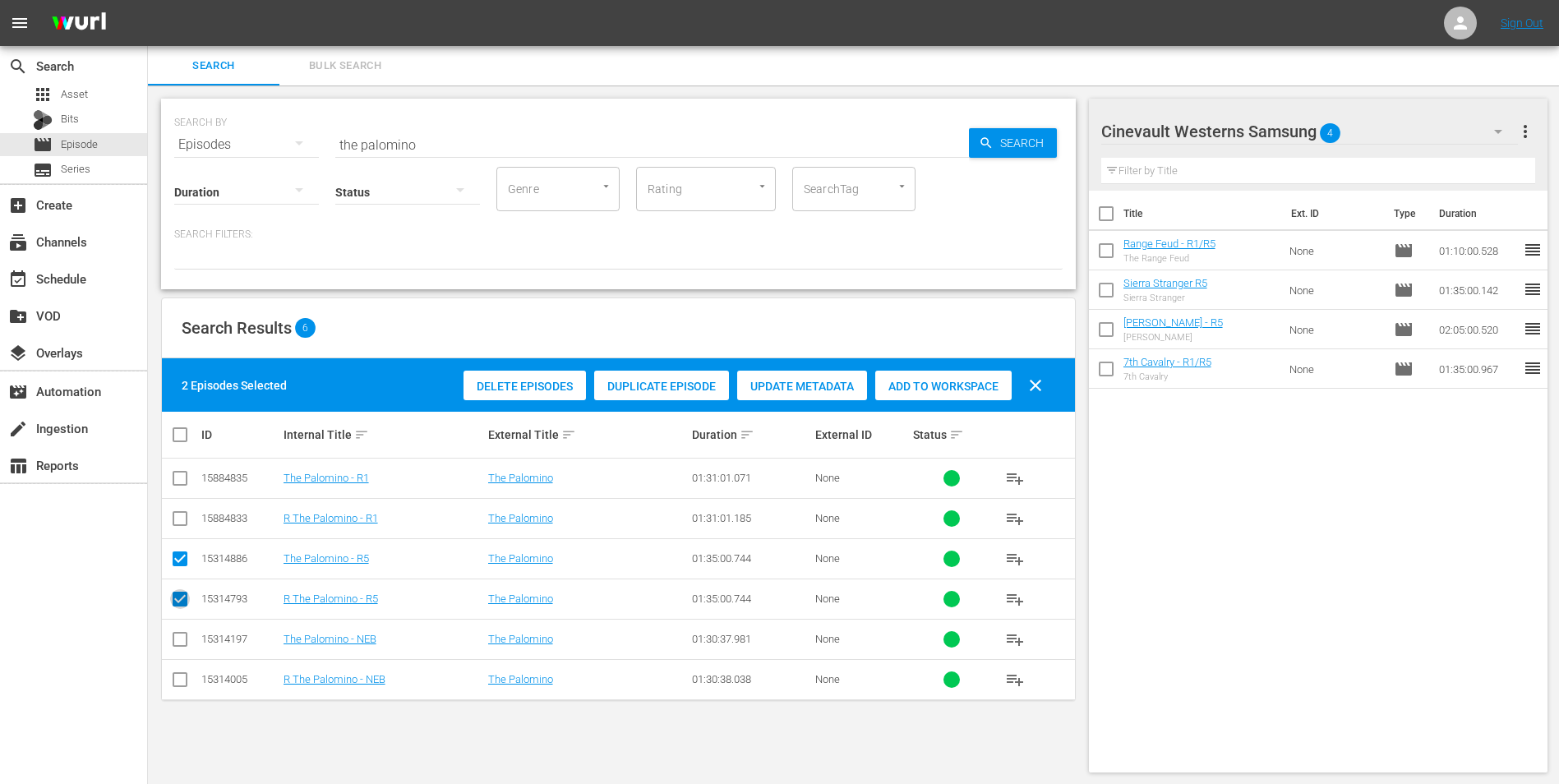
click at [176, 593] on input "checkbox" at bounding box center [180, 602] width 20 height 20
checkbox input "false"
click at [931, 374] on div "Add to Workspace" at bounding box center [943, 386] width 136 height 31
click at [1343, 104] on div "Cinevault Westerns Samsung 5 Cinevault Westerns Samsung more_vert" at bounding box center [1319, 124] width 435 height 52
click at [1345, 118] on div "Cinevault Westerns Samsung 5" at bounding box center [1311, 132] width 418 height 46
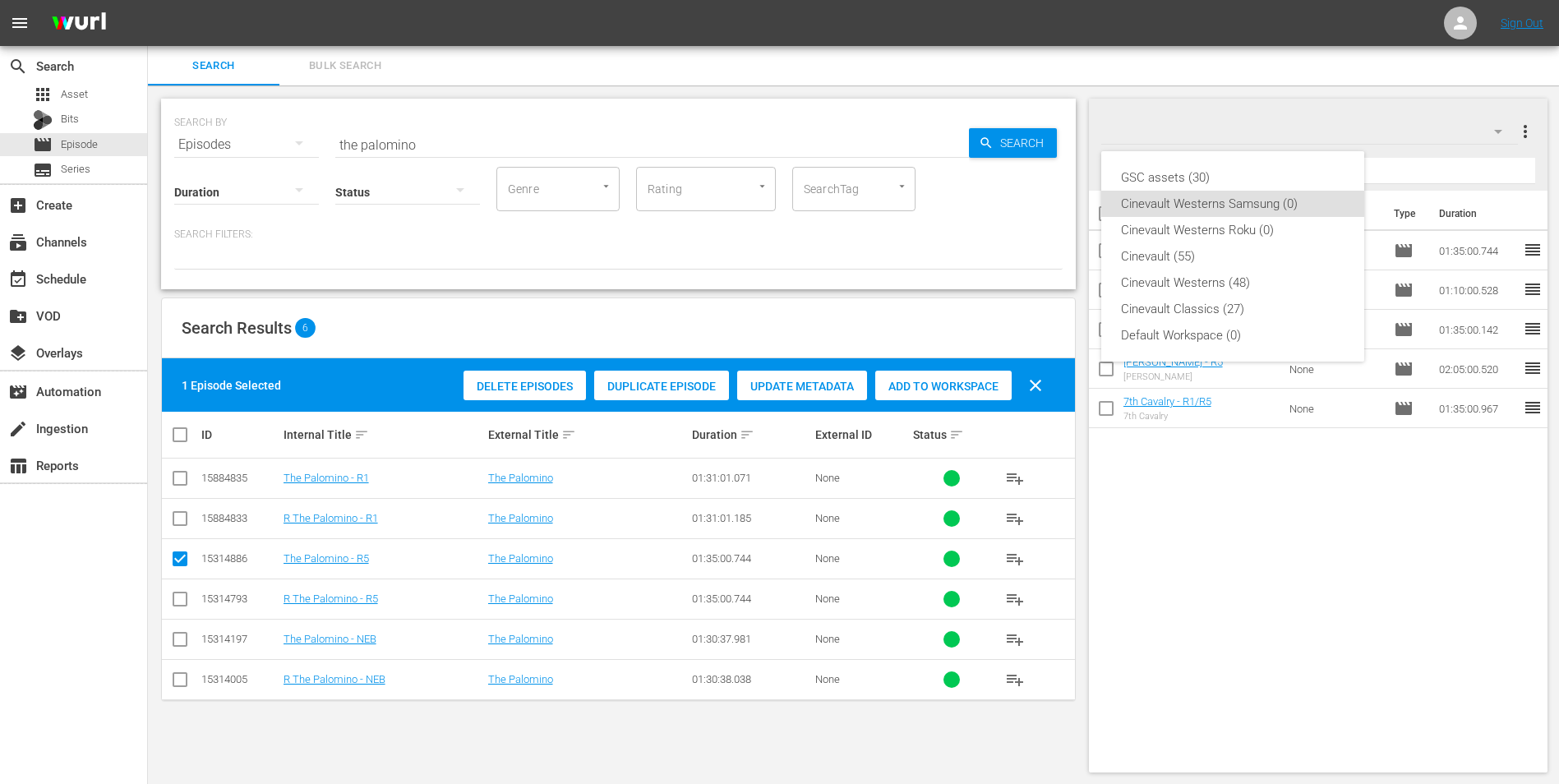
click at [1275, 216] on div "Cinevault Westerns Samsung (0)" at bounding box center [1233, 204] width 223 height 27
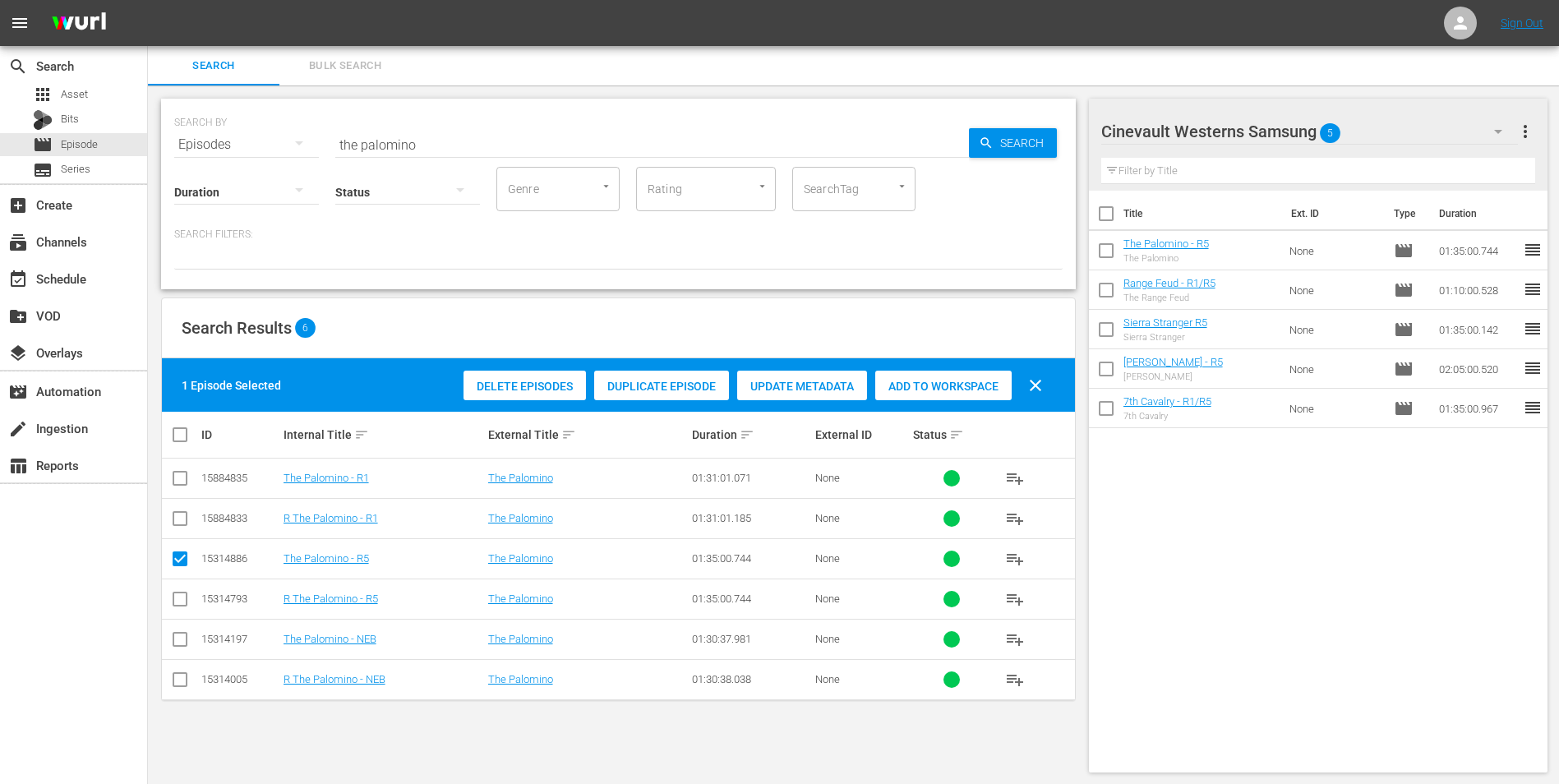
click at [1375, 131] on div "Cinevault Westerns Samsung 5" at bounding box center [1311, 132] width 418 height 46
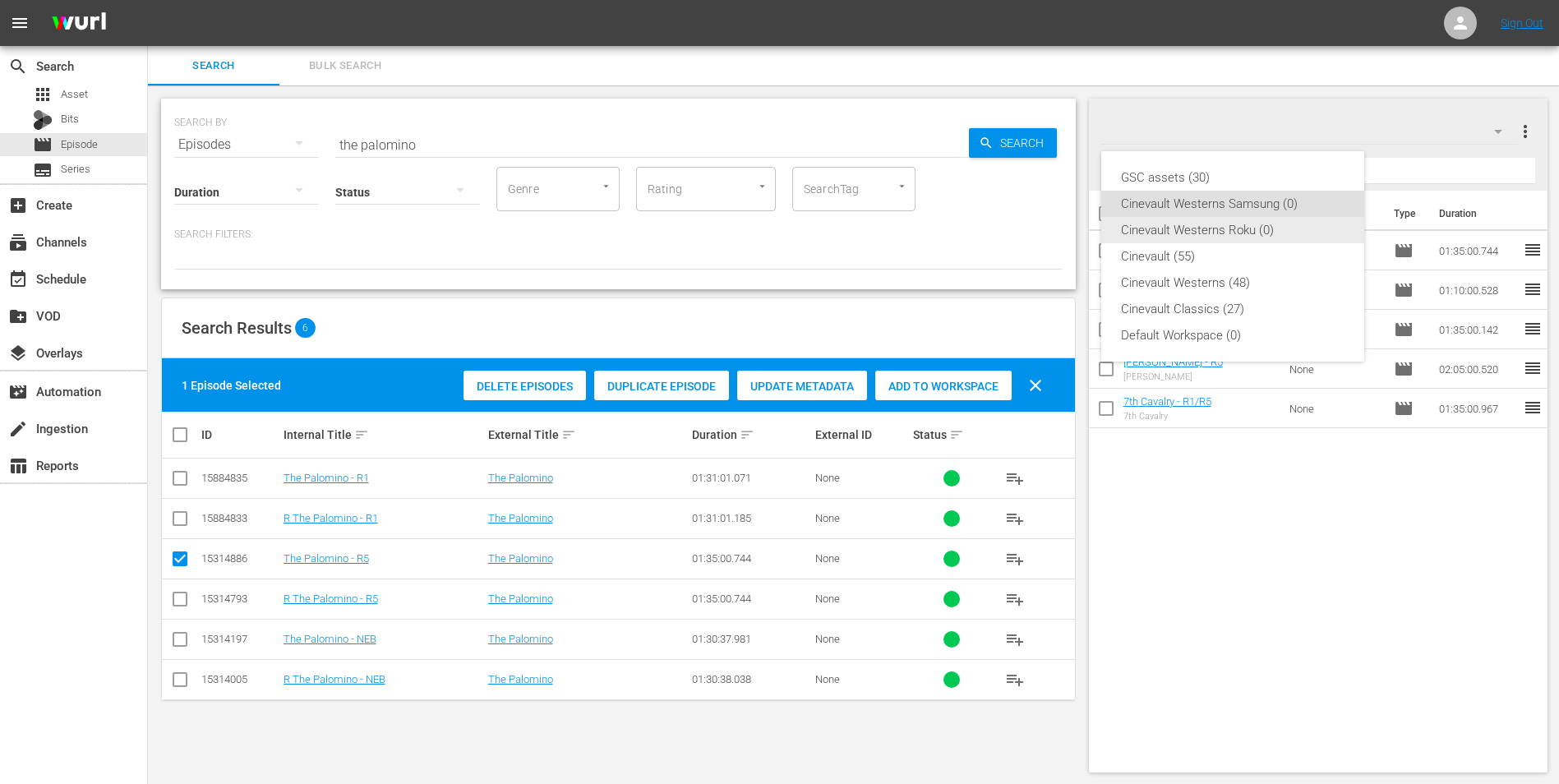
click at [1271, 230] on div "Cinevault Westerns Roku (0)" at bounding box center [1233, 230] width 223 height 27
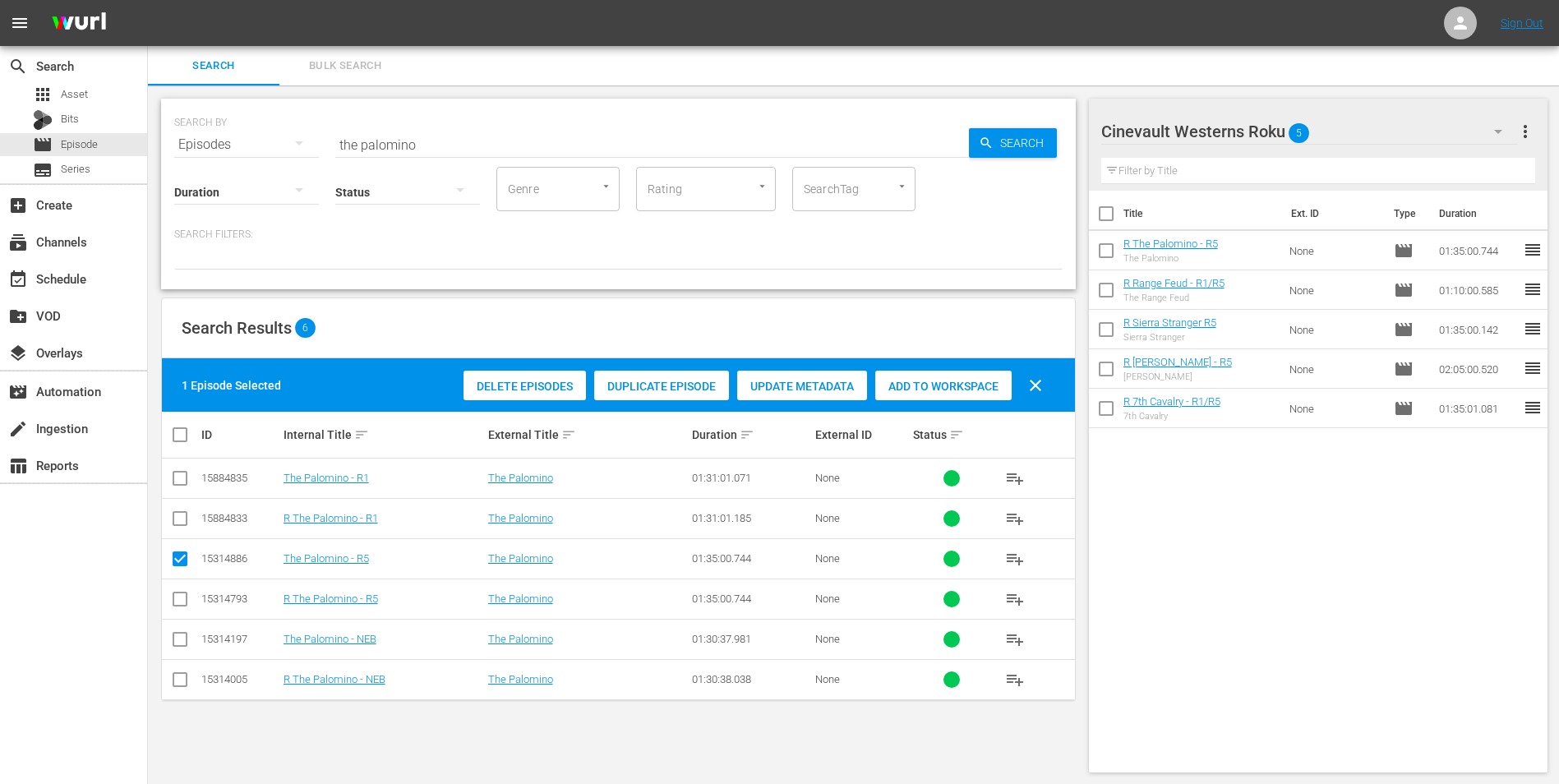
drag, startPoint x: 1553, startPoint y: 525, endPoint x: 2349, endPoint y: 441, distance: 800.4
click at [1559, 441] on html "menu Sign Out search Search apps Asset Bits movie Episode subtitles Series add_…" at bounding box center [779, 392] width 1559 height 784
